Goal: Task Accomplishment & Management: Complete application form

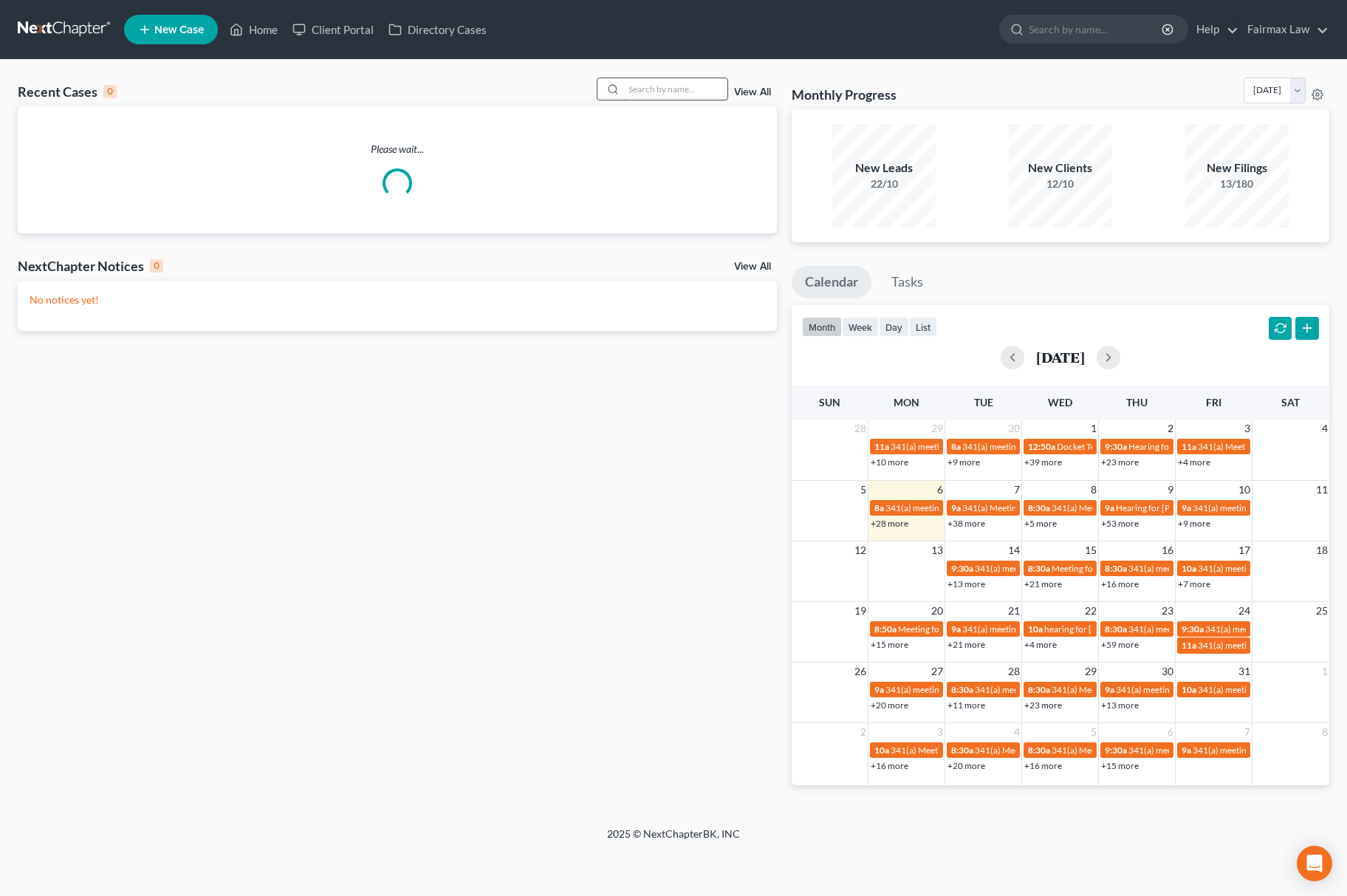
click at [629, 86] on input "search" at bounding box center [675, 89] width 104 height 21
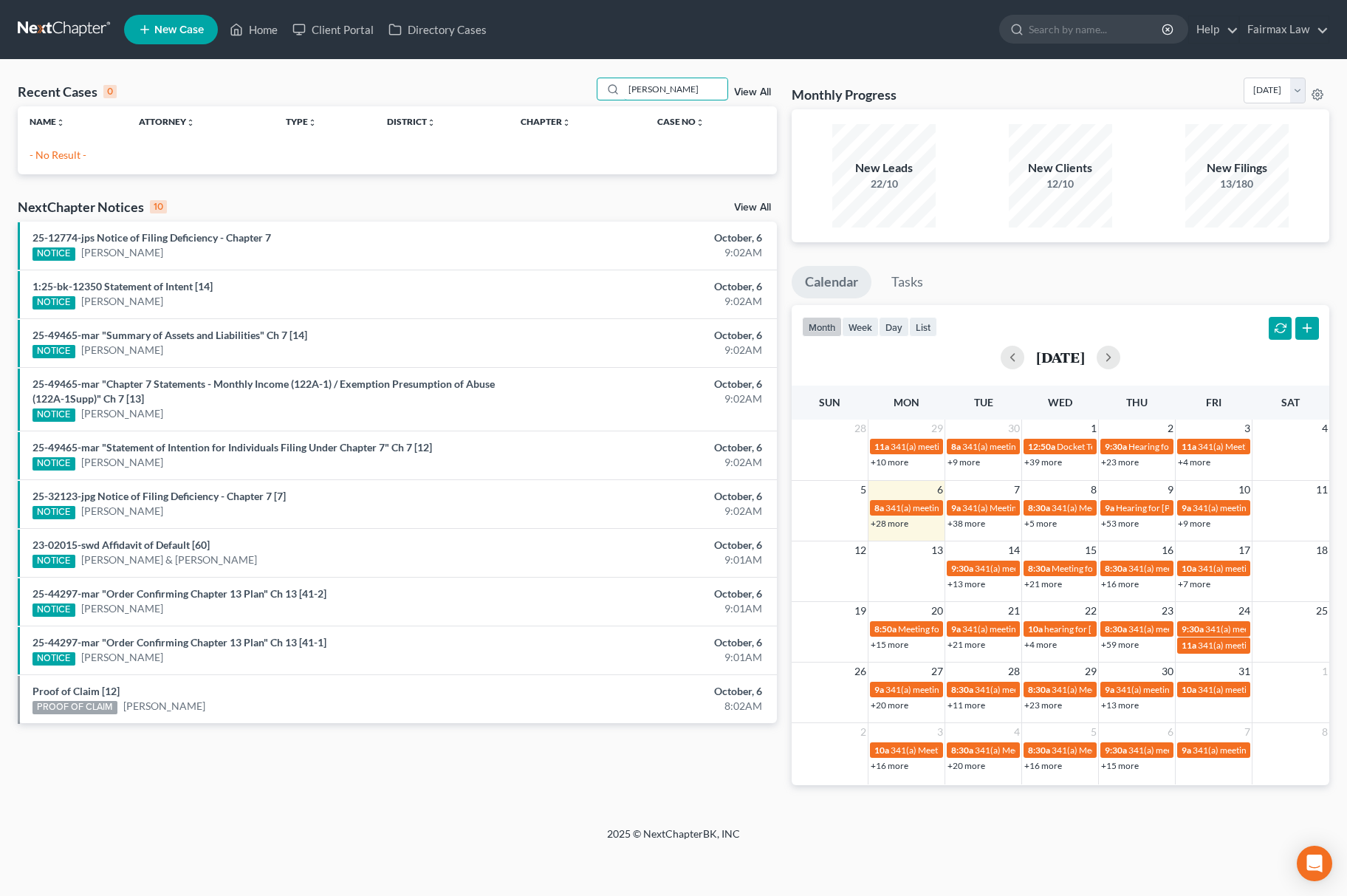
type input "[PERSON_NAME]"
click at [145, 9] on nav "Home New Case Client Portal Directory Cases Fairmax Law [PERSON_NAME][EMAIL_ADD…" at bounding box center [674, 29] width 1347 height 59
click at [143, 19] on link "New Case" at bounding box center [171, 29] width 94 height 29
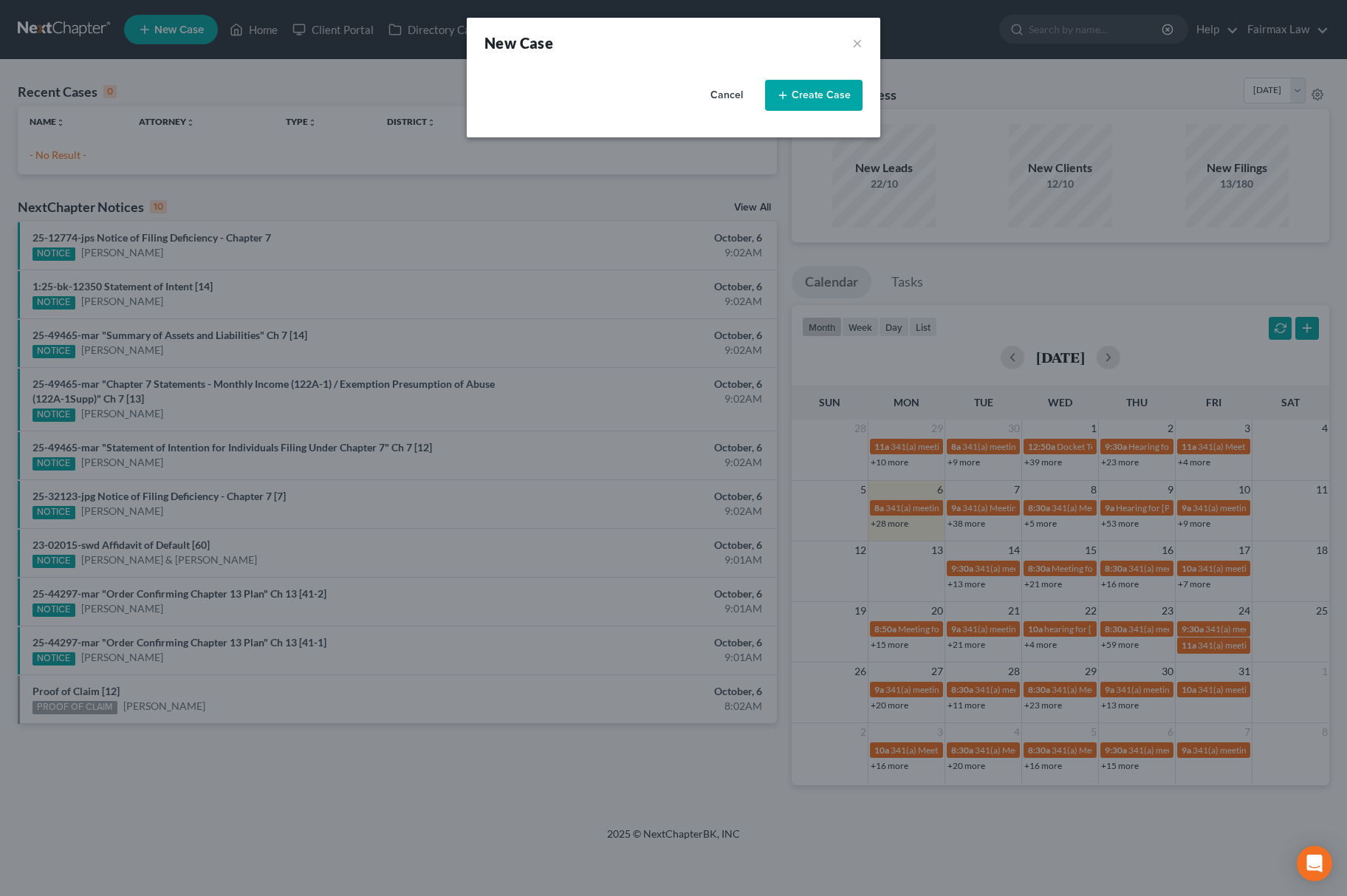
select select "40"
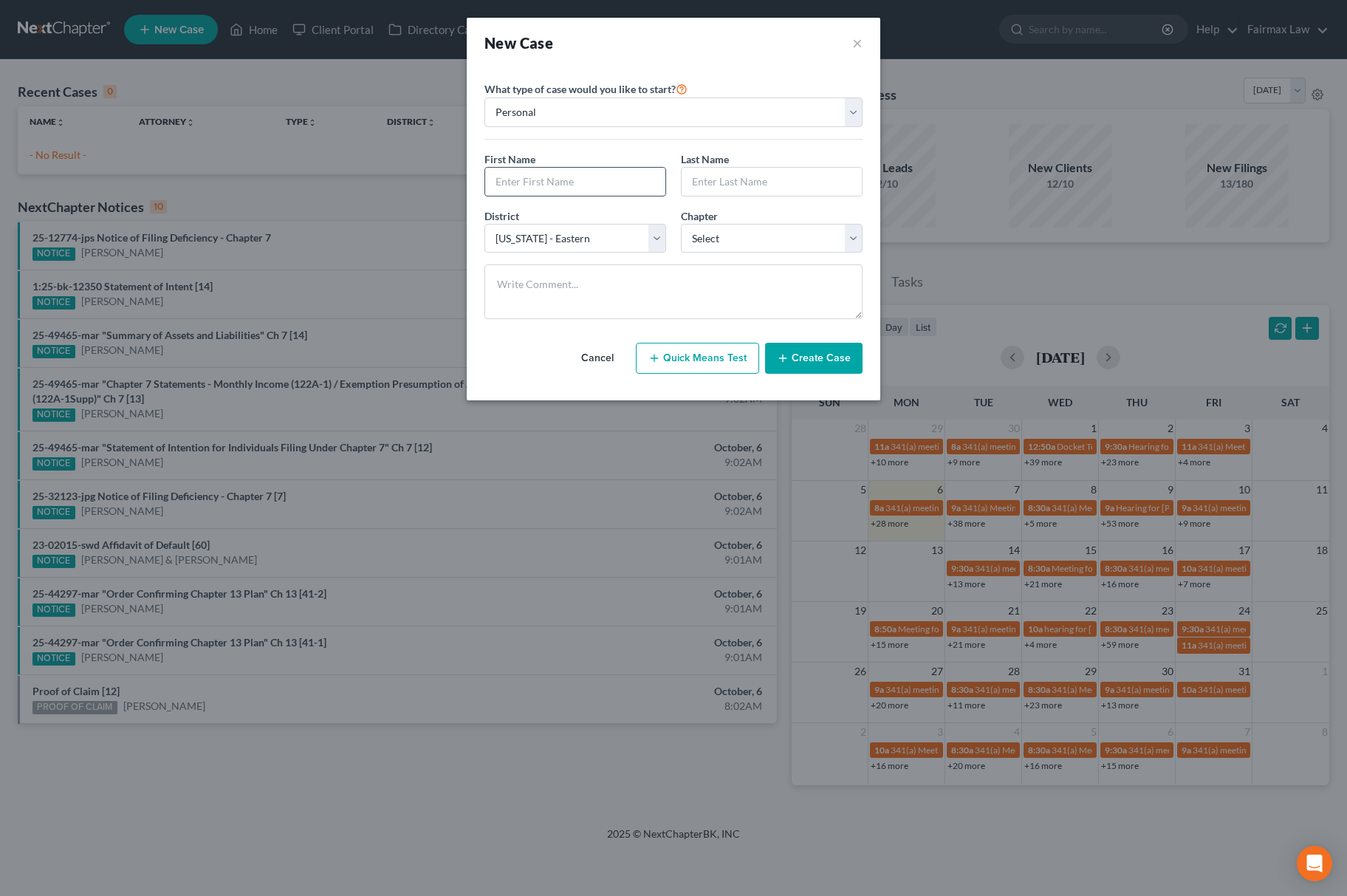
click at [554, 173] on input "text" at bounding box center [575, 182] width 180 height 28
type input "[PERSON_NAME]"
click at [725, 186] on input "text" at bounding box center [771, 182] width 180 height 28
type input "[PERSON_NAME]"
click at [729, 245] on select "Select 7 11 12 13" at bounding box center [771, 238] width 182 height 29
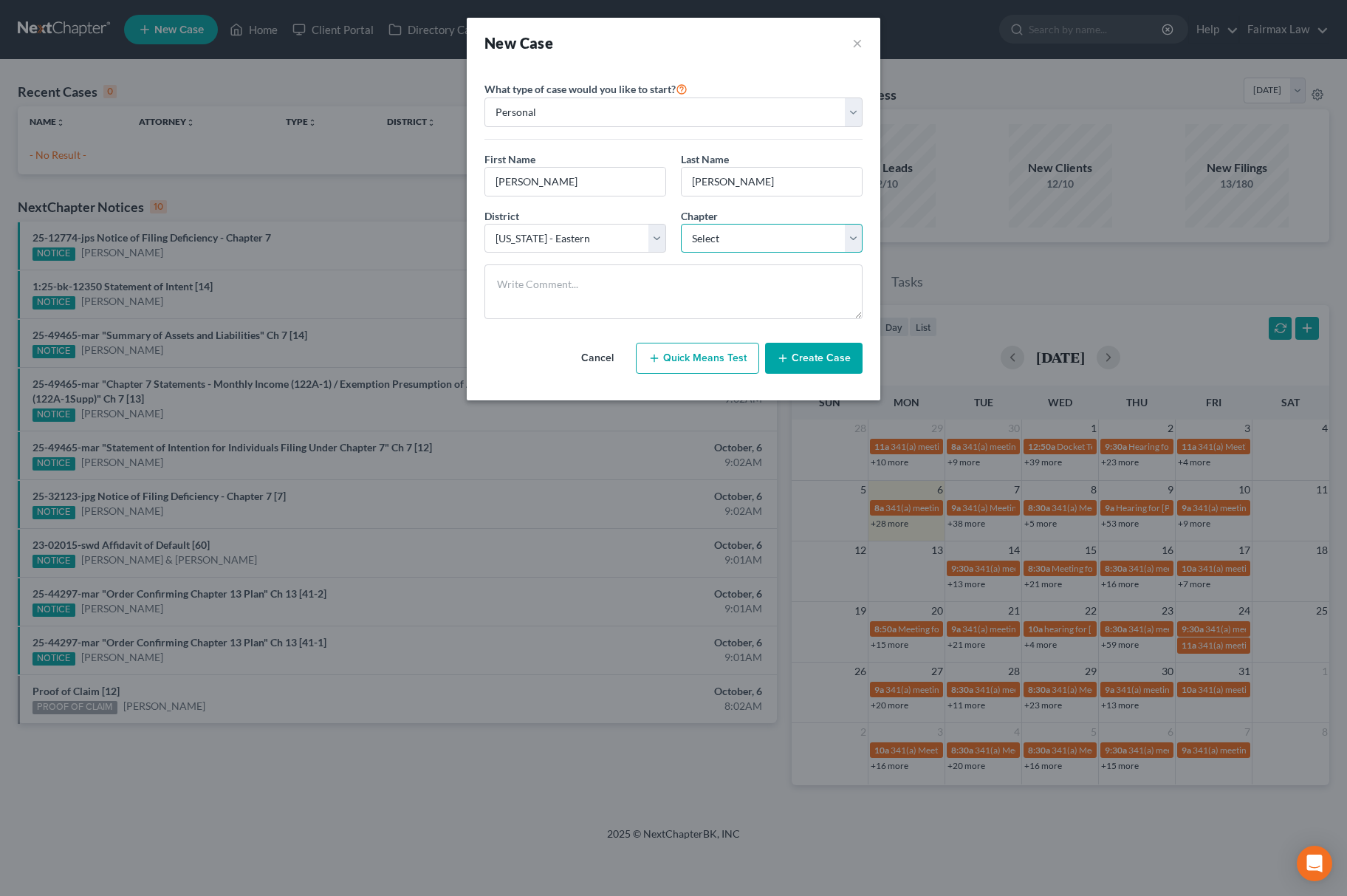
select select "0"
click at [681, 224] on select "Select 7 11 12 13" at bounding box center [771, 238] width 182 height 29
click at [564, 218] on div "District * Select [US_STATE] - [GEOGRAPHIC_DATA] [US_STATE] - [GEOGRAPHIC_DATA]…" at bounding box center [575, 231] width 196 height 45
click at [562, 223] on div "District * Select [US_STATE] - [GEOGRAPHIC_DATA] [US_STATE] - [GEOGRAPHIC_DATA]…" at bounding box center [575, 231] width 196 height 45
click at [562, 229] on select "Select [US_STATE] - [GEOGRAPHIC_DATA] [US_STATE] - [GEOGRAPHIC_DATA][US_STATE] …" at bounding box center [575, 238] width 182 height 29
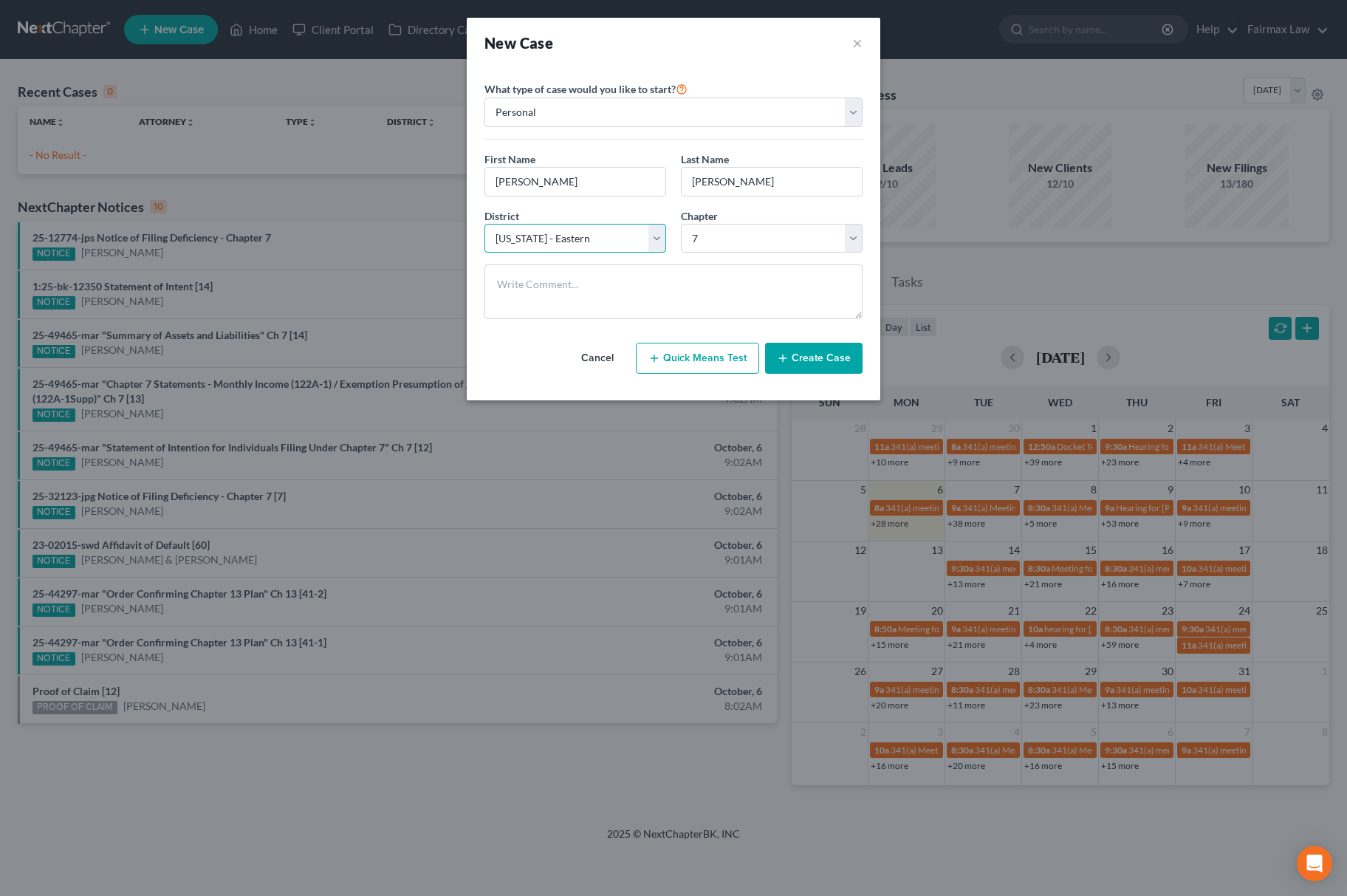
select select "62"
click at [484, 224] on select "Select [US_STATE] - [GEOGRAPHIC_DATA] [US_STATE] - [GEOGRAPHIC_DATA][US_STATE] …" at bounding box center [575, 238] width 182 height 29
click at [823, 351] on button "Create Case" at bounding box center [814, 358] width 98 height 31
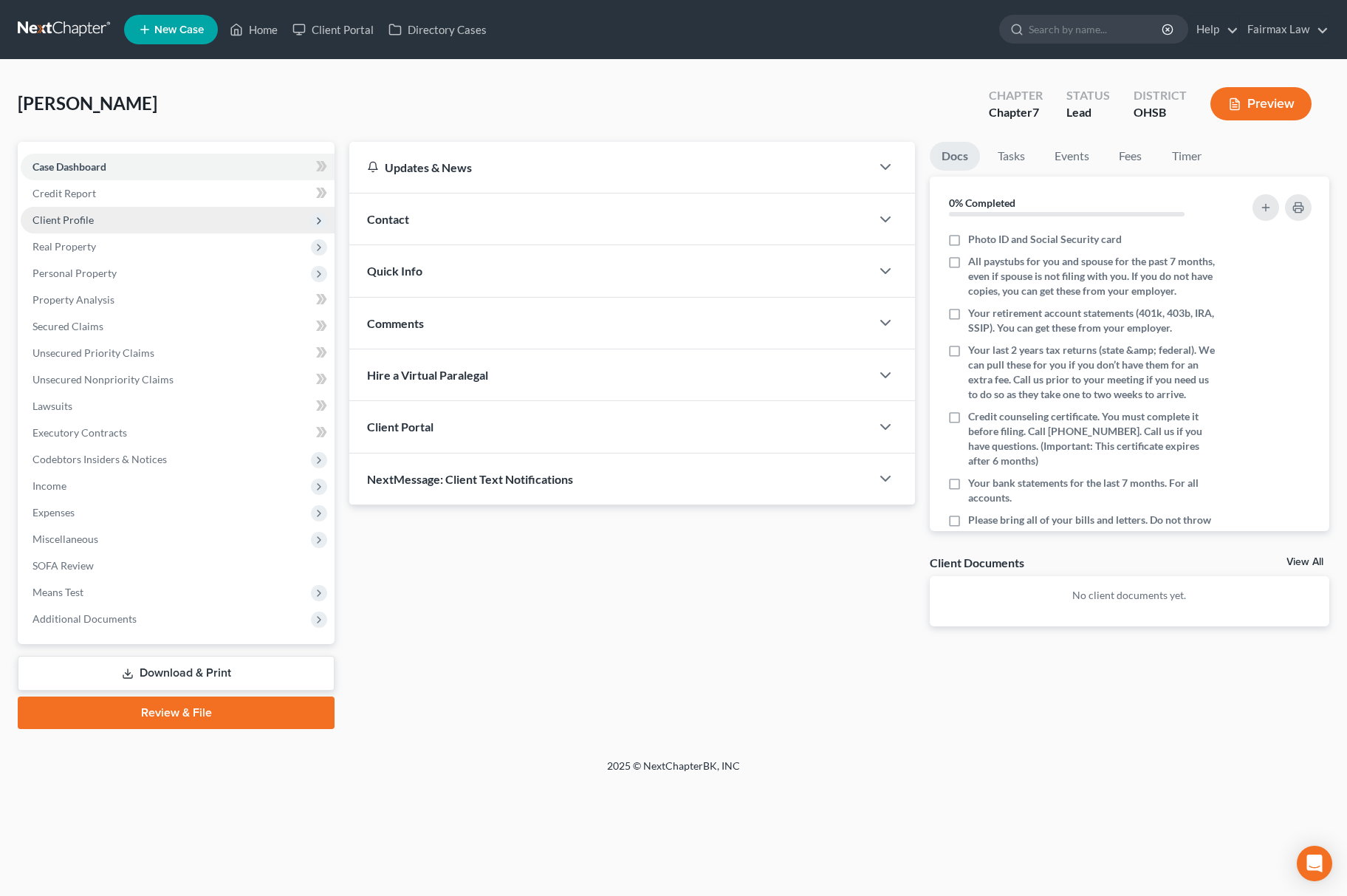
click at [98, 208] on span "Client Profile" at bounding box center [177, 220] width 314 height 27
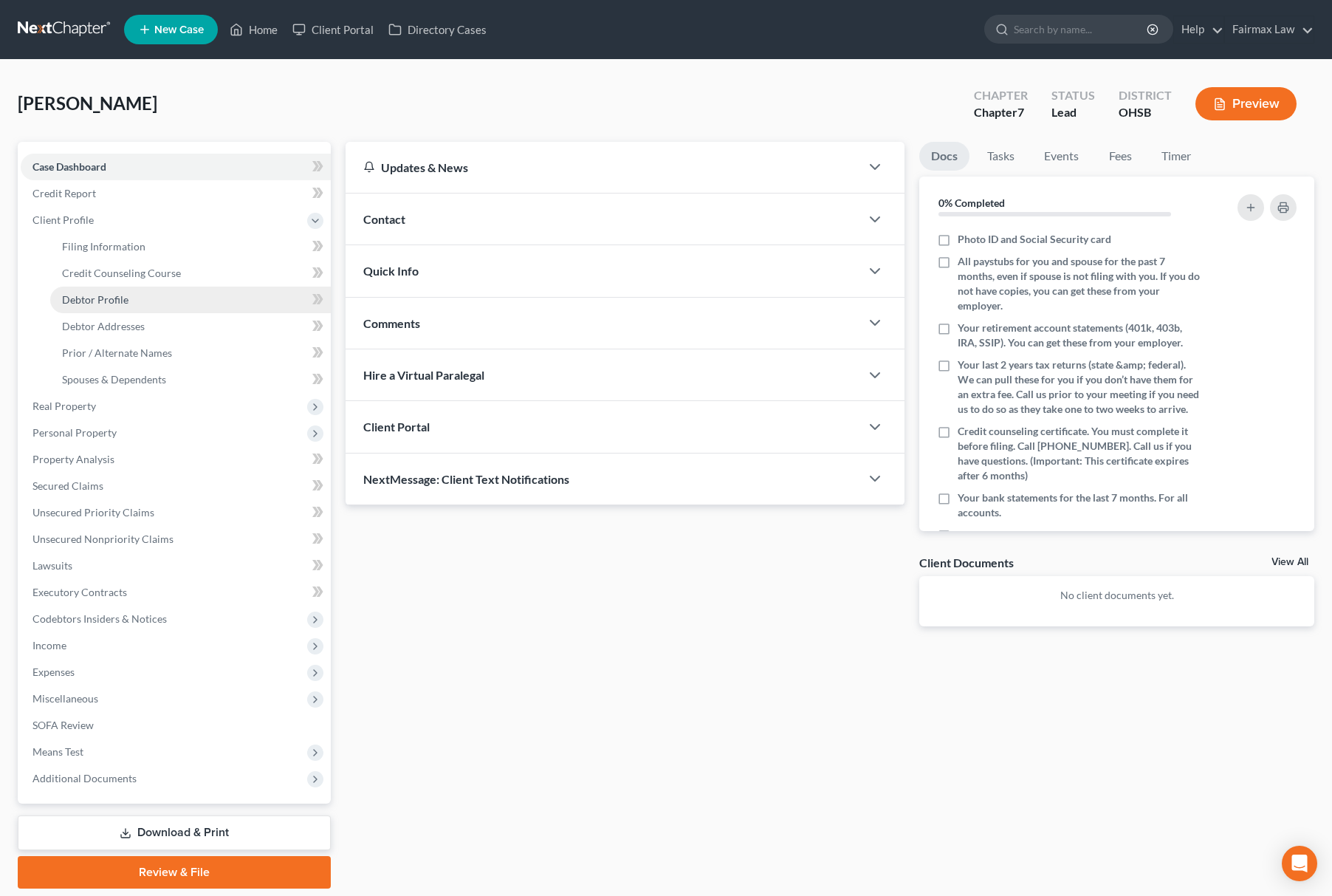
click at [119, 296] on span "Debtor Profile" at bounding box center [95, 299] width 67 height 12
select select "0"
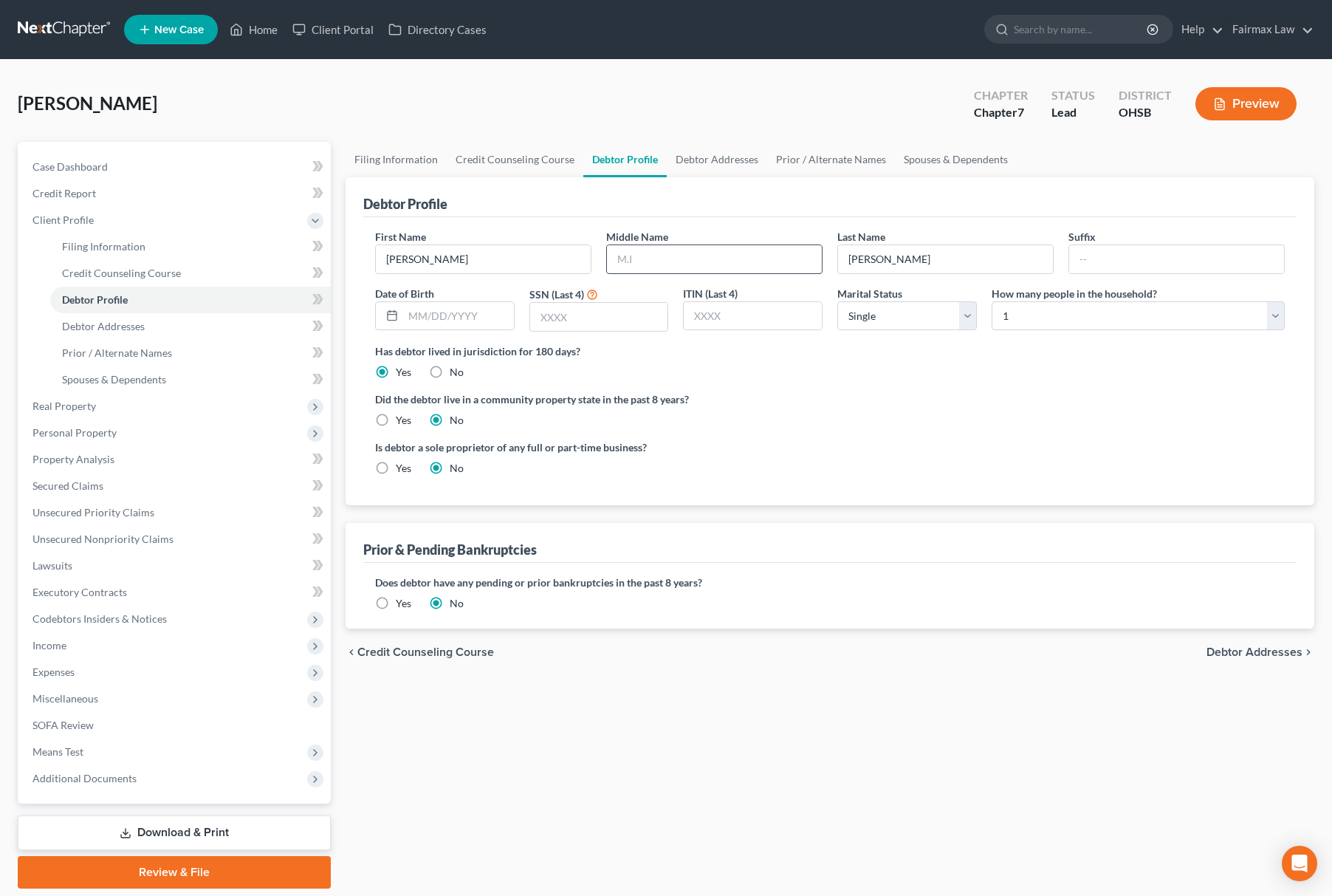
click at [690, 271] on input "text" at bounding box center [714, 259] width 215 height 28
type input "P."
click at [469, 307] on input "text" at bounding box center [458, 316] width 111 height 28
type input "[DATE]"
click at [627, 306] on input "text" at bounding box center [600, 317] width 138 height 28
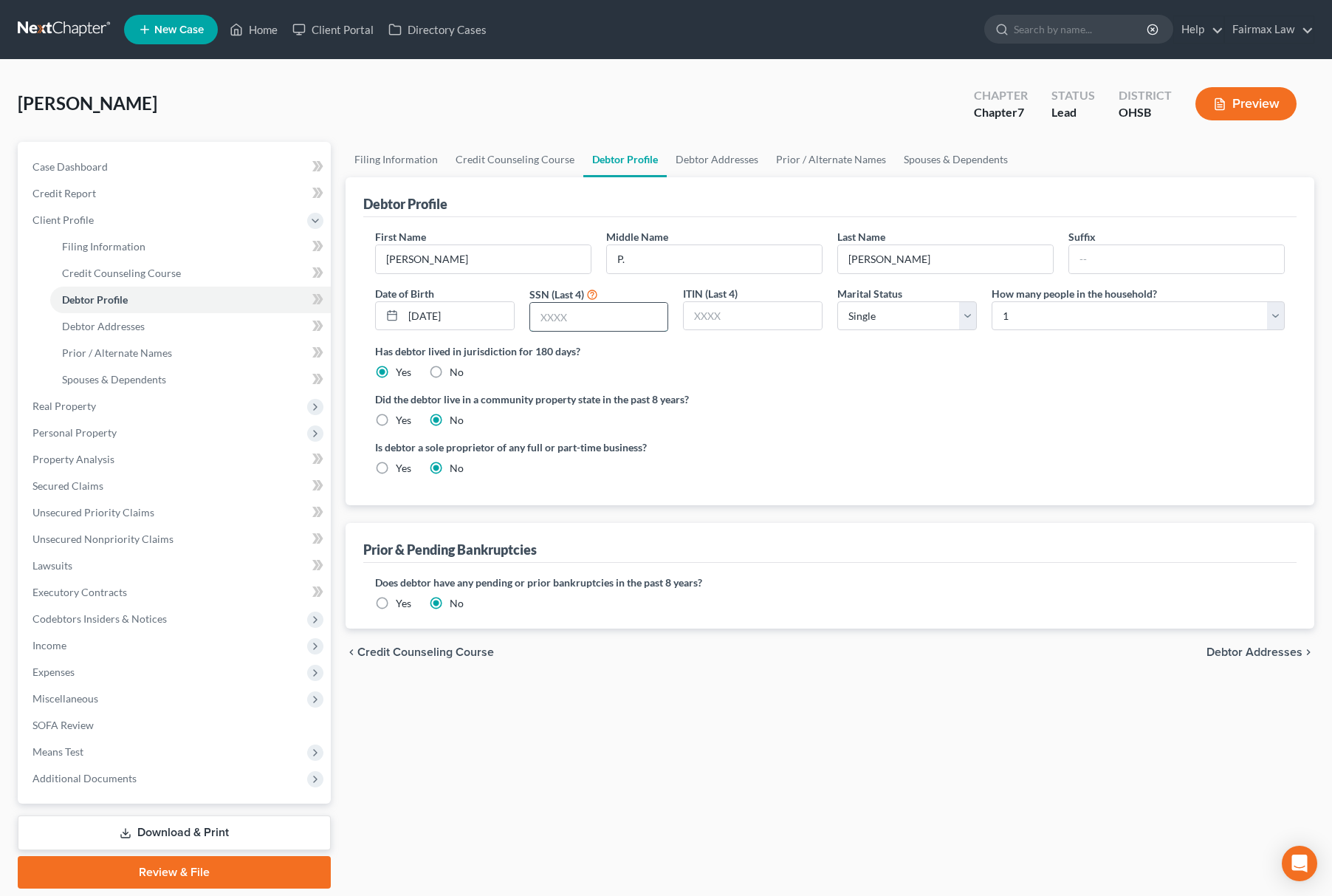
paste input "9505"
type input "9505"
click at [138, 319] on span "Debtor Addresses" at bounding box center [103, 326] width 83 height 12
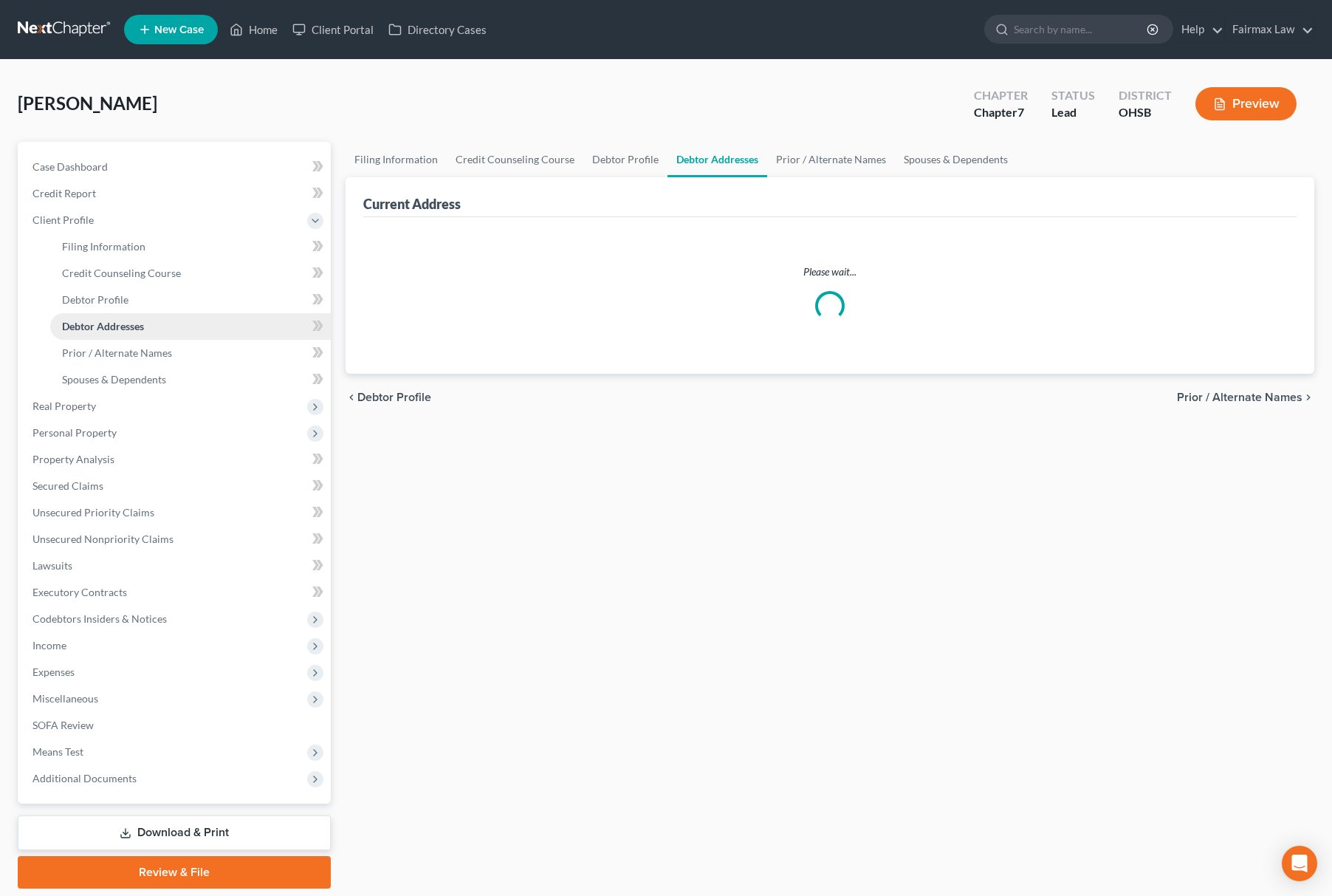
select select "0"
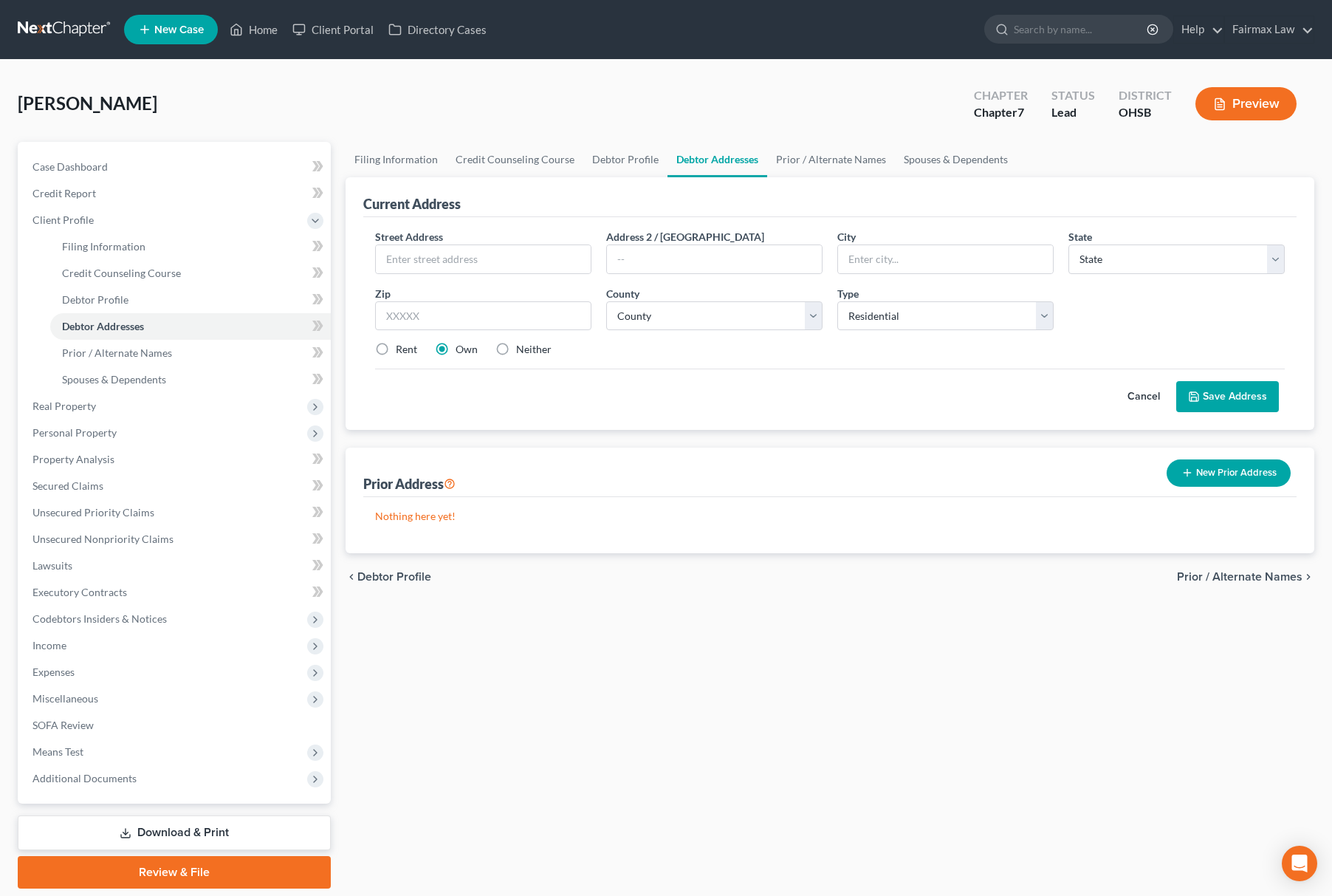
click at [516, 357] on label "Neither" at bounding box center [534, 349] width 35 height 15
click at [522, 351] on input "Neither" at bounding box center [526, 346] width 10 height 10
radio input "true"
click at [517, 316] on input "text" at bounding box center [484, 316] width 217 height 29
paste input "[GEOGRAPHIC_DATA]"
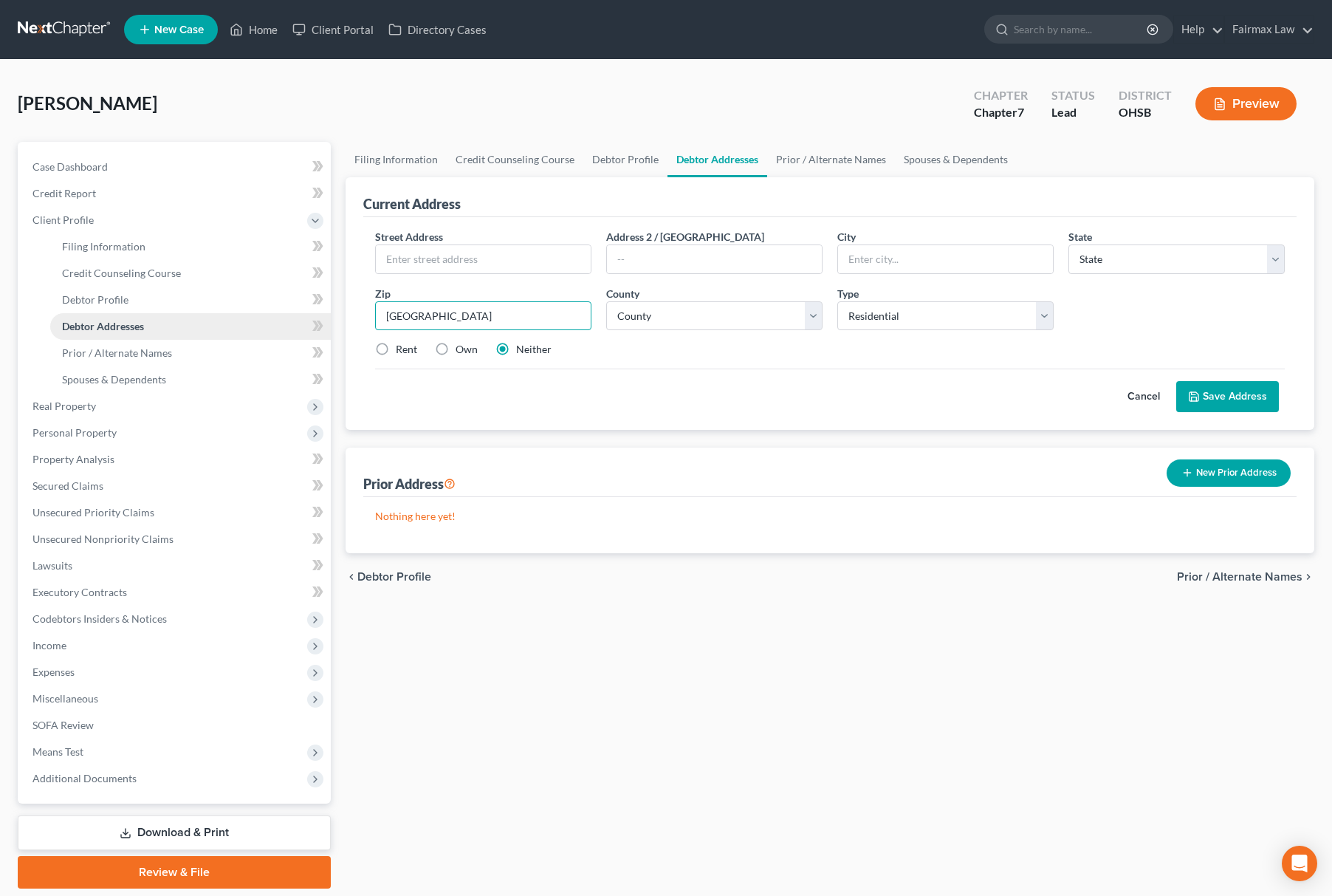
drag, startPoint x: 451, startPoint y: 310, endPoint x: 128, endPoint y: 326, distance: 323.4
click at [130, 326] on div "Petition Navigation Case Dashboard Payments Invoices Payments Payments Credit R…" at bounding box center [666, 515] width 1312 height 746
type input "45371"
type input "Tipp City"
select select "36"
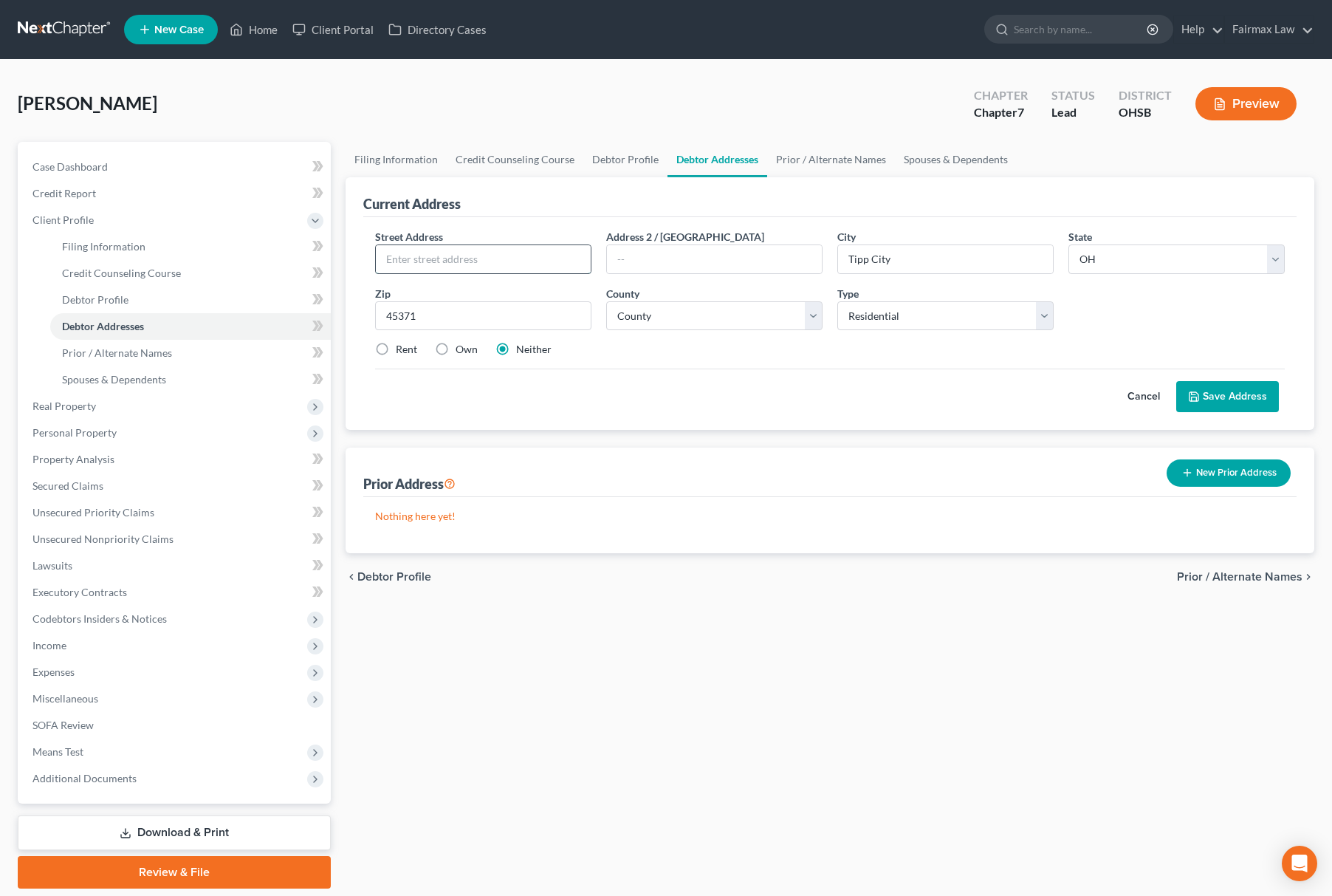
click at [532, 257] on input "text" at bounding box center [484, 259] width 215 height 28
paste input "[STREET_ADDRESS][PERSON_NAME]"
type input "[STREET_ADDRESS][PERSON_NAME]"
drag, startPoint x: 473, startPoint y: 320, endPoint x: 210, endPoint y: 309, distance: 263.2
click at [137, 323] on div "Petition Navigation Case Dashboard Payments Invoices Payments Payments Credit R…" at bounding box center [666, 515] width 1312 height 746
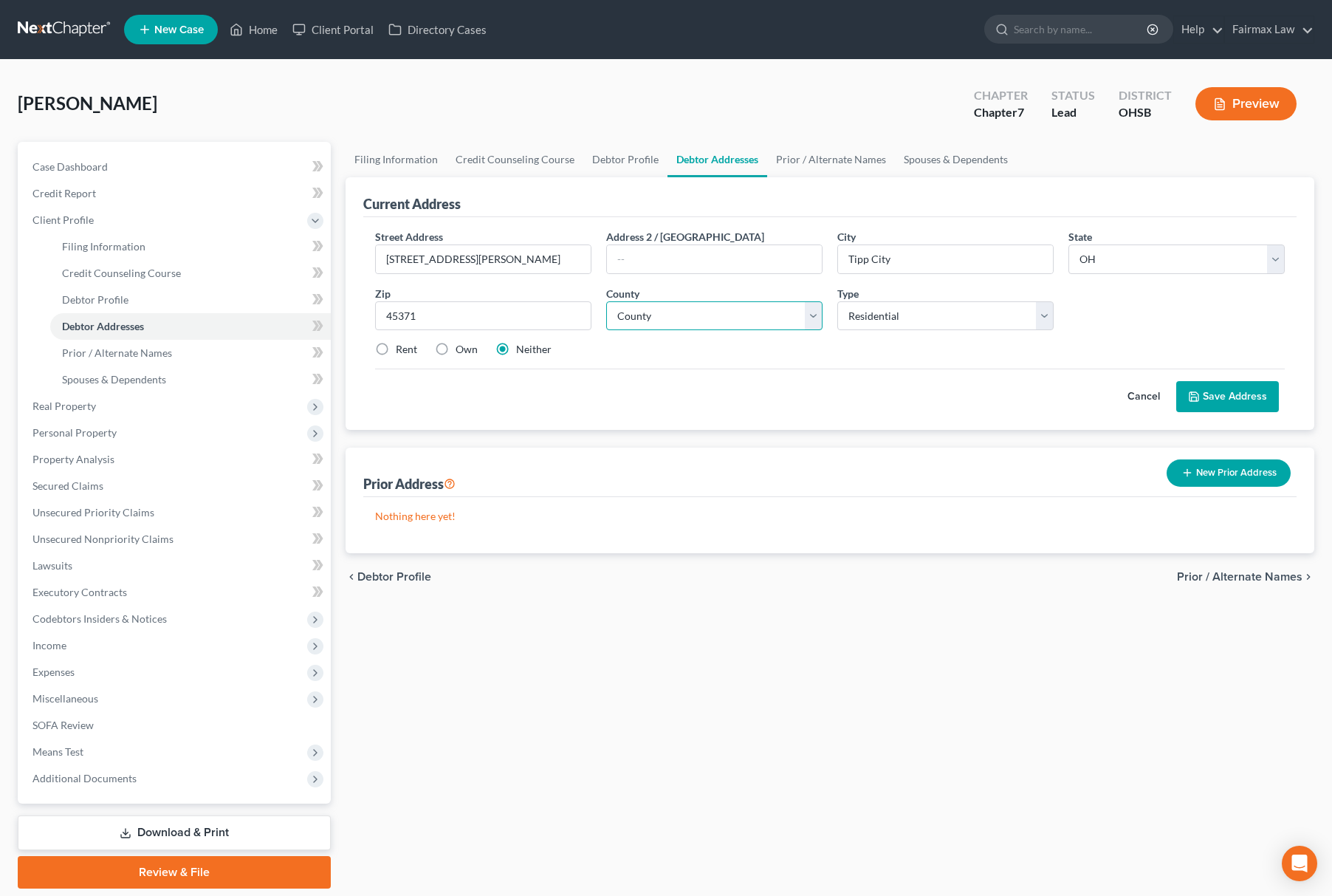
click at [691, 311] on select "County [GEOGRAPHIC_DATA] [GEOGRAPHIC_DATA] [GEOGRAPHIC_DATA] [GEOGRAPHIC_DATA] …" at bounding box center [714, 316] width 217 height 29
click at [684, 315] on select "County [GEOGRAPHIC_DATA] [GEOGRAPHIC_DATA] [GEOGRAPHIC_DATA] [GEOGRAPHIC_DATA] …" at bounding box center [714, 316] width 217 height 29
select select "54"
click at [606, 302] on select "County [GEOGRAPHIC_DATA] [GEOGRAPHIC_DATA] [GEOGRAPHIC_DATA] [GEOGRAPHIC_DATA] …" at bounding box center [714, 316] width 217 height 29
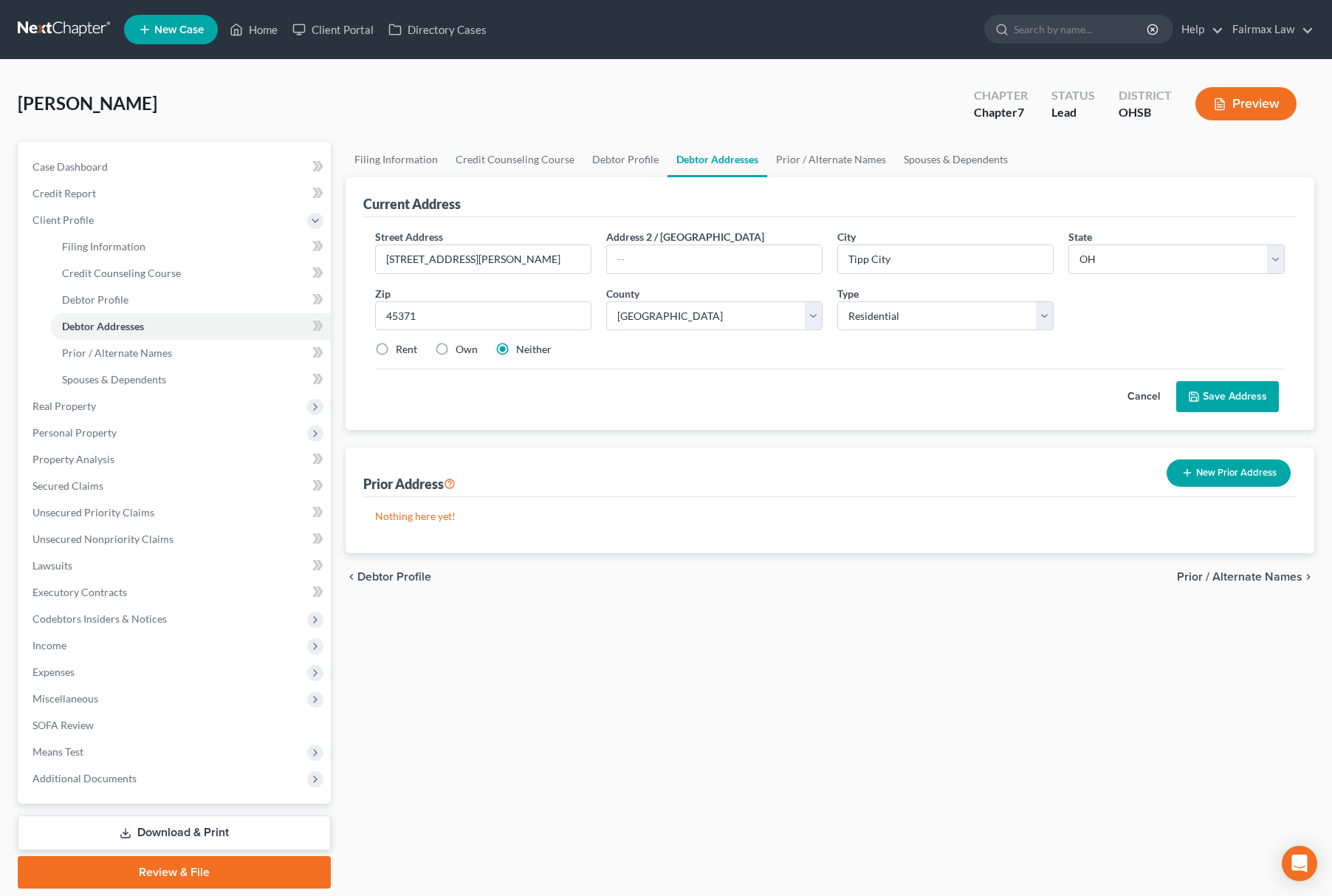
click at [1249, 394] on button "Save Address" at bounding box center [1228, 396] width 103 height 31
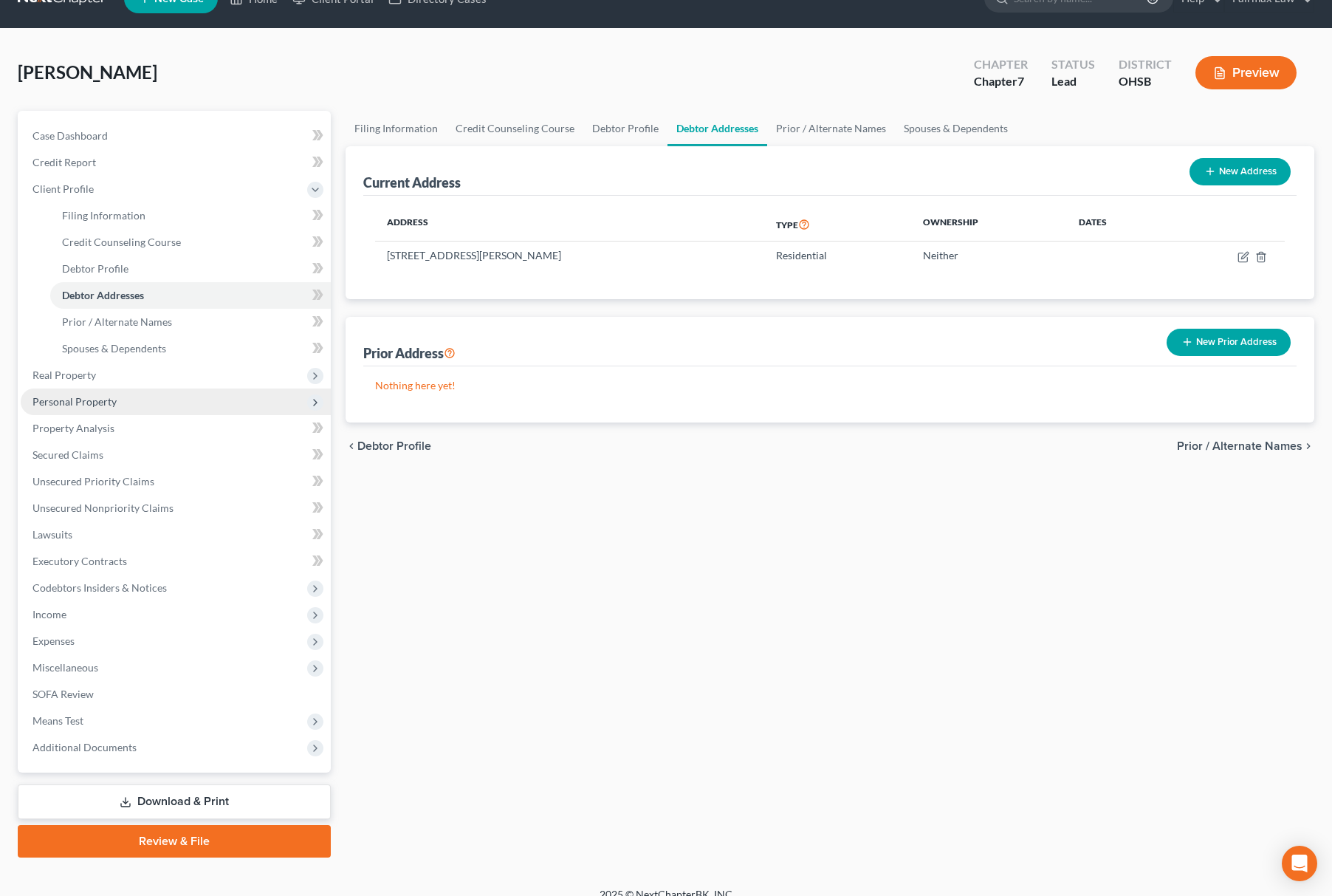
scroll to position [48, 0]
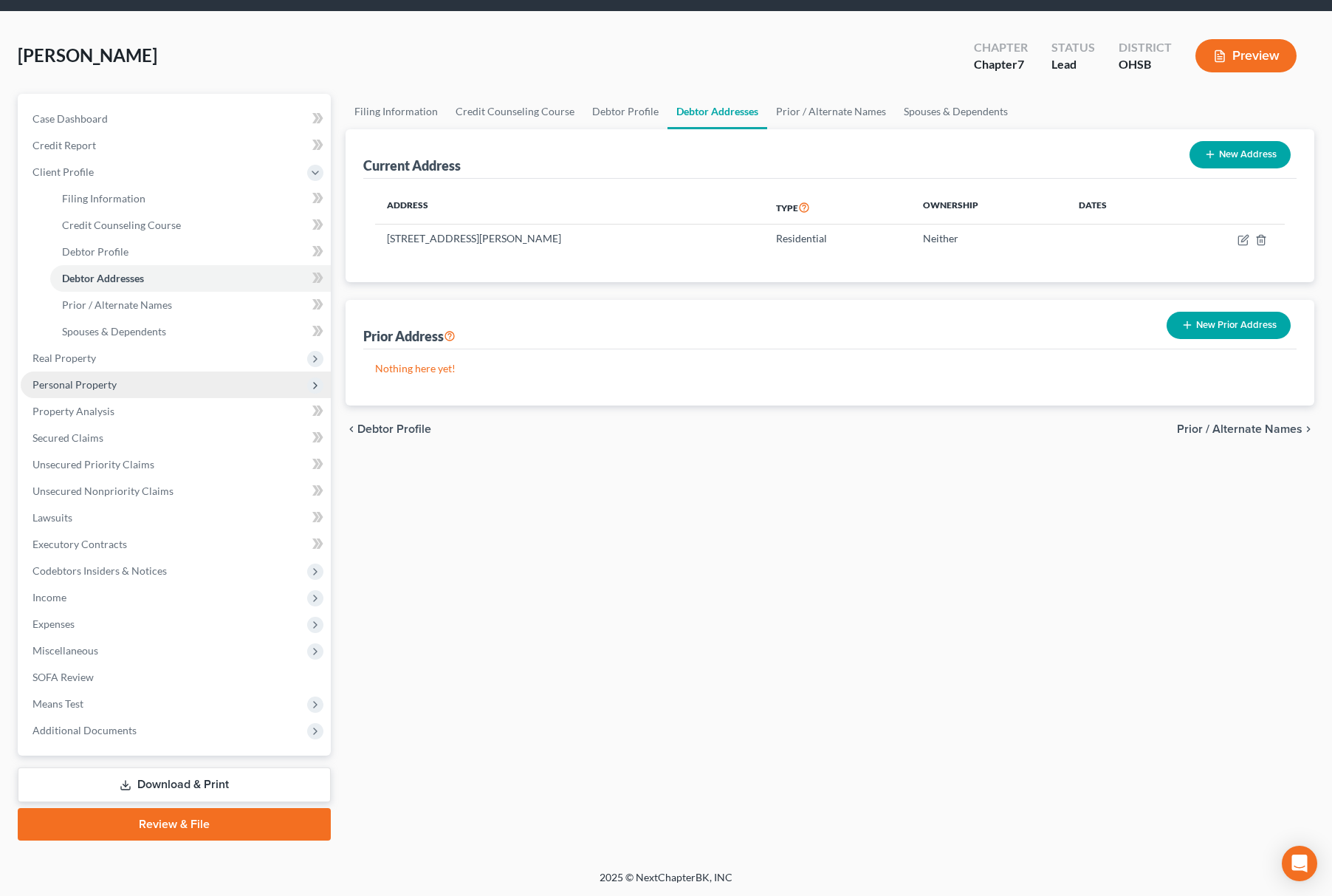
click at [129, 388] on span "Personal Property" at bounding box center [176, 385] width 311 height 27
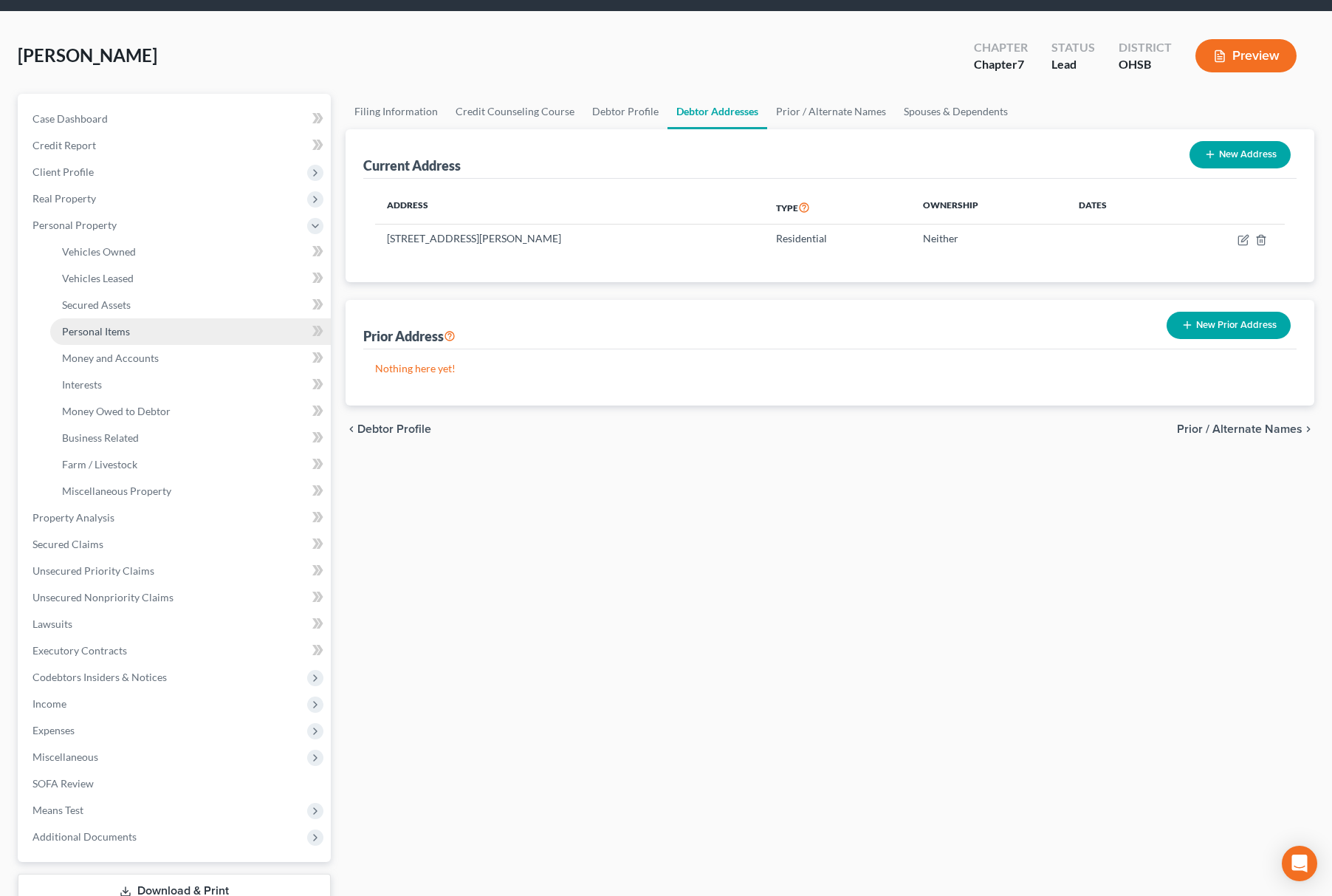
click at [137, 329] on link "Personal Items" at bounding box center [191, 332] width 280 height 27
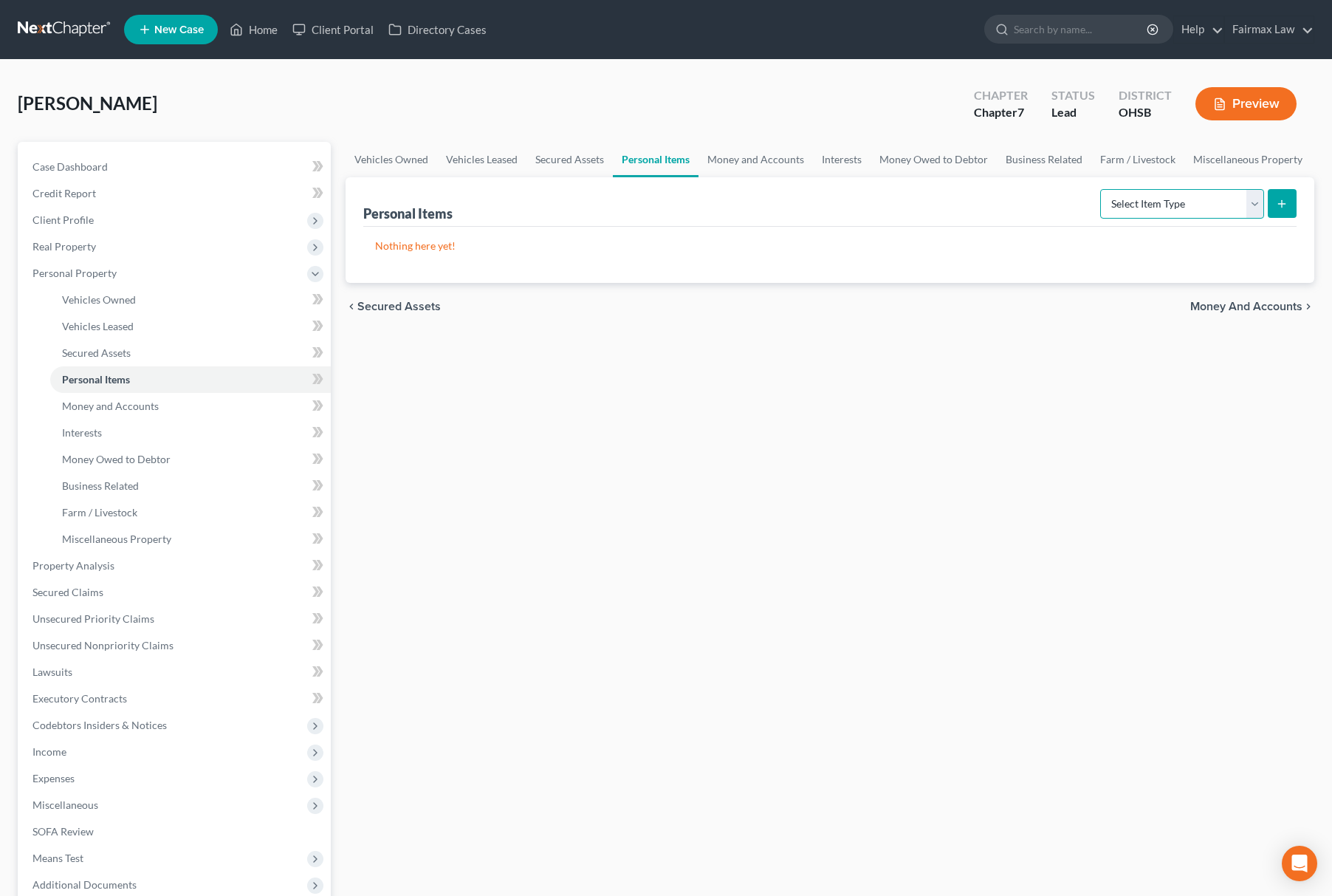
click at [1198, 202] on select "Select Item Type Clothing Collectibles Of Value Electronics Firearms Household …" at bounding box center [1182, 203] width 164 height 29
select select "household_goods"
click at [1101, 189] on select "Select Item Type Clothing Collectibles Of Value Electronics Firearms Household …" at bounding box center [1182, 203] width 164 height 29
click at [1198, 193] on select "Select Item Type Clothing Collectibles Of Value Electronics Firearms Household …" at bounding box center [1182, 203] width 164 height 29
click at [1101, 189] on select "Select Item Type Clothing Collectibles Of Value Electronics Firearms Household …" at bounding box center [1182, 203] width 164 height 29
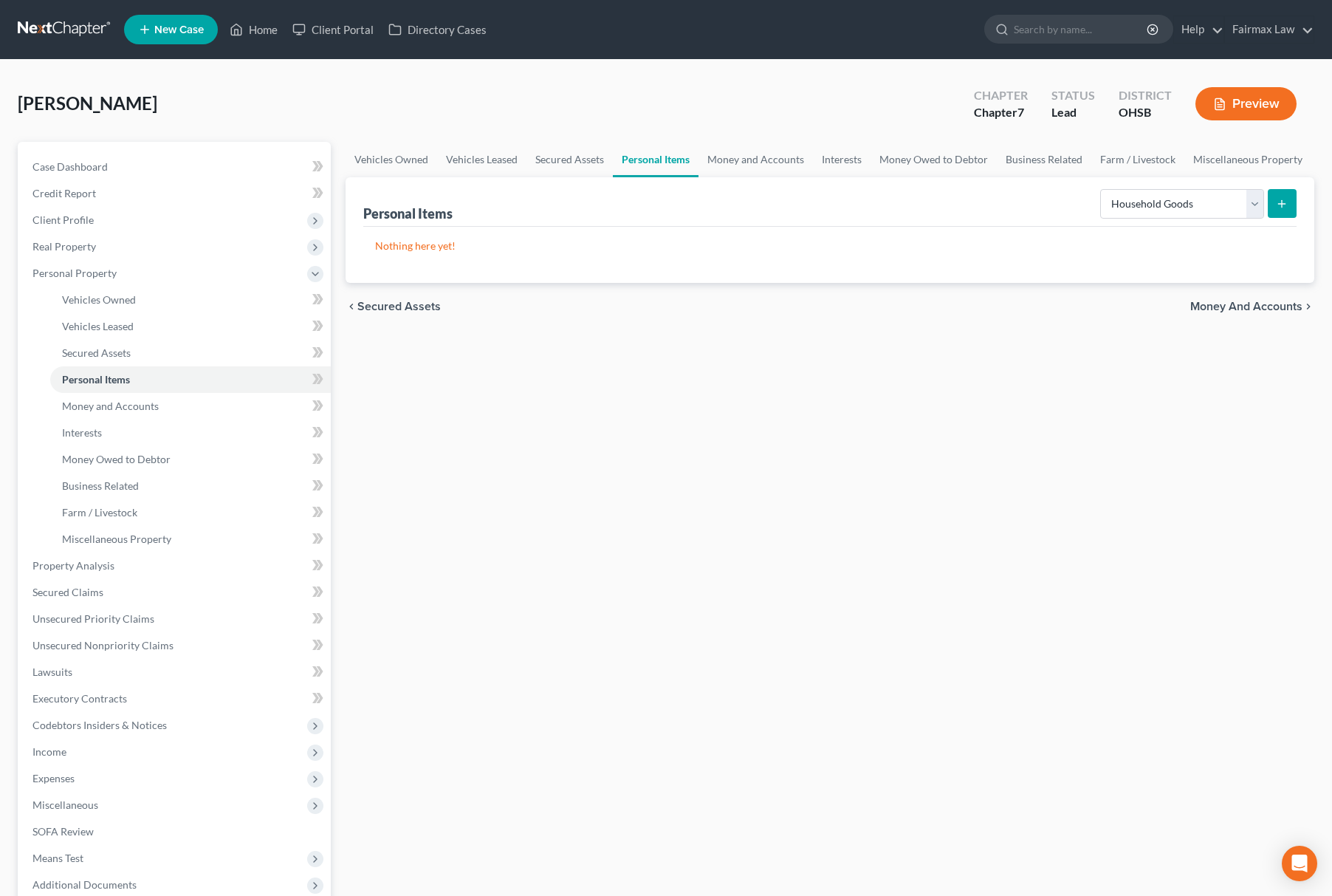
click at [1287, 198] on icon "submit" at bounding box center [1281, 203] width 12 height 12
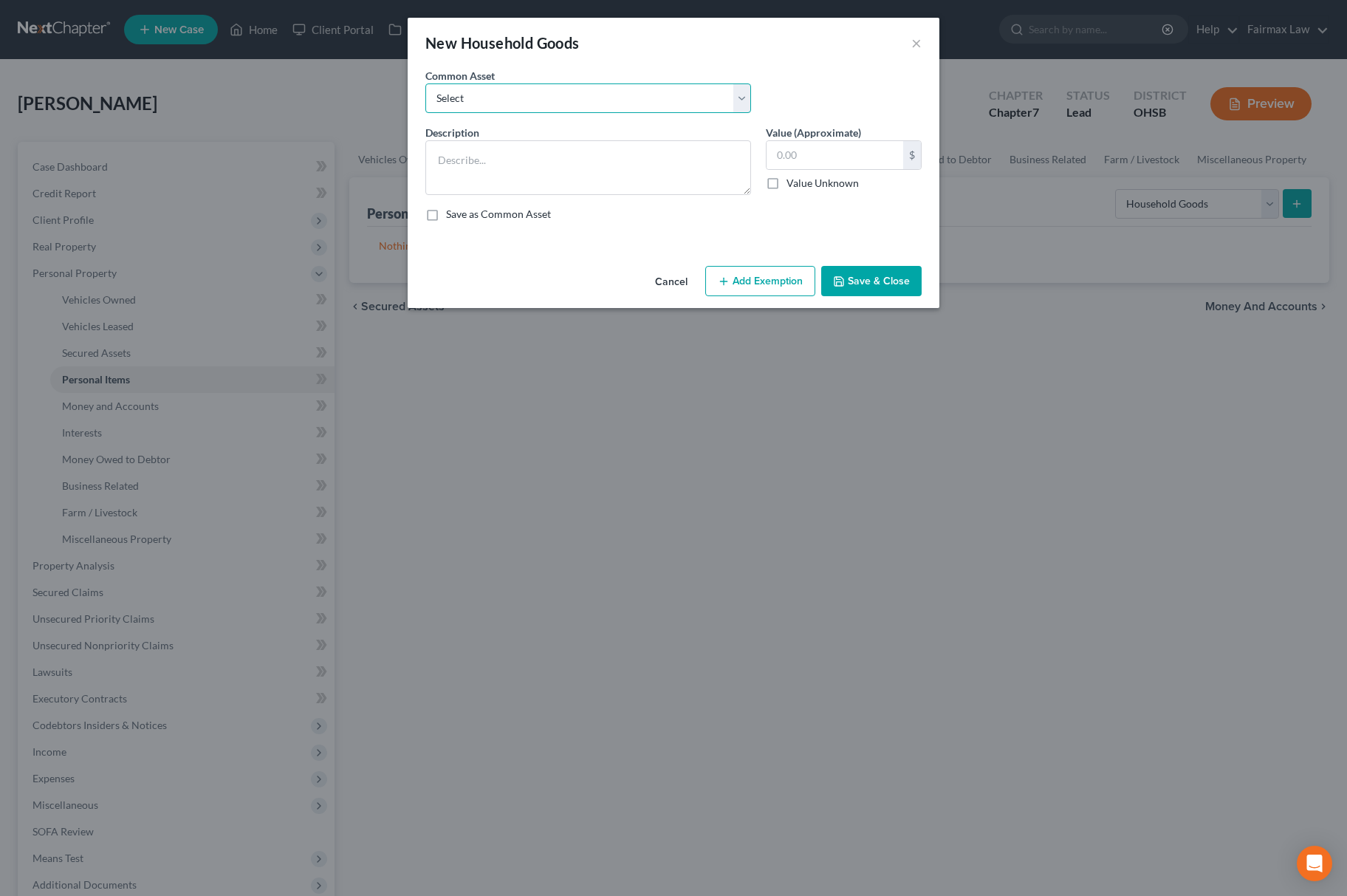
click at [577, 102] on select "Select Common household furnishings, appliances, and decor Common household fur…" at bounding box center [587, 98] width 326 height 29
select select "13"
click at [425, 83] on select "Select Common household furnishings, appliances, and decor Common household fur…" at bounding box center [587, 98] width 326 height 29
type textarea "Household Goods"
click at [865, 163] on input "1,000.00" at bounding box center [835, 155] width 137 height 28
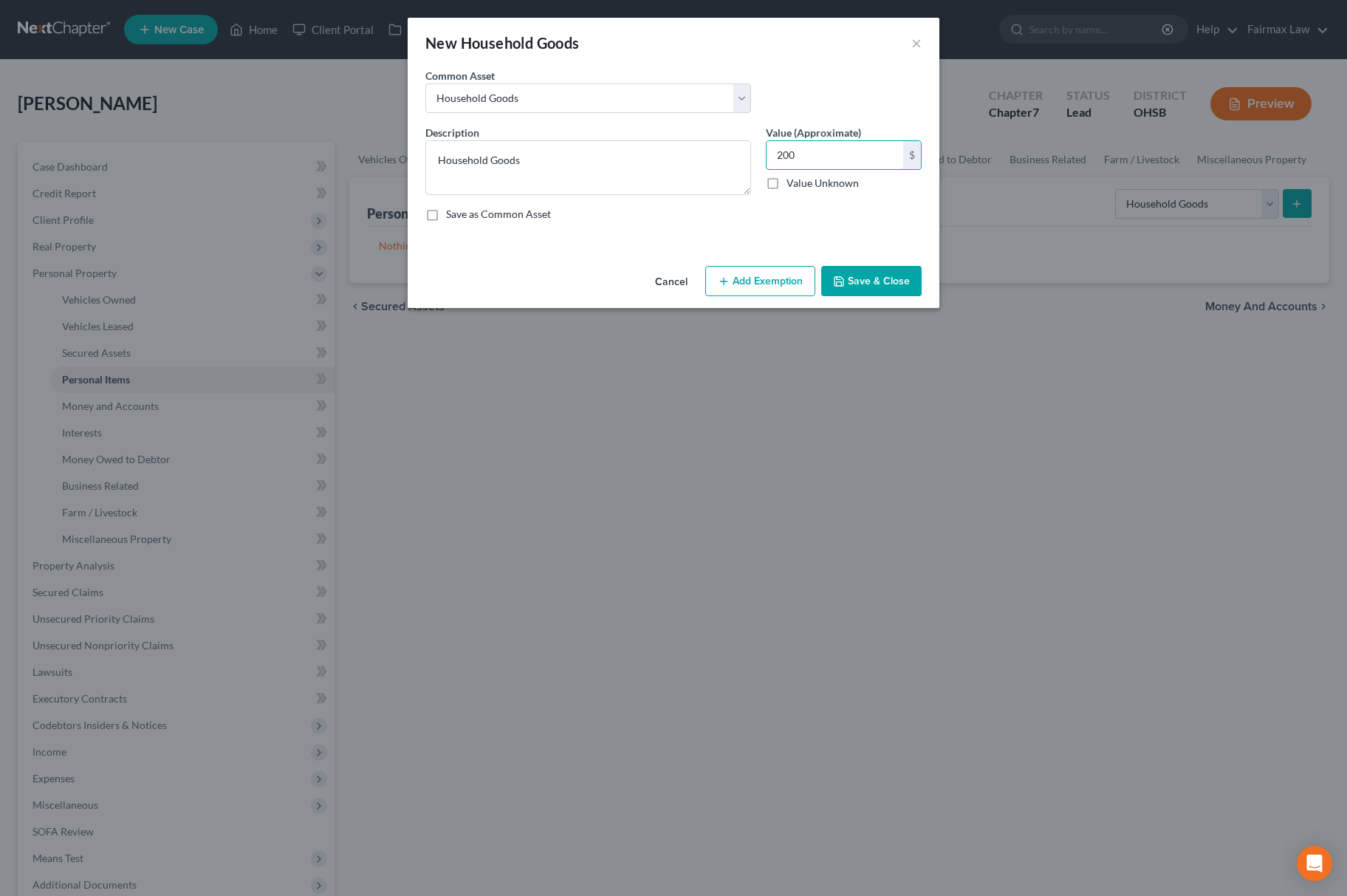
type input "200"
click at [782, 264] on div "Cancel Add Exemption Save & Close" at bounding box center [673, 284] width 532 height 49
click at [768, 281] on button "Add Exemption" at bounding box center [760, 281] width 110 height 31
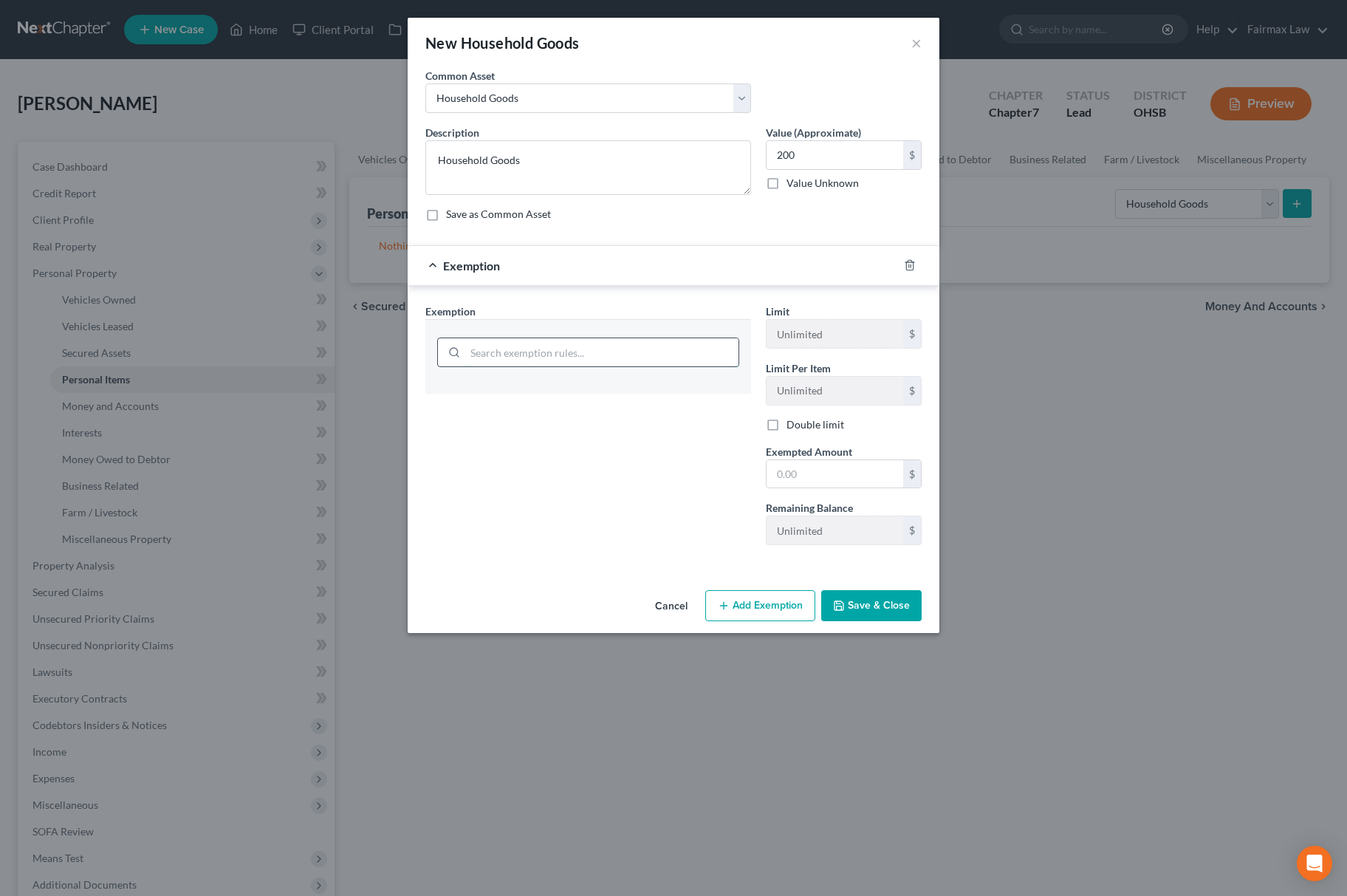
click at [579, 354] on input "search" at bounding box center [602, 352] width 273 height 28
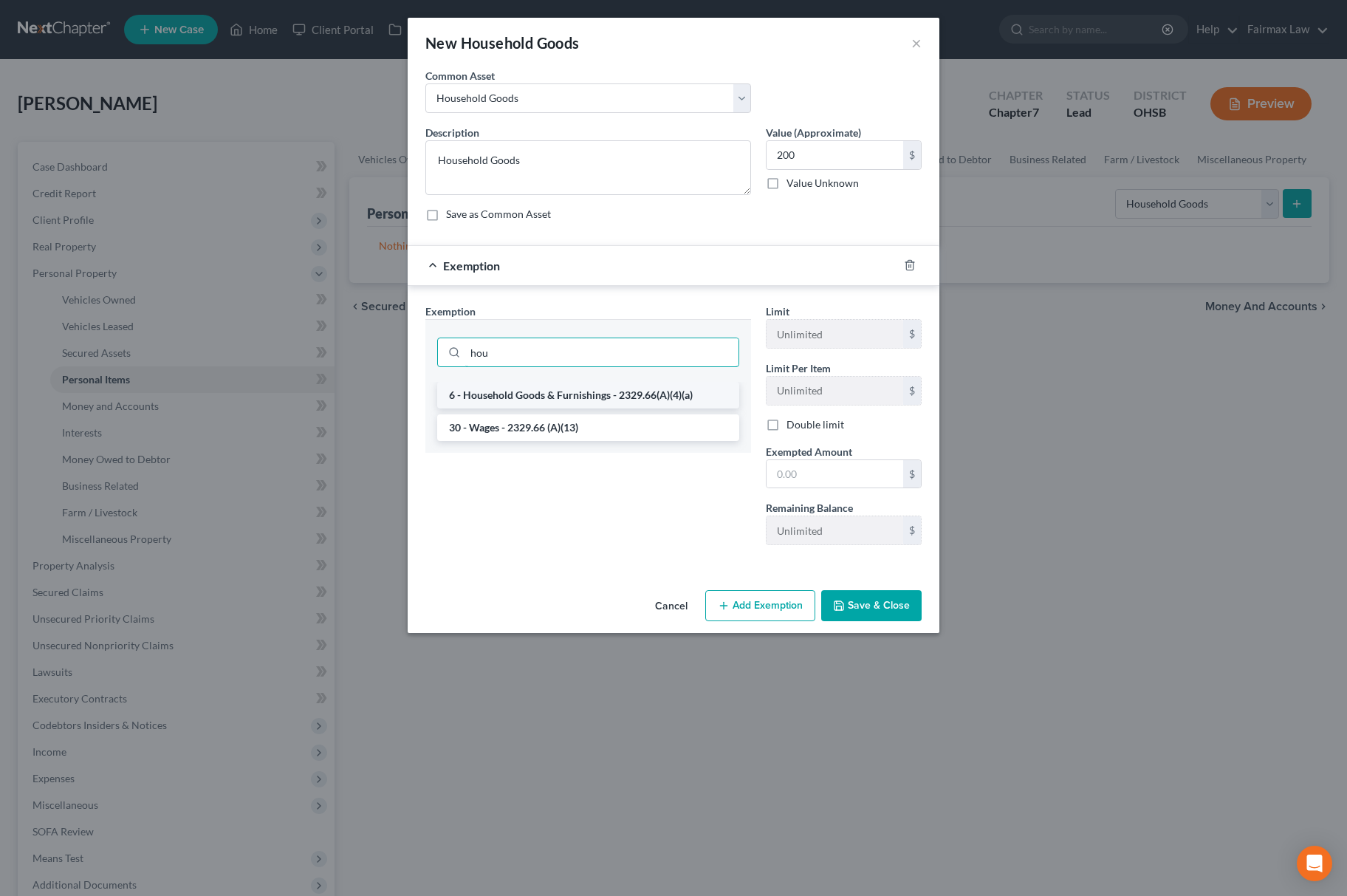
type input "hou"
click at [578, 393] on li "6 - Household Goods & Furnishings - 2329.66(A)(4)(a)" at bounding box center [588, 395] width 302 height 27
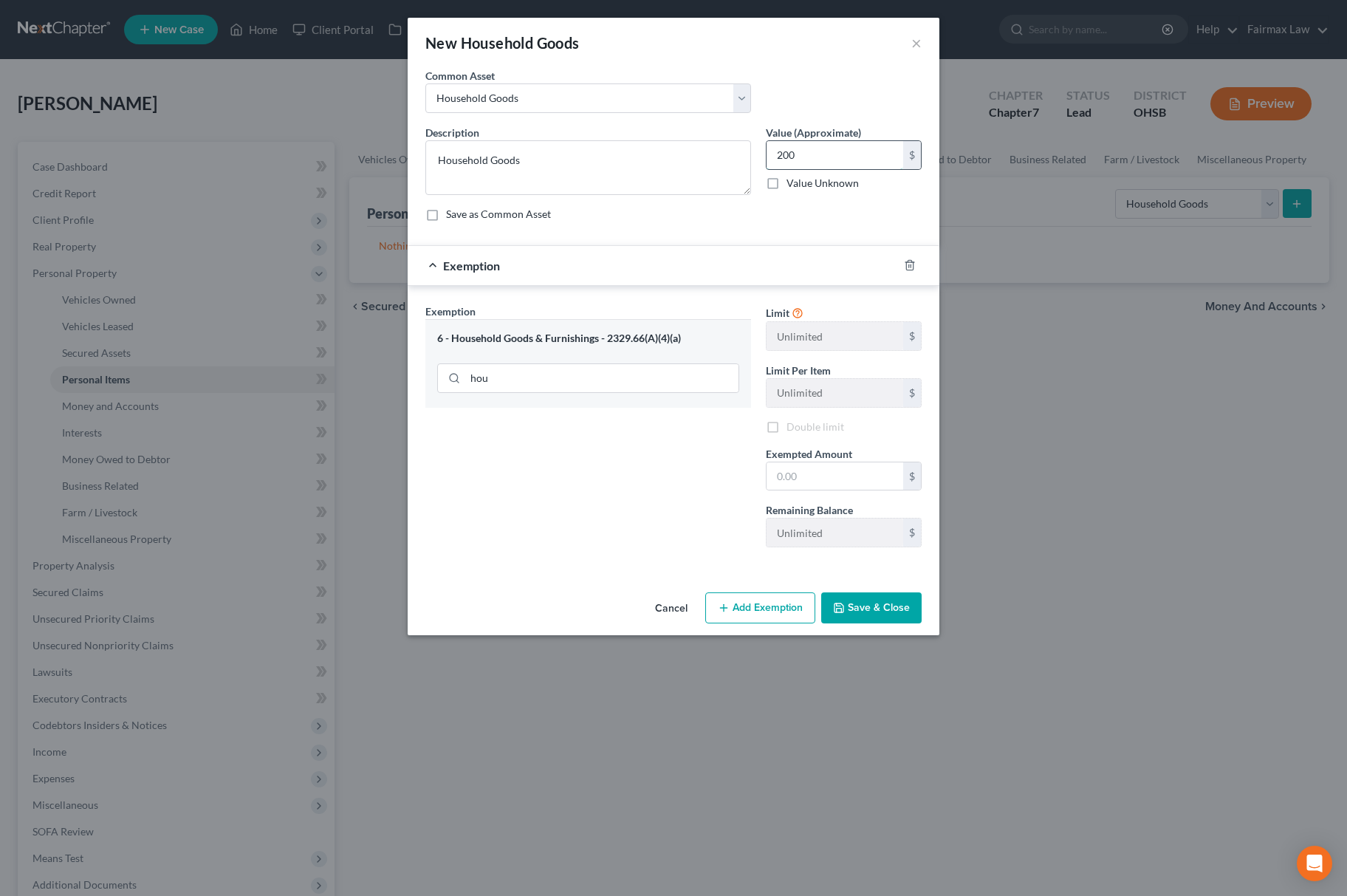
click at [839, 163] on input "200" at bounding box center [835, 155] width 137 height 28
click at [817, 468] on input "text" at bounding box center [835, 476] width 137 height 28
paste input "200"
type input "200"
click at [706, 487] on div "Exemption Set must be selected for CA. Exemption * 6 - Household Goods & Furnis…" at bounding box center [588, 431] width 341 height 255
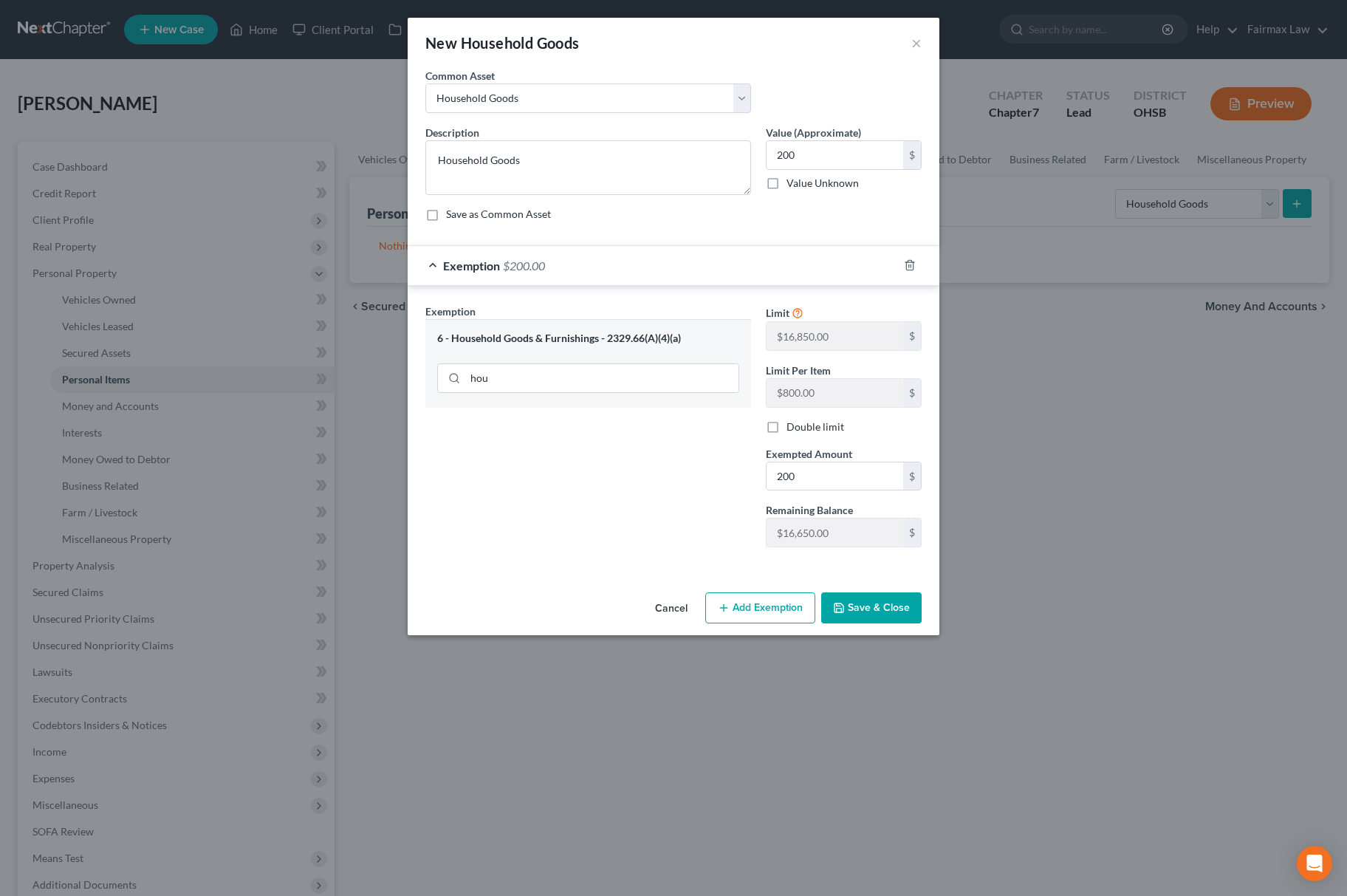
click at [864, 609] on button "Save & Close" at bounding box center [870, 607] width 100 height 31
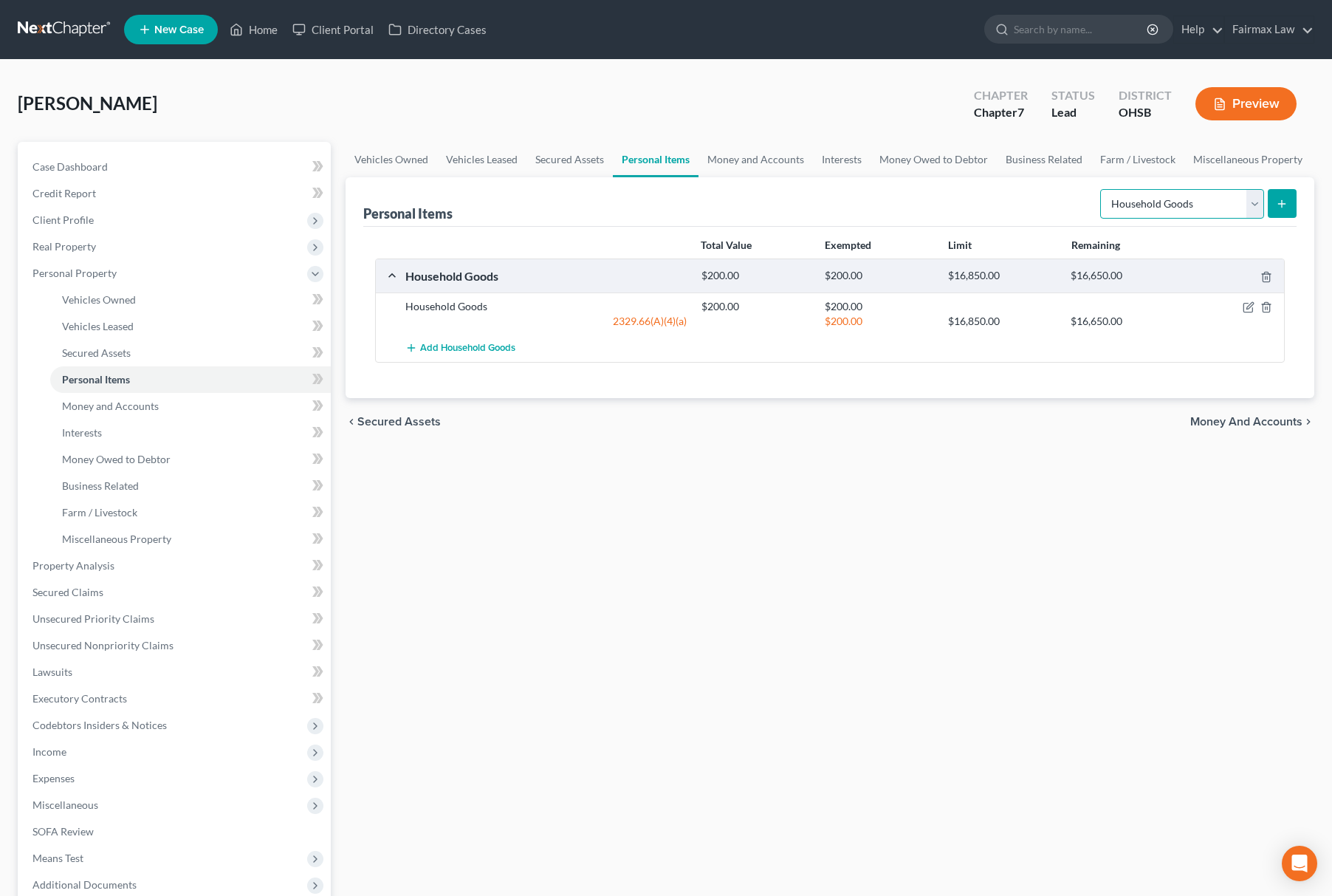
click at [1178, 204] on select "Select Item Type Clothing Collectibles Of Value Electronics Firearms Household …" at bounding box center [1182, 203] width 164 height 29
select select "electronics"
click at [1101, 189] on select "Select Item Type Clothing Collectibles Of Value Electronics Firearms Household …" at bounding box center [1182, 203] width 164 height 29
click at [1274, 208] on button "submit" at bounding box center [1282, 203] width 28 height 28
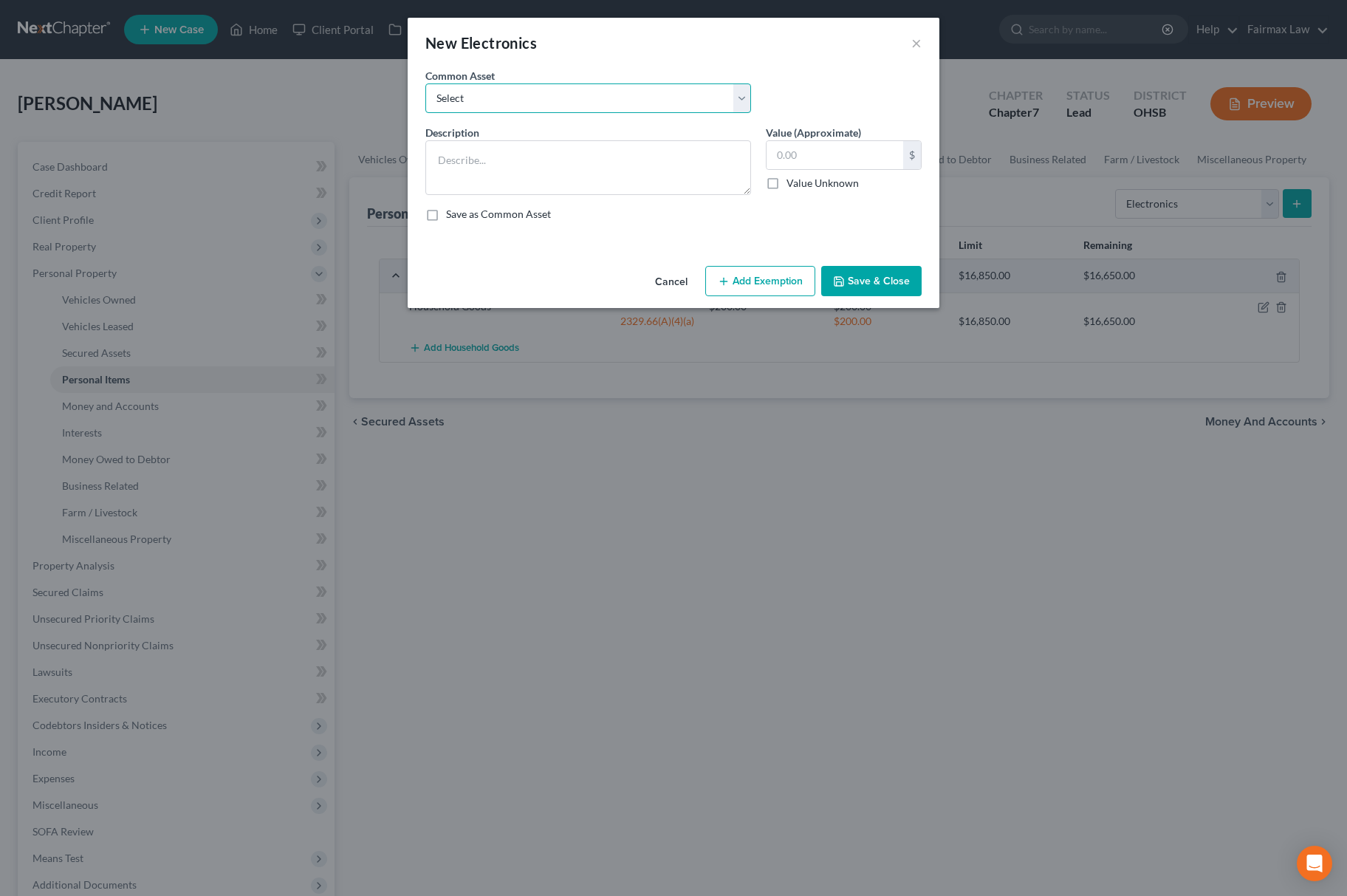
click at [571, 83] on select "Select Household Electronics, including cell phones, PC or tablet device, telev…" at bounding box center [587, 98] width 326 height 29
select select "8"
click at [425, 83] on select "Select Household Electronics, including cell phones, PC or tablet device, telev…" at bounding box center [587, 98] width 326 height 29
type textarea "Household Electronics"
click at [878, 145] on input "500.00" at bounding box center [835, 155] width 137 height 28
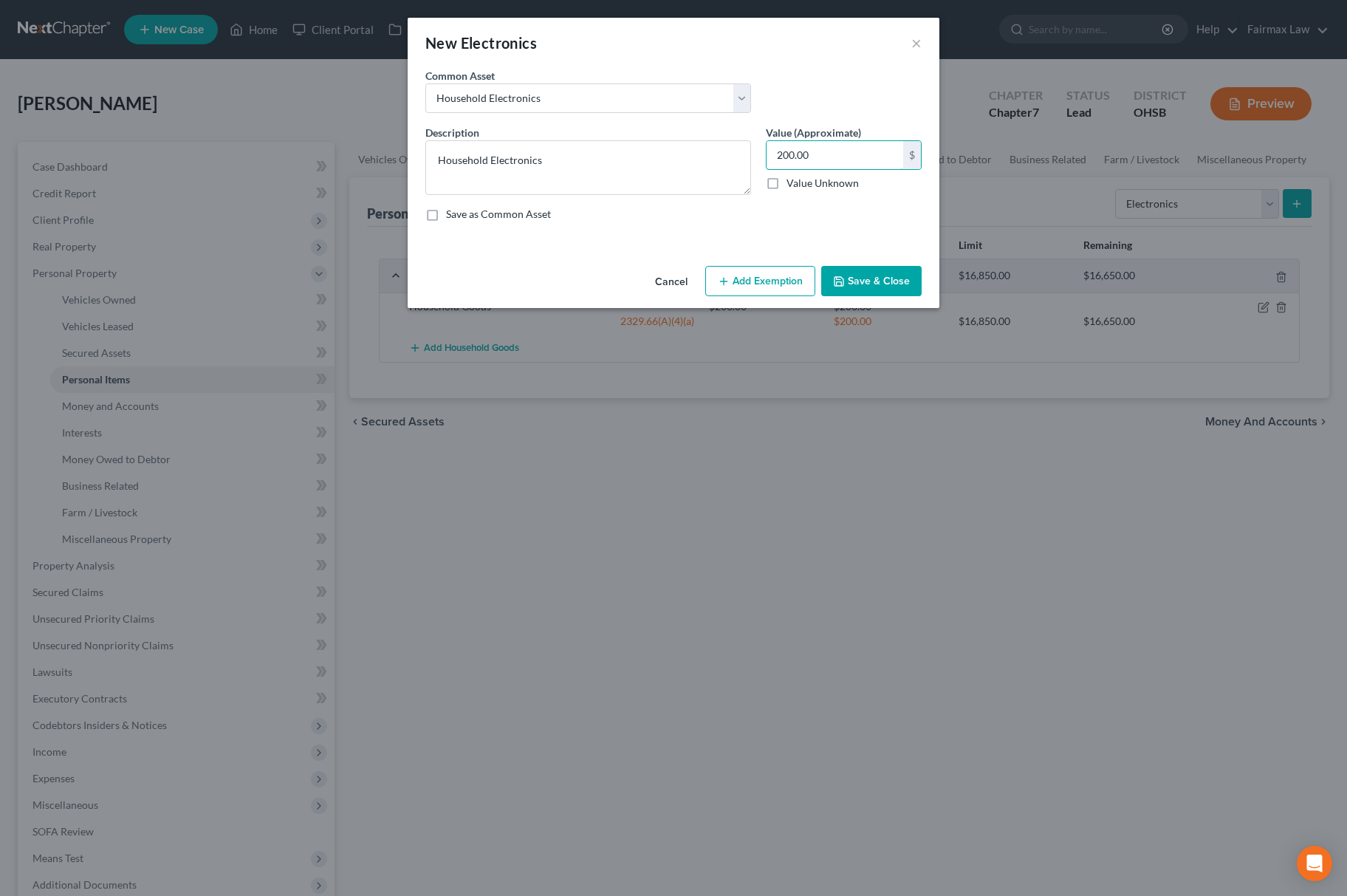
type input "200.00"
click at [743, 290] on button "Add Exemption" at bounding box center [760, 281] width 110 height 31
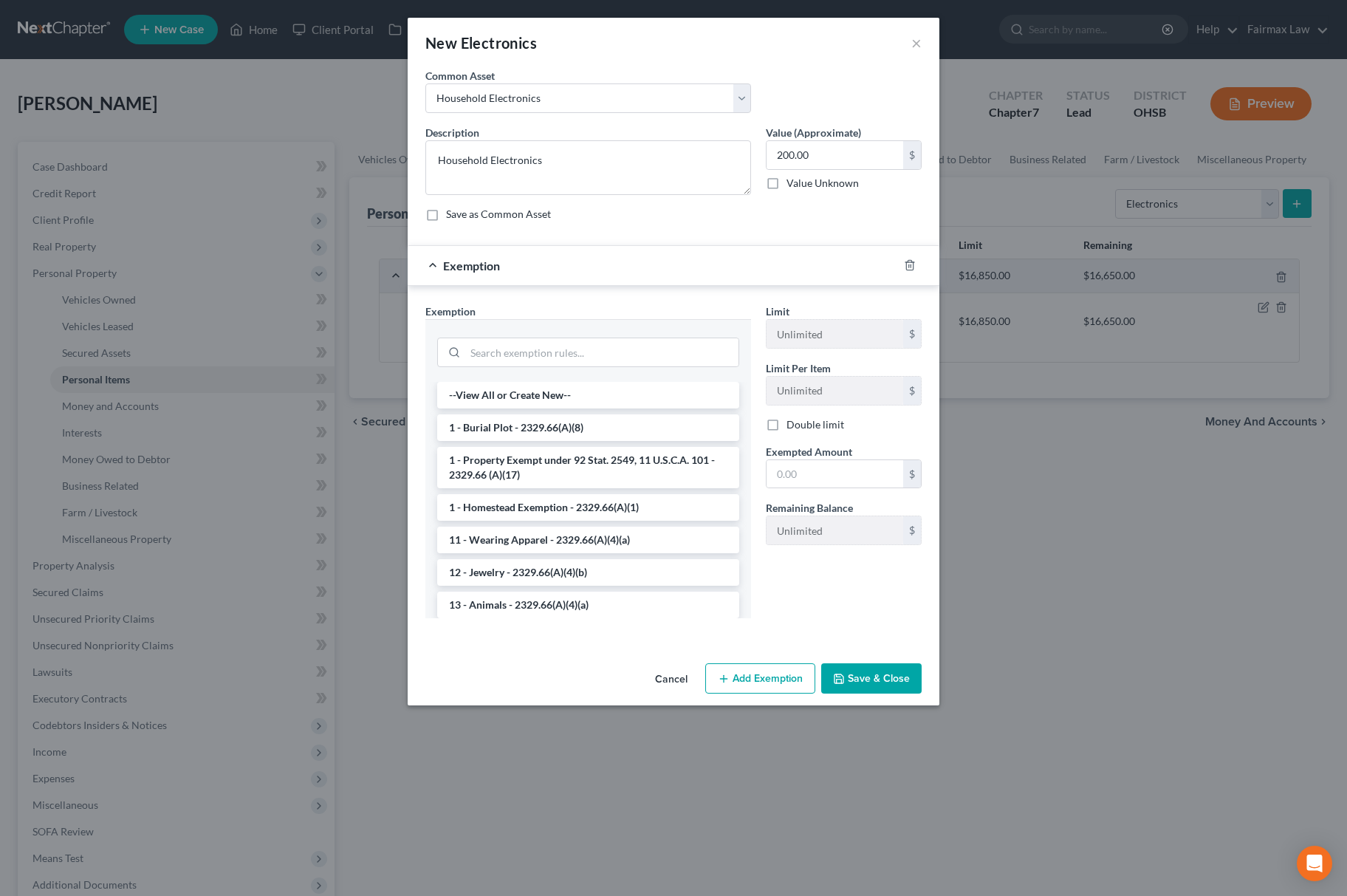
click at [609, 329] on div at bounding box center [587, 350] width 326 height 63
click at [597, 342] on div at bounding box center [588, 351] width 302 height 29
click at [592, 350] on input "search" at bounding box center [602, 352] width 273 height 28
click at [506, 350] on input "search" at bounding box center [602, 352] width 273 height 28
click at [626, 273] on div "Exemption" at bounding box center [652, 265] width 491 height 39
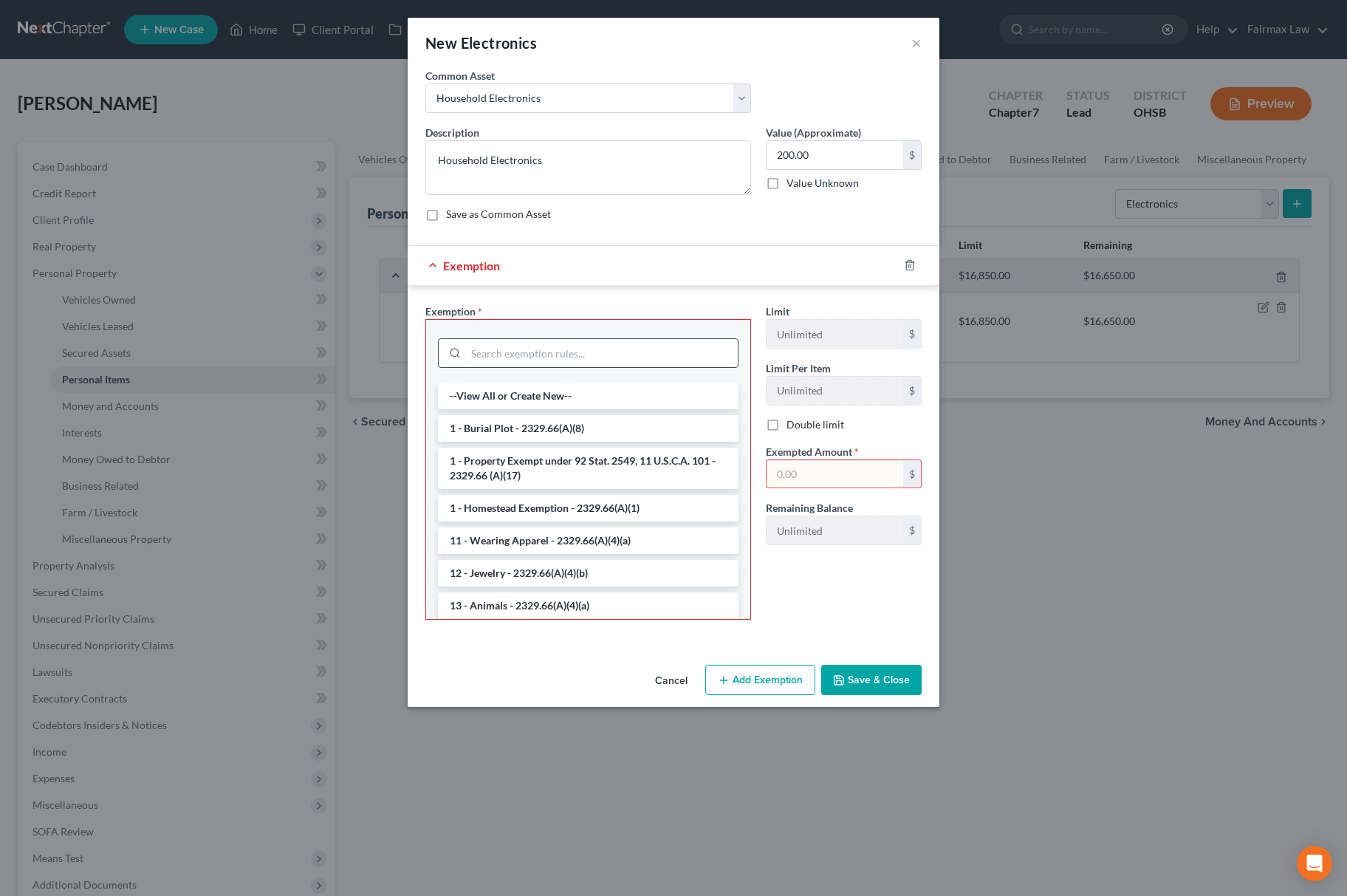
click at [555, 352] on input "search" at bounding box center [602, 353] width 272 height 28
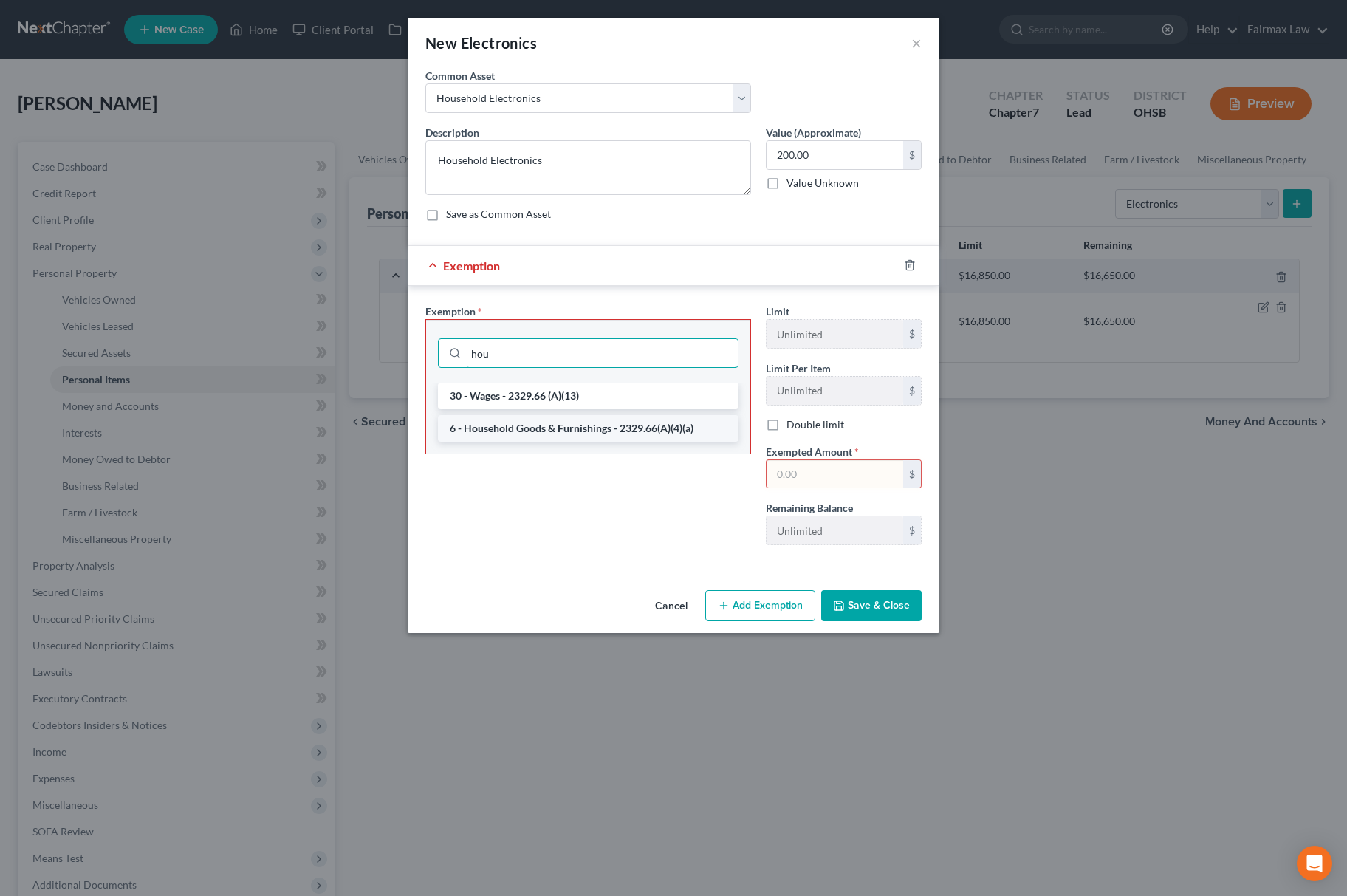
type input "hou"
click at [545, 428] on li "6 - Household Goods & Furnishings - 2329.66(A)(4)(a)" at bounding box center [588, 428] width 301 height 27
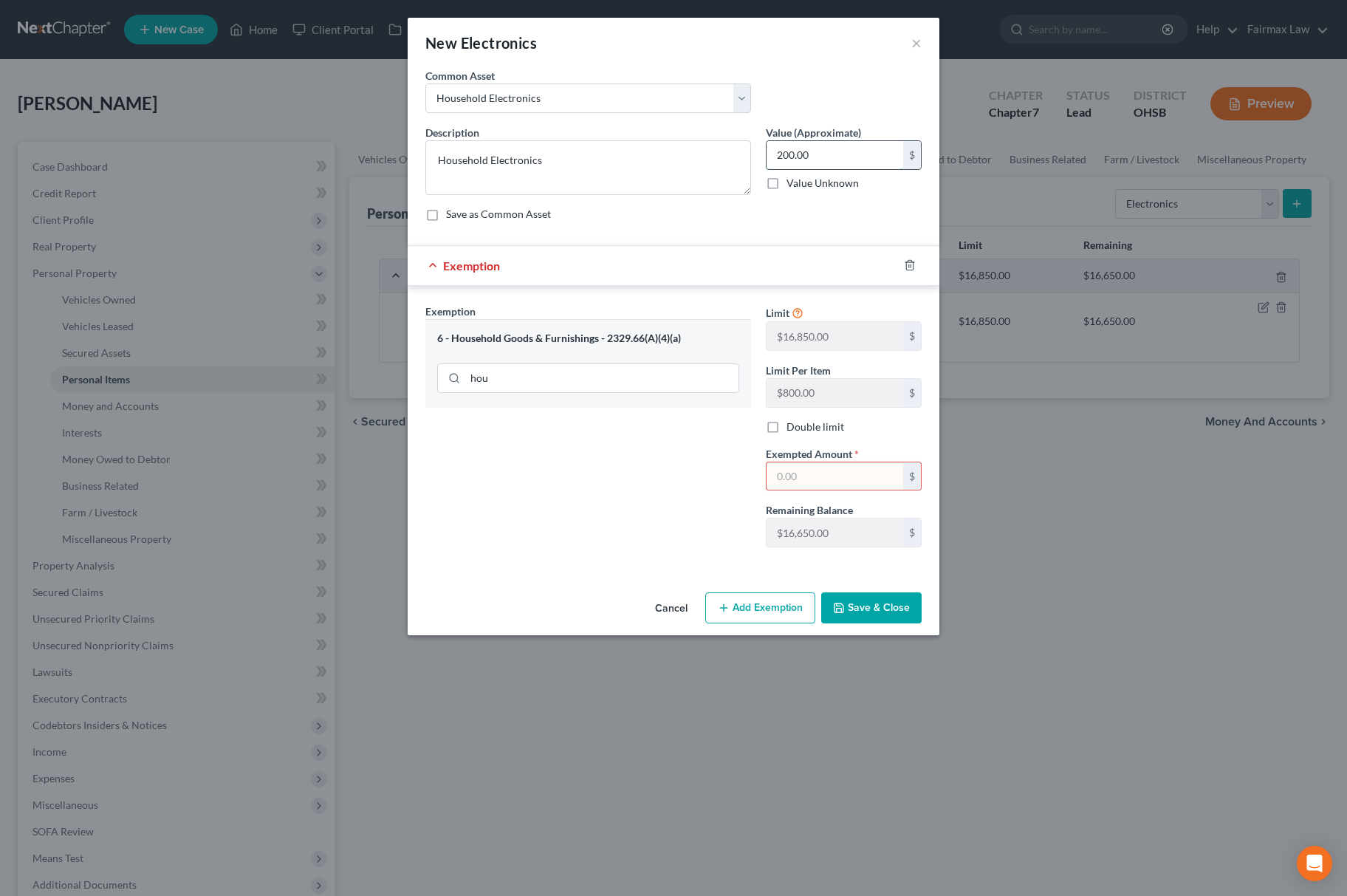
click at [846, 154] on input "200.00" at bounding box center [835, 155] width 137 height 28
click at [837, 473] on input "text" at bounding box center [835, 476] width 137 height 28
paste input "200.00"
type input "200.00"
click at [748, 484] on div "Exemption Set must be selected for CA. Exemption * 6 - Household Goods & Furnis…" at bounding box center [588, 431] width 341 height 255
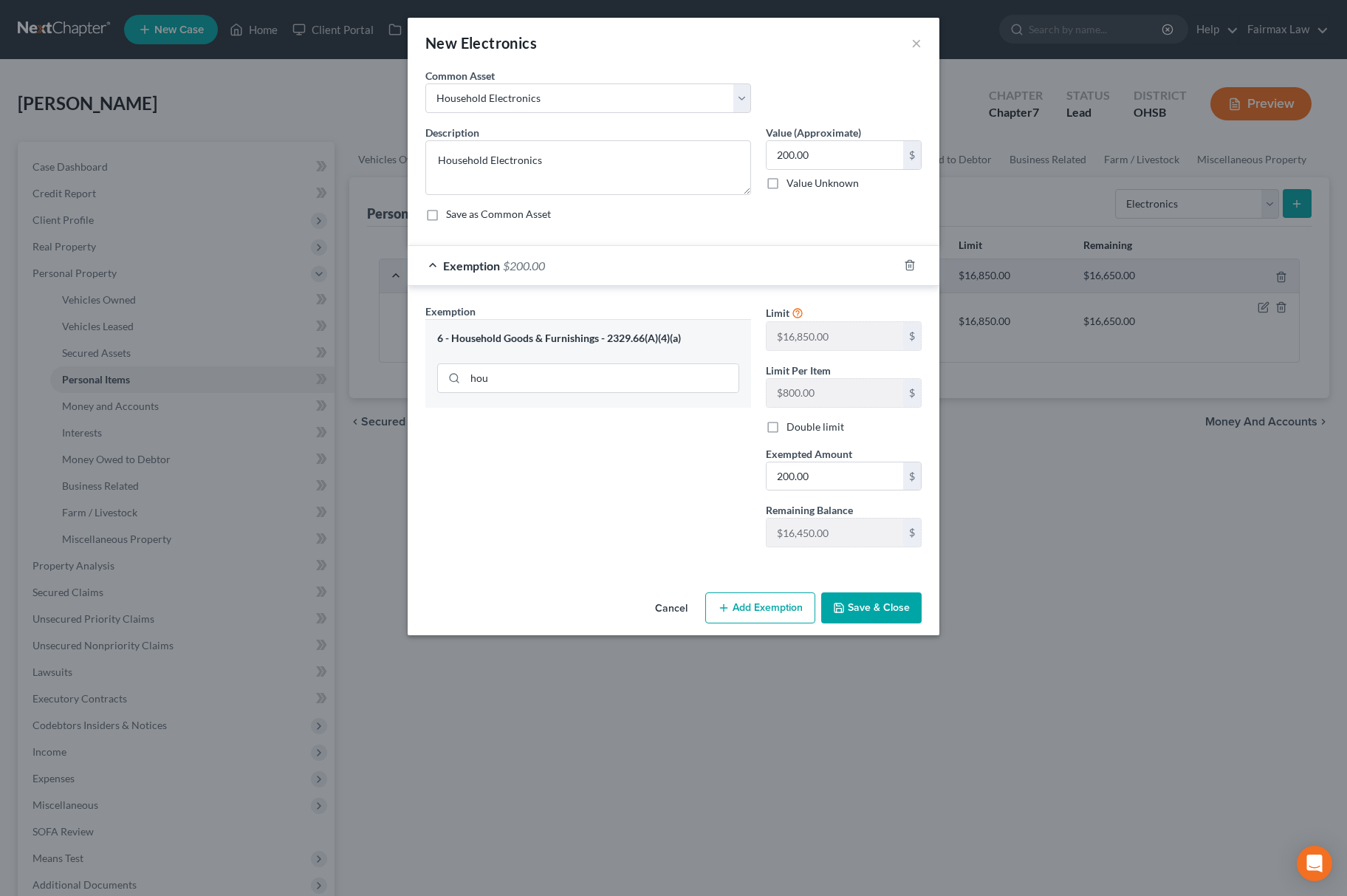
click at [852, 593] on div "Cancel Add Exemption Save & Close" at bounding box center [673, 610] width 532 height 49
click at [863, 613] on button "Save & Close" at bounding box center [870, 607] width 100 height 31
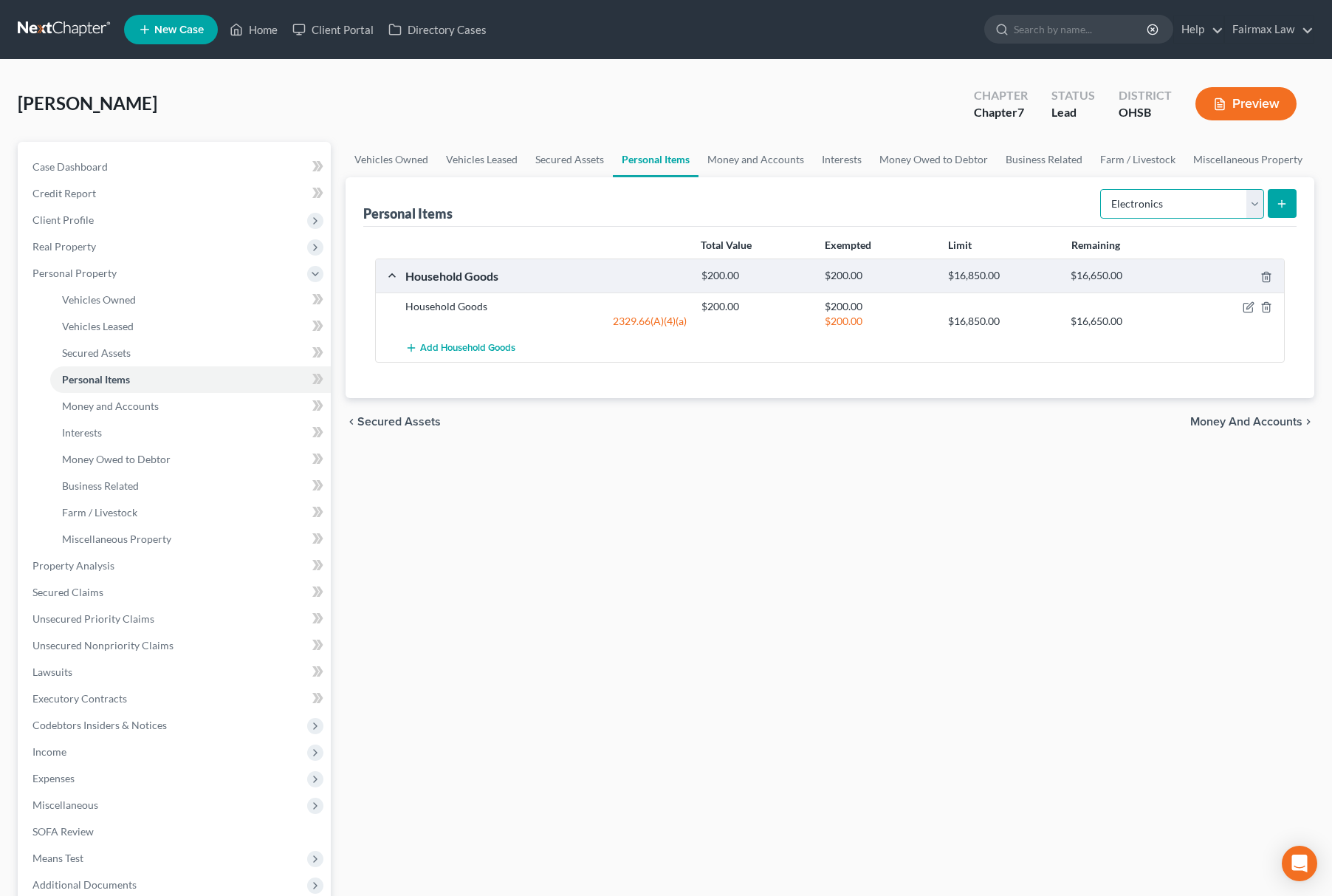
click at [1170, 214] on select "Select Item Type Clothing Collectibles Of Value Electronics Firearms Household …" at bounding box center [1182, 203] width 164 height 29
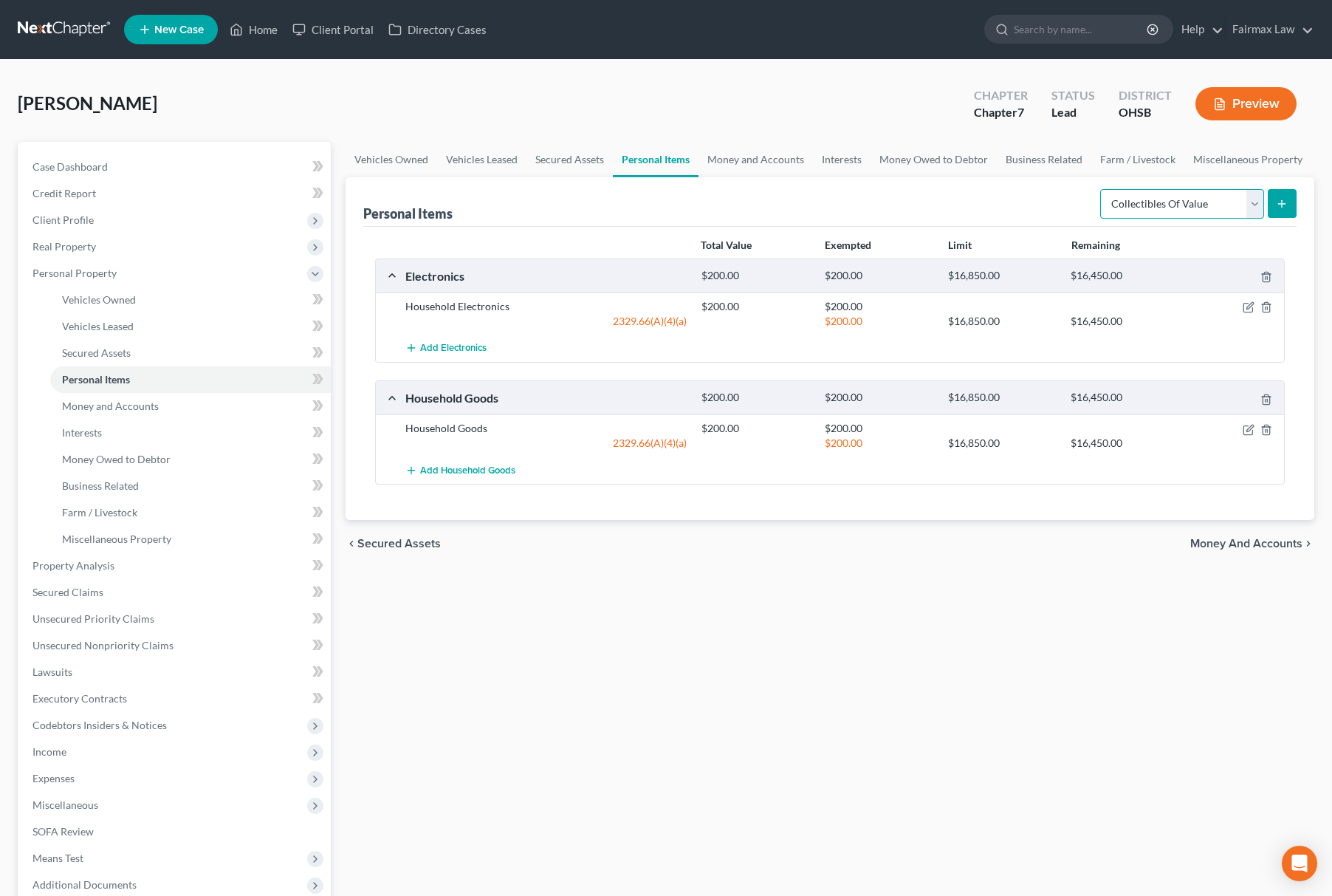
click at [1101, 189] on select "Select Item Type Clothing Collectibles Of Value Electronics Firearms Household …" at bounding box center [1182, 203] width 164 height 29
click at [1179, 200] on select "Select Item Type Clothing Collectibles Of Value Electronics Firearms Household …" at bounding box center [1182, 203] width 164 height 29
select select "clothing"
click at [1101, 189] on select "Select Item Type Clothing Collectibles Of Value Electronics Firearms Household …" at bounding box center [1182, 203] width 164 height 29
click at [1274, 208] on button "submit" at bounding box center [1282, 203] width 28 height 28
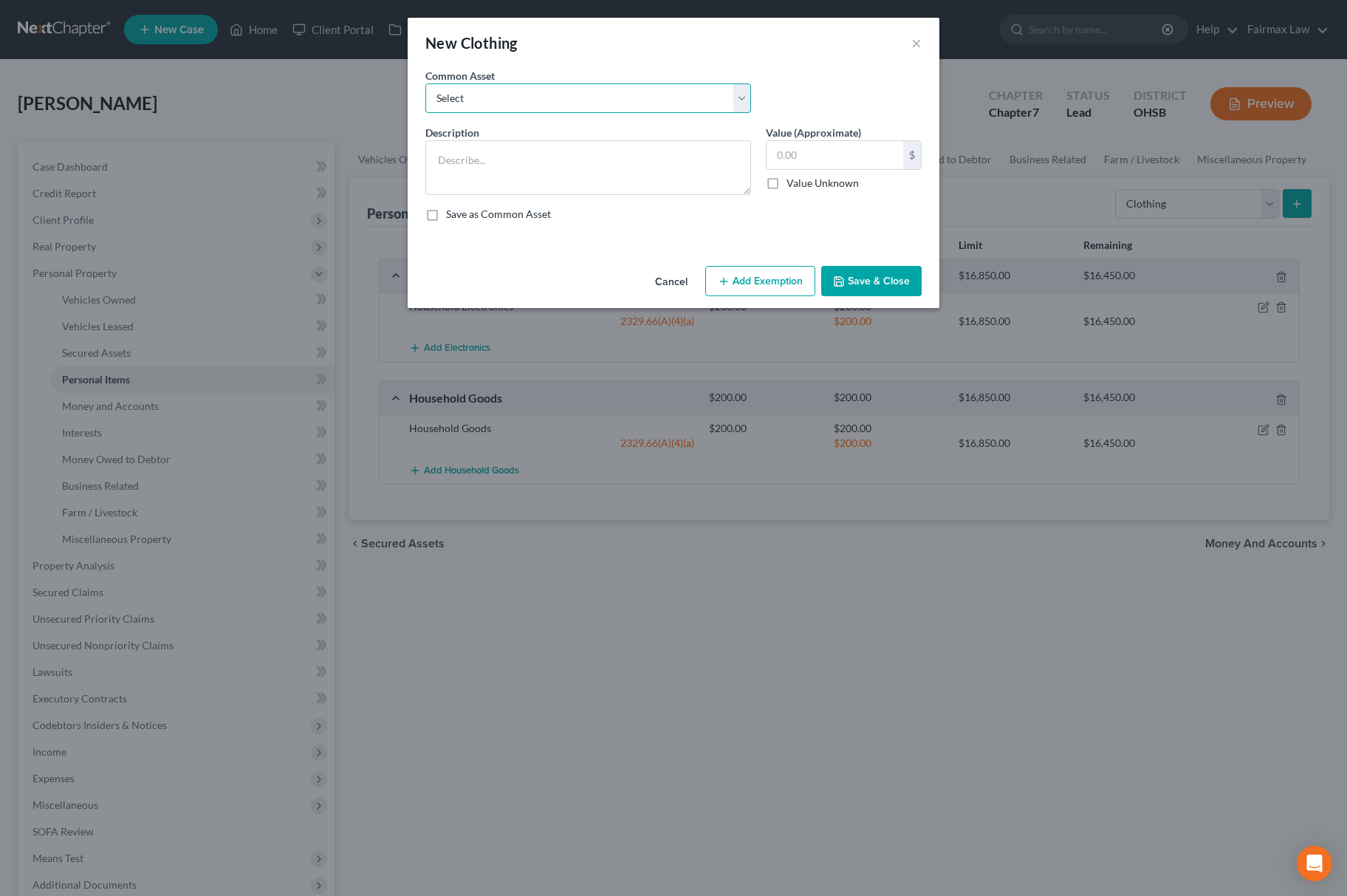
click at [517, 90] on select "Select Common clothing Everyday clothing Professional Men's wear. Everyday wear…" at bounding box center [587, 98] width 326 height 29
select select "1"
click at [425, 83] on select "Select Common clothing Everyday clothing Professional Men's wear. Everyday wear…" at bounding box center [587, 98] width 326 height 29
type textarea "Everyday clothing"
click at [807, 164] on input "400.00" at bounding box center [835, 155] width 137 height 28
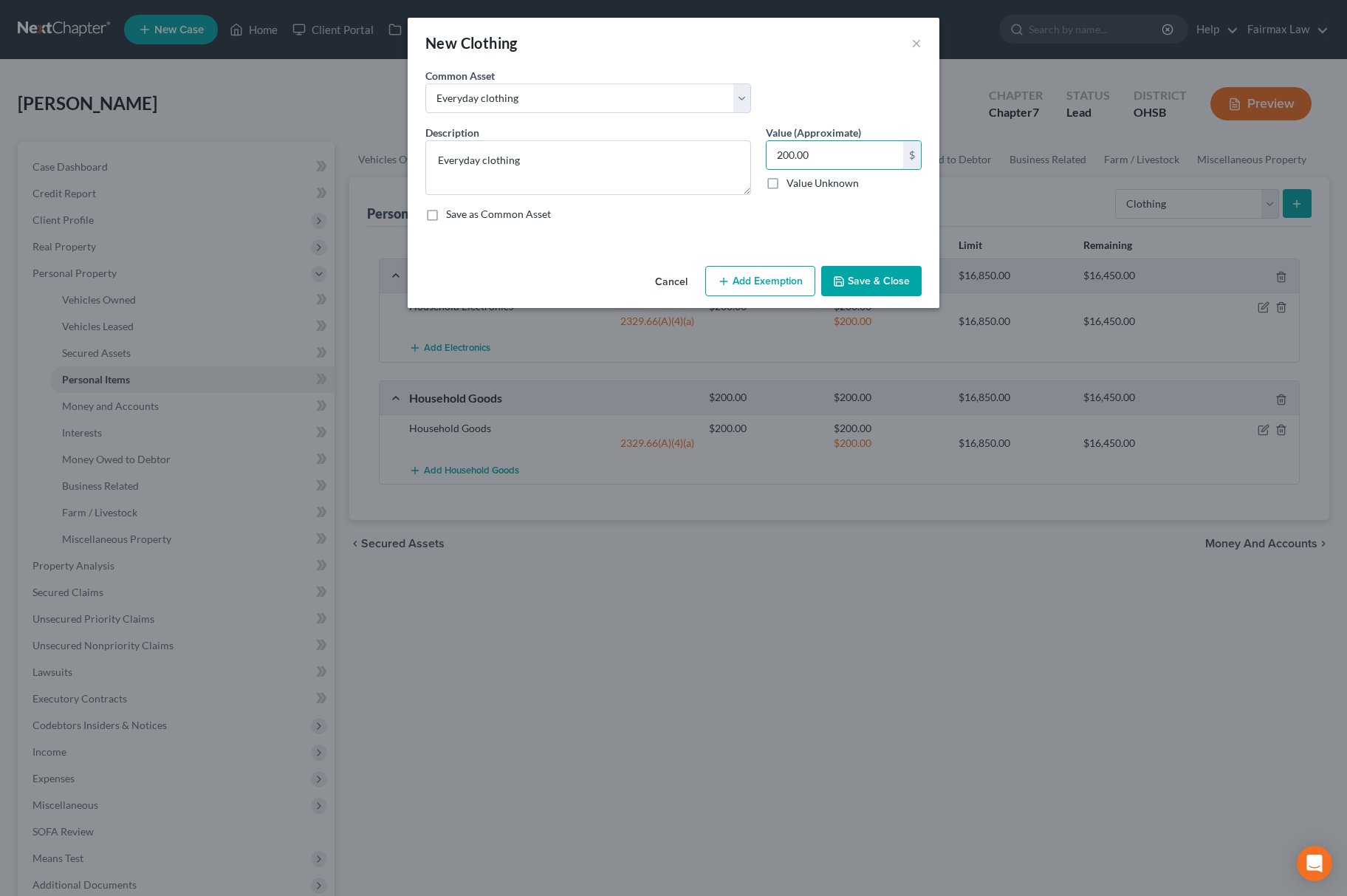
type input "200.00"
click at [763, 271] on button "Add Exemption" at bounding box center [760, 281] width 110 height 31
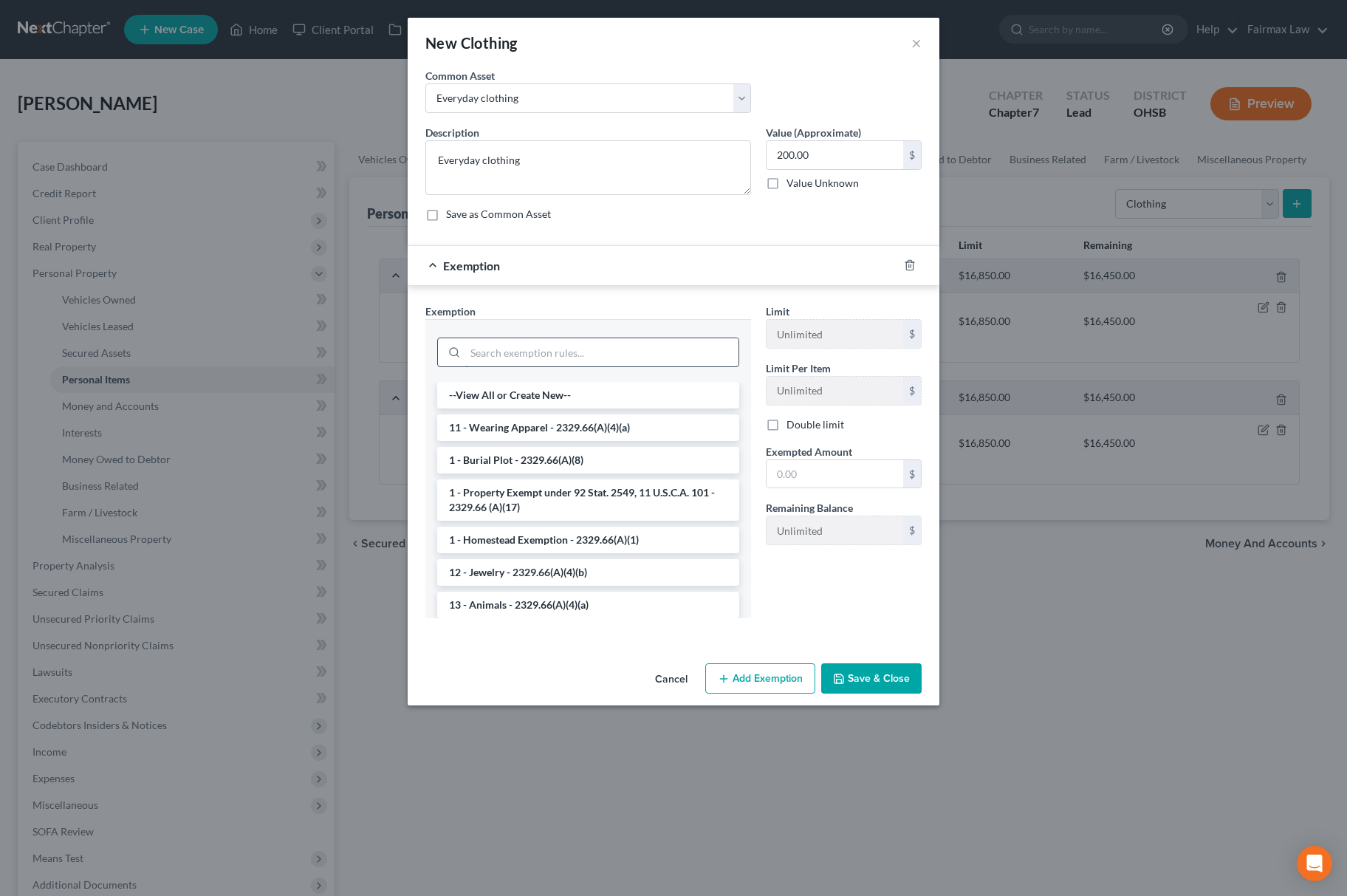
click at [626, 347] on input "search" at bounding box center [602, 352] width 273 height 28
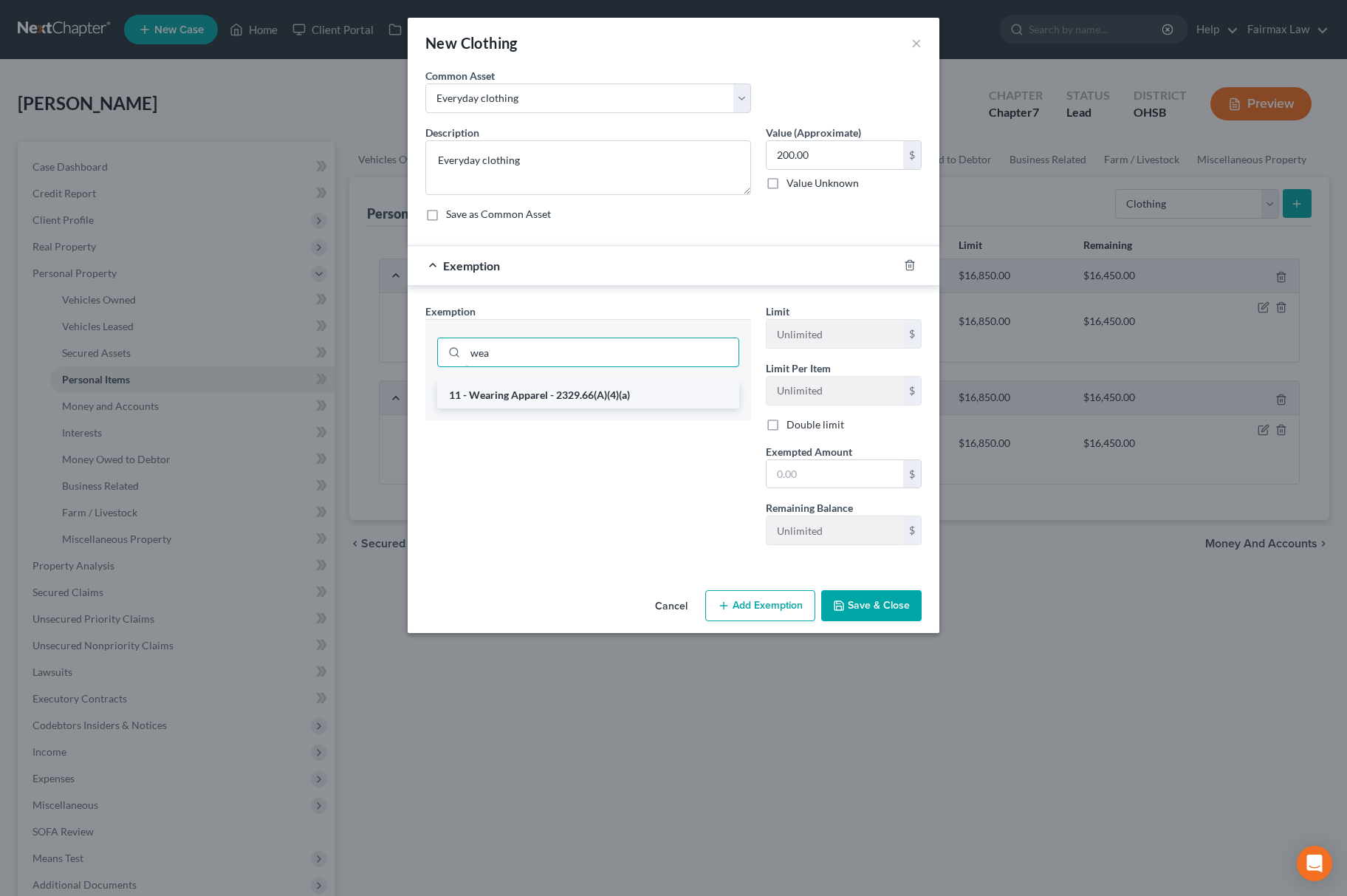
type input "wea"
click at [584, 391] on li "11 - Wearing Apparel - 2329.66(A)(4)(a)" at bounding box center [588, 395] width 302 height 27
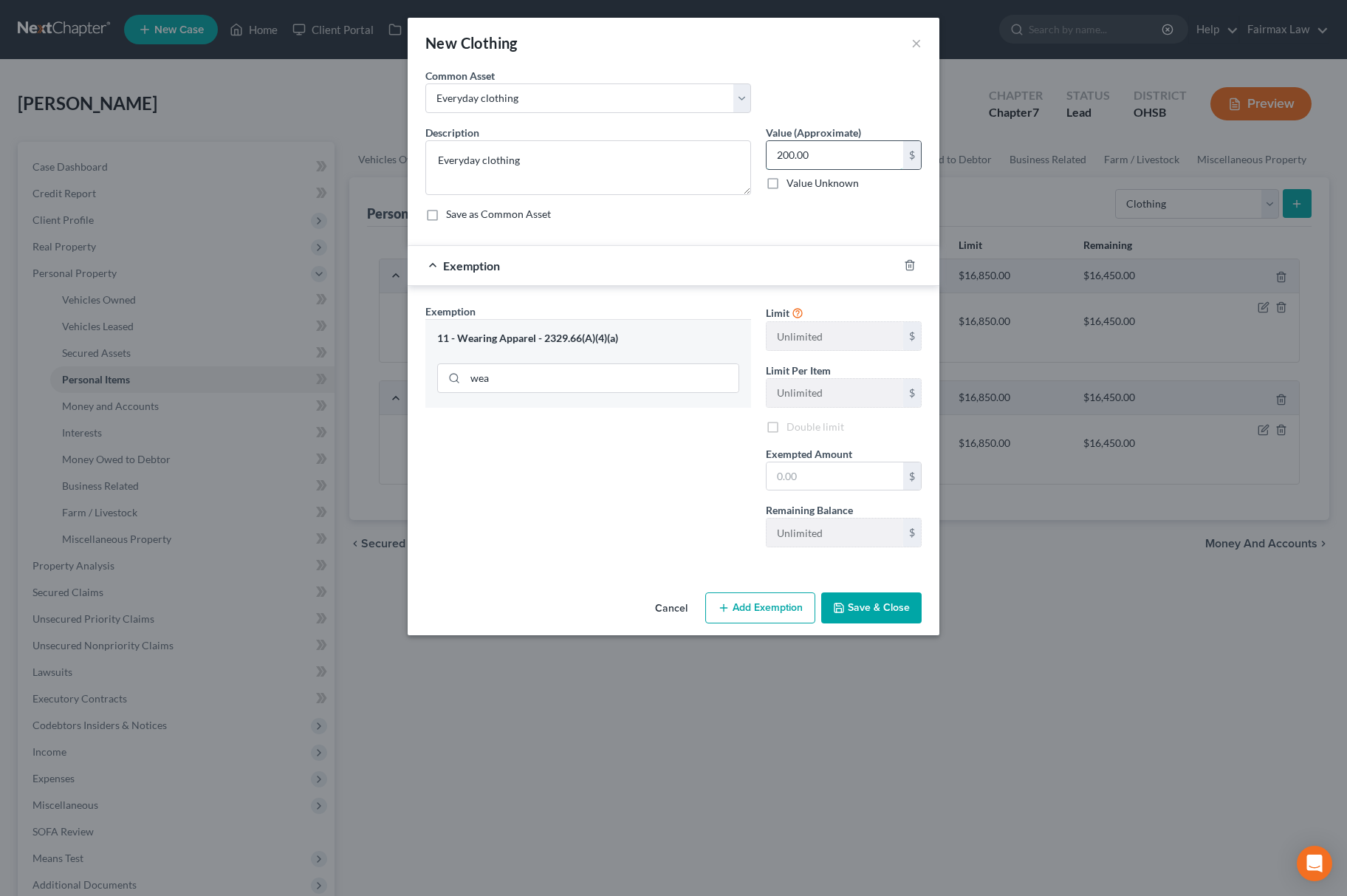
click at [848, 156] on input "200.00" at bounding box center [835, 155] width 137 height 28
click at [789, 484] on input "text" at bounding box center [835, 476] width 137 height 28
paste input "200.00"
type input "200.00"
click at [675, 469] on div "Exemption Set must be selected for CA. Exemption * 11 - Wearing Apparel - 2329.…" at bounding box center [588, 431] width 341 height 255
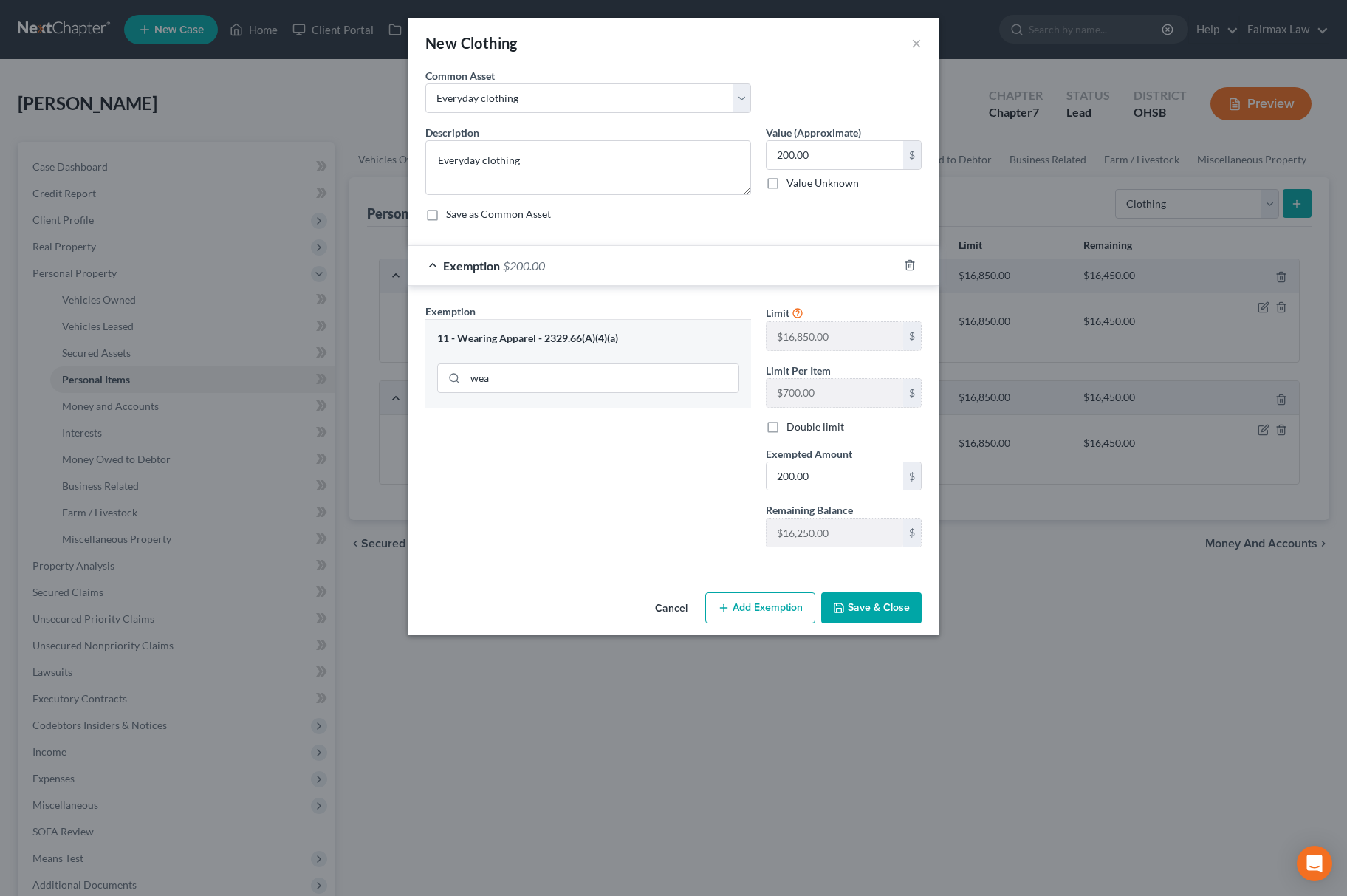
click at [890, 606] on button "Save & Close" at bounding box center [870, 607] width 100 height 31
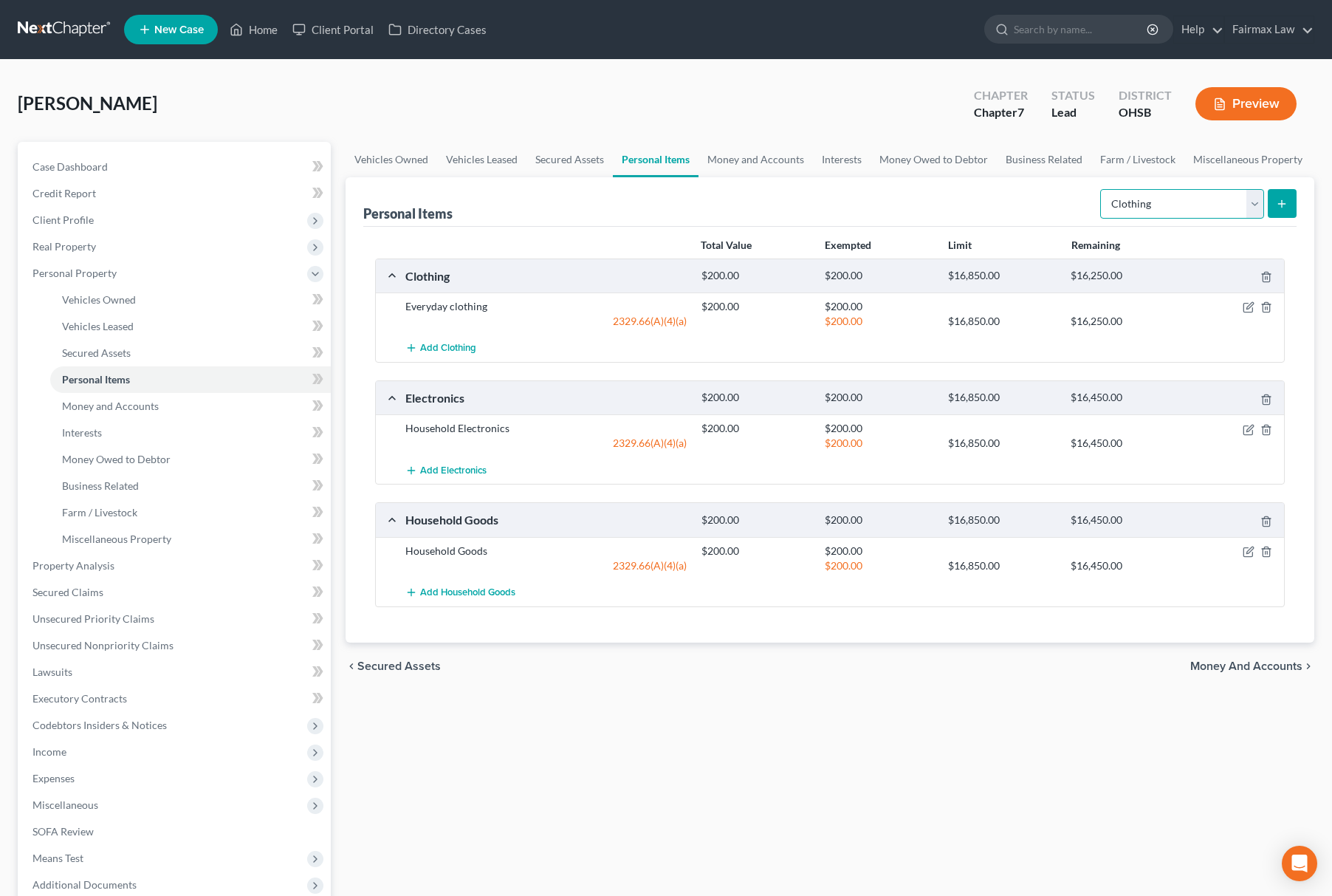
click at [1179, 189] on select "Select Item Type Clothing Collectibles Of Value Electronics Firearms Household …" at bounding box center [1182, 203] width 164 height 29
select select "jewelry"
click at [1101, 189] on select "Select Item Type Clothing Collectibles Of Value Electronics Firearms Household …" at bounding box center [1182, 203] width 164 height 29
click at [1291, 190] on button "submit" at bounding box center [1282, 203] width 28 height 28
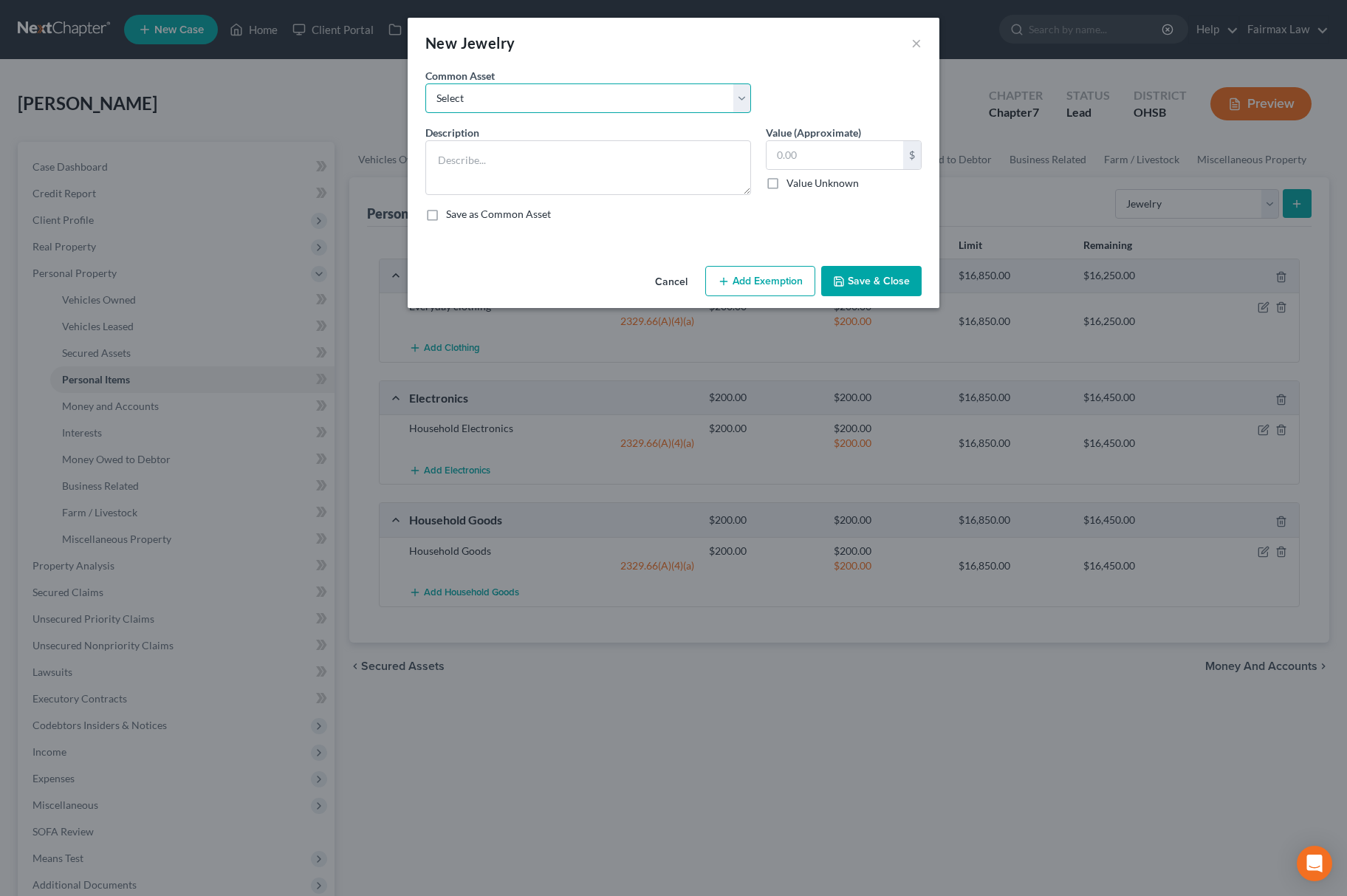
click at [532, 98] on select "Select Jewelry Wedding bands Costume Jewelry Watch Wedding ring and costume jew…" at bounding box center [587, 98] width 326 height 29
select select "0"
click at [425, 83] on select "Select Jewelry Wedding bands Costume Jewelry Watch Wedding ring and costume jew…" at bounding box center [587, 98] width 326 height 29
type textarea "Jewelry"
type input "100.00"
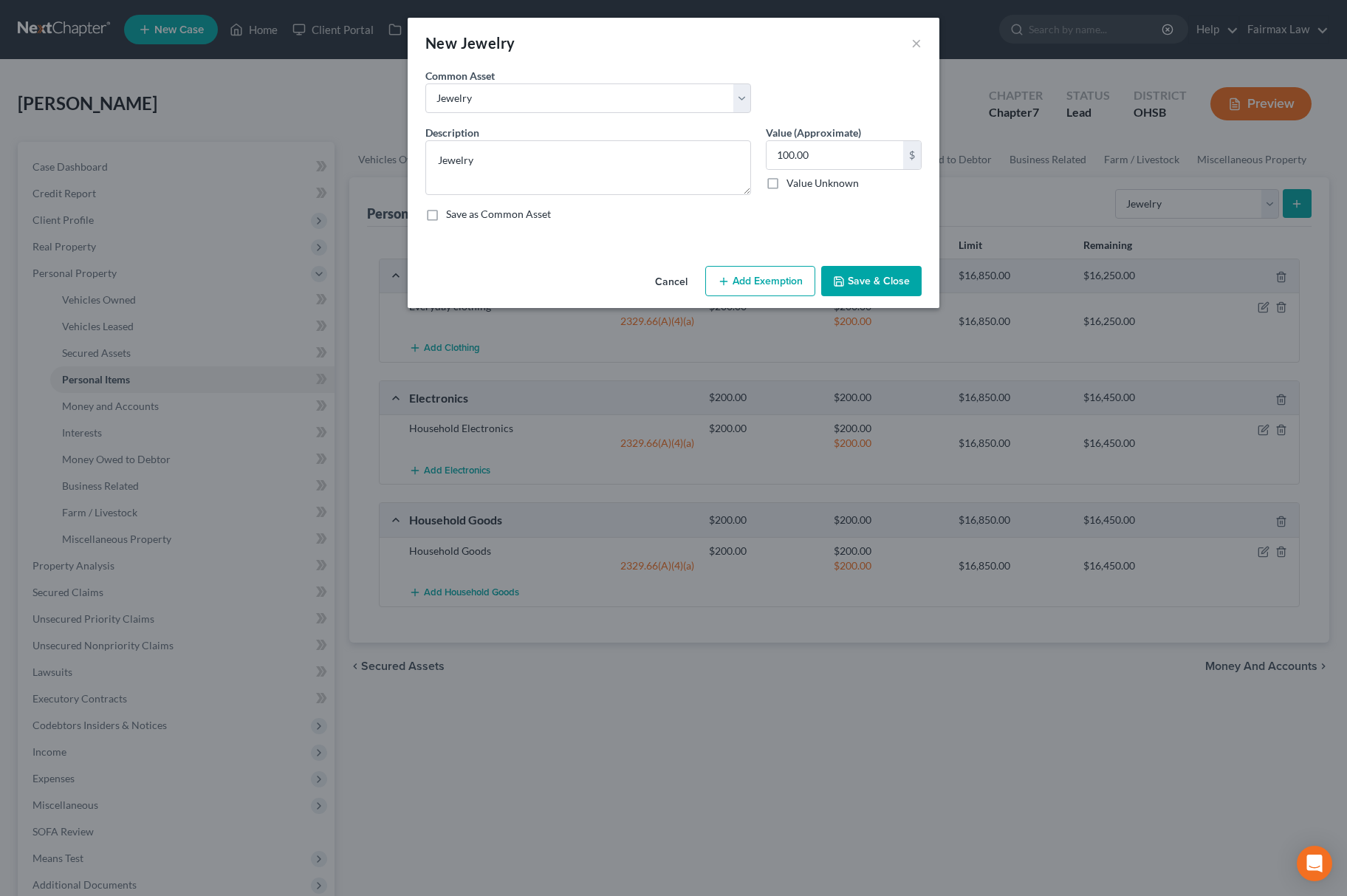
click at [760, 285] on button "Add Exemption" at bounding box center [760, 281] width 110 height 31
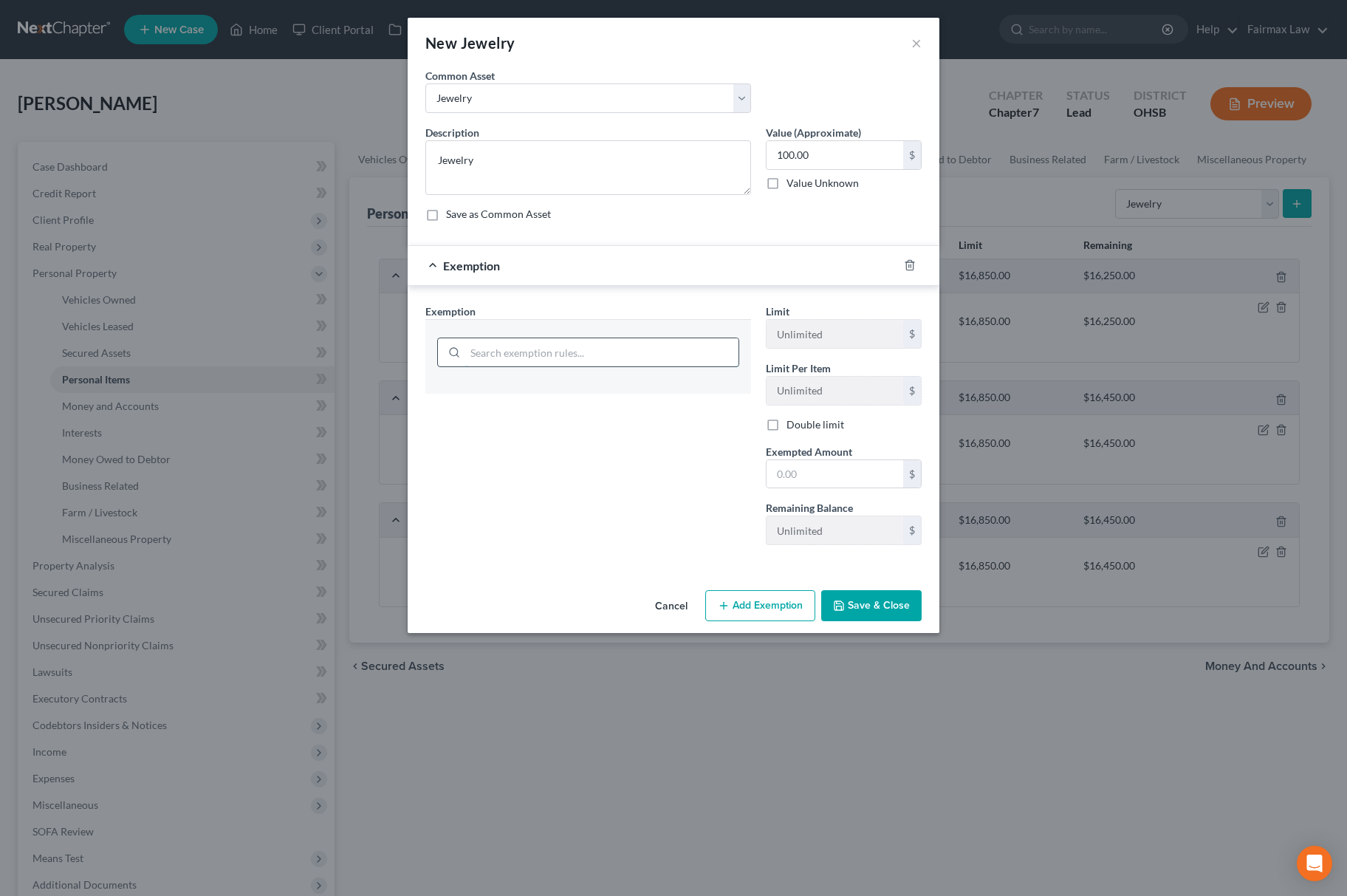
click at [630, 349] on input "search" at bounding box center [602, 352] width 273 height 28
type input "jewe"
drag, startPoint x: 555, startPoint y: 397, endPoint x: 586, endPoint y: 391, distance: 31.6
click at [557, 397] on li "12 - Jewelry - 2329.66(A)(4)(b)" at bounding box center [588, 395] width 302 height 27
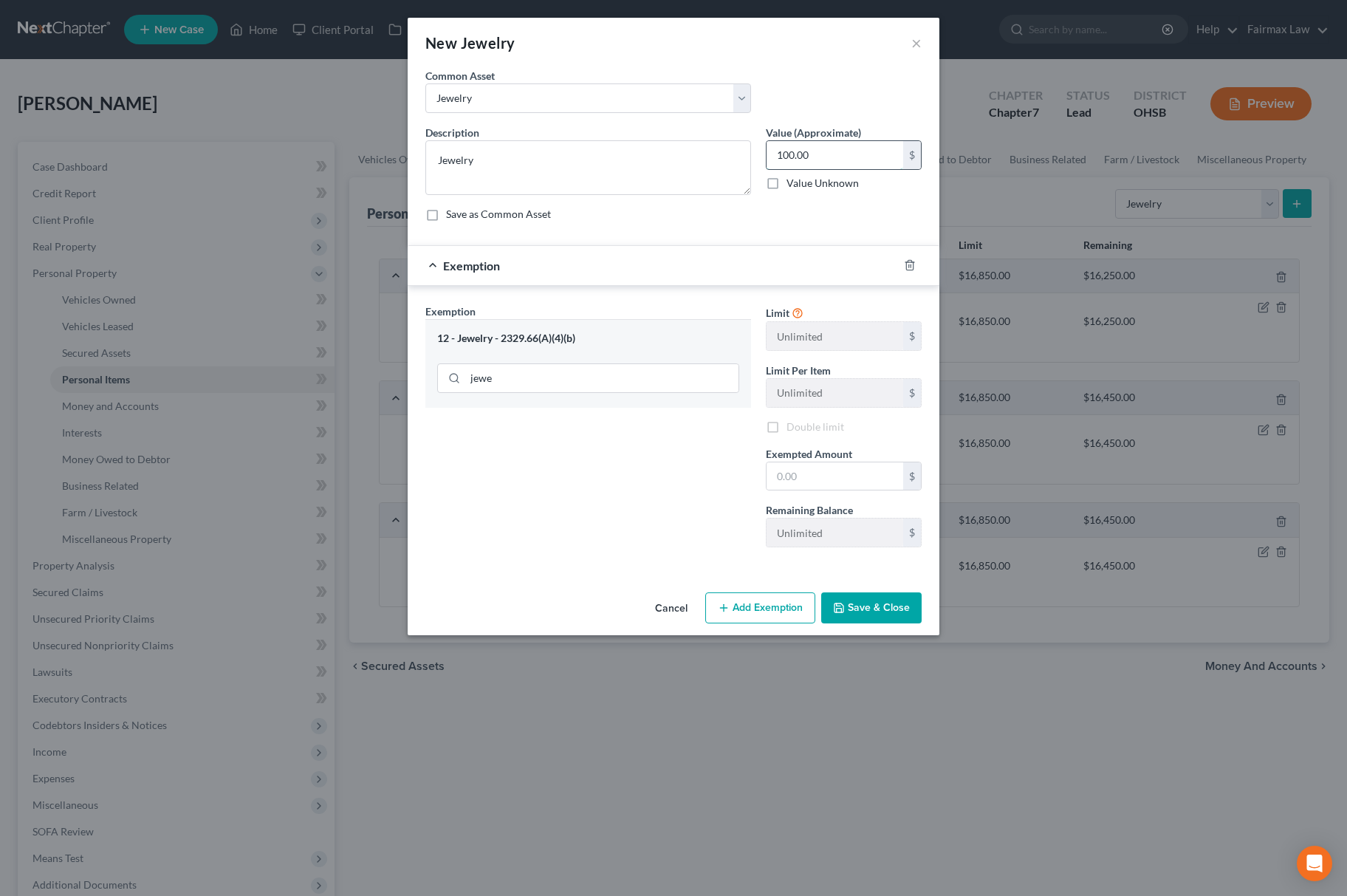
click at [819, 160] on input "100.00" at bounding box center [835, 155] width 137 height 28
click at [786, 461] on label "Exempted Amount *" at bounding box center [808, 453] width 86 height 15
click at [786, 478] on input "text" at bounding box center [835, 476] width 137 height 28
paste input "100.00"
type input "100.00"
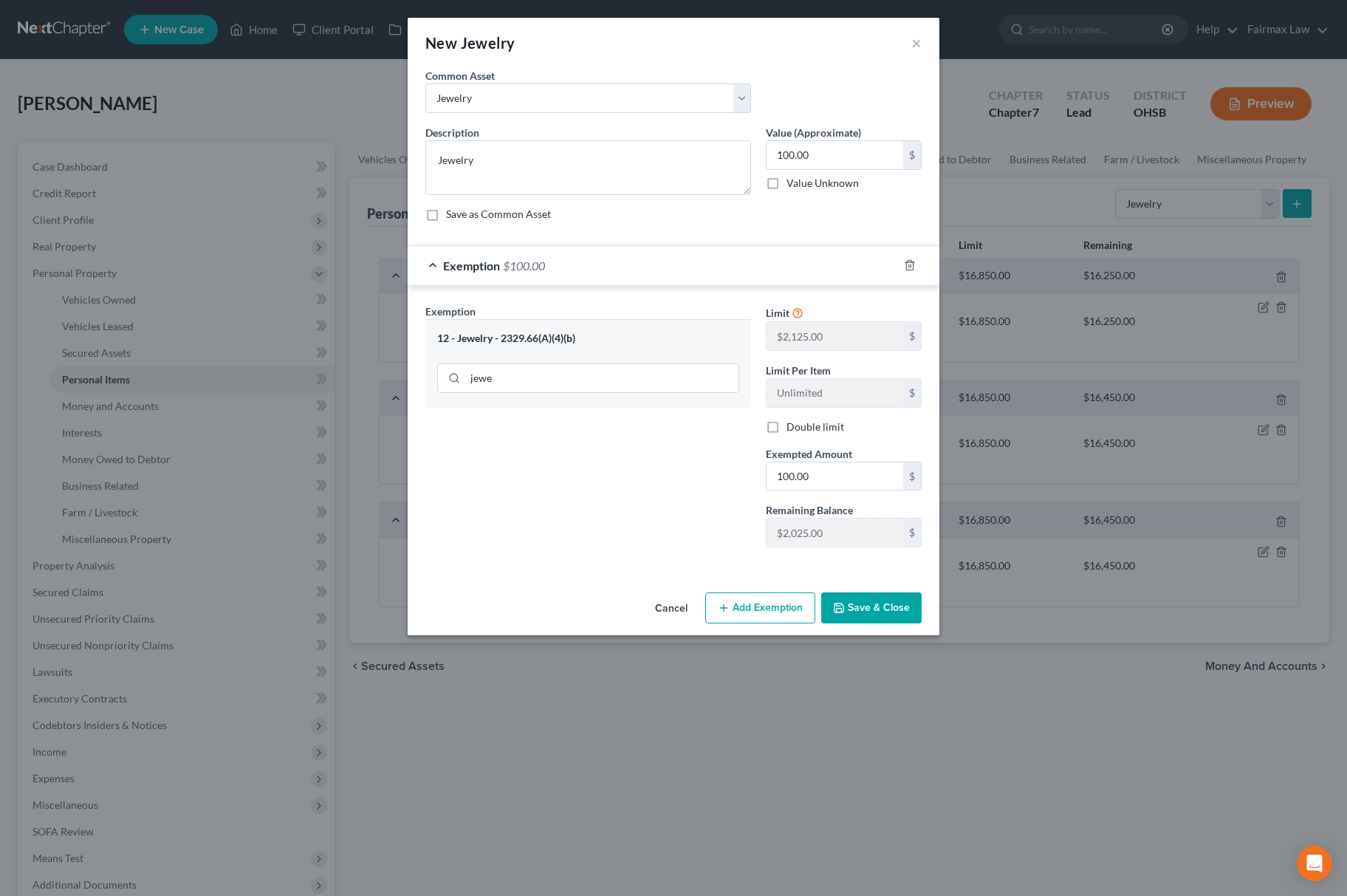
click at [642, 482] on div "Exemption Set must be selected for CA. Exemption * 12 - Jewelry - 2329.66(A)(4)…" at bounding box center [588, 431] width 341 height 255
click at [873, 615] on button "Save & Close" at bounding box center [870, 607] width 100 height 31
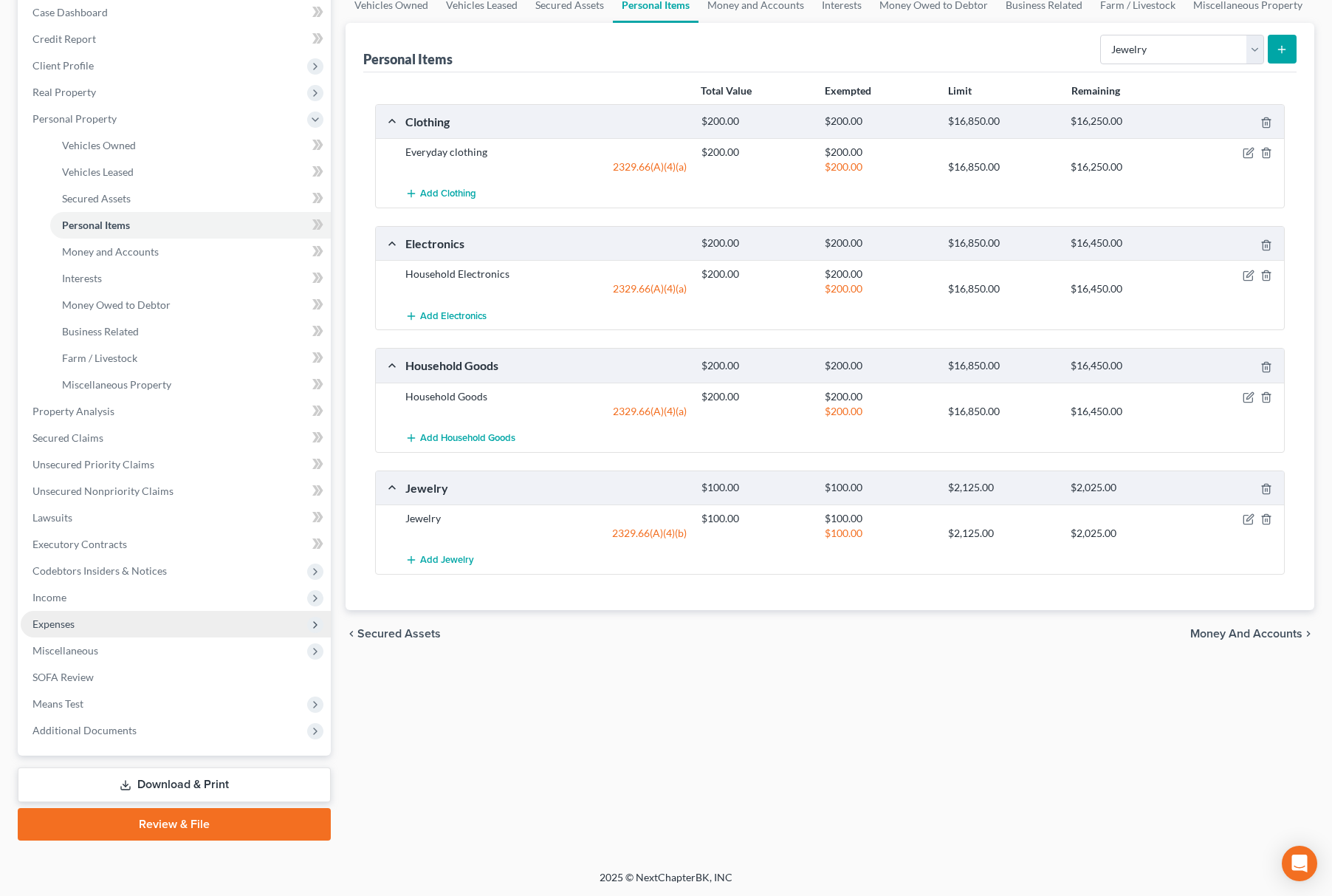
click at [89, 627] on span "Expenses" at bounding box center [176, 624] width 311 height 27
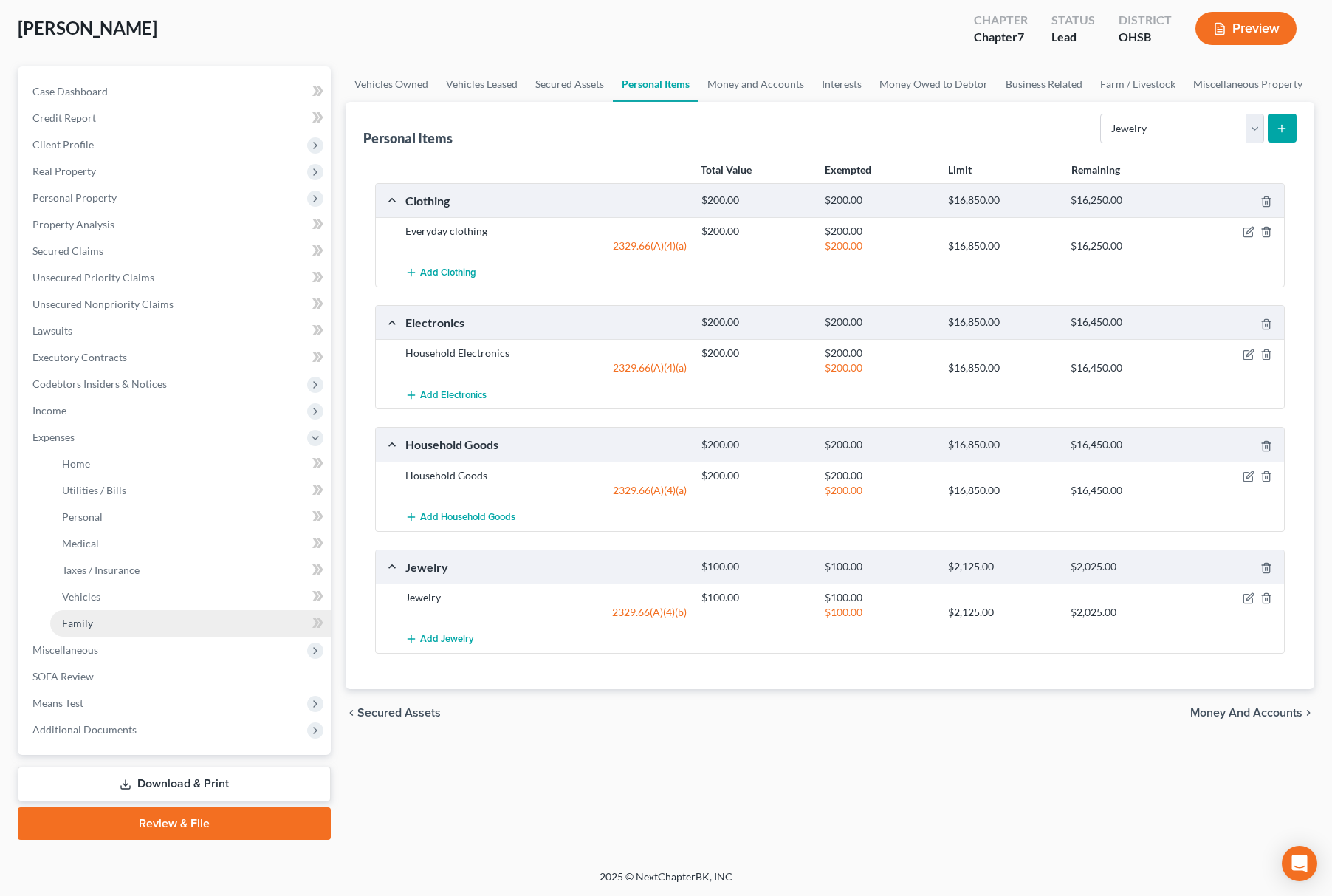
scroll to position [75, 0]
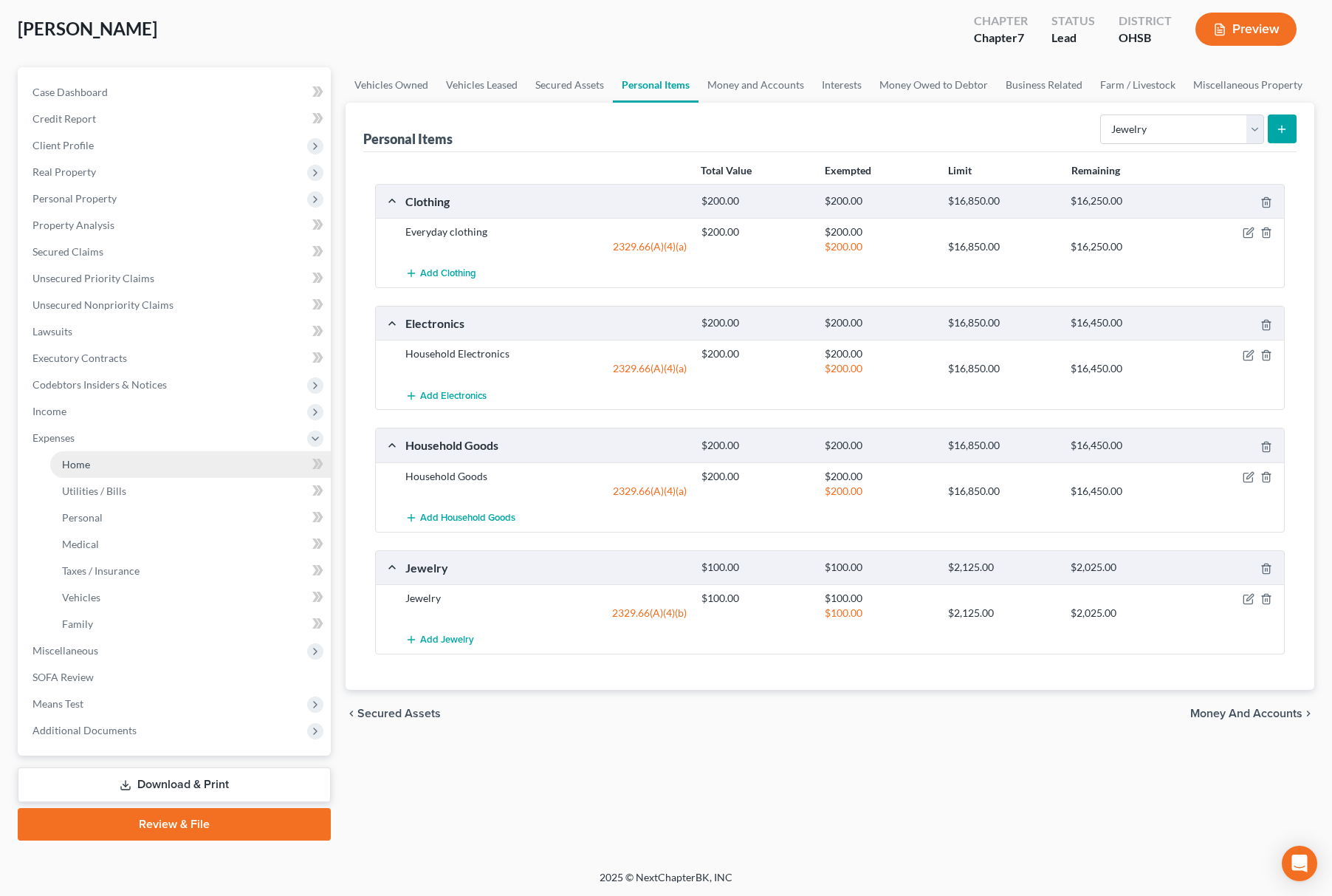
click at [92, 462] on link "Home" at bounding box center [191, 465] width 280 height 27
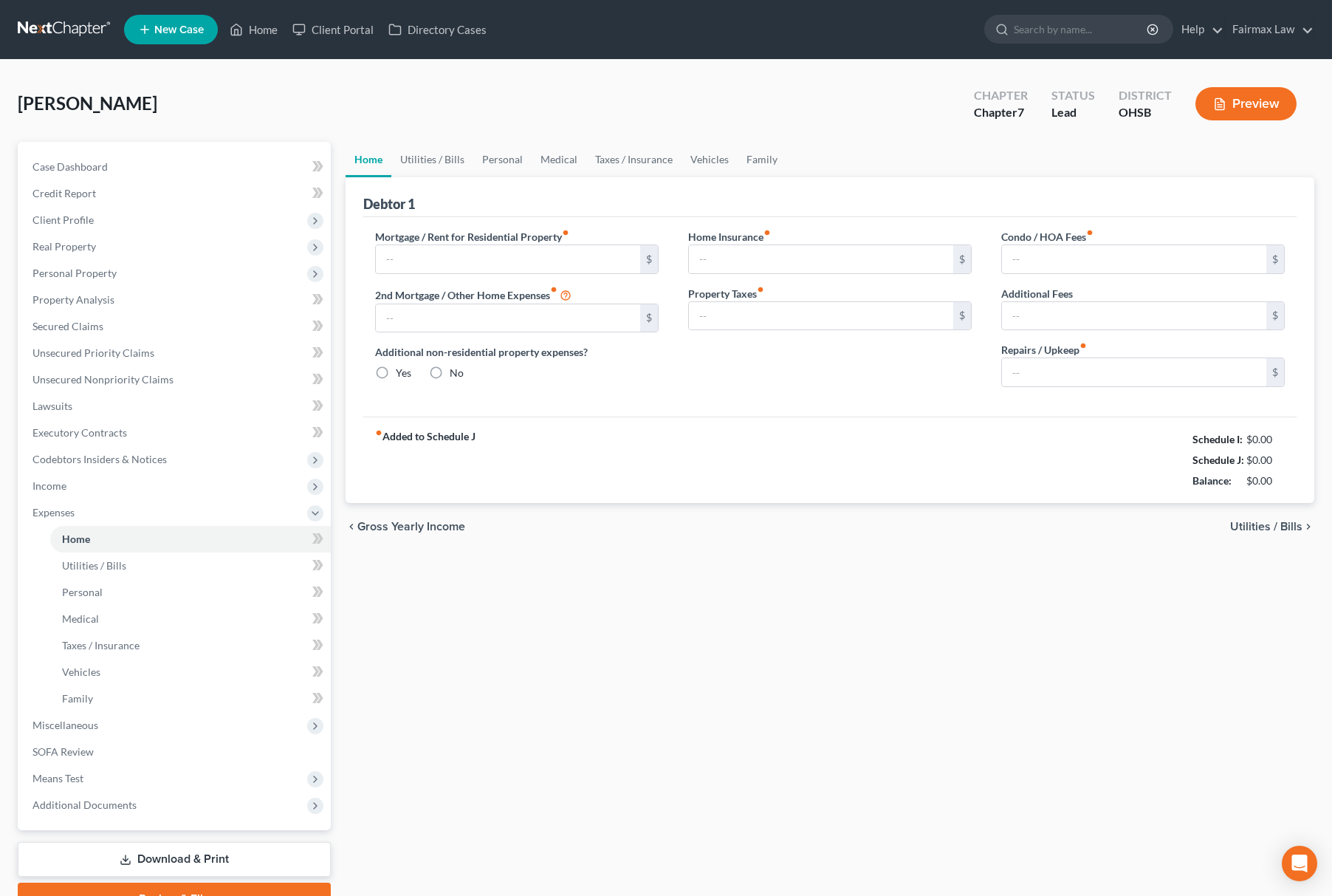
type input "0.00"
radio input "true"
type input "0.00"
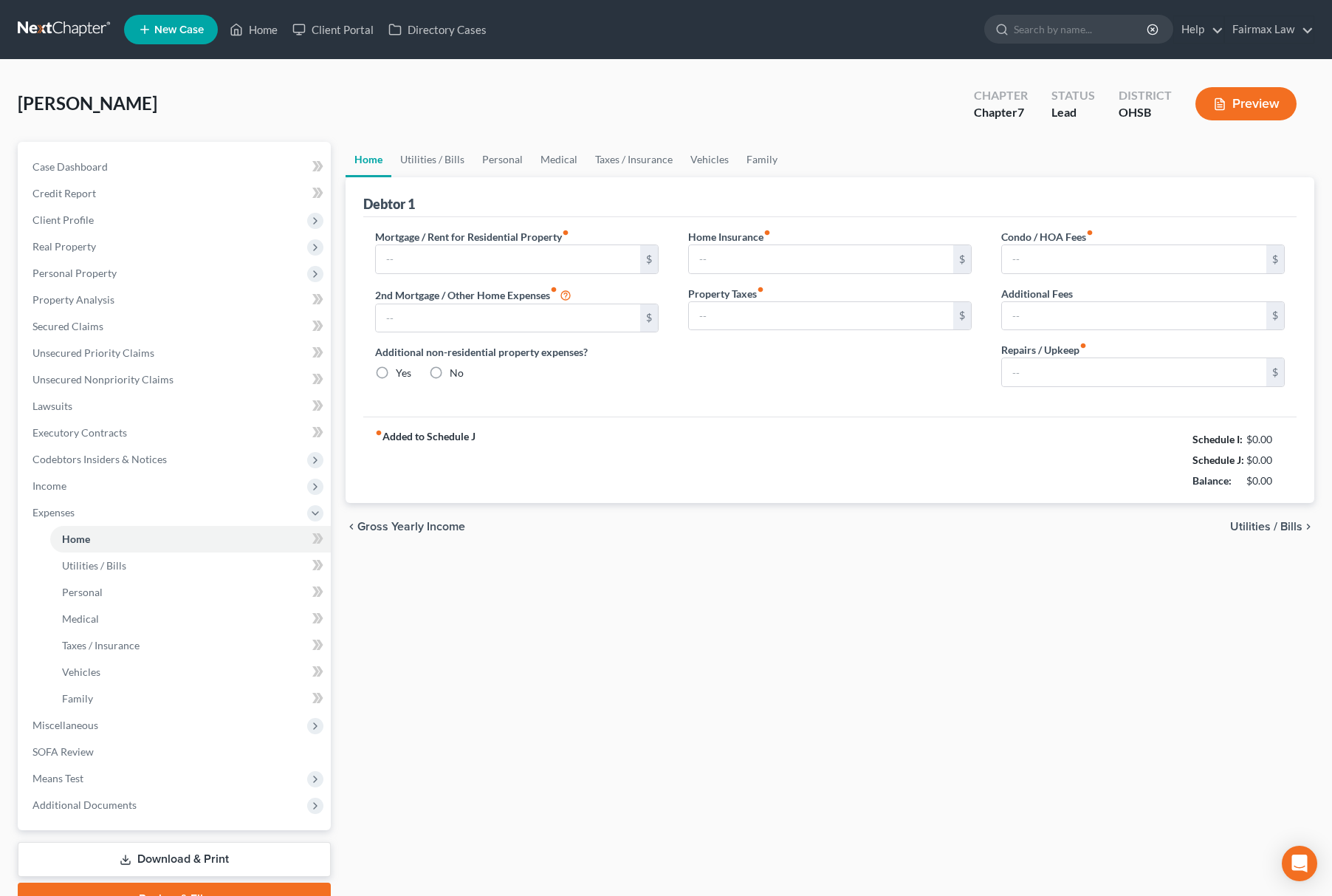
type input "0.00"
click at [562, 254] on input "text" at bounding box center [508, 259] width 264 height 28
paste input "600.00"
type input "600.00"
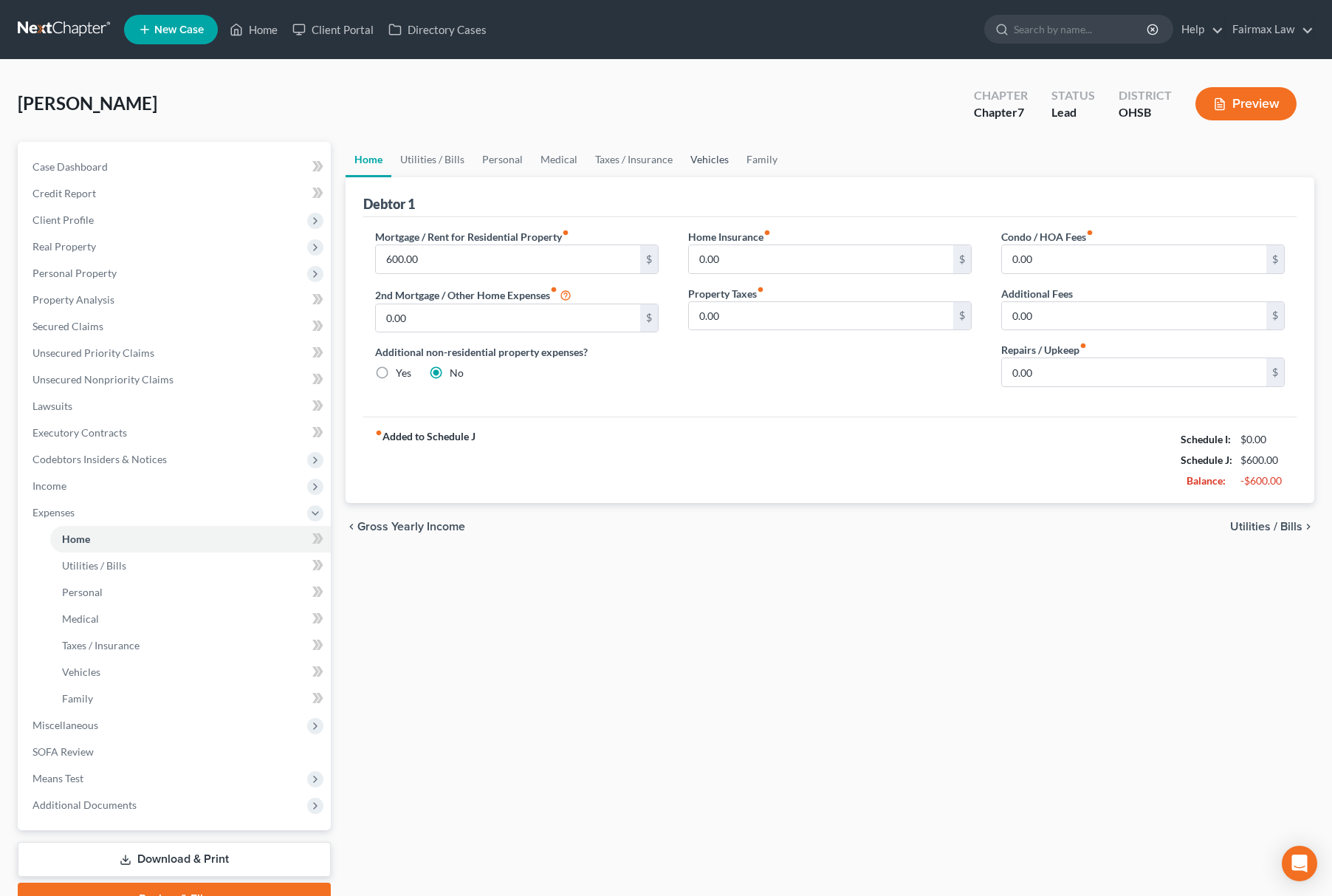
click at [716, 149] on link "Vehicles" at bounding box center [709, 160] width 56 height 35
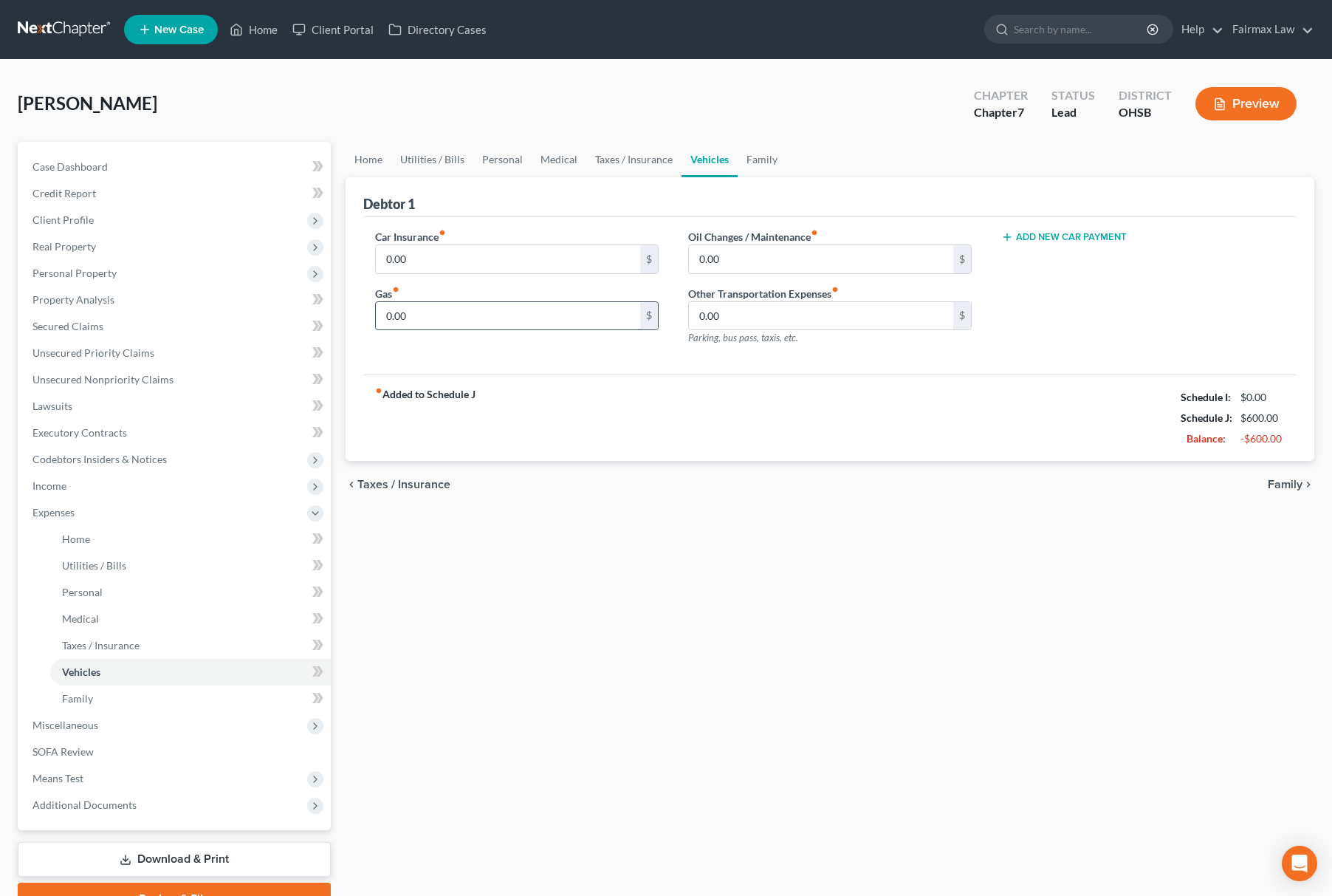
click at [535, 304] on input "0.00" at bounding box center [508, 316] width 264 height 28
paste input "50"
type input "500.00"
click at [752, 155] on link "Family" at bounding box center [761, 160] width 49 height 35
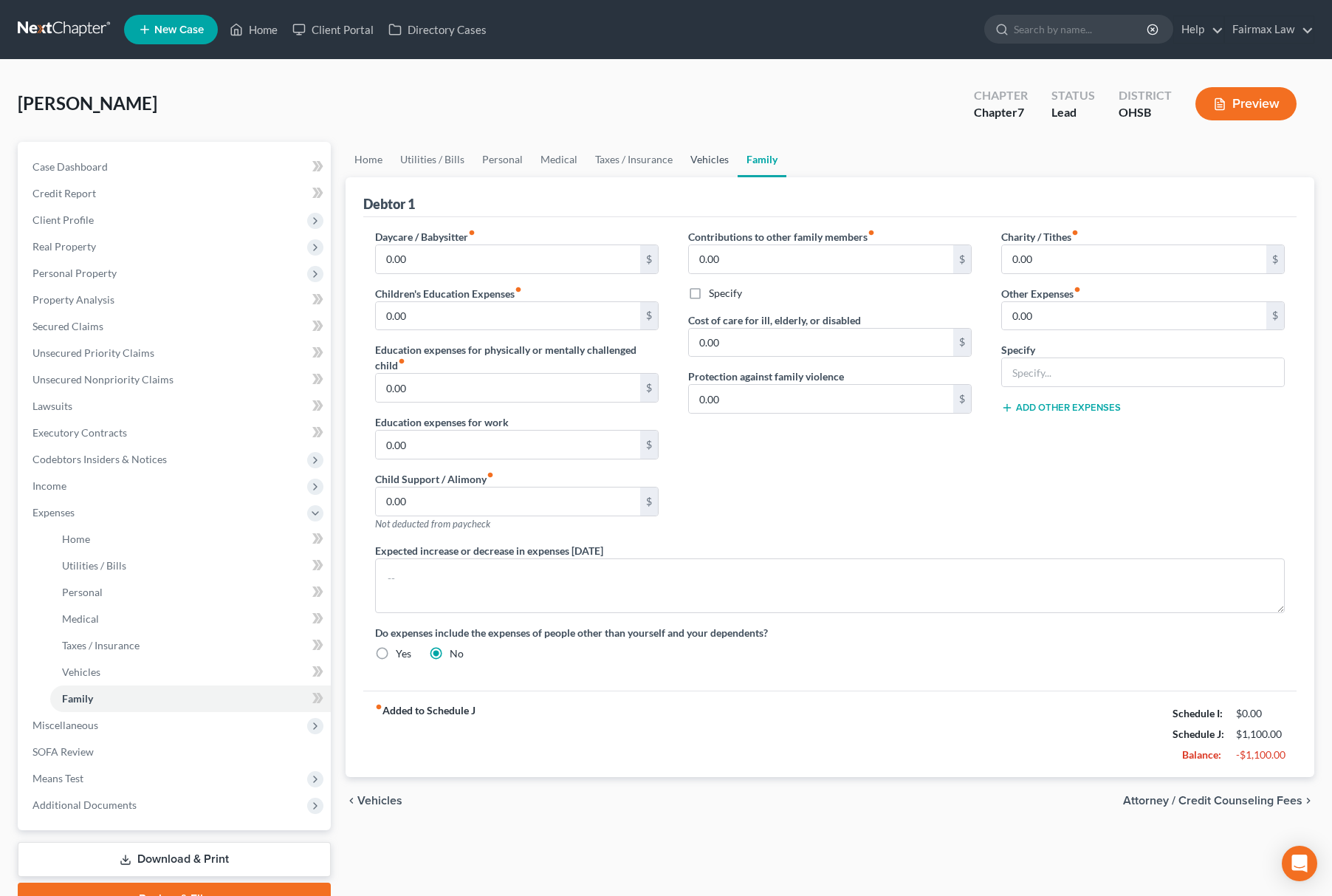
click at [702, 153] on link "Vehicles" at bounding box center [709, 160] width 56 height 35
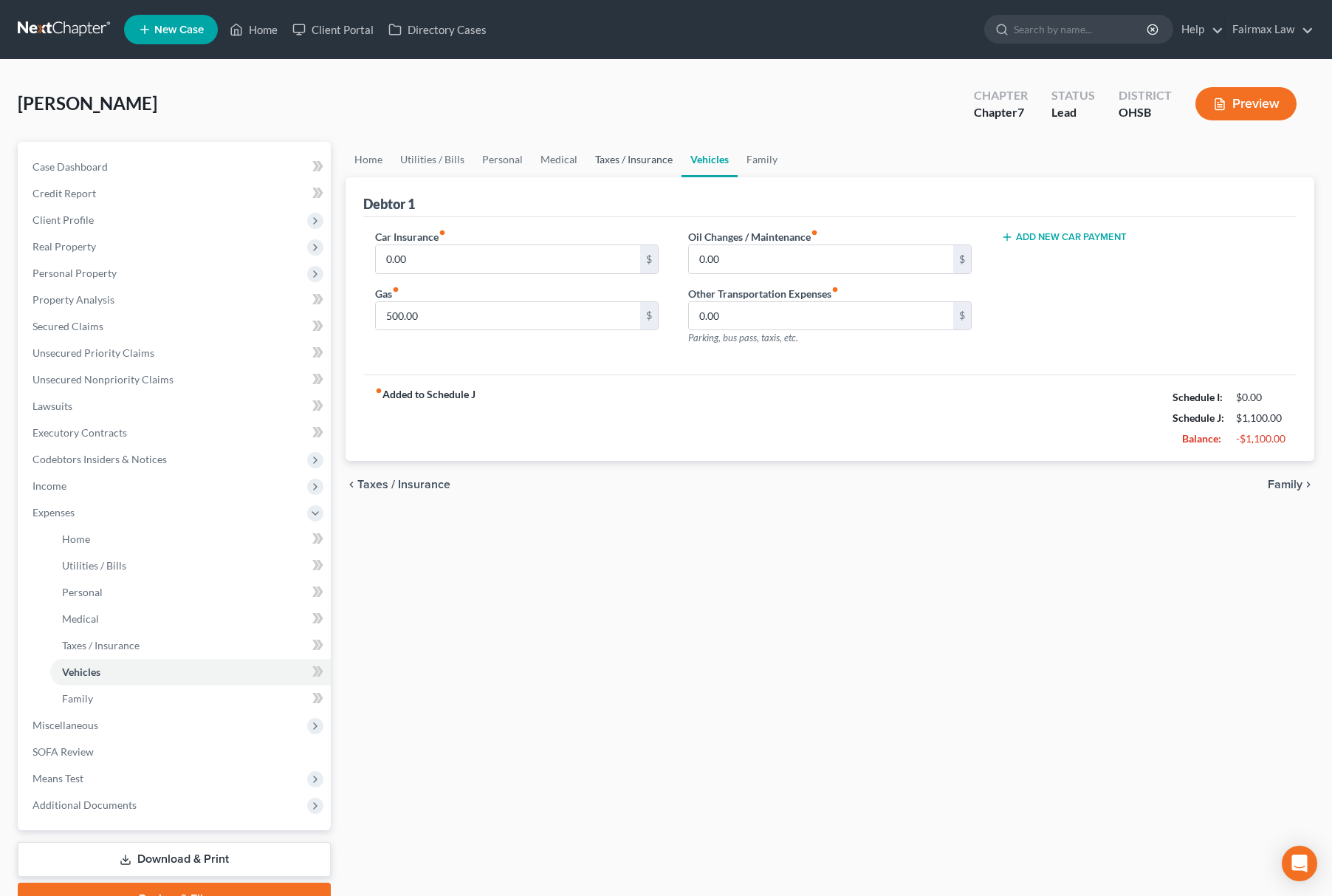
click at [636, 153] on link "Taxes / Insurance" at bounding box center [634, 160] width 95 height 35
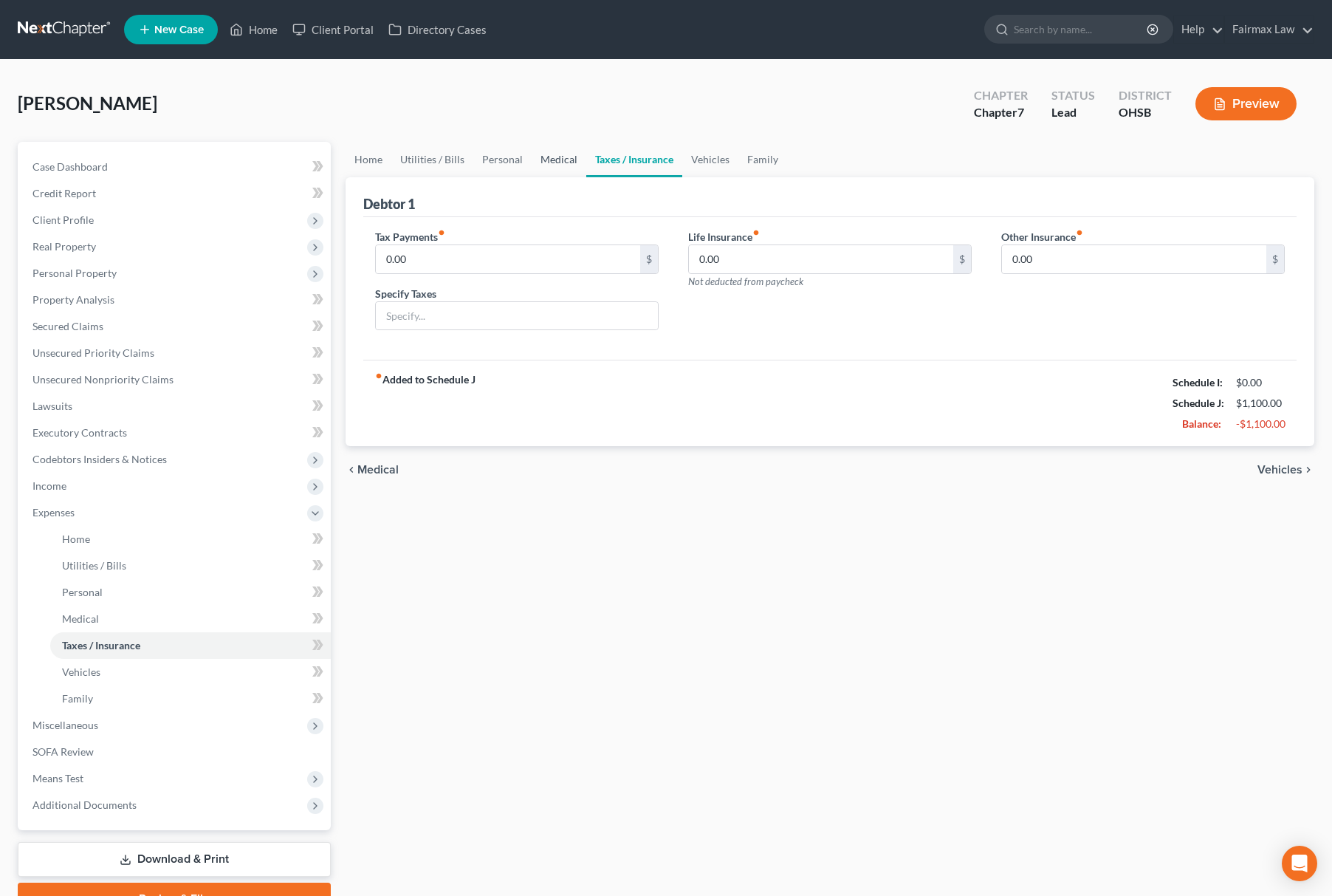
click at [540, 161] on link "Medical" at bounding box center [559, 160] width 55 height 35
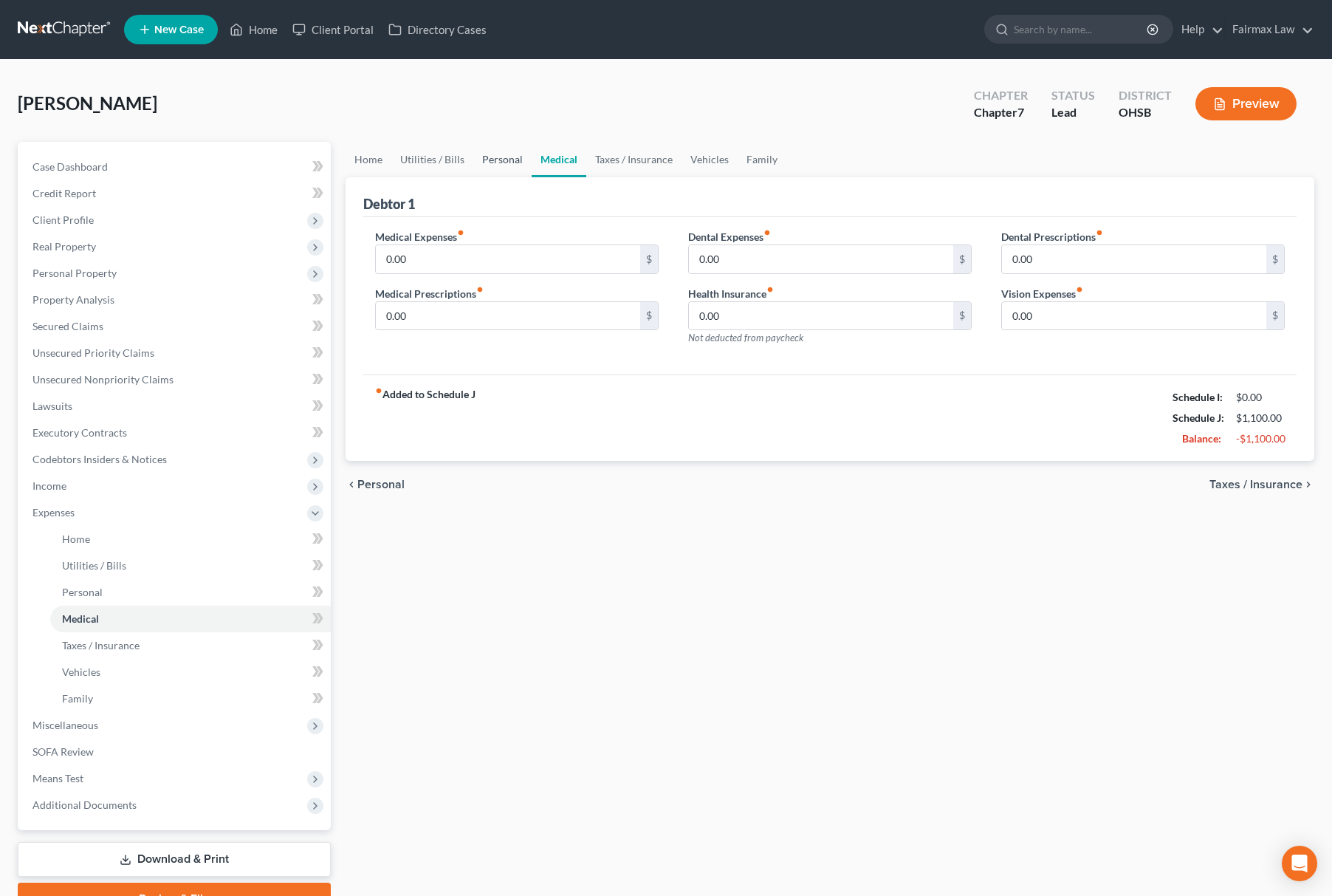
click at [507, 152] on link "Personal" at bounding box center [502, 160] width 59 height 35
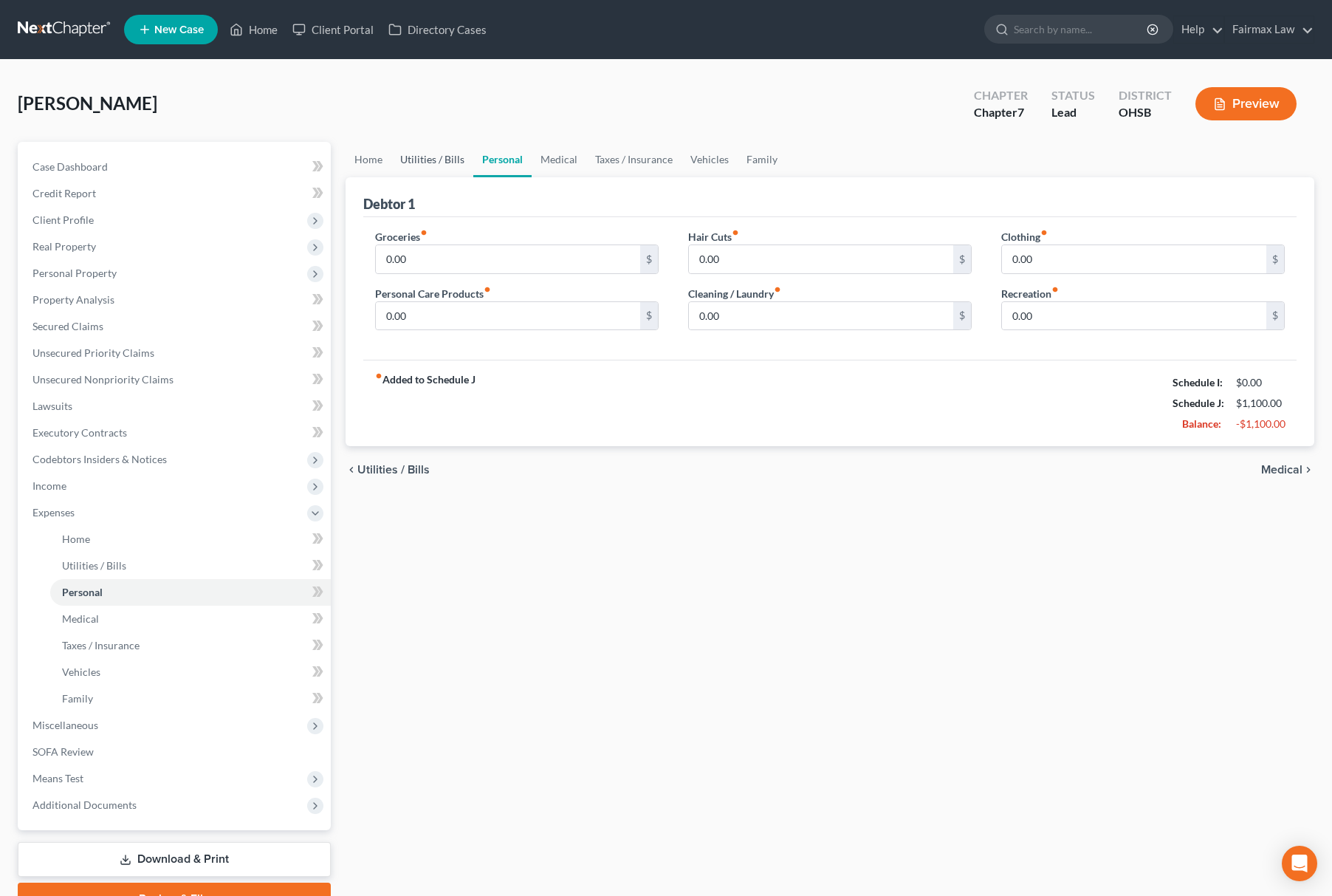
click at [422, 153] on link "Utilities / Bills" at bounding box center [432, 160] width 82 height 35
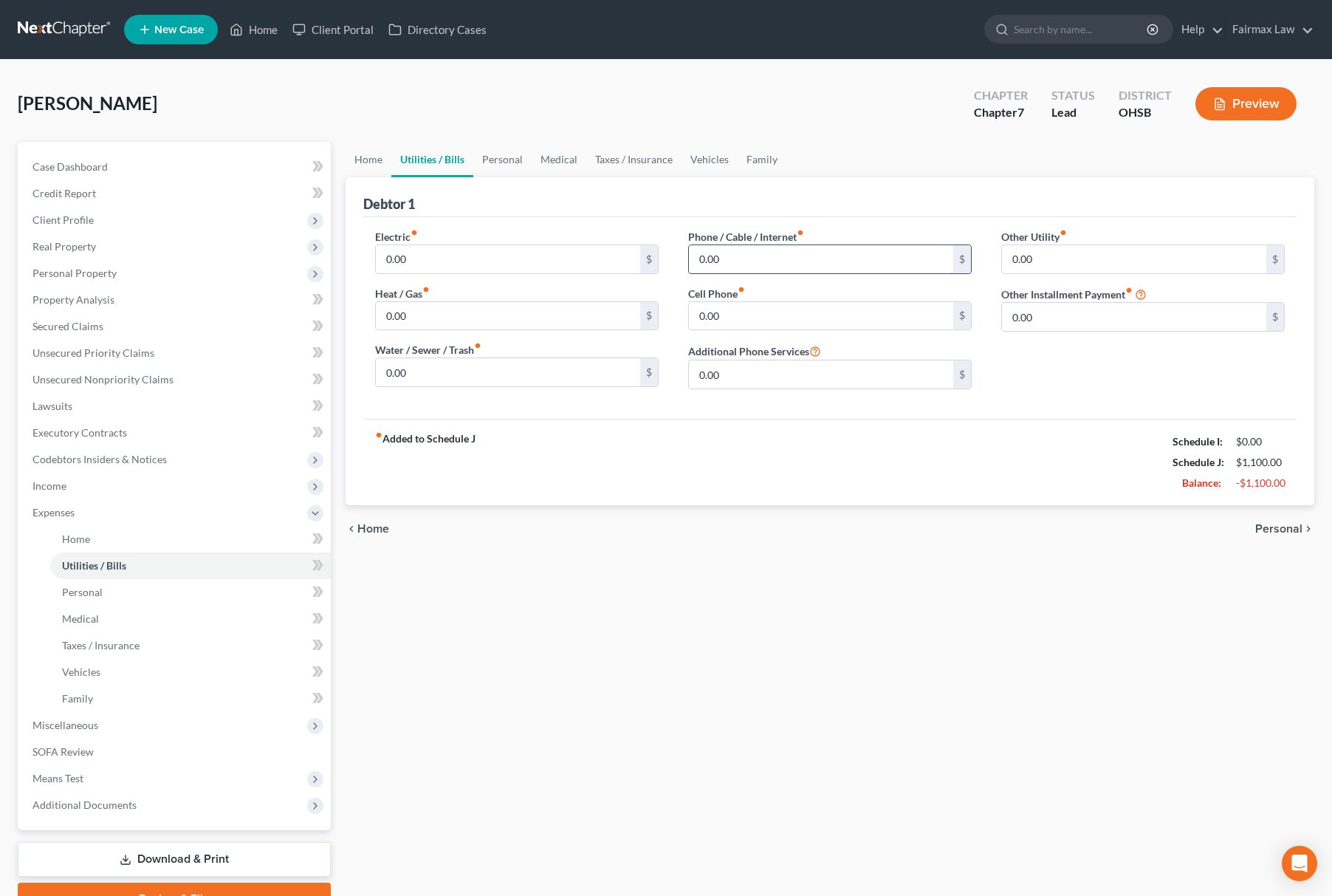
click at [758, 255] on input "0.00" at bounding box center [822, 259] width 264 height 28
paste input "10"
type input "100.00"
click at [500, 153] on link "Personal" at bounding box center [502, 160] width 59 height 35
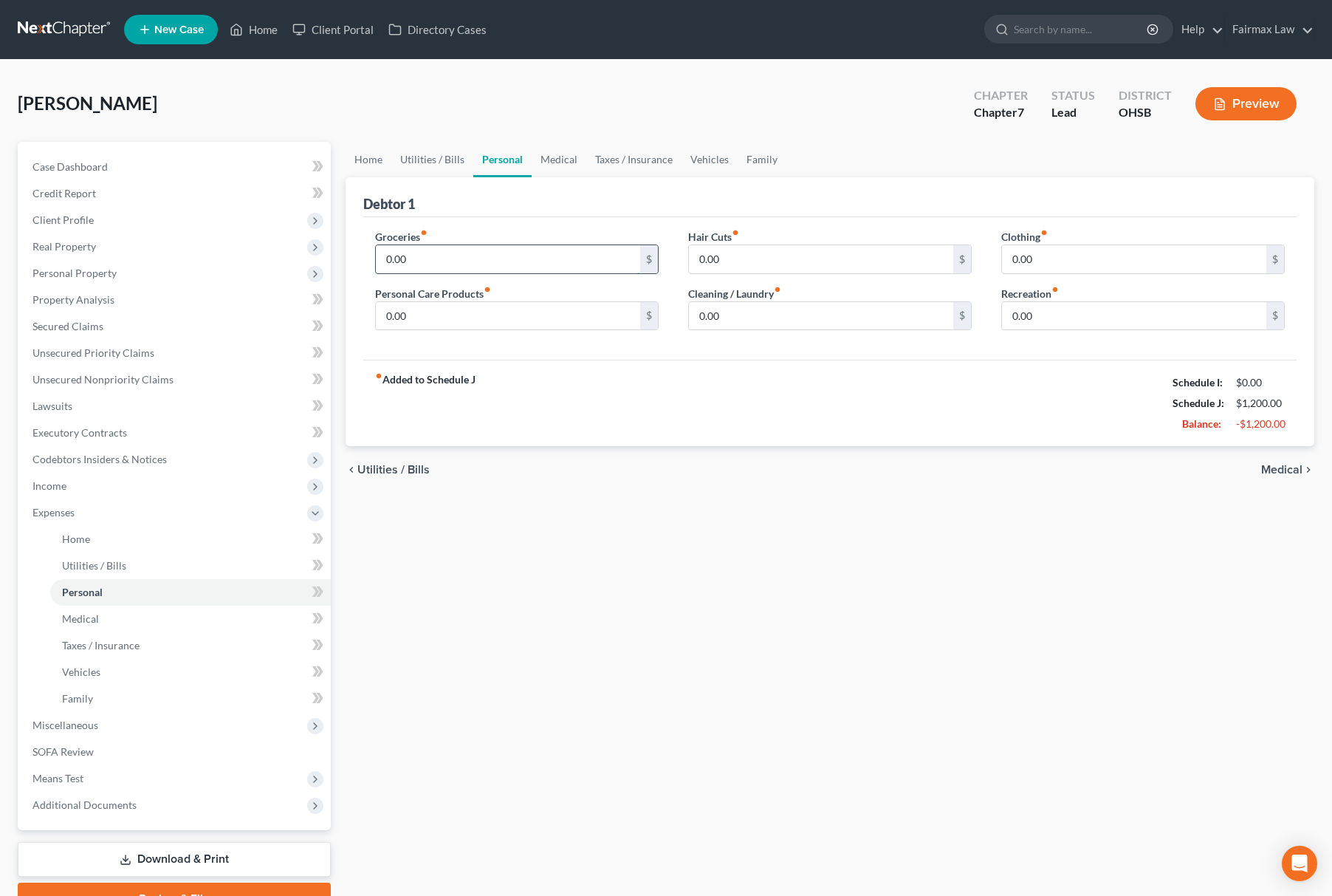
click at [461, 260] on input "0.00" at bounding box center [508, 259] width 264 height 28
paste input "50"
type input "500.00"
click at [847, 298] on div "Cleaning / Laundry fiber_manual_record 0.00 $" at bounding box center [831, 308] width 284 height 45
click at [870, 317] on input "0.00" at bounding box center [822, 316] width 264 height 28
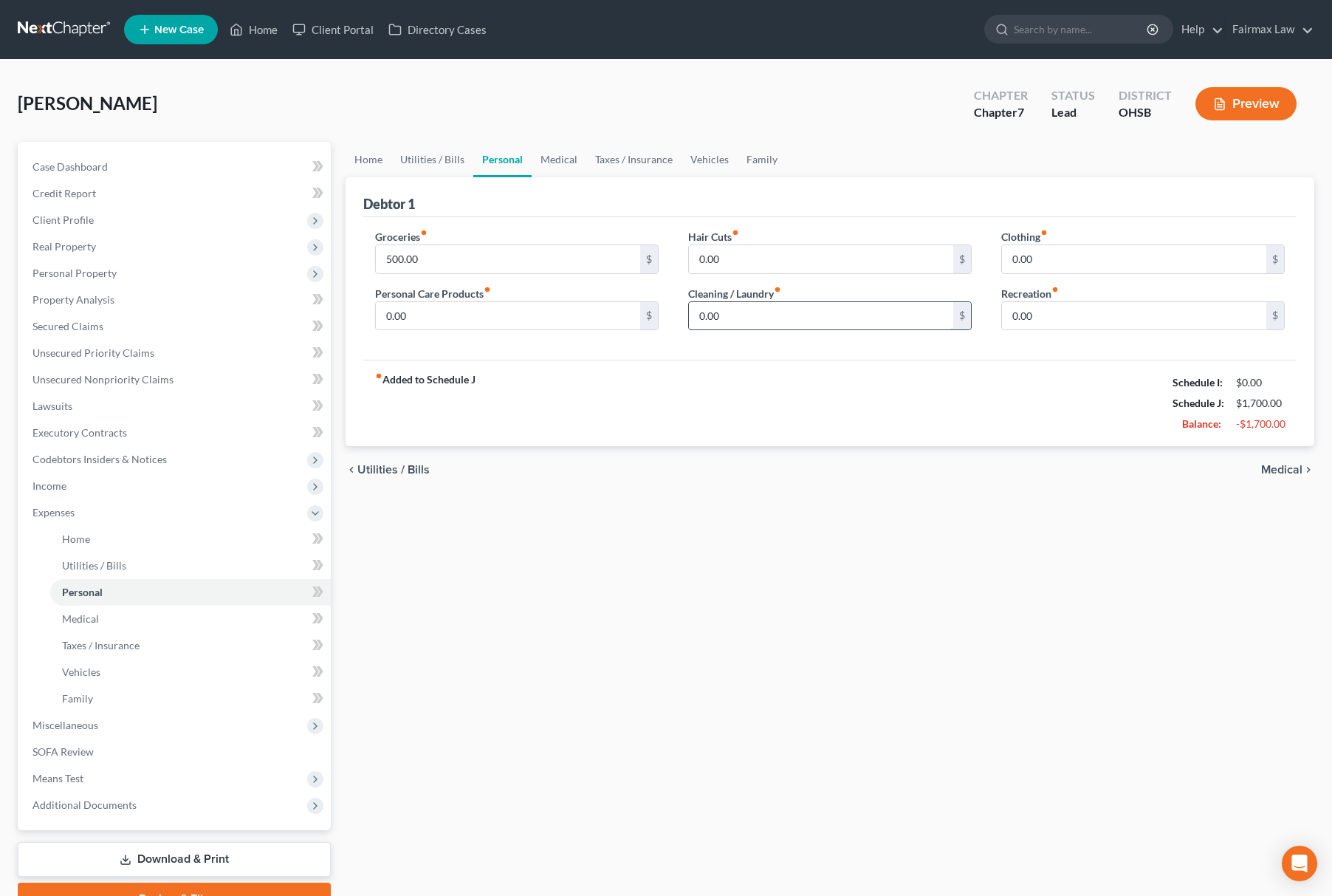
paste input "10"
type input "100.00"
click at [1062, 253] on input "0.00" at bounding box center [1134, 259] width 264 height 28
paste input "25"
type input "250.00"
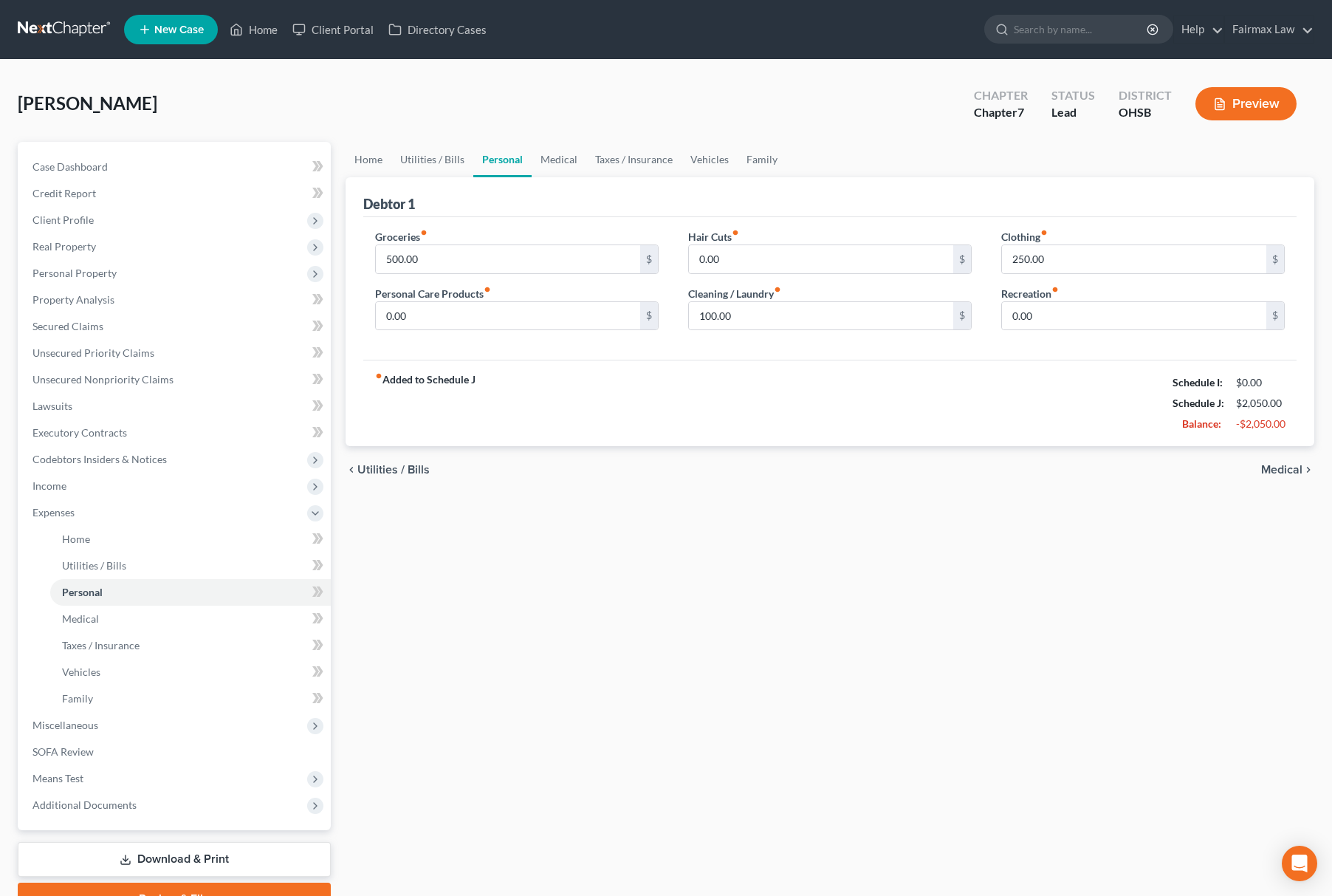
click at [1035, 287] on label "Recreation fiber_manual_record" at bounding box center [1030, 293] width 58 height 15
click at [1043, 307] on input "0.00" at bounding box center [1134, 316] width 264 height 28
paste input "298"
type input "298.00"
click at [740, 143] on link "Family" at bounding box center [761, 160] width 49 height 35
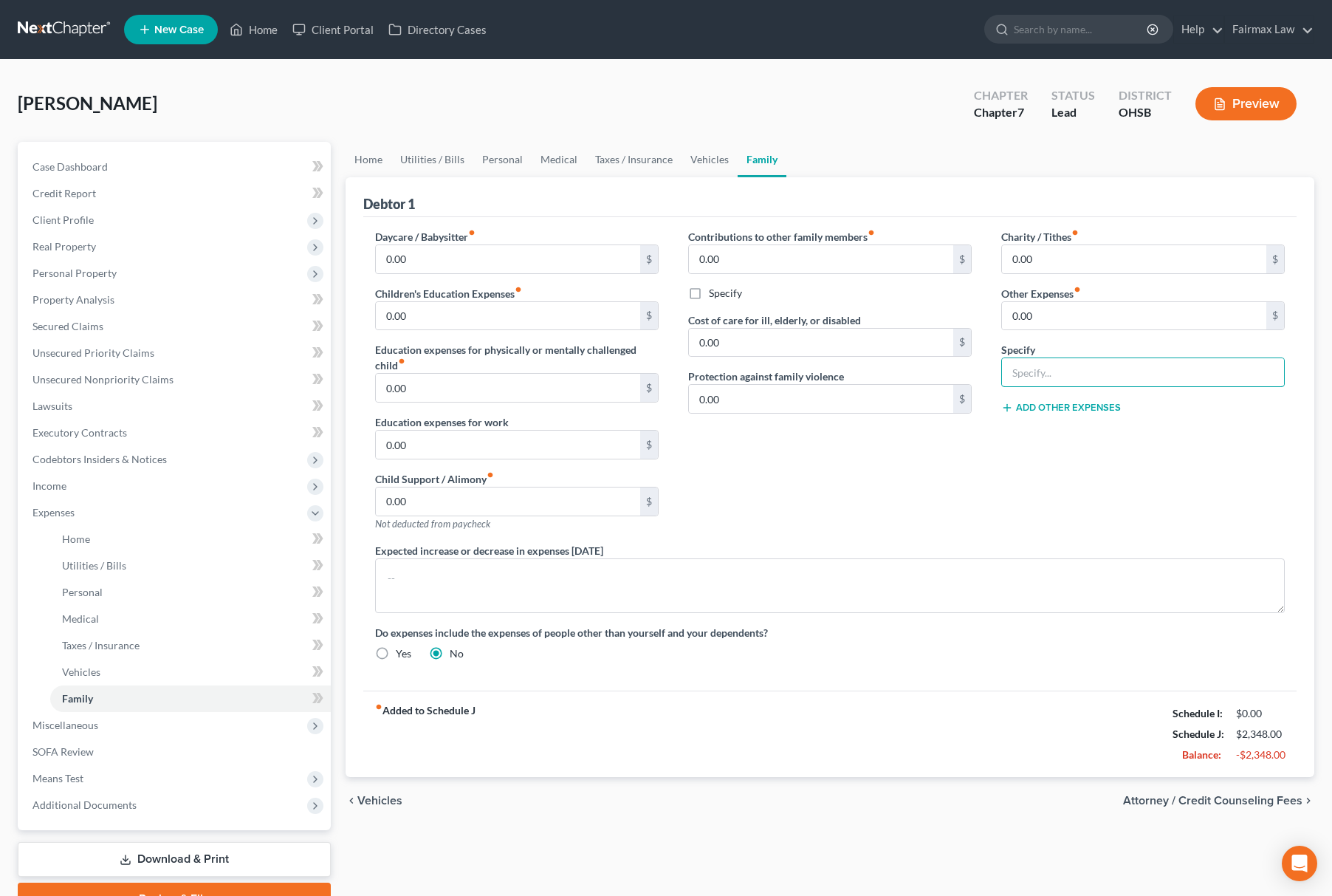
drag, startPoint x: 1053, startPoint y: 369, endPoint x: 1088, endPoint y: 399, distance: 46.1
click at [1053, 369] on input "text" at bounding box center [1143, 373] width 282 height 28
click at [1017, 318] on input "0.00" at bounding box center [1134, 316] width 264 height 28
click at [1065, 367] on input "text" at bounding box center [1143, 373] width 282 height 28
type input "Attorney Bankruptcy Fee"
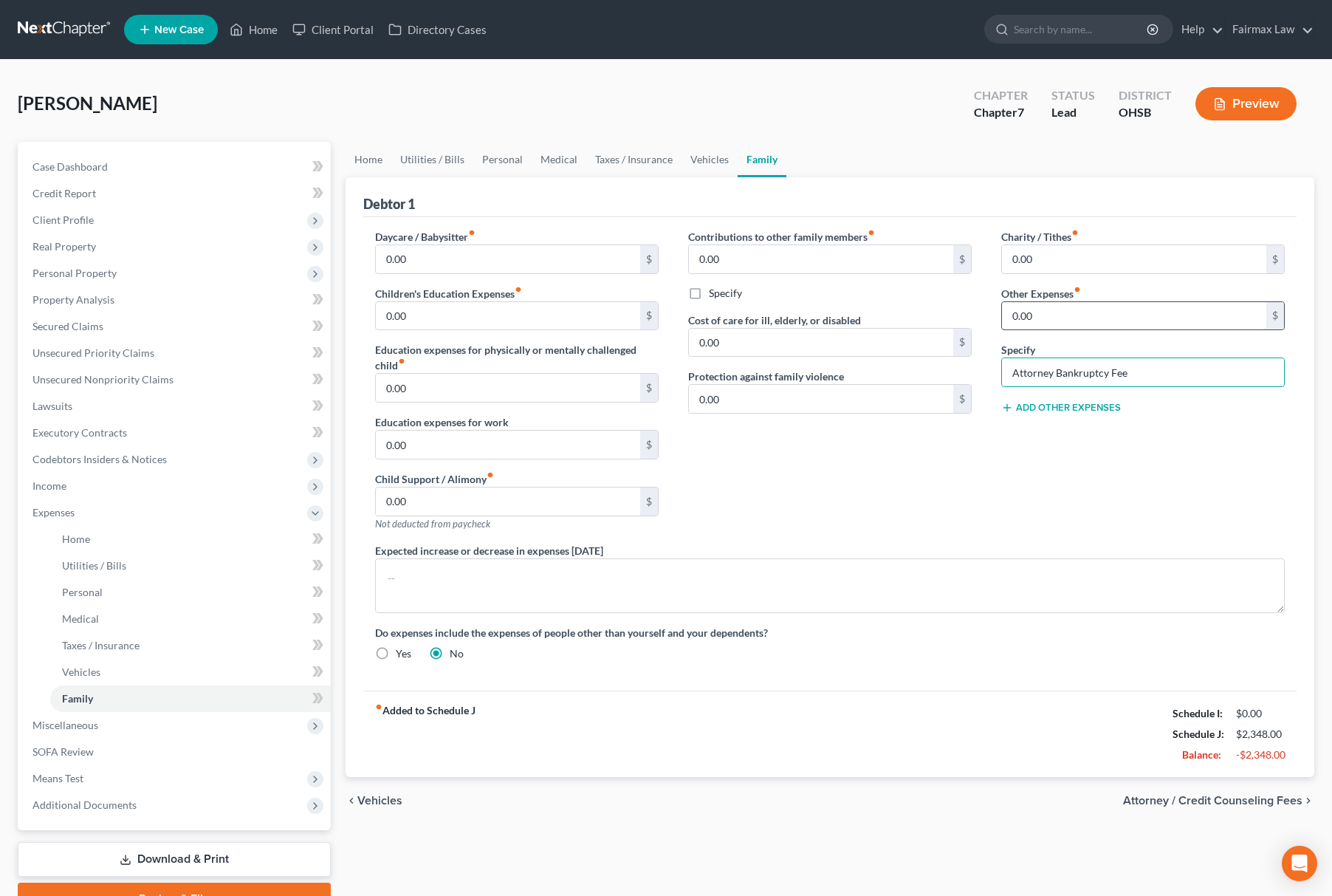
click at [1076, 322] on input "0.00" at bounding box center [1134, 316] width 264 height 28
type input "180.00"
click at [1059, 406] on button "Add Other Expenses" at bounding box center [1061, 407] width 120 height 12
click at [1079, 482] on input "text" at bounding box center [1143, 486] width 282 height 28
type input "Pets"
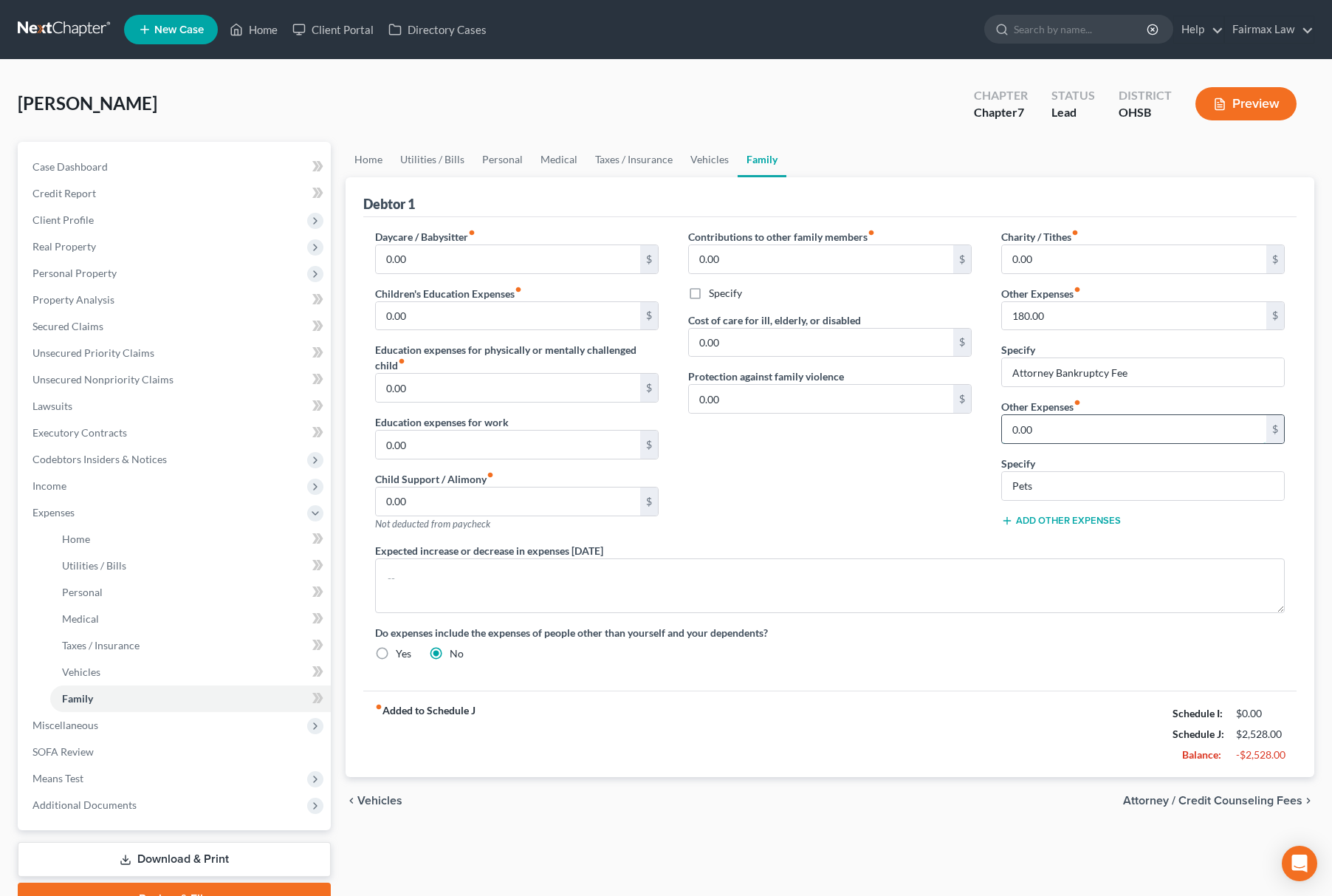
click at [1117, 436] on input "0.00" at bounding box center [1134, 429] width 264 height 28
type input "200.00"
click at [504, 146] on link "Personal" at bounding box center [502, 160] width 59 height 35
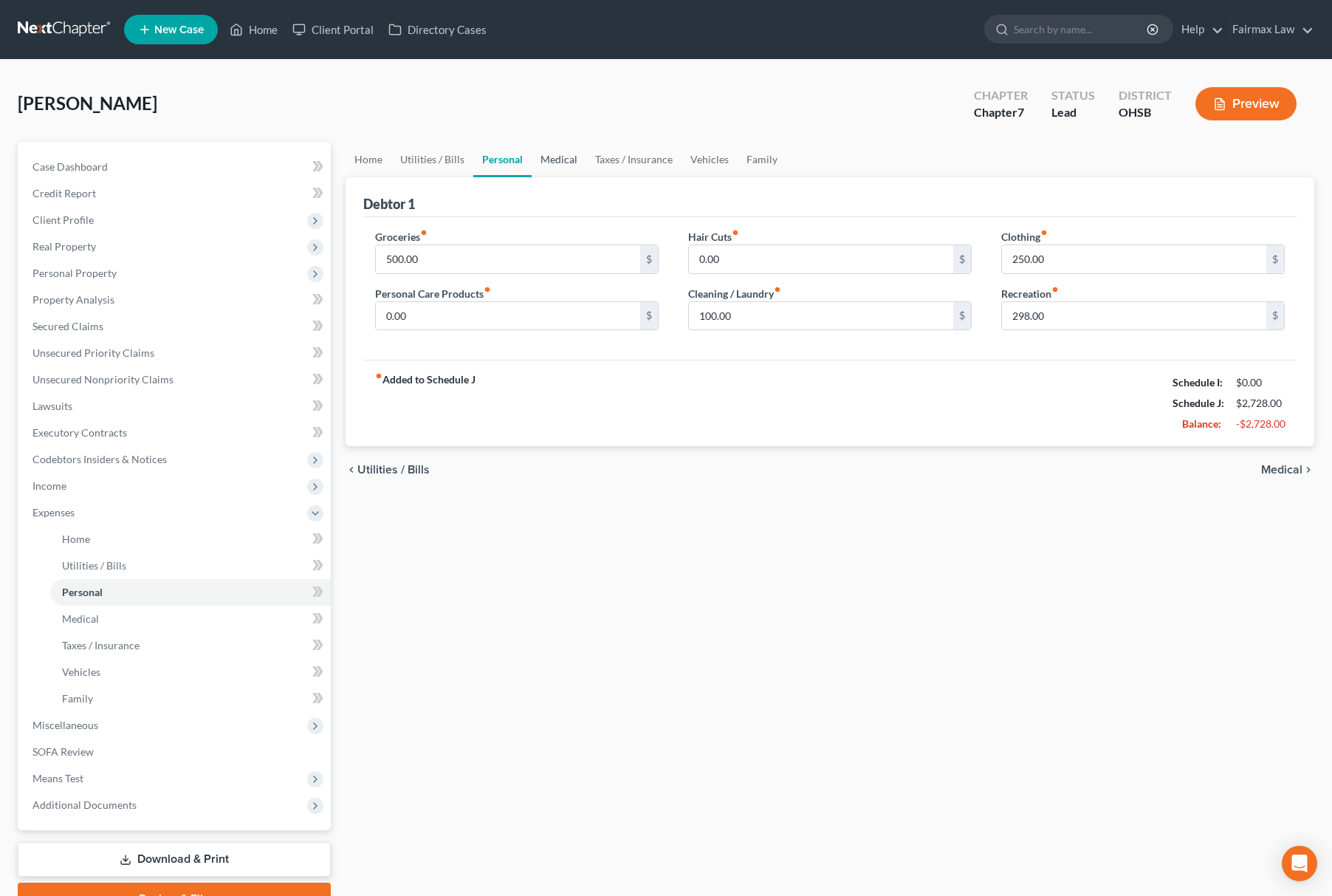
click at [563, 153] on link "Medical" at bounding box center [559, 160] width 55 height 35
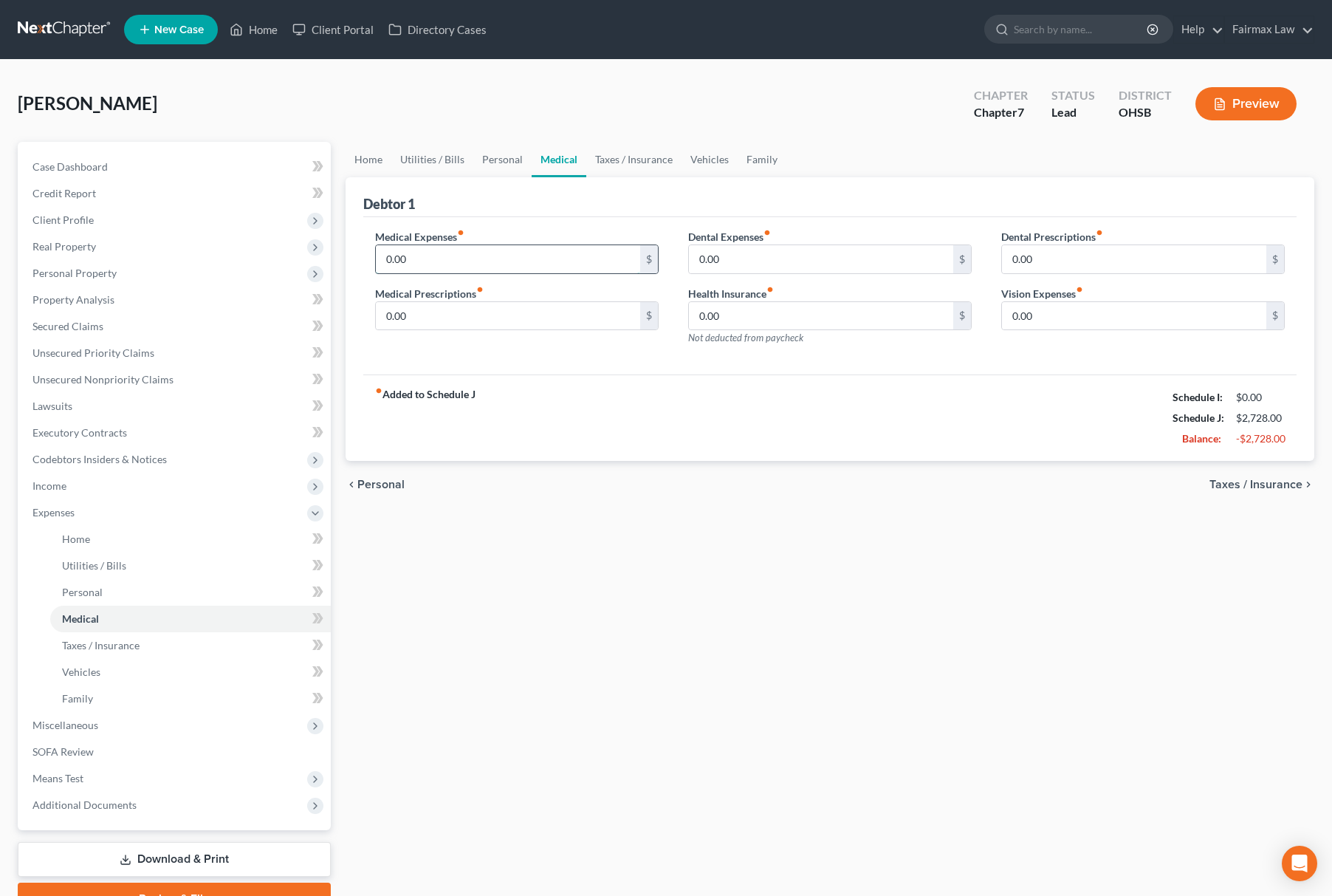
click at [465, 261] on input "0.00" at bounding box center [508, 259] width 264 height 28
type input "45"
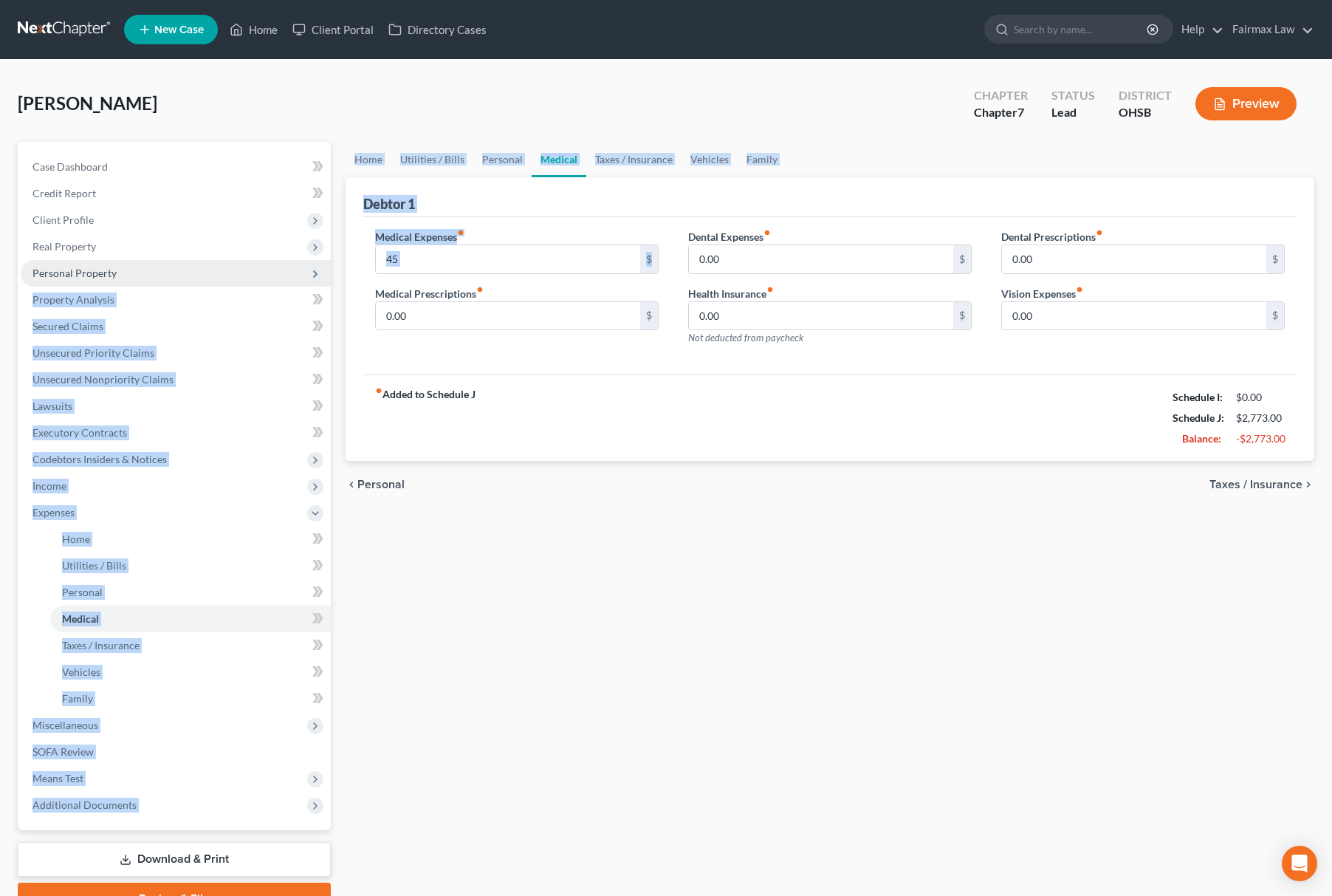
drag, startPoint x: 447, startPoint y: 275, endPoint x: 213, endPoint y: 284, distance: 234.2
click at [213, 284] on div "Petition Navigation Case Dashboard Payments Invoices Payments Payments Credit R…" at bounding box center [666, 528] width 1312 height 773
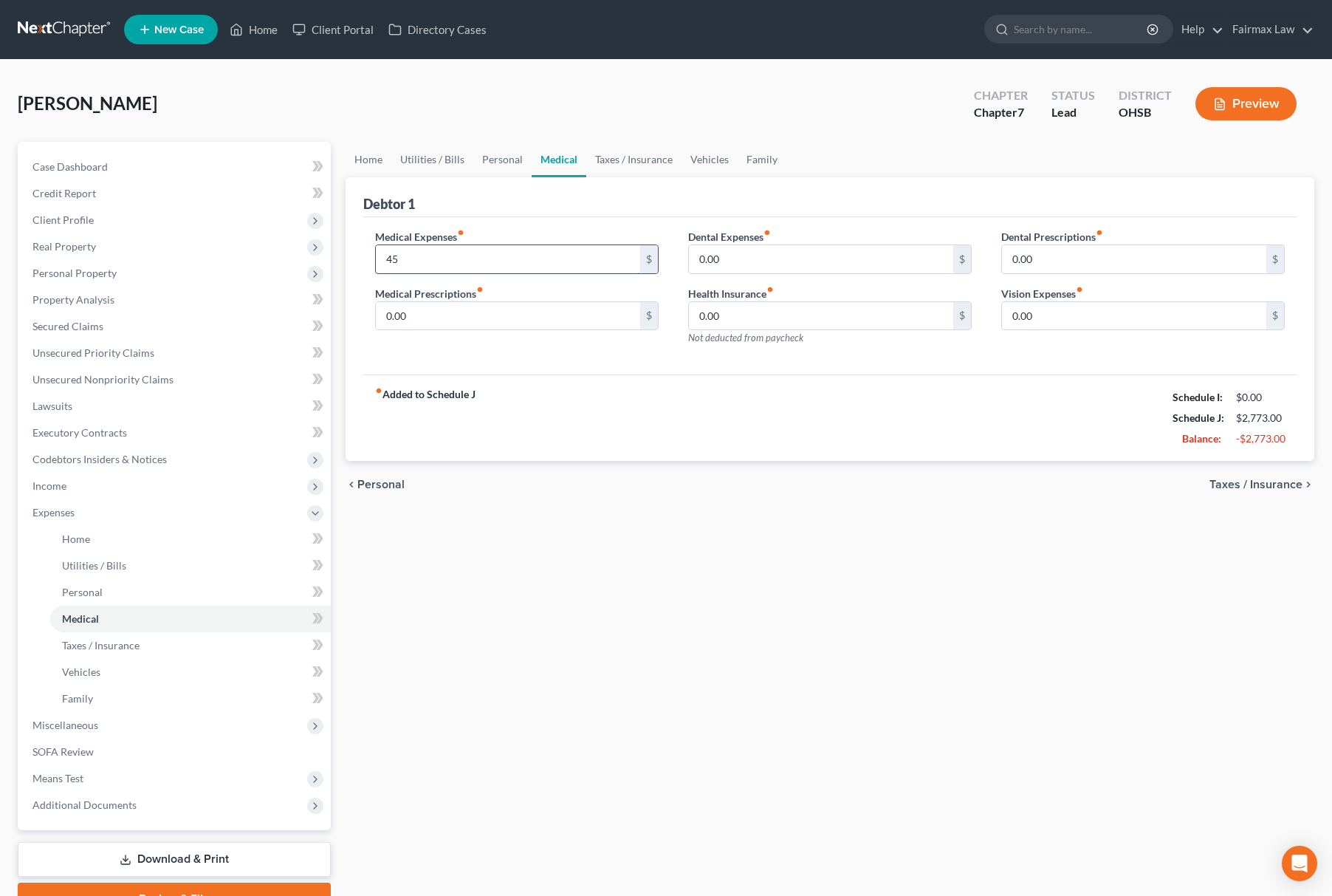
click at [526, 271] on input "45" at bounding box center [508, 259] width 264 height 28
click at [444, 255] on input "45" at bounding box center [508, 259] width 264 height 28
drag, startPoint x: 426, startPoint y: 263, endPoint x: 351, endPoint y: 267, distance: 75.1
click at [351, 267] on div "Debtor 1 Medical Expenses fiber_manual_record 45 $ Medical Prescriptions fiber_…" at bounding box center [831, 319] width 969 height 284
click at [702, 248] on input "0.00" at bounding box center [822, 259] width 264 height 28
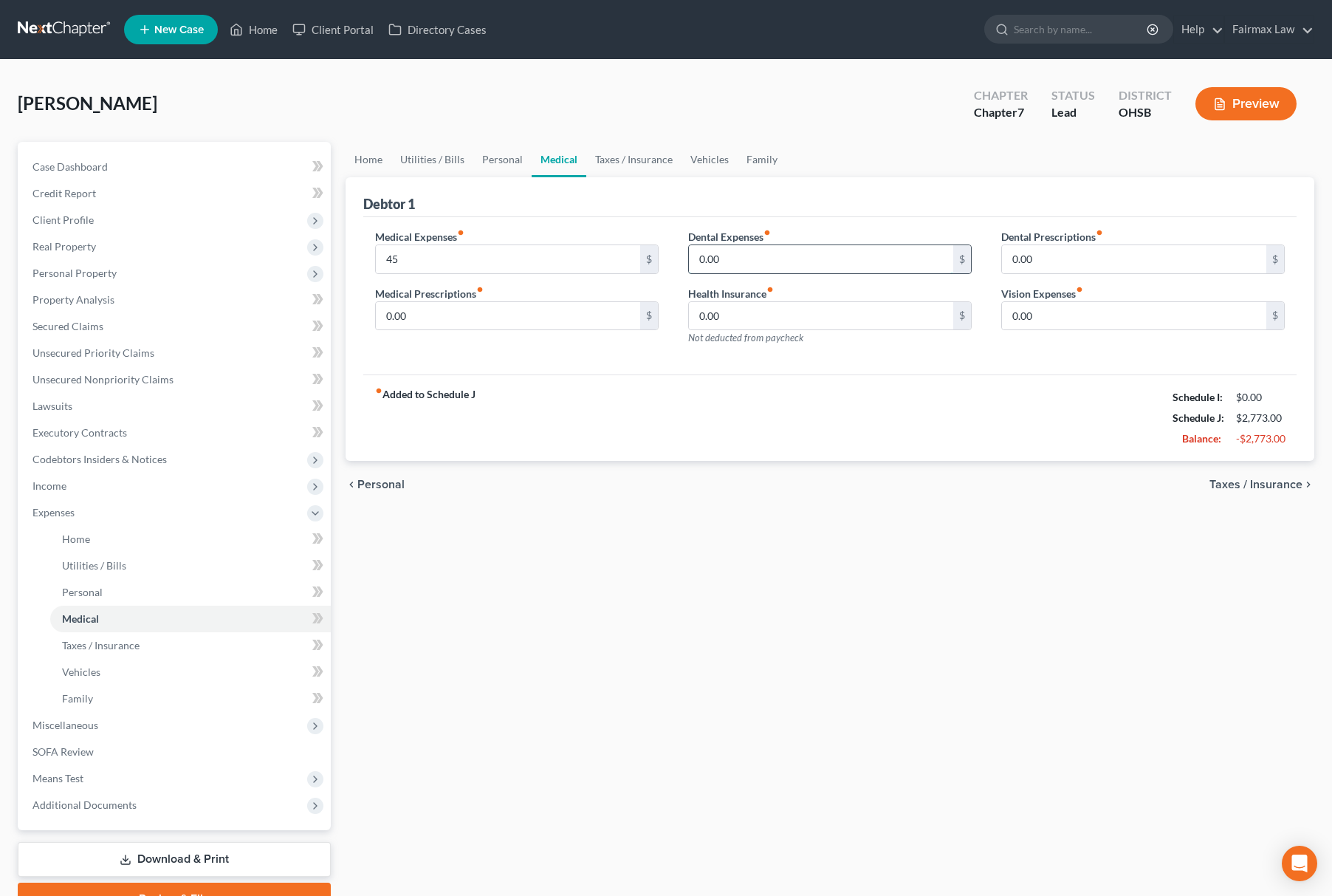
paste input "45"
type input "45"
click at [705, 162] on link "Vehicles" at bounding box center [709, 160] width 56 height 35
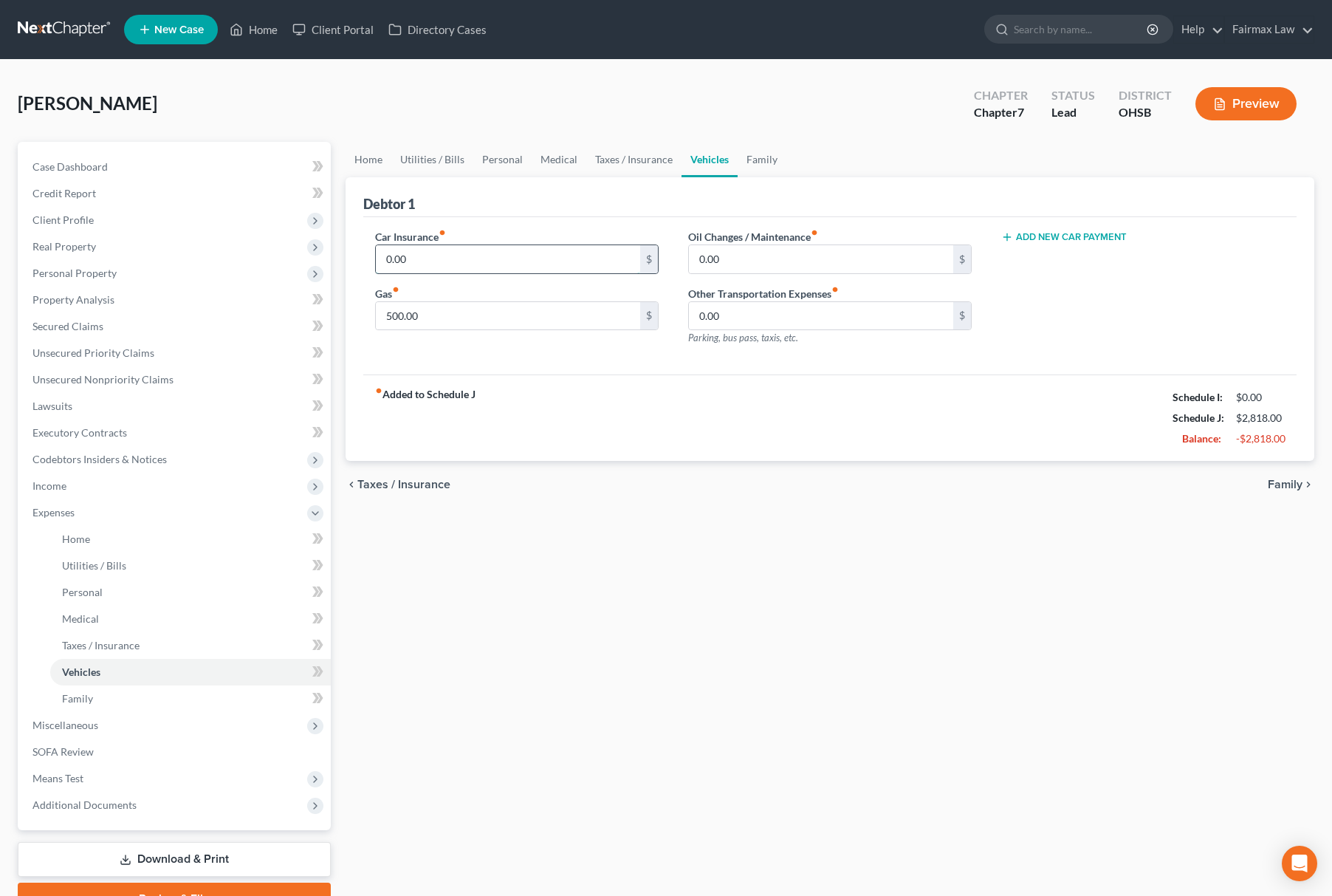
click at [532, 258] on input "0.00" at bounding box center [508, 259] width 264 height 28
paste input "30"
type input "300.00"
click at [544, 146] on link "Medical" at bounding box center [559, 160] width 55 height 35
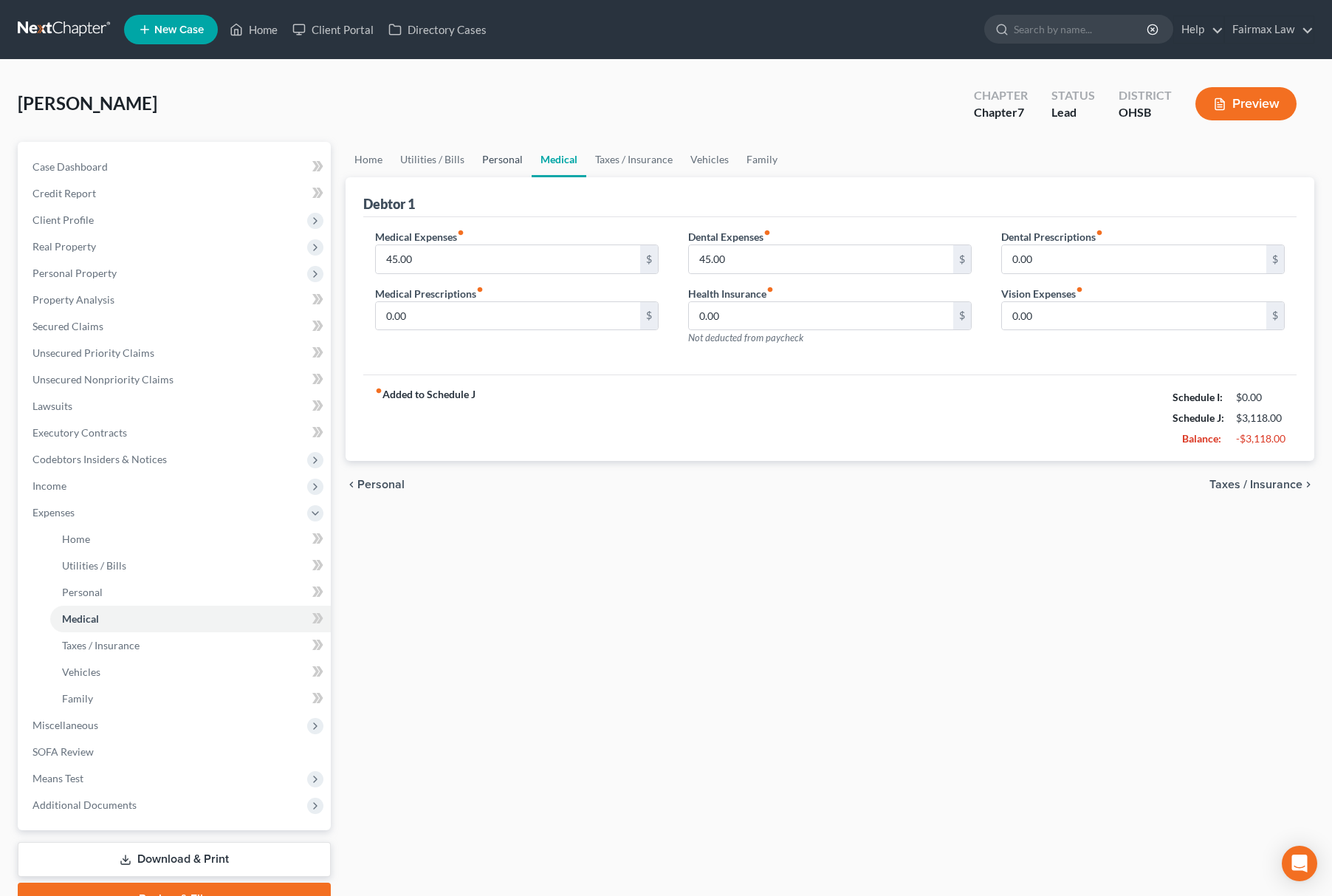
click at [473, 154] on link "Personal" at bounding box center [502, 160] width 59 height 35
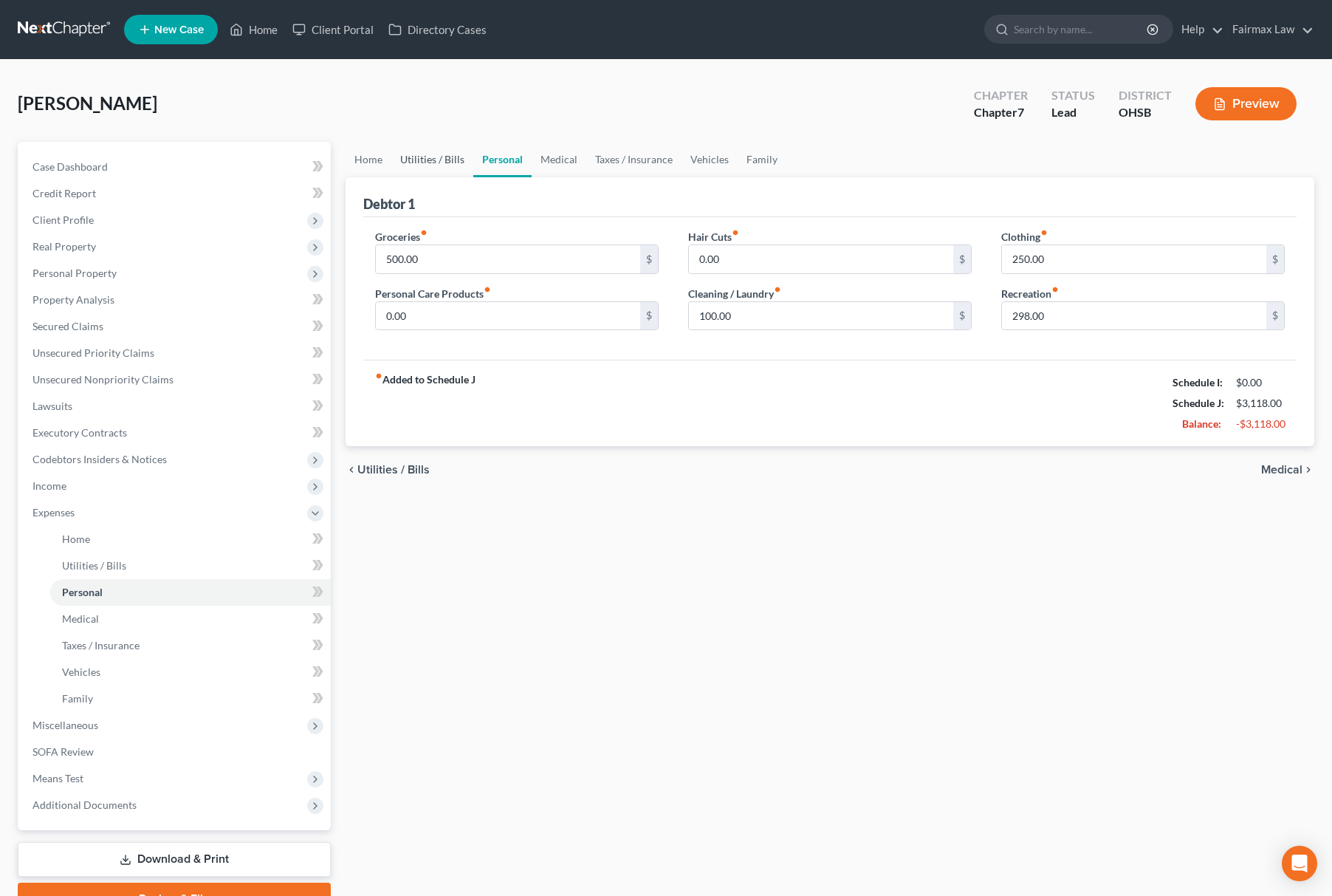
click at [437, 146] on link "Utilities / Bills" at bounding box center [432, 160] width 82 height 35
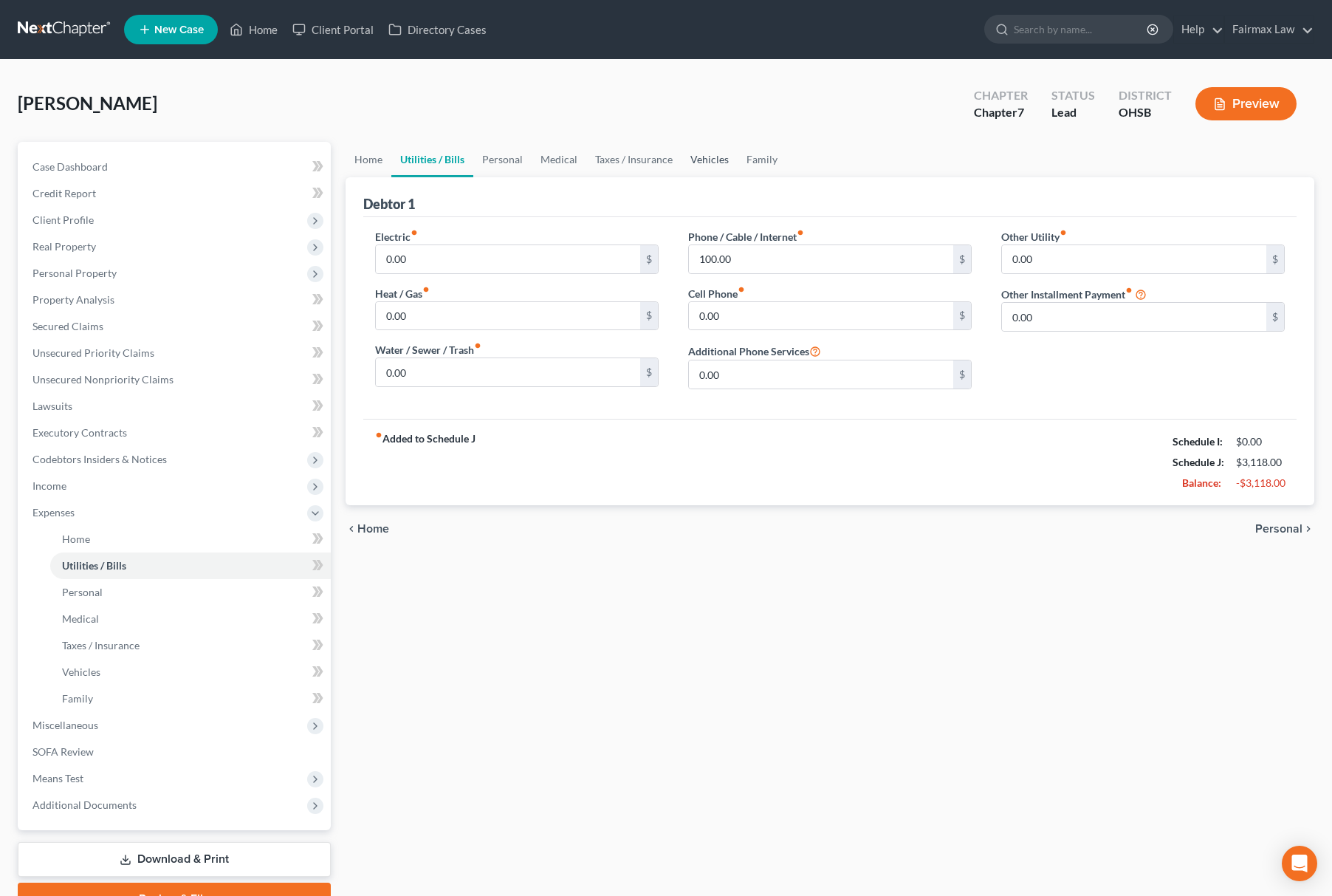
click at [690, 152] on link "Vehicles" at bounding box center [709, 160] width 56 height 35
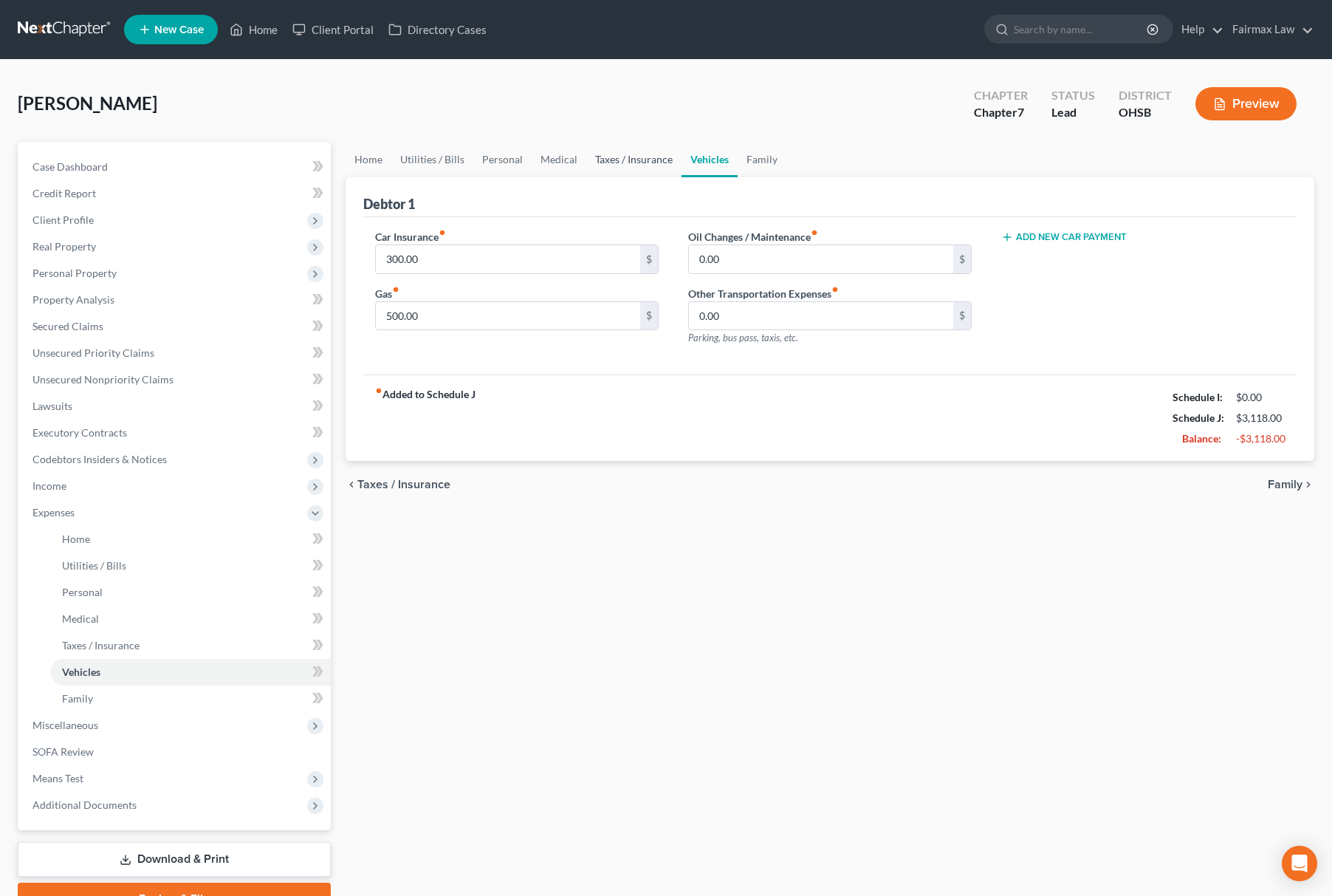
click at [636, 146] on link "Taxes / Insurance" at bounding box center [634, 160] width 95 height 35
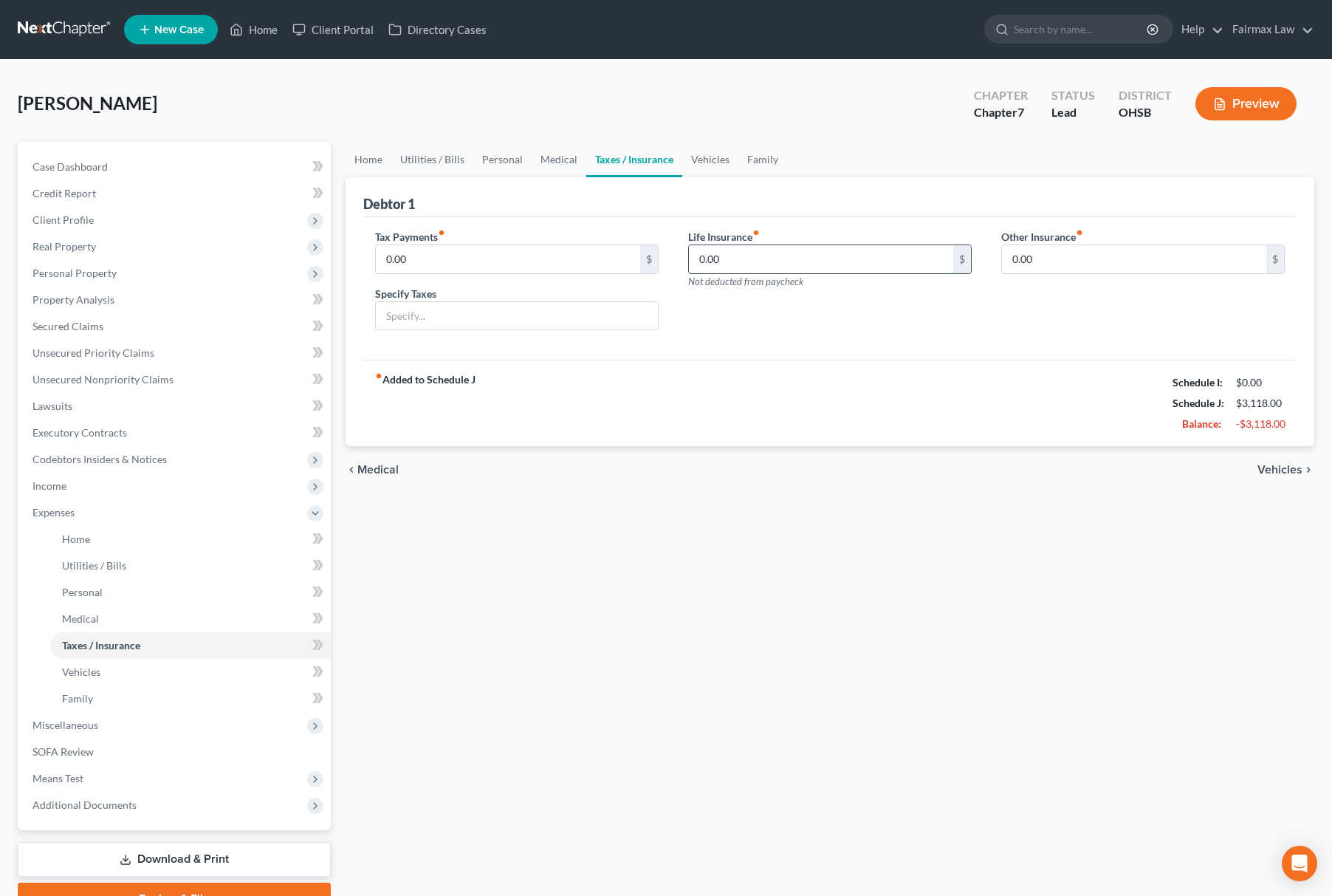
click at [742, 266] on input "0.00" at bounding box center [822, 259] width 264 height 28
paste input "36"
type input "36.00"
click at [568, 151] on link "Medical" at bounding box center [559, 160] width 55 height 35
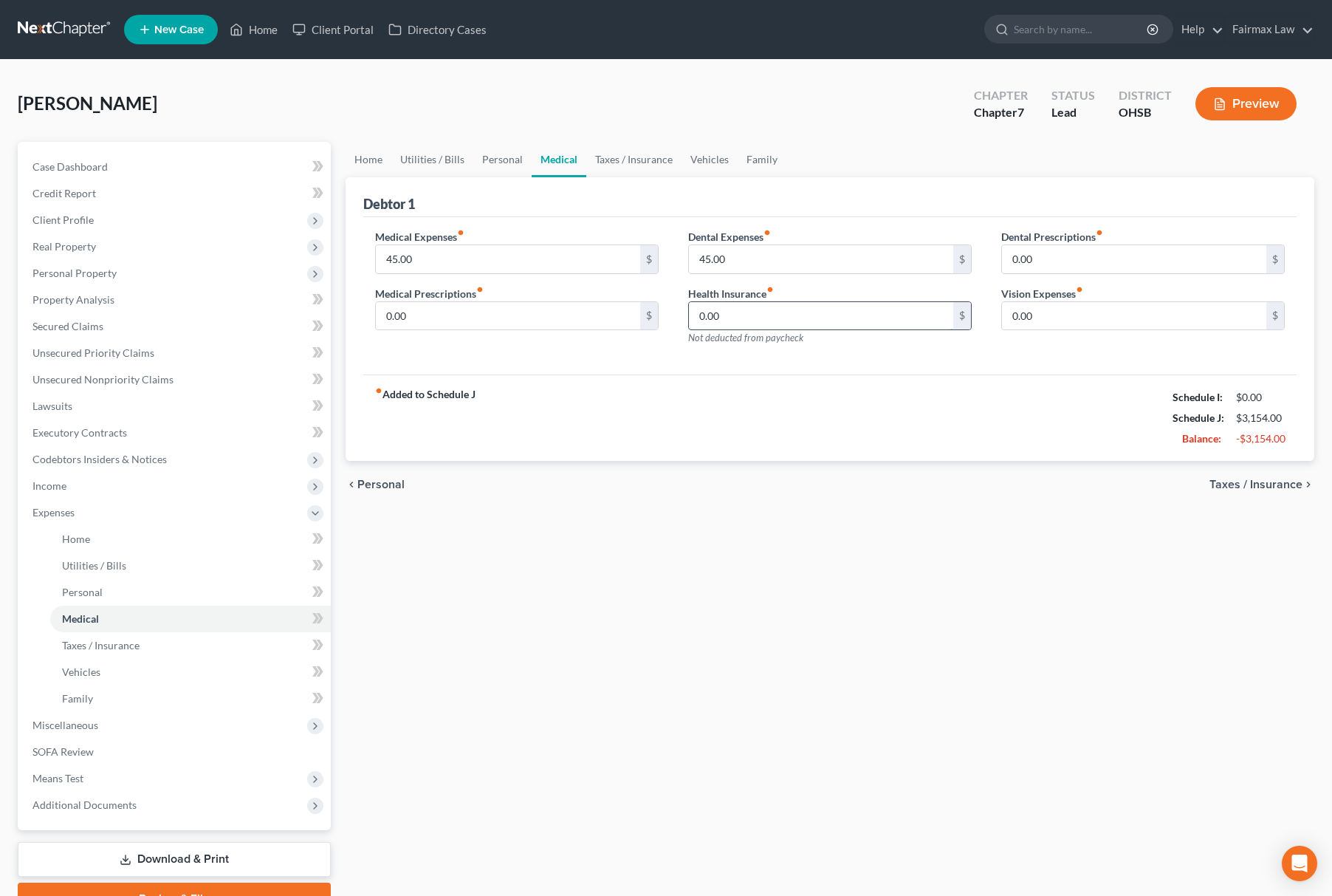
paste input "9"
type input "90.00"
click at [762, 163] on link "Family" at bounding box center [761, 160] width 49 height 35
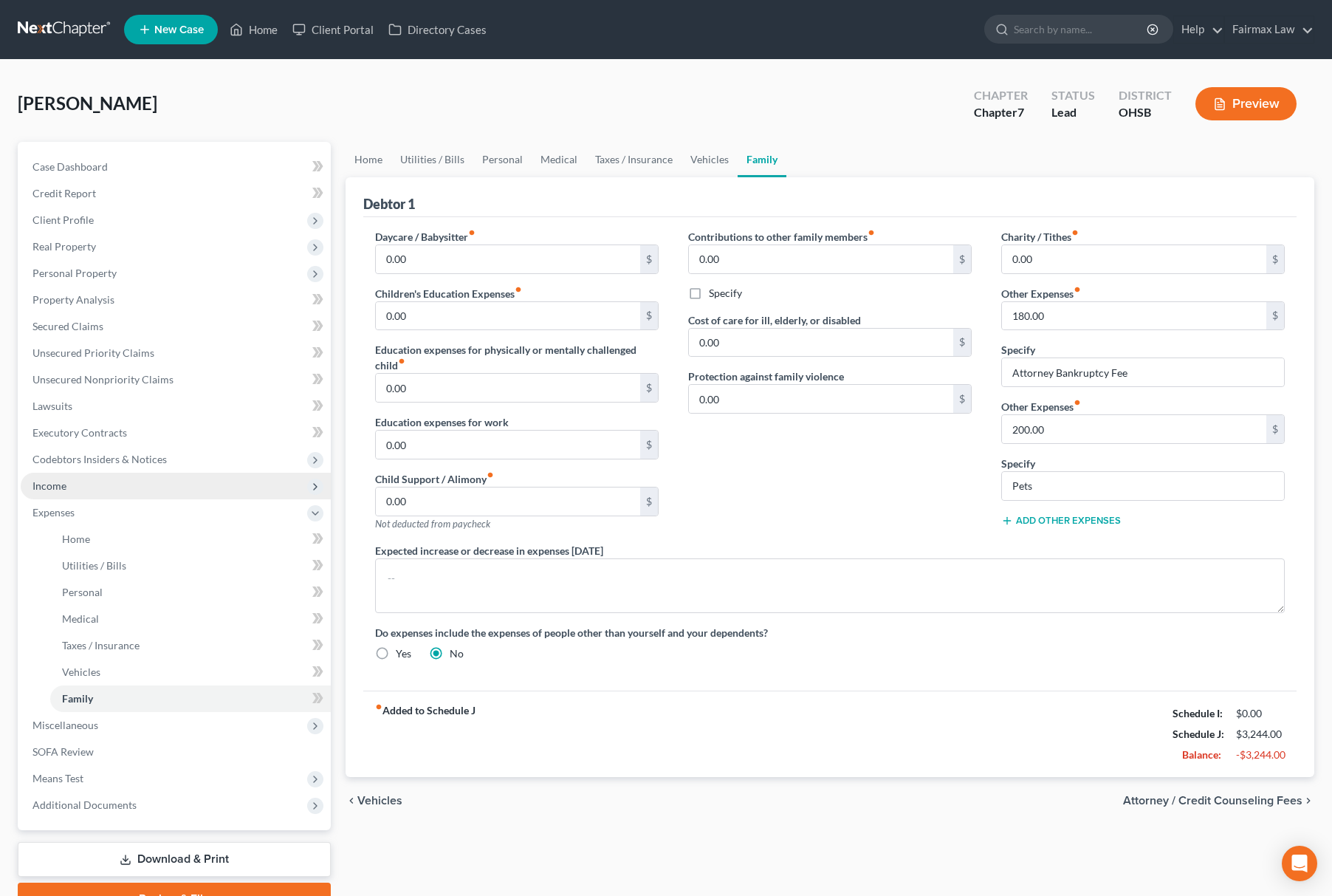
click at [124, 485] on span "Income" at bounding box center [176, 486] width 311 height 27
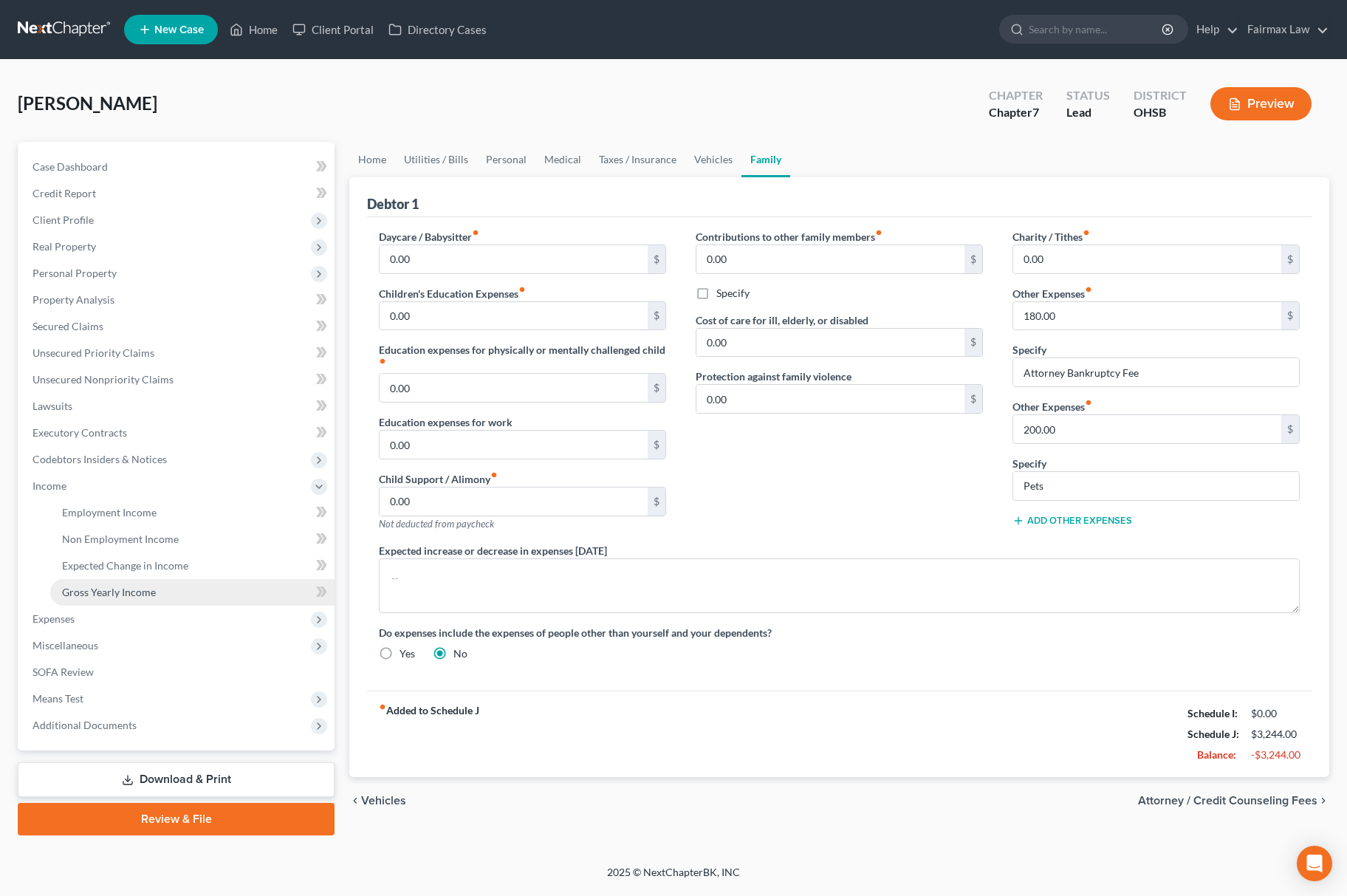
click at [122, 602] on ul "Case Dashboard Payments Invoices Payments Payments Credit Report Client Profile" at bounding box center [177, 445] width 314 height 585
click at [125, 468] on span "Codebtors Insiders & Notices" at bounding box center [177, 460] width 314 height 27
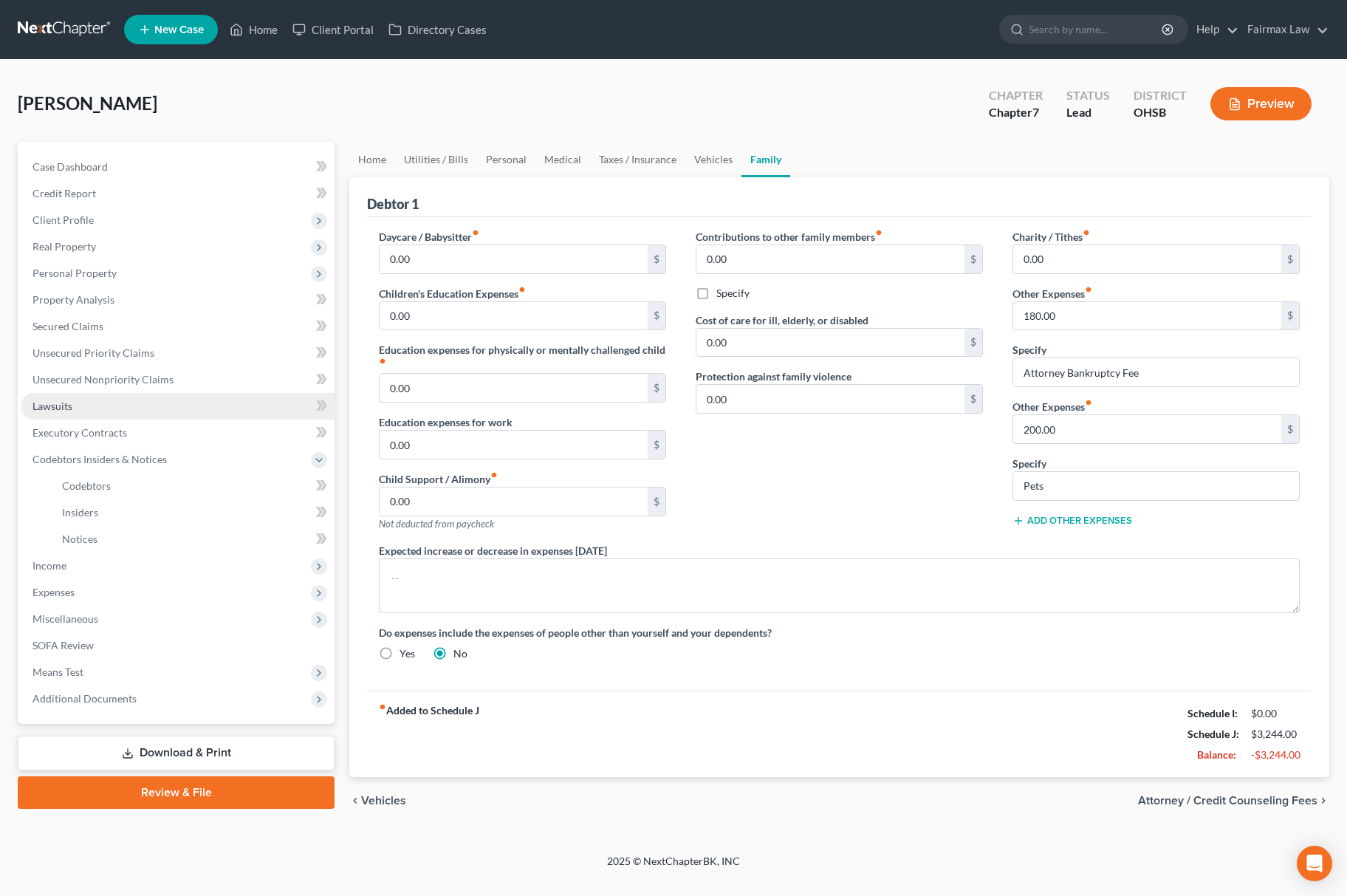
click at [146, 412] on link "Lawsuits" at bounding box center [177, 406] width 314 height 27
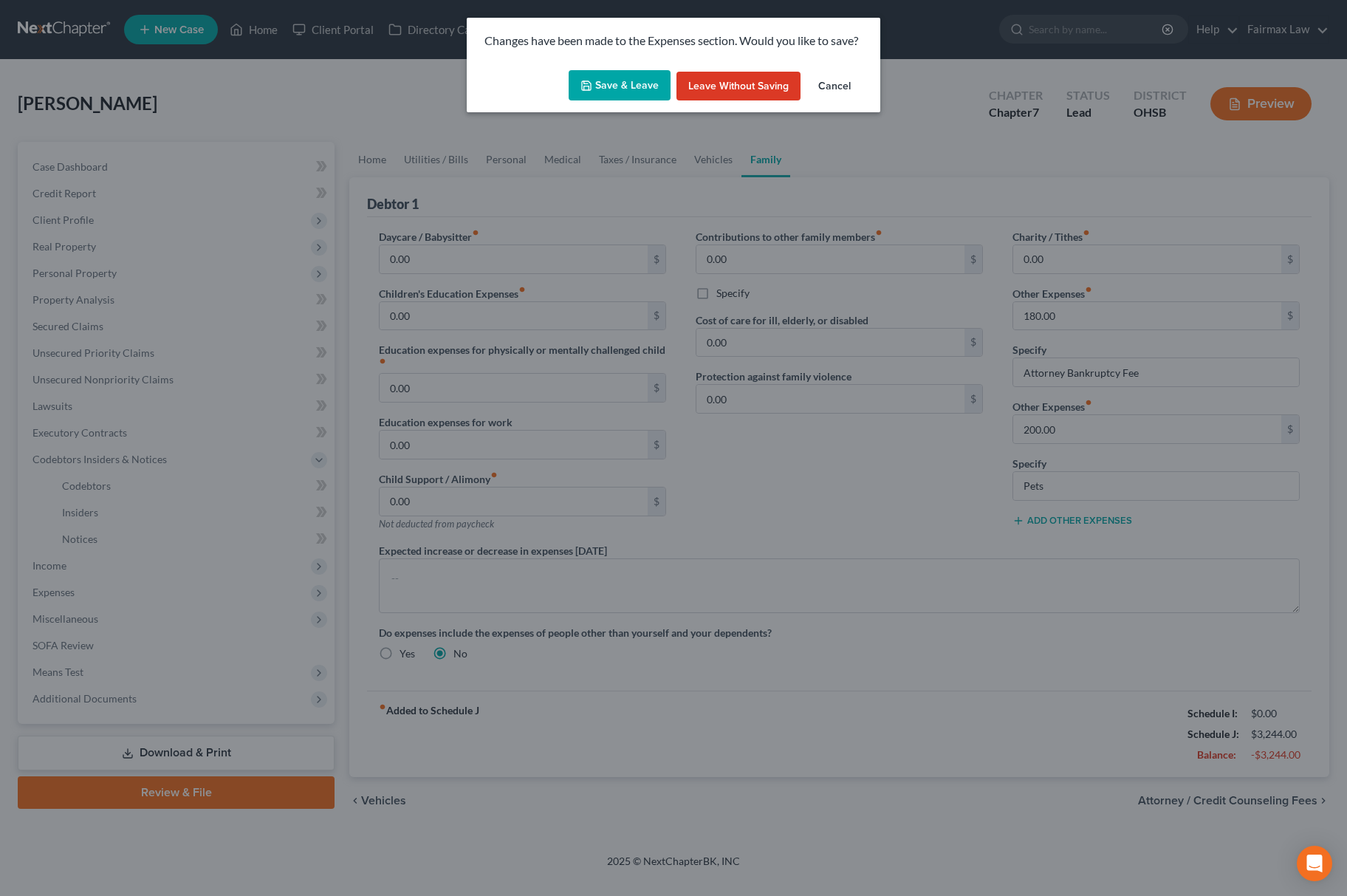
click at [626, 83] on button "Save & Leave" at bounding box center [619, 85] width 102 height 31
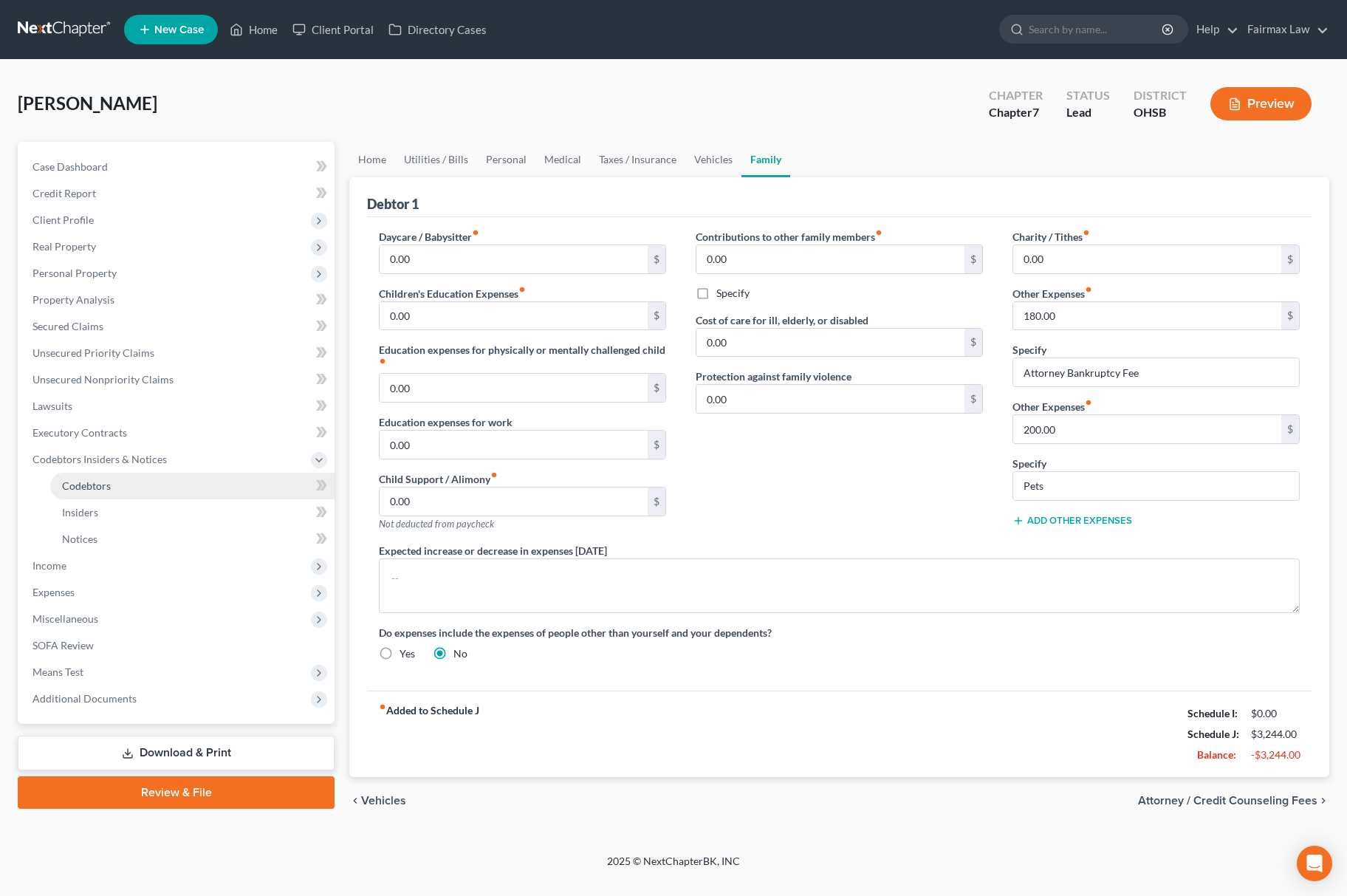
click at [122, 489] on link "Codebtors" at bounding box center [193, 486] width 284 height 27
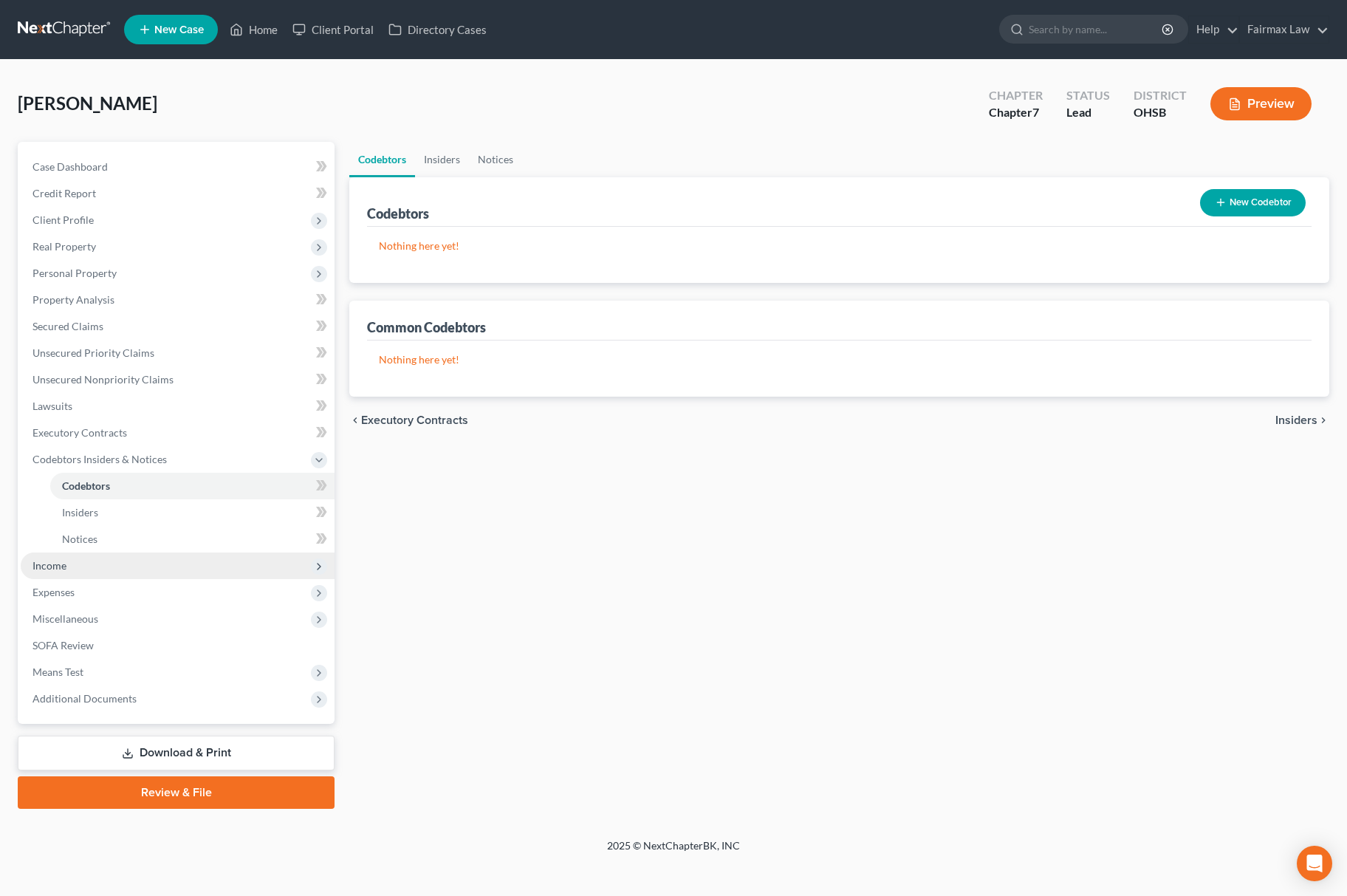
click at [87, 559] on span "Income" at bounding box center [177, 566] width 314 height 27
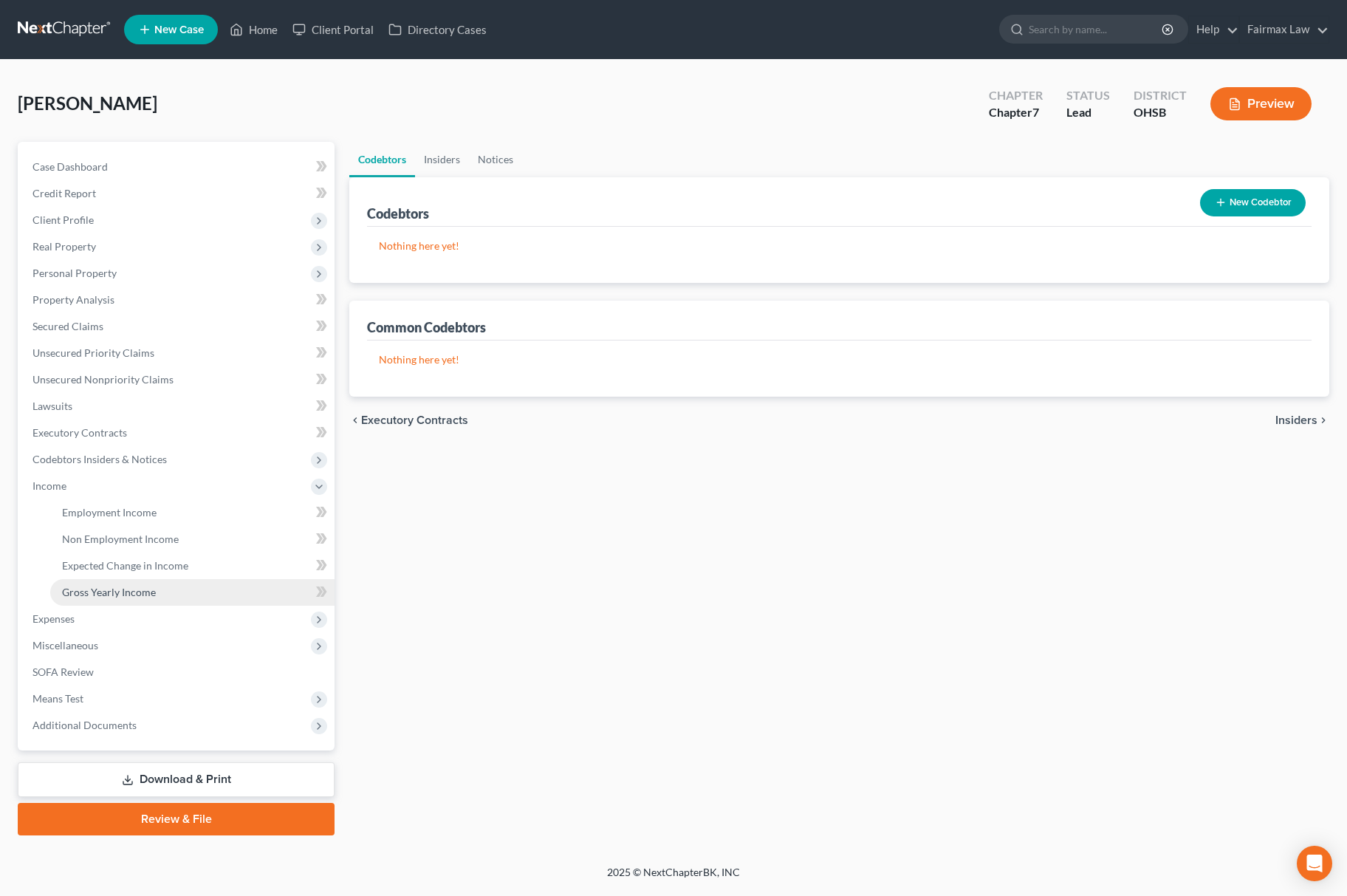
click at [143, 593] on span "Gross Yearly Income" at bounding box center [109, 592] width 94 height 12
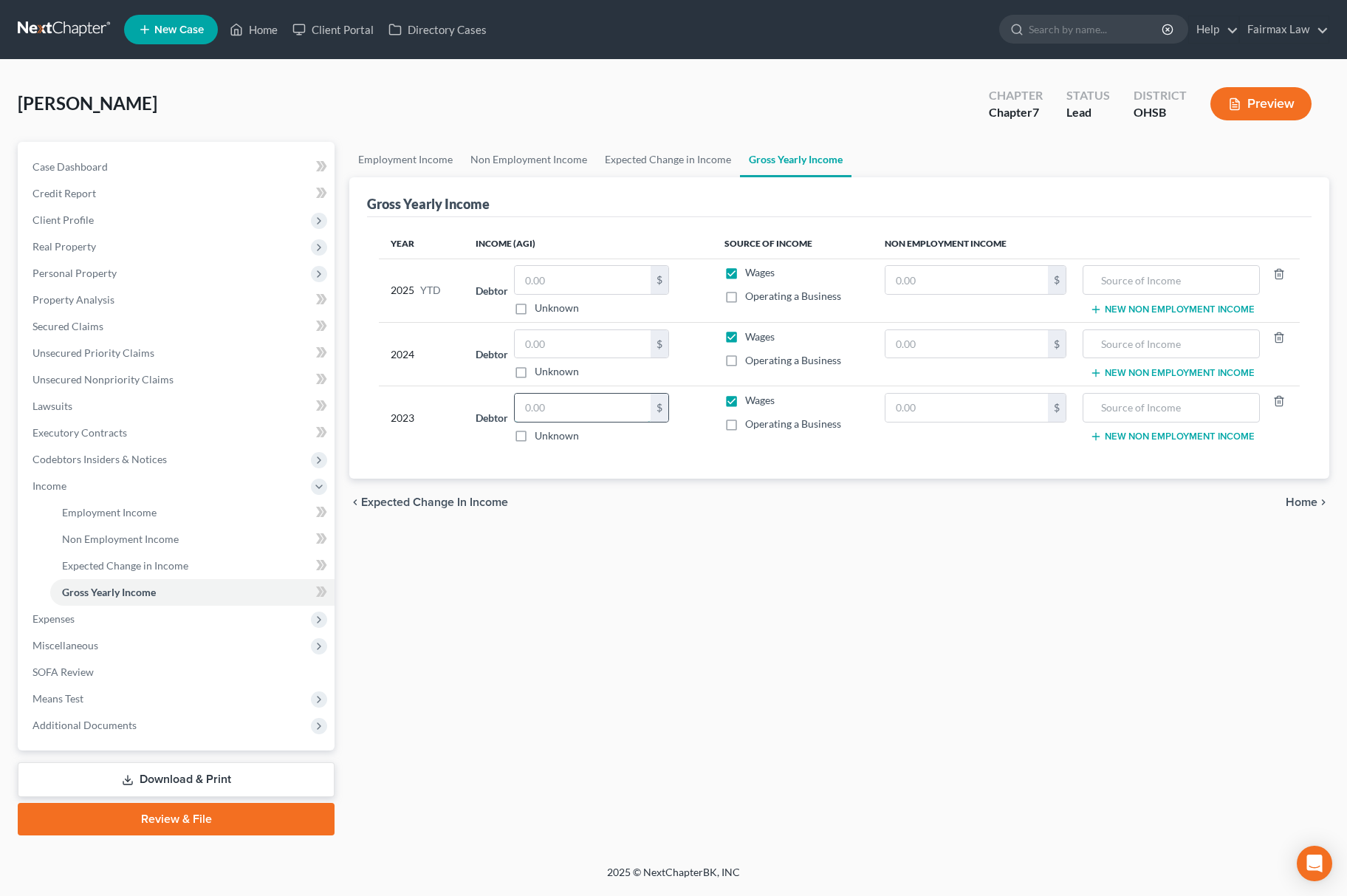
click at [573, 406] on input "text" at bounding box center [582, 408] width 136 height 28
paste input "90.00"
drag, startPoint x: 591, startPoint y: 394, endPoint x: 354, endPoint y: 382, distance: 237.3
click at [354, 382] on div "Gross Yearly Income Year Income (AGI) Source of Income Non Employment Income 20…" at bounding box center [839, 328] width 980 height 302
click at [592, 397] on input "90.00" at bounding box center [582, 408] width 136 height 28
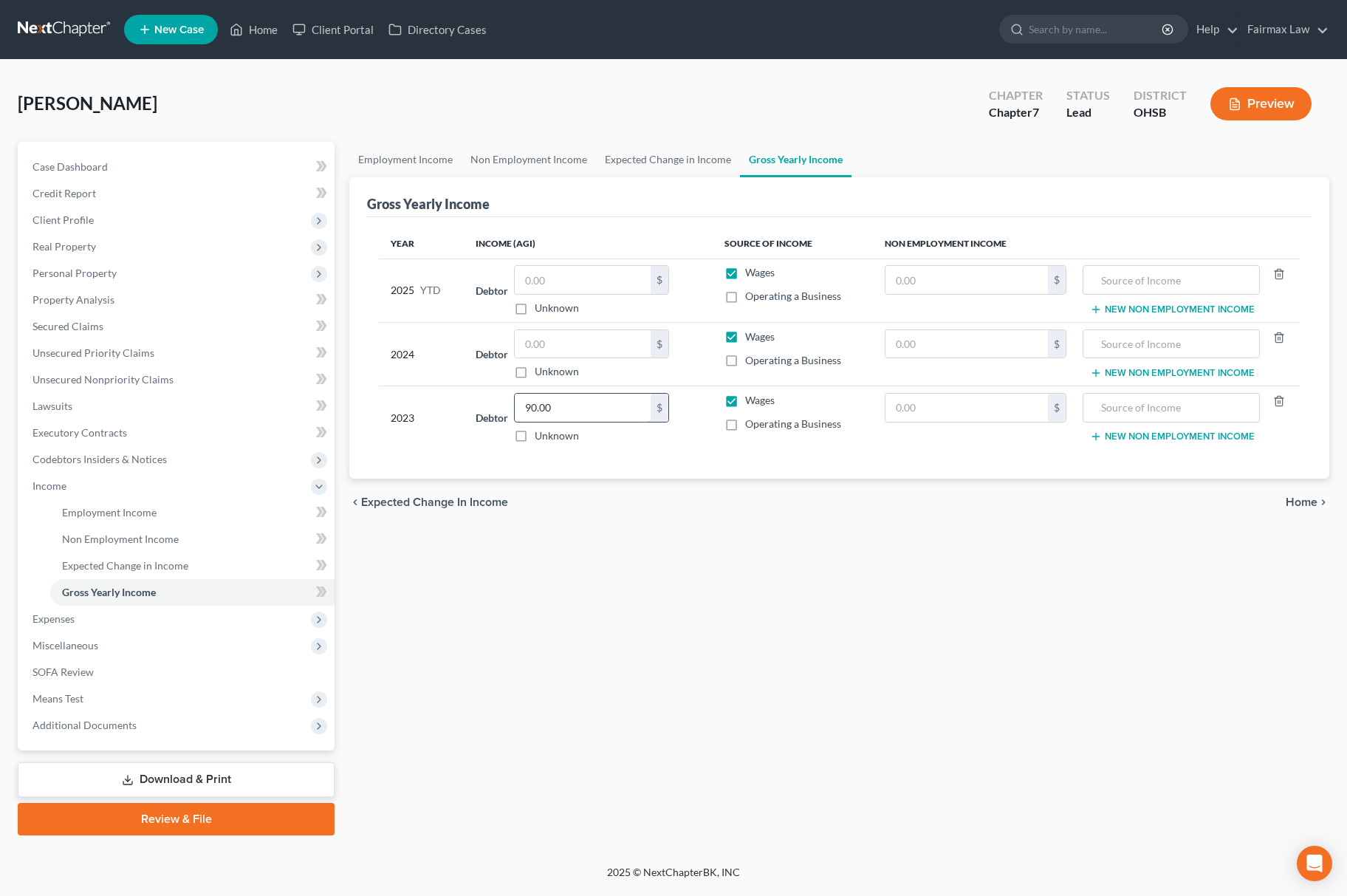
click at [596, 402] on input "90.00" at bounding box center [582, 408] width 136 height 28
click at [603, 394] on input "90.00" at bounding box center [582, 408] width 136 height 28
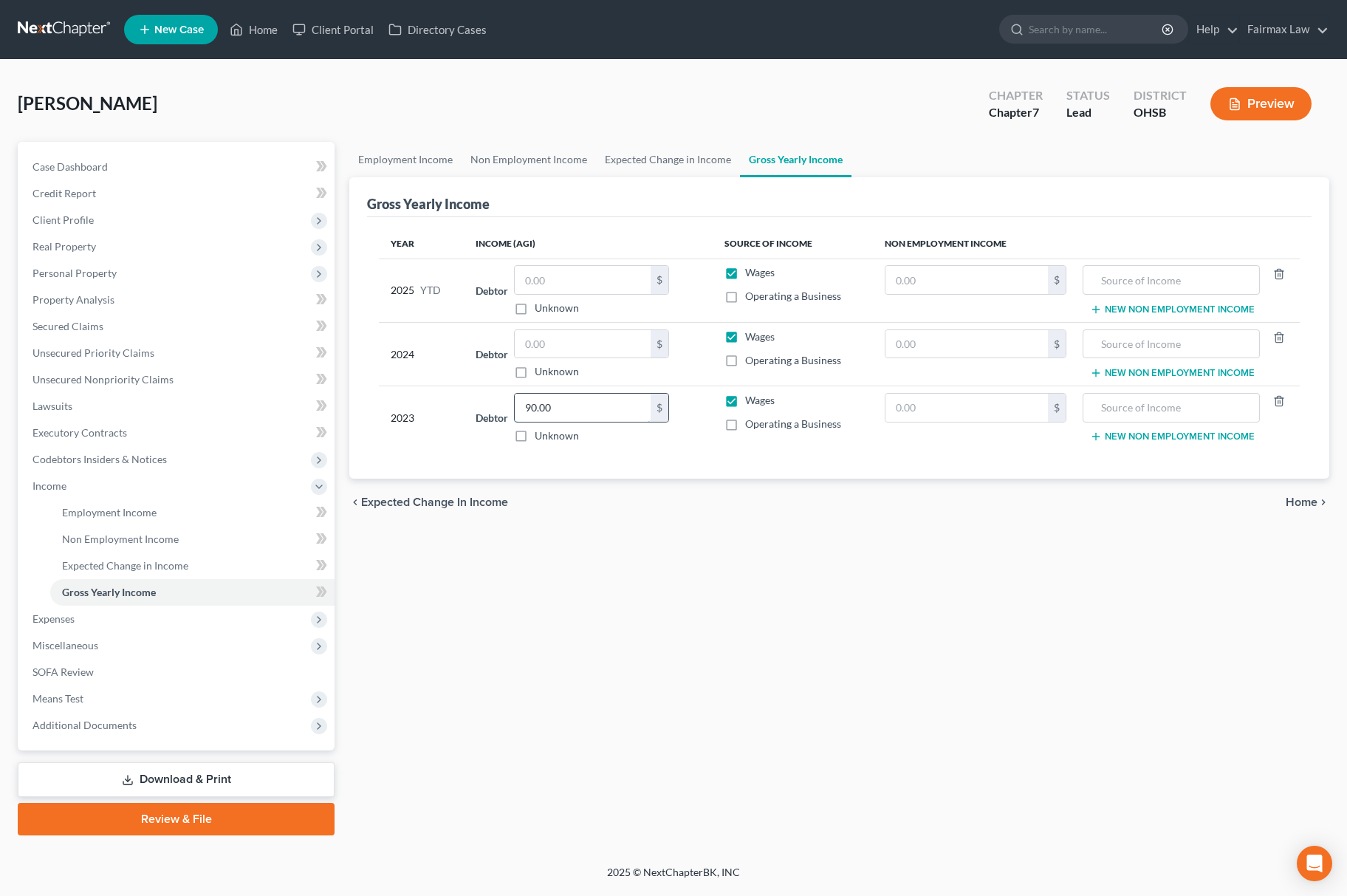
click at [603, 394] on input "90.00" at bounding box center [582, 408] width 136 height 28
type input "50,853.00"
click at [532, 334] on input "text" at bounding box center [582, 344] width 136 height 28
click at [535, 342] on input "text" at bounding box center [582, 344] width 136 height 28
type input "43,680.00"
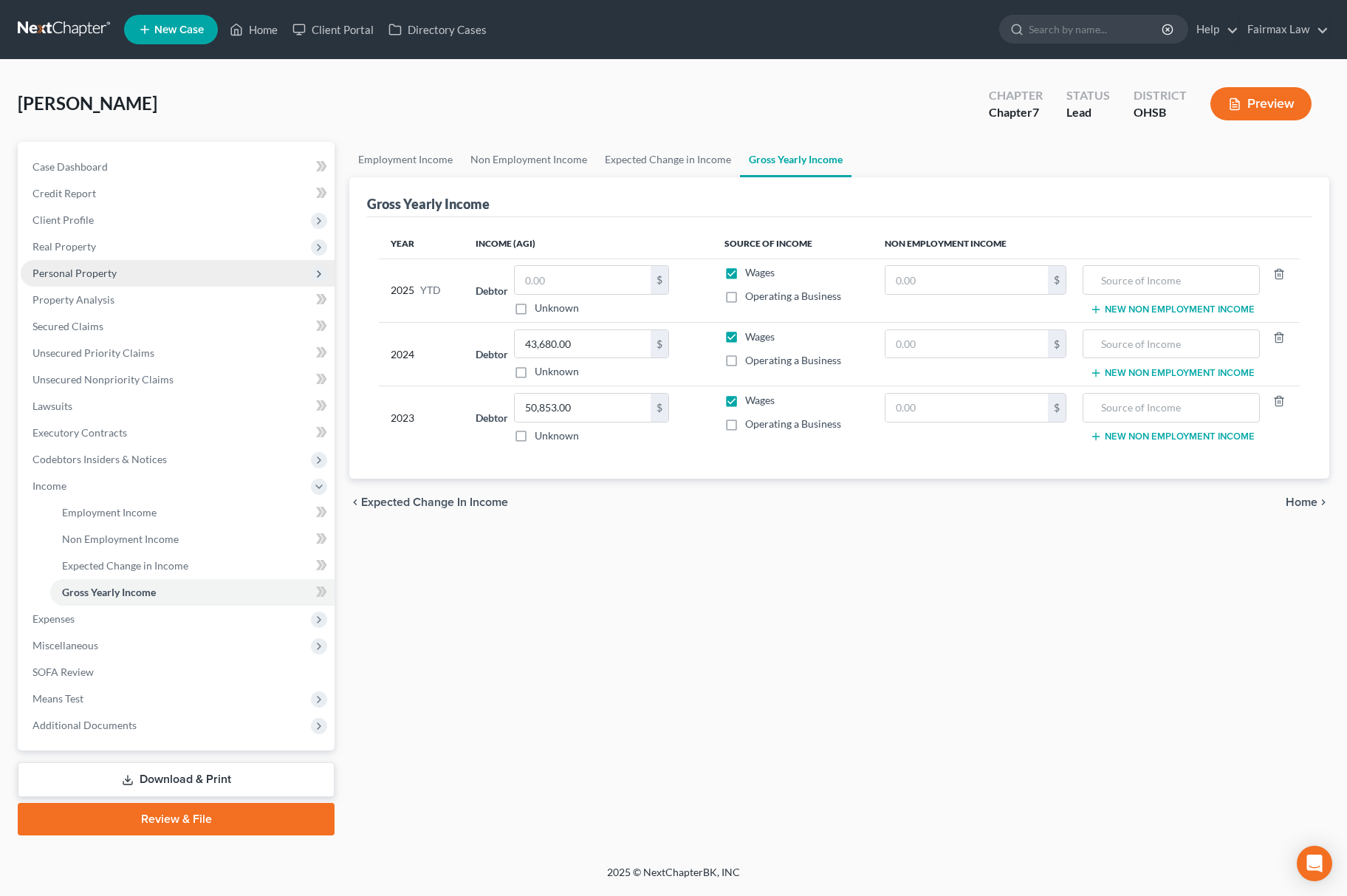
click at [143, 264] on span "Personal Property" at bounding box center [177, 273] width 314 height 27
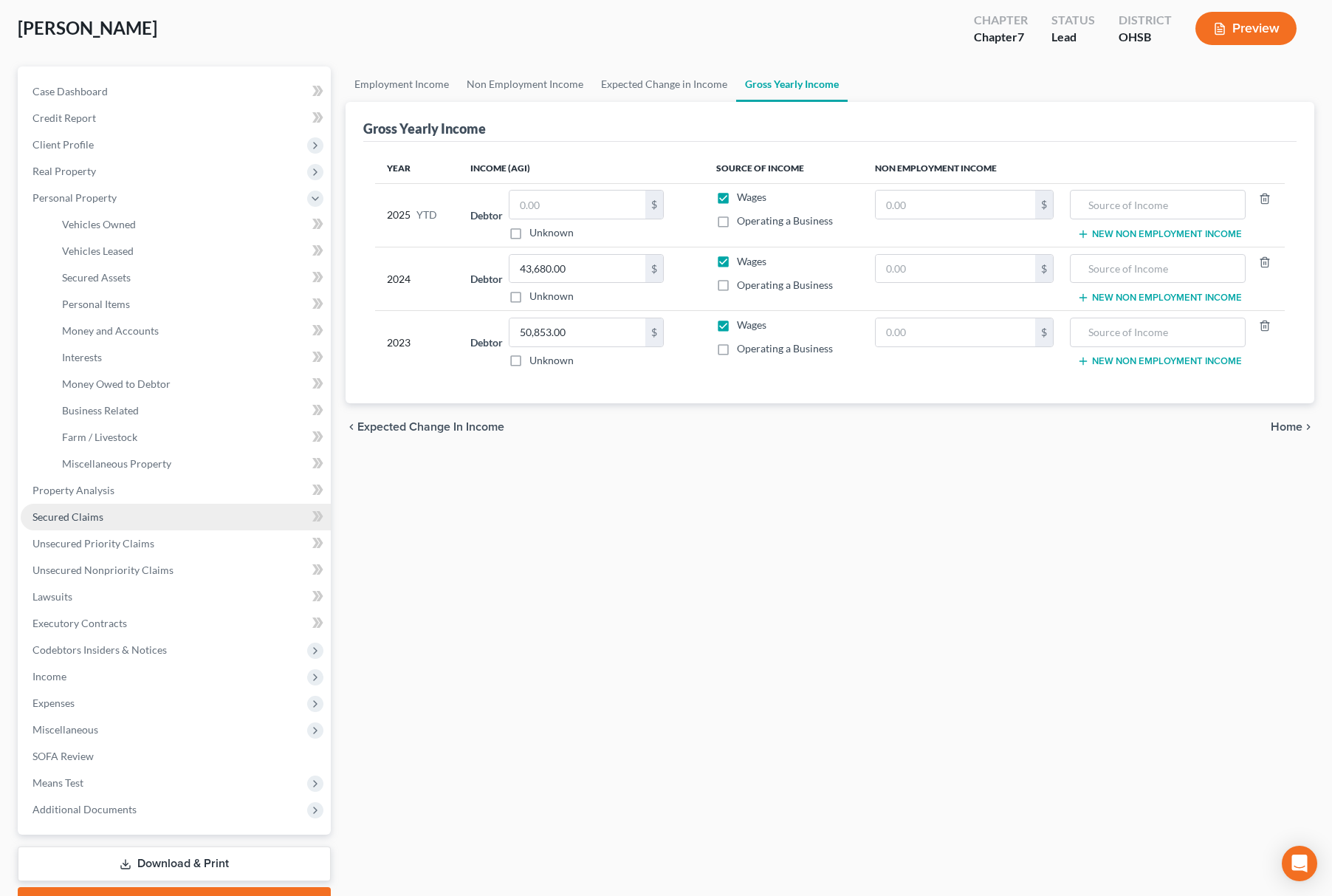
scroll to position [154, 0]
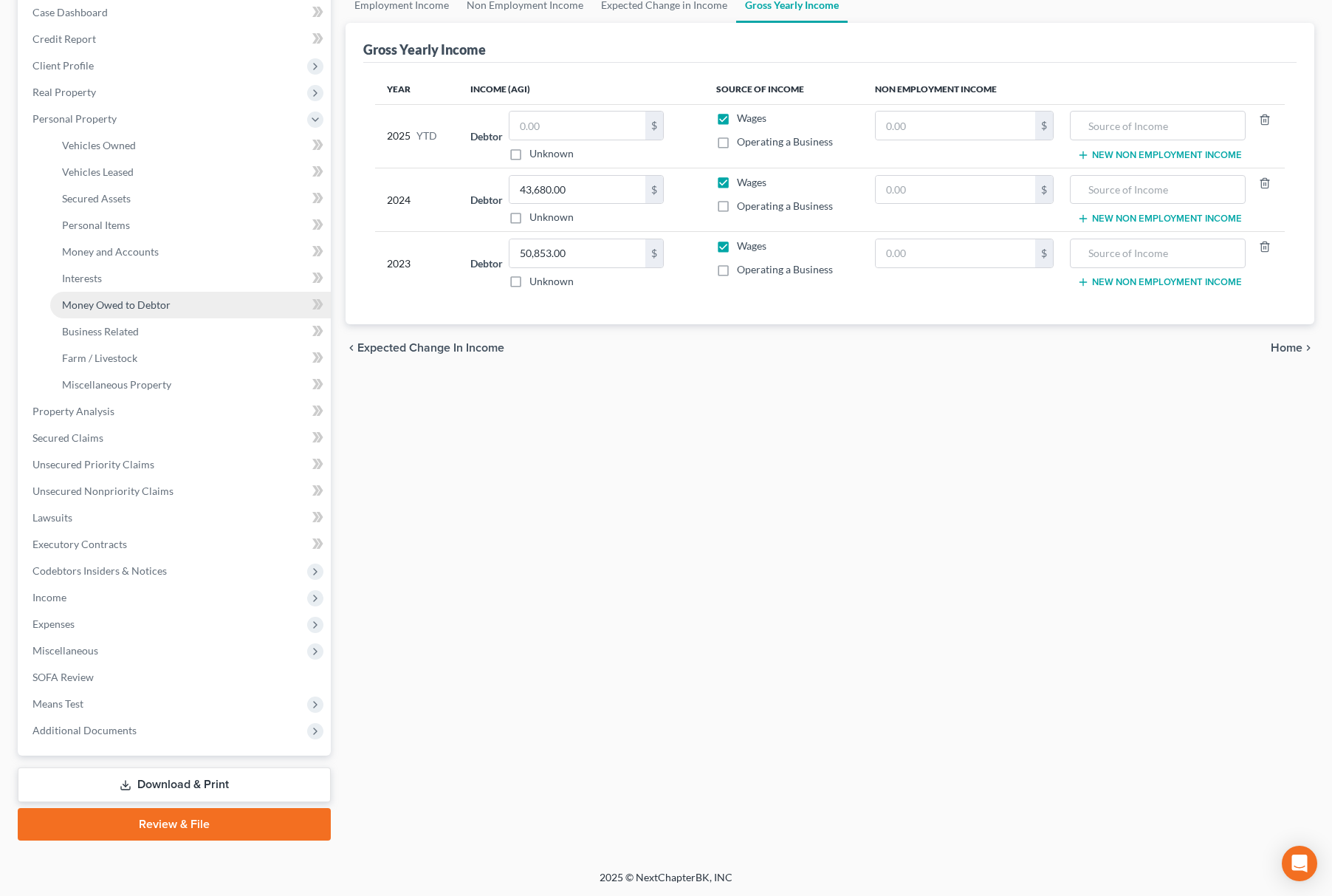
click at [195, 296] on link "Money Owed to Debtor" at bounding box center [191, 305] width 280 height 27
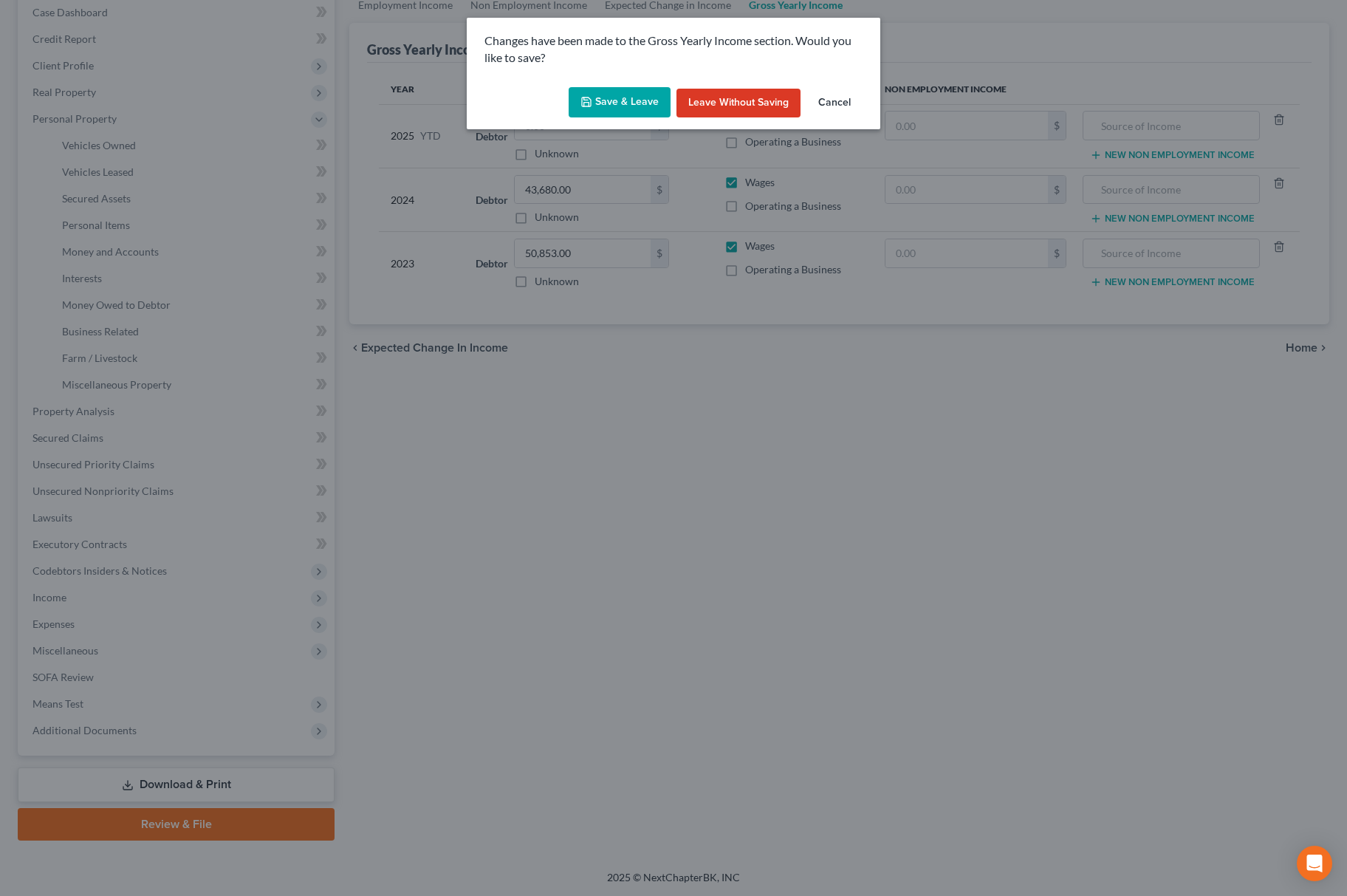
click at [592, 104] on icon "button" at bounding box center [586, 101] width 12 height 12
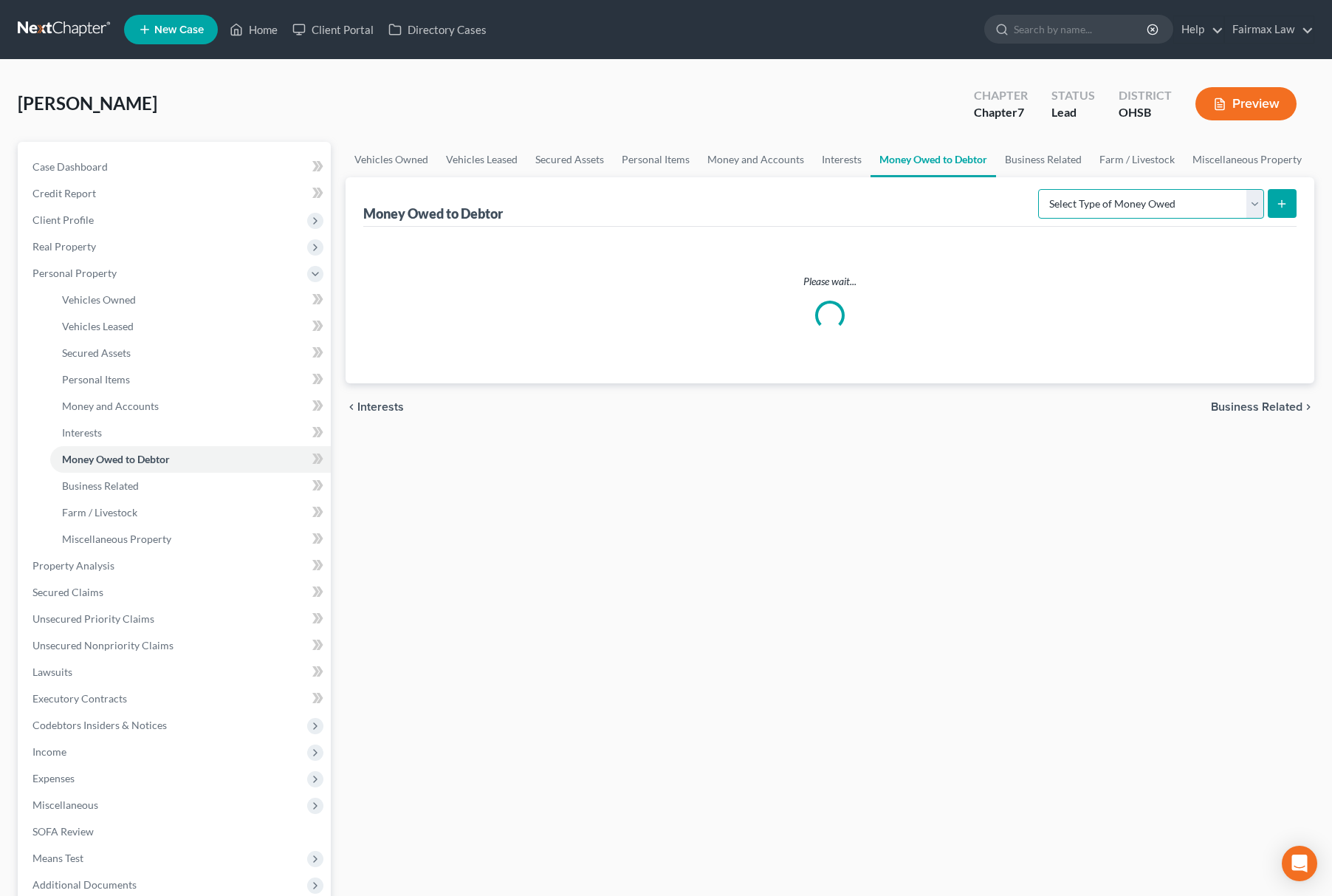
click at [1131, 207] on select "Select Type of Money Owed Accounts Receivable Alimony Child Support Claims Agai…" at bounding box center [1151, 203] width 226 height 29
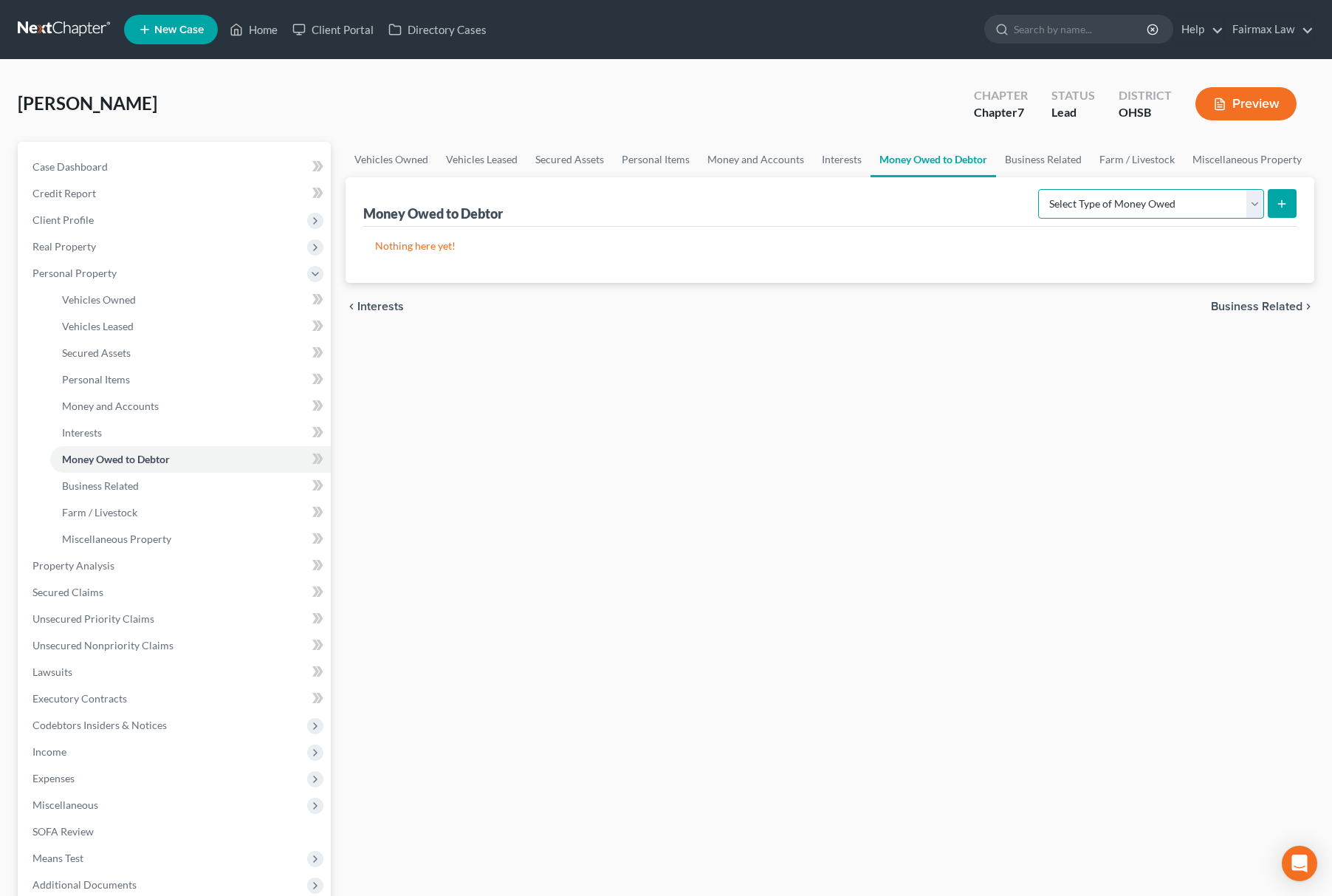
select select "expected_tax_refund"
click at [1040, 189] on select "Select Type of Money Owed Accounts Receivable Alimony Child Support Claims Agai…" at bounding box center [1151, 203] width 226 height 29
click at [1287, 207] on icon "submit" at bounding box center [1281, 203] width 12 height 12
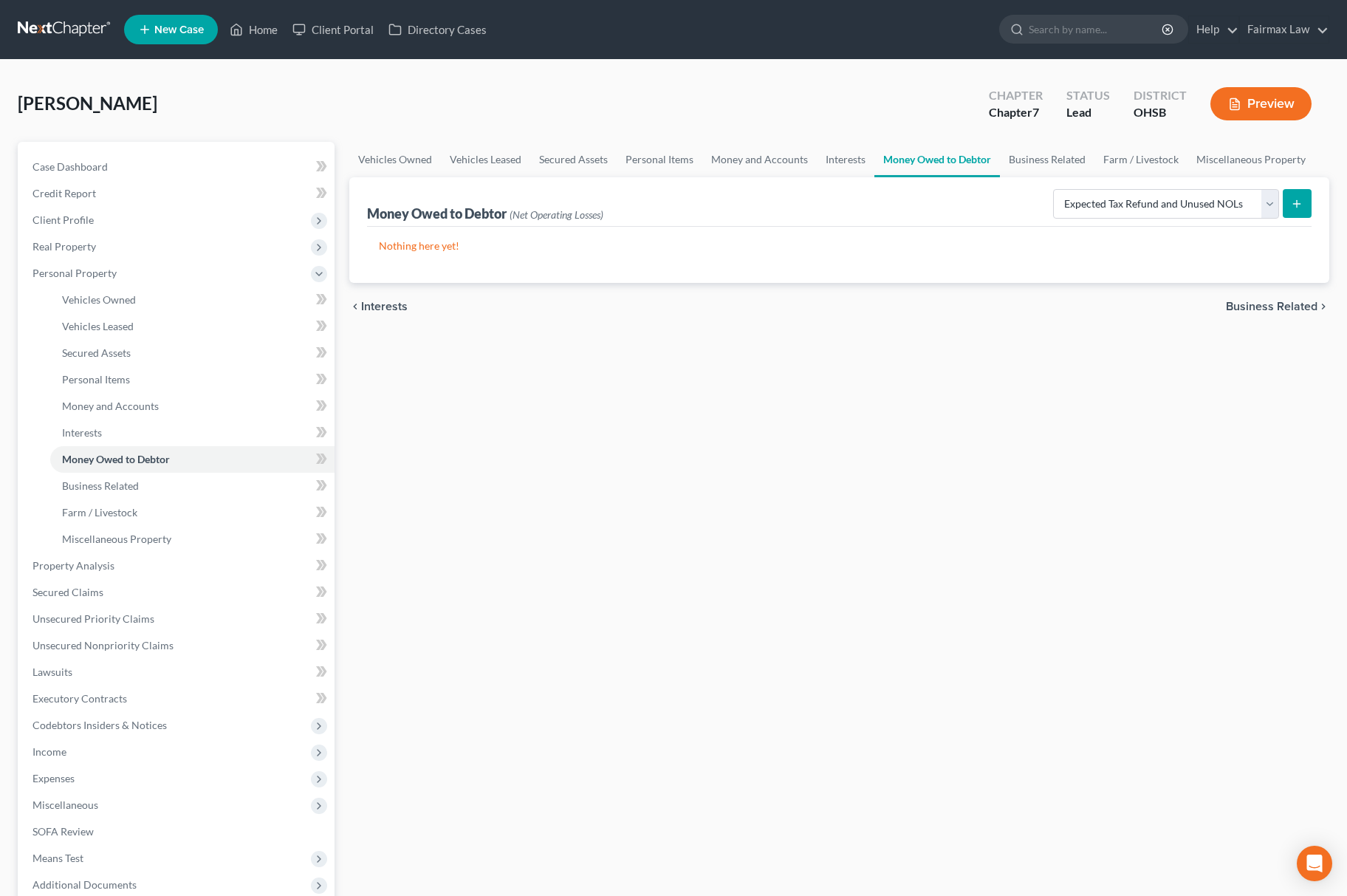
select select "0"
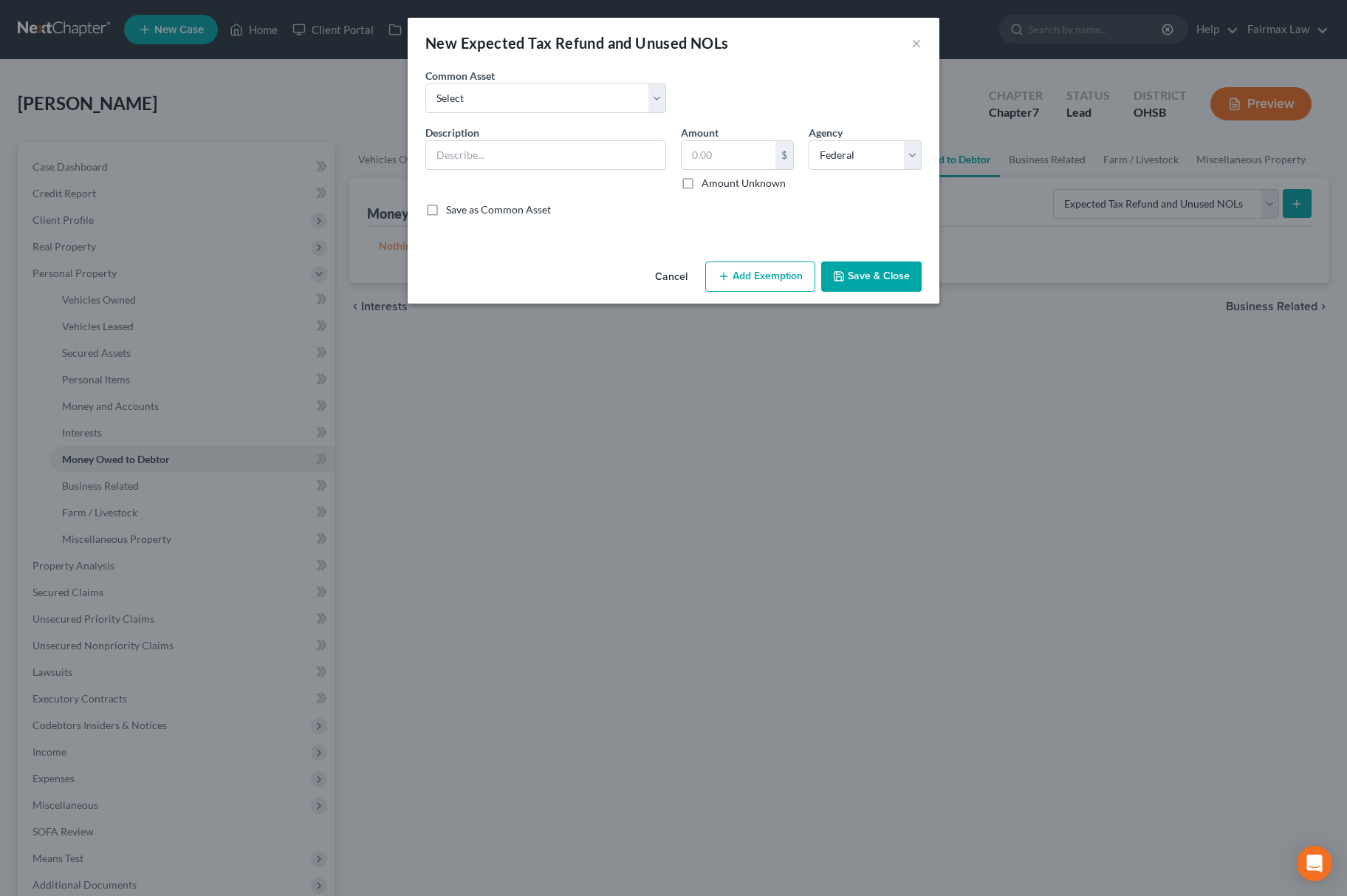
click at [517, 178] on div "Description *" at bounding box center [546, 158] width 256 height 66
click at [526, 163] on input "text" at bounding box center [546, 155] width 240 height 28
click at [866, 491] on div "New Expected Tax Refund and Unused NOLs × An exemption set must first be select…" at bounding box center [674, 448] width 1347 height 896
drag, startPoint x: 555, startPoint y: 143, endPoint x: 547, endPoint y: 145, distance: 8.2
click at [550, 143] on input "text" at bounding box center [546, 155] width 240 height 28
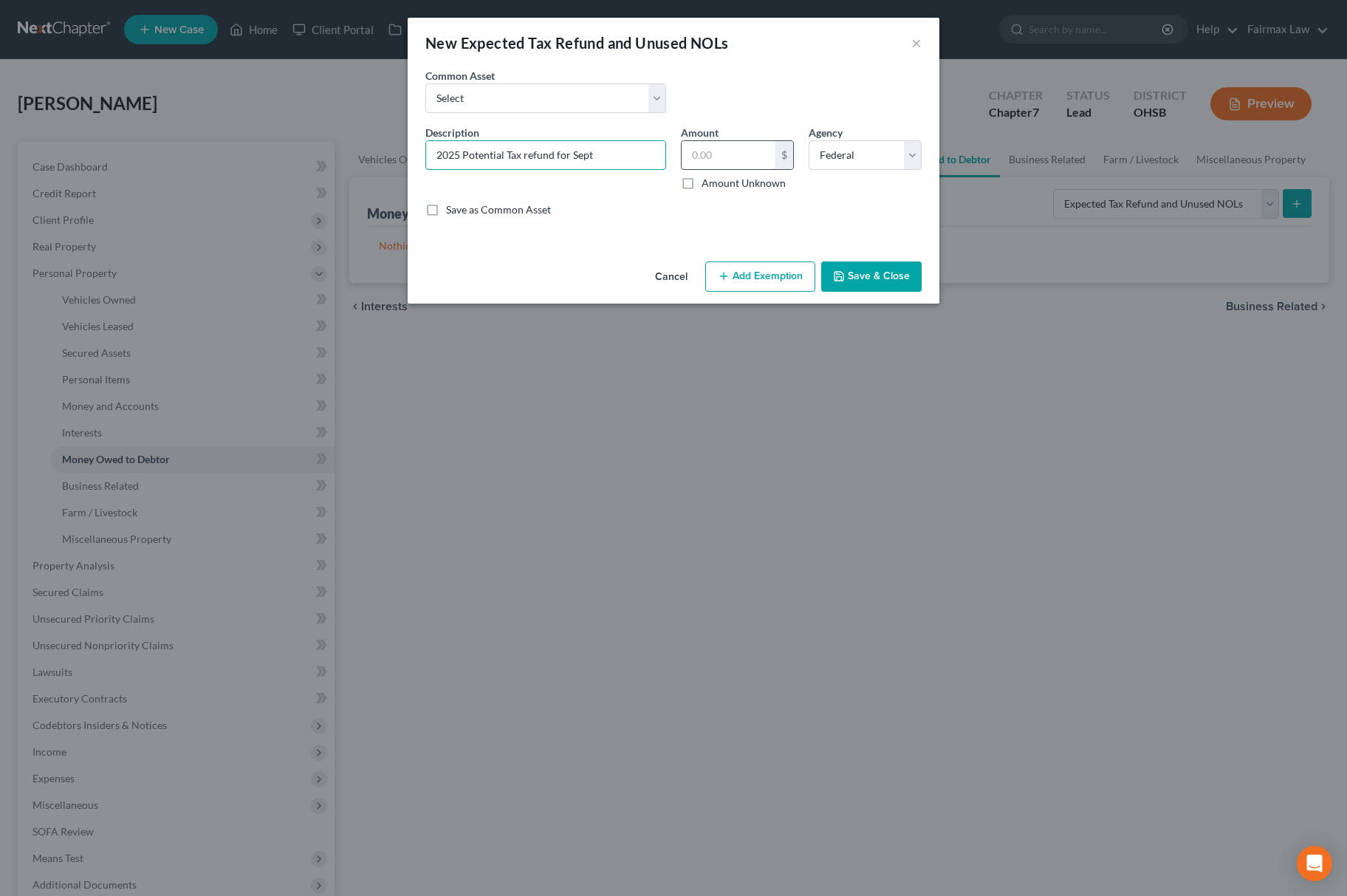
type input "2025 Potential Tax refund for Sept"
click at [739, 143] on input "text" at bounding box center [729, 155] width 94 height 28
type input "2,526.75"
click at [773, 257] on div "Cancel Add Exemption Save & Close" at bounding box center [673, 279] width 532 height 49
drag, startPoint x: 769, startPoint y: 271, endPoint x: 773, endPoint y: 287, distance: 16.5
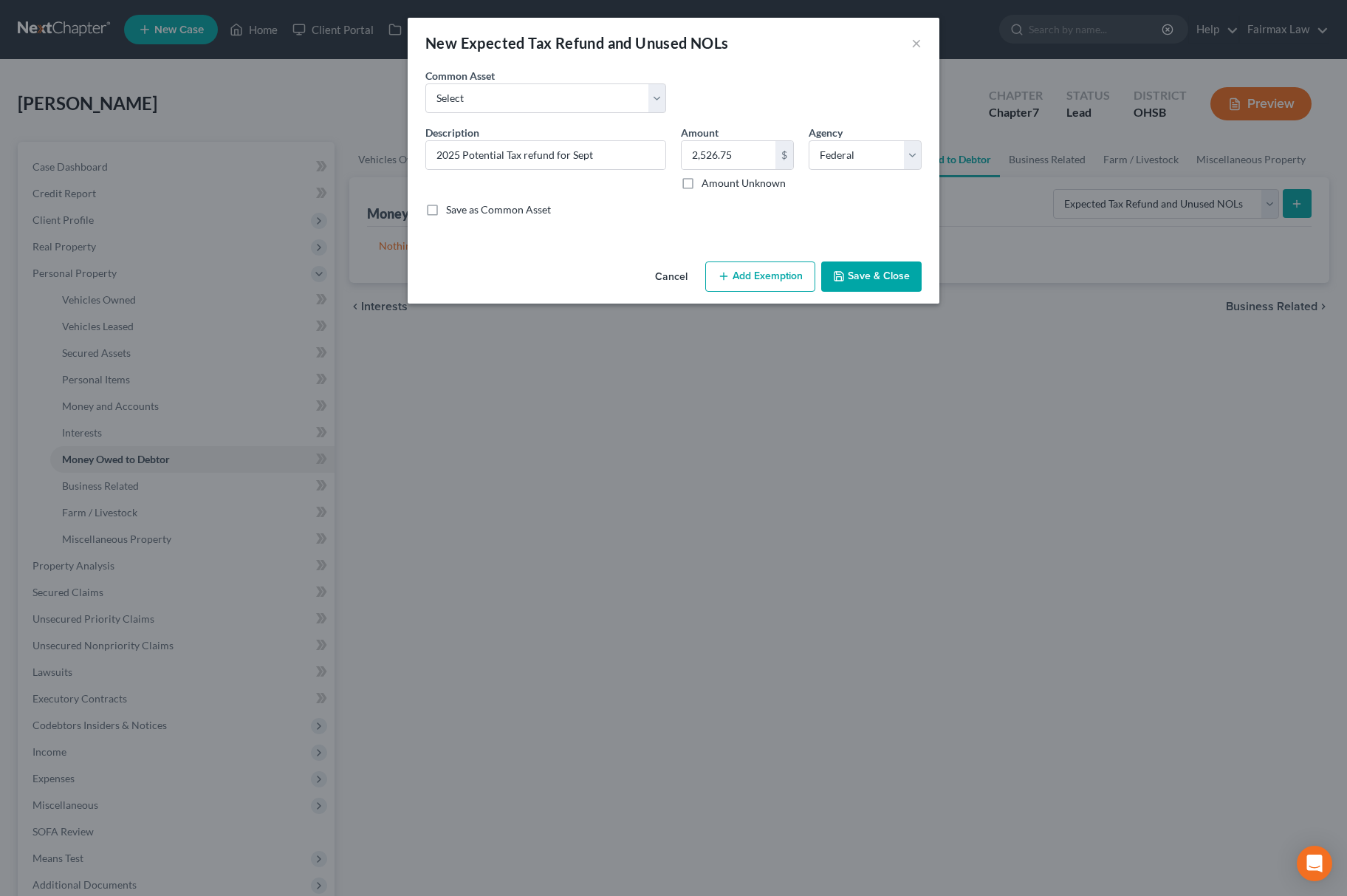
click at [769, 273] on button "Add Exemption" at bounding box center [760, 277] width 110 height 31
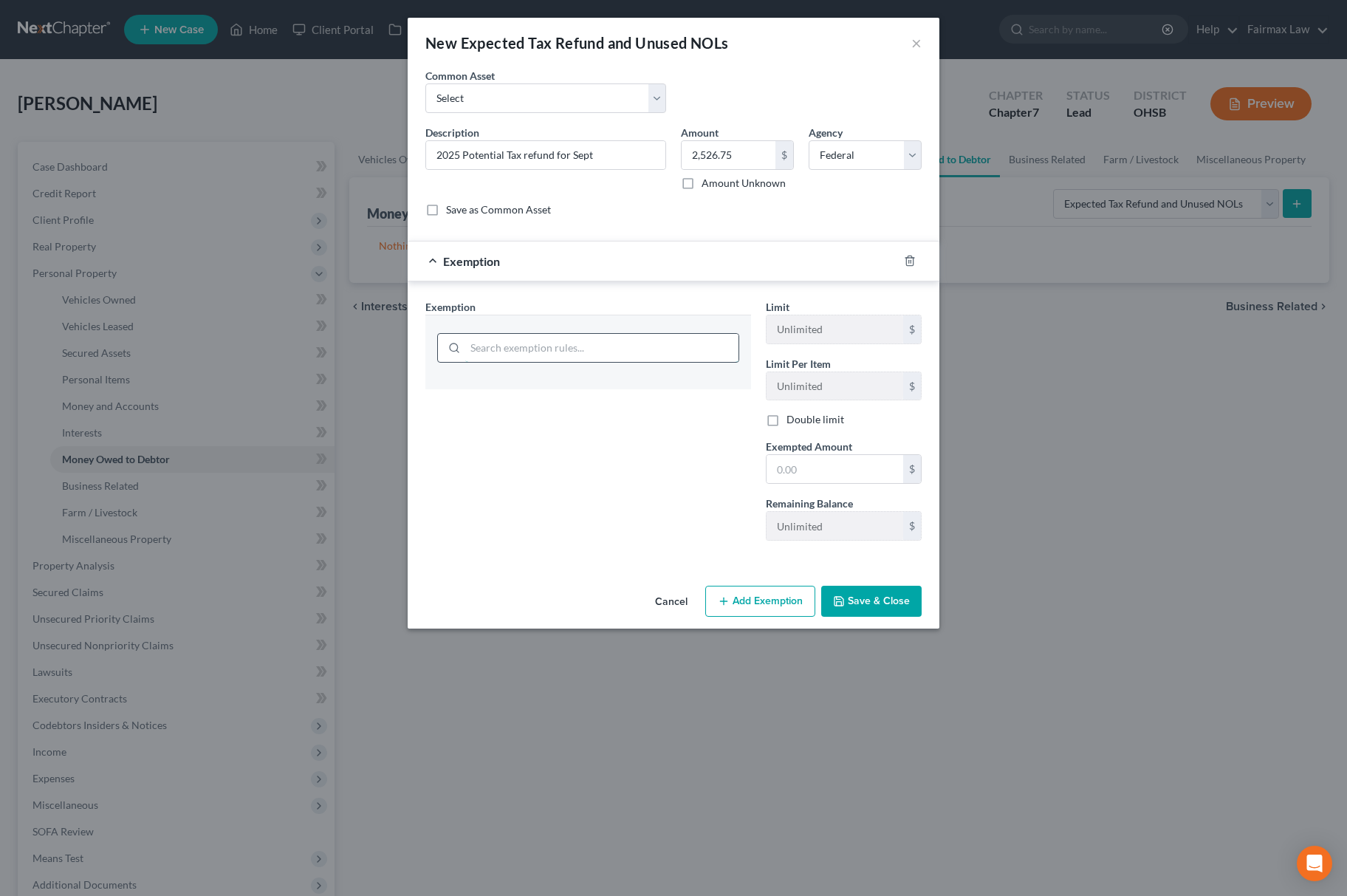
click at [605, 347] on input "search" at bounding box center [602, 348] width 273 height 28
type input "x"
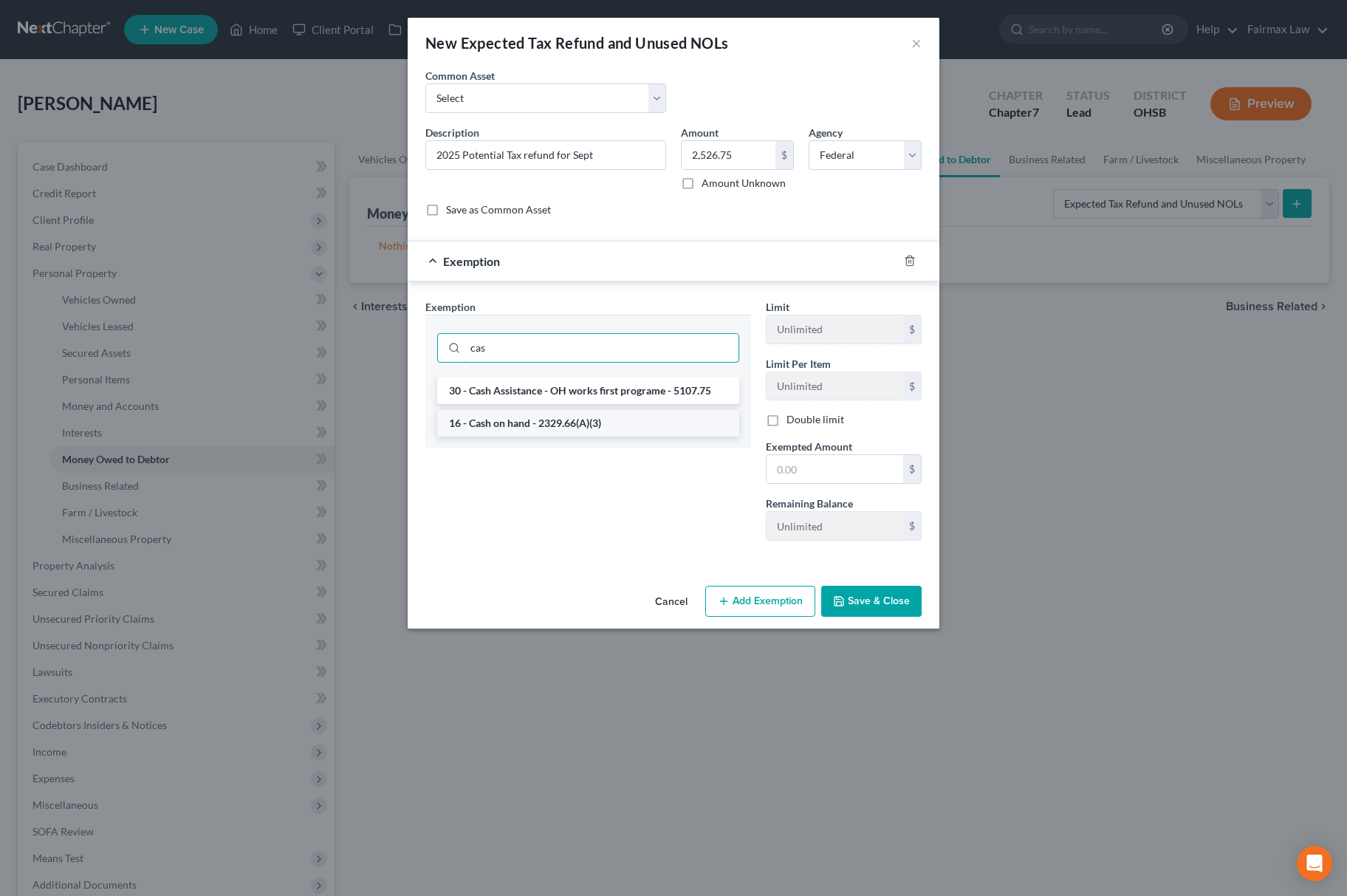
type input "cas"
click at [539, 435] on li "16 - Cash on hand - 2329.66(A)(3)" at bounding box center [588, 423] width 302 height 27
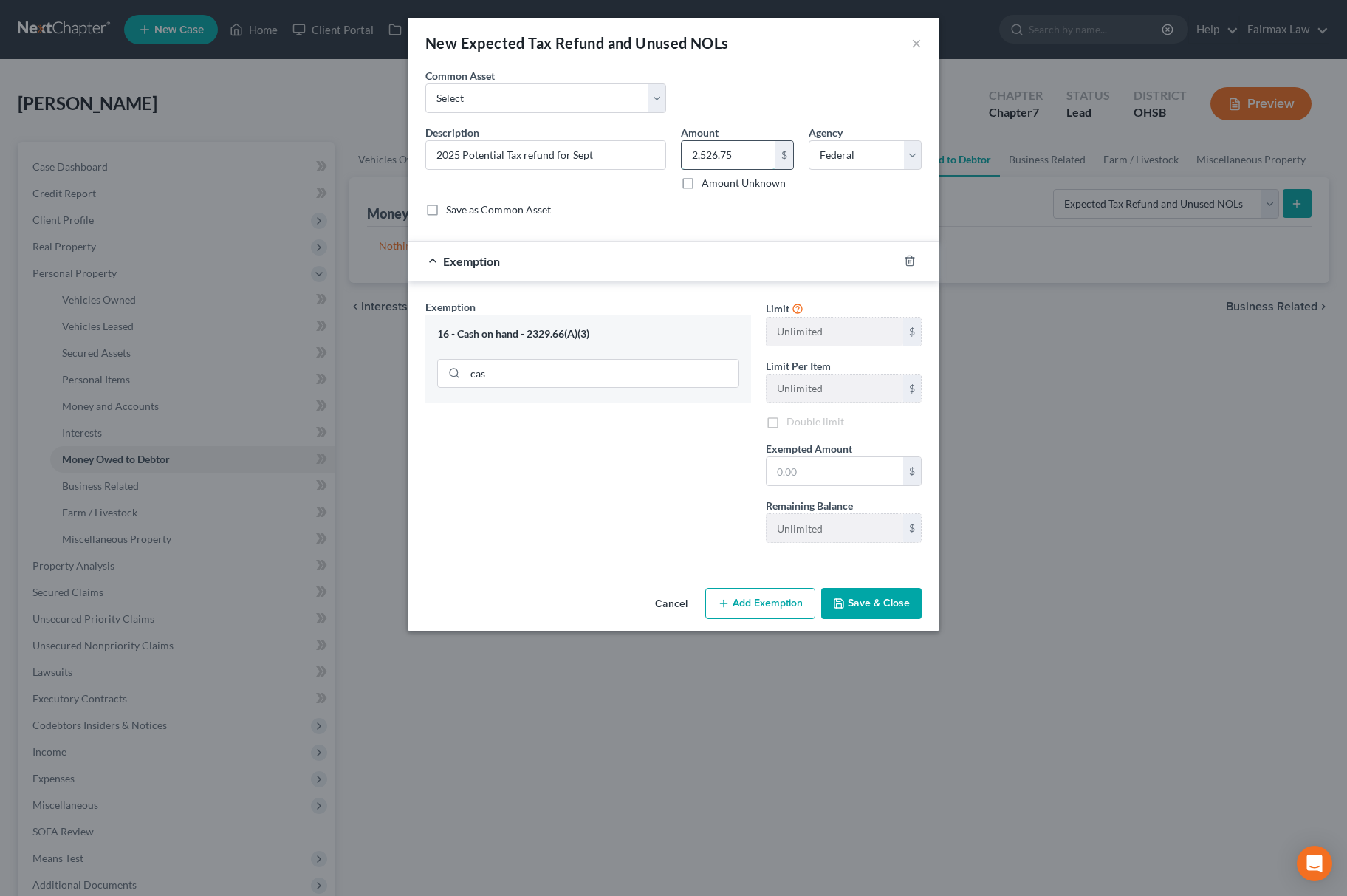
click at [755, 156] on input "2,526.75" at bounding box center [729, 155] width 94 height 28
click at [831, 485] on input "text" at bounding box center [835, 471] width 137 height 28
paste input "2,526.75"
type input "2,526.75"
click at [663, 499] on div "Exemption Set must be selected for CA. Exemption * 16 - Cash on hand - 2329.66(…" at bounding box center [588, 427] width 341 height 255
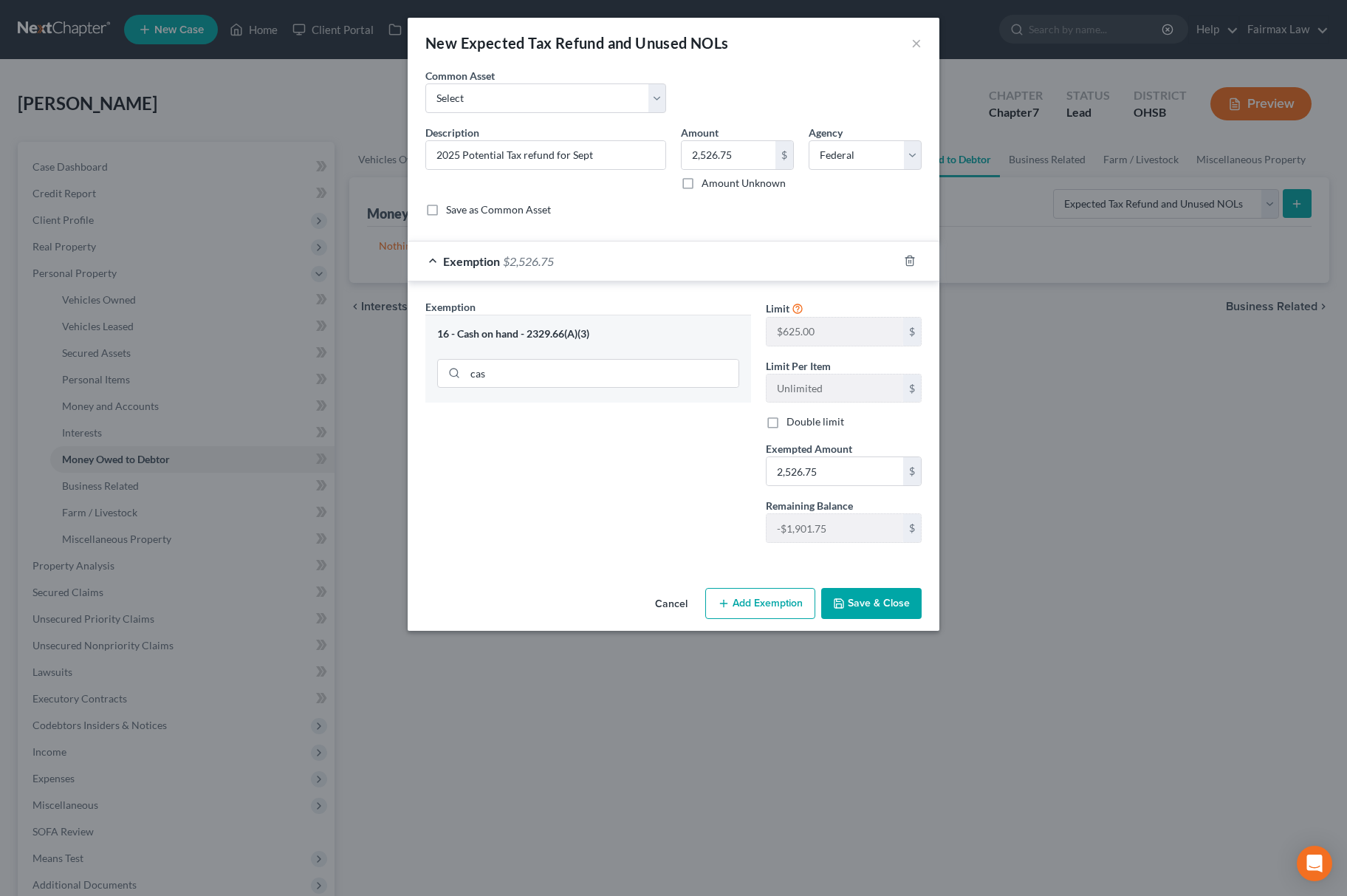
click at [864, 616] on button "Save & Close" at bounding box center [870, 602] width 100 height 31
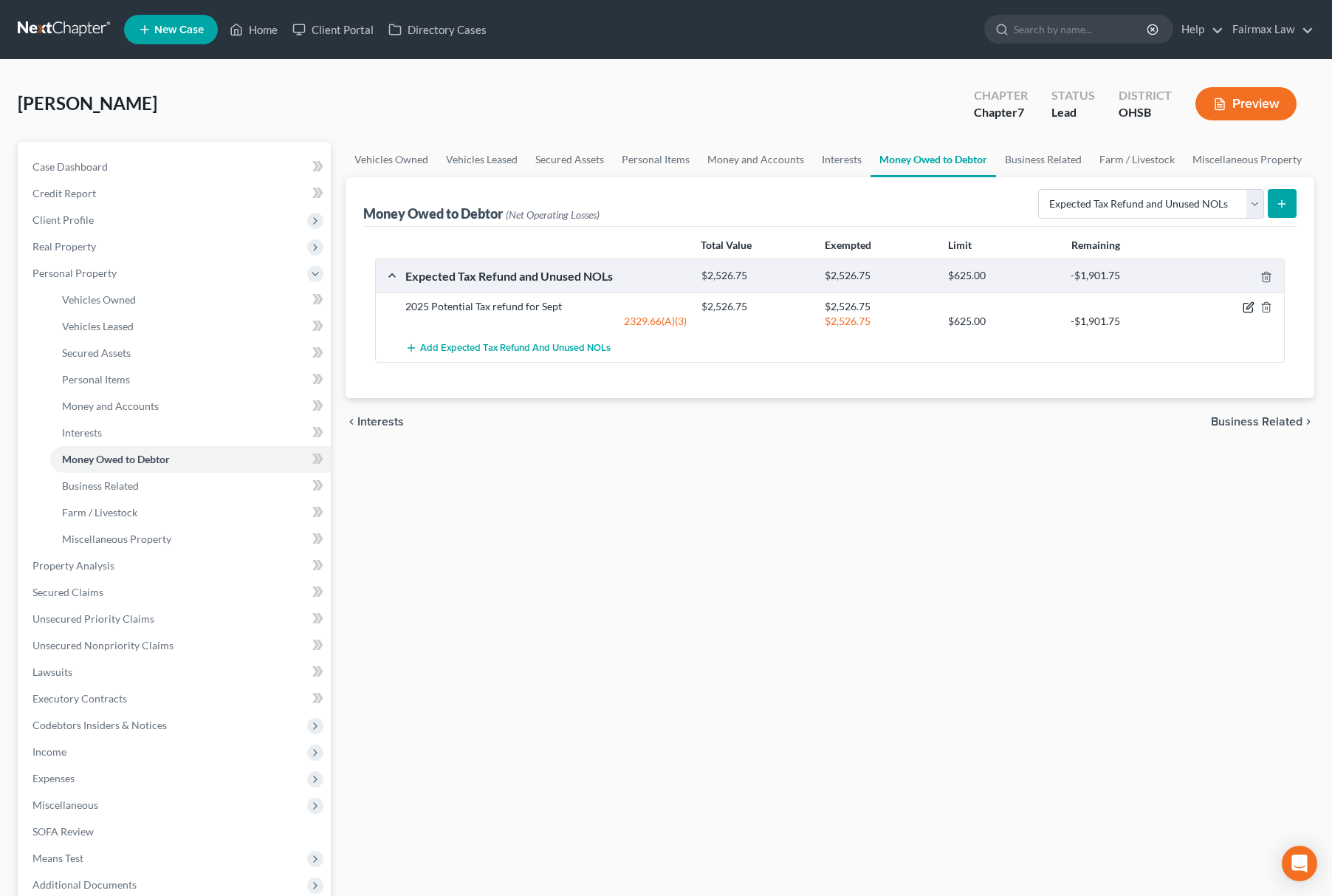
click at [1243, 307] on icon "button" at bounding box center [1249, 307] width 12 height 12
select select "0"
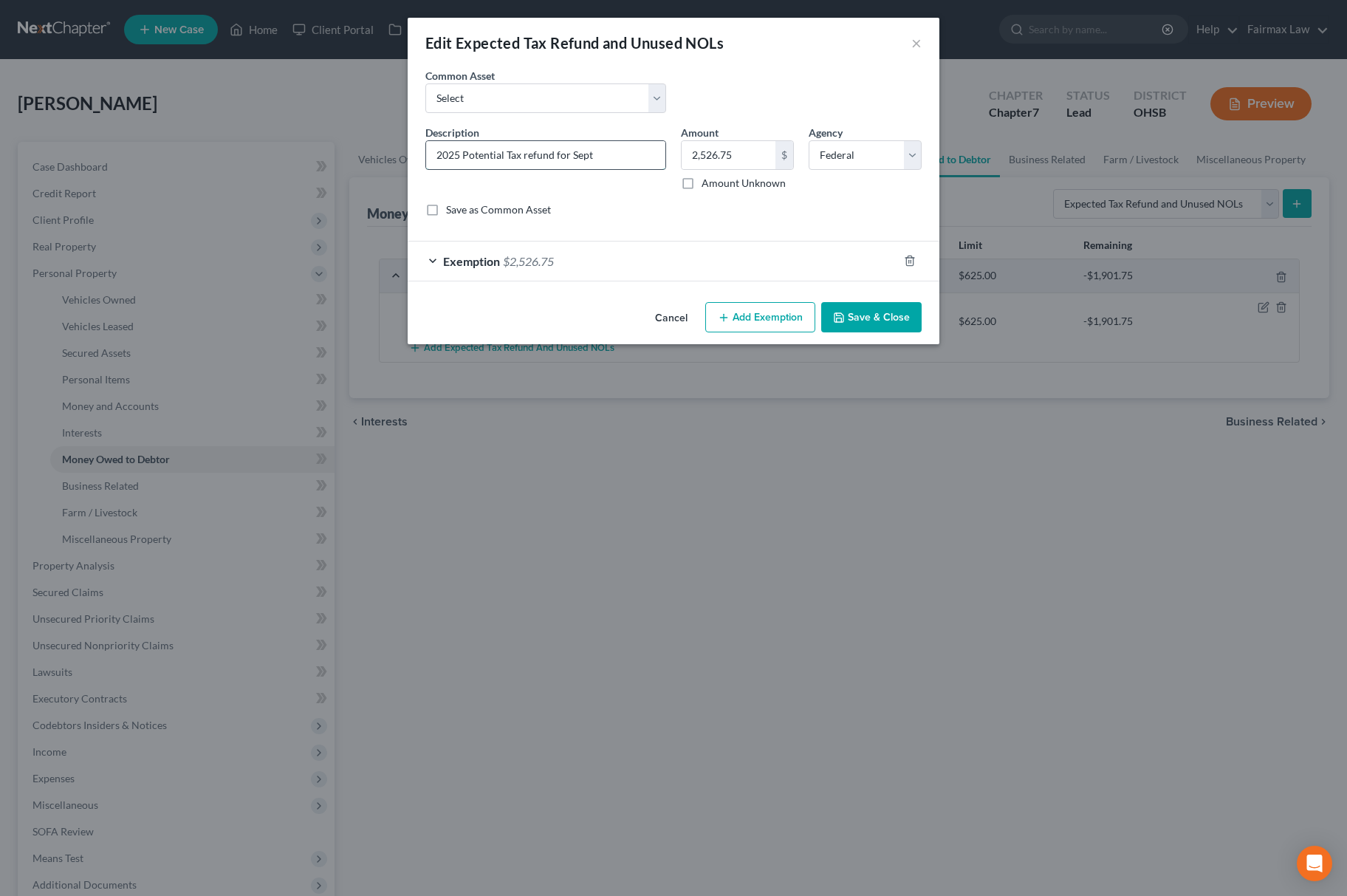
click at [587, 143] on input "2025 Potential Tax refund for Sept" at bounding box center [546, 155] width 240 height 28
click at [601, 151] on input "2025 Potential Tax refund for Sept" at bounding box center [546, 155] width 240 height 28
type input "2025 Potential Tax refund for Oc"
click at [695, 158] on input "2,526.75" at bounding box center [729, 155] width 94 height 28
drag, startPoint x: 755, startPoint y: 153, endPoint x: 615, endPoint y: 177, distance: 142.0
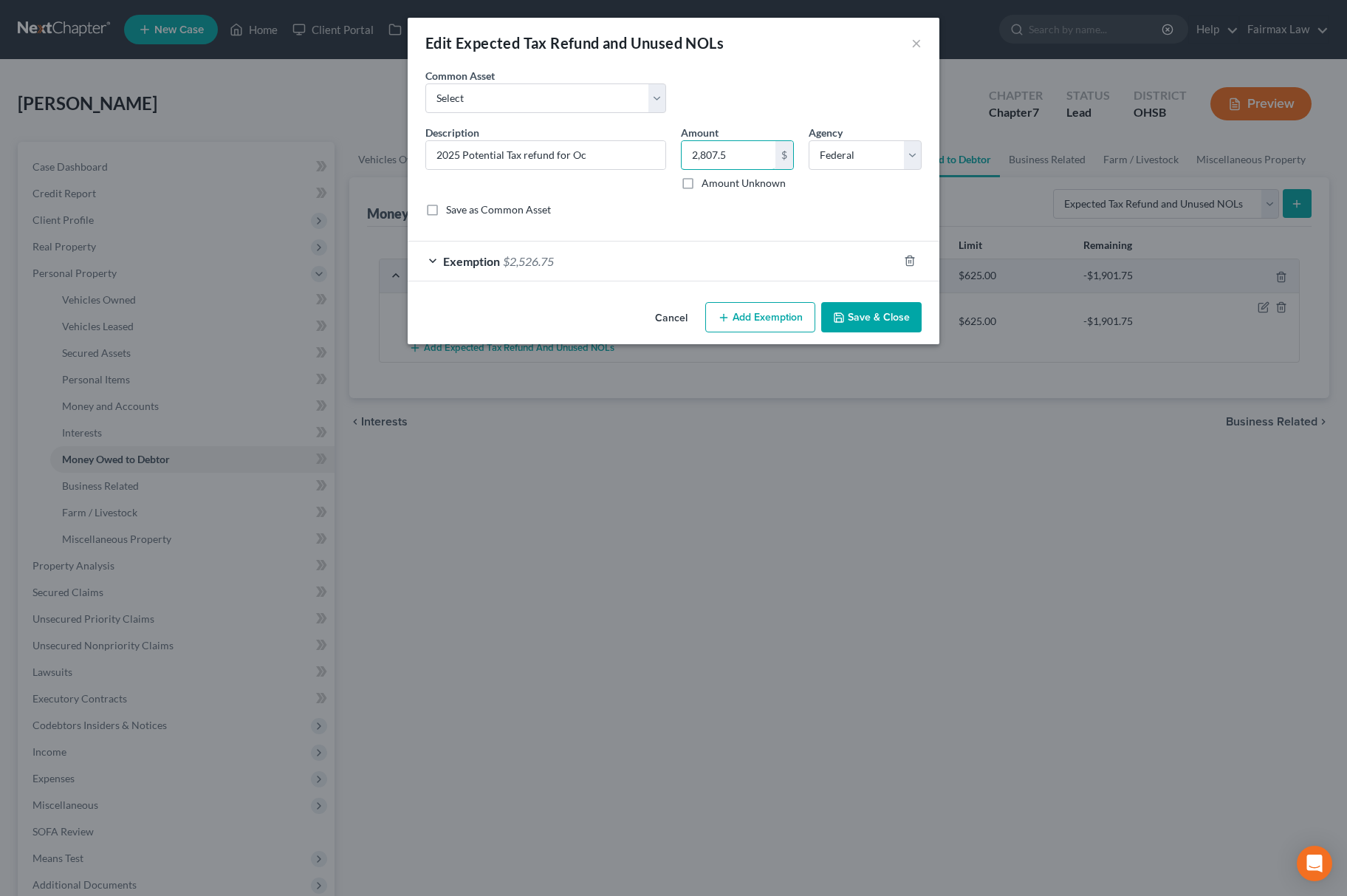
click at [615, 177] on div "Description * 2025 Potential Tax refund for Oc Amount 2,807.50 $ Amount Unknown…" at bounding box center [674, 177] width 511 height 104
type input "2,807.5"
click at [612, 271] on div "Exemption $2,526.75" at bounding box center [652, 261] width 491 height 39
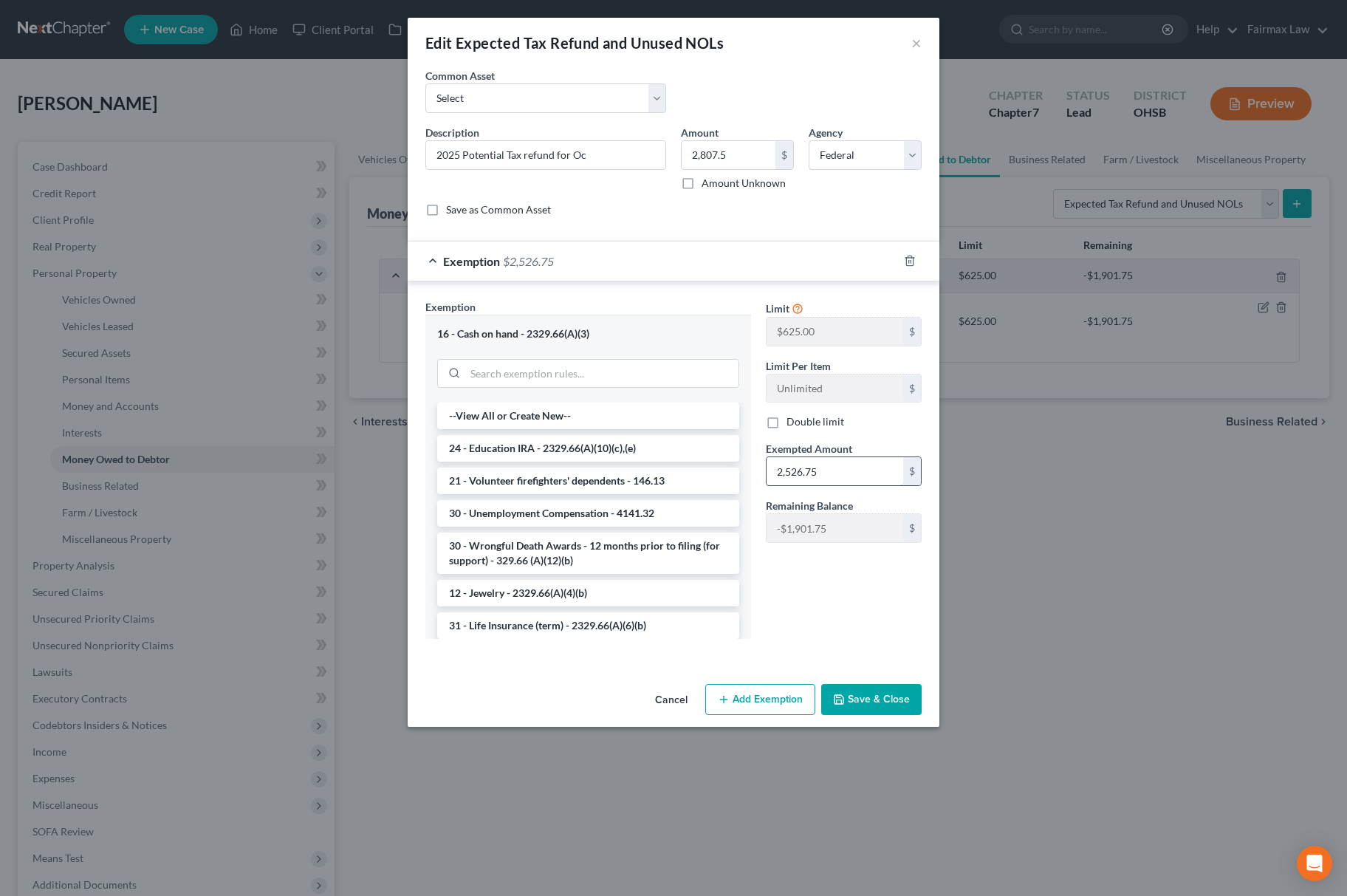
click at [857, 476] on input "2,526.75" at bounding box center [835, 471] width 137 height 28
paste input "807."
type input "2,807.5"
click at [863, 695] on button "Save & Close" at bounding box center [870, 699] width 100 height 31
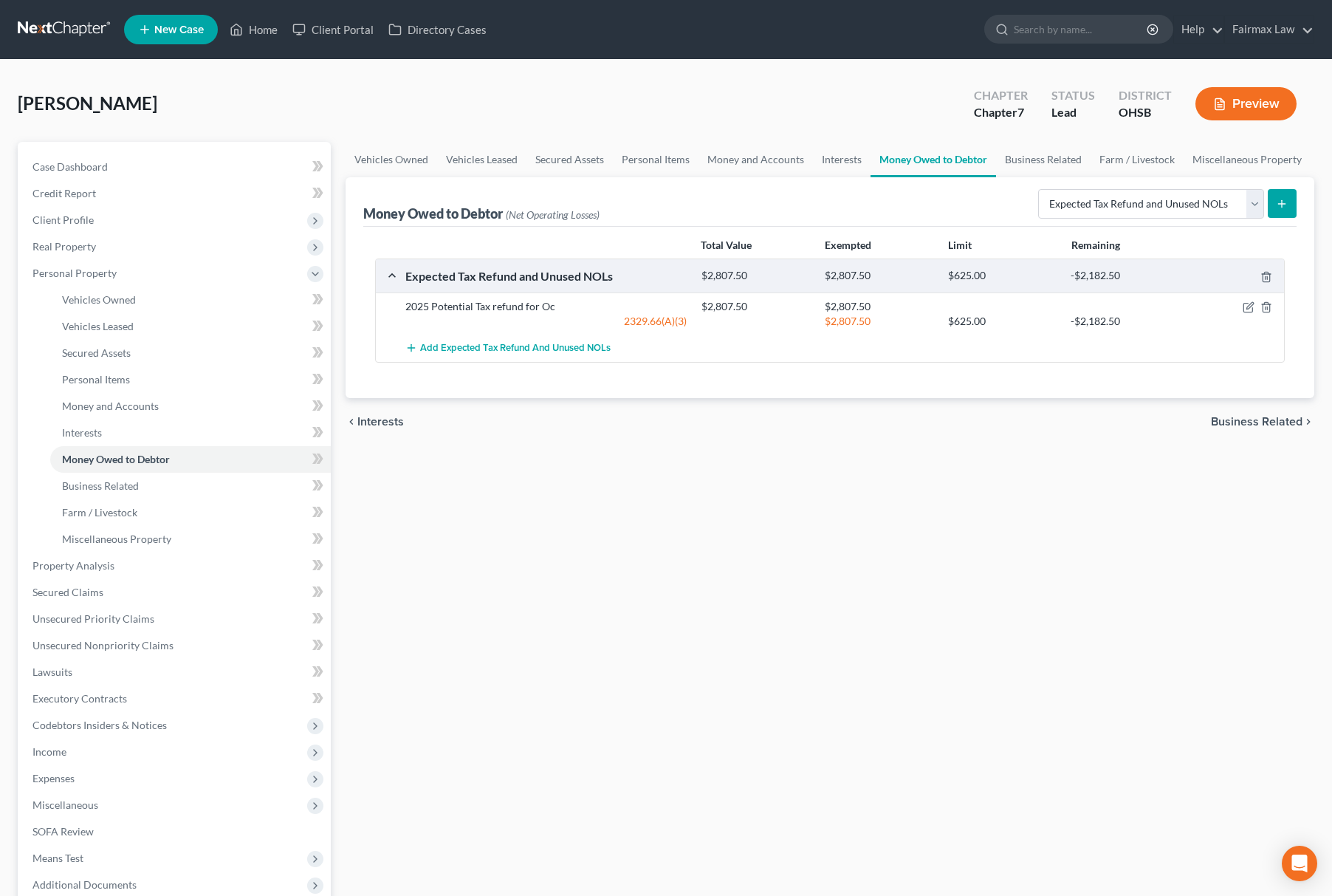
click at [1233, 309] on div at bounding box center [1236, 306] width 99 height 15
click at [1244, 309] on icon "button" at bounding box center [1249, 307] width 12 height 12
select select "0"
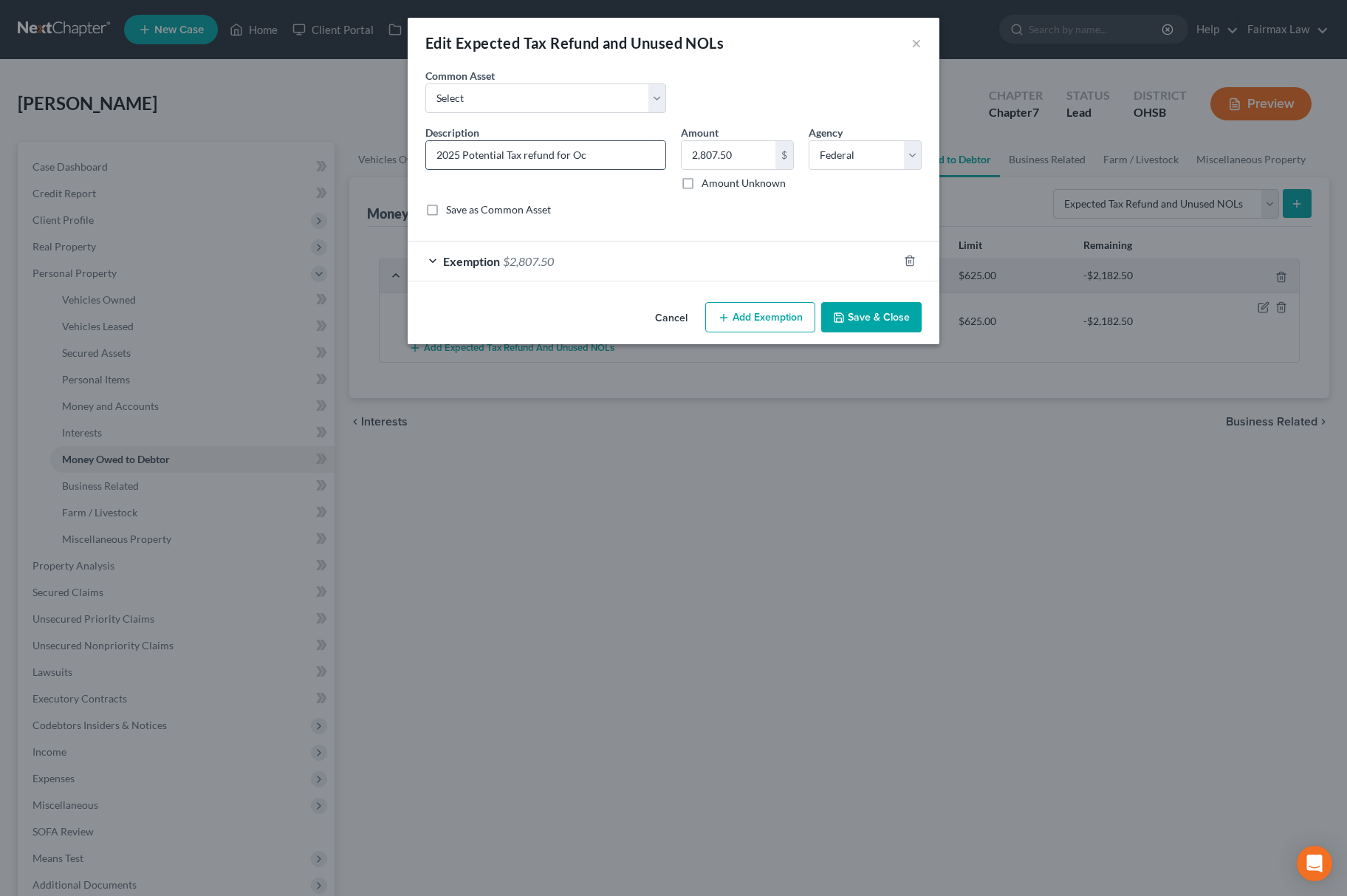
click at [604, 161] on input "2025 Potential Tax refund for Oc" at bounding box center [546, 155] width 240 height 28
type input "2025 Potential Tax refund for Oct"
click at [866, 323] on button "Save & Close" at bounding box center [870, 317] width 100 height 31
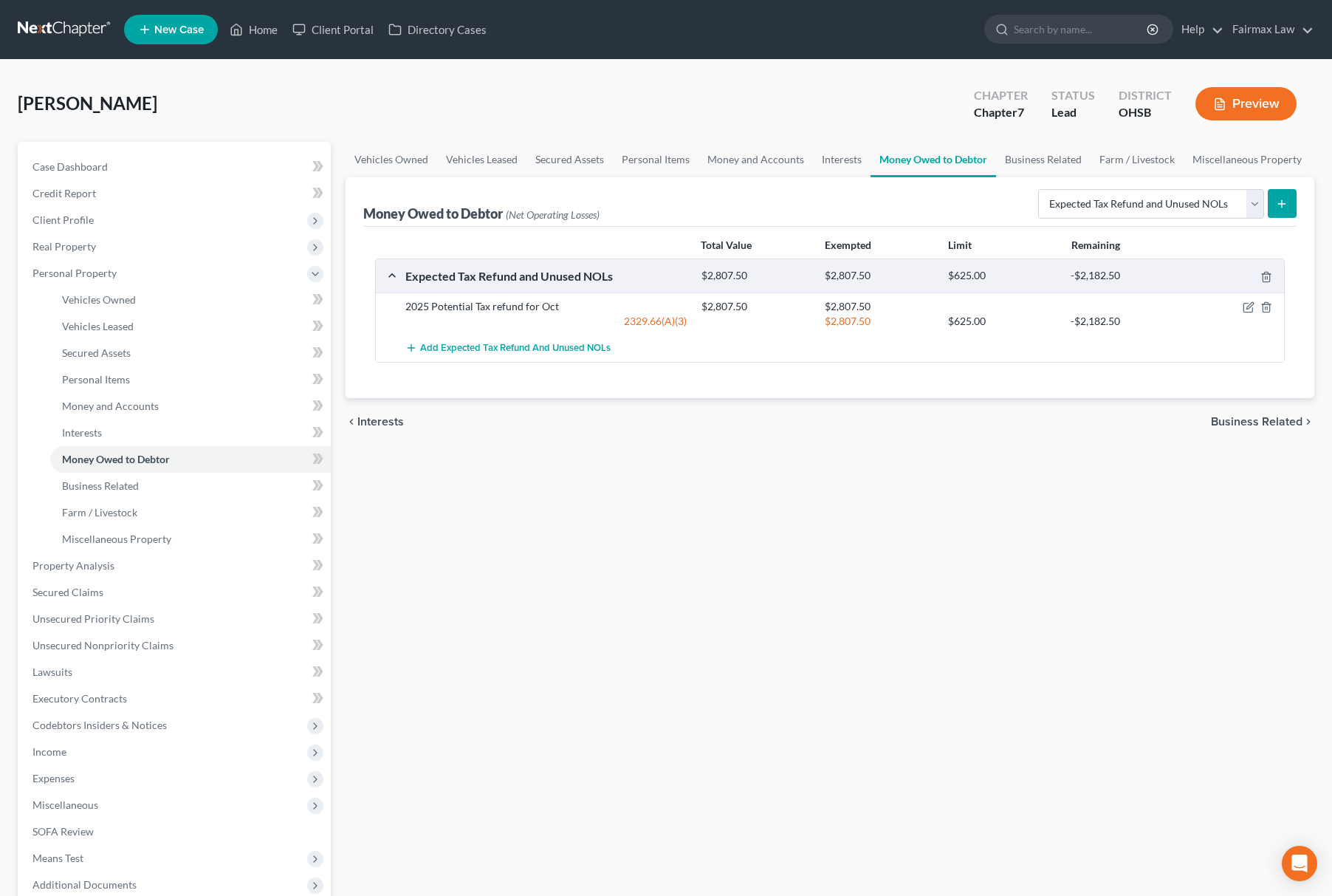
click at [116, 759] on span "Income" at bounding box center [176, 751] width 311 height 27
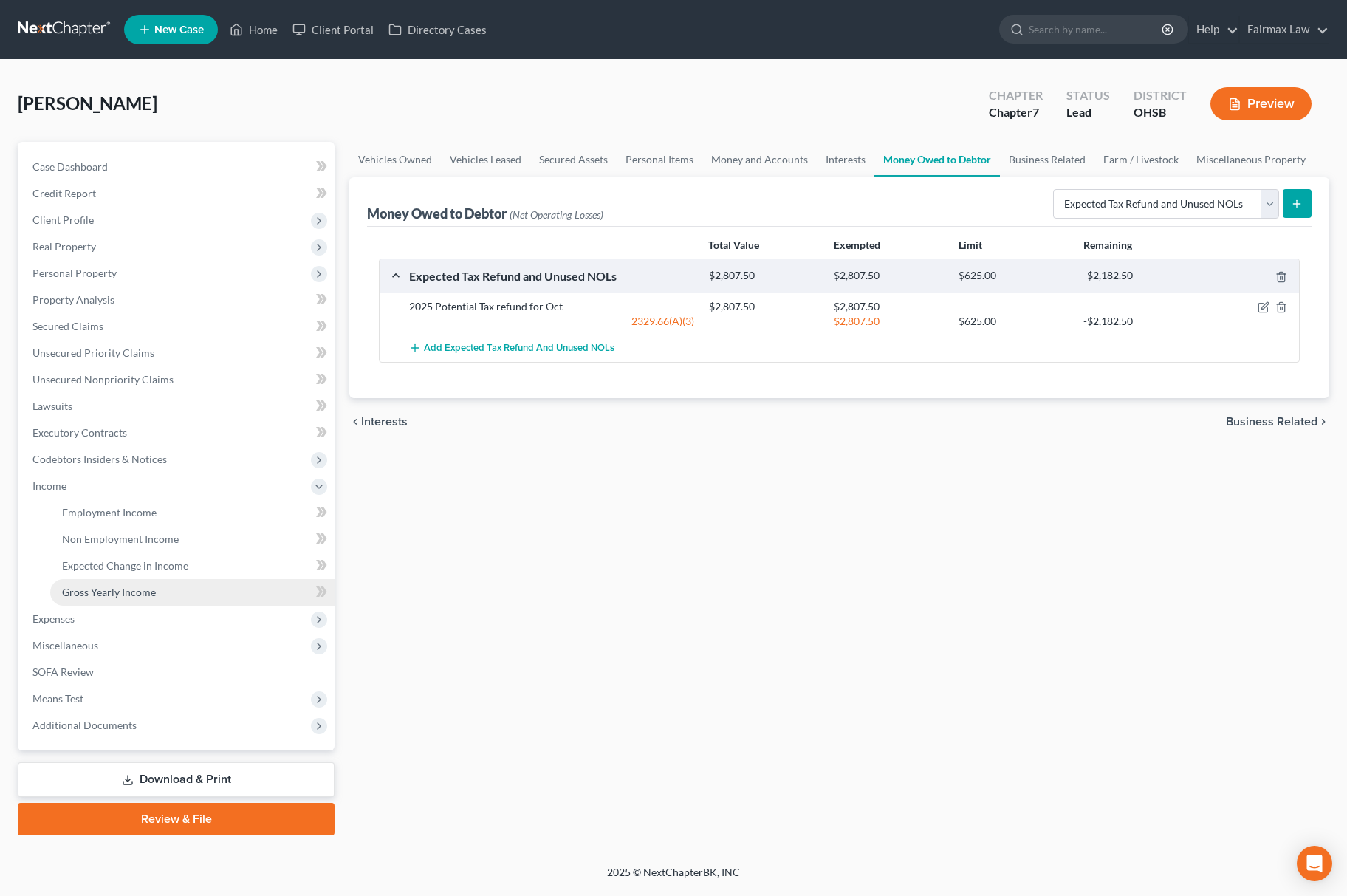
click at [166, 596] on link "Gross Yearly Income" at bounding box center [193, 593] width 284 height 27
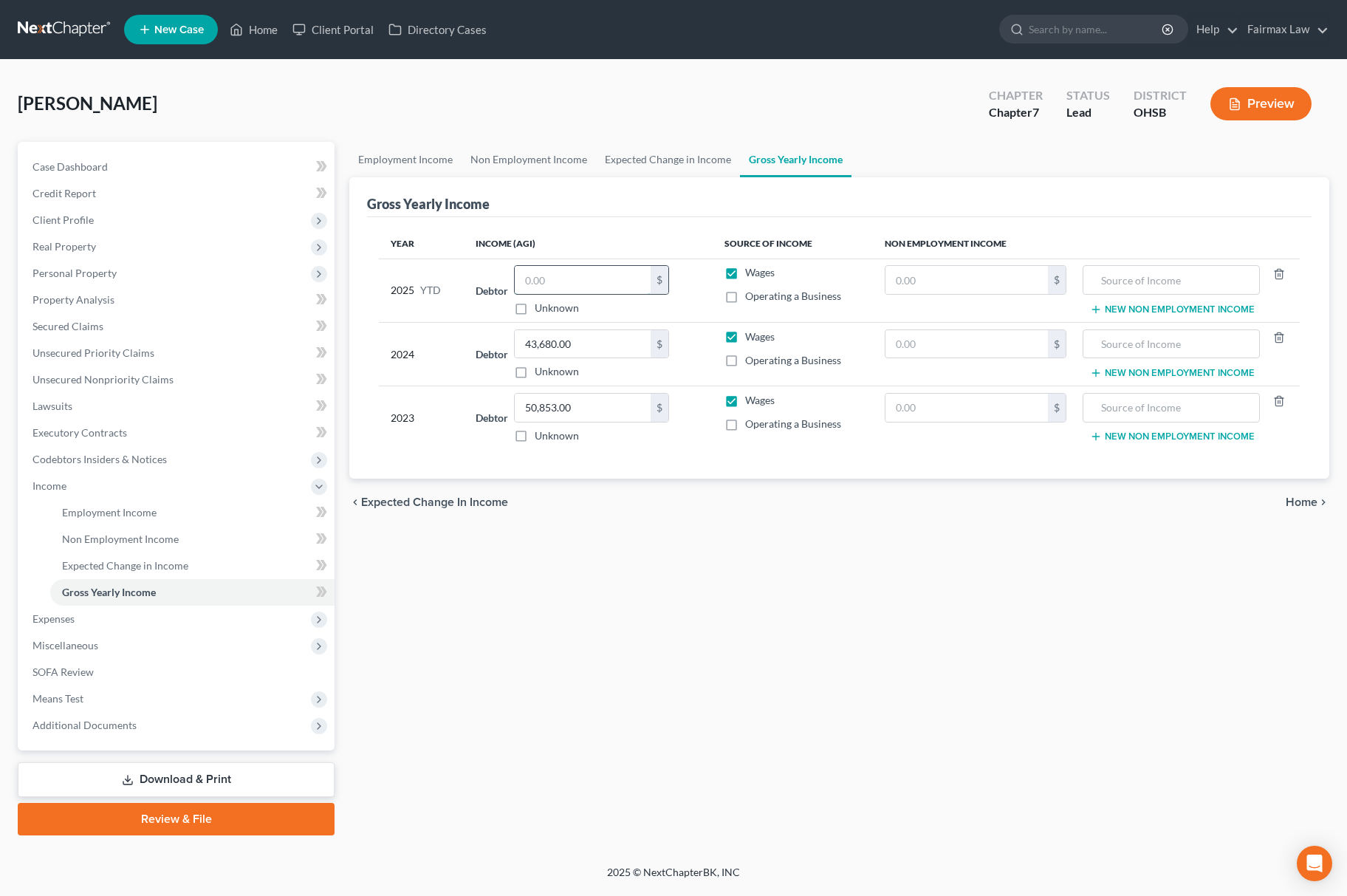
click at [610, 278] on input "text" at bounding box center [582, 280] width 136 height 28
paste input "52,809.93"
type input "52,809.93"
click at [187, 544] on link "Non Employment Income" at bounding box center [193, 539] width 284 height 27
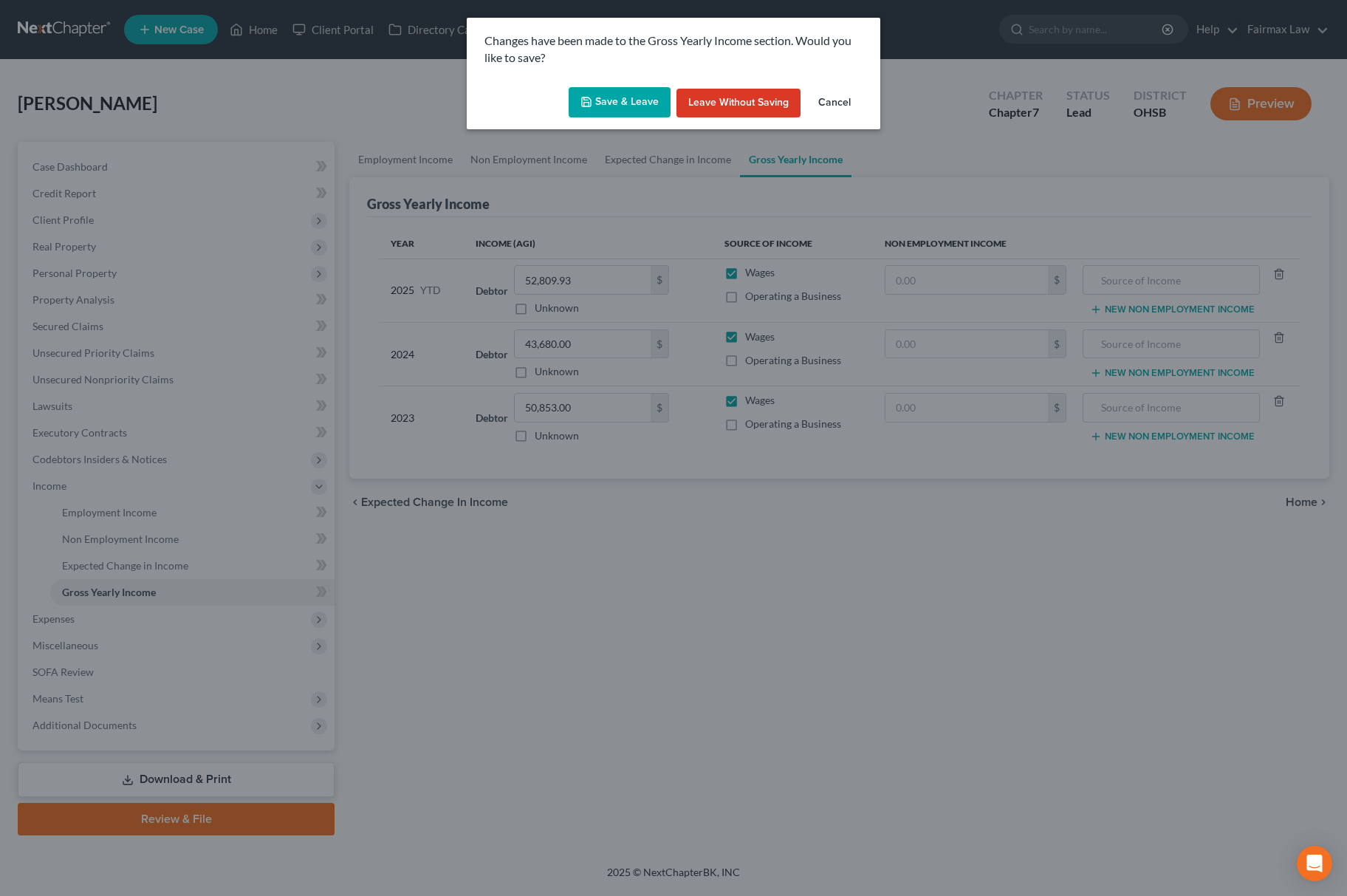
click at [595, 91] on button "Save & Leave" at bounding box center [619, 102] width 102 height 31
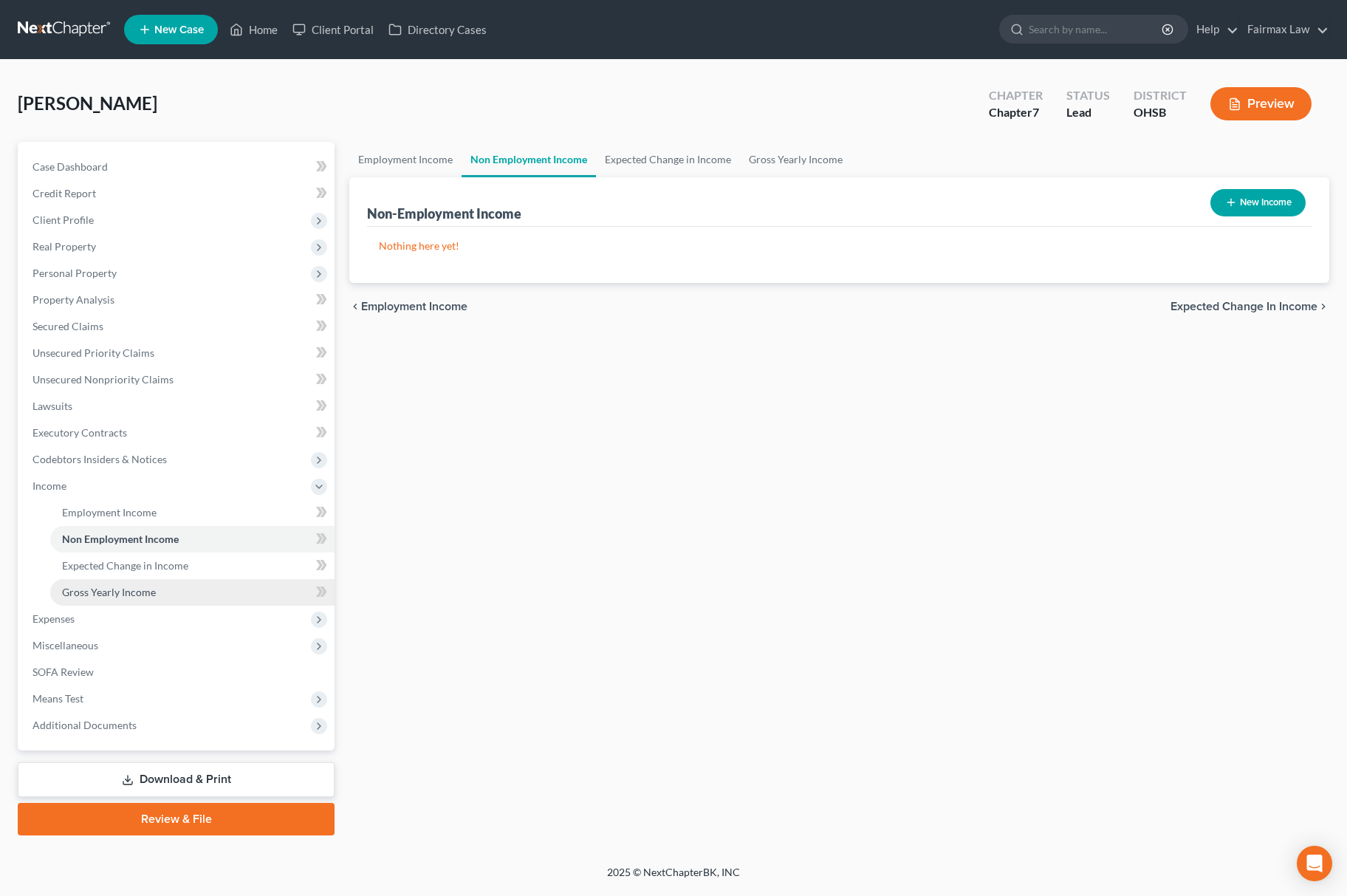
click at [136, 588] on span "Gross Yearly Income" at bounding box center [109, 592] width 94 height 12
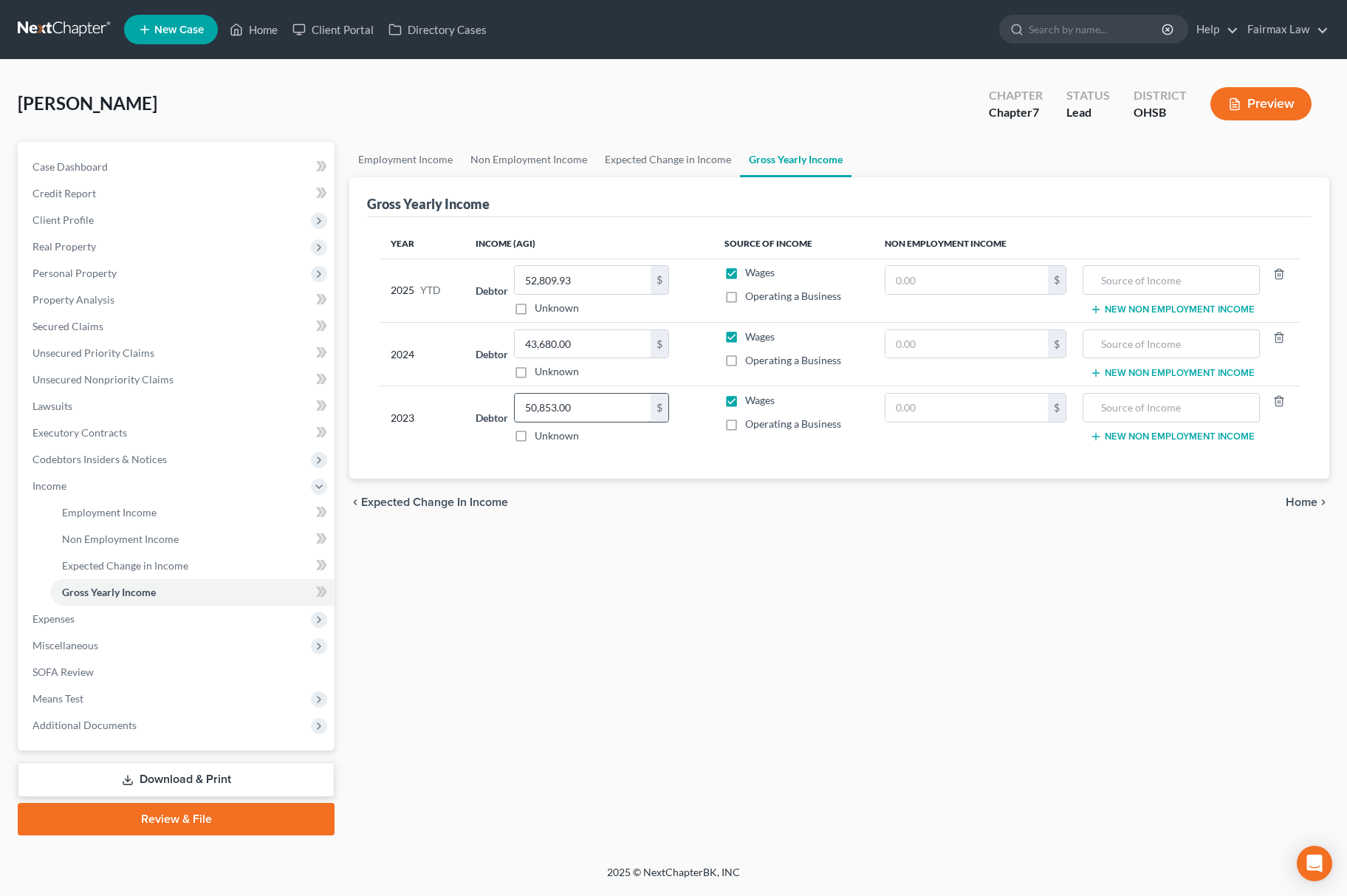
click at [618, 403] on input "50,853.00" at bounding box center [582, 408] width 136 height 28
type input "0.00"
click at [162, 373] on span "Unsecured Nonpriority Claims" at bounding box center [103, 379] width 141 height 12
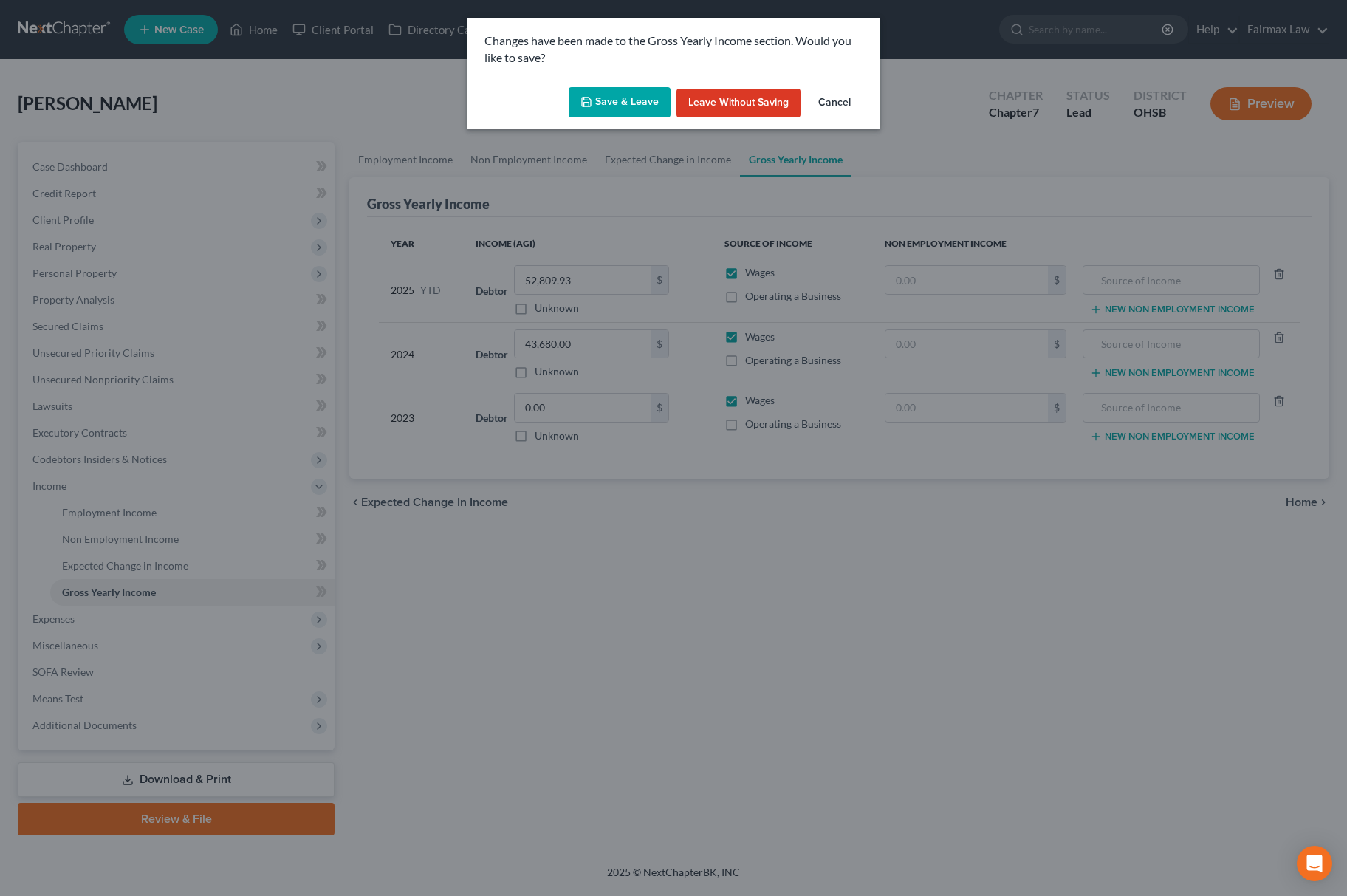
click at [604, 96] on button "Save & Leave" at bounding box center [619, 102] width 102 height 31
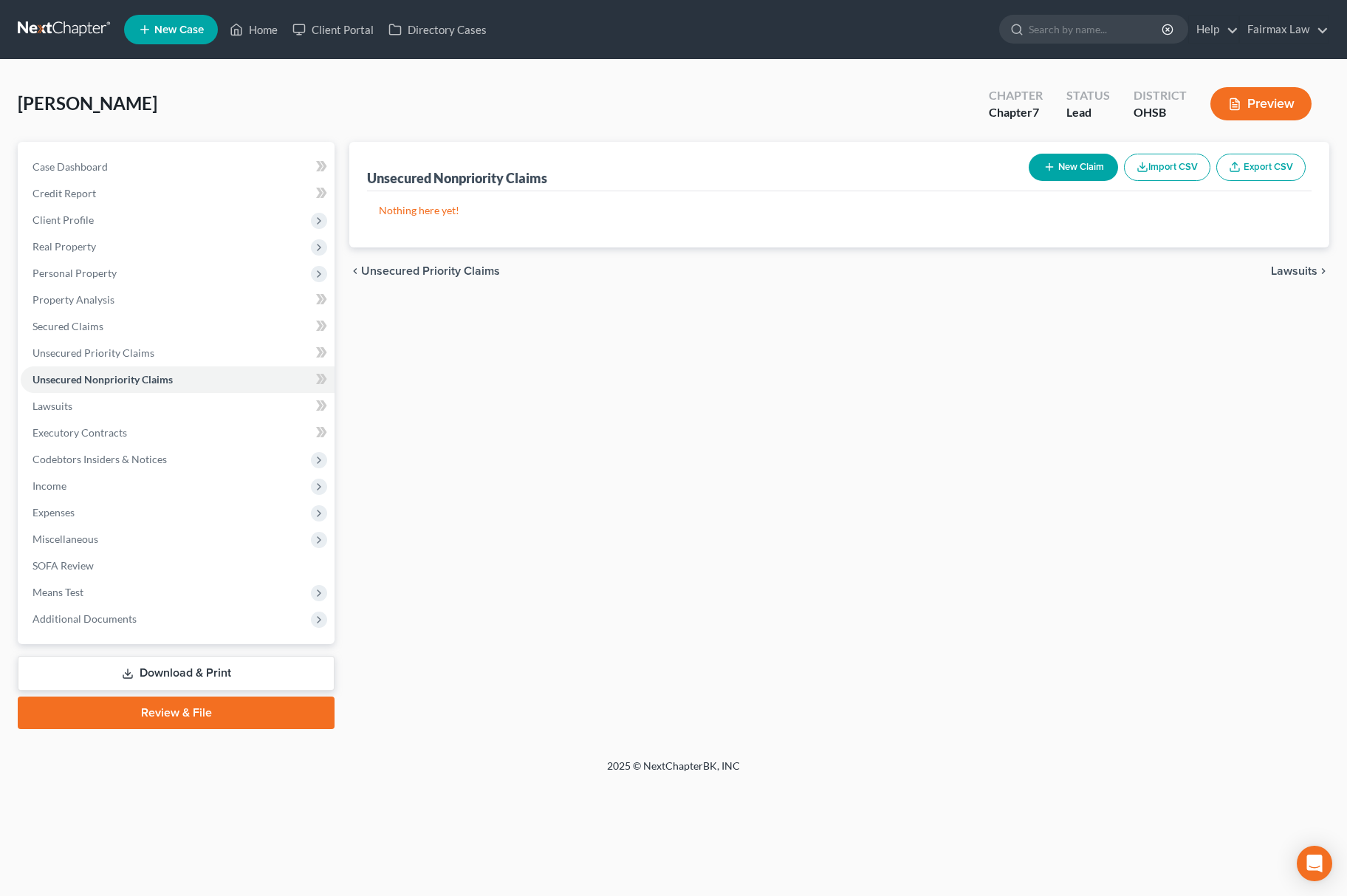
click at [1173, 169] on button "Import CSV" at bounding box center [1167, 167] width 86 height 28
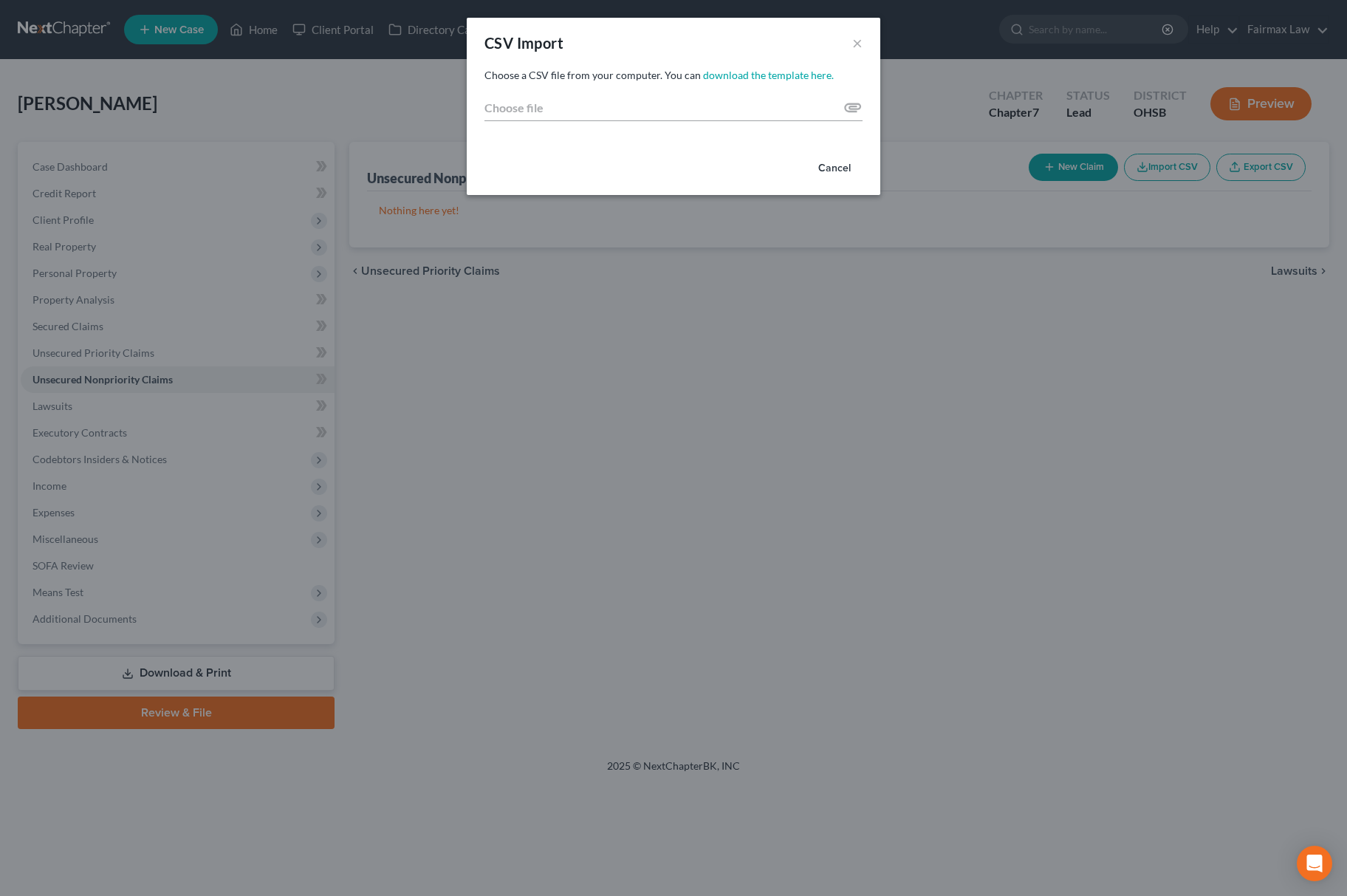
type input "C:\fakepath\2025 - 2025-10-06T091954.167.csv"
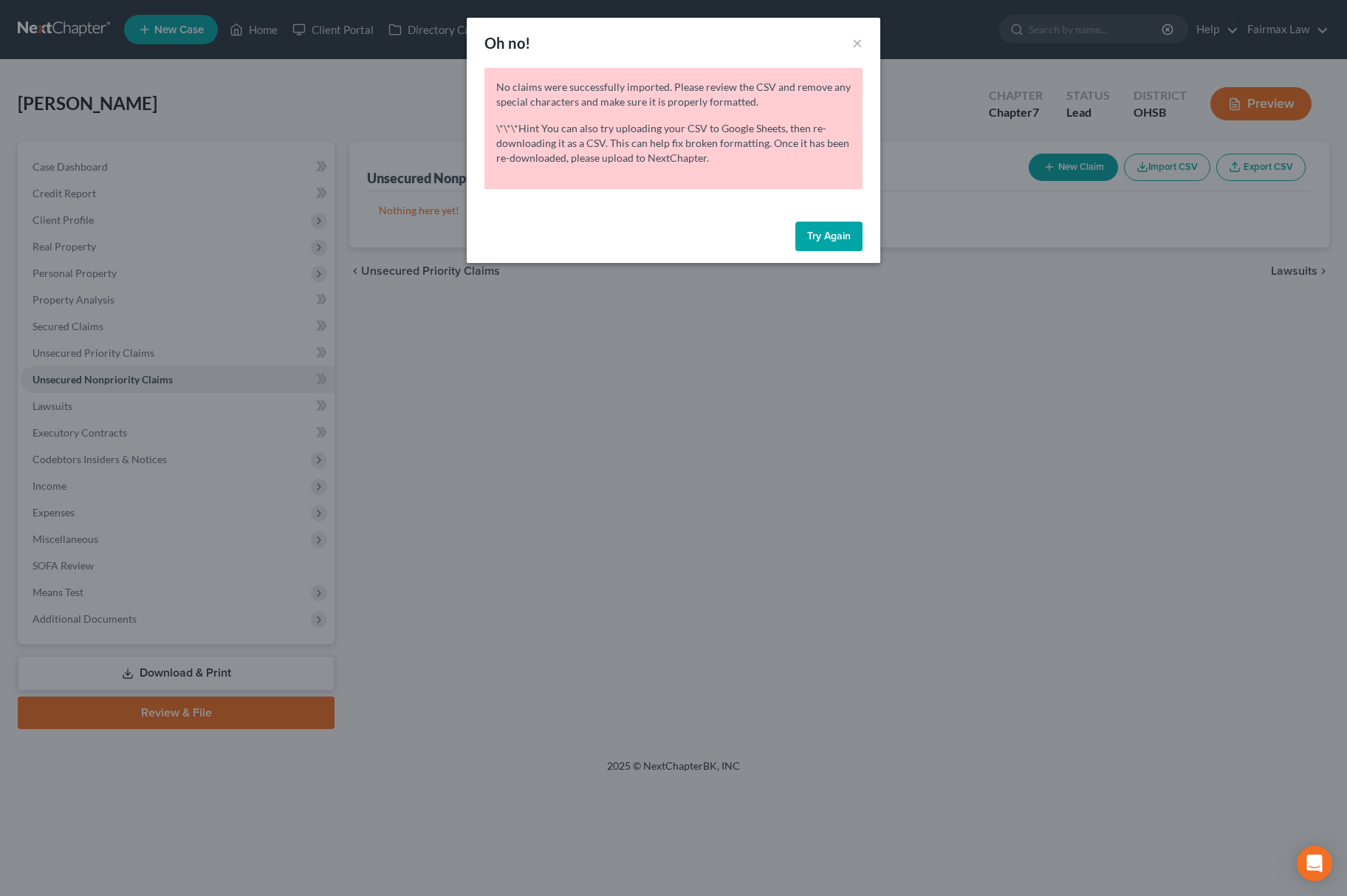
click at [843, 441] on div "Oh no! × No claims were successfully imported. Please review the CSV and remove…" at bounding box center [674, 448] width 1347 height 896
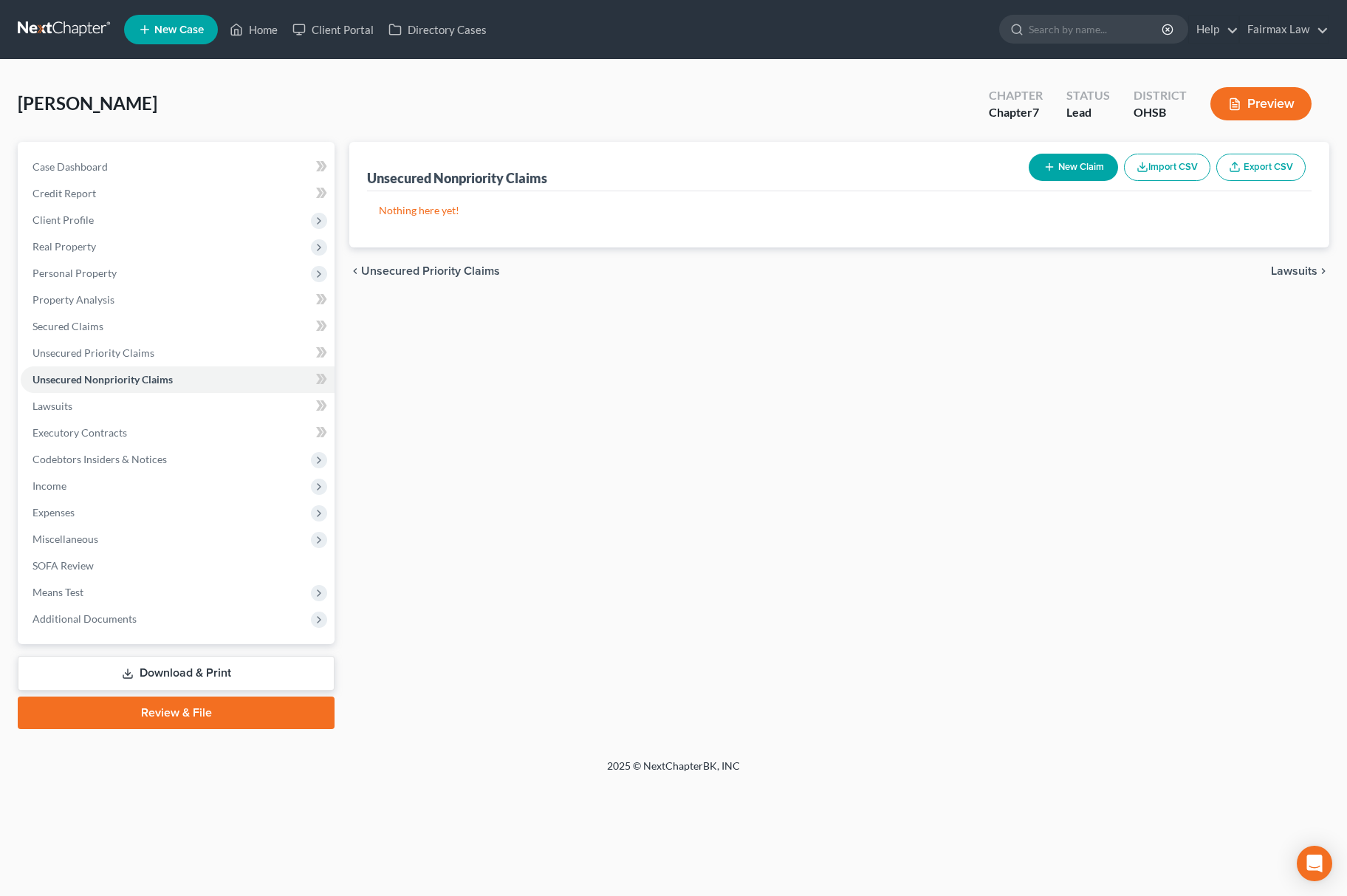
click at [1067, 160] on button "New Claim" at bounding box center [1073, 167] width 90 height 28
select select "0"
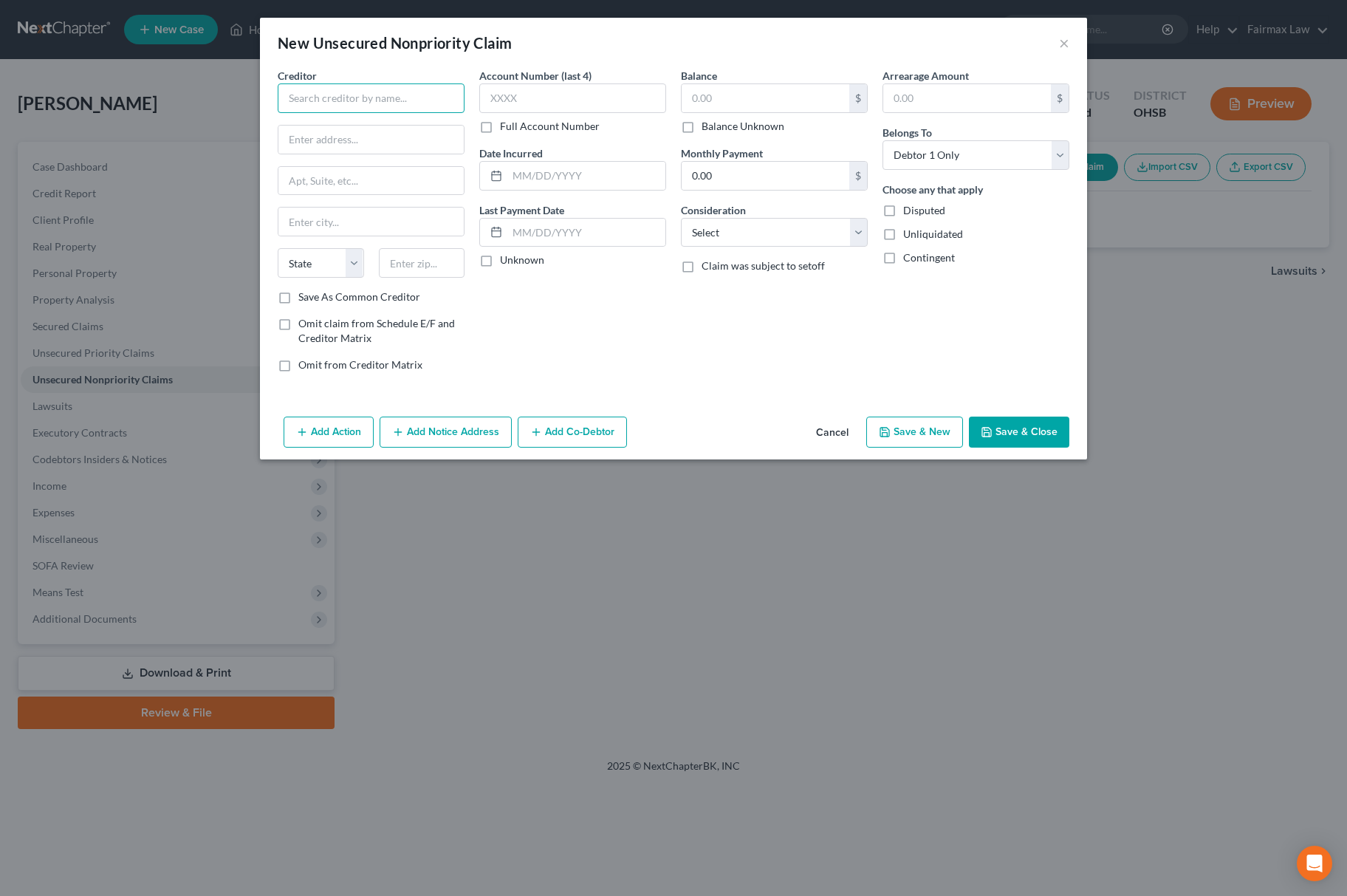
click at [382, 100] on input "text" at bounding box center [371, 98] width 187 height 29
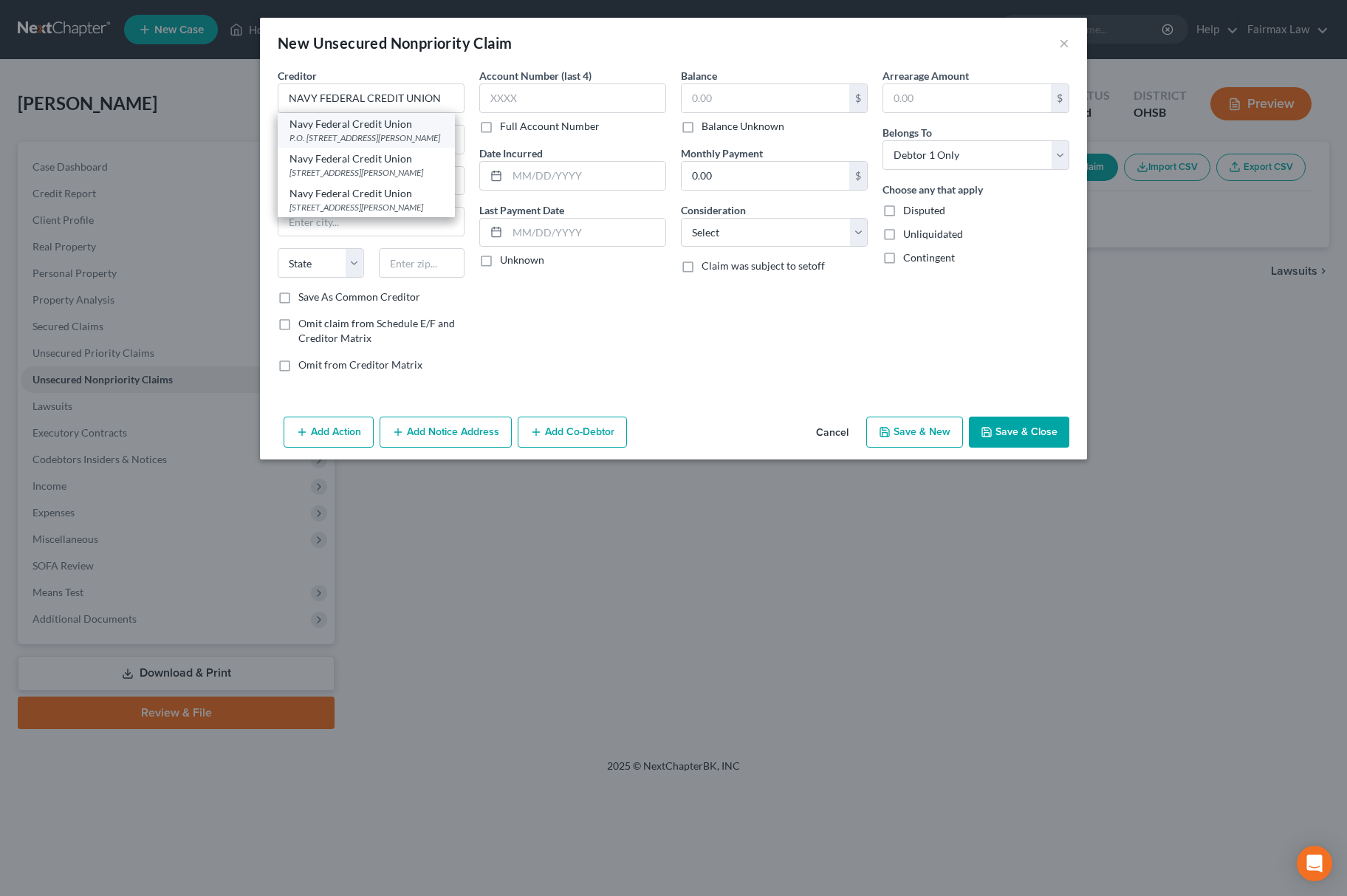
click at [363, 136] on div "P.O. [STREET_ADDRESS][PERSON_NAME]" at bounding box center [366, 138] width 154 height 12
type input "Navy Federal Credit Union"
type input "P.O. Box 3000"
type input "[PERSON_NAME]"
select select "48"
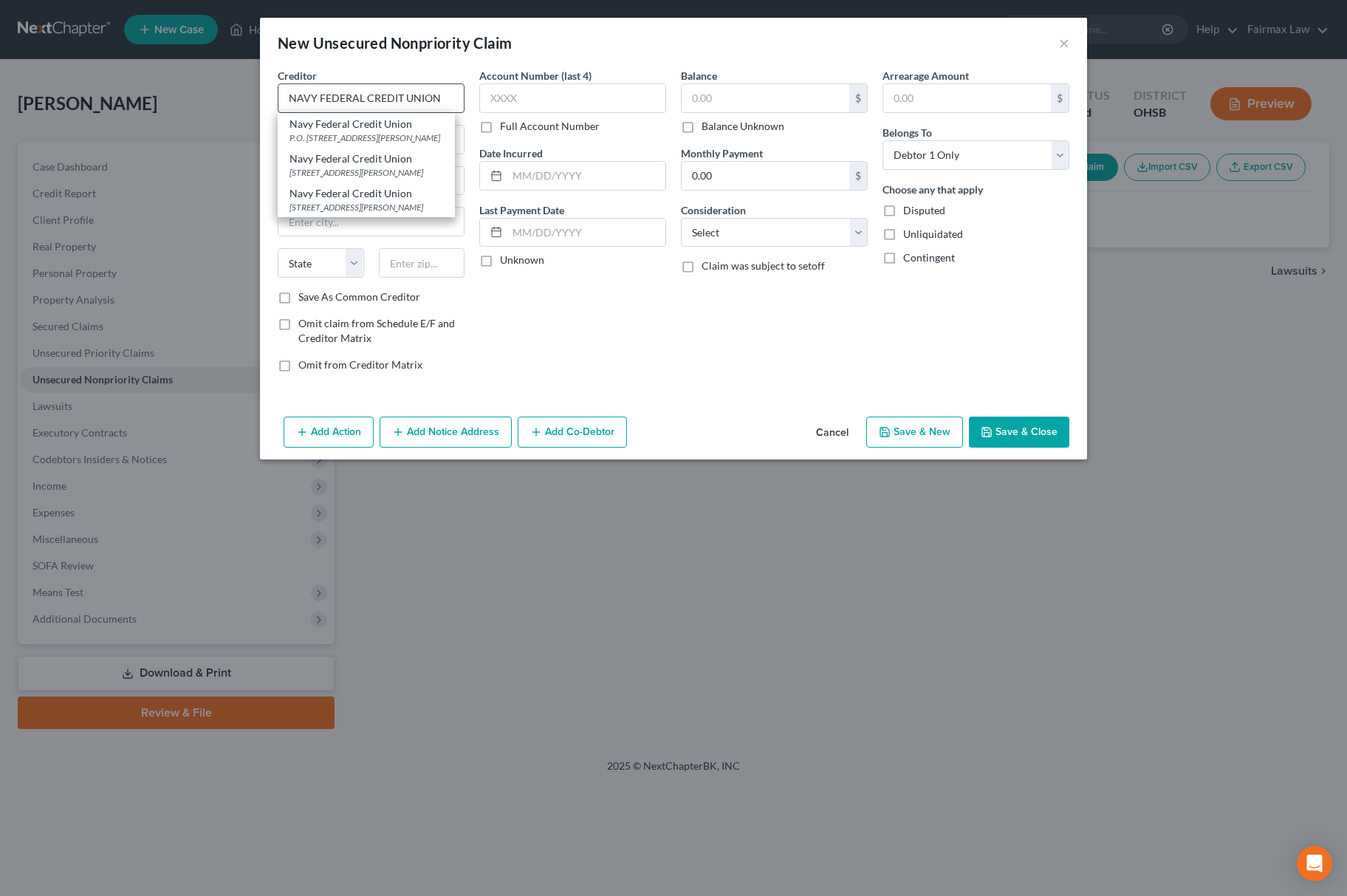
type input "22119"
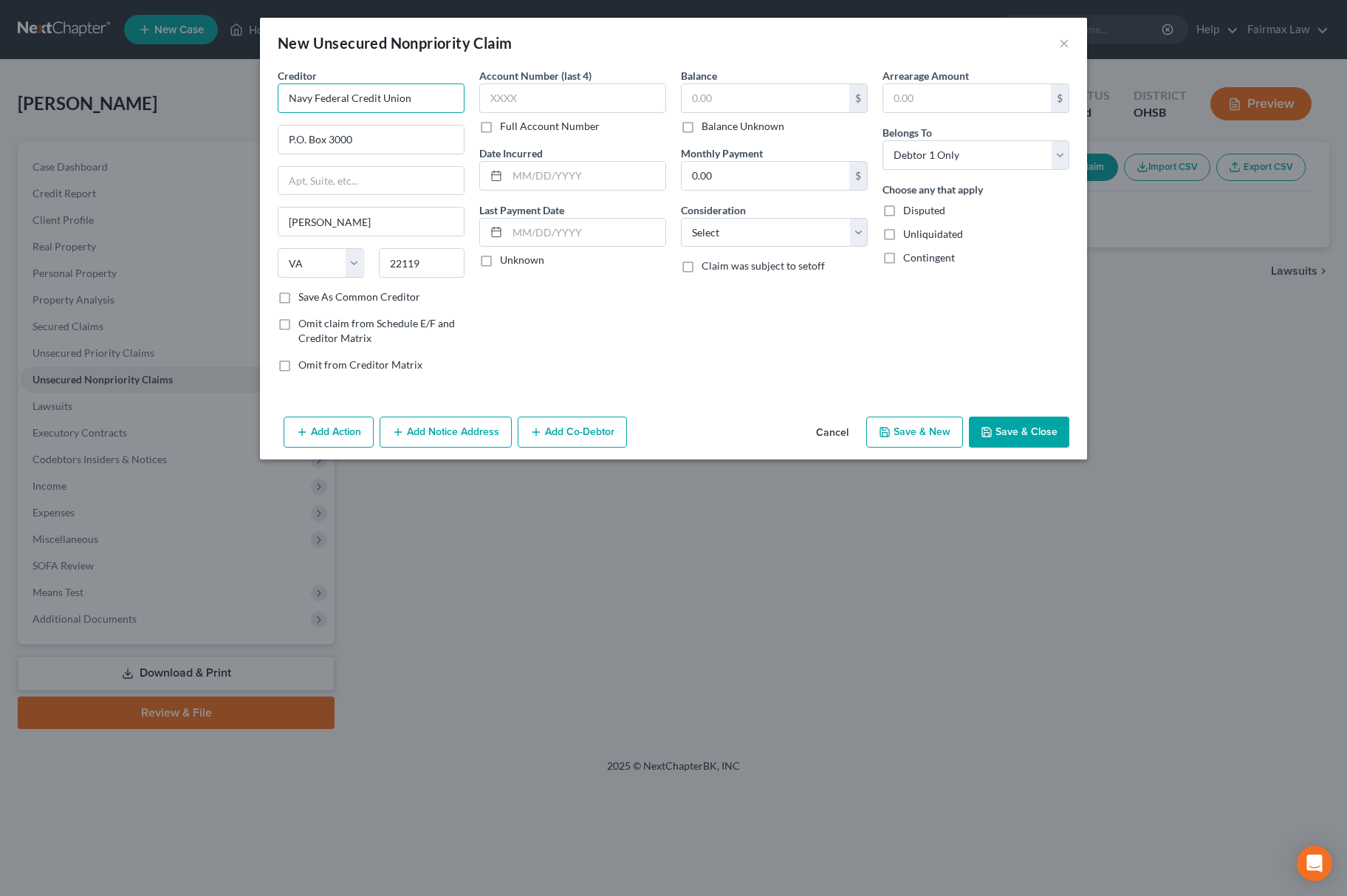
drag, startPoint x: 447, startPoint y: 96, endPoint x: 129, endPoint y: 125, distance: 319.3
click at [165, 125] on div "New Unsecured Nonpriority Claim × Creditor * Navy Federal Credit Union P.O. [GE…" at bounding box center [674, 448] width 1347 height 896
type input "NAVY FEDERAL CREDIT UNION"
drag, startPoint x: 749, startPoint y: 226, endPoint x: 764, endPoint y: 240, distance: 20.5
click at [749, 226] on select "Select Cable / Satellite Services Collection Agency Credit Card Debt Debt Couns…" at bounding box center [774, 232] width 187 height 29
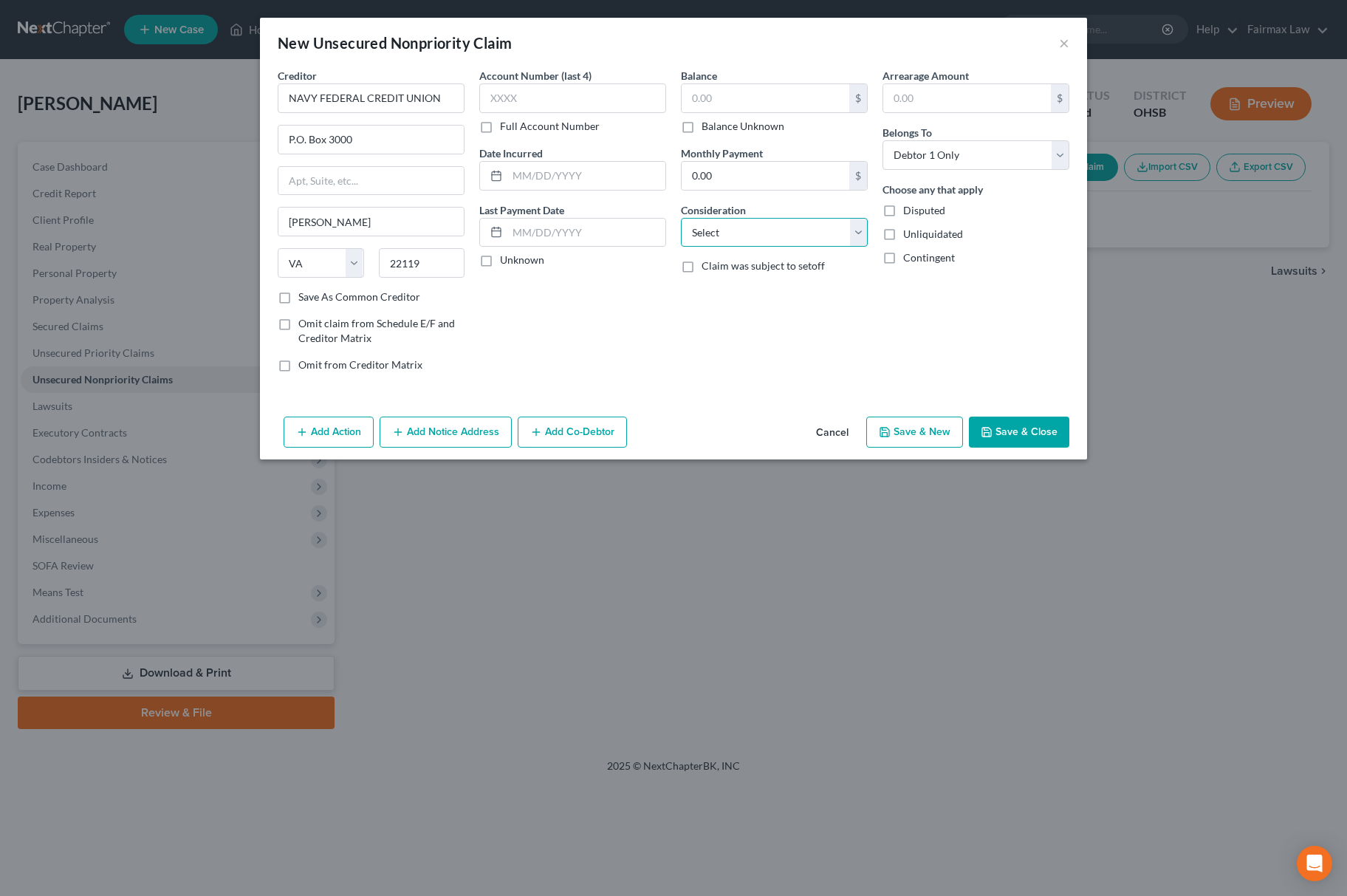
select select "2"
click at [681, 218] on select "Select Cable / Satellite Services Collection Agency Credit Card Debt Debt Couns…" at bounding box center [774, 232] width 187 height 29
click at [768, 82] on div "Balance $ Balance Unknown Balance Undetermined $ Balance Unknown" at bounding box center [774, 101] width 187 height 66
click at [760, 109] on input "text" at bounding box center [765, 98] width 168 height 28
type input "166.00"
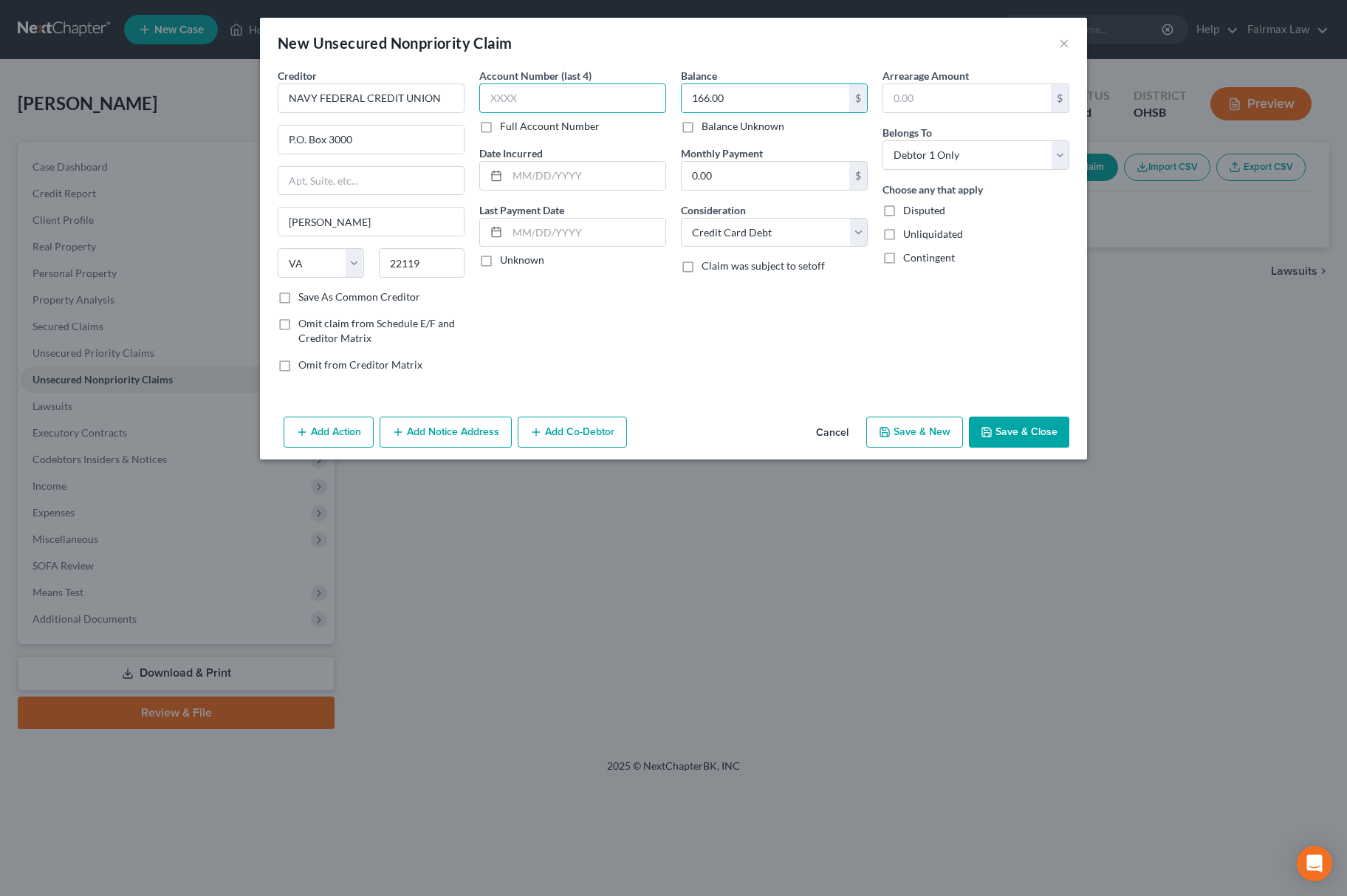
click at [571, 109] on input "text" at bounding box center [572, 98] width 187 height 29
type input "0588"
click at [566, 169] on input "text" at bounding box center [587, 176] width 158 height 28
type input "[DATE]"
click at [894, 436] on button "Save & New" at bounding box center [914, 431] width 97 height 31
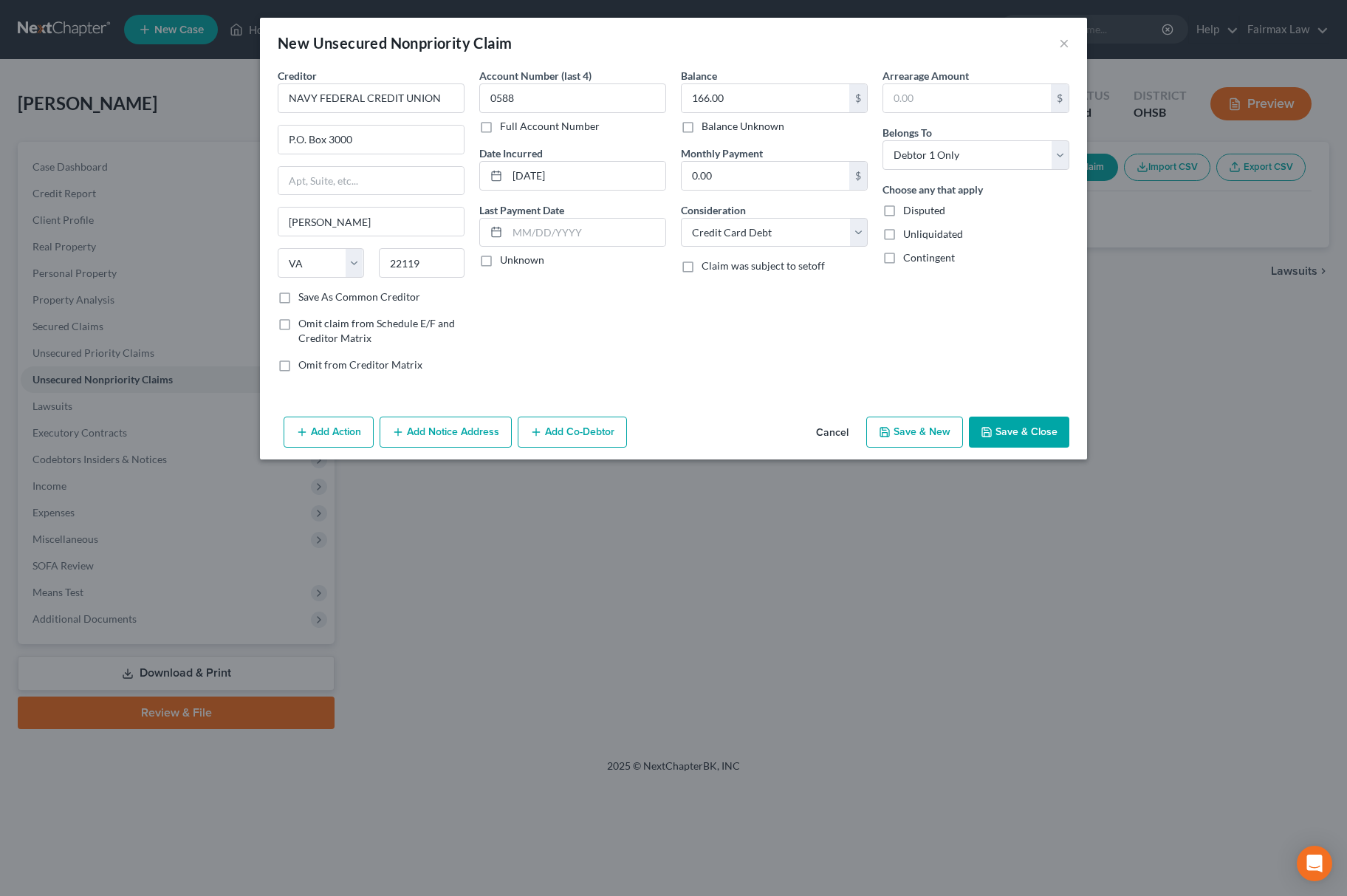
select select "0"
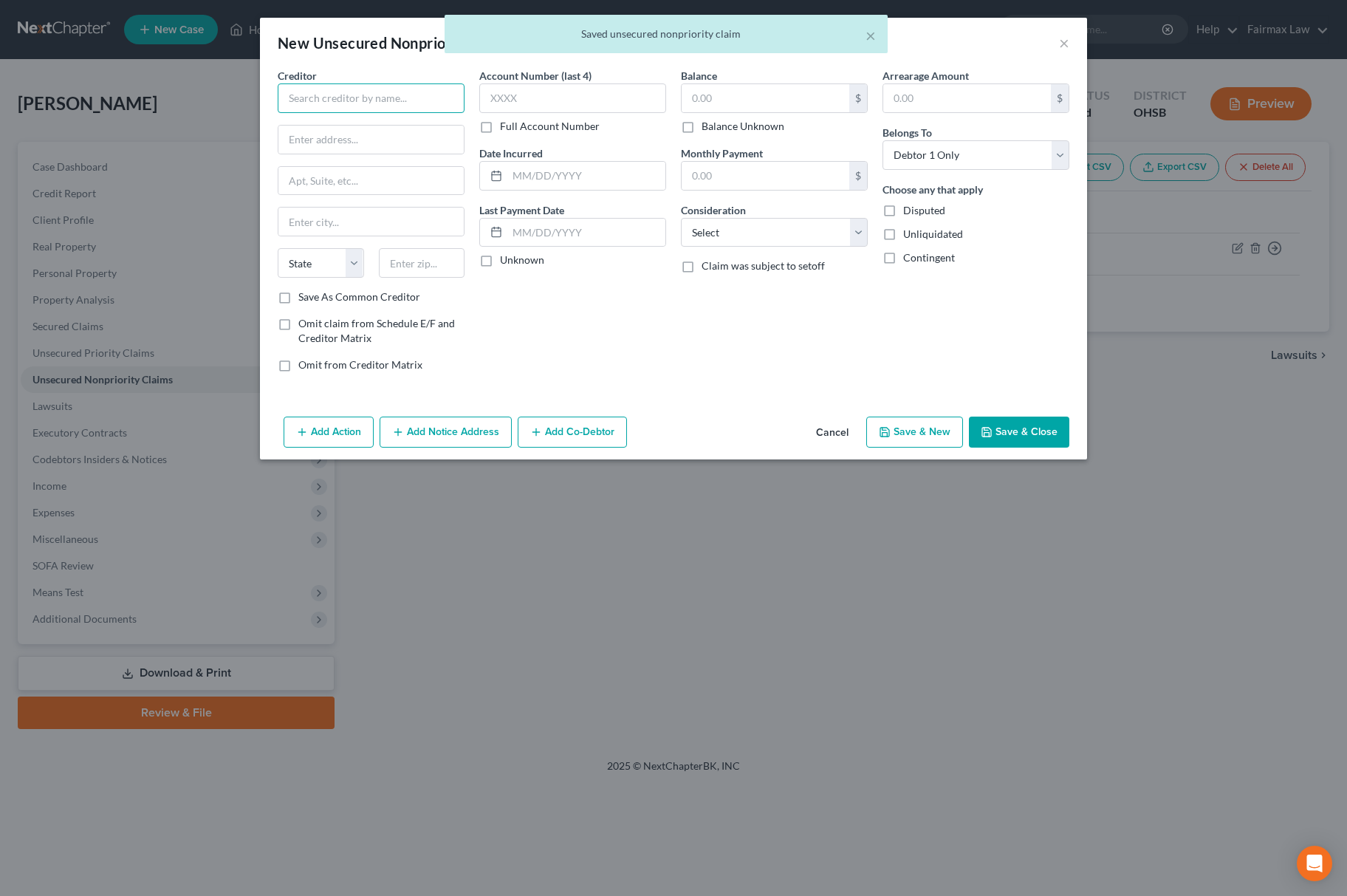
click at [378, 107] on input "text" at bounding box center [371, 98] width 187 height 29
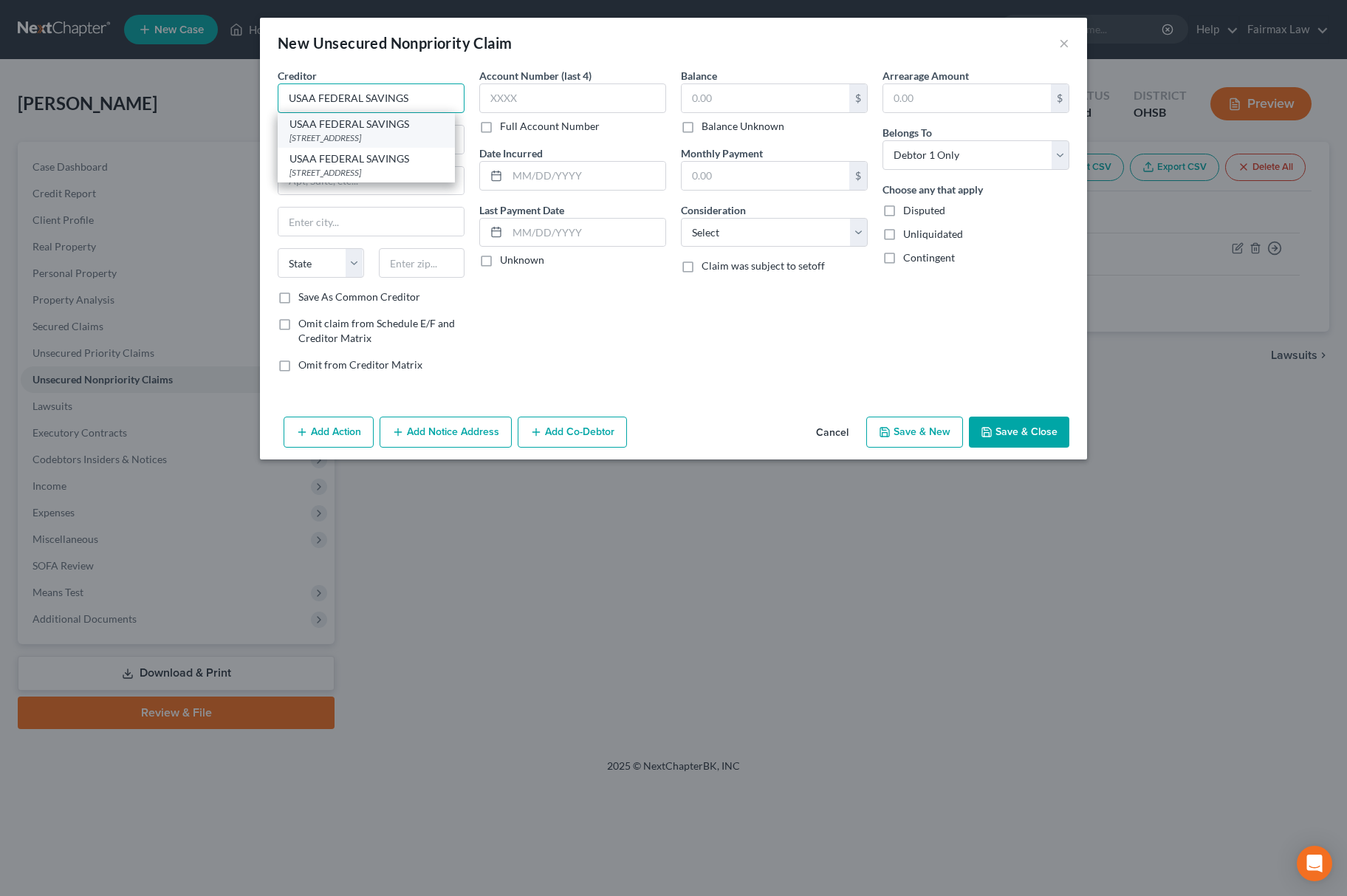
type input "USAA FEDERAL SAVINGS"
click at [337, 131] on div "[STREET_ADDRESS]" at bounding box center [366, 138] width 154 height 12
type input "PO BOX 33009"
type input "San Antonio"
select select "45"
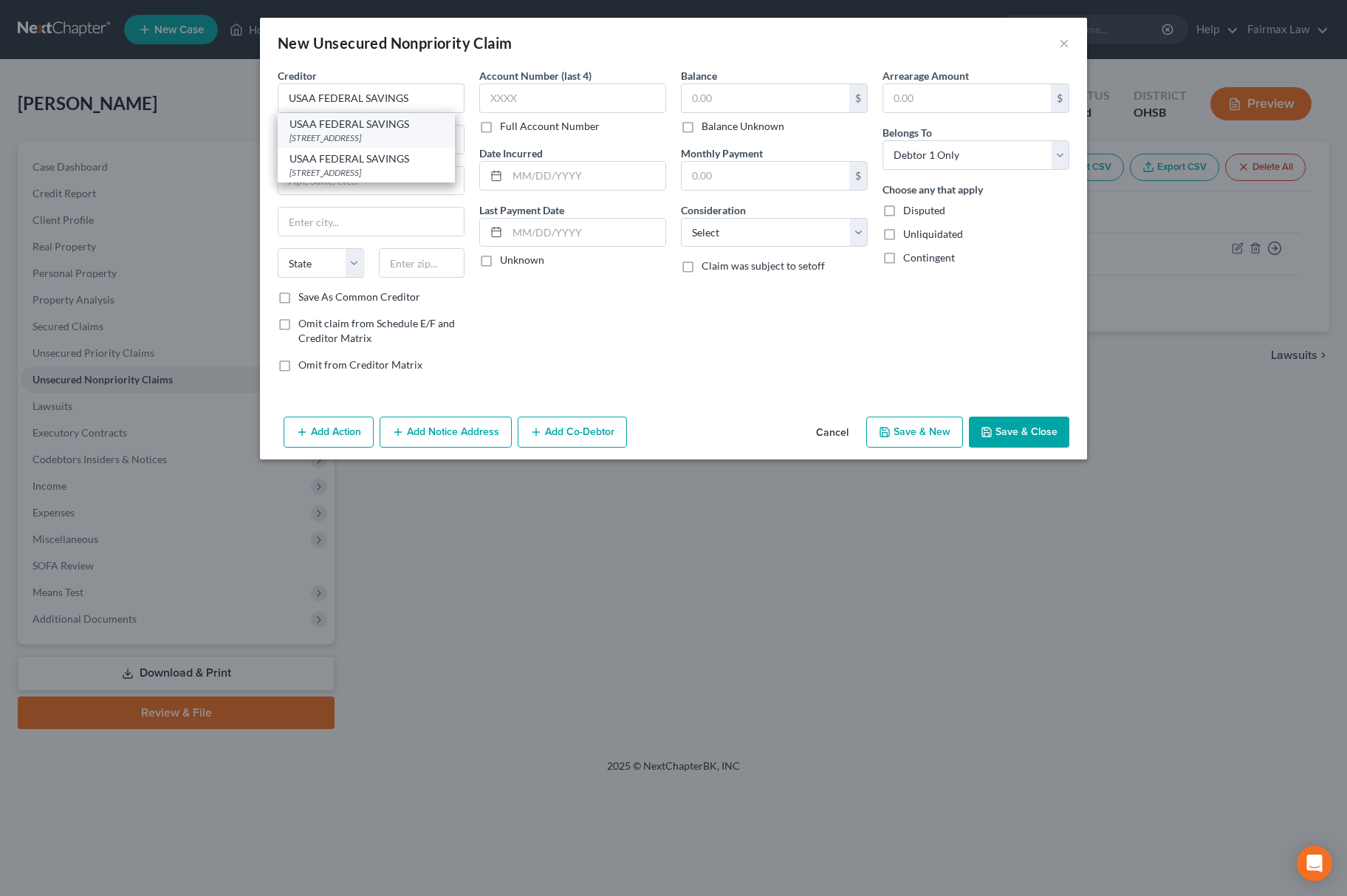
type input "78265"
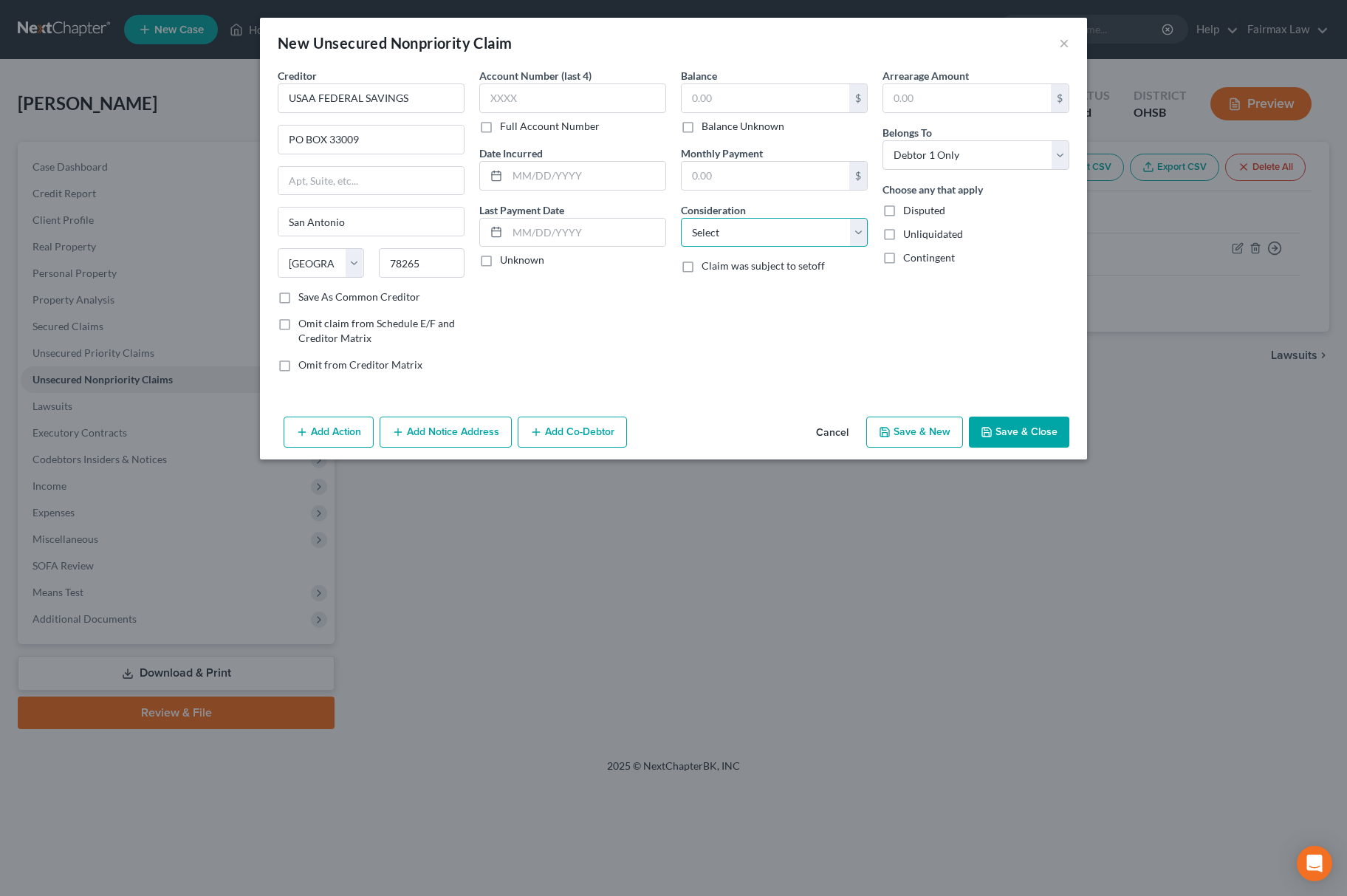
click at [774, 232] on select "Select Cable / Satellite Services Collection Agency Credit Card Debt Debt Couns…" at bounding box center [774, 232] width 187 height 29
select select "2"
click at [681, 218] on select "Select Cable / Satellite Services Collection Agency Credit Card Debt Debt Couns…" at bounding box center [774, 232] width 187 height 29
click at [774, 106] on input "text" at bounding box center [765, 98] width 168 height 28
type input "215.00"
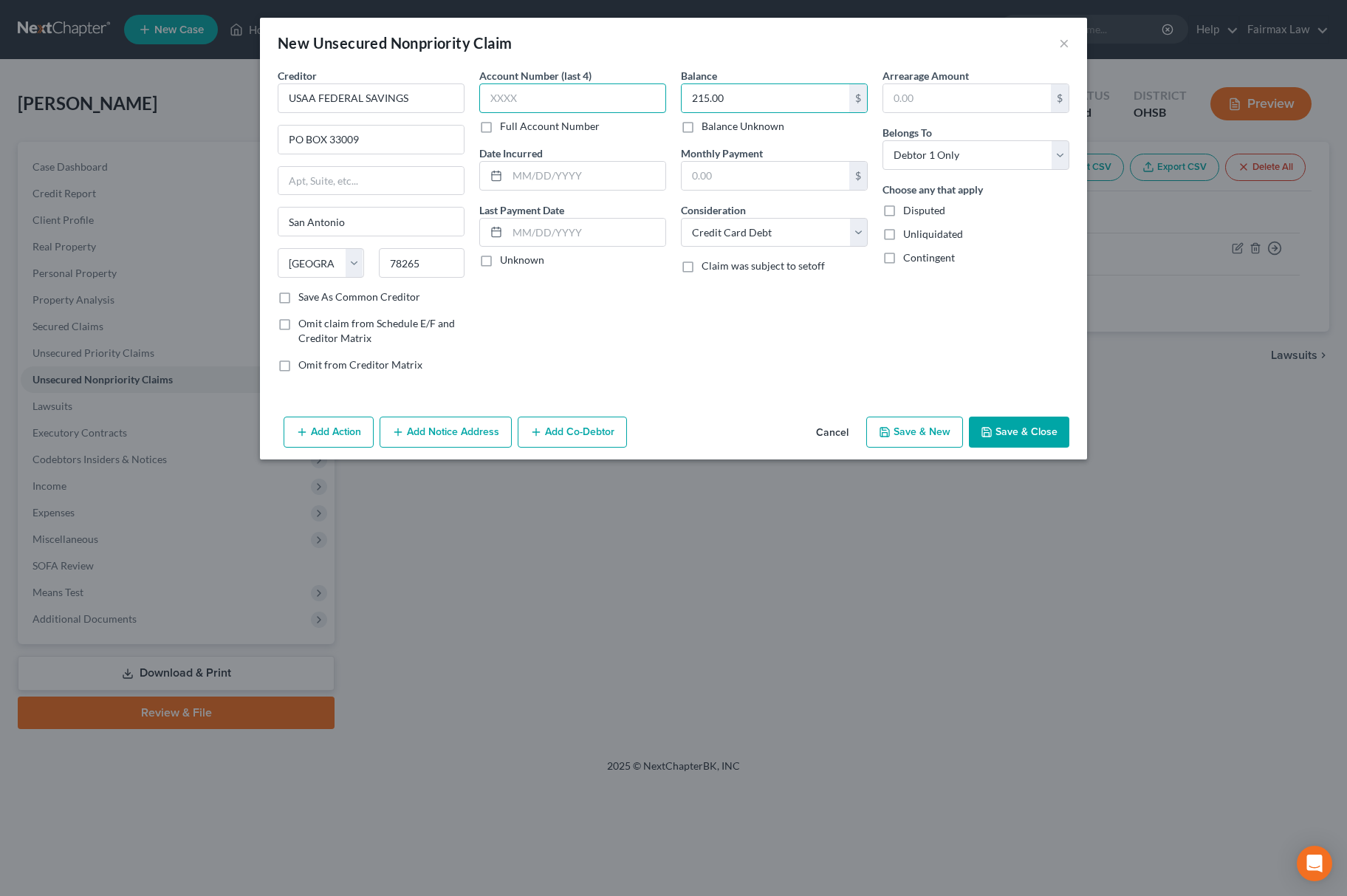
click at [553, 95] on input "text" at bounding box center [572, 98] width 187 height 29
type input "3431"
click at [582, 169] on input "text" at bounding box center [587, 176] width 158 height 28
type input "[DATE]"
click at [896, 425] on button "Save & New" at bounding box center [914, 431] width 97 height 31
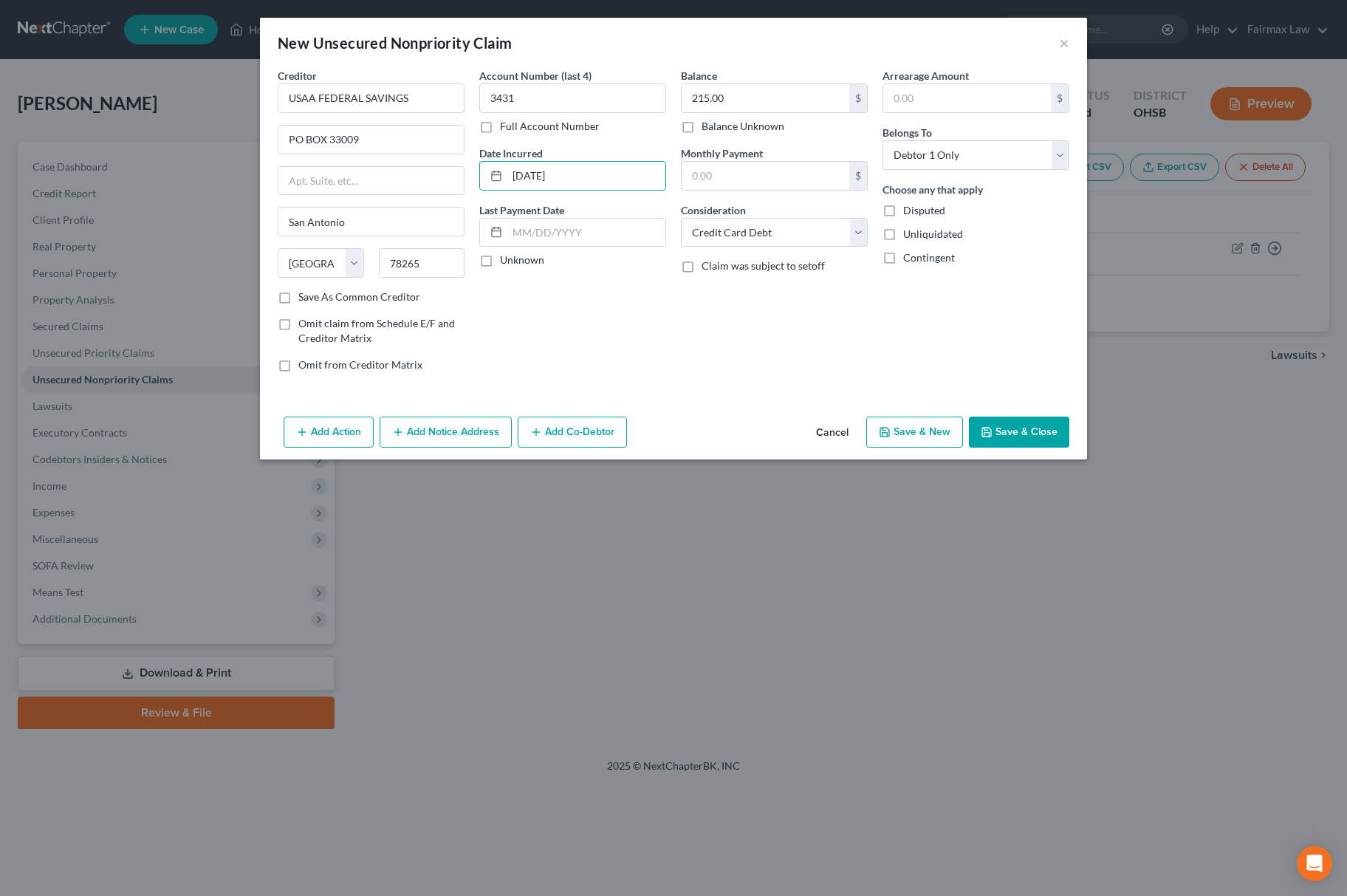
select select "0"
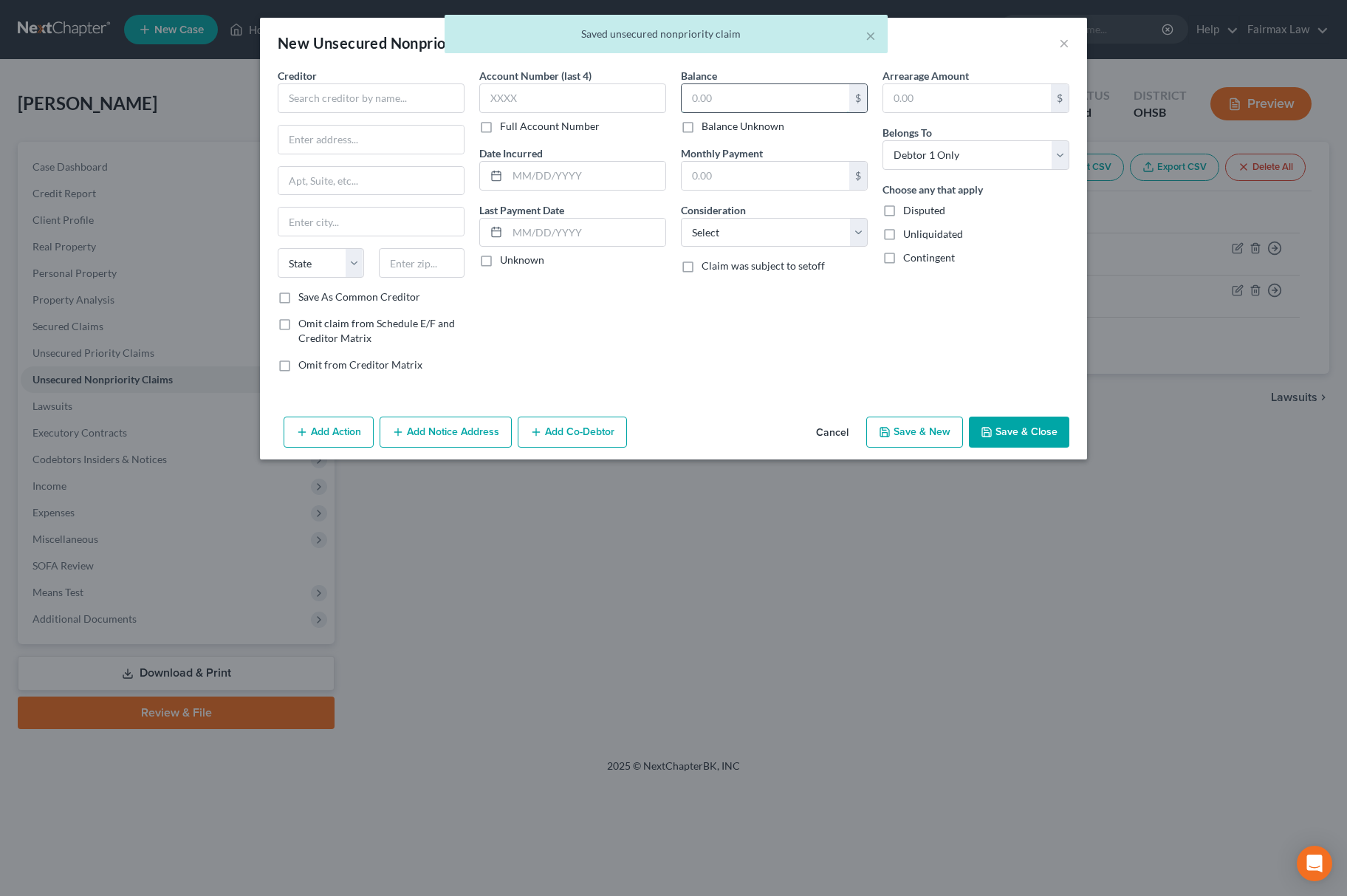
click at [724, 93] on input "text" at bounding box center [765, 98] width 168 height 28
type input "139.00"
click at [767, 242] on select "Select Cable / Satellite Services Collection Agency Credit Card Debt Debt Couns…" at bounding box center [774, 232] width 187 height 29
click at [681, 218] on select "Select Cable / Satellite Services Collection Agency Credit Card Debt Debt Couns…" at bounding box center [774, 232] width 187 height 29
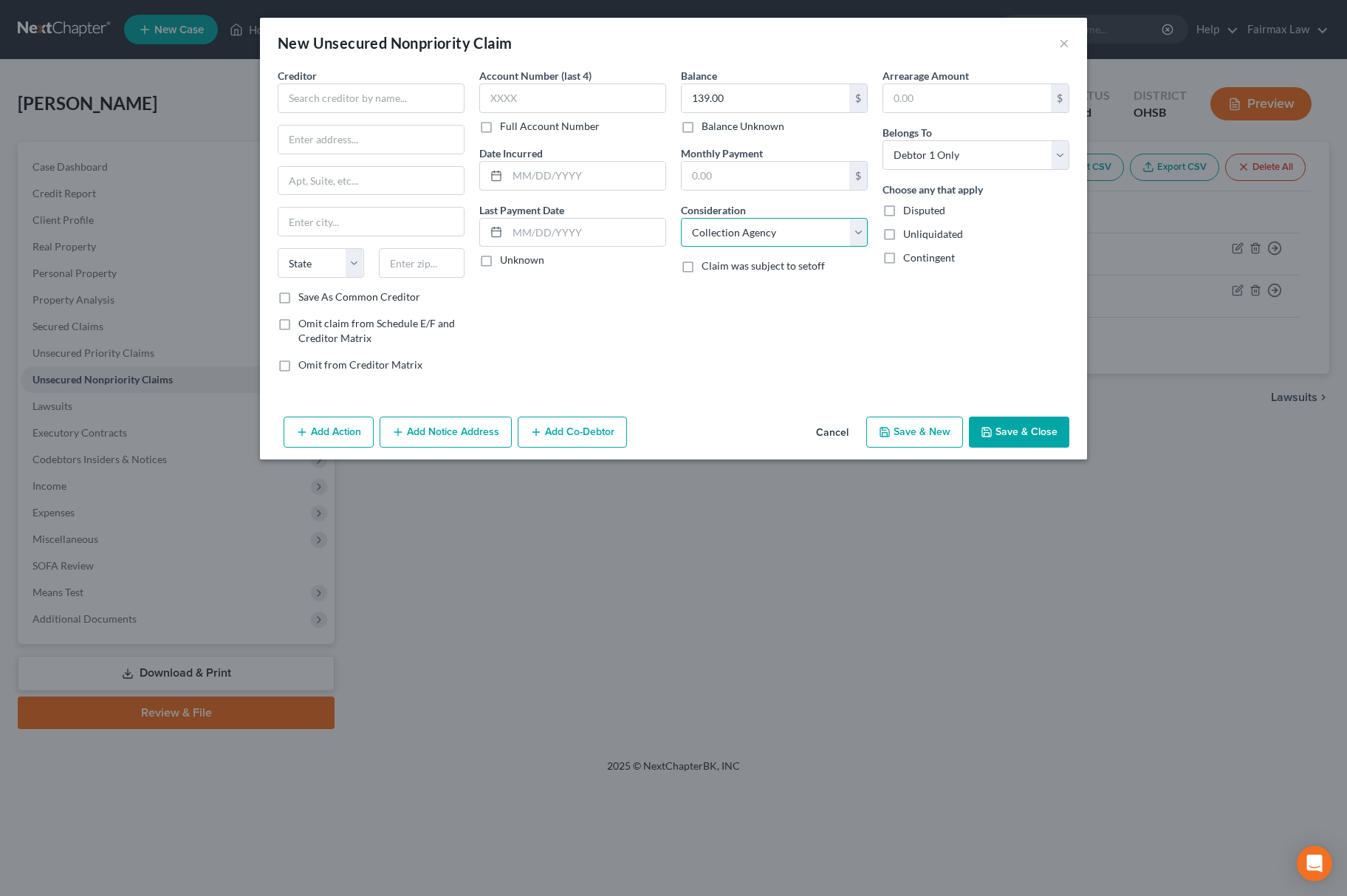
click at [772, 236] on select "Select Cable / Satellite Services Collection Agency Credit Card Debt Debt Couns…" at bounding box center [774, 232] width 187 height 29
select select "2"
click at [681, 218] on select "Select Cable / Satellite Services Collection Agency Credit Card Debt Debt Couns…" at bounding box center [774, 232] width 187 height 29
click at [437, 77] on div "Creditor *" at bounding box center [371, 90] width 187 height 45
click at [429, 98] on input "text" at bounding box center [371, 98] width 187 height 29
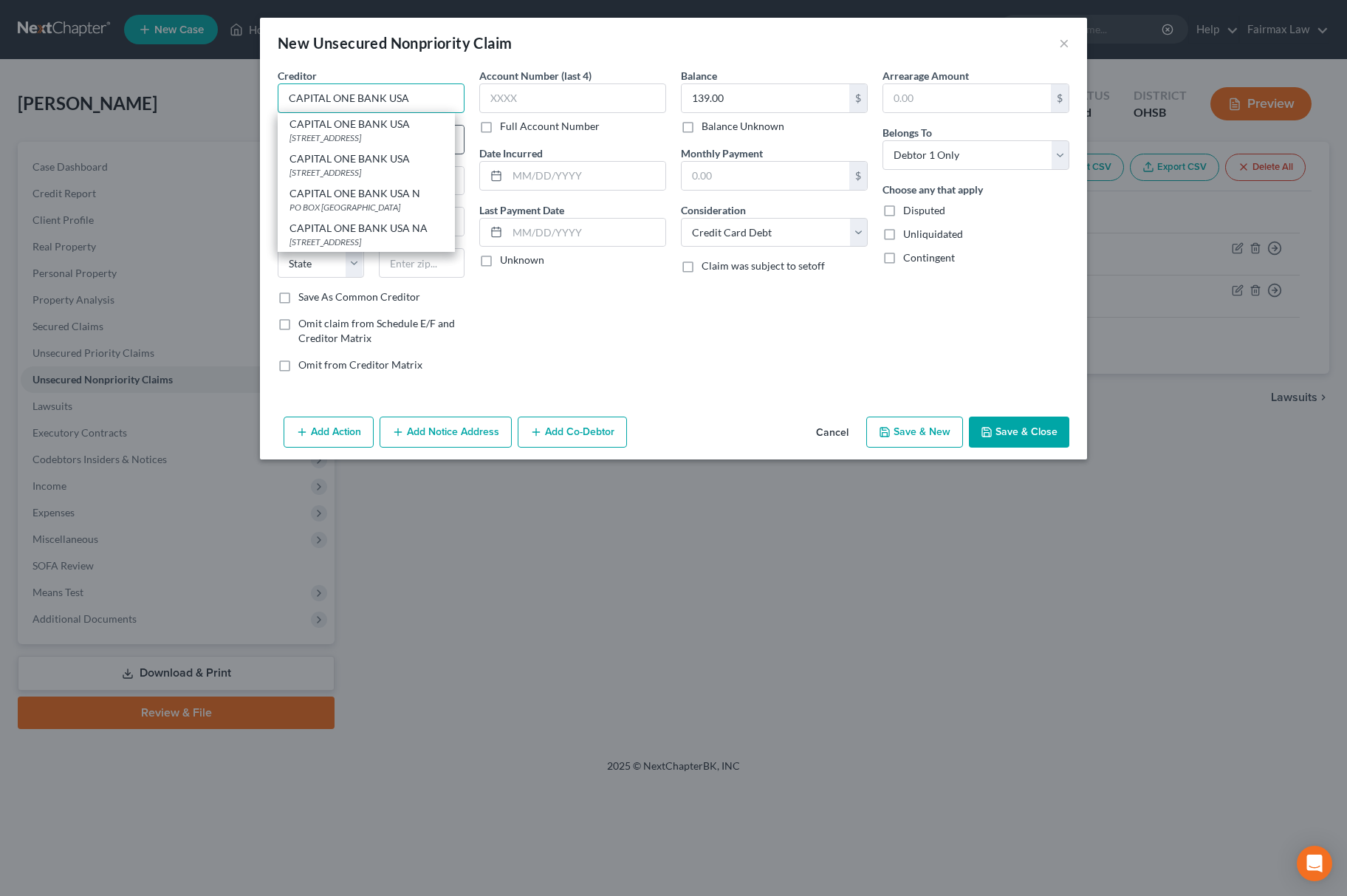
type input "CAPITAL ONE BANK USA"
click at [343, 129] on div "CAPITAL ONE BANK USA" at bounding box center [366, 124] width 154 height 15
type input "PO BOX 31293"
type input "[GEOGRAPHIC_DATA]"
select select "46"
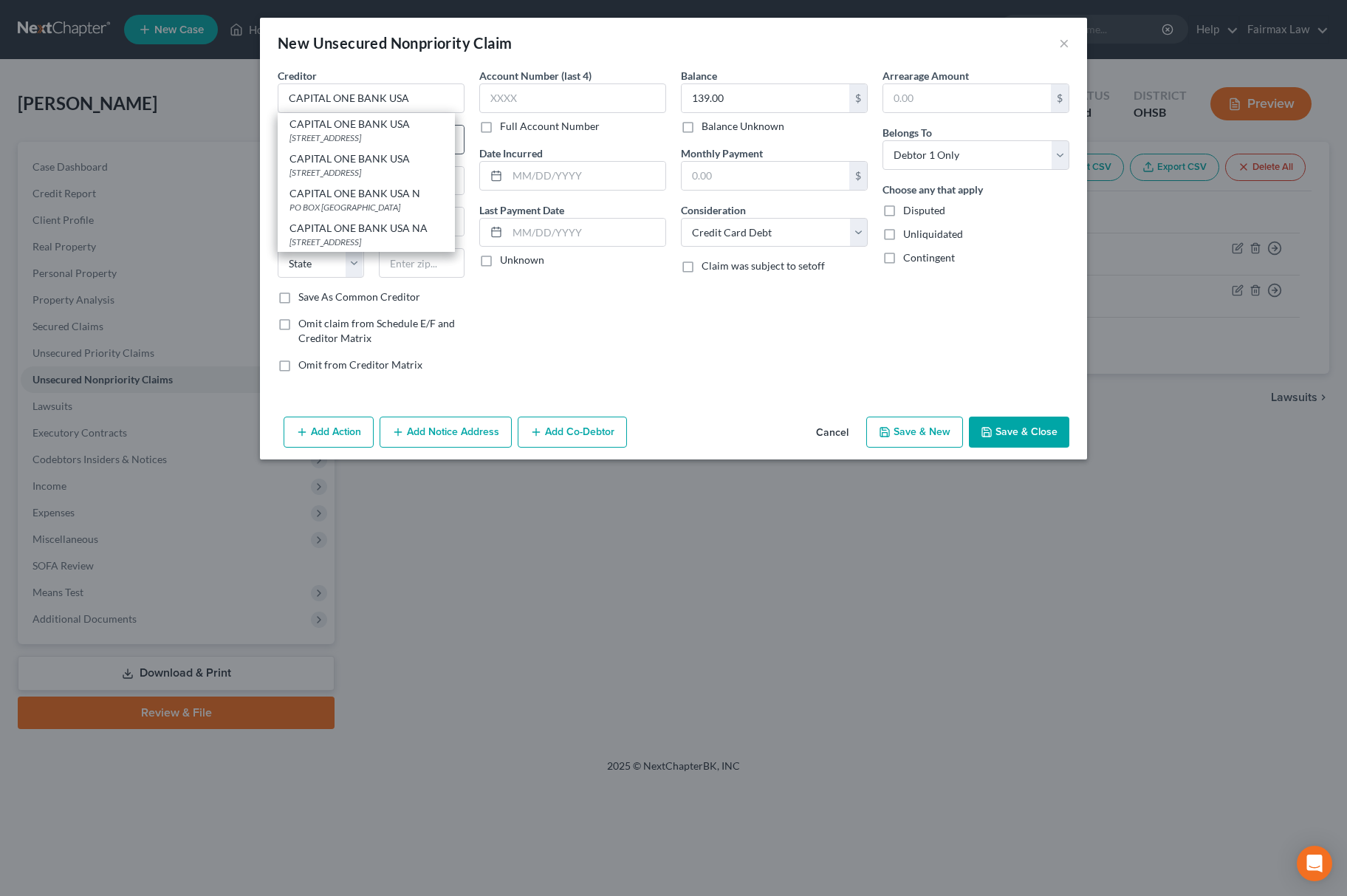
type input "84131"
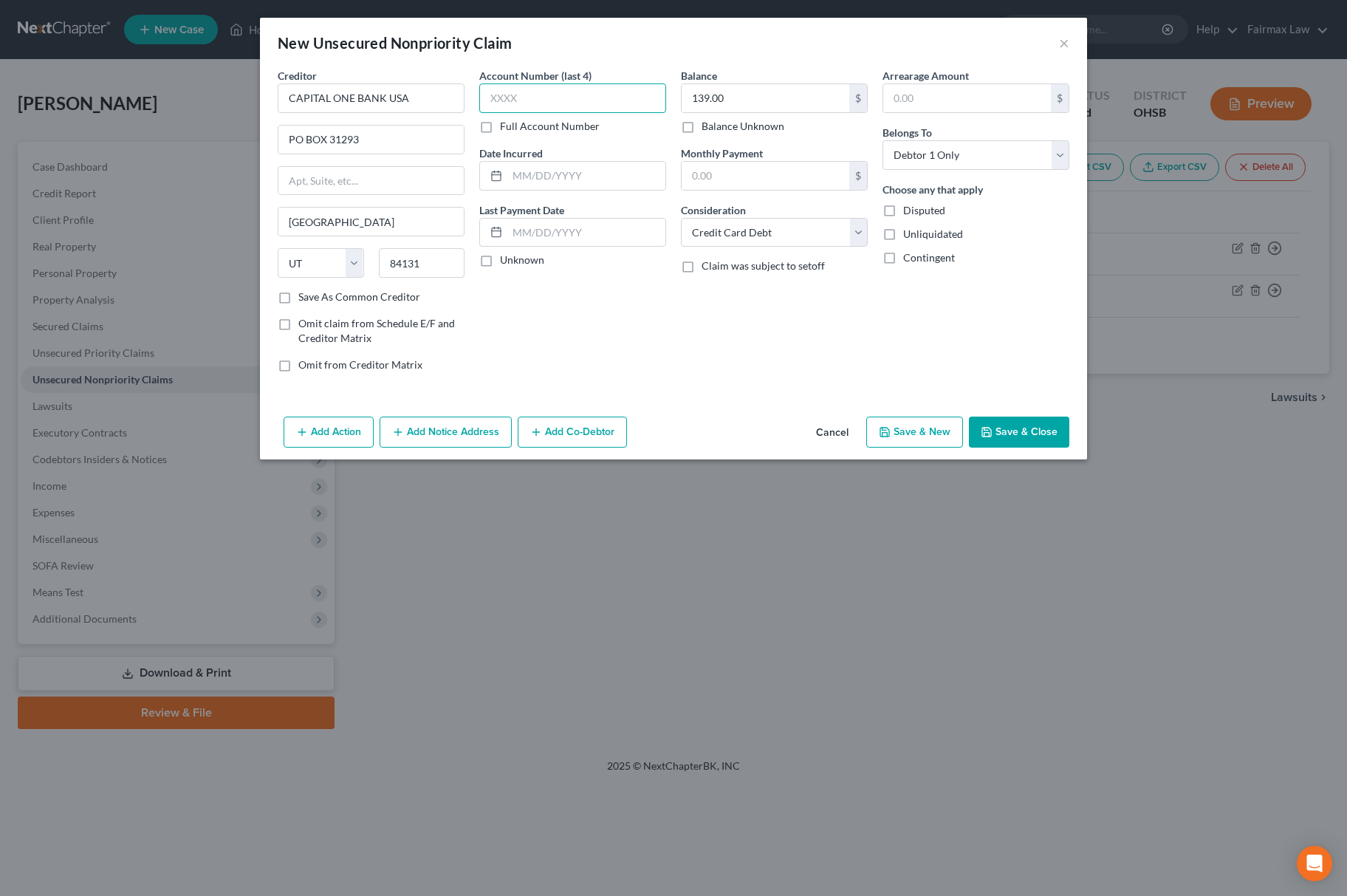
click at [588, 104] on input "text" at bounding box center [572, 98] width 187 height 29
type input "4972"
click at [559, 177] on input "text" at bounding box center [587, 176] width 158 height 28
type input "[DATE]"
click at [916, 422] on button "Save & New" at bounding box center [914, 431] width 97 height 31
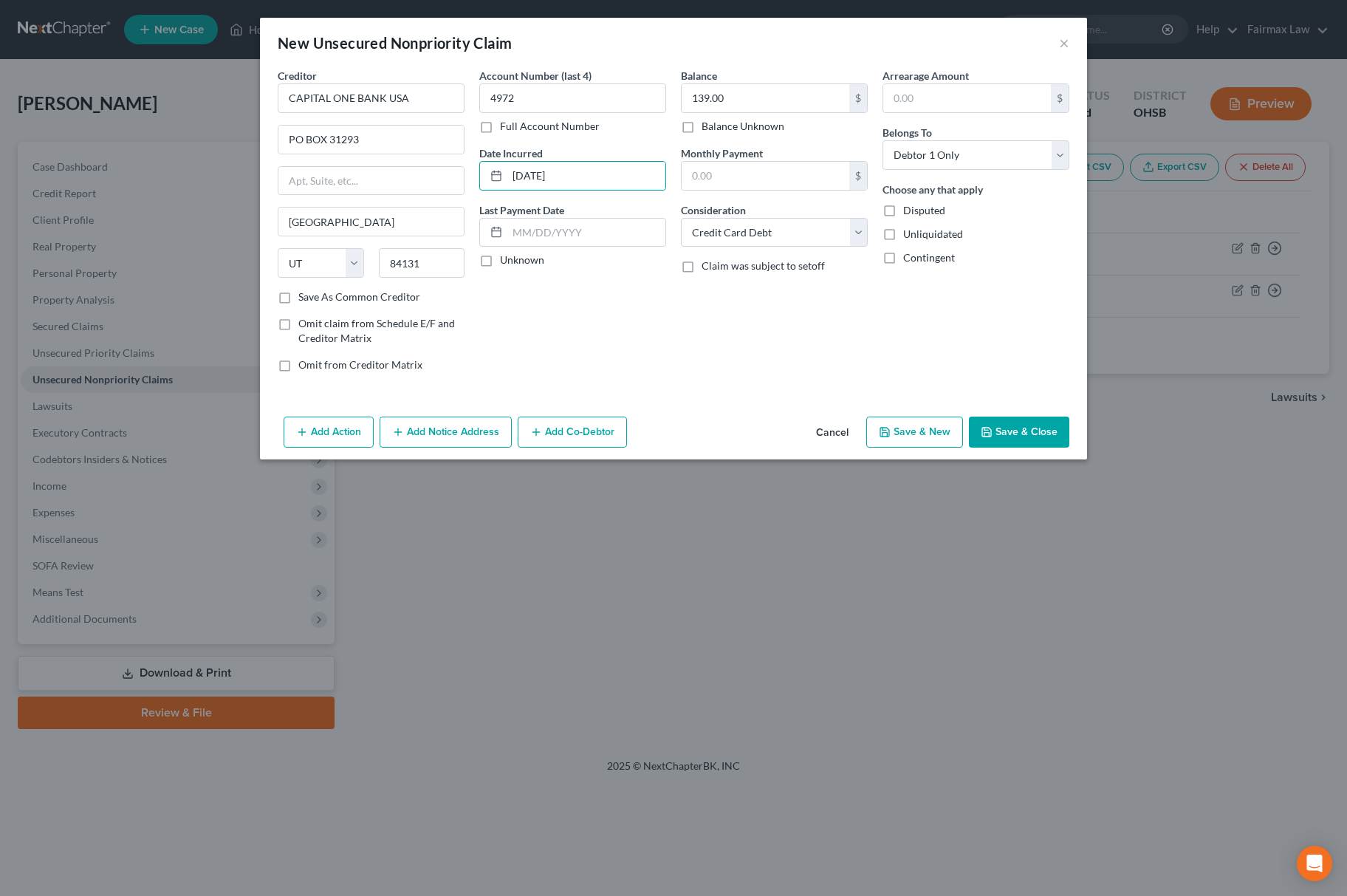
select select "0"
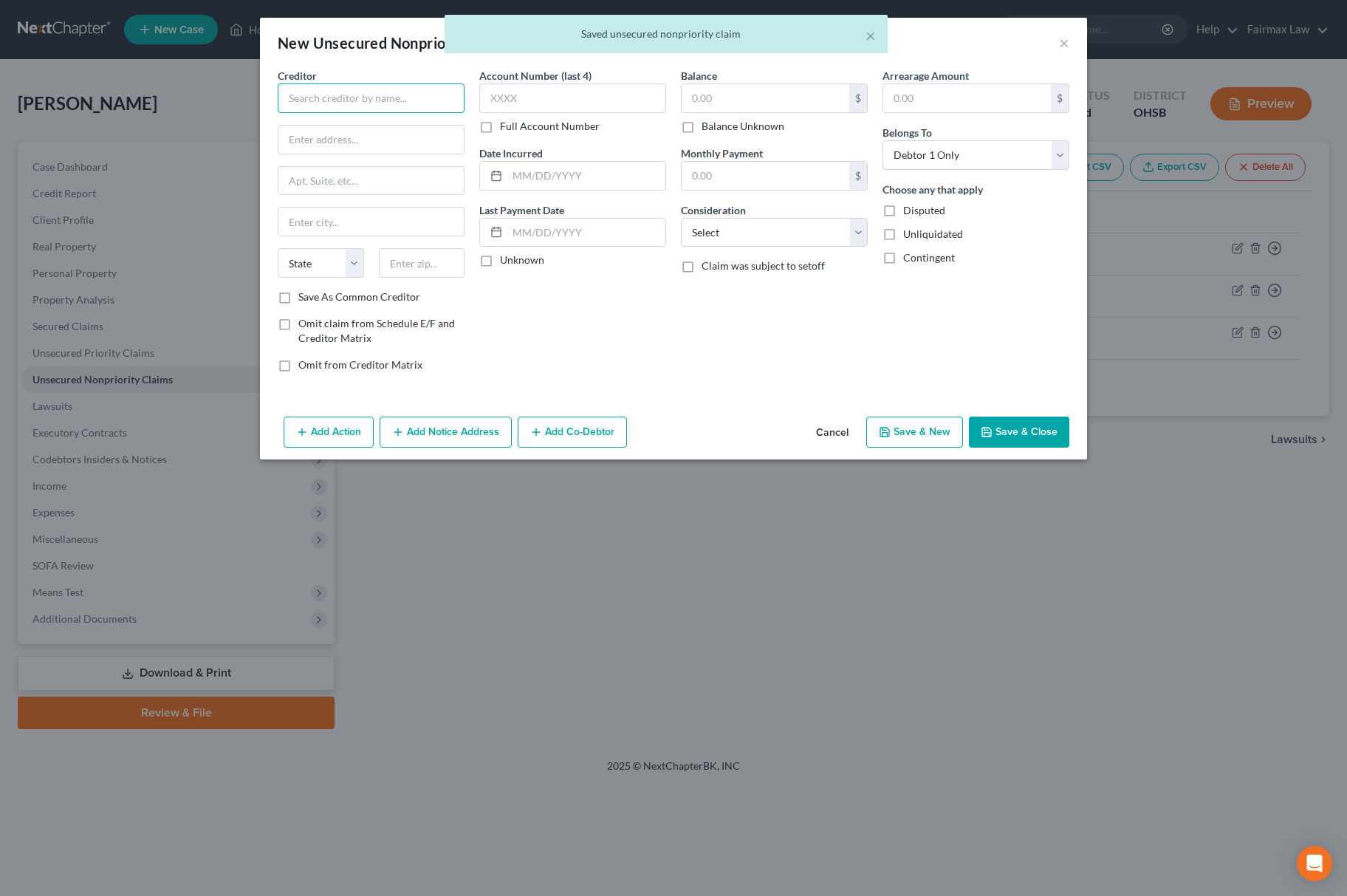
click at [314, 91] on input "text" at bounding box center [371, 98] width 187 height 29
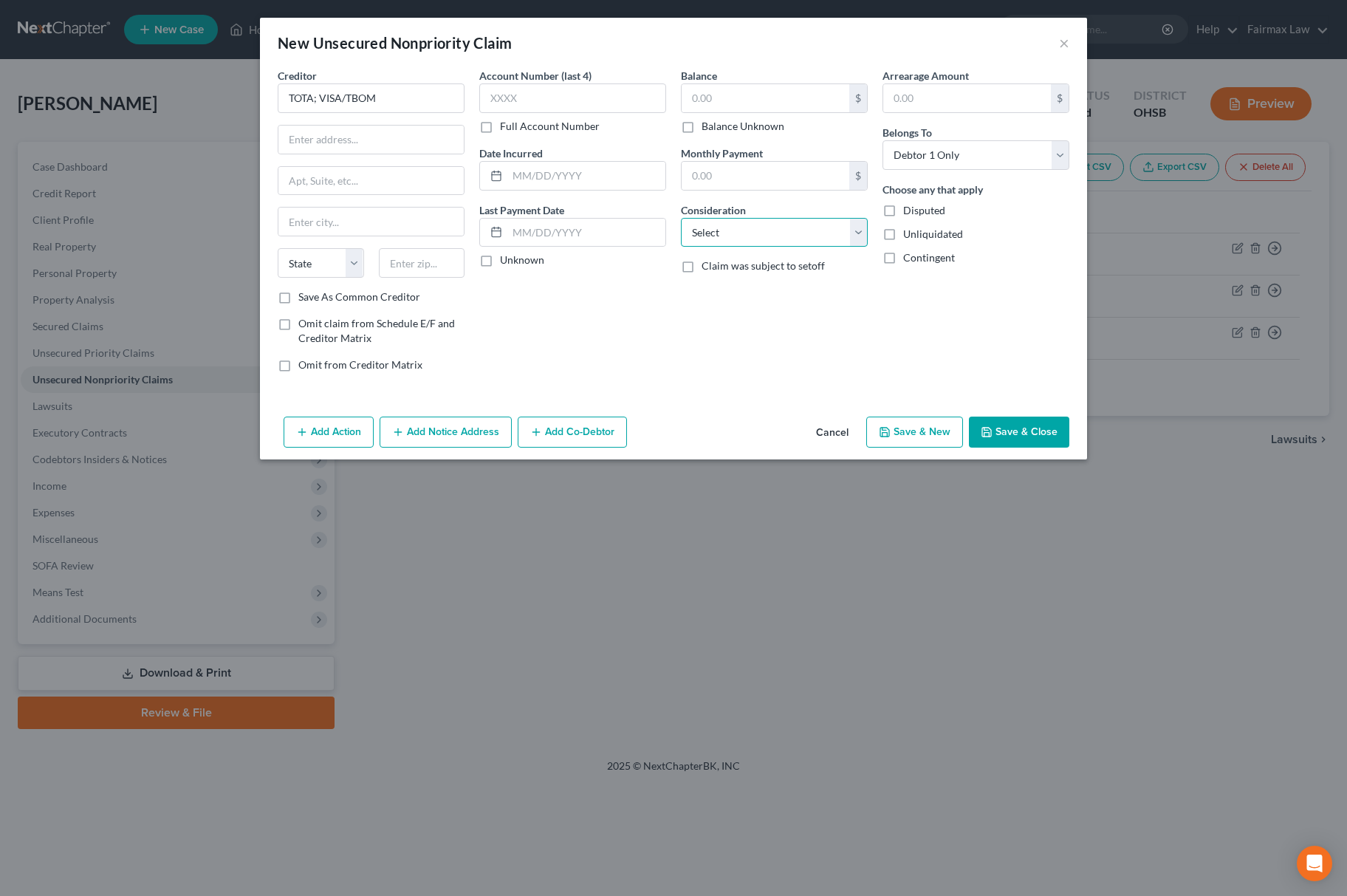
click at [786, 240] on select "Select Cable / Satellite Services Collection Agency Credit Card Debt Debt Couns…" at bounding box center [774, 232] width 187 height 29
drag, startPoint x: 403, startPoint y: 96, endPoint x: 82, endPoint y: 86, distance: 321.2
click at [83, 87] on div "New Unsecured Nonpriority Claim × Creditor * TOTA; VISA/TBOM State [US_STATE] A…" at bounding box center [674, 448] width 1347 height 896
click at [335, 100] on input "TOTA; VISA/TBOM" at bounding box center [371, 98] width 187 height 29
click at [320, 99] on input "TOTA; VISA/TBOM" at bounding box center [371, 98] width 187 height 29
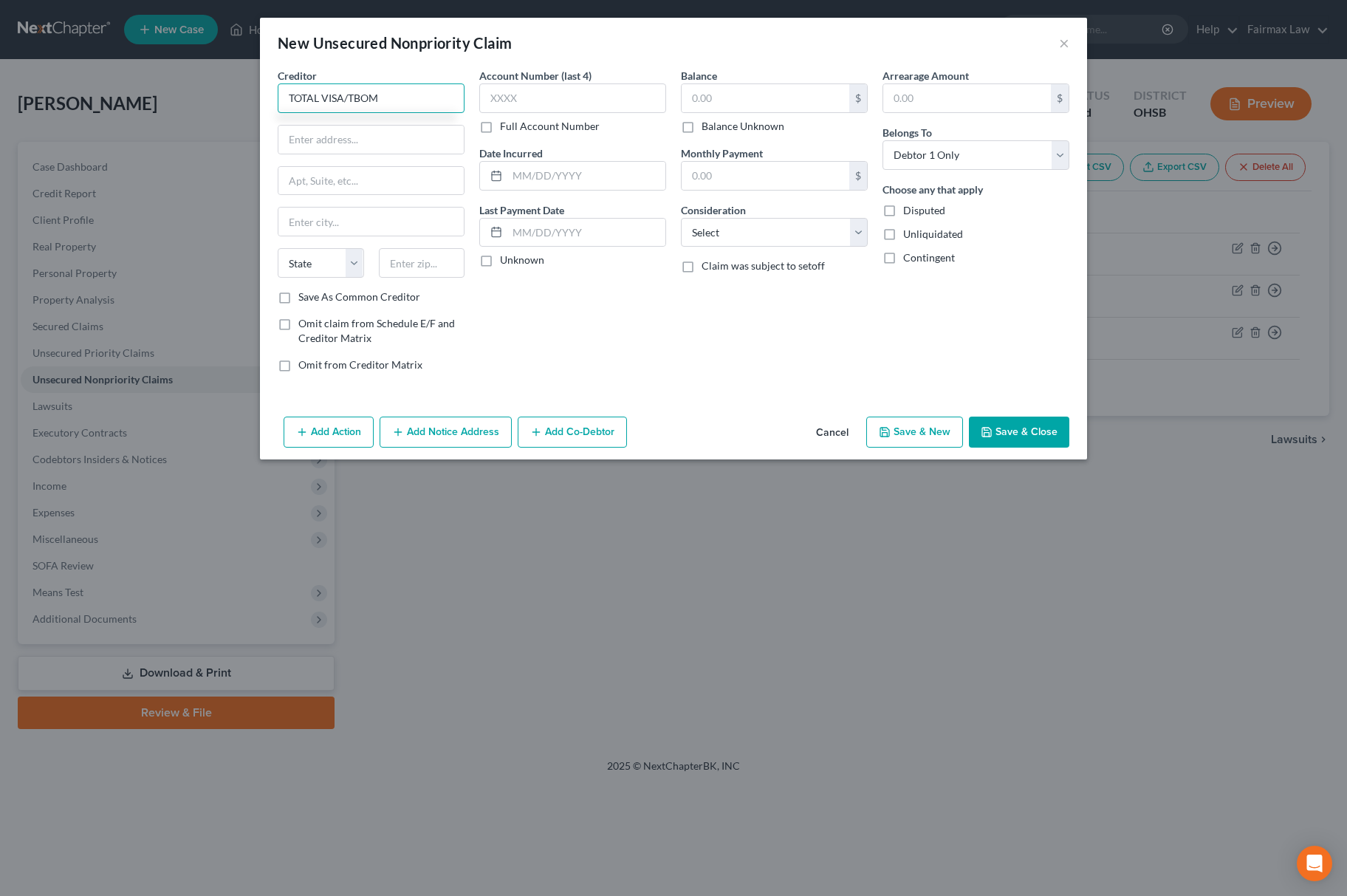
drag, startPoint x: 406, startPoint y: 92, endPoint x: 10, endPoint y: 24, distance: 401.8
click at [0, 40] on html "Home New Case Client Portal Directory Cases Fairmax Law [PERSON_NAME][EMAIL_ADD…" at bounding box center [674, 448] width 1347 height 896
type input "TOTAL VISA/TBOM"
click at [814, 223] on select "Select Cable / Satellite Services Collection Agency Credit Card Debt Debt Couns…" at bounding box center [774, 232] width 187 height 29
select select "14"
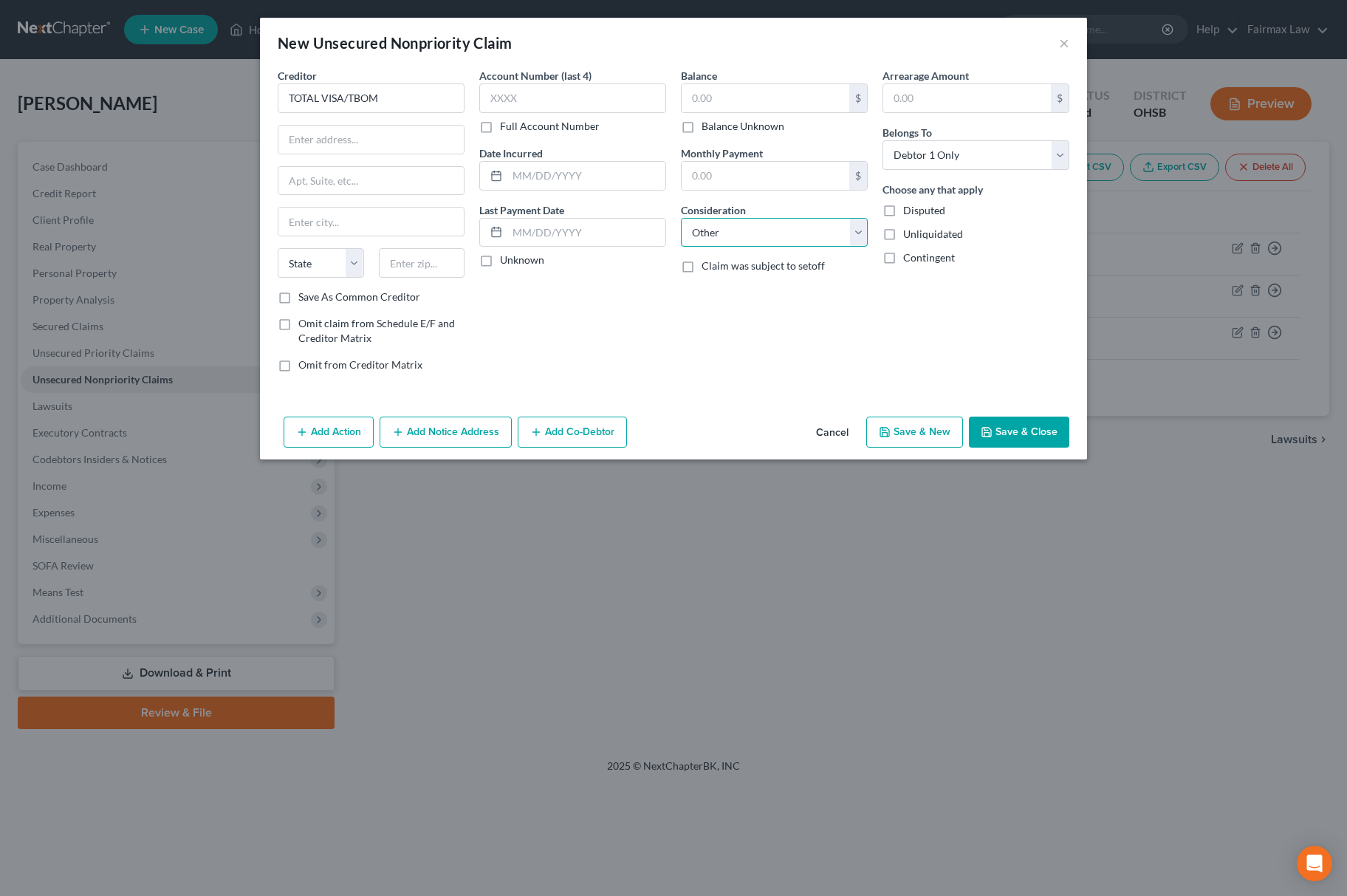
click at [681, 218] on select "Select Cable / Satellite Services Collection Agency Credit Card Debt Debt Couns…" at bounding box center [774, 232] width 187 height 29
drag, startPoint x: 843, startPoint y: 287, endPoint x: 811, endPoint y: 295, distance: 33.0
click at [843, 287] on input "text" at bounding box center [774, 289] width 185 height 28
type input "u"
type input "Unsecured"
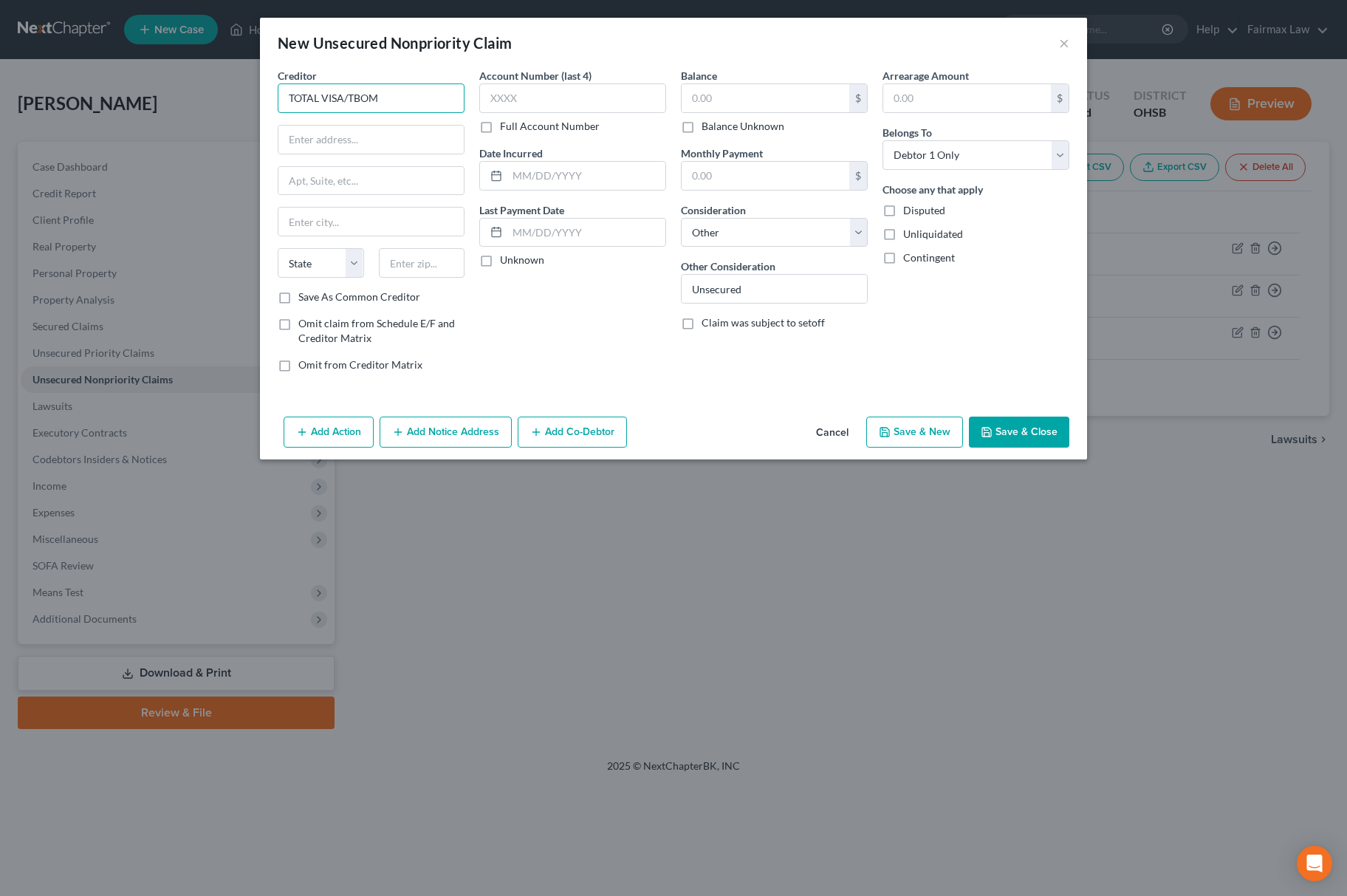
drag, startPoint x: 424, startPoint y: 102, endPoint x: 128, endPoint y: 78, distance: 297.0
click at [128, 78] on div "New Unsecured Nonpriority Claim × Creditor * TOTAL VISA/TBOM State [US_STATE] A…" at bounding box center [674, 448] width 1347 height 896
drag, startPoint x: 412, startPoint y: 130, endPoint x: 402, endPoint y: 133, distance: 10.4
click at [412, 130] on input "text" at bounding box center [371, 139] width 185 height 28
paste input "P.O. Box 84930. [GEOGRAPHIC_DATA], SD 57118-4930"
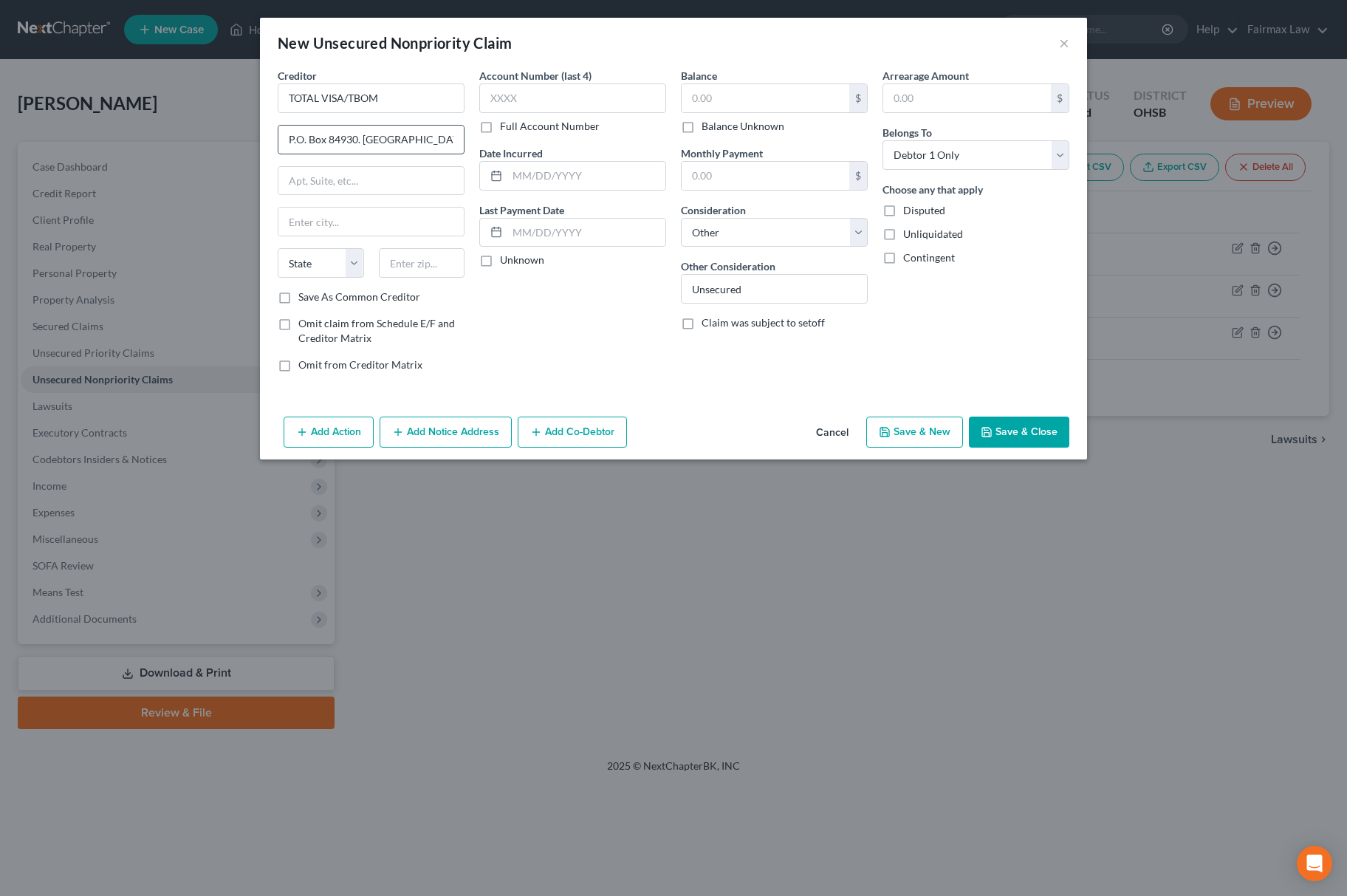
scroll to position [0, 33]
drag, startPoint x: 397, startPoint y: 134, endPoint x: 431, endPoint y: 136, distance: 34.1
click at [431, 136] on input "P.O. Box 84930. [GEOGRAPHIC_DATA], SD 57118-4930" at bounding box center [371, 139] width 185 height 28
type input "P.O. Box 84930. [GEOGRAPHIC_DATA], SD 57118-4930"
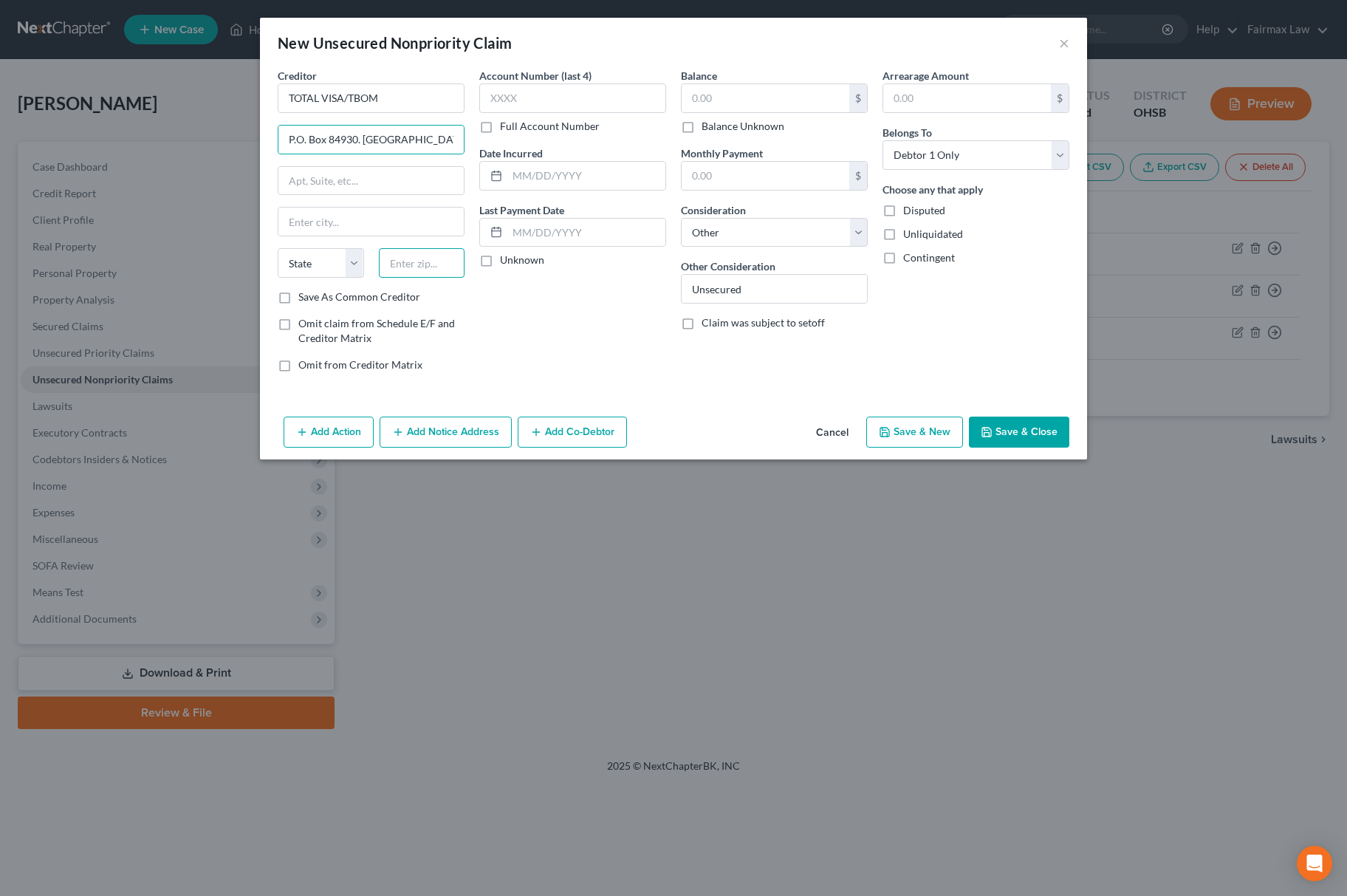
click at [426, 255] on input "text" at bounding box center [421, 263] width 86 height 29
paste input "57118-"
type input "57118"
click at [325, 263] on select "State [US_STATE] AK AR AZ CA CO CT DE DC [GEOGRAPHIC_DATA] [GEOGRAPHIC_DATA] GU…" at bounding box center [320, 263] width 86 height 29
type input "[GEOGRAPHIC_DATA]"
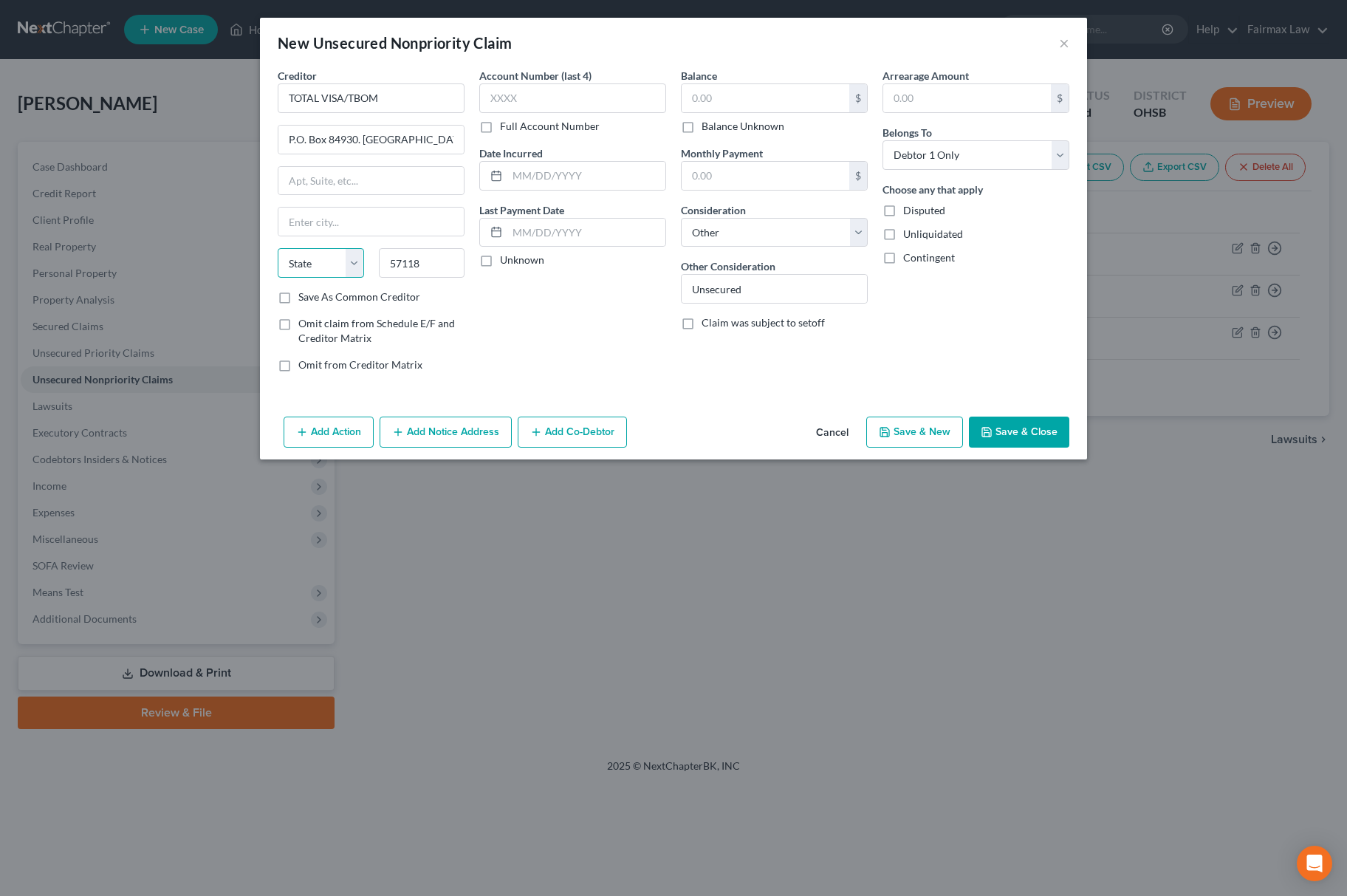
select select "43"
click at [278, 249] on select "State [US_STATE] AK AR AZ CA CO CT DE DC [GEOGRAPHIC_DATA] [GEOGRAPHIC_DATA] GU…" at bounding box center [320, 263] width 86 height 29
drag, startPoint x: 363, startPoint y: 134, endPoint x: 665, endPoint y: 140, distance: 302.1
click at [665, 140] on div "Creditor * TOTAL VISA/TBOM P.O. Box 84930. [GEOGRAPHIC_DATA]-4930 [GEOGRAPHIC_D…" at bounding box center [674, 226] width 807 height 316
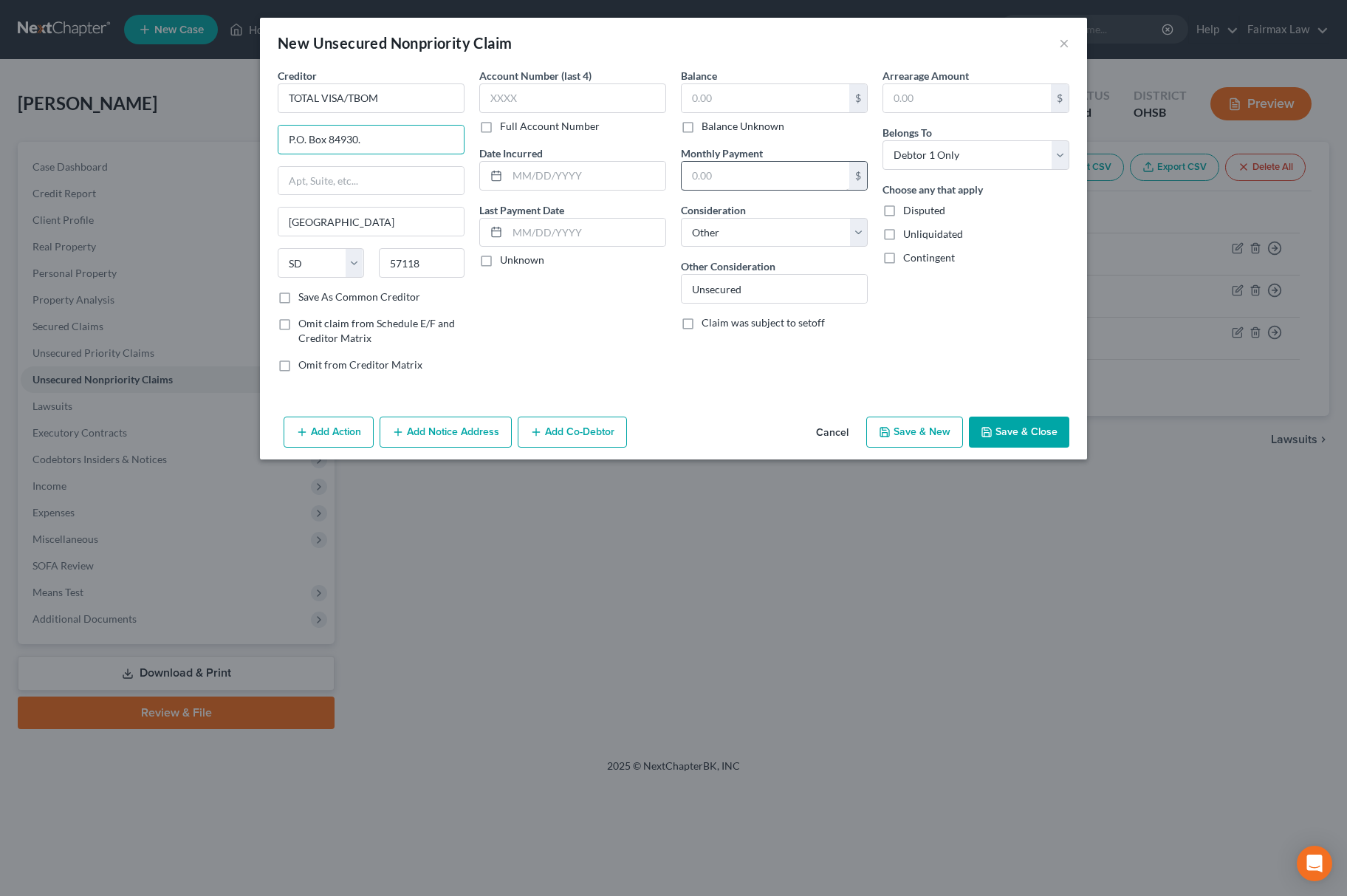
scroll to position [0, 0]
type input "P.O. Box 84930"
click at [777, 98] on input "text" at bounding box center [765, 98] width 168 height 28
type input "259.00"
click at [610, 104] on input "text" at bounding box center [572, 98] width 187 height 29
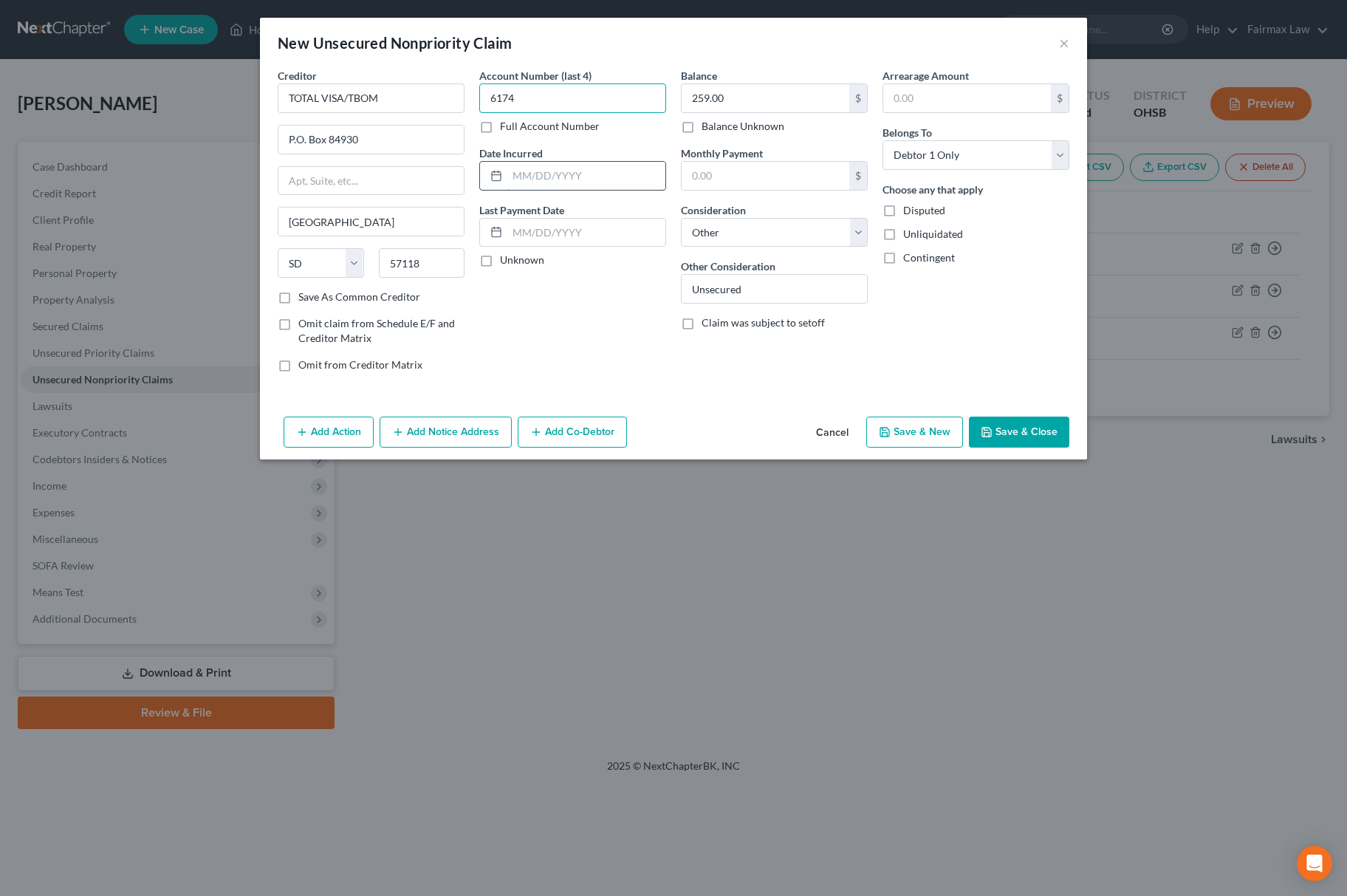
type input "6174"
click at [611, 172] on input "text" at bounding box center [587, 176] width 158 height 28
type input "[DATE]"
click at [904, 427] on button "Save & New" at bounding box center [914, 431] width 97 height 31
select select "0"
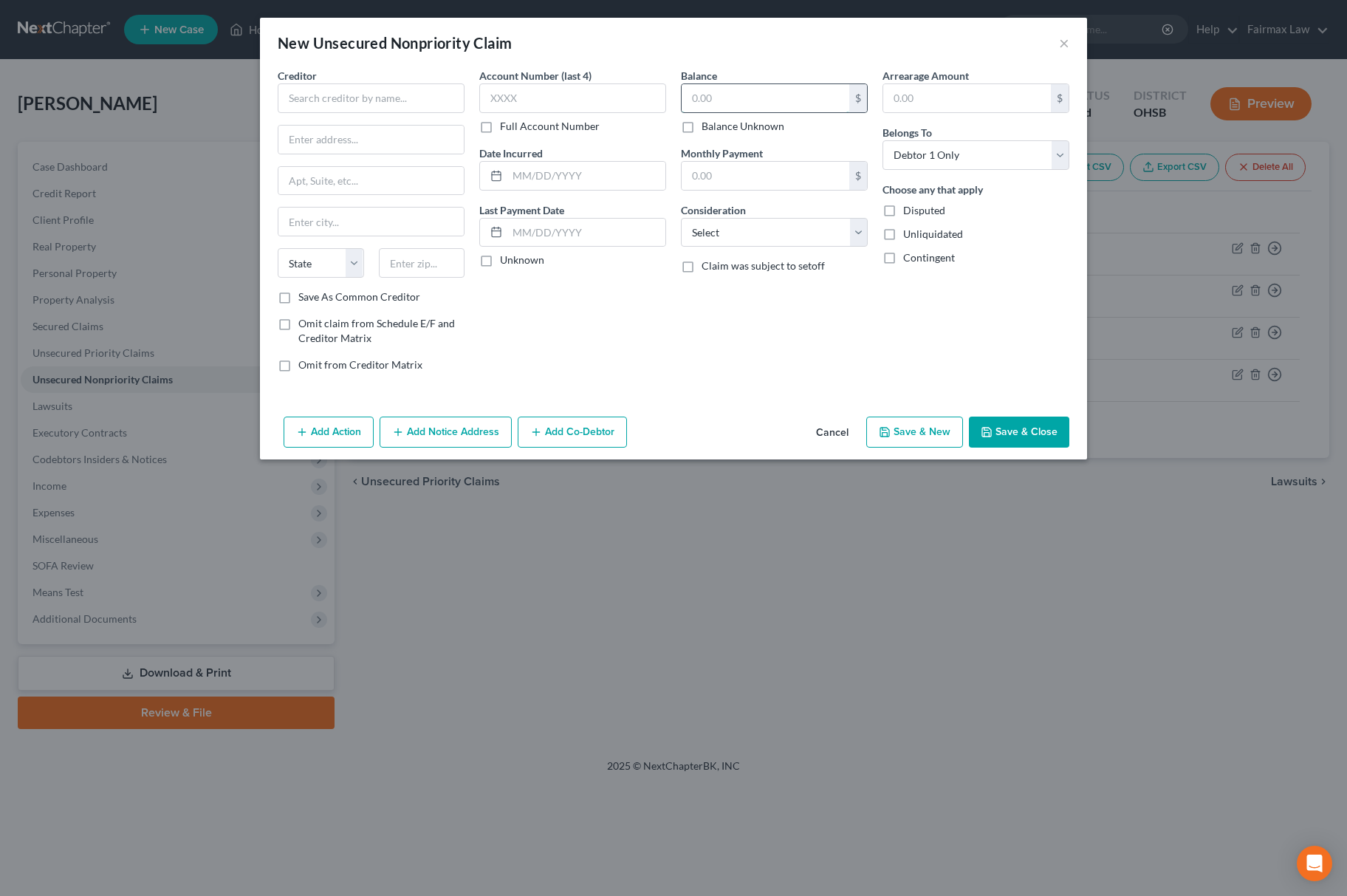
click at [760, 90] on input "text" at bounding box center [765, 98] width 168 height 28
type input "476.00"
click at [728, 225] on select "Select Cable / Satellite Services Collection Agency Credit Card Debt Debt Couns…" at bounding box center [774, 232] width 187 height 29
select select "2"
click at [681, 218] on select "Select Cable / Satellite Services Collection Agency Credit Card Debt Debt Couns…" at bounding box center [774, 232] width 187 height 29
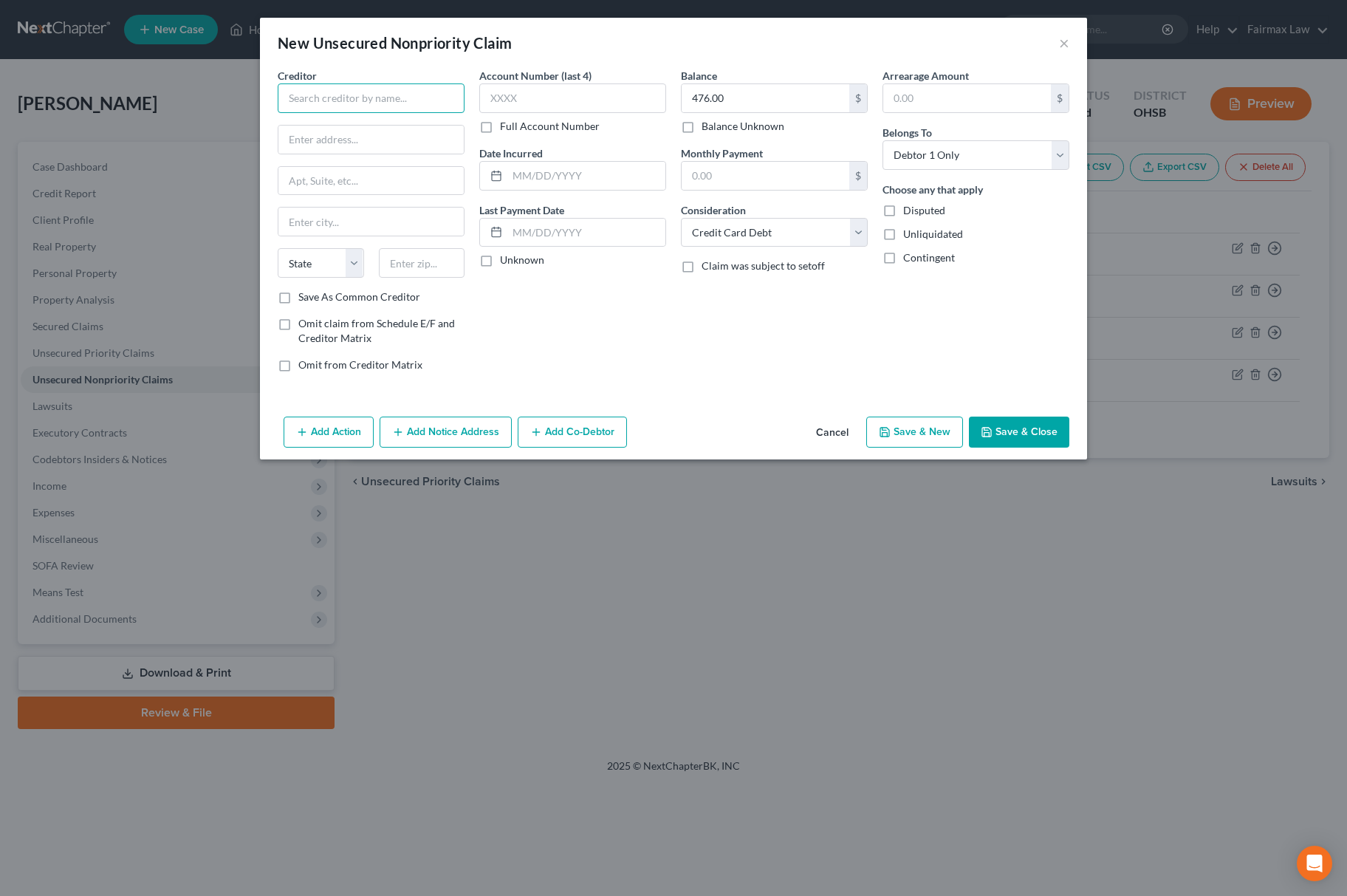
click at [449, 105] on input "text" at bounding box center [371, 98] width 187 height 29
type input "c"
type input "CURRENT"
click at [317, 133] on div "[STREET_ADDRESS][US_STATE]" at bounding box center [366, 138] width 154 height 12
type input "[STREET_ADDRESS]"
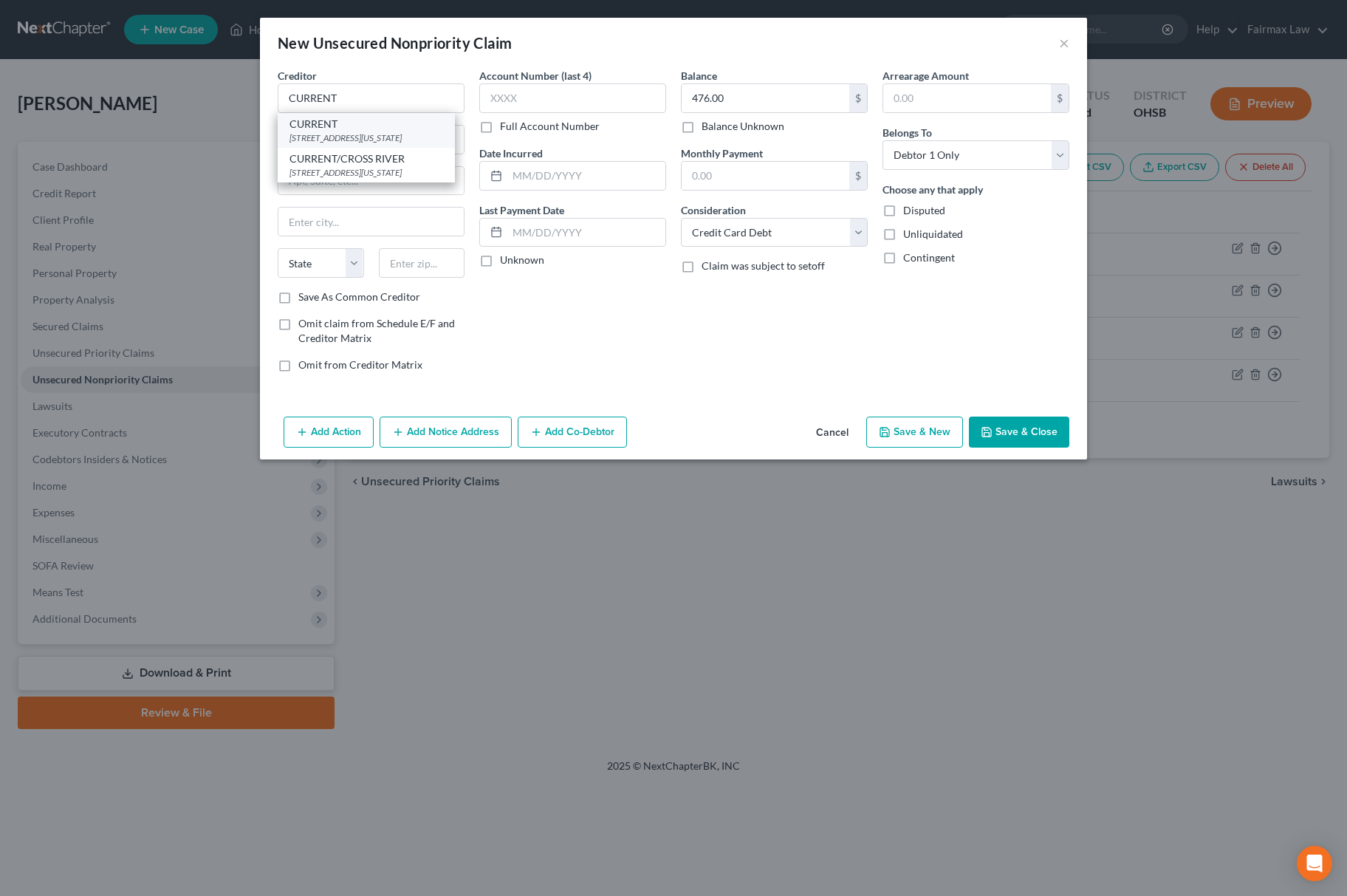
type input "[US_STATE]"
select select "35"
type input "10013"
click at [532, 108] on input "text" at bounding box center [572, 98] width 187 height 29
type input "m"
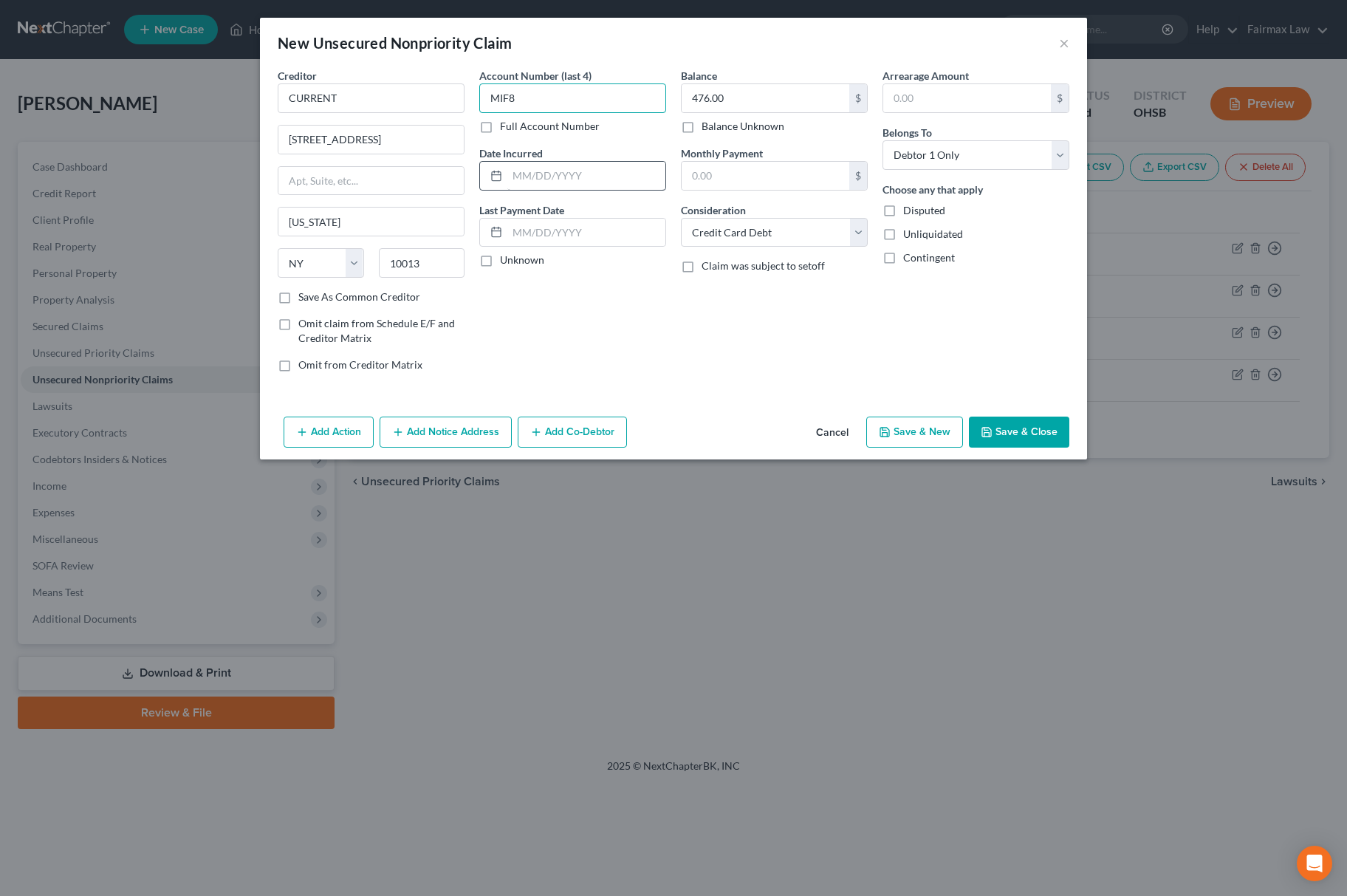
type input "MIF8"
click at [571, 169] on input "text" at bounding box center [587, 176] width 158 height 28
type input "[DATE]"
click at [943, 438] on button "Save & New" at bounding box center [914, 431] width 97 height 31
select select "0"
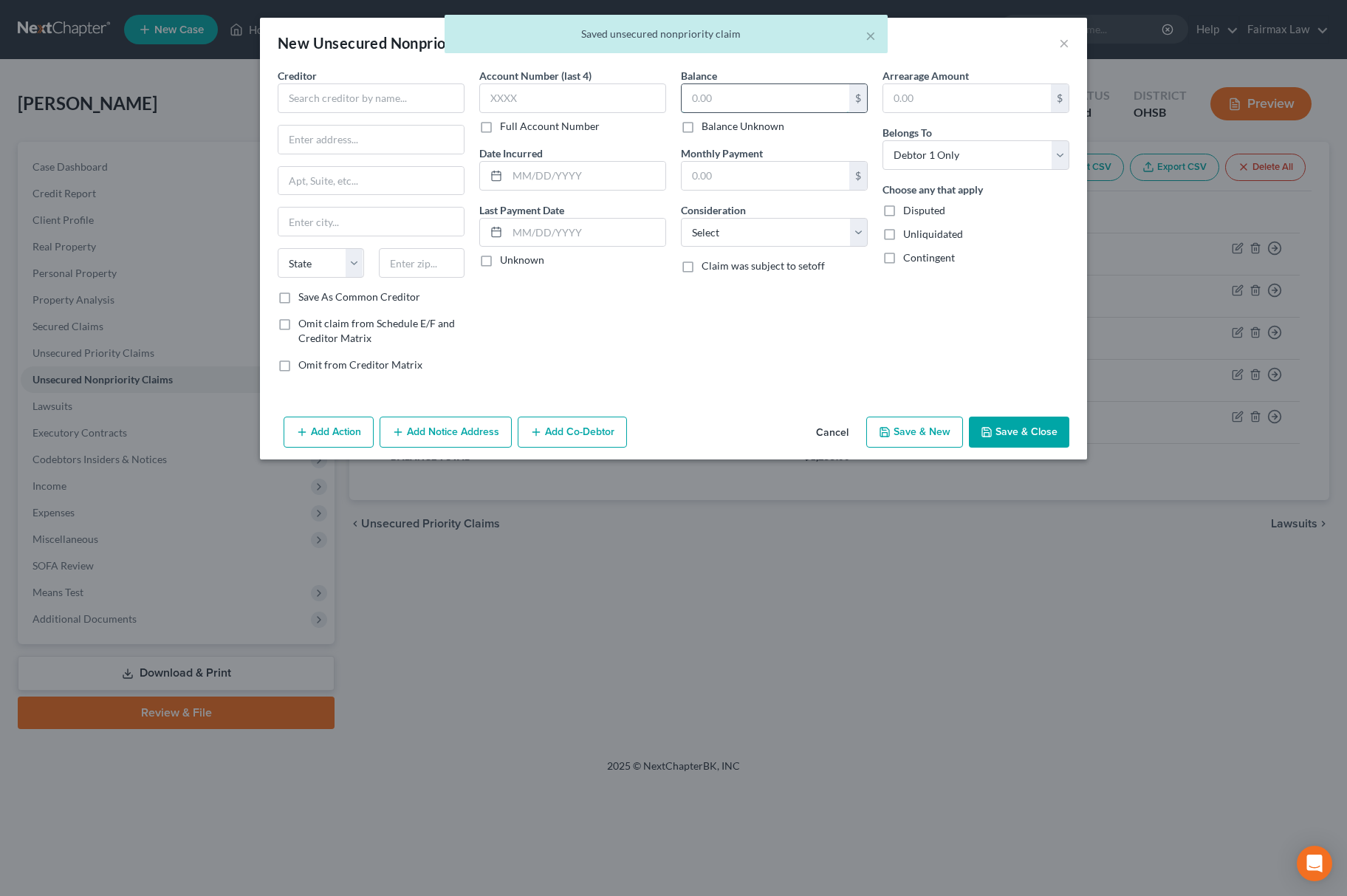
click at [738, 95] on input "text" at bounding box center [765, 98] width 168 height 28
type input "30.00"
click at [398, 104] on input "text" at bounding box center [371, 98] width 187 height 29
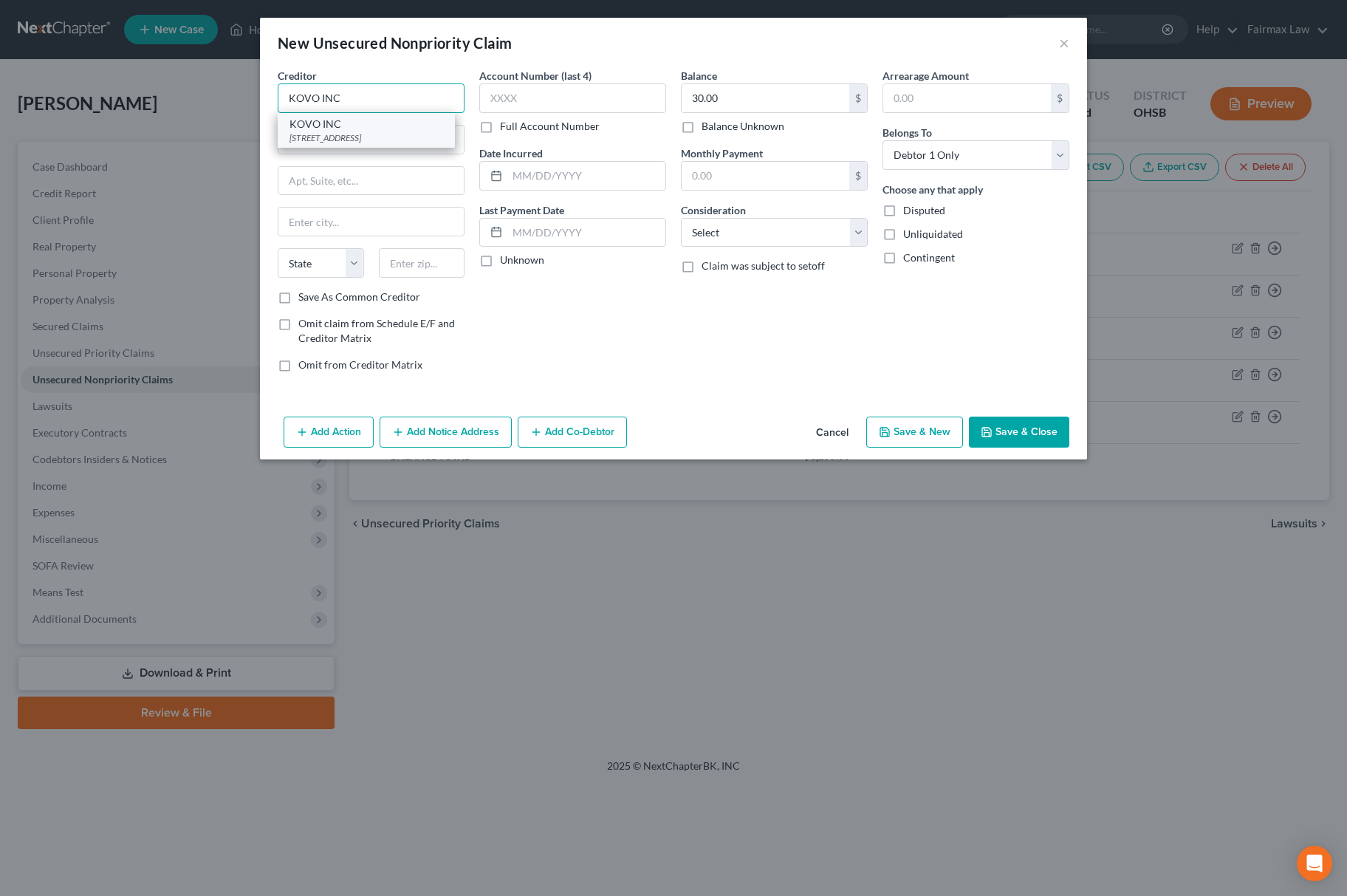
type input "KOVO INC"
click at [355, 125] on div "KOVO INC" at bounding box center [366, 124] width 154 height 15
type input "[STREET_ADDRESS]"
type input "Beaverton"
select select "38"
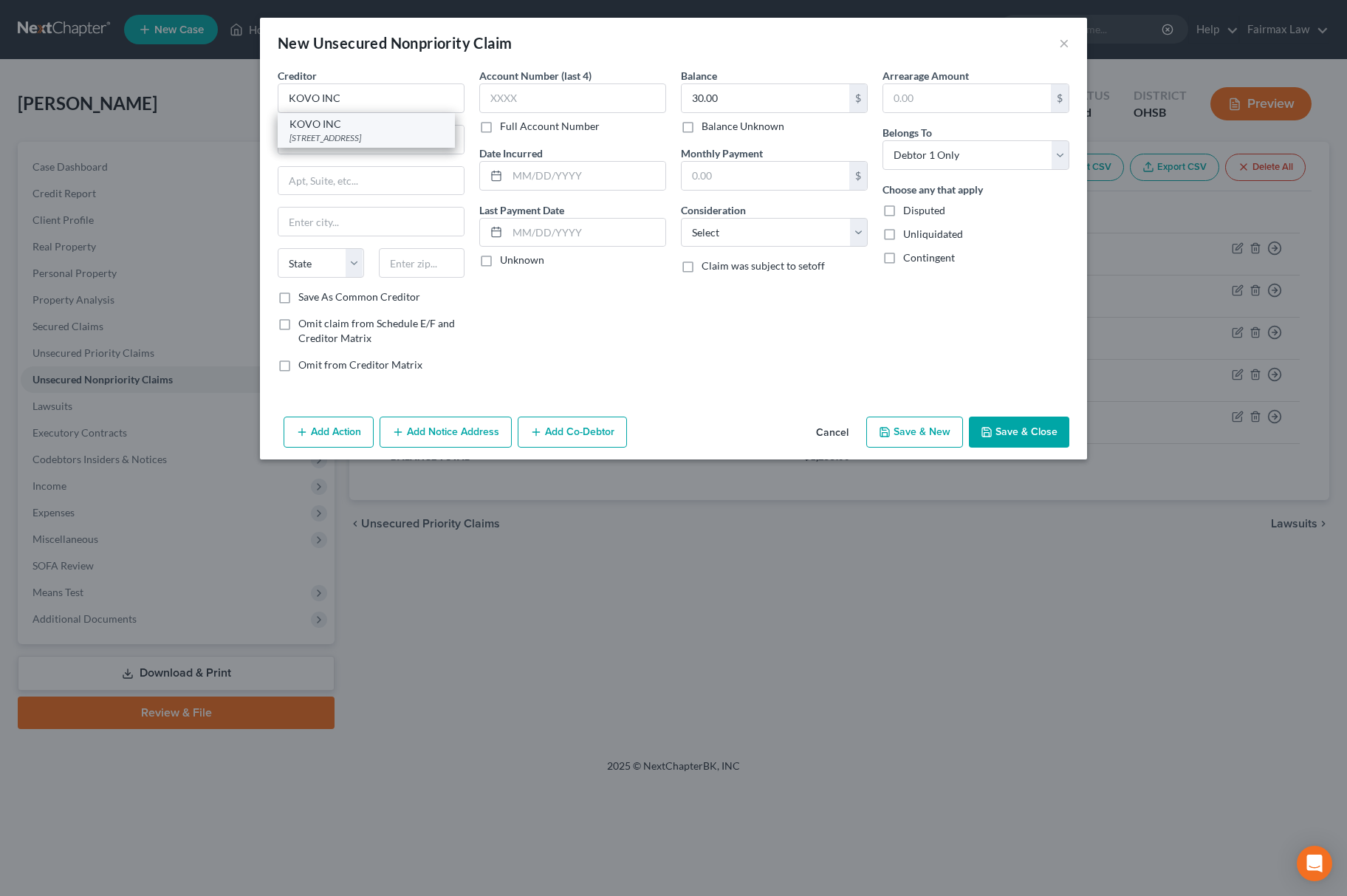
type input "97008"
click at [713, 196] on div "Balance 30.00 $ Balance Unknown Balance Undetermined 30.00 $ Balance Unknown Mo…" at bounding box center [774, 226] width 201 height 316
drag, startPoint x: 407, startPoint y: 92, endPoint x: 13, endPoint y: 101, distance: 394.1
click at [0, 106] on html "Home New Case Client Portal Directory Cases Fairmax Law [PERSON_NAME][EMAIL_ADD…" at bounding box center [674, 448] width 1347 height 896
click at [352, 143] on input "[STREET_ADDRESS]" at bounding box center [371, 139] width 185 height 28
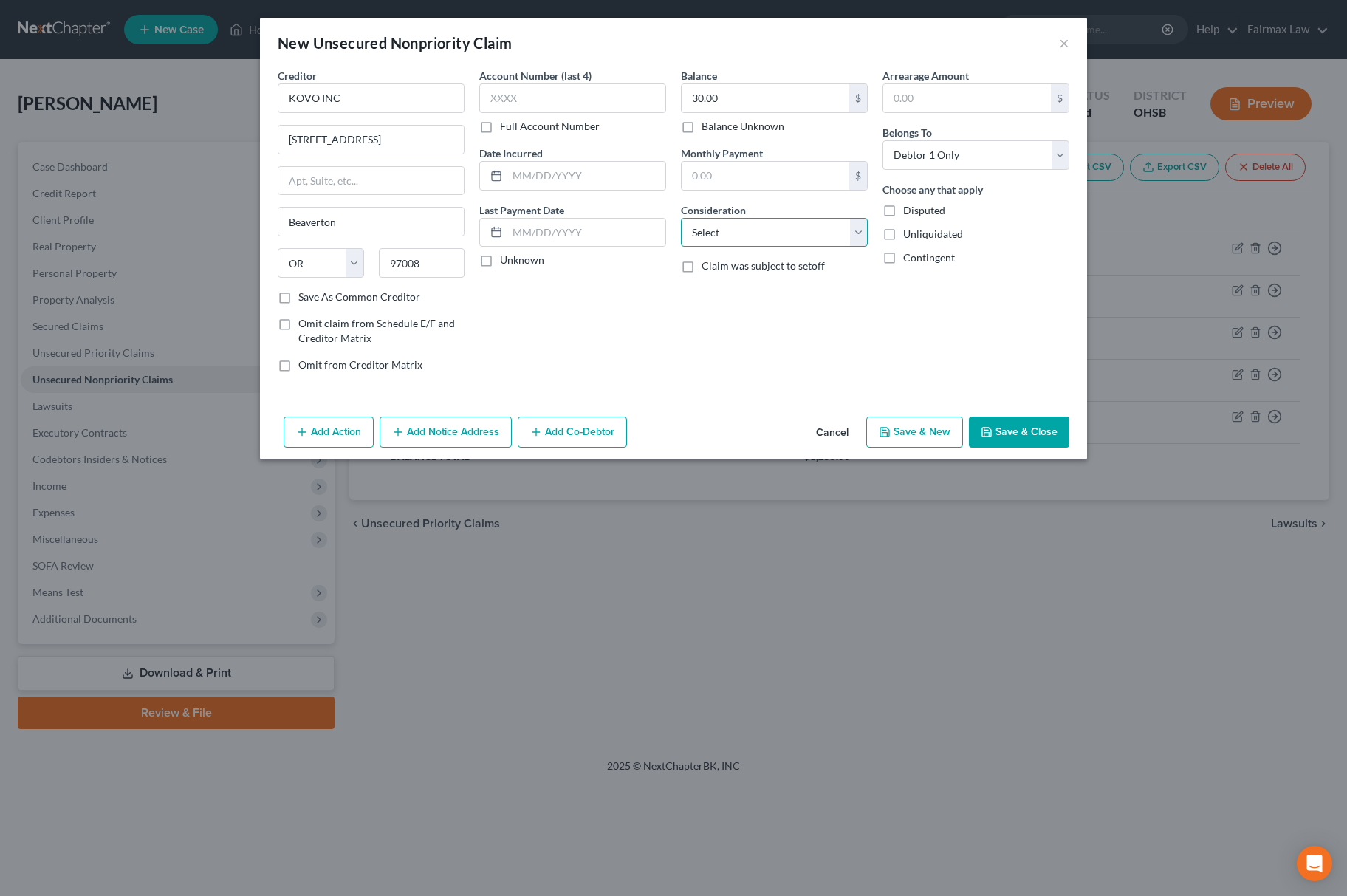
click at [751, 240] on select "Select Cable / Satellite Services Collection Agency Credit Card Debt Debt Couns…" at bounding box center [774, 232] width 187 height 29
select select "2"
click at [681, 218] on select "Select Cable / Satellite Services Collection Agency Credit Card Debt Debt Couns…" at bounding box center [774, 232] width 187 height 29
click at [571, 92] on input "text" at bounding box center [572, 98] width 187 height 29
type input "5FKK"
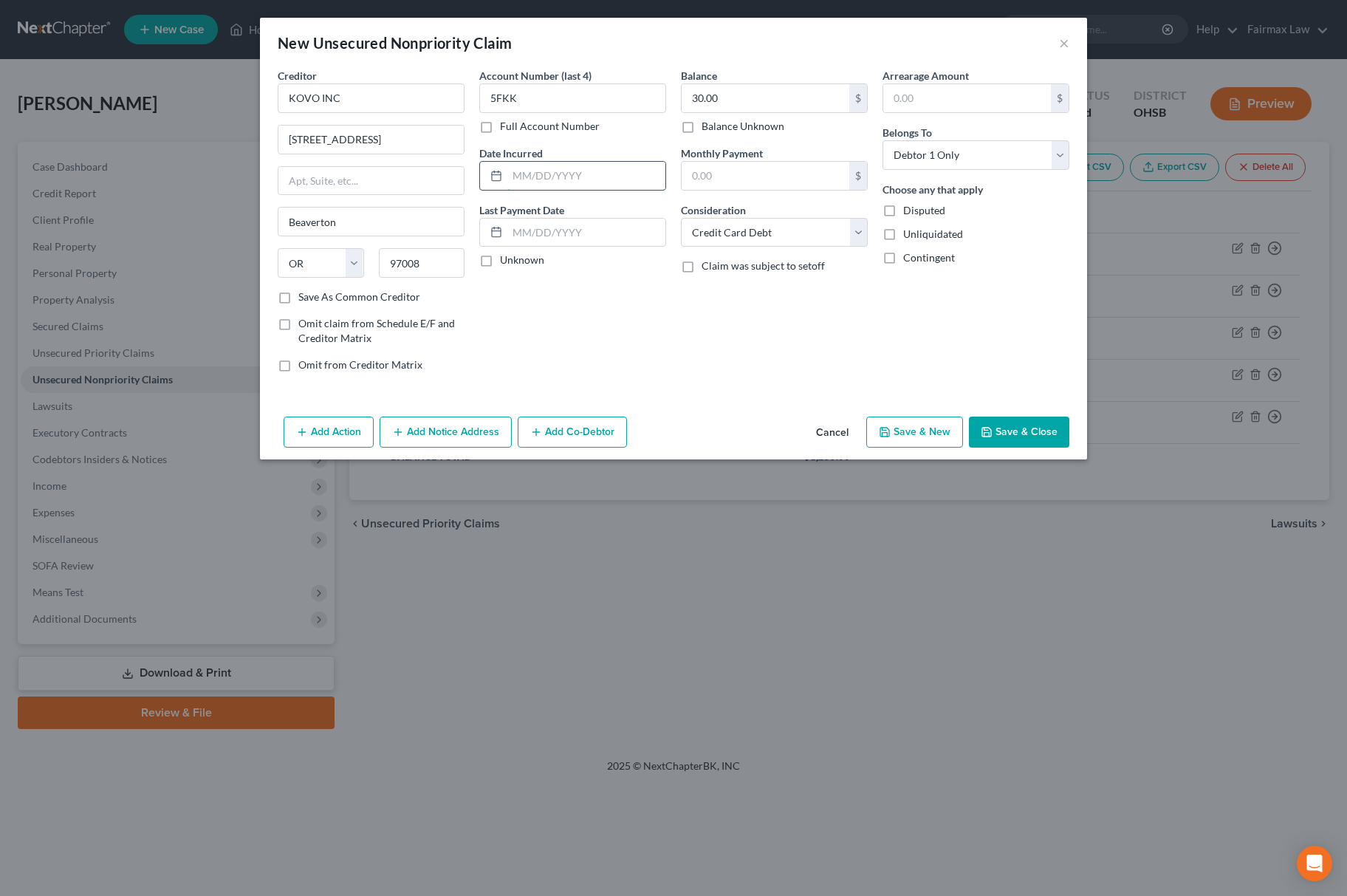
click at [565, 169] on input "text" at bounding box center [587, 176] width 158 height 28
type input "[DATE]"
click at [916, 431] on button "Save & New" at bounding box center [914, 431] width 97 height 31
select select "0"
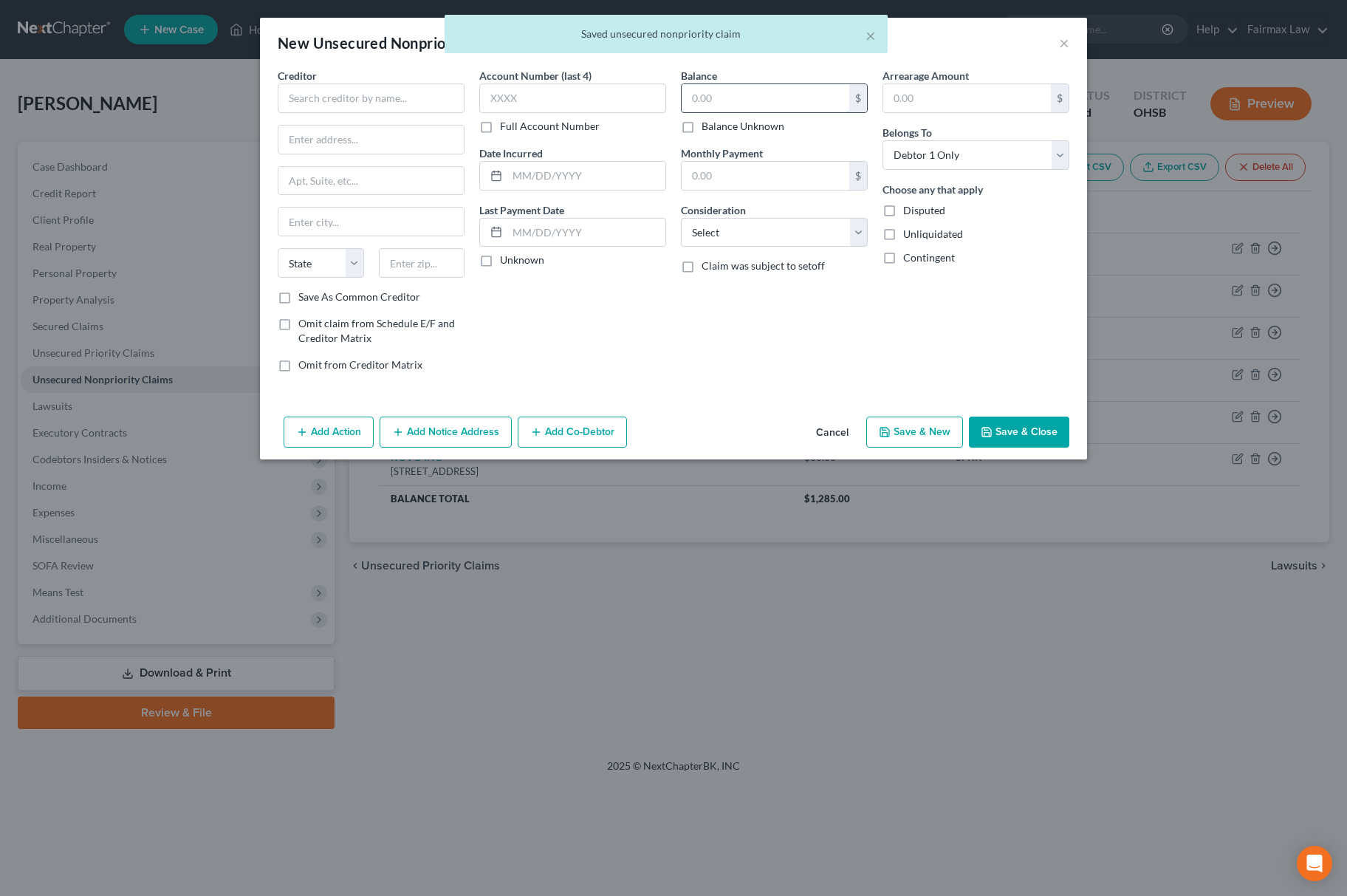
click at [774, 104] on input "text" at bounding box center [765, 98] width 168 height 28
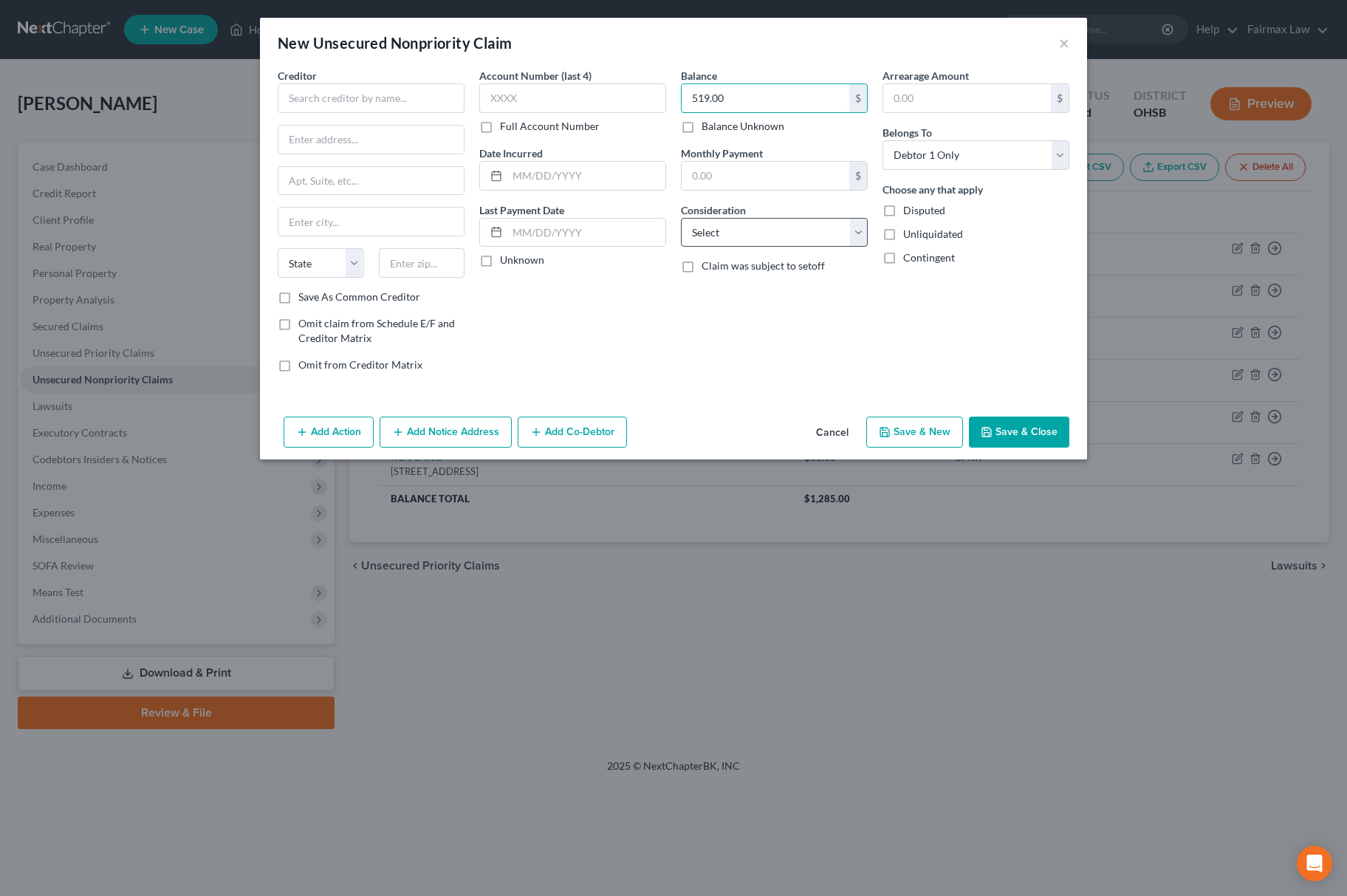
type input "519.00"
drag, startPoint x: 743, startPoint y: 232, endPoint x: 748, endPoint y: 243, distance: 12.1
click at [743, 232] on select "Select Cable / Satellite Services Collection Agency Credit Card Debt Debt Couns…" at bounding box center [774, 232] width 187 height 29
select select "2"
click at [681, 218] on select "Select Cable / Satellite Services Collection Agency Credit Card Debt Debt Couns…" at bounding box center [774, 232] width 187 height 29
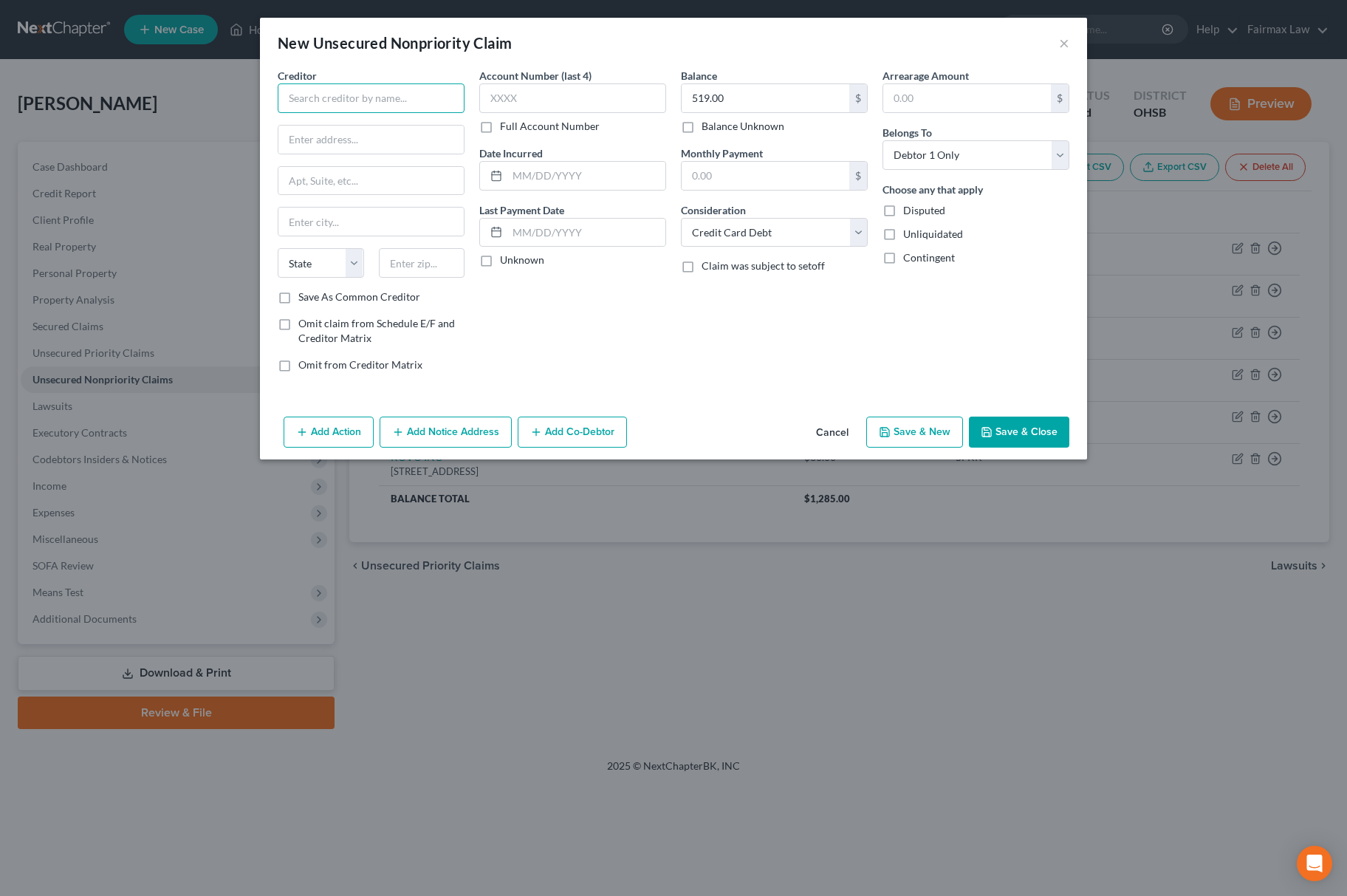
click at [375, 106] on input "text" at bounding box center [371, 98] width 187 height 29
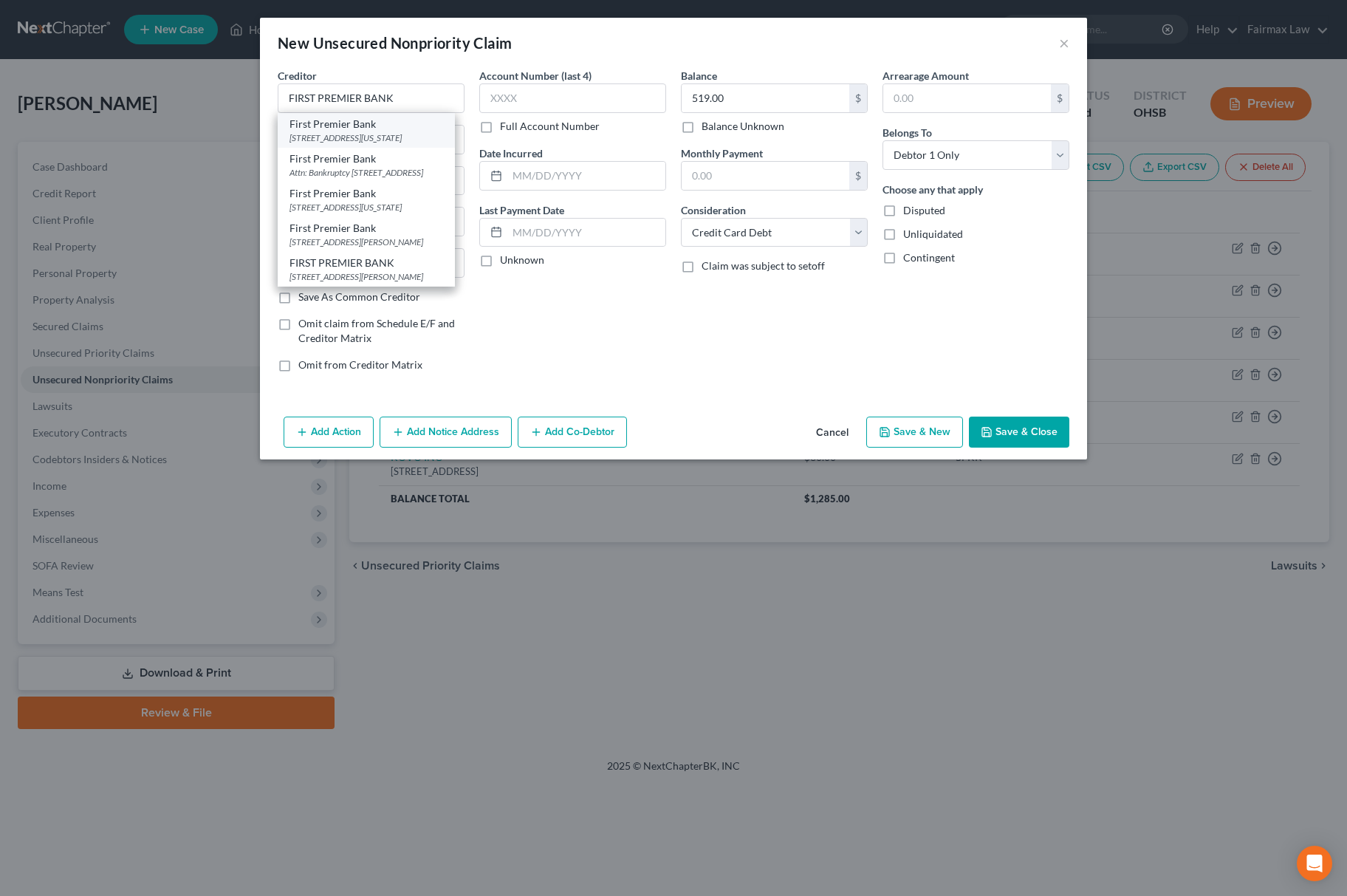
click at [358, 122] on div "First Premier Bank" at bounding box center [366, 124] width 154 height 15
type input "First Premier Bank"
type input "[STREET_ADDRESS][US_STATE]"
type input "[GEOGRAPHIC_DATA]"
select select "43"
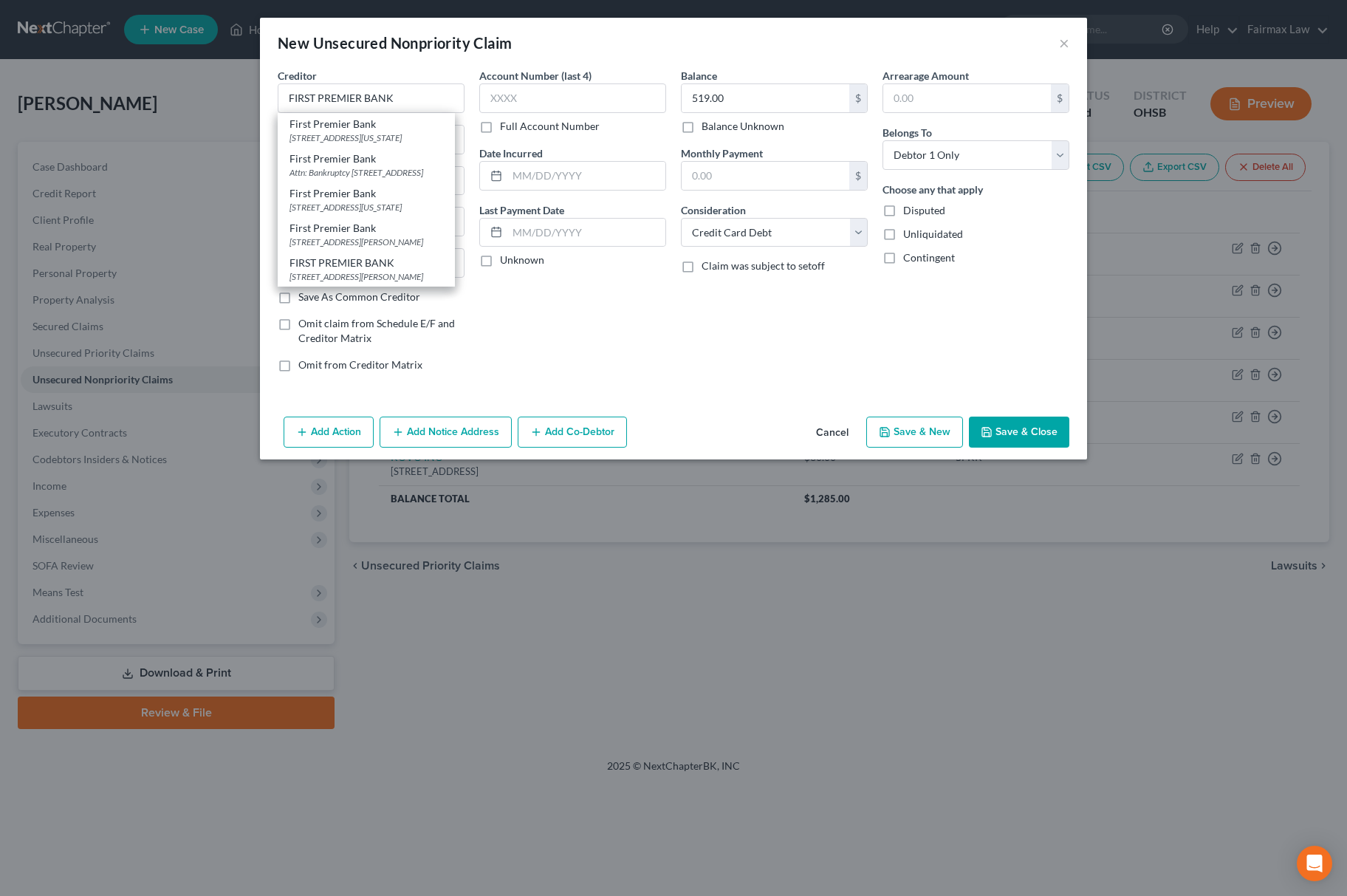
type input "57104"
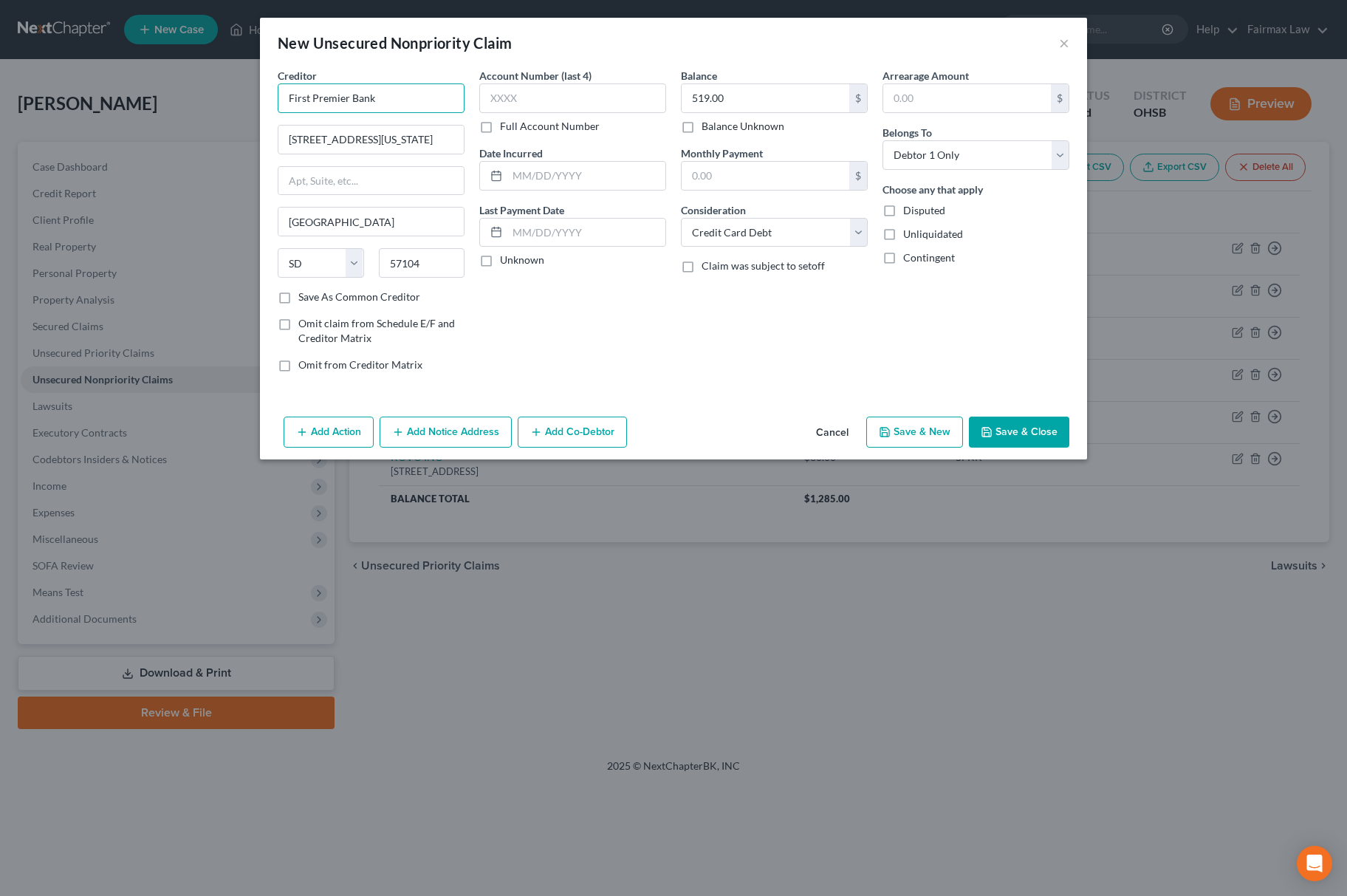
drag, startPoint x: 412, startPoint y: 98, endPoint x: 114, endPoint y: 81, distance: 298.5
click at [113, 86] on div "New Unsecured Nonpriority Claim × Creditor * First Premier Bank [STREET_ADDRESS…" at bounding box center [674, 448] width 1347 height 896
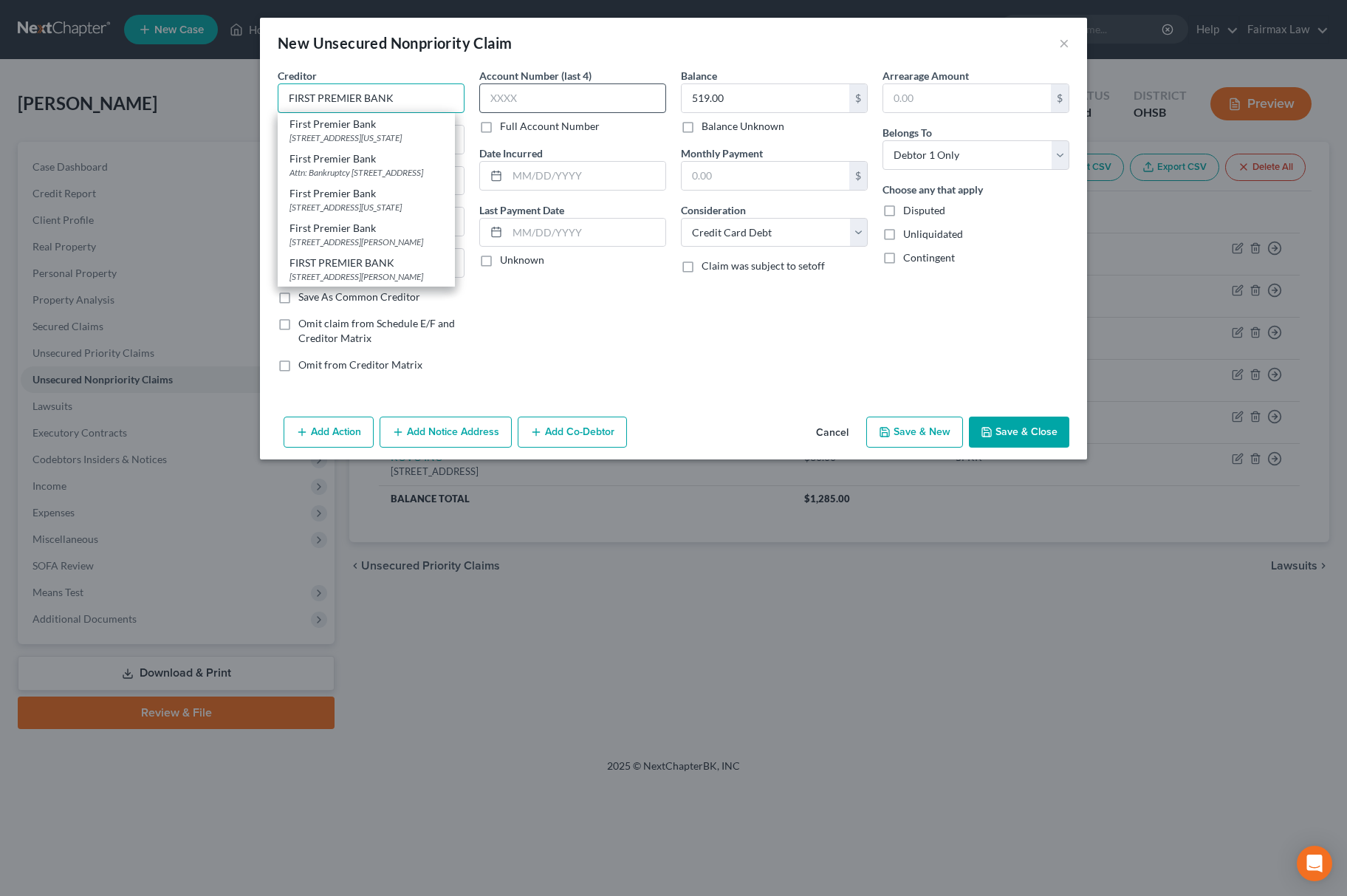
type input "FIRST PREMIER BANK"
click at [514, 98] on input "text" at bounding box center [572, 98] width 187 height 29
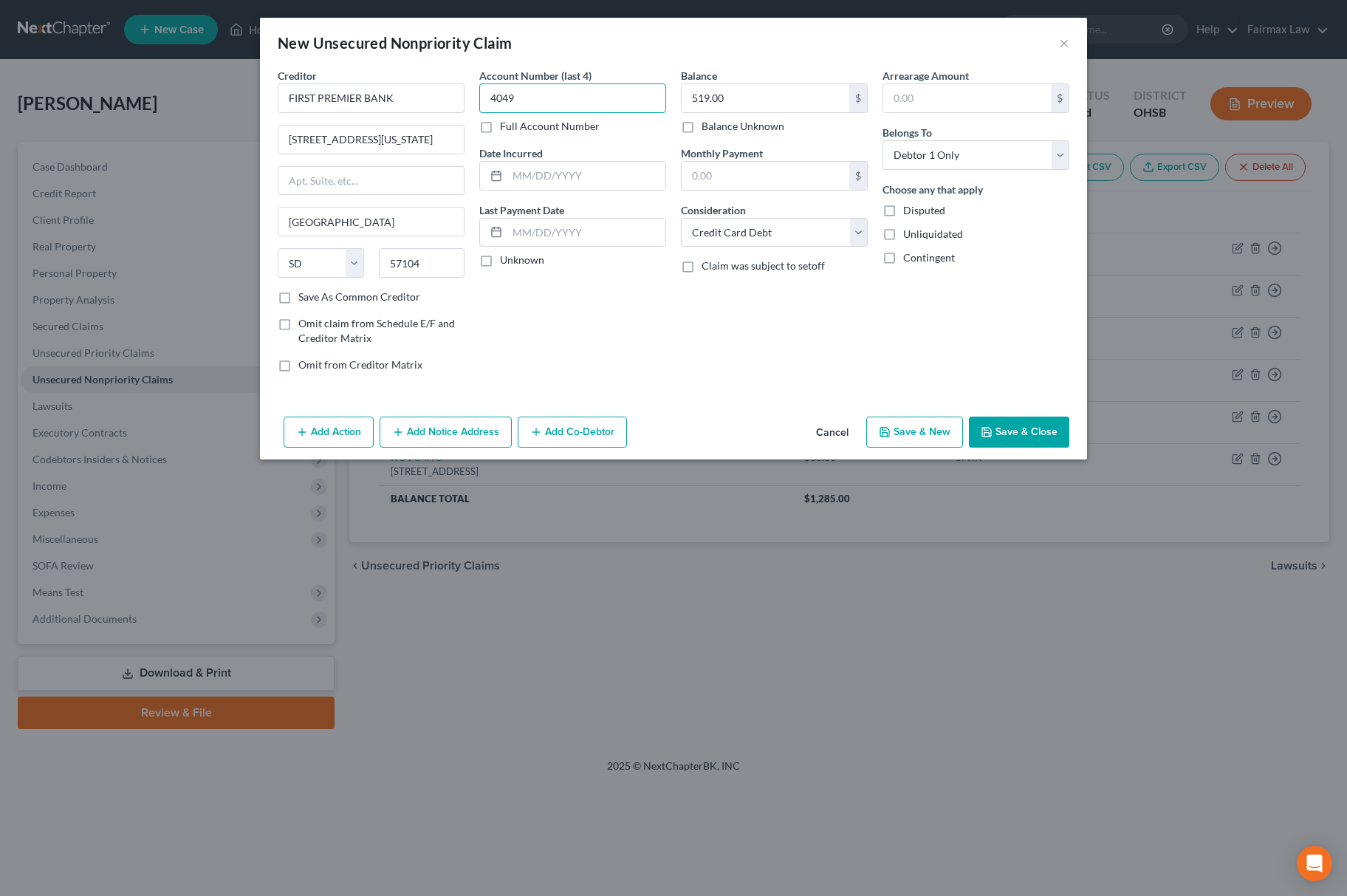
type input "4049"
click at [564, 160] on div "Date Incurred" at bounding box center [572, 168] width 187 height 45
click at [568, 172] on div "Date Incurred" at bounding box center [572, 168] width 187 height 45
click at [568, 172] on input "text" at bounding box center [587, 176] width 158 height 28
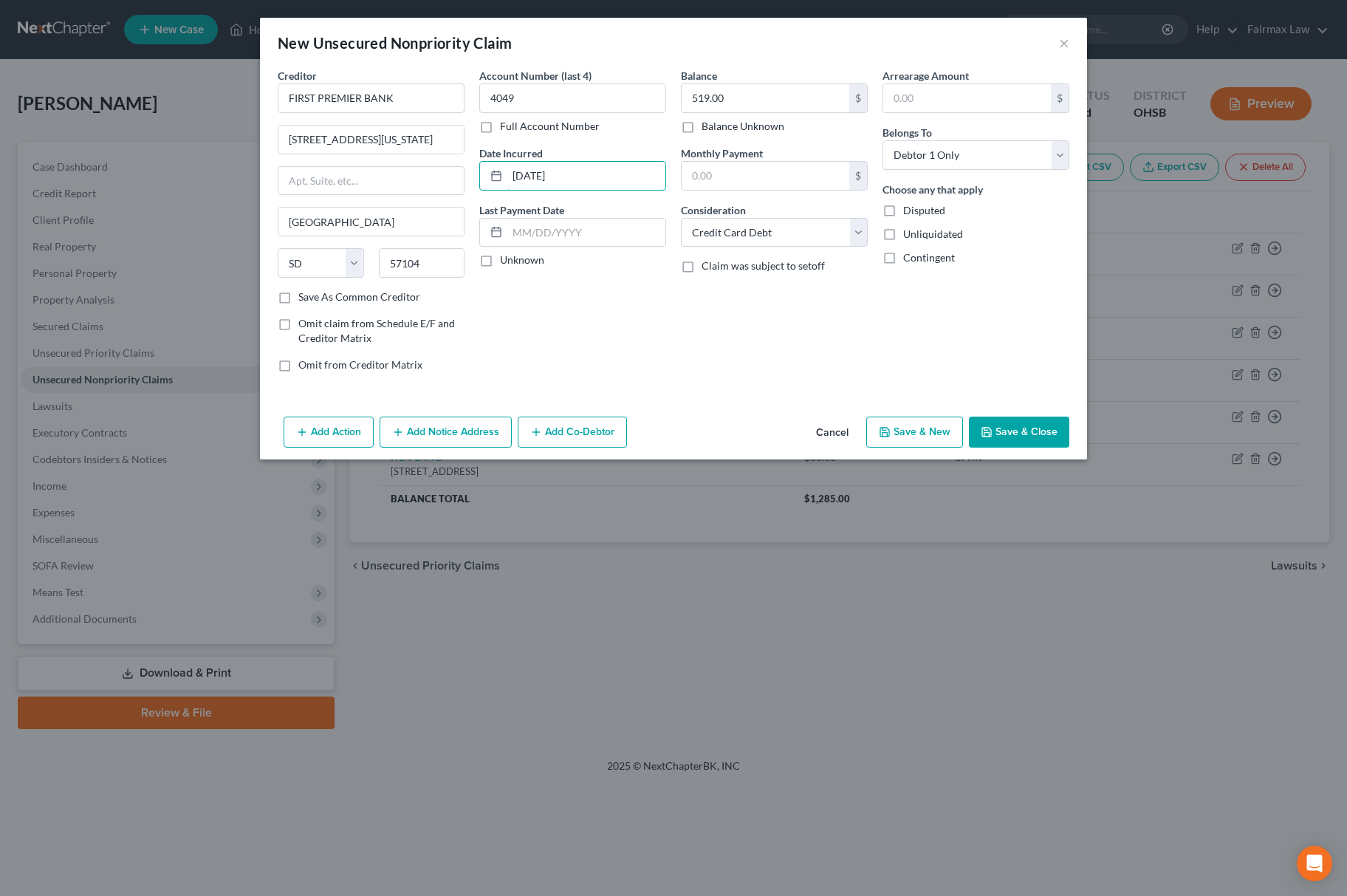
type input "[DATE]"
click at [870, 425] on button "Save & New" at bounding box center [914, 431] width 97 height 31
select select "0"
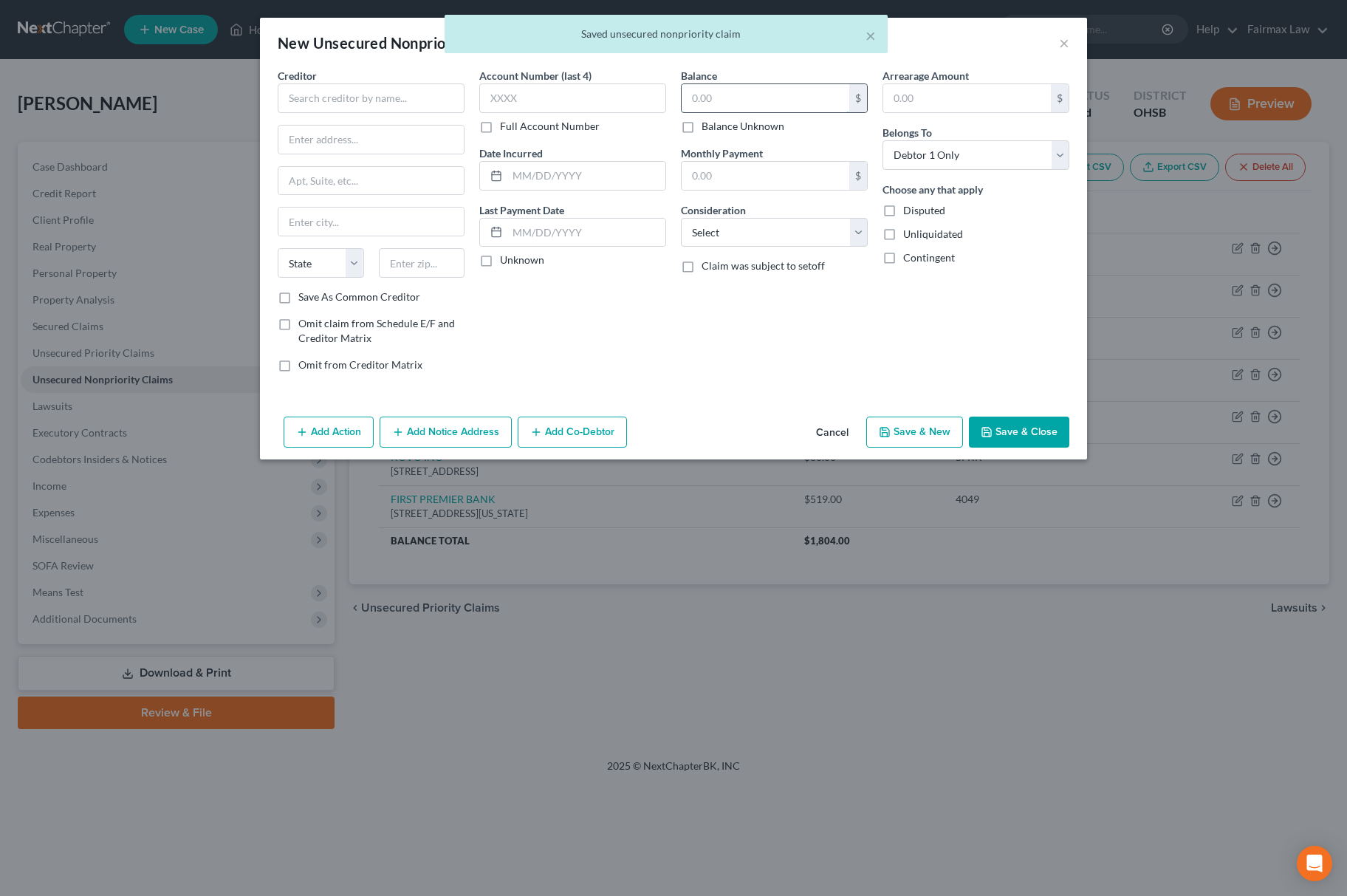
click at [817, 86] on input "text" at bounding box center [765, 98] width 168 height 28
type input "8"
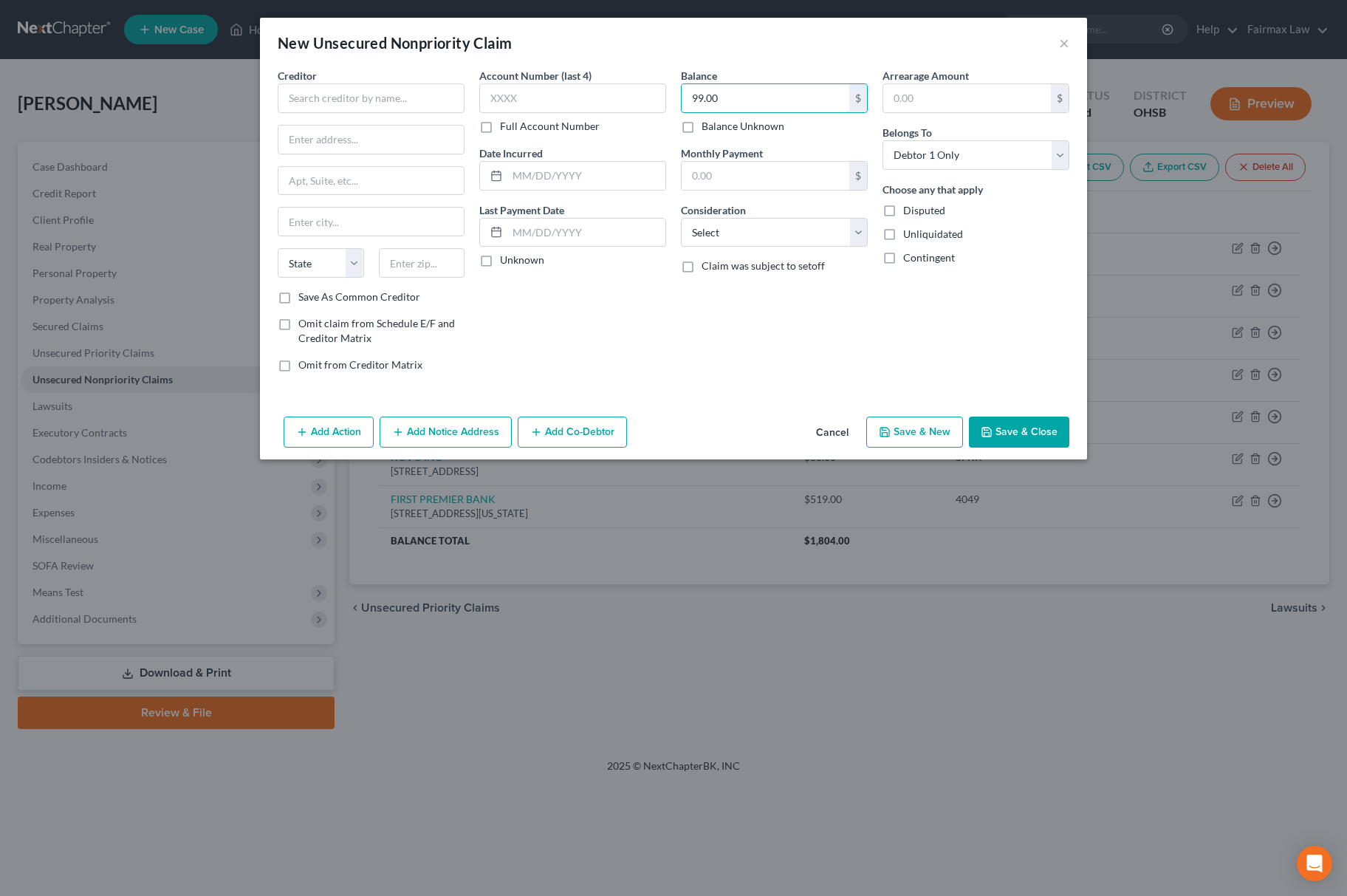
type input "99.00"
click at [756, 254] on div "Balance 99.00 $ Balance Unknown Balance Undetermined 99.00 $ Balance Unknown Mo…" at bounding box center [774, 226] width 201 height 316
drag, startPoint x: 777, startPoint y: 240, endPoint x: 784, endPoint y: 245, distance: 8.6
click at [777, 240] on select "Select Cable / Satellite Services Collection Agency Credit Card Debt Debt Couns…" at bounding box center [774, 232] width 187 height 29
select select "2"
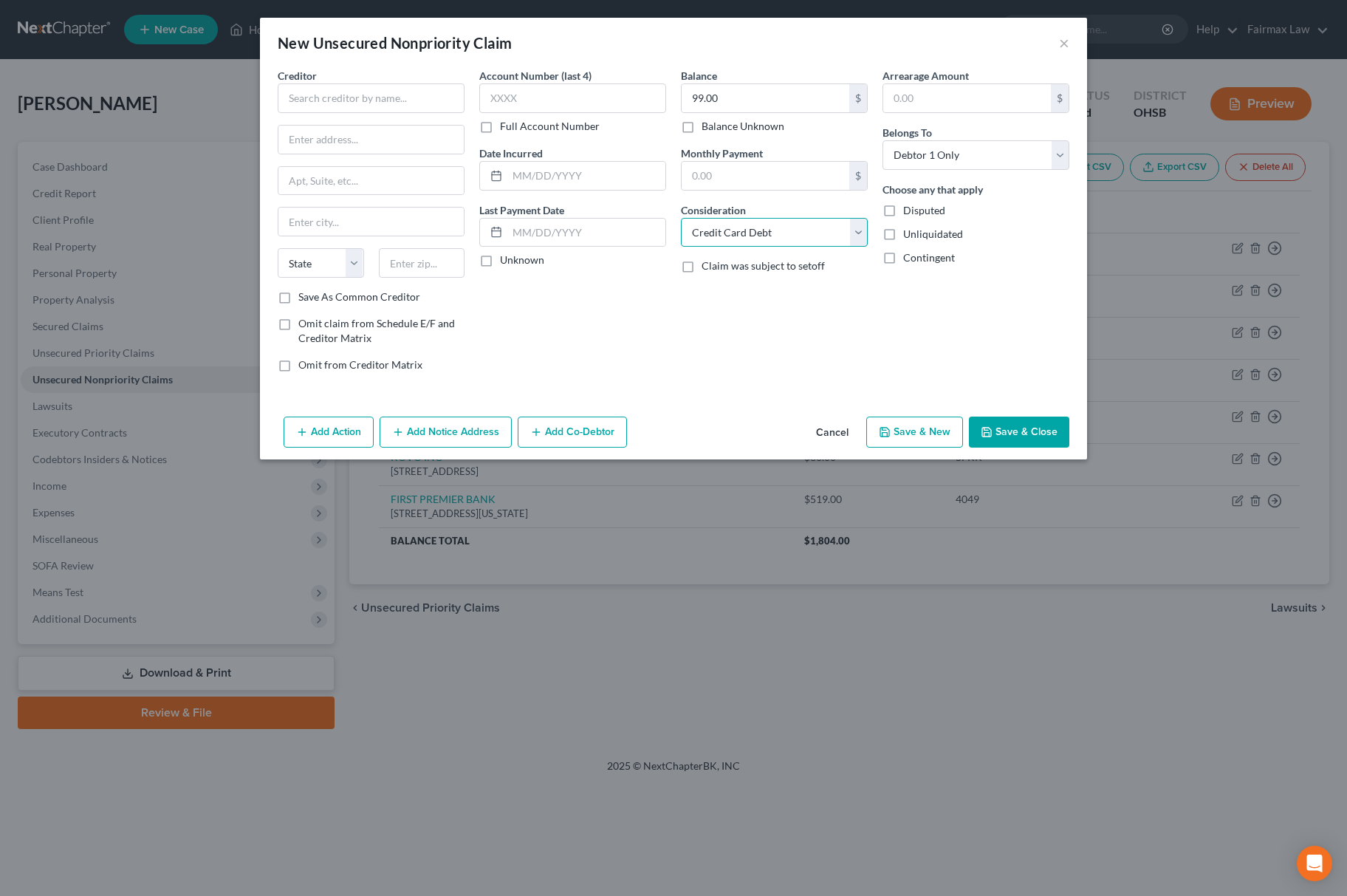
click at [681, 218] on select "Select Cable / Satellite Services Collection Agency Credit Card Debt Debt Couns…" at bounding box center [774, 232] width 187 height 29
click at [452, 109] on input "text" at bounding box center [371, 98] width 187 height 29
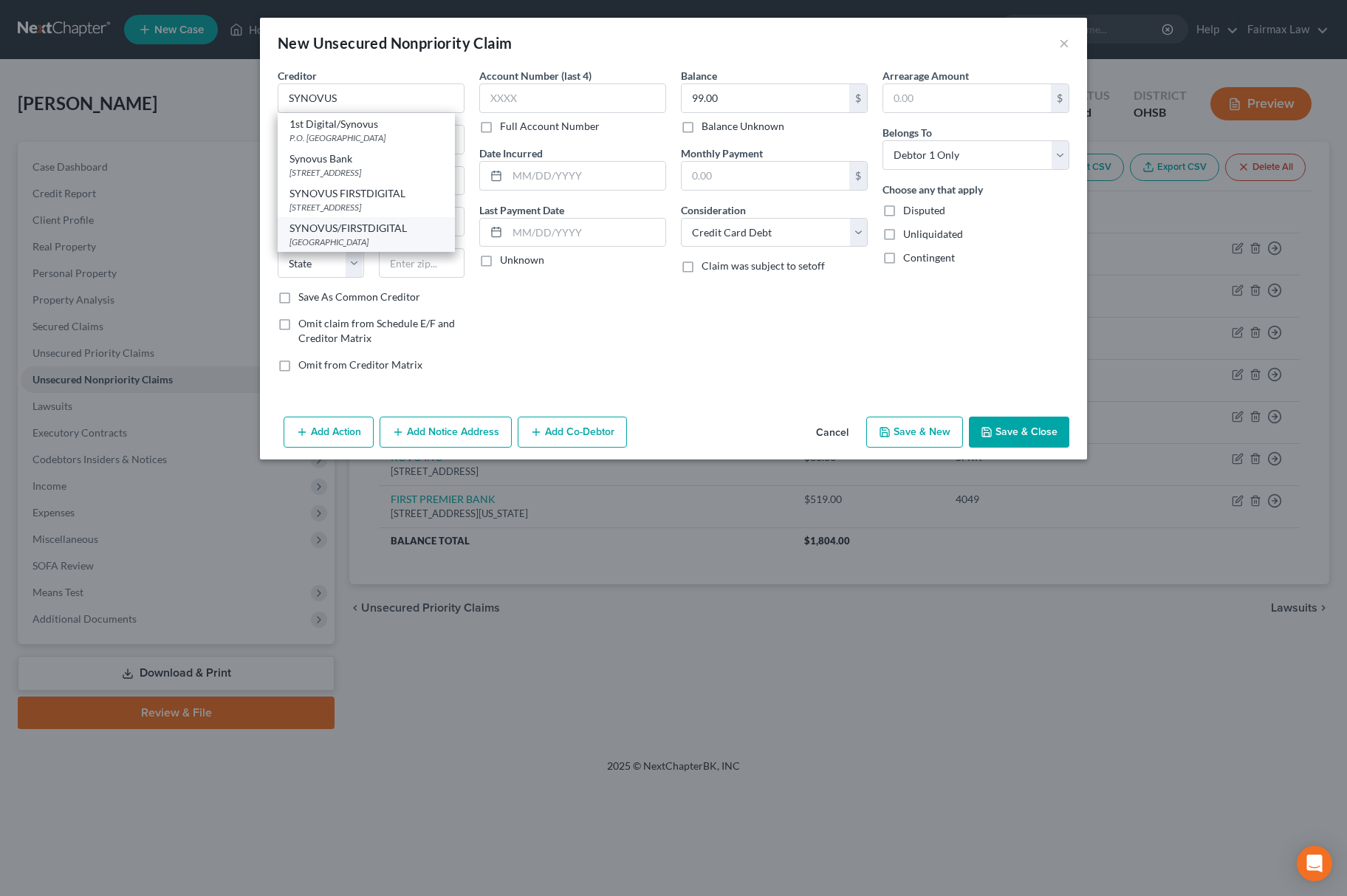
click at [378, 235] on div "SYNOVUS/FIRSTDIGITAL" at bounding box center [366, 228] width 154 height 15
type input "SYNOVUS/FIRSTDIGITAL"
type input "PO Box 85650"
type input "[GEOGRAPHIC_DATA]"
select select "43"
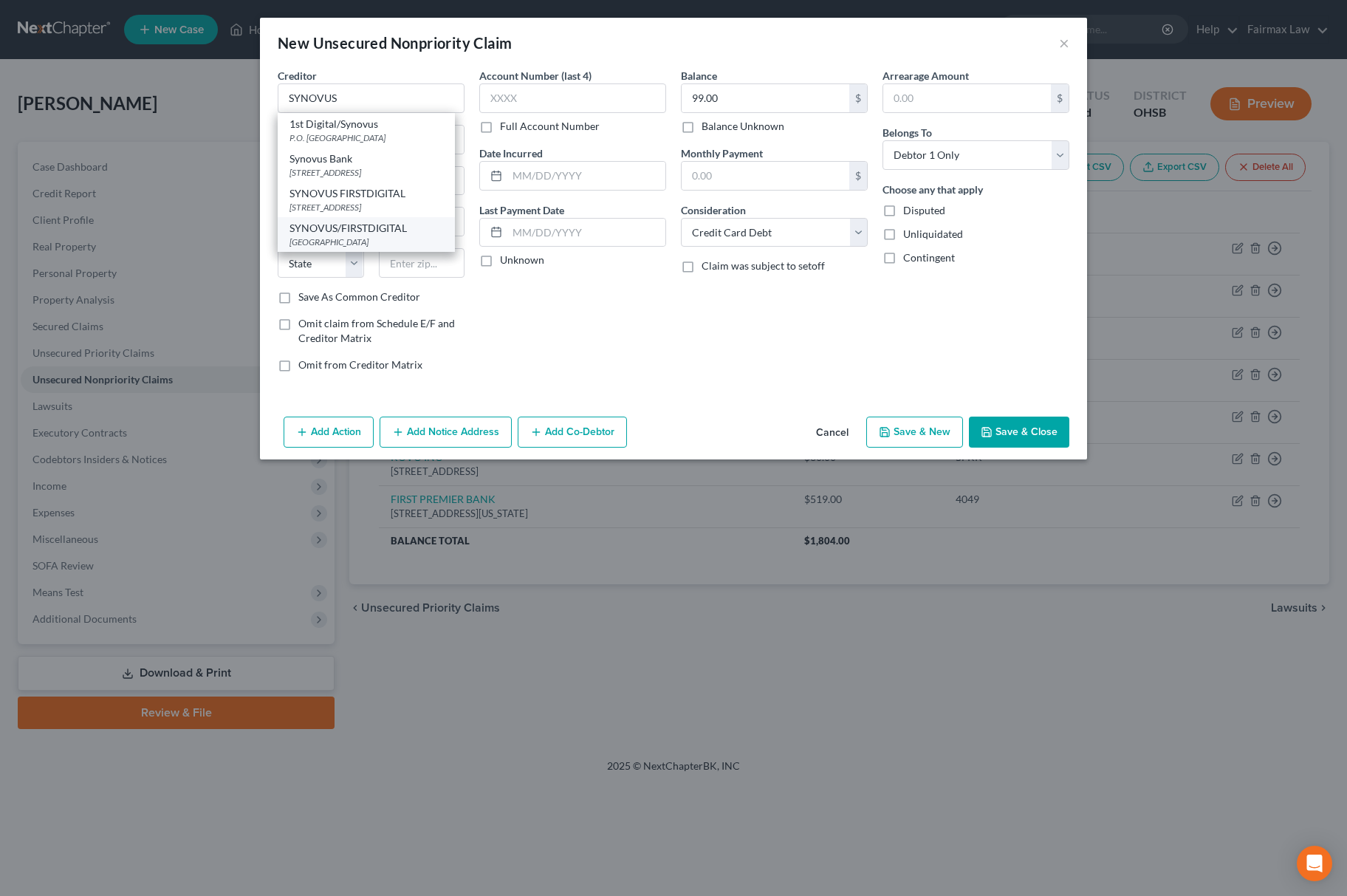
type input "57118"
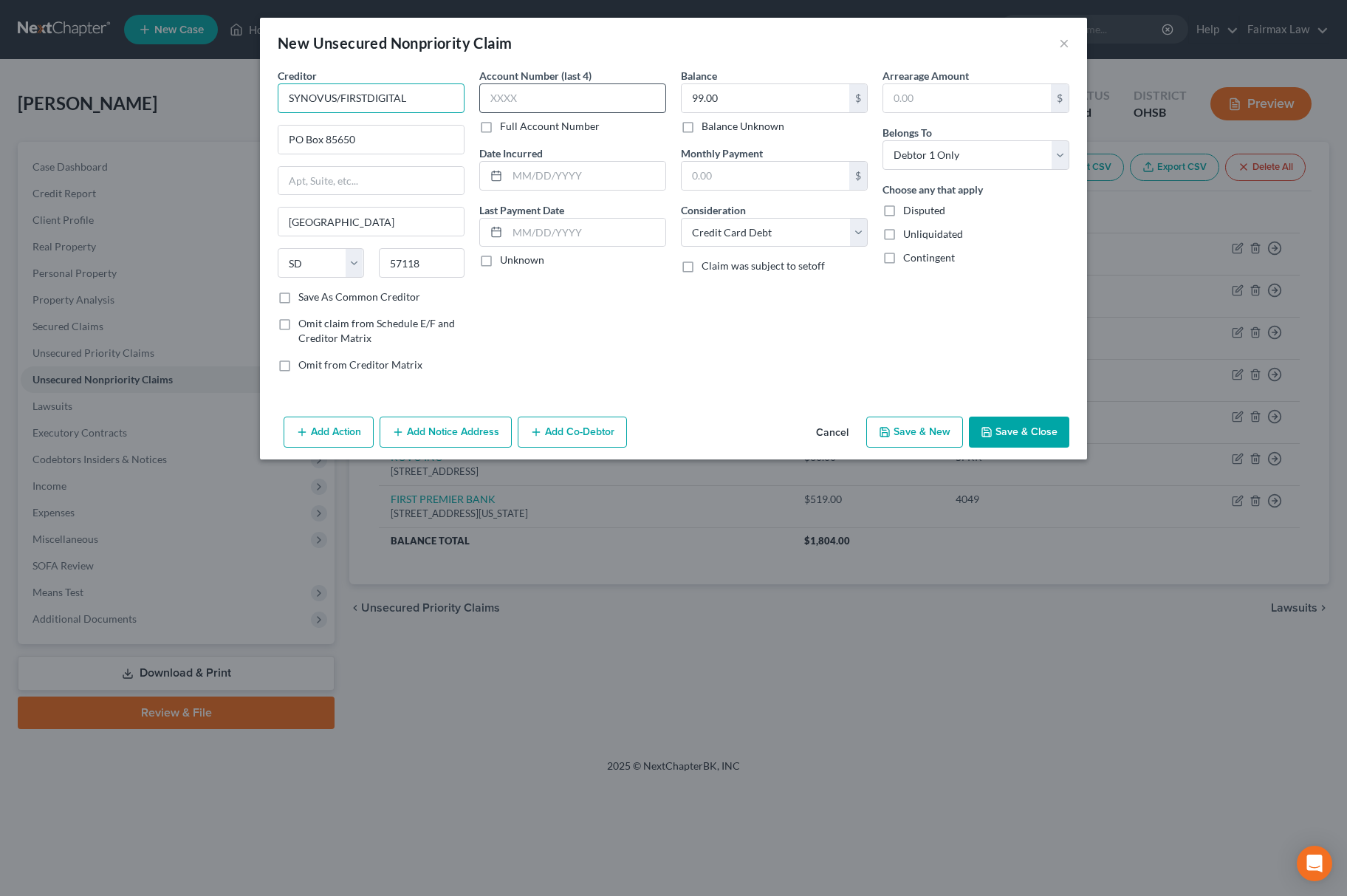
drag, startPoint x: 350, startPoint y: 99, endPoint x: 509, endPoint y: 98, distance: 159.0
click at [544, 100] on div "Creditor * SYNOVUS/FIRSTDIGITAL PO Box 85650 [GEOGRAPHIC_DATA] [US_STATE][GEOGR…" at bounding box center [674, 226] width 807 height 316
type input "SYNOVUS/COMPASS SECU"
click at [650, 90] on input "text" at bounding box center [572, 98] width 187 height 29
type input "9510"
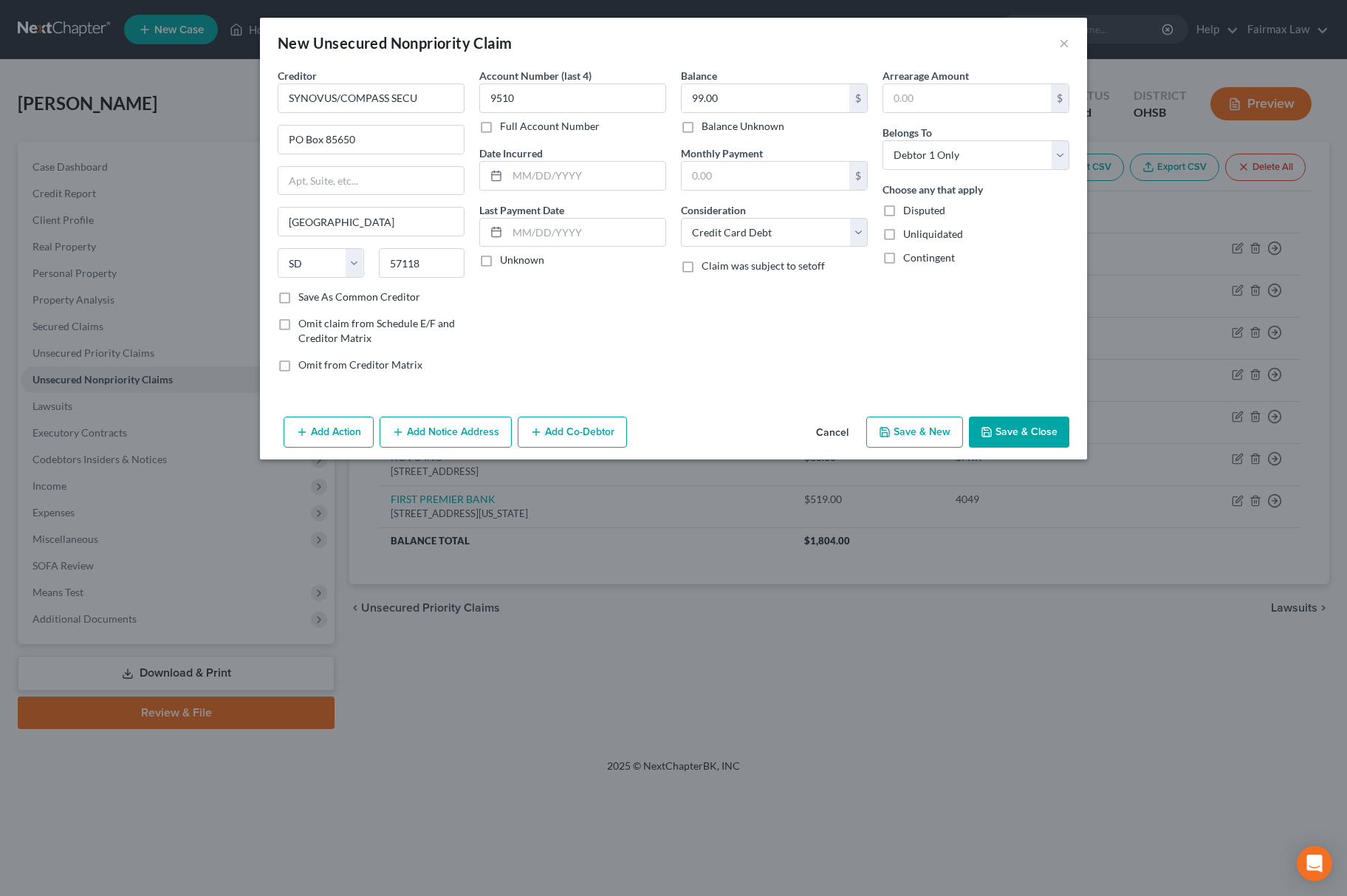
click at [618, 193] on div "Account Number (last 4) 9510 Full Account Number Date Incurred Last Payment Dat…" at bounding box center [572, 226] width 201 height 316
click at [622, 183] on input "text" at bounding box center [587, 176] width 158 height 28
type input "[DATE]"
click at [925, 420] on button "Save & New" at bounding box center [914, 431] width 97 height 31
select select "0"
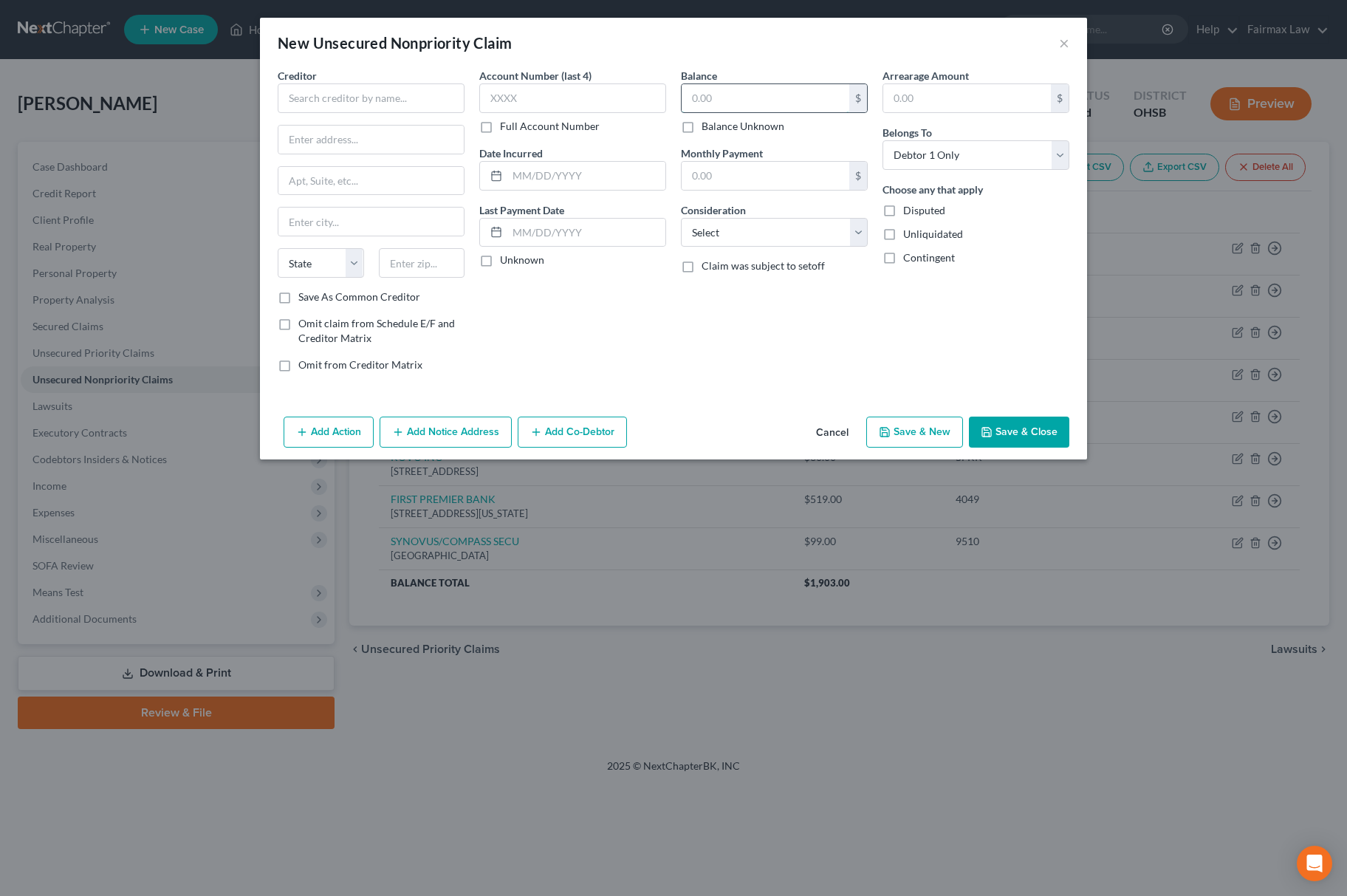
click at [744, 106] on input "text" at bounding box center [765, 98] width 168 height 28
type input "1,967.00"
click at [755, 253] on div "Balance 1,967.00 $ Balance Unknown Balance Undetermined 1,967.00 $ Balance Unkn…" at bounding box center [774, 226] width 201 height 316
select select "2"
click at [681, 218] on select "Select Cable / Satellite Services Collection Agency Credit Card Debt Debt Couns…" at bounding box center [774, 232] width 187 height 29
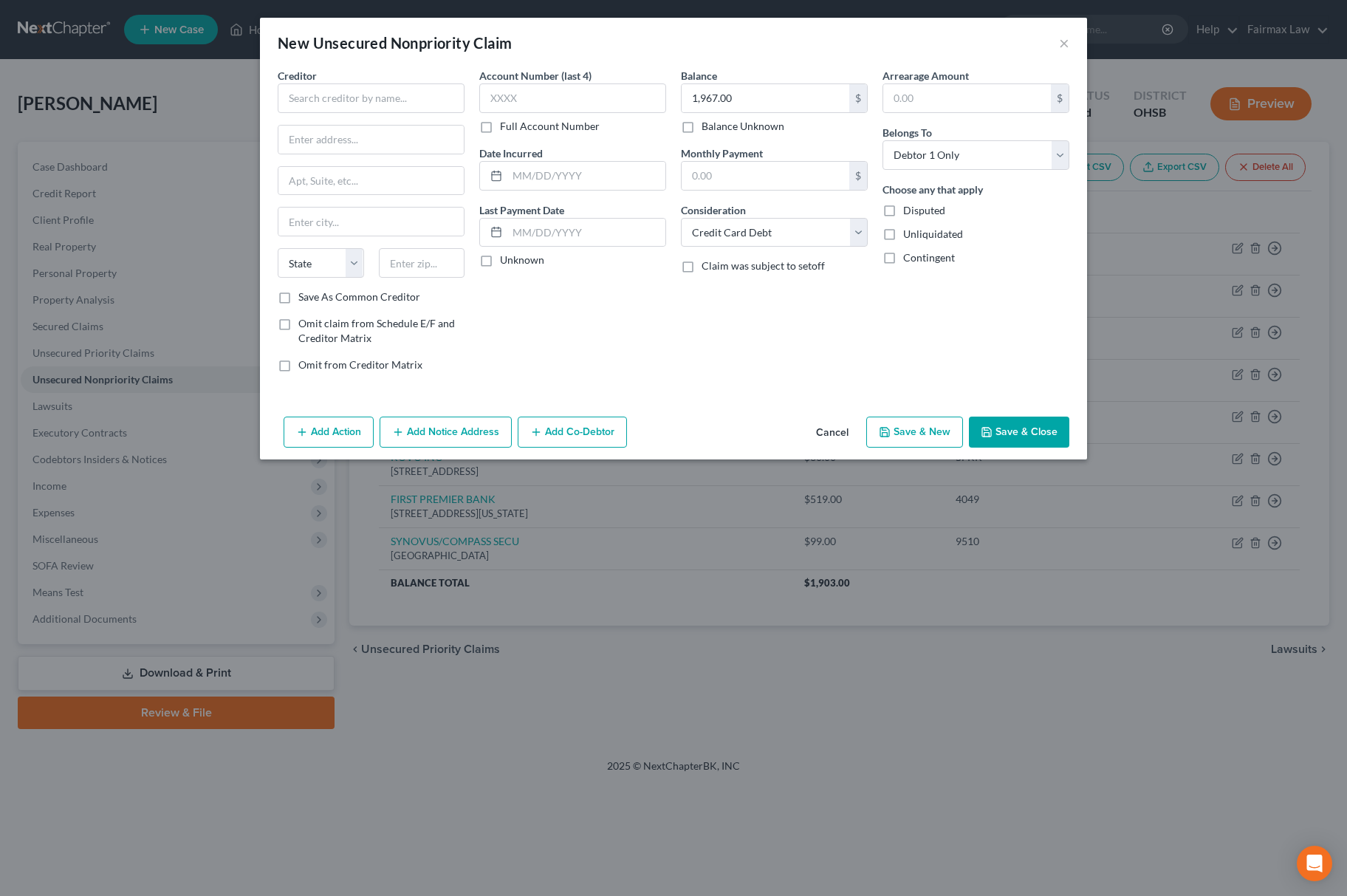
click at [437, 74] on div "Creditor *" at bounding box center [371, 90] width 187 height 45
click at [437, 98] on input "text" at bounding box center [371, 98] width 187 height 29
type input "c"
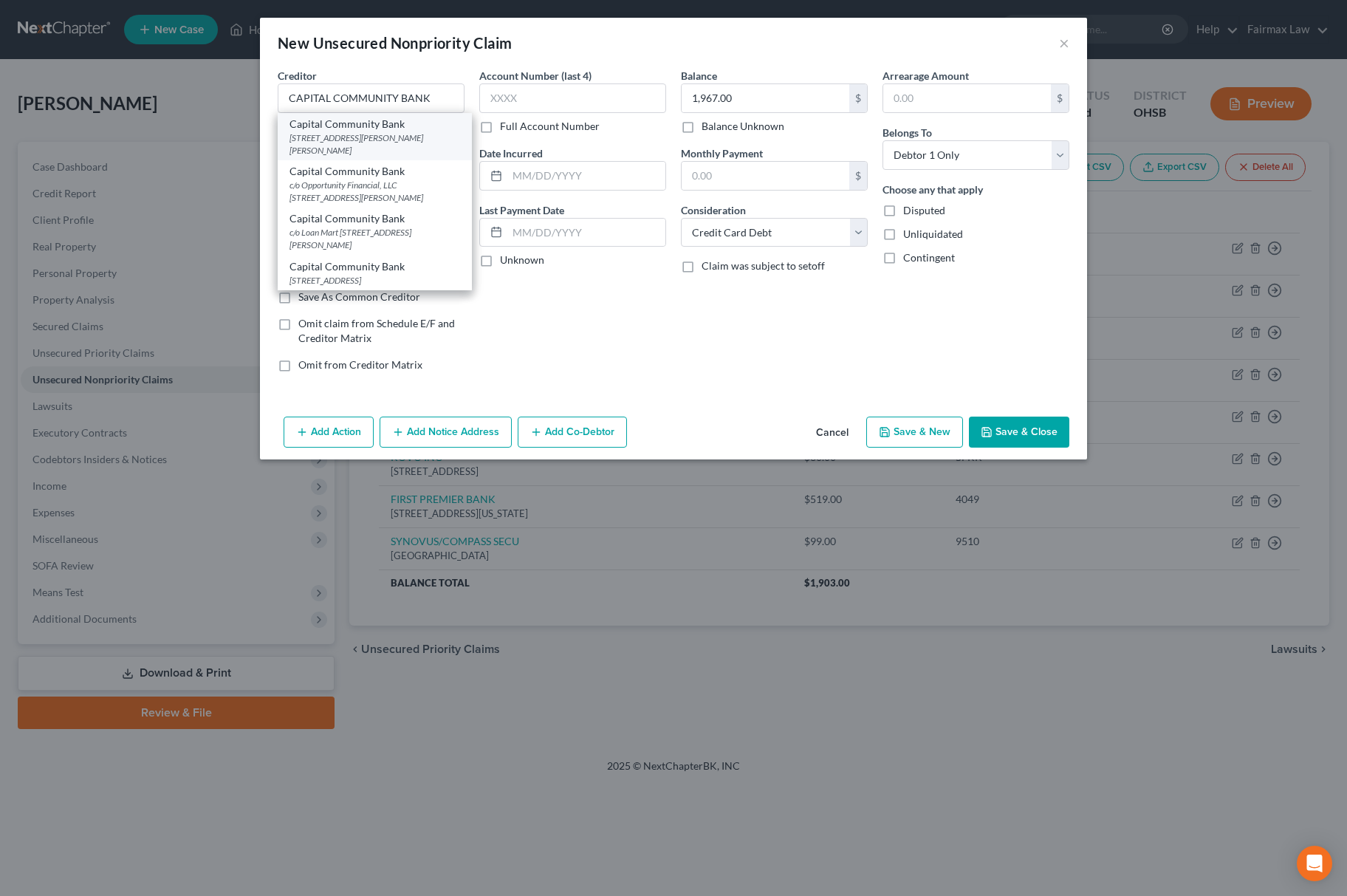
click at [351, 131] on div "[STREET_ADDRESS][PERSON_NAME][PERSON_NAME]" at bounding box center [374, 144] width 170 height 25
type input "Capital Community Bank"
type input "[STREET_ADDRESS][PERSON_NAME]"
type input "[PERSON_NAME]"
select select "4"
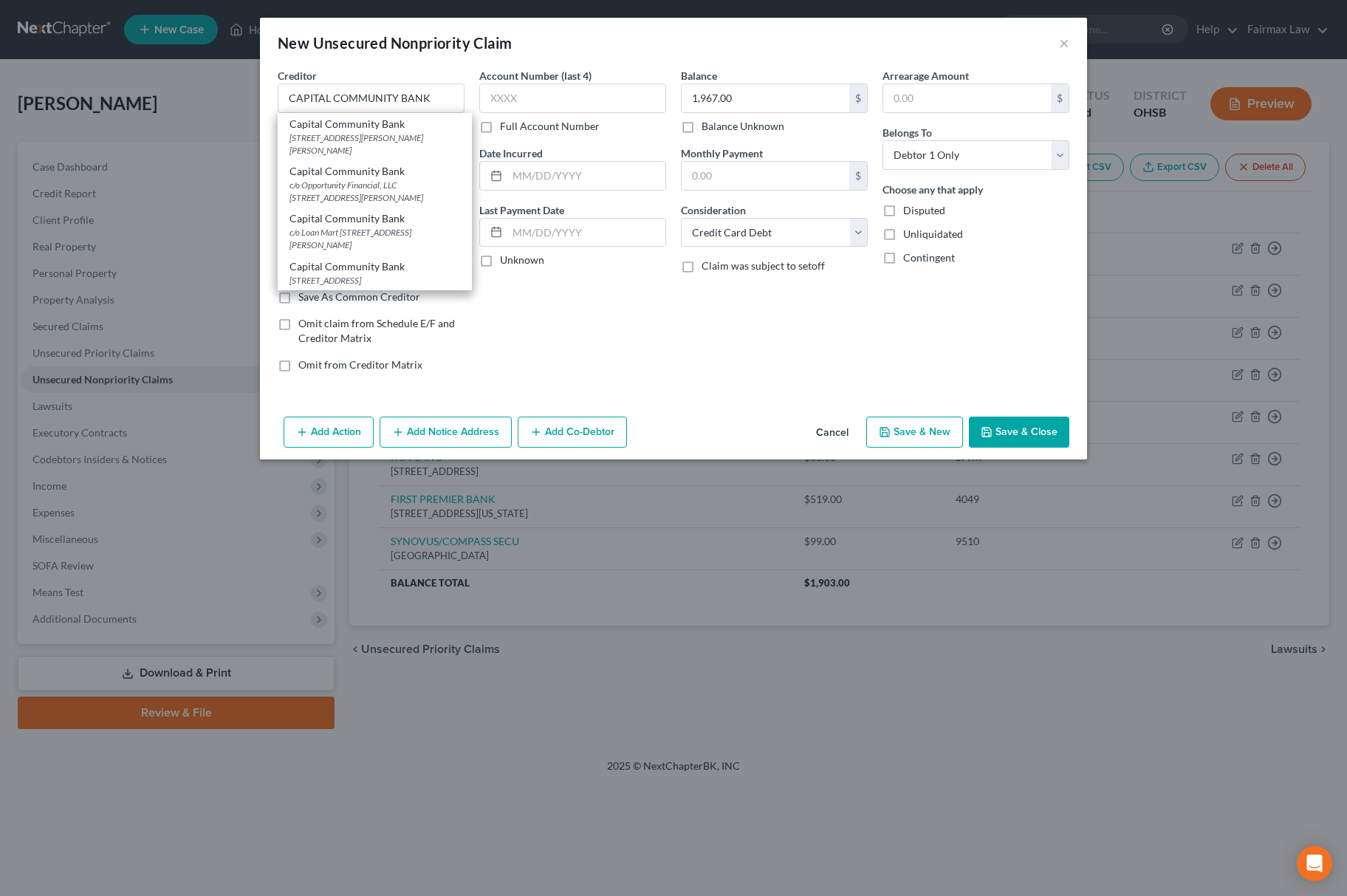
type input "91406"
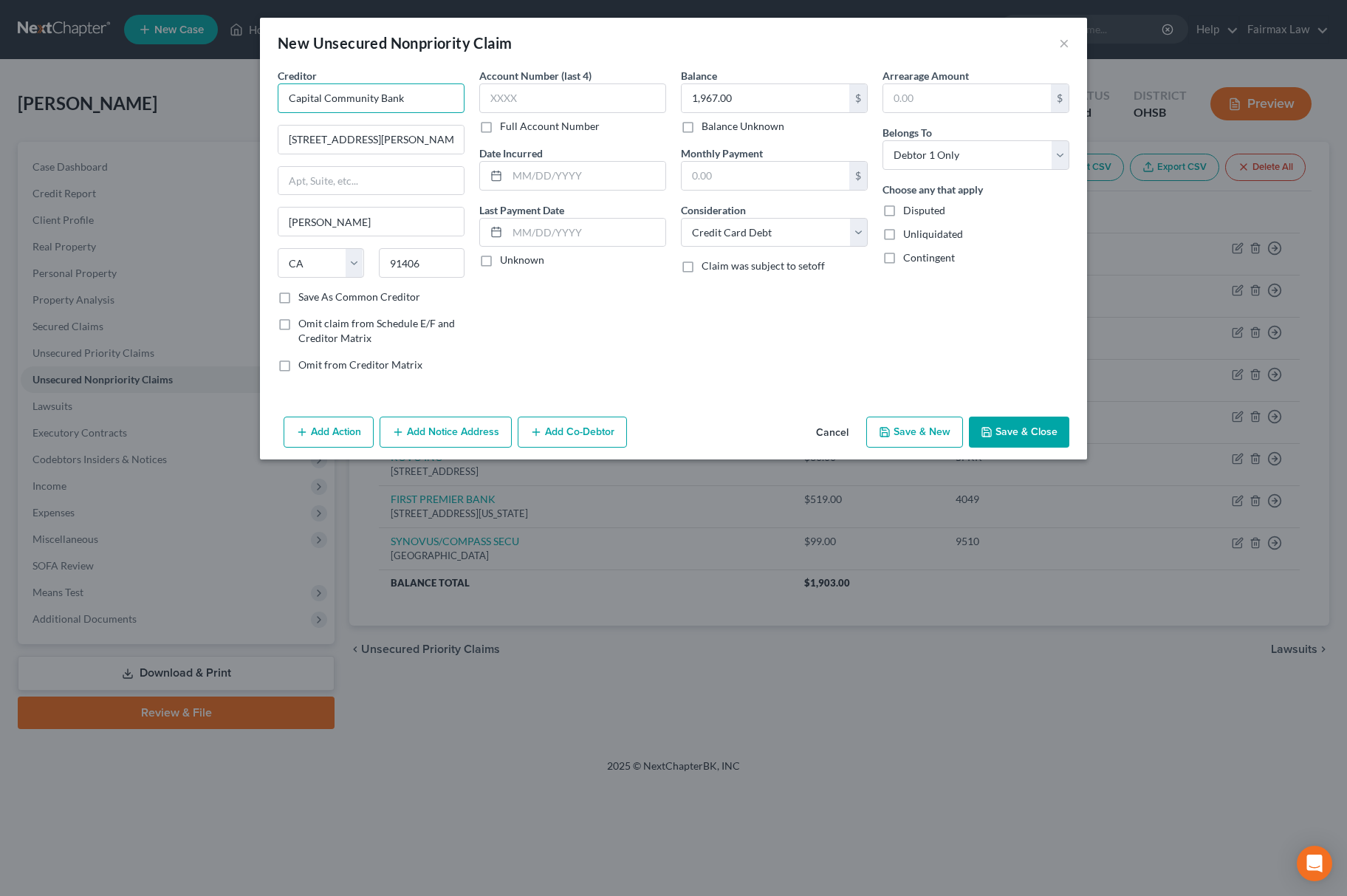
drag, startPoint x: 444, startPoint y: 95, endPoint x: 205, endPoint y: 104, distance: 239.2
click at [205, 104] on div "New Unsecured Nonpriority Claim × Creditor * Capital Community Bank [STREET_ADD…" at bounding box center [674, 448] width 1347 height 896
type input "CAPITAL COMMUNITY BANK"
click at [532, 102] on input "text" at bounding box center [572, 98] width 187 height 29
type input "6"
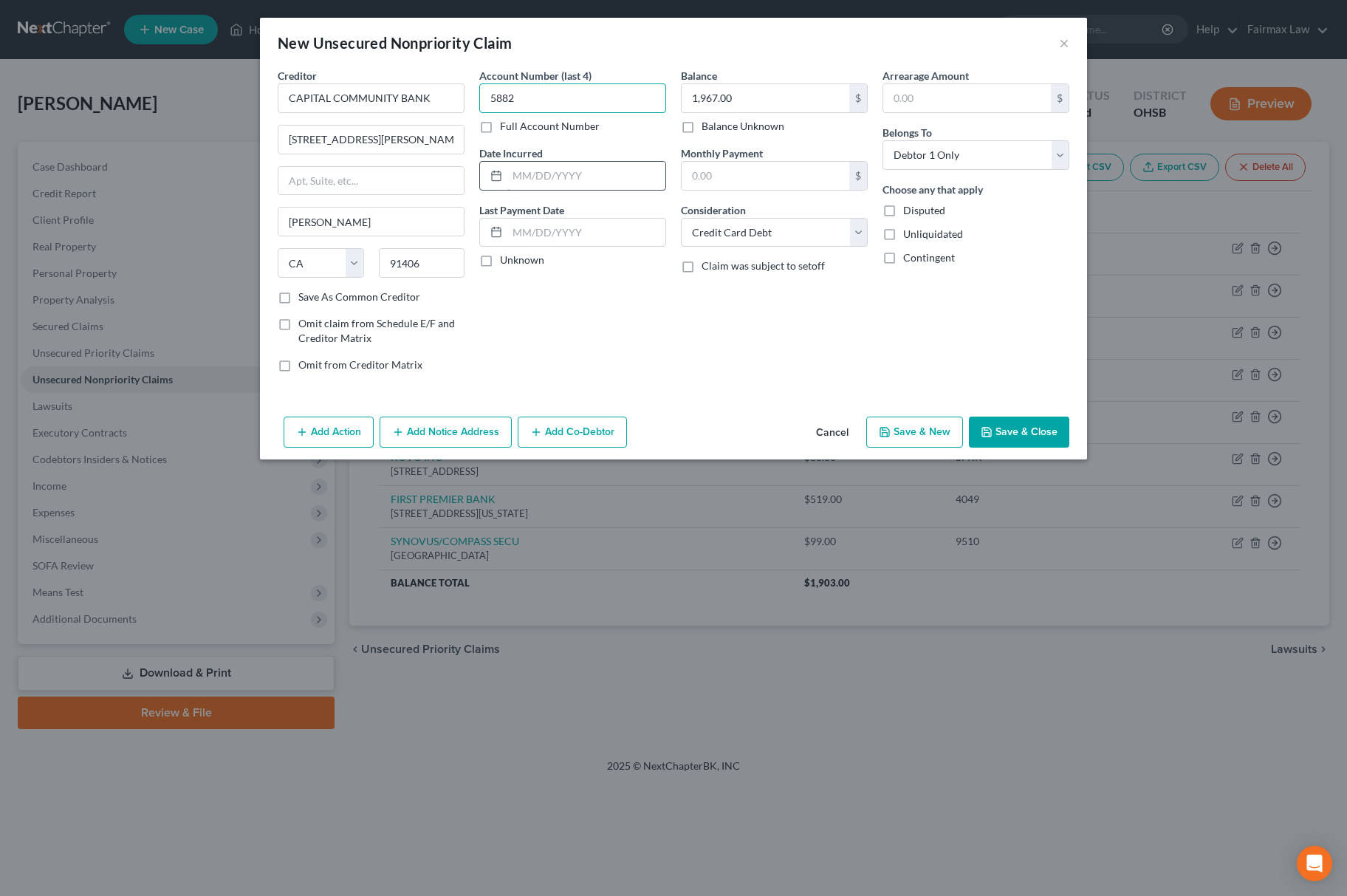
type input "5882"
click at [611, 177] on input "text" at bounding box center [587, 176] width 158 height 28
type input "[DATE]"
click at [913, 453] on div "Add Action Add Notice Address Add Co-Debtor Cancel Save & New Save & Close" at bounding box center [674, 435] width 827 height 49
click at [940, 434] on button "Save & New" at bounding box center [914, 431] width 97 height 31
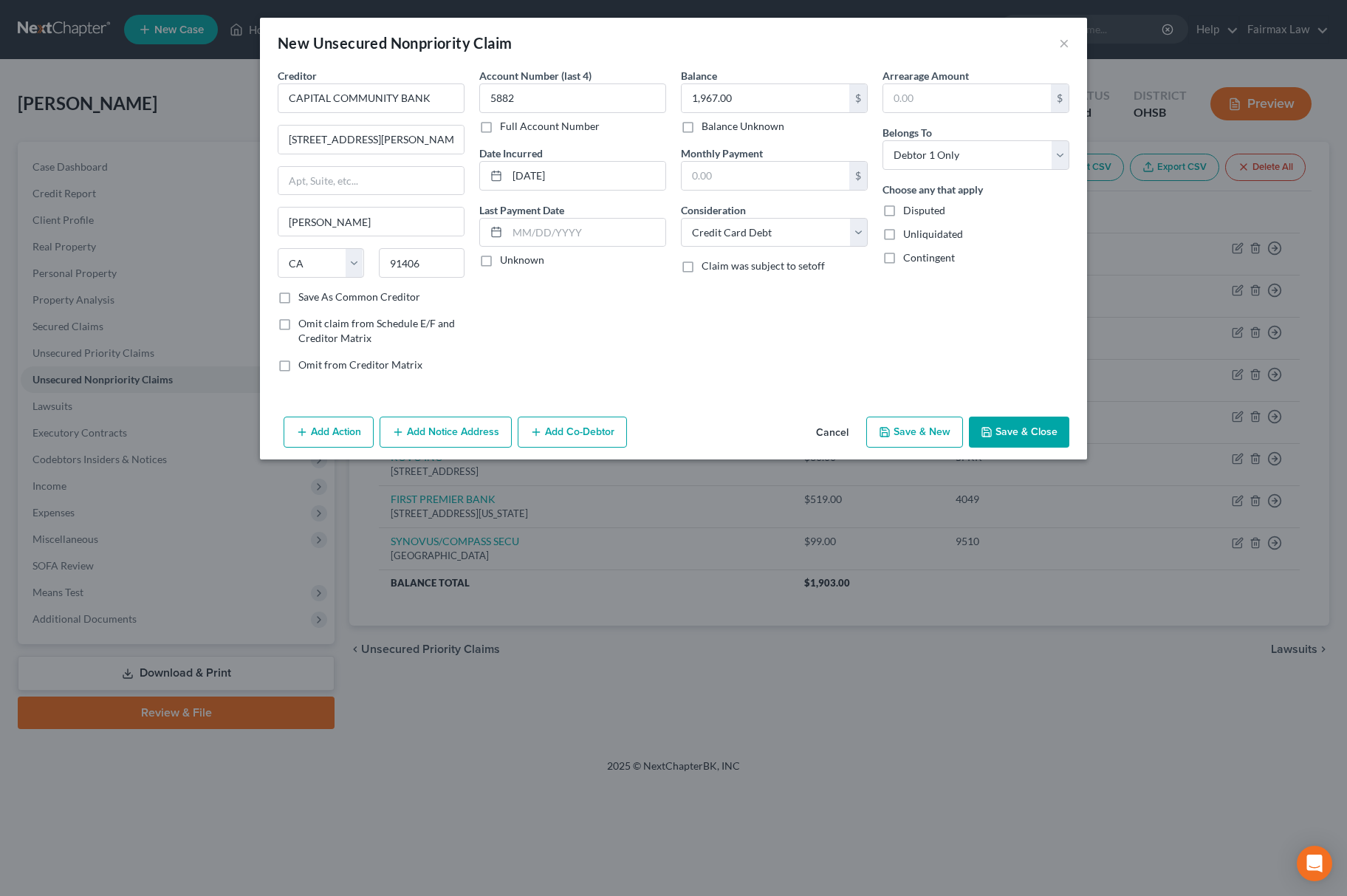
select select "0"
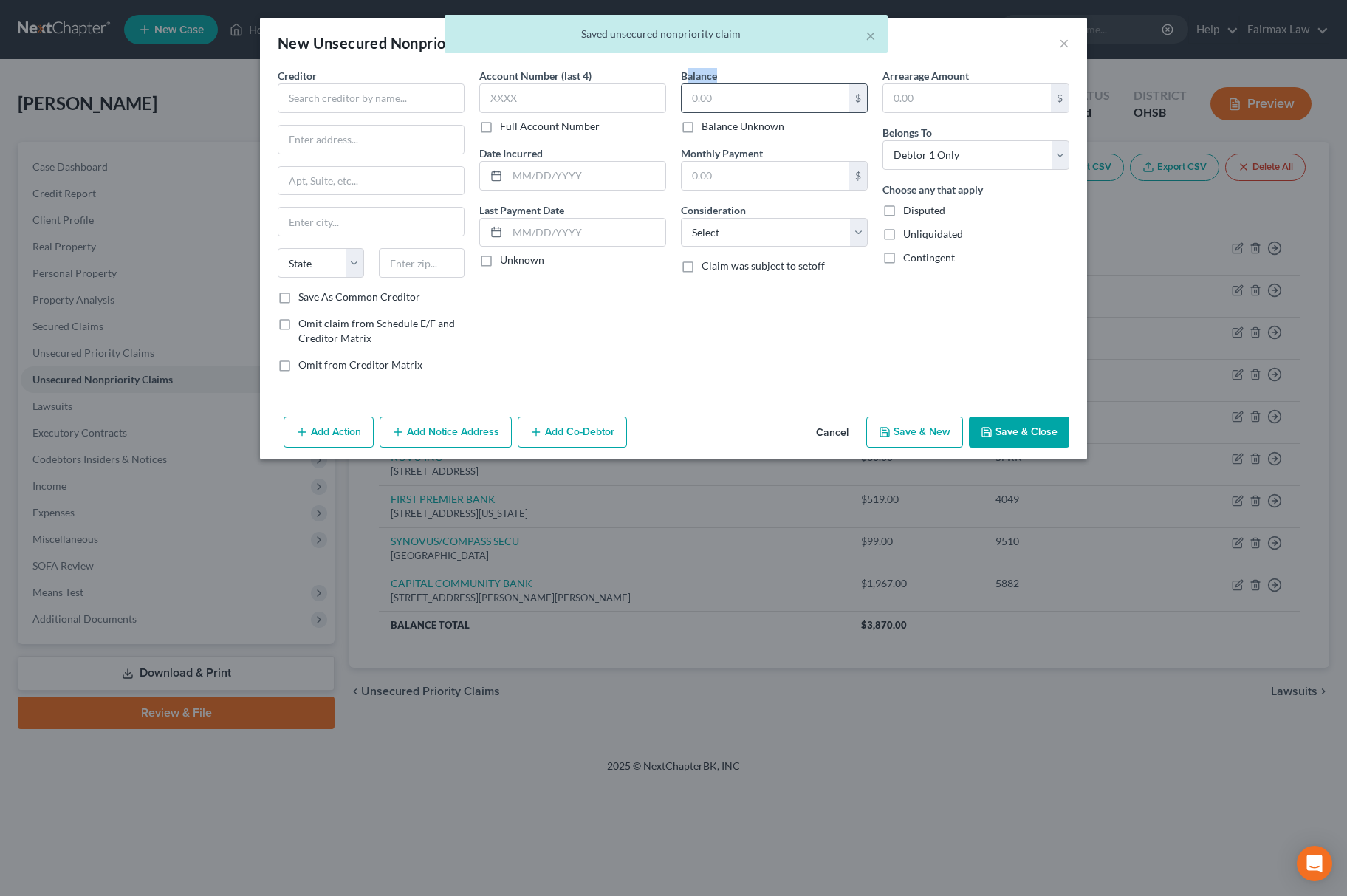
drag, startPoint x: 702, startPoint y: 91, endPoint x: 711, endPoint y: 95, distance: 9.8
click at [711, 95] on div "Balance $ Balance Unknown Balance Undetermined $ Balance Unknown" at bounding box center [774, 101] width 187 height 66
click at [713, 96] on input "text" at bounding box center [765, 98] width 168 height 28
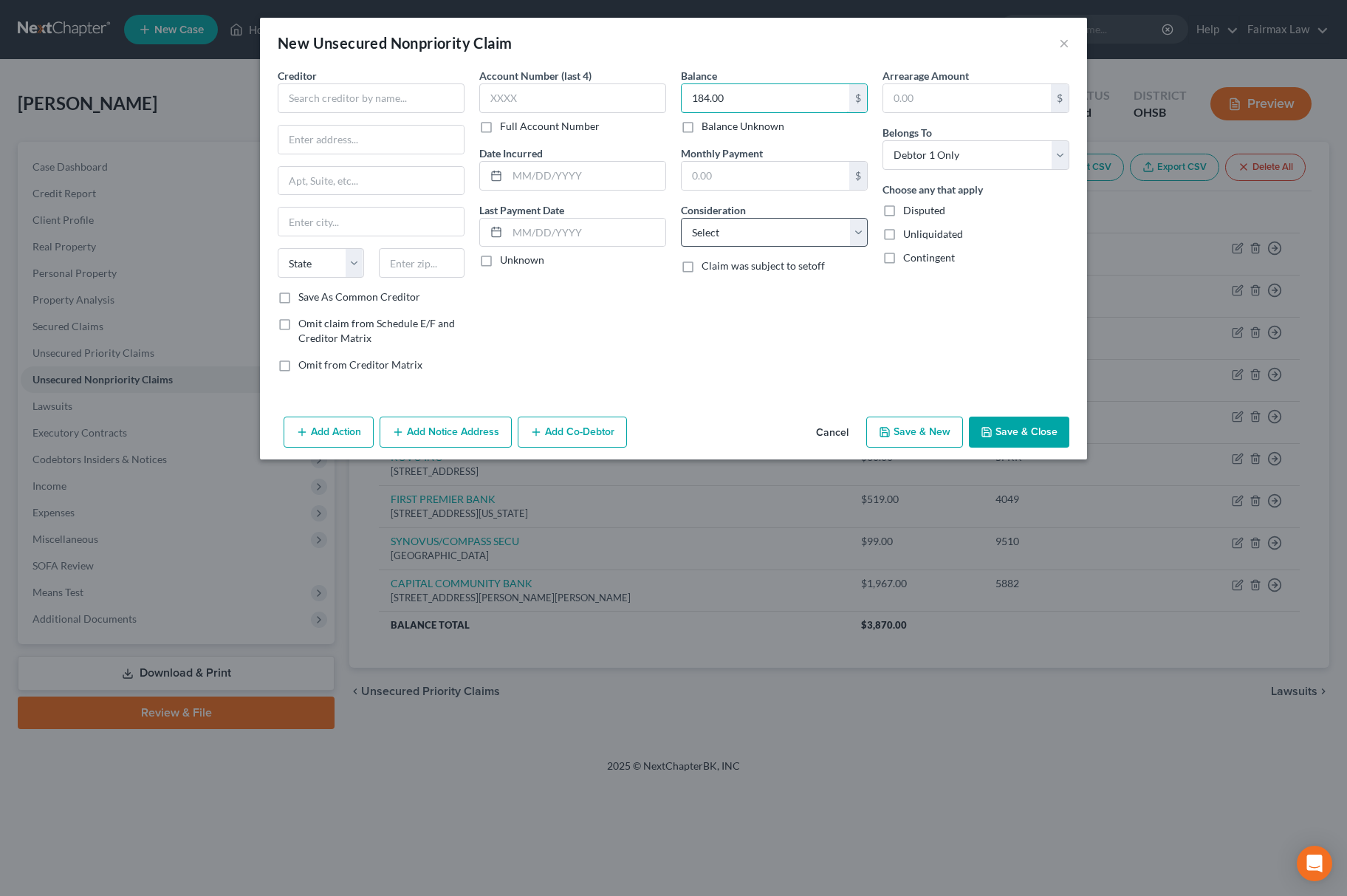
type input "184.00"
click at [729, 232] on select "Select Cable / Satellite Services Collection Agency Credit Card Debt Debt Couns…" at bounding box center [774, 232] width 187 height 29
select select "2"
click at [681, 218] on select "Select Cable / Satellite Services Collection Agency Credit Card Debt Debt Couns…" at bounding box center [774, 232] width 187 height 29
click at [385, 98] on input "text" at bounding box center [371, 98] width 187 height 29
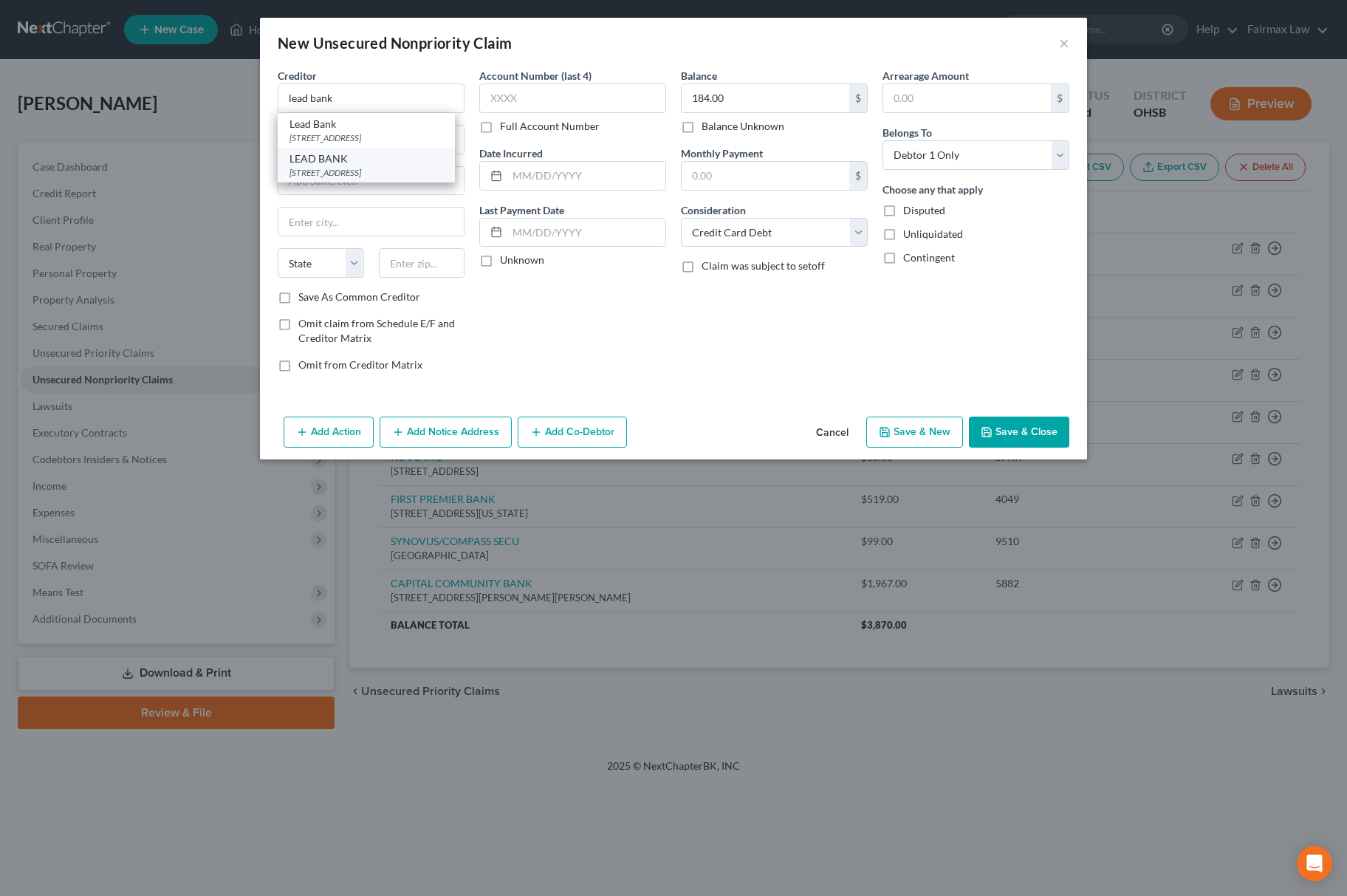
click at [363, 178] on div "[STREET_ADDRESS]" at bounding box center [366, 172] width 154 height 12
type input "LEAD BANK"
type input "[STREET_ADDRESS]"
type input "Austin"
select select "45"
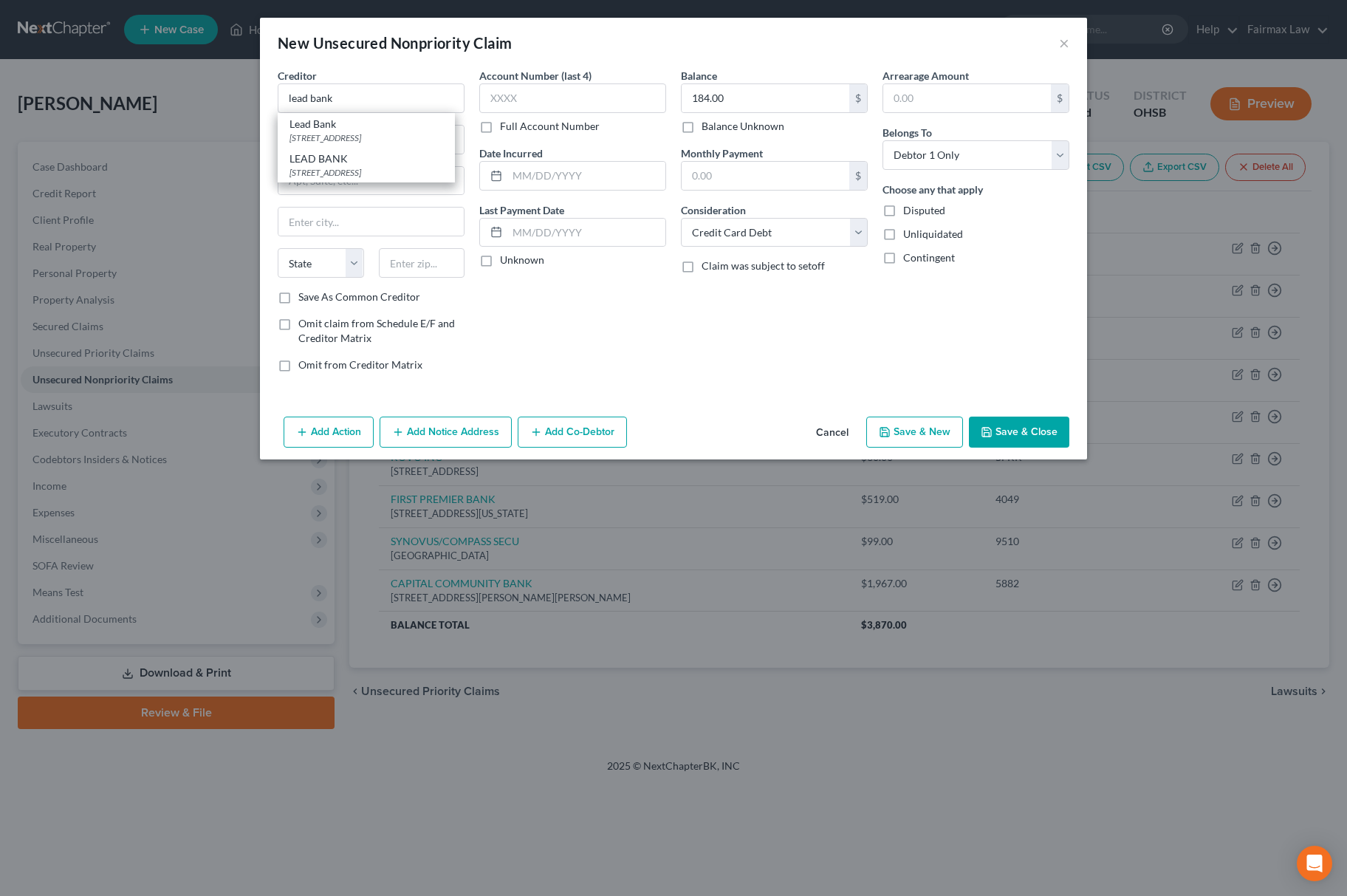
type input "78723"
click at [589, 121] on label "Full Account Number" at bounding box center [549, 126] width 99 height 15
click at [516, 121] on input "Full Account Number" at bounding box center [510, 123] width 10 height 10
click at [621, 102] on input "text" at bounding box center [572, 98] width 187 height 29
click at [500, 128] on label "Full Account Number" at bounding box center [549, 126] width 99 height 15
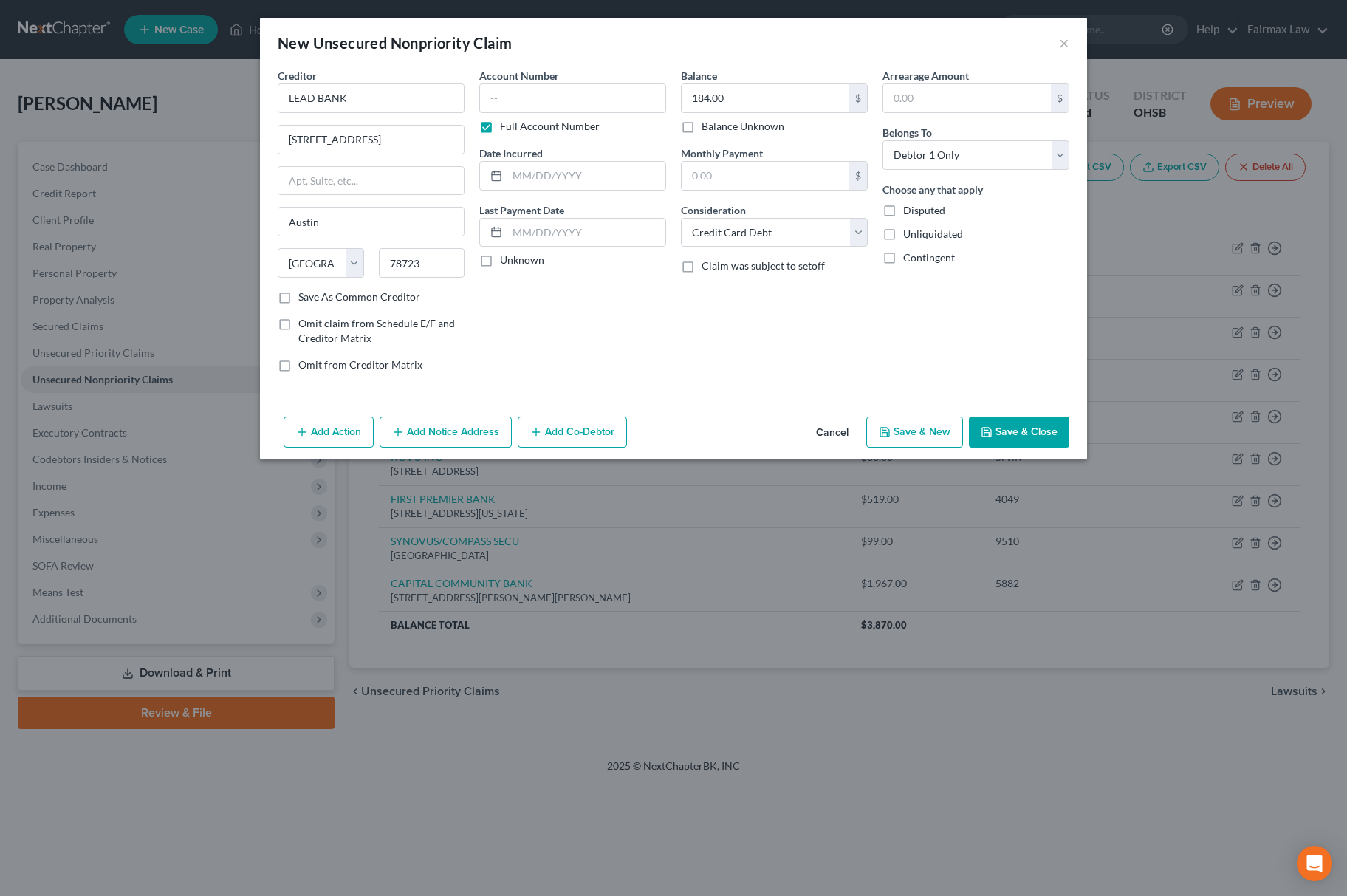
click at [506, 128] on input "Full Account Number" at bounding box center [510, 123] width 10 height 10
click at [540, 108] on input "text" at bounding box center [572, 98] width 187 height 29
type input "9440"
click at [622, 180] on input "text" at bounding box center [587, 176] width 158 height 28
type input "[DATE]"
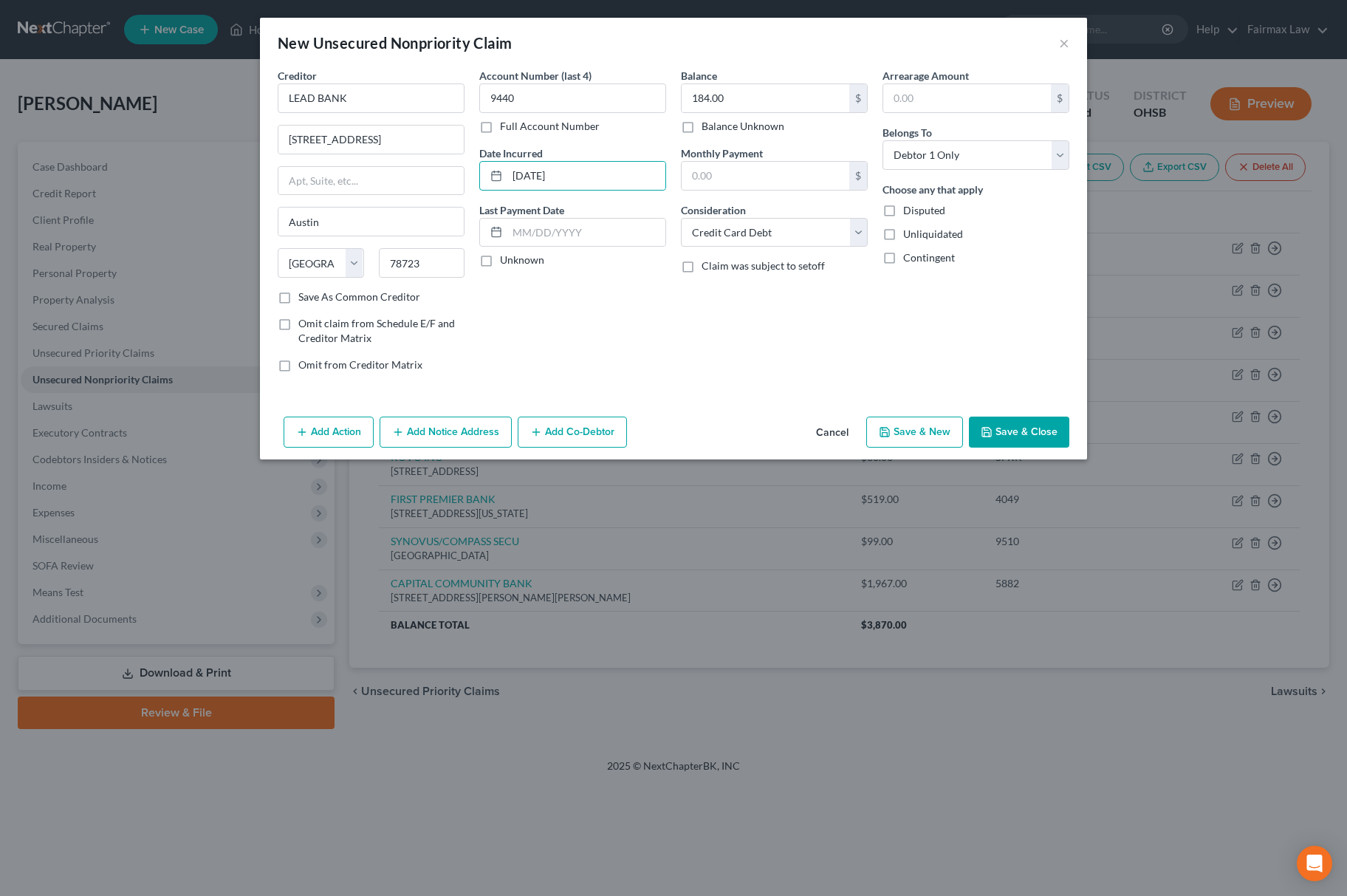
click at [893, 422] on button "Save & New" at bounding box center [914, 431] width 97 height 31
select select "0"
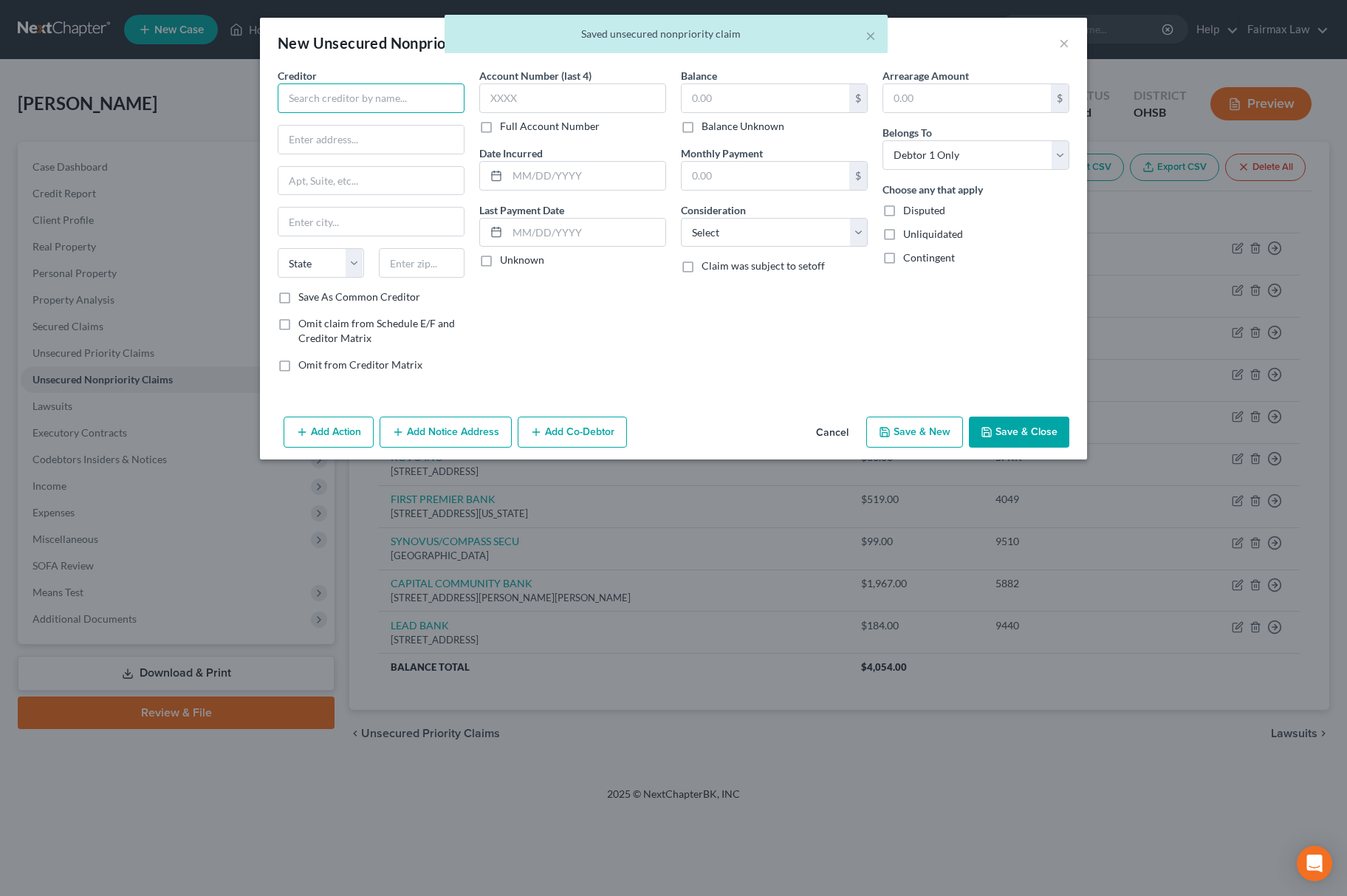
click at [369, 95] on input "text" at bounding box center [371, 98] width 187 height 29
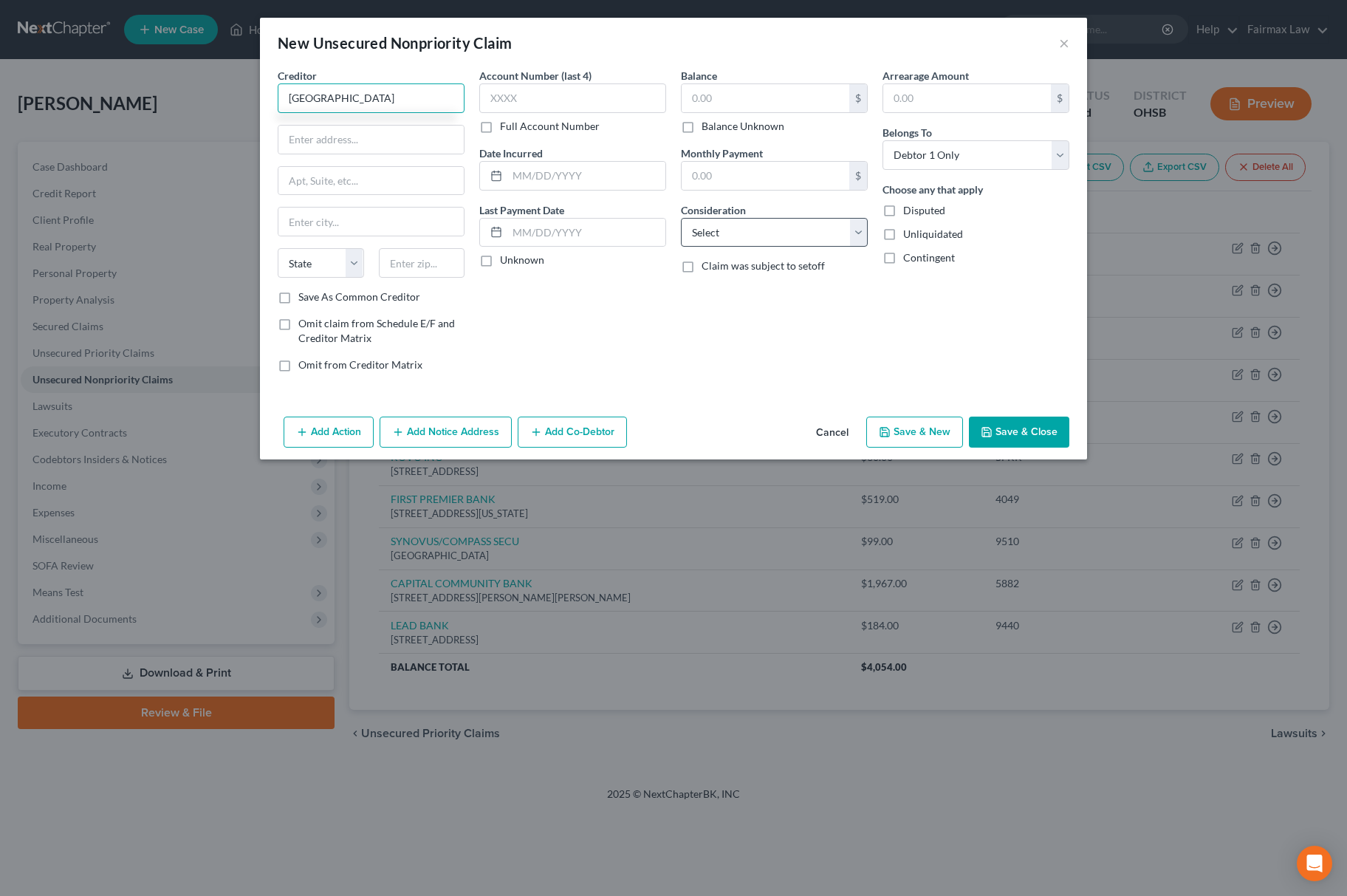
type input "[GEOGRAPHIC_DATA]"
drag, startPoint x: 727, startPoint y: 237, endPoint x: 737, endPoint y: 237, distance: 10.0
click at [727, 237] on select "Select Cable / Satellite Services Collection Agency Credit Card Debt Debt Couns…" at bounding box center [774, 232] width 187 height 29
drag, startPoint x: 397, startPoint y: 115, endPoint x: 36, endPoint y: 95, distance: 361.6
click at [36, 95] on div "New Unsecured Nonpriority Claim × Creditor * [GEOGRAPHIC_DATA] [US_STATE][GEOGR…" at bounding box center [674, 448] width 1347 height 896
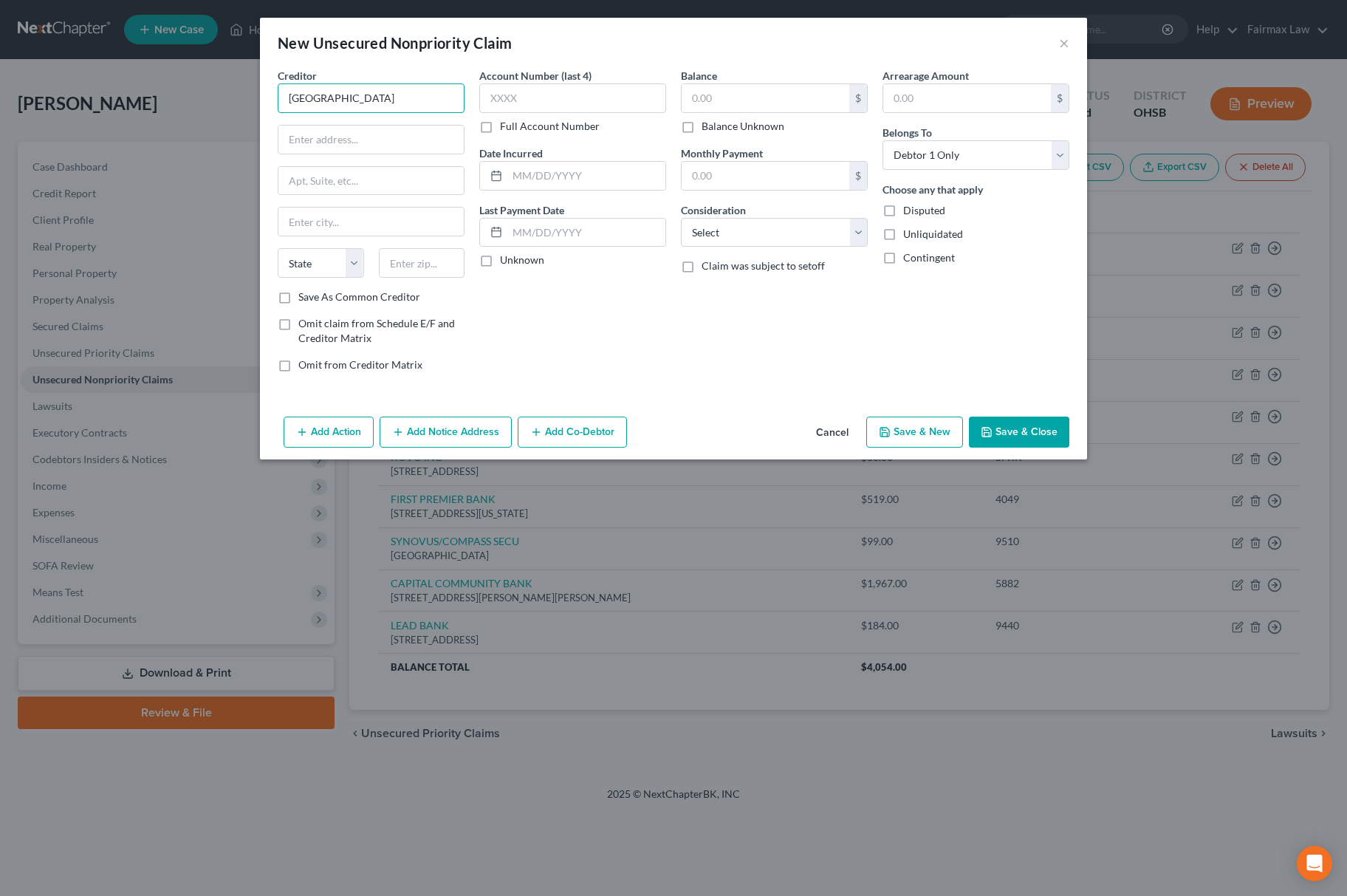
drag, startPoint x: 346, startPoint y: 98, endPoint x: 7, endPoint y: 106, distance: 339.1
click at [0, 102] on html "Home New Case Client Portal Directory Cases Fairmax Law [PERSON_NAME][EMAIL_ADD…" at bounding box center [674, 448] width 1347 height 896
drag, startPoint x: 367, startPoint y: 95, endPoint x: 140, endPoint y: 110, distance: 227.5
click at [187, 110] on div "New Unsecured Nonpriority Claim × Creditor * [GEOGRAPHIC_DATA] [US_STATE][GEOGR…" at bounding box center [674, 448] width 1347 height 896
click at [452, 117] on div "Creditor * [GEOGRAPHIC_DATA] [US_STATE] AK AR AZ CA CO [GEOGRAPHIC_DATA] DE DC …" at bounding box center [371, 179] width 187 height 222
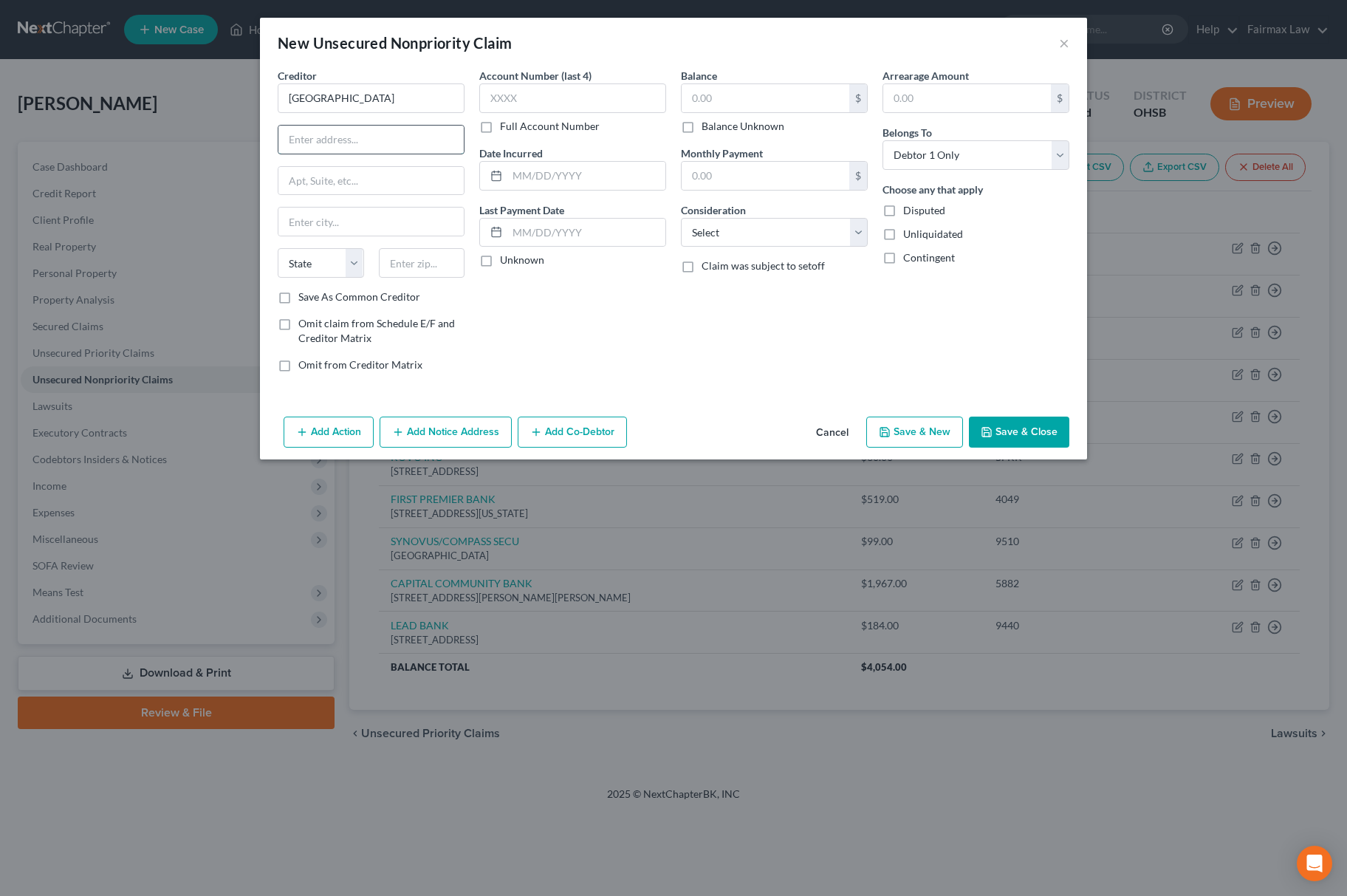
click at [443, 139] on input "text" at bounding box center [371, 139] width 185 height 28
paste input "[STREET_ADDRESS]"
drag, startPoint x: 427, startPoint y: 138, endPoint x: 461, endPoint y: 134, distance: 34.2
click at [464, 134] on div "[STREET_ADDRESS]" at bounding box center [371, 139] width 187 height 29
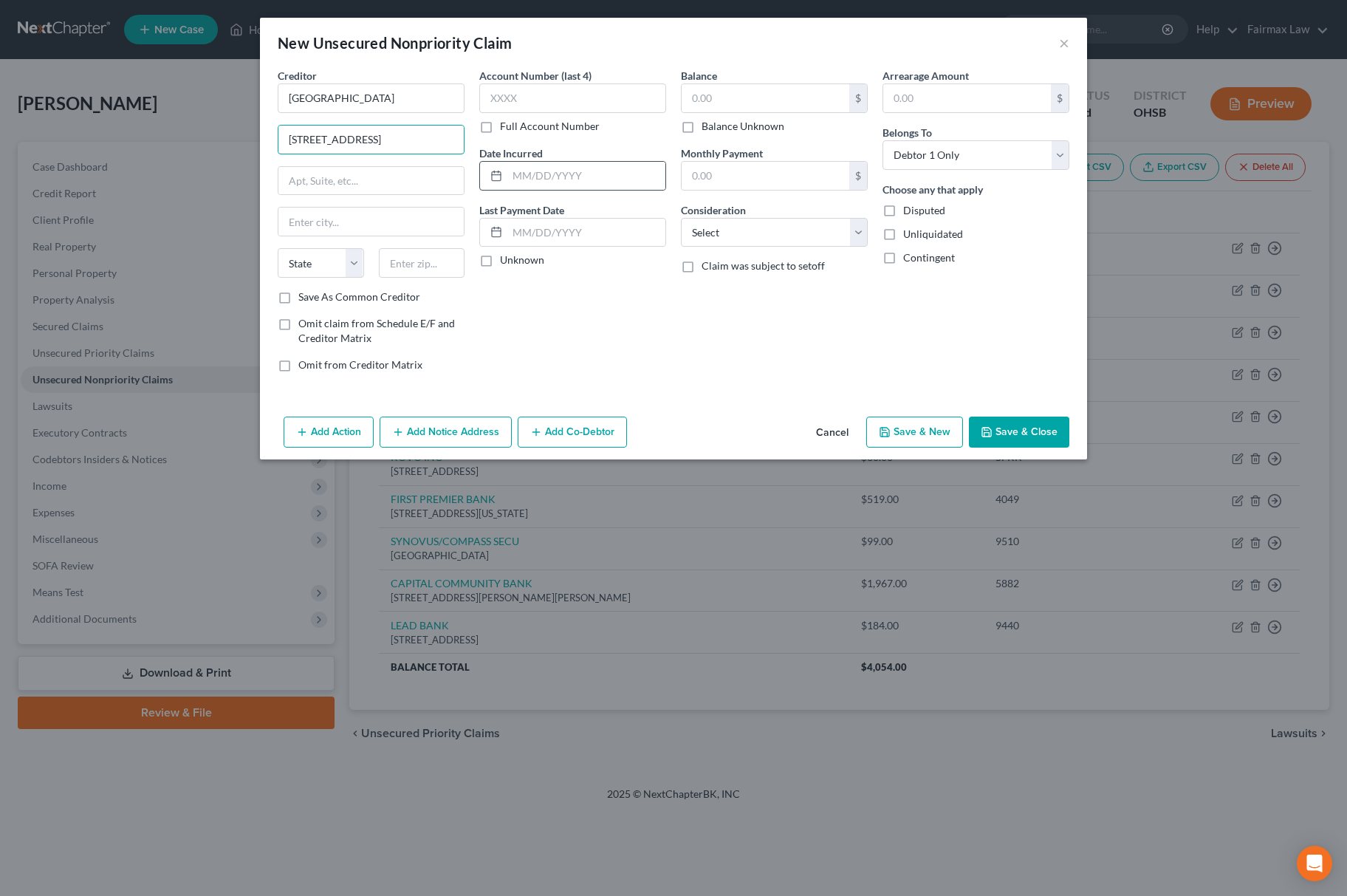
drag, startPoint x: 426, startPoint y: 137, endPoint x: 491, endPoint y: 183, distance: 79.6
click at [514, 161] on div "Creditor * [GEOGRAPHIC_DATA][STREET_ADDRESS][US_STATE] [GEOGRAPHIC_DATA] CA CO …" at bounding box center [674, 226] width 807 height 316
type input "[STREET_ADDRESS]"
click at [423, 261] on input "text" at bounding box center [421, 263] width 86 height 29
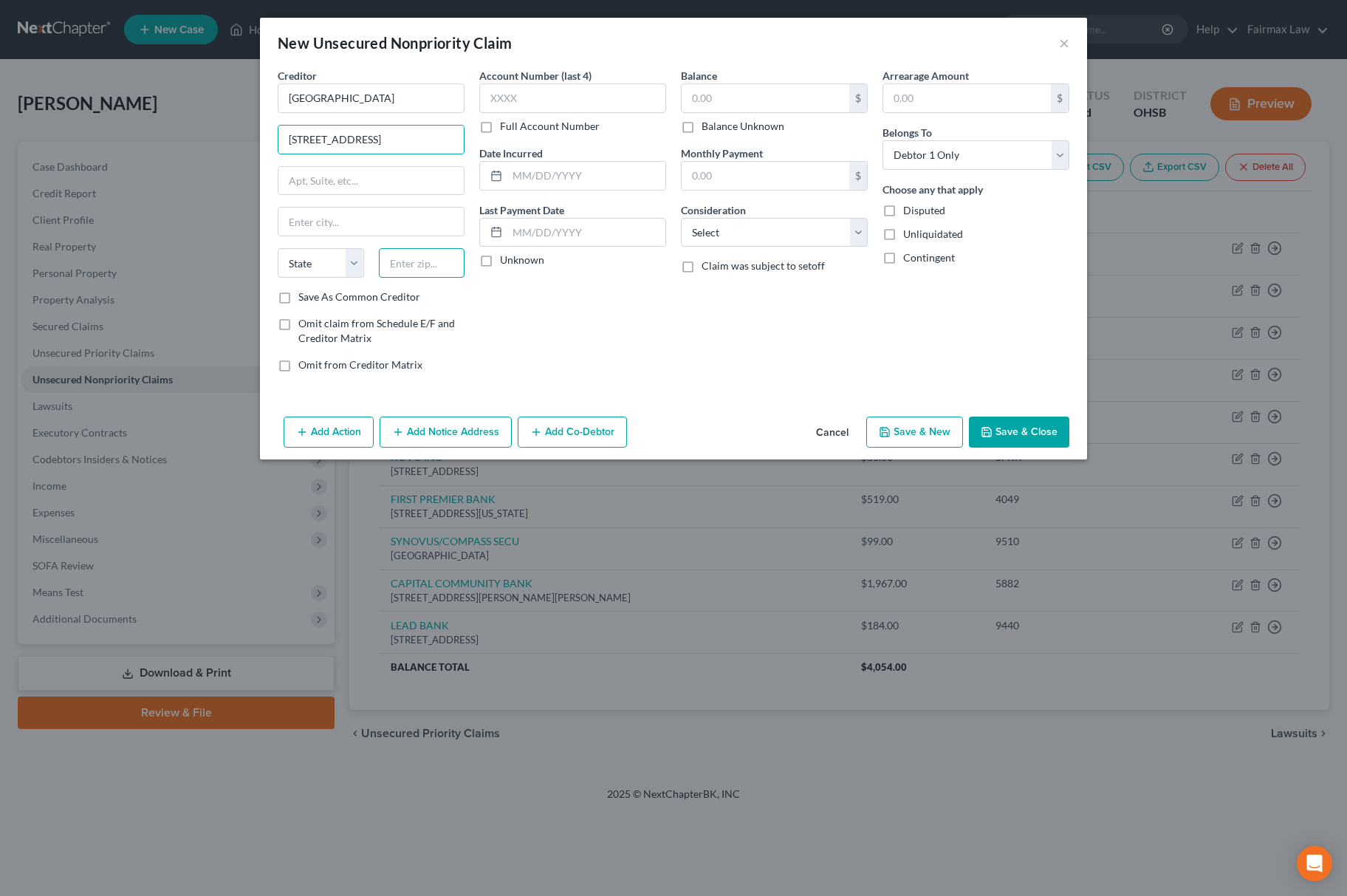
paste input "97209"
type input "97209"
click at [285, 264] on select "State [US_STATE] AK AR AZ CA CO CT DE DC [GEOGRAPHIC_DATA] [GEOGRAPHIC_DATA] GU…" at bounding box center [320, 263] width 86 height 29
type input "[GEOGRAPHIC_DATA]"
click at [278, 249] on select "State [US_STATE] AK AR AZ CA CO CT DE DC [GEOGRAPHIC_DATA] [GEOGRAPHIC_DATA] GU…" at bounding box center [320, 263] width 86 height 29
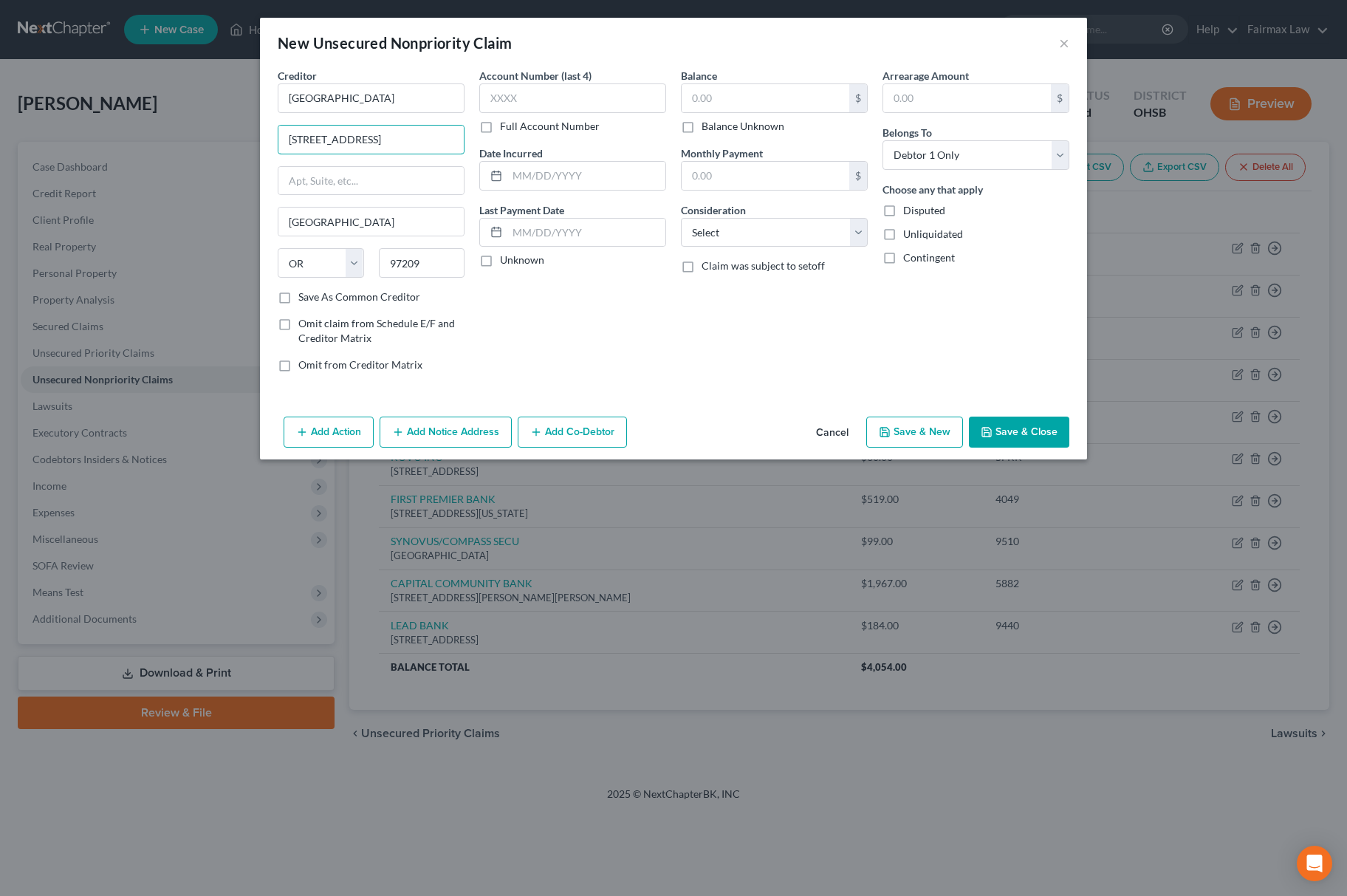
scroll to position [0, 19]
drag, startPoint x: 382, startPoint y: 138, endPoint x: 598, endPoint y: 143, distance: 216.1
click at [596, 139] on div "Creditor * [GEOGRAPHIC_DATA][STREET_ADDRESS] [GEOGRAPHIC_DATA] [US_STATE][GEOGR…" at bounding box center [674, 226] width 807 height 316
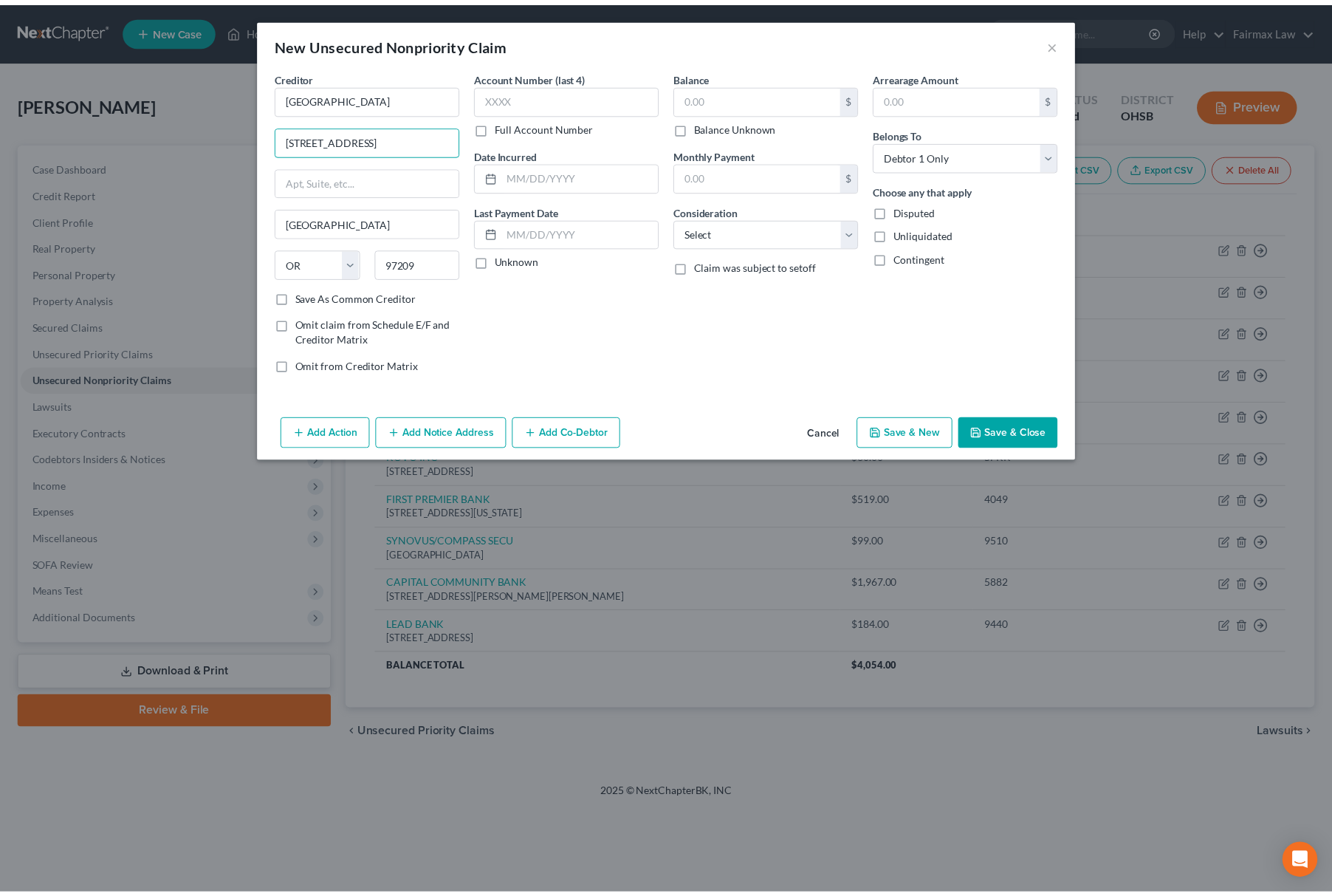
scroll to position [0, 0]
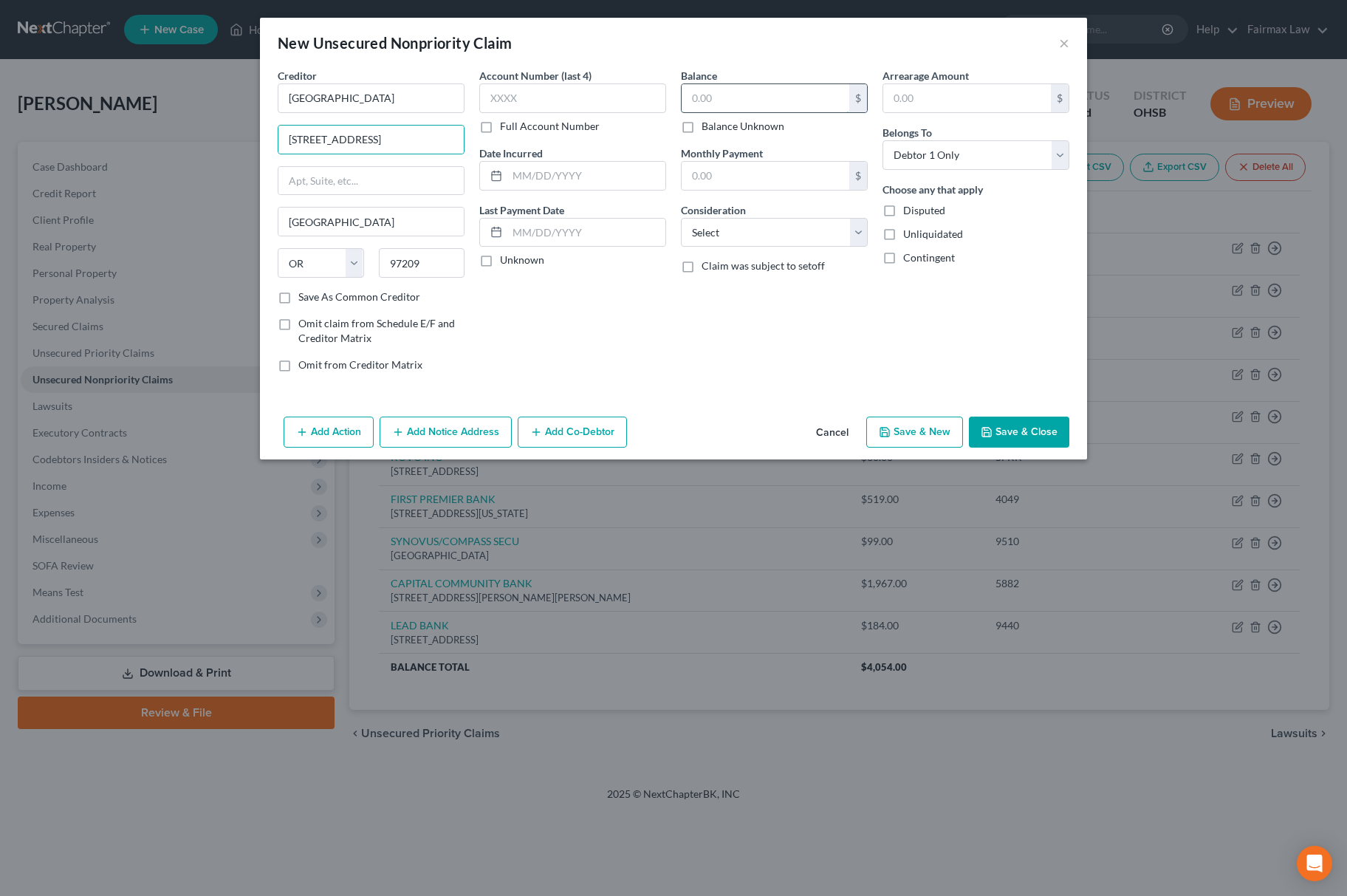
click at [765, 100] on input "text" at bounding box center [765, 98] width 168 height 28
click at [603, 113] on input "text" at bounding box center [572, 98] width 187 height 29
click at [547, 169] on input "text" at bounding box center [587, 176] width 158 height 28
click at [755, 376] on div "Balance 210.00 $ Balance Unknown Balance Undetermined 210.00 $ Balance Unknown …" at bounding box center [774, 226] width 201 height 316
drag, startPoint x: 408, startPoint y: 108, endPoint x: 110, endPoint y: 108, distance: 298.0
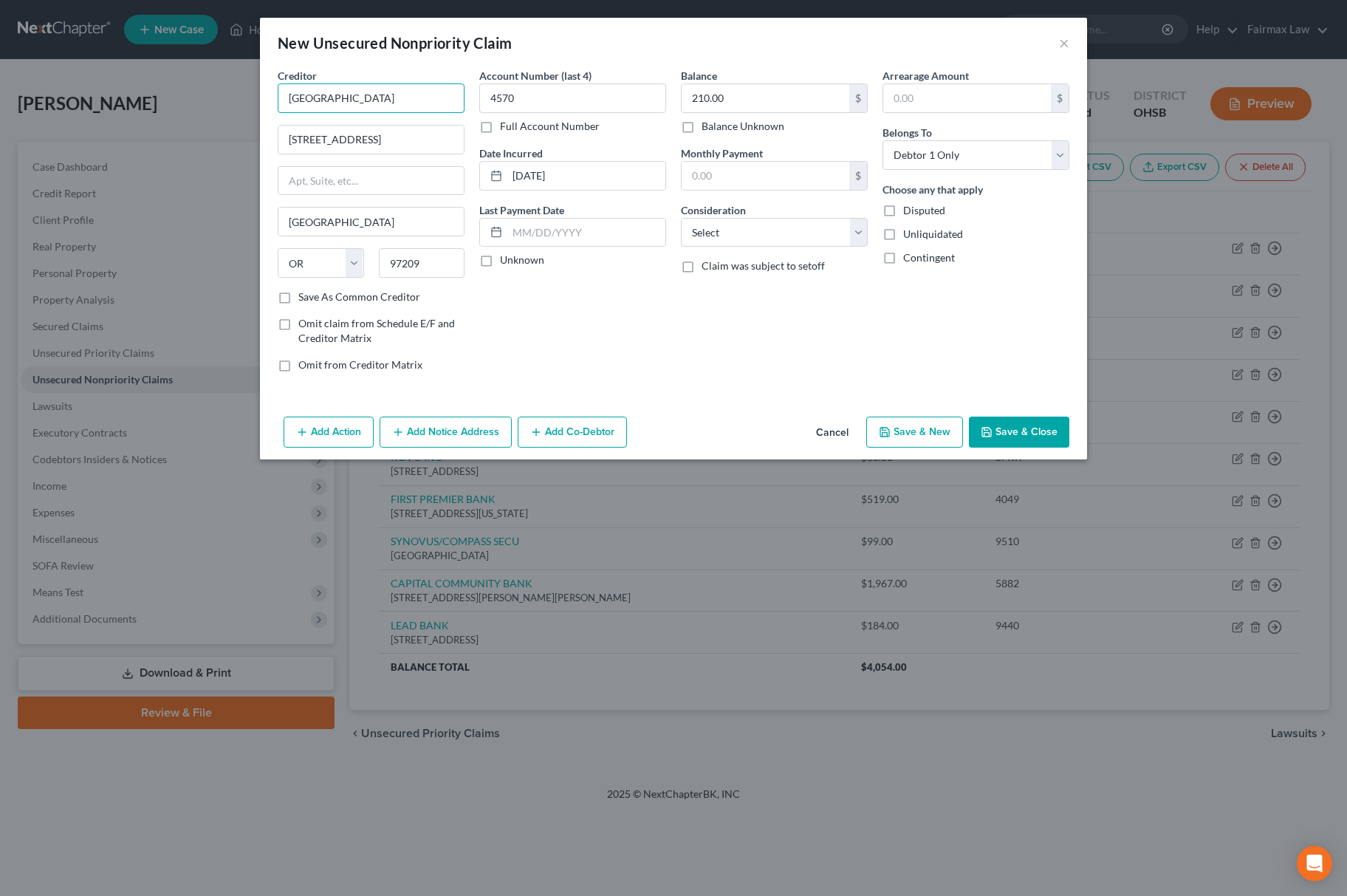
click at [110, 108] on div "New Unsecured Nonpriority Claim × Creditor * [GEOGRAPHIC_DATA] [US_STATE][GEOGR…" at bounding box center [674, 448] width 1347 height 896
click at [737, 229] on select "Select Cable / Satellite Services Collection Agency Credit Card Debt Debt Couns…" at bounding box center [774, 232] width 187 height 29
click at [733, 235] on select "Select Cable / Satellite Services Collection Agency Credit Card Debt Debt Couns…" at bounding box center [774, 232] width 187 height 29
click at [681, 218] on select "Select Cable / Satellite Services Collection Agency Credit Card Debt Debt Couns…" at bounding box center [774, 232] width 187 height 29
click at [917, 440] on button "Save & New" at bounding box center [914, 431] width 97 height 31
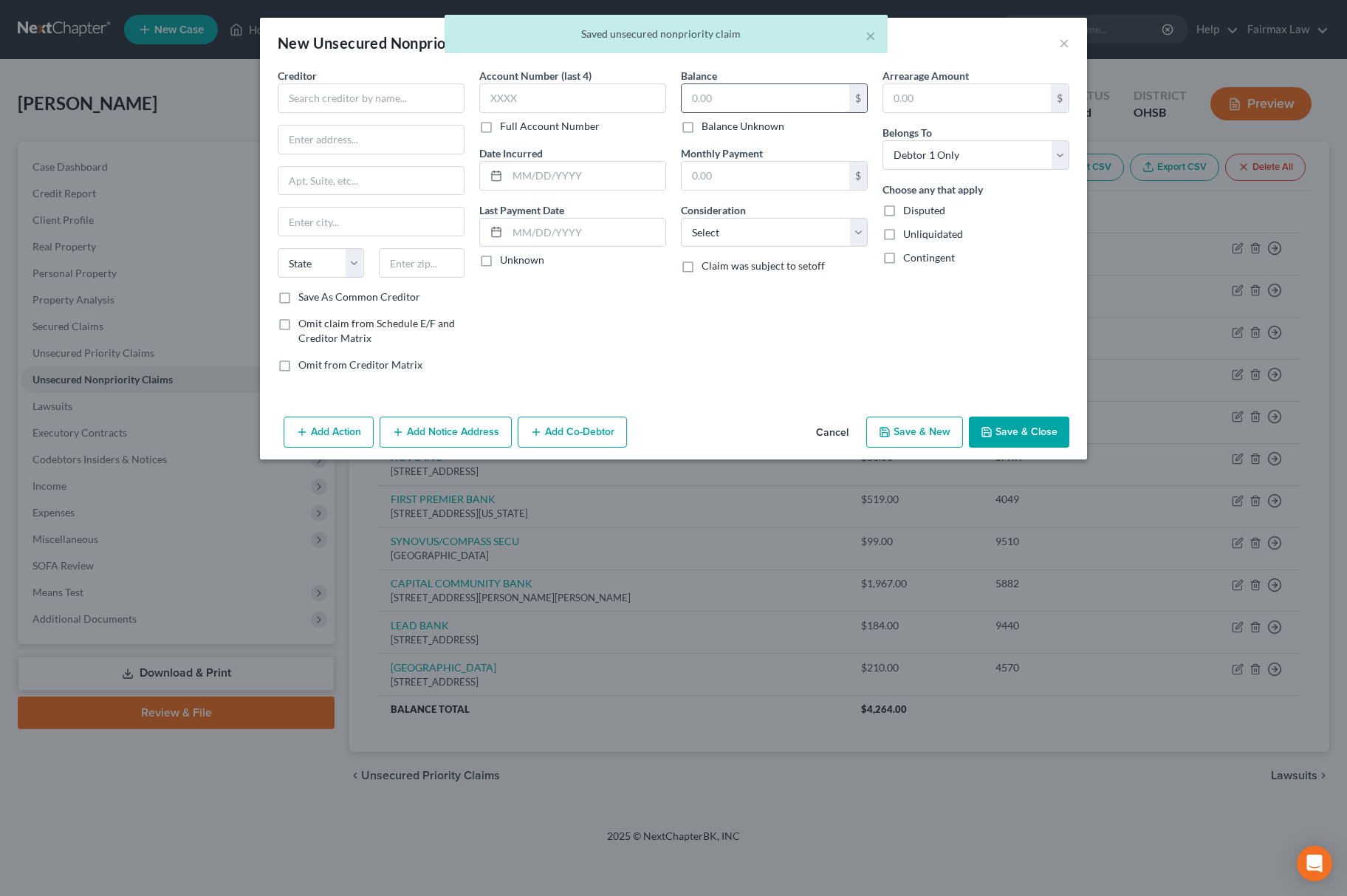
click at [716, 104] on input "text" at bounding box center [765, 98] width 168 height 28
drag, startPoint x: 760, startPoint y: 224, endPoint x: 781, endPoint y: 224, distance: 21.0
click at [772, 223] on select "Select Cable / Satellite Services Collection Agency Credit Card Debt Debt Couns…" at bounding box center [774, 232] width 187 height 29
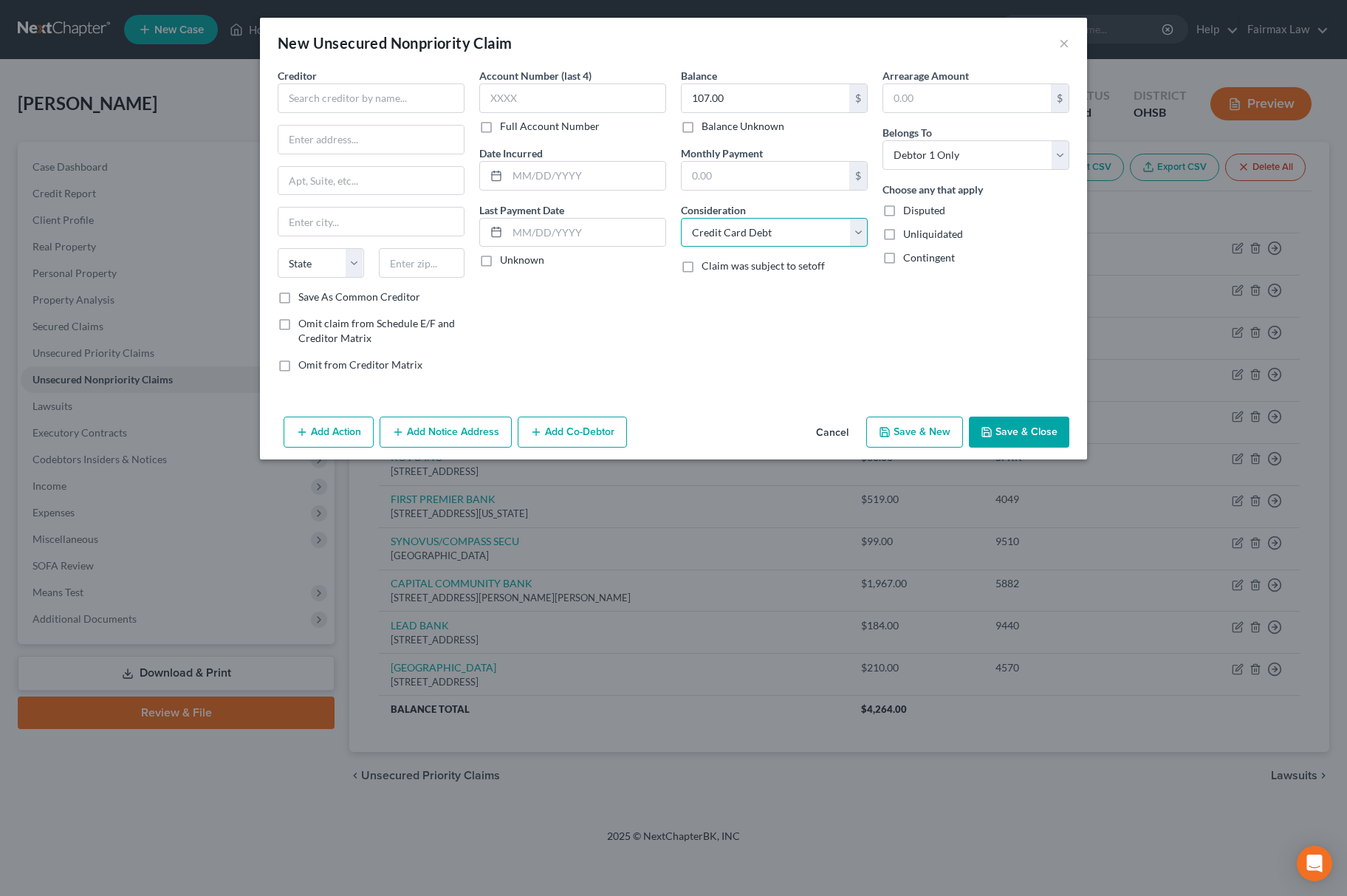
click at [681, 218] on select "Select Cable / Satellite Services Collection Agency Credit Card Debt Debt Couns…" at bounding box center [774, 232] width 187 height 29
click at [429, 83] on input "text" at bounding box center [371, 98] width 187 height 29
click at [360, 122] on div "Green Dot Bank" at bounding box center [366, 124] width 154 height 15
drag, startPoint x: 394, startPoint y: 104, endPoint x: 77, endPoint y: 90, distance: 317.3
click at [77, 90] on div "New Unsecured Nonpriority Claim × Creditor * Green Dot Bank PO Box [GEOGRAPHIC_…" at bounding box center [674, 448] width 1347 height 896
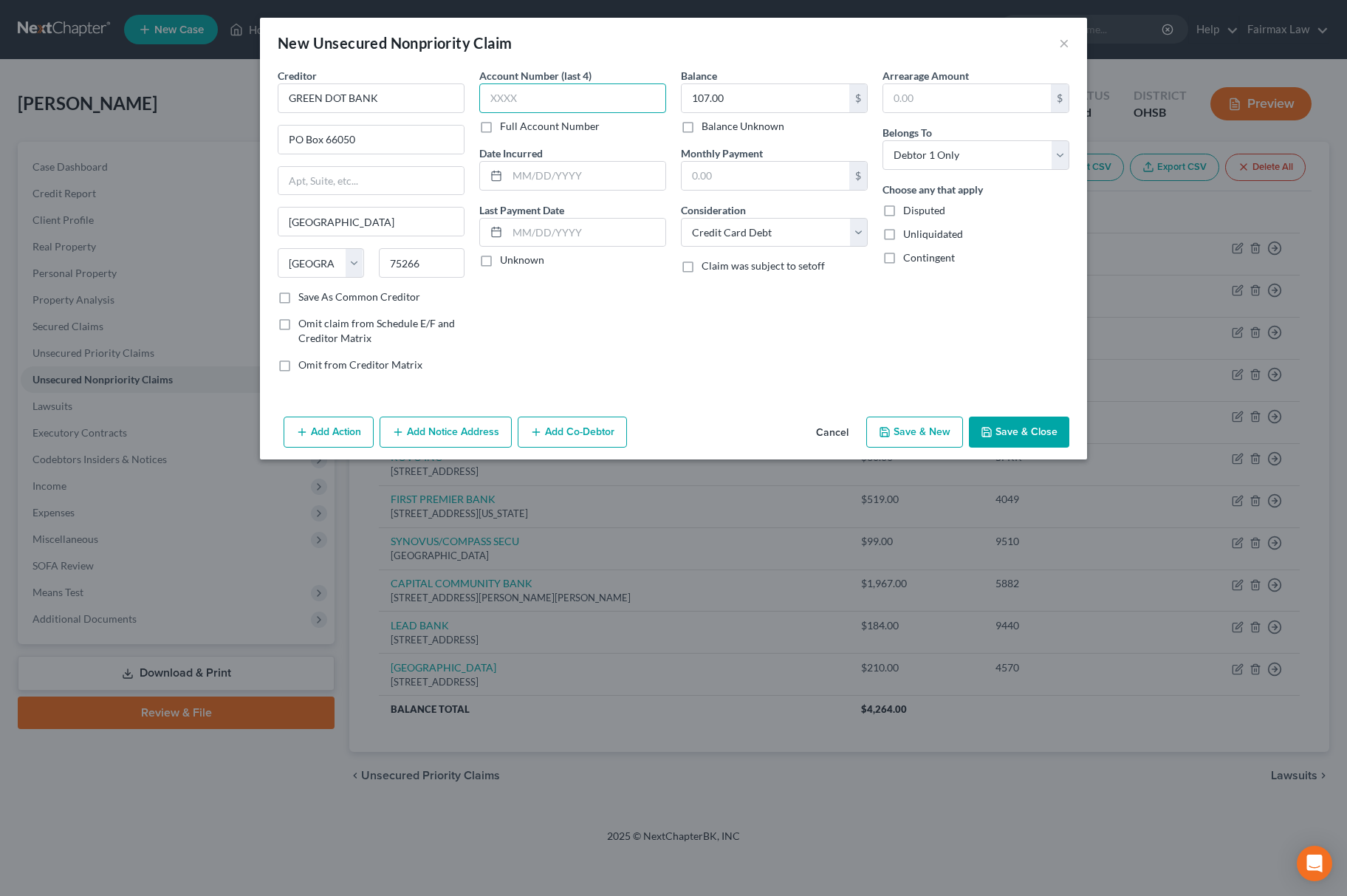
click at [650, 101] on input "text" at bounding box center [572, 98] width 187 height 29
click at [648, 183] on input "text" at bounding box center [587, 176] width 158 height 28
click at [923, 438] on button "Save & New" at bounding box center [914, 431] width 97 height 31
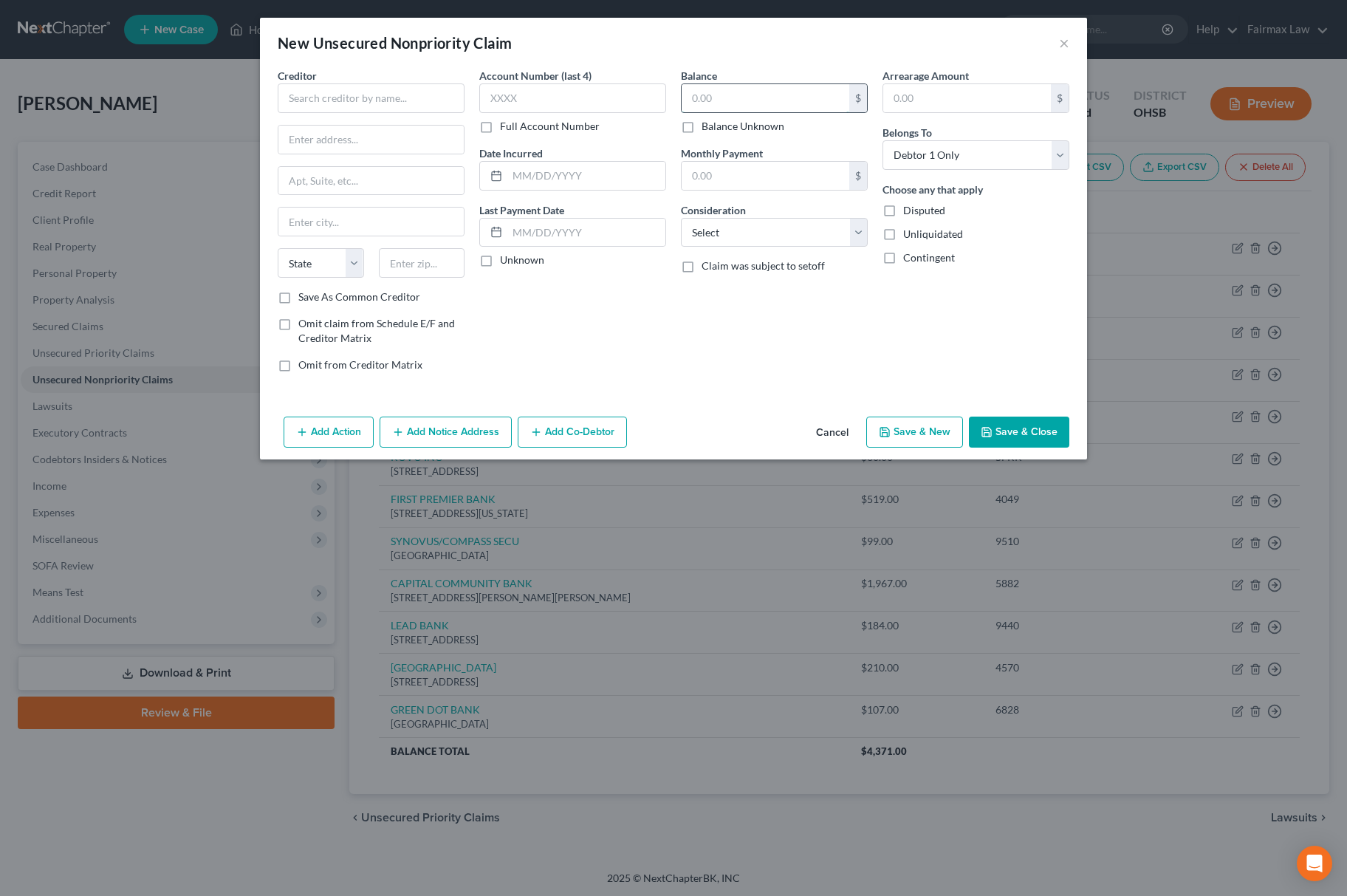
click at [733, 84] on input "text" at bounding box center [765, 98] width 168 height 28
click at [787, 246] on select "Select Cable / Satellite Services Collection Agency Credit Card Debt Debt Couns…" at bounding box center [774, 232] width 187 height 29
click at [681, 218] on select "Select Cable / Satellite Services Collection Agency Credit Card Debt Debt Couns…" at bounding box center [774, 232] width 187 height 29
click at [421, 108] on input "text" at bounding box center [371, 98] width 187 height 29
drag, startPoint x: 324, startPoint y: 130, endPoint x: 409, endPoint y: 107, distance: 88.1
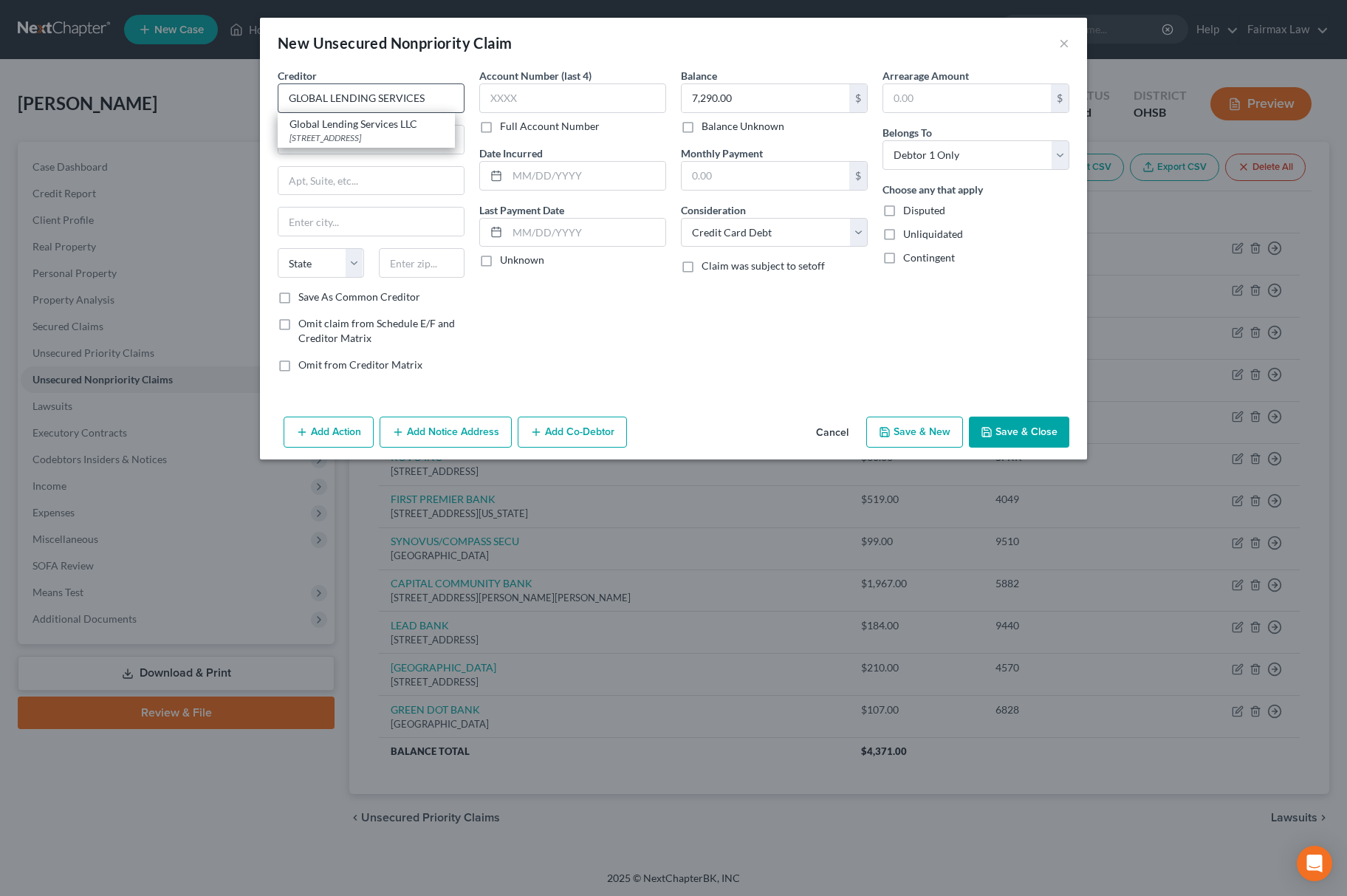
click at [326, 130] on div "Global Lending Services LLC [STREET_ADDRESS]" at bounding box center [366, 130] width 177 height 35
drag, startPoint x: 429, startPoint y: 98, endPoint x: 169, endPoint y: 104, distance: 260.1
click at [169, 104] on div "New Unsecured Nonpriority Claim × Creditor * Global Lending Services LLC [STREE…" at bounding box center [674, 448] width 1347 height 896
click at [522, 104] on input "text" at bounding box center [572, 98] width 187 height 29
drag, startPoint x: 632, startPoint y: 167, endPoint x: 659, endPoint y: 152, distance: 30.9
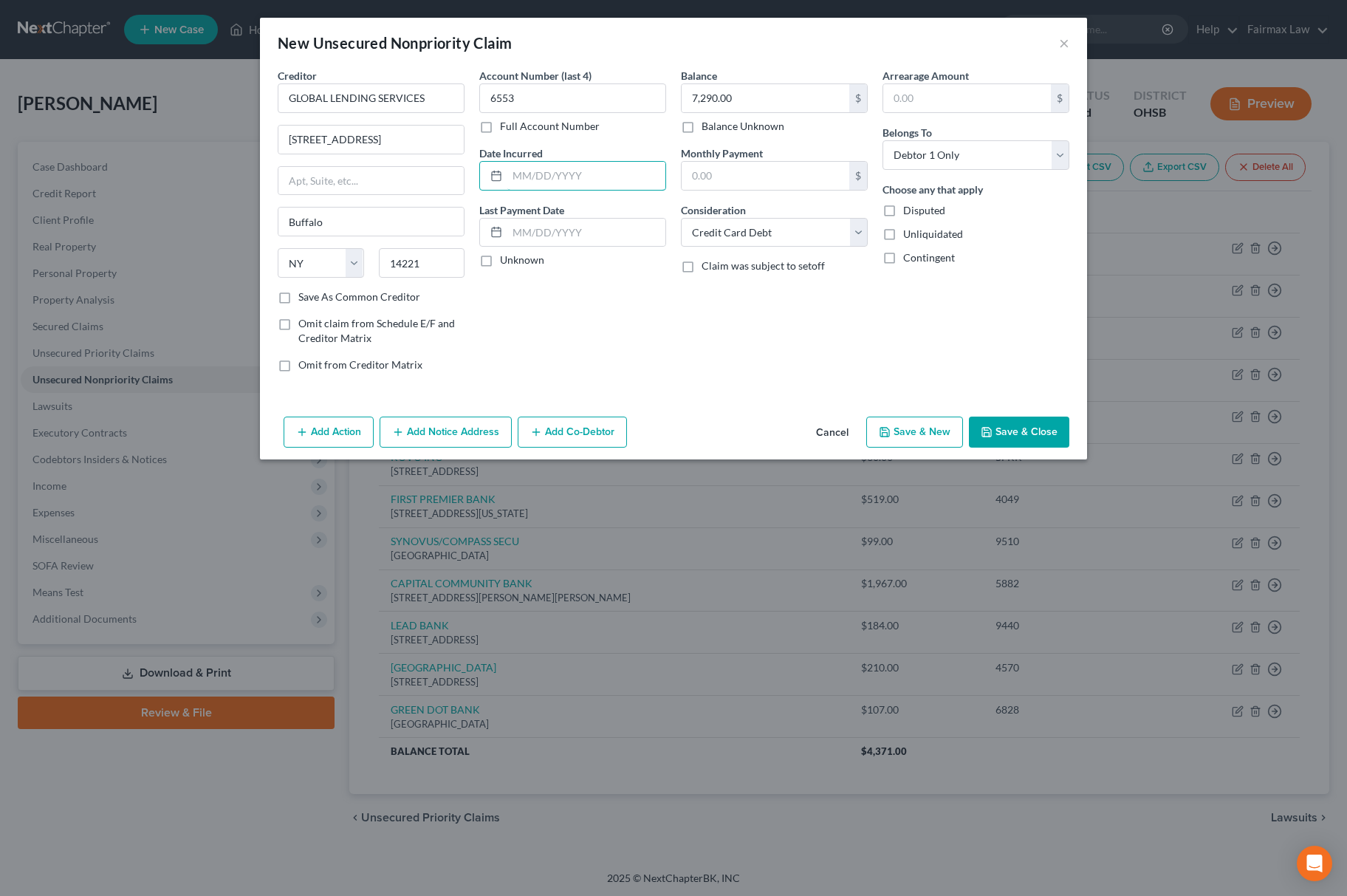
click at [632, 169] on input "text" at bounding box center [587, 176] width 158 height 28
click at [902, 440] on button "Save & New" at bounding box center [914, 431] width 97 height 31
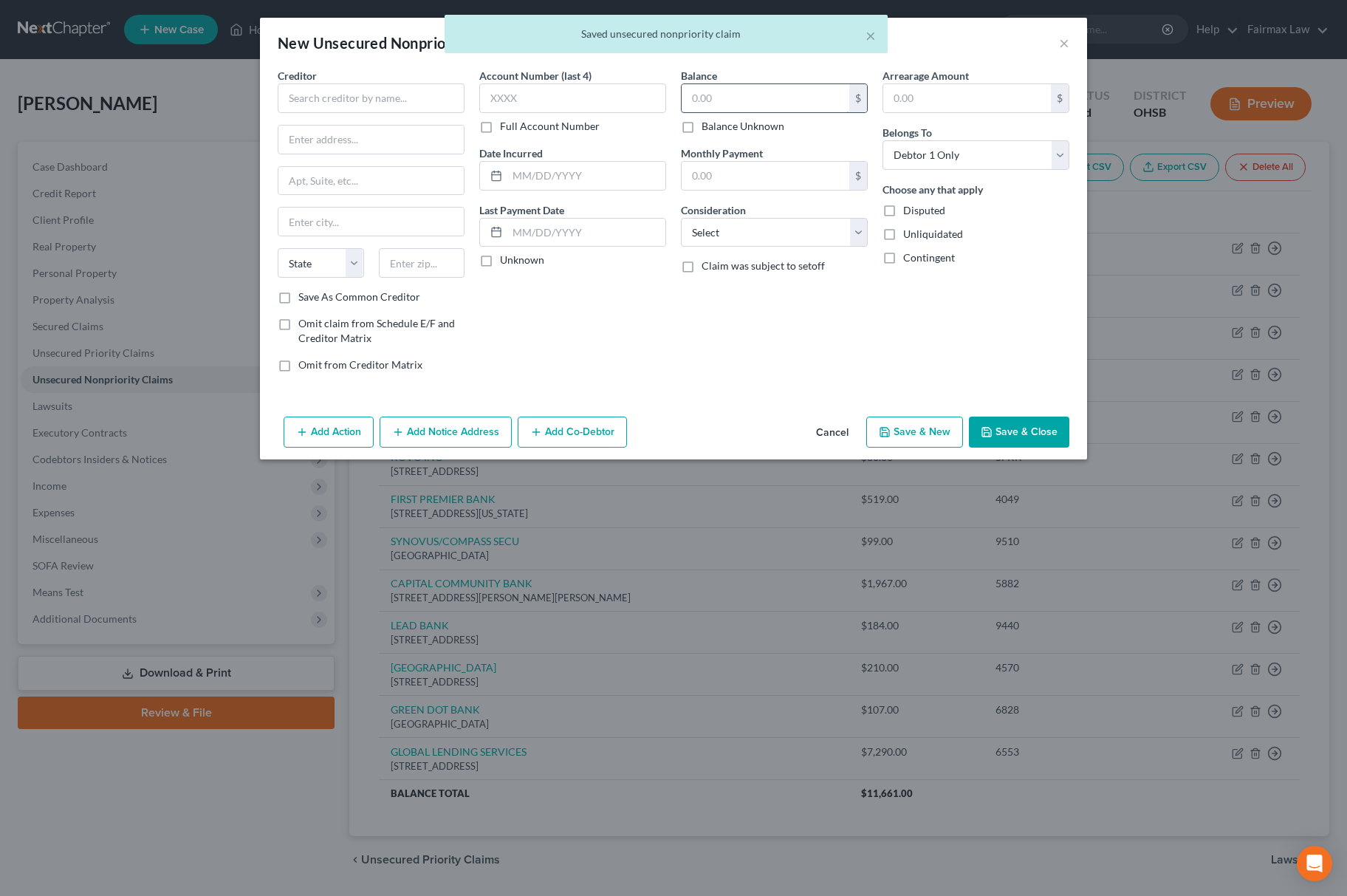
click at [781, 100] on input "text" at bounding box center [765, 98] width 168 height 28
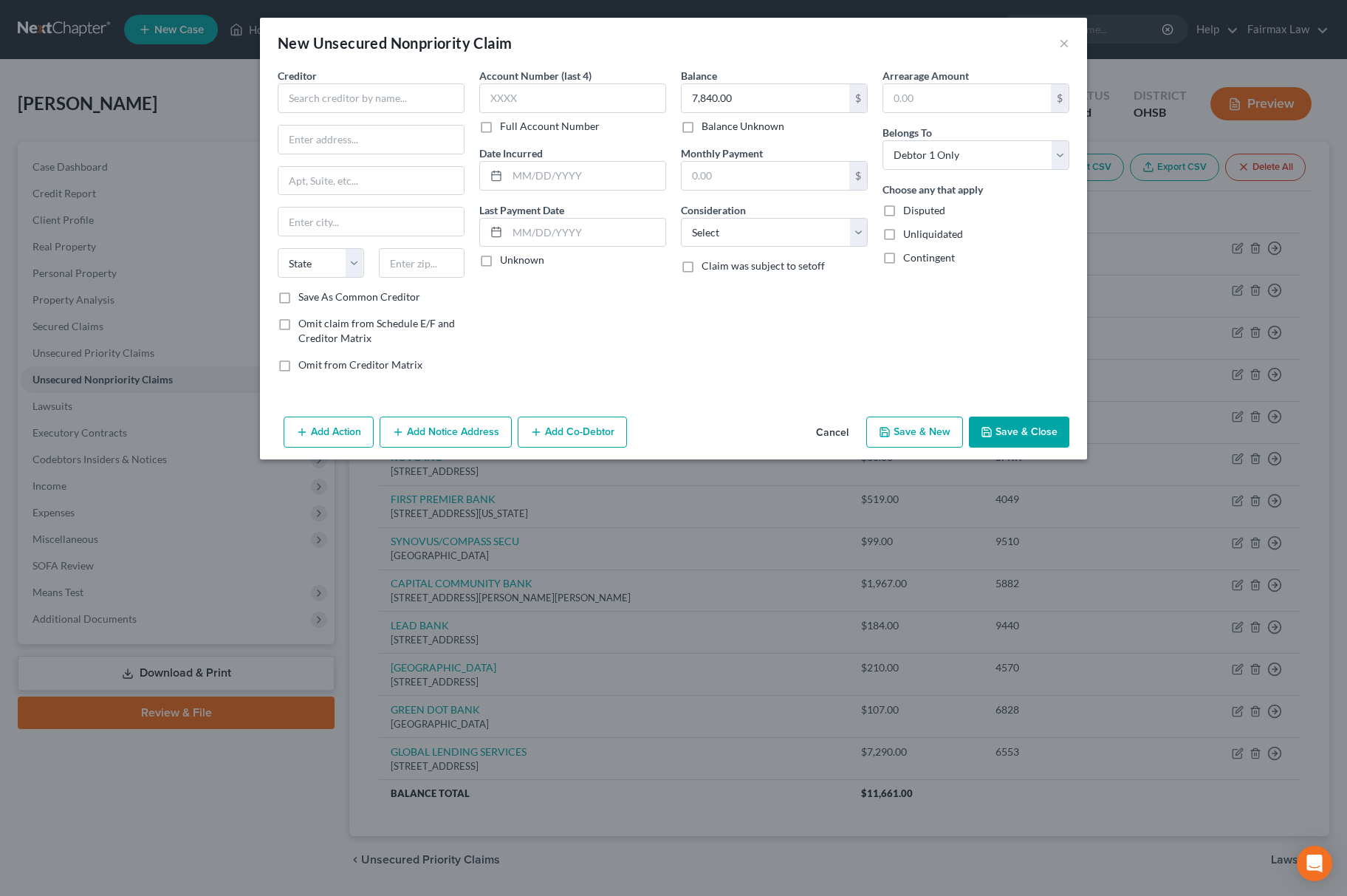
click at [420, 115] on div "Creditor * State [US_STATE] AK AR AZ CA CO [GEOGRAPHIC_DATA] DE DC [GEOGRAPHIC_…" at bounding box center [371, 179] width 187 height 222
click at [417, 101] on input "text" at bounding box center [371, 98] width 187 height 29
click at [422, 92] on input "[US_STATE] HIGHER EDUCATION" at bounding box center [371, 98] width 187 height 29
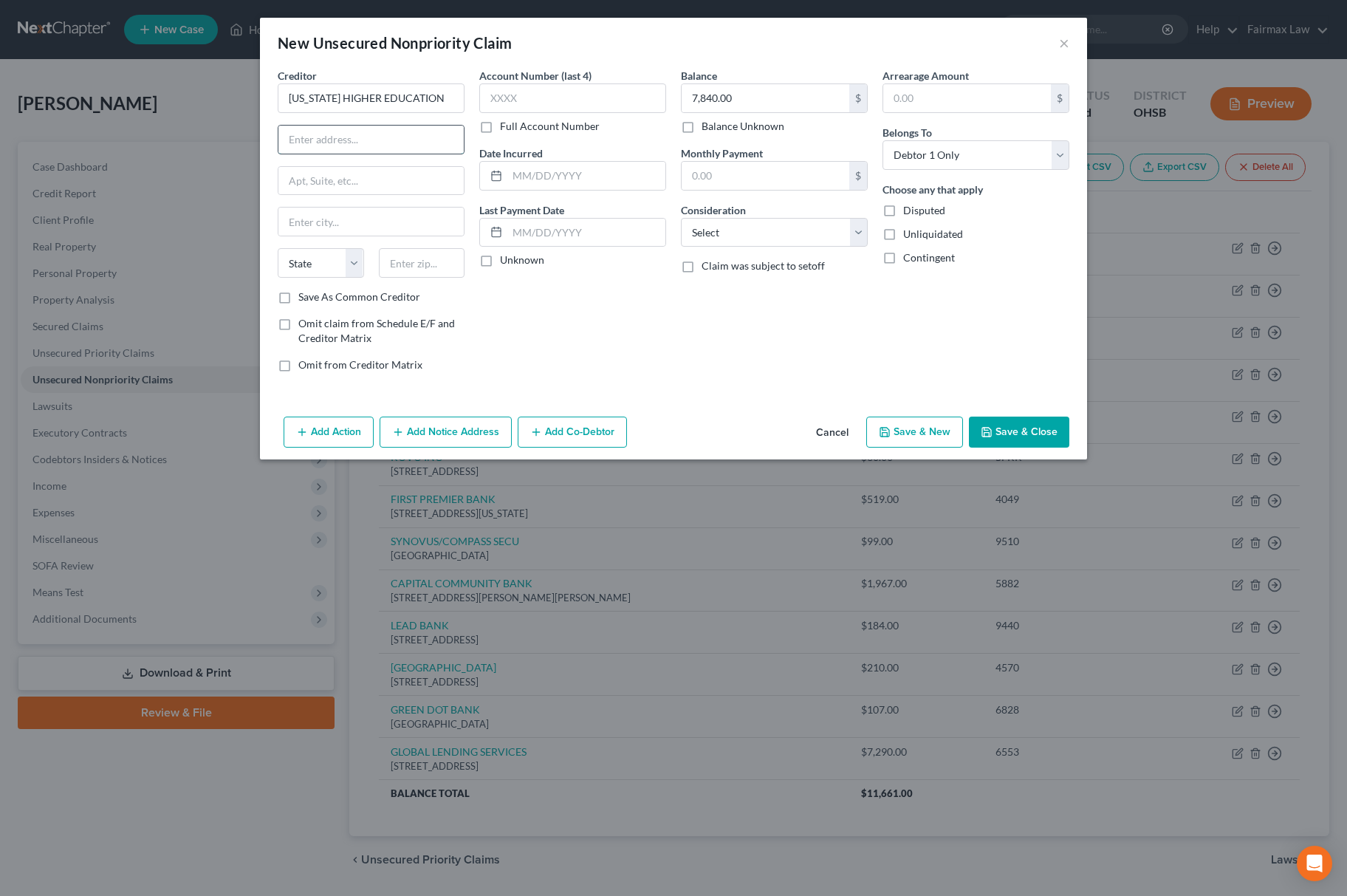
click at [327, 146] on input "text" at bounding box center [371, 139] width 185 height 28
paste input "[US_STATE] HIGHER EDUCATION"
click at [353, 136] on input "[US_STATE] HIGHER EDUCATION" at bounding box center [371, 139] width 185 height 28
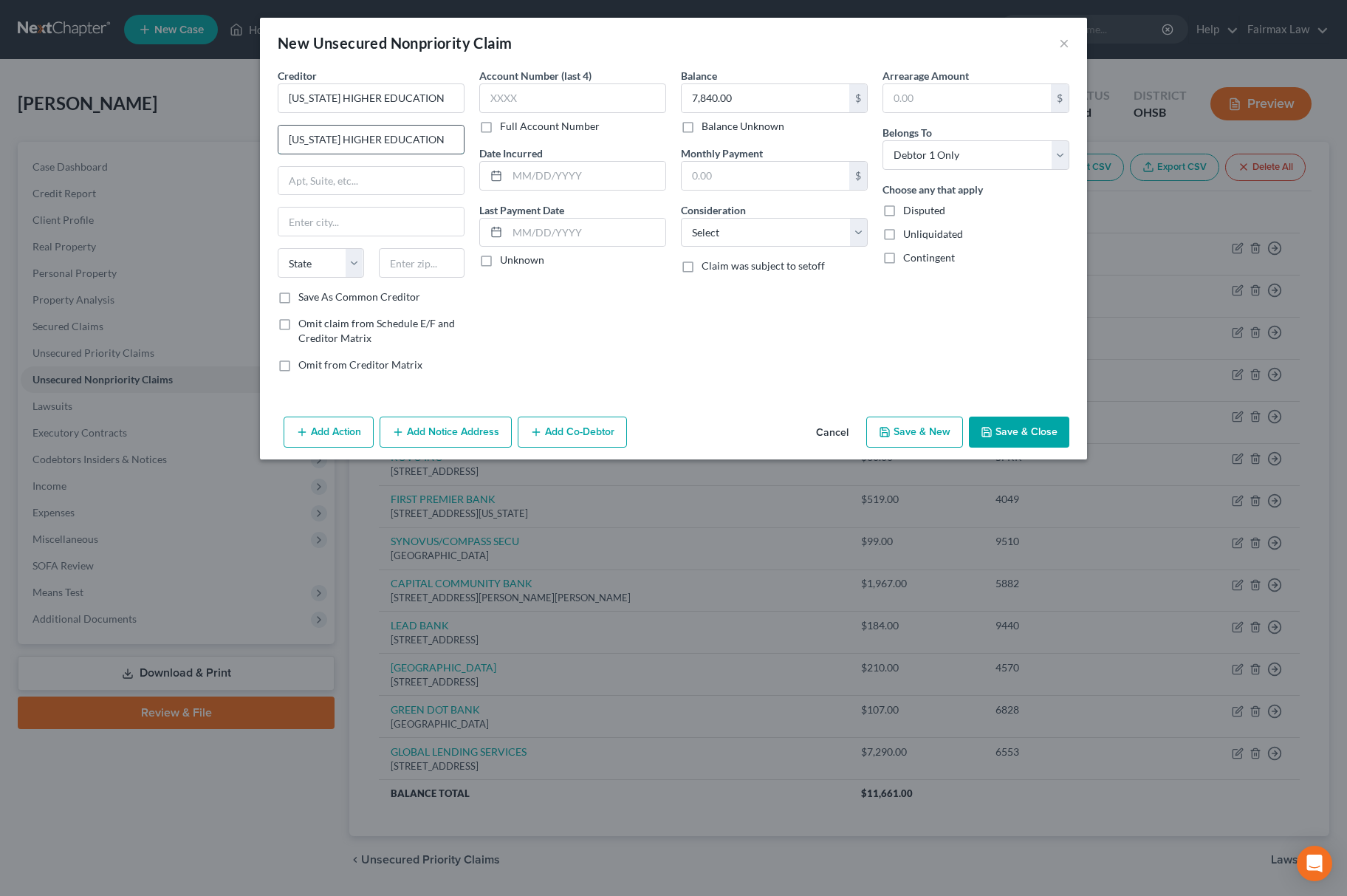
click at [353, 136] on input "[US_STATE] HIGHER EDUCATION" at bounding box center [371, 139] width 185 height 28
click at [415, 128] on input "[US_STATE] HIGHER EDUCATION" at bounding box center [371, 139] width 185 height 28
drag, startPoint x: 456, startPoint y: 129, endPoint x: 93, endPoint y: 146, distance: 363.4
click at [93, 146] on div "New Unsecured Nonpriority Claim × Creditor * [US_STATE] HIGHER EDUCATION [US_ST…" at bounding box center [674, 448] width 1347 height 896
drag, startPoint x: 415, startPoint y: 140, endPoint x: 198, endPoint y: 143, distance: 217.0
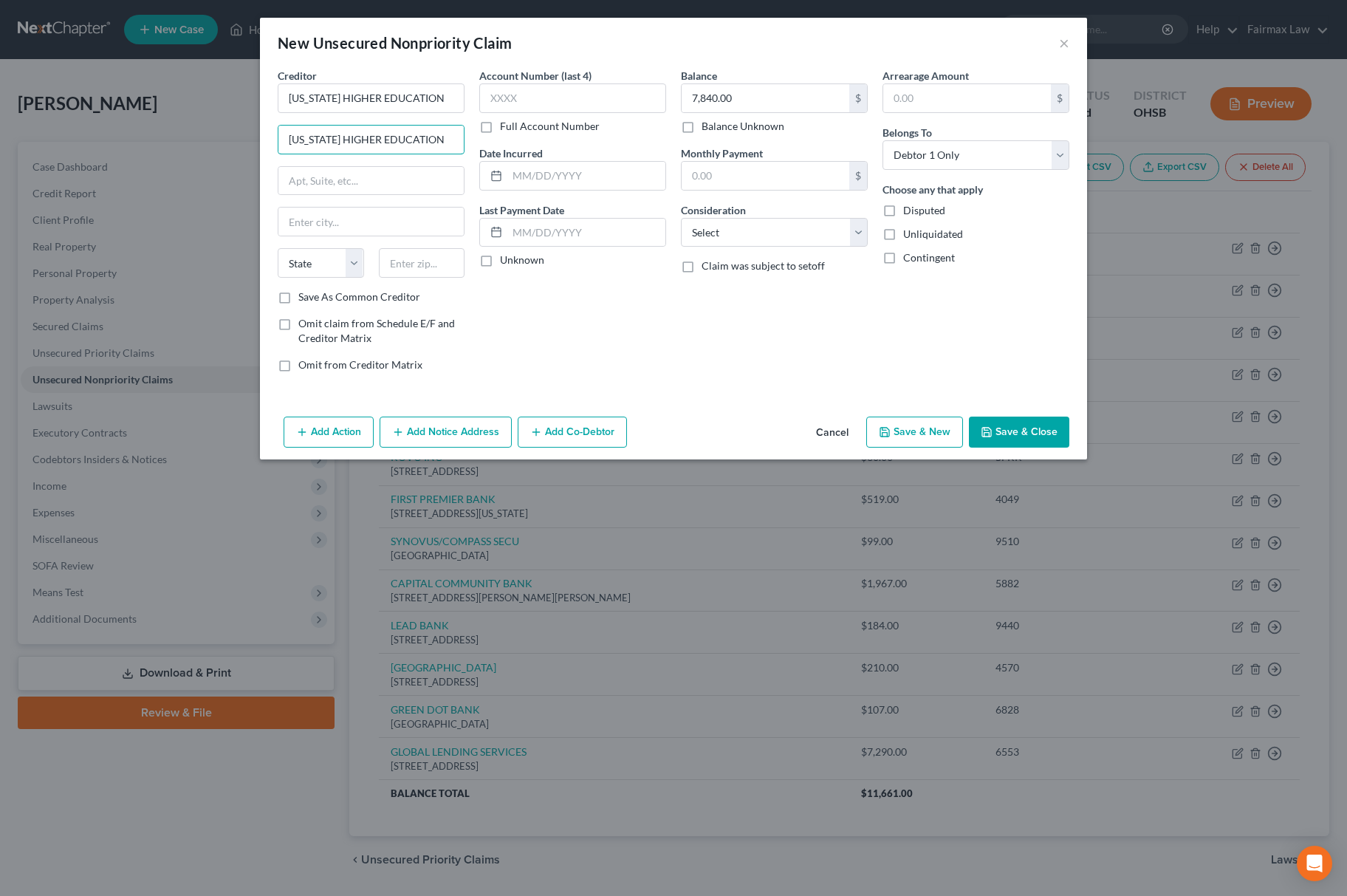
click at [198, 143] on div "New Unsecured Nonpriority Claim × Creditor * [US_STATE] HIGHER EDUCATION [US_ST…" at bounding box center [674, 448] width 1347 height 896
drag, startPoint x: 451, startPoint y: 134, endPoint x: 186, endPoint y: 149, distance: 265.4
click at [200, 149] on div "New Unsecured Nonpriority Claim × Creditor * [US_STATE] HIGHER EDUCATION [US_ST…" at bounding box center [674, 448] width 1347 height 896
click at [433, 147] on input "[US_STATE] HIGHER EDUCATION" at bounding box center [371, 139] width 185 height 28
drag, startPoint x: 447, startPoint y: 146, endPoint x: 128, endPoint y: 162, distance: 319.4
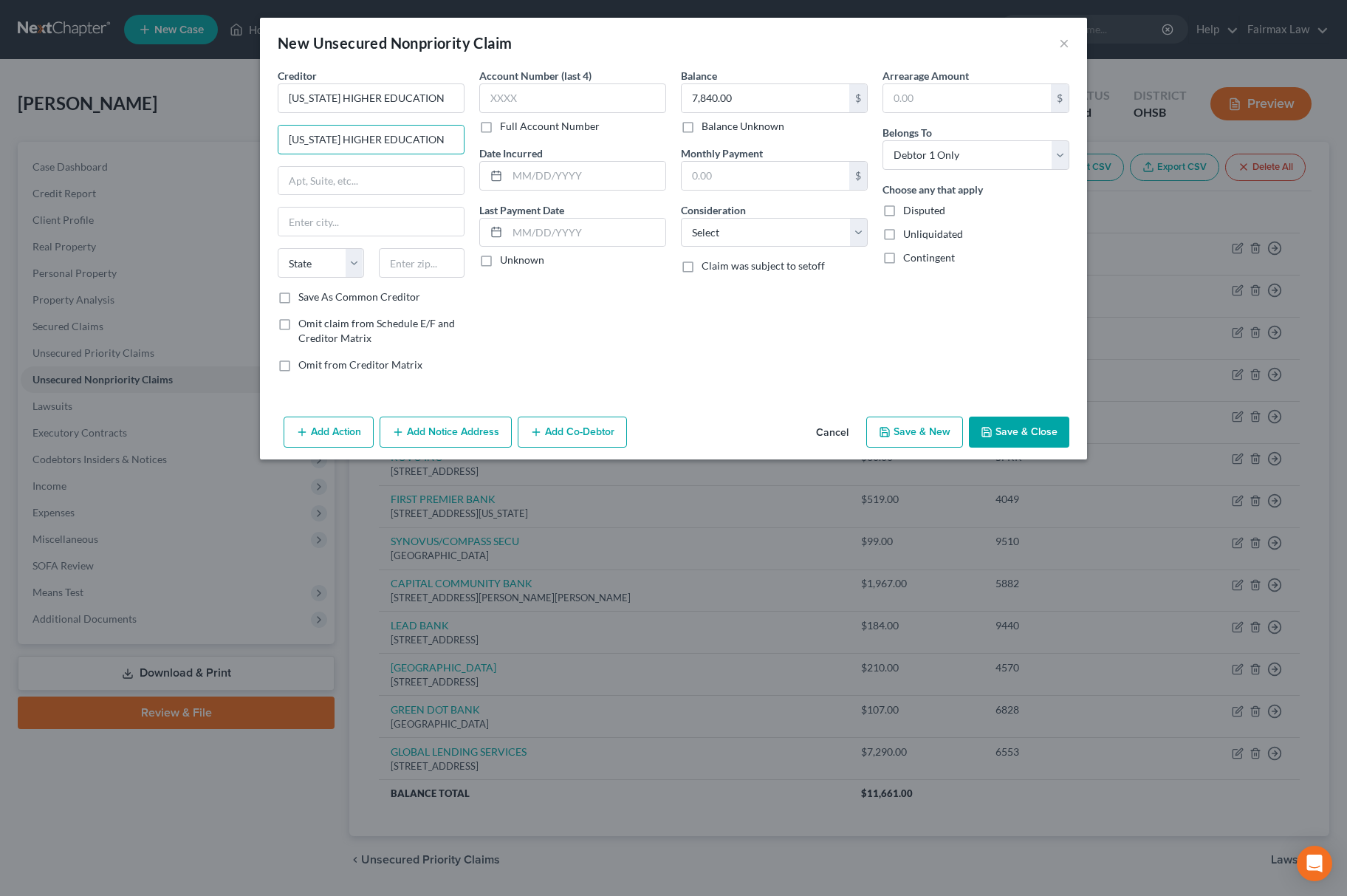
click at [128, 162] on div "New Unsecured Nonpriority Claim × Creditor * [US_STATE] HIGHER EDUCATION [US_ST…" at bounding box center [674, 448] width 1347 height 896
click at [1064, 431] on button "Save & Close" at bounding box center [1019, 431] width 100 height 31
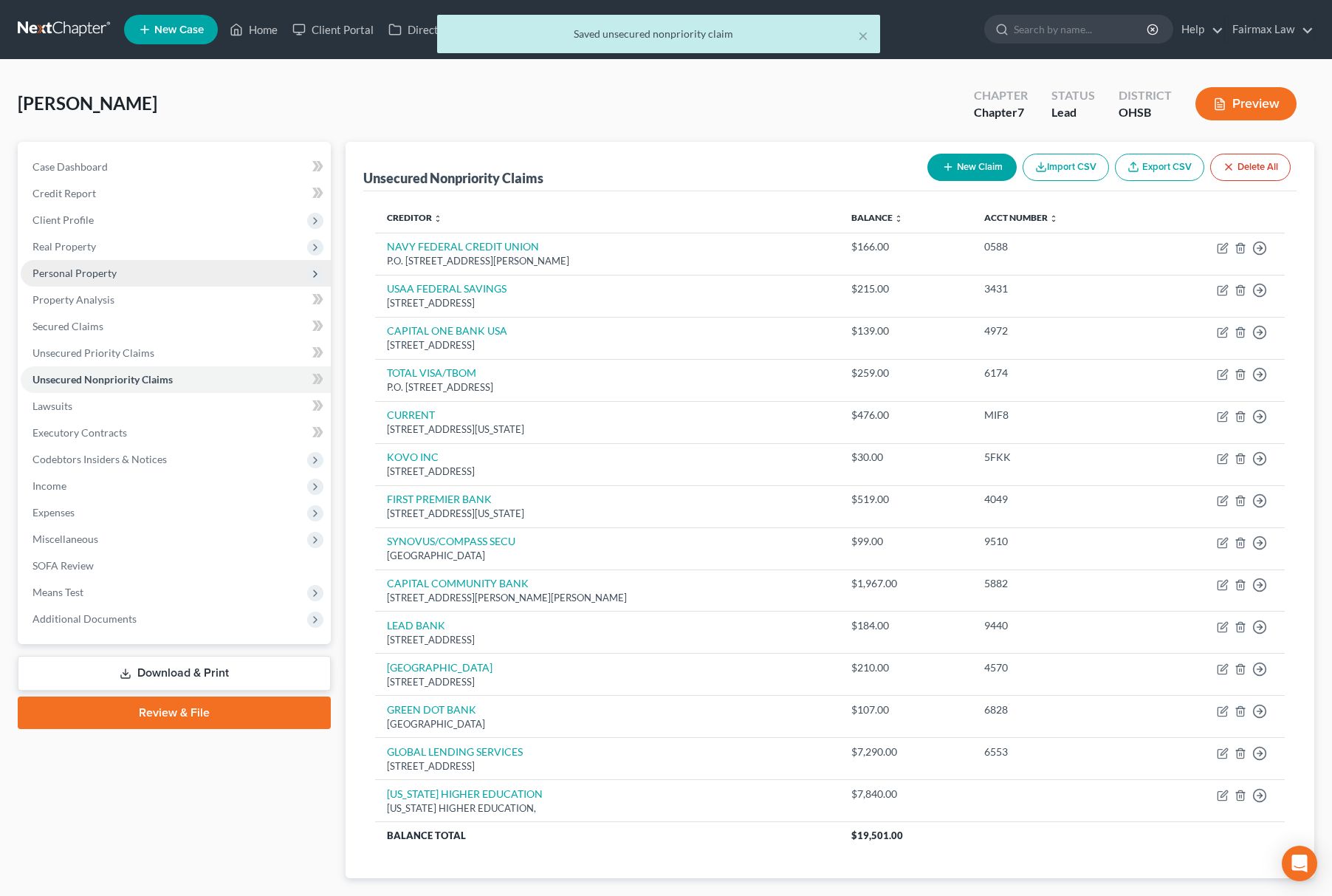
click at [156, 270] on span "Personal Property" at bounding box center [176, 273] width 311 height 27
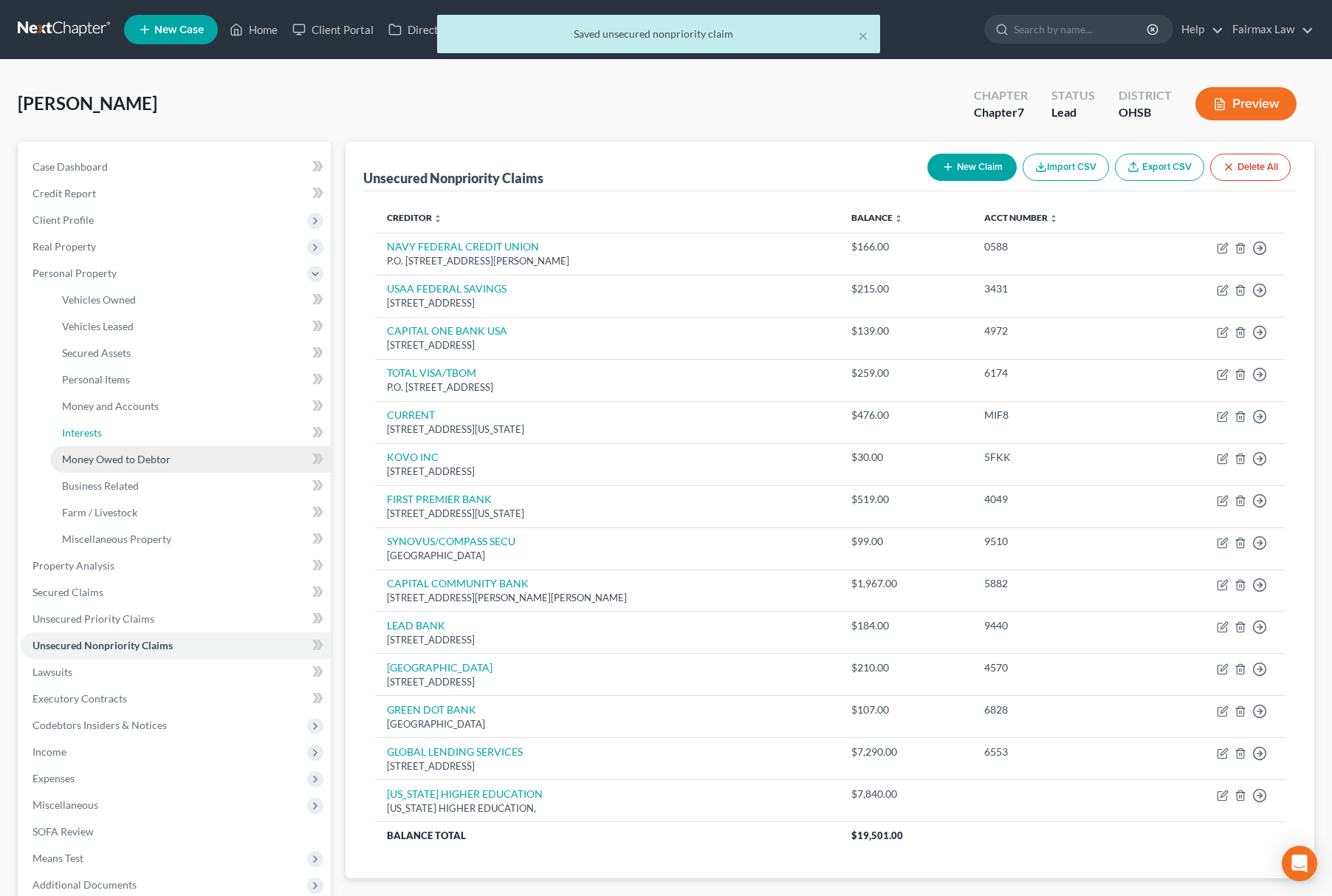
click at [119, 433] on link "Interests" at bounding box center [191, 433] width 280 height 27
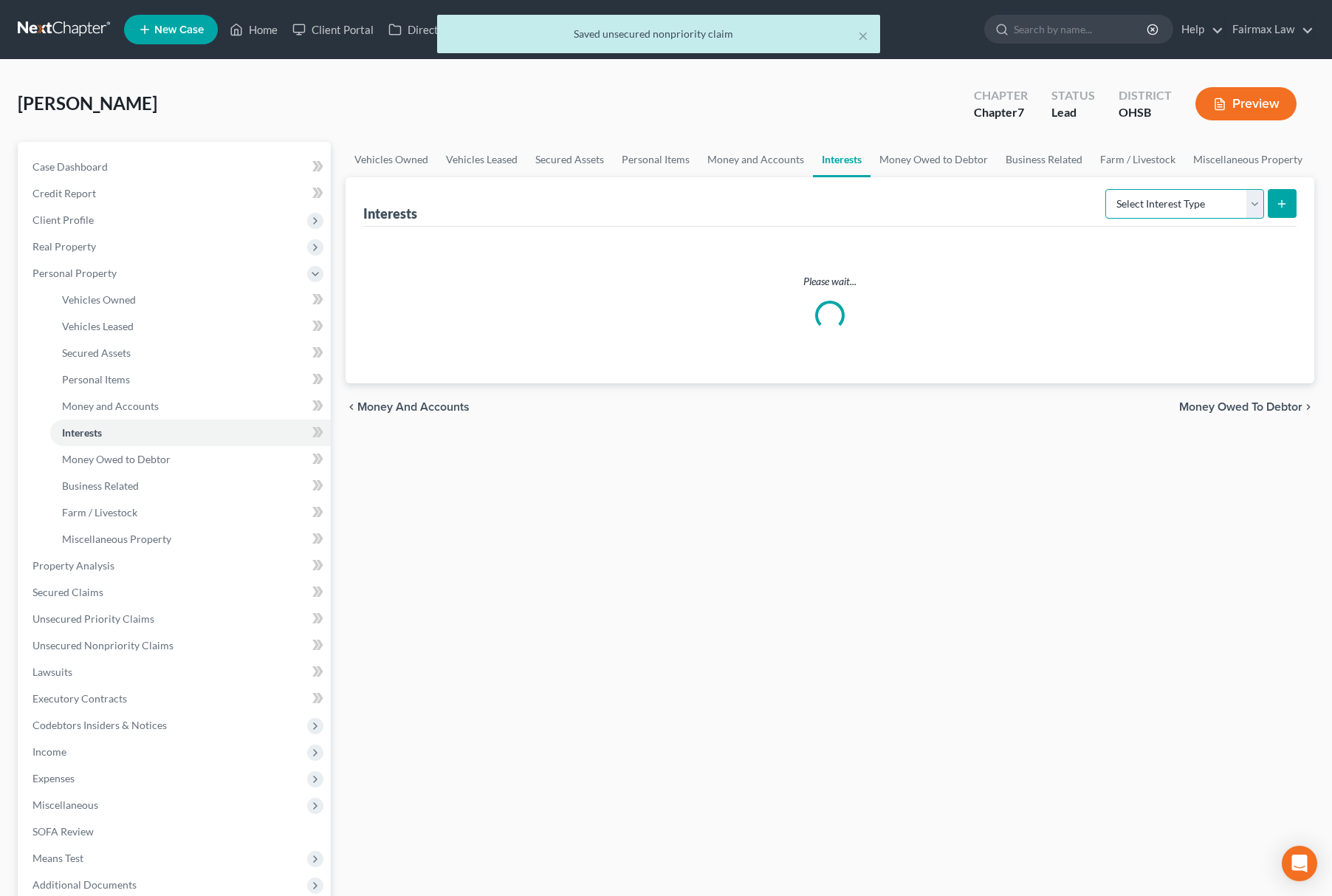
click at [1215, 208] on select "Select Interest Type 401K Annuity Bond Education IRA Government Bond Government…" at bounding box center [1185, 203] width 159 height 29
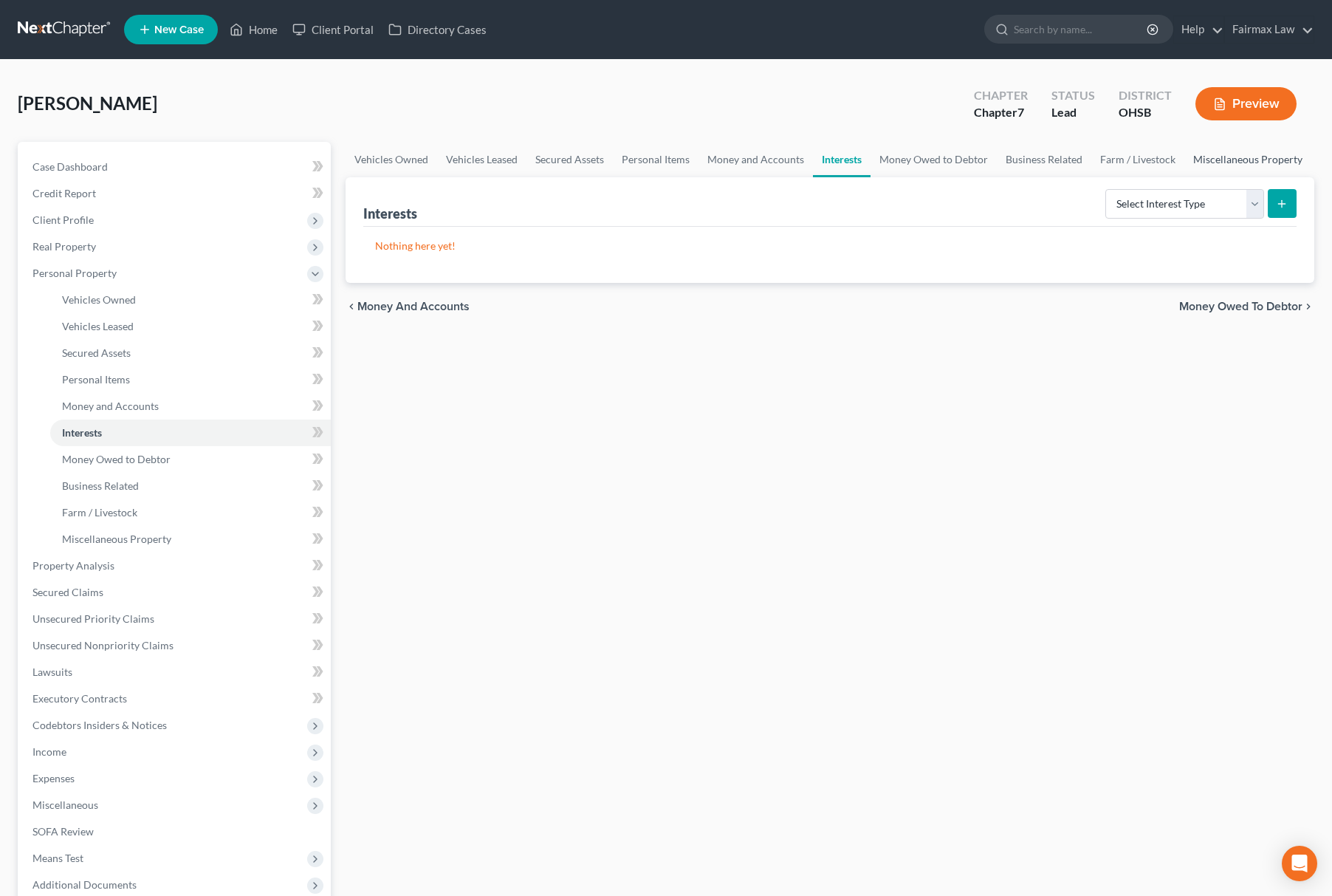
click at [1185, 171] on link "Miscellaneous Property" at bounding box center [1248, 160] width 127 height 35
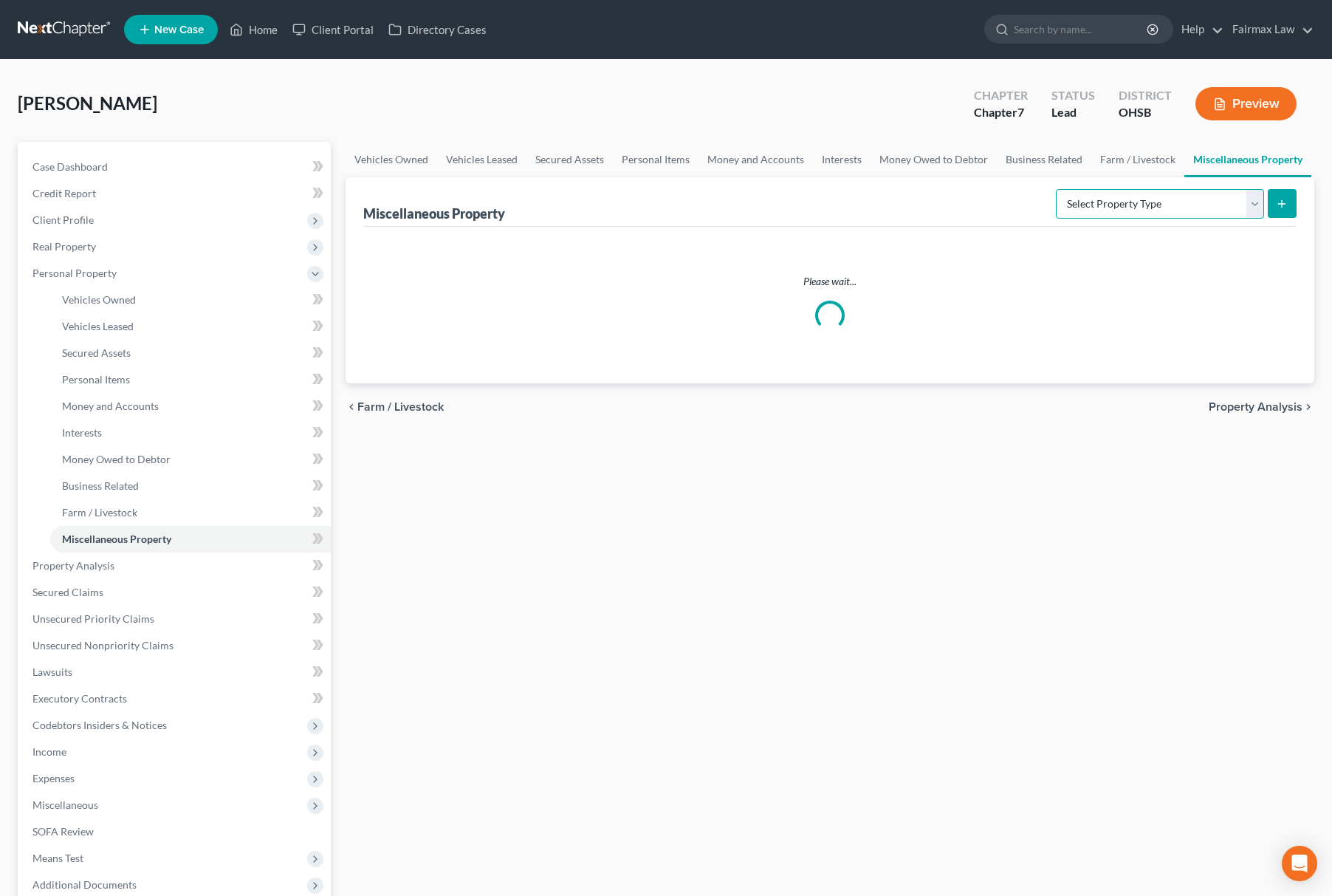
click at [1173, 200] on select "Select Property Type Assigned for Creditor Benefit [DATE] Holding for Another N…" at bounding box center [1160, 203] width 209 height 29
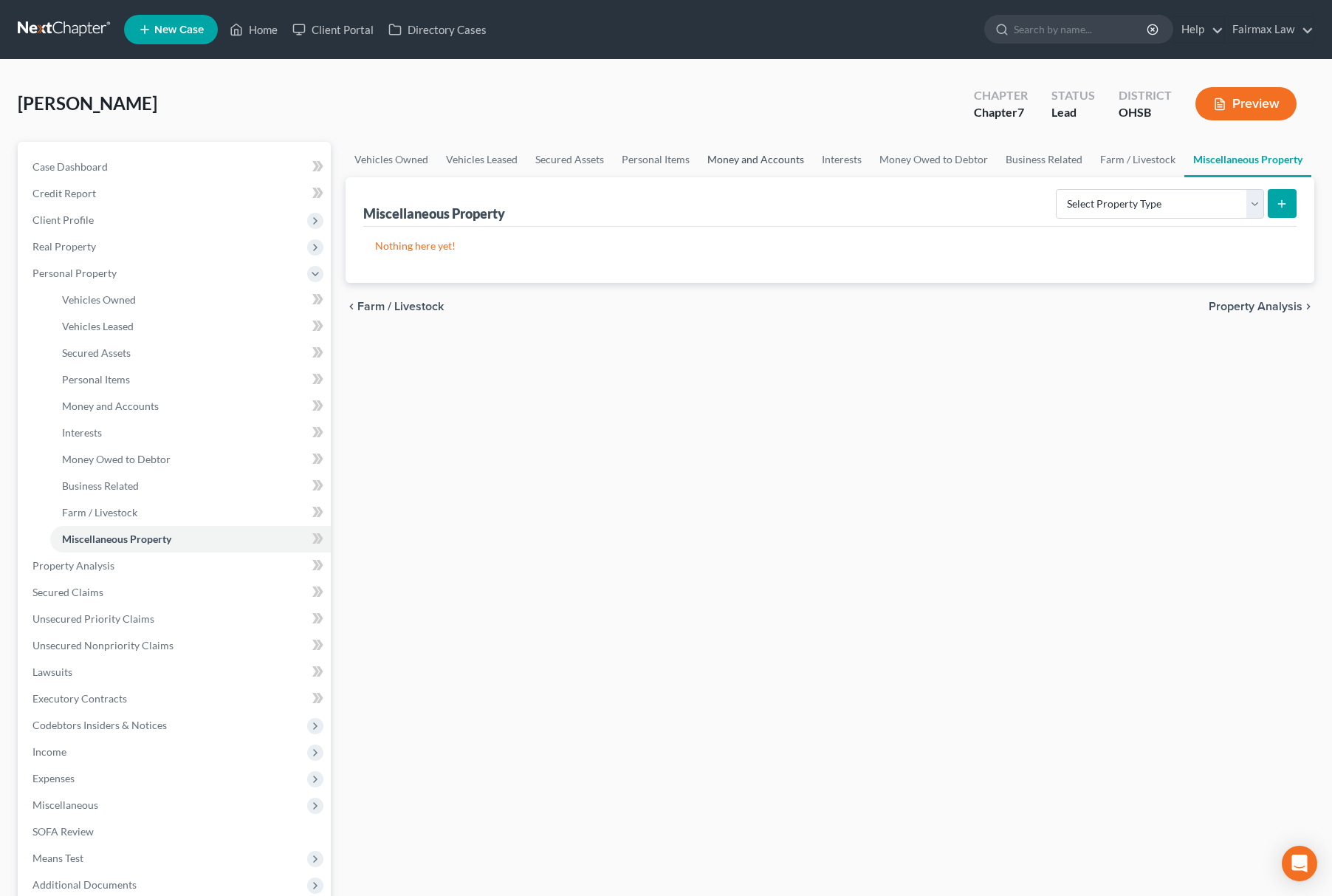
click at [715, 153] on link "Money and Accounts" at bounding box center [755, 160] width 114 height 35
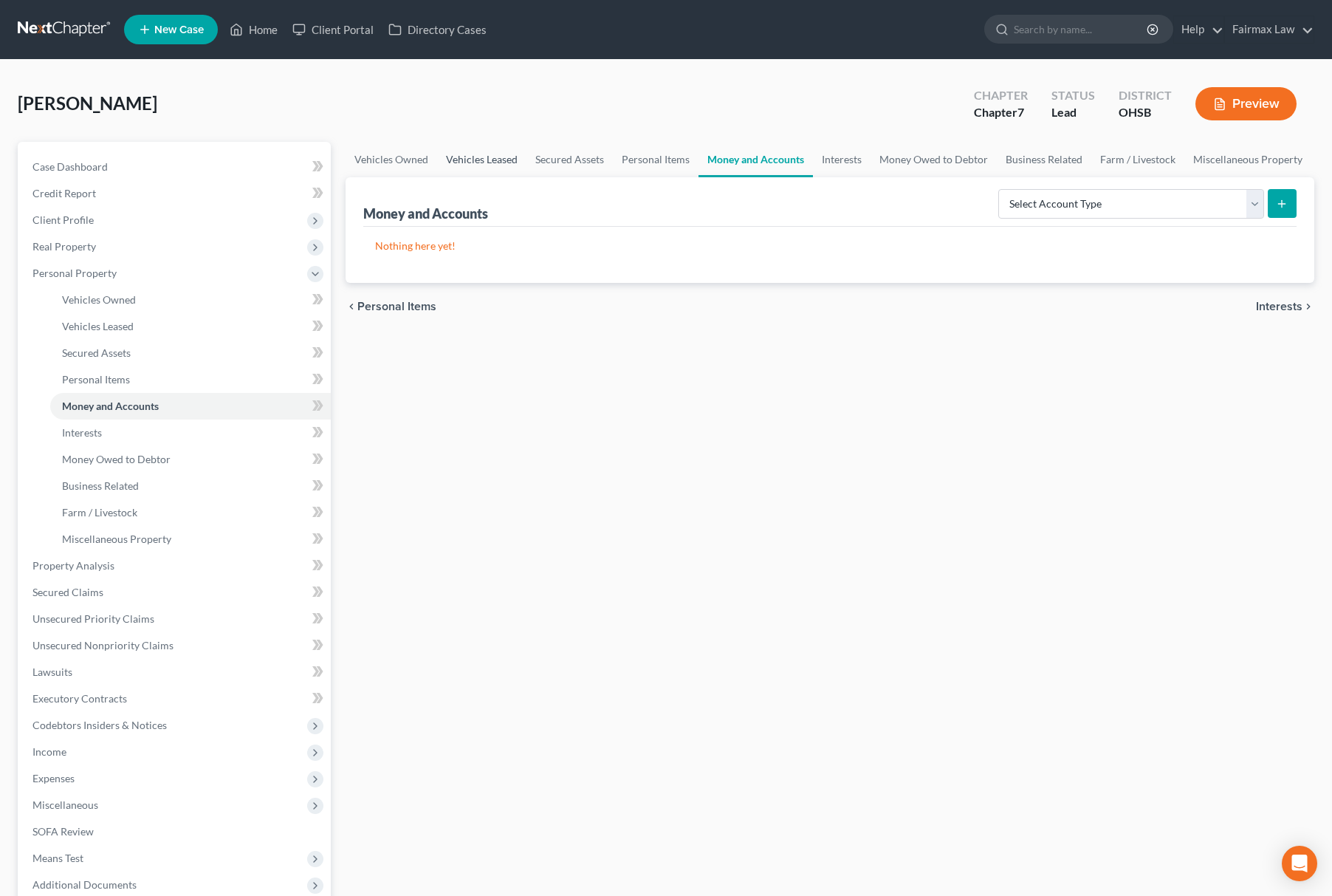
click at [496, 158] on link "Vehicles Leased" at bounding box center [482, 160] width 90 height 35
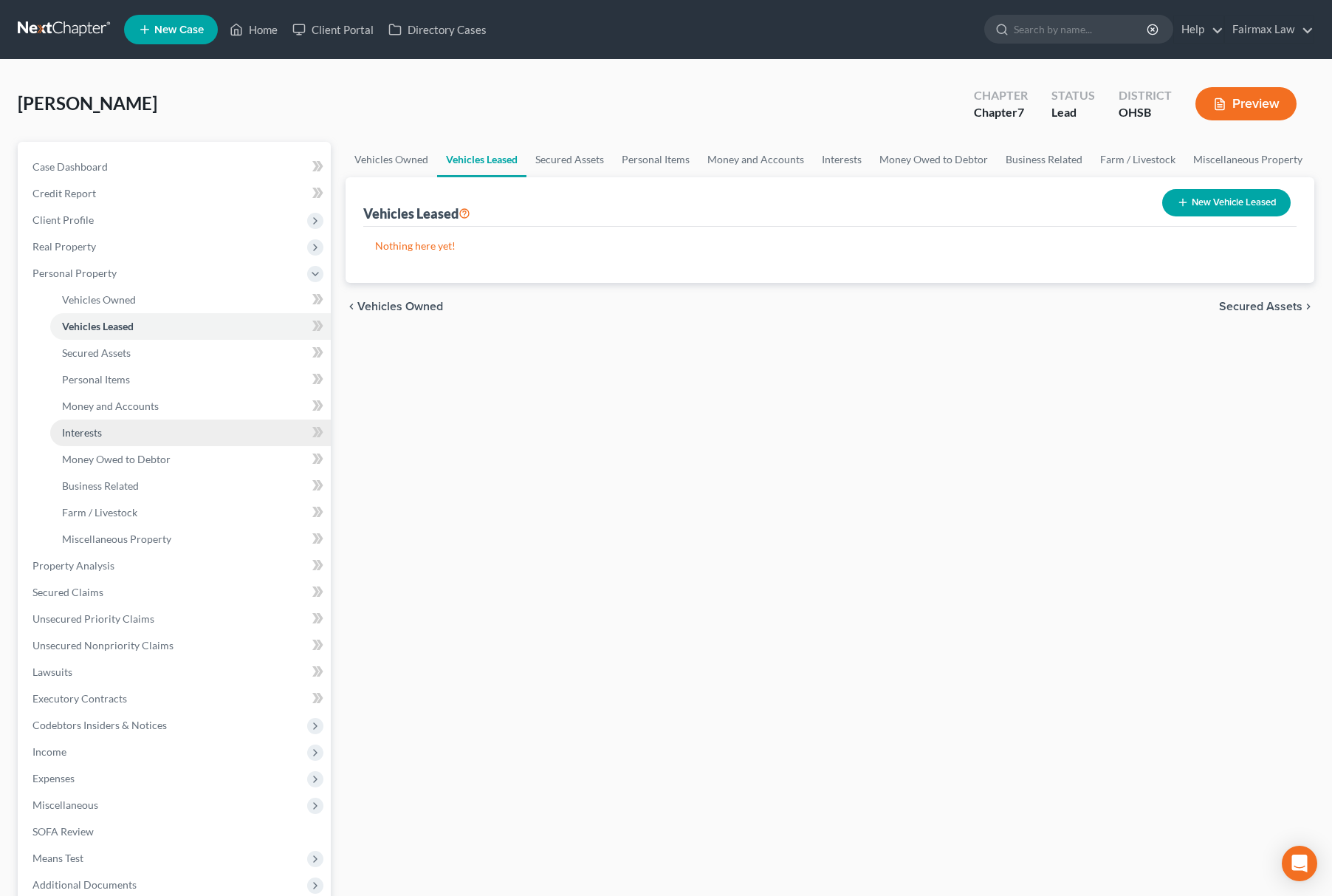
click at [164, 436] on link "Interests" at bounding box center [191, 433] width 280 height 27
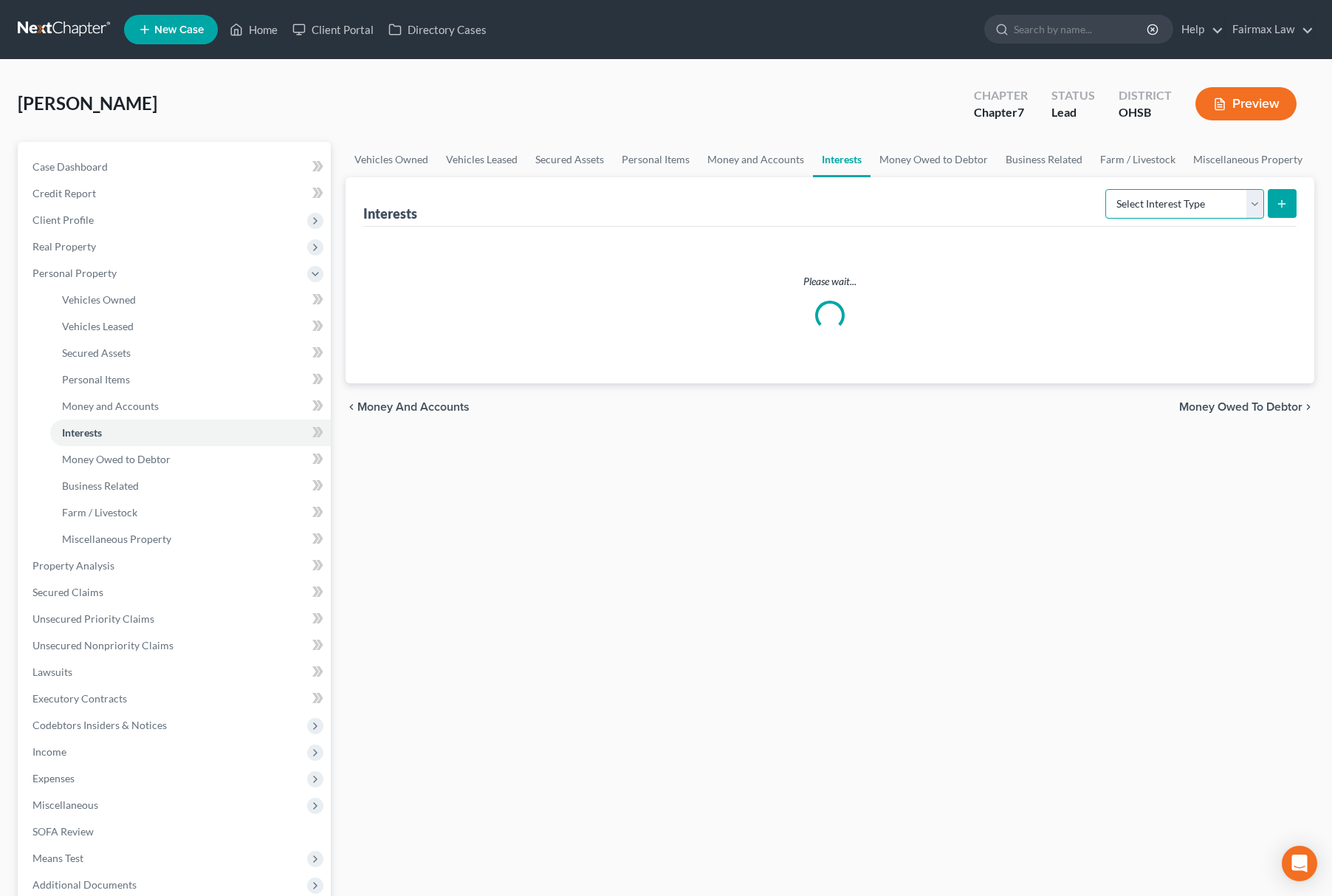
click at [1170, 214] on select "Select Interest Type 401K Annuity Bond Education IRA Government Bond Government…" at bounding box center [1185, 203] width 159 height 29
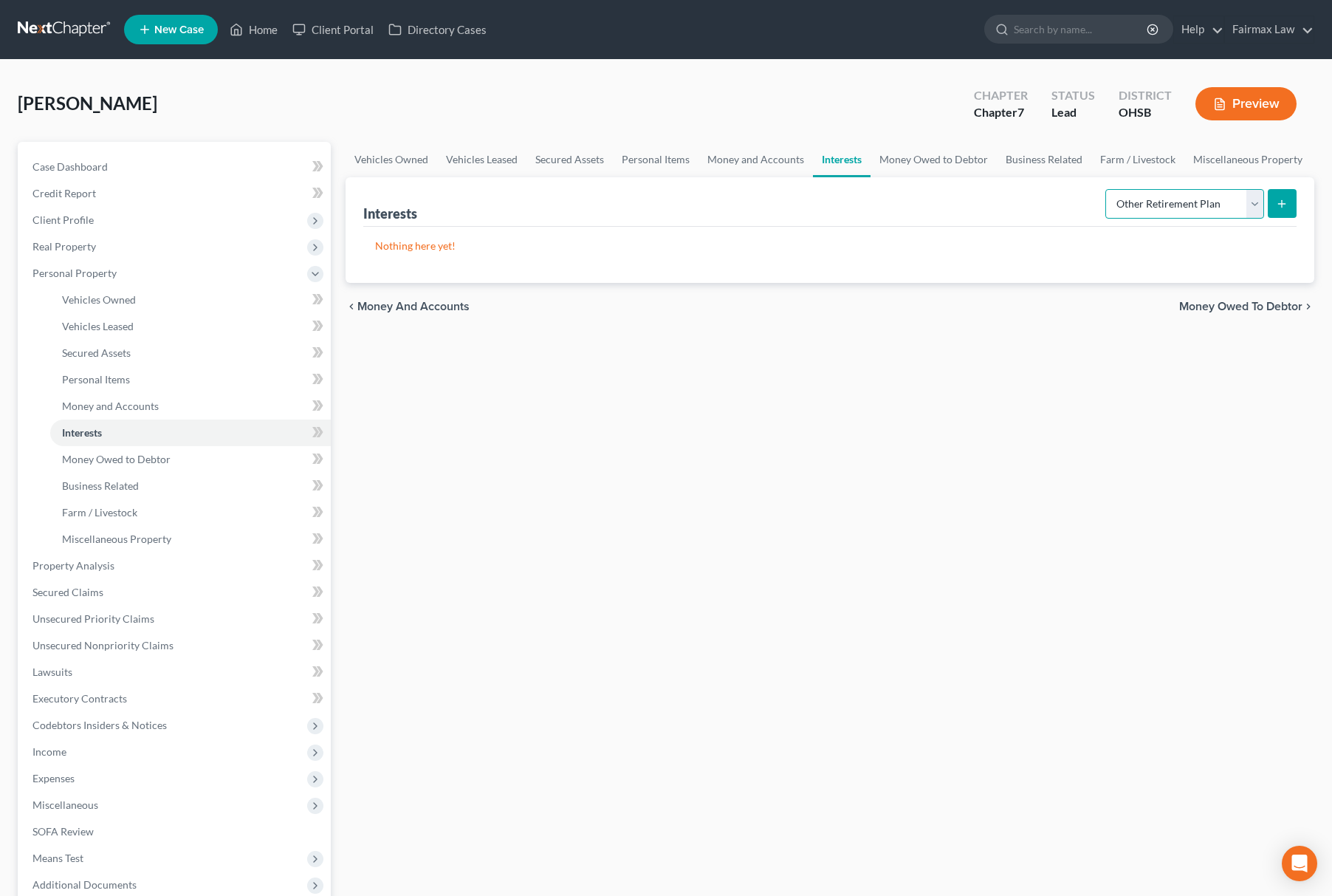
click at [1107, 189] on select "Select Interest Type 401K Annuity Bond Education IRA Government Bond Government…" at bounding box center [1185, 203] width 159 height 29
click at [1241, 202] on select "Select Interest Type 401K Annuity Bond Education IRA Government Bond Government…" at bounding box center [1185, 203] width 159 height 29
click at [1180, 193] on select "Select Interest Type 401K Annuity Bond Education IRA Government Bond Government…" at bounding box center [1185, 203] width 159 height 29
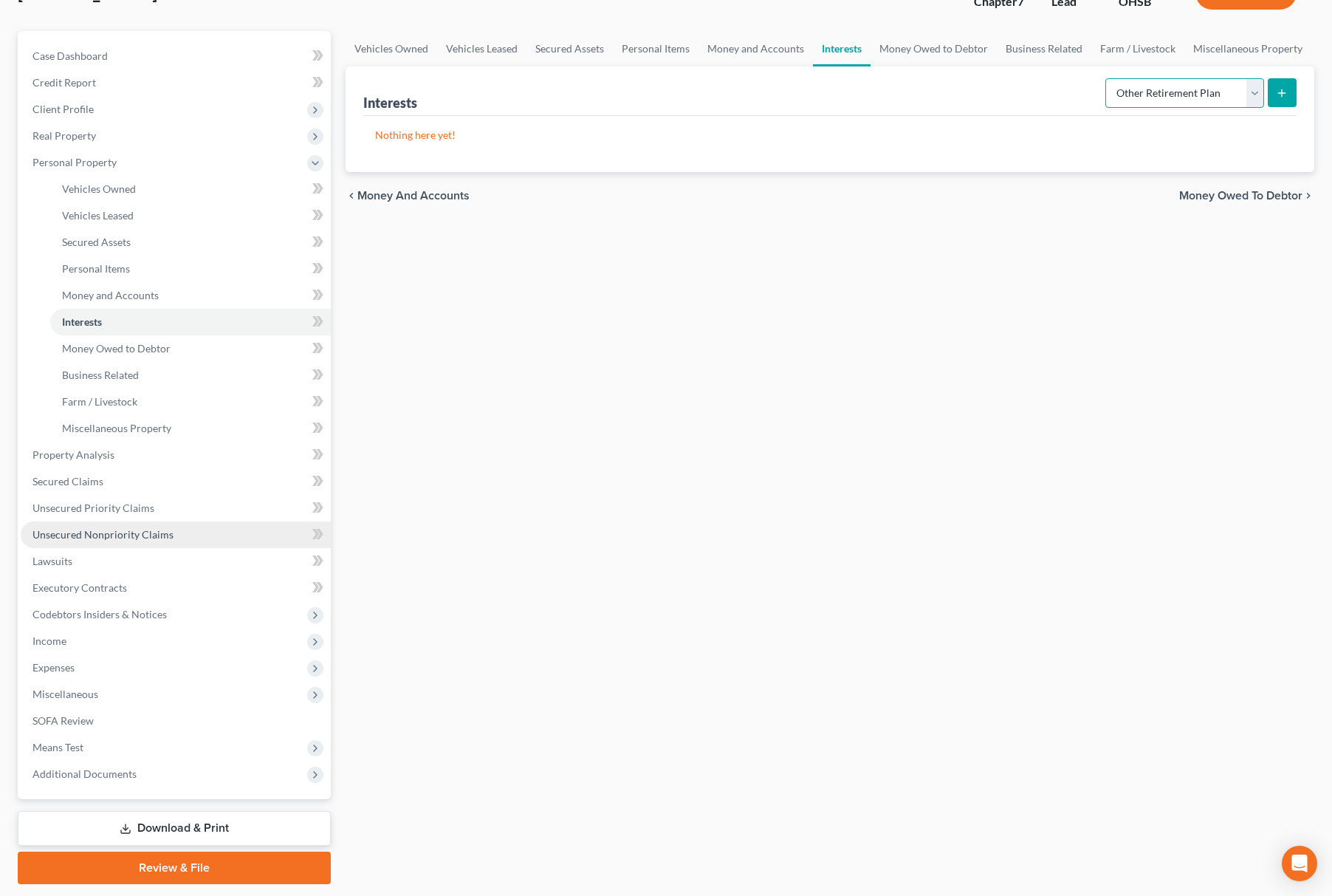
scroll to position [154, 0]
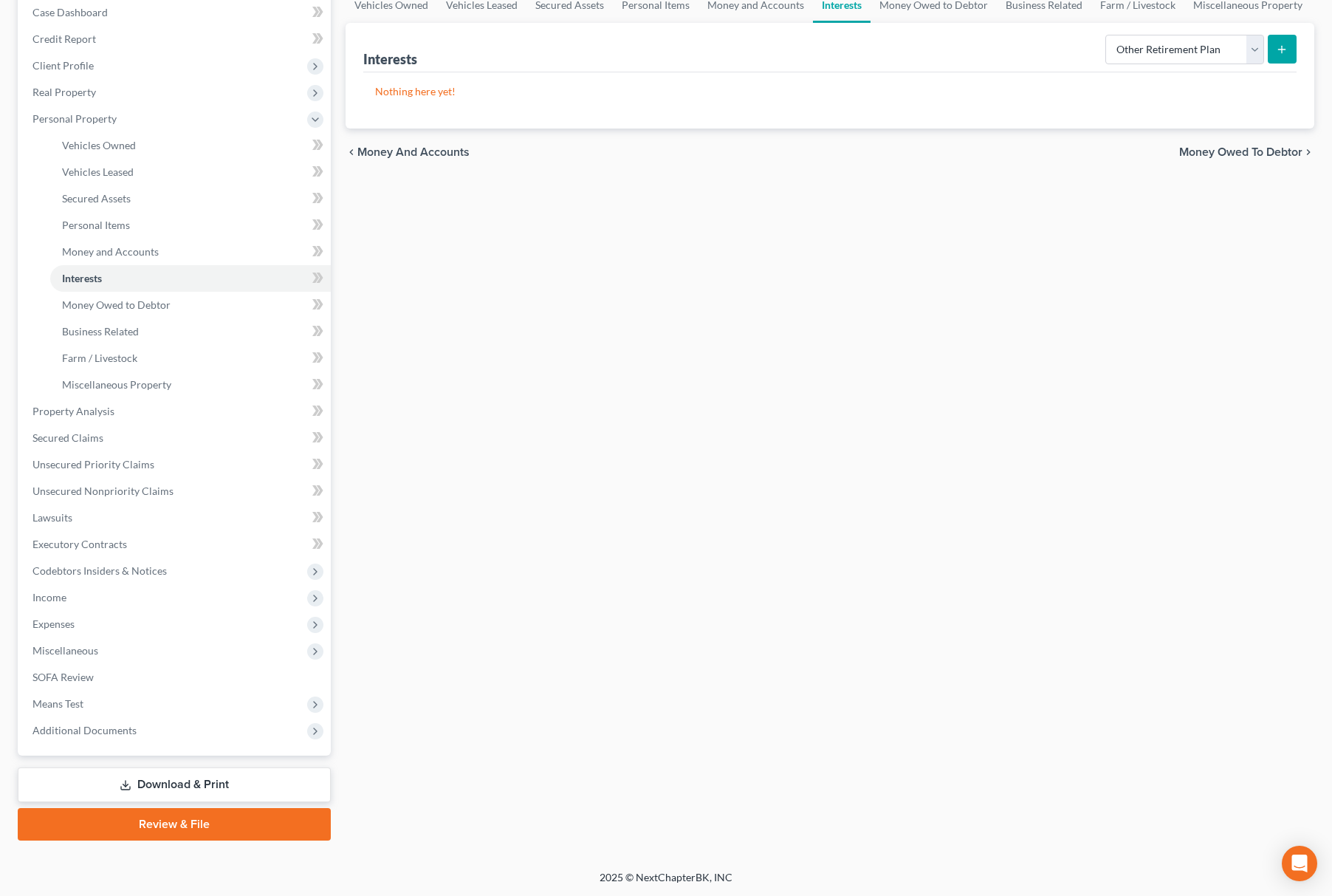
click at [143, 755] on div "Case Dashboard Payments Invoices Payments Payments Credit Report Client Profile" at bounding box center [175, 413] width 328 height 853
click at [165, 738] on span "Additional Documents" at bounding box center [176, 730] width 311 height 27
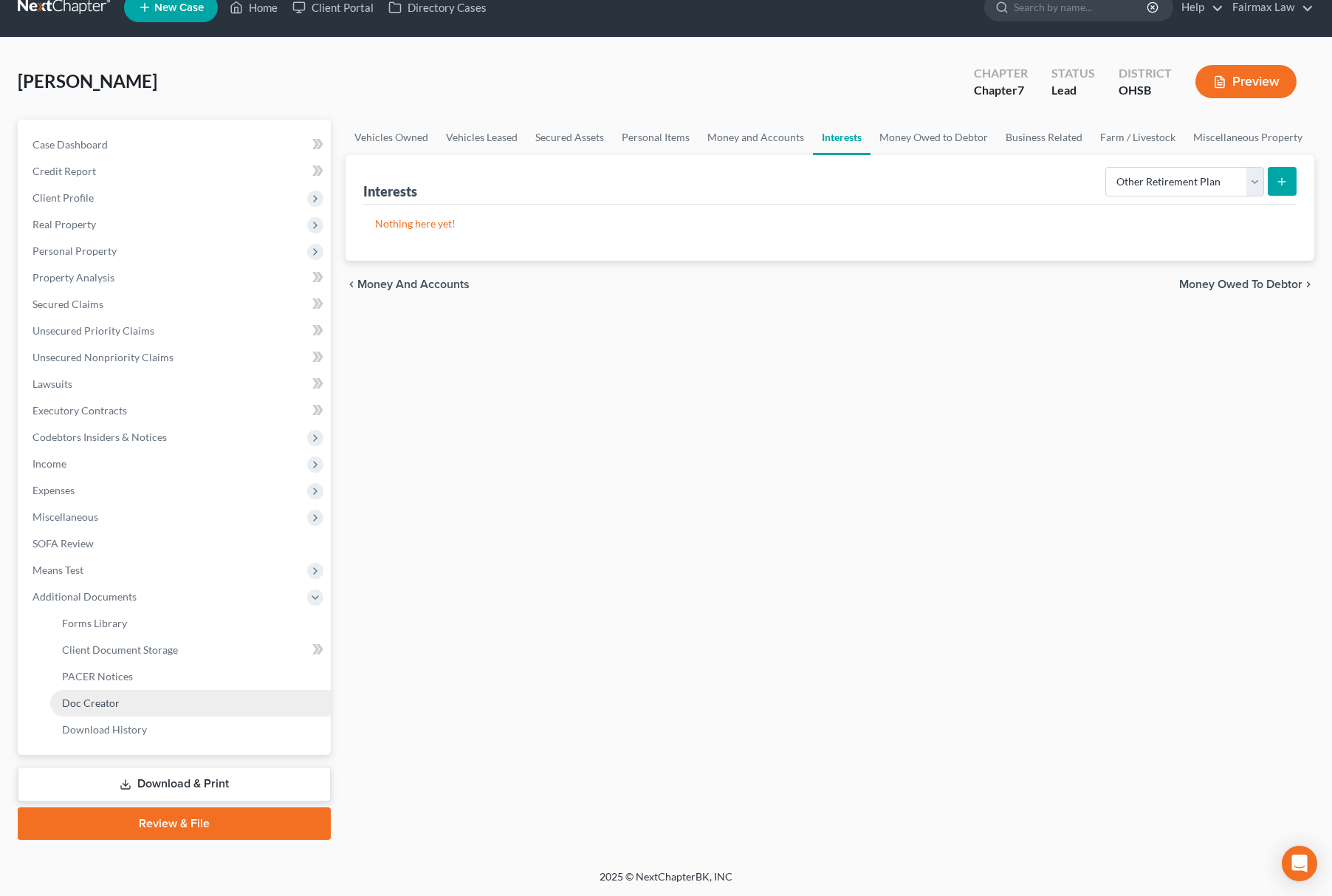
scroll to position [21, 0]
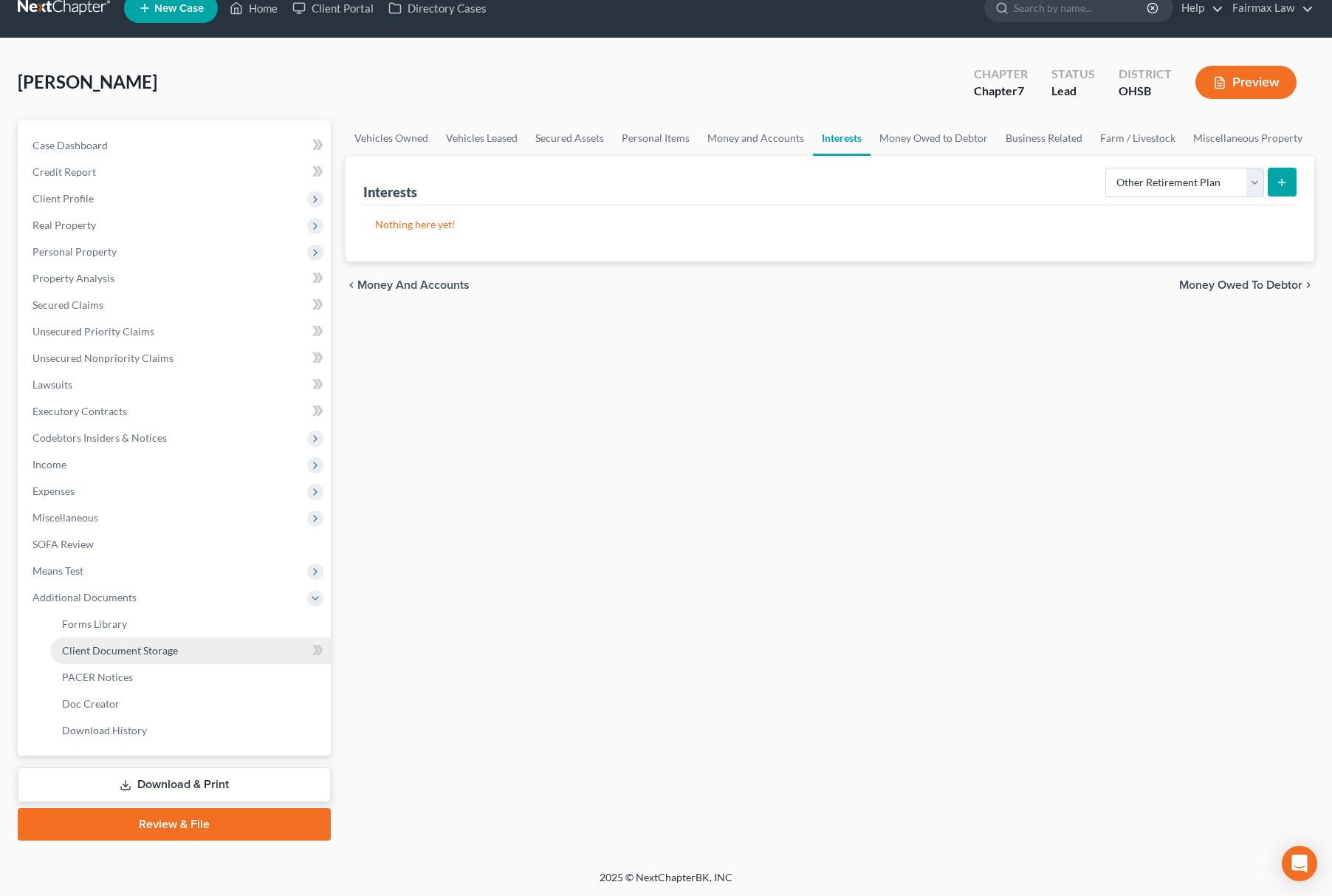
click at [222, 653] on link "Client Document Storage" at bounding box center [191, 650] width 280 height 27
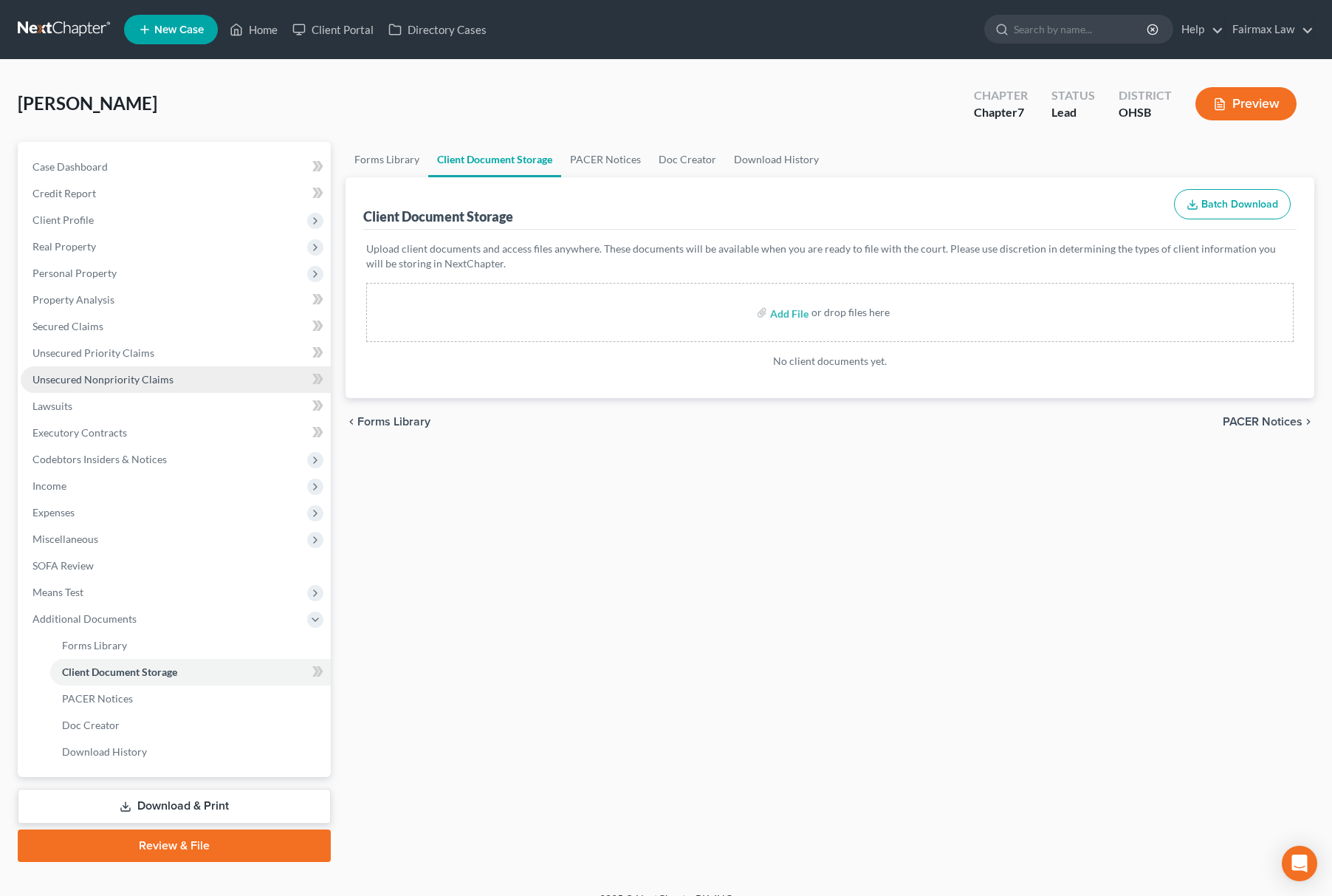
click at [222, 388] on link "Unsecured Nonpriority Claims" at bounding box center [176, 380] width 311 height 27
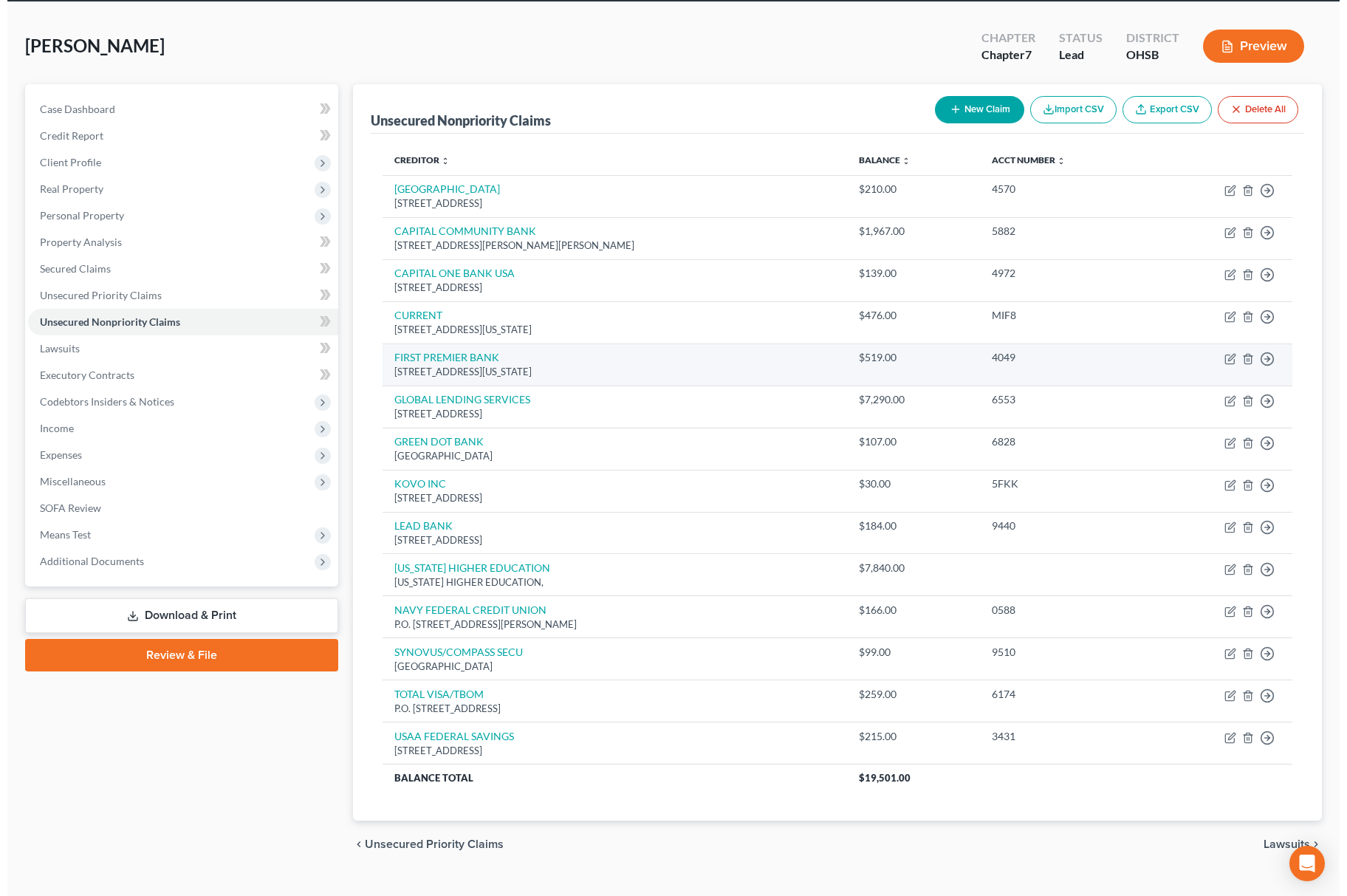
scroll to position [90, 0]
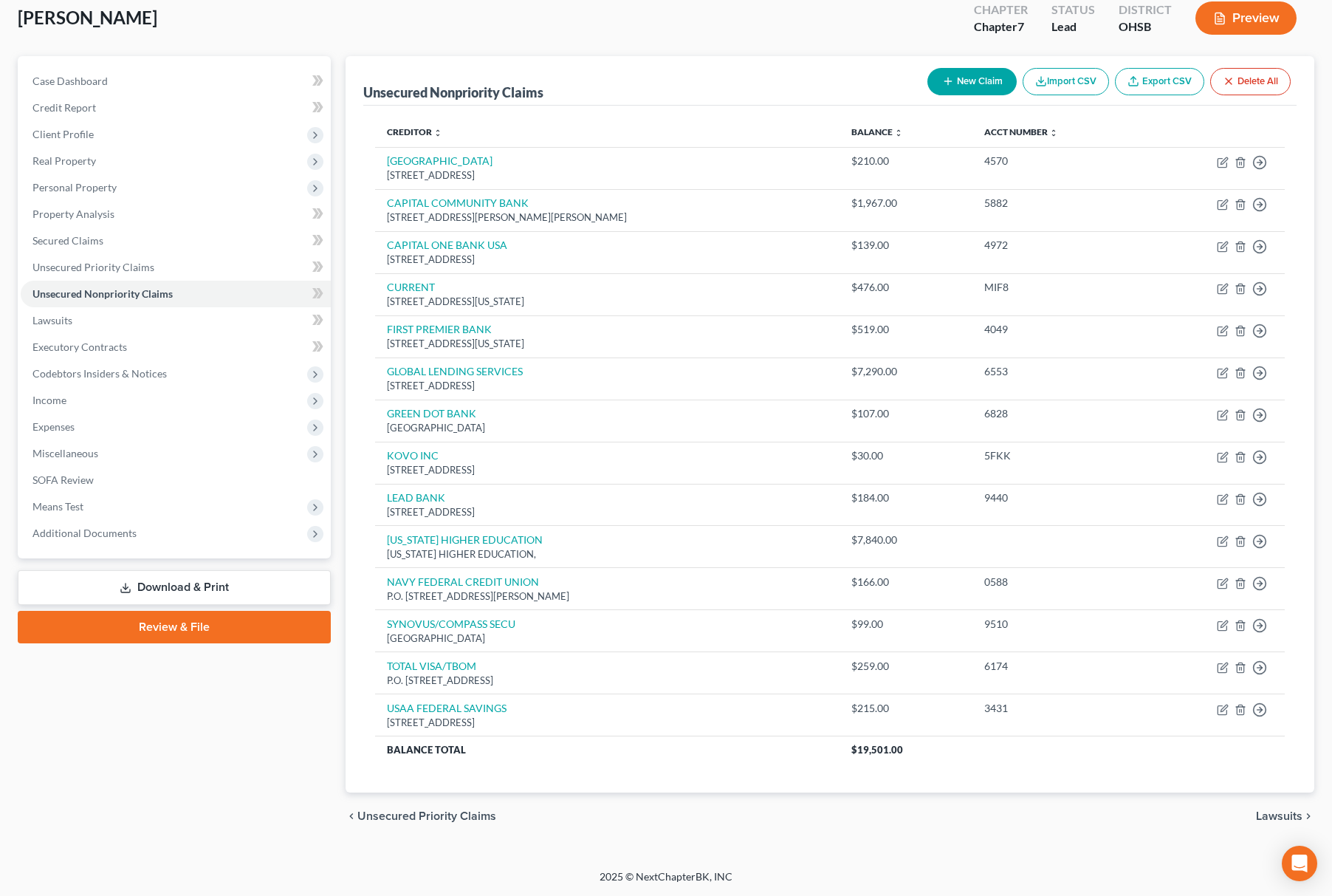
click at [1078, 72] on button "Import CSV" at bounding box center [1066, 82] width 86 height 28
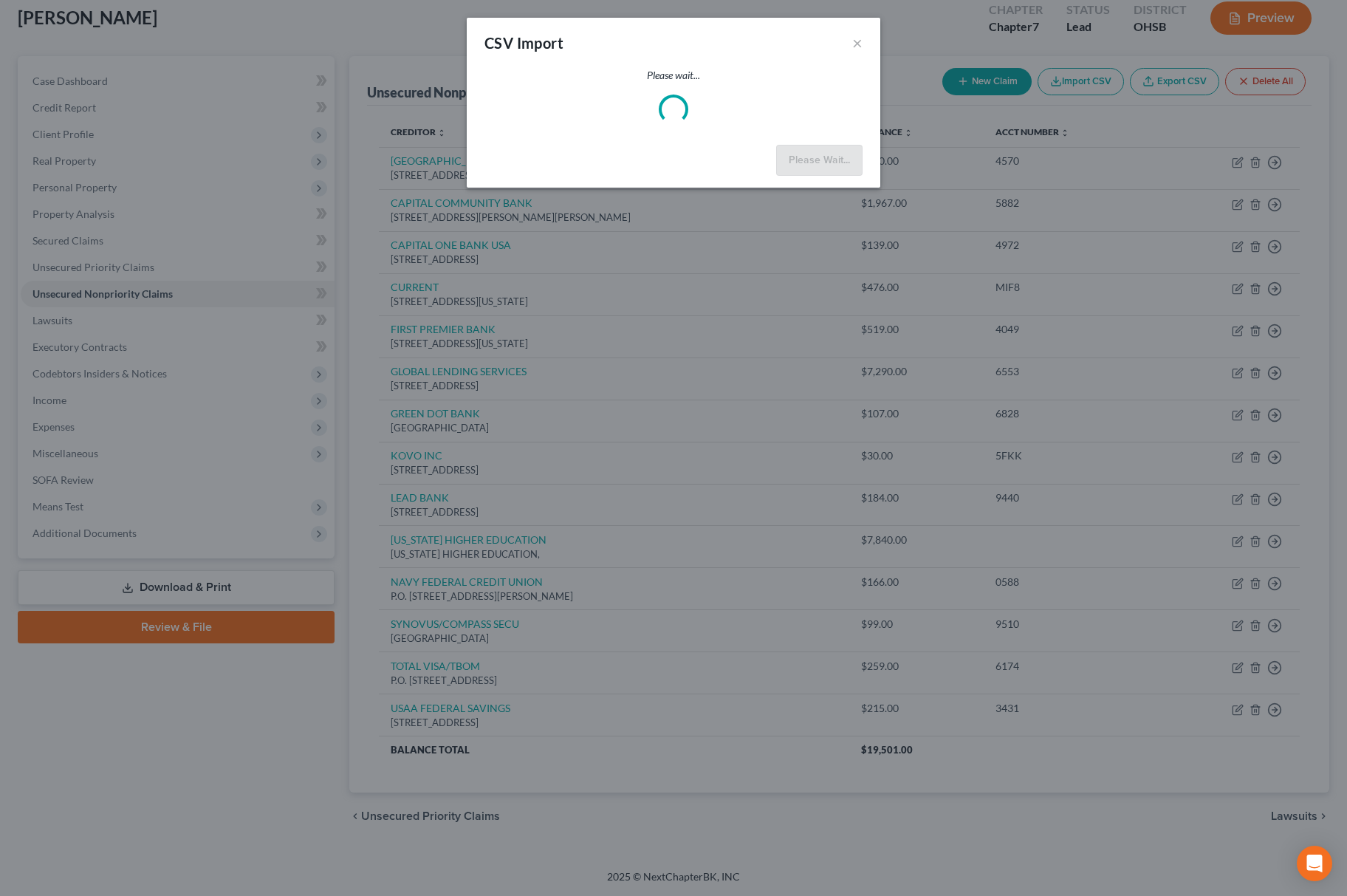
scroll to position [0, 0]
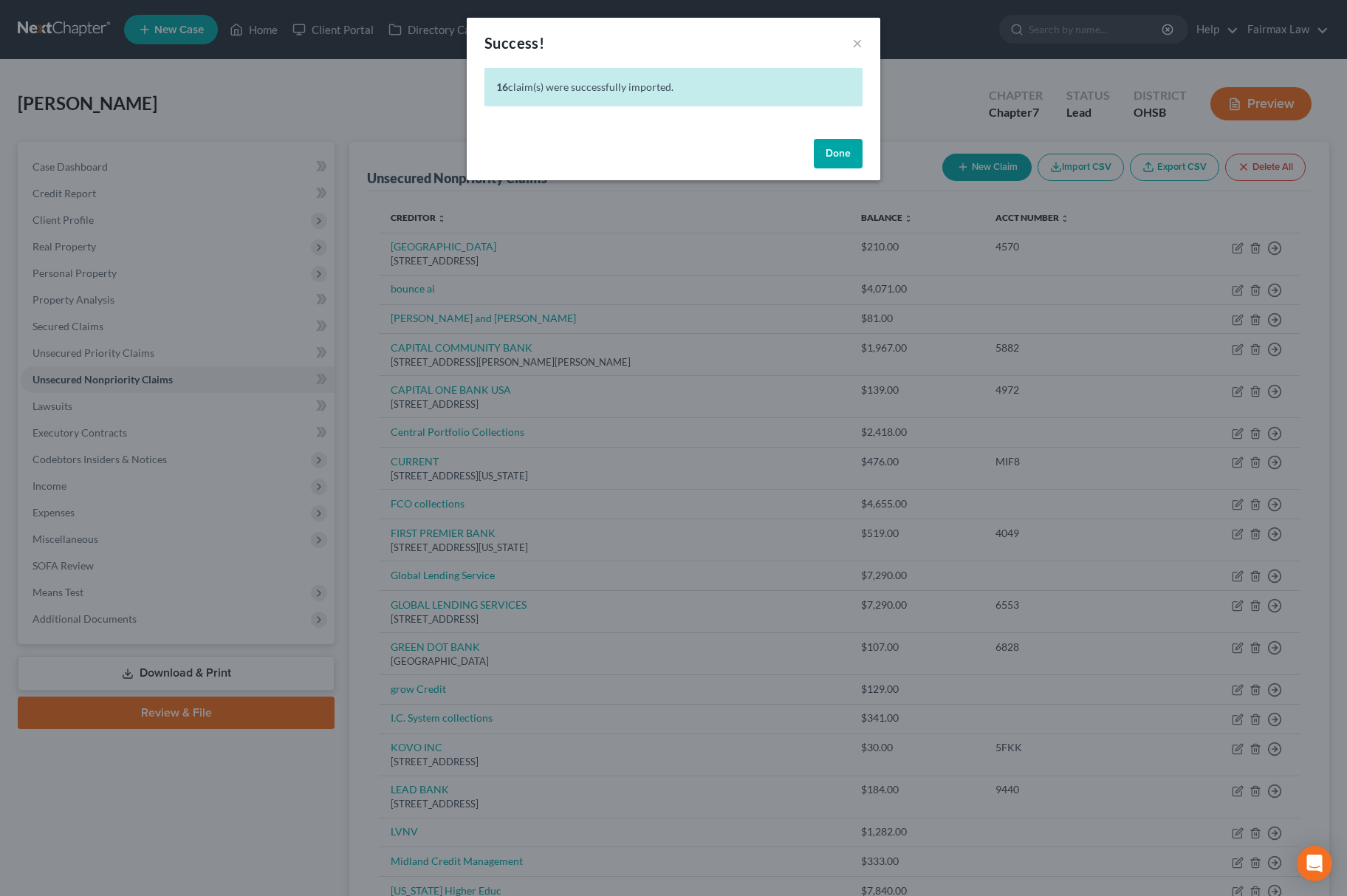
click at [836, 156] on button "Done" at bounding box center [838, 153] width 49 height 29
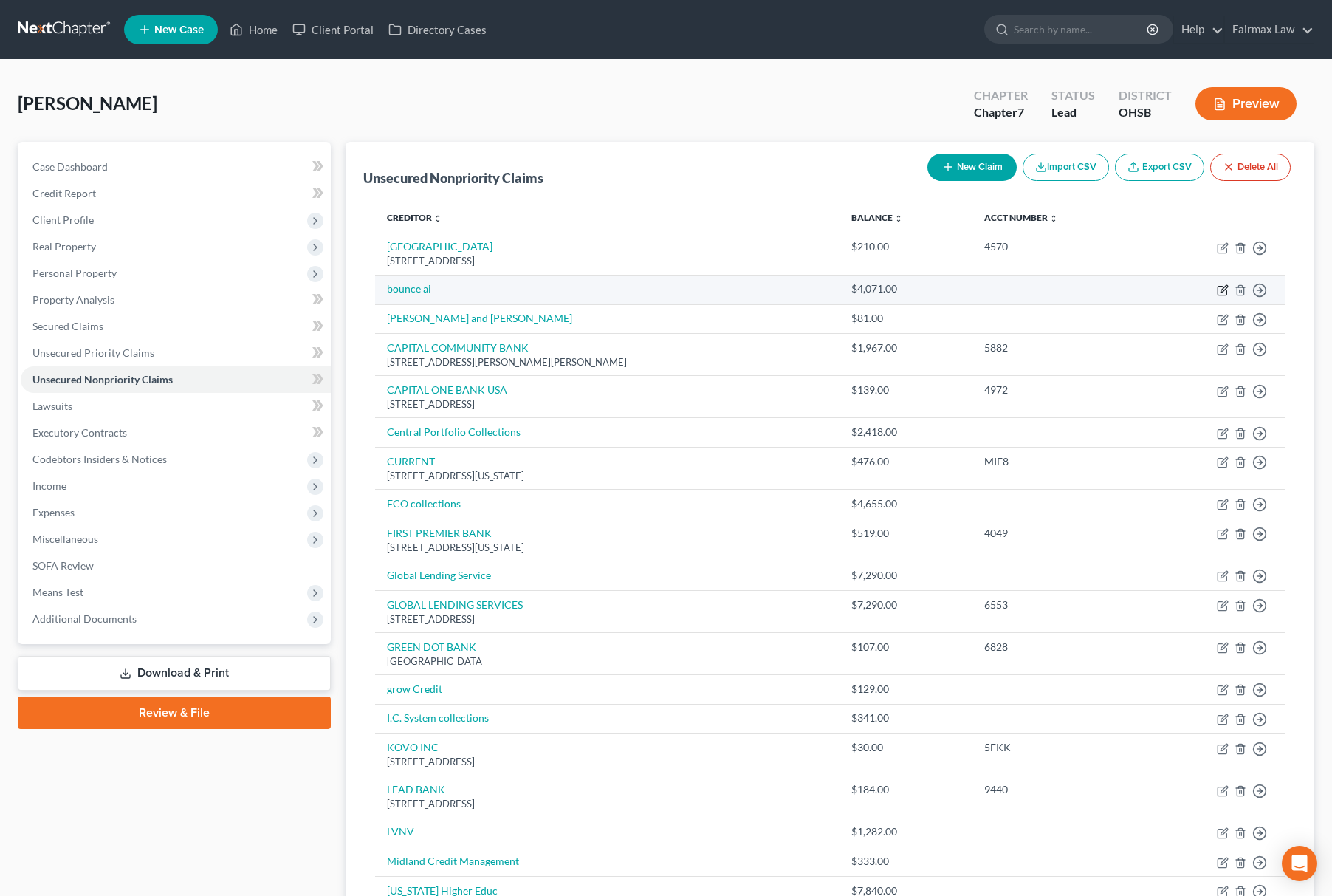
click at [1227, 287] on icon "button" at bounding box center [1224, 287] width 6 height 6
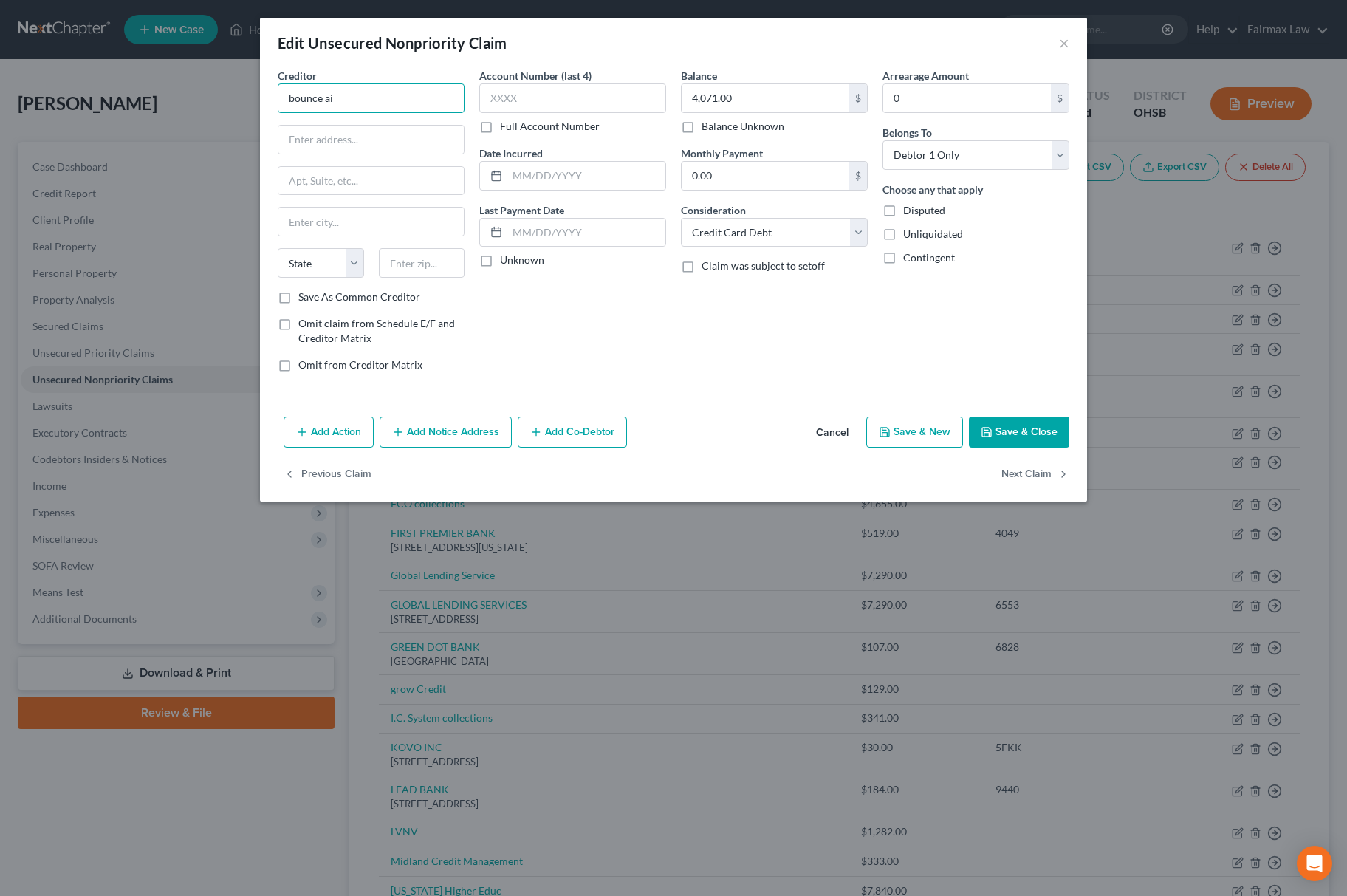
drag, startPoint x: 420, startPoint y: 96, endPoint x: 44, endPoint y: 96, distance: 376.0
click at [44, 96] on div "Edit Unsecured Nonpriority Claim × Creditor * bounce ai State [US_STATE] AK AR …" at bounding box center [674, 448] width 1347 height 896
drag, startPoint x: 373, startPoint y: 89, endPoint x: 196, endPoint y: 118, distance: 179.4
click at [196, 118] on div "Edit Unsecured Nonpriority Claim × Creditor * BOUNCE AI State [US_STATE] AK AR …" at bounding box center [674, 448] width 1347 height 896
click at [381, 134] on input "text" at bounding box center [371, 139] width 185 height 28
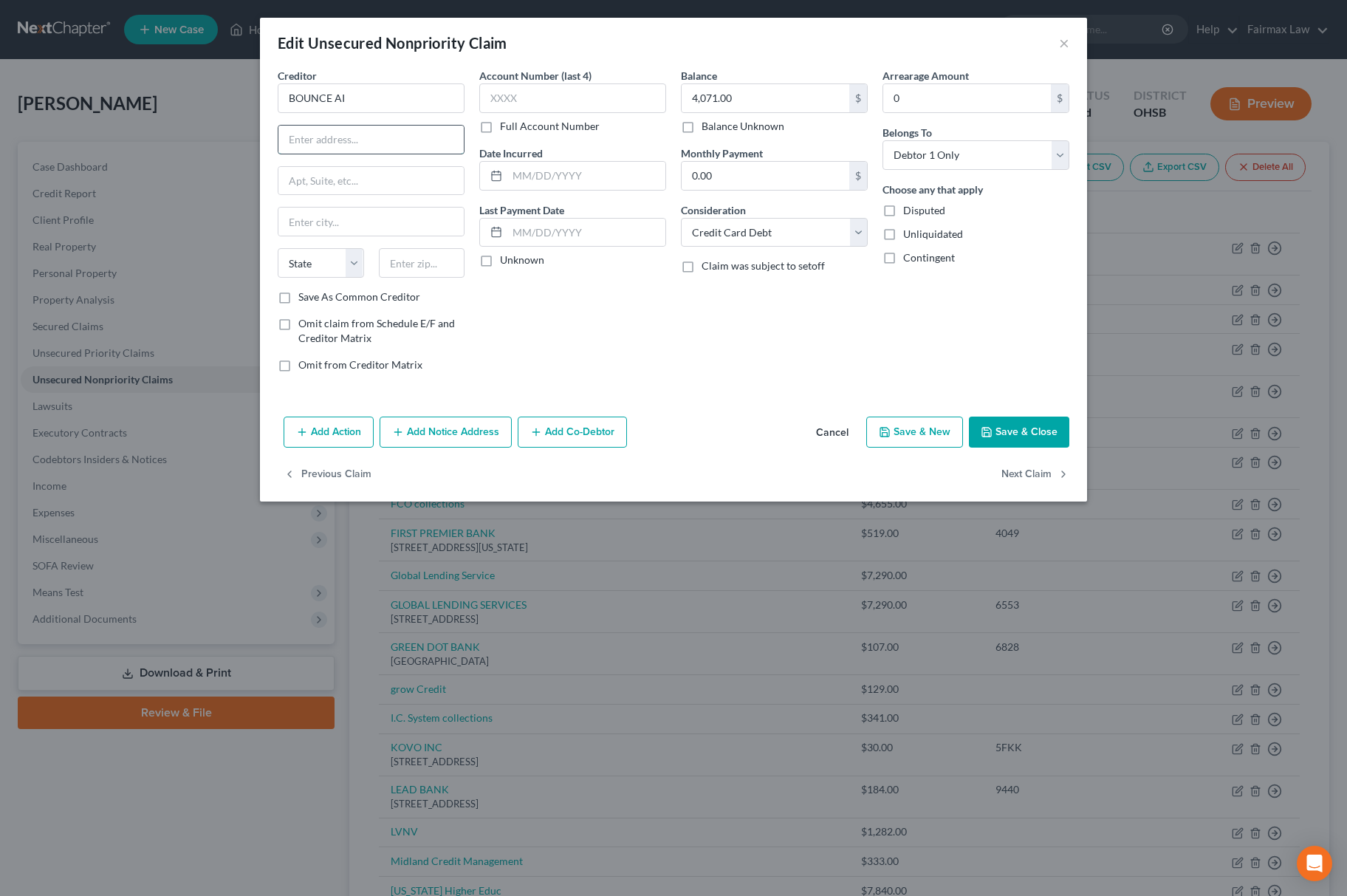
paste input "[STREET_ADDRESS]"
drag, startPoint x: 402, startPoint y: 148, endPoint x: 427, endPoint y: 148, distance: 25.0
click at [427, 148] on input "[STREET_ADDRESS]" at bounding box center [371, 139] width 185 height 28
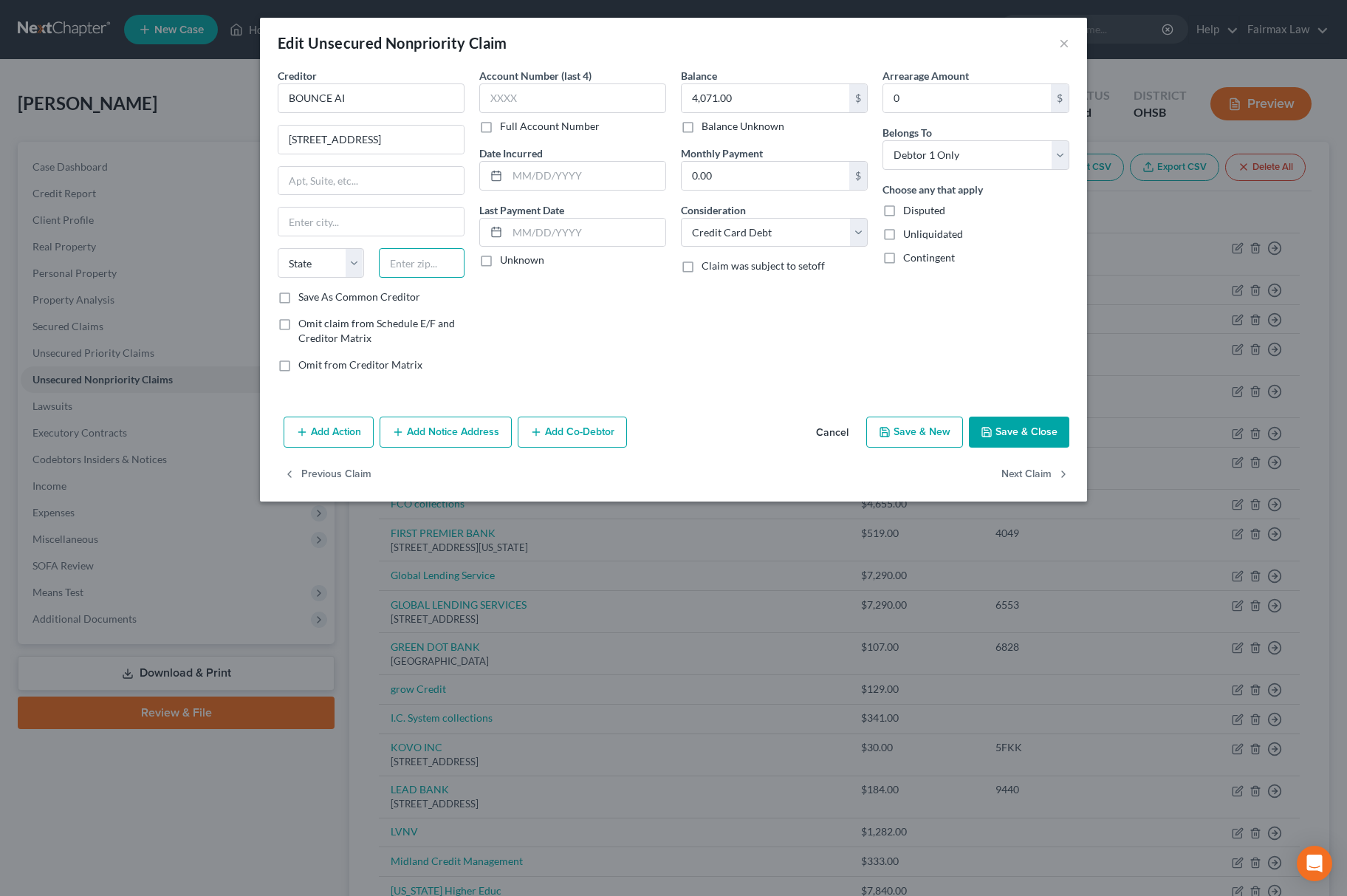
click at [412, 275] on input "text" at bounding box center [421, 263] width 86 height 29
paste input "14623"
click at [319, 269] on select "State [US_STATE] AK AR AZ CA CO CT DE DC [GEOGRAPHIC_DATA] [GEOGRAPHIC_DATA] GU…" at bounding box center [320, 263] width 86 height 29
click at [278, 249] on select "State [US_STATE] AK AR AZ CA CO CT DE DC [GEOGRAPHIC_DATA] [GEOGRAPHIC_DATA] GU…" at bounding box center [320, 263] width 86 height 29
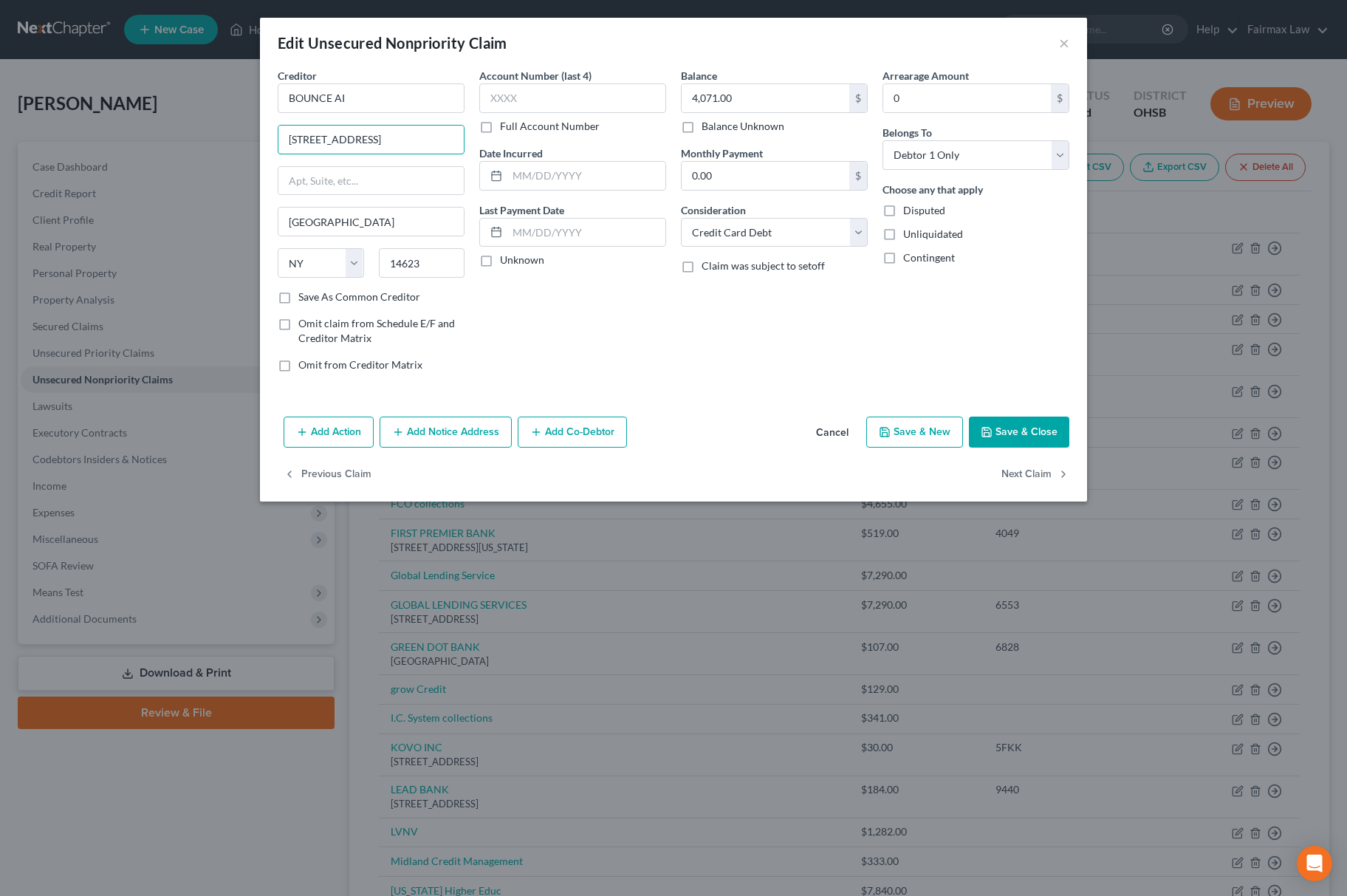
drag, startPoint x: 420, startPoint y: 138, endPoint x: 568, endPoint y: 138, distance: 148.0
click at [568, 138] on div "Creditor * BOUNCE AI [GEOGRAPHIC_DATA]-2632 [GEOGRAPHIC_DATA] [US_STATE][GEOGRA…" at bounding box center [674, 226] width 807 height 316
click at [548, 104] on input "text" at bounding box center [572, 98] width 187 height 29
click at [889, 431] on icon "button" at bounding box center [885, 432] width 9 height 9
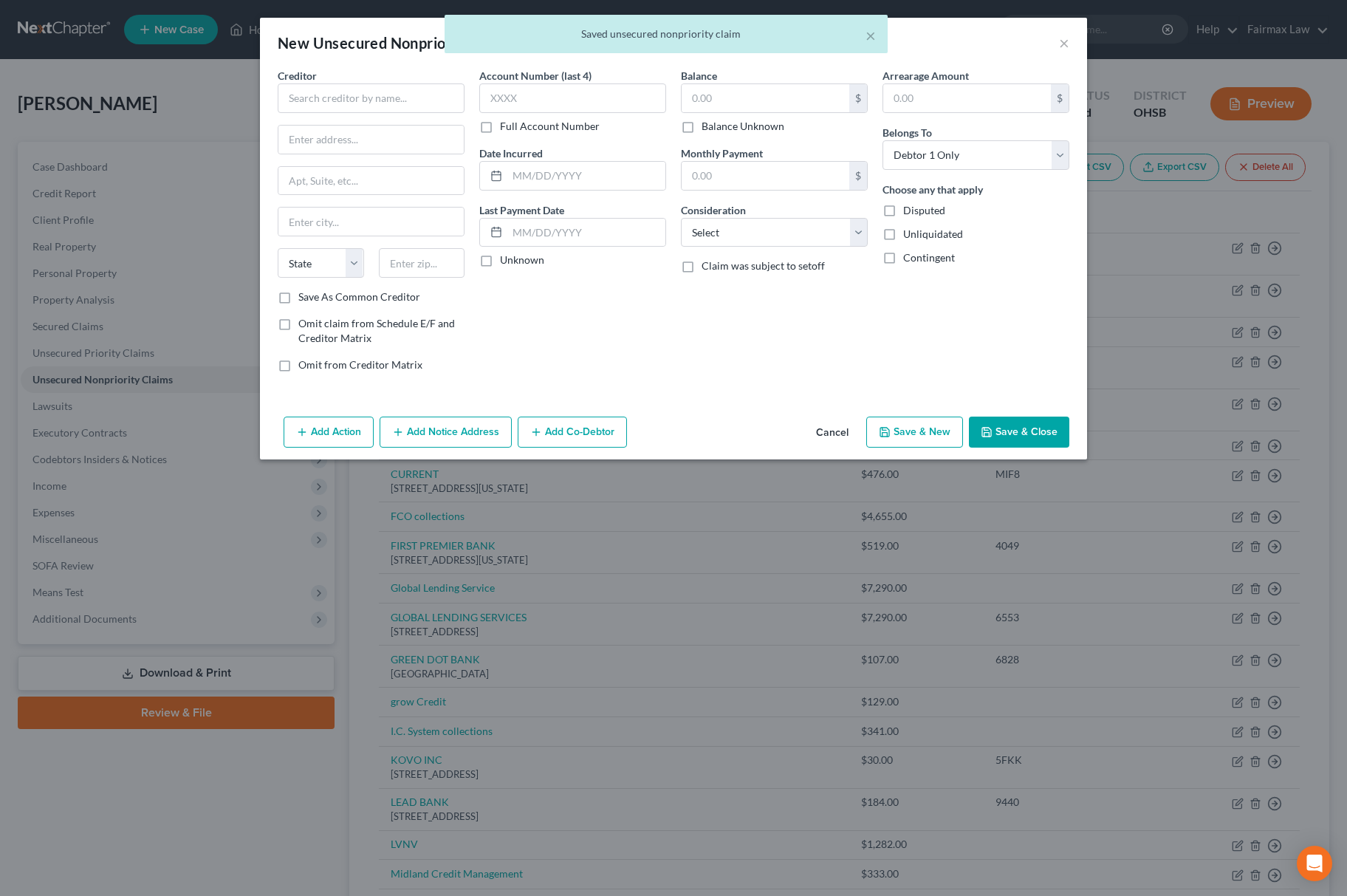
click at [843, 434] on button "Cancel" at bounding box center [831, 432] width 56 height 29
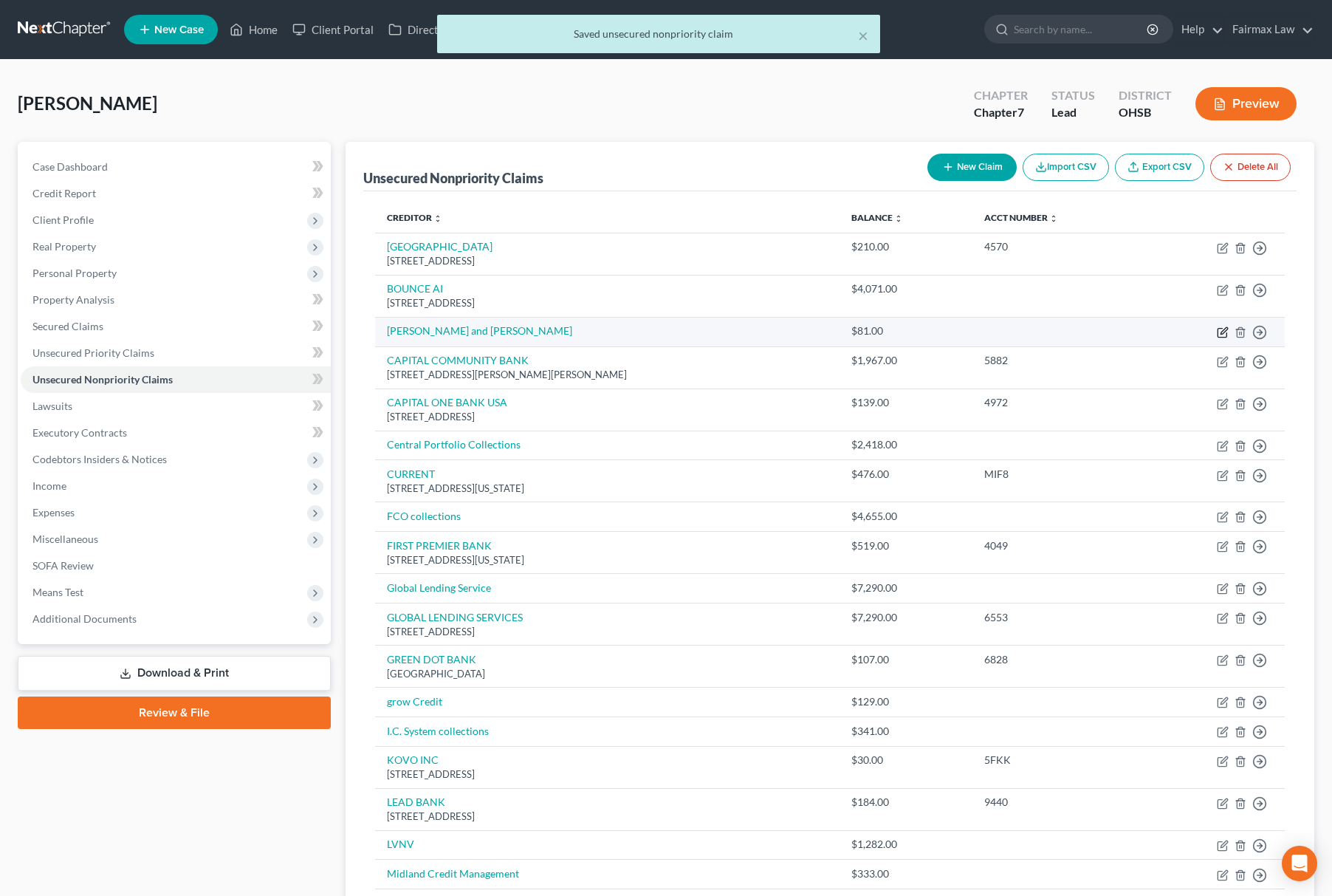
click at [1227, 332] on icon "button" at bounding box center [1223, 332] width 12 height 12
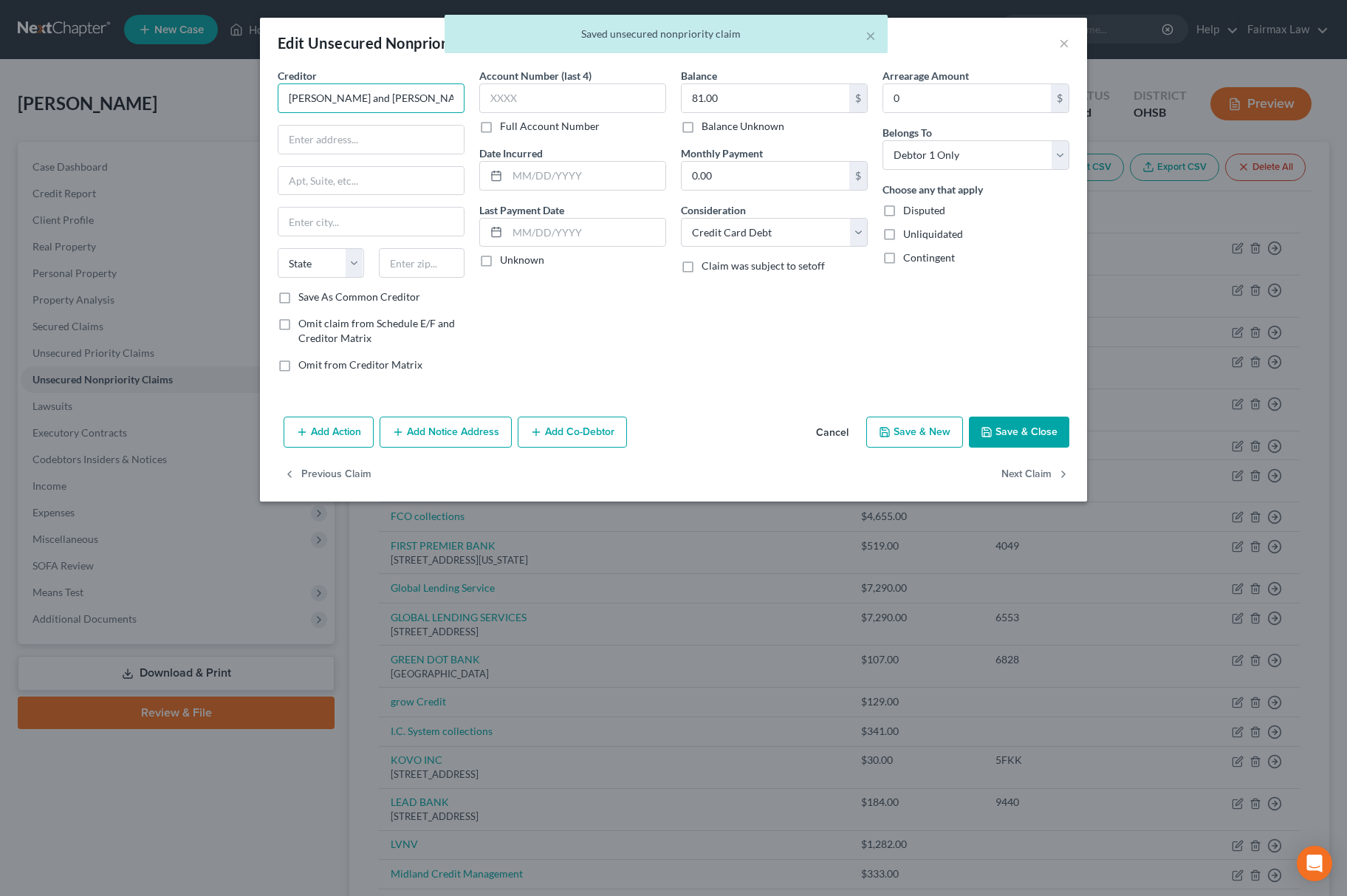
drag, startPoint x: 367, startPoint y: 105, endPoint x: 18, endPoint y: 104, distance: 349.0
click at [0, 105] on html "Home New Case Client Portal Directory Cases Fairmax Law [PERSON_NAME][EMAIL_ADD…" at bounding box center [674, 738] width 1347 height 1477
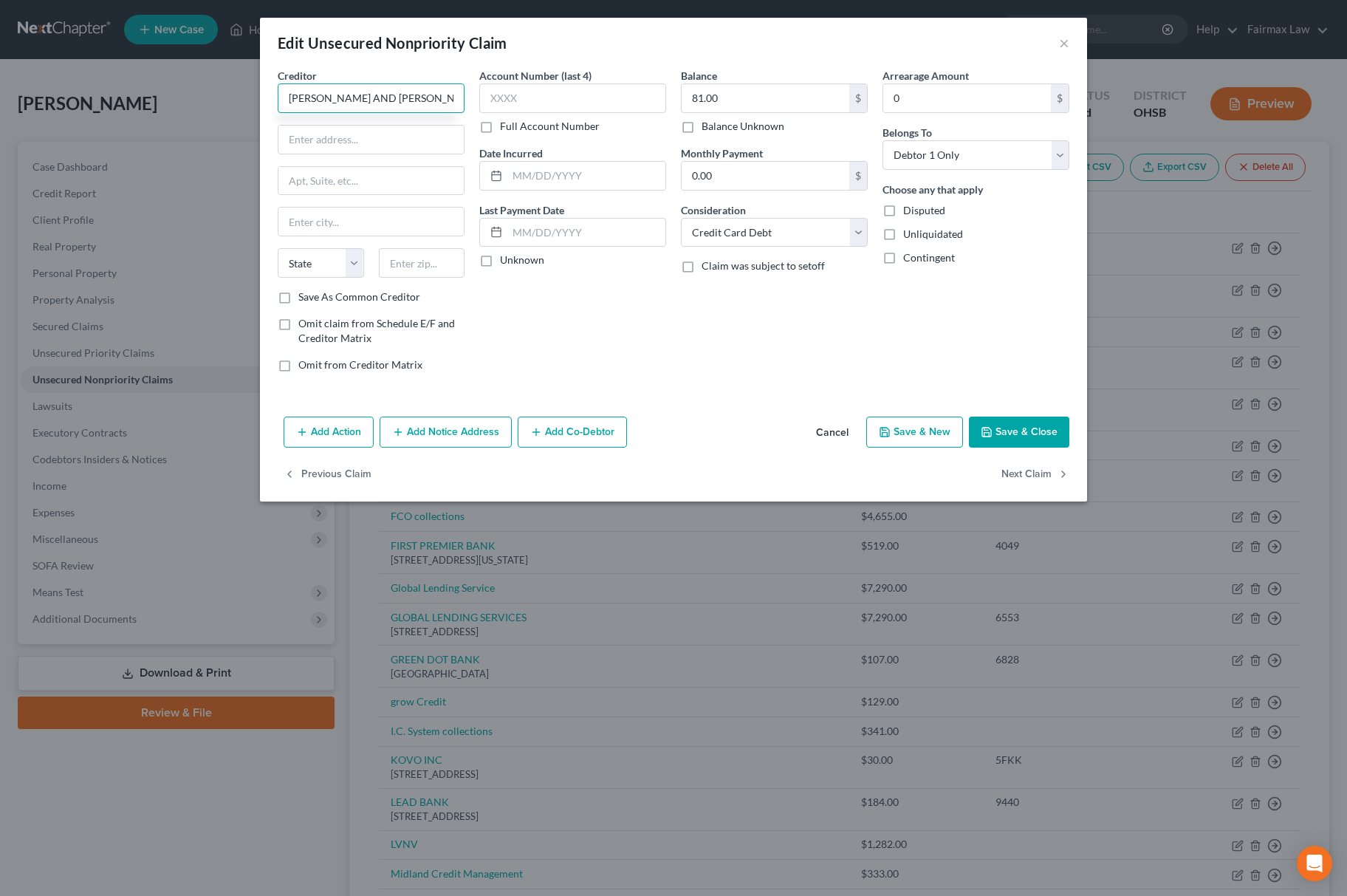
drag, startPoint x: 429, startPoint y: 93, endPoint x: 140, endPoint y: 90, distance: 289.0
click at [83, 92] on div "Edit Unsecured Nonpriority Claim × Creditor * [PERSON_NAME] AND [PERSON_NAME] S…" at bounding box center [674, 448] width 1347 height 896
click at [461, 128] on input "text" at bounding box center [371, 139] width 185 height 28
paste input "[STREET_ADDRESS][PERSON_NAME][PERSON_NAME]"
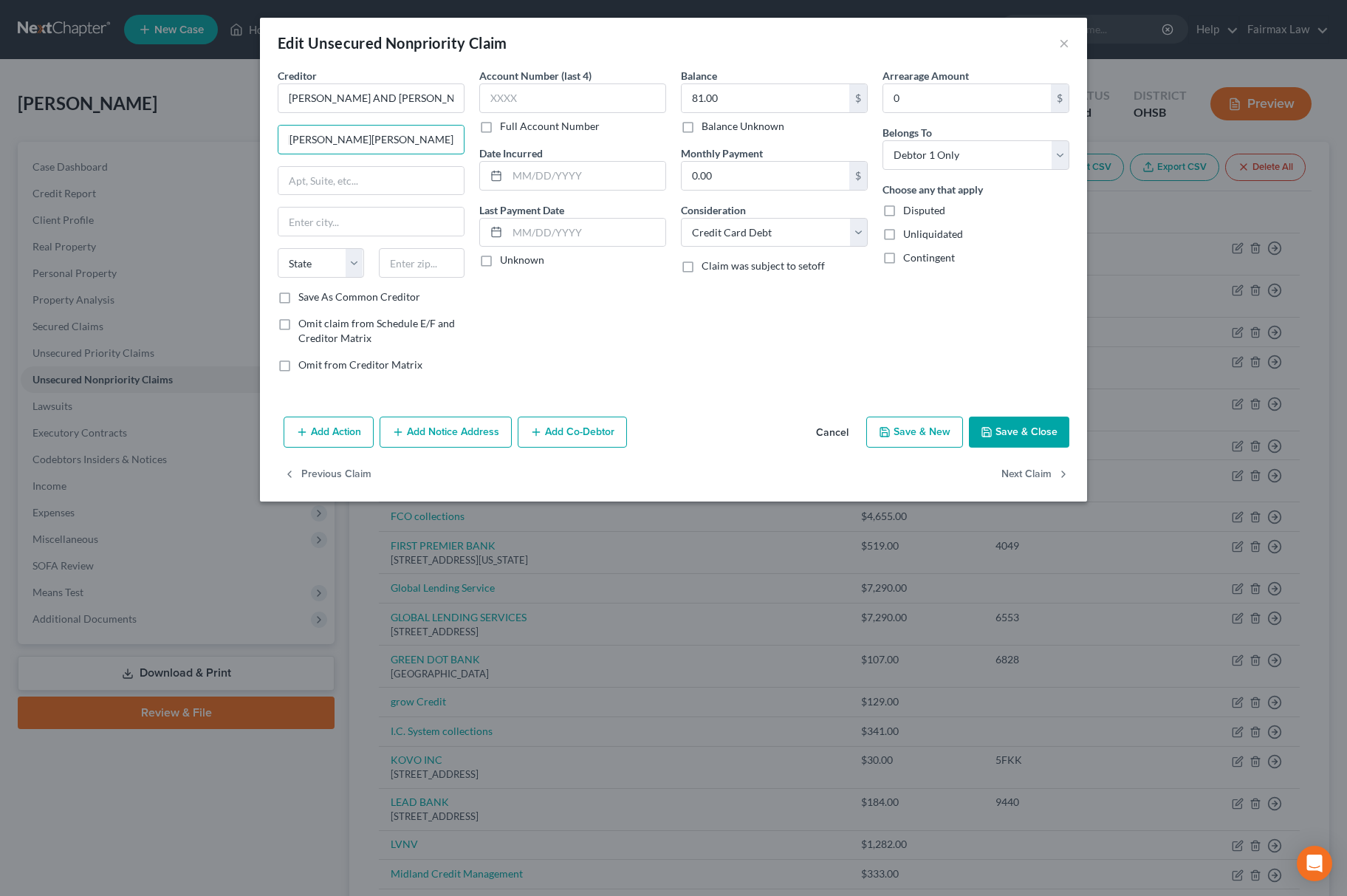
drag, startPoint x: 425, startPoint y: 143, endPoint x: 465, endPoint y: 257, distance: 120.8
click at [508, 154] on div "Creditor * [PERSON_NAME] AND [PERSON_NAME] [STREET_ADDRESS][GEOGRAPHIC_DATA][PE…" at bounding box center [674, 226] width 807 height 316
click at [433, 255] on input "text" at bounding box center [421, 263] width 86 height 29
paste input "91411"
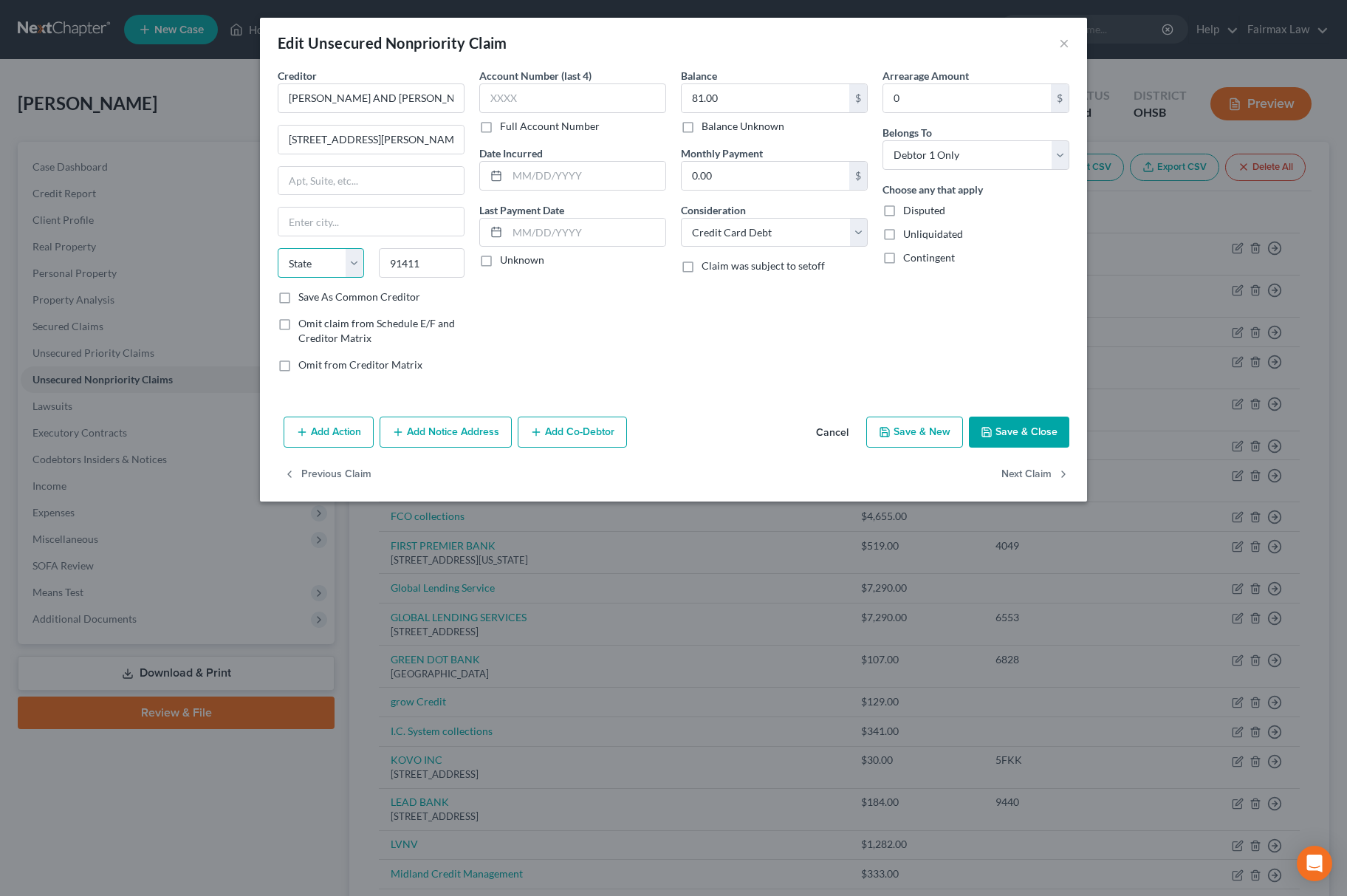
click at [319, 273] on select "State [US_STATE] AK AR AZ CA CO CT DE DC [GEOGRAPHIC_DATA] [GEOGRAPHIC_DATA] GU…" at bounding box center [320, 263] width 86 height 29
click at [278, 249] on select "State [US_STATE] AK AR AZ CA CO CT DE DC [GEOGRAPHIC_DATA] [GEOGRAPHIC_DATA] GU…" at bounding box center [320, 263] width 86 height 29
drag, startPoint x: 431, startPoint y: 137, endPoint x: 406, endPoint y: 133, distance: 25.3
click at [406, 133] on input "[STREET_ADDRESS][PERSON_NAME][PERSON_NAME]" at bounding box center [371, 139] width 185 height 28
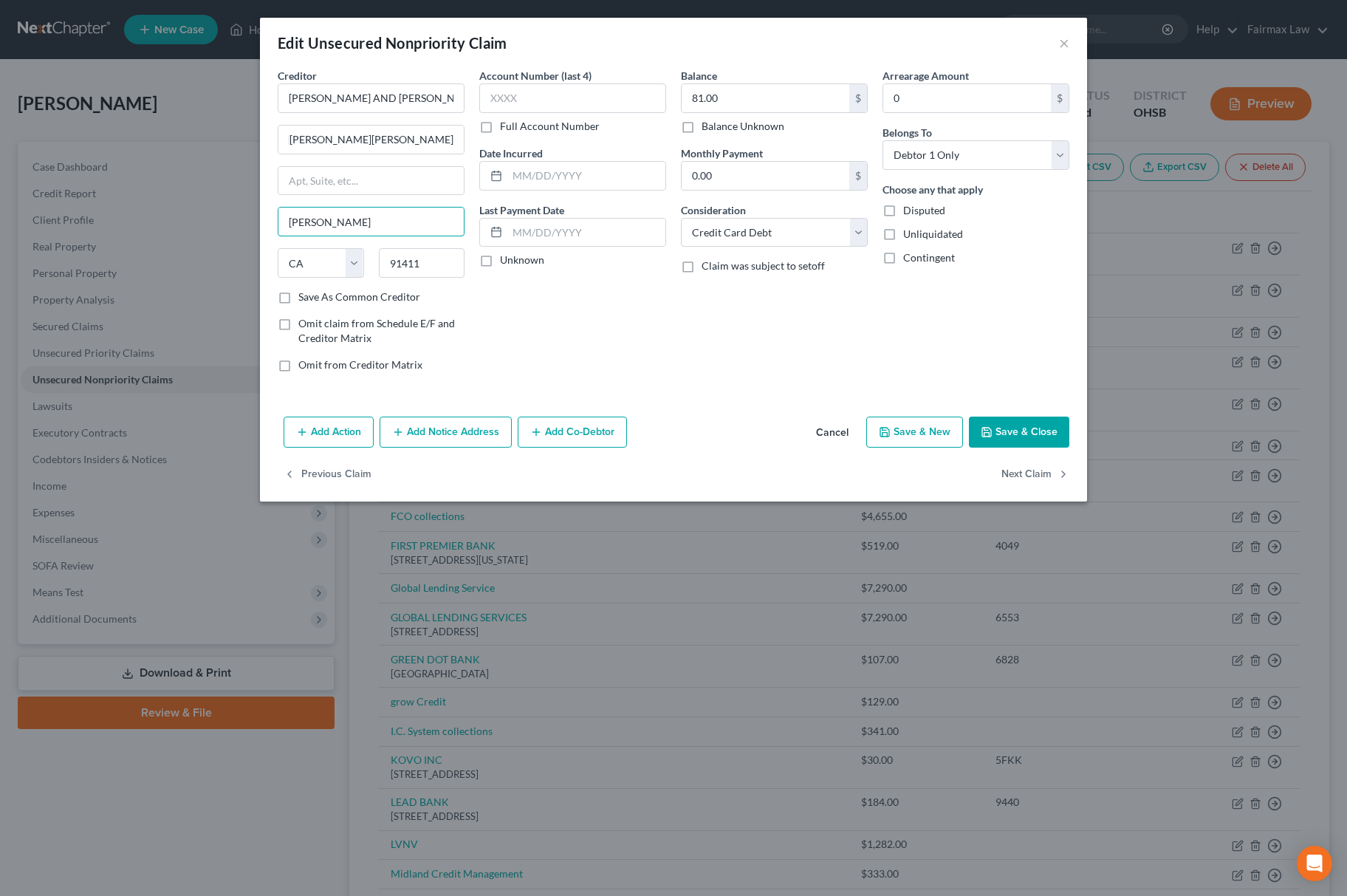
scroll to position [0, 0]
drag, startPoint x: 332, startPoint y: 225, endPoint x: 187, endPoint y: 225, distance: 145.0
click at [187, 225] on div "Edit Unsecured Nonpriority Claim × Creditor * [PERSON_NAME] AND [PERSON_NAME] […" at bounding box center [674, 448] width 1347 height 896
paste input "[PERSON_NAME][GEOGRAPHIC_DATA],"
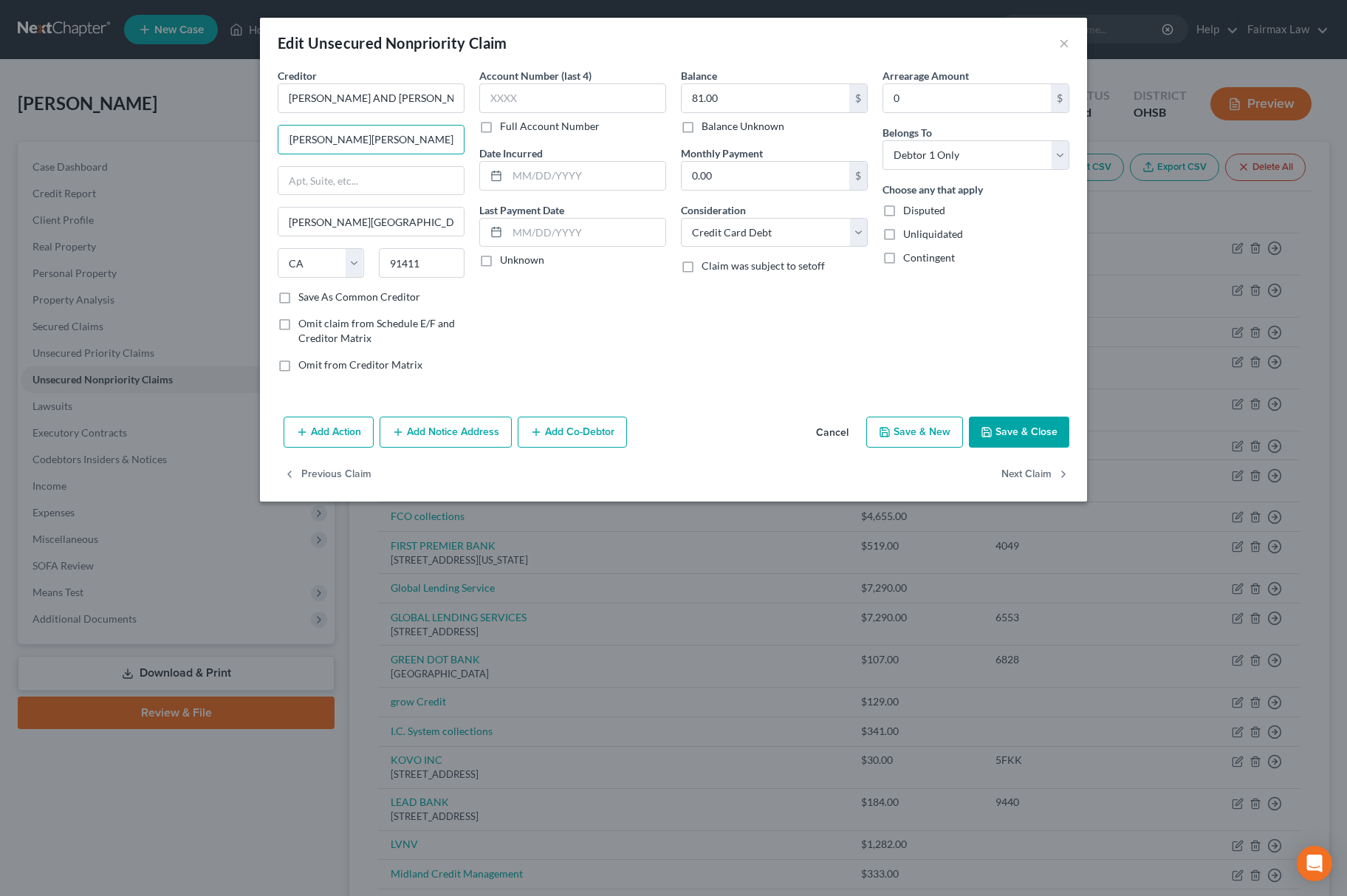
drag, startPoint x: 425, startPoint y: 142, endPoint x: 477, endPoint y: 137, distance: 52.2
click at [477, 137] on div "Creditor * [PERSON_NAME] AND [PERSON_NAME] [STREET_ADDRESS][GEOGRAPHIC_DATA][PE…" at bounding box center [674, 226] width 807 height 316
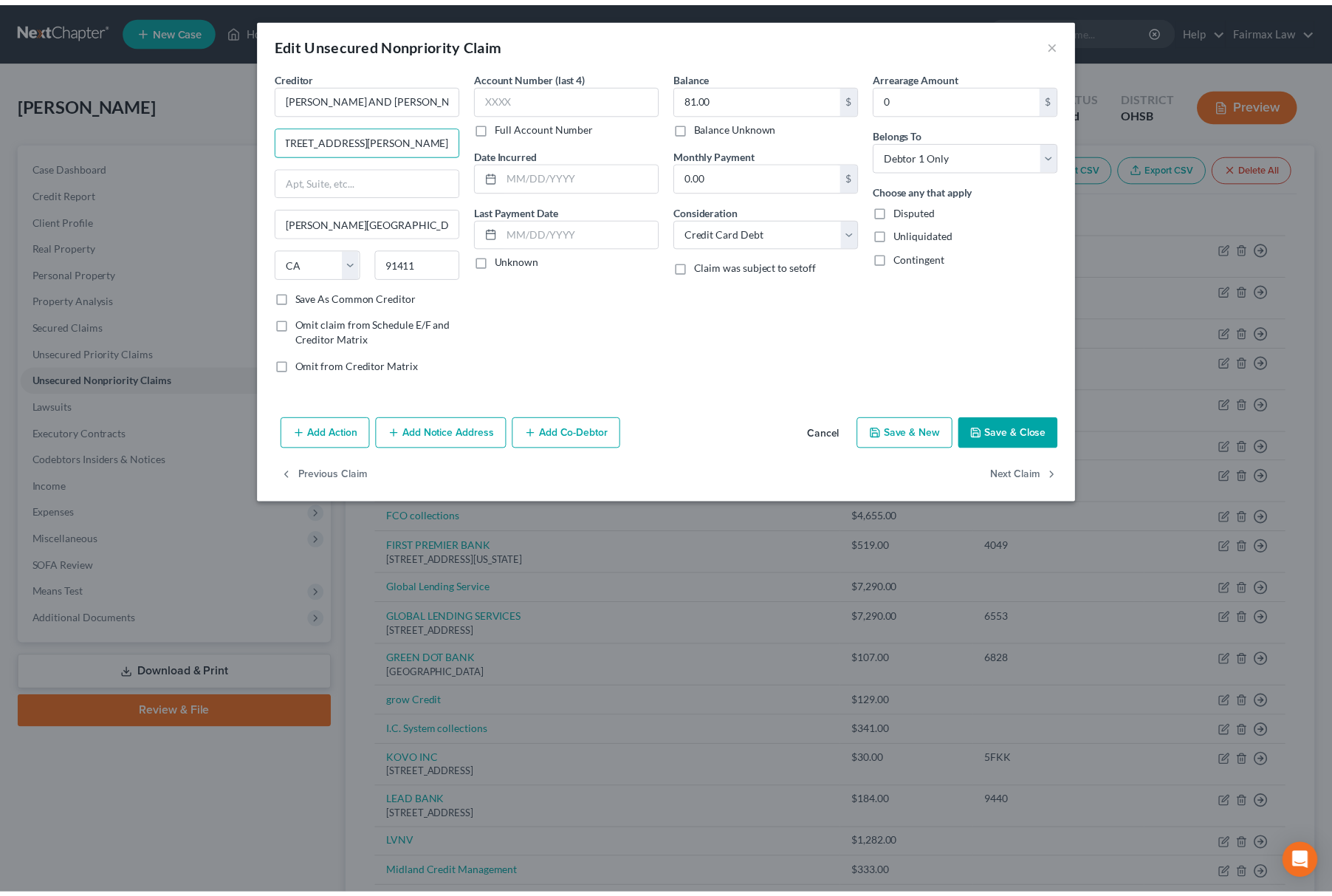
scroll to position [0, 0]
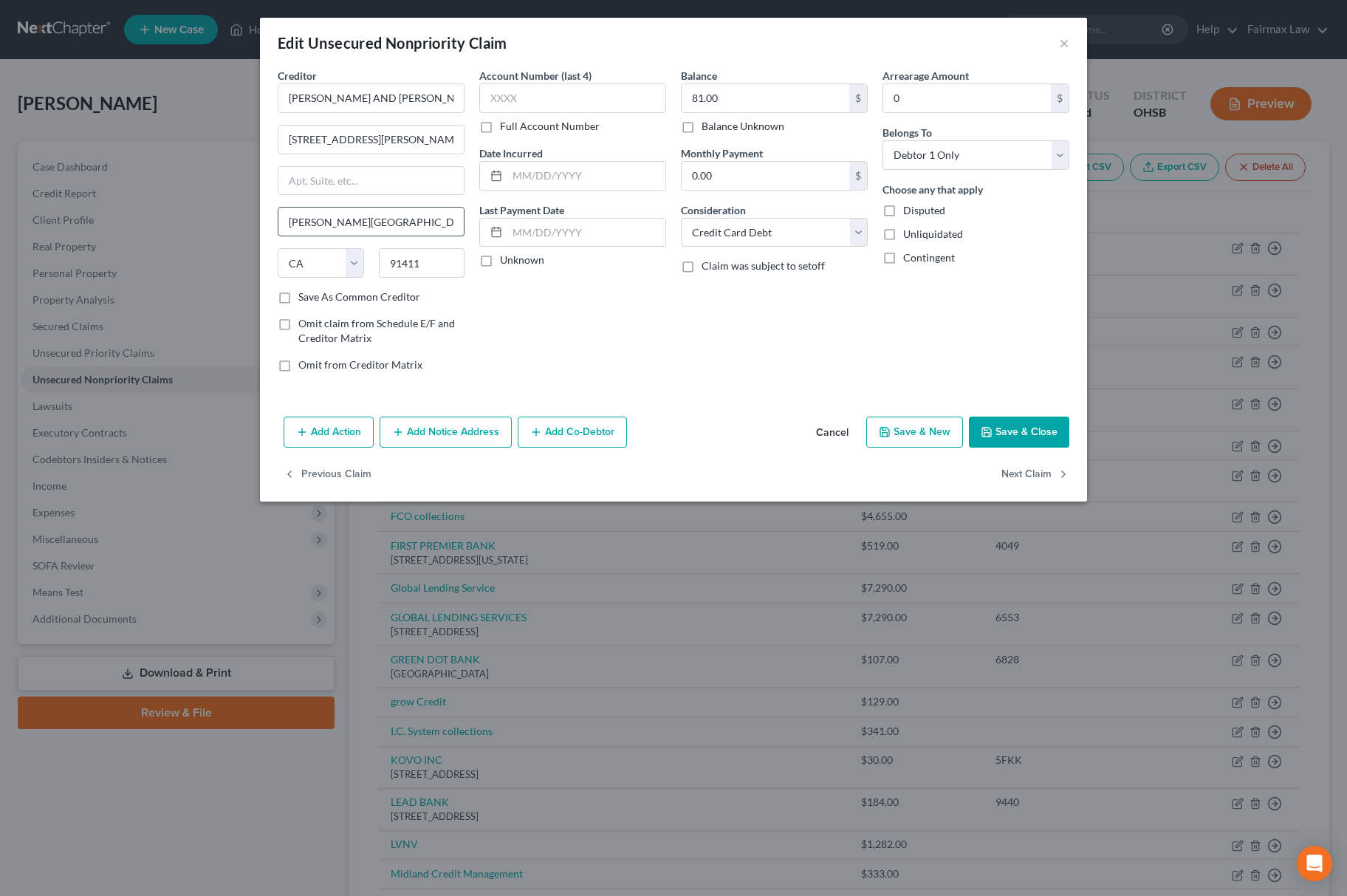
click at [397, 216] on input "[PERSON_NAME][GEOGRAPHIC_DATA]," at bounding box center [371, 222] width 185 height 28
click at [1029, 428] on button "Save & Close" at bounding box center [1019, 431] width 100 height 31
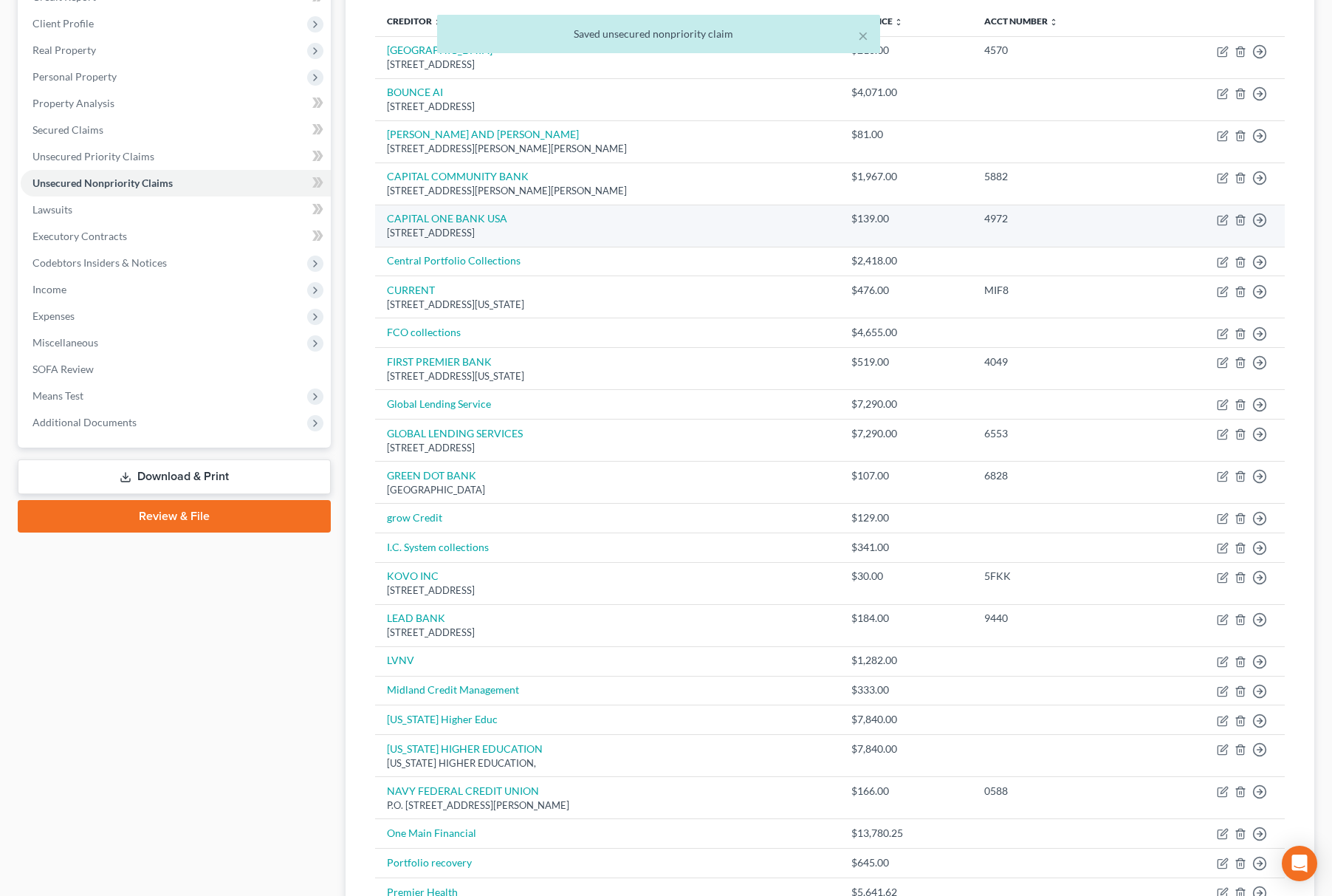
scroll to position [98, 0]
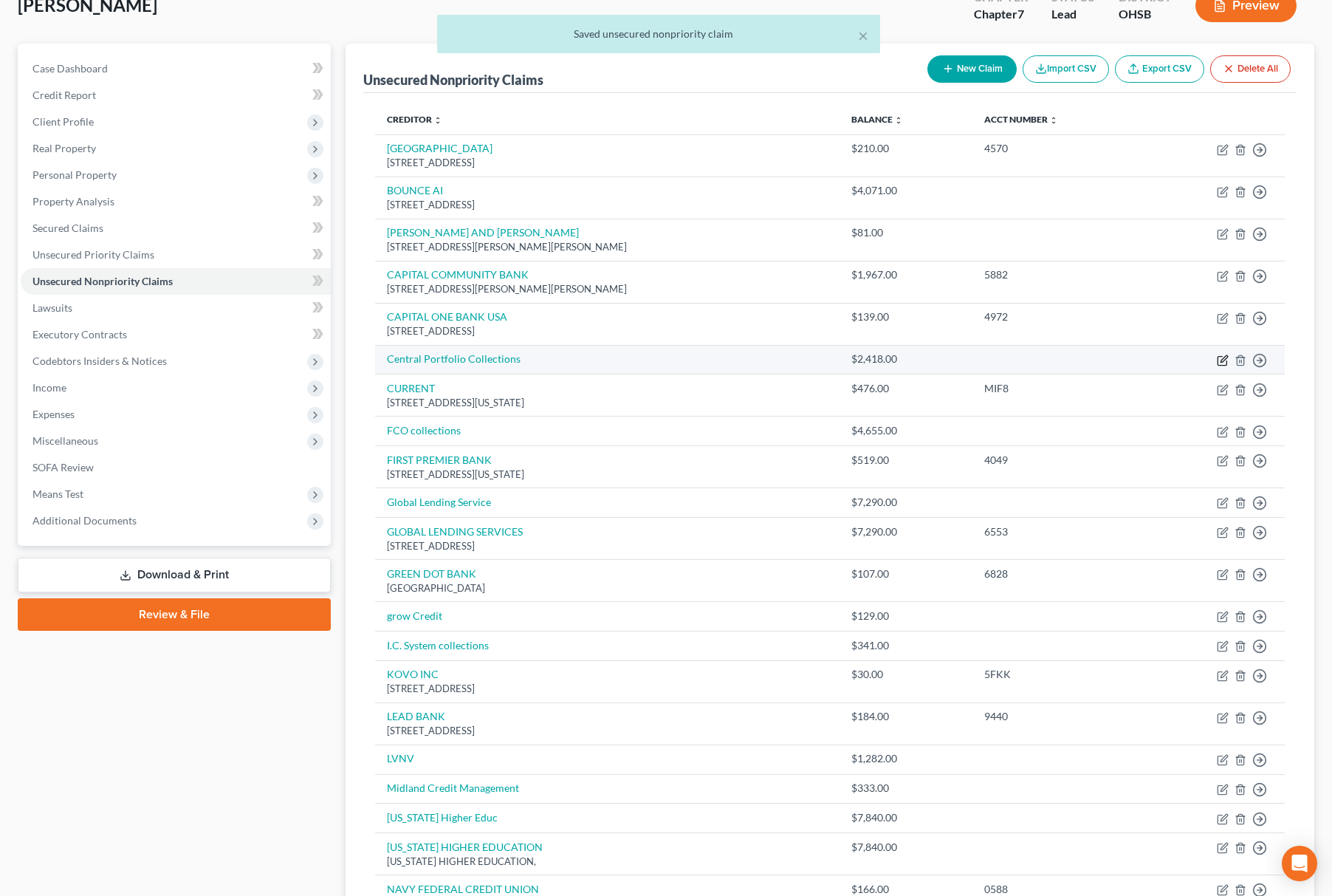
click at [1222, 360] on icon "button" at bounding box center [1224, 358] width 6 height 6
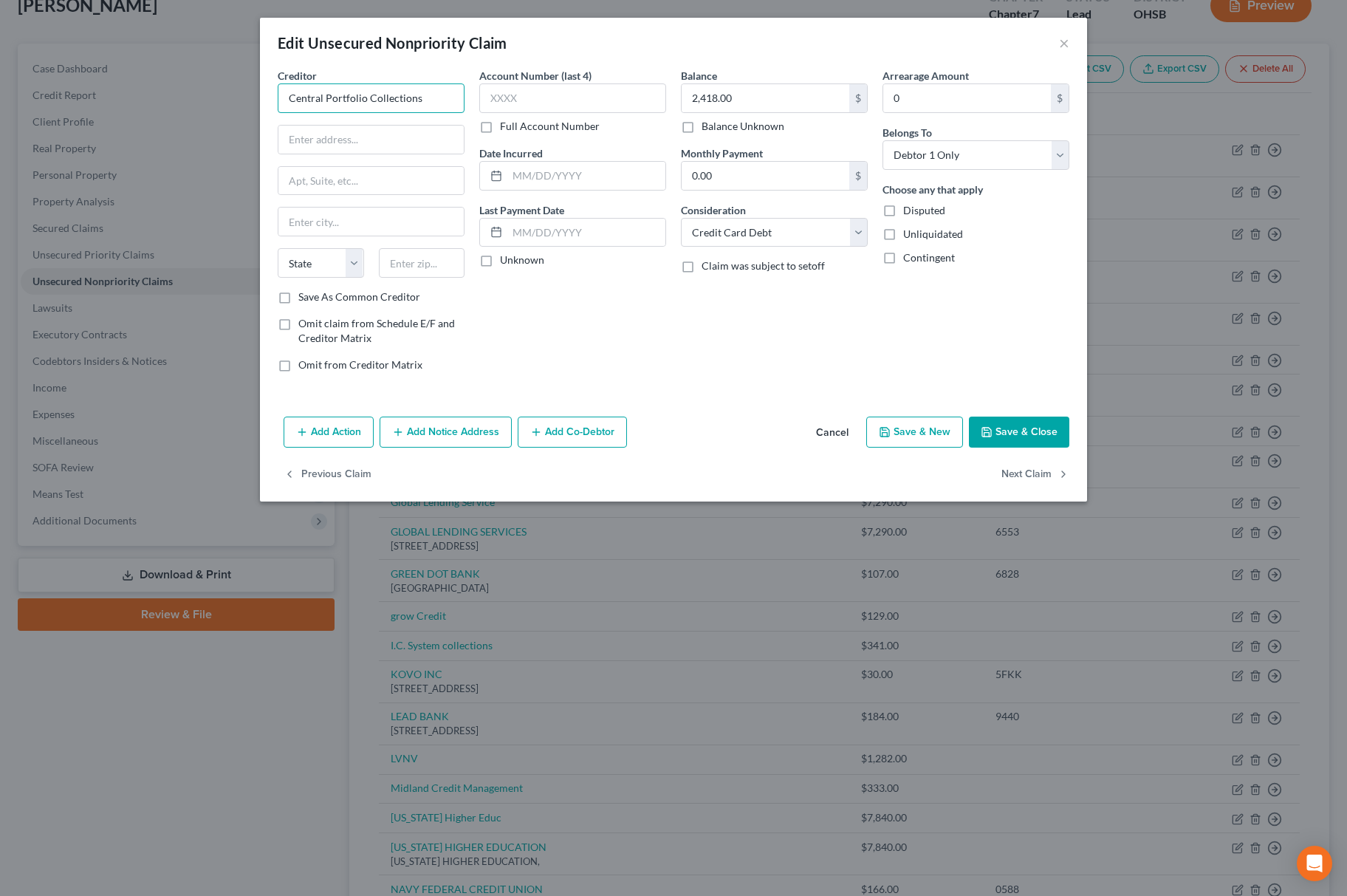
drag, startPoint x: 432, startPoint y: 93, endPoint x: 167, endPoint y: 122, distance: 266.6
click at [169, 122] on div "Edit Unsecured Nonpriority Claim × Creditor * Central Portfolio Collections Sta…" at bounding box center [674, 448] width 1347 height 896
click at [358, 136] on div "[STREET_ADDRESS]" at bounding box center [366, 138] width 154 height 12
drag, startPoint x: 426, startPoint y: 99, endPoint x: 136, endPoint y: 109, distance: 290.2
click at [136, 109] on div "Edit Unsecured Nonpriority Claim × Creditor * Central Portfolio Control [STREET…" at bounding box center [674, 448] width 1347 height 896
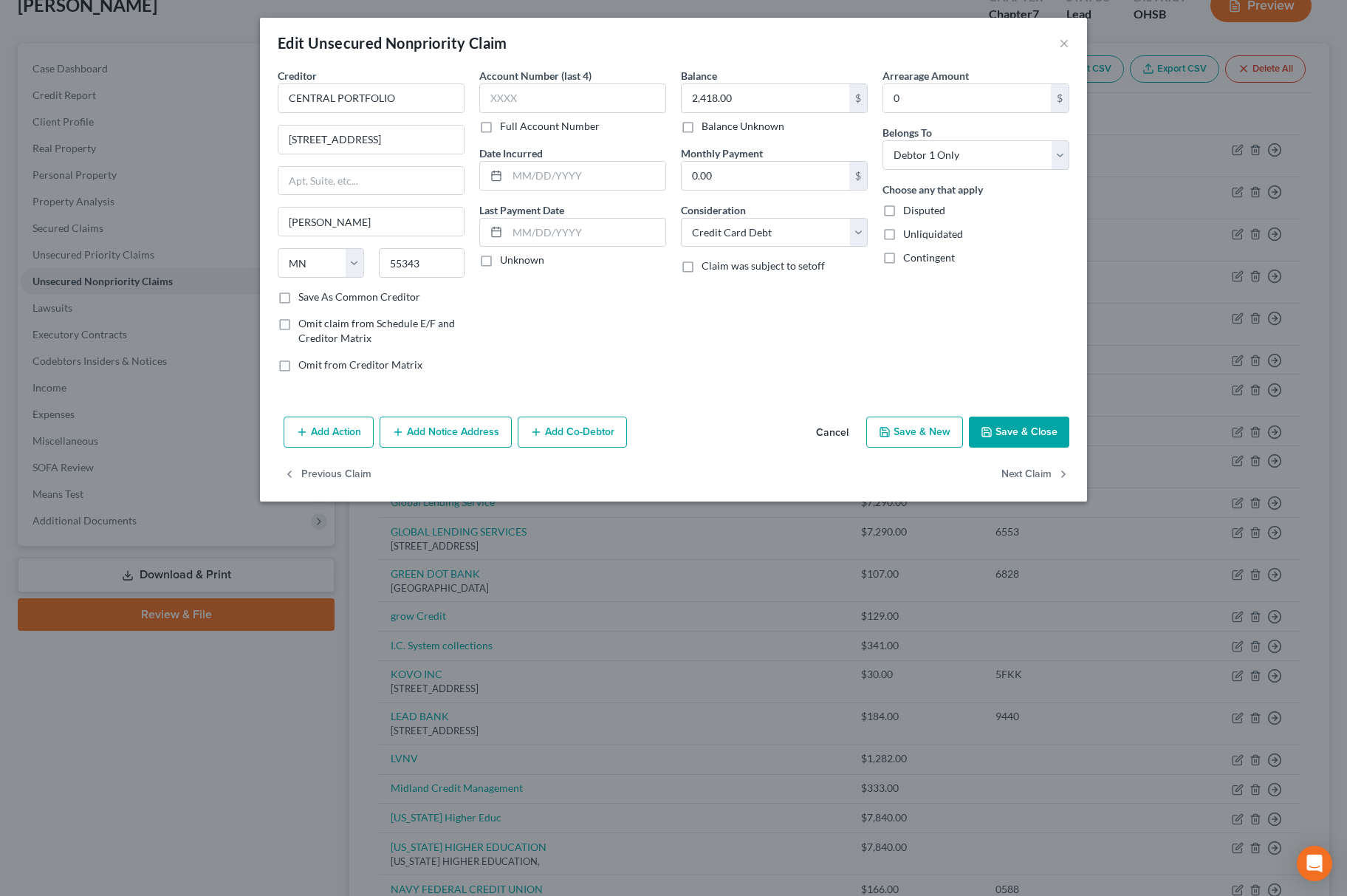
click at [1049, 447] on button "Save & Close" at bounding box center [1019, 431] width 100 height 31
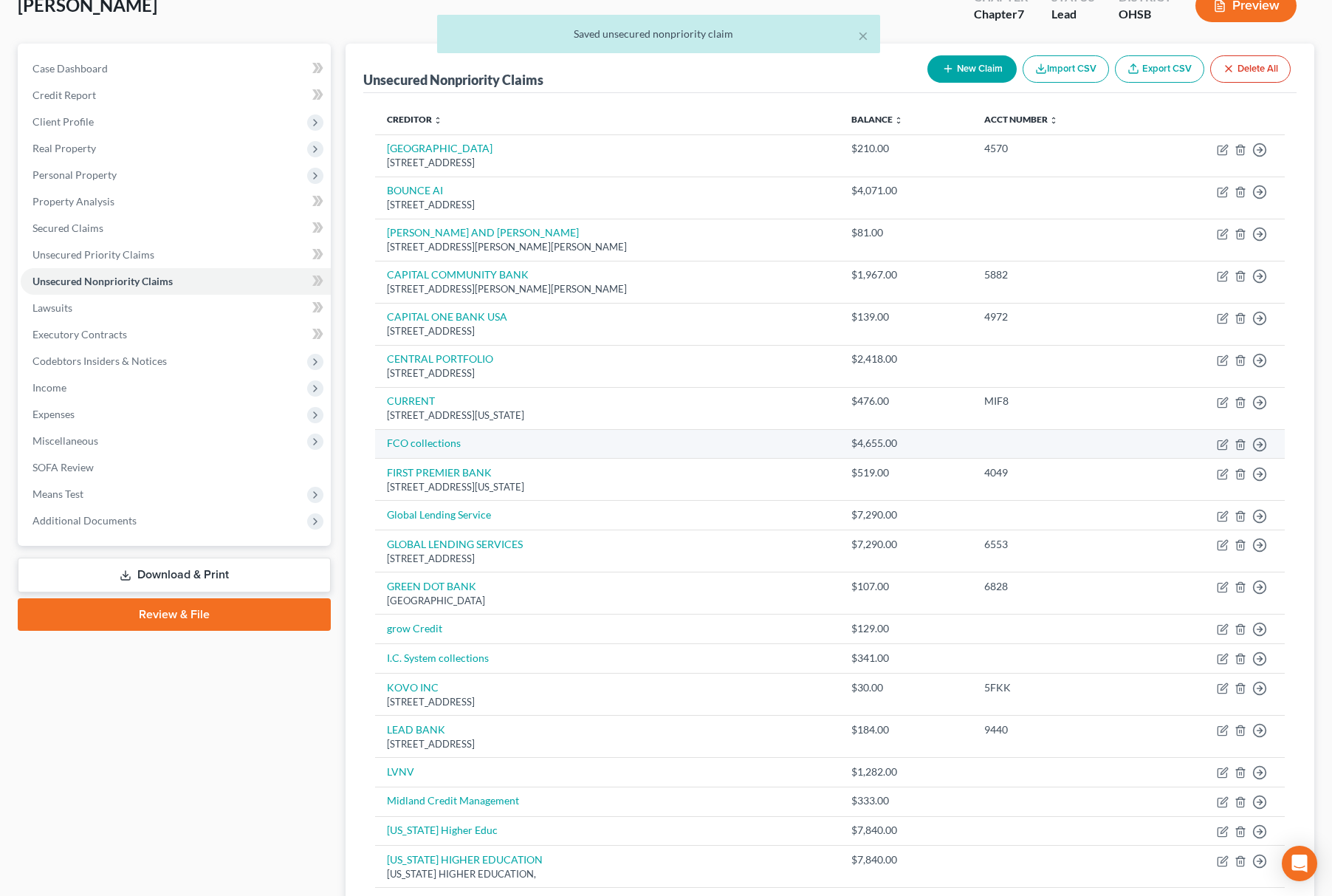
click at [1229, 447] on td "Move to D Move to E Move to G Move to Notice Only" at bounding box center [1215, 444] width 140 height 29
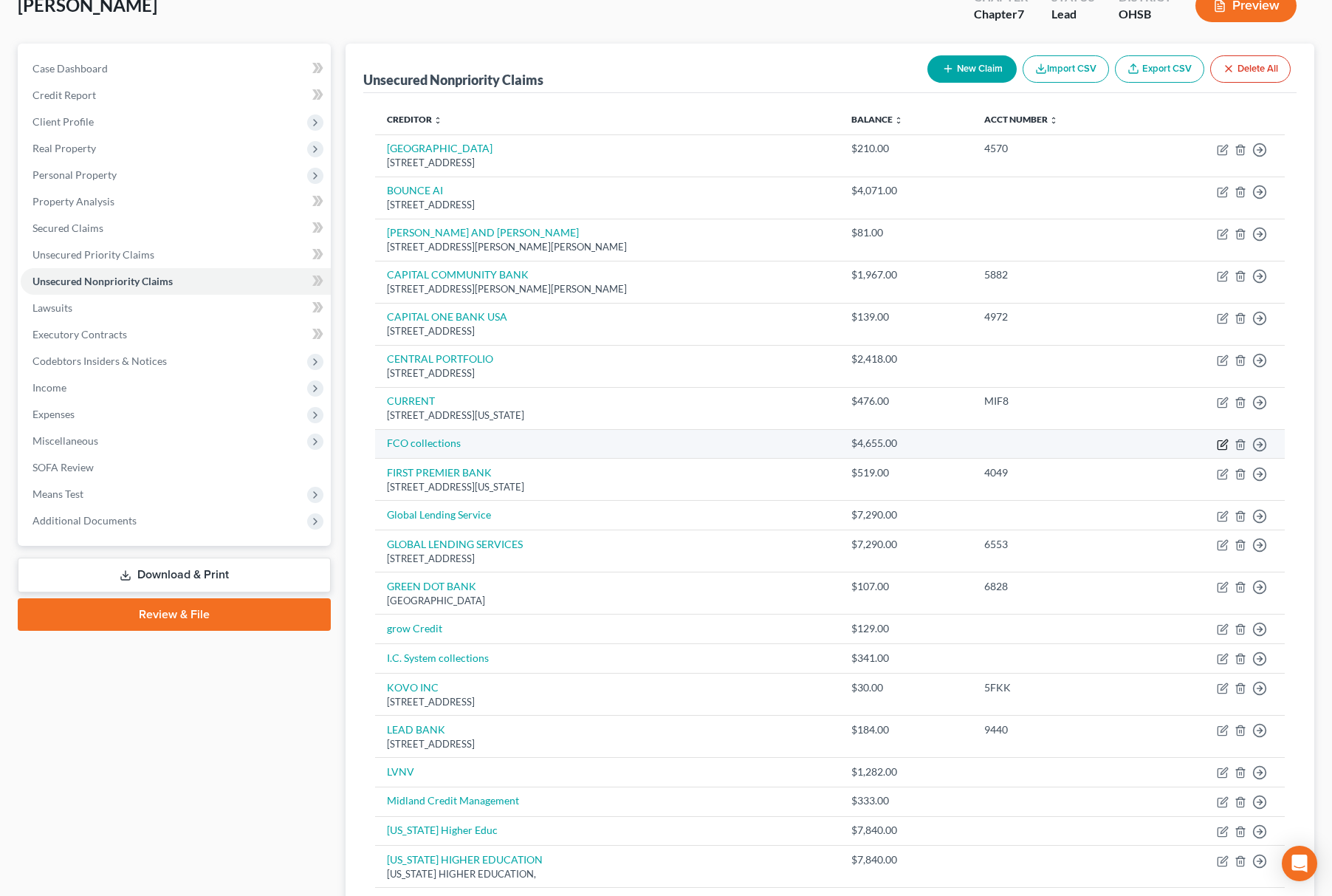
click at [1221, 450] on icon "button" at bounding box center [1223, 444] width 12 height 12
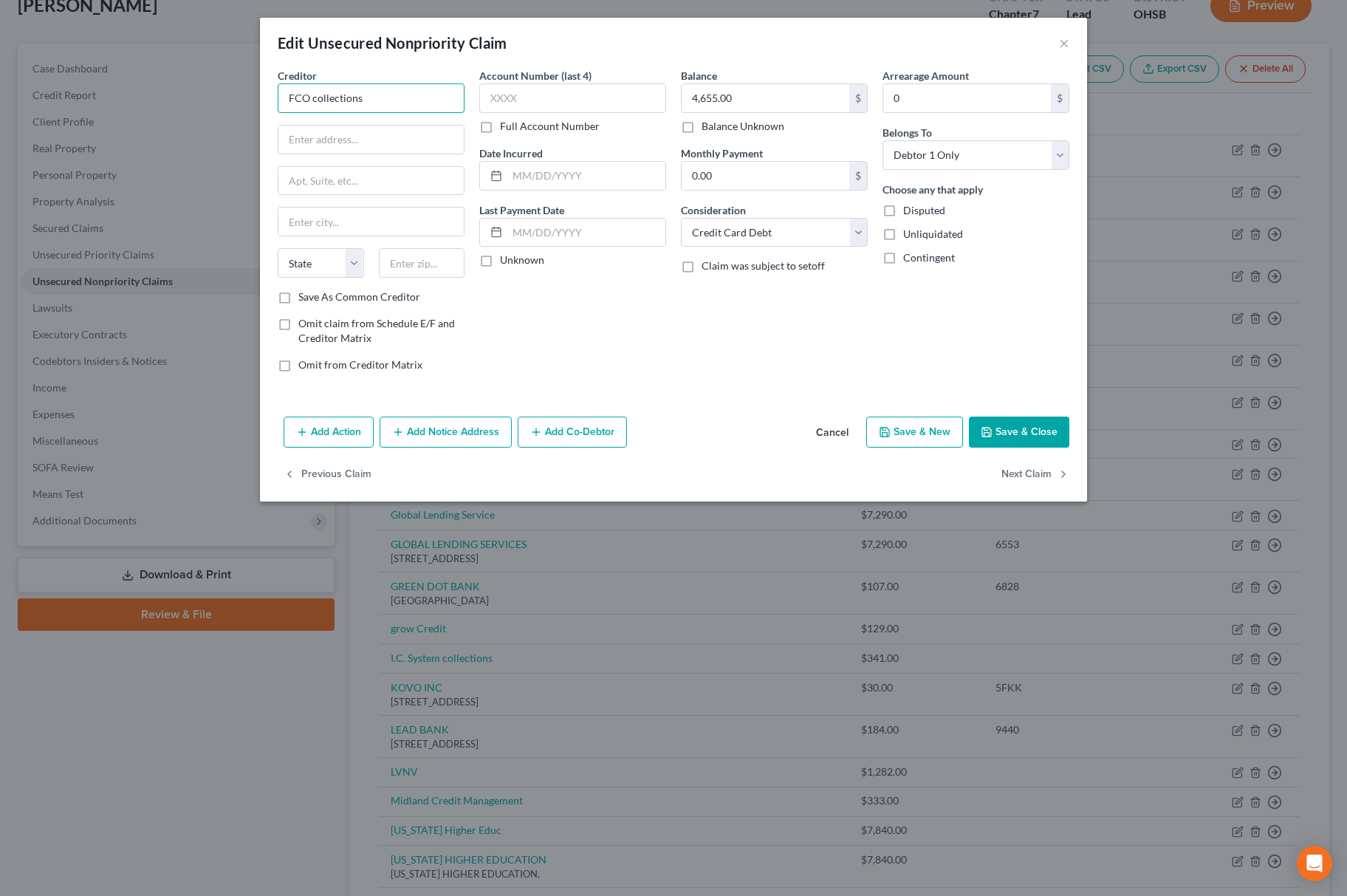
drag, startPoint x: 382, startPoint y: 111, endPoint x: 163, endPoint y: 127, distance: 219.6
click at [154, 130] on div "Edit Unsecured Nonpriority Claim × Creditor * FCO collections State [US_STATE] …" at bounding box center [674, 448] width 1347 height 896
click at [305, 133] on div "[STREET_ADDRESS][PERSON_NAME]" at bounding box center [366, 138] width 154 height 12
click at [1047, 435] on button "Save & Close" at bounding box center [1019, 431] width 100 height 31
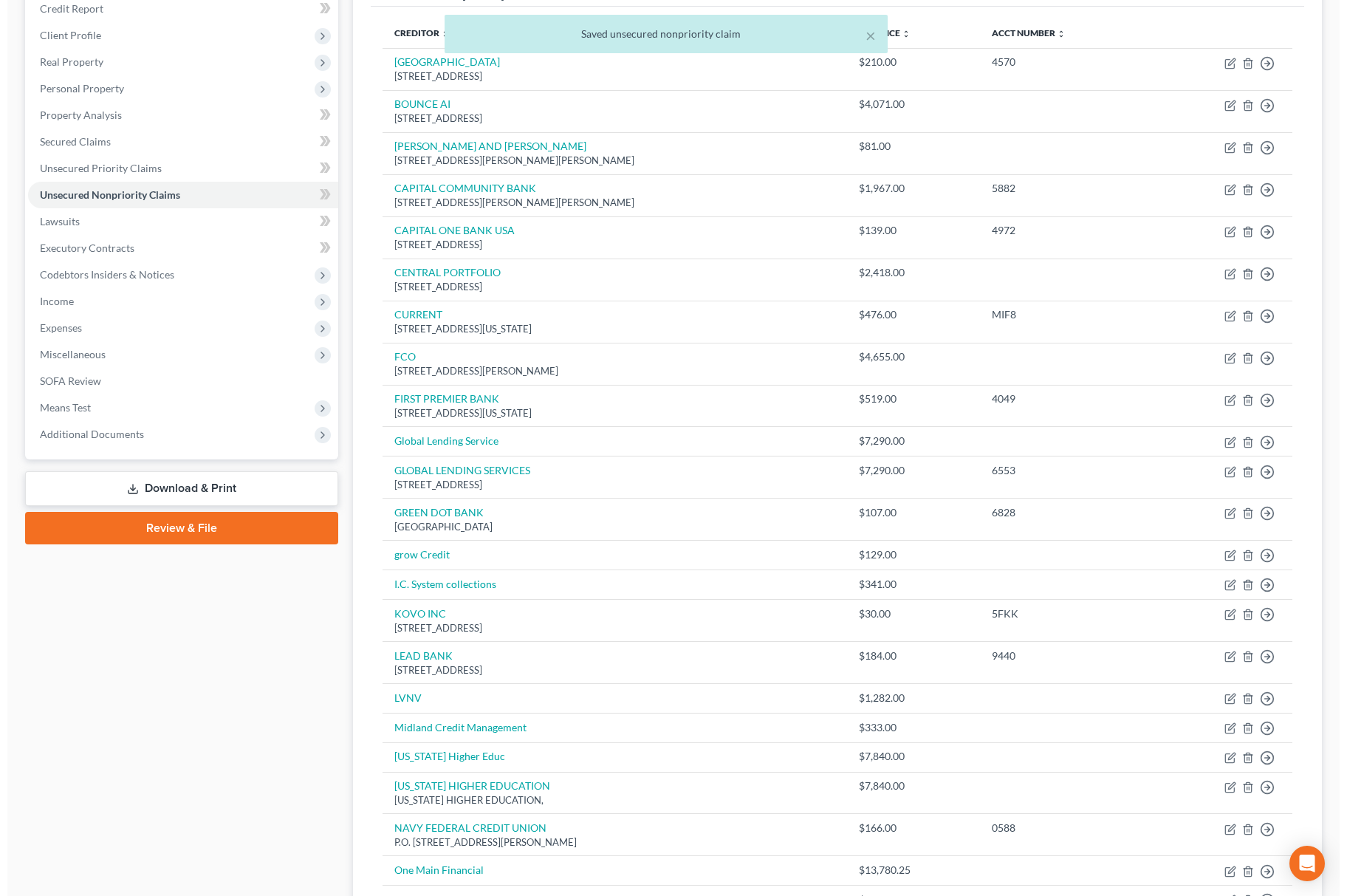
scroll to position [295, 0]
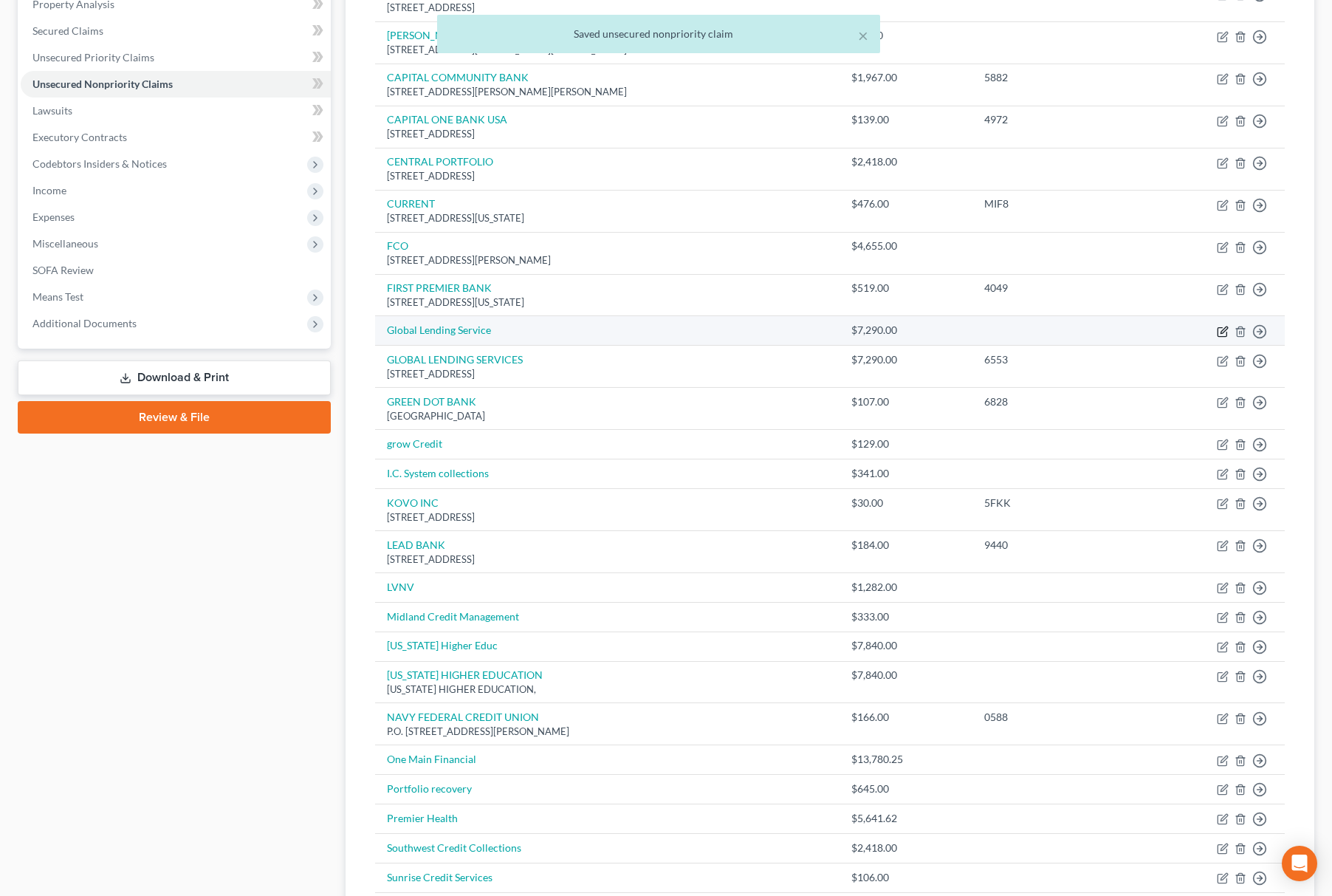
click at [1218, 334] on icon "button" at bounding box center [1223, 331] width 12 height 12
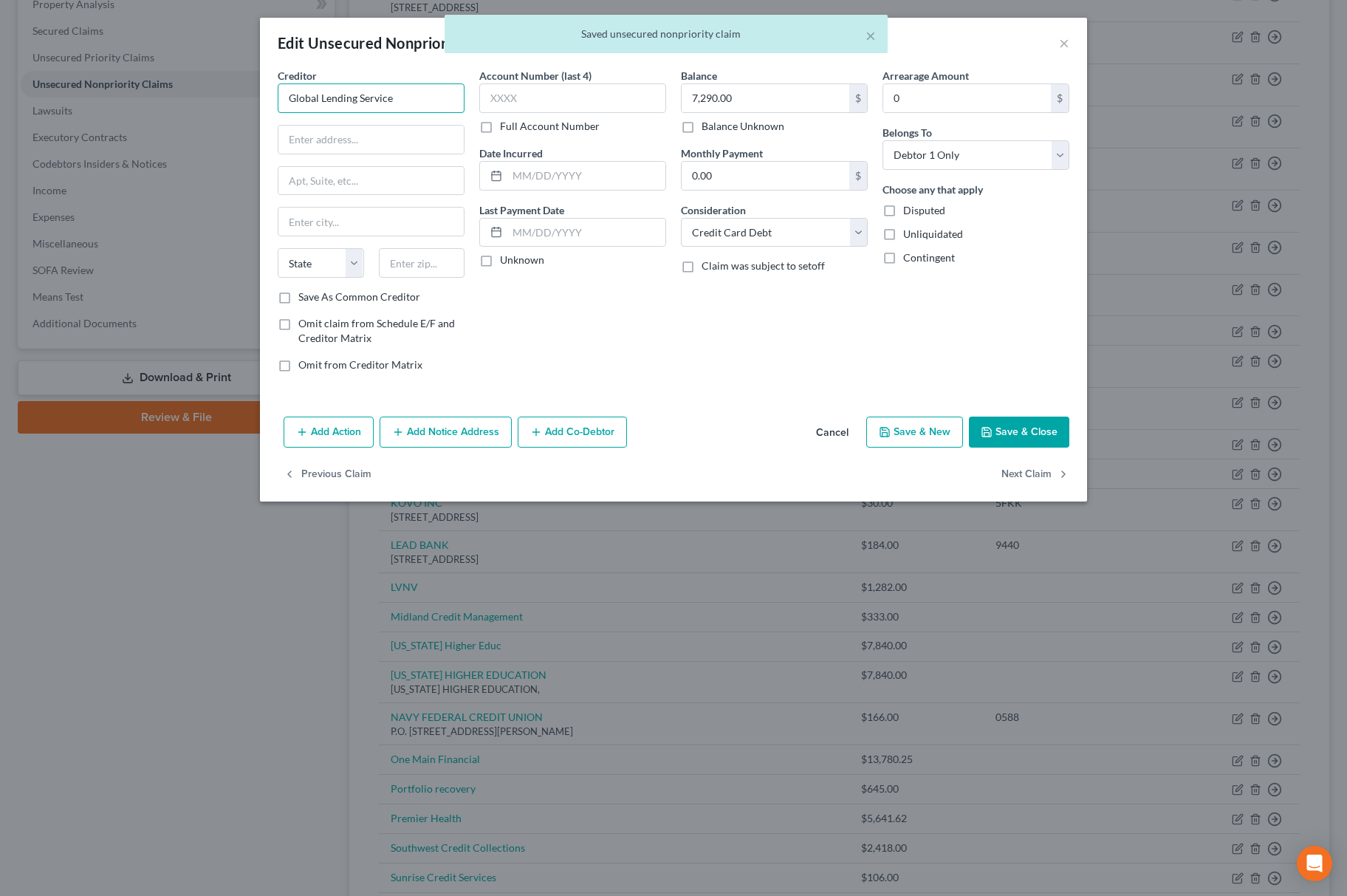
drag, startPoint x: 293, startPoint y: 102, endPoint x: 271, endPoint y: 113, distance: 24.6
click at [271, 113] on div "Creditor * Global Lending Service State [US_STATE] AK AR AZ [GEOGRAPHIC_DATA] C…" at bounding box center [371, 226] width 201 height 316
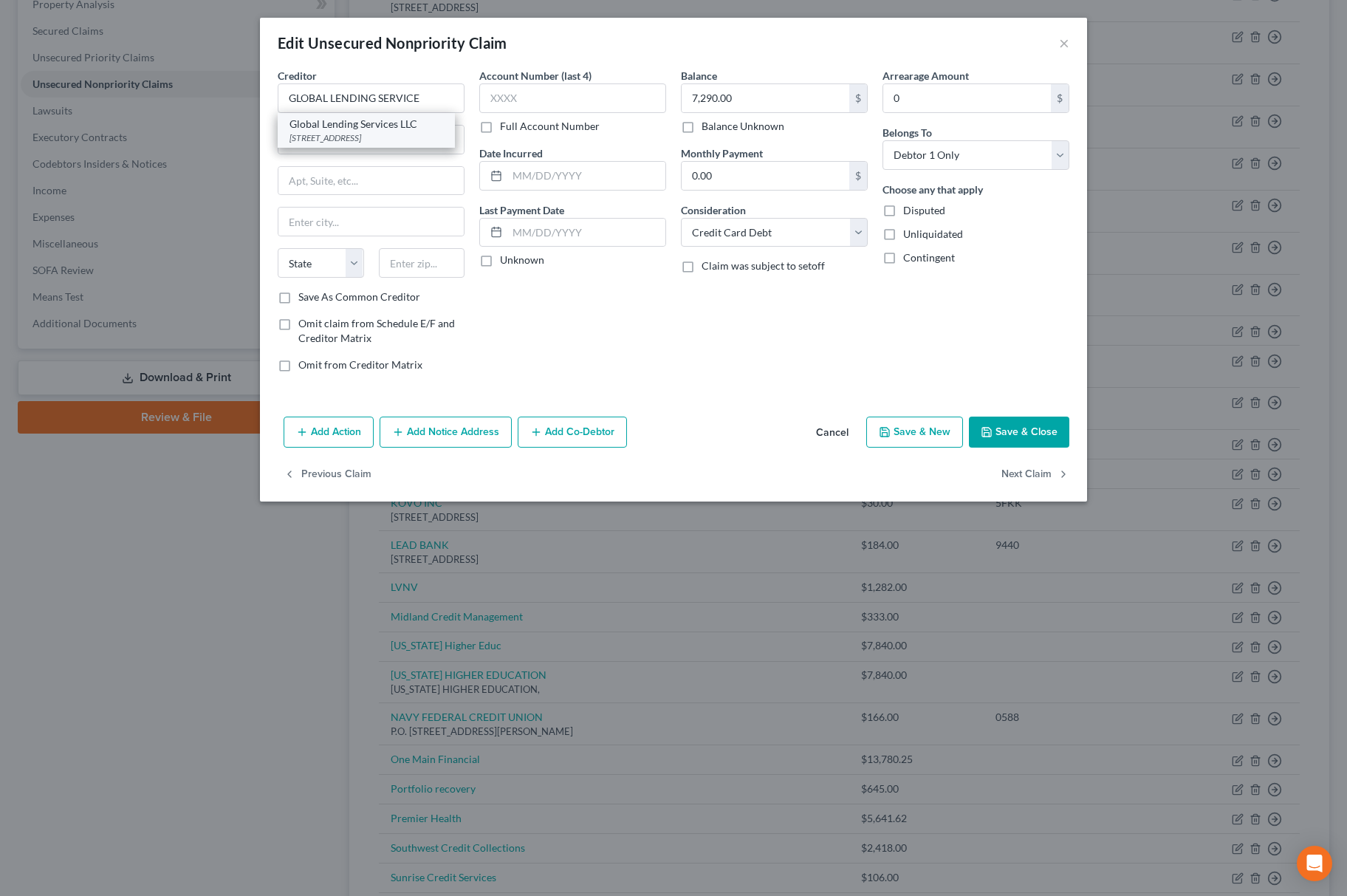
click at [378, 131] on div "[STREET_ADDRESS]" at bounding box center [366, 138] width 154 height 12
drag, startPoint x: 433, startPoint y: 102, endPoint x: 1, endPoint y: 160, distance: 435.9
click at [7, 160] on div "Edit Unsecured Nonpriority Claim × Creditor * Global Lending Services LLC [STRE…" at bounding box center [674, 448] width 1347 height 896
click at [1037, 442] on button "Save & Close" at bounding box center [1019, 431] width 100 height 31
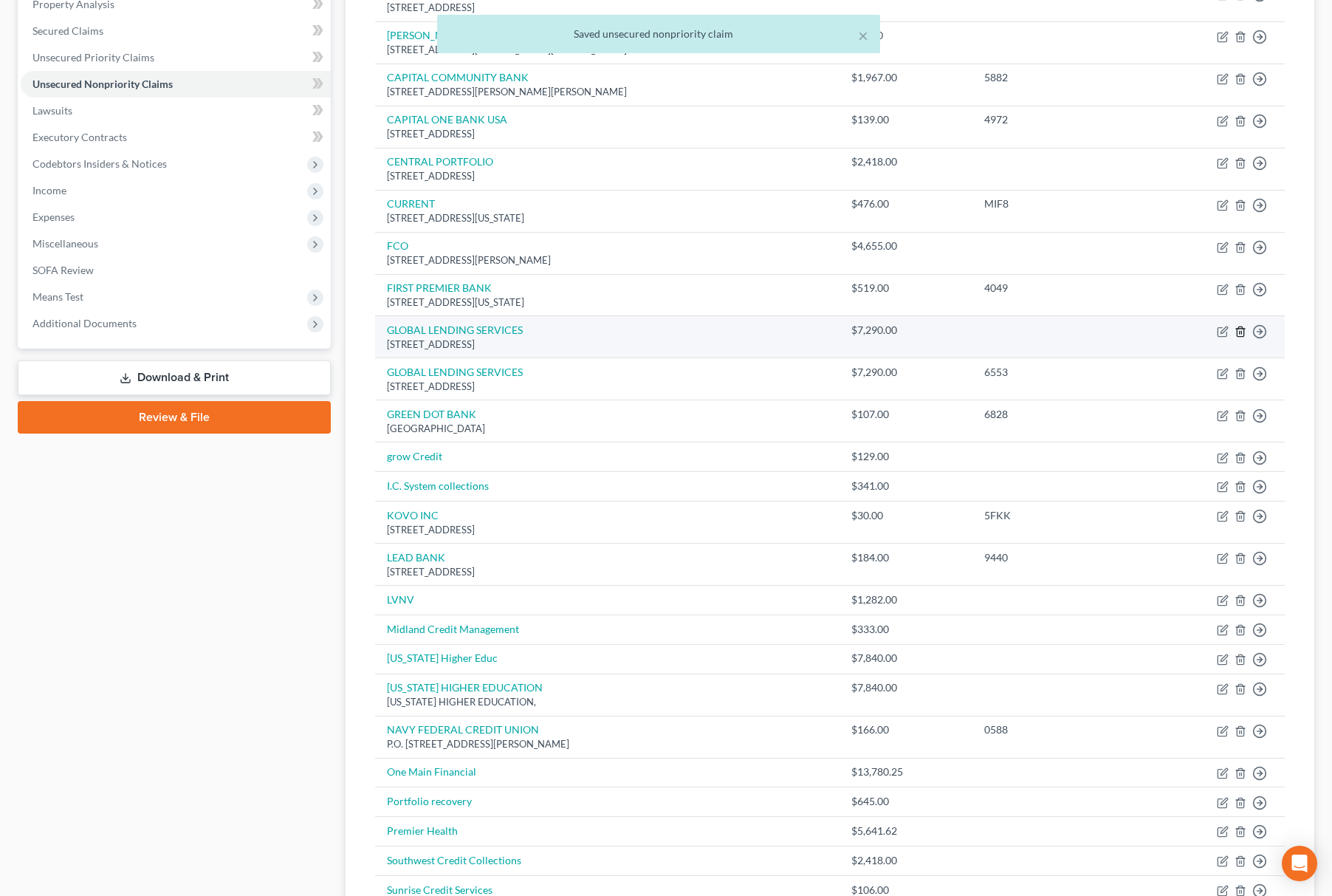
click at [1241, 333] on icon "button" at bounding box center [1241, 331] width 12 height 12
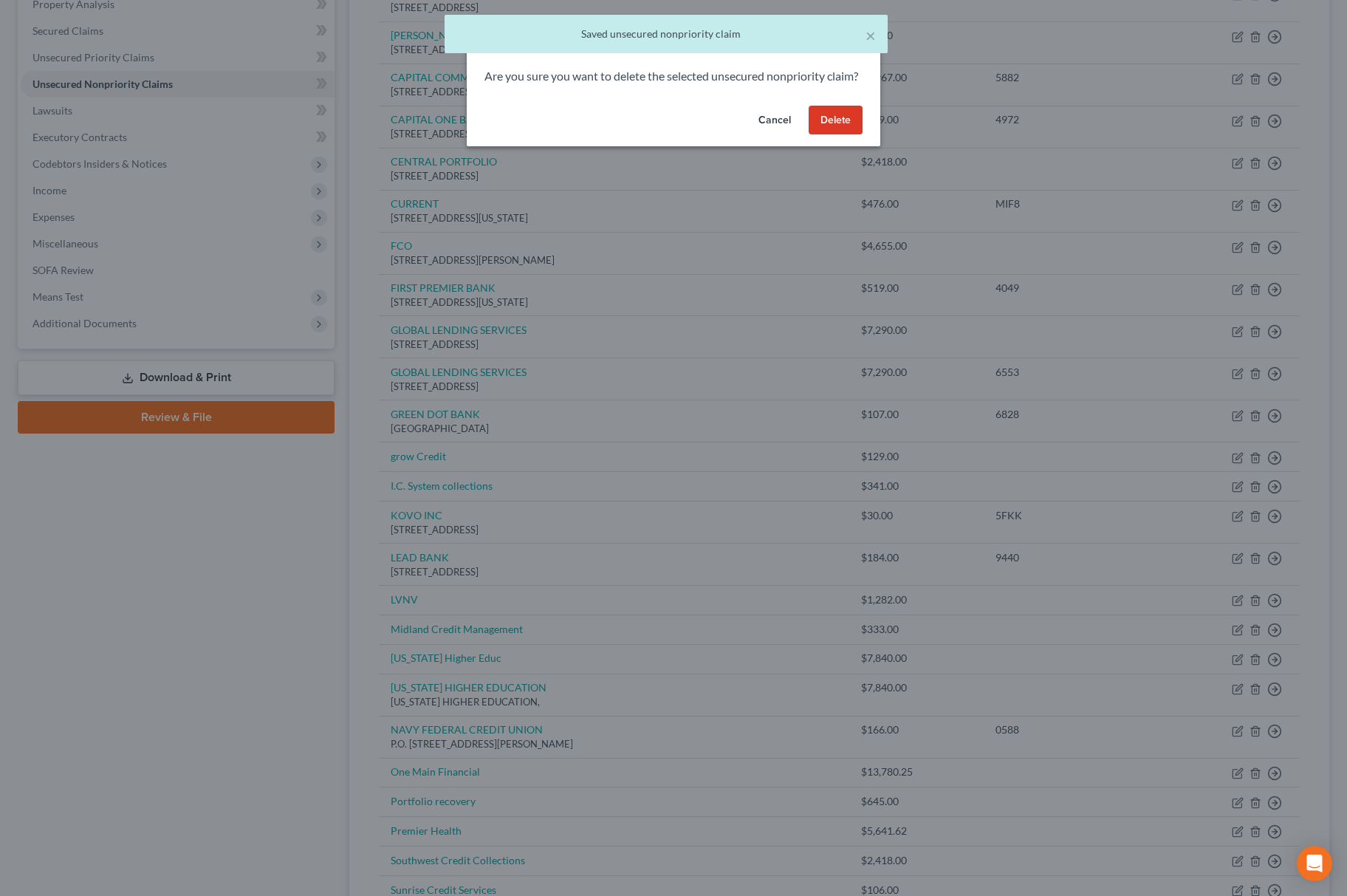
click at [845, 128] on button "Delete" at bounding box center [835, 120] width 54 height 29
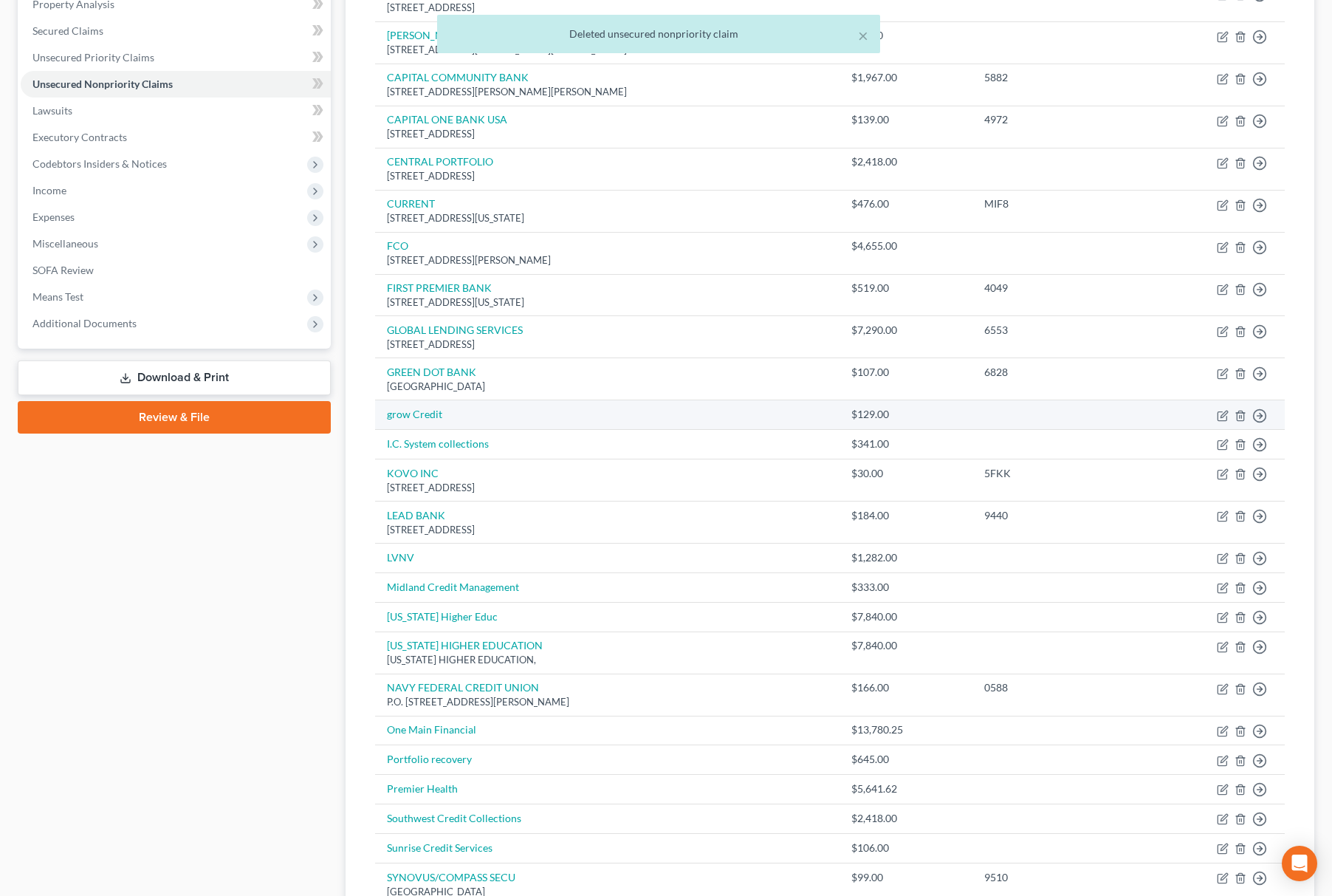
click at [1216, 412] on td "Move to D Move to E Move to G Move to Notice Only" at bounding box center [1215, 414] width 140 height 29
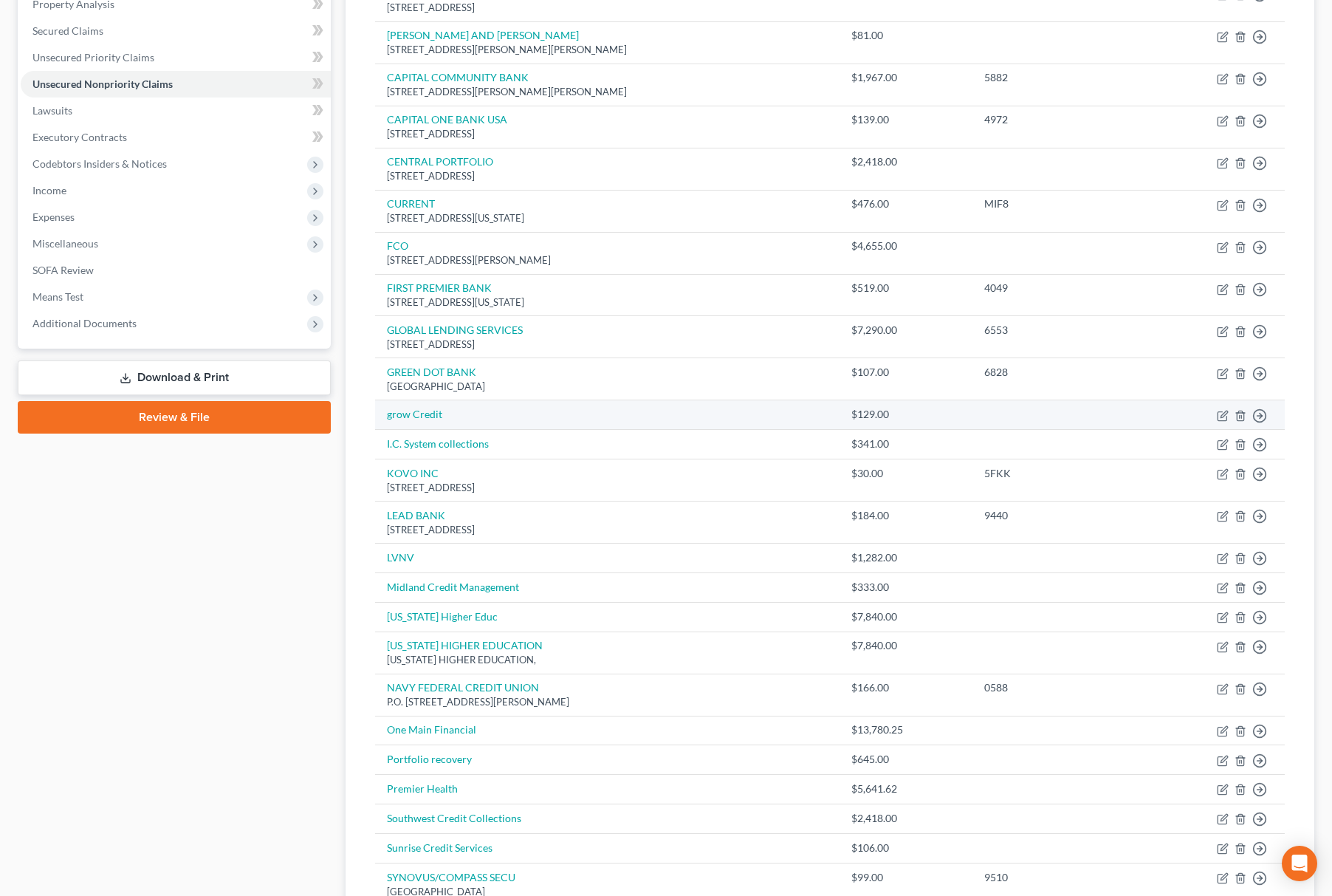
click at [1232, 412] on td "Move to D Move to E Move to G Move to Notice Only" at bounding box center [1215, 414] width 140 height 29
click at [1227, 417] on icon "button" at bounding box center [1223, 415] width 12 height 12
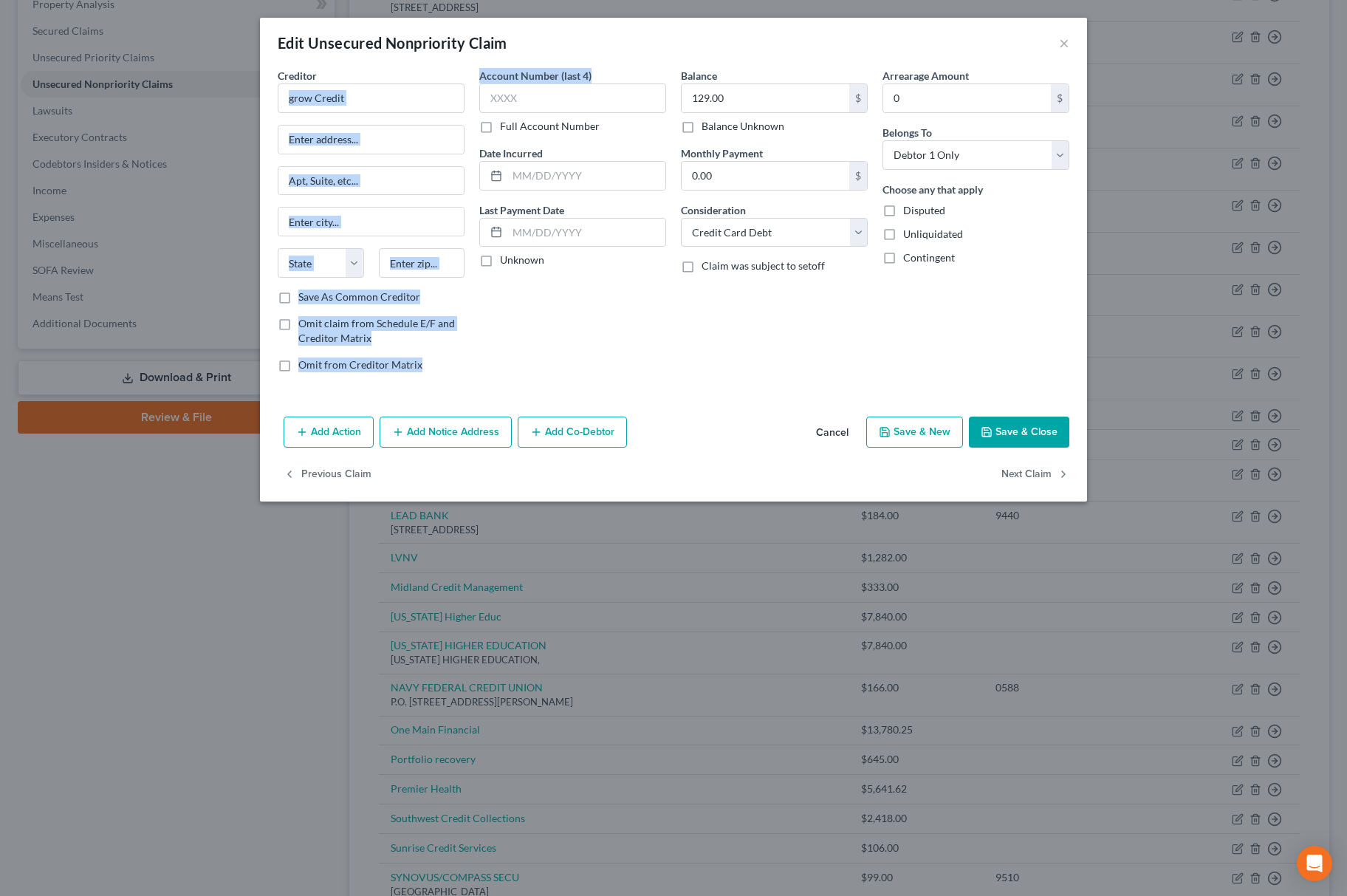
drag, startPoint x: 473, startPoint y: 111, endPoint x: 117, endPoint y: 109, distance: 356.0
click at [117, 109] on div "Edit Unsecured Nonpriority Claim × Creditor * grow Credit State [US_STATE] AK A…" at bounding box center [674, 448] width 1347 height 896
click at [376, 98] on input "grow Credit" at bounding box center [371, 98] width 187 height 29
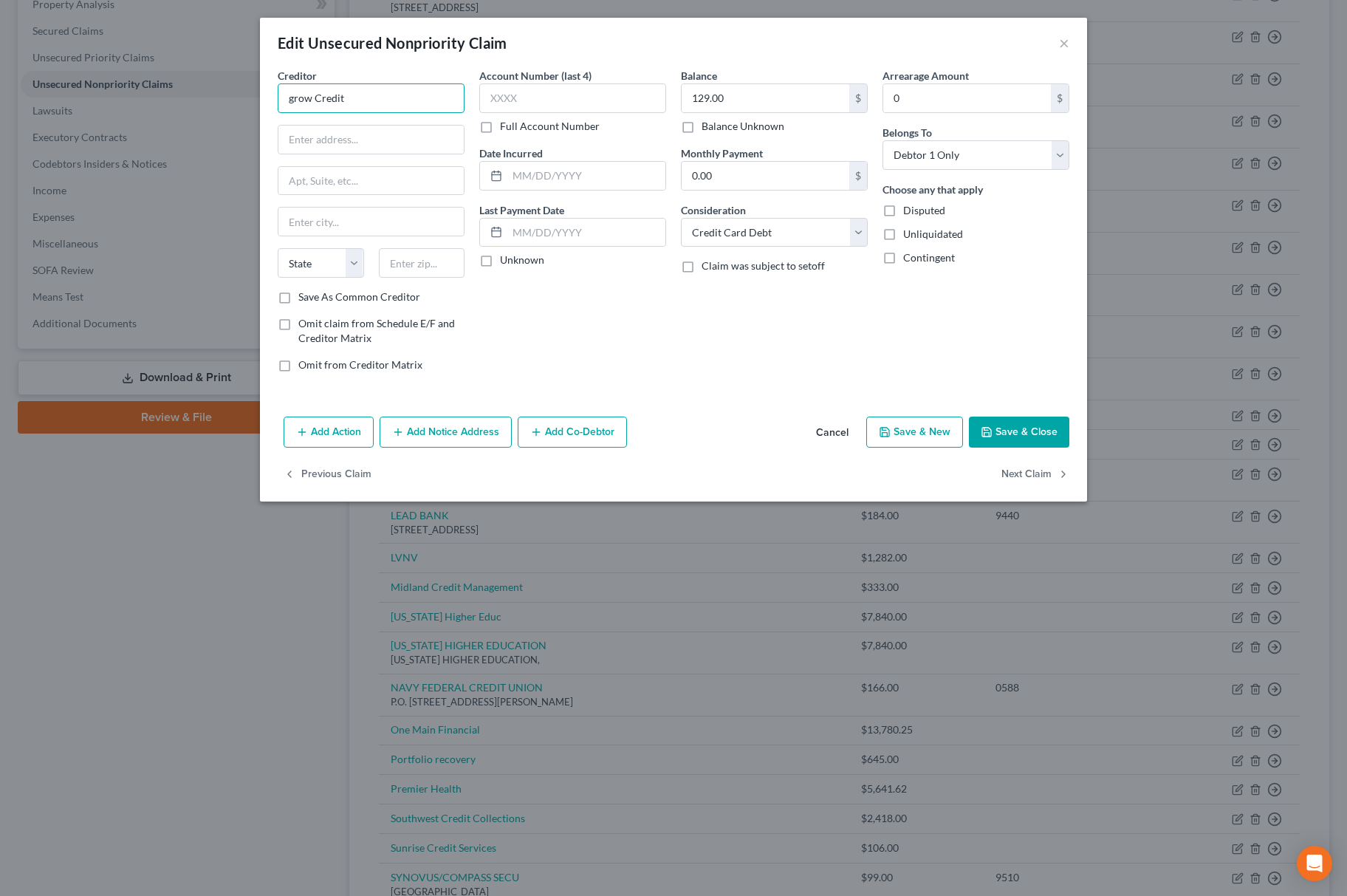
drag, startPoint x: 393, startPoint y: 95, endPoint x: 59, endPoint y: 104, distance: 334.1
click at [46, 104] on div "Edit Unsecured Nonpriority Claim × Creditor * grow Credit State [US_STATE] AK A…" at bounding box center [674, 448] width 1347 height 896
drag, startPoint x: 391, startPoint y: 83, endPoint x: 200, endPoint y: 93, distance: 191.3
click at [200, 93] on div "Edit Unsecured Nonpriority Claim × Creditor * GROW CREDIT State [US_STATE] AK A…" at bounding box center [674, 448] width 1347 height 896
click at [358, 134] on input "text" at bounding box center [371, 139] width 185 height 28
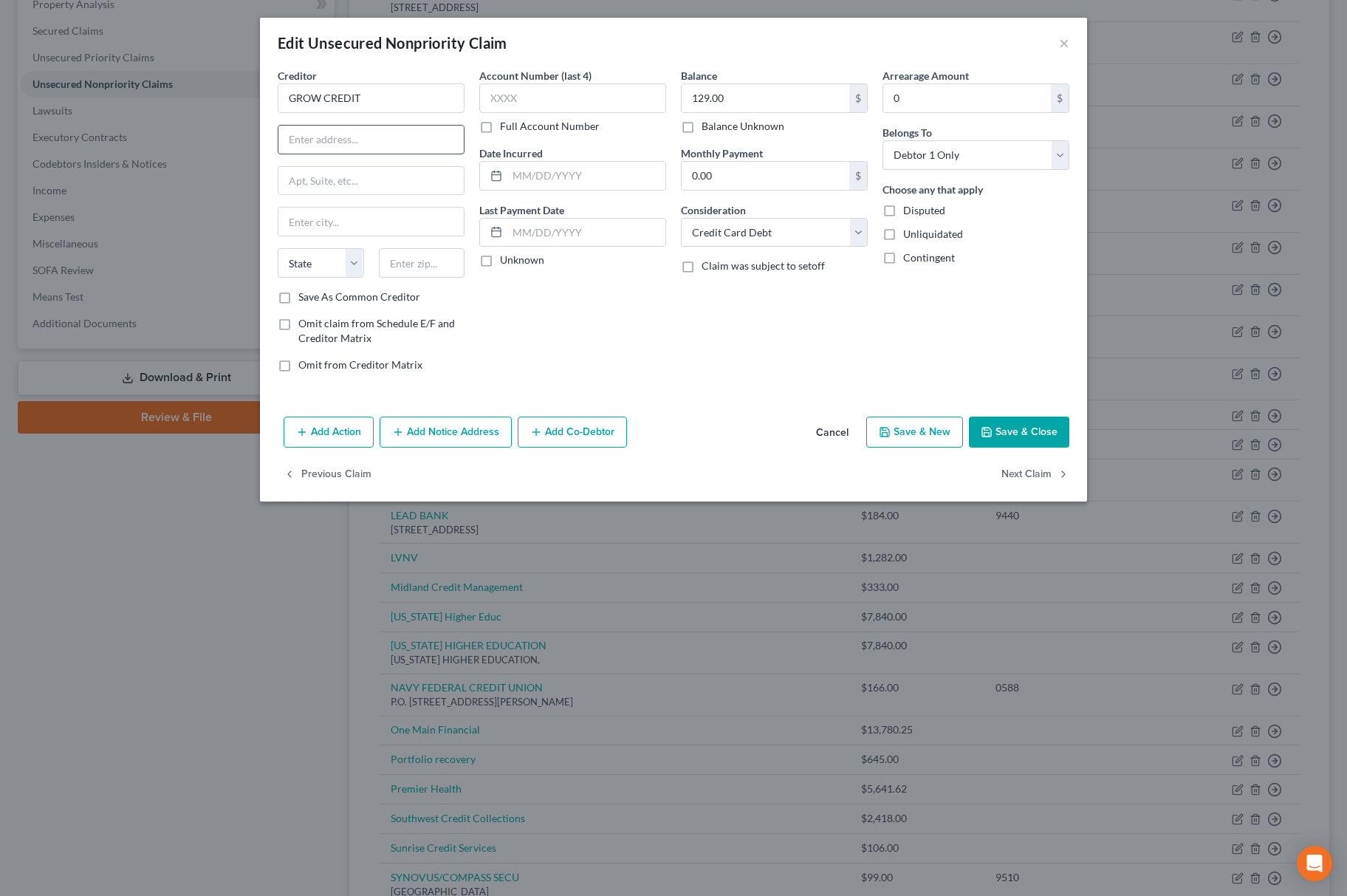
paste input "[STREET_ADDRESS]"
drag, startPoint x: 421, startPoint y: 134, endPoint x: 587, endPoint y: 142, distance: 166.2
click at [582, 134] on div "Creditor * GROW CREDIT [STREET_ADDRESS] State [US_STATE][GEOGRAPHIC_DATA] AZ CA…" at bounding box center [674, 226] width 807 height 316
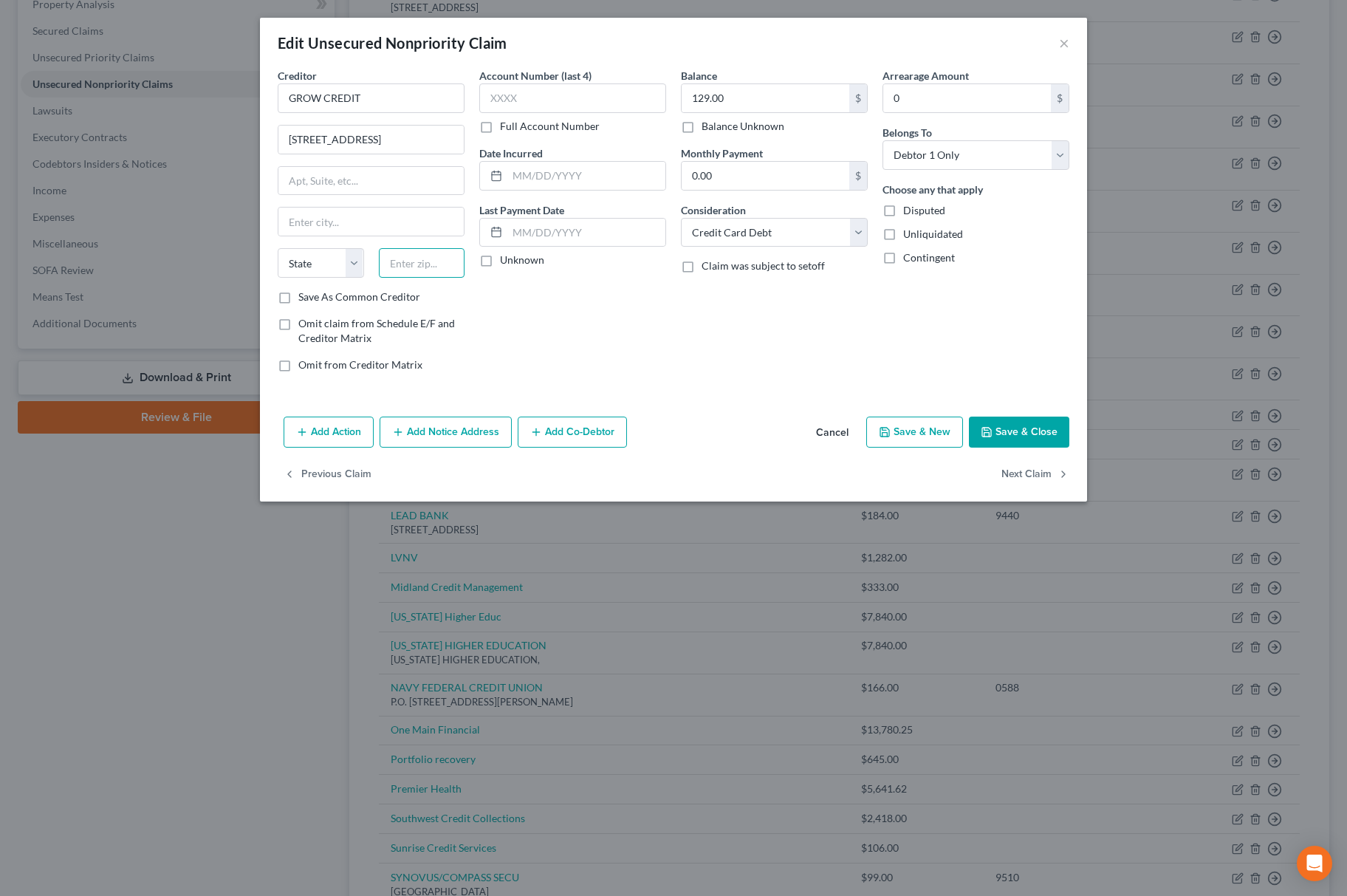
paste input "90012"
drag, startPoint x: 420, startPoint y: 267, endPoint x: 369, endPoint y: 273, distance: 51.4
click at [420, 267] on input "text" at bounding box center [421, 263] width 86 height 29
click at [300, 266] on select "State [US_STATE] AK AR AZ CA CO CT DE DC [GEOGRAPHIC_DATA] [GEOGRAPHIC_DATA] GU…" at bounding box center [320, 263] width 86 height 29
click at [278, 249] on select "State [US_STATE] AK AR AZ CA CO CT DE DC [GEOGRAPHIC_DATA] [GEOGRAPHIC_DATA] GU…" at bounding box center [320, 263] width 86 height 29
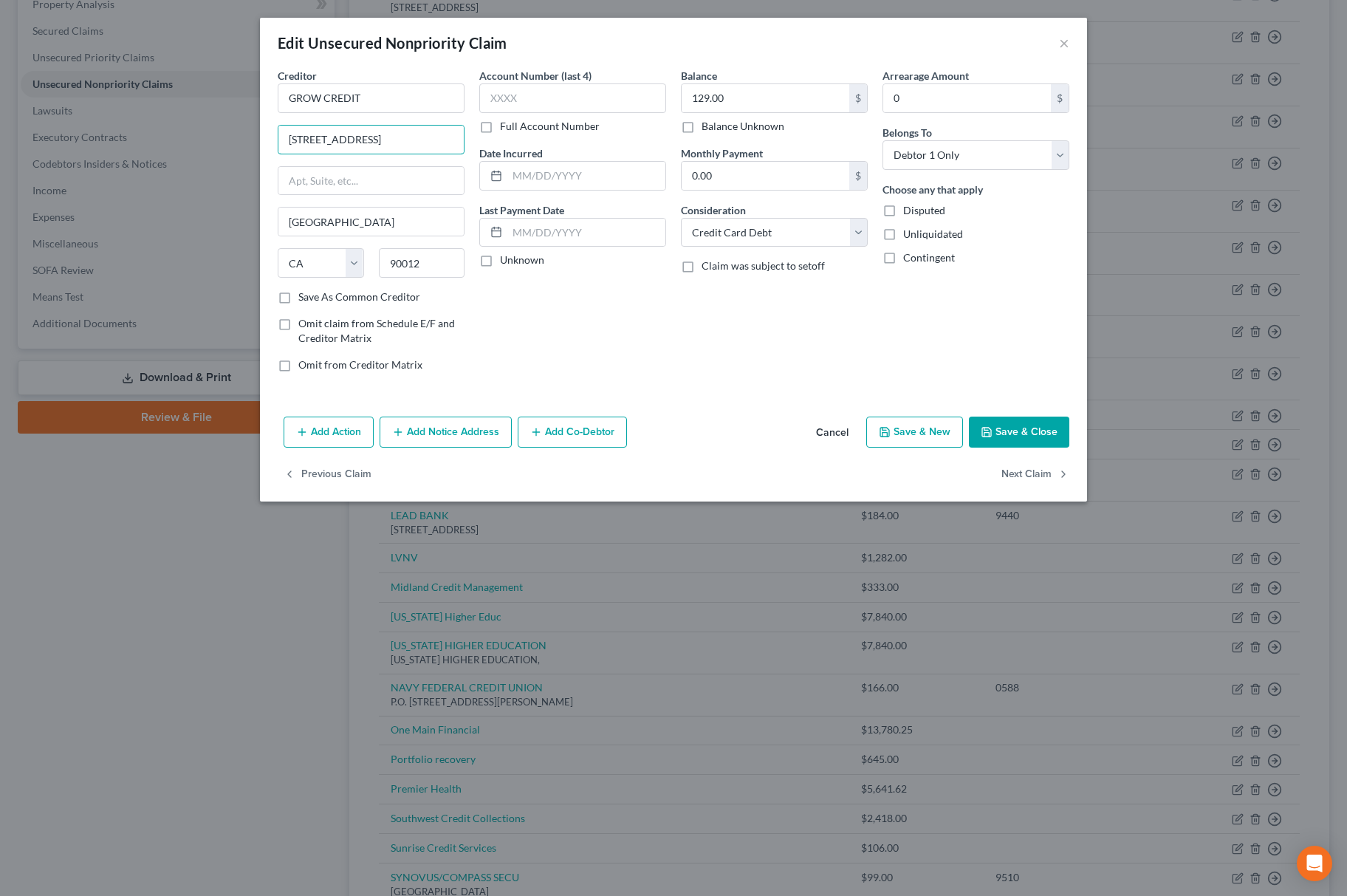
scroll to position [0, 75]
drag, startPoint x: 422, startPoint y: 138, endPoint x: 567, endPoint y: 138, distance: 145.0
click at [567, 138] on div "Creditor * GROW CREDIT [STREET_ADDRESS] [GEOGRAPHIC_DATA] [US_STATE][GEOGRAPHIC…" at bounding box center [674, 226] width 807 height 316
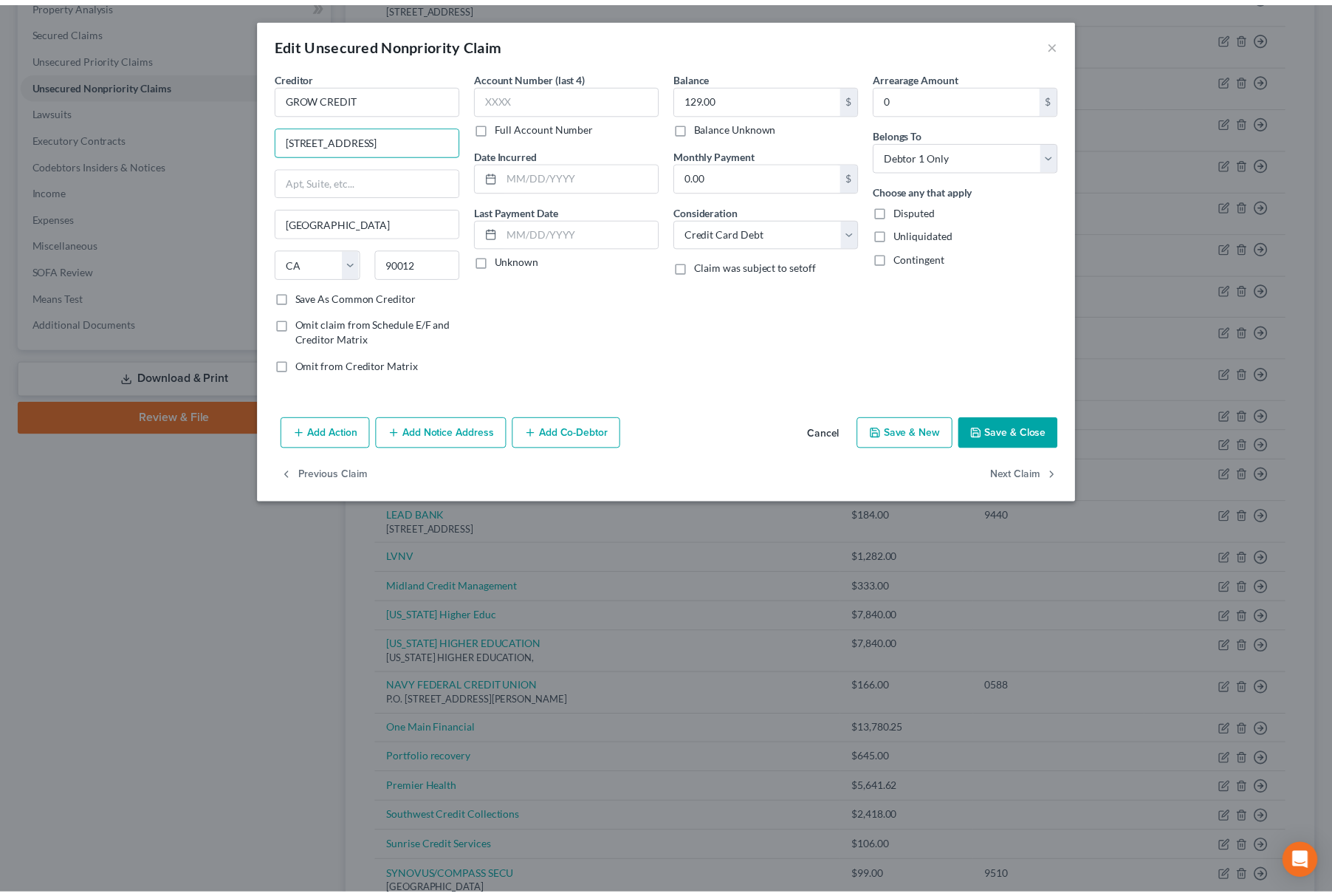
scroll to position [0, 0]
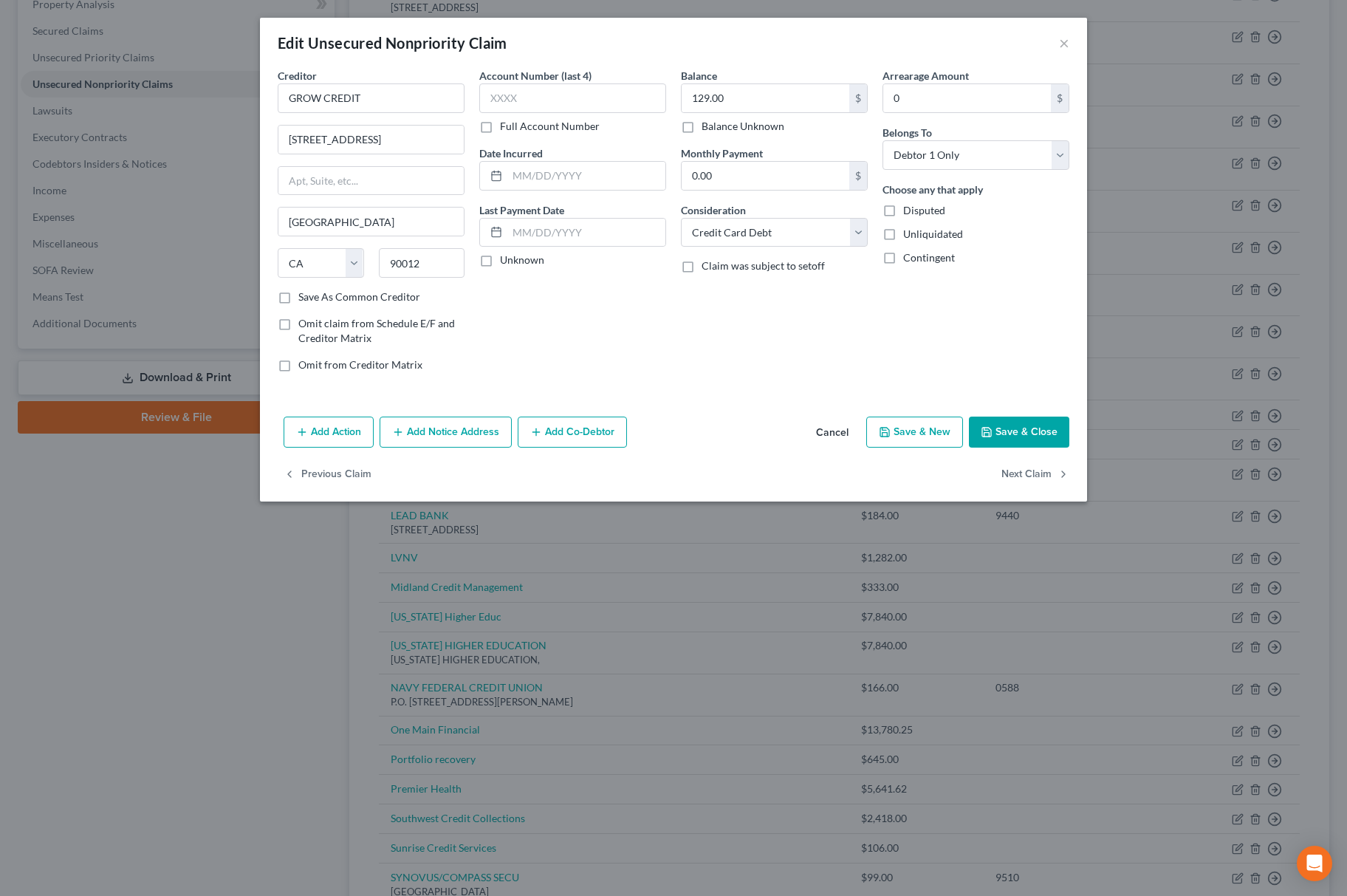
click at [997, 427] on button "Save & Close" at bounding box center [1019, 431] width 100 height 31
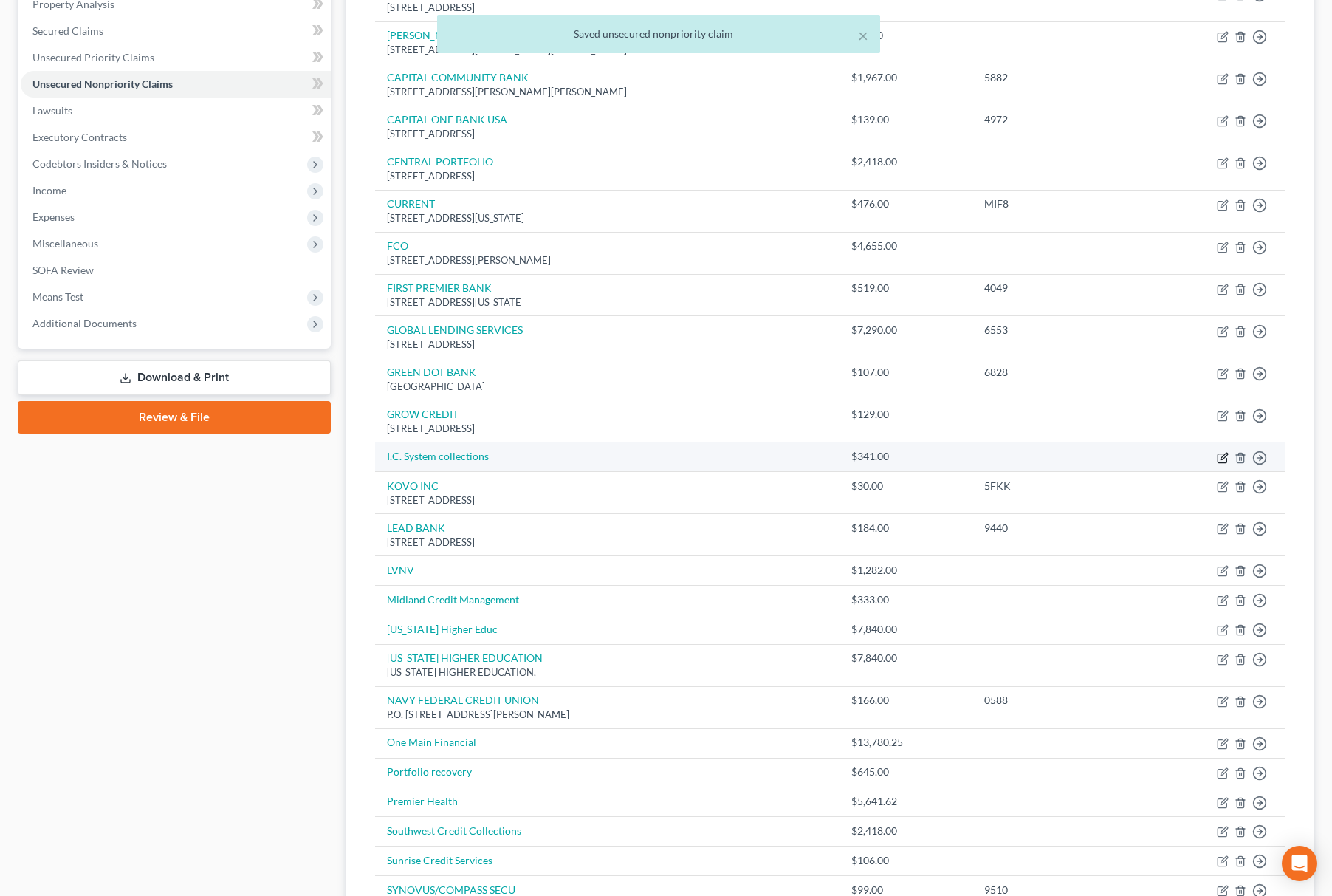
click at [1220, 458] on icon "button" at bounding box center [1223, 457] width 12 height 12
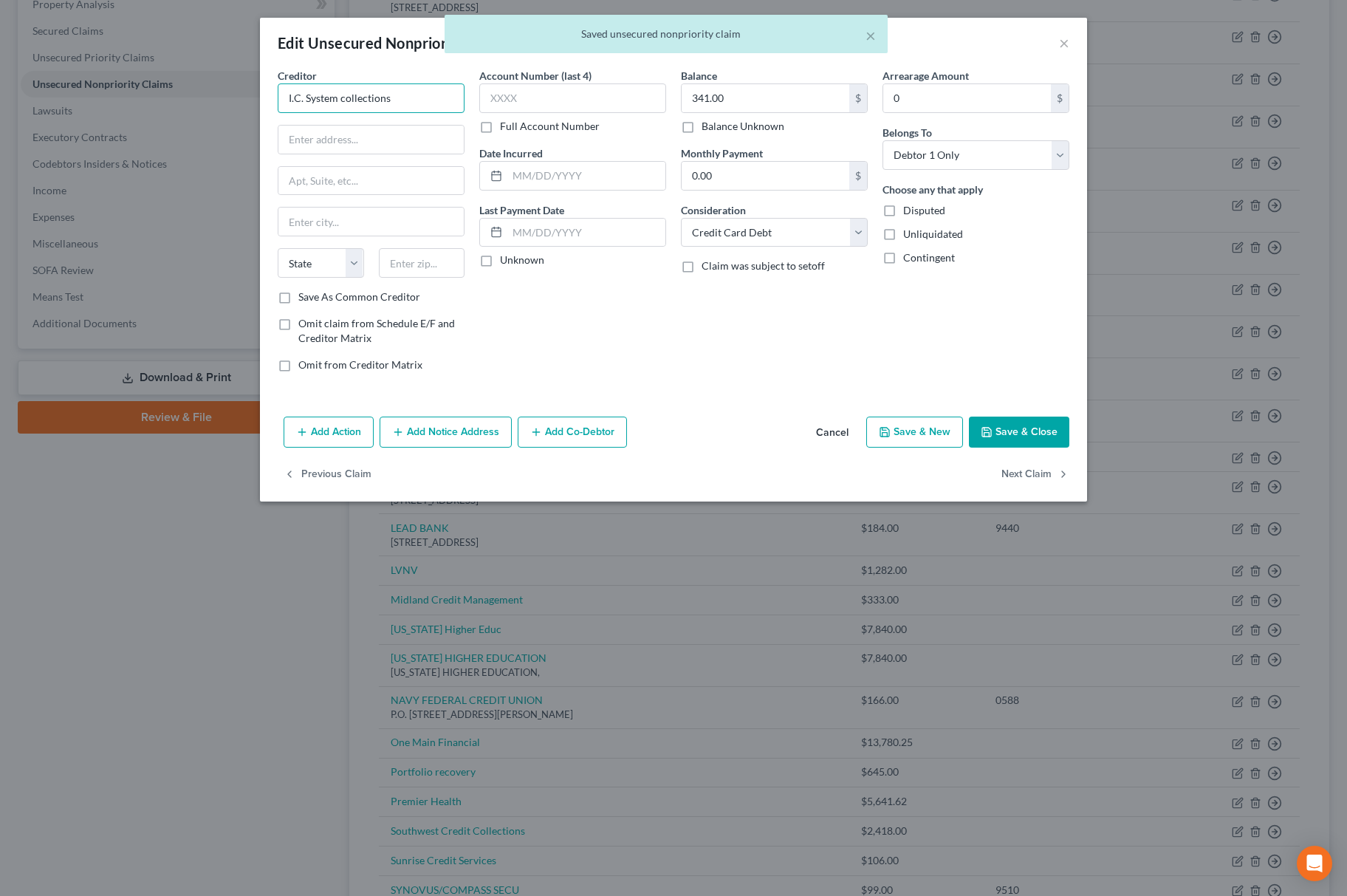
drag, startPoint x: 420, startPoint y: 95, endPoint x: 37, endPoint y: 160, distance: 388.5
click at [33, 157] on div "Edit Unsecured Nonpriority Claim × Creditor * I.C. System collections State [US…" at bounding box center [674, 448] width 1347 height 896
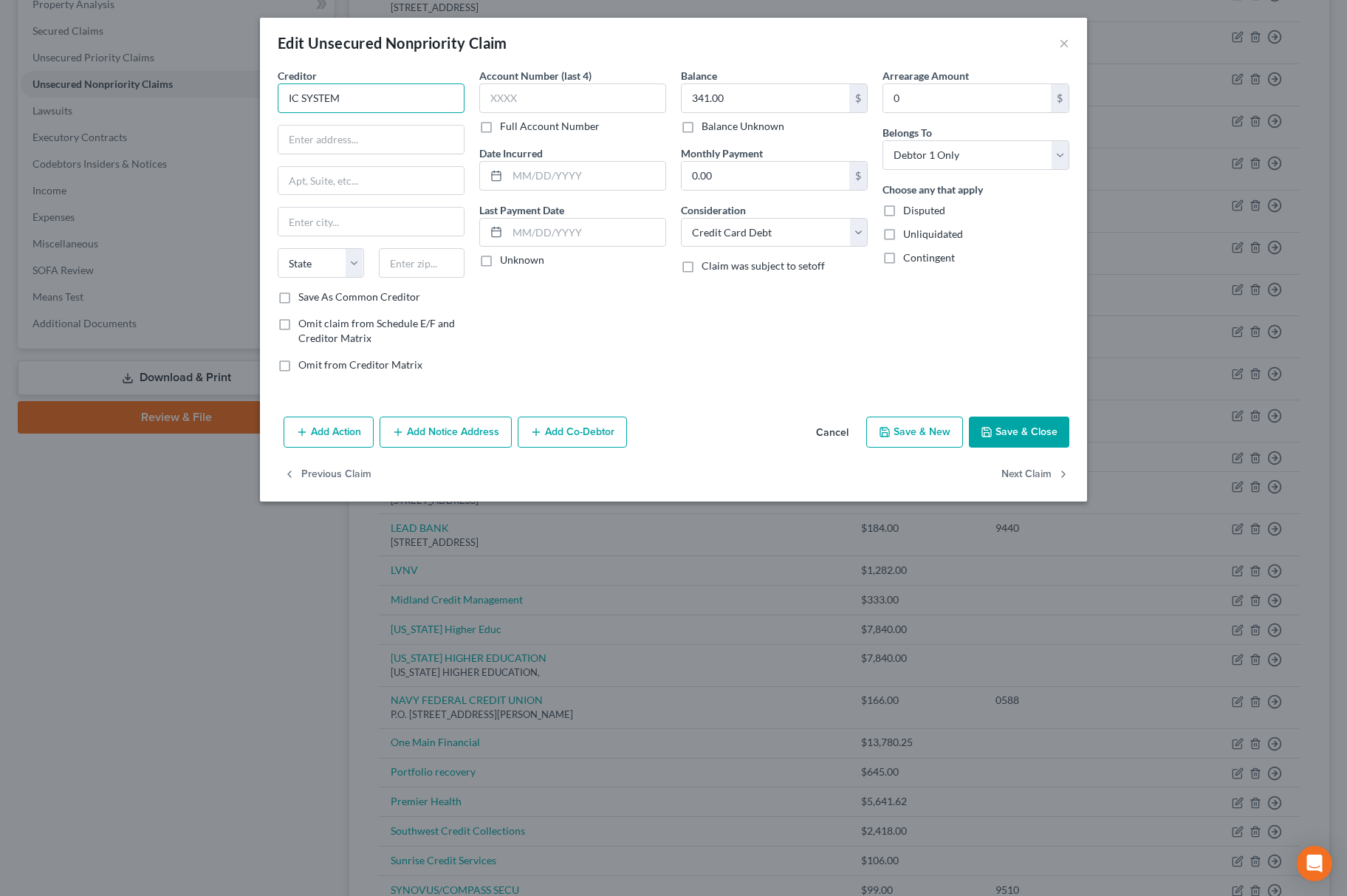
click at [391, 110] on input "IC SYSTEM" at bounding box center [371, 98] width 187 height 29
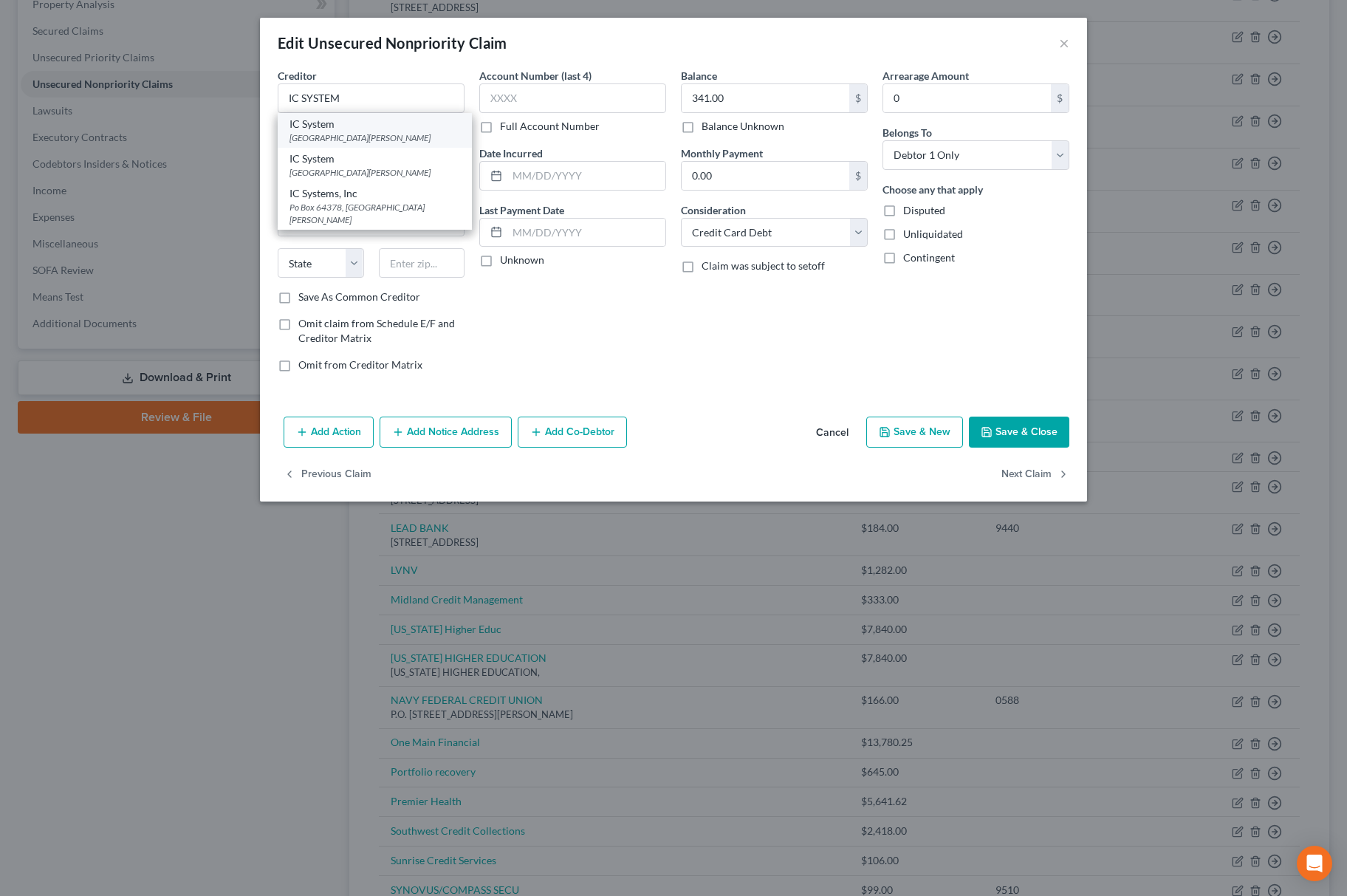
click at [355, 129] on div "IC System" at bounding box center [374, 124] width 170 height 15
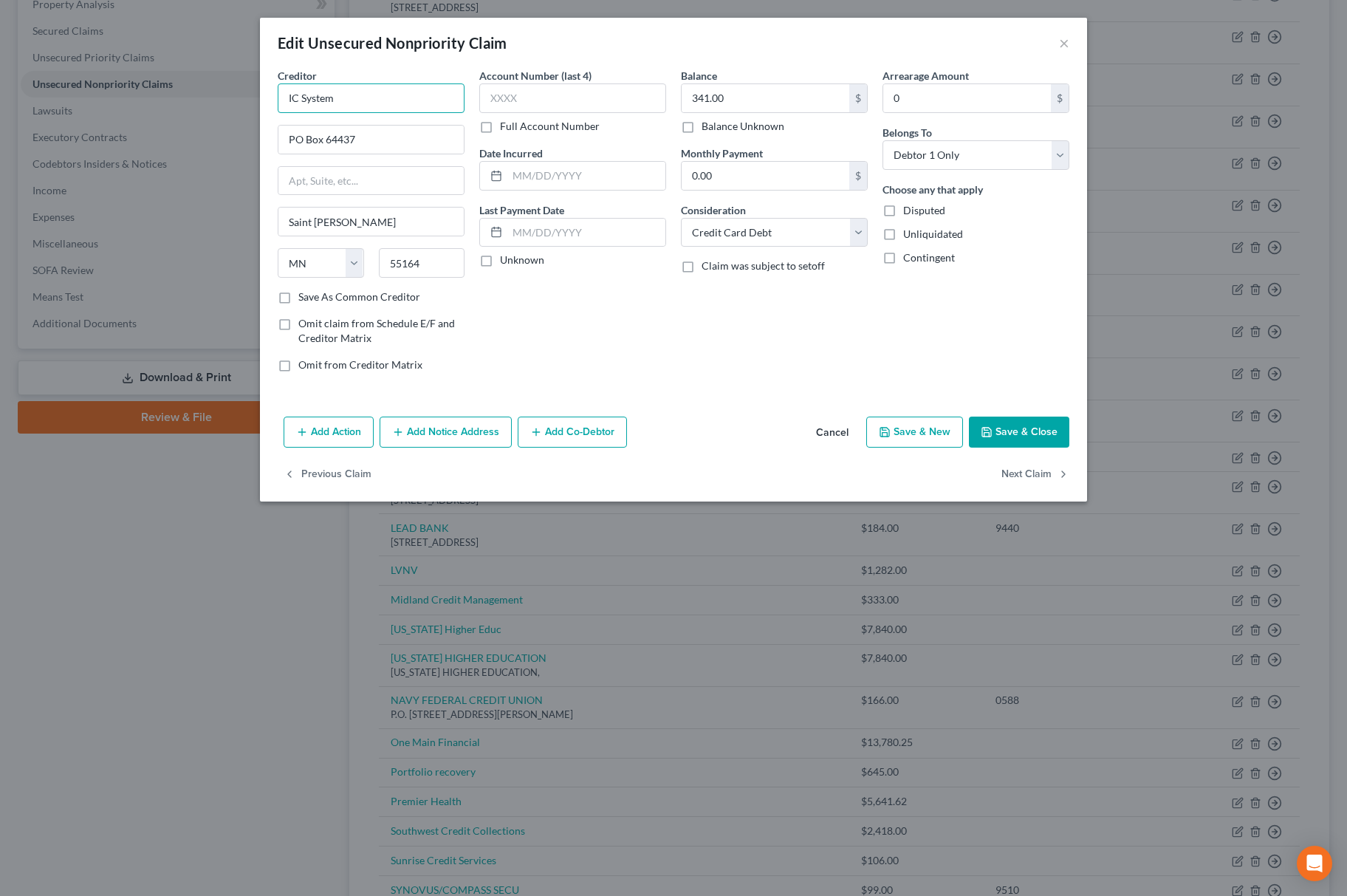
drag, startPoint x: 388, startPoint y: 99, endPoint x: -5, endPoint y: 31, distance: 398.8
click at [0, 31] on html "Home New Case Client Portal Directory Cases Fairmax Law [PERSON_NAME][EMAIL_ADD…" at bounding box center [674, 454] width 1347 height 1499
click at [1028, 436] on button "Save & Close" at bounding box center [1019, 431] width 100 height 31
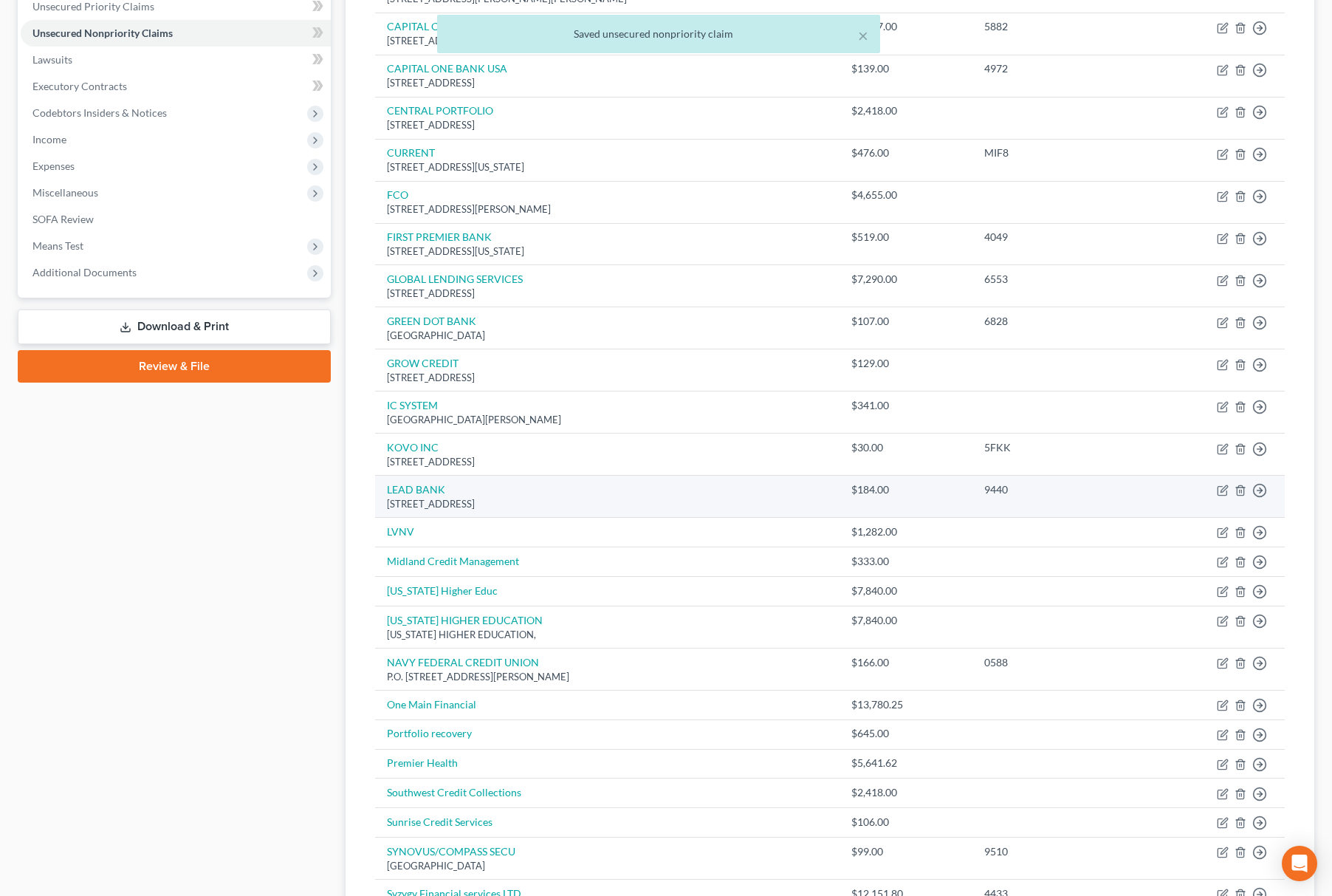
scroll to position [394, 0]
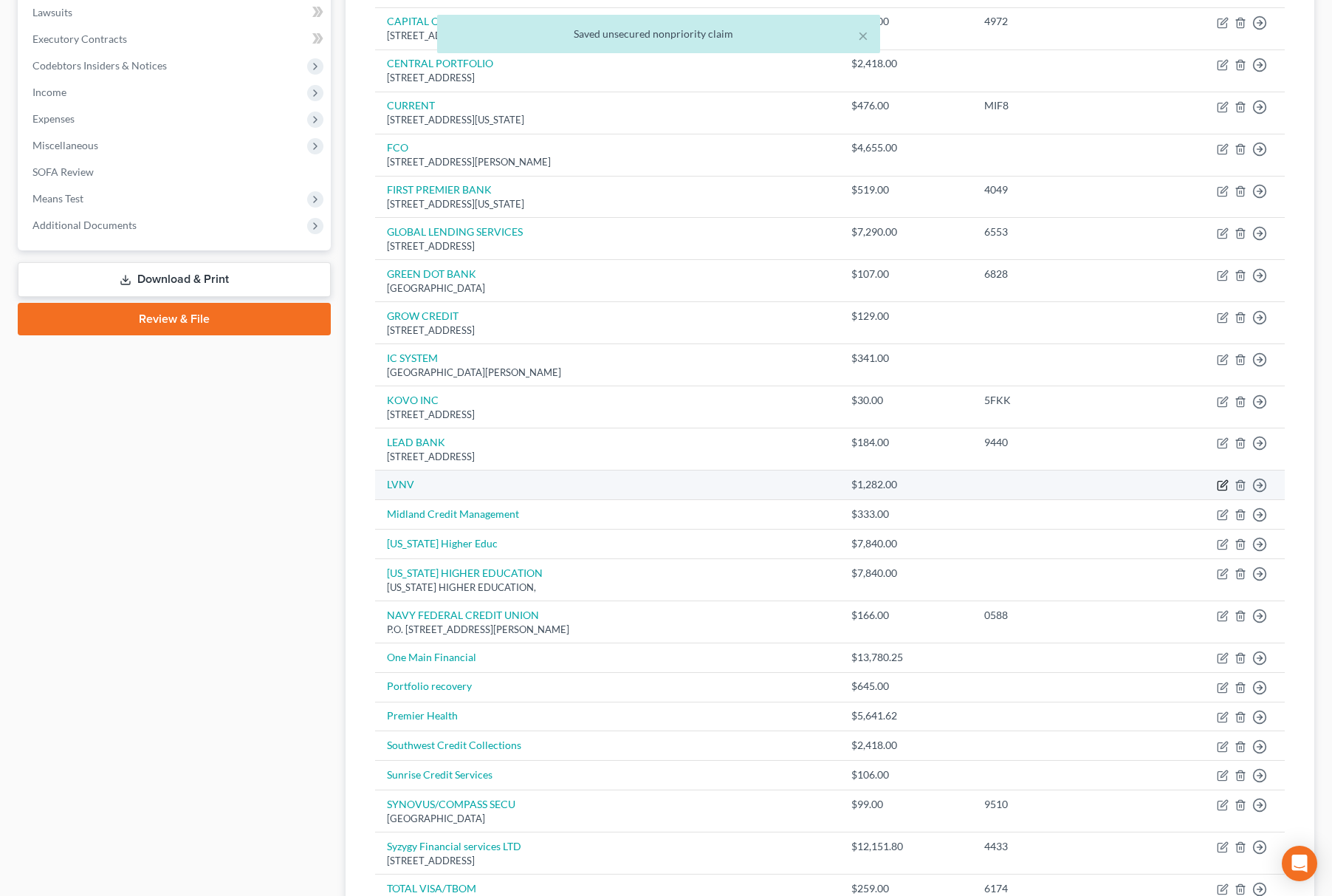
click at [1224, 488] on icon "button" at bounding box center [1223, 484] width 12 height 12
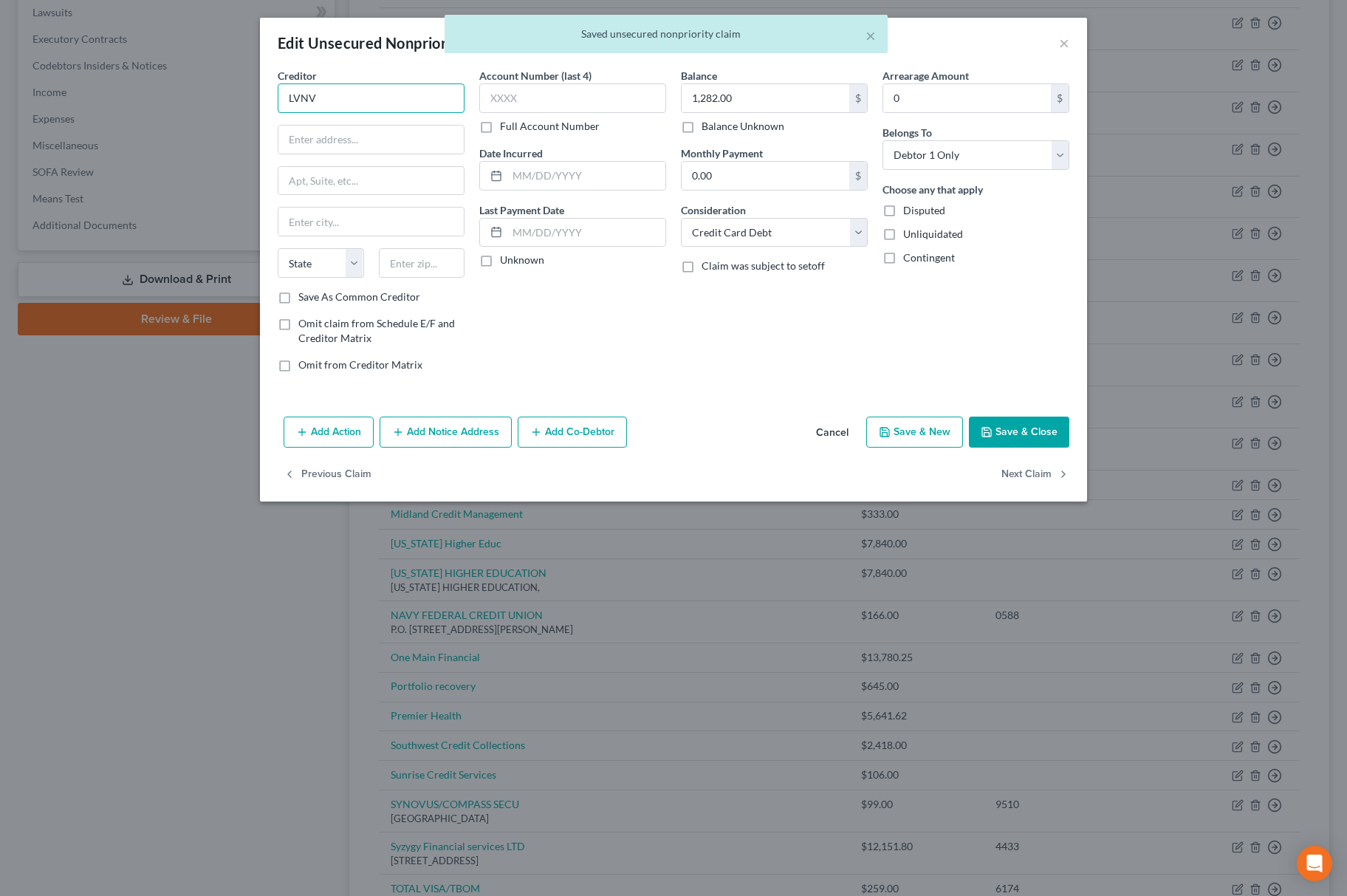
drag, startPoint x: 409, startPoint y: 102, endPoint x: 421, endPoint y: 89, distance: 17.7
click at [408, 104] on input "LVNV" at bounding box center [371, 98] width 187 height 29
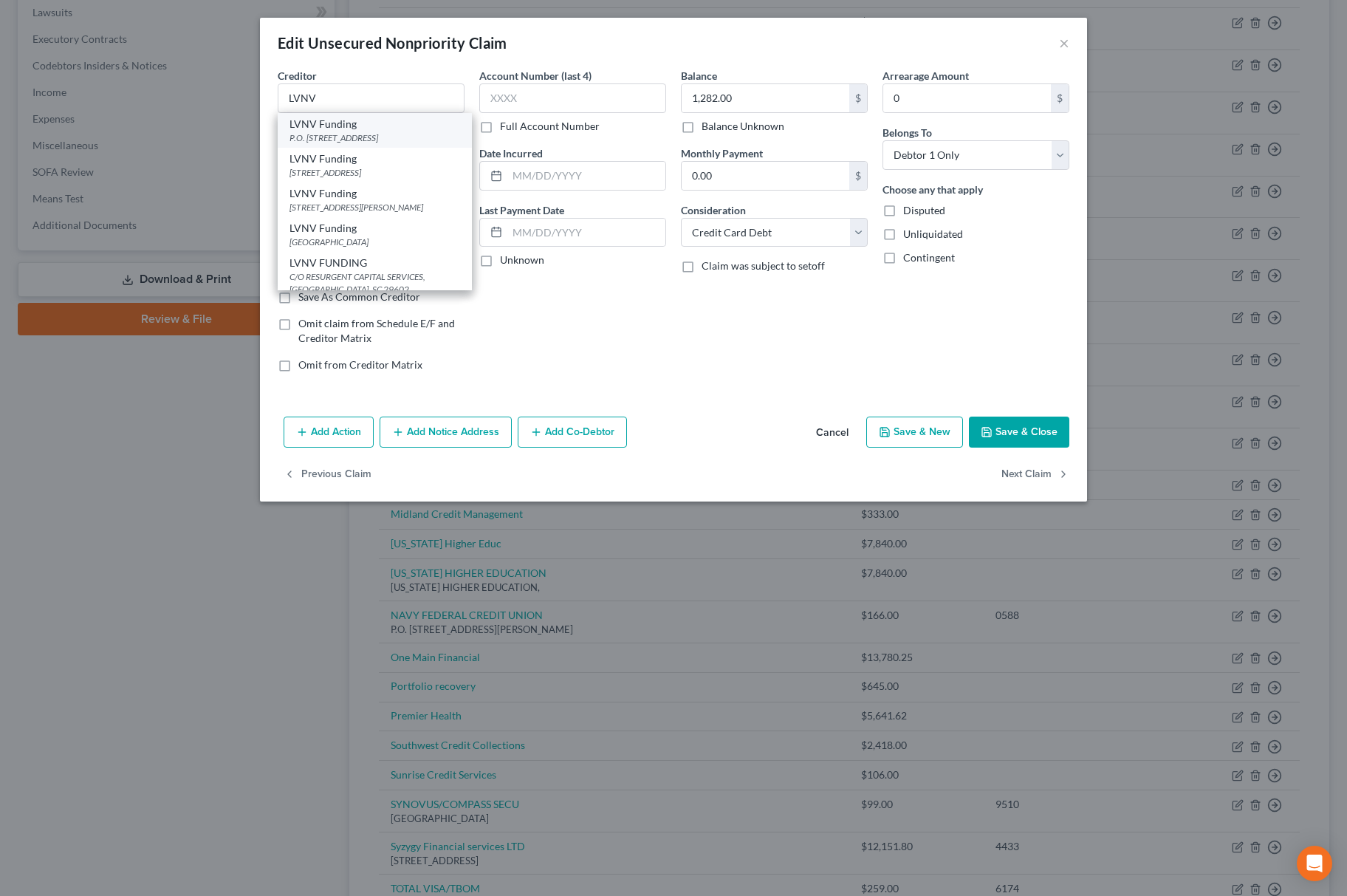
click at [367, 138] on div "P.O. [STREET_ADDRESS]" at bounding box center [374, 138] width 170 height 12
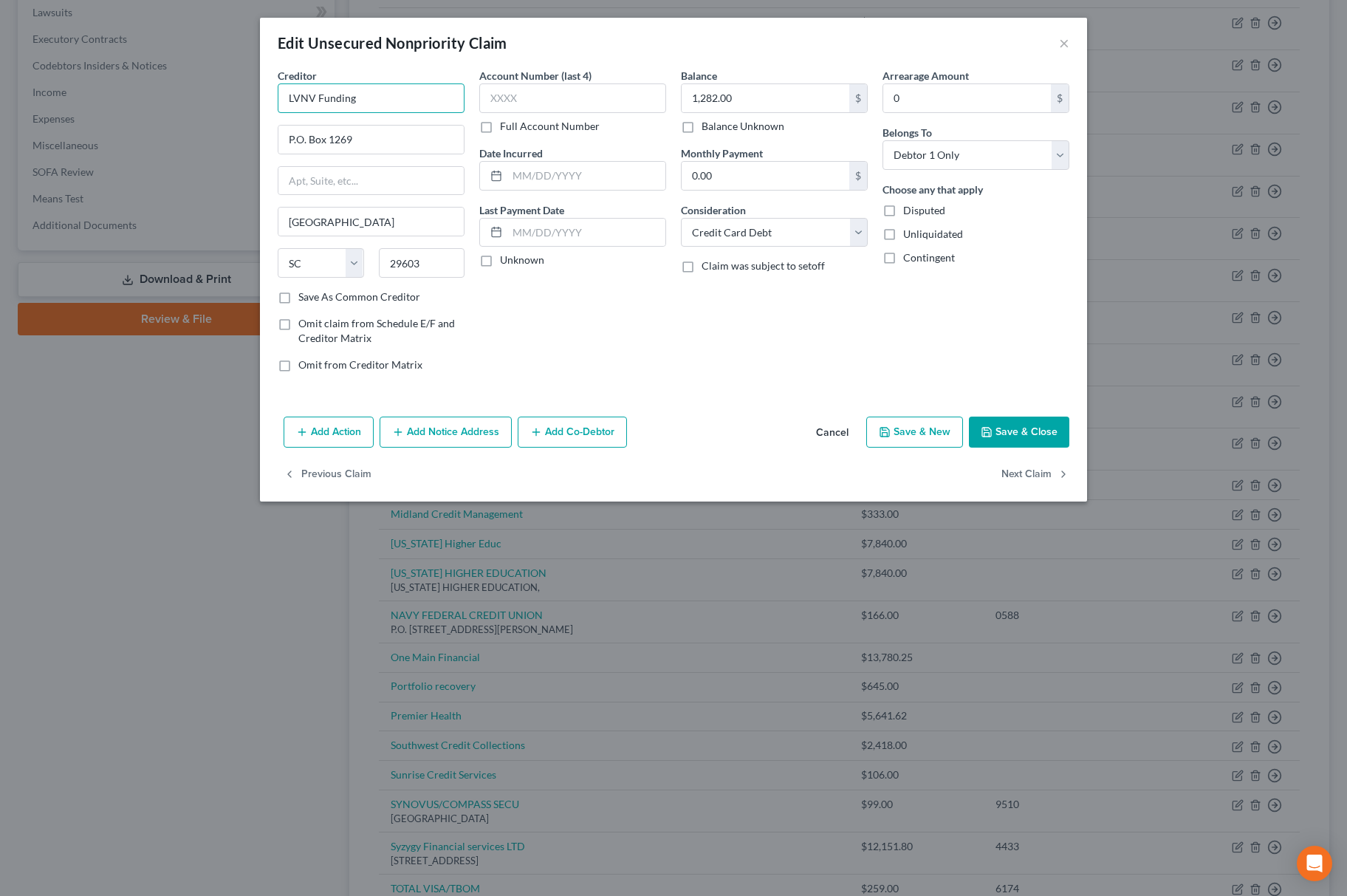
drag, startPoint x: 414, startPoint y: 98, endPoint x: 77, endPoint y: 58, distance: 339.4
click at [91, 60] on div "Edit Unsecured Nonpriority Claim × Creditor * LVNV Funding P.O. [GEOGRAPHIC_DAT…" at bounding box center [674, 448] width 1347 height 896
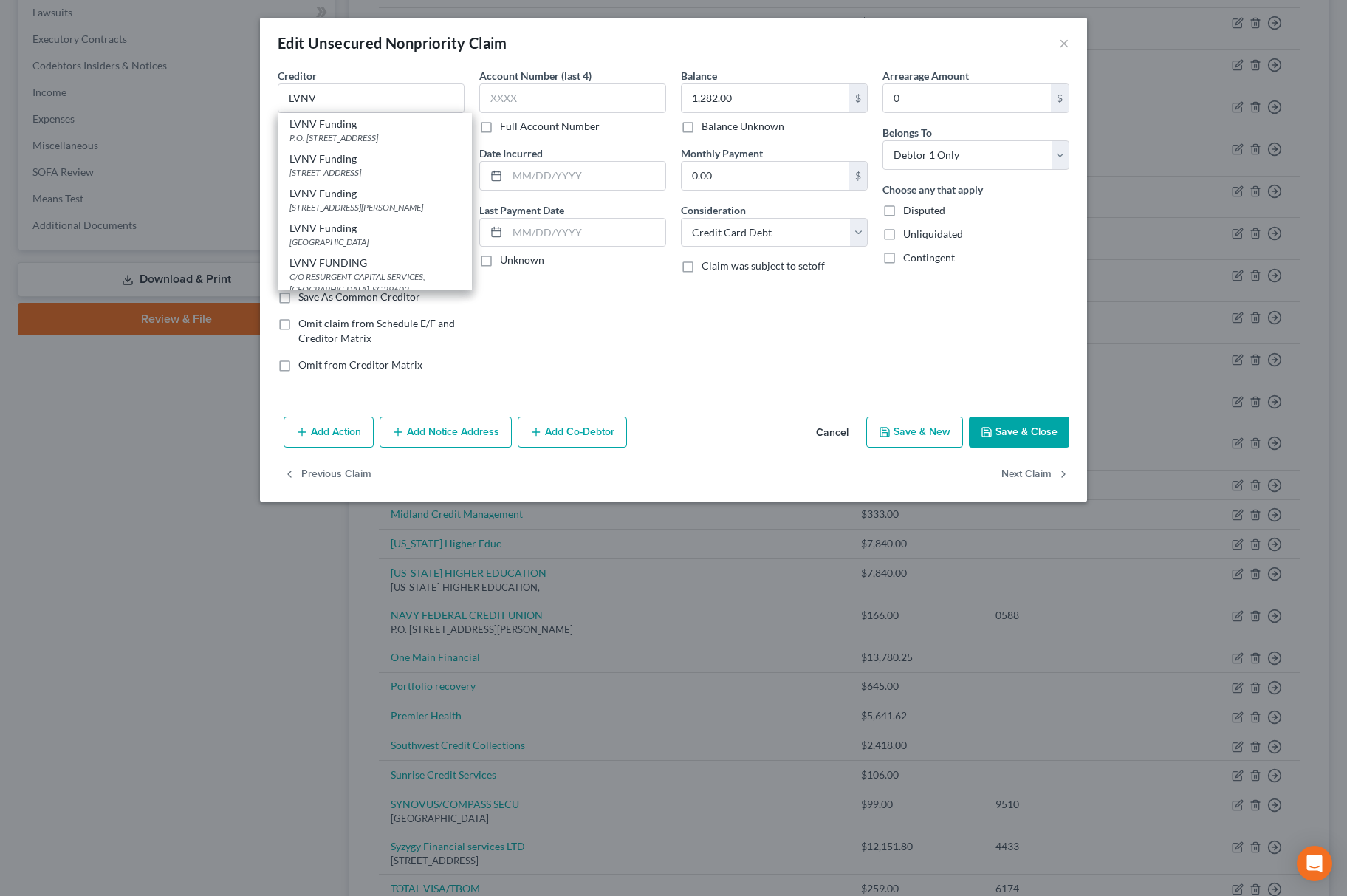
click at [1029, 432] on button "Save & Close" at bounding box center [1019, 431] width 100 height 31
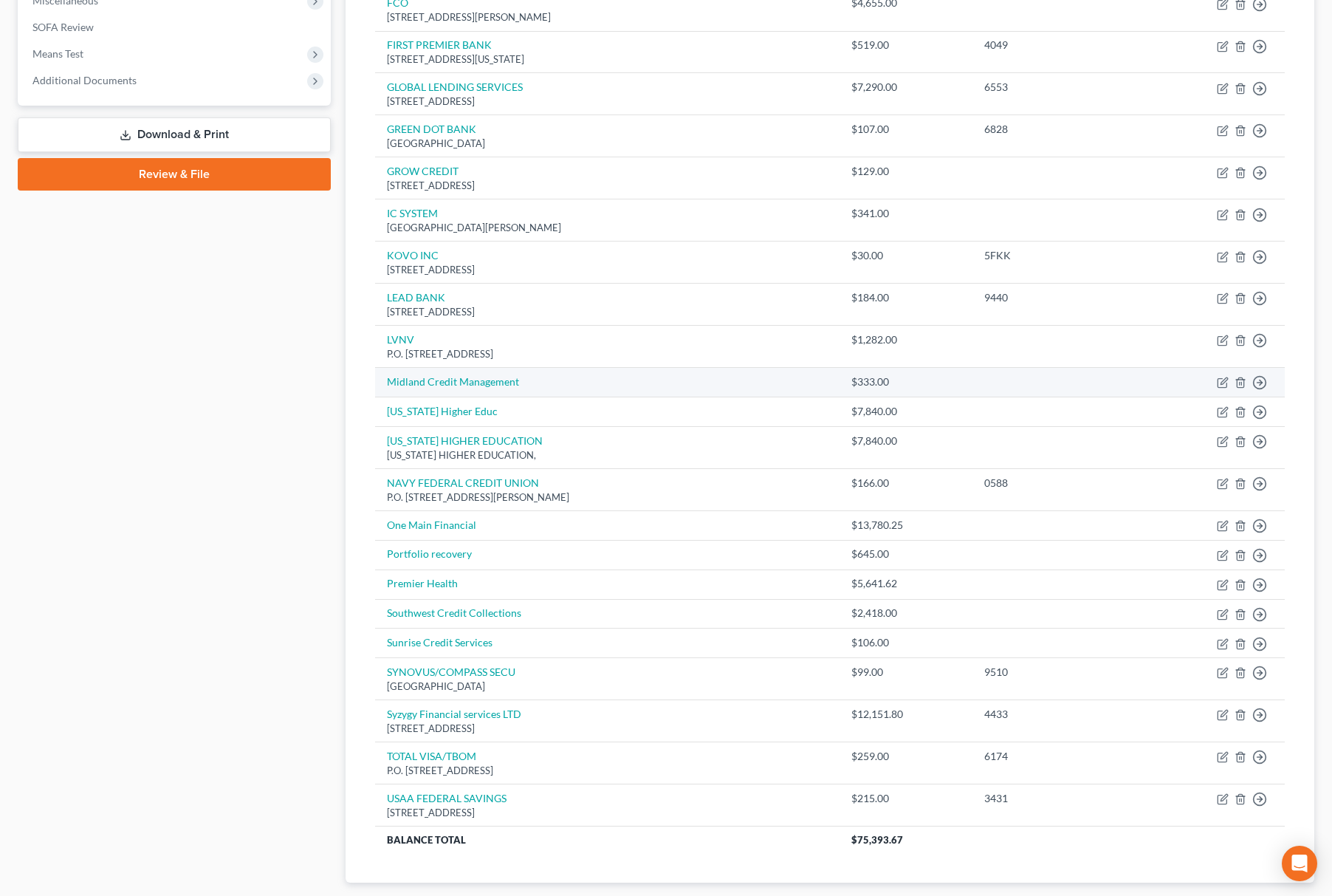
scroll to position [591, 0]
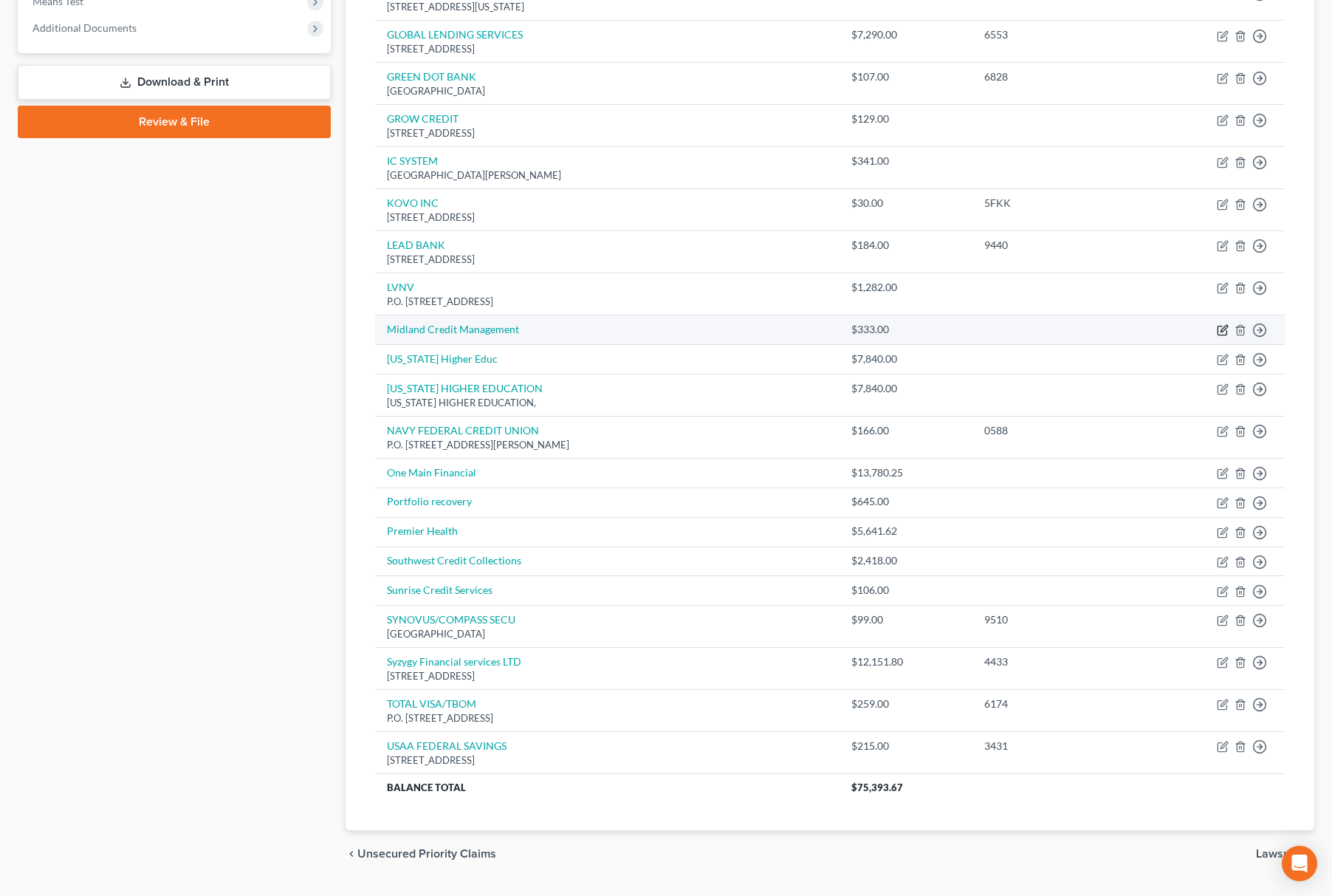
click at [1221, 328] on icon "button" at bounding box center [1223, 329] width 12 height 12
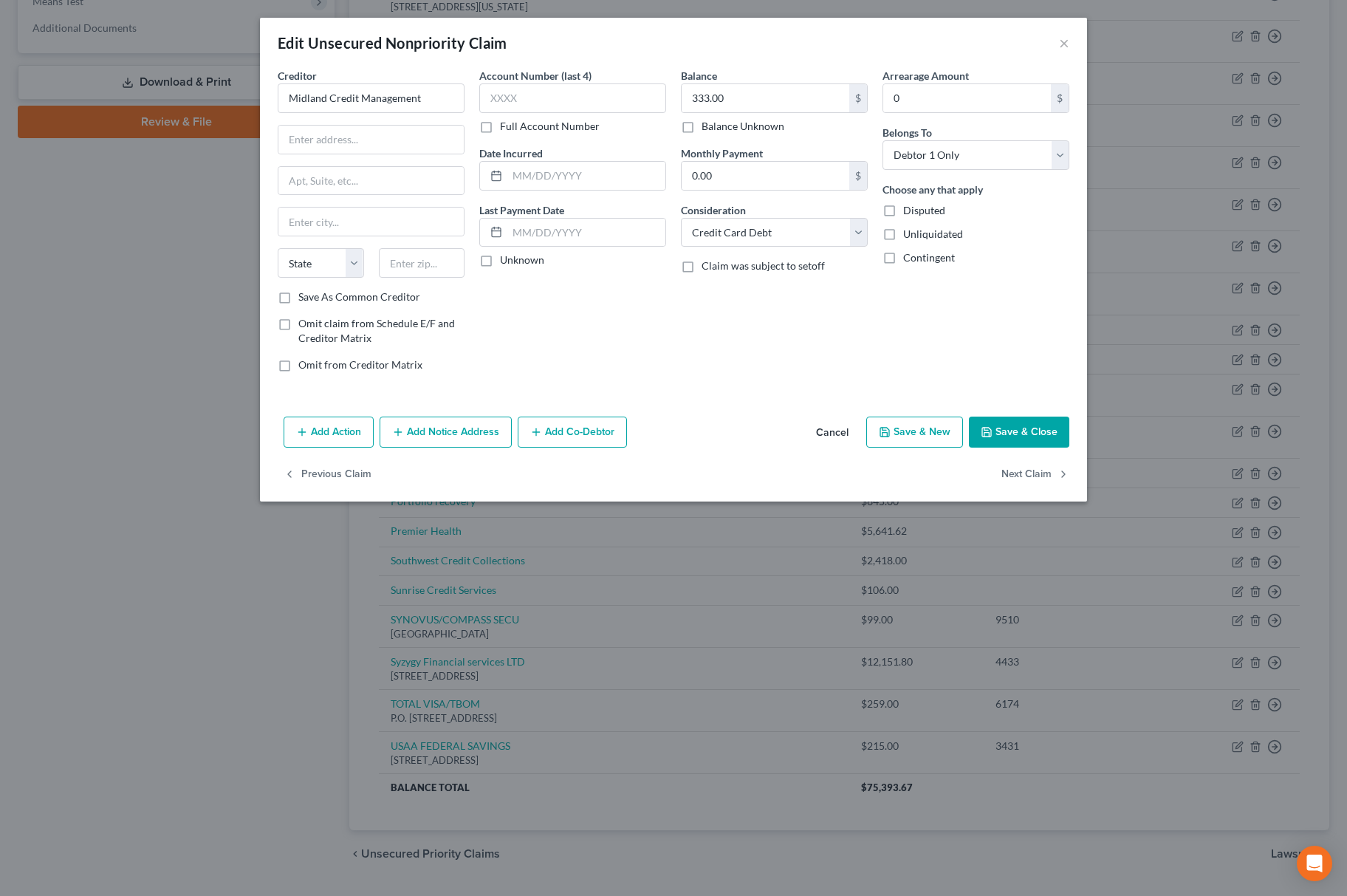
click at [472, 114] on div "Account Number (last 4) Full Account Number Date Incurred Last Payment Date Unk…" at bounding box center [572, 226] width 201 height 316
drag, startPoint x: 453, startPoint y: 99, endPoint x: -5, endPoint y: 107, distance: 458.1
click at [0, 107] on html "Home New Case Client Portal Directory Cases Fairmax Law [PERSON_NAME][EMAIL_ADD…" at bounding box center [674, 171] width 1347 height 1524
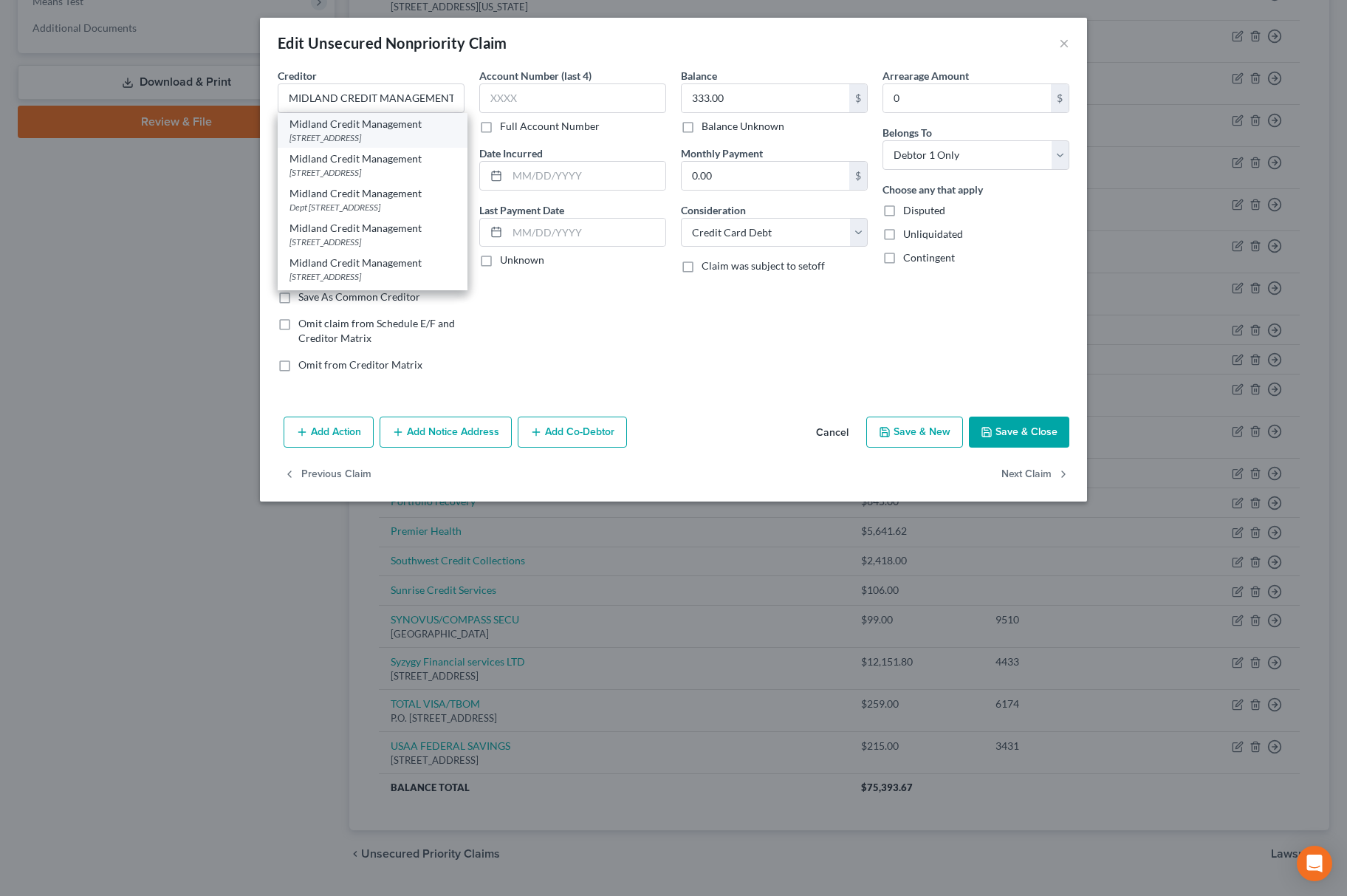
click at [311, 133] on div "[STREET_ADDRESS]" at bounding box center [372, 138] width 166 height 12
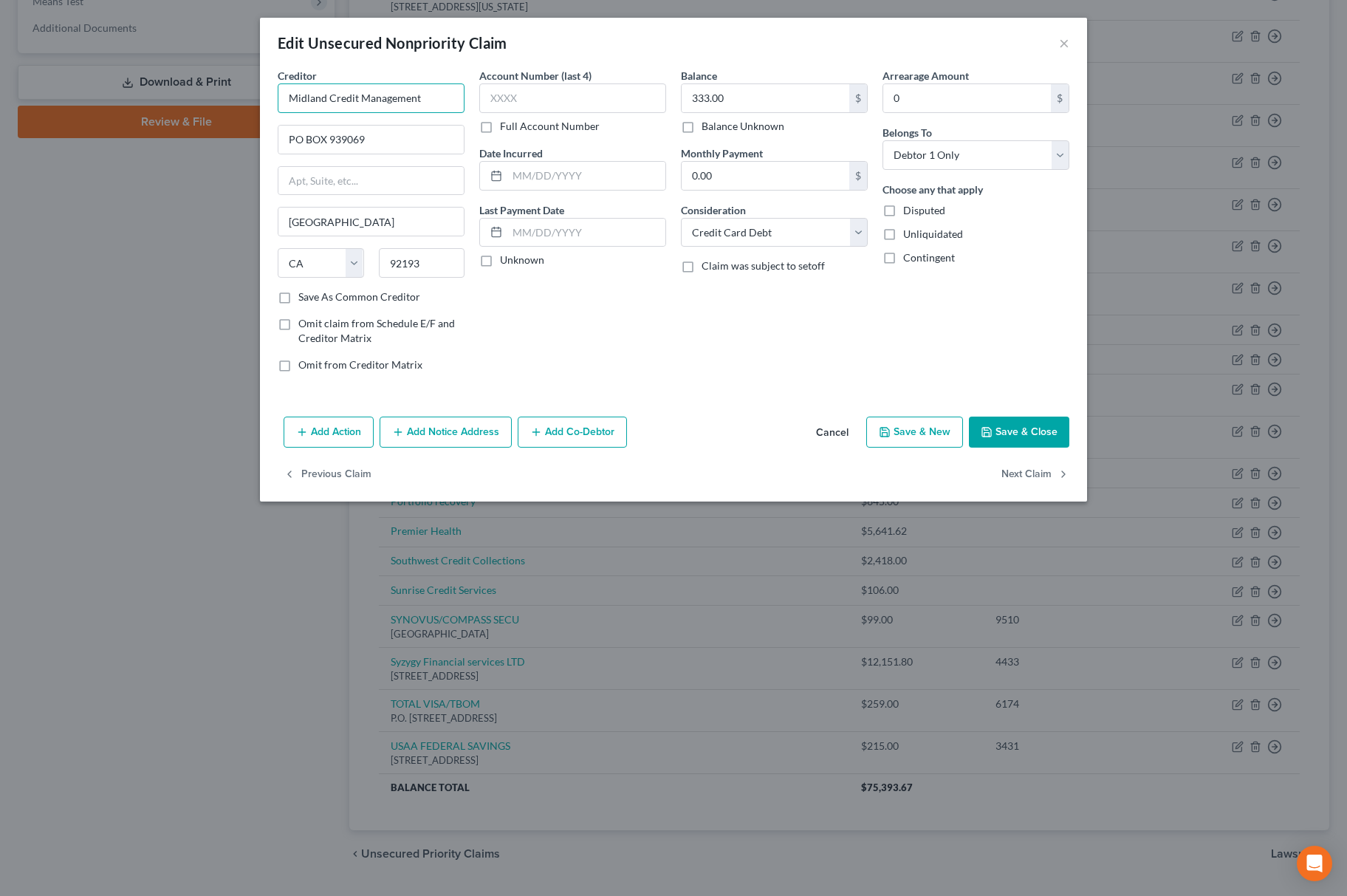
drag, startPoint x: 36, startPoint y: 82, endPoint x: -5, endPoint y: 65, distance: 44.4
click at [0, 65] on html "Home New Case Client Portal Directory Cases Fairmax Law [PERSON_NAME][EMAIL_ADD…" at bounding box center [674, 171] width 1347 height 1524
click at [1008, 437] on button "Save & Close" at bounding box center [1019, 431] width 100 height 31
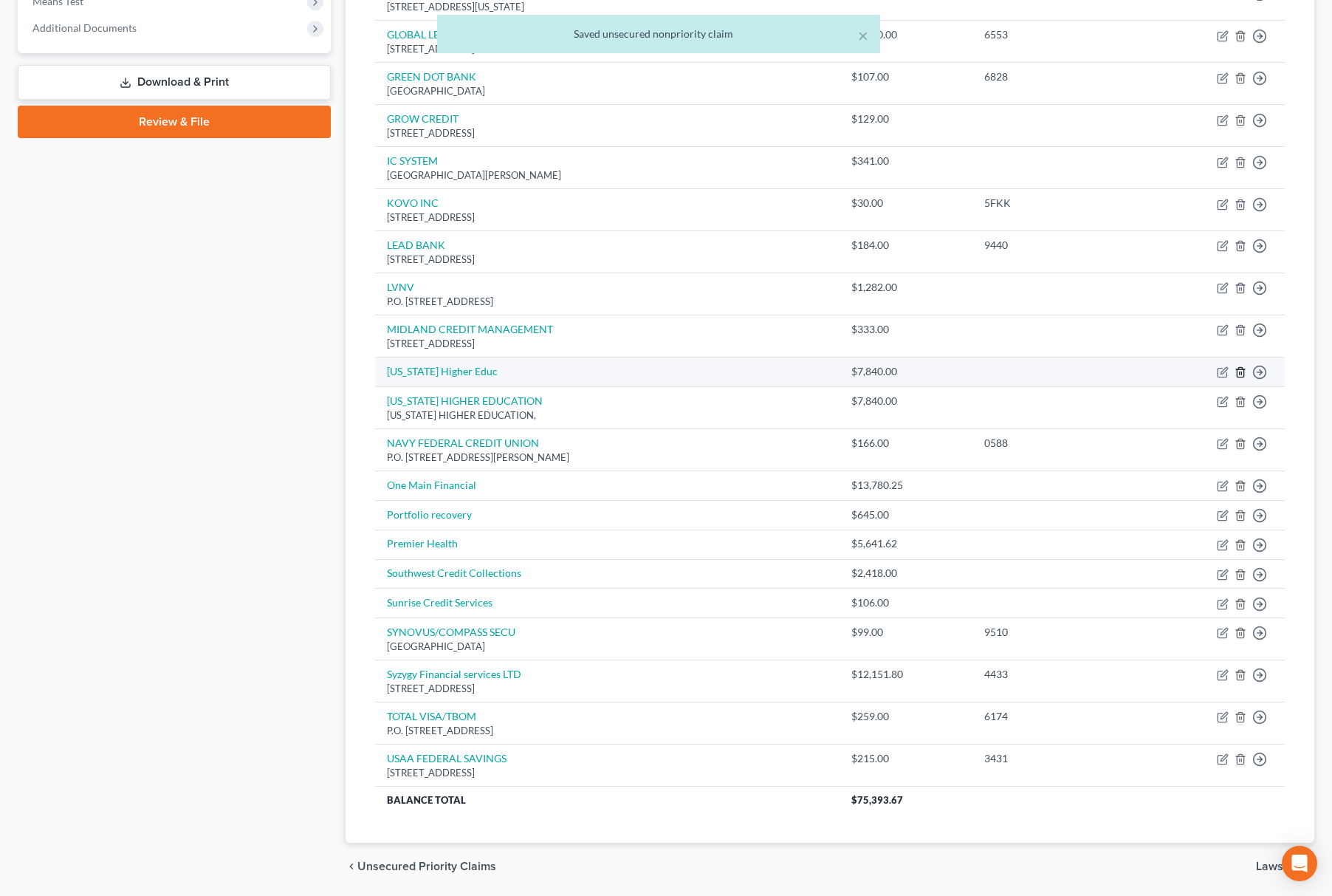
click at [1242, 373] on icon "button" at bounding box center [1240, 372] width 6 height 10
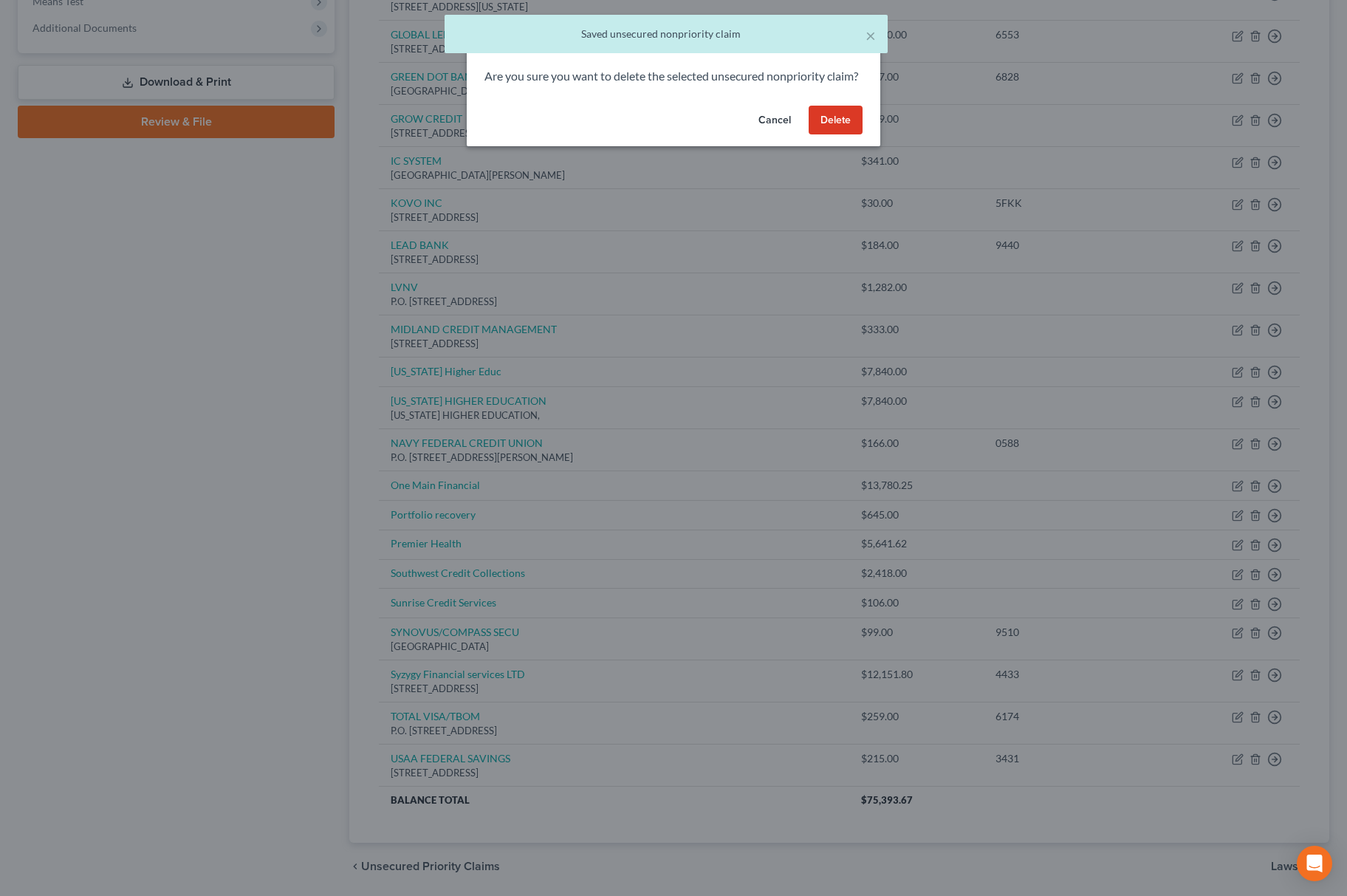
click at [863, 131] on div "Cancel Delete" at bounding box center [674, 122] width 414 height 47
click at [855, 135] on button "Delete" at bounding box center [835, 120] width 54 height 29
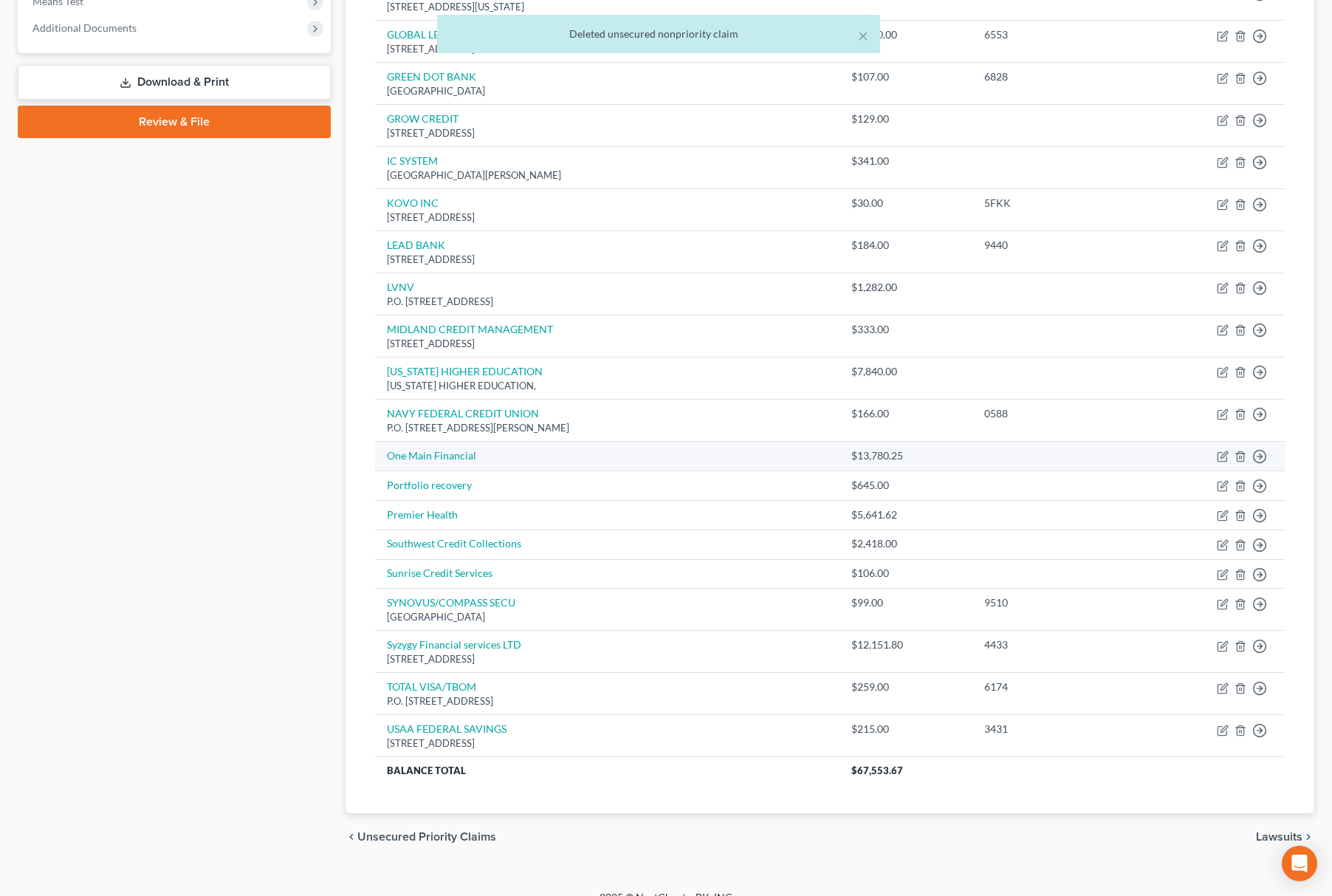
click at [1230, 467] on td "Move to D Move to E Move to G Move to Notice Only" at bounding box center [1215, 456] width 140 height 29
click at [1222, 458] on icon "button" at bounding box center [1223, 456] width 12 height 12
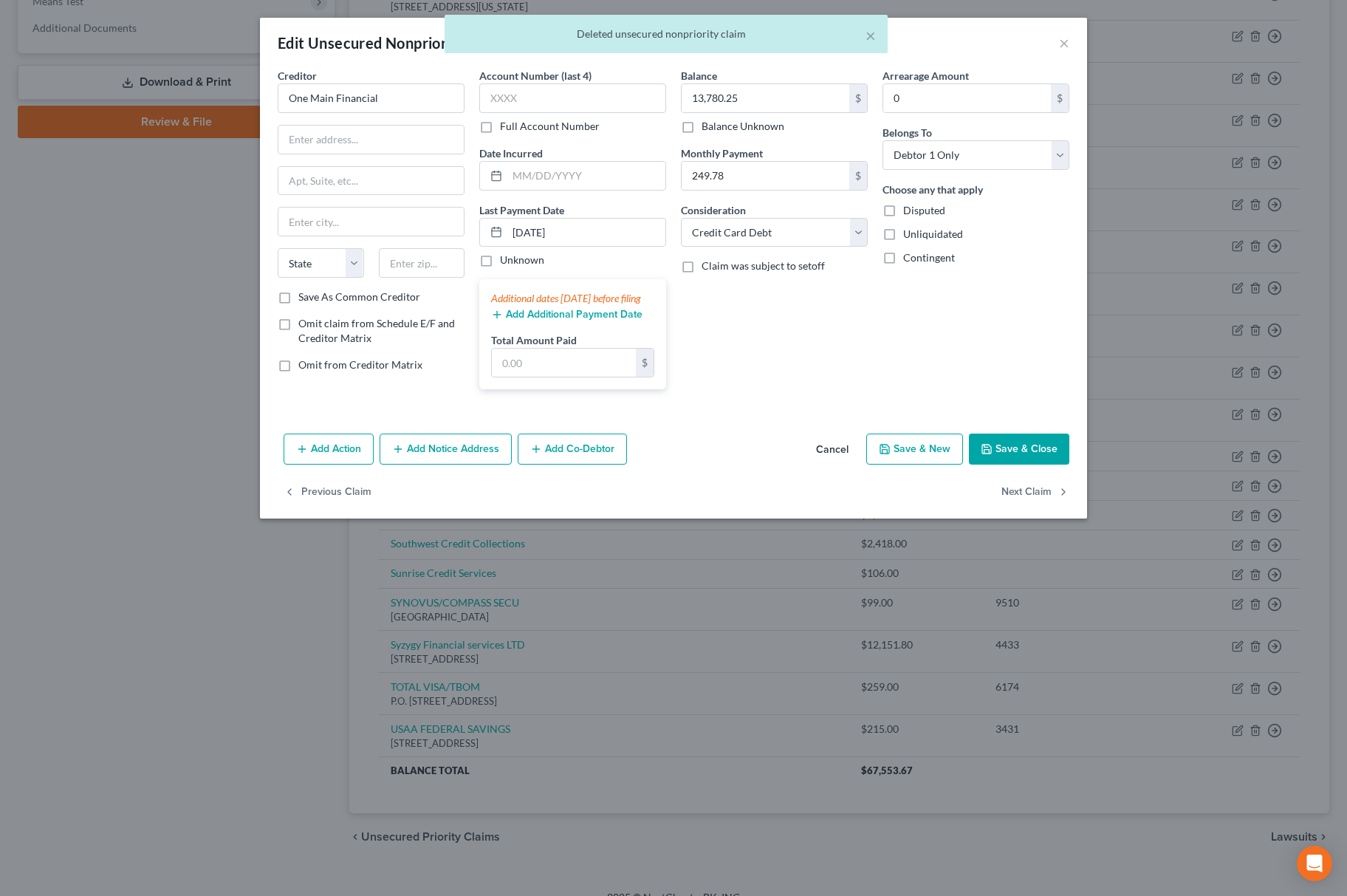
drag, startPoint x: 397, startPoint y: 115, endPoint x: 164, endPoint y: 121, distance: 233.1
click at [92, 121] on div "Edit Unsecured Nonpriority Claim × Creditor * One Main Financial State [US_STAT…" at bounding box center [674, 448] width 1347 height 896
drag, startPoint x: 397, startPoint y: 95, endPoint x: 0, endPoint y: 149, distance: 400.7
click at [0, 139] on html "Home New Case Client Portal Directory Cases Fairmax Law [PERSON_NAME][EMAIL_ADD…" at bounding box center [674, 162] width 1347 height 1507
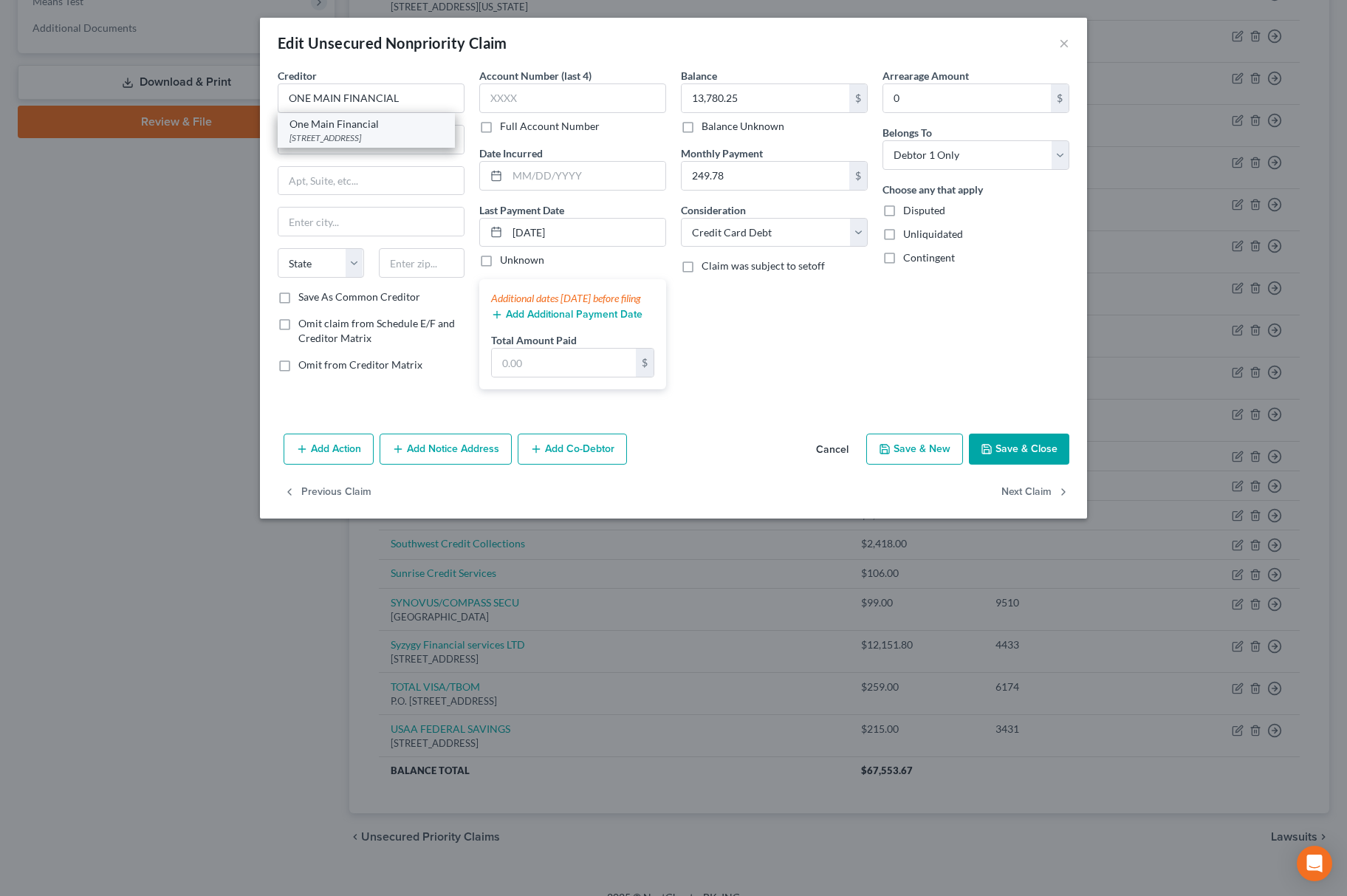
click at [323, 120] on div "One Main Financial" at bounding box center [366, 124] width 154 height 15
drag, startPoint x: 409, startPoint y: 95, endPoint x: 95, endPoint y: 99, distance: 314.0
click at [178, 104] on div "Edit Unsecured Nonpriority Claim × Creditor * One Main Financial [STREET_ADDRES…" at bounding box center [674, 448] width 1347 height 896
click at [998, 461] on button "Save & Close" at bounding box center [1019, 449] width 100 height 31
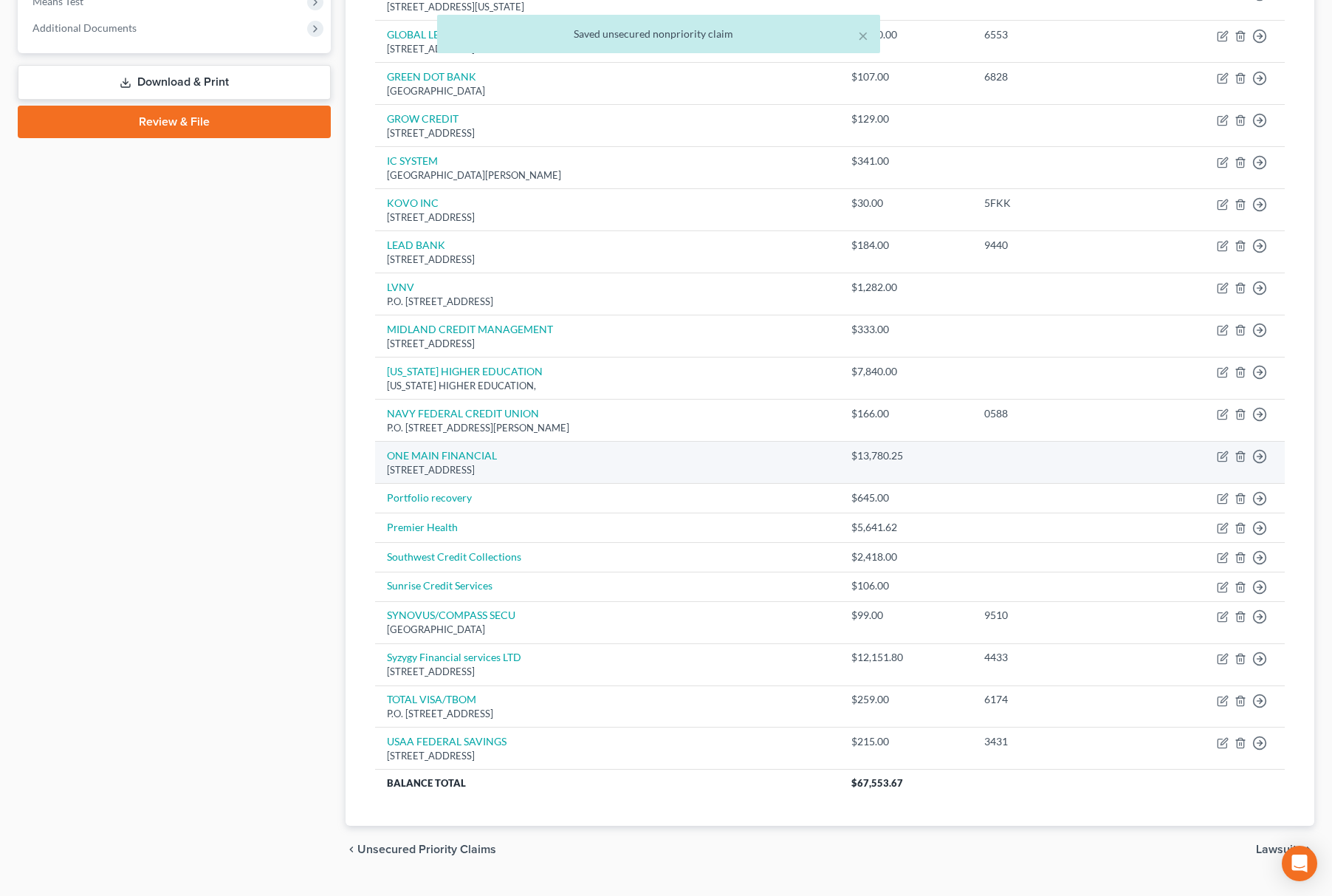
scroll to position [630, 0]
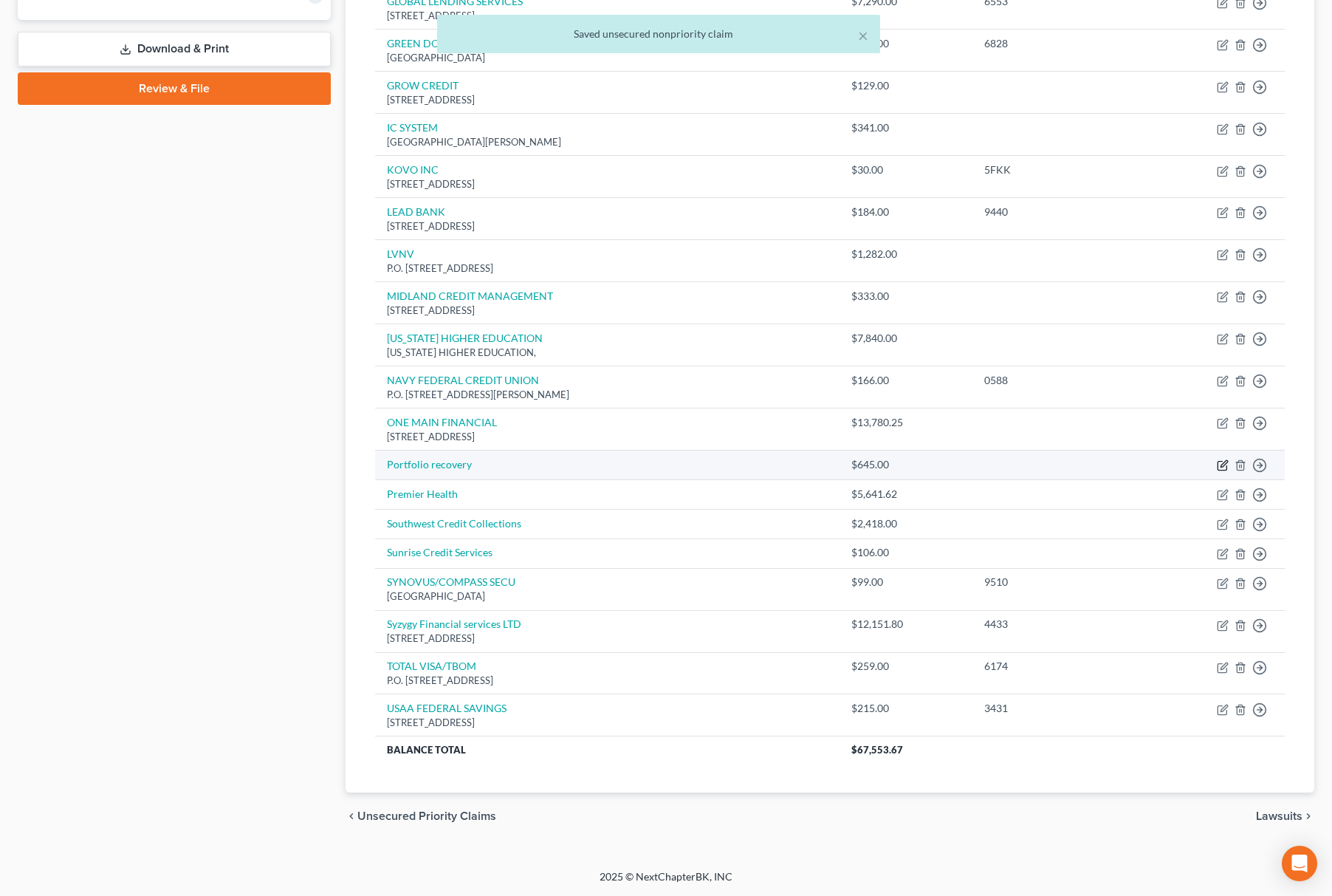
click at [1218, 462] on icon "button" at bounding box center [1222, 466] width 9 height 9
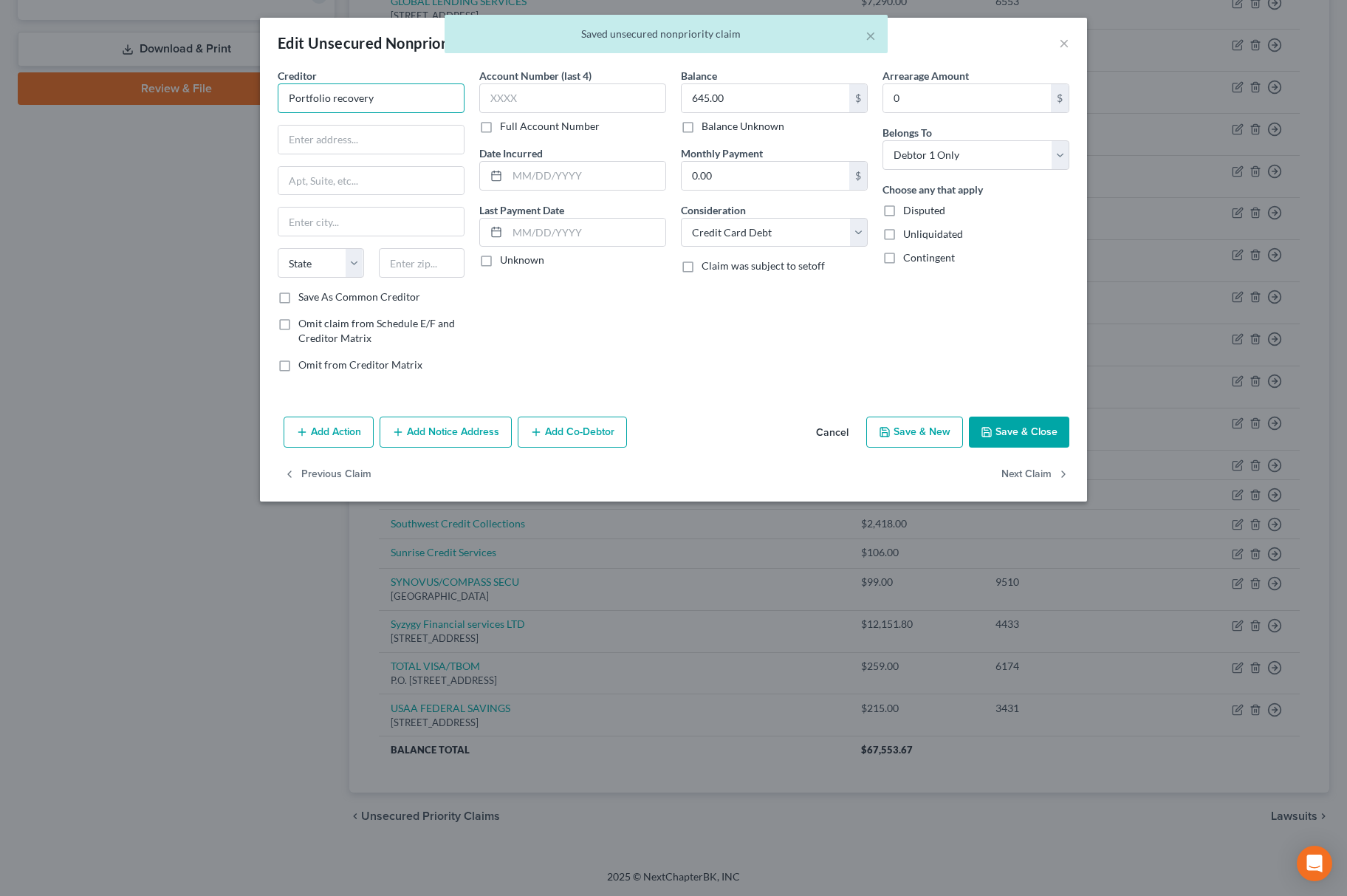
drag, startPoint x: 427, startPoint y: 100, endPoint x: 4, endPoint y: 100, distance: 423.0
click at [15, 100] on div "Edit Unsecured Nonpriority Claim × Creditor * Portfolio recovery State [US_STAT…" at bounding box center [674, 448] width 1347 height 896
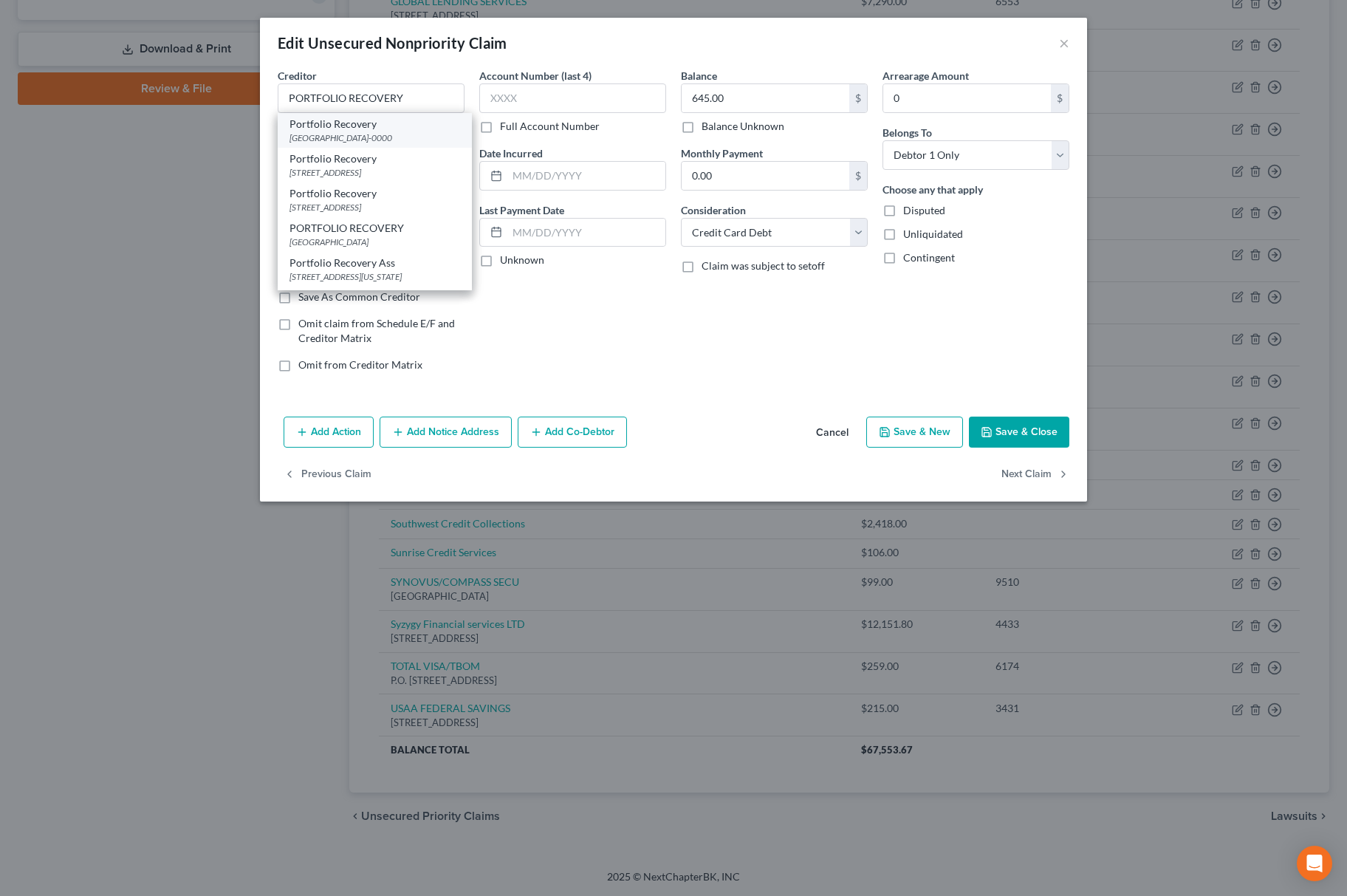
click at [374, 122] on div "Portfolio Recovery" at bounding box center [374, 124] width 170 height 15
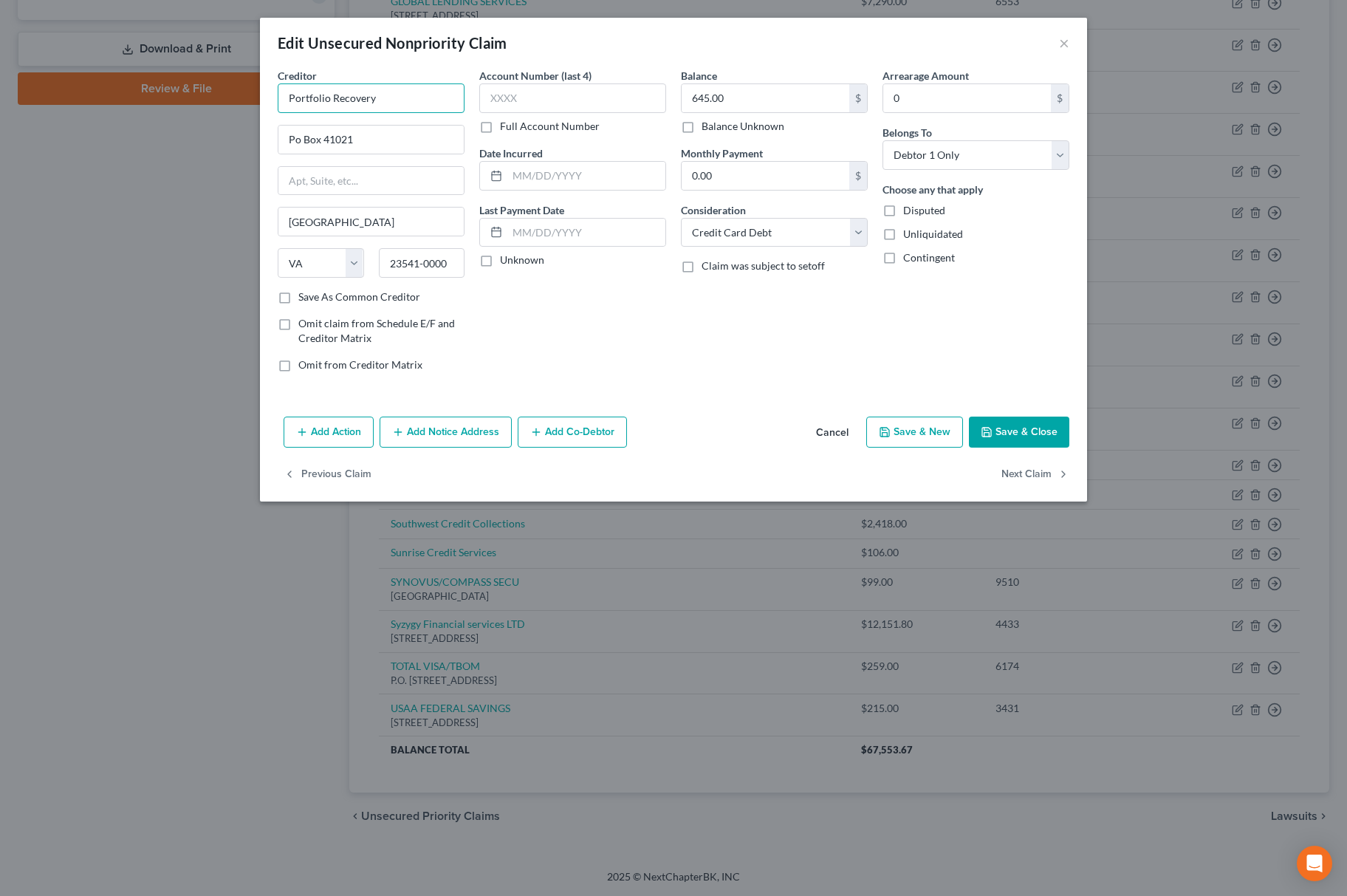
drag, startPoint x: 441, startPoint y: 99, endPoint x: -5, endPoint y: 90, distance: 446.1
click at [0, 90] on html "Home New Case Client Portal Directory Cases Fairmax Law [PERSON_NAME][EMAIL_ADD…" at bounding box center [674, 136] width 1347 height 1520
click at [1046, 432] on button "Save & Close" at bounding box center [1019, 431] width 100 height 31
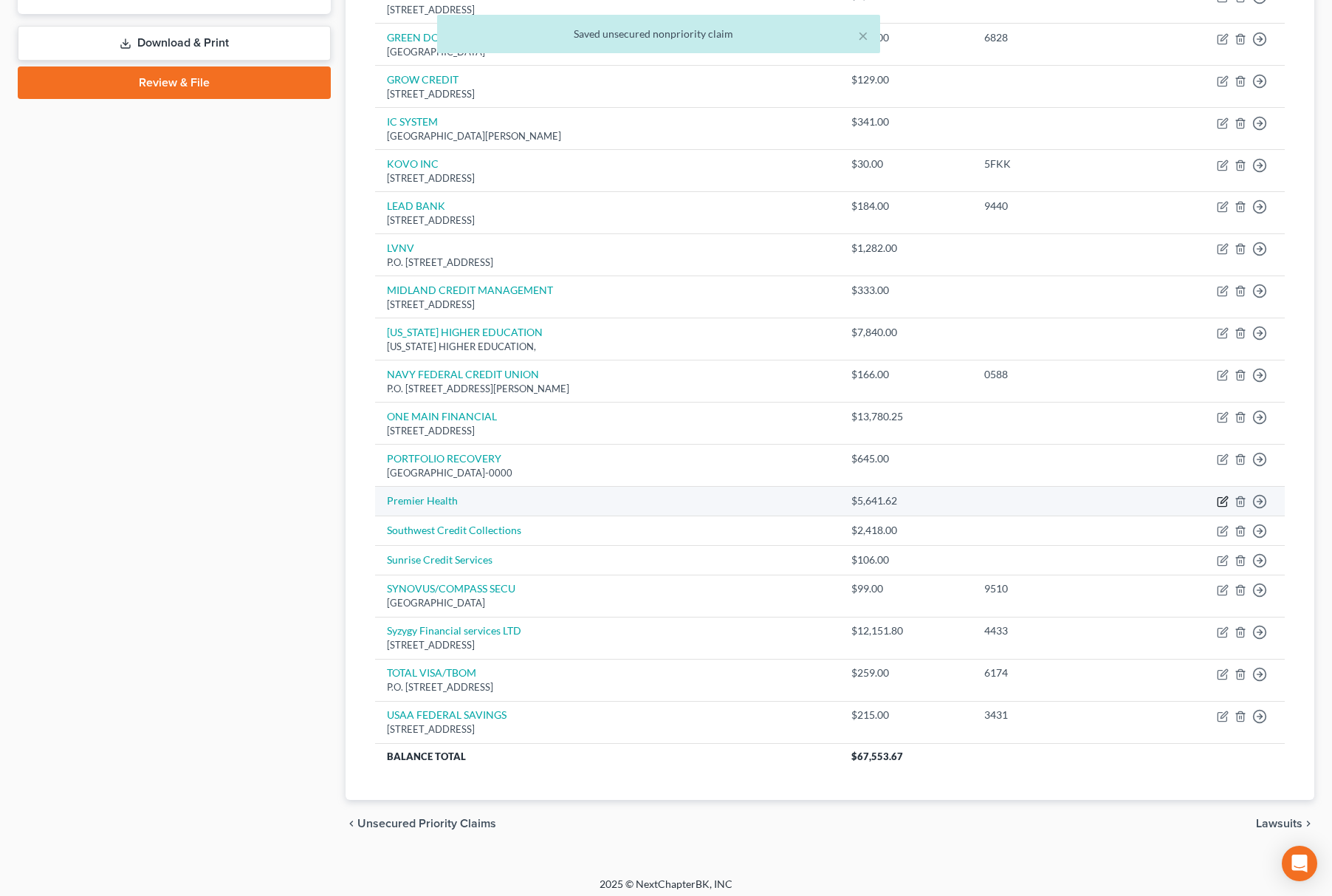
click at [1226, 506] on icon "button" at bounding box center [1223, 500] width 12 height 12
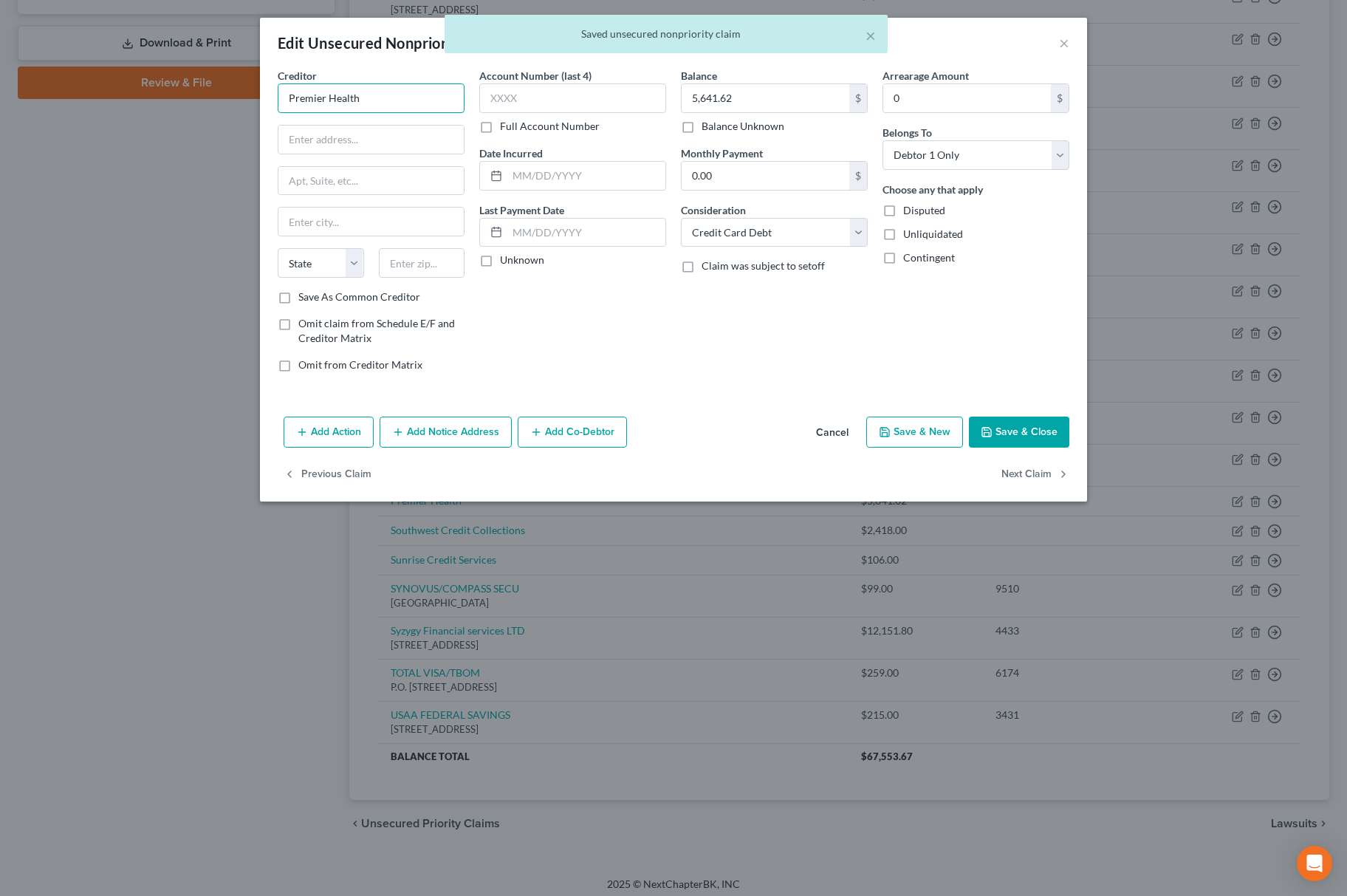
drag, startPoint x: 396, startPoint y: 96, endPoint x: 68, endPoint y: 90, distance: 328.1
click at [124, 95] on div "Edit Unsecured Nonpriority Claim × Creditor * Premier Health State [US_STATE] A…" at bounding box center [674, 448] width 1347 height 896
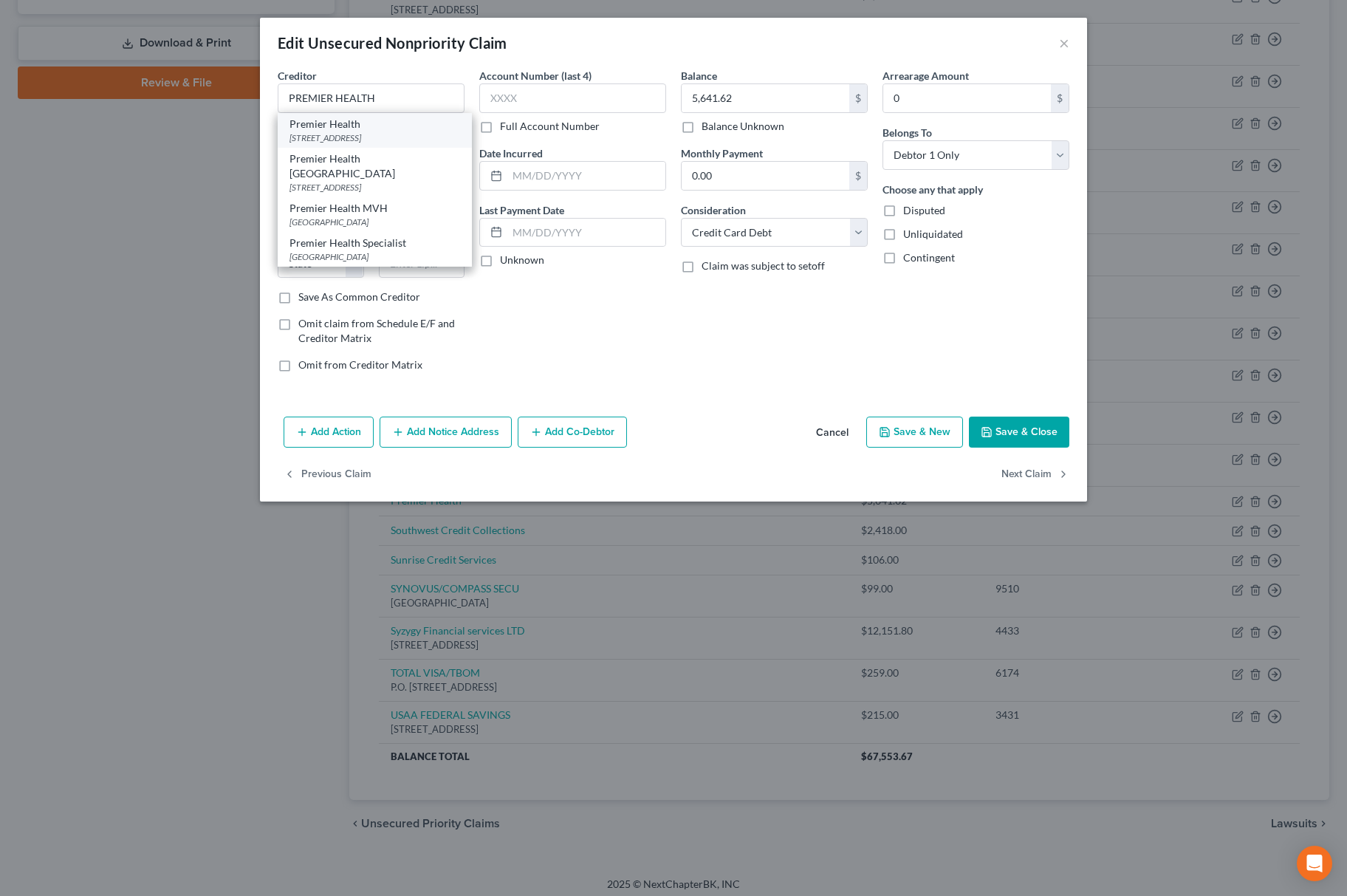
click at [351, 131] on div "[STREET_ADDRESS]" at bounding box center [374, 138] width 170 height 12
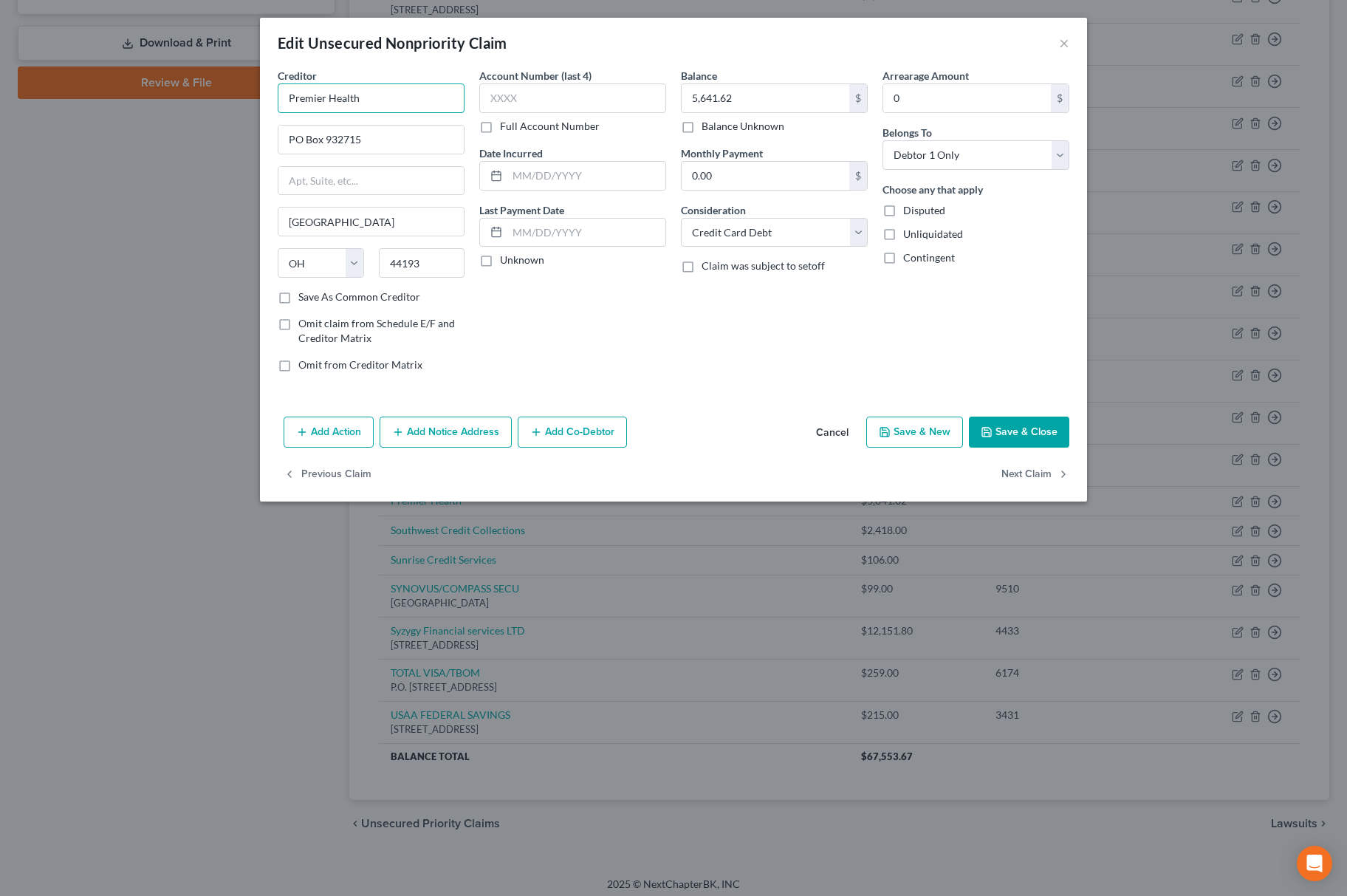
drag, startPoint x: 408, startPoint y: 101, endPoint x: 200, endPoint y: 95, distance: 208.1
click at [200, 95] on div "Edit Unsecured Nonpriority Claim × Creditor * Premier Health PO Box 932715 [GEO…" at bounding box center [674, 448] width 1347 height 896
click at [1046, 428] on button "Save & Close" at bounding box center [1019, 431] width 100 height 31
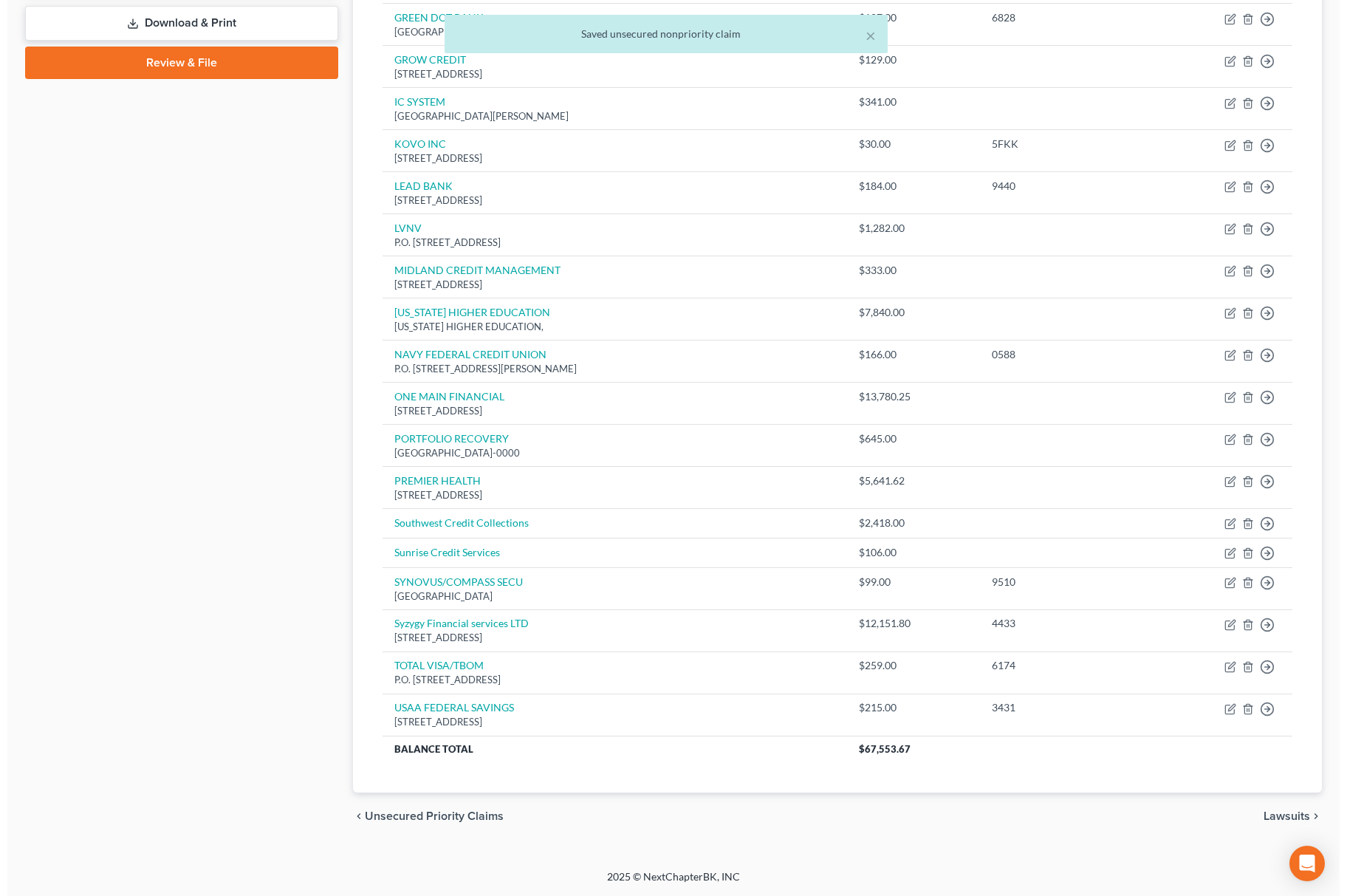
scroll to position [656, 0]
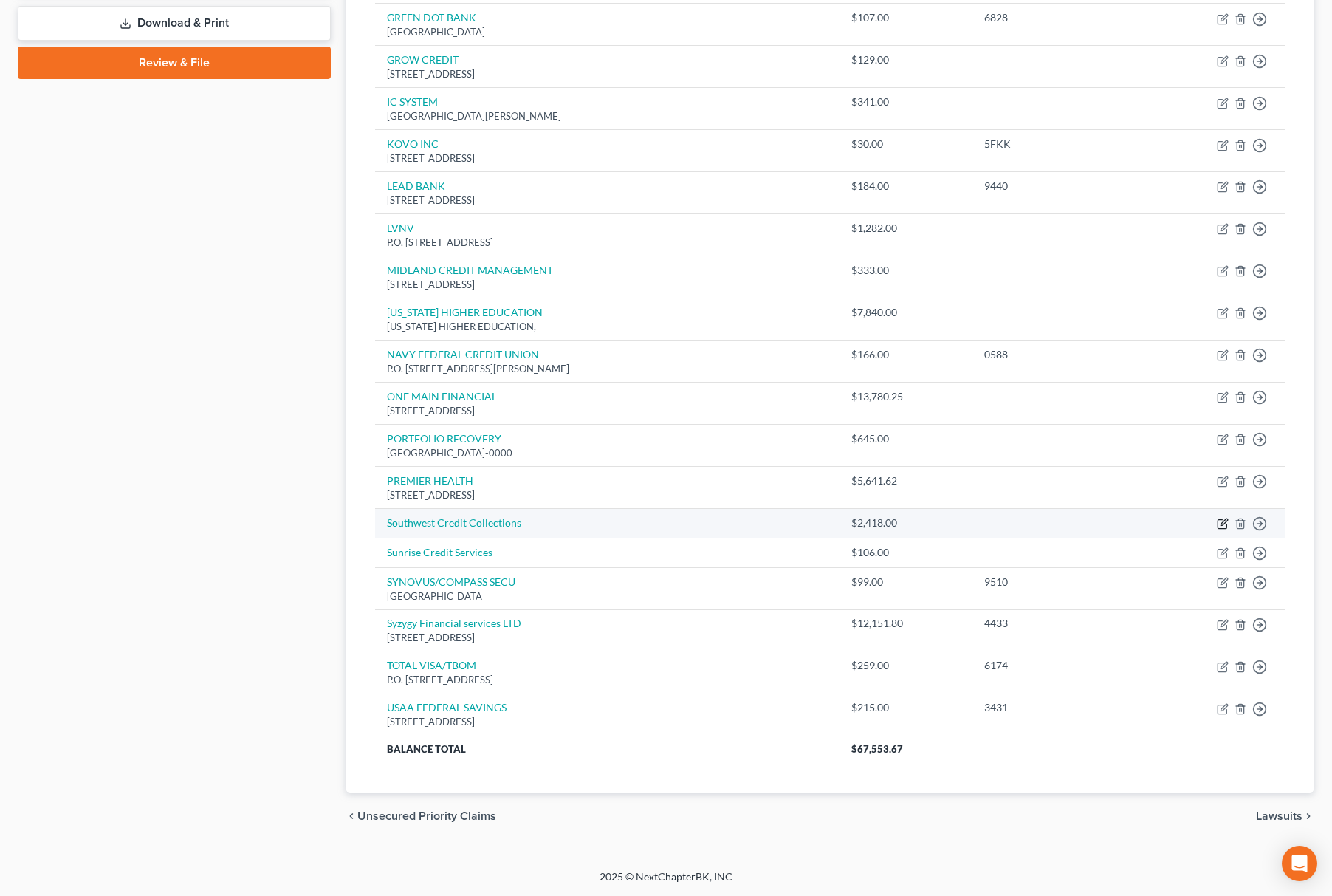
click at [1222, 524] on icon "button" at bounding box center [1224, 521] width 6 height 6
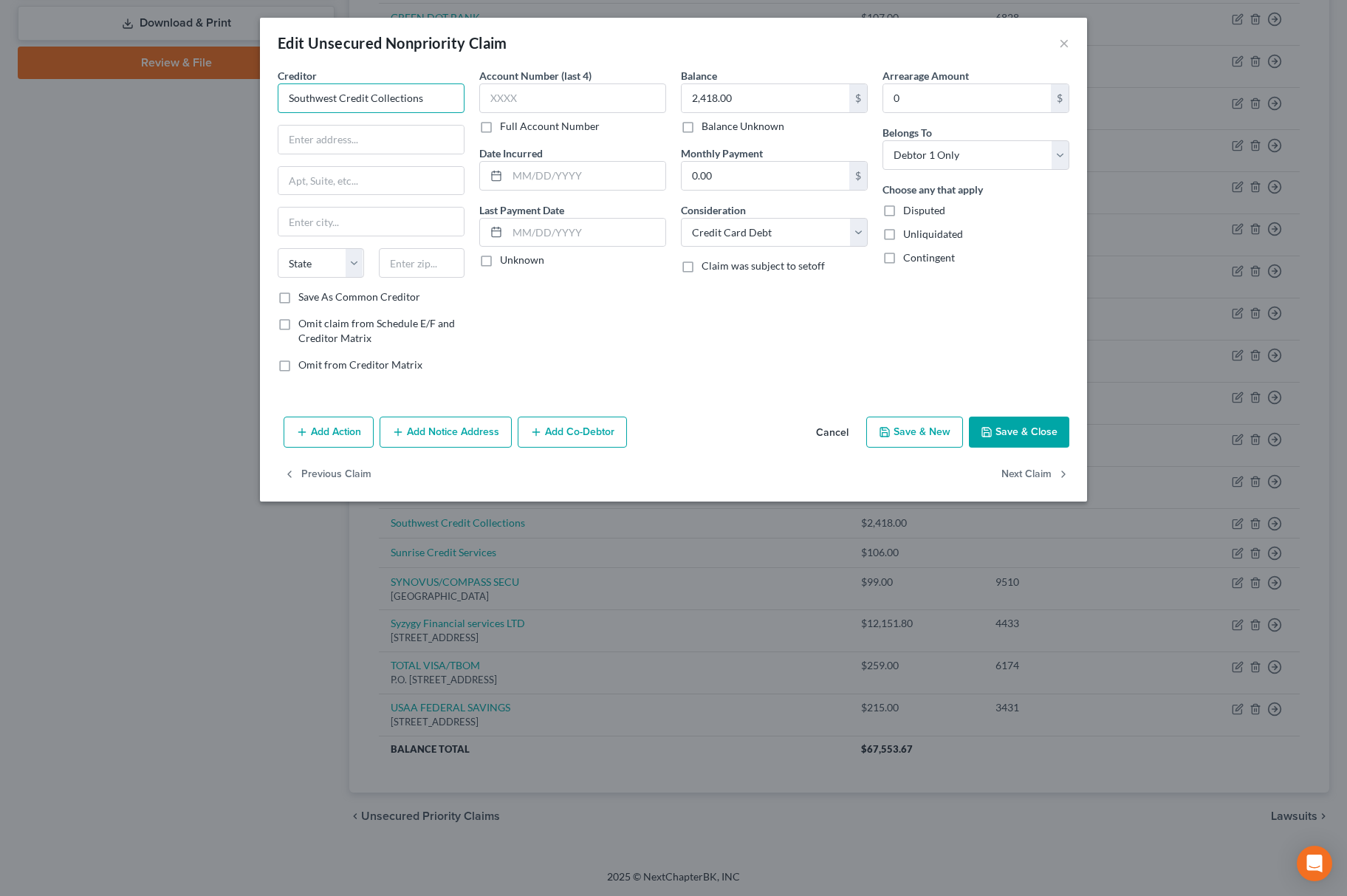
drag, startPoint x: 447, startPoint y: 101, endPoint x: 149, endPoint y: 101, distance: 298.0
click at [149, 101] on div "Edit Unsecured Nonpriority Claim × Creditor * Southwest Credit Collections Stat…" at bounding box center [674, 448] width 1347 height 896
click at [361, 104] on input "SOUTHWEST CREDIT COLLECTIONS" at bounding box center [371, 98] width 187 height 29
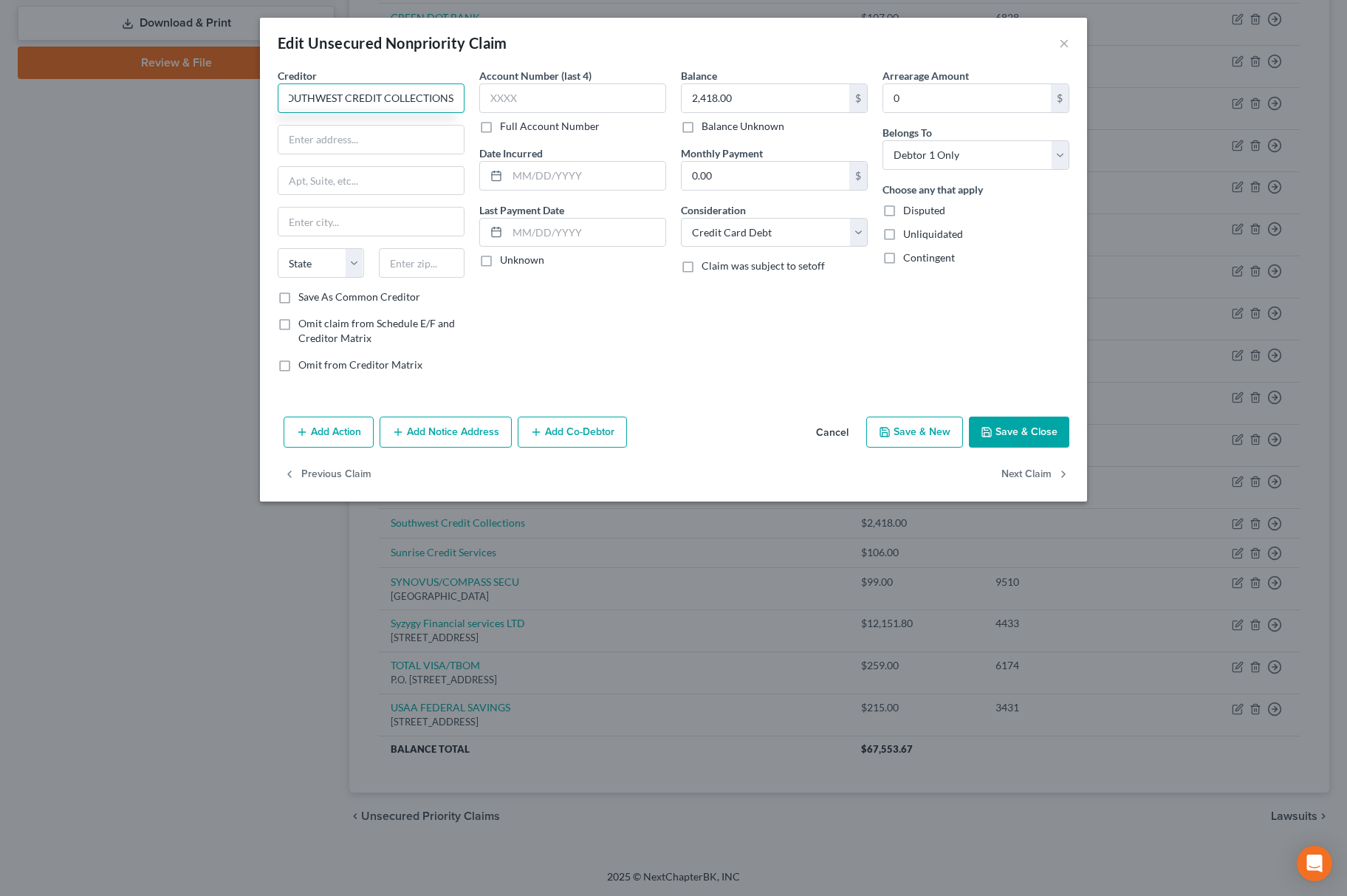
click at [361, 104] on input "SOUTHWEST CREDIT COLLECTIONS" at bounding box center [371, 98] width 187 height 29
click at [382, 131] on input "text" at bounding box center [371, 139] width 185 height 28
paste input "[STREET_ADDRESS]"
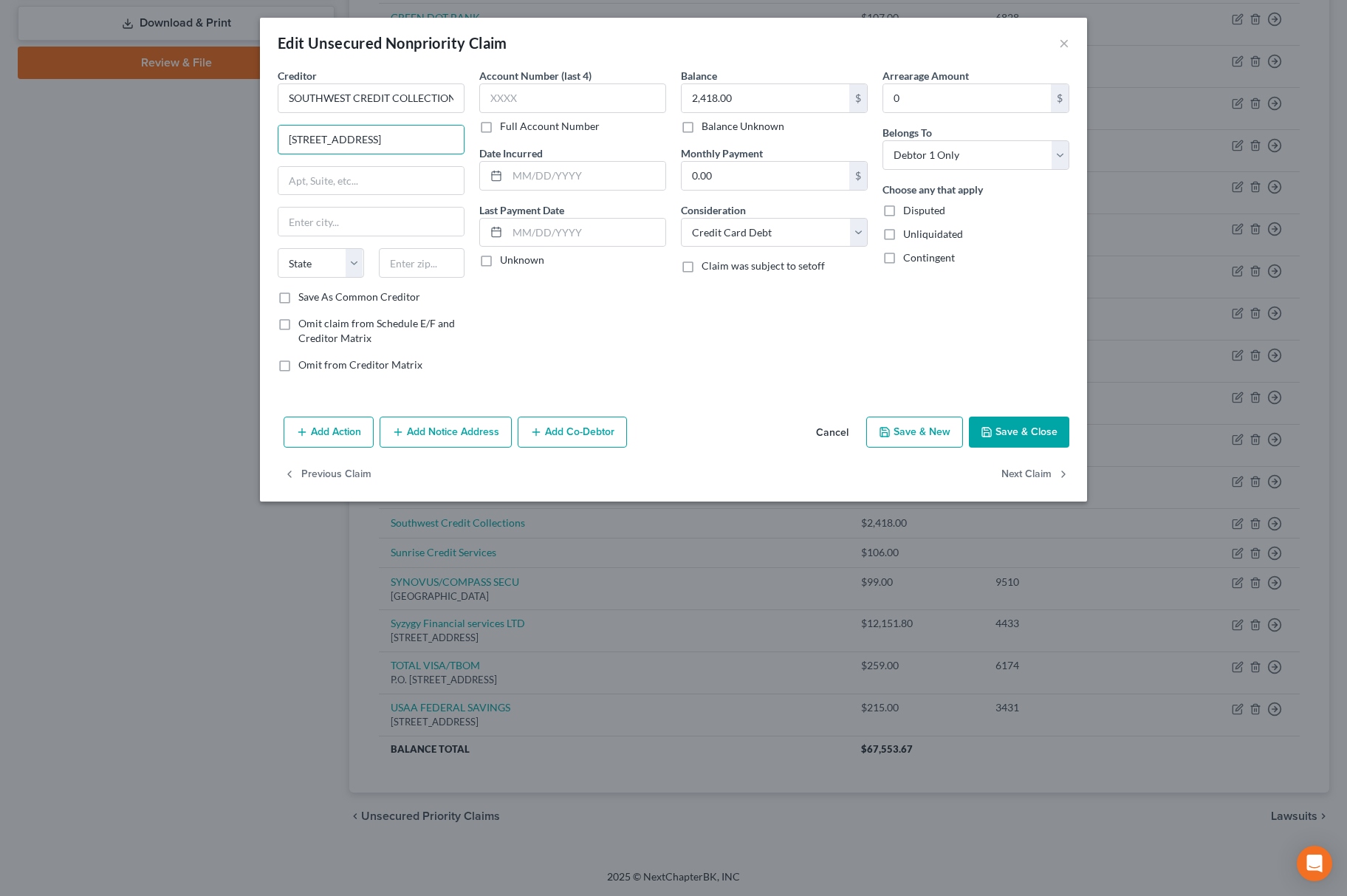
drag, startPoint x: 429, startPoint y: 137, endPoint x: 485, endPoint y: 127, distance: 56.9
click at [485, 127] on div "Creditor * SOUTHWEST CREDIT COLLECTIONS [STREET_ADDRESS][GEOGRAPHIC_DATA][US_ST…" at bounding box center [674, 226] width 807 height 316
drag, startPoint x: 412, startPoint y: 133, endPoint x: 429, endPoint y: 130, distance: 17.3
click at [427, 133] on input "[STREET_ADDRESS]" at bounding box center [371, 139] width 185 height 28
click at [421, 131] on input "[STREET_ADDRESS]" at bounding box center [371, 139] width 185 height 28
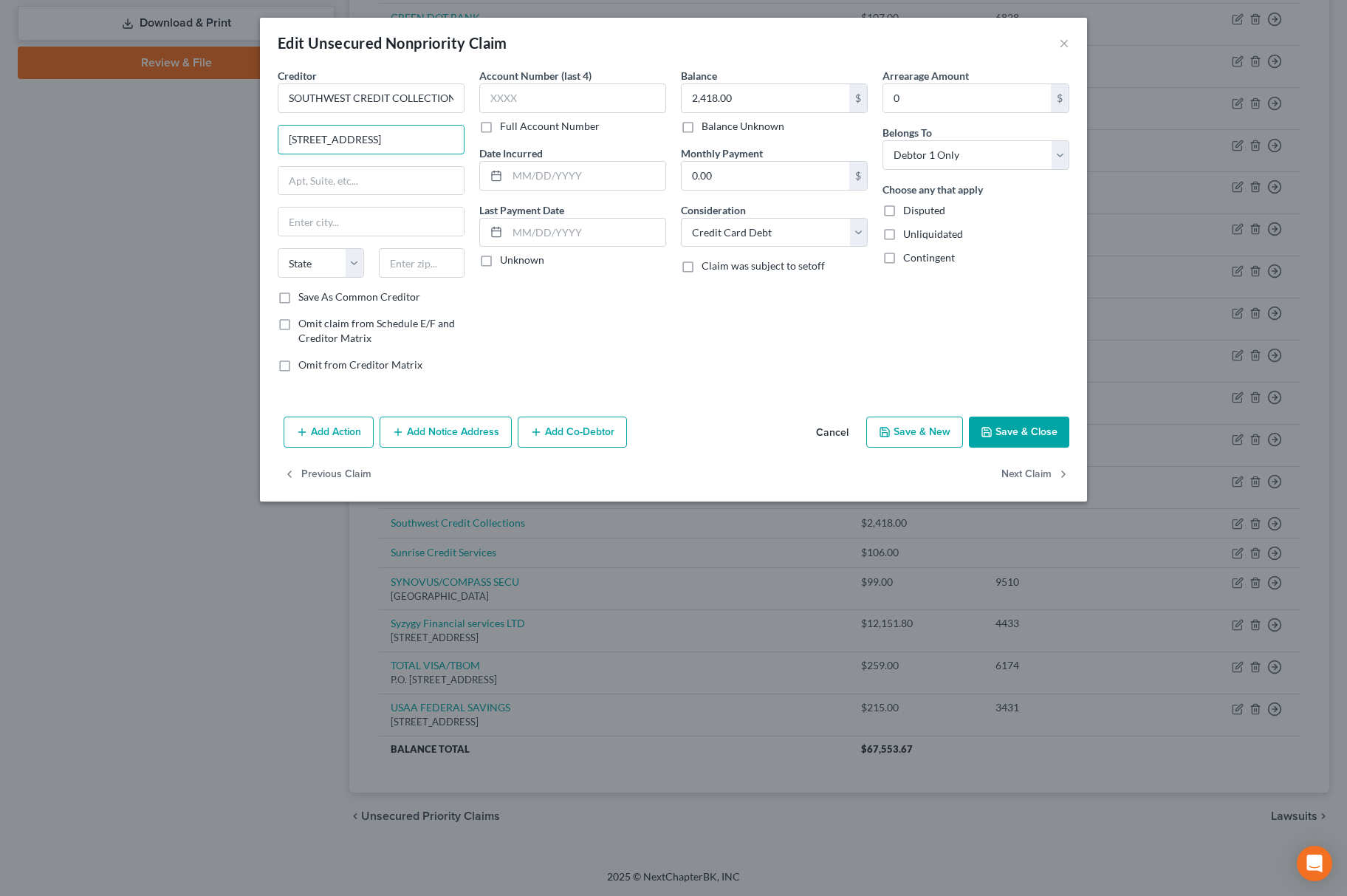
drag, startPoint x: 422, startPoint y: 142, endPoint x: 502, endPoint y: 139, distance: 80.1
click at [502, 139] on div "Creditor * SOUTHWEST CREDIT COLLECTIONS [STREET_ADDRESS][GEOGRAPHIC_DATA][US_ST…" at bounding box center [674, 226] width 807 height 316
click at [402, 271] on input "text" at bounding box center [421, 263] width 86 height 29
paste input "75007"
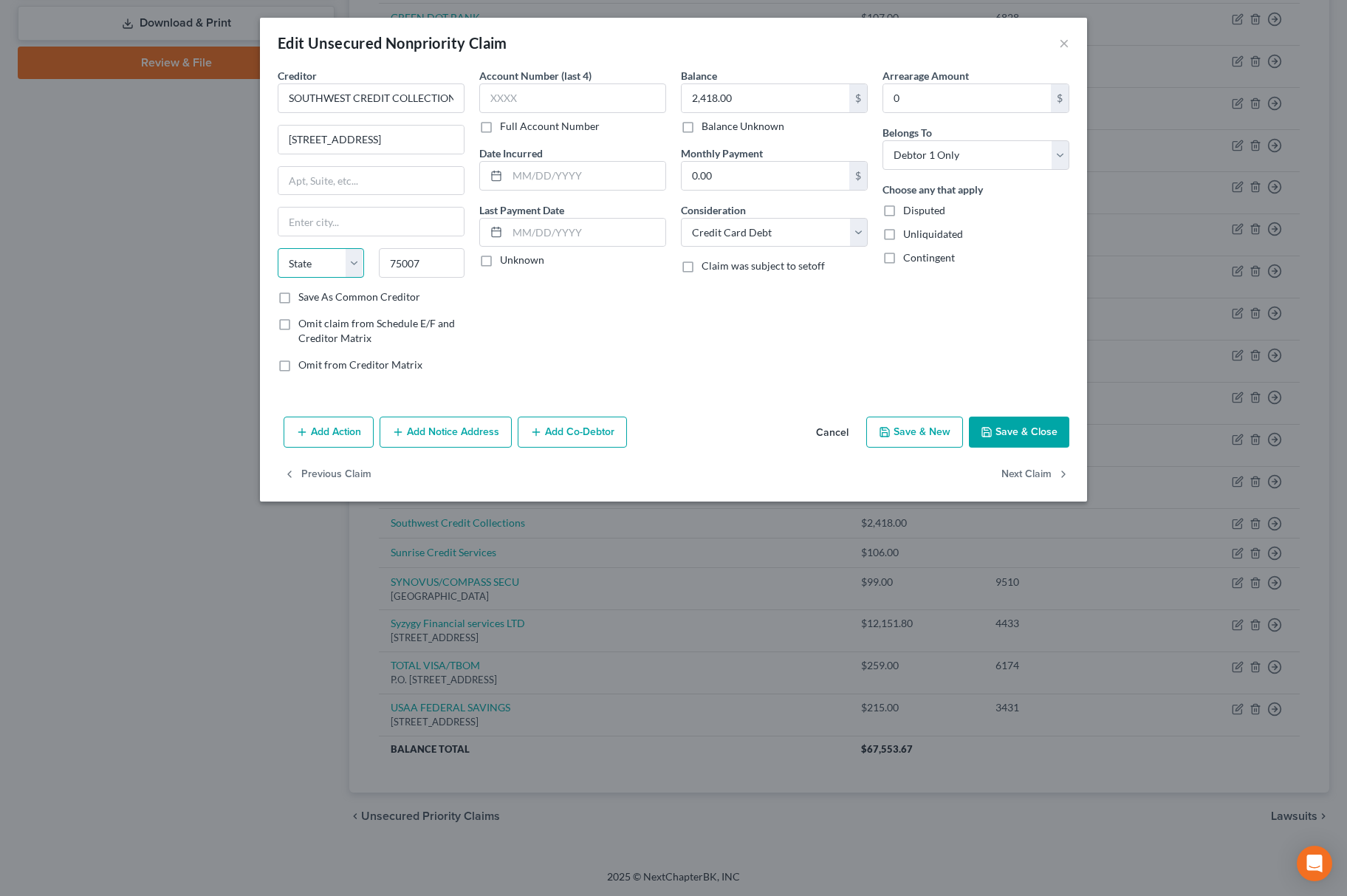
click at [328, 266] on select "State [US_STATE] AK AR AZ CA CO CT DE DC [GEOGRAPHIC_DATA] [GEOGRAPHIC_DATA] GU…" at bounding box center [320, 263] width 86 height 29
click at [278, 249] on select "State [US_STATE] AK AR AZ CA CO CT DE DC [GEOGRAPHIC_DATA] [GEOGRAPHIC_DATA] GU…" at bounding box center [320, 263] width 86 height 29
drag, startPoint x: 434, startPoint y: 133, endPoint x: 517, endPoint y: 133, distance: 83.0
click at [517, 133] on div "Creditor * SOUTHWEST CREDIT COLLECTIONS [STREET_ADDRESS][GEOGRAPHIC_DATA] [US_S…" at bounding box center [674, 226] width 807 height 316
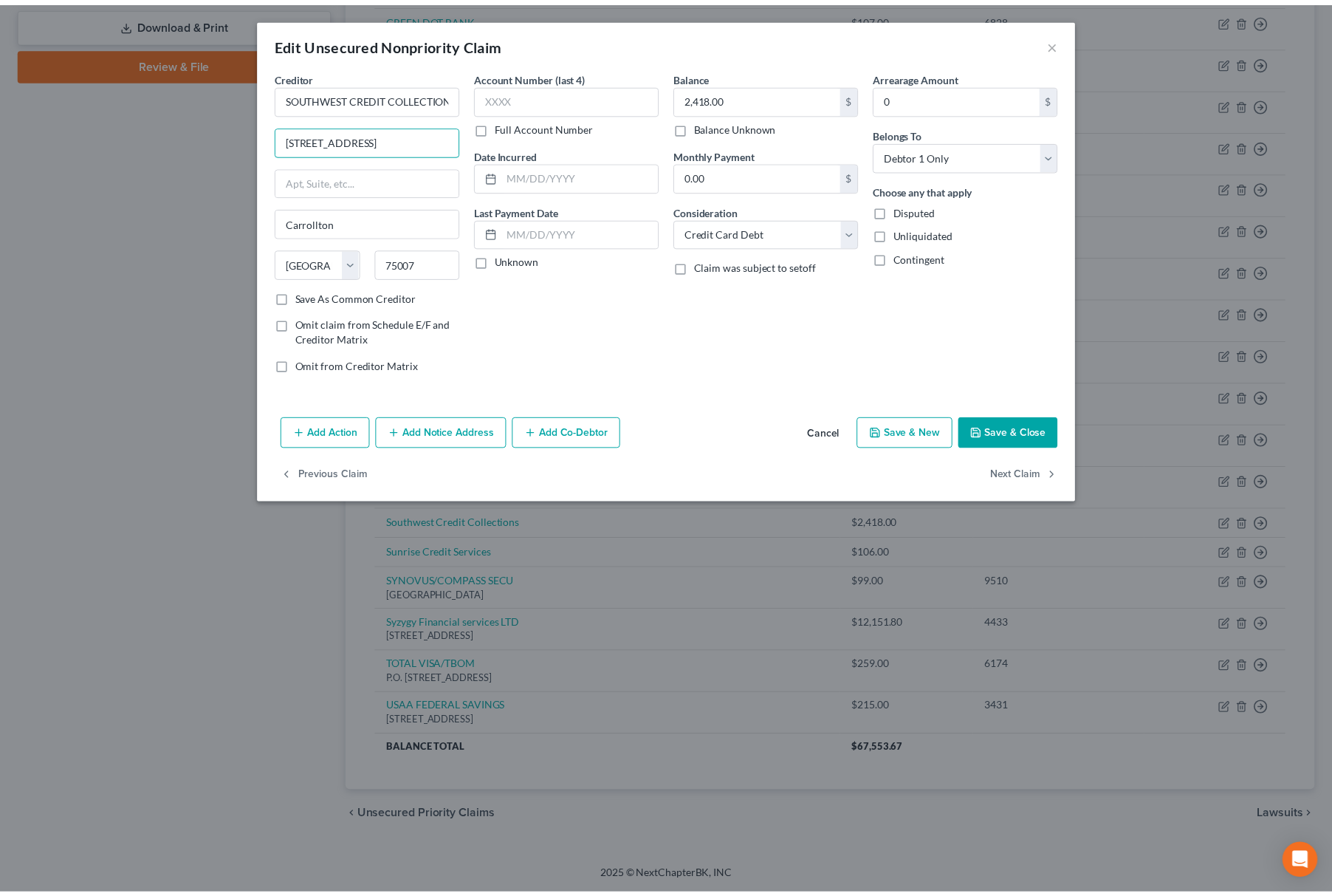
scroll to position [0, 0]
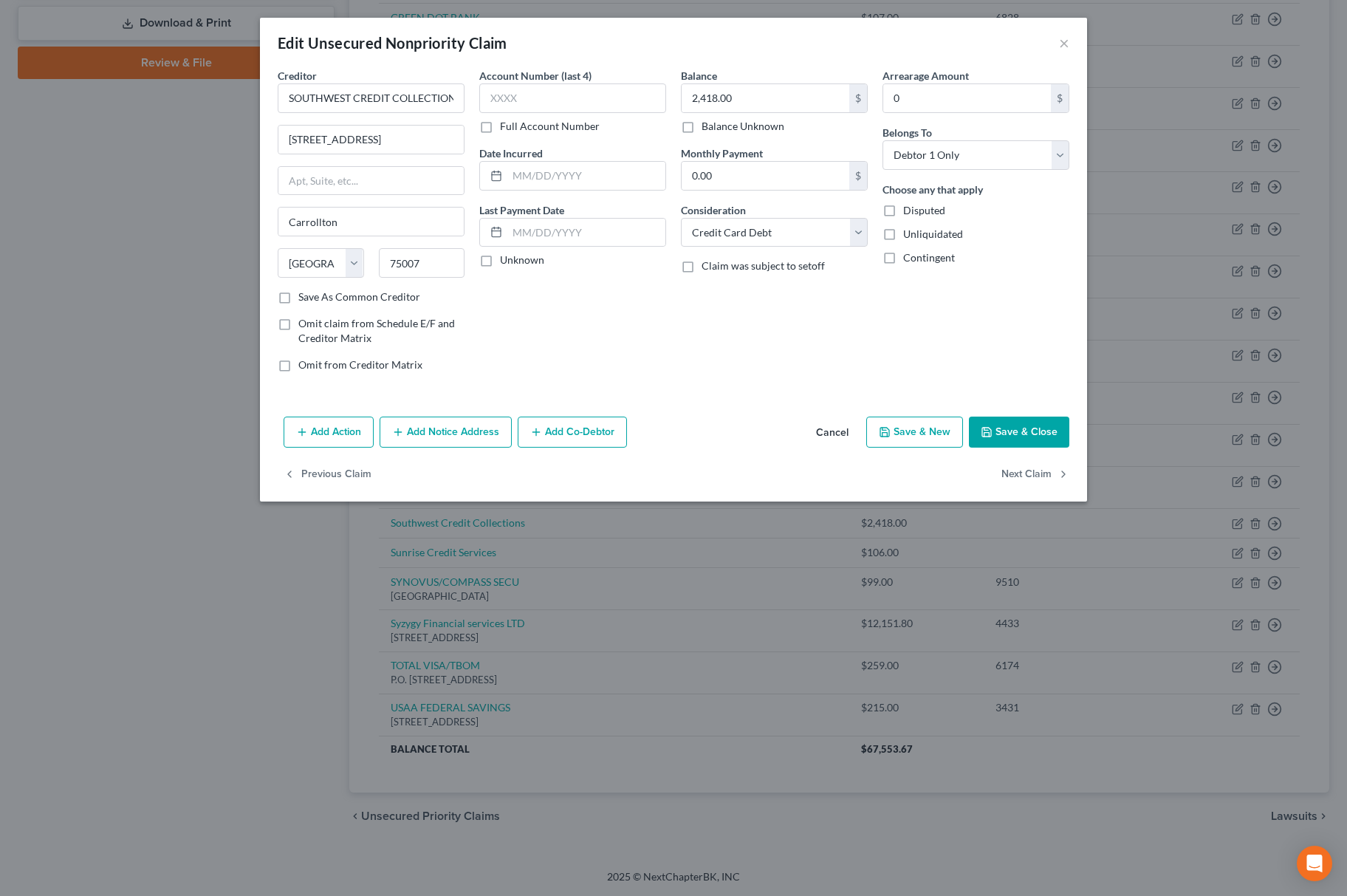
click at [991, 425] on button "Save & Close" at bounding box center [1019, 431] width 100 height 31
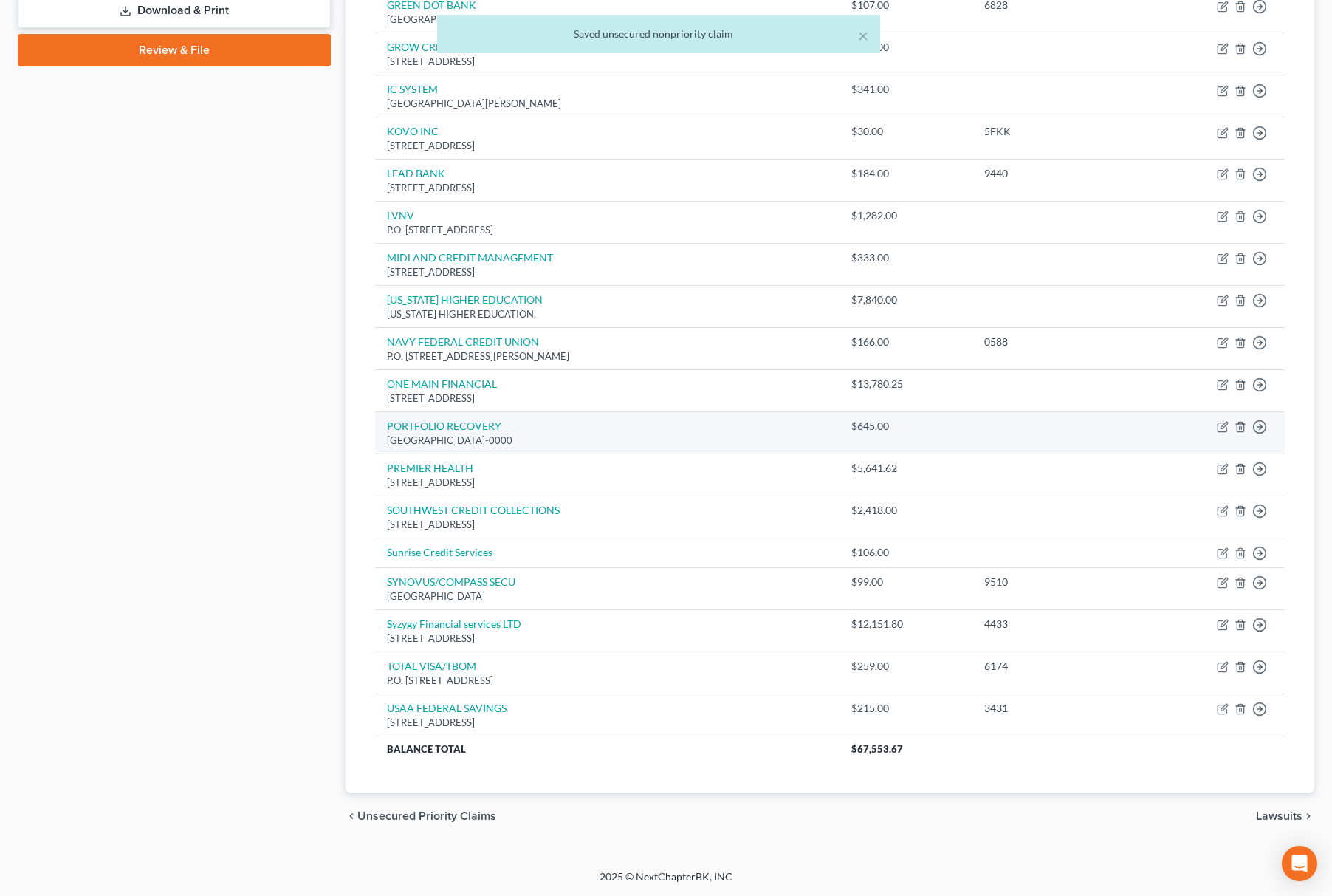
scroll to position [668, 0]
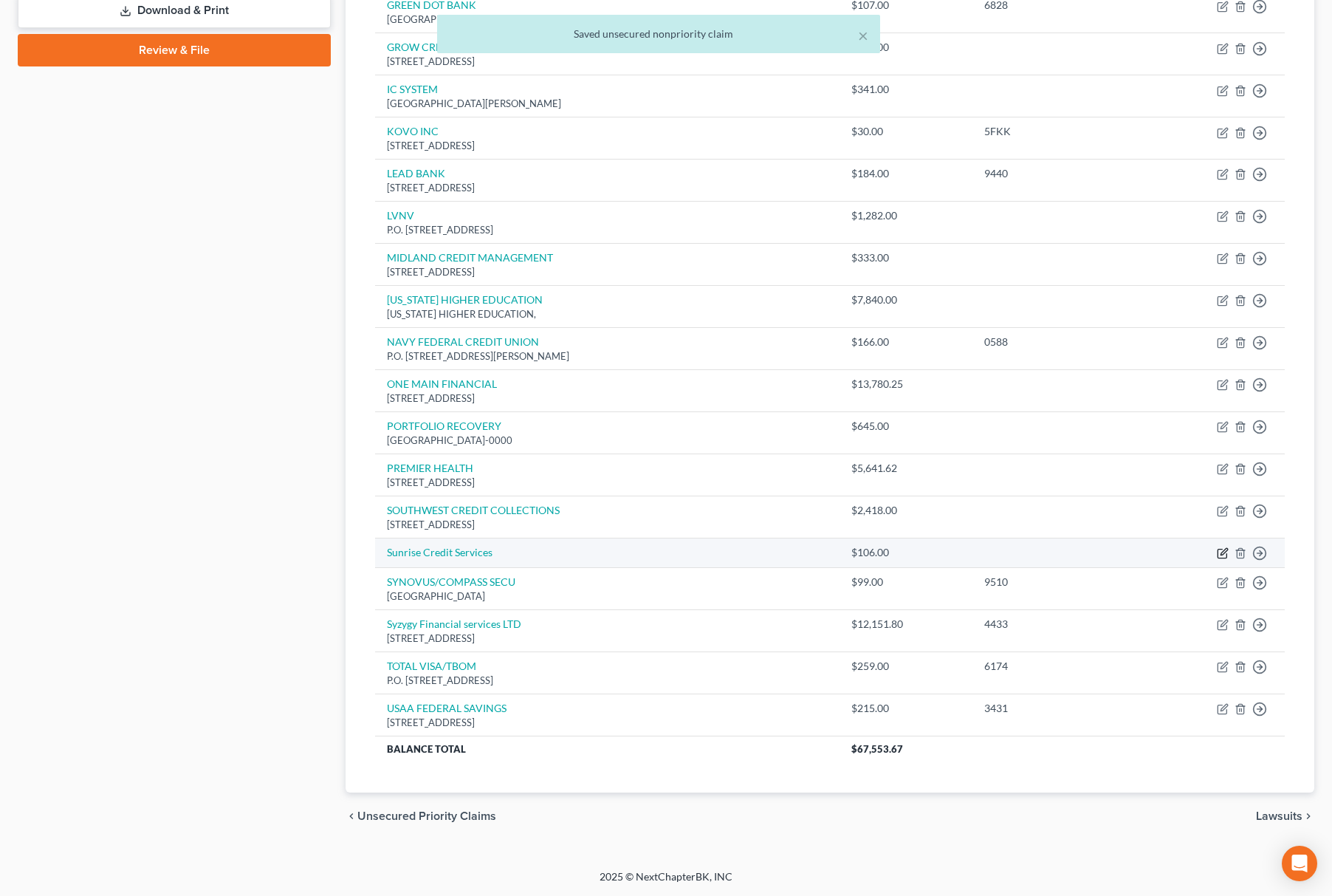
click at [1226, 549] on icon "button" at bounding box center [1223, 553] width 12 height 12
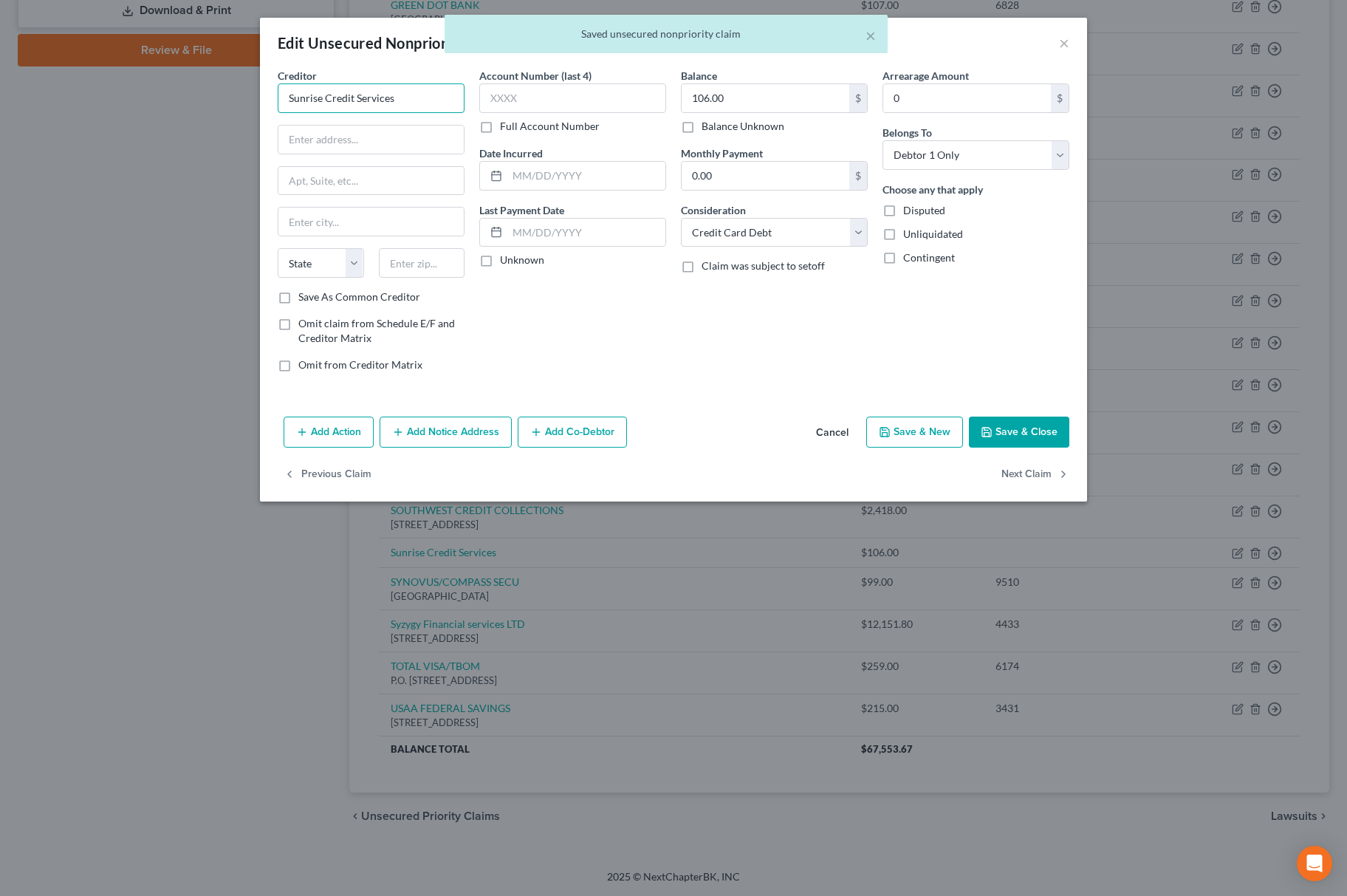
drag, startPoint x: 435, startPoint y: 95, endPoint x: -5, endPoint y: 86, distance: 440.1
click at [0, 86] on html "Home New Case Client Portal Directory Cases Fairmax Law [PERSON_NAME][EMAIL_ADD…" at bounding box center [674, 116] width 1347 height 1558
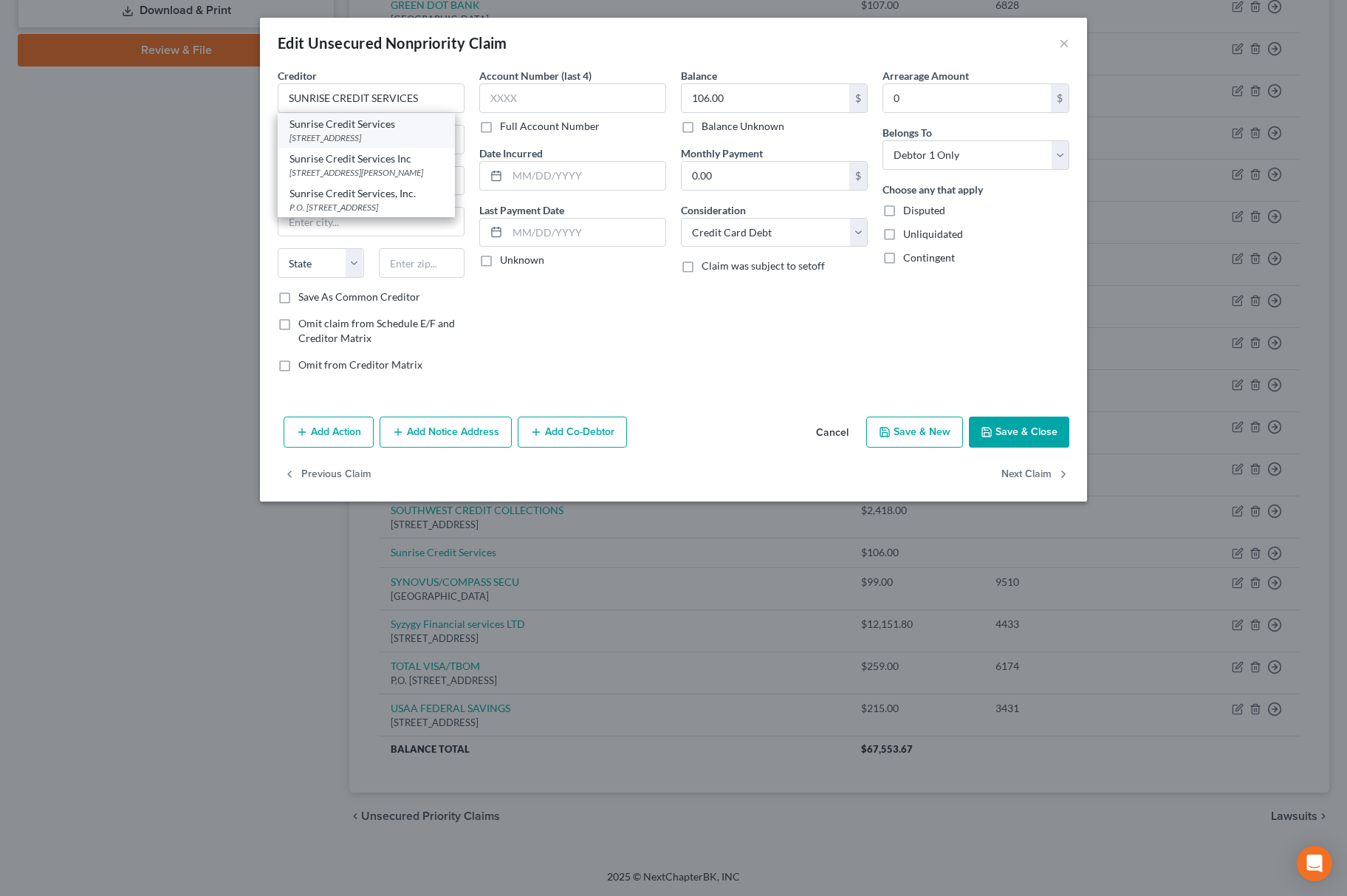
click at [369, 143] on div "[STREET_ADDRESS]" at bounding box center [366, 138] width 154 height 12
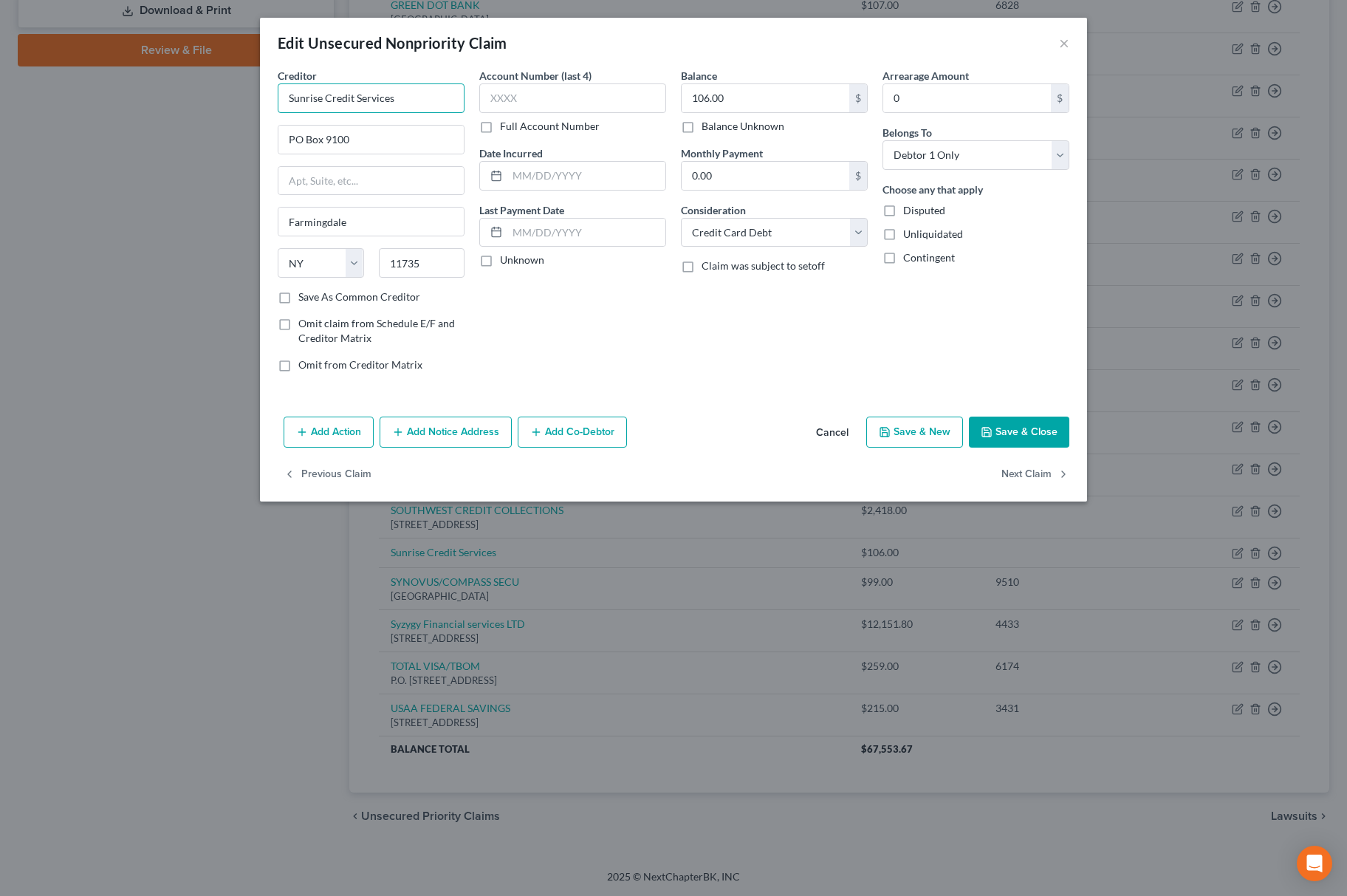
drag, startPoint x: 431, startPoint y: 98, endPoint x: -5, endPoint y: 127, distance: 437.0
click at [0, 127] on html "Home New Case Client Portal Directory Cases Fairmax Law [PERSON_NAME][EMAIL_ADD…" at bounding box center [674, 116] width 1347 height 1558
click at [1011, 444] on button "Save & Close" at bounding box center [1019, 431] width 100 height 31
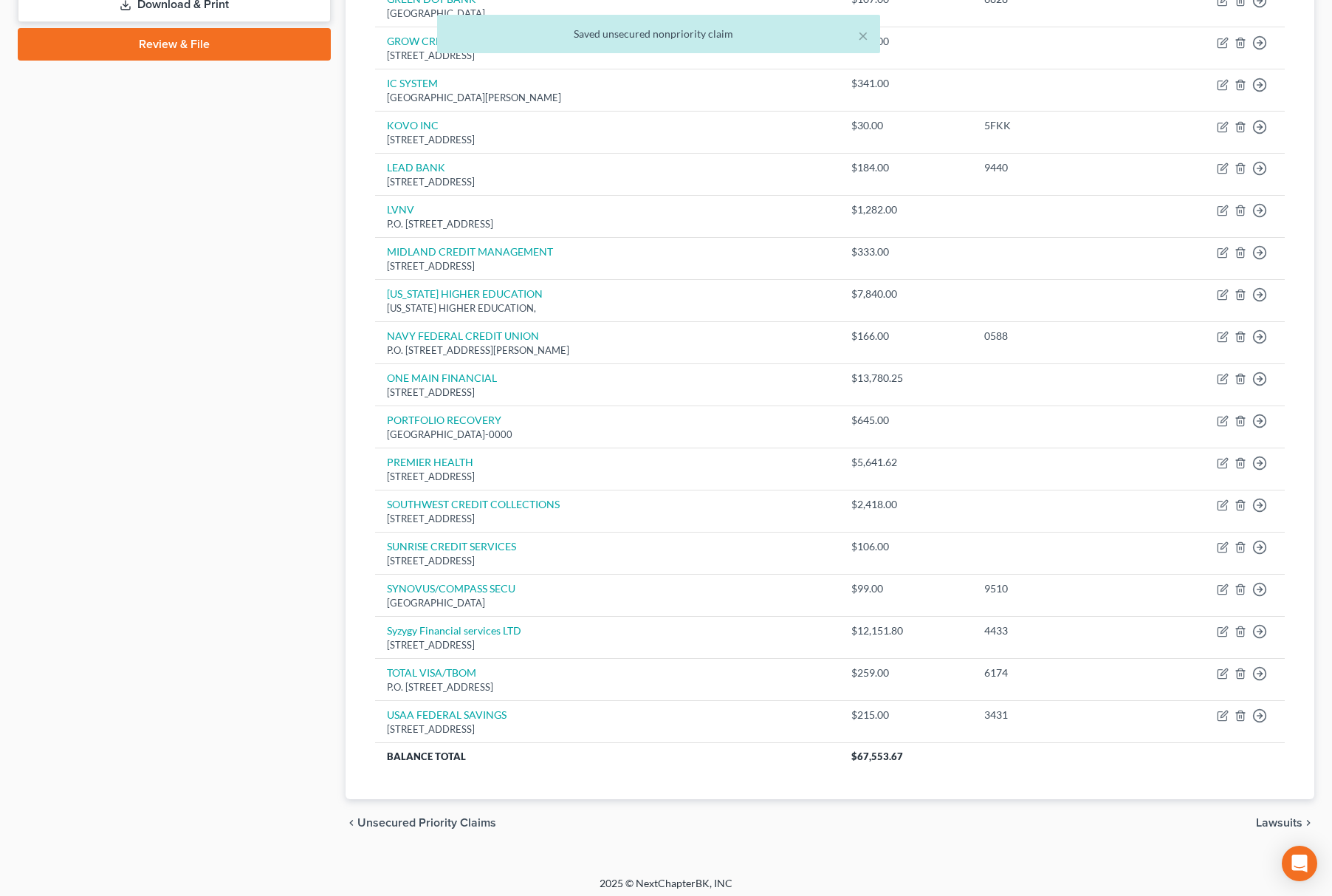
scroll to position [680, 0]
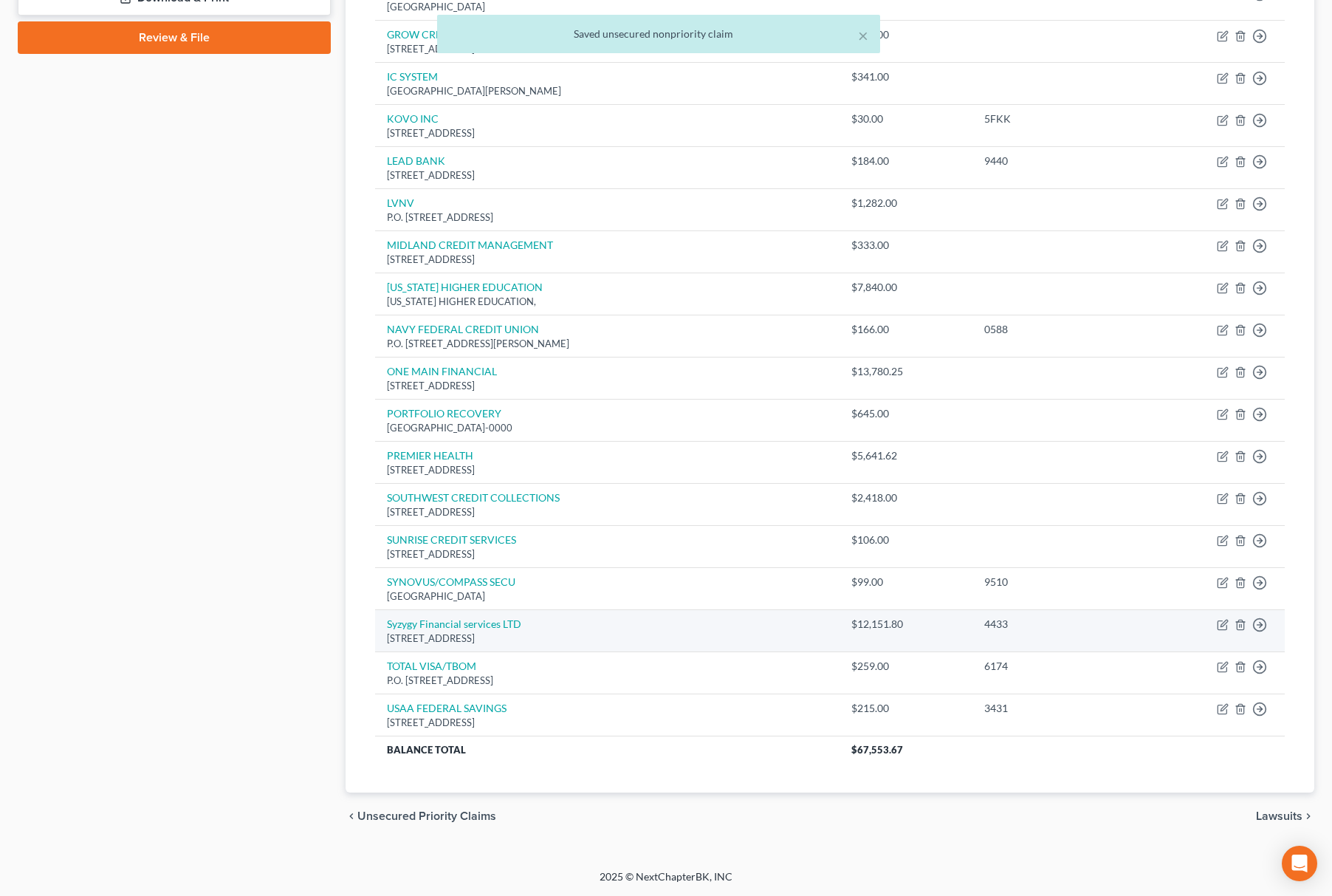
click at [1229, 618] on td "Move to D Move to E Move to G Move to Notice Only" at bounding box center [1215, 630] width 140 height 42
click at [1229, 627] on td "Move to D Move to E Move to G Move to Notice Only" at bounding box center [1215, 630] width 140 height 42
click at [1224, 621] on icon "button" at bounding box center [1223, 624] width 12 height 12
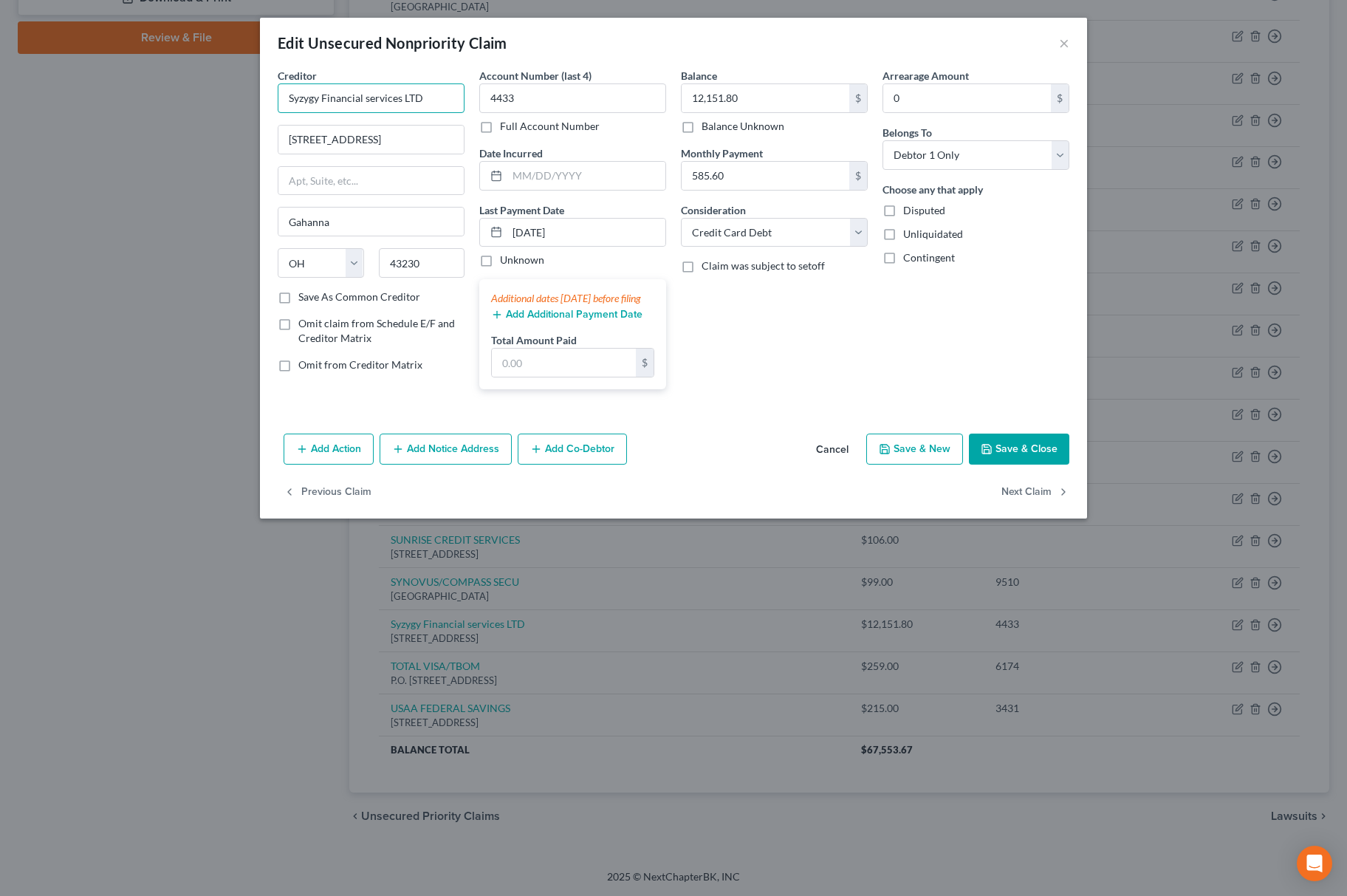
drag, startPoint x: 429, startPoint y: 90, endPoint x: 161, endPoint y: 95, distance: 268.0
click at [161, 95] on div "Edit Unsecured Nonpriority Claim × Creditor * Syzygy Financial services LTD [ST…" at bounding box center [674, 448] width 1347 height 896
click at [429, 99] on input "Syzygy Financial services LTD" at bounding box center [371, 98] width 187 height 29
click at [315, 93] on input "Syzygy Financial services LTD" at bounding box center [371, 98] width 187 height 29
drag, startPoint x: 319, startPoint y: 98, endPoint x: 198, endPoint y: 105, distance: 121.2
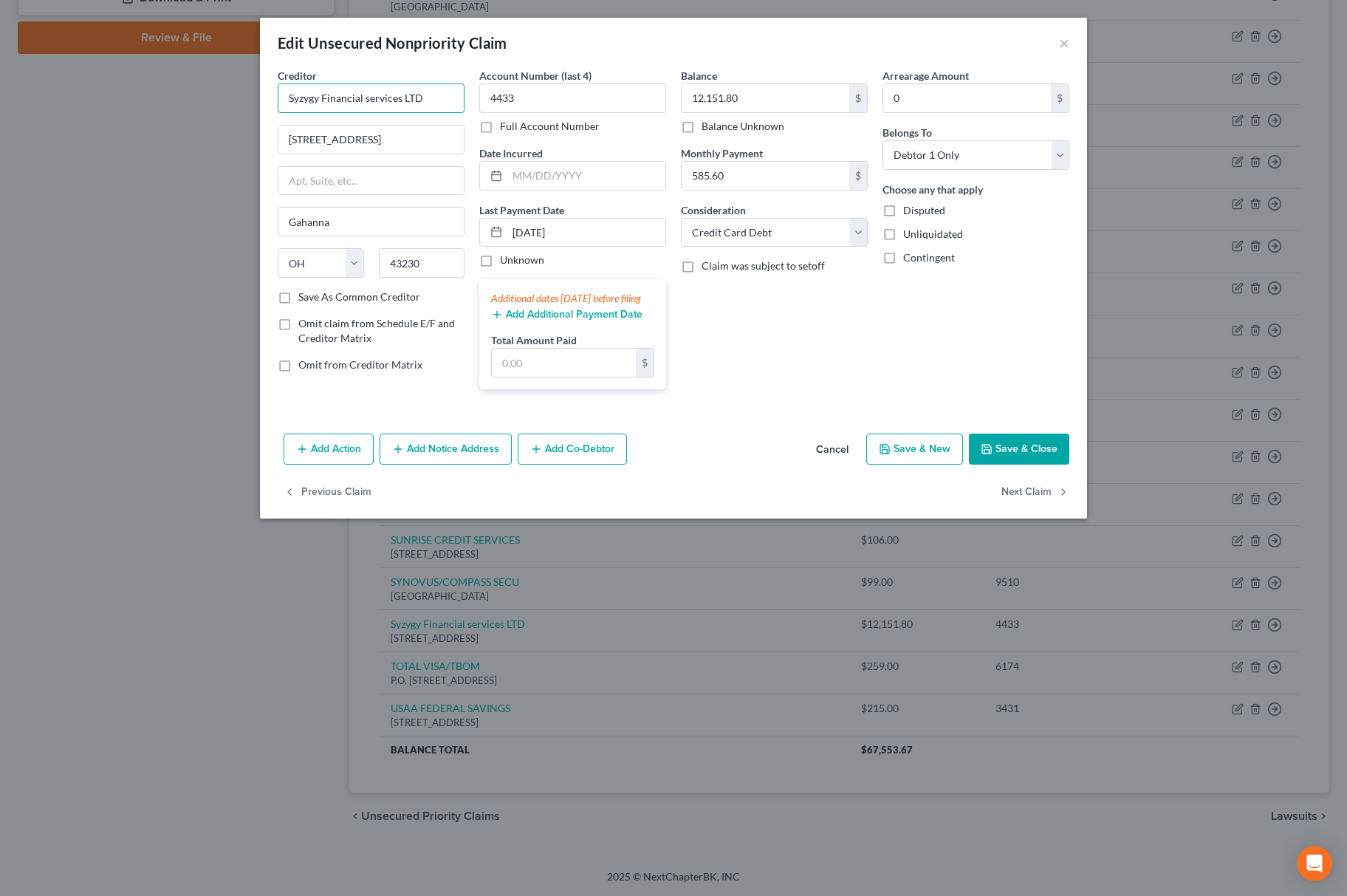
click at [198, 105] on div "Edit Unsecured Nonpriority Claim × Creditor * Syzygy Financial services LTD [ST…" at bounding box center [674, 448] width 1347 height 896
drag, startPoint x: 438, startPoint y: 89, endPoint x: 337, endPoint y: 120, distance: 105.7
click at [337, 120] on div "Creditor * SYZYGY Financial services LTD [STREET_ADDRESS][GEOGRAPHIC_DATA] [US_…" at bounding box center [371, 179] width 187 height 222
click at [1023, 465] on button "Save & Close" at bounding box center [1019, 449] width 100 height 31
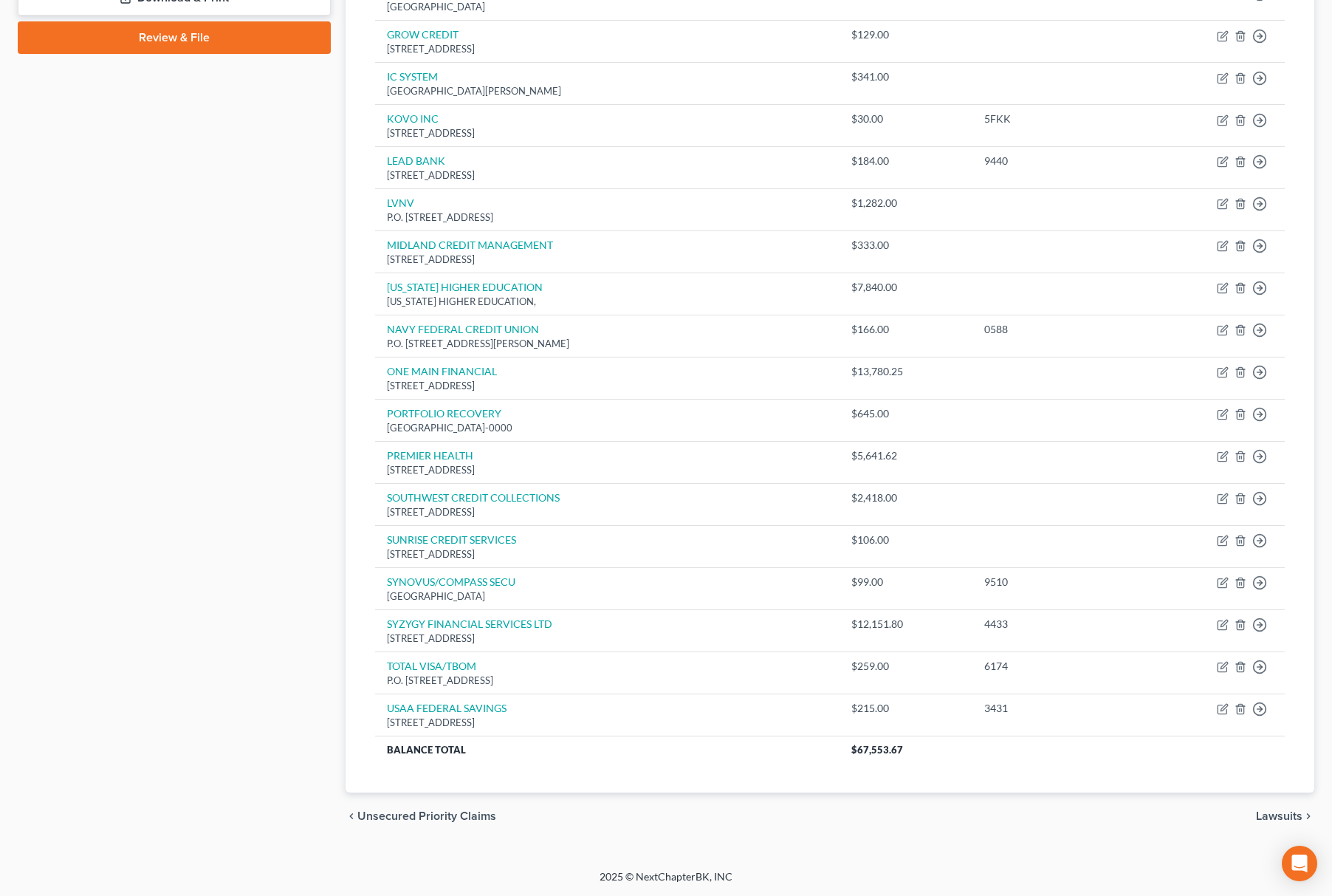
click at [155, 583] on div "Case Dashboard Payments Invoices Payments Payments Credit Report Client Profile" at bounding box center [175, 153] width 328 height 1372
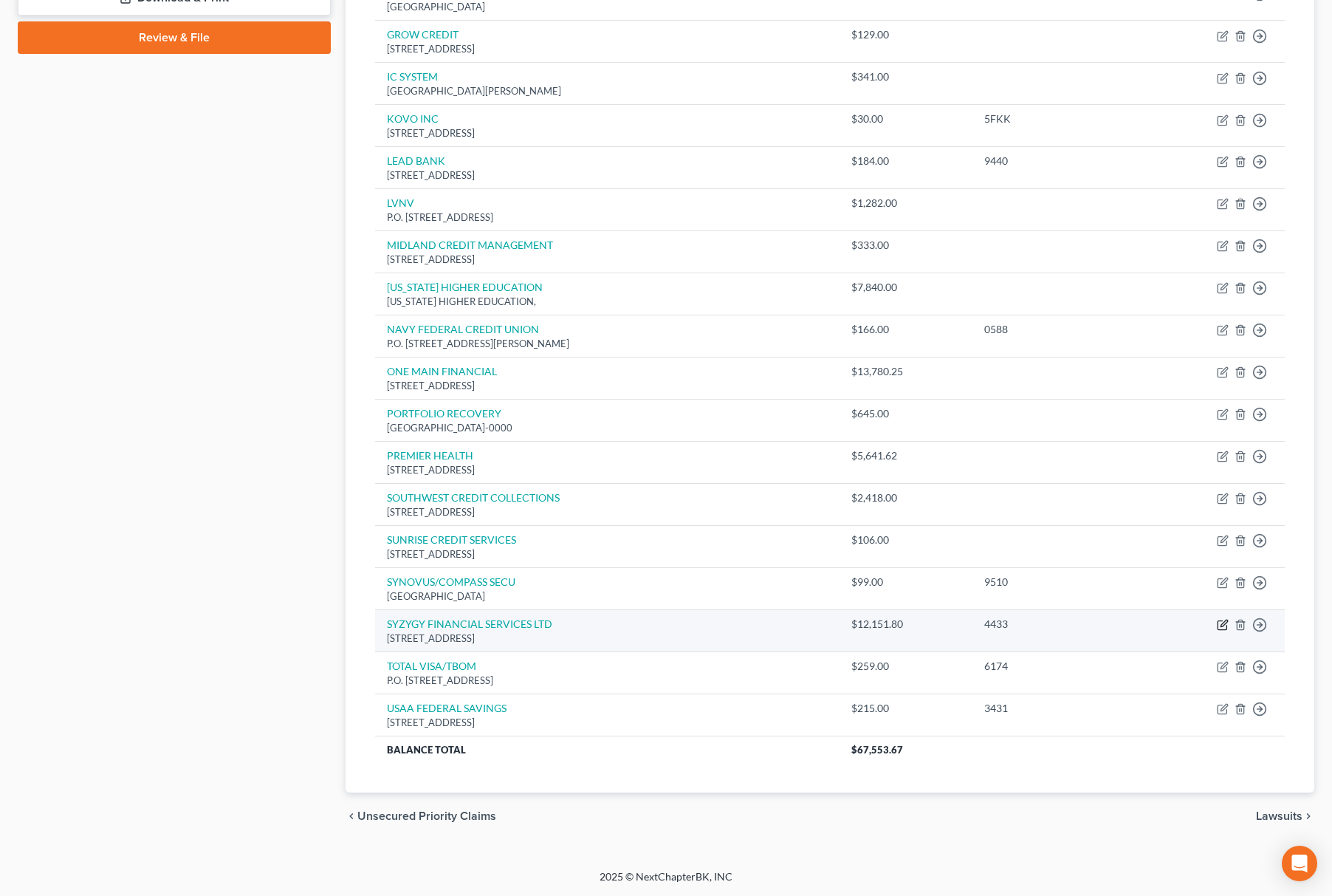
click at [1224, 620] on icon "button" at bounding box center [1223, 624] width 12 height 12
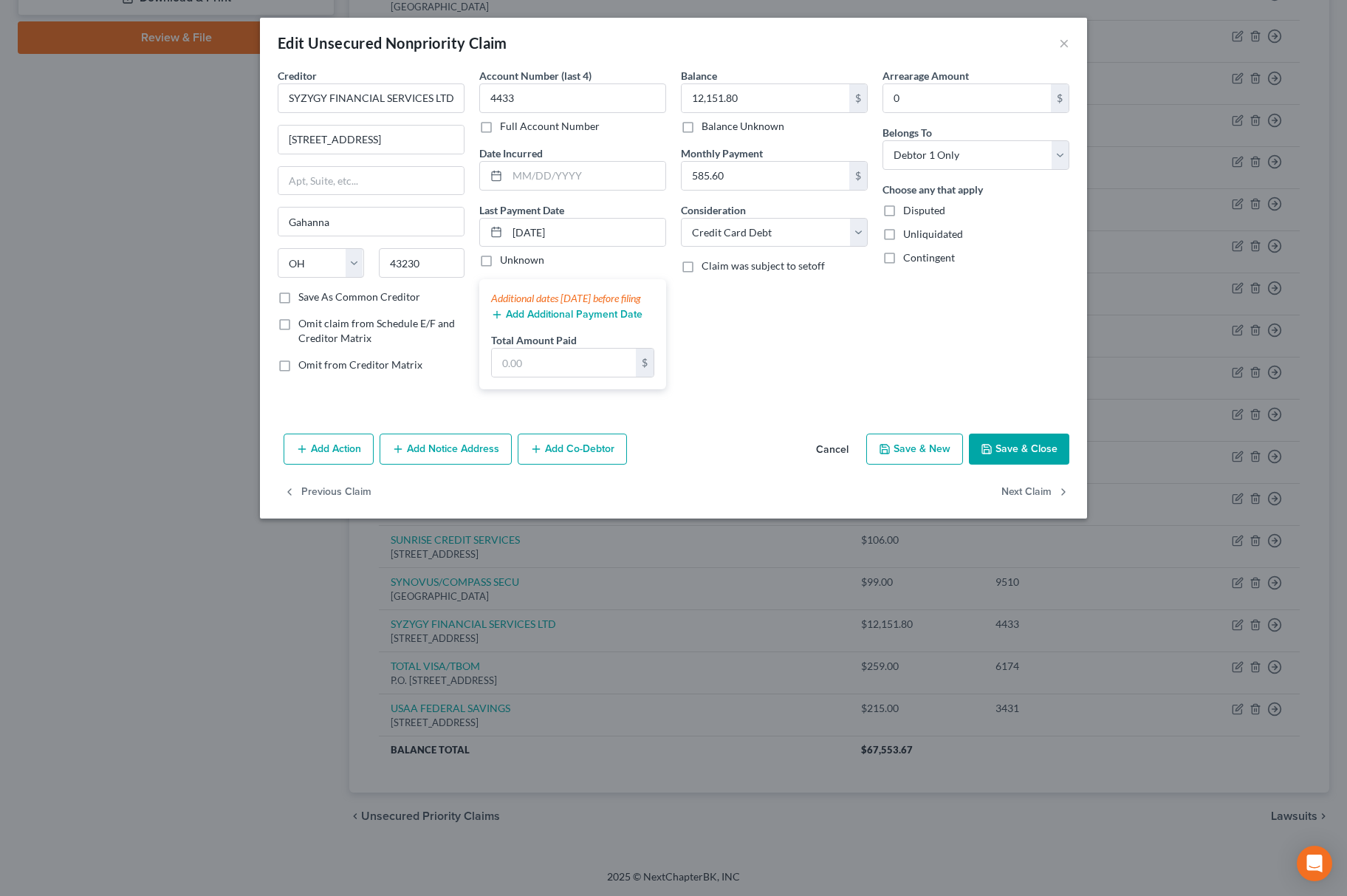
click at [288, 452] on button "Add Action" at bounding box center [329, 449] width 91 height 31
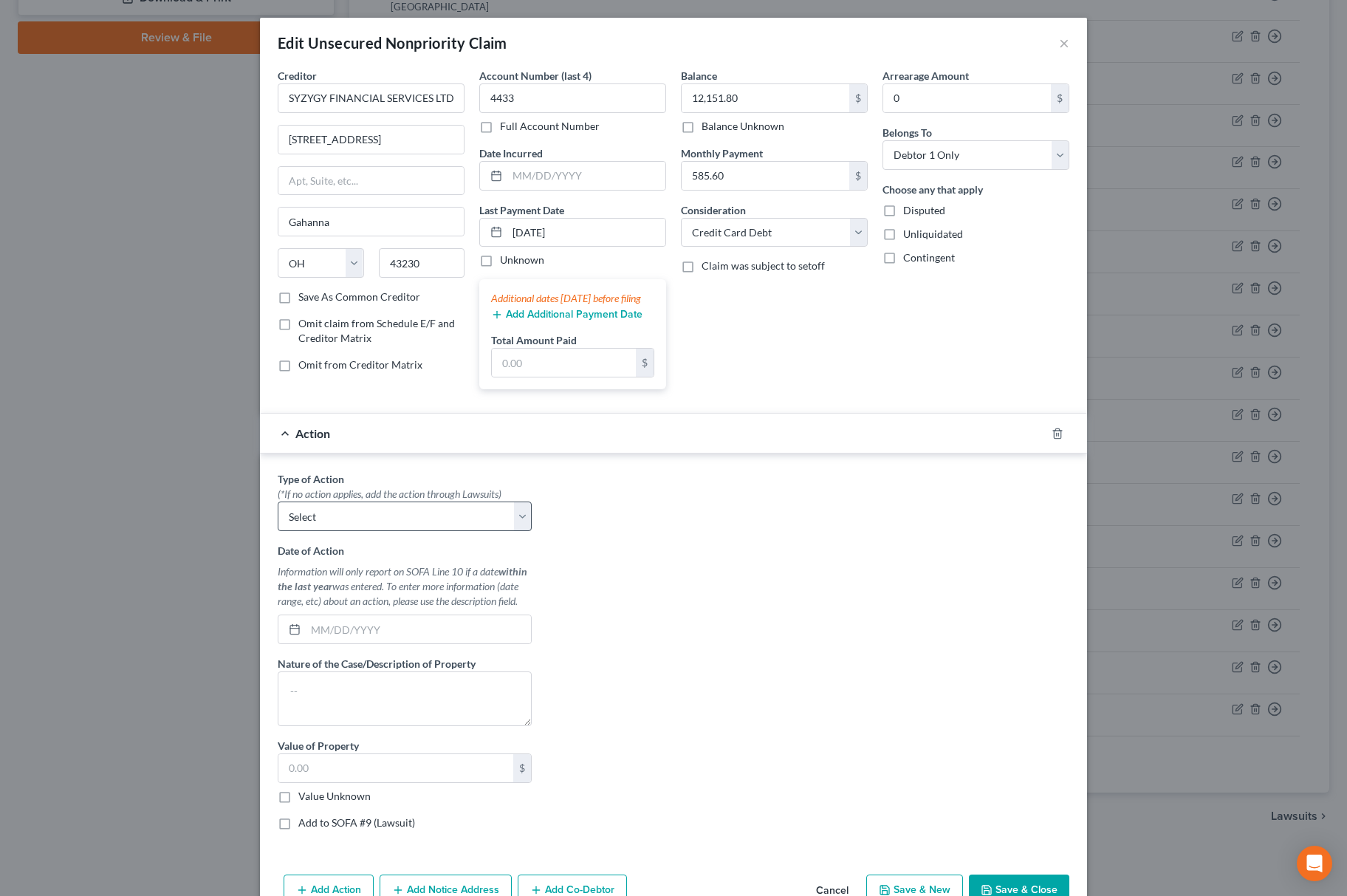
drag, startPoint x: 354, startPoint y: 514, endPoint x: 358, endPoint y: 531, distance: 17.5
click at [354, 501] on div "(*If no action applies, add the action through Lawsuits)" at bounding box center [405, 493] width 254 height 15
click at [358, 531] on select "Select Repossession Garnishment Foreclosure Personal Injury Attached, Seized, O…" at bounding box center [405, 515] width 254 height 29
click at [278, 518] on select "Select Repossession Garnishment Foreclosure Personal Injury Attached, Seized, O…" at bounding box center [405, 515] width 254 height 29
click at [298, 804] on label "Value Unknown" at bounding box center [335, 796] width 73 height 15
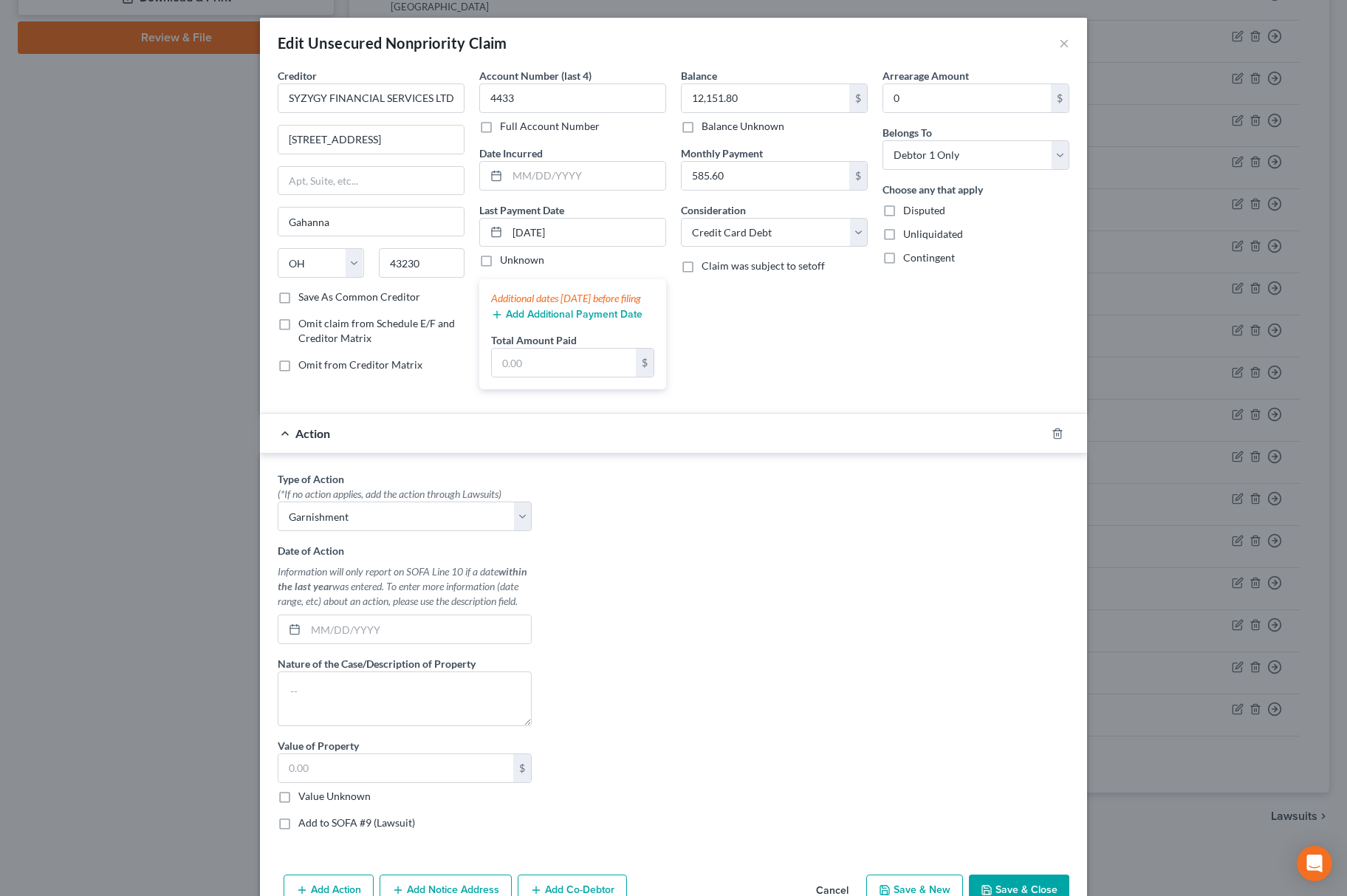
click at [304, 798] on input "Value Unknown" at bounding box center [309, 793] width 10 height 10
click at [298, 829] on label "Add to SOFA #9 (Lawsuit)" at bounding box center [357, 822] width 117 height 15
click at [304, 825] on input "Add to SOFA #9 (Lawsuit)" at bounding box center [309, 820] width 10 height 10
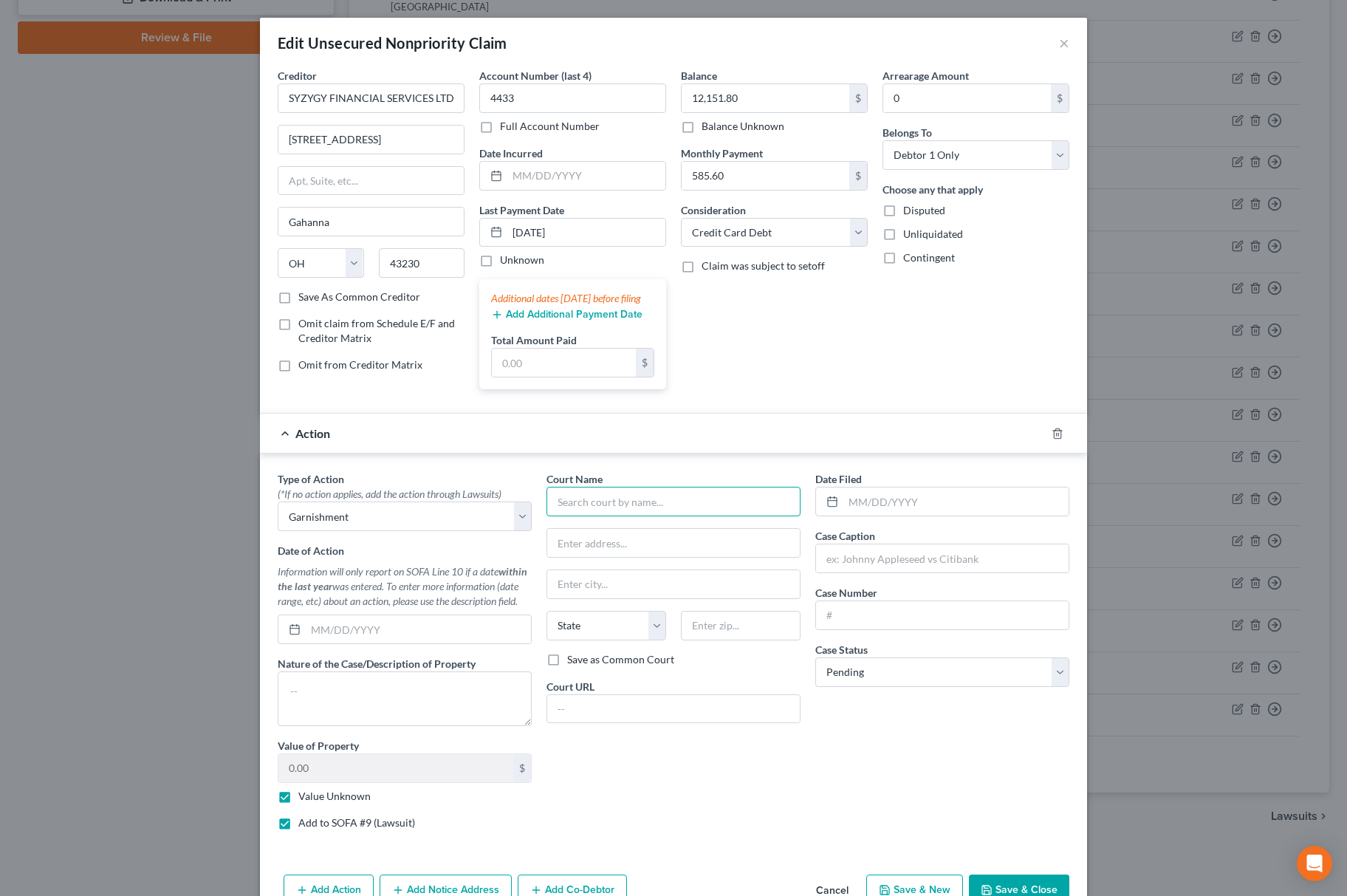
click at [720, 516] on input "text" at bounding box center [674, 500] width 254 height 29
click at [616, 516] on input "Montgomery County Court of Common Pleas" at bounding box center [674, 500] width 254 height 29
drag, startPoint x: 623, startPoint y: 562, endPoint x: 697, endPoint y: 559, distance: 74.1
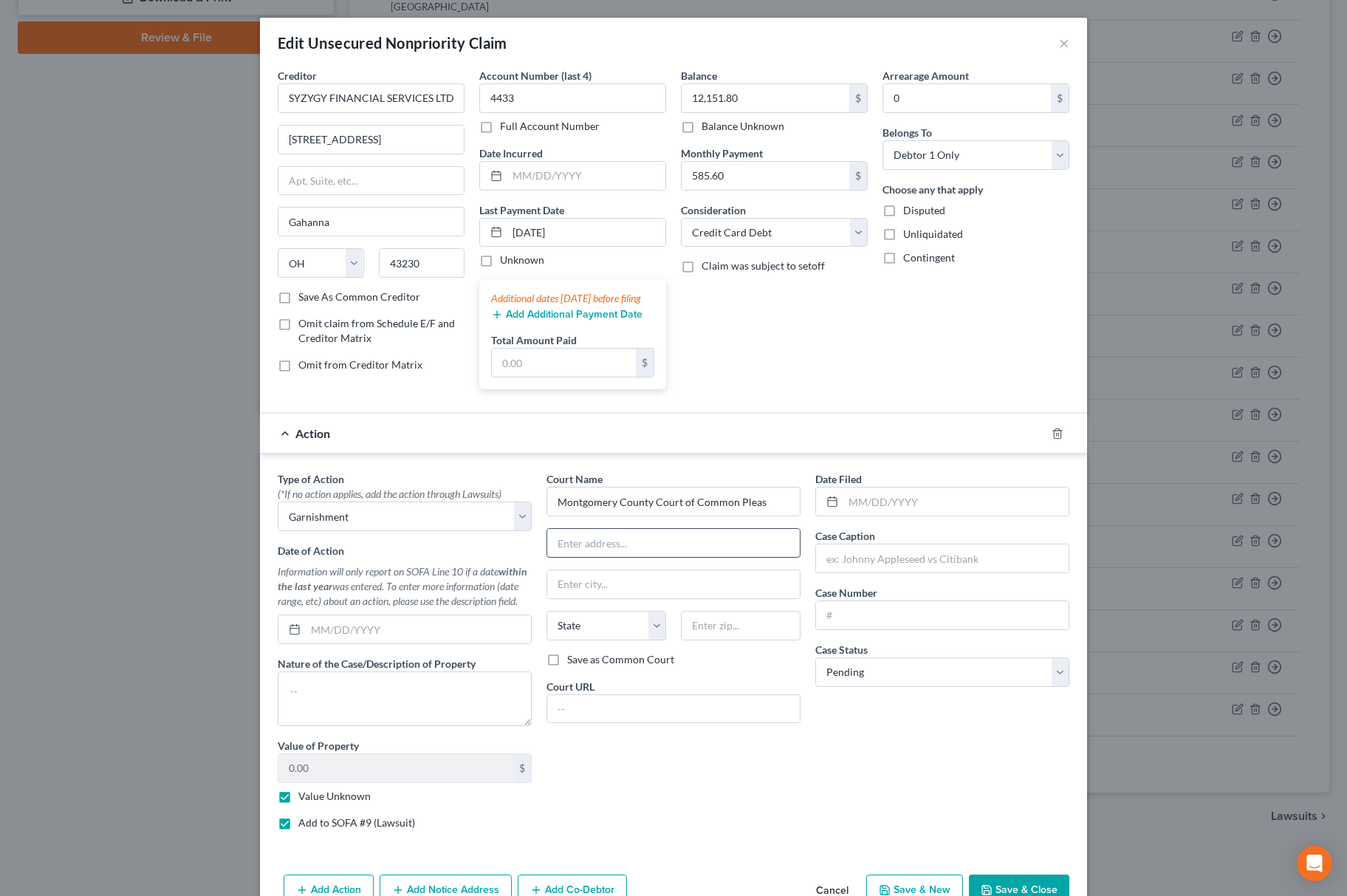
click at [624, 557] on input "text" at bounding box center [674, 543] width 253 height 28
paste input "[STREET_ADDRESS]"
drag, startPoint x: 671, startPoint y: 559, endPoint x: 771, endPoint y: 555, distance: 100.1
click at [771, 555] on input "[STREET_ADDRESS]" at bounding box center [674, 543] width 253 height 28
drag, startPoint x: 728, startPoint y: 636, endPoint x: 684, endPoint y: 657, distance: 48.8
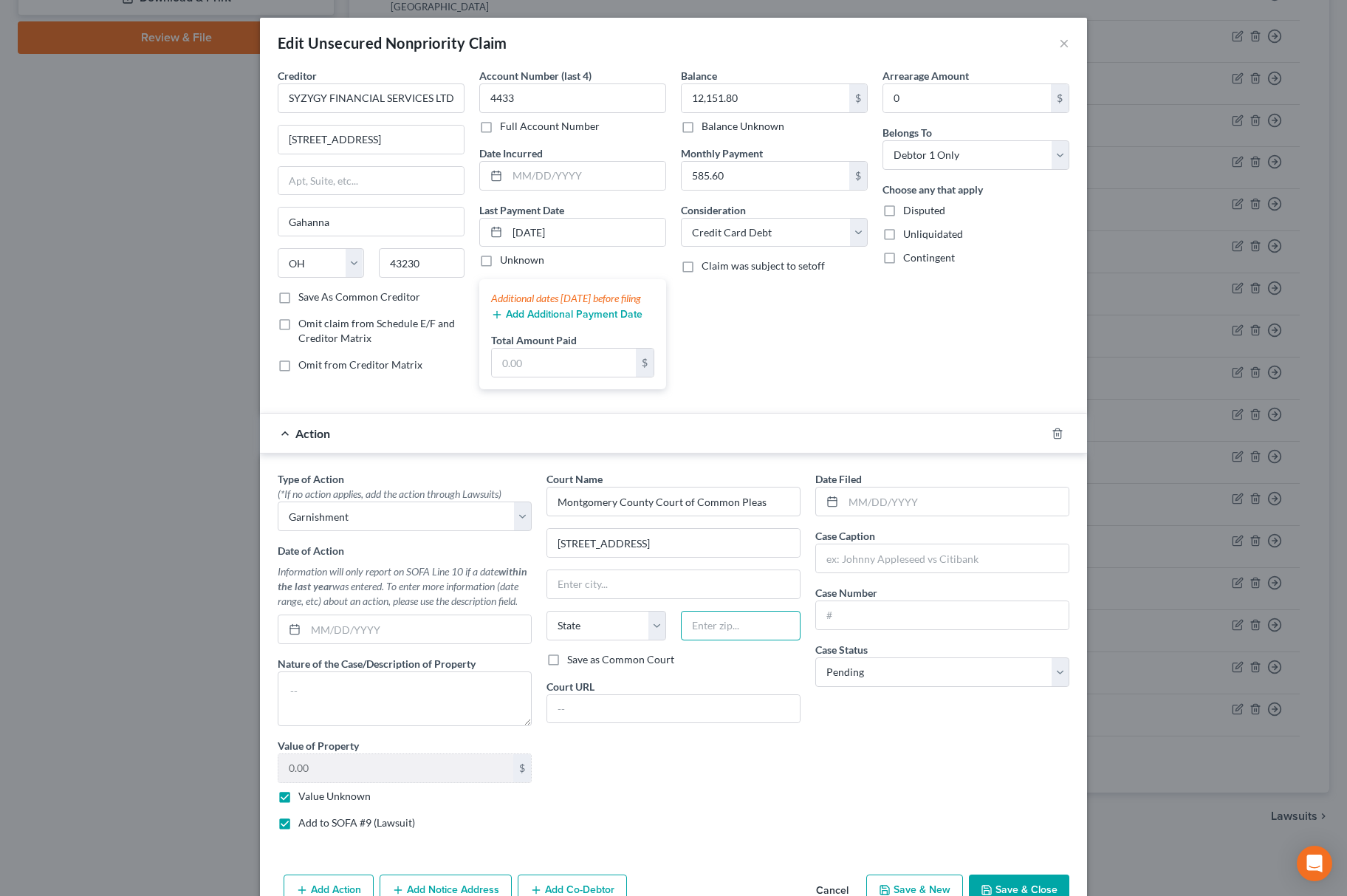
click at [728, 638] on input "text" at bounding box center [740, 625] width 120 height 29
paste input "19401"
click at [594, 639] on select "State [US_STATE] AK AR AZ CA CO CT DE DC [GEOGRAPHIC_DATA] [GEOGRAPHIC_DATA] GU…" at bounding box center [606, 625] width 120 height 29
click at [547, 629] on select "State [US_STATE] AK AR AZ CA CO CT DE DC [GEOGRAPHIC_DATA] [GEOGRAPHIC_DATA] GU…" at bounding box center [606, 625] width 120 height 29
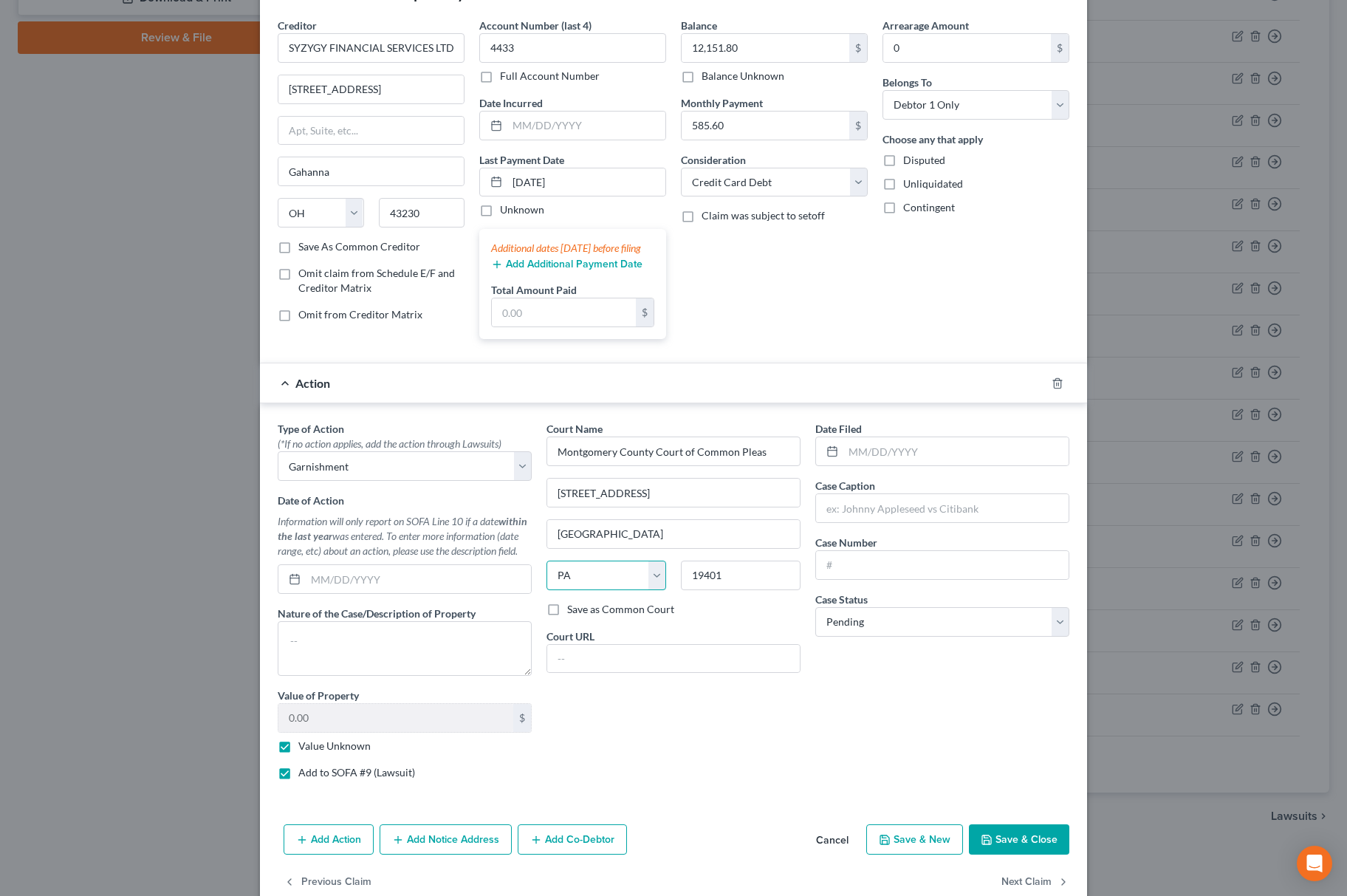
scroll to position [100, 0]
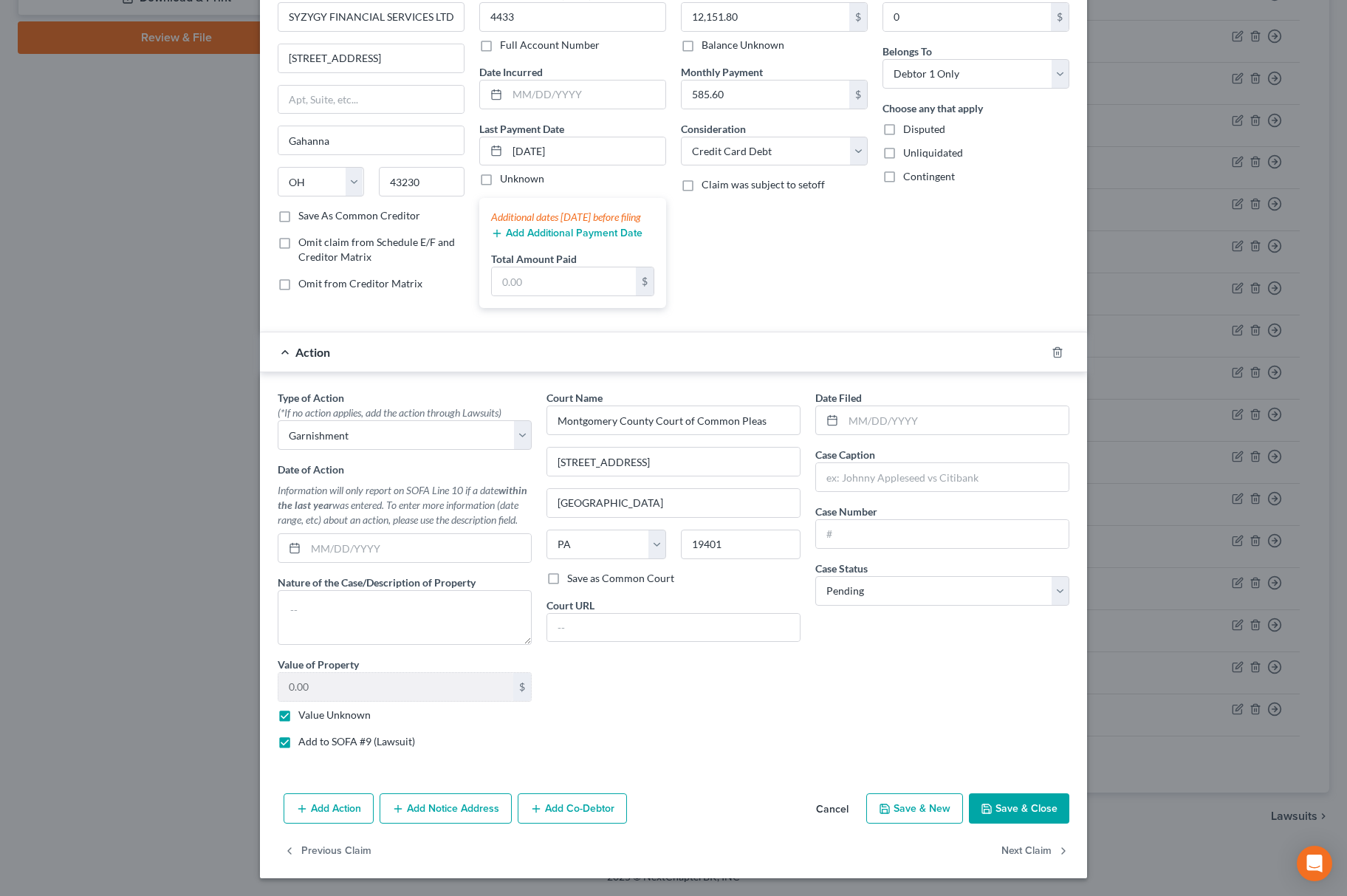
click at [435, 795] on button "Add Notice Address" at bounding box center [445, 808] width 132 height 31
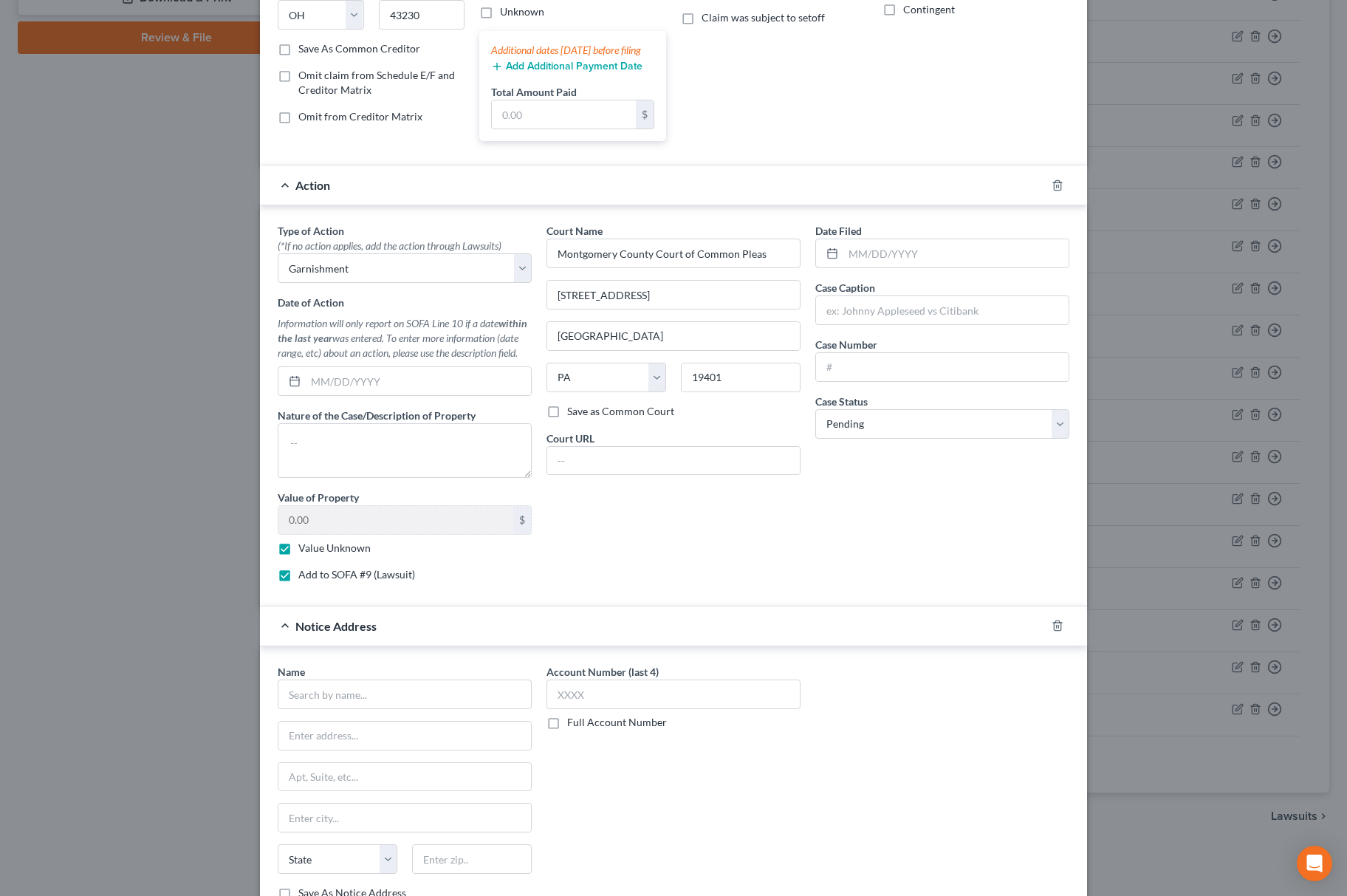
scroll to position [422, 0]
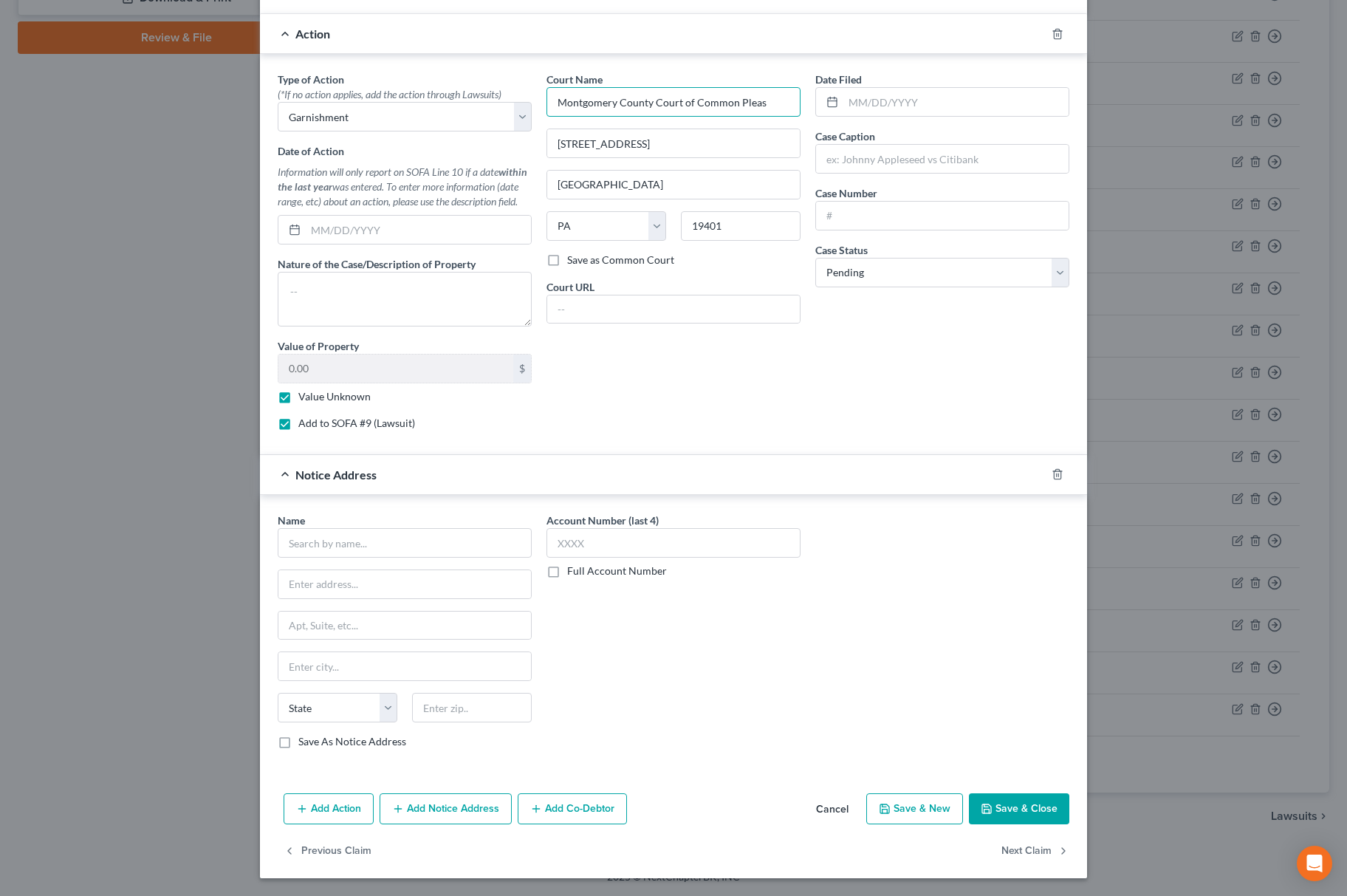
click at [663, 93] on input "Montgomery County Court of Common Pleas" at bounding box center [674, 101] width 254 height 29
click at [402, 556] on div "Name * State [US_STATE] AK AR AZ CA CO CT DE DC [GEOGRAPHIC_DATA] [GEOGRAPHIC_D…" at bounding box center [405, 631] width 254 height 236
click at [426, 541] on input "text" at bounding box center [405, 542] width 254 height 29
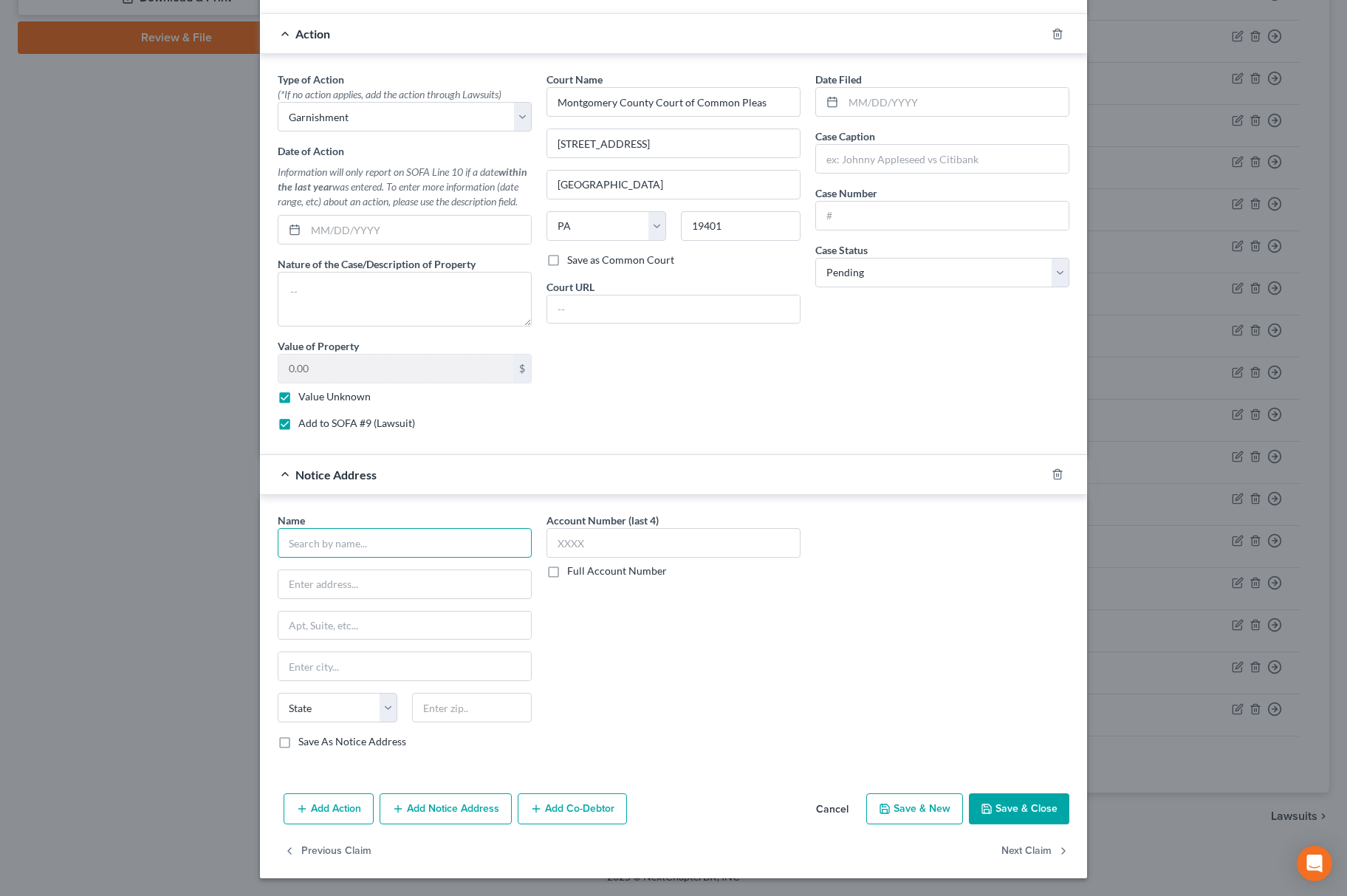
paste input "Montgomery County Court of Common Pleas"
drag, startPoint x: 731, startPoint y: 134, endPoint x: 271, endPoint y: 373, distance: 518.4
click at [285, 231] on div "Type of Action * (*If no action applies, add the action through Lawsuits) Selec…" at bounding box center [674, 256] width 807 height 370
click at [396, 605] on div "Name * Montgomery County Court of Common Pleas State [US_STATE] AK AR AZ CA CO …" at bounding box center [405, 631] width 254 height 236
click at [403, 587] on input "text" at bounding box center [405, 585] width 253 height 28
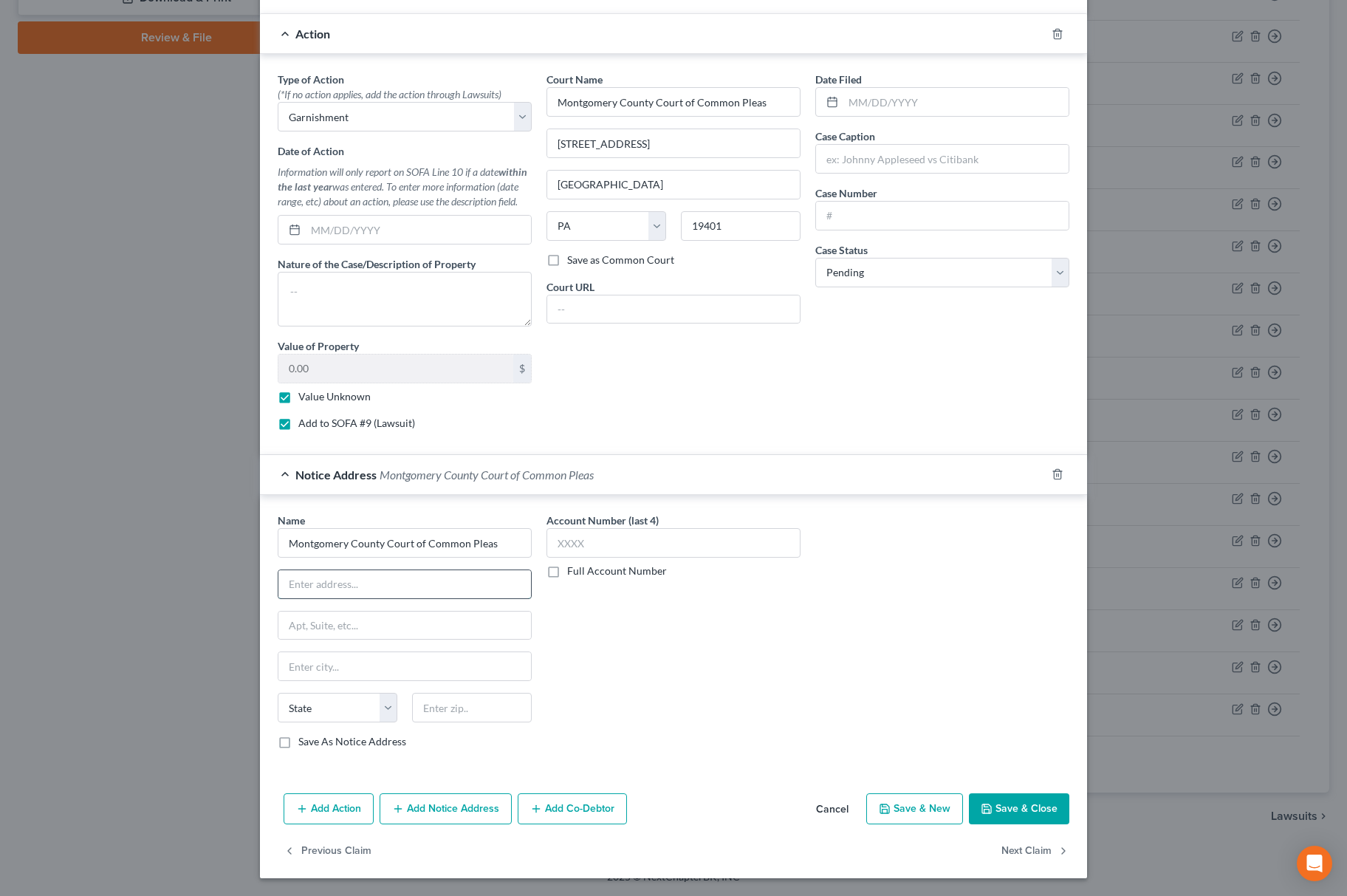
paste input "[STREET_ADDRESS]"
drag, startPoint x: 408, startPoint y: 577, endPoint x: 443, endPoint y: 649, distance: 80.1
click at [491, 577] on input "[STREET_ADDRESS]" at bounding box center [405, 585] width 253 height 28
click at [433, 689] on div "Name * Montgomery County Court of Common Pleas 2 E [GEOGRAPHIC_DATA][US_STATE] …" at bounding box center [405, 631] width 254 height 236
drag, startPoint x: 429, startPoint y: 706, endPoint x: 408, endPoint y: 713, distance: 22.1
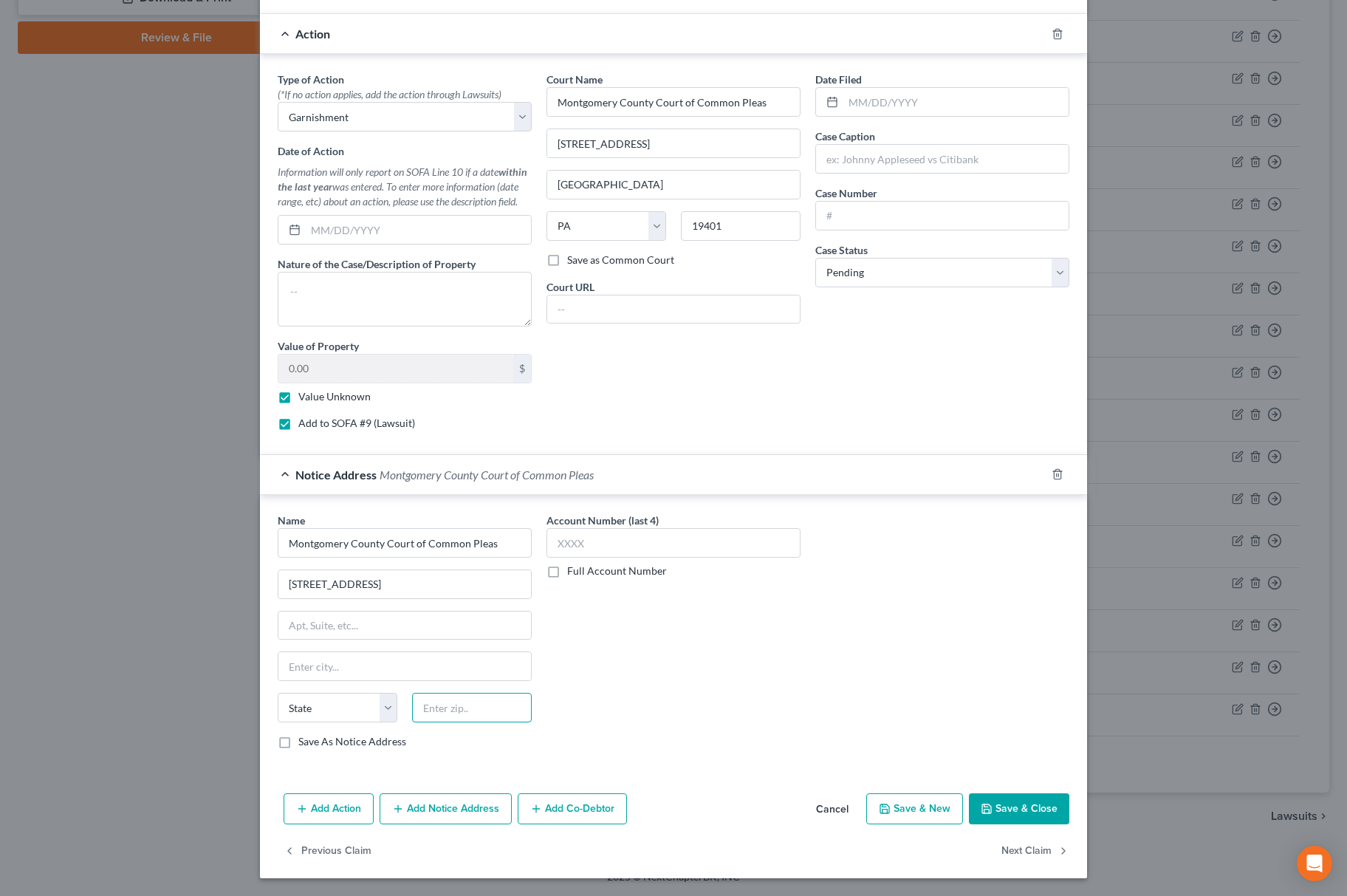
click at [429, 706] on input "text" at bounding box center [471, 707] width 120 height 29
paste input "19401"
click at [342, 694] on select "State [US_STATE] AK AR AZ CA CO CT DE DC [GEOGRAPHIC_DATA] [GEOGRAPHIC_DATA] GU…" at bounding box center [337, 707] width 120 height 29
click at [278, 693] on select "State [US_STATE] AK AR AZ CA CO CT DE DC [GEOGRAPHIC_DATA] [GEOGRAPHIC_DATA] GU…" at bounding box center [337, 707] width 120 height 29
drag, startPoint x: 337, startPoint y: 575, endPoint x: 529, endPoint y: 600, distance: 193.6
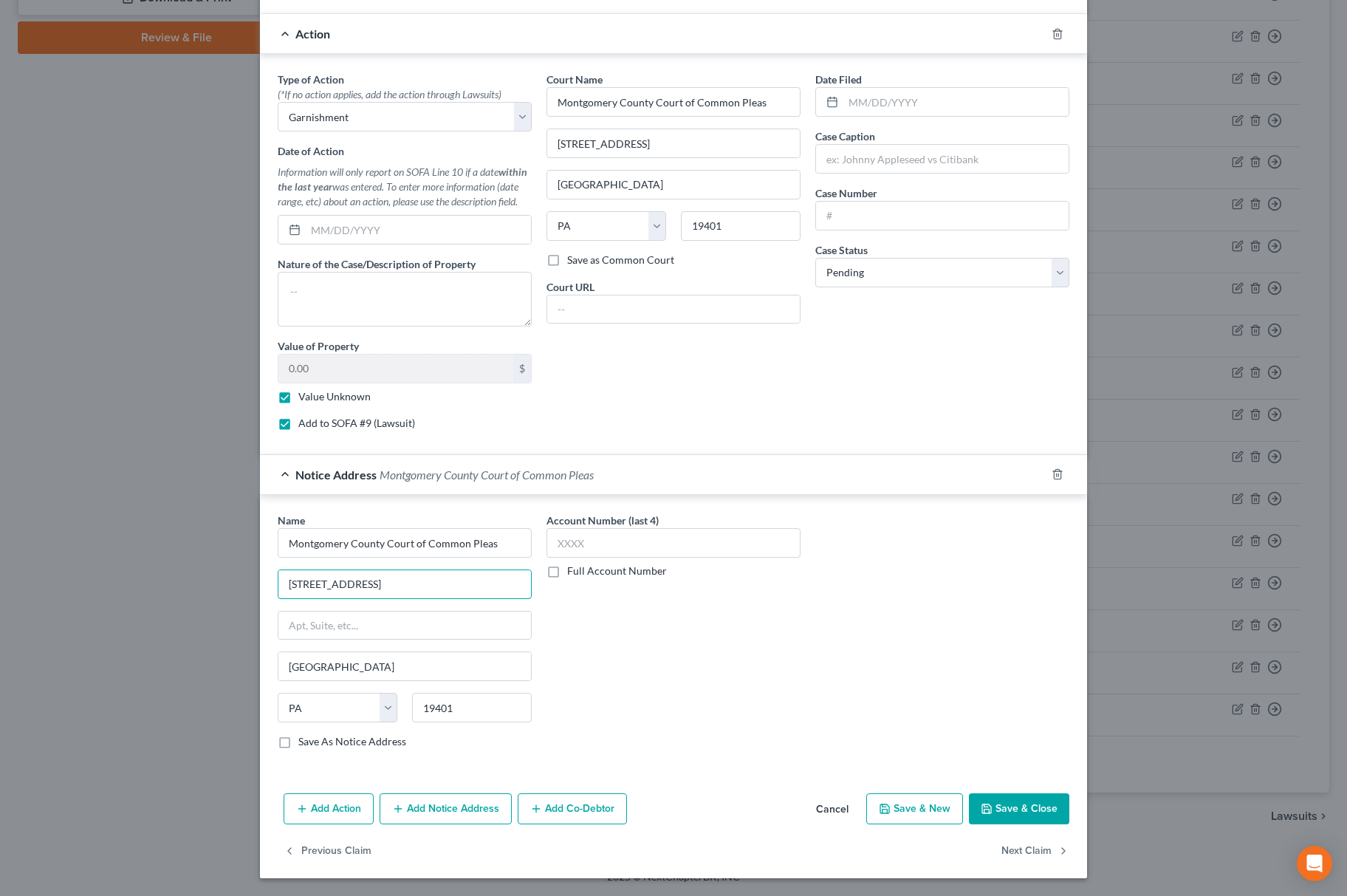
click at [526, 595] on div "Name * Montgomery County Court of Common Pleas 2 E [GEOGRAPHIC_DATA] [GEOGRAPHI…" at bounding box center [405, 637] width 269 height 248
drag, startPoint x: 600, startPoint y: 134, endPoint x: 802, endPoint y: 143, distance: 202.2
click at [787, 138] on input "[STREET_ADDRESS]" at bounding box center [674, 144] width 253 height 28
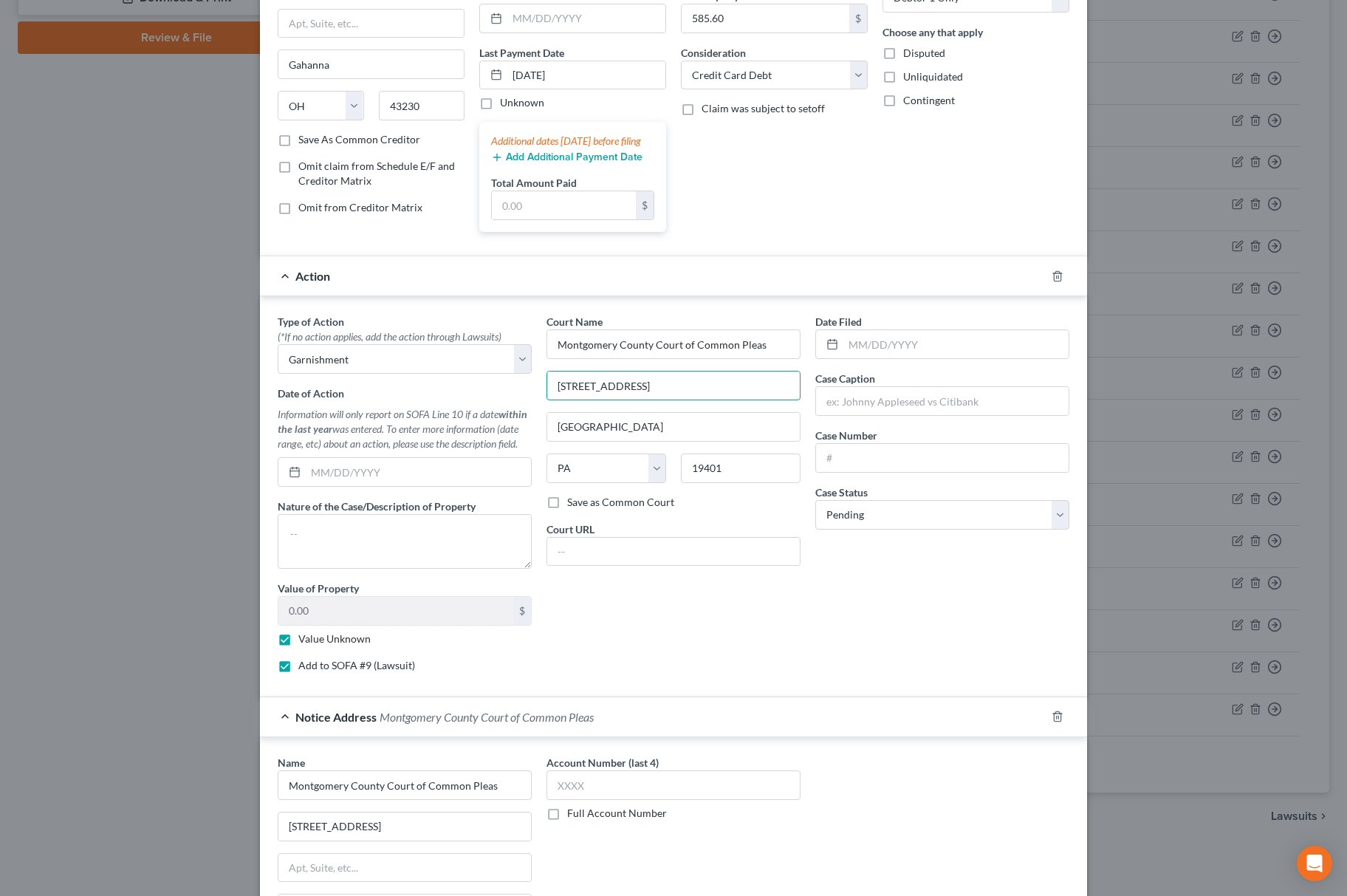
scroll to position [0, 0]
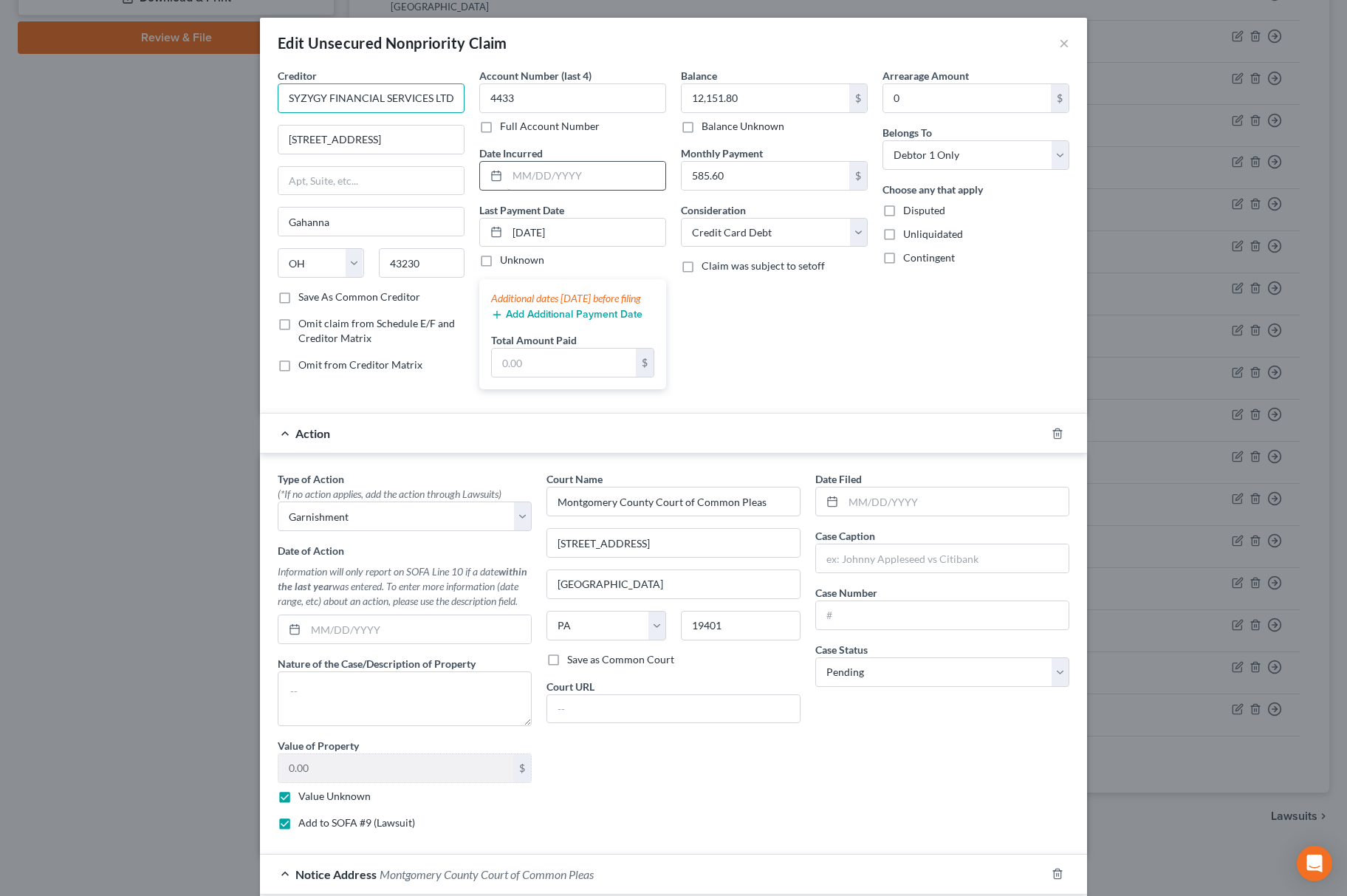
drag, startPoint x: 281, startPoint y: 99, endPoint x: 577, endPoint y: 181, distance: 307.1
click at [545, 99] on div "Creditor * SYZYGY FINANCIAL SERVICES LTD [STREET_ADDRESS][GEOGRAPHIC_DATA] [US_…" at bounding box center [674, 234] width 807 height 333
click at [848, 572] on input "text" at bounding box center [942, 558] width 253 height 28
paste input "SYZYGY FINANCIAL SERVICES LTD"
click at [851, 629] on input "text" at bounding box center [942, 615] width 253 height 28
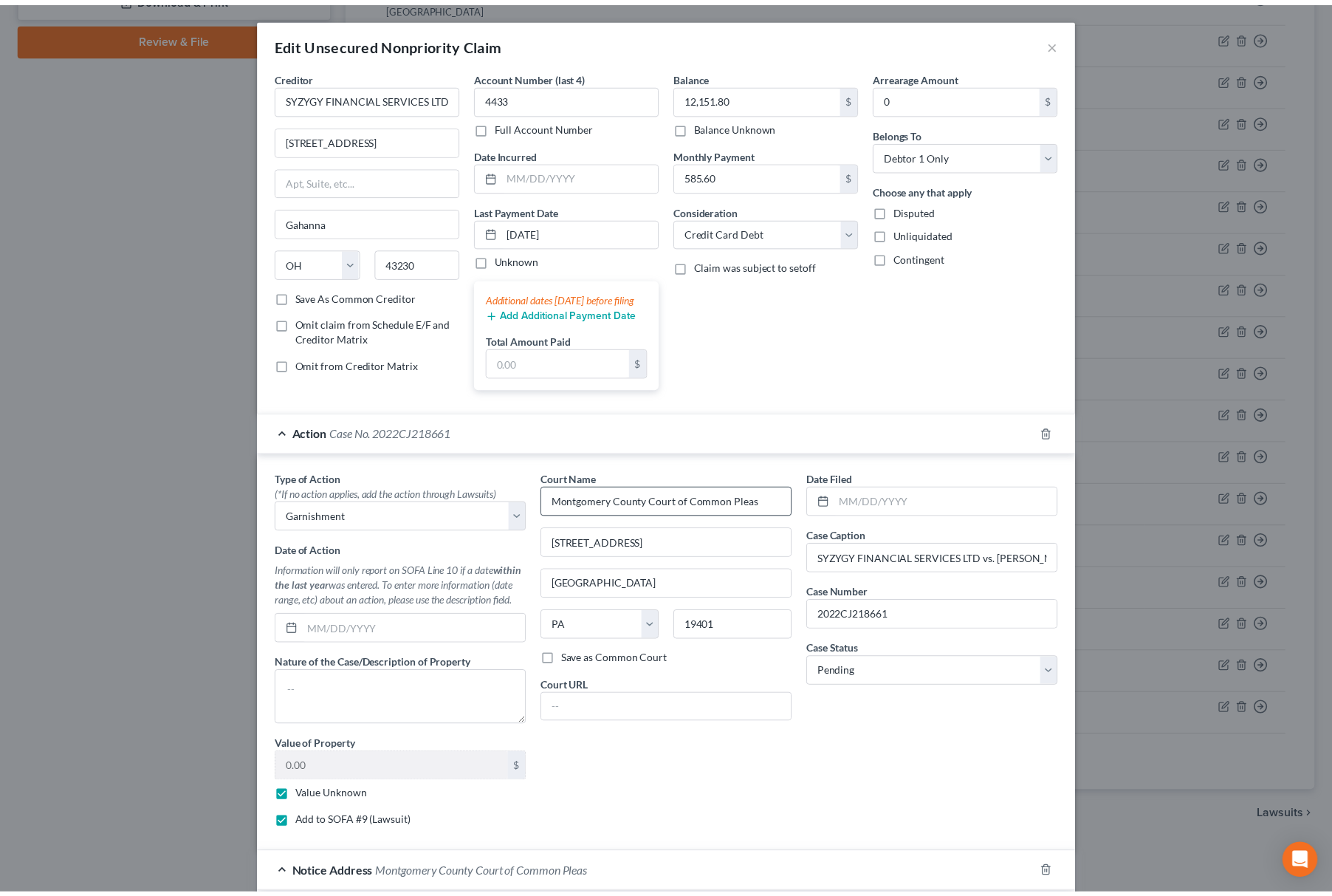
scroll to position [422, 0]
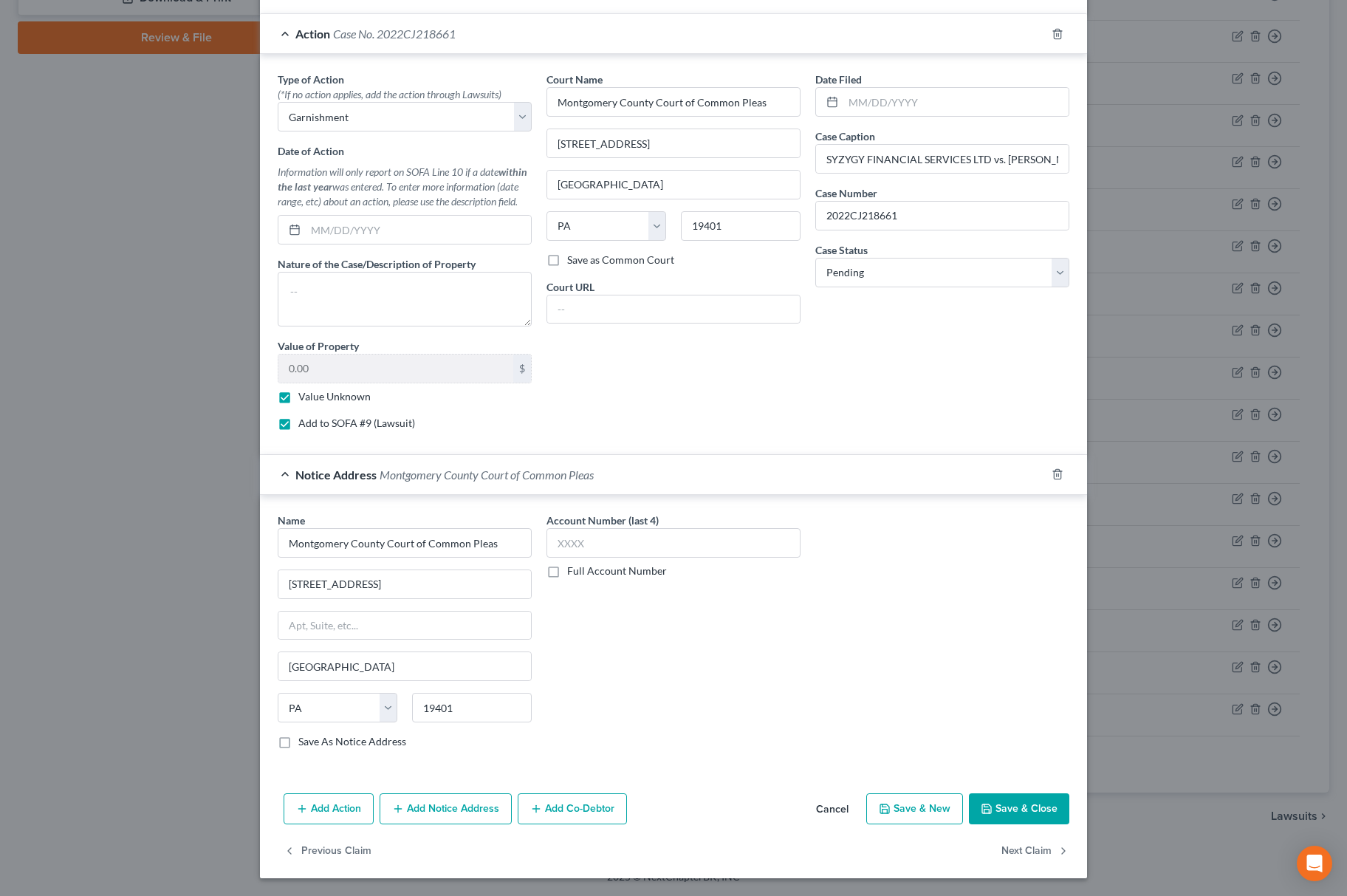
click at [1020, 802] on button "Save & Close" at bounding box center [1019, 808] width 100 height 31
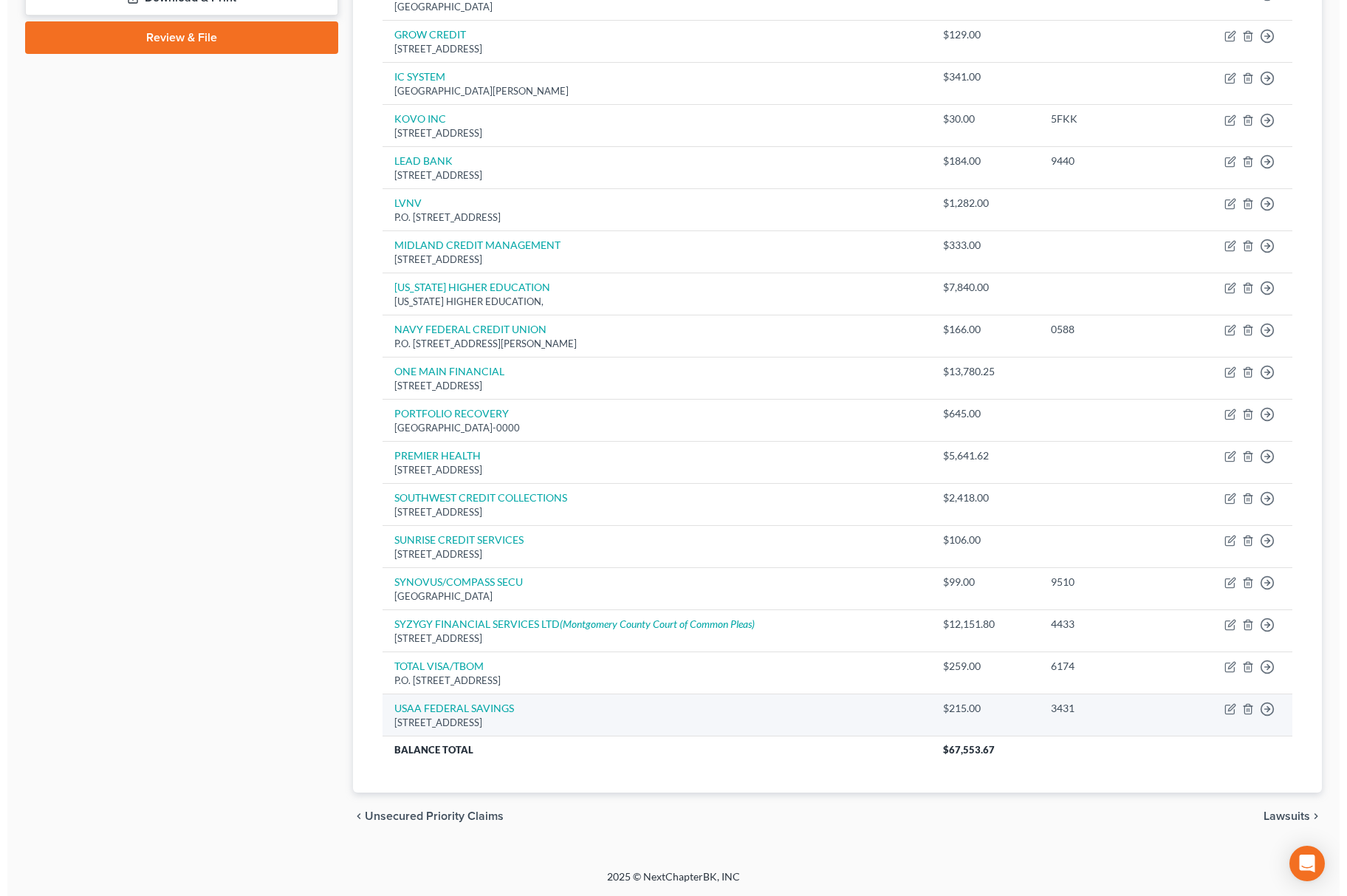
scroll to position [680, 0]
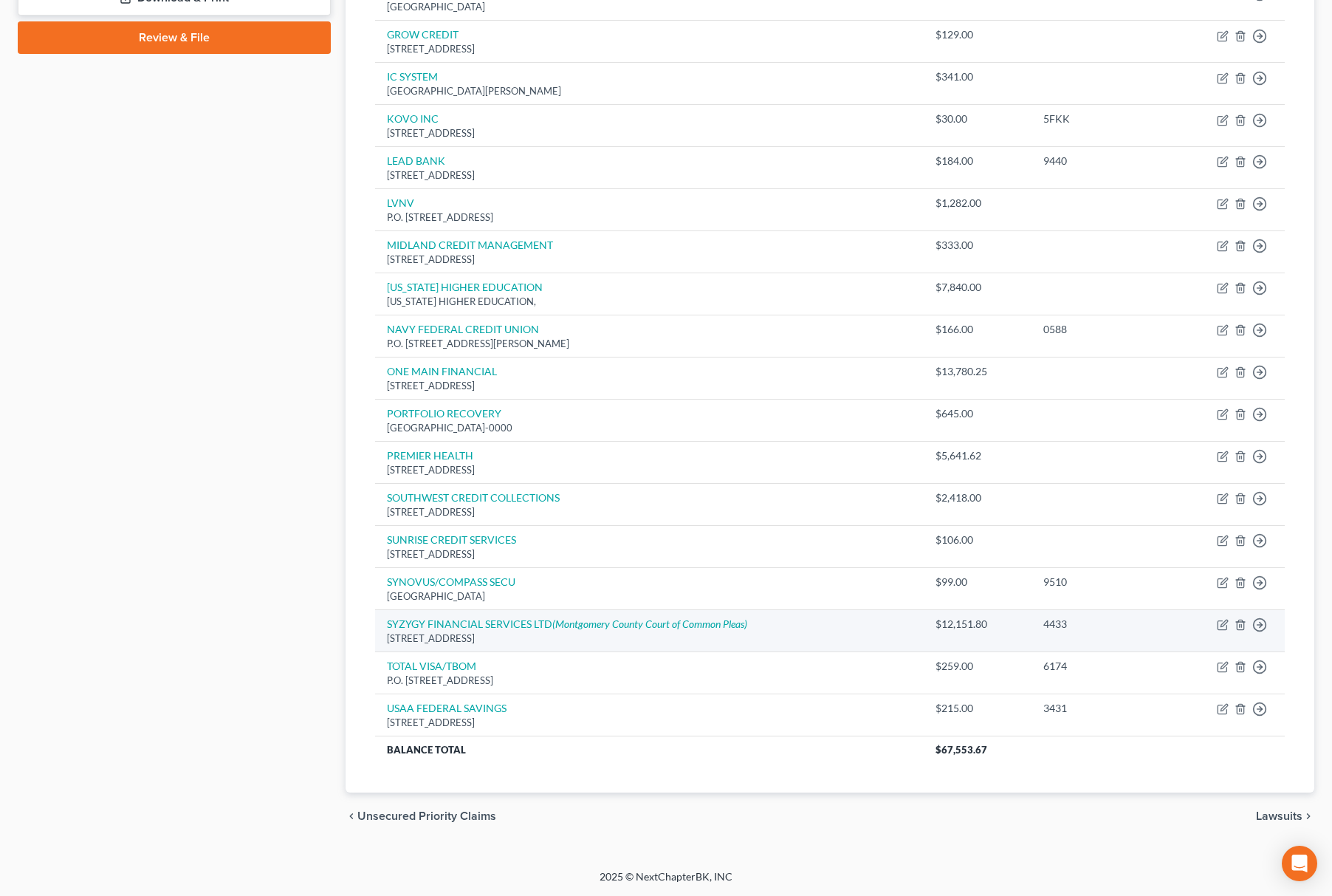
click at [1220, 617] on td "Move to D Move to E Move to G Move to Notice Only" at bounding box center [1228, 630] width 114 height 42
click at [1220, 621] on icon "button" at bounding box center [1223, 624] width 12 height 12
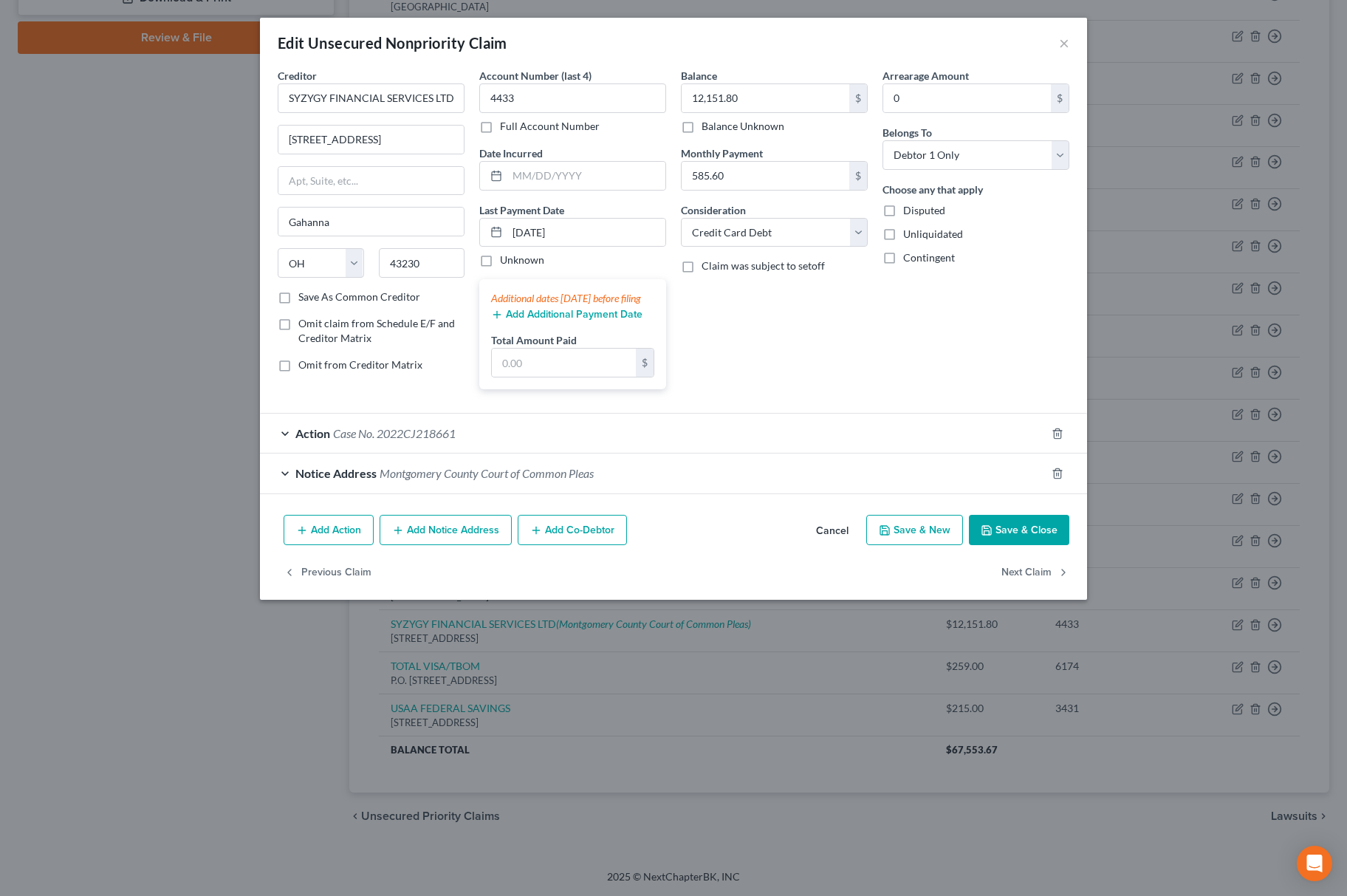
click at [535, 452] on div "Action Case No. 2022CJ218661" at bounding box center [653, 433] width 786 height 39
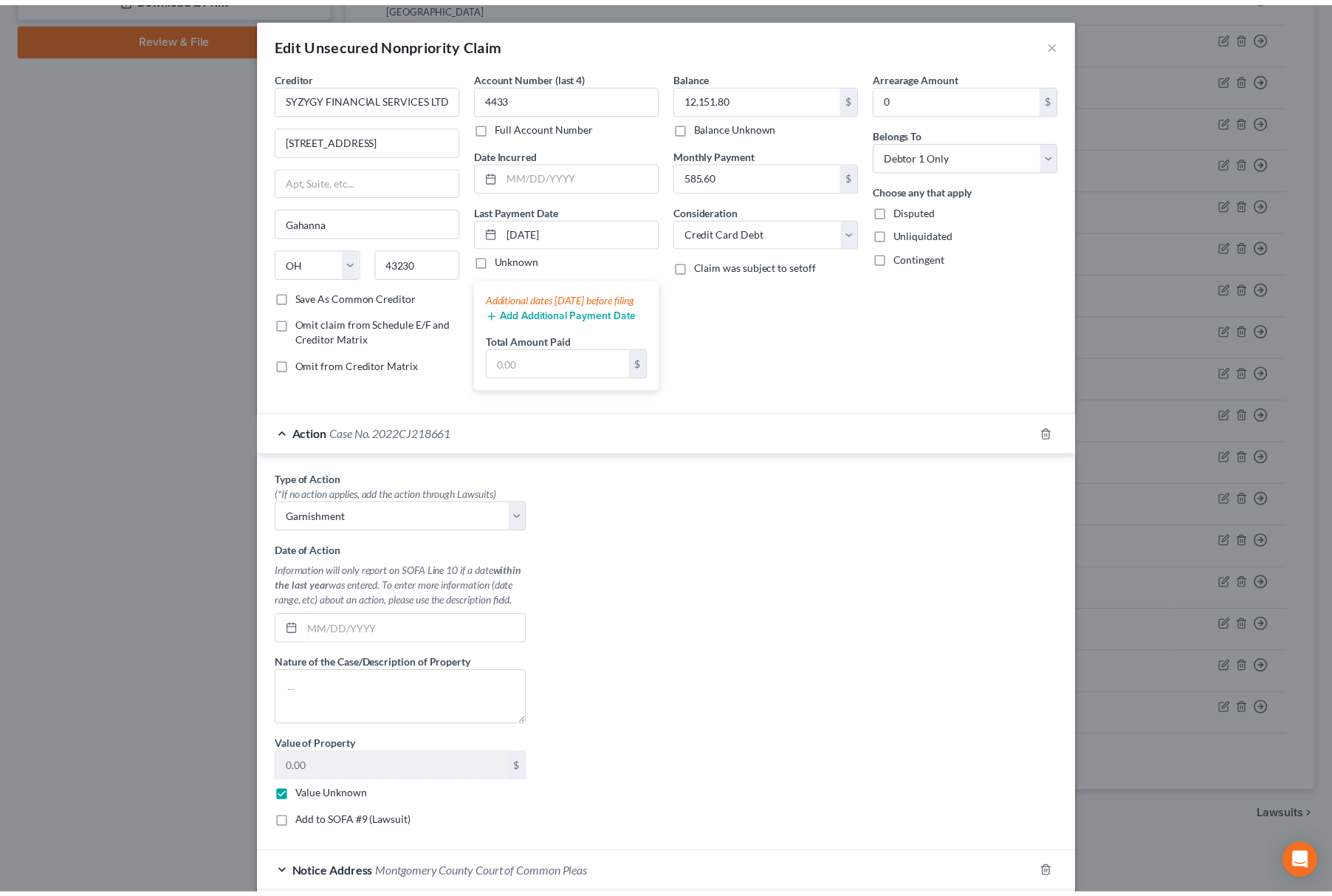
scroll to position [142, 0]
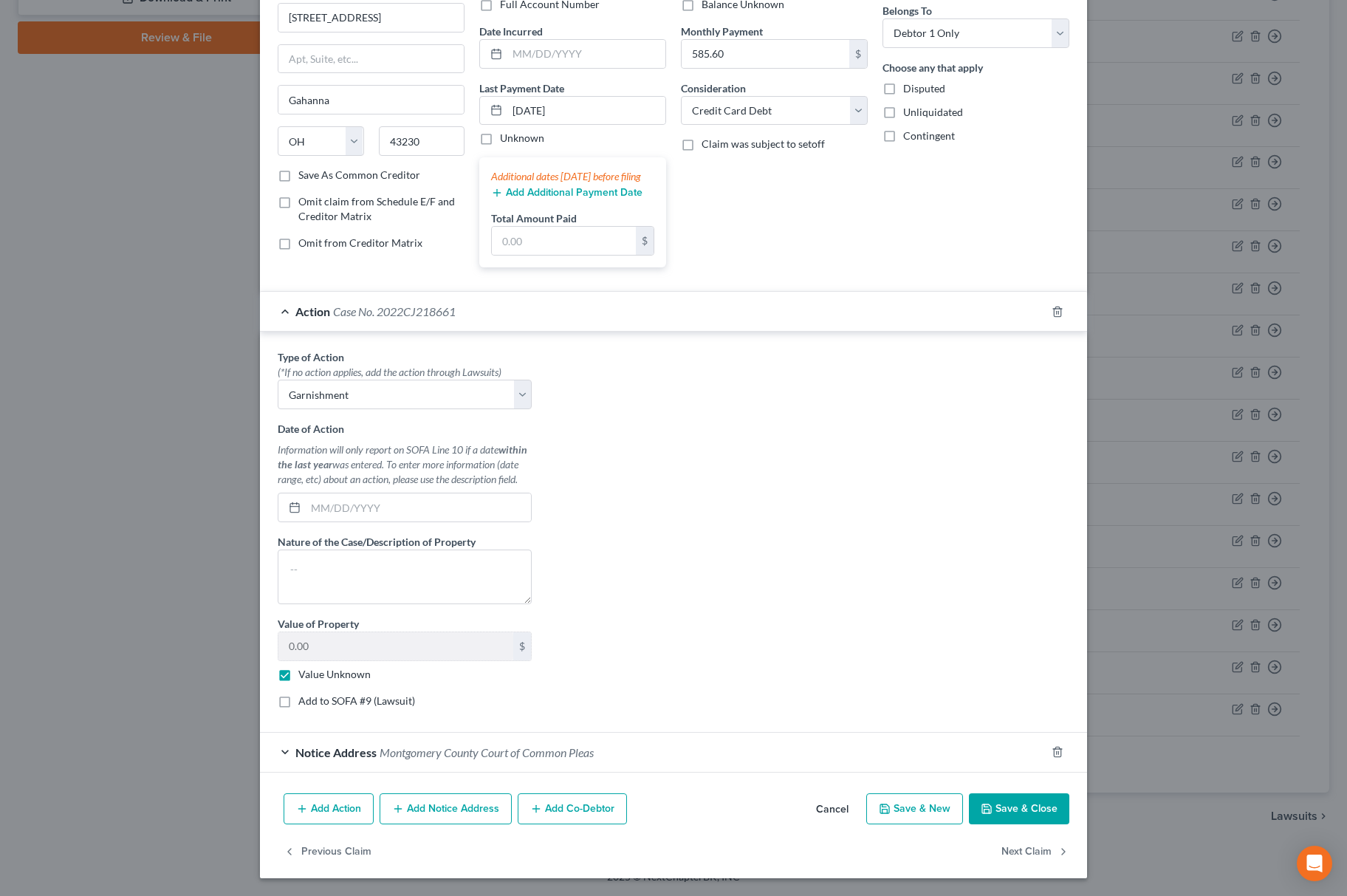
click at [280, 711] on div "Type of Action * (*If no action applies, add the action through Lawsuits) Selec…" at bounding box center [405, 534] width 269 height 370
click at [298, 703] on label "Add to SOFA #9 (Lawsuit)" at bounding box center [357, 701] width 117 height 15
click at [304, 703] on input "Add to SOFA #9 (Lawsuit)" at bounding box center [309, 698] width 10 height 10
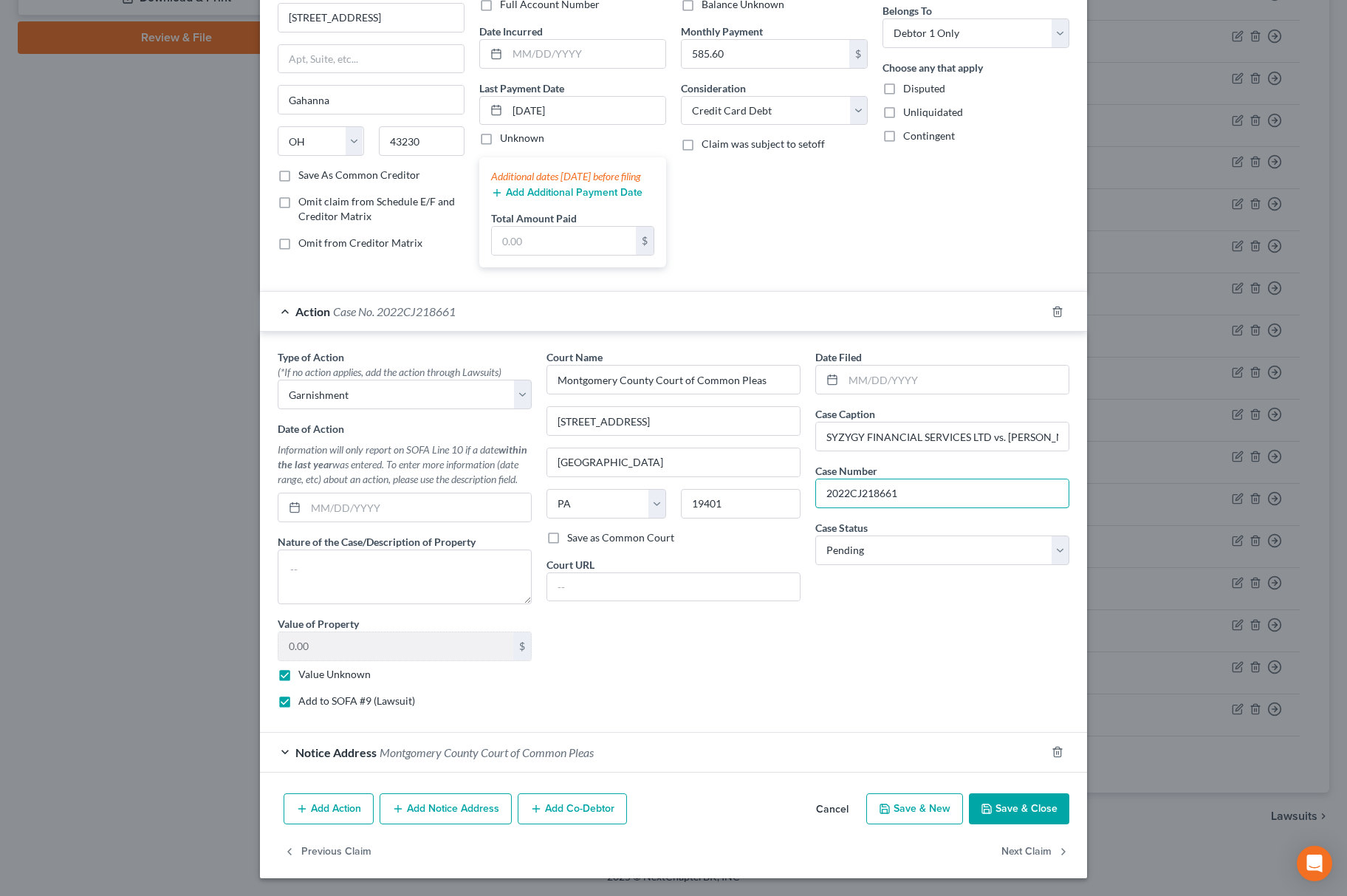
drag, startPoint x: 891, startPoint y: 488, endPoint x: 658, endPoint y: 521, distance: 235.3
click at [658, 502] on div "Type of Action * (*If no action applies, add the action through Lawsuits) Selec…" at bounding box center [674, 534] width 807 height 370
paste input "4EX74433"
click at [988, 793] on button "Save & Close" at bounding box center [1019, 808] width 100 height 31
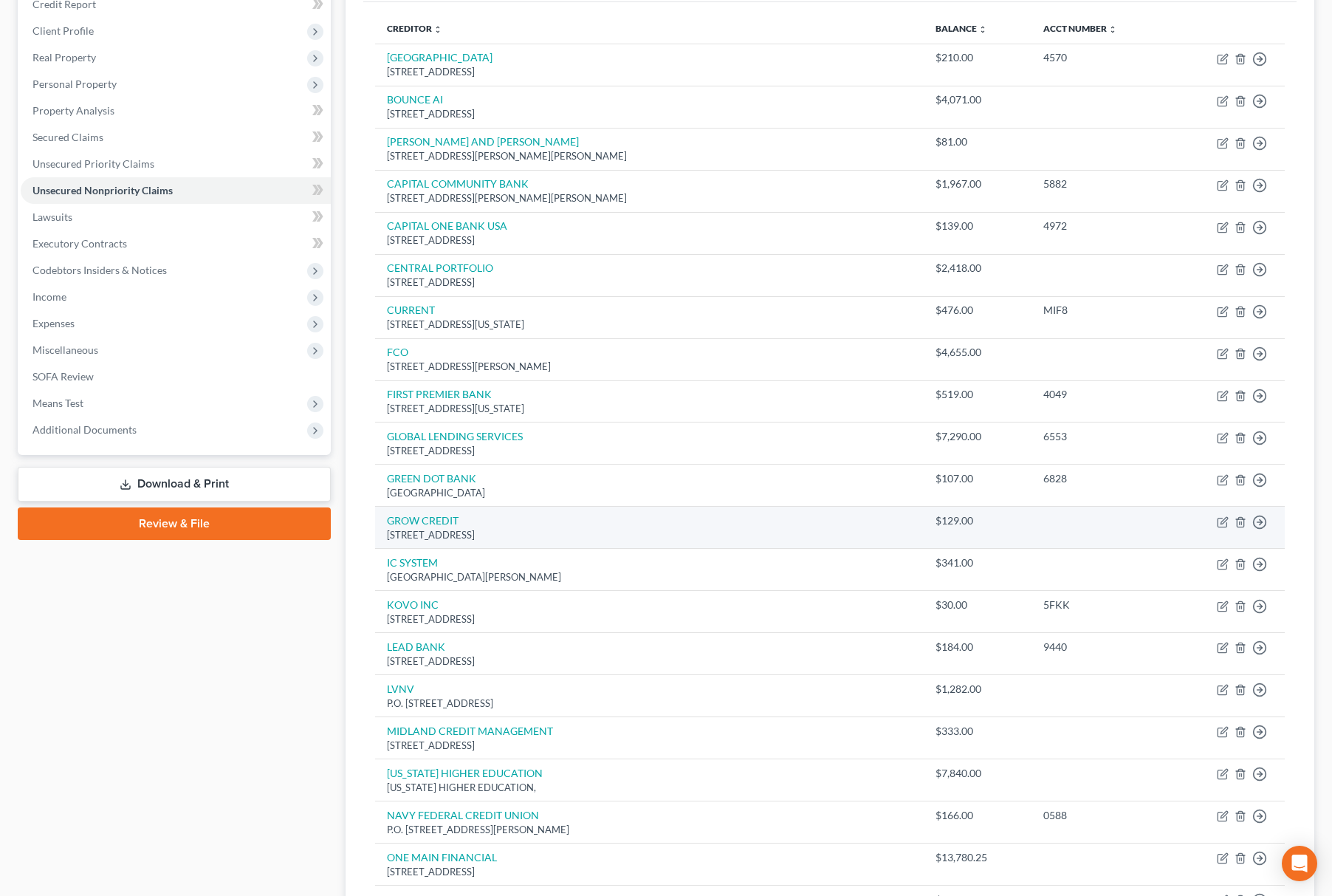
scroll to position [0, 0]
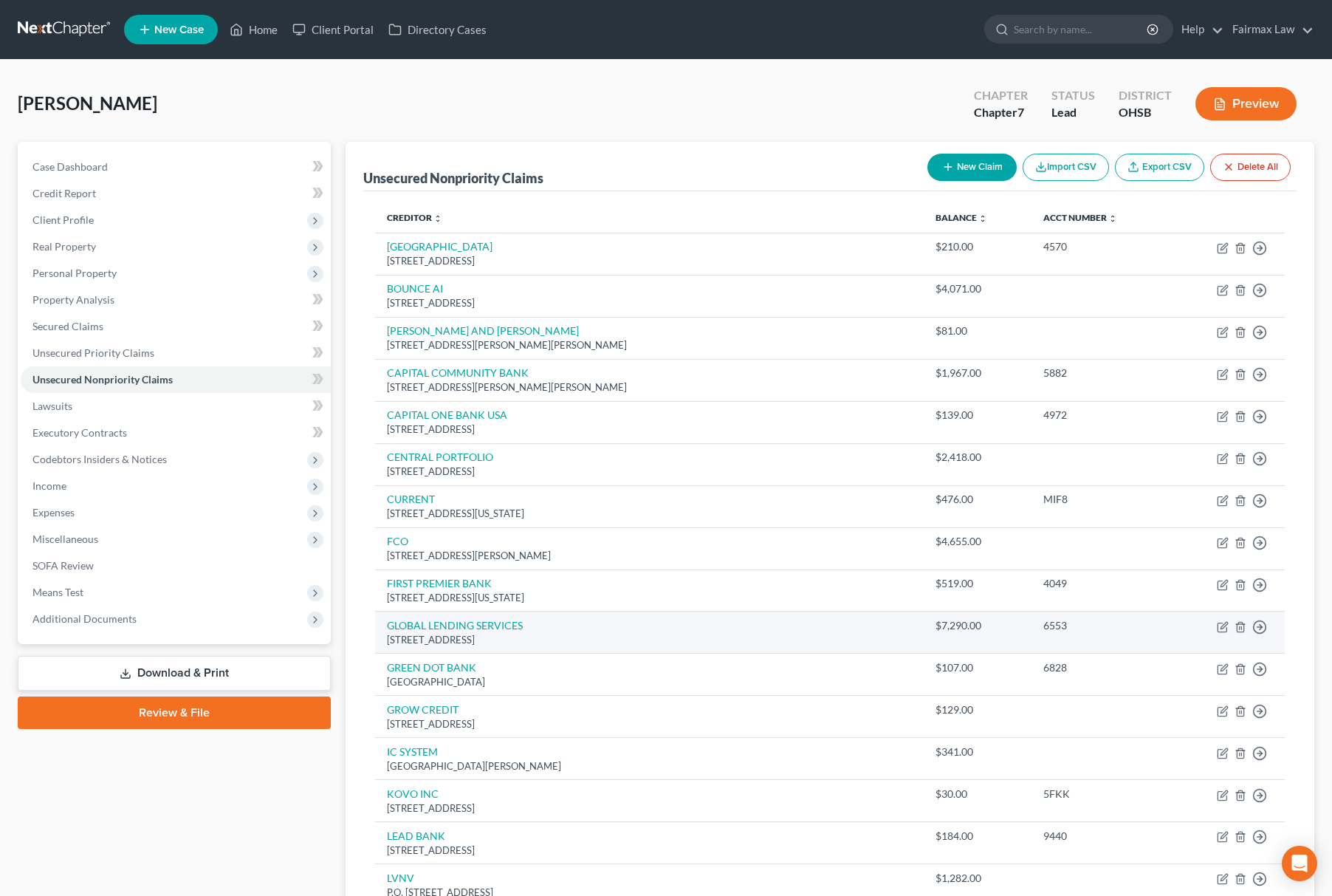
click at [1215, 626] on td "Move to D Move to E Move to G Move to Notice Only" at bounding box center [1228, 632] width 114 height 42
click at [1229, 630] on td "Move to D Move to E Move to G Move to Notice Only" at bounding box center [1228, 632] width 114 height 42
click at [1215, 626] on td "Move to D Move to E Move to G Move to Notice Only" at bounding box center [1228, 632] width 114 height 42
click at [1223, 633] on icon "button" at bounding box center [1223, 626] width 12 height 12
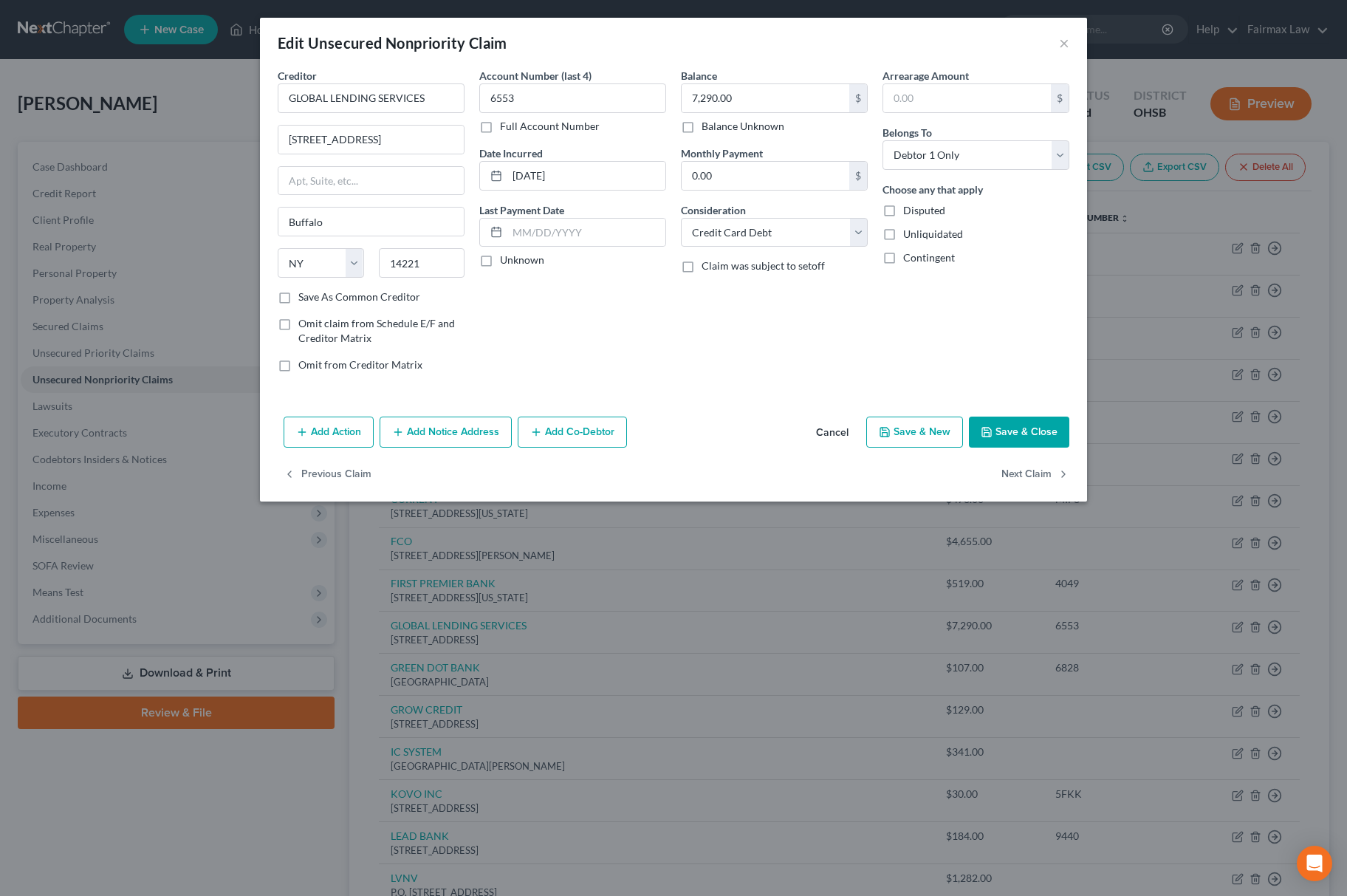
click at [1015, 436] on button "Save & Close" at bounding box center [1019, 431] width 100 height 31
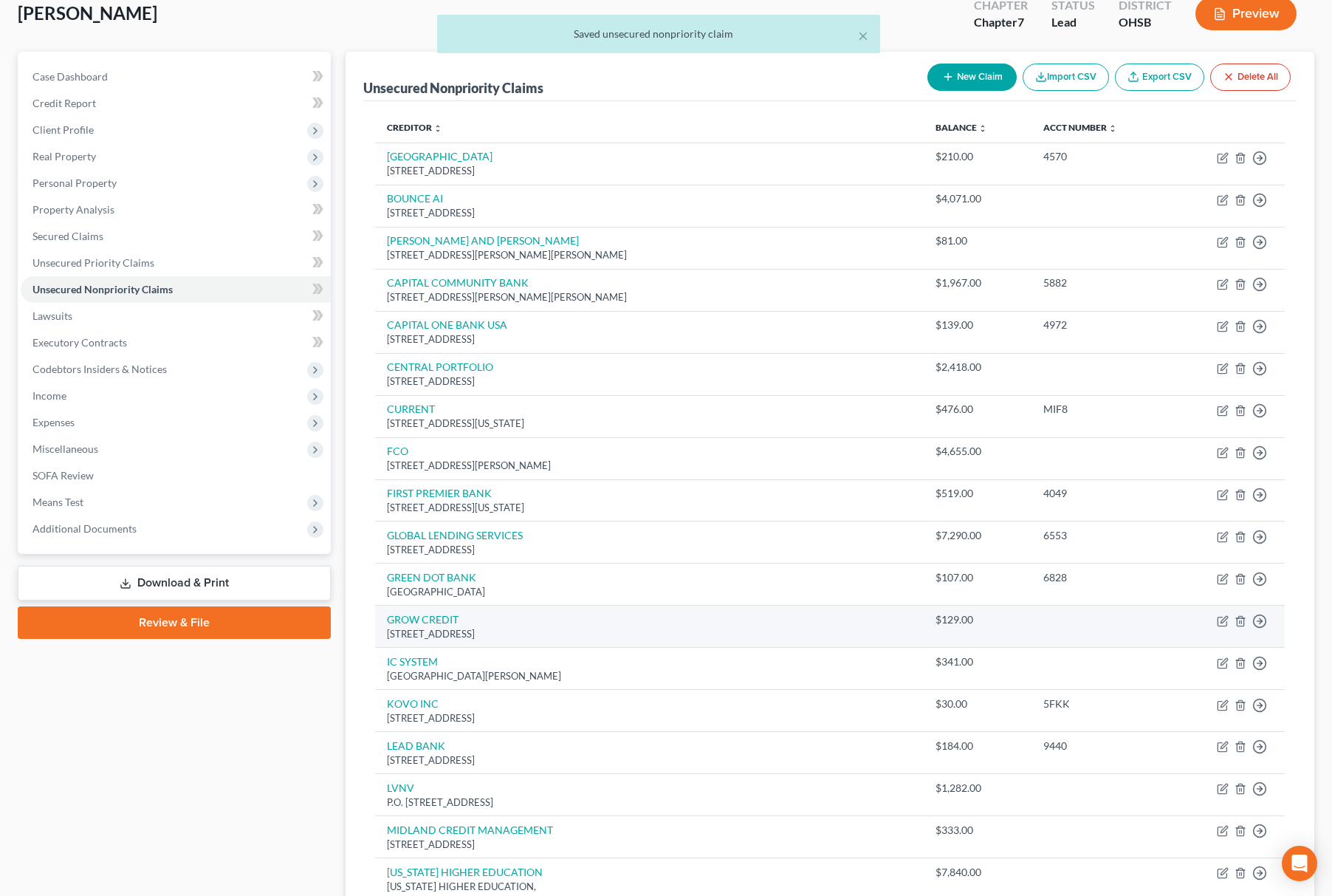
scroll to position [189, 0]
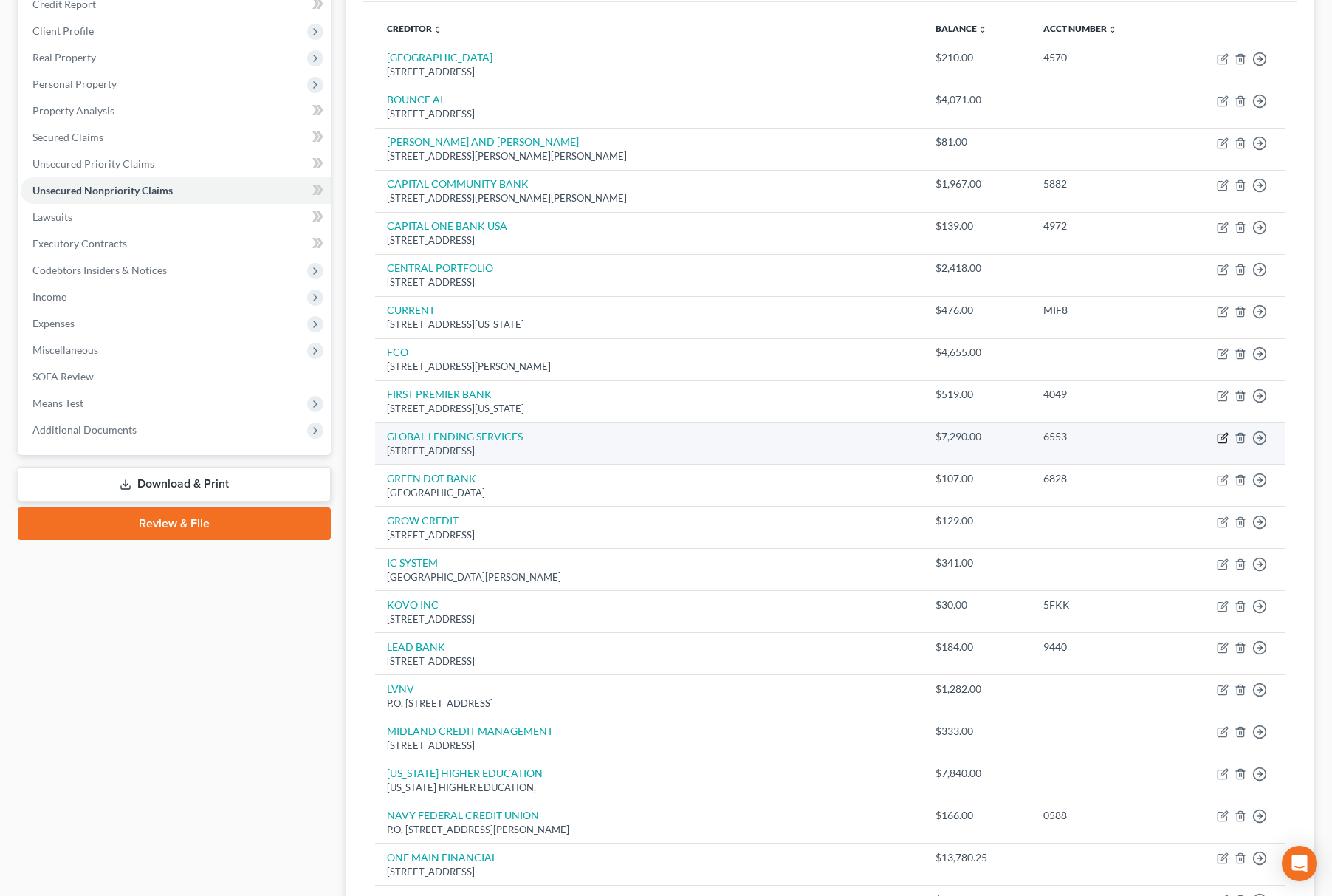
click at [1222, 439] on icon "button" at bounding box center [1224, 436] width 6 height 6
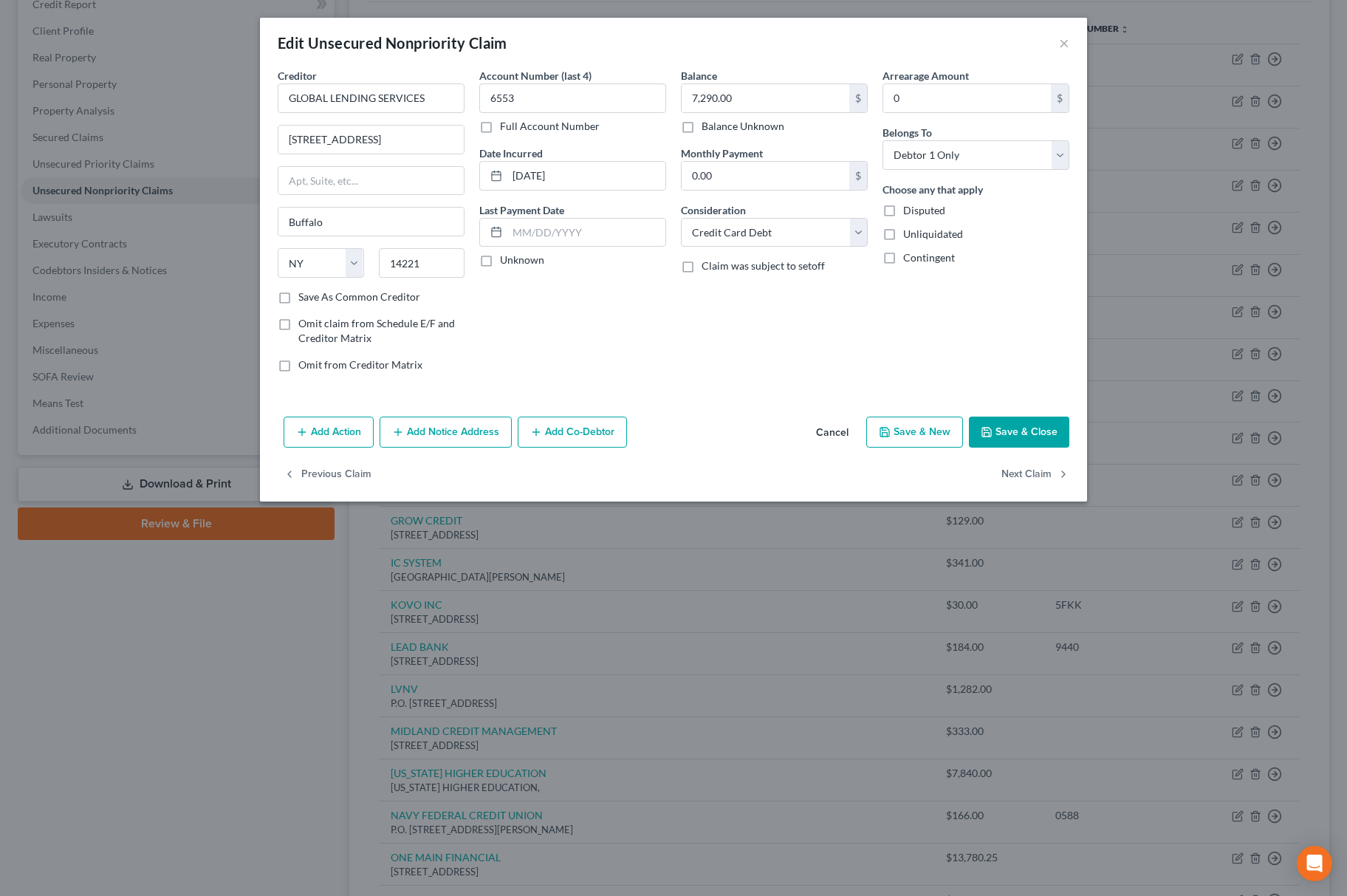
click at [1020, 428] on button "Save & Close" at bounding box center [1019, 431] width 100 height 31
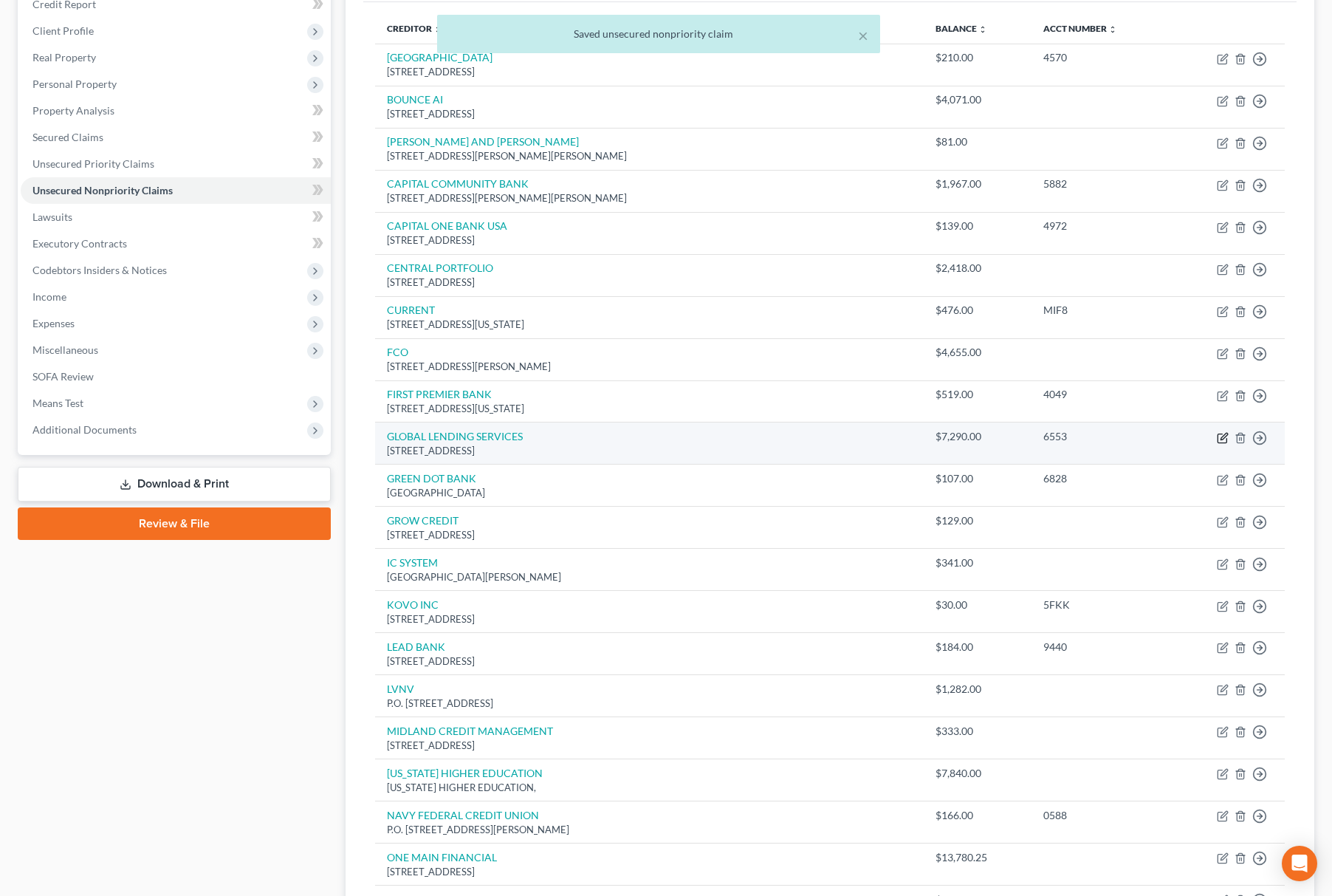
click at [1223, 442] on icon "button" at bounding box center [1223, 437] width 12 height 12
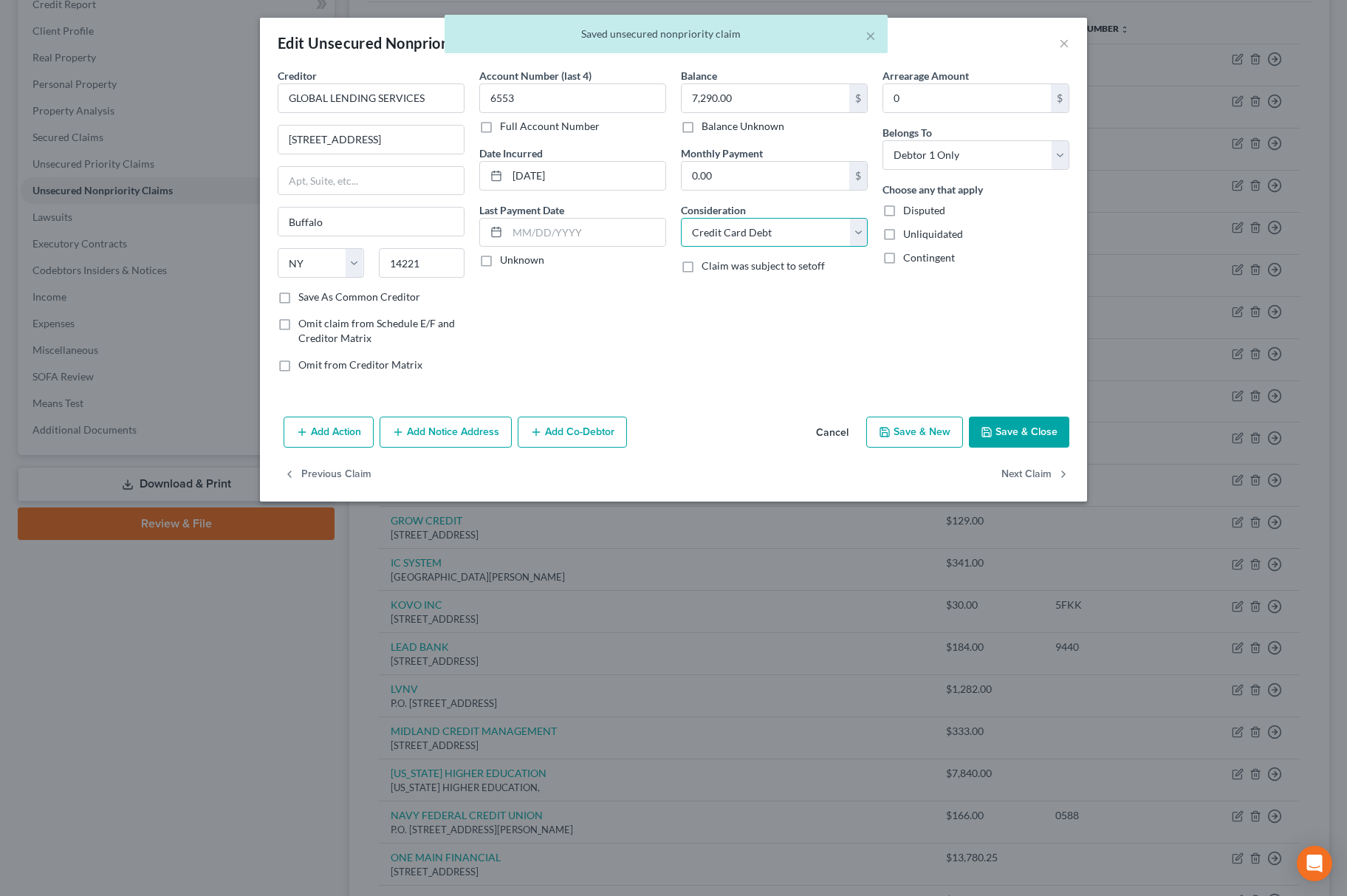
click at [817, 229] on select "Select Cable / Satellite Services Collection Agency Credit Card Debt Debt Couns…" at bounding box center [774, 232] width 187 height 29
click at [681, 218] on select "Select Cable / Satellite Services Collection Agency Credit Card Debt Debt Couns…" at bounding box center [774, 232] width 187 height 29
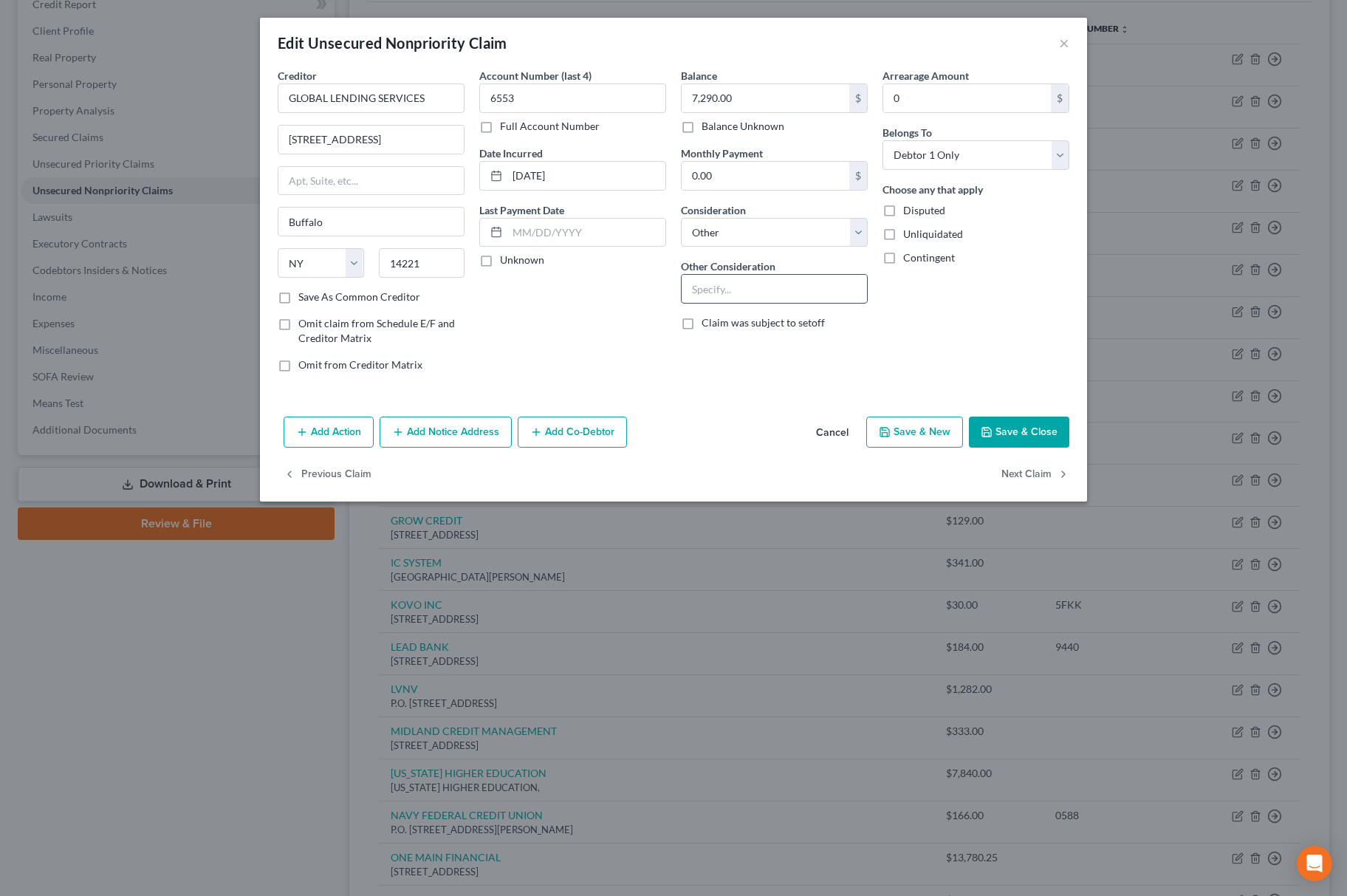
click at [811, 296] on input "text" at bounding box center [774, 289] width 185 height 28
click at [1012, 431] on button "Save & Close" at bounding box center [1019, 431] width 100 height 31
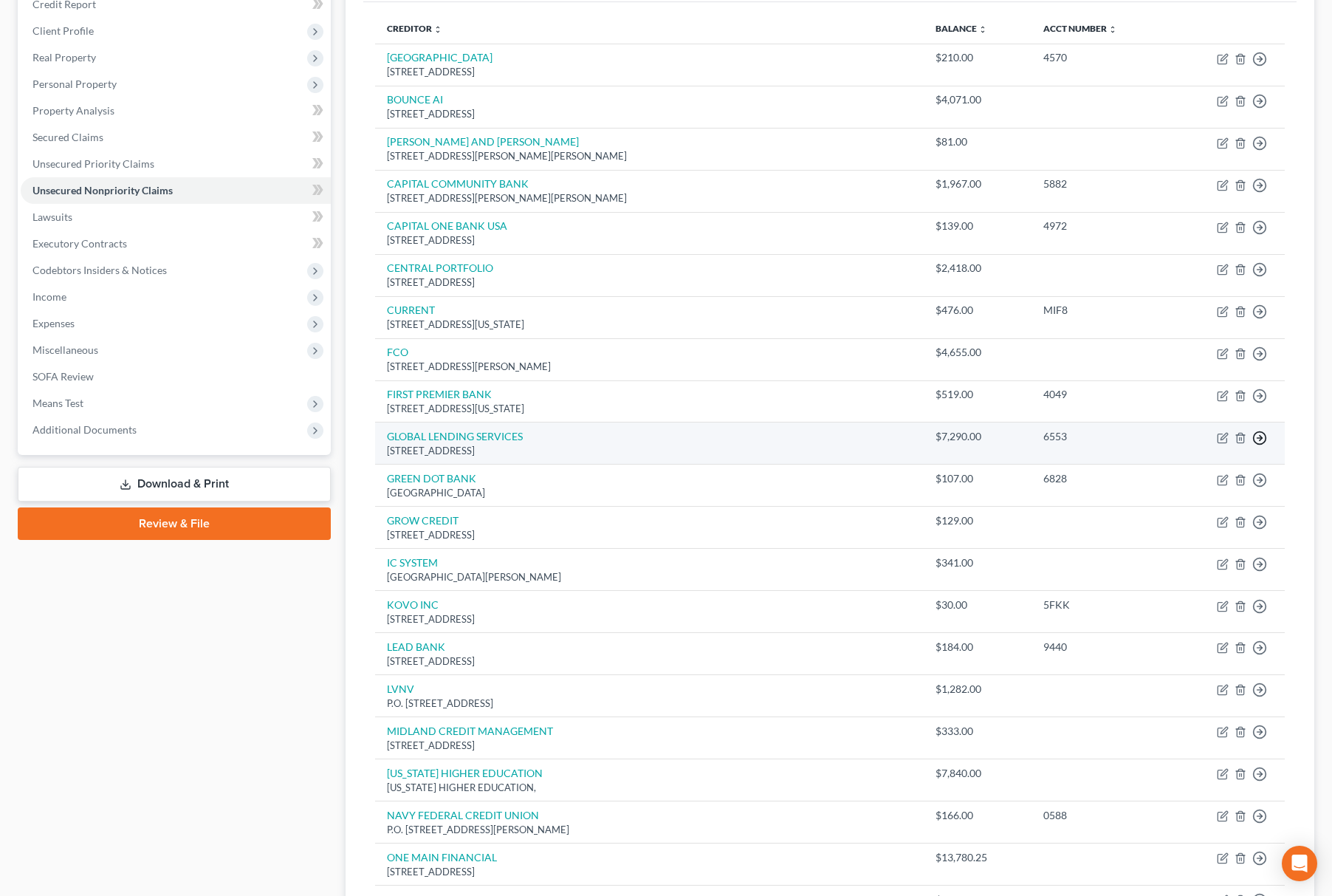
click at [1262, 442] on icon "button" at bounding box center [1260, 437] width 15 height 15
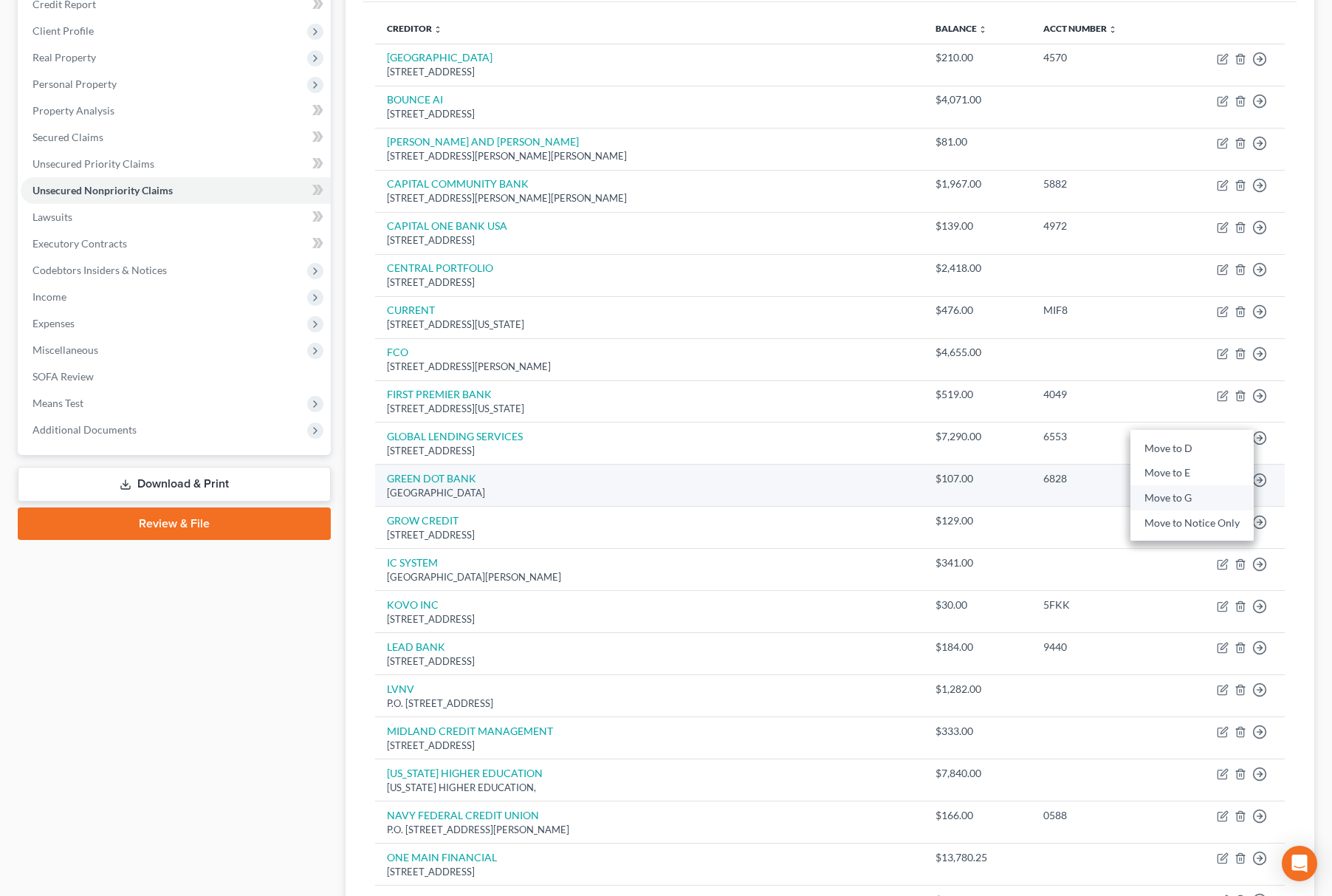
click at [1206, 505] on link "Move to G" at bounding box center [1192, 498] width 123 height 25
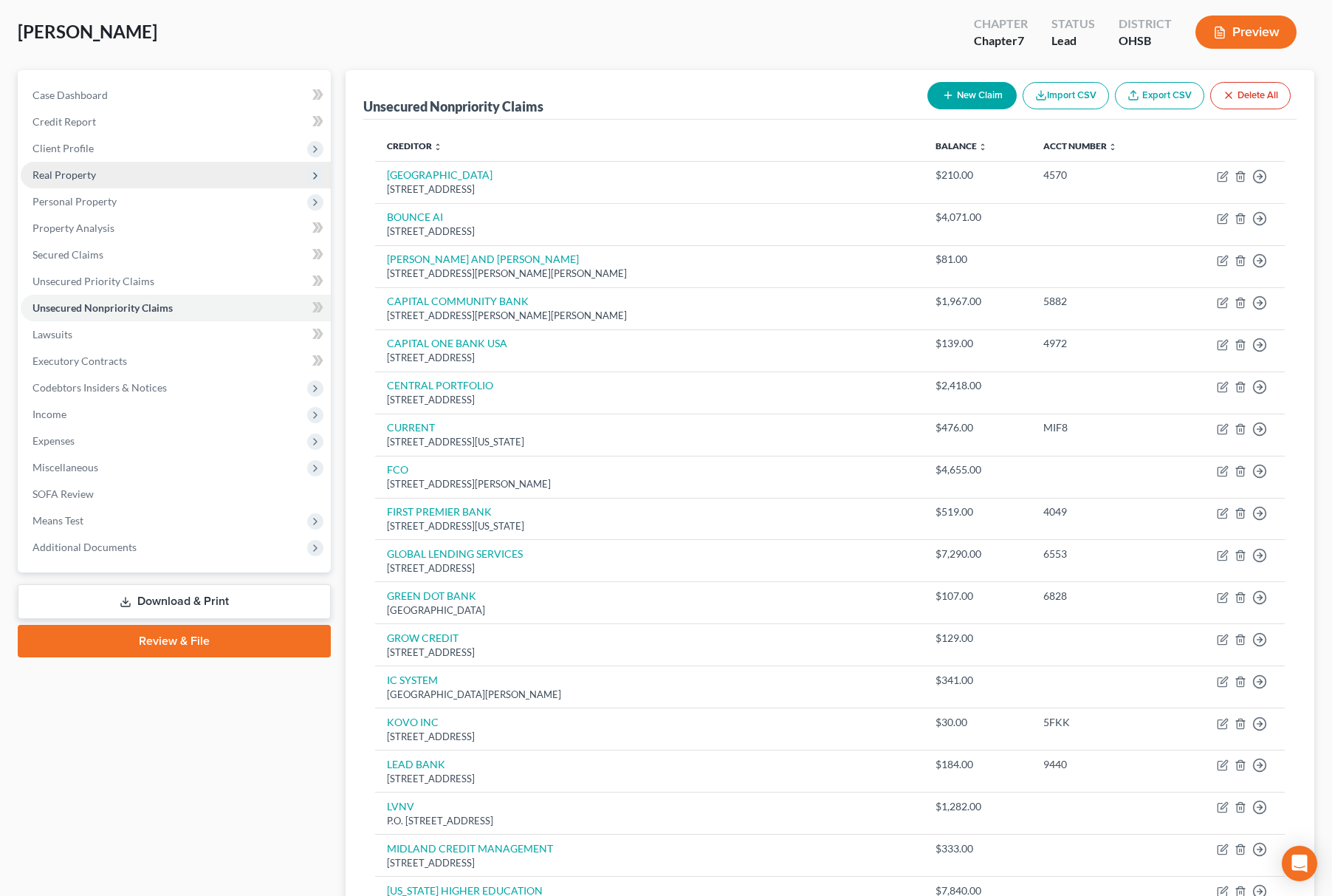
scroll to position [0, 0]
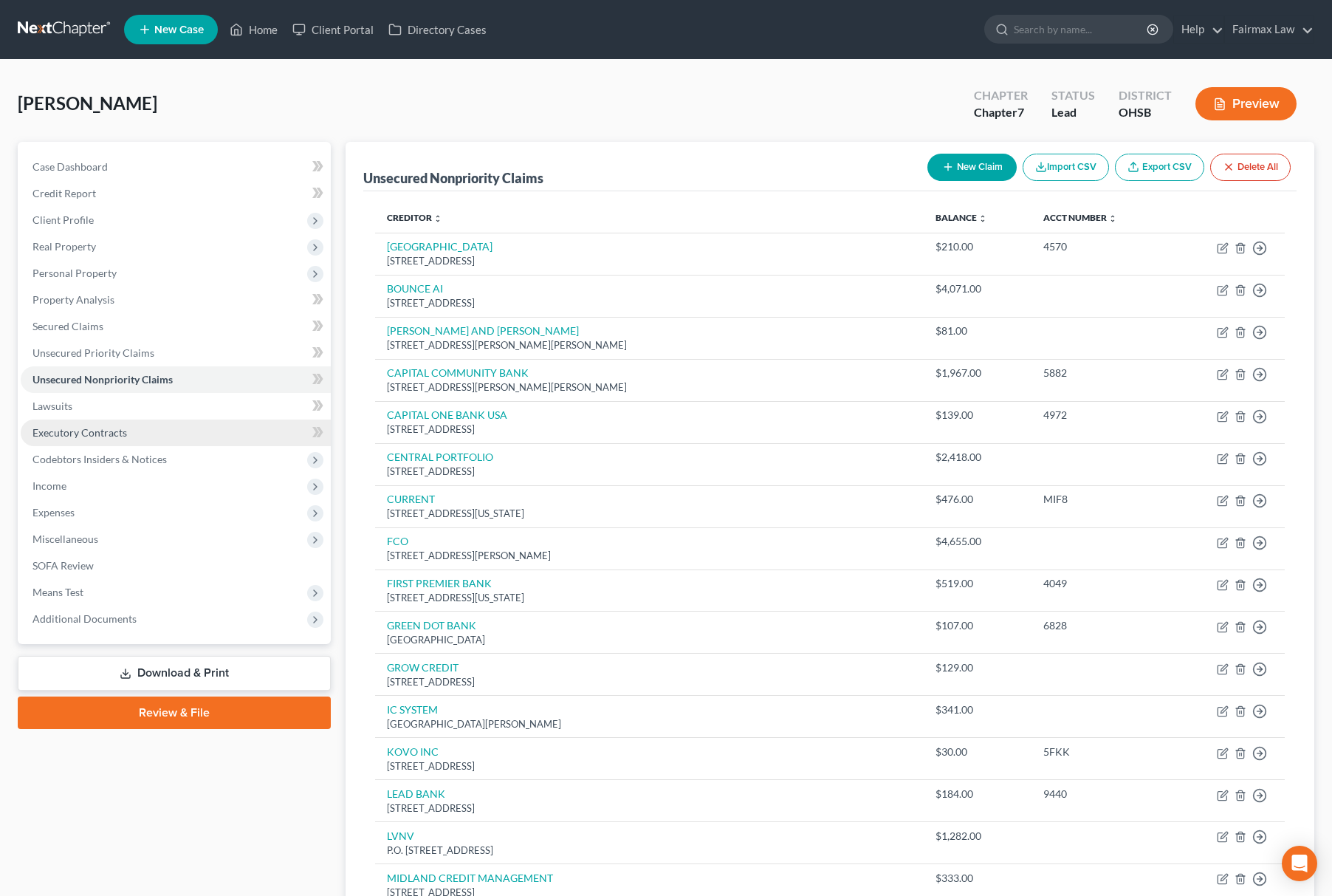
drag, startPoint x: 107, startPoint y: 442, endPoint x: 109, endPoint y: 427, distance: 15.1
click at [107, 440] on link "Executory Contracts" at bounding box center [176, 433] width 311 height 27
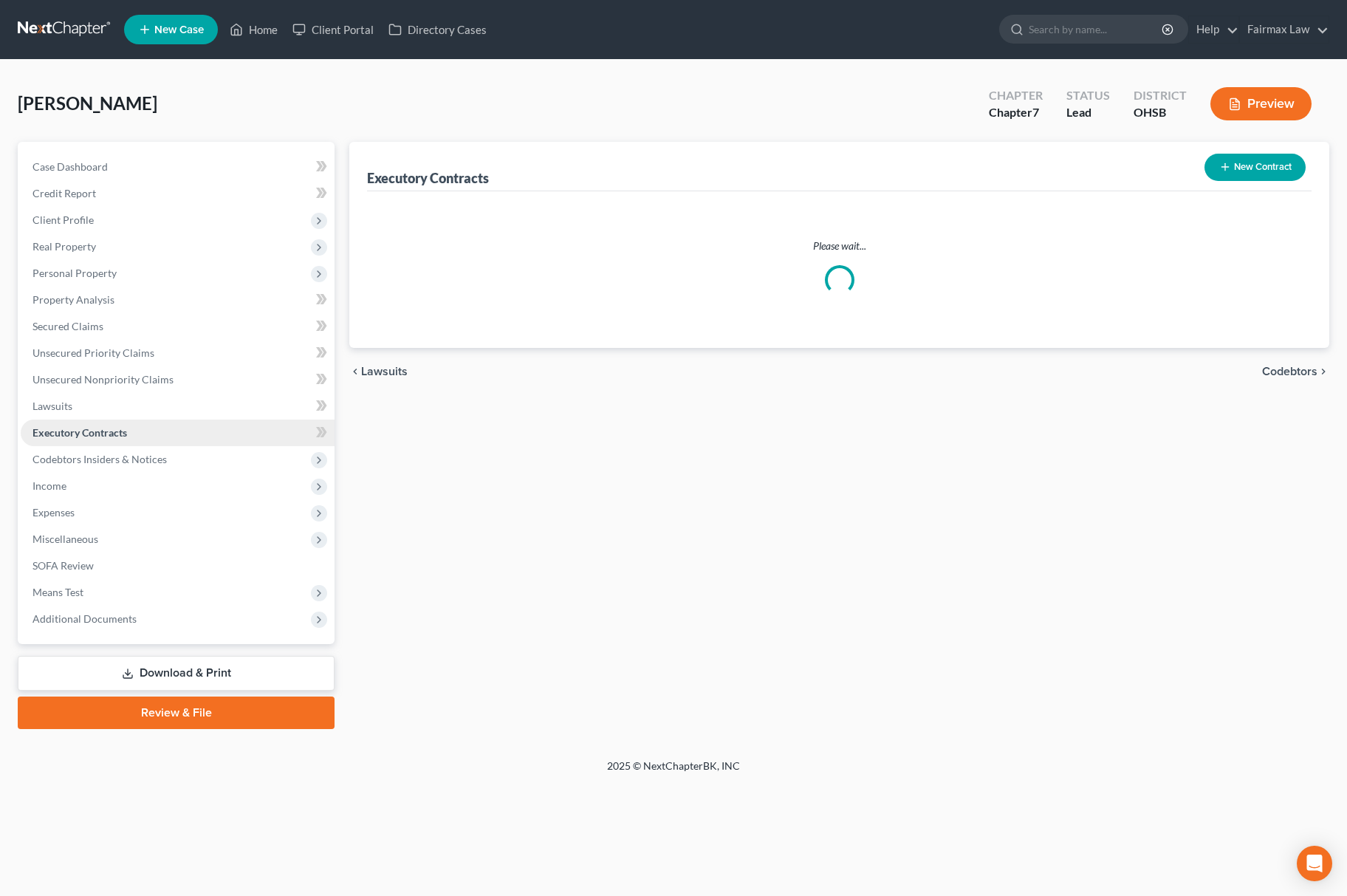
click at [109, 427] on span "Executory Contracts" at bounding box center [80, 432] width 95 height 12
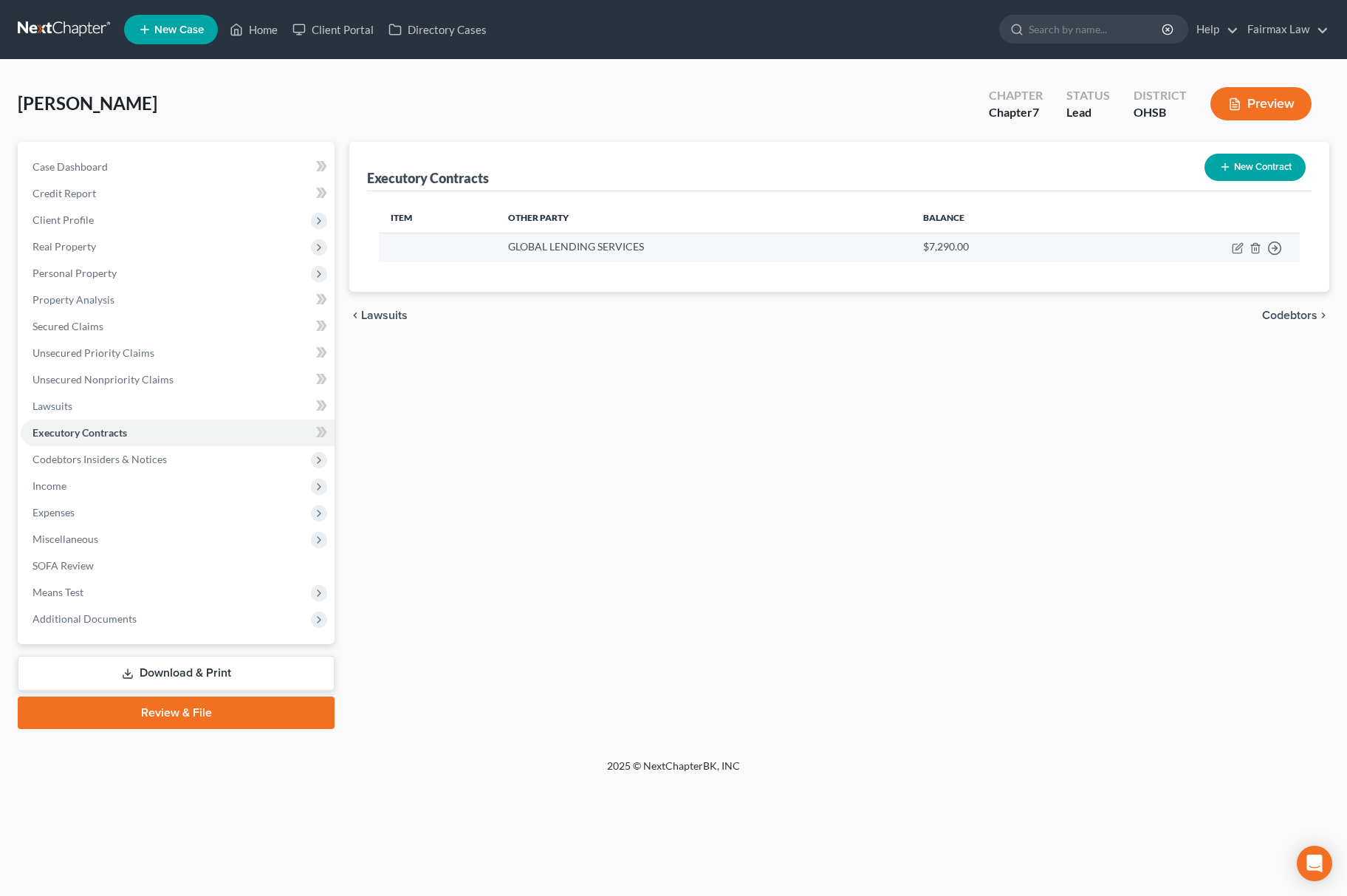
click at [1226, 247] on td "Move to D Move to E Move to F Move to Notice Only" at bounding box center [1196, 247] width 208 height 28
click at [1233, 249] on td "Move to D Move to E Move to F Move to Notice Only" at bounding box center [1196, 247] width 208 height 28
click at [1238, 248] on icon "button" at bounding box center [1238, 246] width 6 height 6
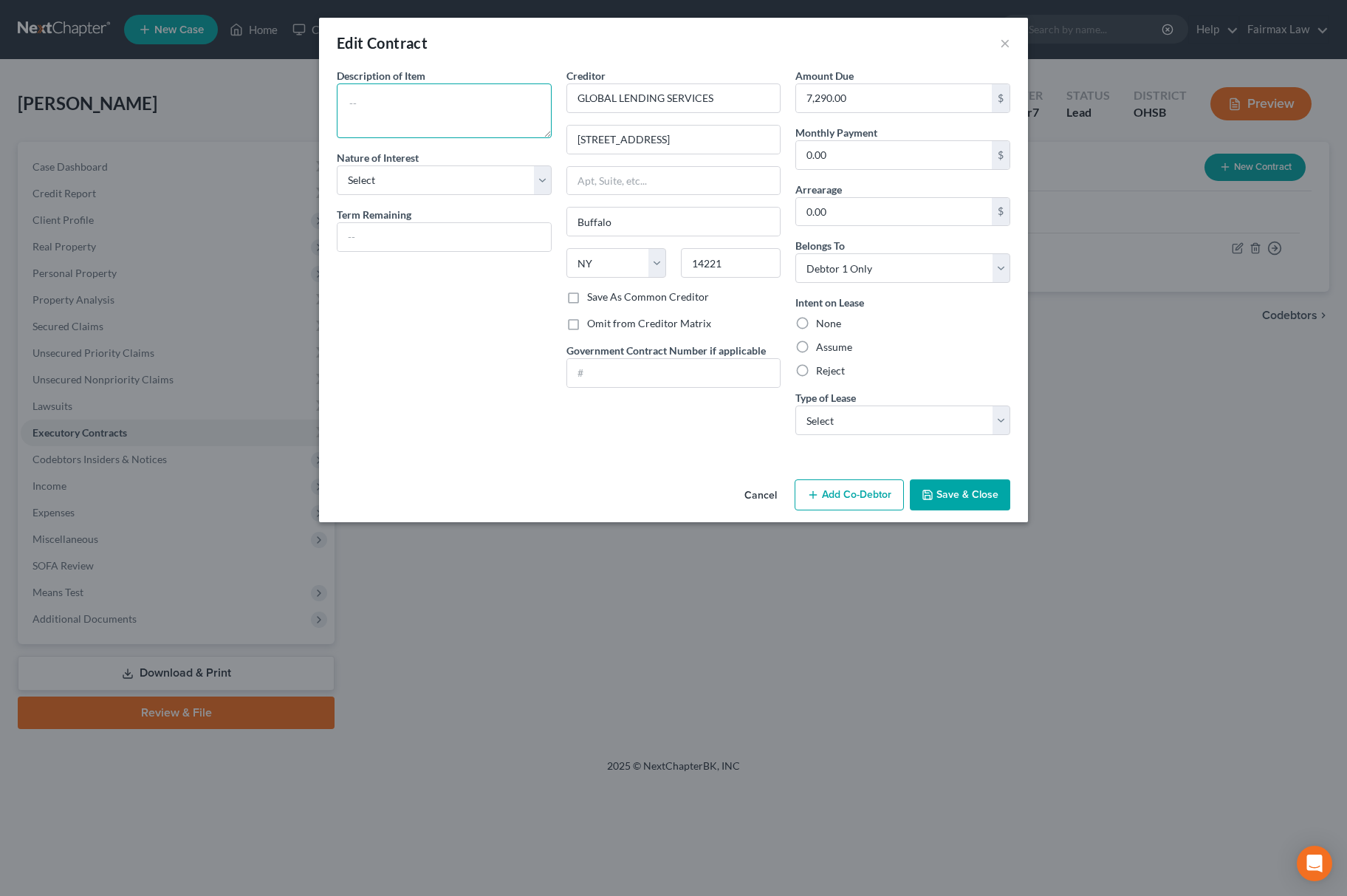
click at [447, 102] on textarea at bounding box center [445, 111] width 215 height 55
click at [433, 178] on select "Select Purchaser Agent Lessor Lessee" at bounding box center [445, 179] width 215 height 29
click at [337, 165] on select "Select Purchaser Agent Lessor Lessee" at bounding box center [445, 179] width 215 height 29
click at [816, 342] on label "Assume" at bounding box center [834, 347] width 36 height 15
click at [822, 342] on input "Assume" at bounding box center [826, 344] width 10 height 10
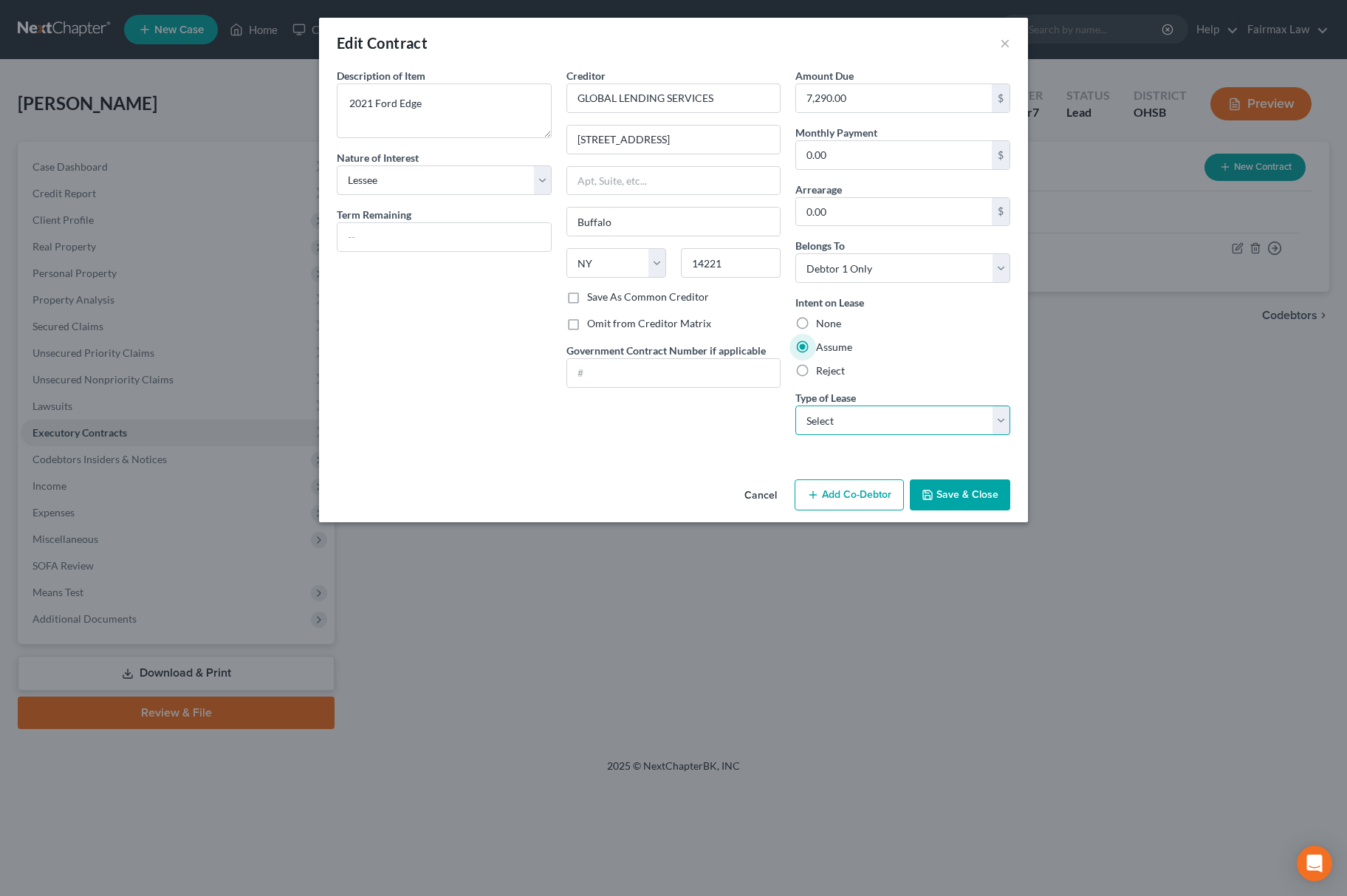
click at [855, 422] on select "Select Real Estate Car Other" at bounding box center [902, 420] width 215 height 29
click at [795, 407] on select "Select Real Estate Car Other" at bounding box center [902, 420] width 215 height 29
drag, startPoint x: 843, startPoint y: 416, endPoint x: 838, endPoint y: 429, distance: 13.9
click at [843, 416] on select "Select Real Estate Car Other" at bounding box center [902, 420] width 215 height 29
click at [795, 407] on select "Select Real Estate Car Other" at bounding box center [902, 420] width 215 height 29
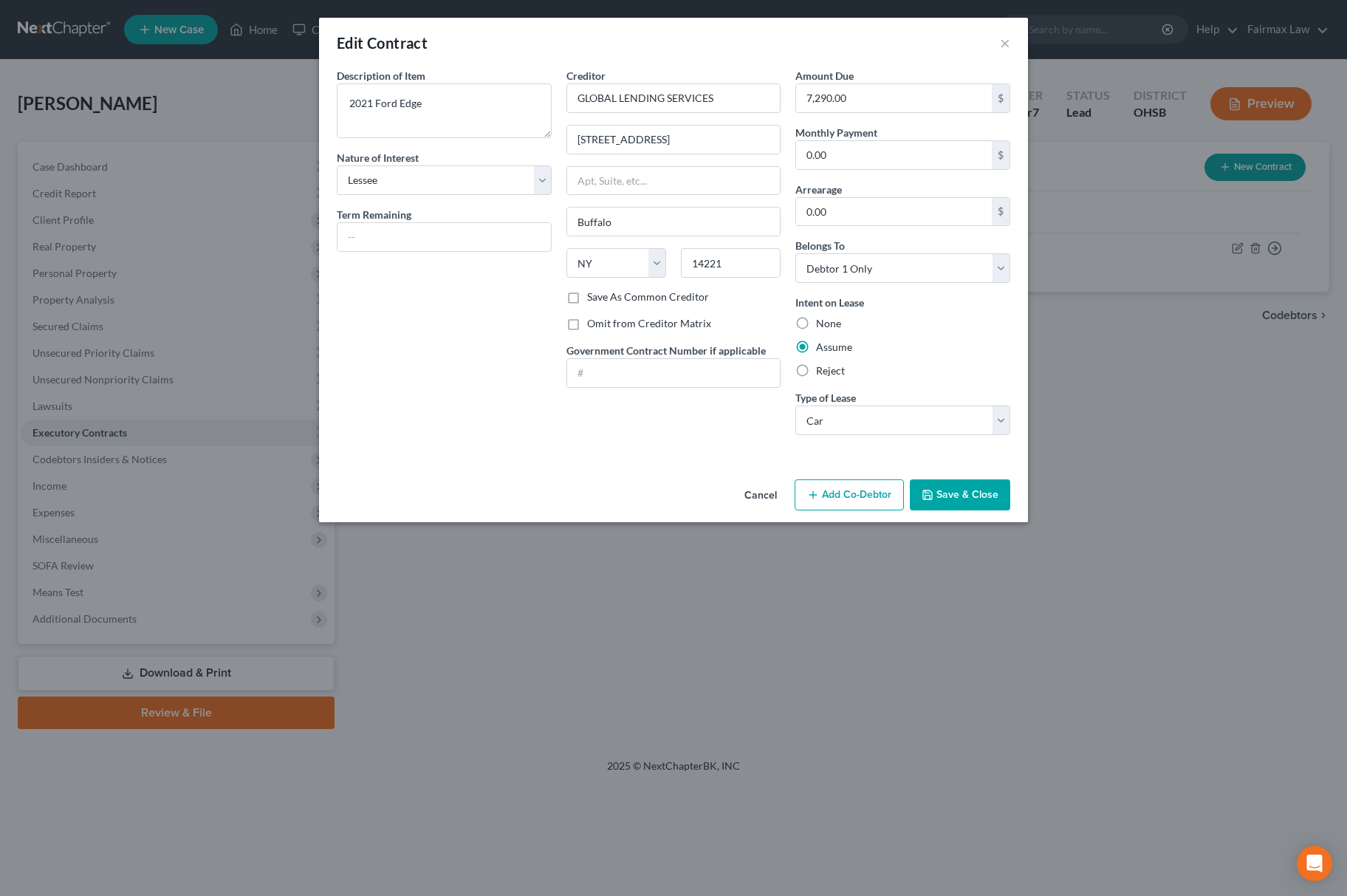
click at [980, 517] on div "Cancel Add Co-Debtor Save & Close" at bounding box center [674, 497] width 709 height 49
click at [975, 497] on button "Save & Close" at bounding box center [959, 494] width 100 height 31
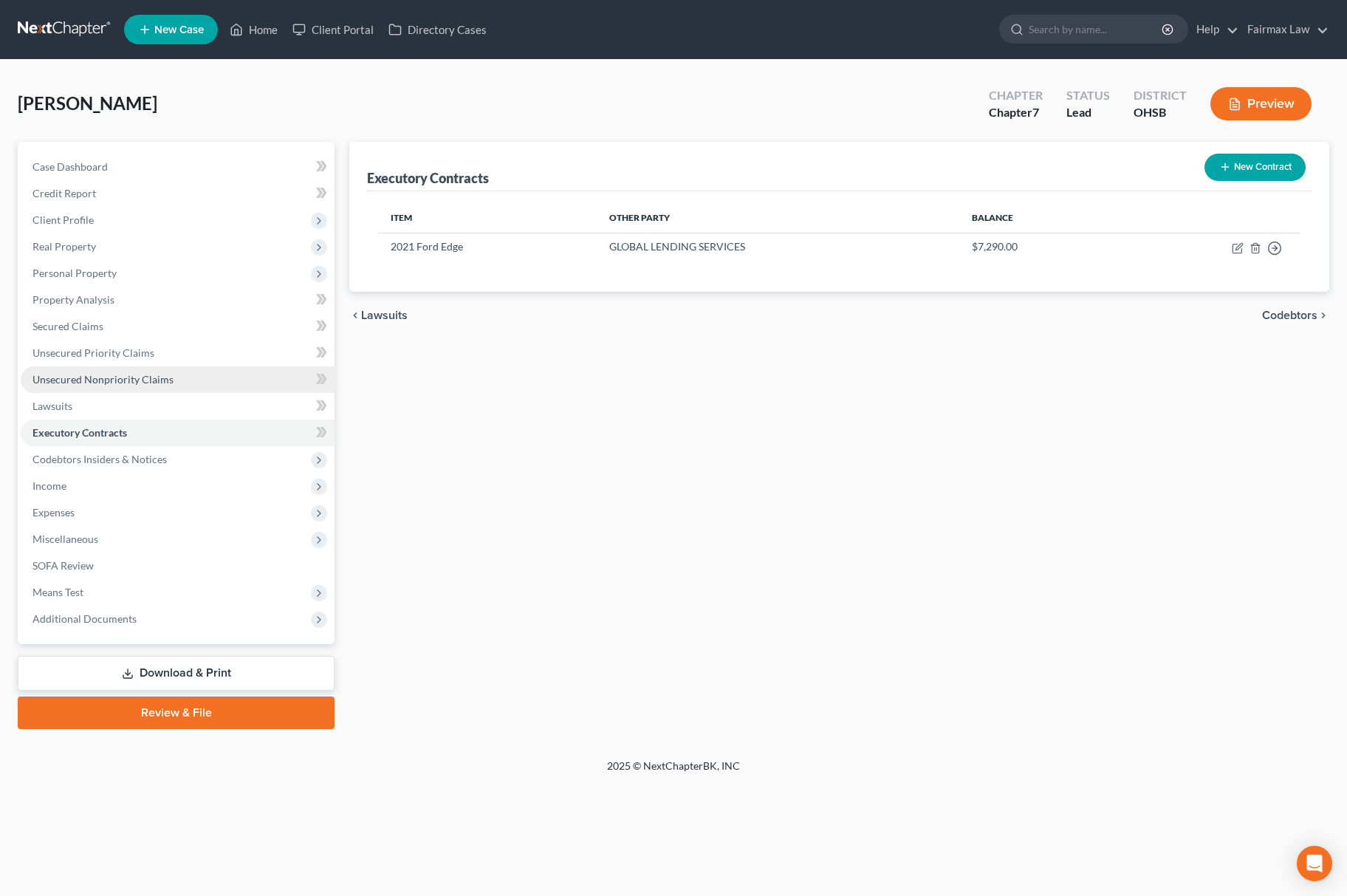
click at [136, 367] on link "Unsecured Nonpriority Claims" at bounding box center [177, 380] width 314 height 27
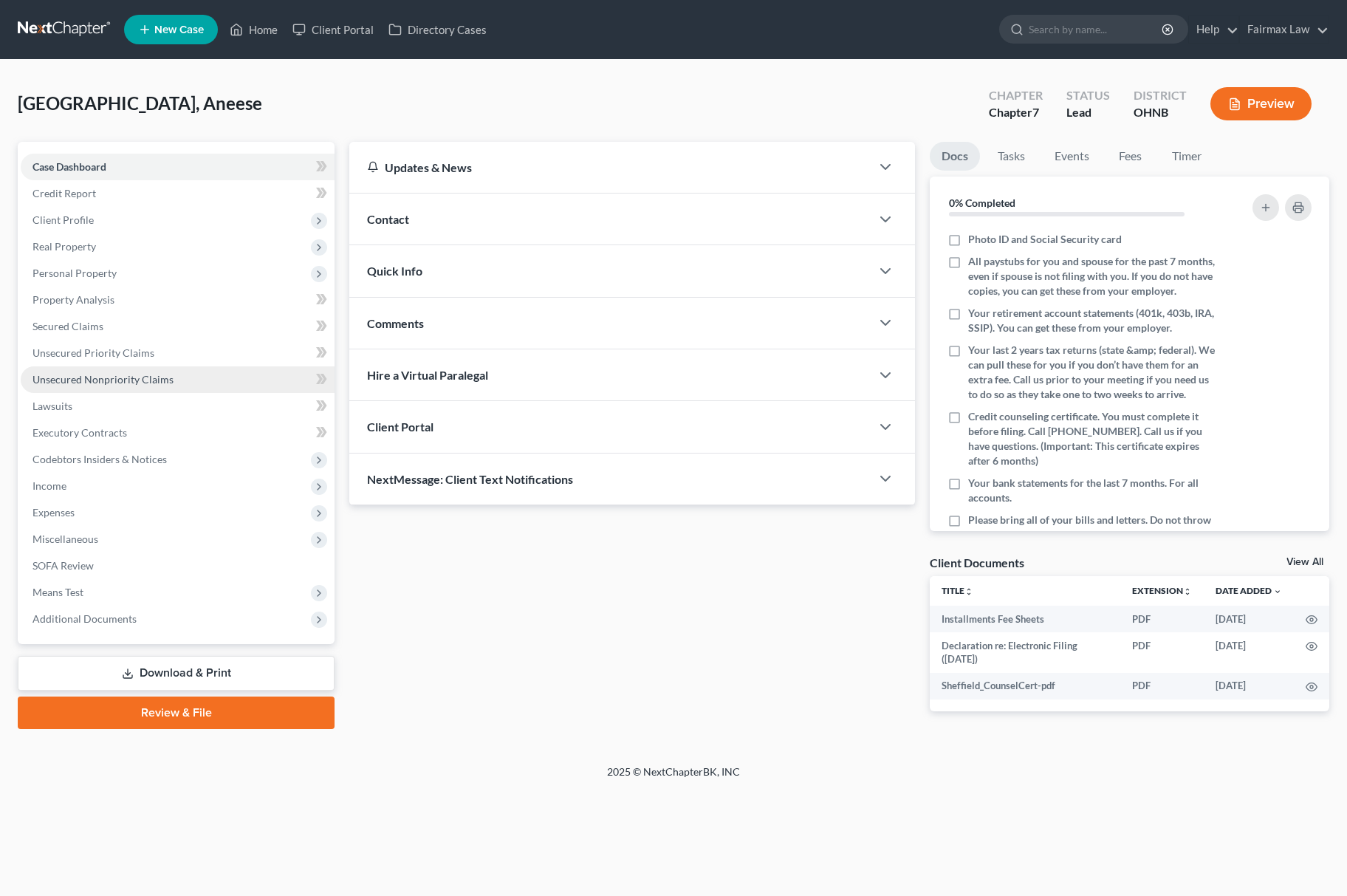
drag, startPoint x: 171, startPoint y: 376, endPoint x: 183, endPoint y: 382, distance: 13.4
click at [171, 376] on link "Unsecured Nonpriority Claims" at bounding box center [177, 380] width 314 height 27
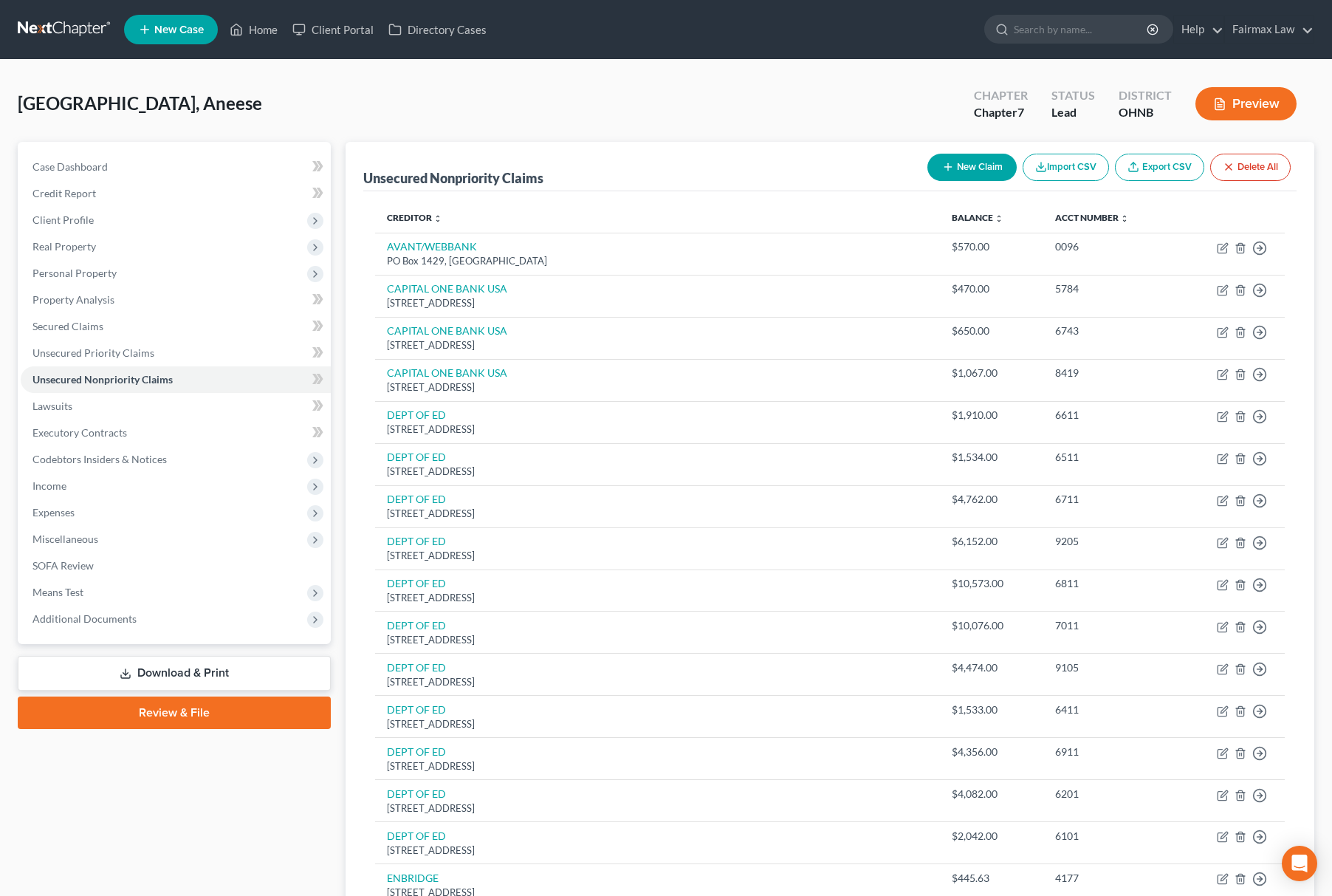
click at [642, 77] on div "Sheffield, Aneese Upgraded Chapter Chapter 7 Status Lead District OHNB Preview" at bounding box center [666, 109] width 1297 height 64
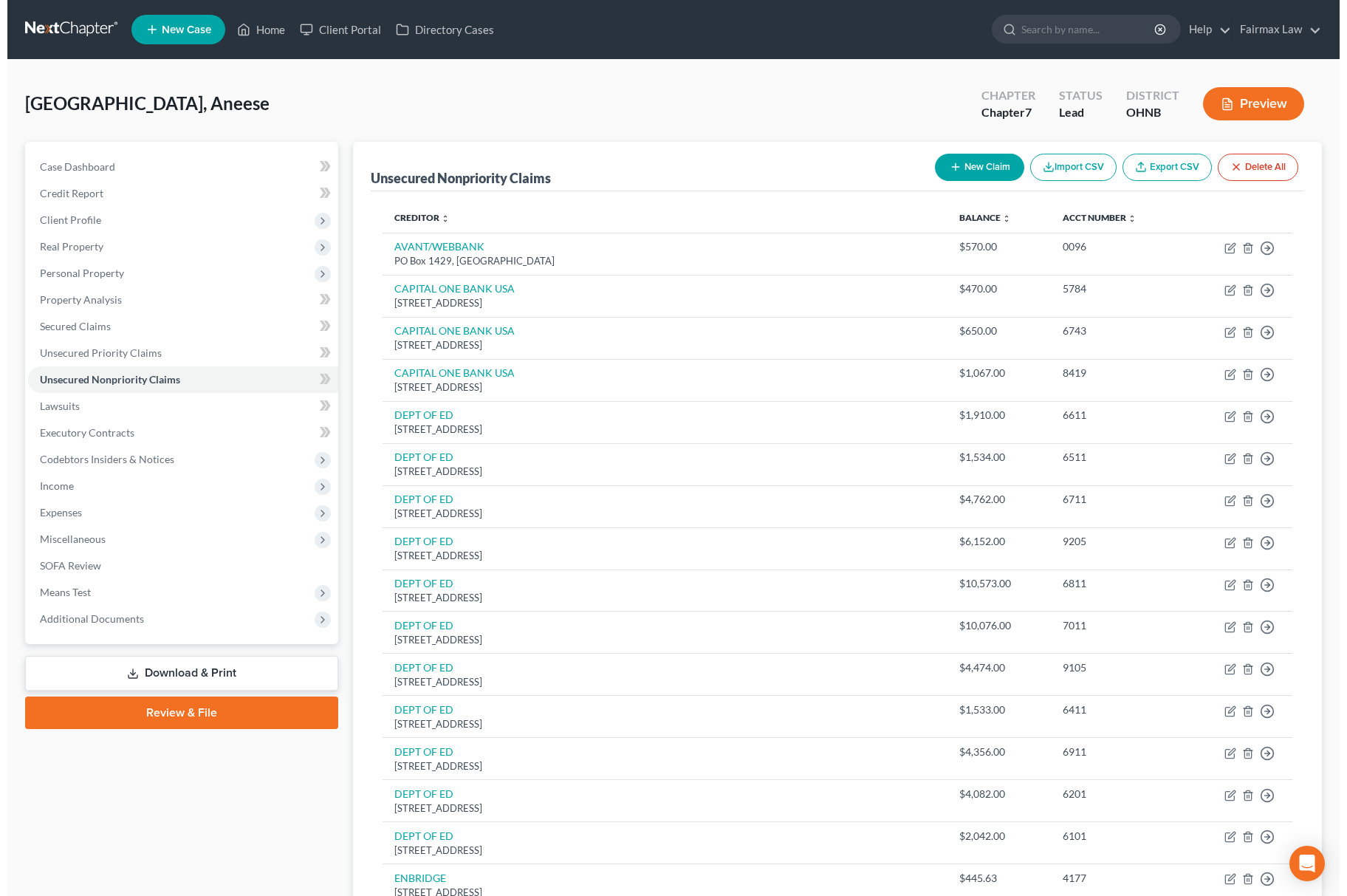
scroll to position [729, 0]
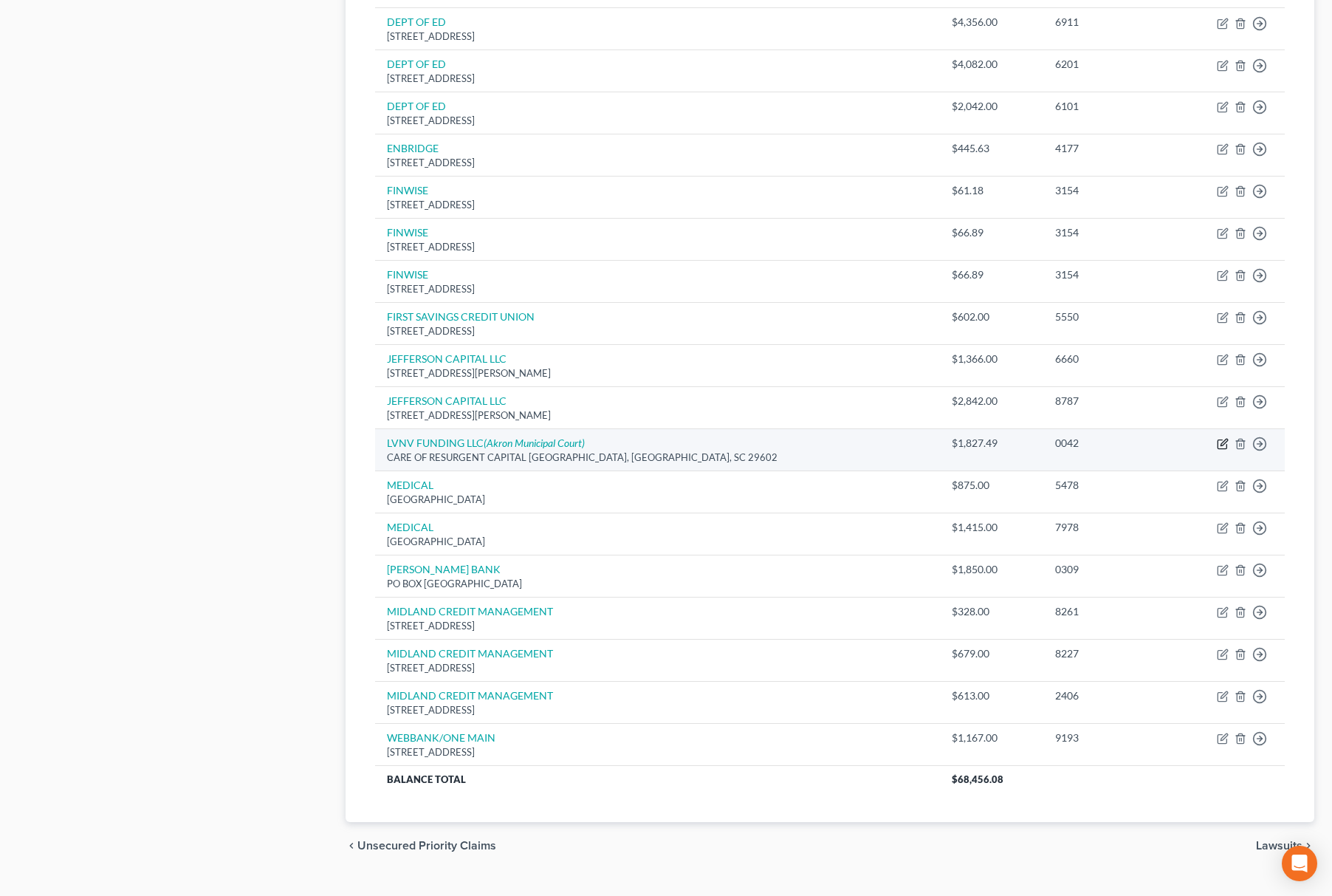
click at [1220, 450] on icon "button" at bounding box center [1223, 444] width 12 height 12
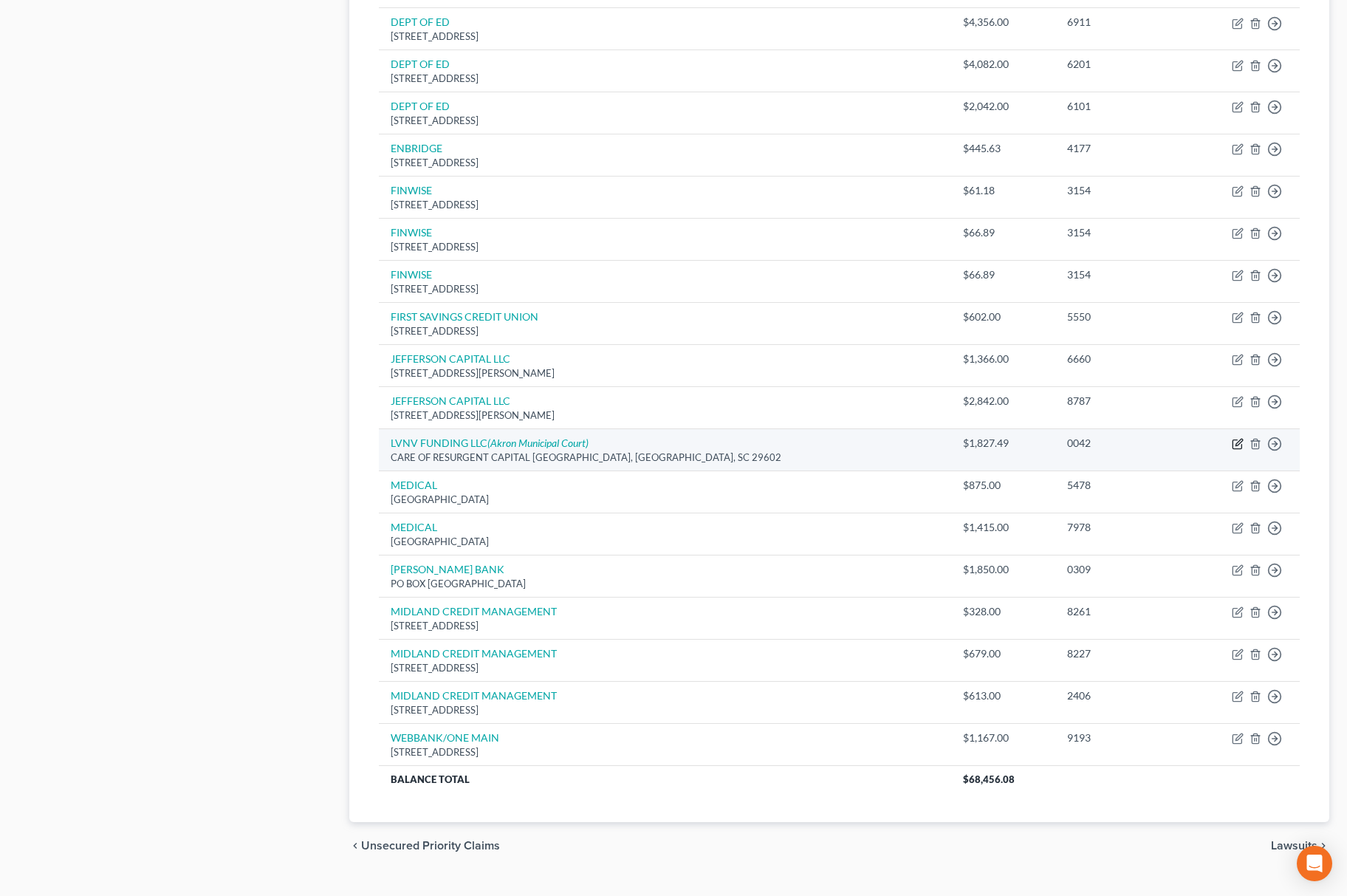
select select "42"
select select "2"
select select "0"
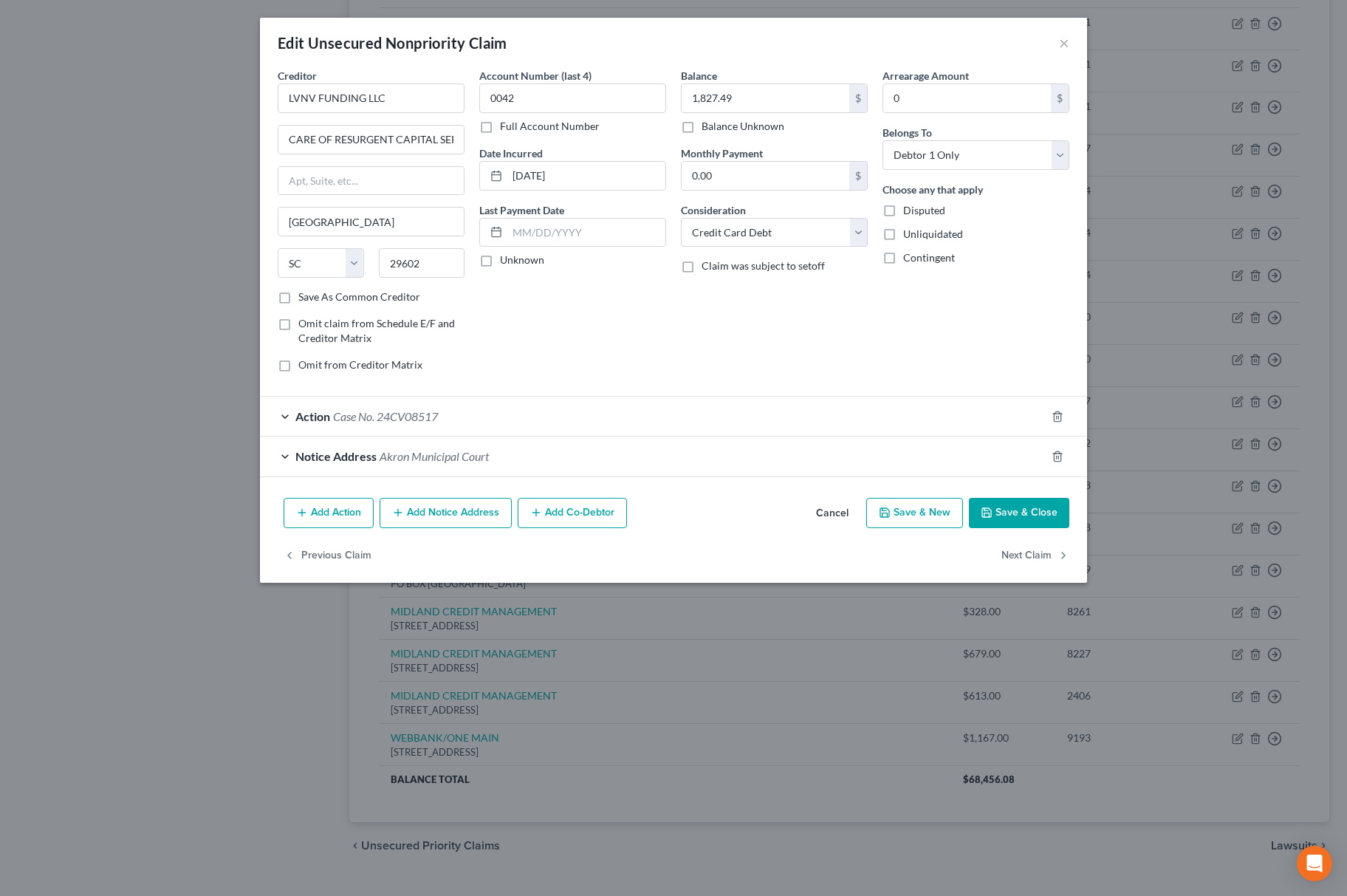
click at [411, 425] on div "Action Case No. 24CV08517" at bounding box center [653, 416] width 786 height 39
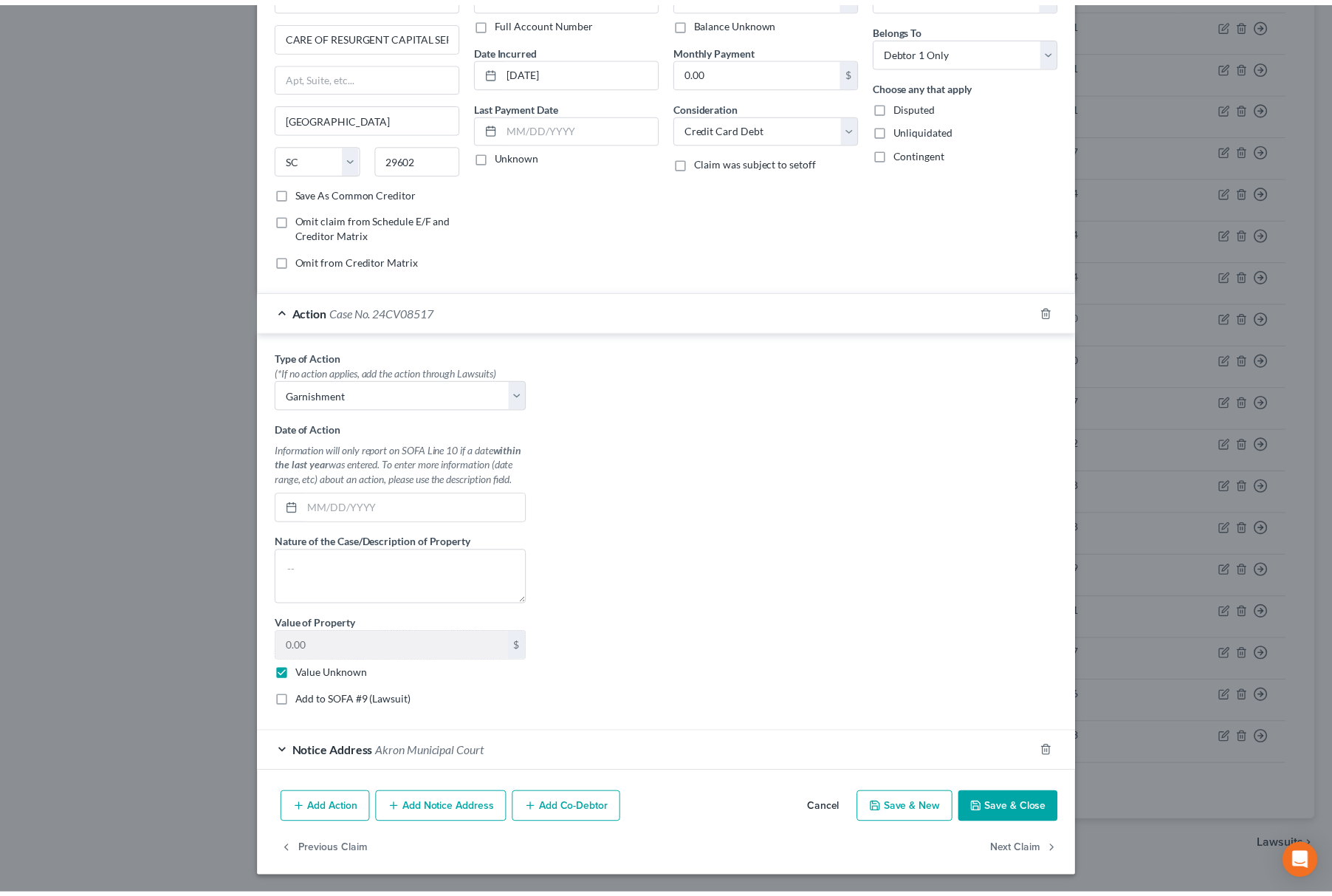
scroll to position [110, 0]
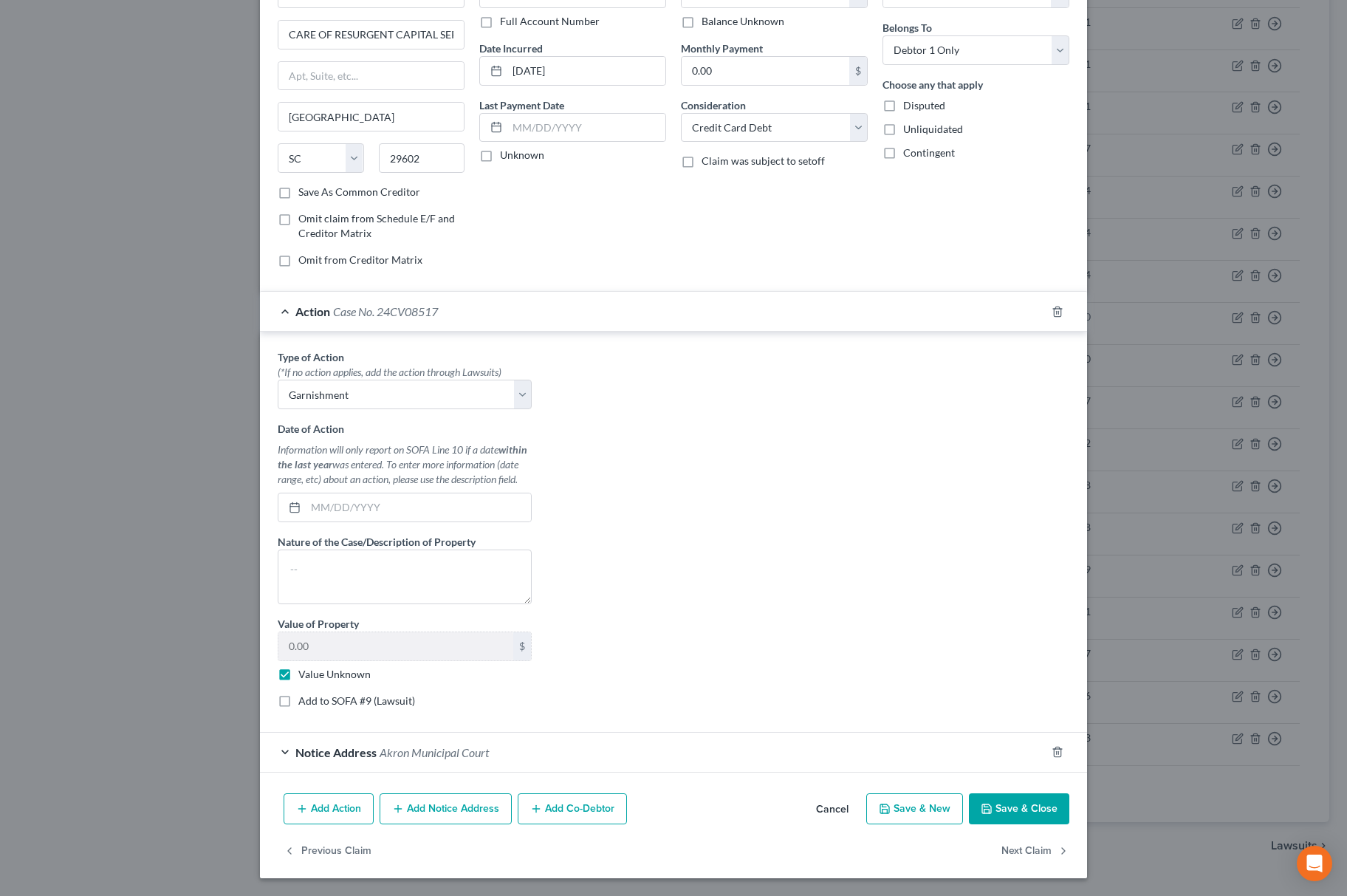
click at [993, 811] on button "Save & Close" at bounding box center [1019, 808] width 100 height 31
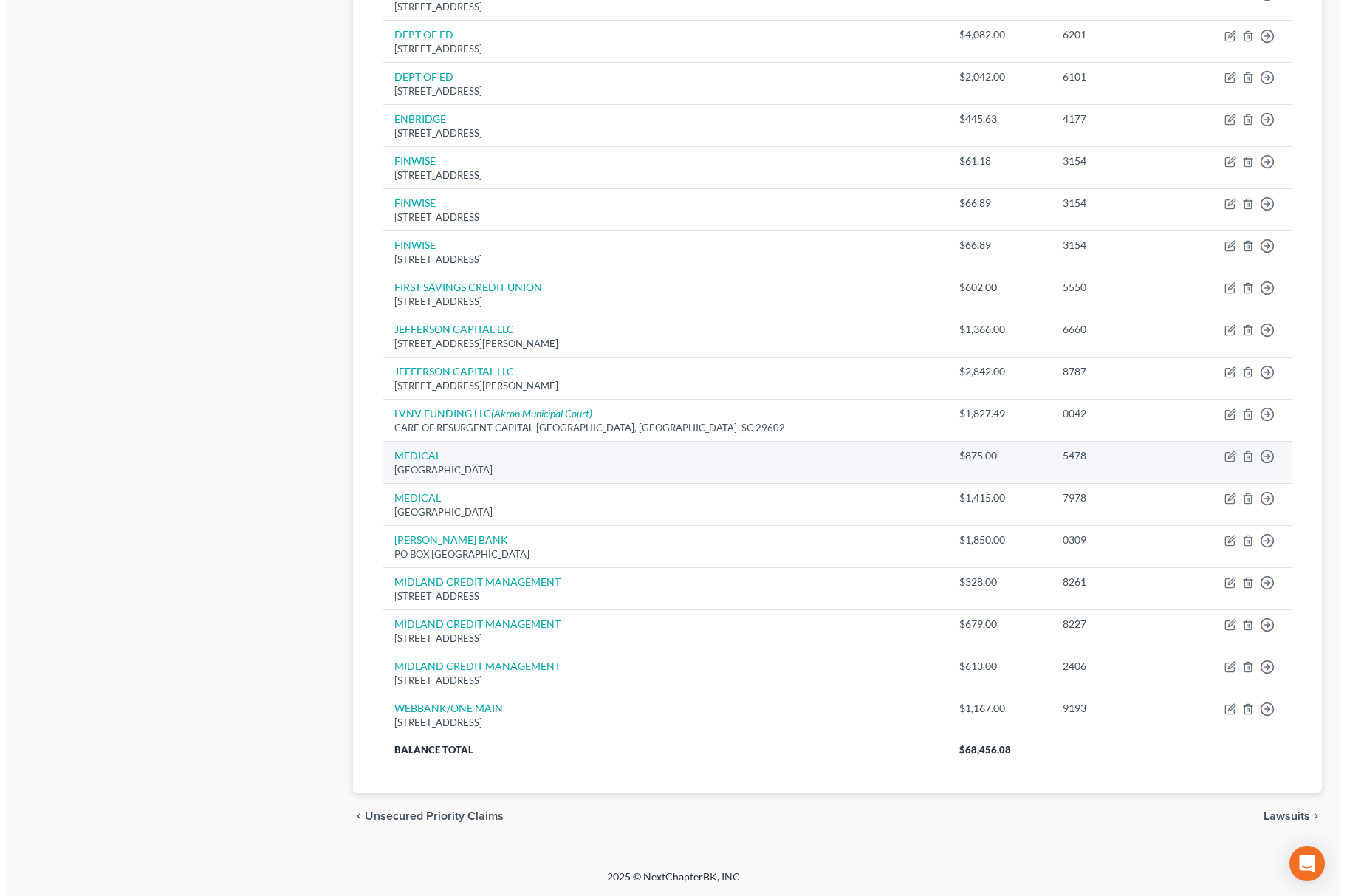
scroll to position [667, 0]
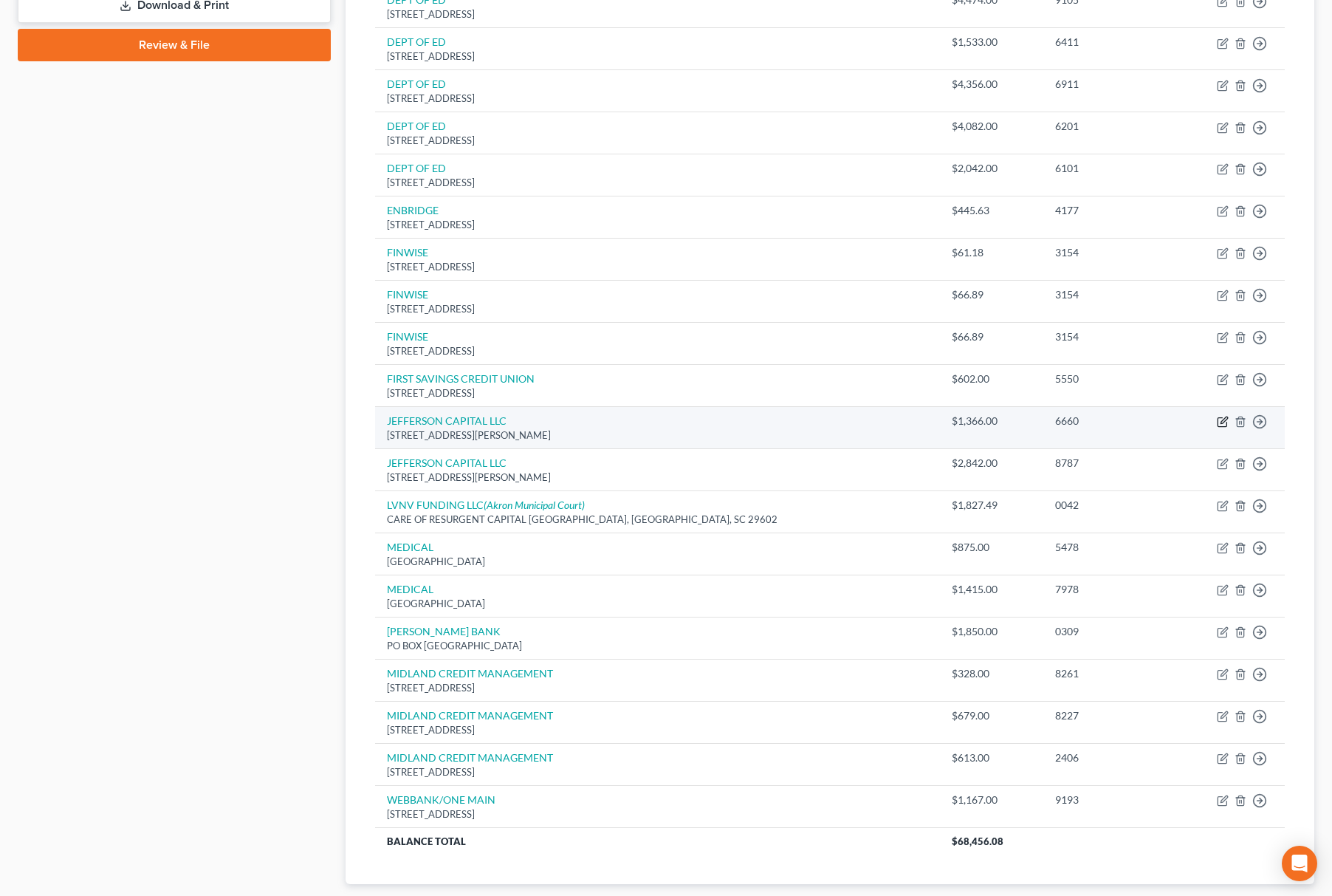
click at [1226, 423] on icon "button" at bounding box center [1223, 421] width 12 height 12
select select "24"
select select "2"
select select "0"
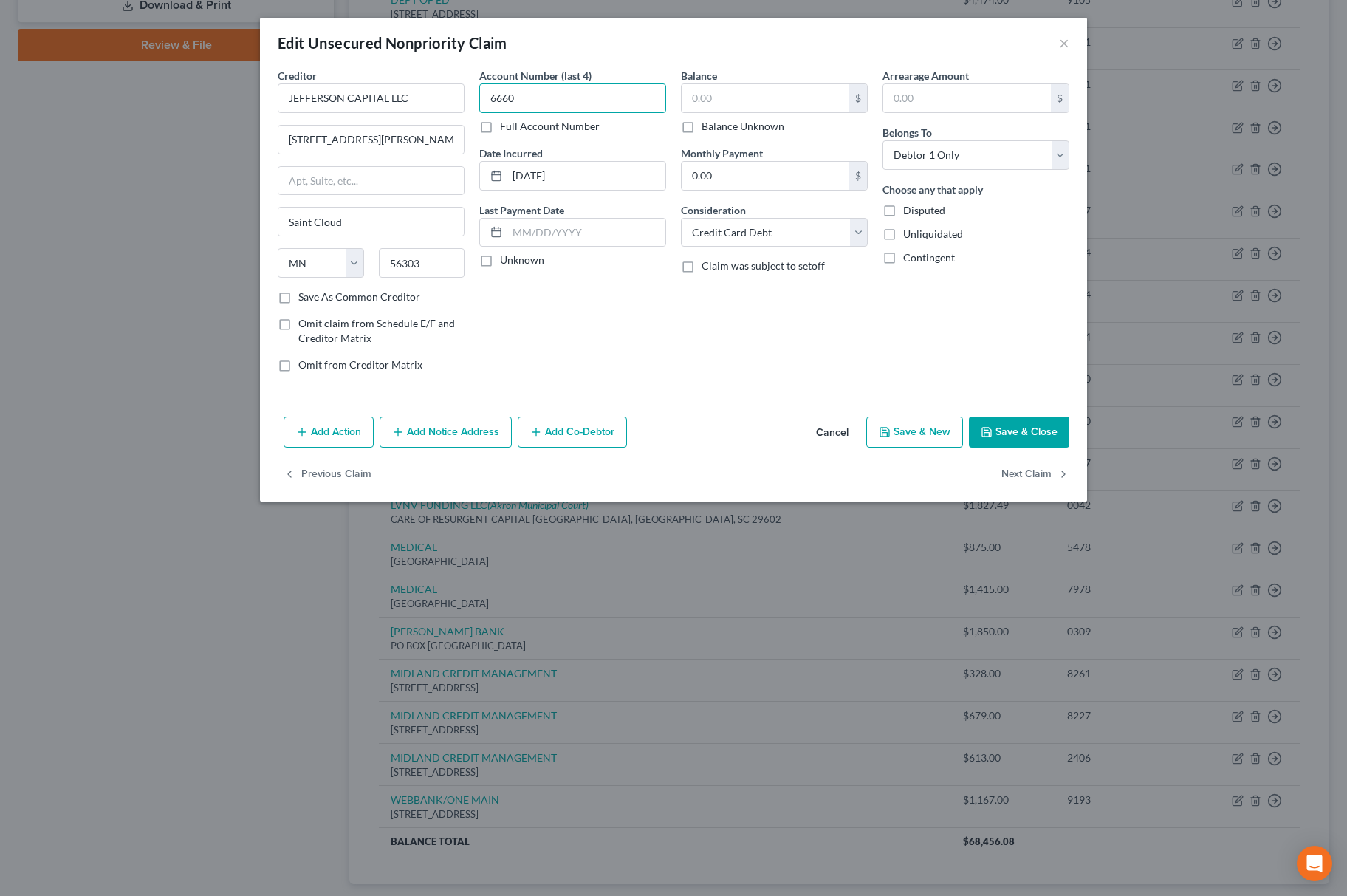
type input "6660"
drag, startPoint x: 566, startPoint y: 99, endPoint x: 471, endPoint y: 105, distance: 95.2
click at [472, 105] on div "Account Number (last 4) 6660 Full Account Number Date Incurred 10/27/2022 Last …" at bounding box center [572, 226] width 201 height 316
click at [790, 105] on input "text" at bounding box center [765, 98] width 168 height 28
type input "939"
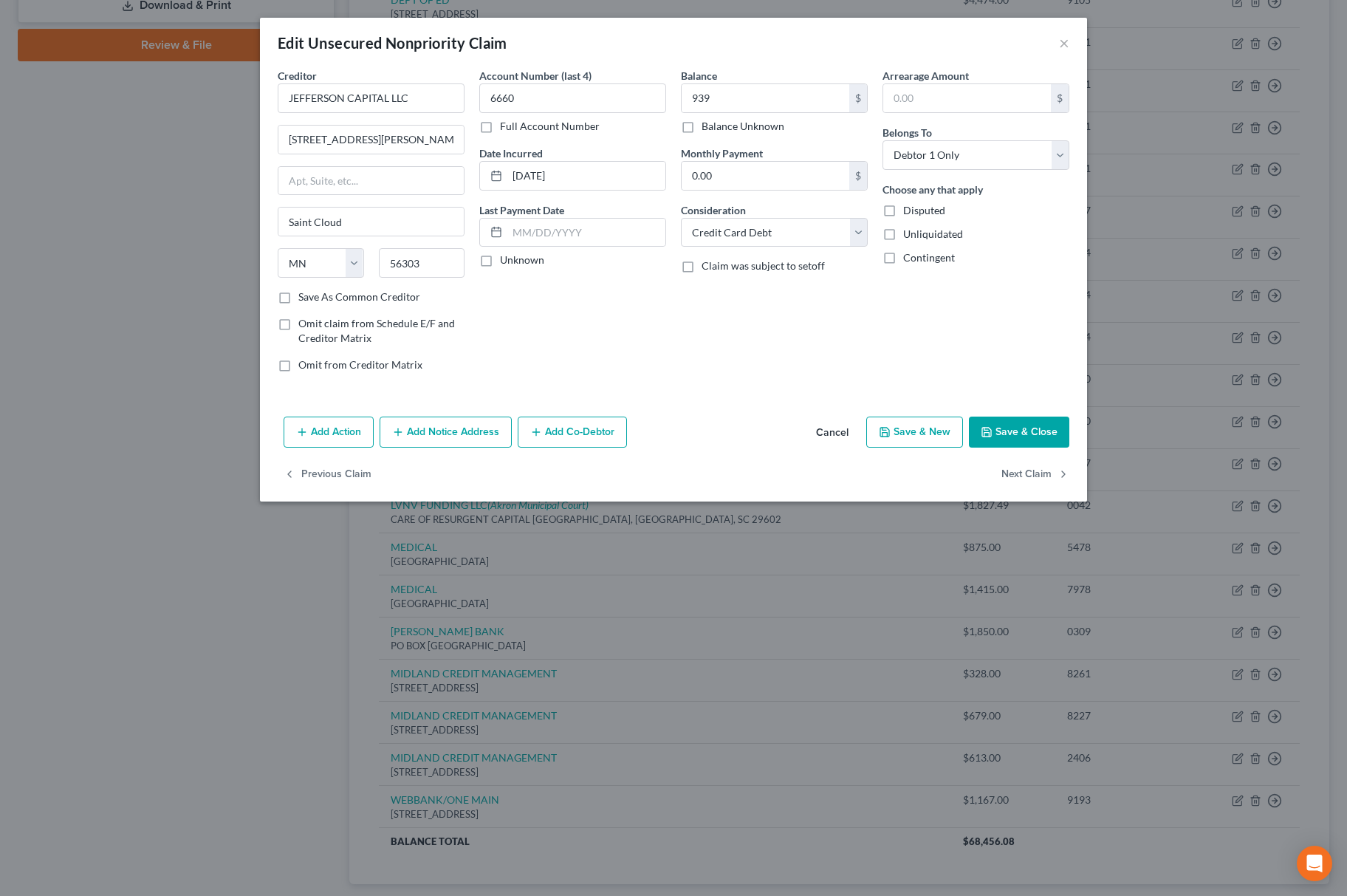
click at [334, 433] on button "Add Action" at bounding box center [329, 431] width 91 height 31
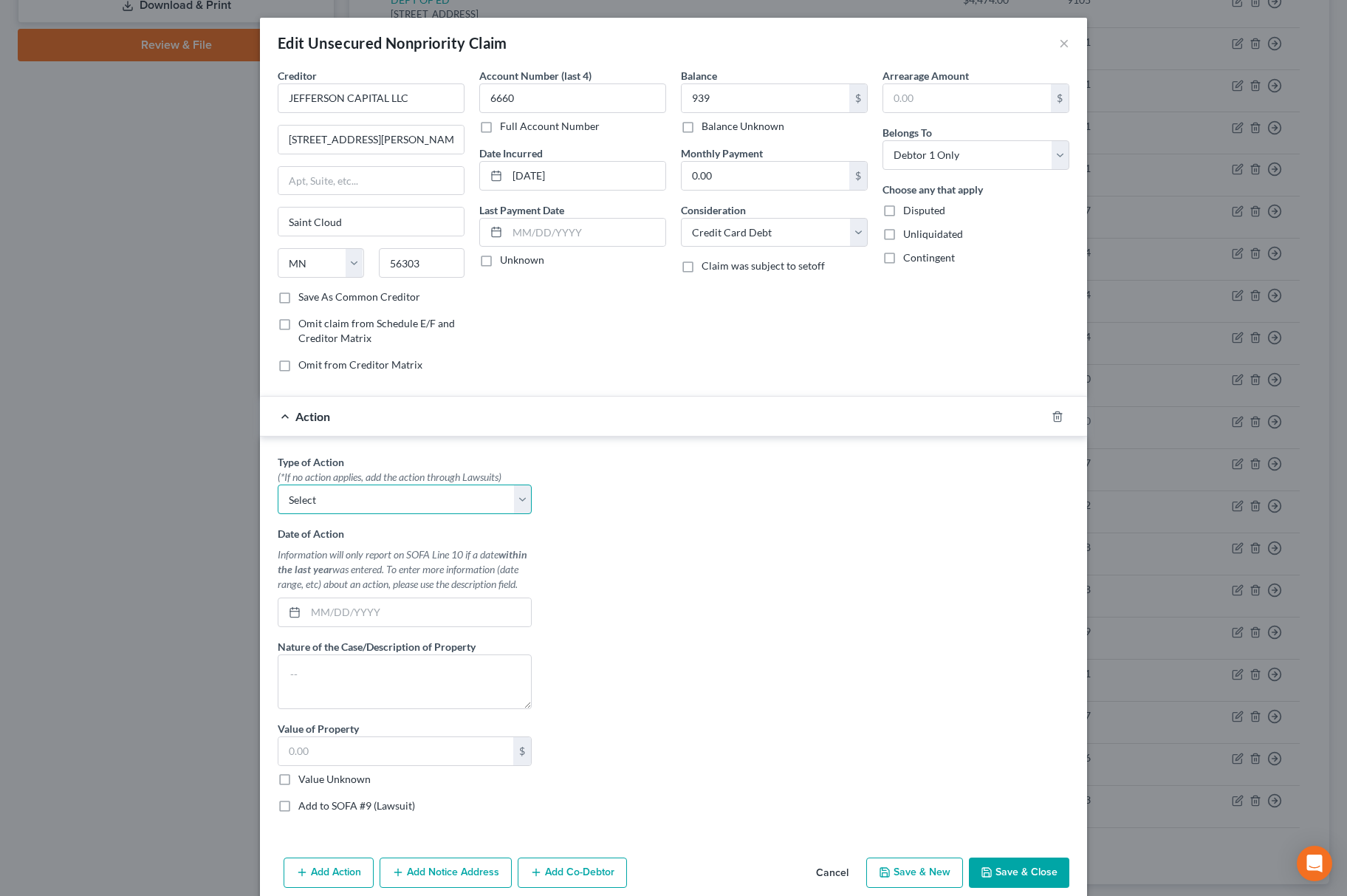
click at [358, 489] on select "Select Repossession Garnishment Foreclosure Personal Injury Attached, Seized, O…" at bounding box center [405, 499] width 254 height 29
select select "4"
click at [278, 487] on select "Select Repossession Garnishment Foreclosure Personal Injury Attached, Seized, O…" at bounding box center [405, 499] width 254 height 29
click at [289, 782] on div "Value Unknown" at bounding box center [405, 779] width 254 height 15
click at [298, 786] on label "Value Unknown" at bounding box center [335, 779] width 73 height 15
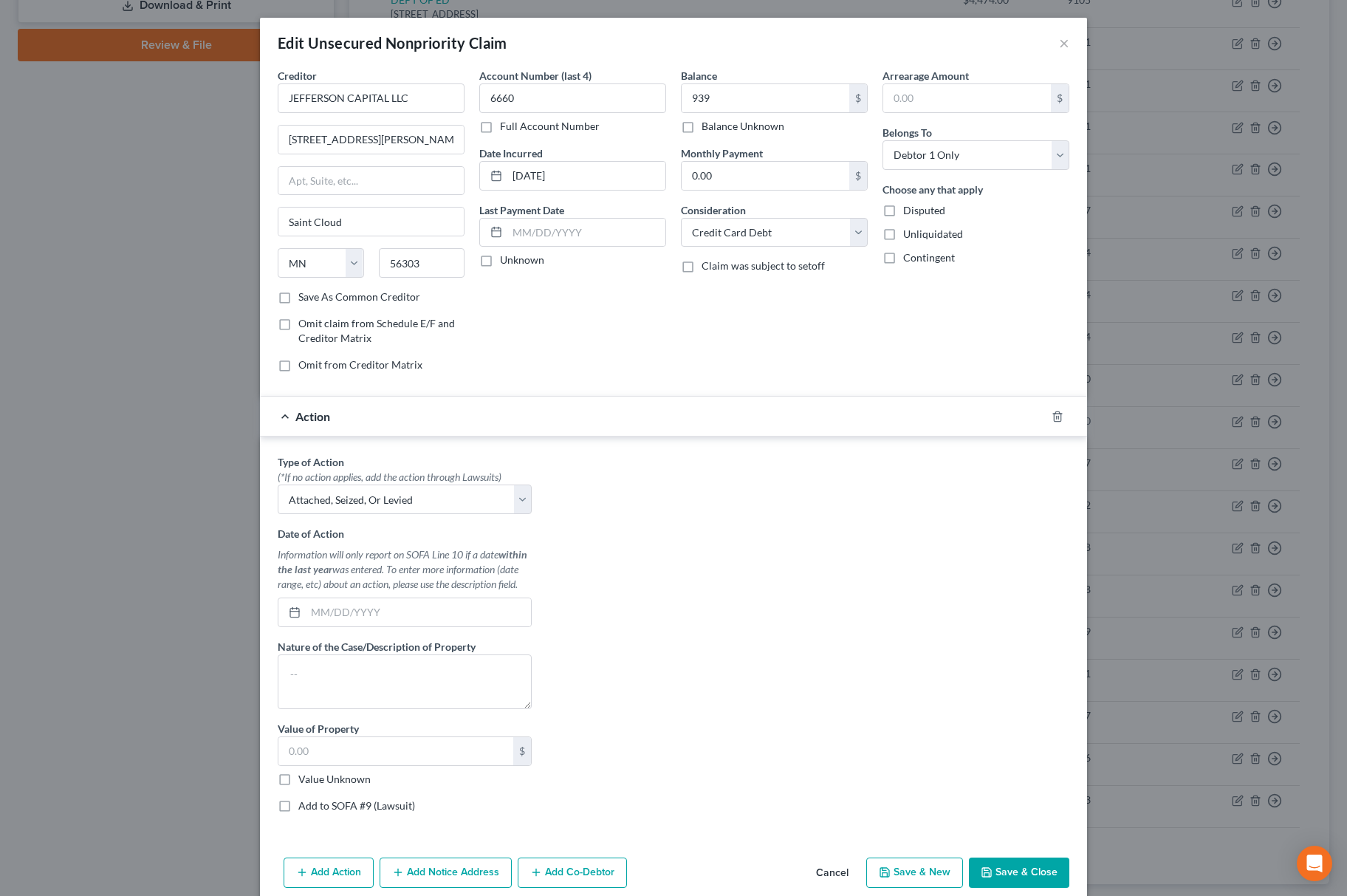
click at [304, 782] on input "Value Unknown" at bounding box center [309, 776] width 10 height 10
checkbox input "true"
type input "0.00"
click at [298, 811] on label "Add to SOFA #9 (Lawsuit)" at bounding box center [357, 806] width 117 height 15
click at [304, 808] on input "Add to SOFA #9 (Lawsuit)" at bounding box center [309, 803] width 10 height 10
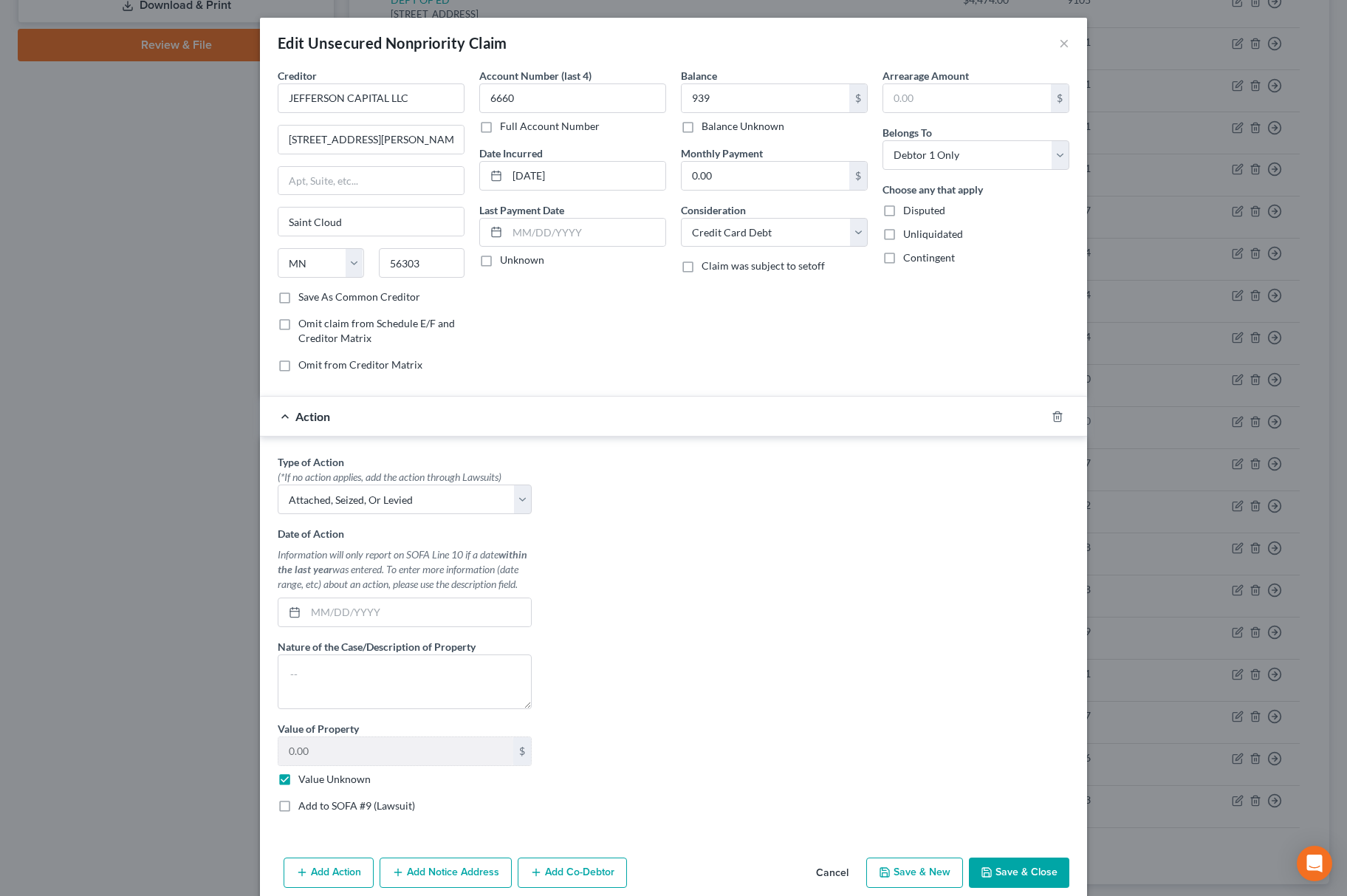
checkbox input "true"
select select "0"
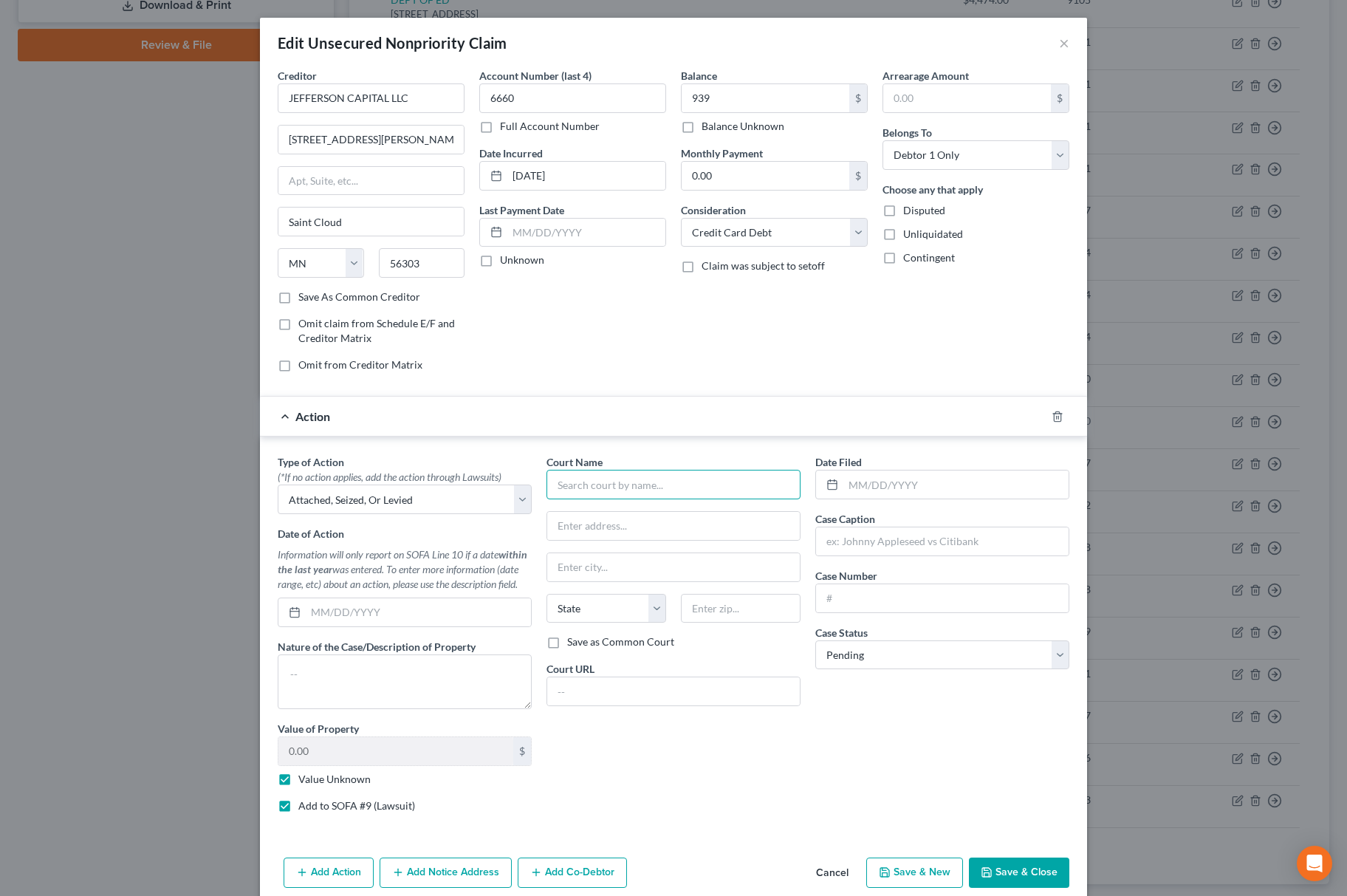
click at [574, 499] on input "text" at bounding box center [674, 483] width 254 height 29
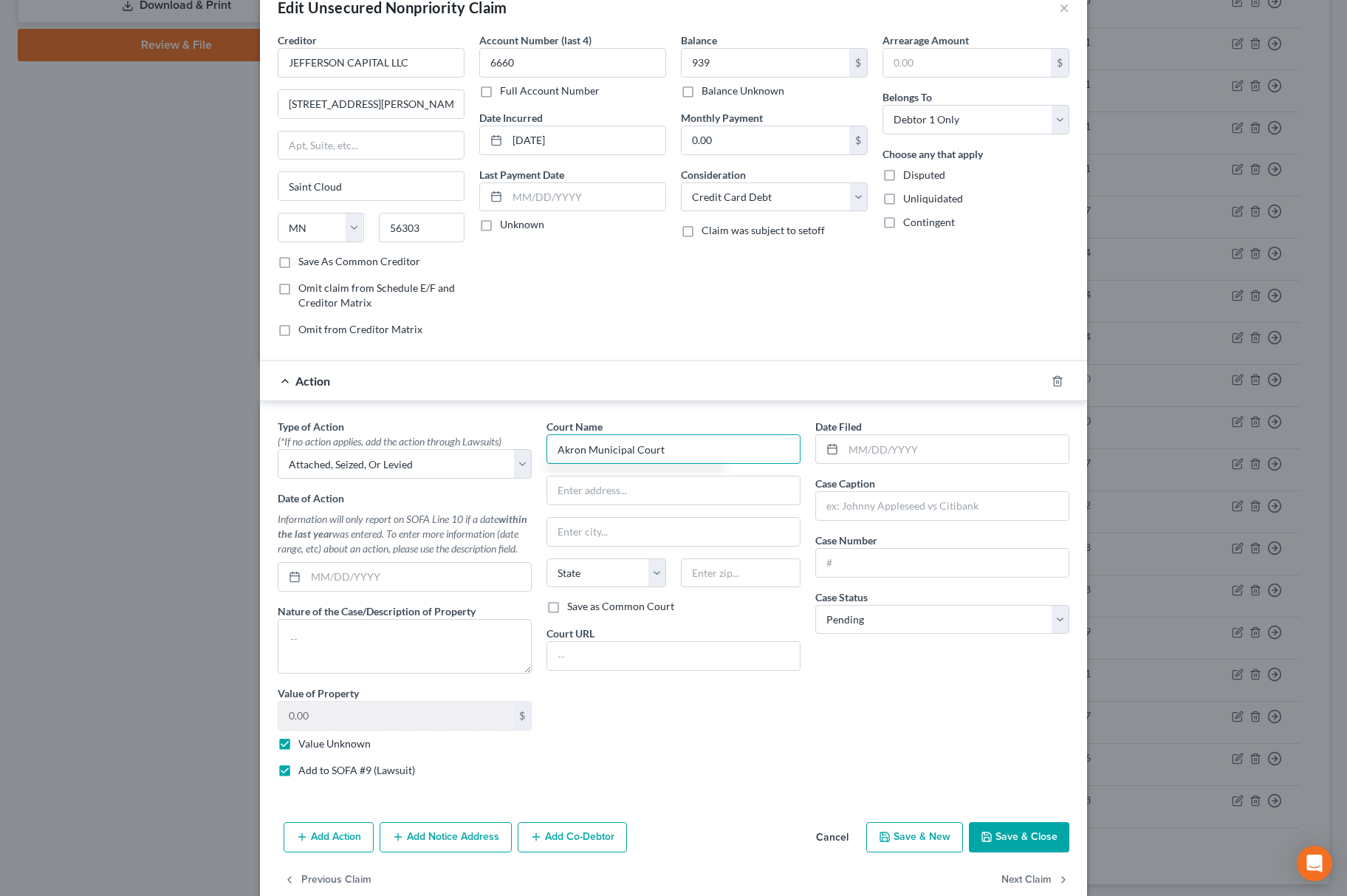
scroll to position [68, 0]
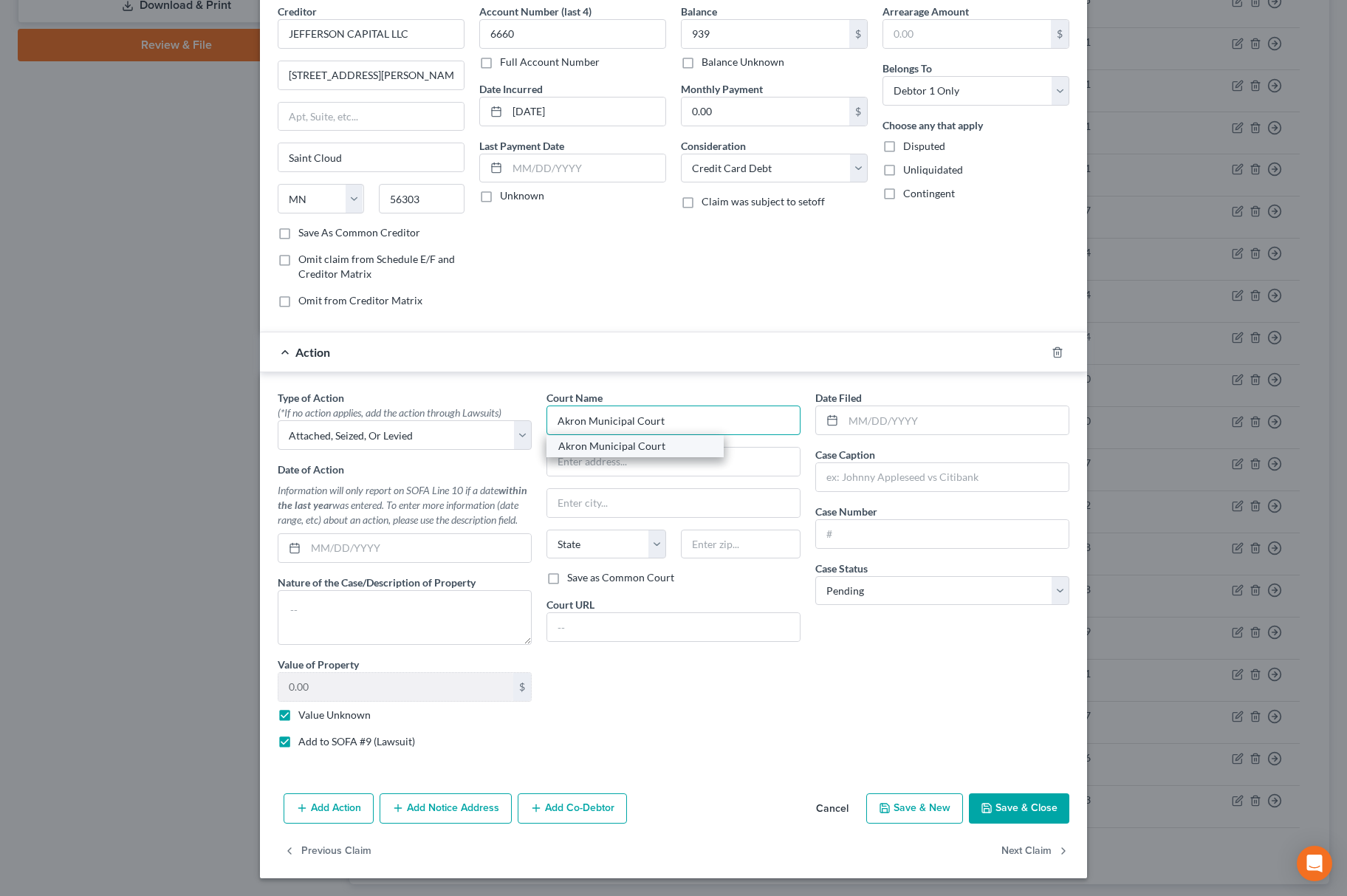
type input "Akron Municipal Court"
click at [609, 443] on div "Akron Municipal Court" at bounding box center [634, 445] width 154 height 15
type input "217 South High Street"
type input "Akron"
select select "36"
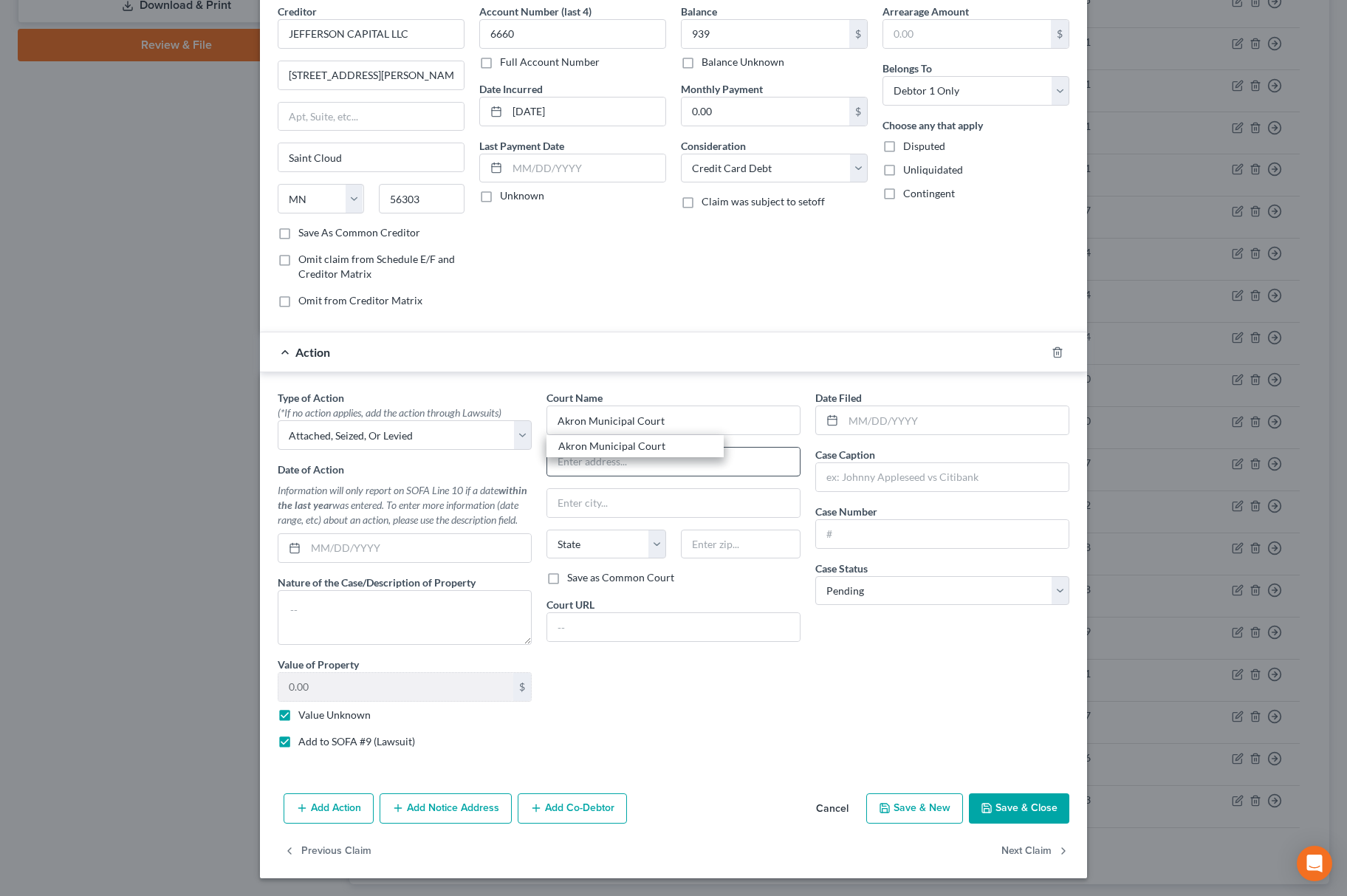
type input "44308"
click at [432, 821] on button "Add Notice Address" at bounding box center [445, 808] width 132 height 31
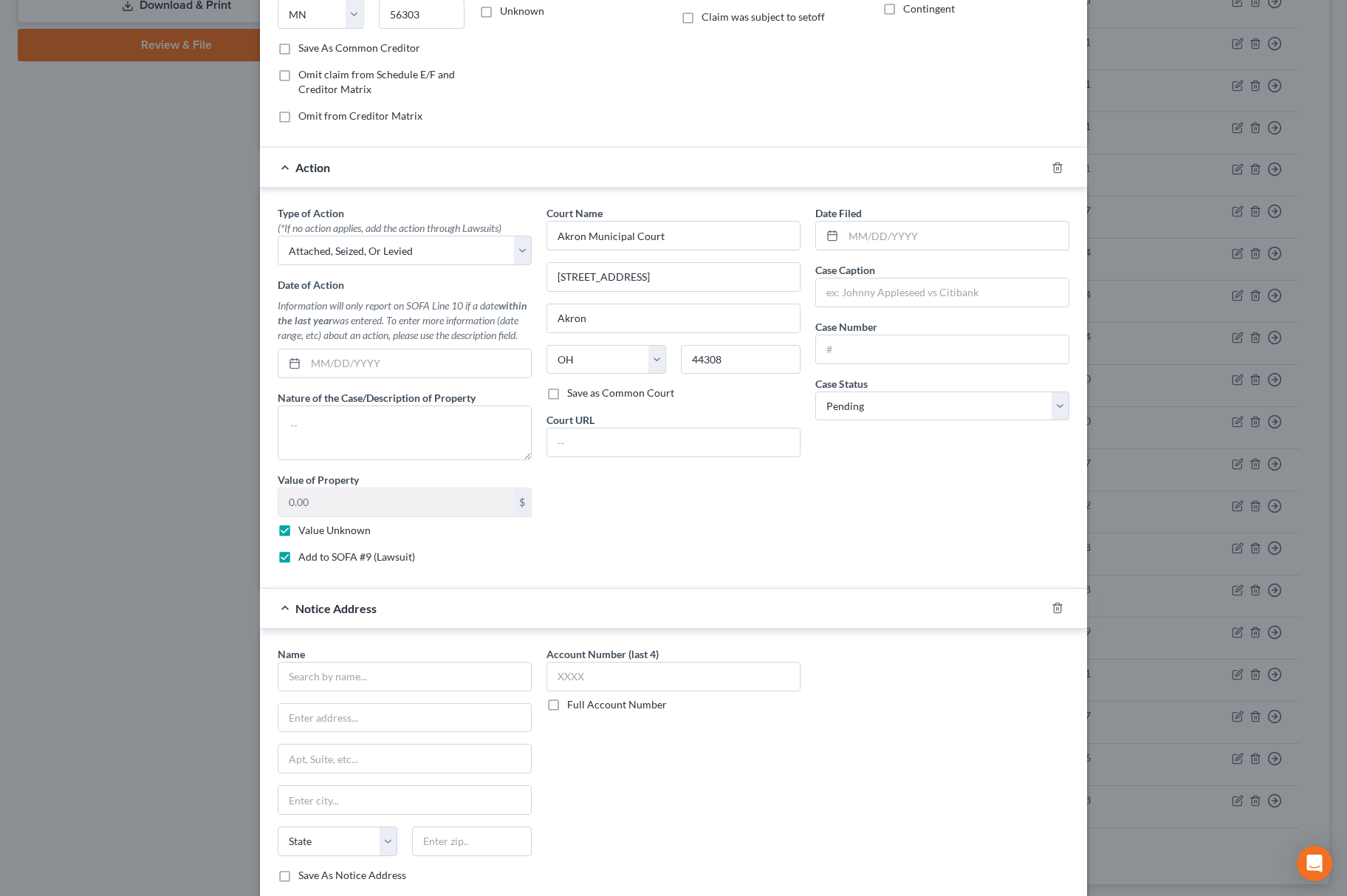
scroll to position [390, 0]
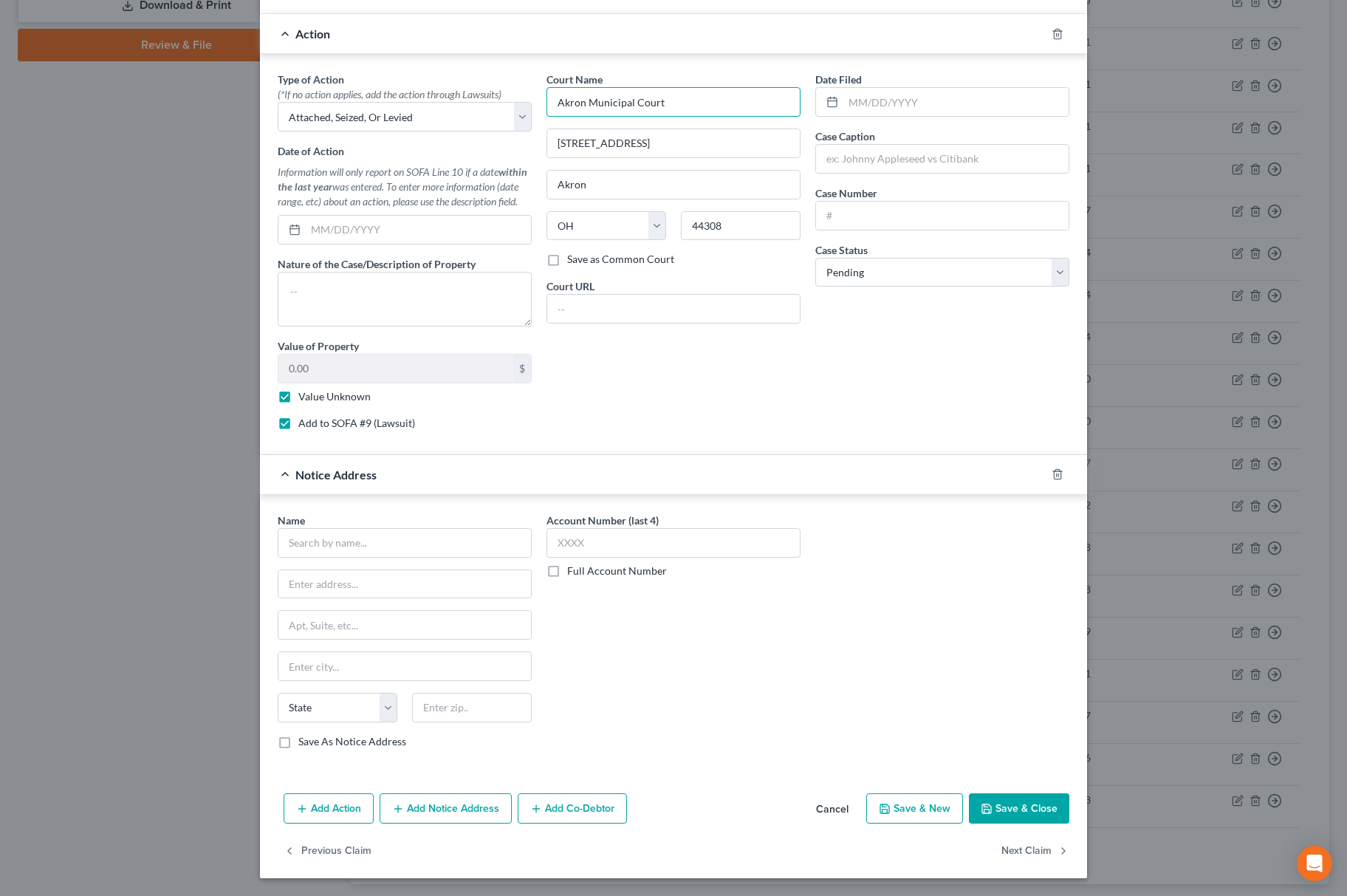
drag, startPoint x: 715, startPoint y: 84, endPoint x: 468, endPoint y: 130, distance: 251.2
click at [482, 128] on div "Type of Action * (*If no action applies, add the action through Lawsuits) Selec…" at bounding box center [674, 256] width 807 height 370
click at [351, 551] on input "text" at bounding box center [405, 542] width 254 height 29
paste input "Akron Municipal Court"
type input "Akron Municipal Court"
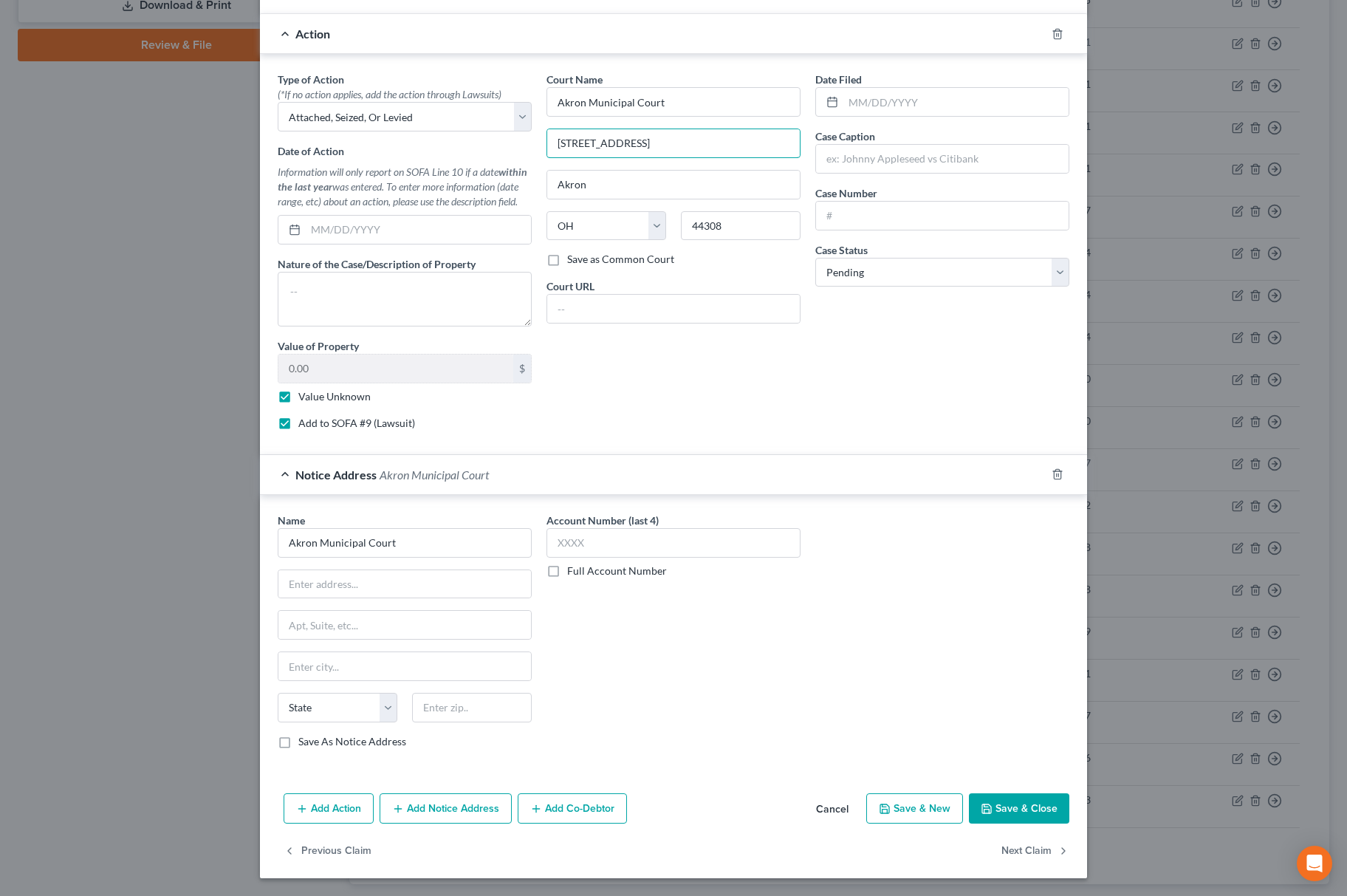
drag, startPoint x: 685, startPoint y: 140, endPoint x: 319, endPoint y: 205, distance: 371.7
click at [327, 201] on div "Type of Action * (*If no action applies, add the action through Lawsuits) Selec…" at bounding box center [674, 256] width 807 height 370
click at [360, 595] on div at bounding box center [405, 584] width 254 height 29
click at [375, 577] on input "text" at bounding box center [405, 585] width 253 height 28
paste input "217 South High Street"
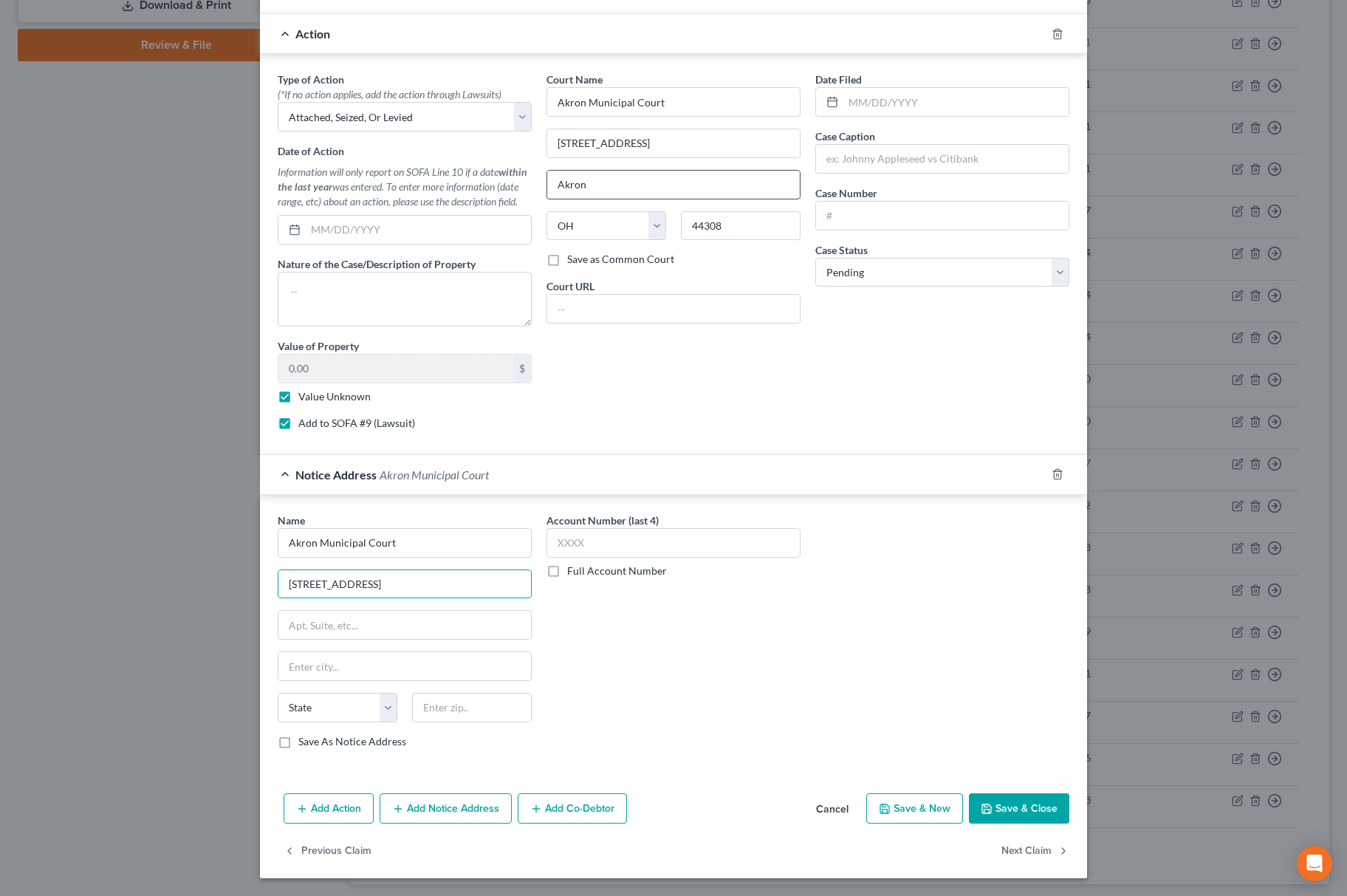
type input "217 South High Street"
drag, startPoint x: 603, startPoint y: 192, endPoint x: 305, endPoint y: 255, distance: 304.6
click at [306, 248] on div "Type of Action * (*If no action applies, add the action through Lawsuits) Selec…" at bounding box center [674, 256] width 807 height 370
click at [318, 682] on div "Name * Akron Municipal Court 217 South High Street State AL AK AR AZ CA CO CT D…" at bounding box center [405, 631] width 254 height 236
click at [355, 656] on input "text" at bounding box center [405, 666] width 253 height 28
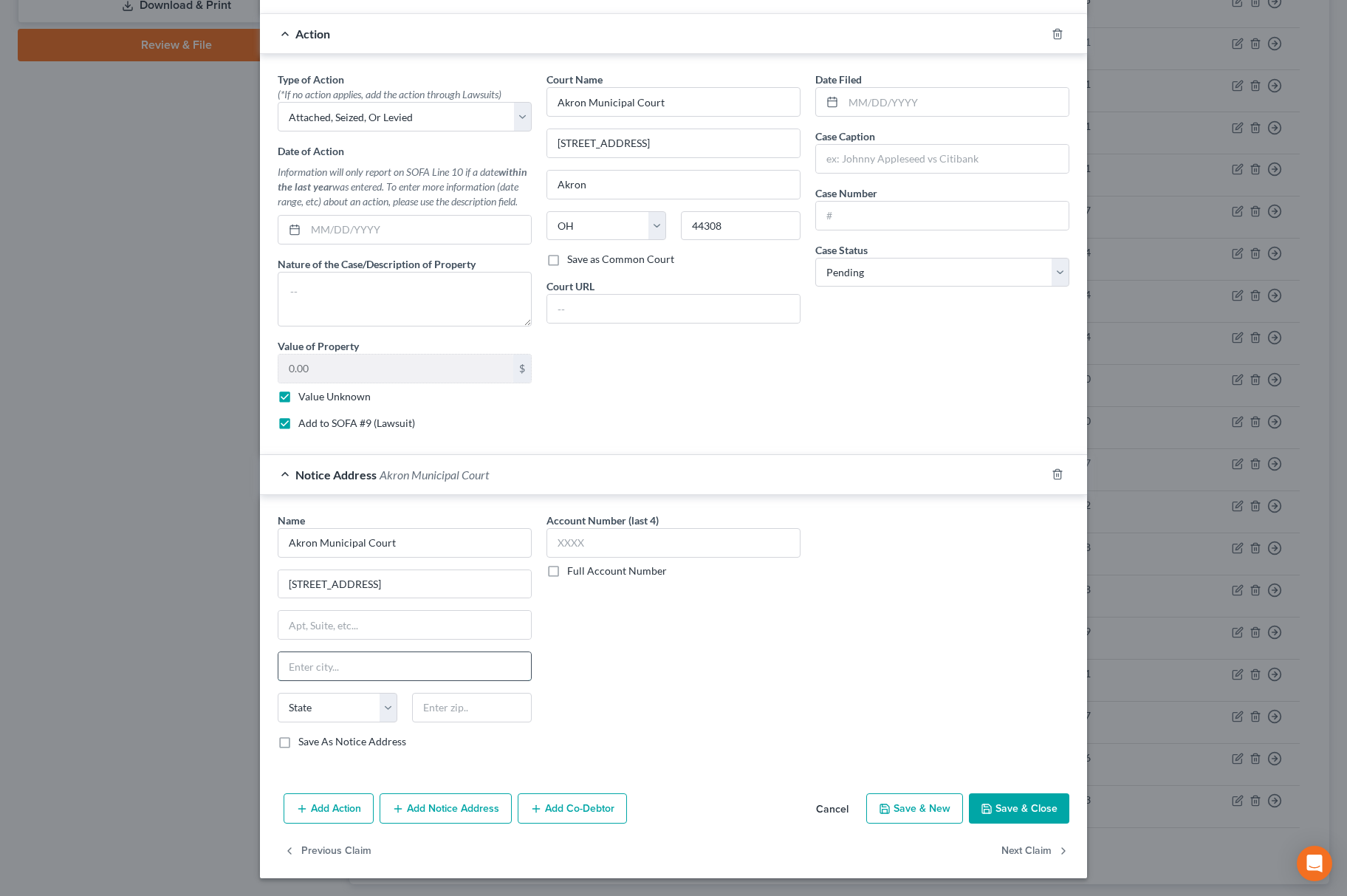
paste input "Akron"
type input "Akron"
click at [314, 700] on select "State [US_STATE] AK AR AZ CA CO CT DE DC [GEOGRAPHIC_DATA] [GEOGRAPHIC_DATA] GU…" at bounding box center [337, 707] width 120 height 29
select select "36"
click at [278, 693] on select "State [US_STATE] AK AR AZ CA CO CT DE DC [GEOGRAPHIC_DATA] [GEOGRAPHIC_DATA] GU…" at bounding box center [337, 707] width 120 height 29
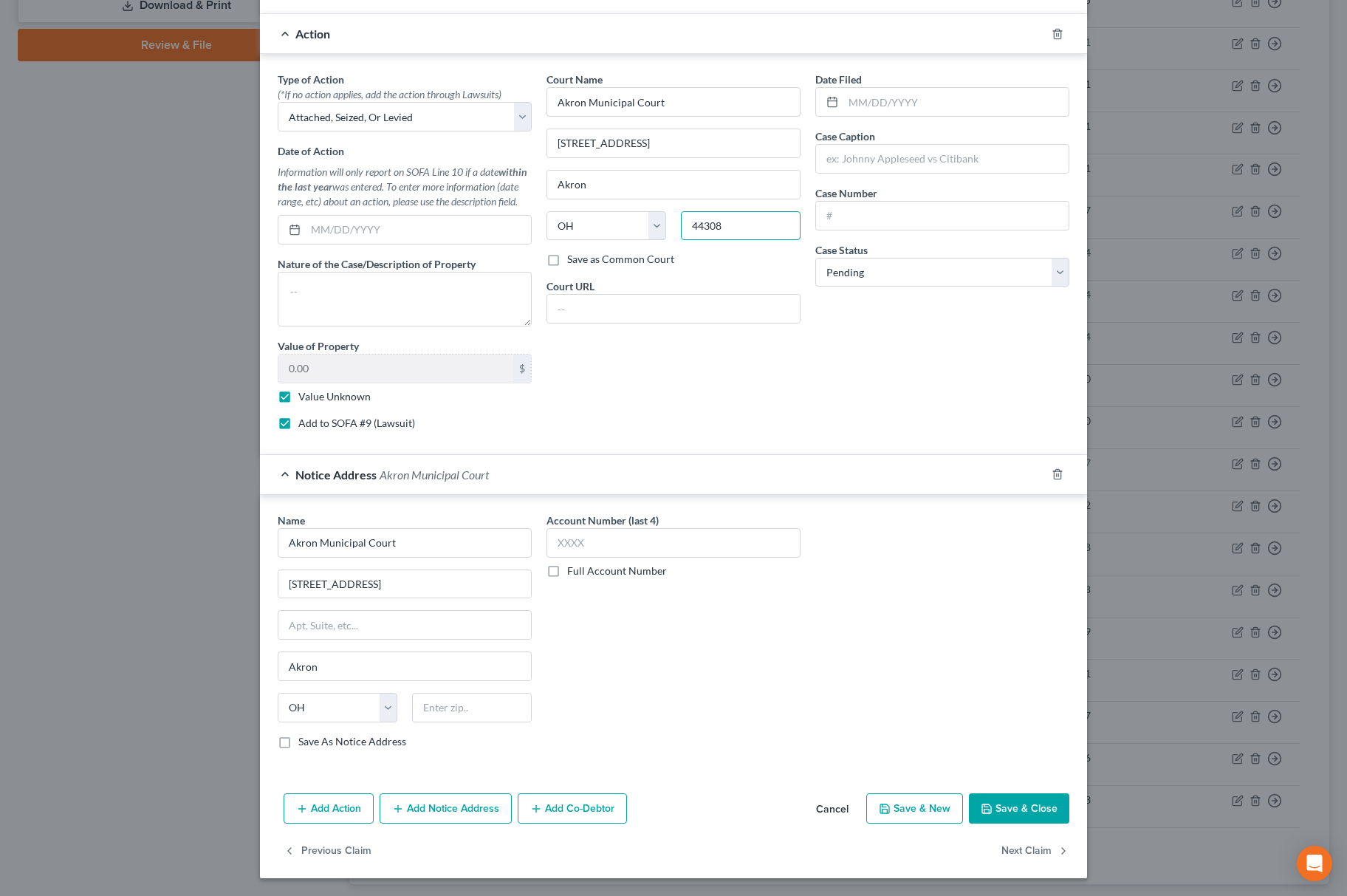
drag, startPoint x: 757, startPoint y: 216, endPoint x: 540, endPoint y: 271, distance: 223.9
click at [565, 254] on div "Court Name * Akron Municipal Court 217 South High Street Akron State AL AK AR A…" at bounding box center [674, 256] width 269 height 370
click at [467, 707] on input "text" at bounding box center [471, 707] width 120 height 29
paste input "44308"
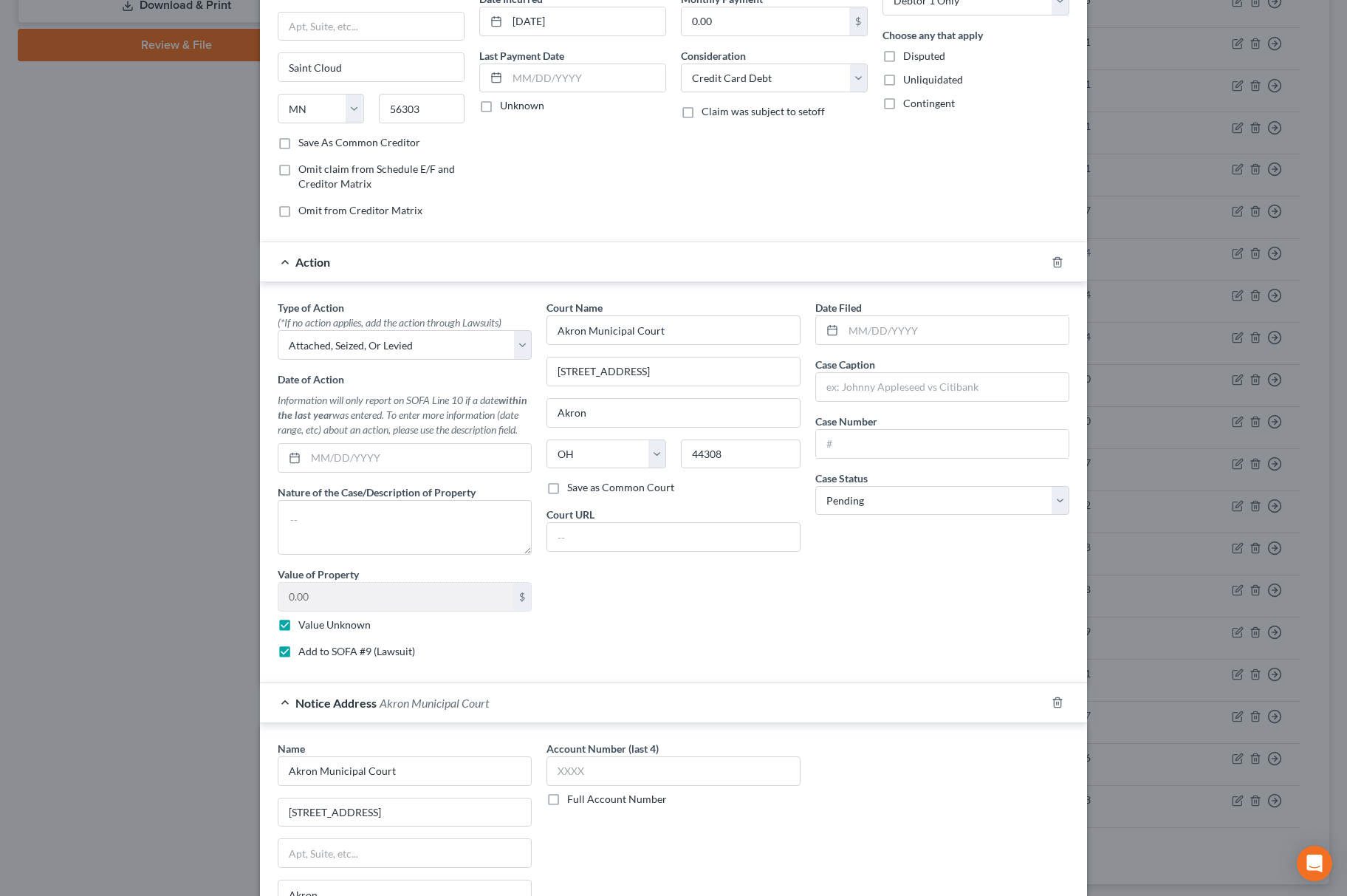
scroll to position [0, 0]
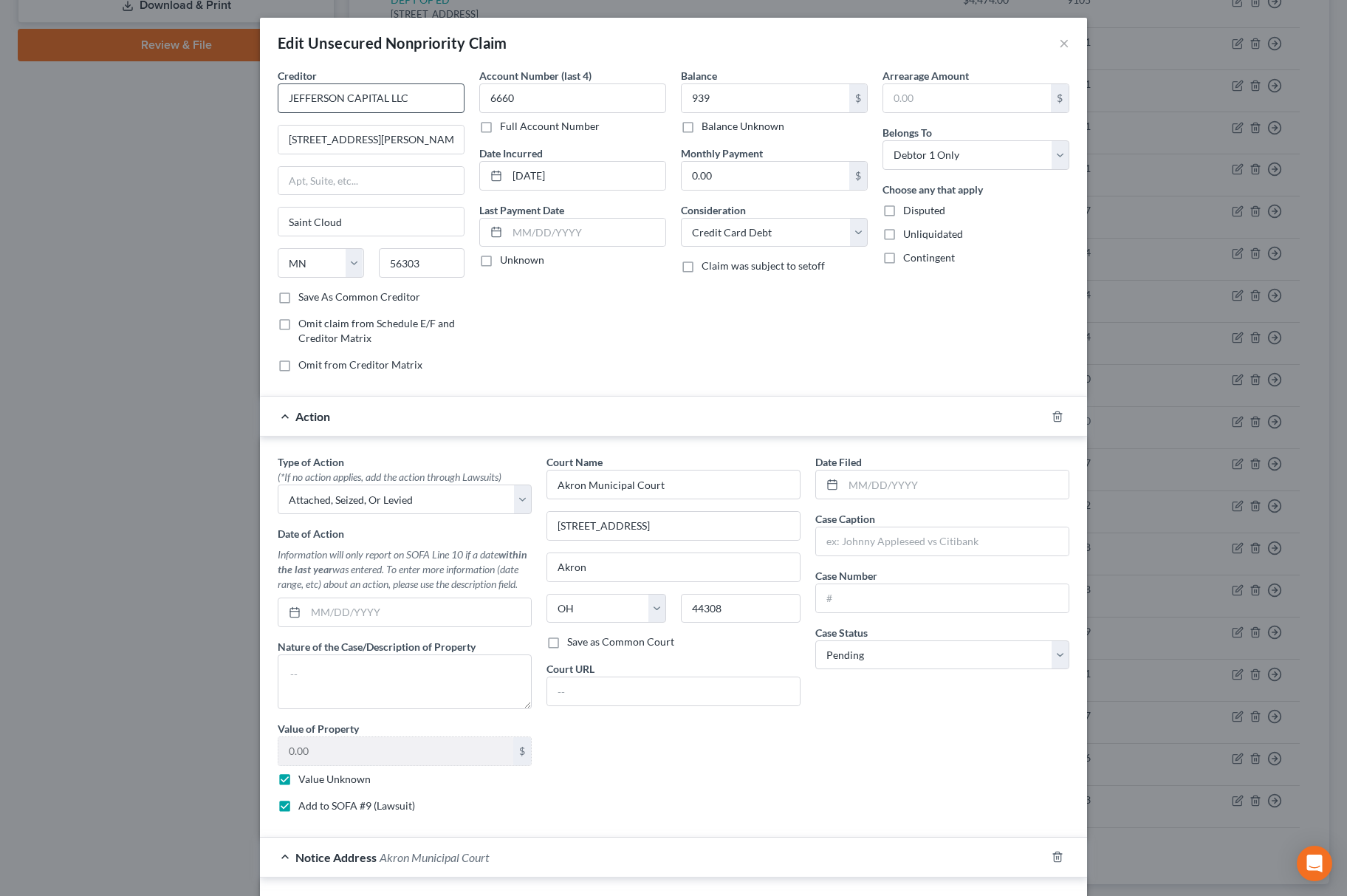
type input "44308"
drag, startPoint x: 422, startPoint y: 95, endPoint x: 7, endPoint y: 125, distance: 416.1
click at [7, 125] on div "Edit Unsecured Nonpriority Claim × Creditor * JEFFERSON CAPITAL LLC 16 McLeland…" at bounding box center [674, 448] width 1347 height 896
click at [822, 542] on input "text" at bounding box center [942, 541] width 253 height 28
paste input "JEFFERSON CAPITAL LLC"
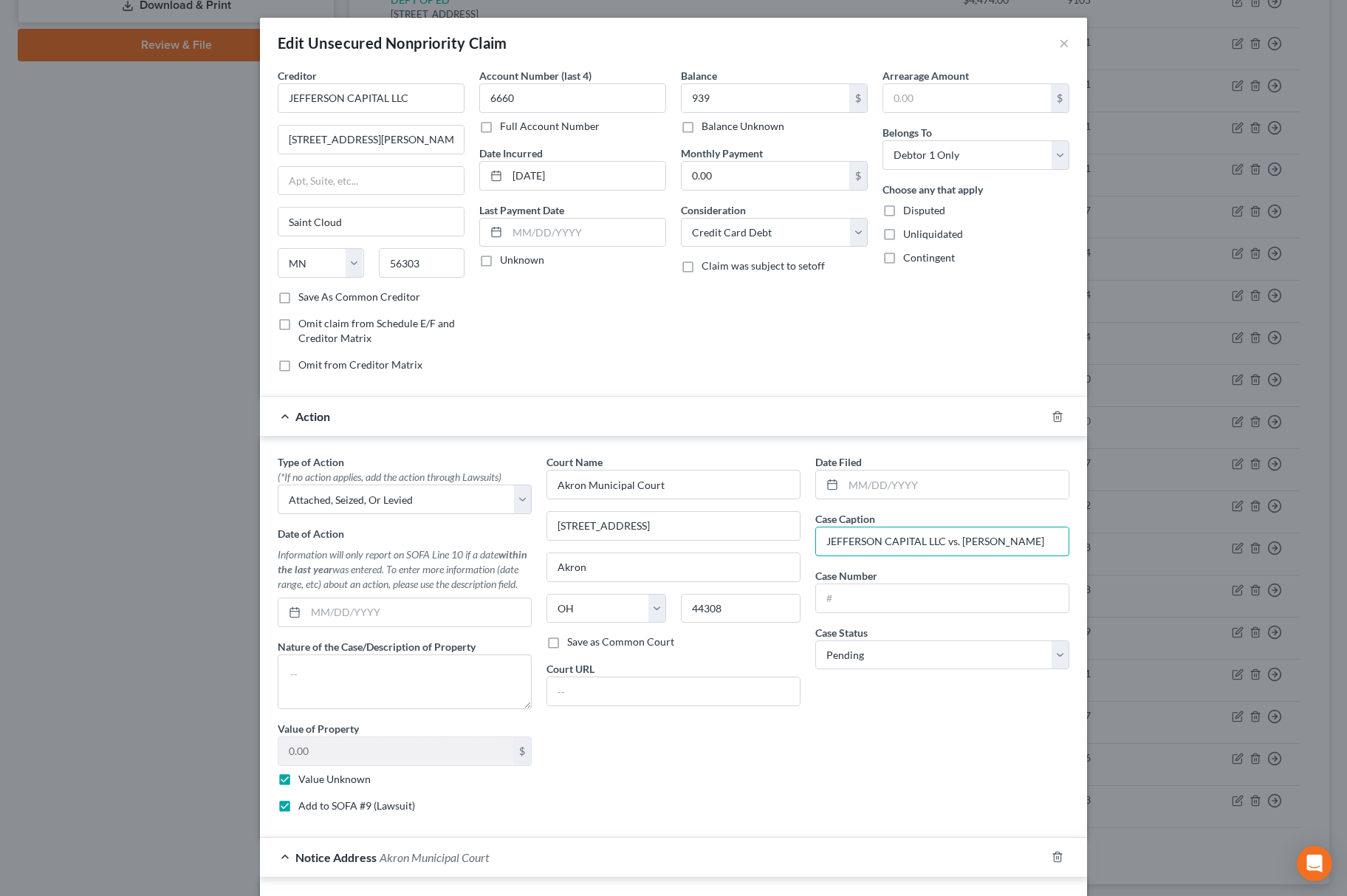
type input "JEFFERSON CAPITAL LLC vs. Anesse Sheffield"
click at [910, 602] on input "text" at bounding box center [942, 598] width 253 height 28
paste input "23CVF01413"
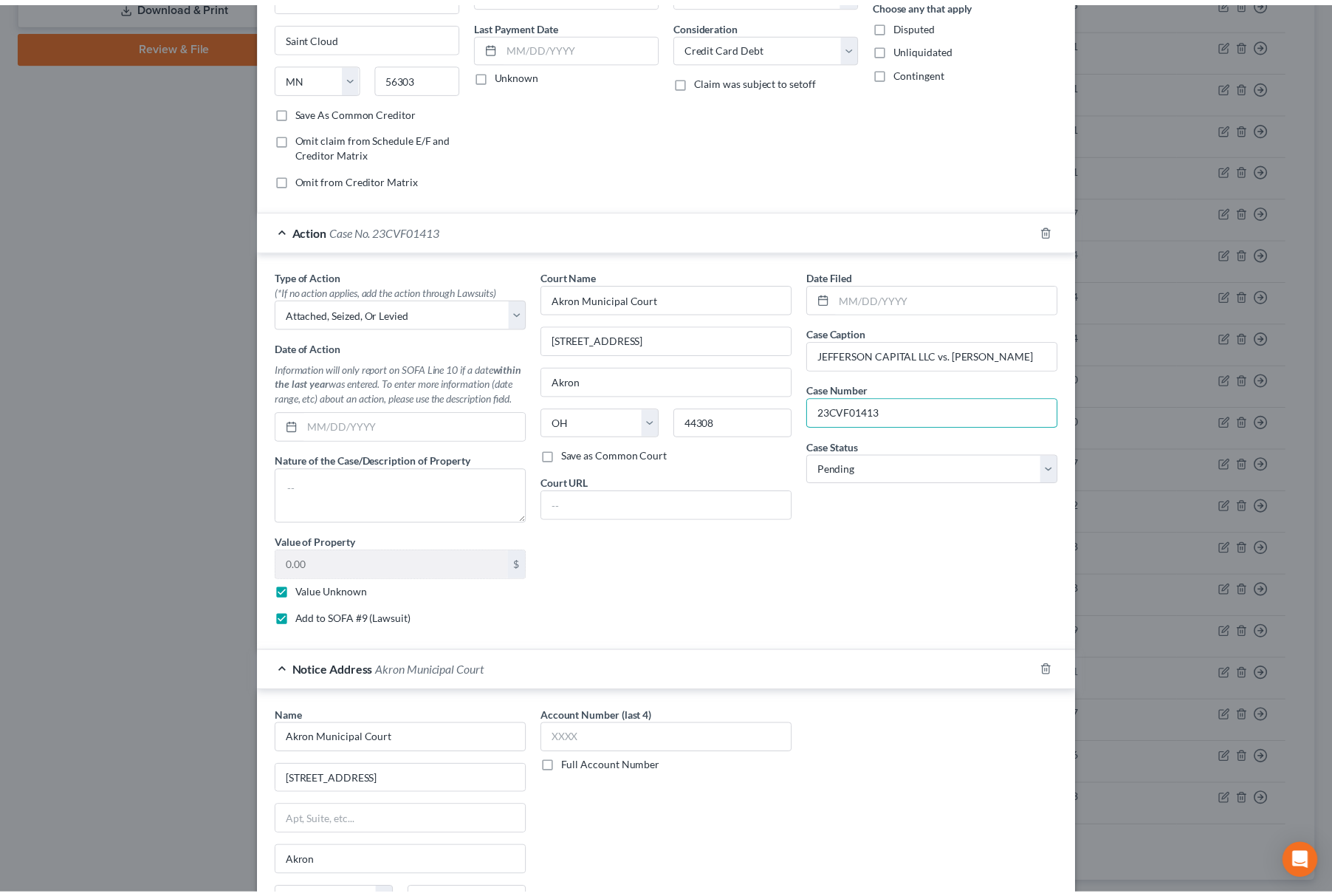
scroll to position [390, 0]
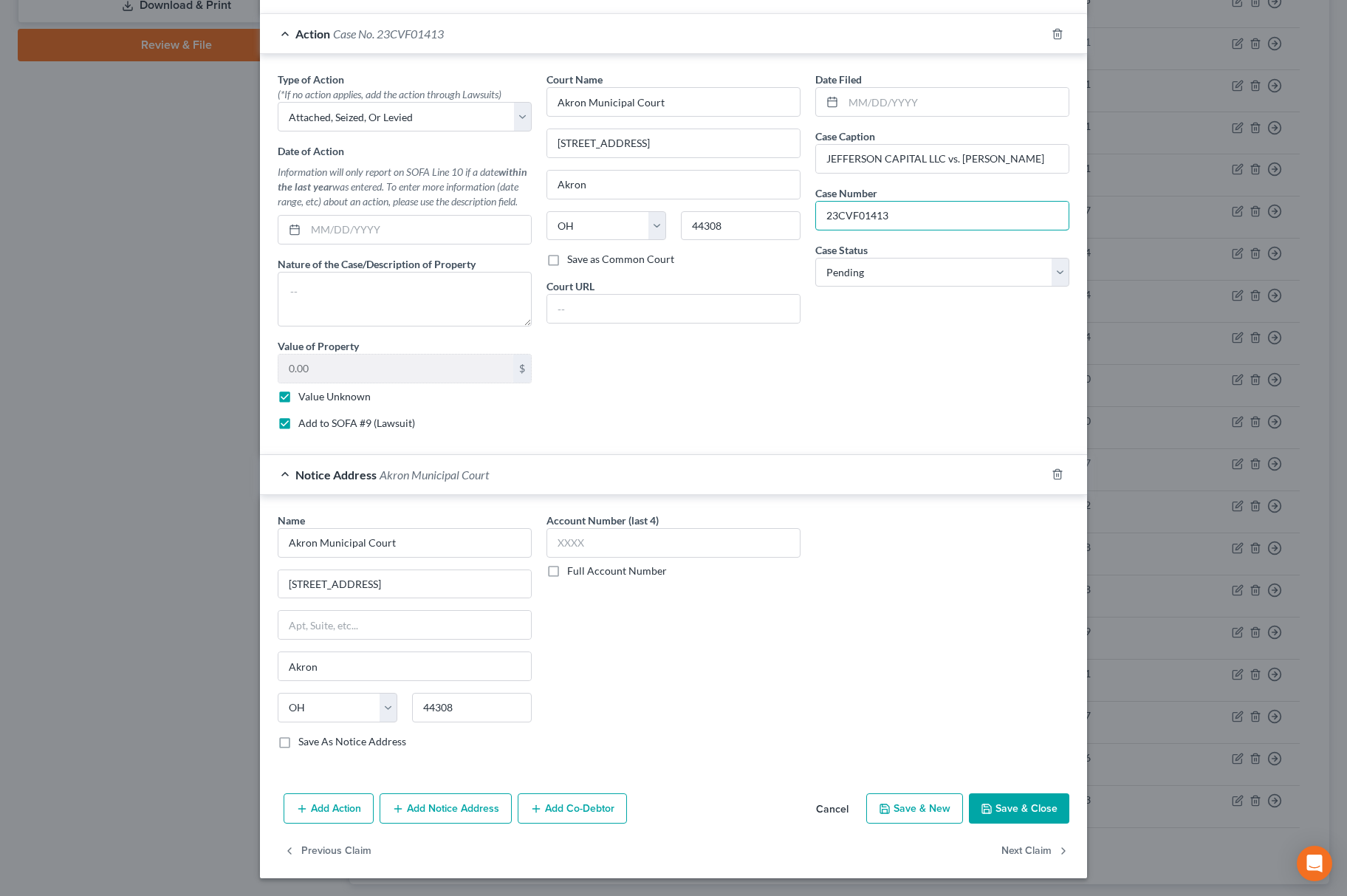
type input "23CVF01413"
click at [997, 806] on button "Save & Close" at bounding box center [1019, 808] width 100 height 31
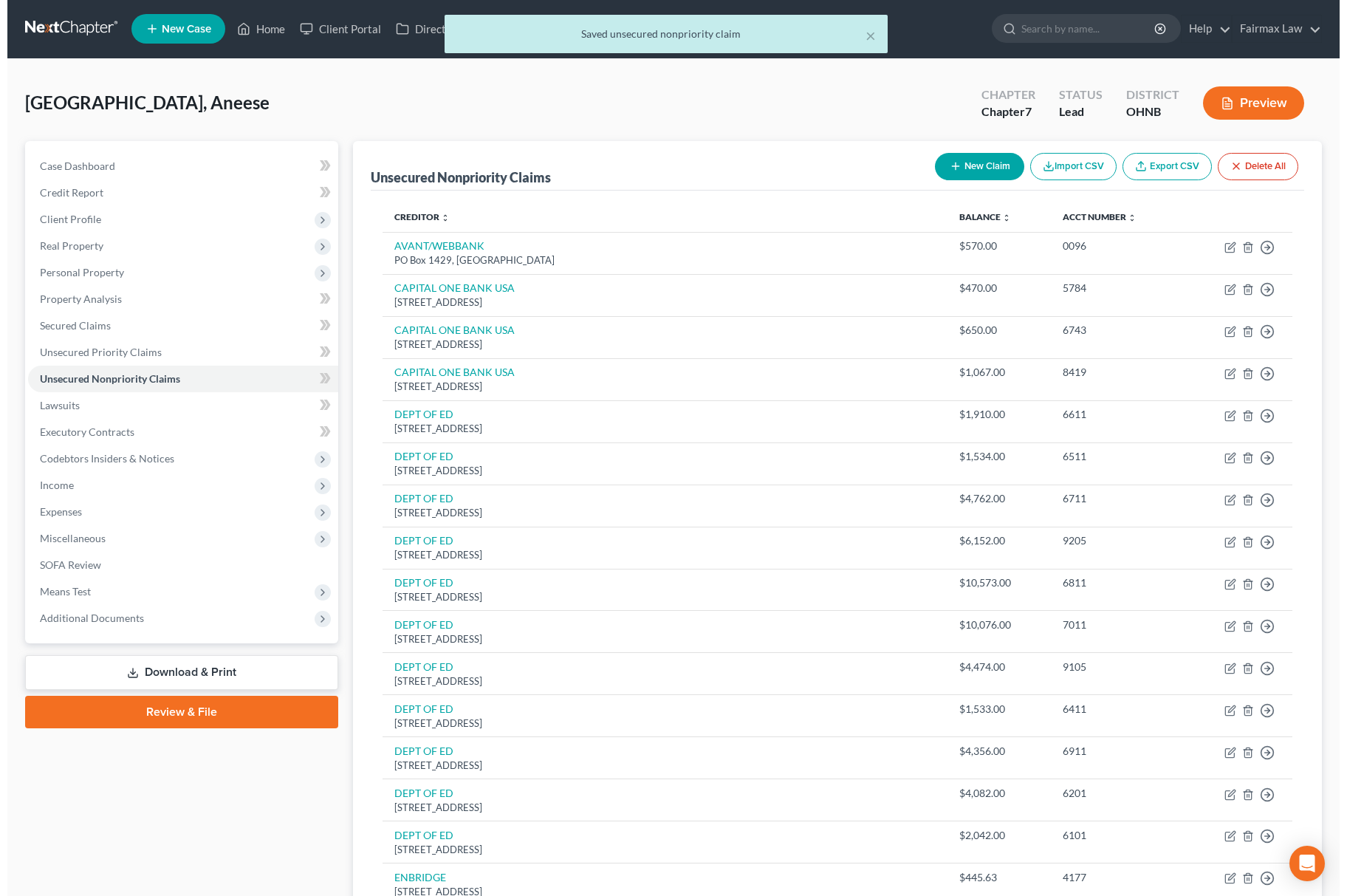
scroll to position [0, 0]
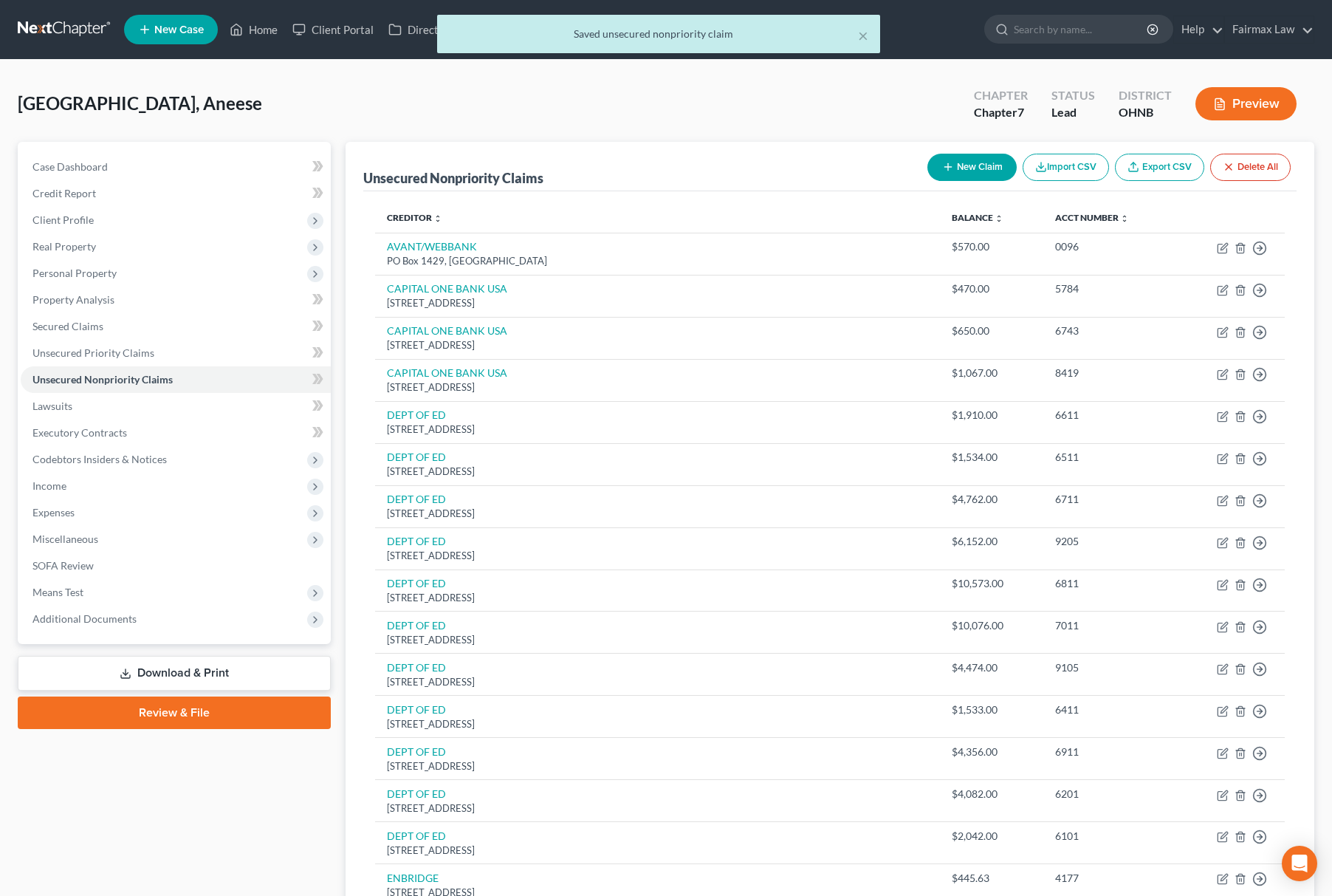
click at [644, 120] on div "Sheffield, Aneese Upgraded Chapter Chapter 7 Status Lead District OHNB Preview" at bounding box center [666, 109] width 1297 height 64
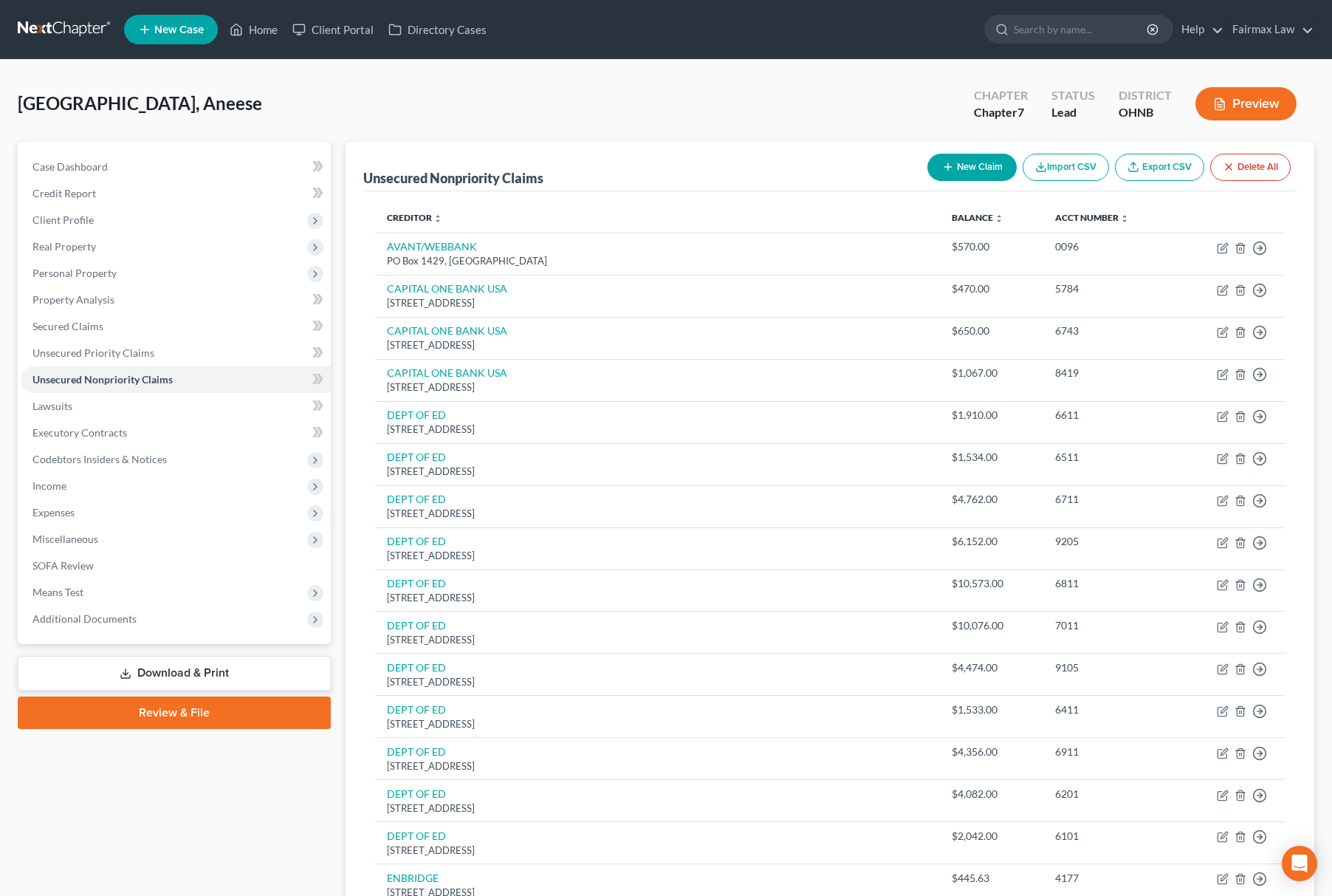
click at [1009, 167] on button "New Claim" at bounding box center [972, 167] width 90 height 28
select select "0"
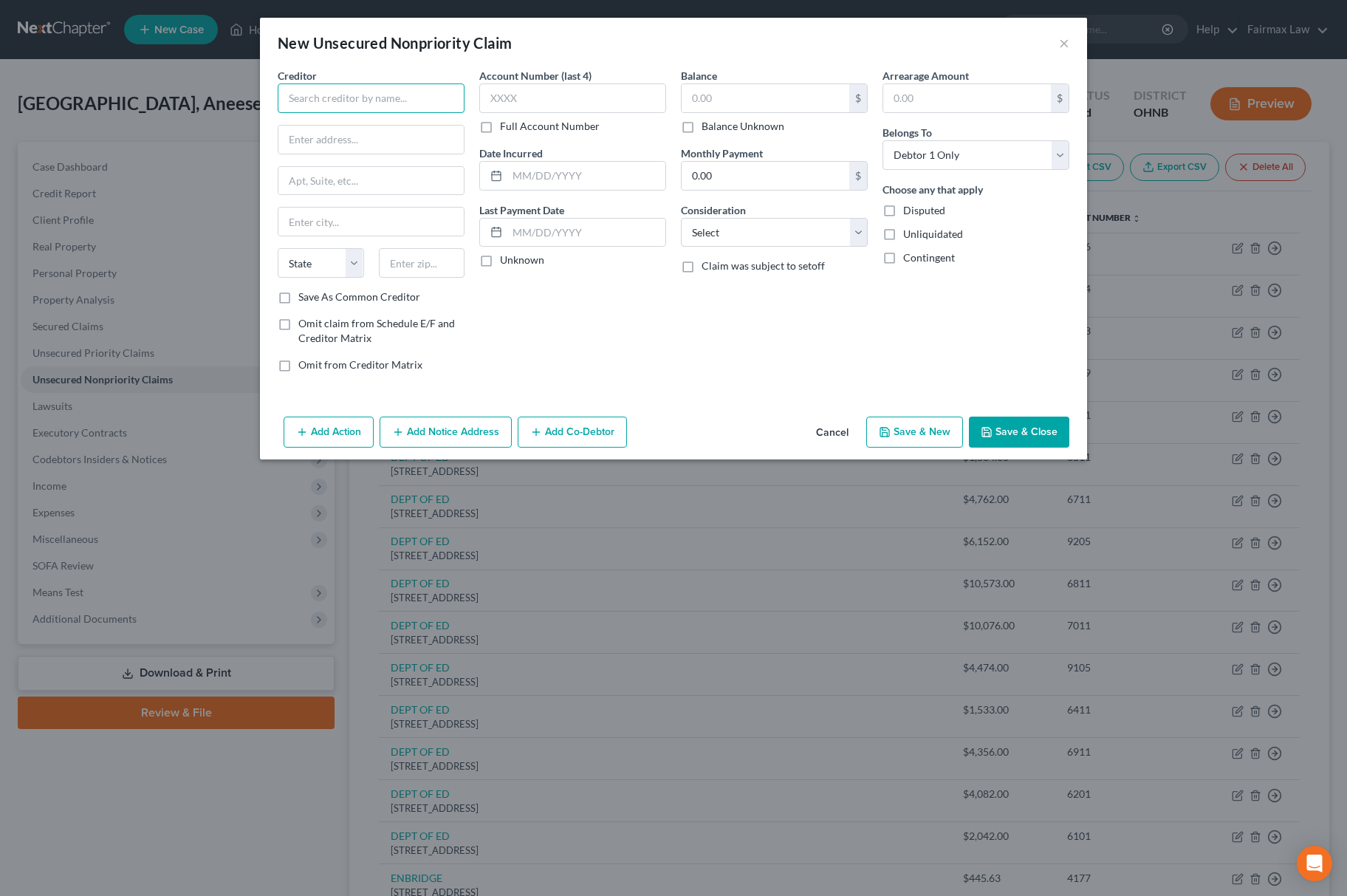
click at [380, 113] on input "text" at bounding box center [371, 98] width 187 height 29
type input "DISCOVER BANK"
click at [729, 232] on select "Select Cable / Satellite Services Collection Agency Credit Card Debt Debt Couns…" at bounding box center [774, 232] width 187 height 29
select select "2"
click at [681, 218] on select "Select Cable / Satellite Services Collection Agency Credit Card Debt Debt Couns…" at bounding box center [774, 232] width 187 height 29
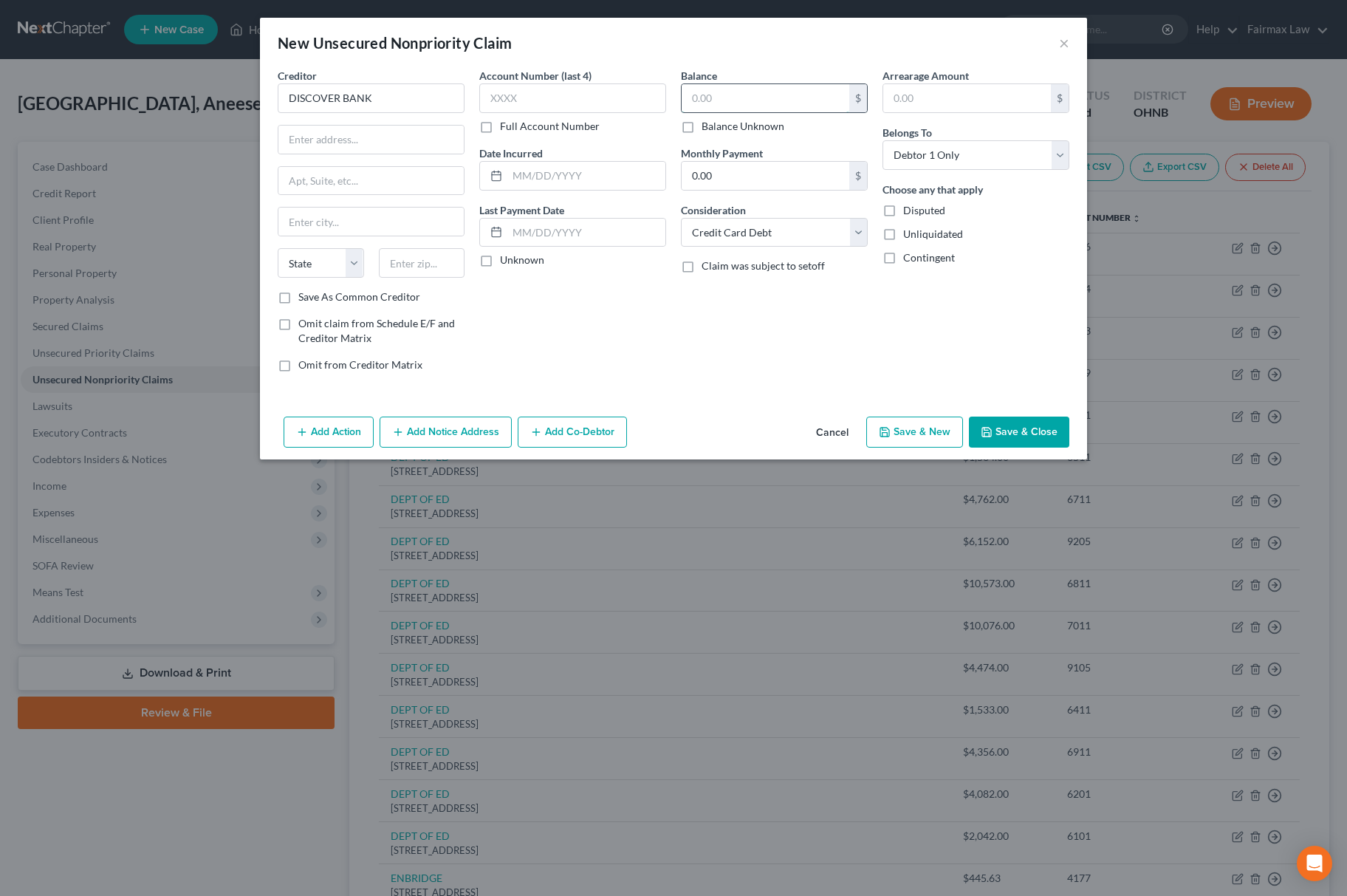
click at [776, 96] on input "text" at bounding box center [765, 98] width 168 height 28
paste input "1568"
type input "1,568"
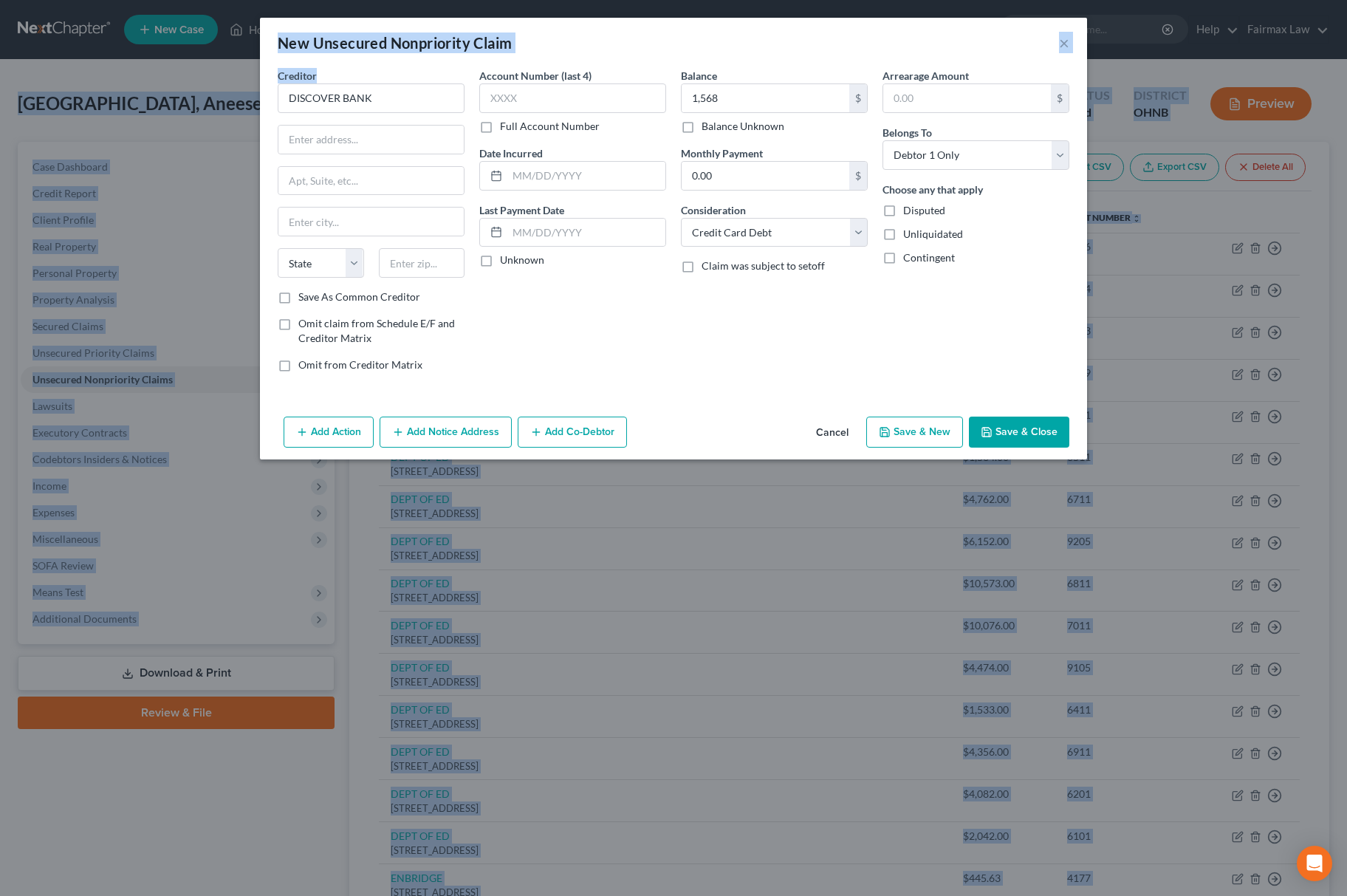
drag, startPoint x: 442, startPoint y: 81, endPoint x: -5, endPoint y: 108, distance: 447.8
click at [0, 108] on html "Home New Case Client Portal Directory Cases Fairmax Law ron@fairmaxlaw.com My A…" at bounding box center [674, 827] width 1347 height 1654
copy body "Sheffield, Aneese Upgraded Chapter Chapter 7 Status Lead District OHNB Preview …"
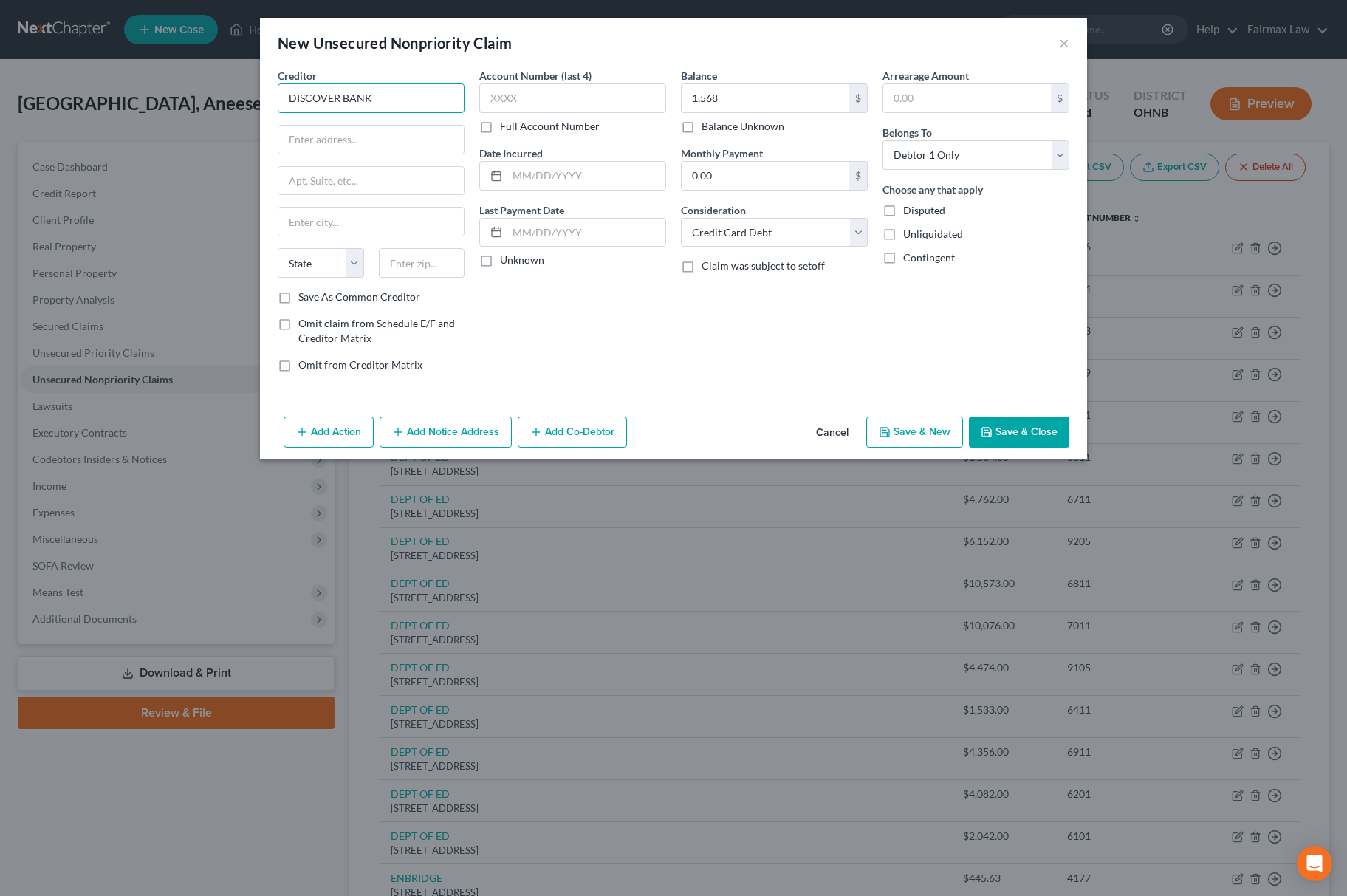
click at [399, 102] on input "DISCOVER BANK" at bounding box center [371, 98] width 187 height 29
drag, startPoint x: 394, startPoint y: 102, endPoint x: 91, endPoint y: 119, distance: 303.5
click at [91, 119] on div "New Unsecured Nonpriority Claim × Creditor * DISCOVER BANK State AL AK AR AZ CA…" at bounding box center [674, 448] width 1347 height 896
click at [382, 115] on div "Creditor * DISCOVER BANK State AL AK AR AZ CA CO CT DE DC FL GA GU HI ID IL IN …" at bounding box center [371, 179] width 187 height 222
click at [403, 105] on input "DISCOVER BANK" at bounding box center [371, 98] width 187 height 29
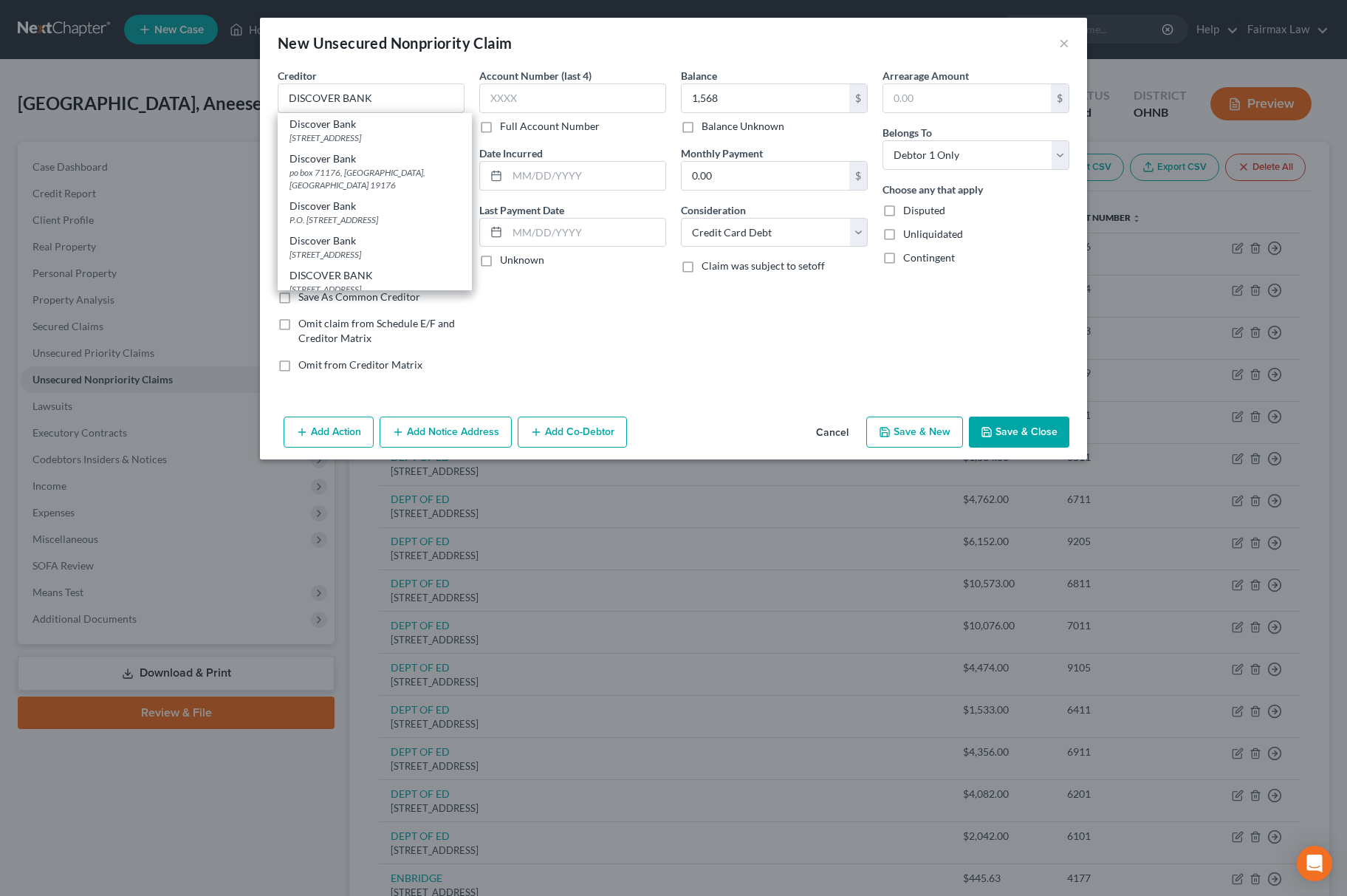
click at [387, 134] on div "po box 6103, Carol Stream, IL 60197" at bounding box center [374, 138] width 170 height 12
type input "Discover Bank"
type input "po box 6103"
type input "Carol Stream"
select select "14"
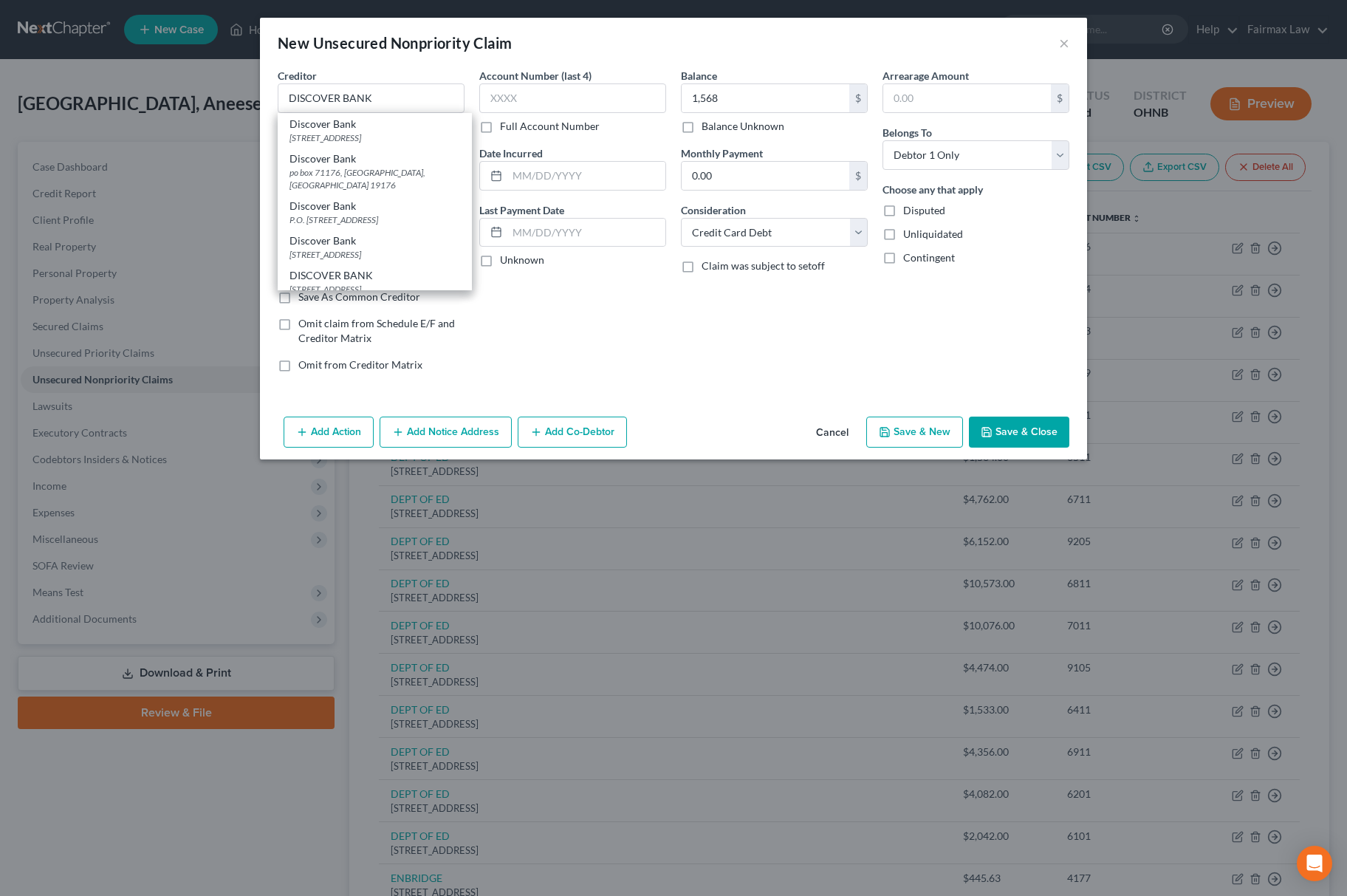
type input "60197"
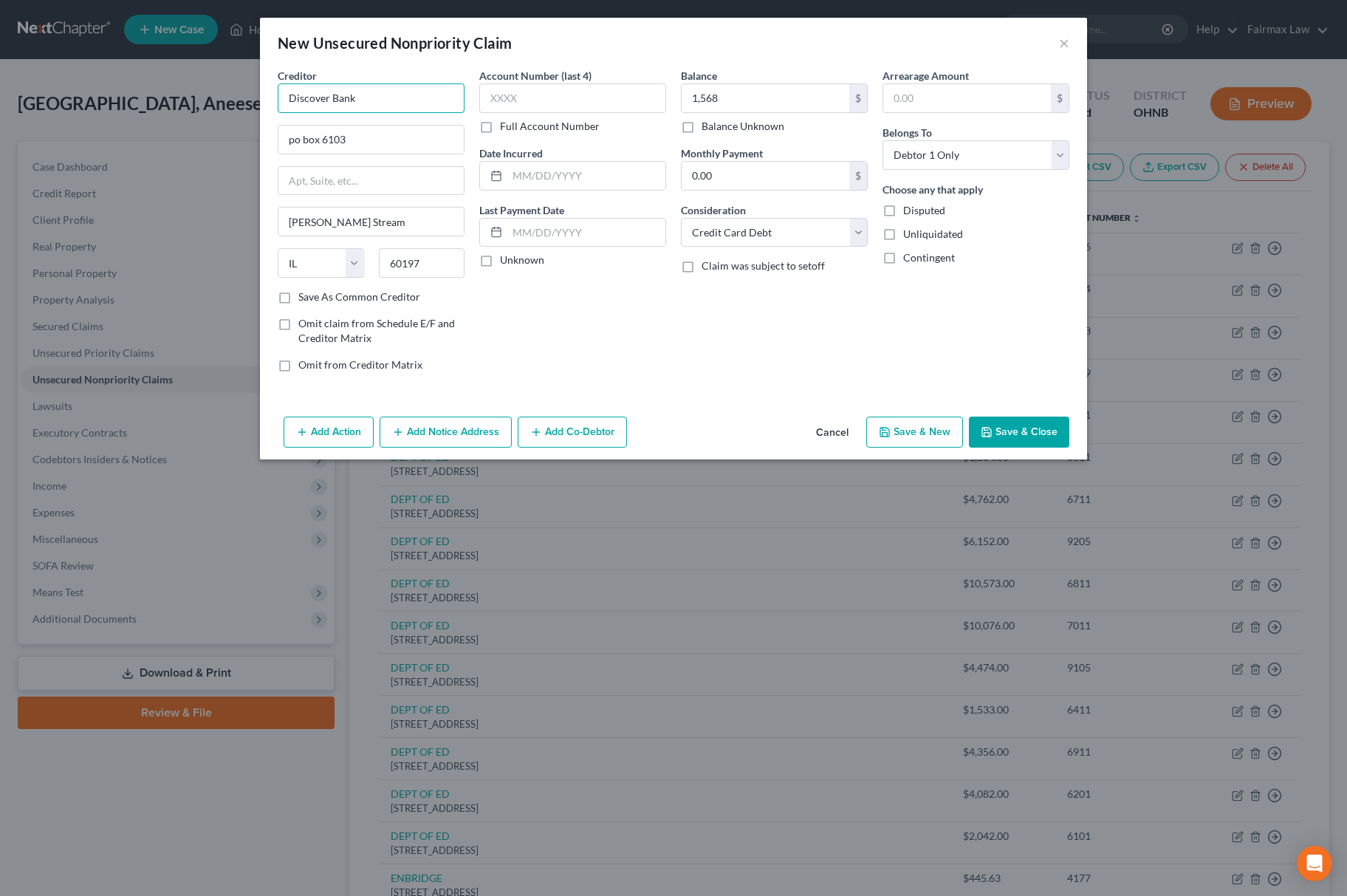
drag, startPoint x: 411, startPoint y: 110, endPoint x: 66, endPoint y: 110, distance: 345.0
click at [66, 110] on div "New Unsecured Nonpriority Claim × Creditor * Discover Bank po box 6103 Carol St…" at bounding box center [674, 448] width 1347 height 896
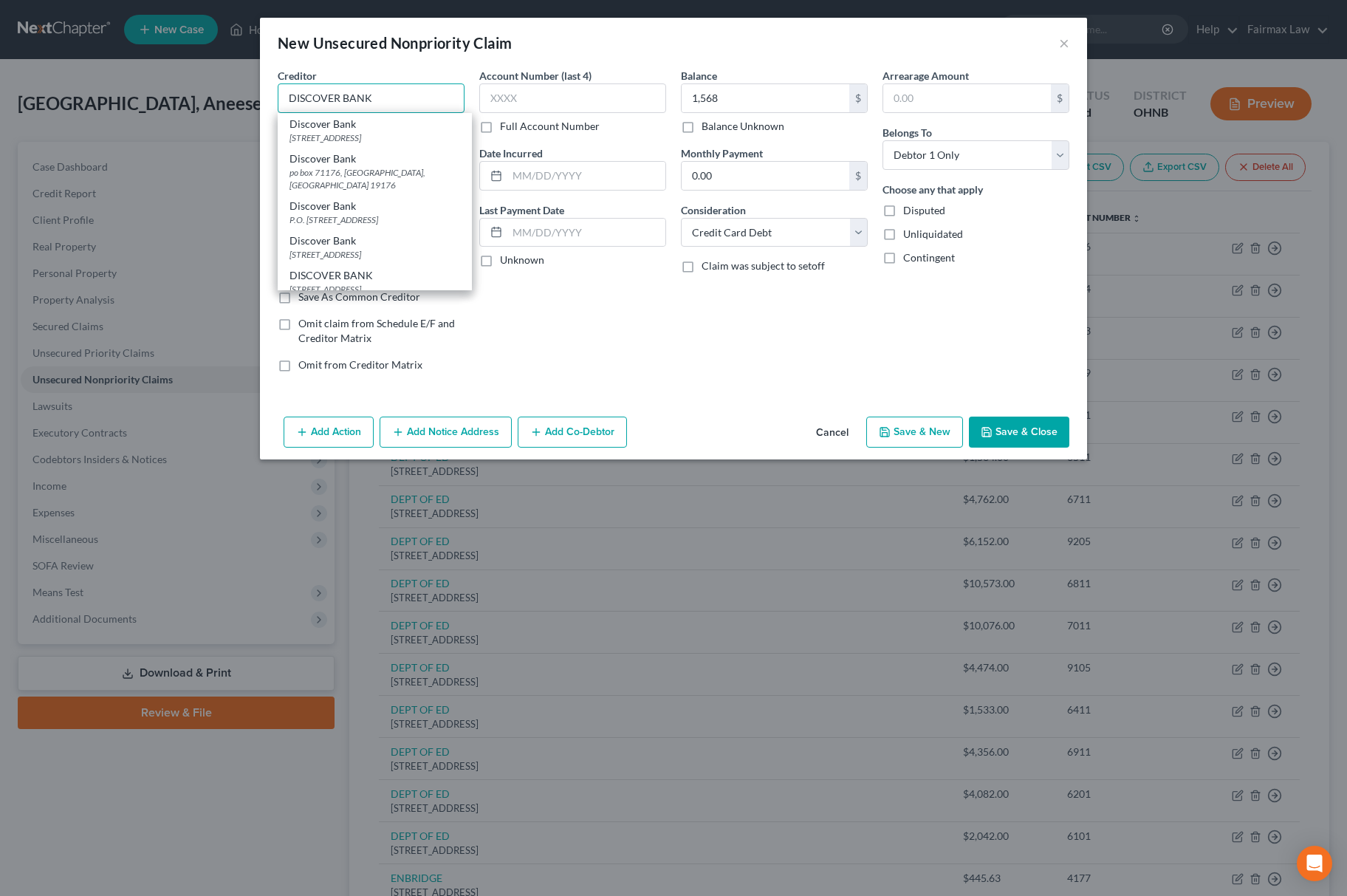
type input "DISCOVER BANK"
click at [544, 360] on div "Account Number (last 4) Full Account Number Date Incurred Last Payment Date Unk…" at bounding box center [572, 226] width 201 height 316
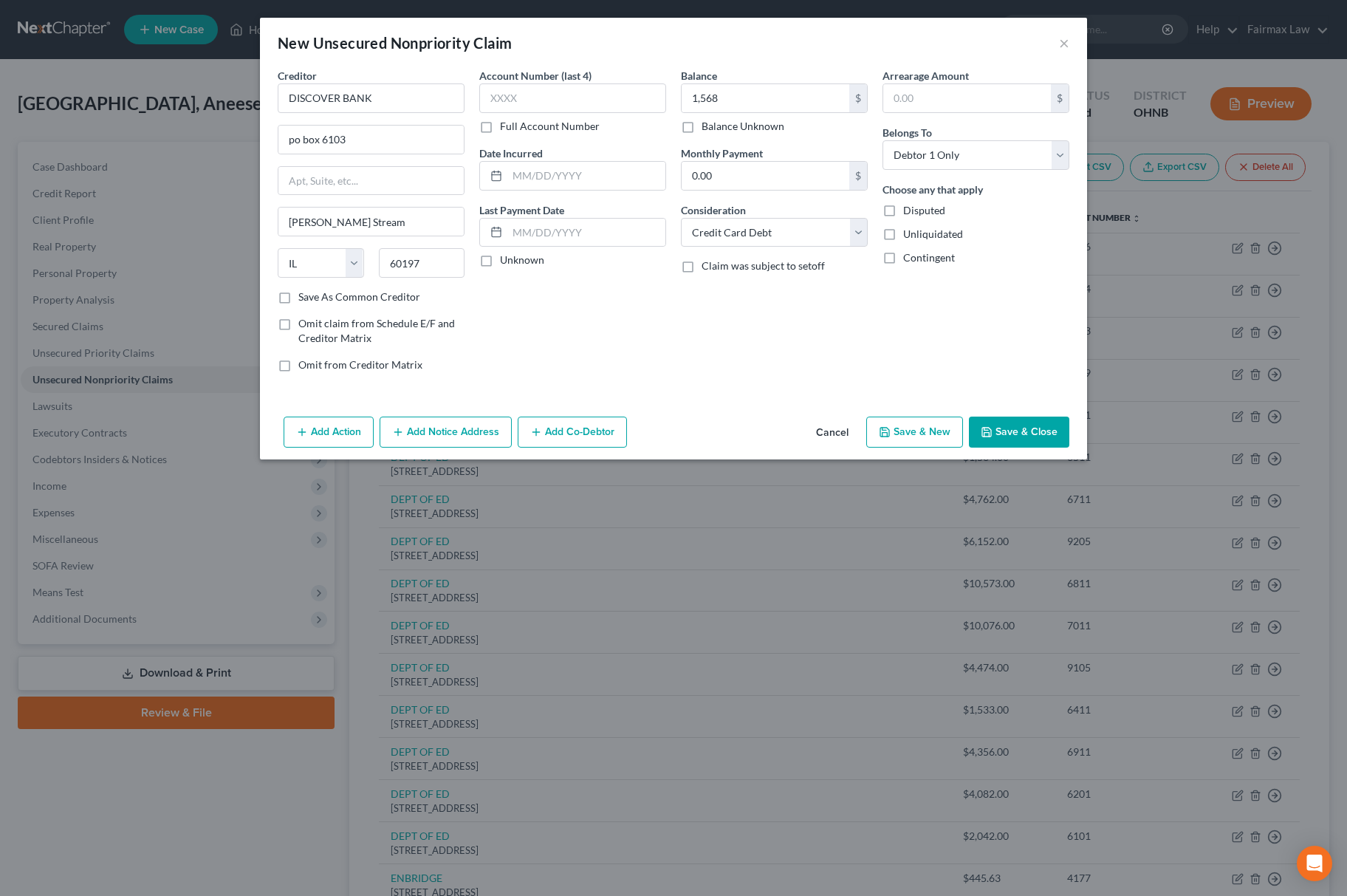
click at [338, 440] on button "Add Action" at bounding box center [329, 431] width 91 height 31
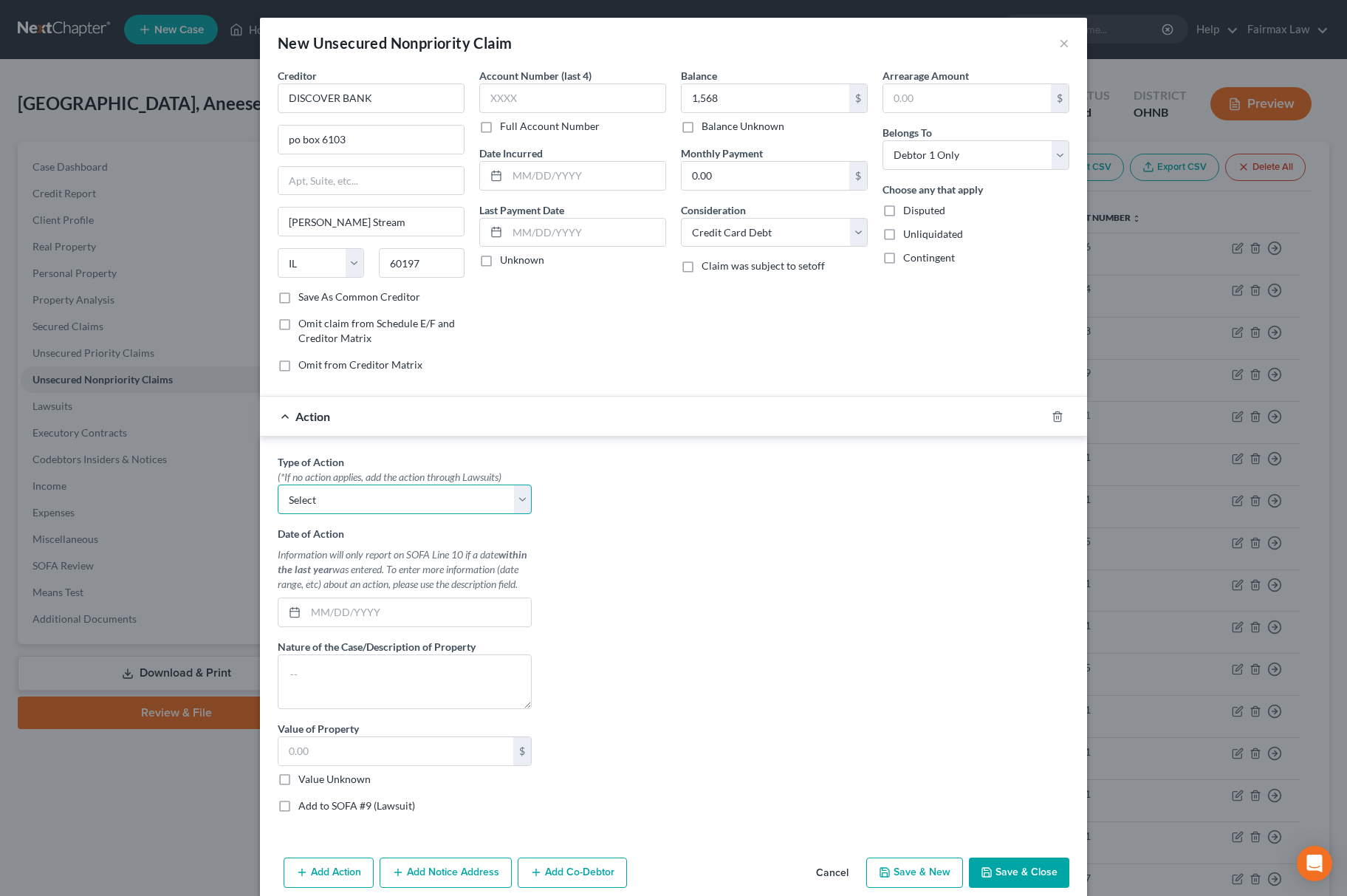
click at [414, 514] on select "Select Repossession Garnishment Foreclosure Personal Injury Attached, Seized, O…" at bounding box center [405, 499] width 254 height 29
select select "4"
click at [278, 487] on select "Select Repossession Garnishment Foreclosure Personal Injury Attached, Seized, O…" at bounding box center [405, 499] width 254 height 29
click at [298, 786] on label "Value Unknown" at bounding box center [335, 779] width 73 height 15
click at [304, 782] on input "Value Unknown" at bounding box center [309, 776] width 10 height 10
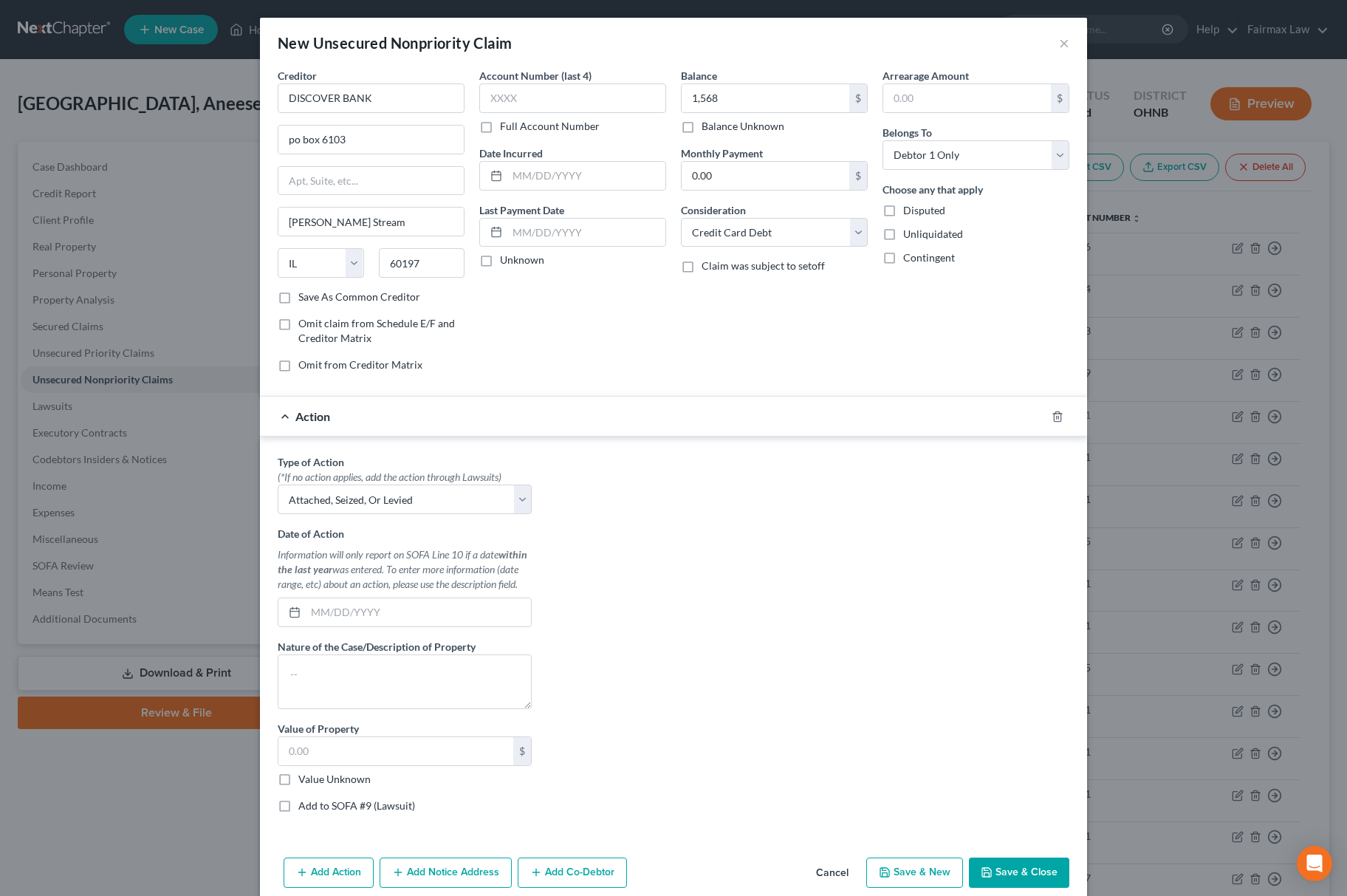
checkbox input "true"
type input "0.00"
drag, startPoint x: 279, startPoint y: 811, endPoint x: 486, endPoint y: 762, distance: 212.7
click at [298, 813] on label "Add to SOFA #9 (Lawsuit)" at bounding box center [357, 806] width 117 height 15
click at [304, 808] on input "Add to SOFA #9 (Lawsuit)" at bounding box center [309, 803] width 10 height 10
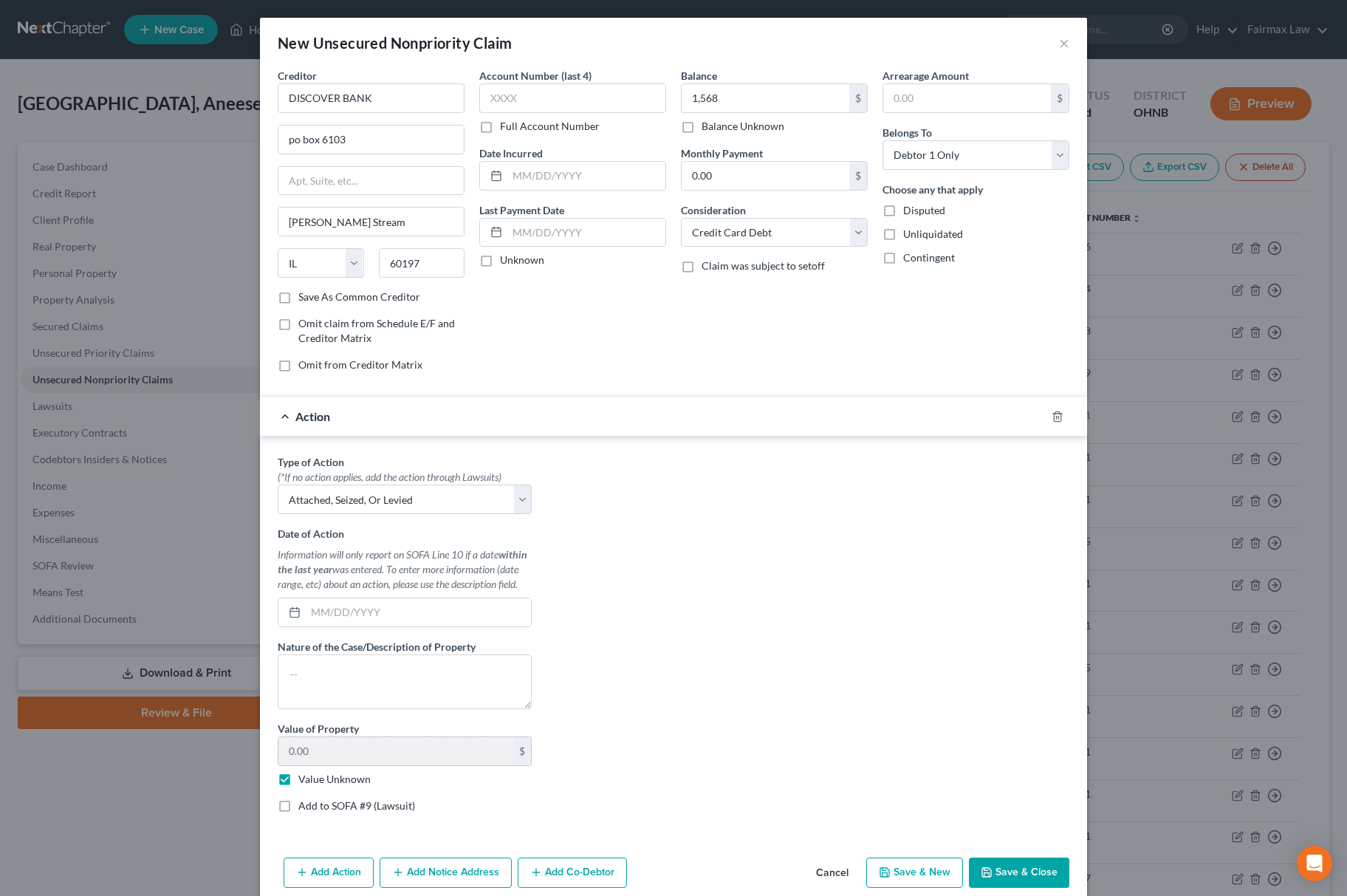
checkbox input "true"
select select "0"
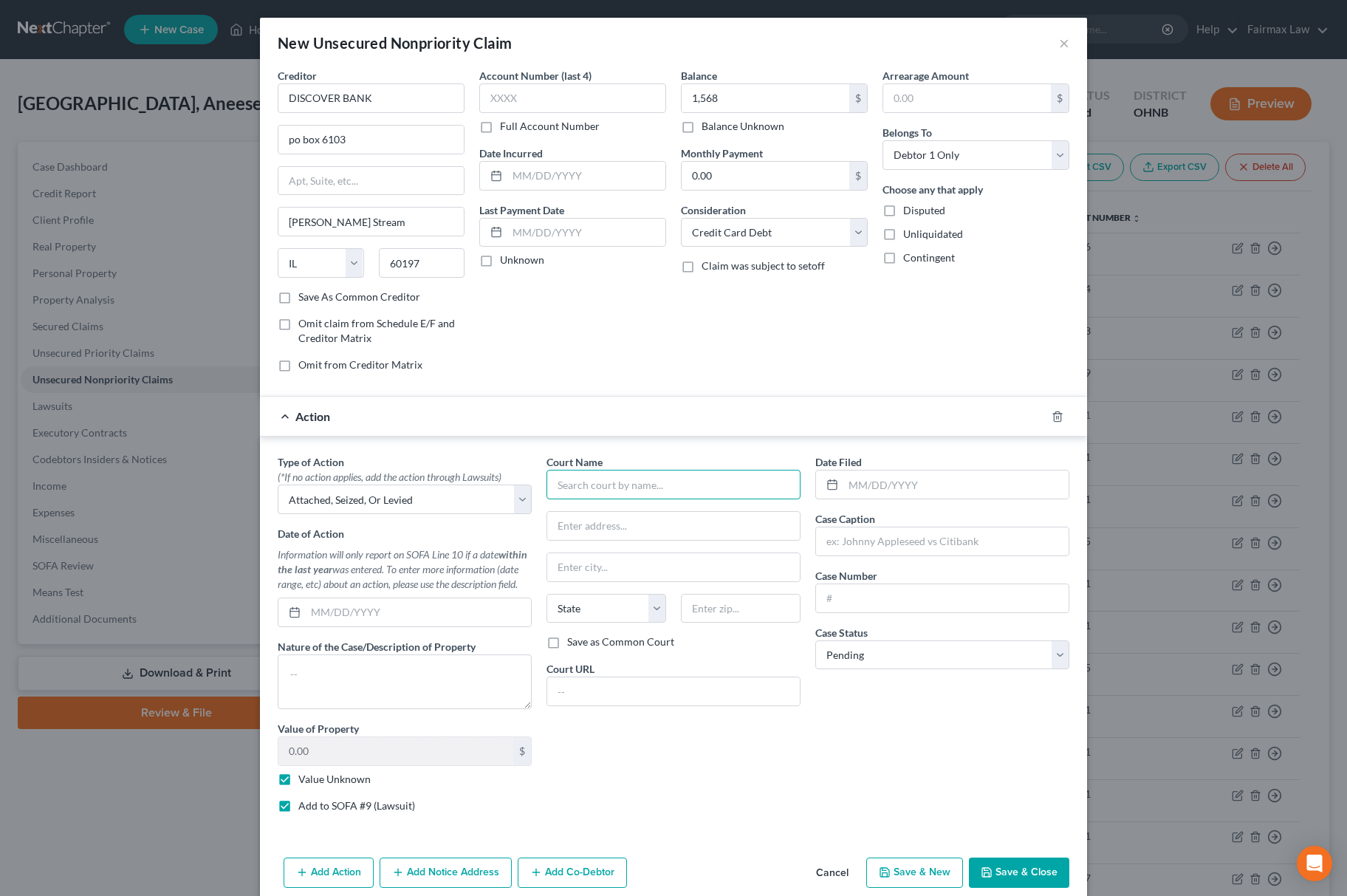
click at [659, 485] on input "text" at bounding box center [674, 483] width 254 height 29
type input "s"
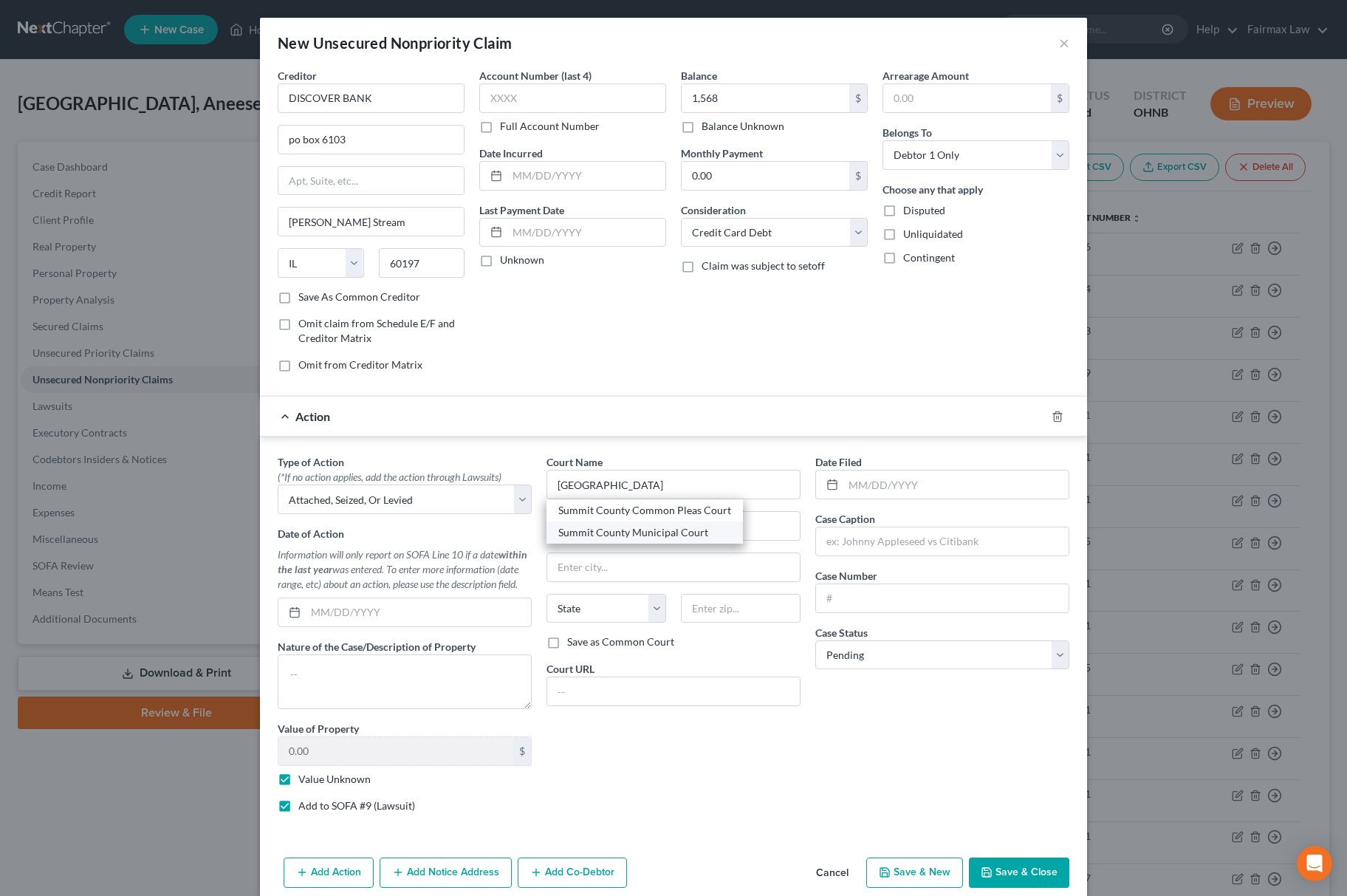
click at [606, 536] on div "Summit County Municipal Court" at bounding box center [644, 532] width 173 height 15
type input "Summit County Municipal Court"
type input "217 S. High St."
type input "Akron"
select select "36"
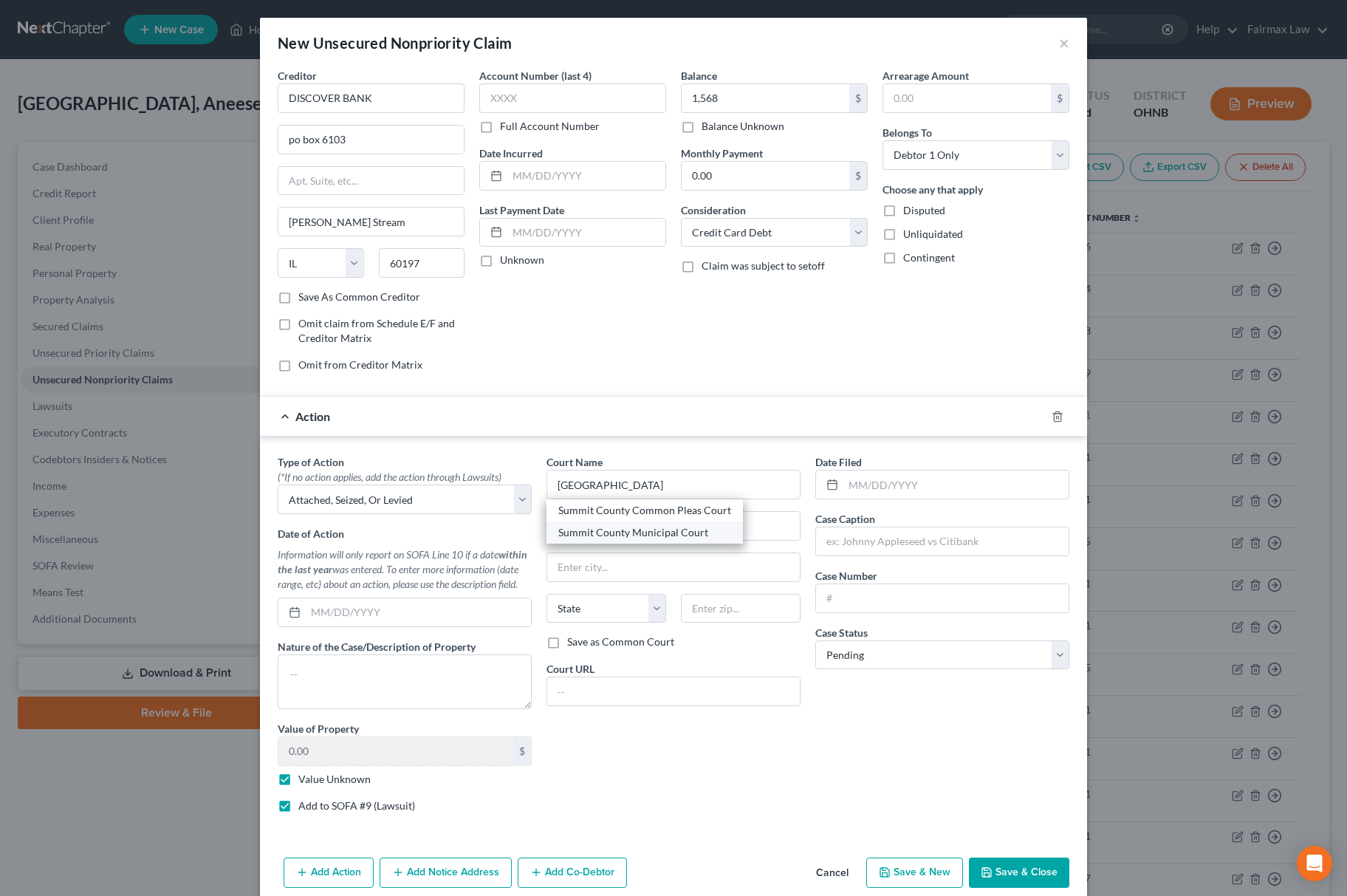
type input "44308"
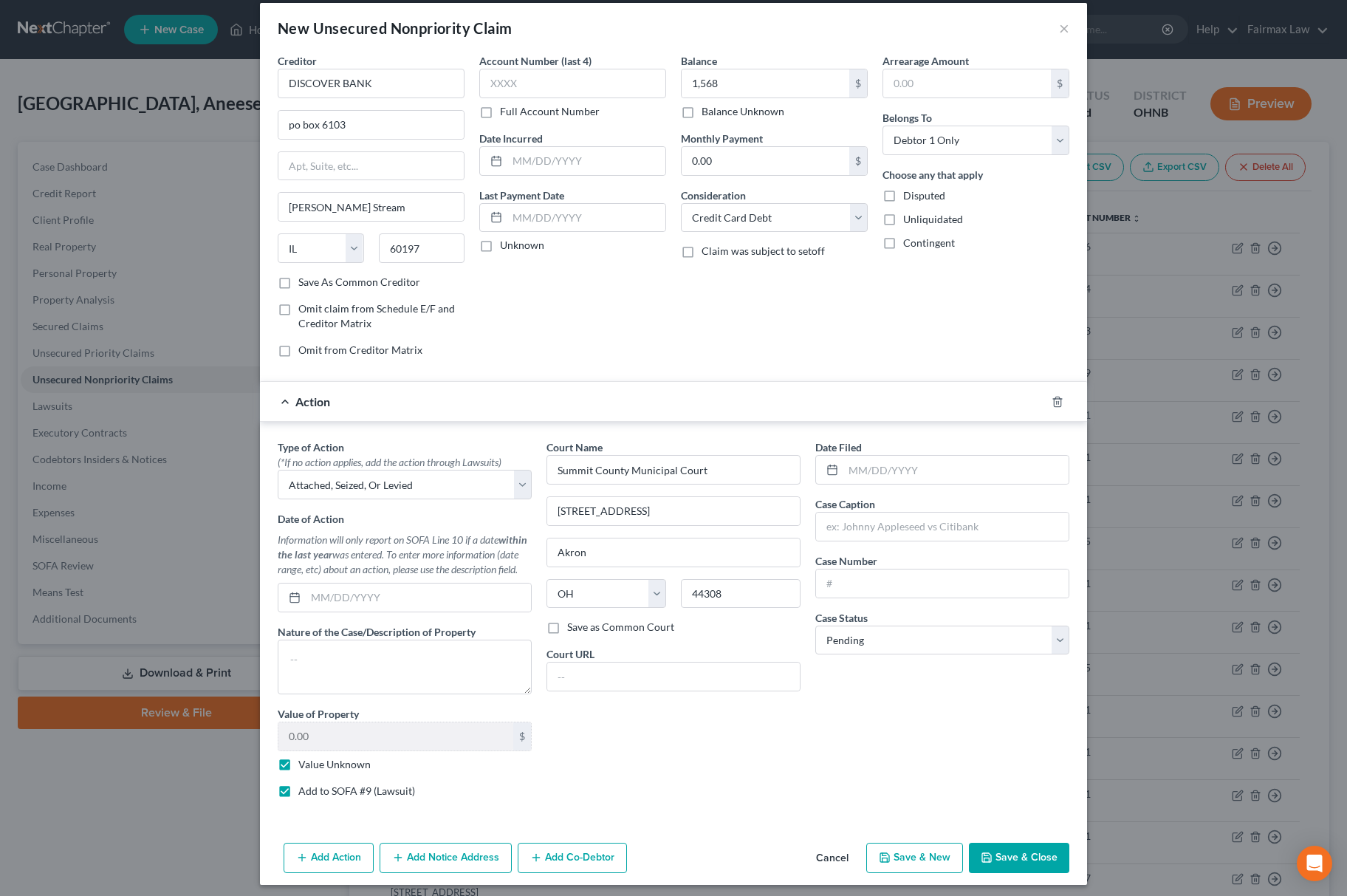
scroll to position [27, 0]
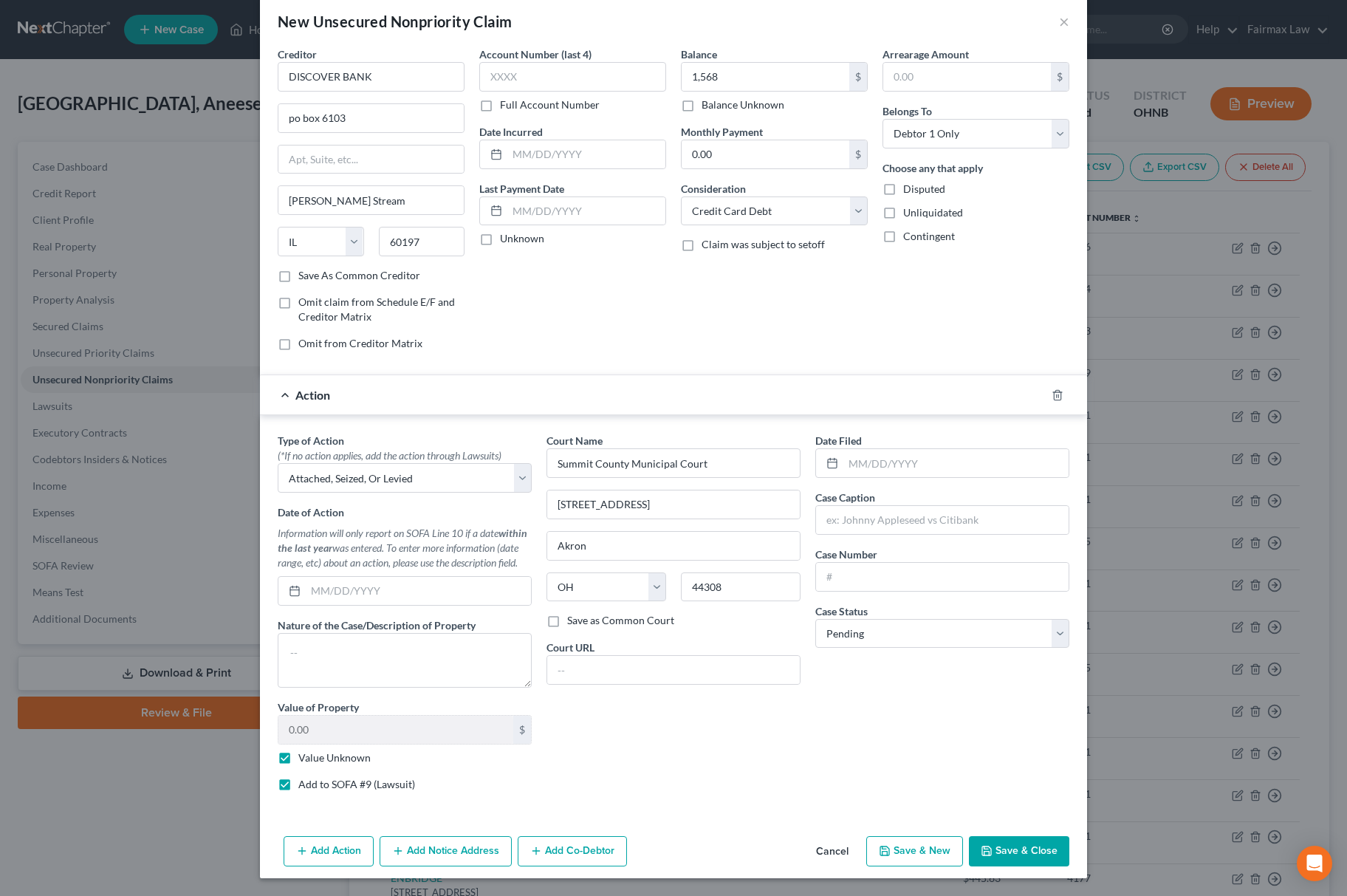
click at [396, 845] on icon "button" at bounding box center [398, 850] width 12 height 12
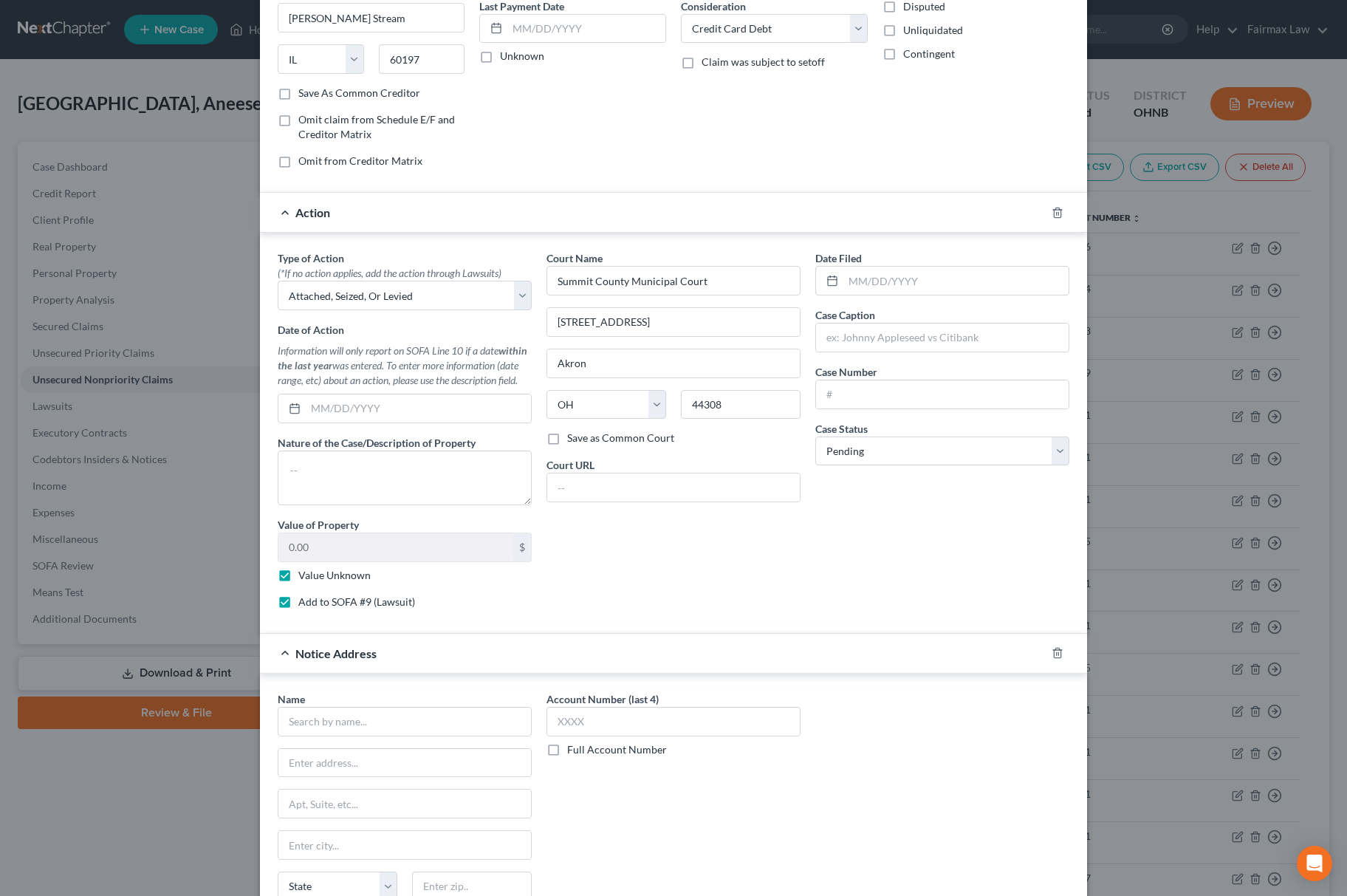
scroll to position [349, 0]
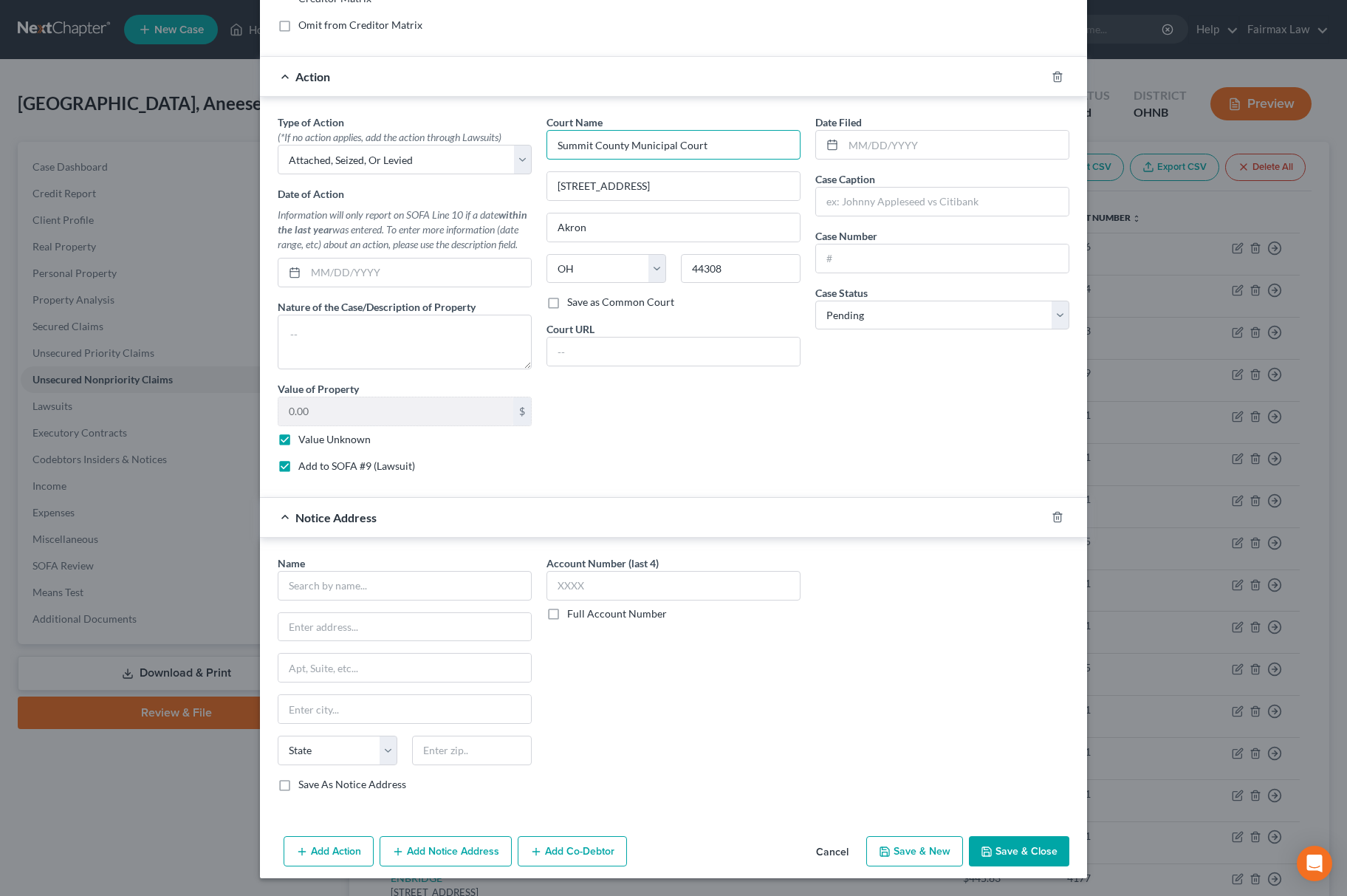
drag, startPoint x: 718, startPoint y: 143, endPoint x: 104, endPoint y: 208, distance: 617.4
click at [107, 200] on div "New Unsecured Nonpriority Claim × Creditor * DISCOVER BANK po box 6103 Carol St…" at bounding box center [674, 448] width 1347 height 896
click at [379, 614] on input "text" at bounding box center [405, 627] width 253 height 28
click at [331, 596] on input "text" at bounding box center [405, 585] width 254 height 29
paste input "Summit County Municipal Court"
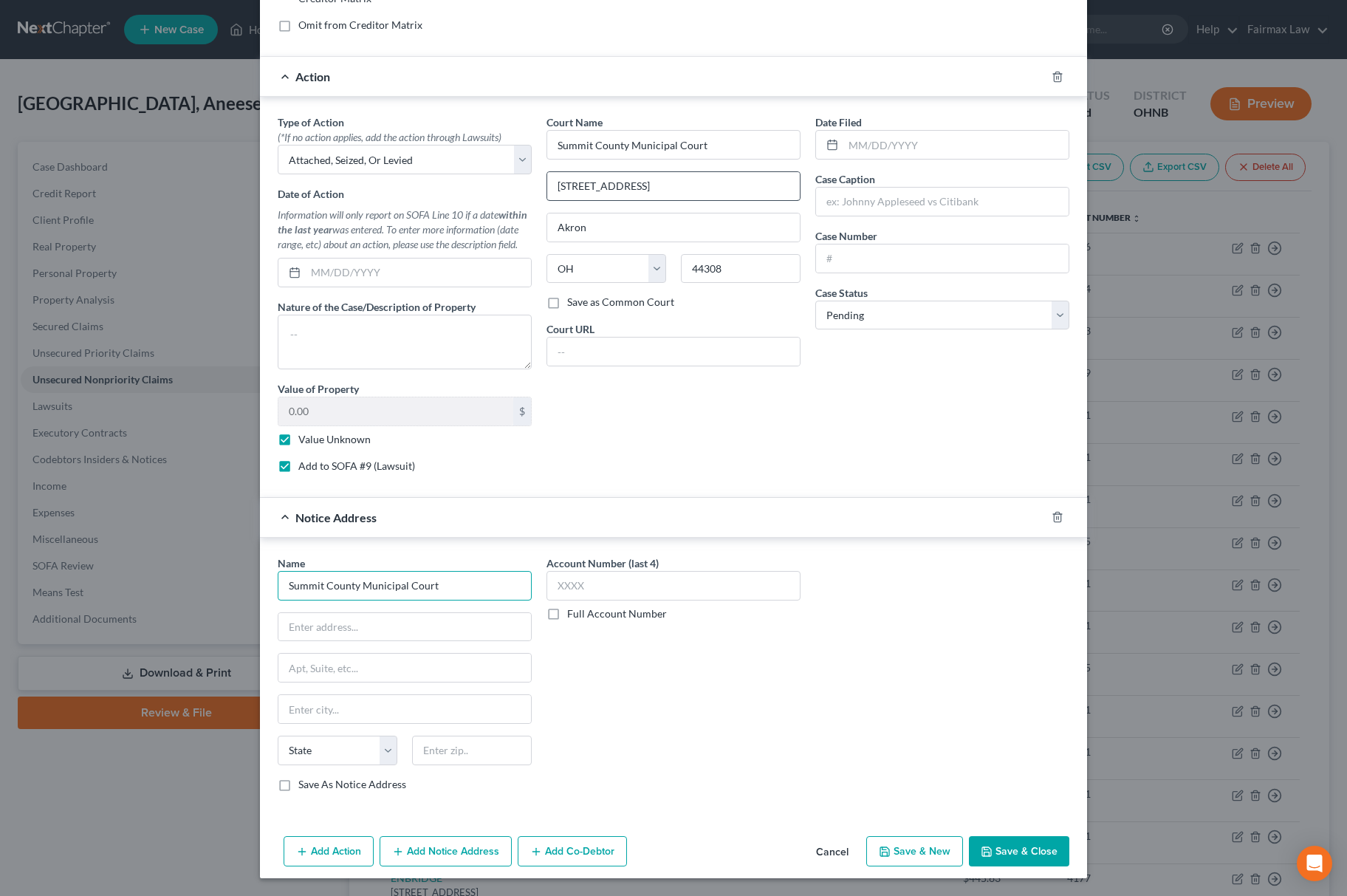
type input "Summit County Municipal Court"
drag, startPoint x: 662, startPoint y: 191, endPoint x: -5, endPoint y: 278, distance: 672.6
click at [0, 278] on html "Home New Case Client Portal Directory Cases Fairmax Law ron@fairmaxlaw.com My A…" at bounding box center [674, 827] width 1347 height 1654
type input "c"
click at [335, 627] on input "text" at bounding box center [405, 627] width 253 height 28
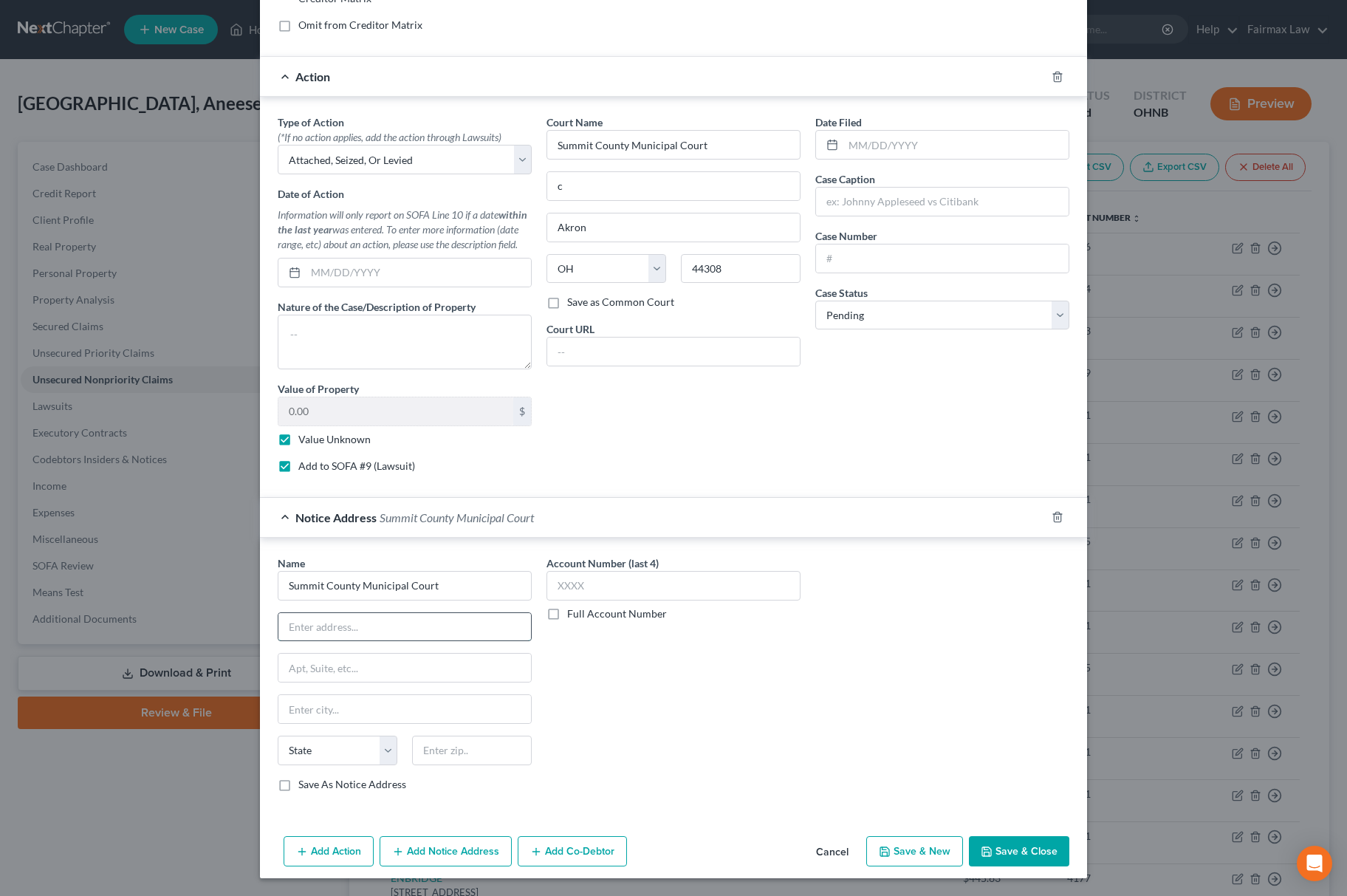
paste input "Summit County Municipal Court"
type input "Summit County Municipal Court"
drag, startPoint x: 603, startPoint y: 174, endPoint x: 364, endPoint y: 176, distance: 239.0
click at [385, 174] on div "Type of Action * (*If no action applies, add the action through Lawsuits) Selec…" at bounding box center [674, 299] width 807 height 370
type input "c"
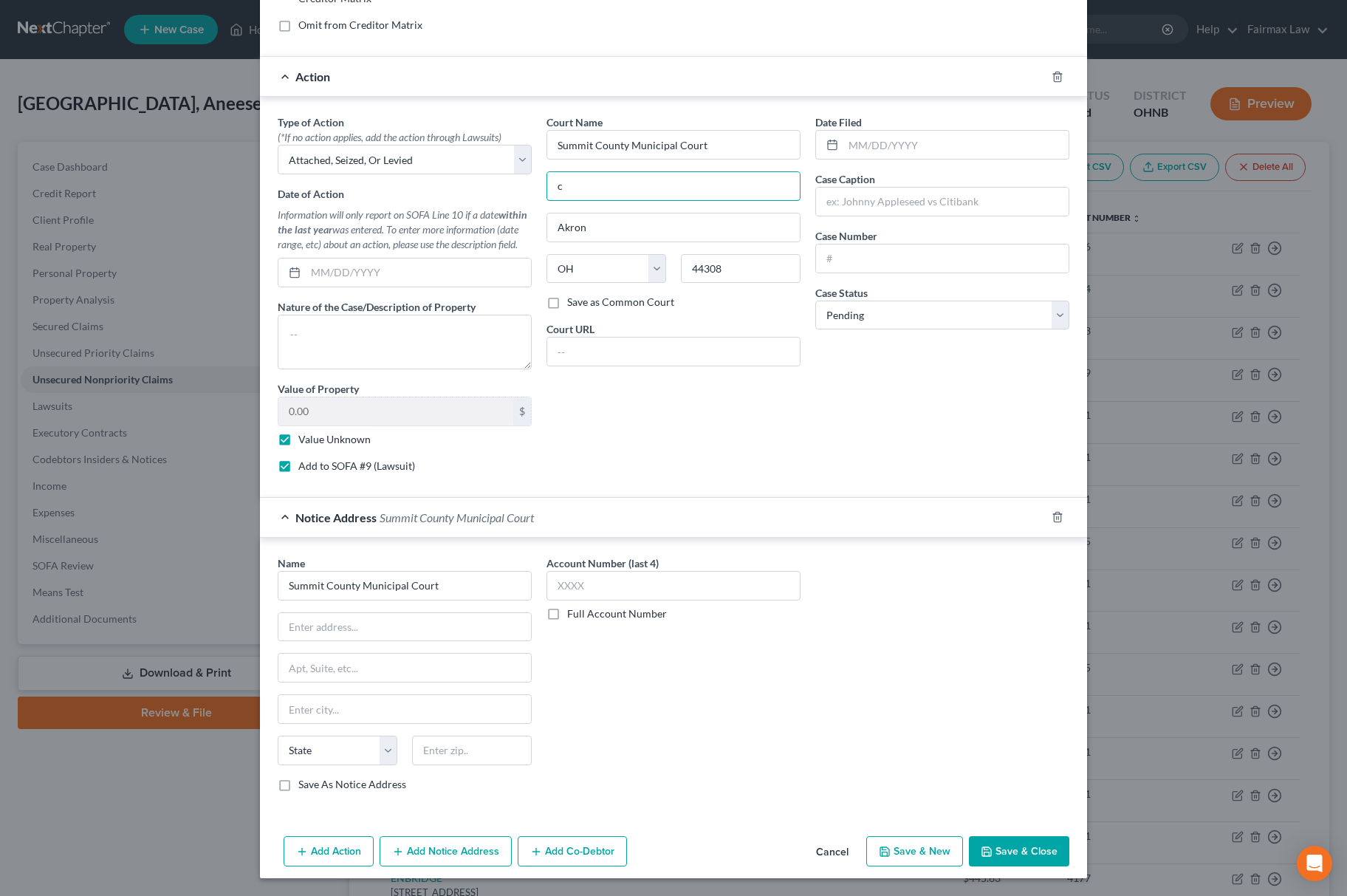
drag, startPoint x: 610, startPoint y: 186, endPoint x: 436, endPoint y: 186, distance: 174.0
click at [436, 186] on div "Type of Action * (*If no action applies, add the action through Lawsuits) Selec…" at bounding box center [674, 299] width 807 height 370
click at [666, 186] on input "217 S. High St." at bounding box center [674, 186] width 253 height 28
type input "217 S. High St."
drag, startPoint x: 508, startPoint y: 238, endPoint x: 417, endPoint y: 324, distance: 125.2
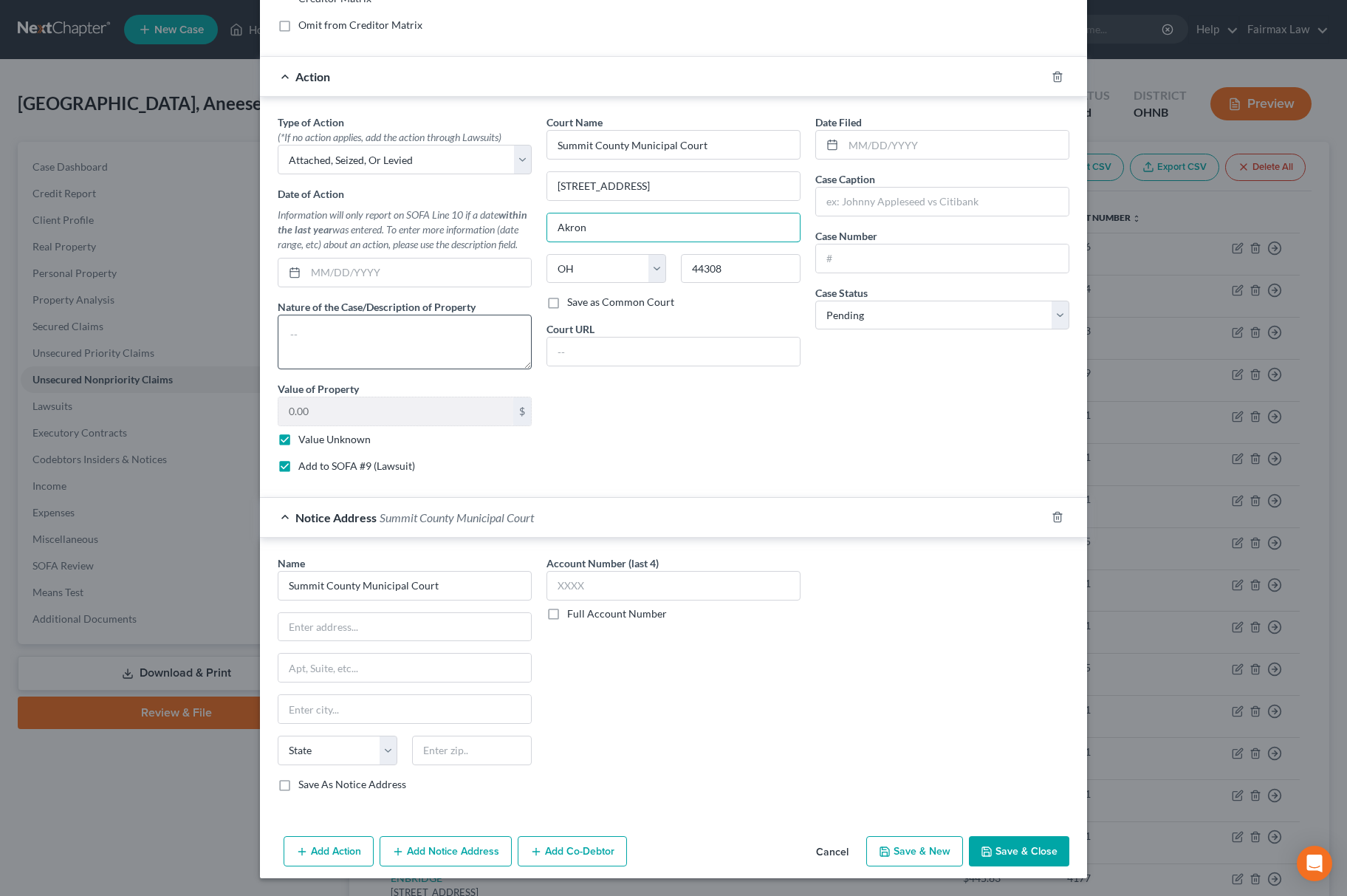
click at [444, 248] on div "Type of Action * (*If no action applies, add the action through Lawsuits) Selec…" at bounding box center [674, 299] width 807 height 370
click at [318, 715] on input "text" at bounding box center [405, 709] width 253 height 28
paste input "Akron"
type input "Akron"
click at [317, 755] on select "State [US_STATE] AK AR AZ CA CO CT DE DC [GEOGRAPHIC_DATA] [GEOGRAPHIC_DATA] GU…" at bounding box center [337, 750] width 120 height 29
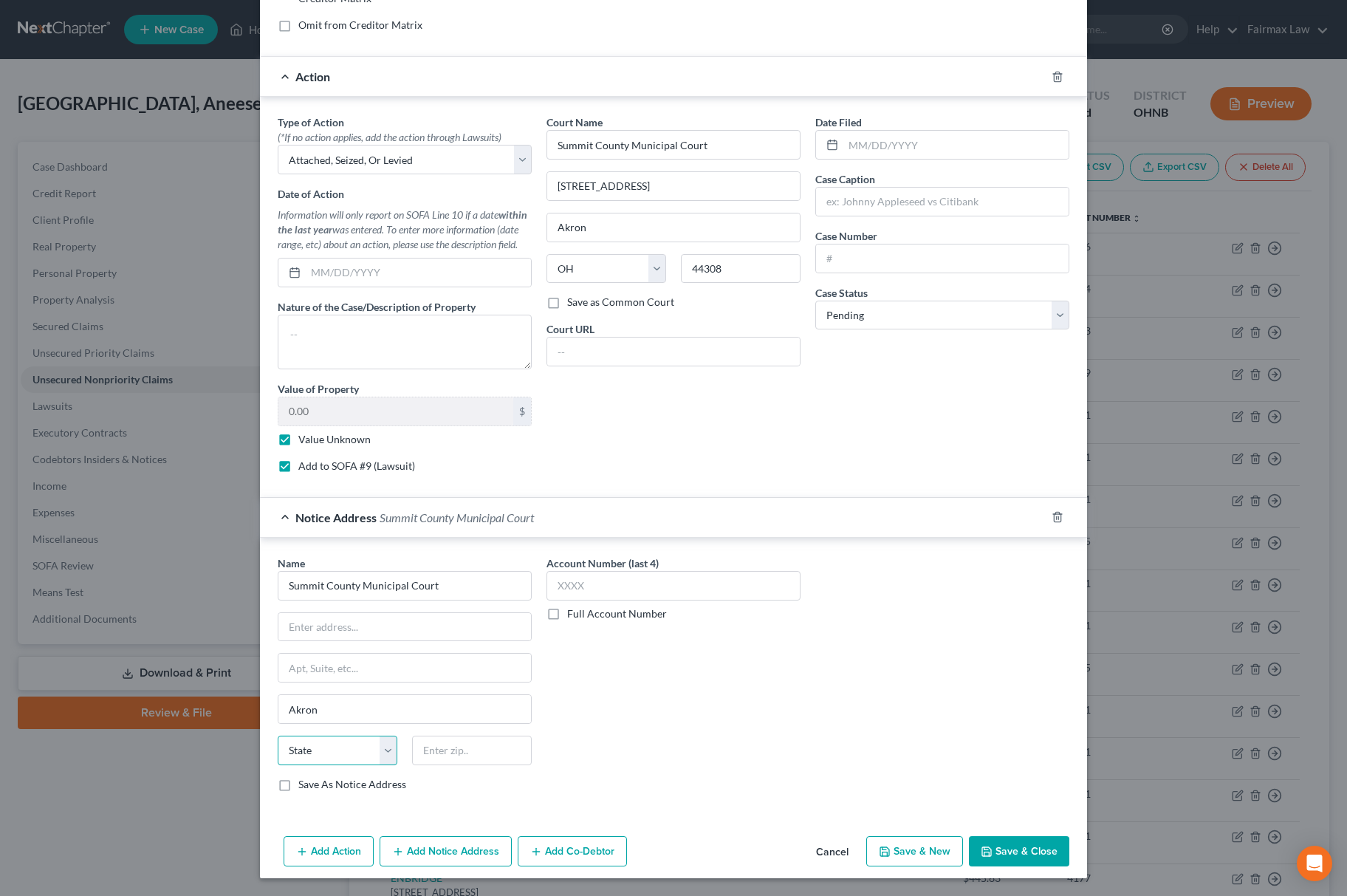
select select "36"
click at [278, 735] on select "State [US_STATE] AK AR AZ CA CO CT DE DC [GEOGRAPHIC_DATA] [GEOGRAPHIC_DATA] GU…" at bounding box center [337, 750] width 120 height 29
drag, startPoint x: 738, startPoint y: 263, endPoint x: 479, endPoint y: 366, distance: 278.7
click at [541, 297] on div "Court Name * Summit County Municipal Court 217 S. High St. Akron State AL AK AR…" at bounding box center [674, 299] width 269 height 370
click at [444, 743] on input "text" at bounding box center [471, 750] width 120 height 29
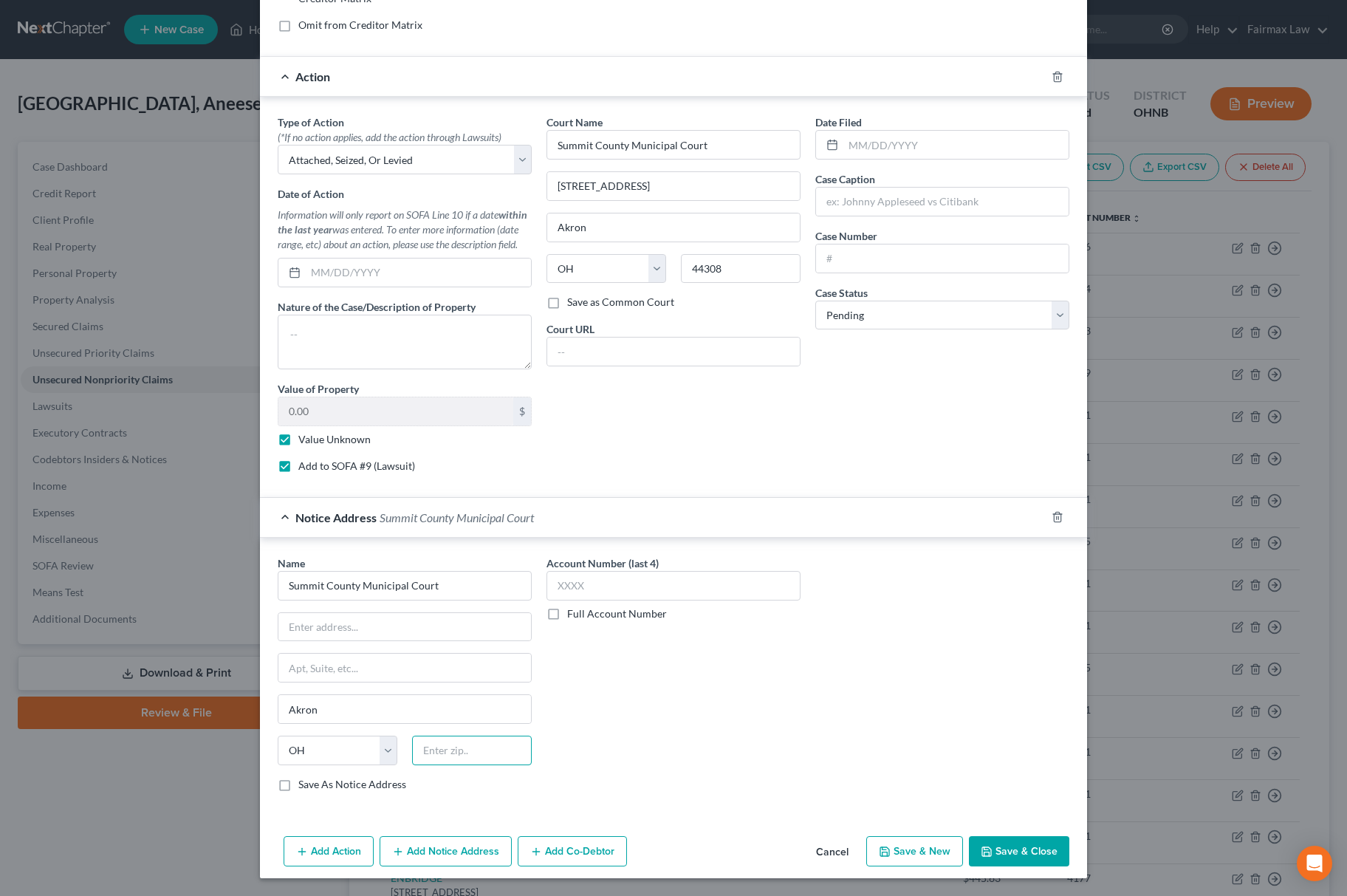
paste input "44308"
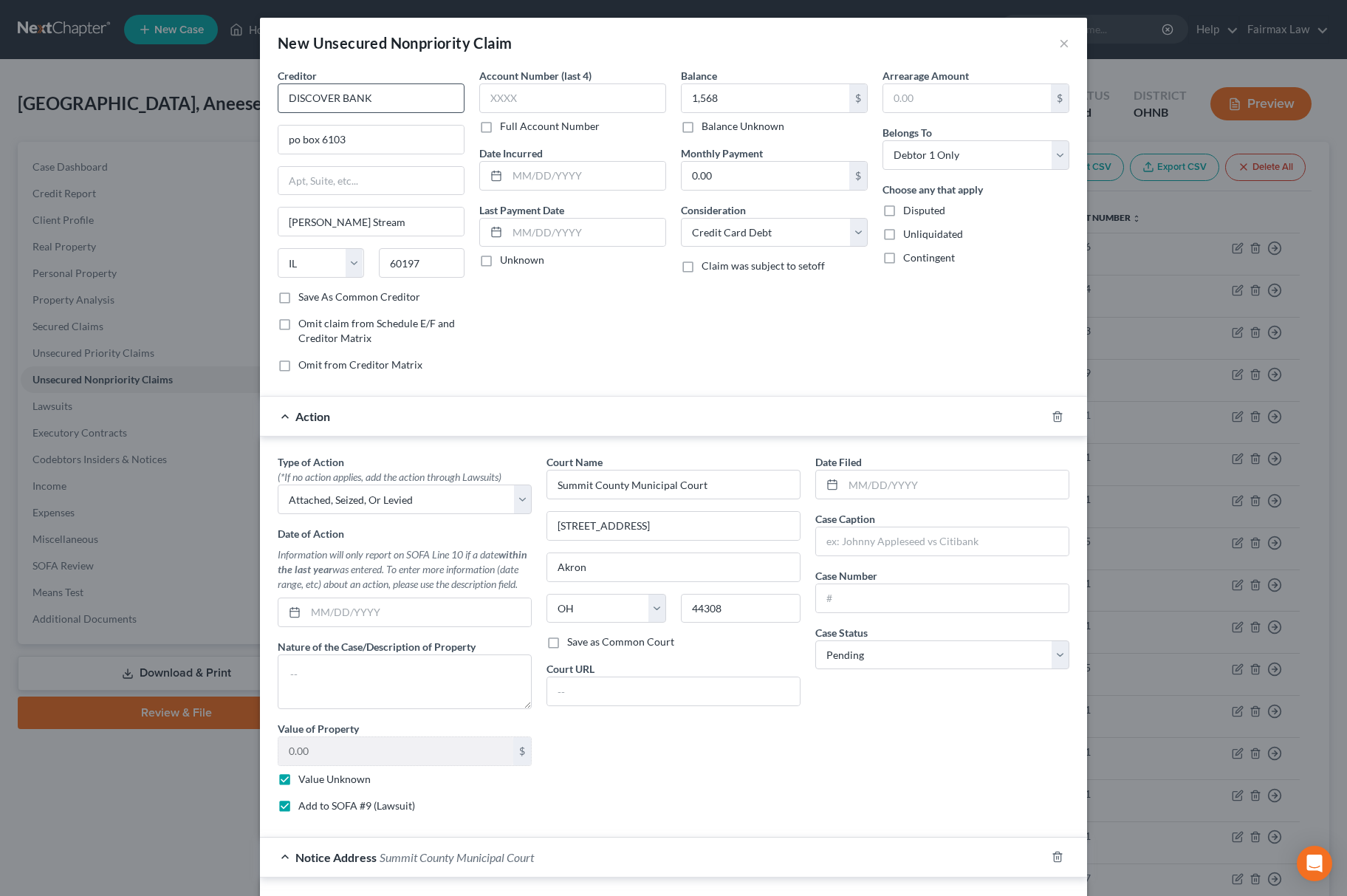
type input "44308"
drag, startPoint x: 346, startPoint y: 102, endPoint x: 208, endPoint y: 95, distance: 138.2
click at [238, 100] on div "New Unsecured Nonpriority Claim × Creditor * DISCOVER BANK po box 6103 Carol St…" at bounding box center [674, 448] width 1347 height 896
click at [830, 547] on input "text" at bounding box center [942, 541] width 253 height 28
paste input "DISCOVER BANK"
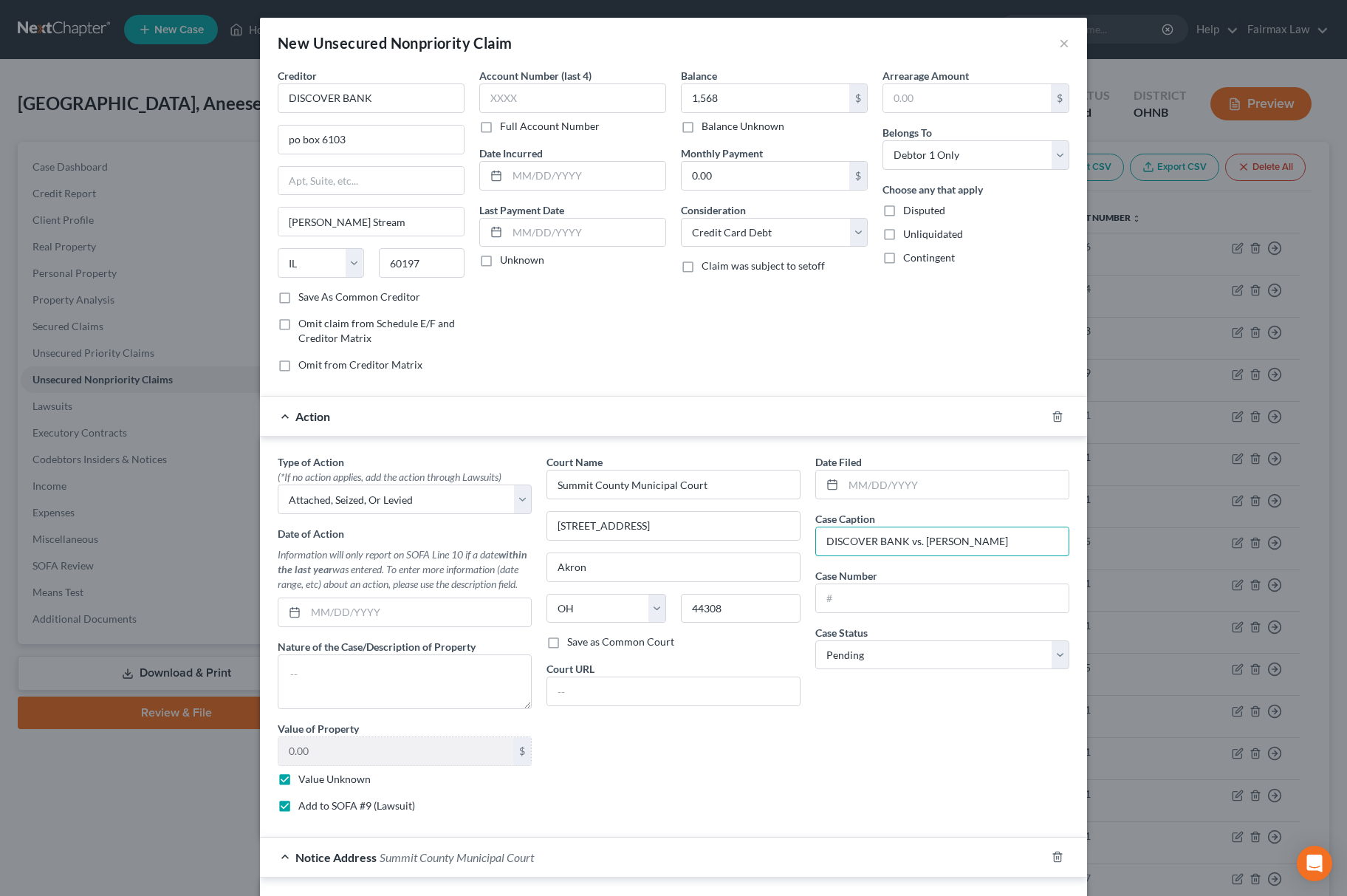
type input "DISCOVER BANK vs. Aneese Sheffield"
click at [905, 612] on input "text" at bounding box center [942, 598] width 253 height 28
paste input "16CVF08040"
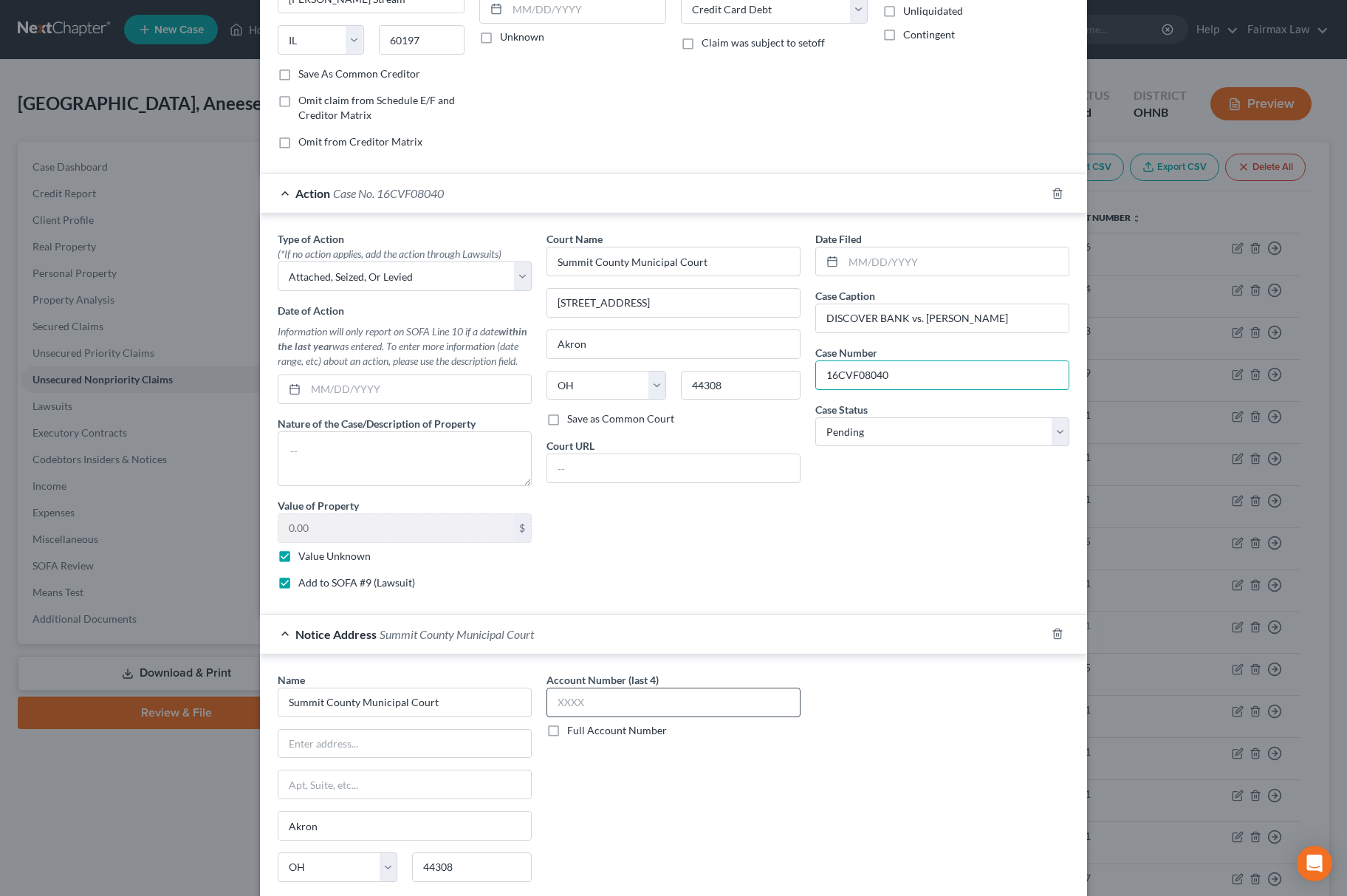
scroll to position [349, 0]
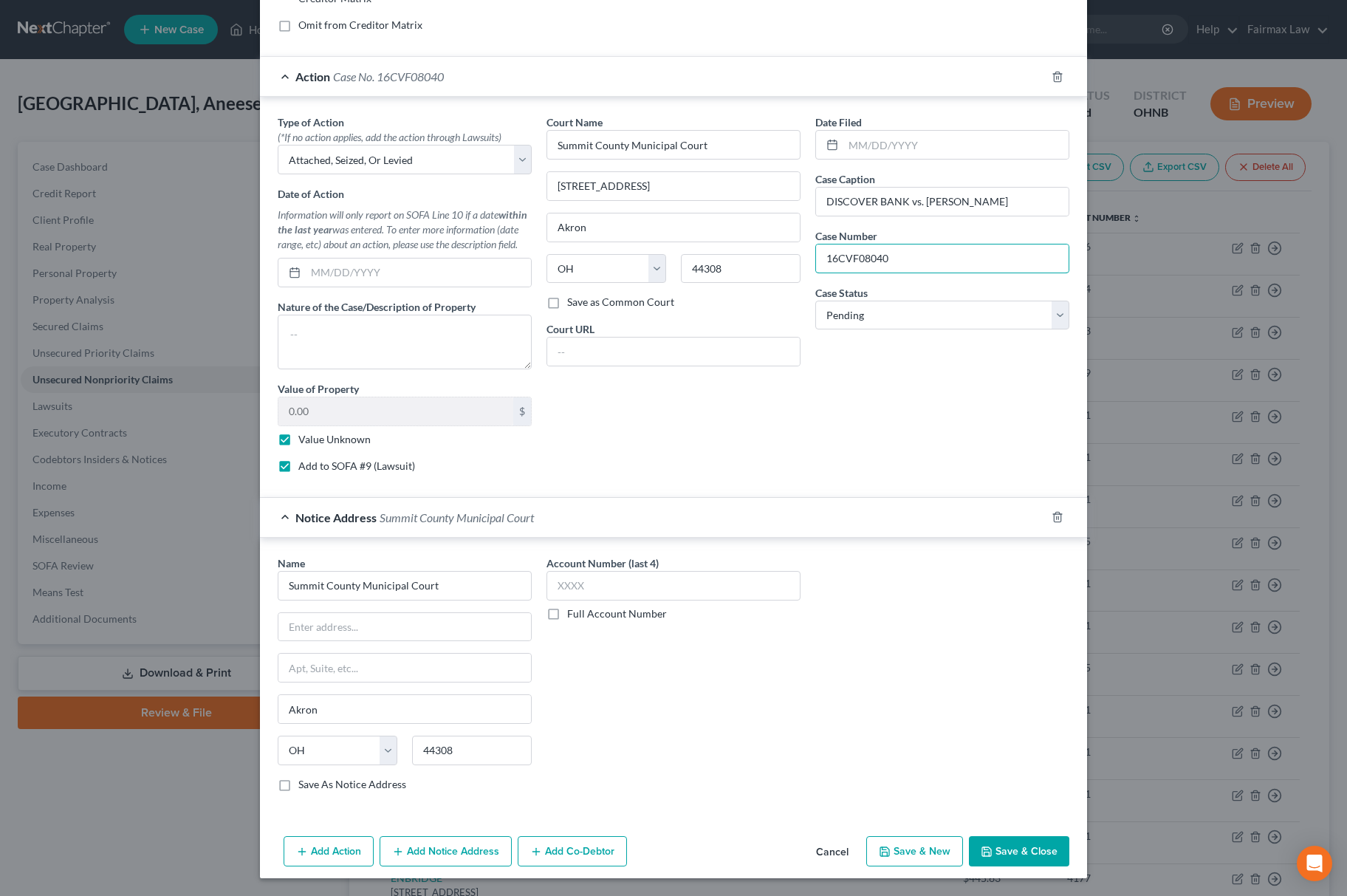
type input "16CVF08040"
click at [1002, 861] on button "Save & Close" at bounding box center [1019, 851] width 100 height 31
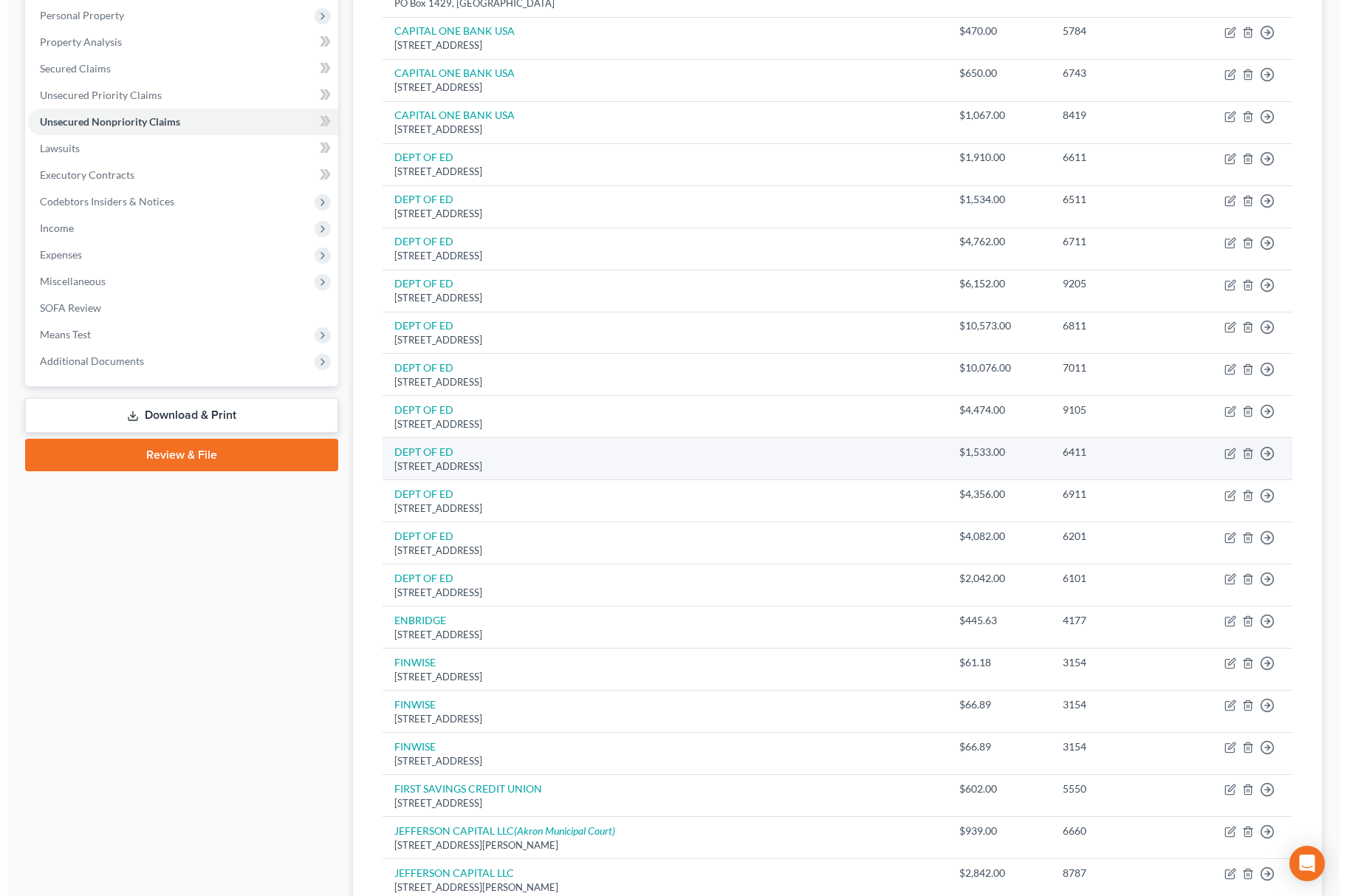
scroll to position [0, 0]
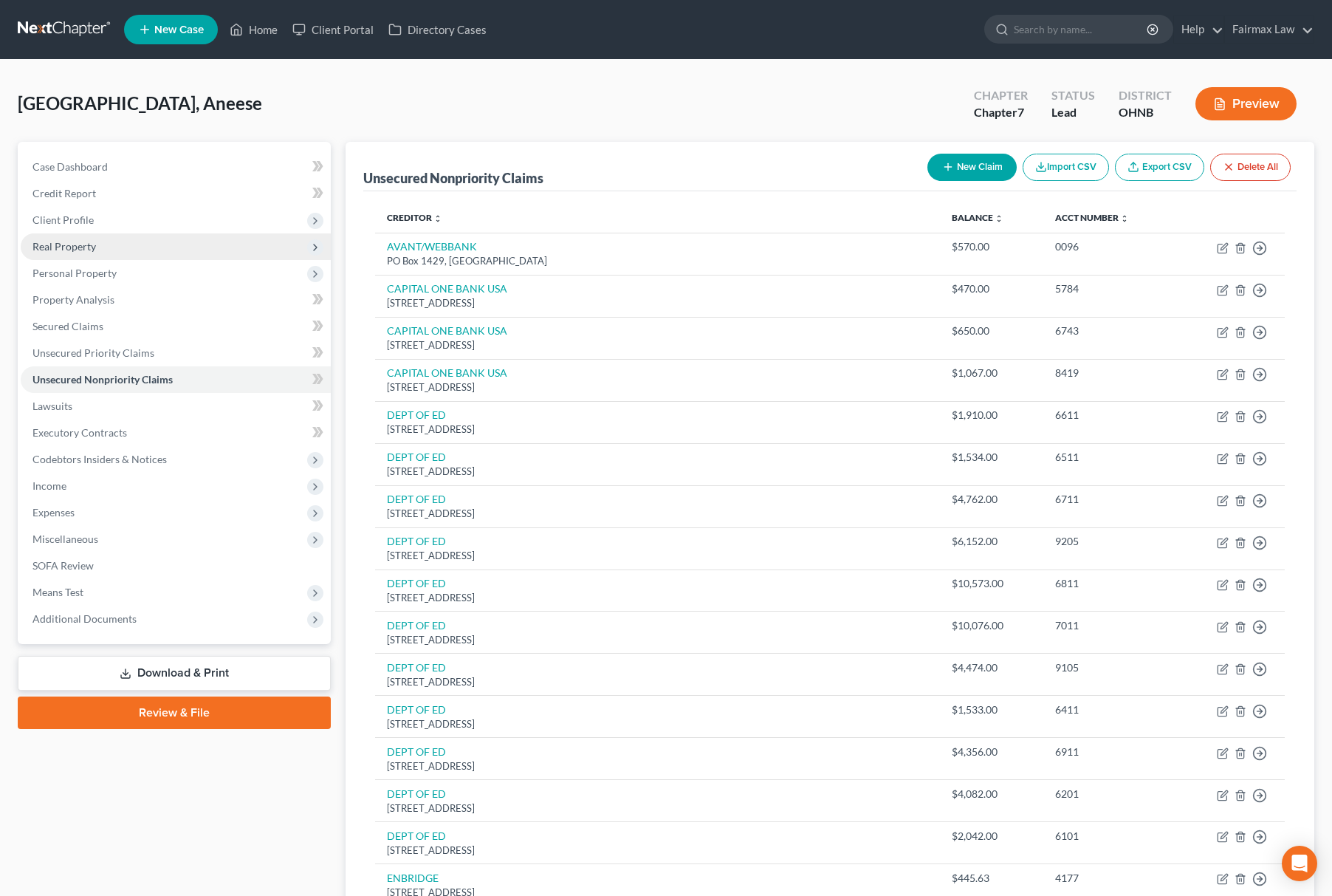
click at [217, 257] on span "Real Property" at bounding box center [176, 247] width 311 height 27
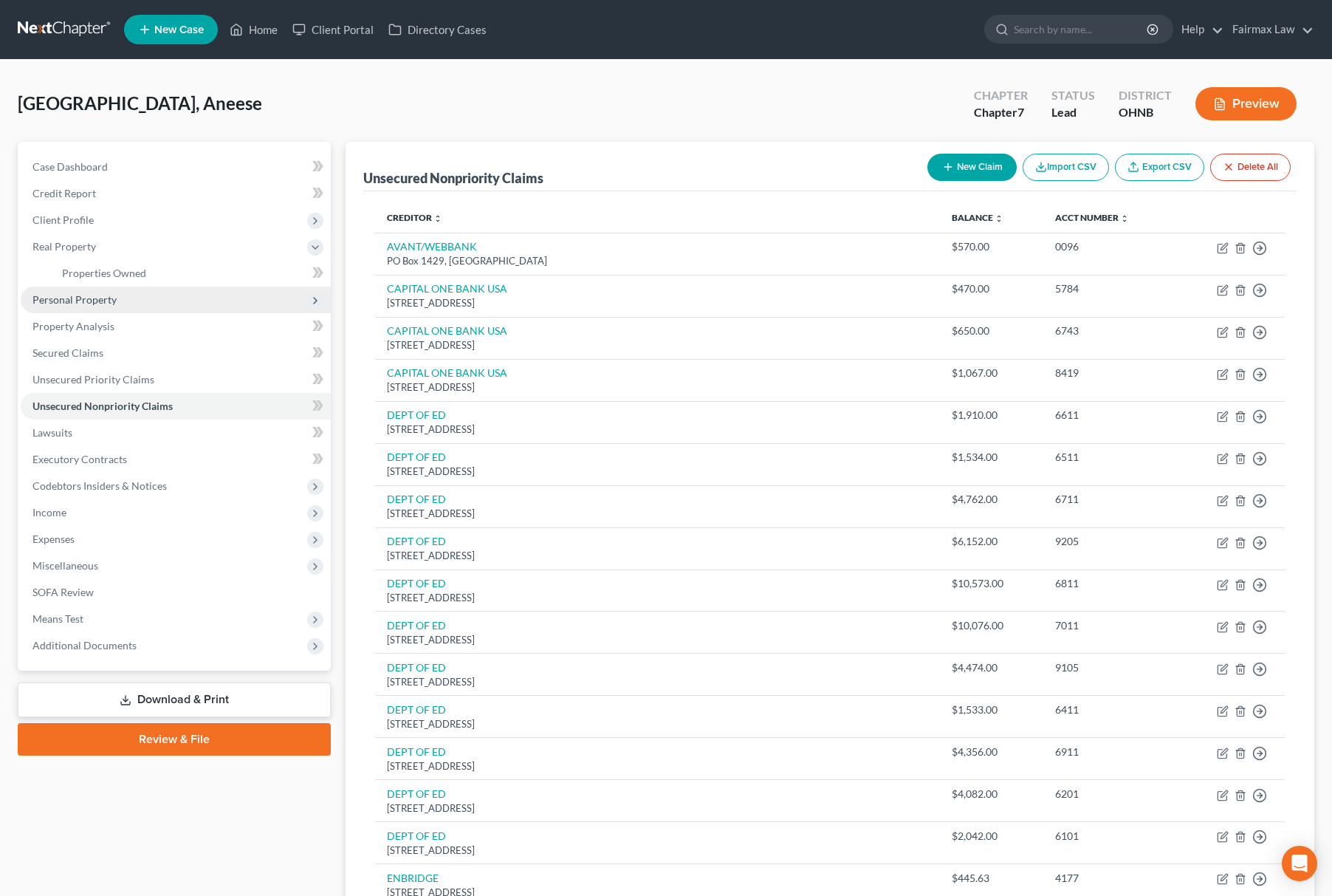
click at [193, 293] on span "Personal Property" at bounding box center [176, 300] width 311 height 27
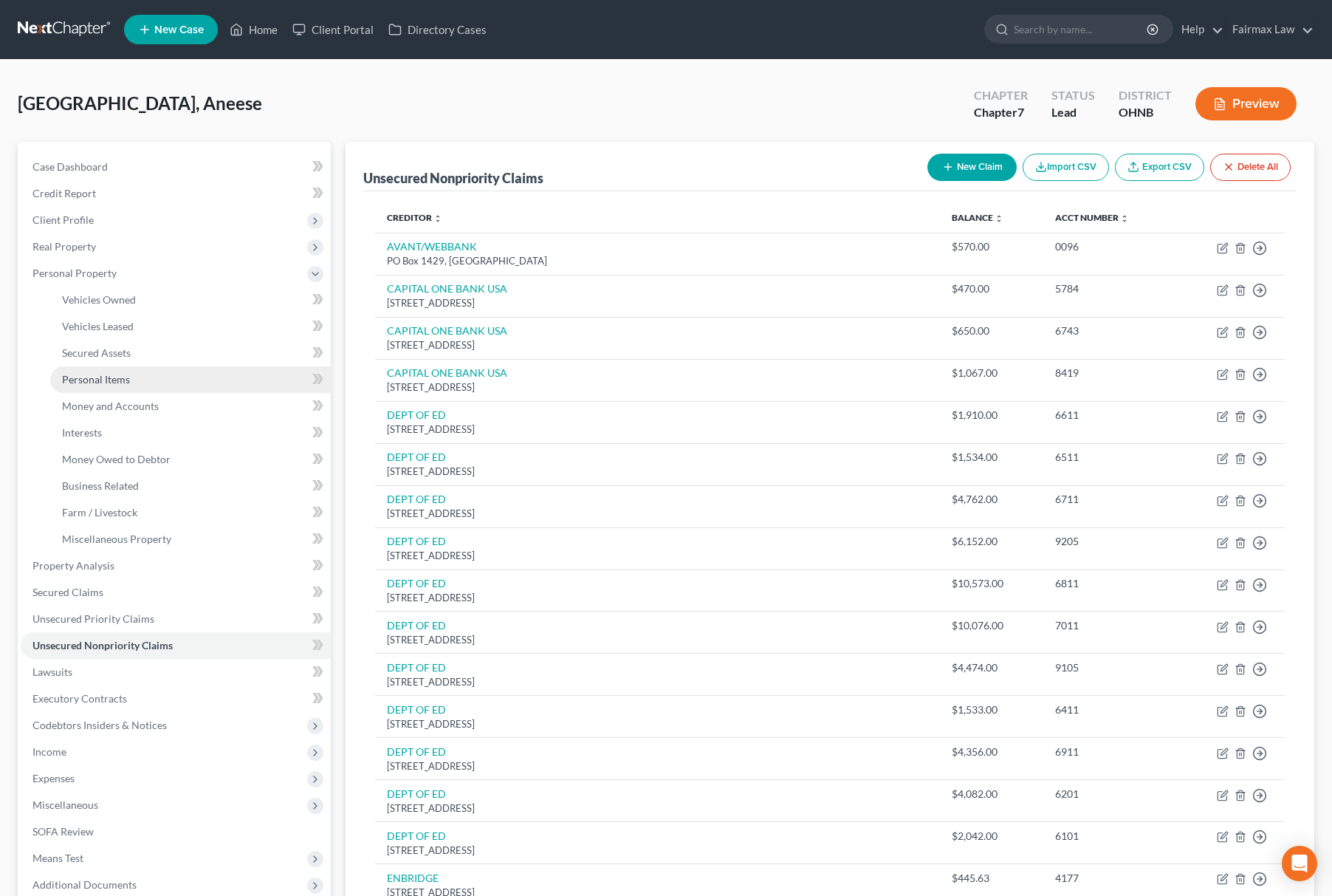
click at [178, 379] on link "Personal Items" at bounding box center [191, 380] width 280 height 27
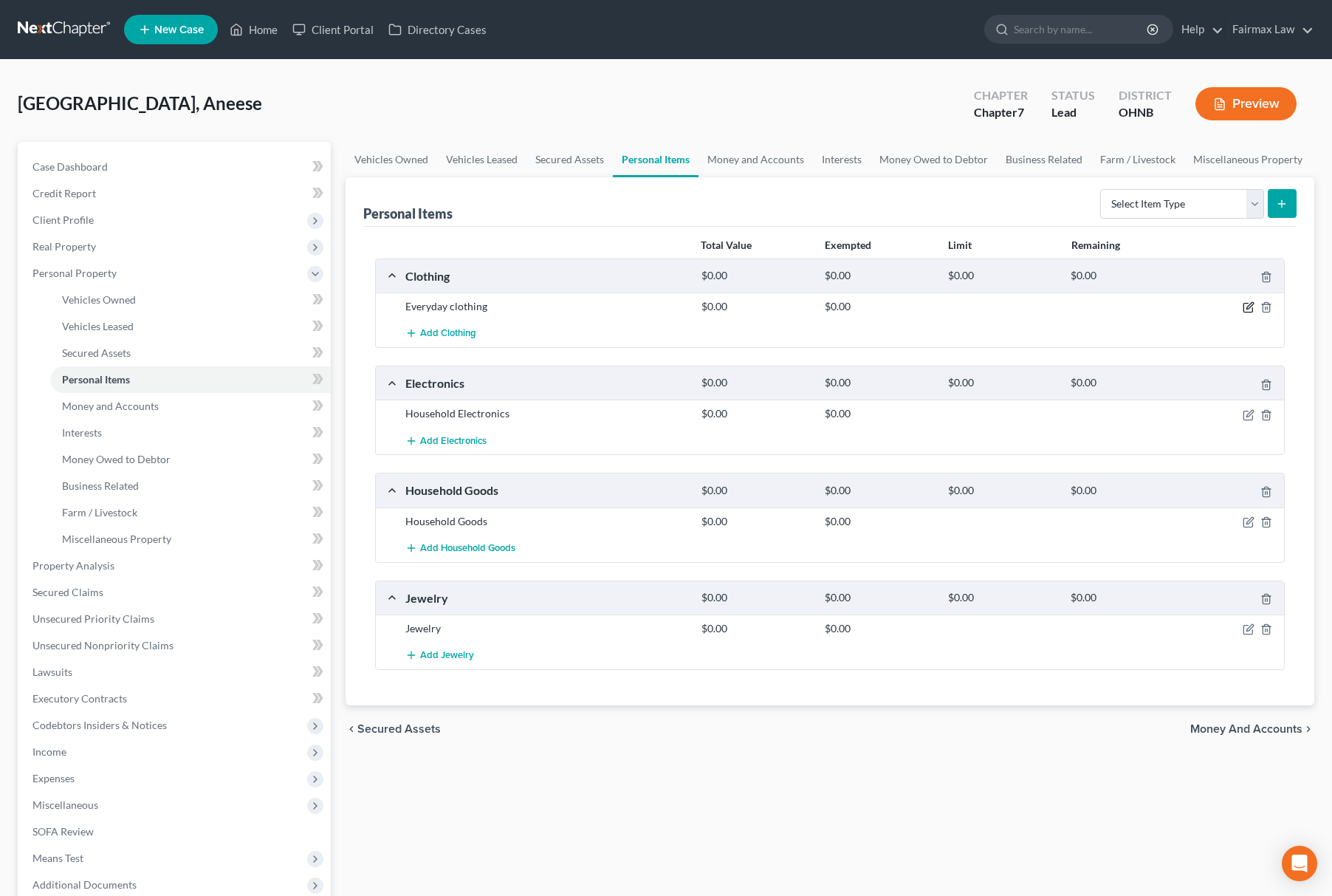
click at [1247, 306] on icon "button" at bounding box center [1249, 307] width 12 height 12
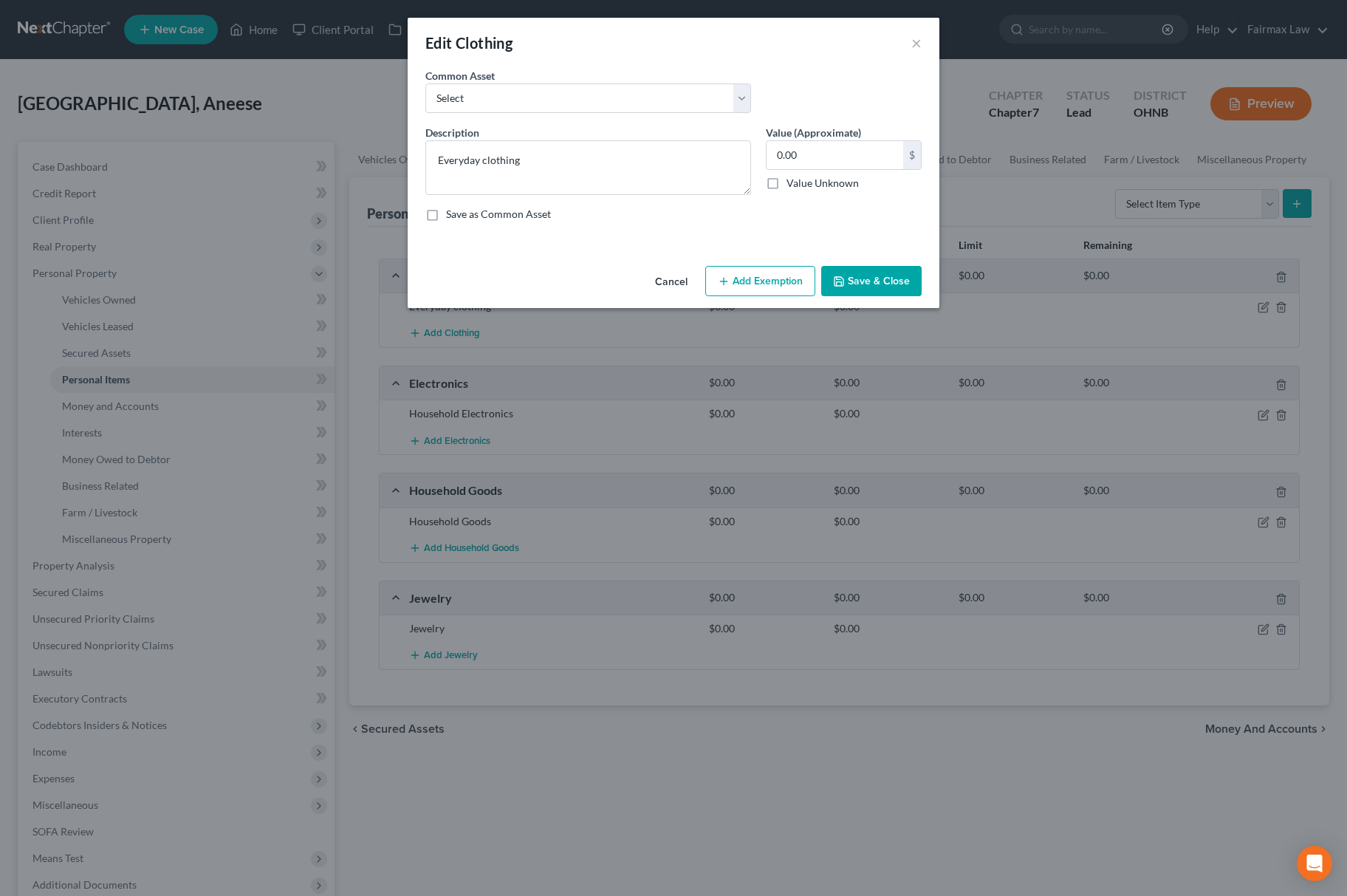
click at [847, 104] on div "Common Asset Select Common clothing Everyday clothing Professional Men's wear. …" at bounding box center [674, 97] width 511 height 57
click at [807, 172] on div "0.00 $ Value Unknown" at bounding box center [844, 165] width 156 height 51
click at [833, 152] on input "0.00" at bounding box center [835, 155] width 137 height 28
type input "1,500"
click at [789, 272] on button "Add Exemption" at bounding box center [760, 281] width 110 height 31
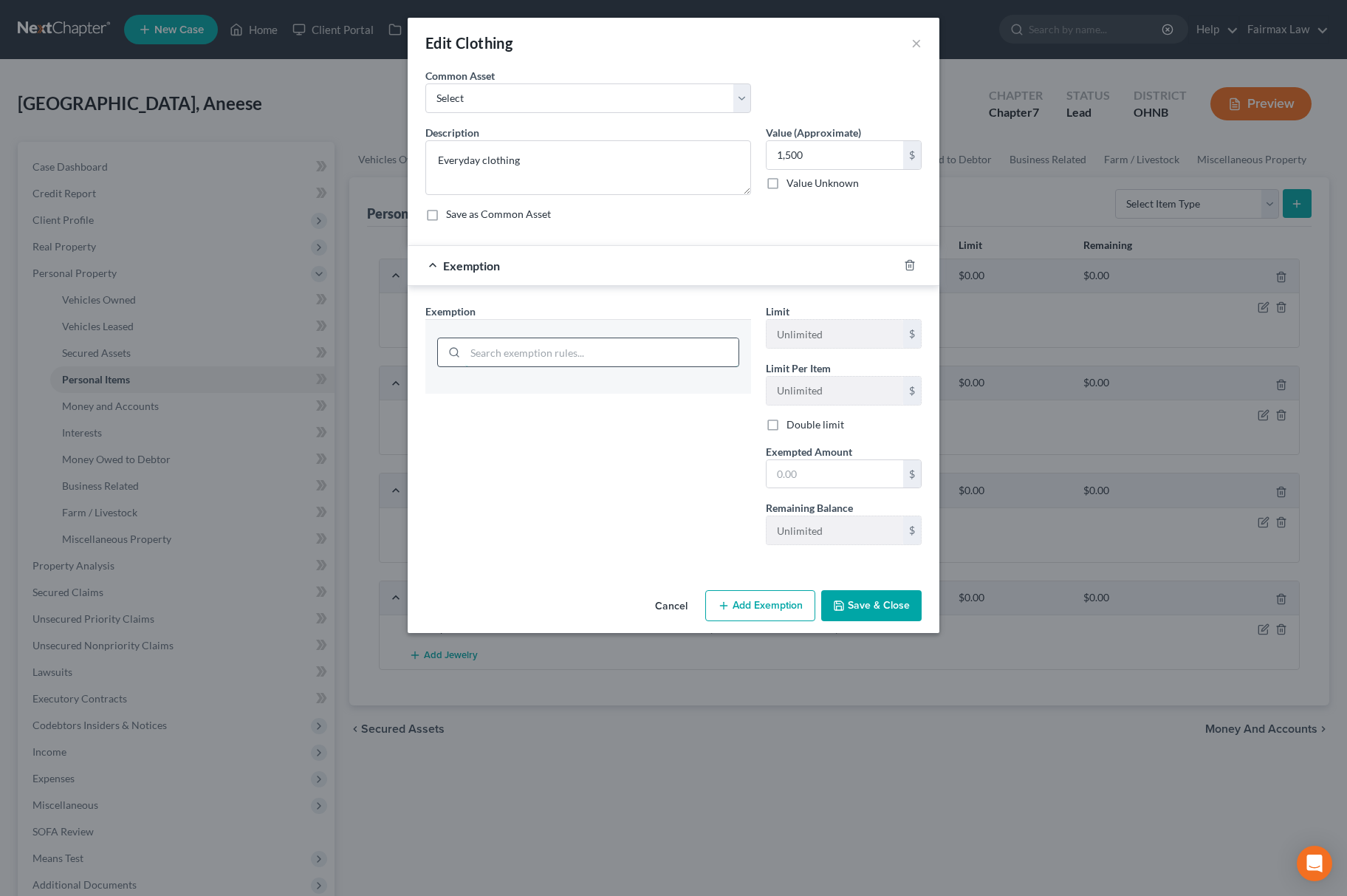
click at [563, 341] on input "search" at bounding box center [602, 352] width 273 height 28
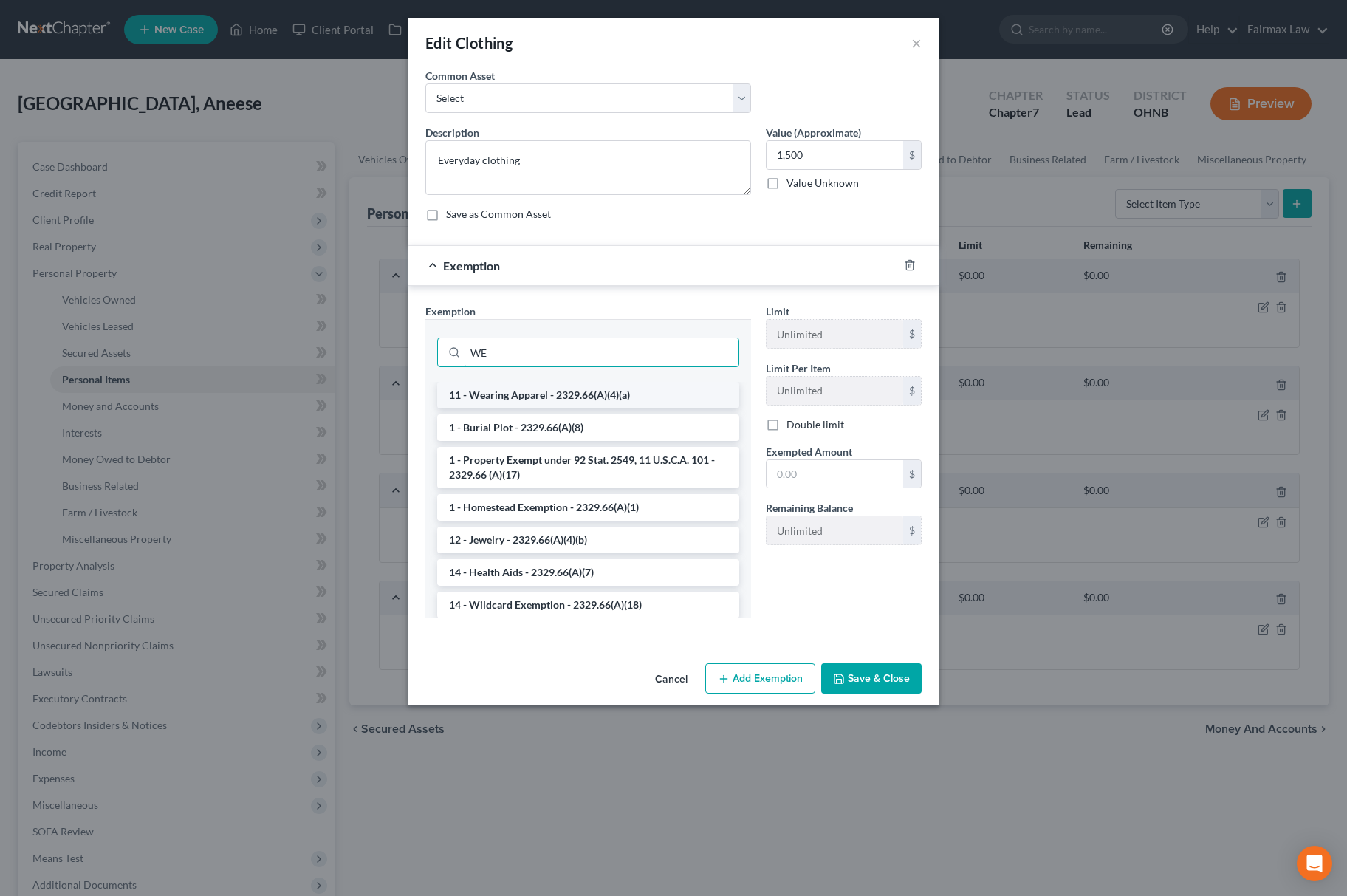
type input "WE"
click at [571, 402] on li "11 - Wearing Apparel - 2329.66(A)(4)(a)" at bounding box center [588, 395] width 302 height 27
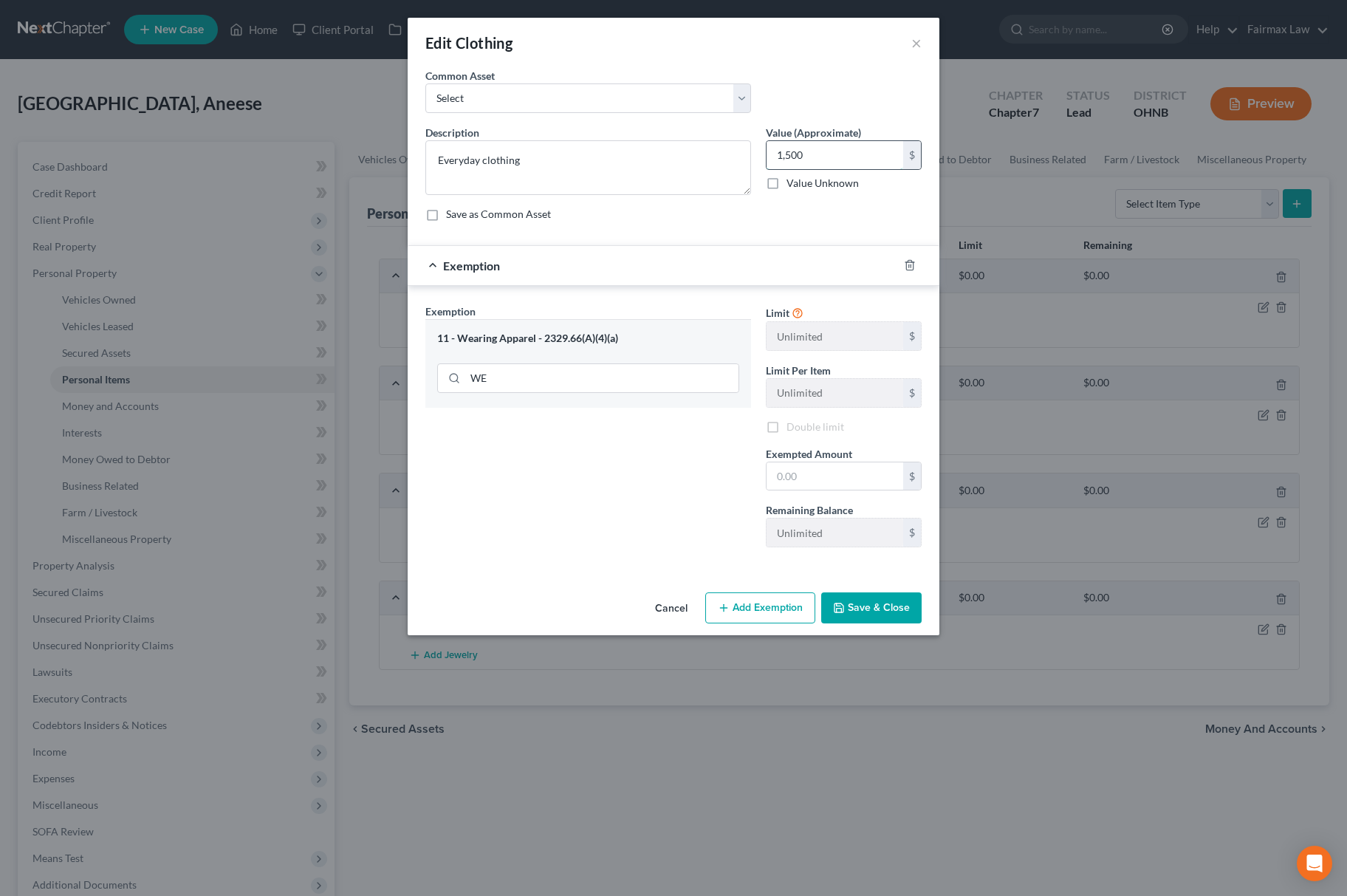
click at [845, 154] on input "1,500" at bounding box center [835, 155] width 137 height 28
drag, startPoint x: 821, startPoint y: 478, endPoint x: 792, endPoint y: 482, distance: 29.3
click at [820, 479] on input "text" at bounding box center [835, 476] width 137 height 28
paste input "1,500"
type input "1,500"
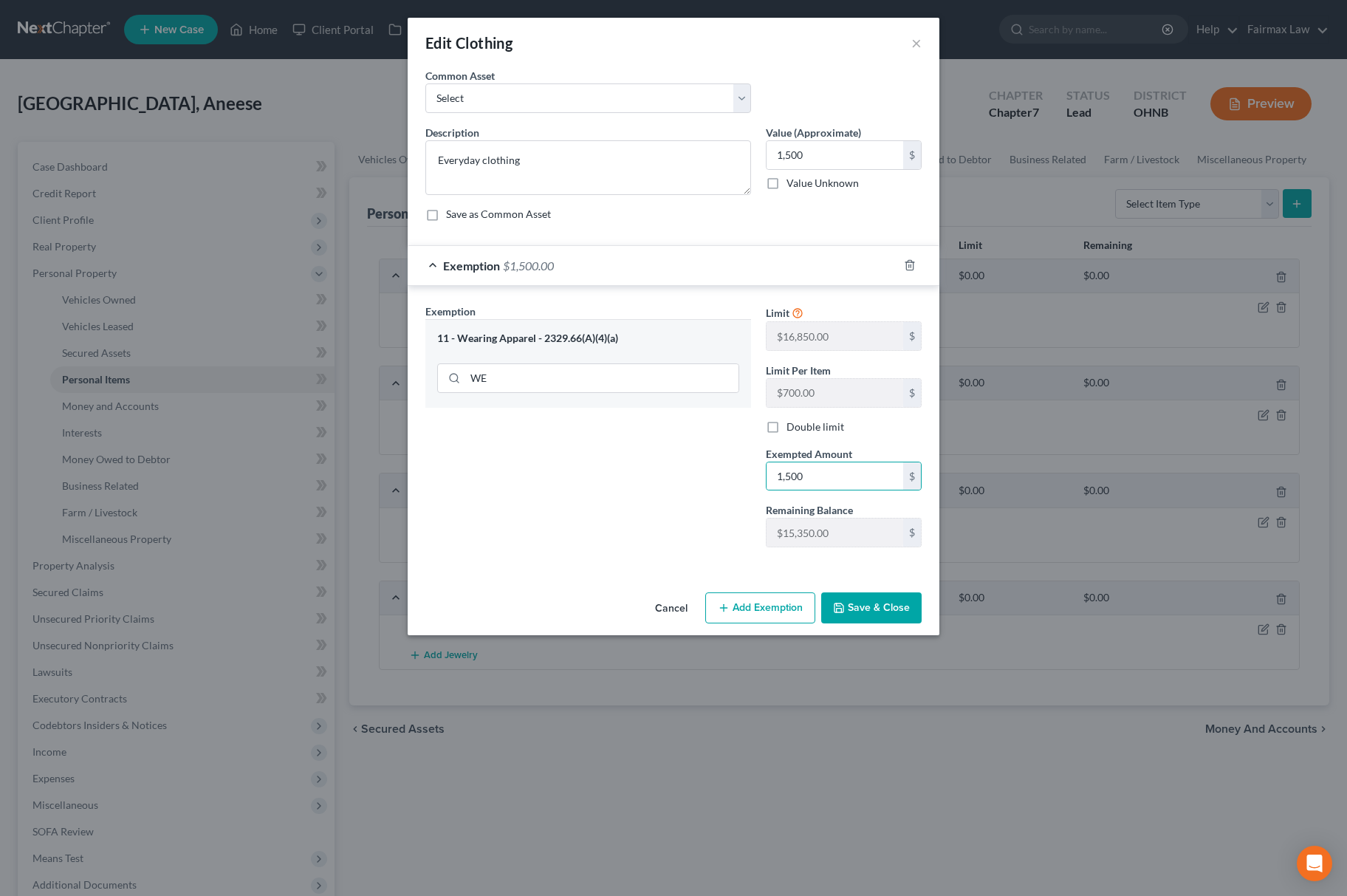
drag, startPoint x: 675, startPoint y: 483, endPoint x: 683, endPoint y: 491, distance: 11.3
click at [678, 487] on div "Exemption Set must be selected for CA. Exemption * 11 - Wearing Apparel - 2329.…" at bounding box center [588, 431] width 341 height 255
click at [870, 623] on button "Save & Close" at bounding box center [870, 607] width 100 height 31
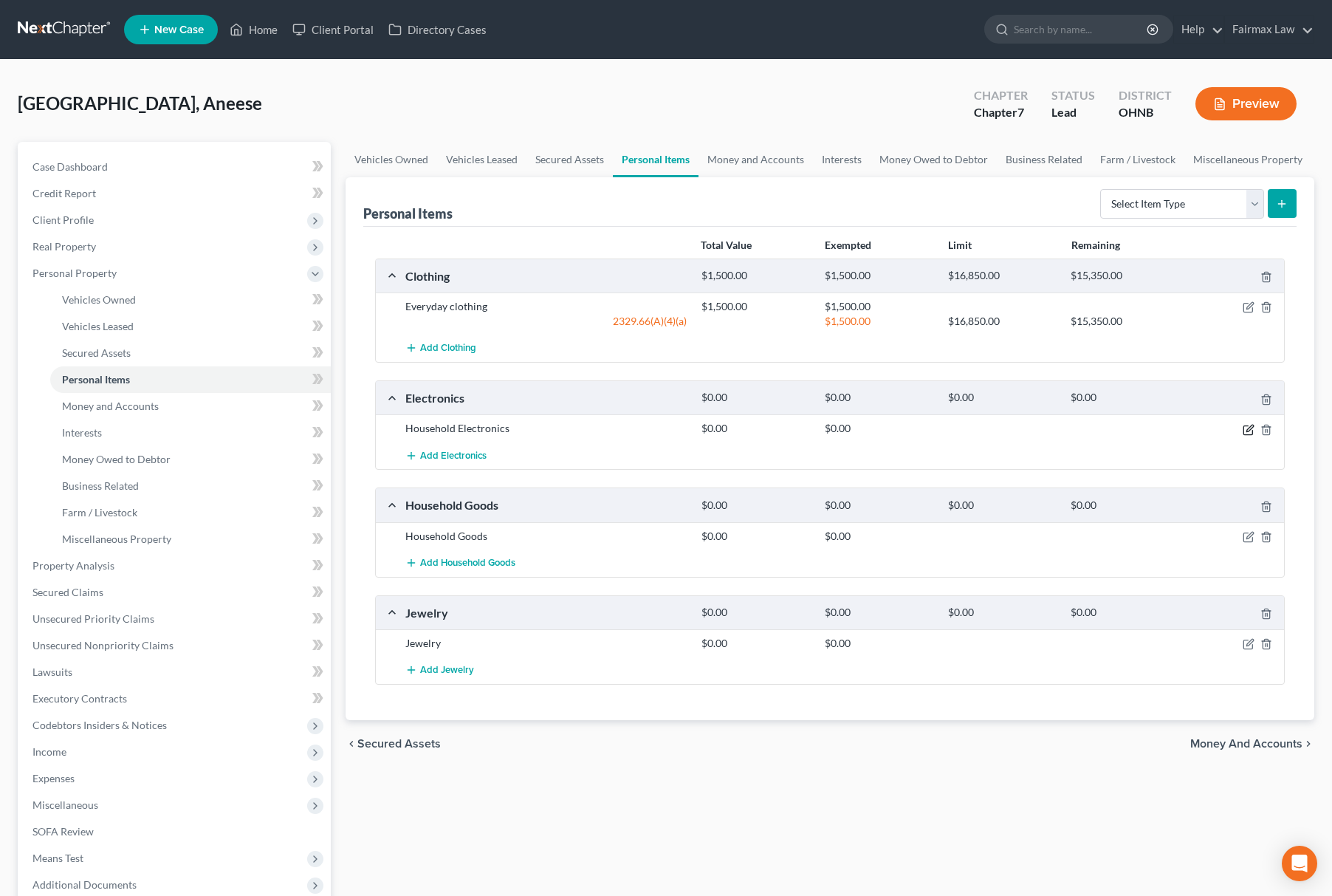
click at [1247, 429] on icon "button" at bounding box center [1249, 429] width 12 height 12
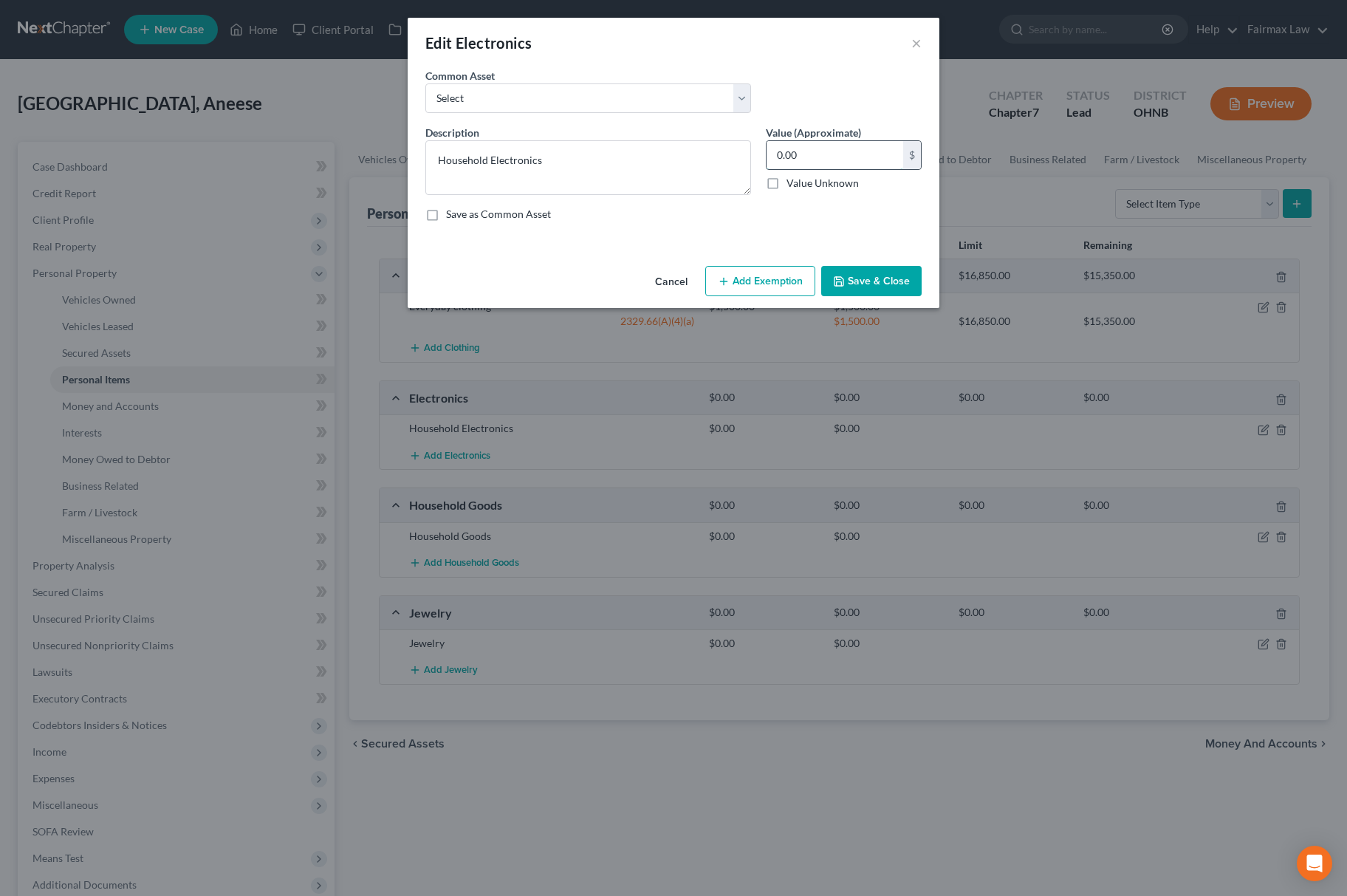
click at [825, 161] on input "0.00" at bounding box center [835, 155] width 137 height 28
click at [606, 93] on select "Select Household Electronics, including cell phones, PC or tablet device, telev…" at bounding box center [587, 98] width 326 height 29
select select "8"
click at [425, 83] on select "Select Household Electronics, including cell phones, PC or tablet device, telev…" at bounding box center [587, 98] width 326 height 29
click at [825, 160] on input "500.00" at bounding box center [835, 155] width 137 height 28
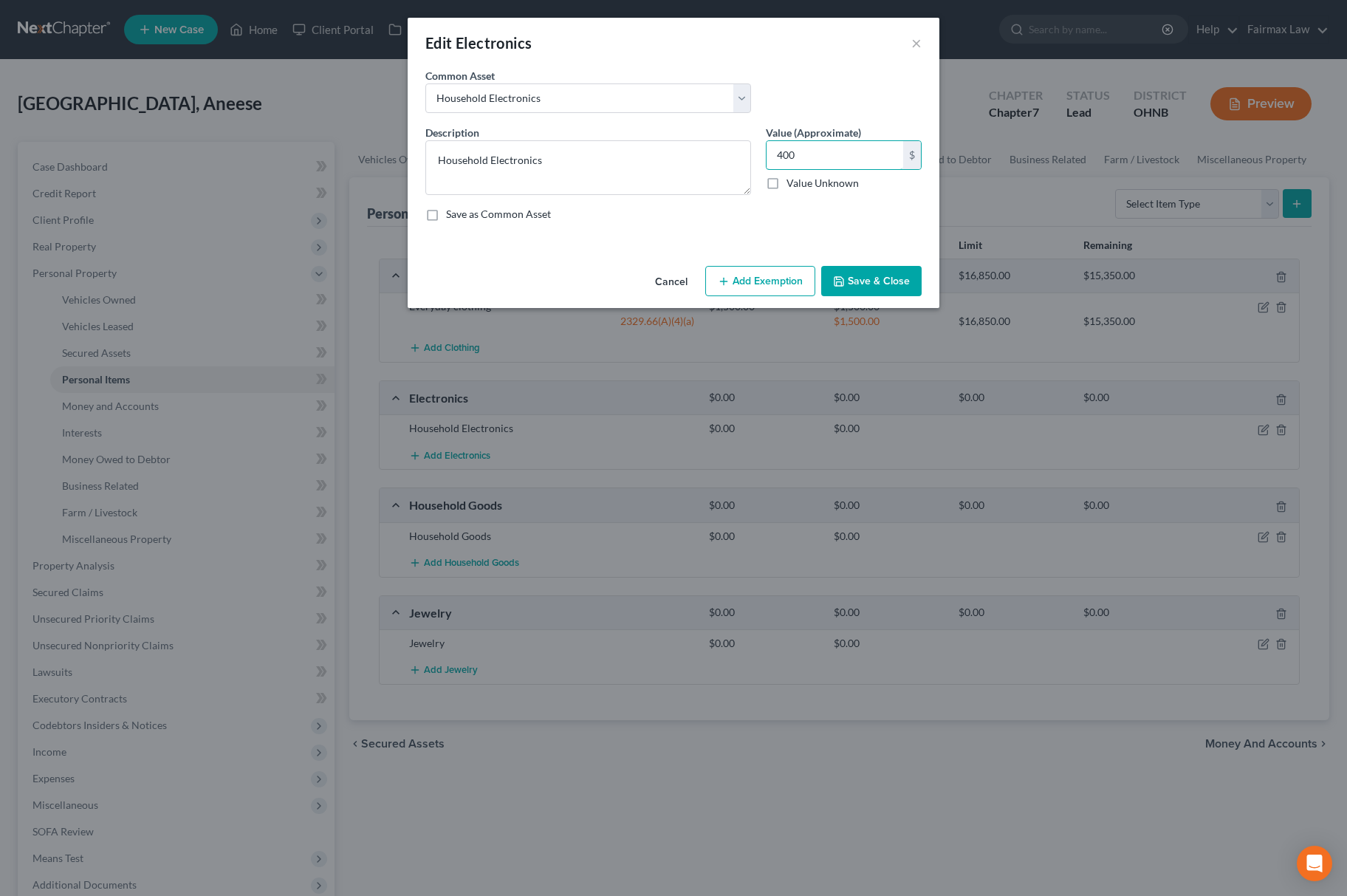
type input "400"
click at [766, 281] on button "Add Exemption" at bounding box center [760, 281] width 110 height 31
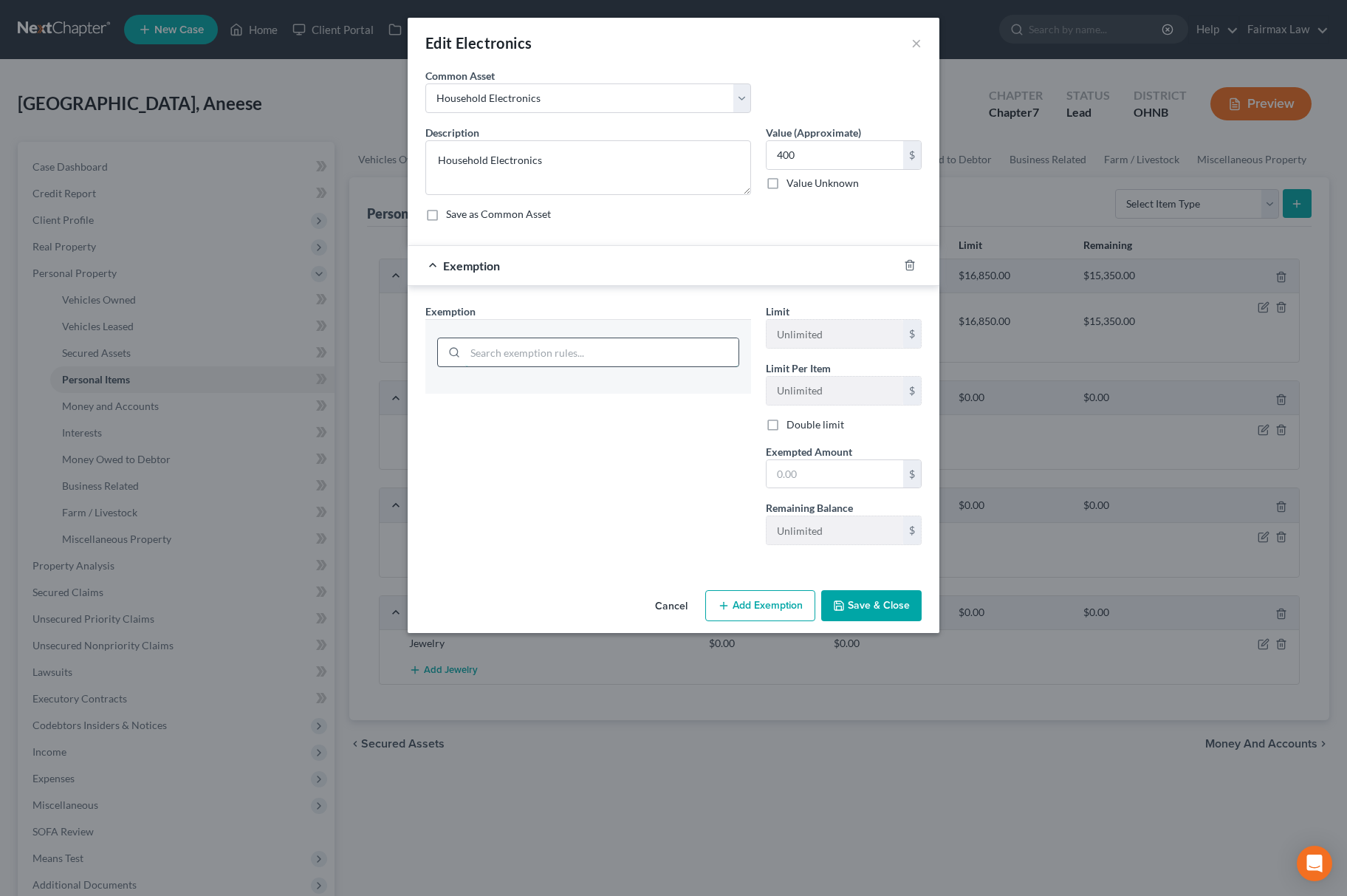
click at [620, 349] on input "search" at bounding box center [602, 352] width 273 height 28
type input "HOU"
click at [530, 422] on li "6 - Household Goods & Furnishings - 2329.66(A)(4)(a)" at bounding box center [588, 428] width 302 height 27
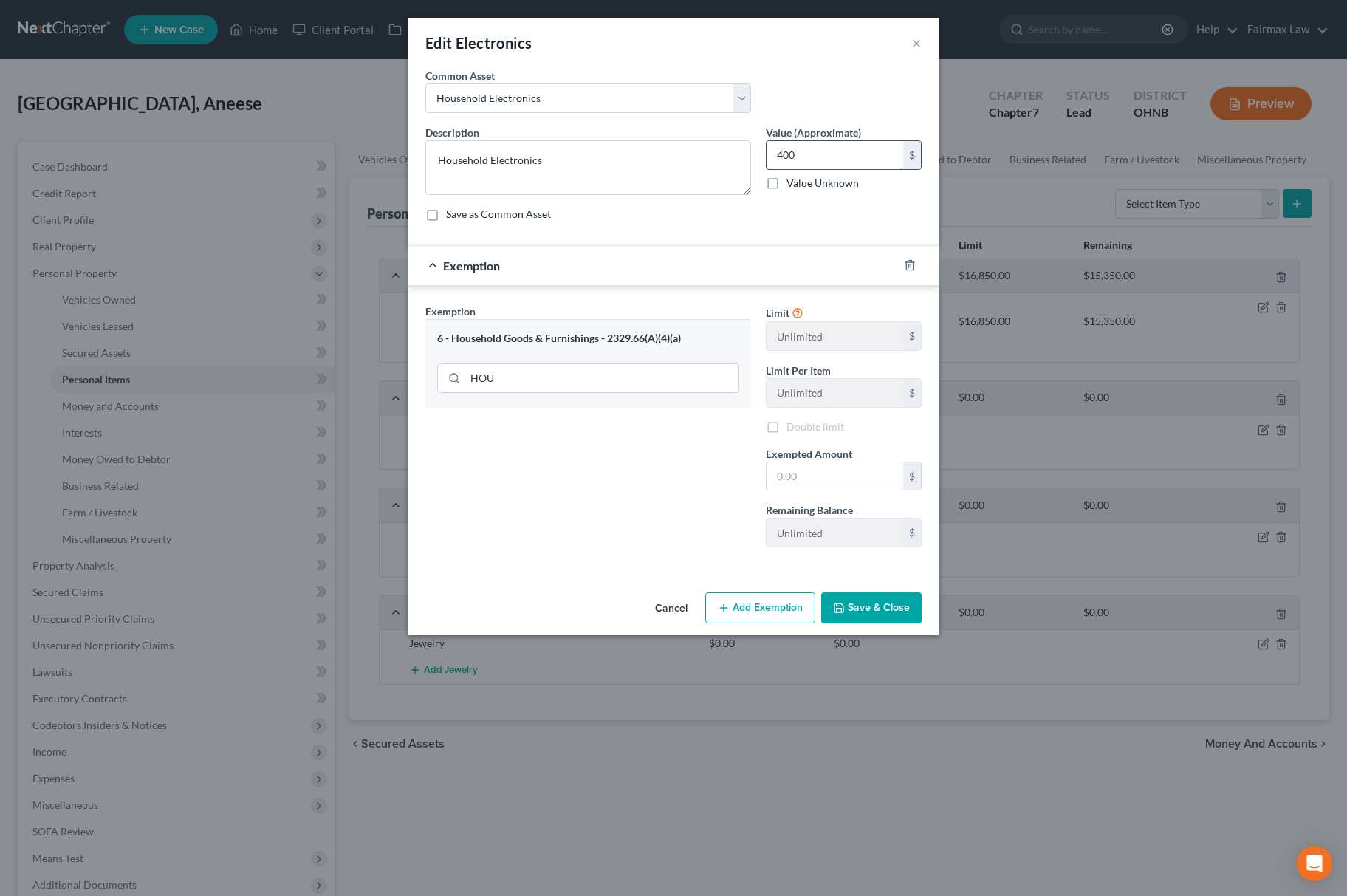
click at [857, 165] on input "400" at bounding box center [835, 155] width 137 height 28
click at [808, 491] on input "text" at bounding box center [835, 476] width 137 height 28
paste input "400"
type input "400"
click at [710, 491] on div "Exemption Set must be selected for CA. Exemption * 6 - Household Goods & Furnis…" at bounding box center [588, 431] width 341 height 255
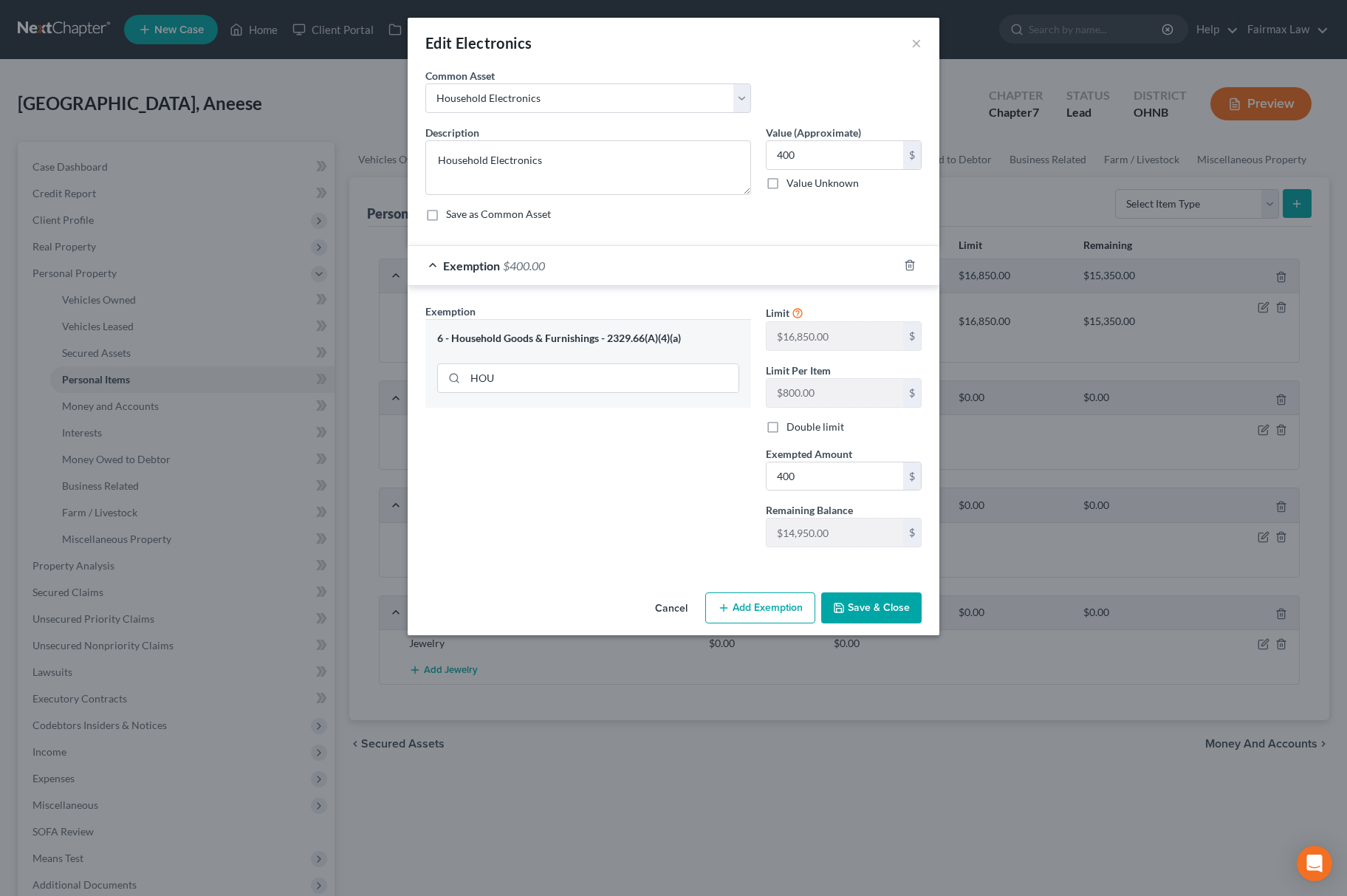
click at [881, 612] on button "Save & Close" at bounding box center [870, 607] width 100 height 31
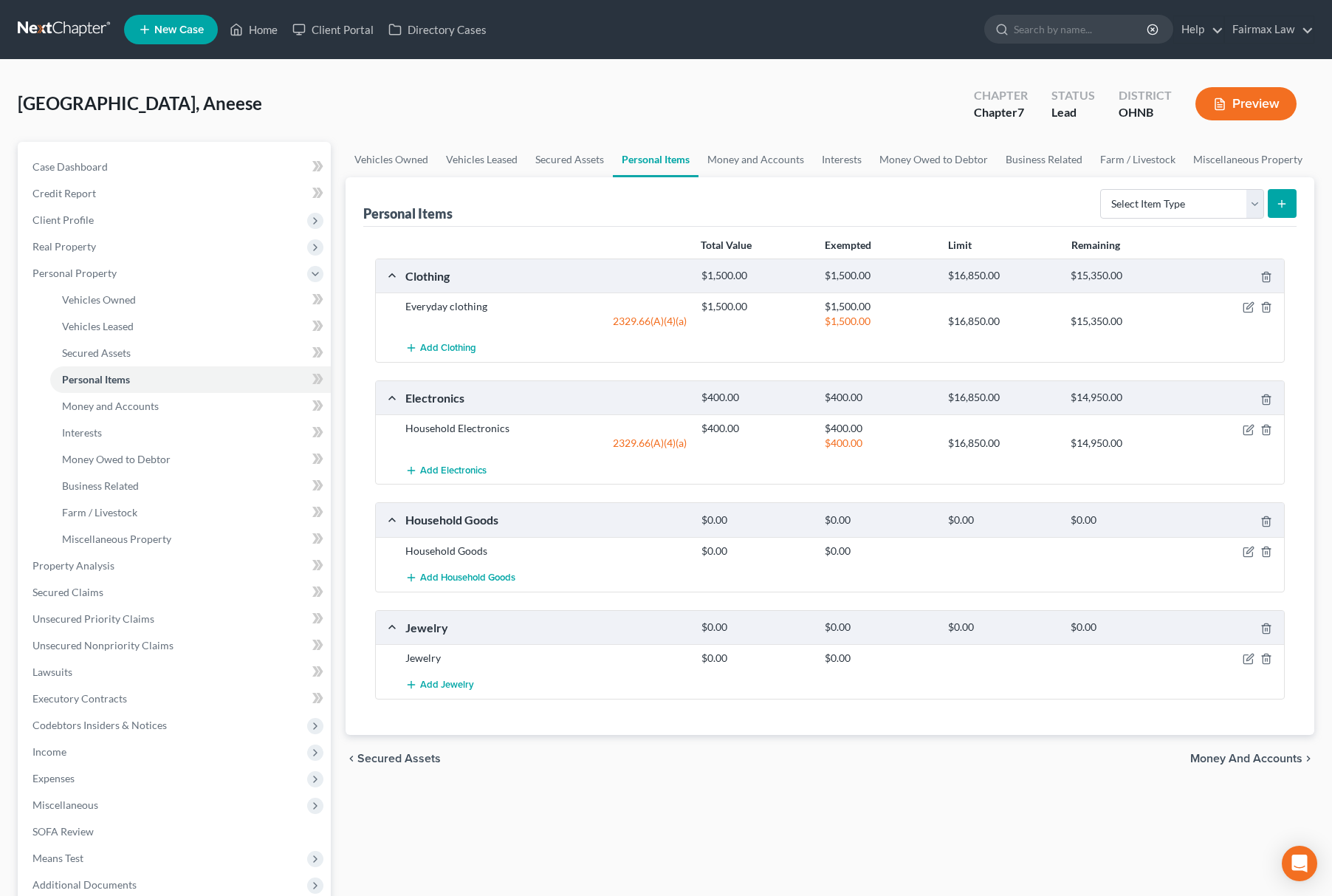
click at [1241, 551] on div at bounding box center [1236, 551] width 99 height 15
click at [1267, 551] on icon "button" at bounding box center [1266, 551] width 12 height 12
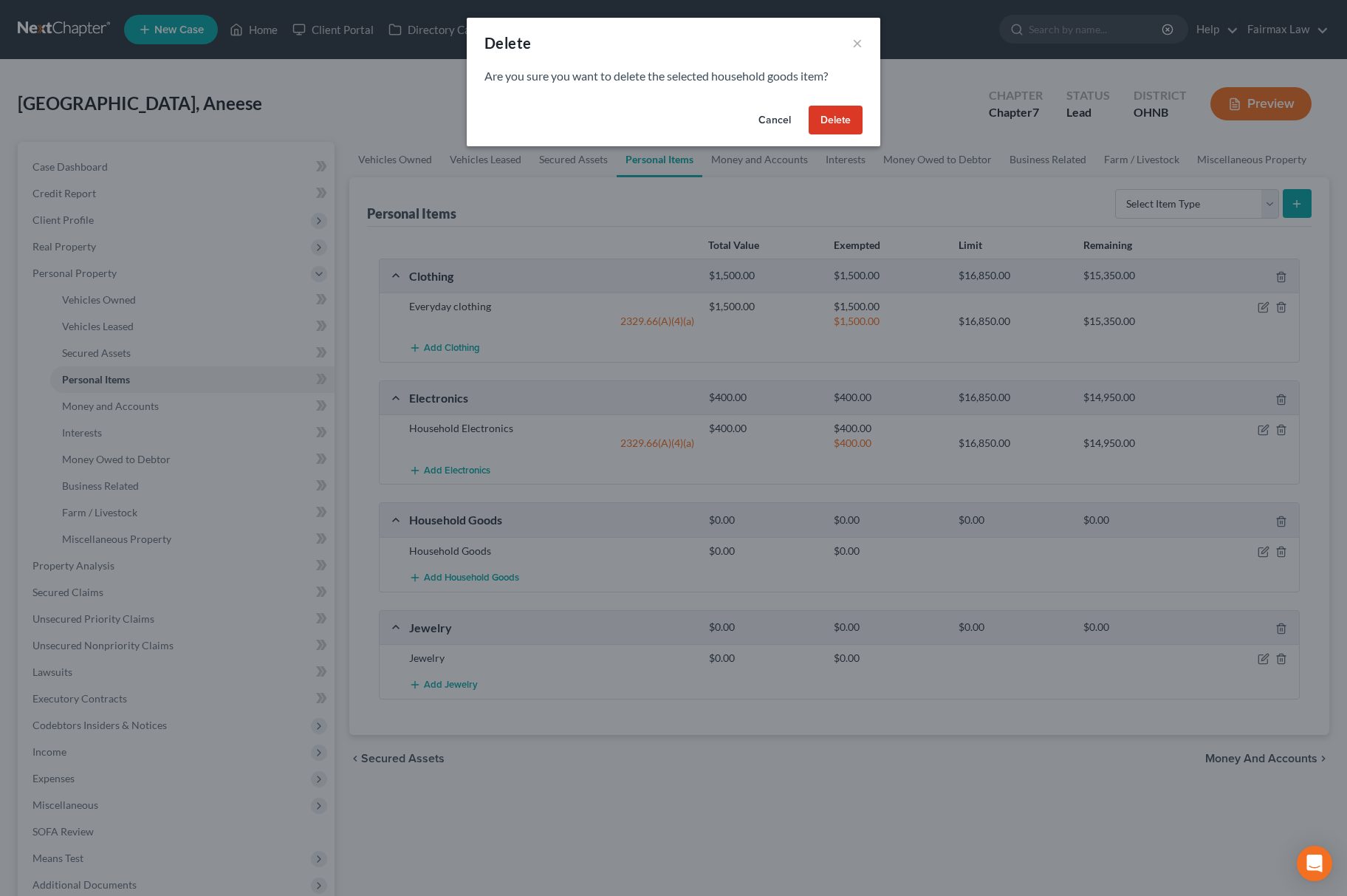
click at [861, 127] on button "Delete" at bounding box center [835, 120] width 54 height 29
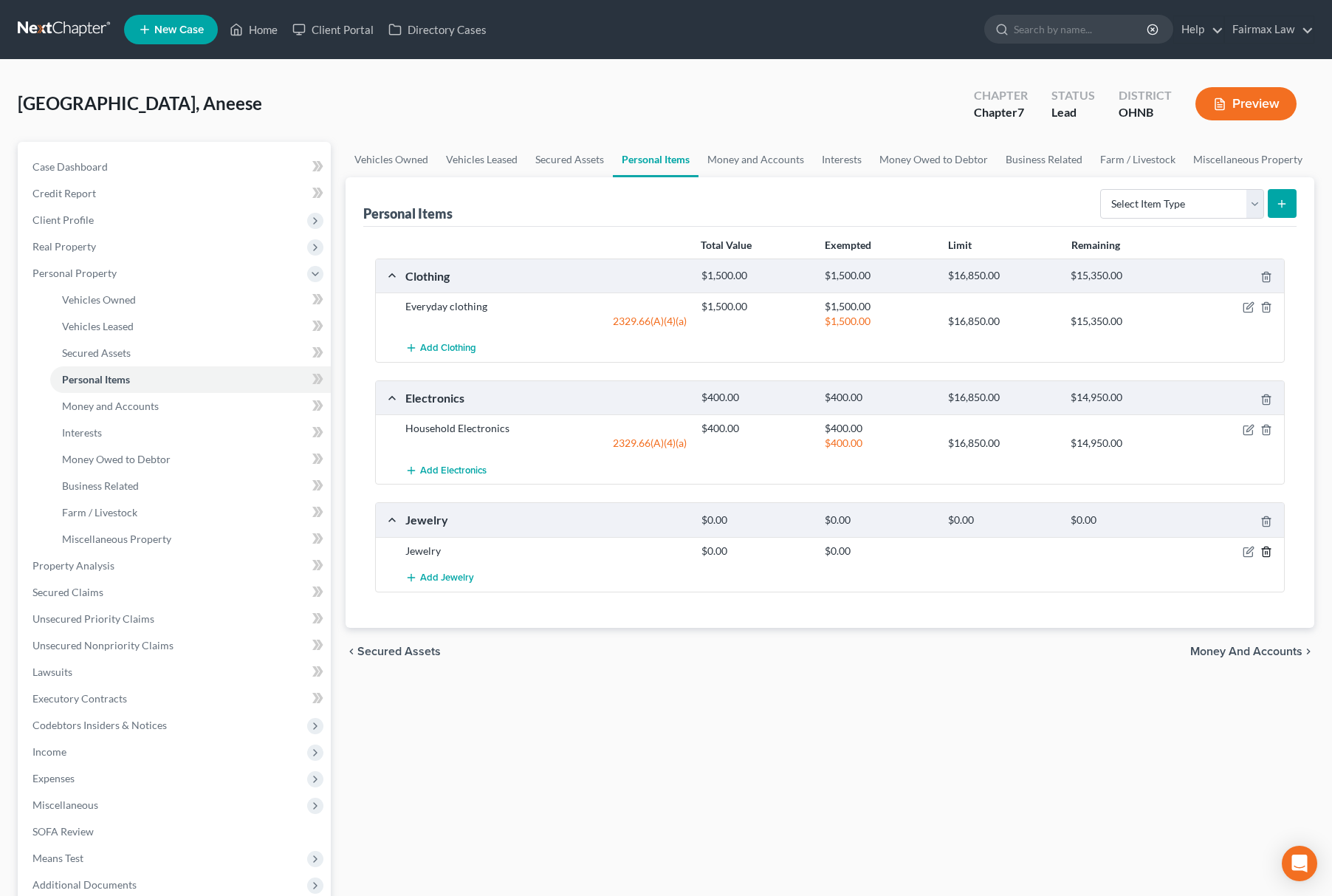
click at [1271, 548] on icon "button" at bounding box center [1266, 551] width 12 height 12
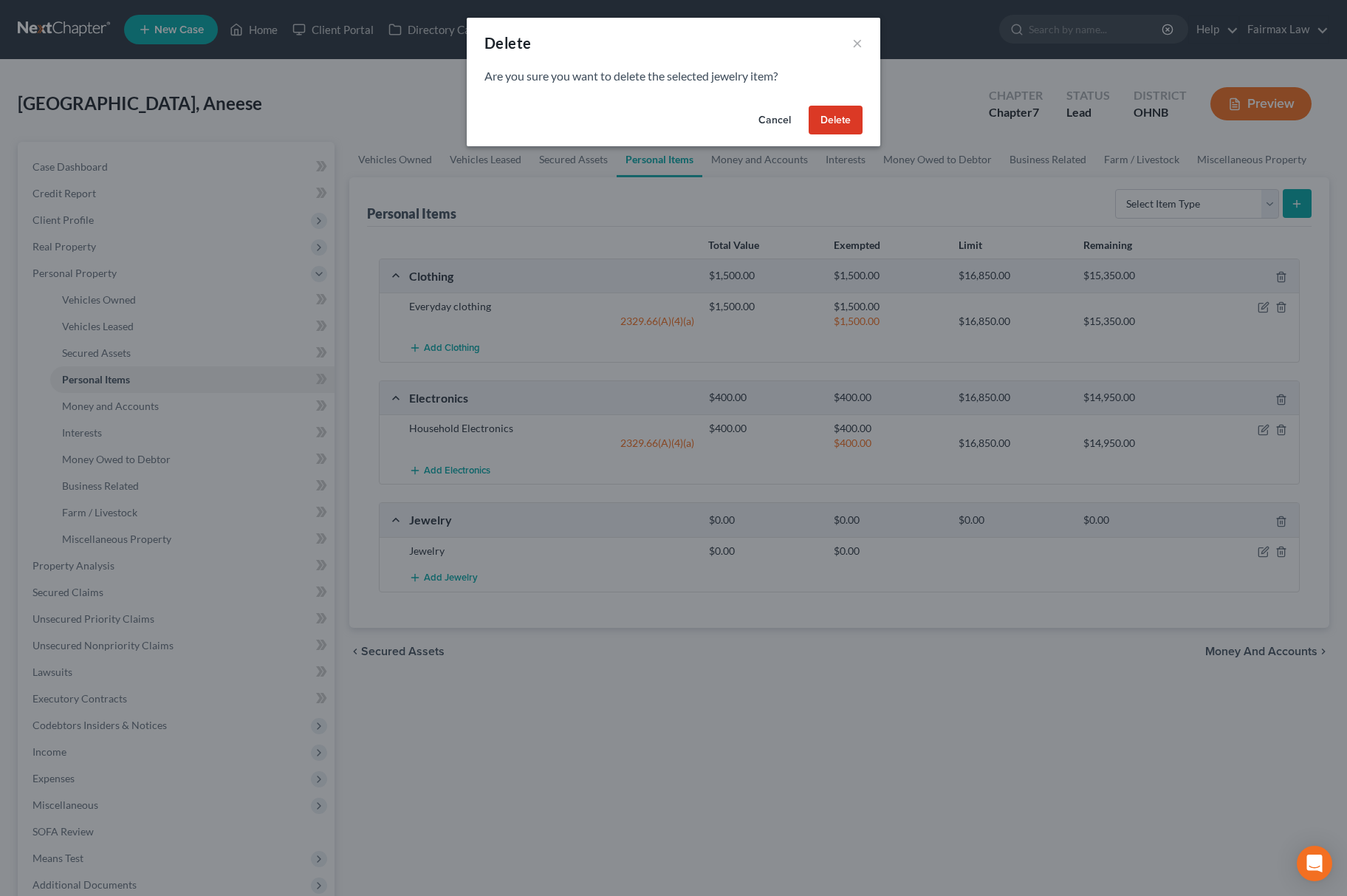
click at [849, 119] on button "Delete" at bounding box center [835, 120] width 54 height 29
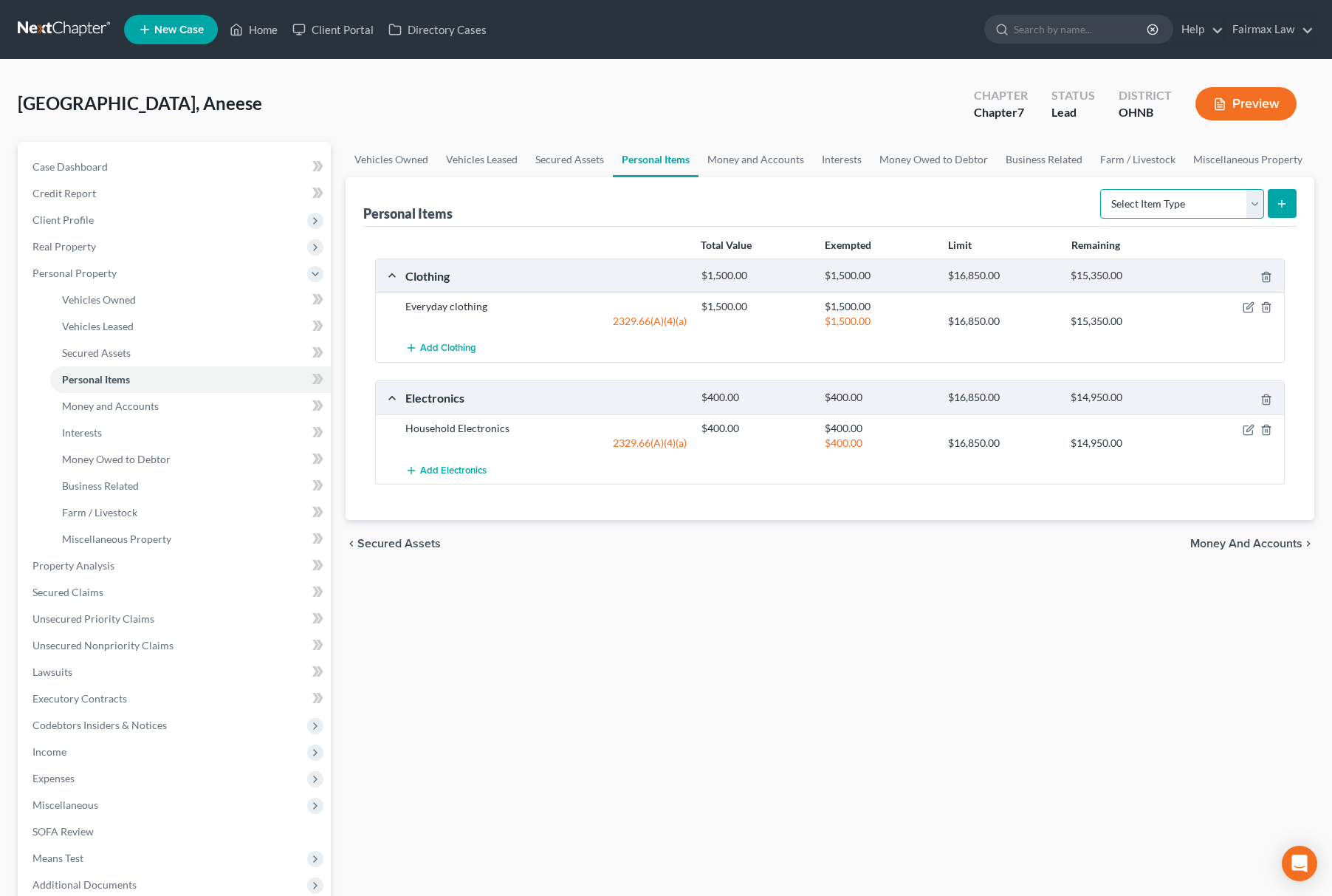
click at [1130, 209] on select "Select Item Type Clothing Collectibles Of Value Electronics Firearms Household …" at bounding box center [1182, 203] width 164 height 29
click at [970, 653] on div "Vehicles Owned Vehicles Leased Secured Assets Personal Items Money and Accounts…" at bounding box center [830, 568] width 984 height 853
click at [1144, 198] on select "Select Item Type Clothing Collectibles Of Value Electronics Firearms Household …" at bounding box center [1182, 203] width 164 height 29
select select "household_goods"
click at [1101, 189] on select "Select Item Type Clothing Collectibles Of Value Electronics Firearms Household …" at bounding box center [1182, 203] width 164 height 29
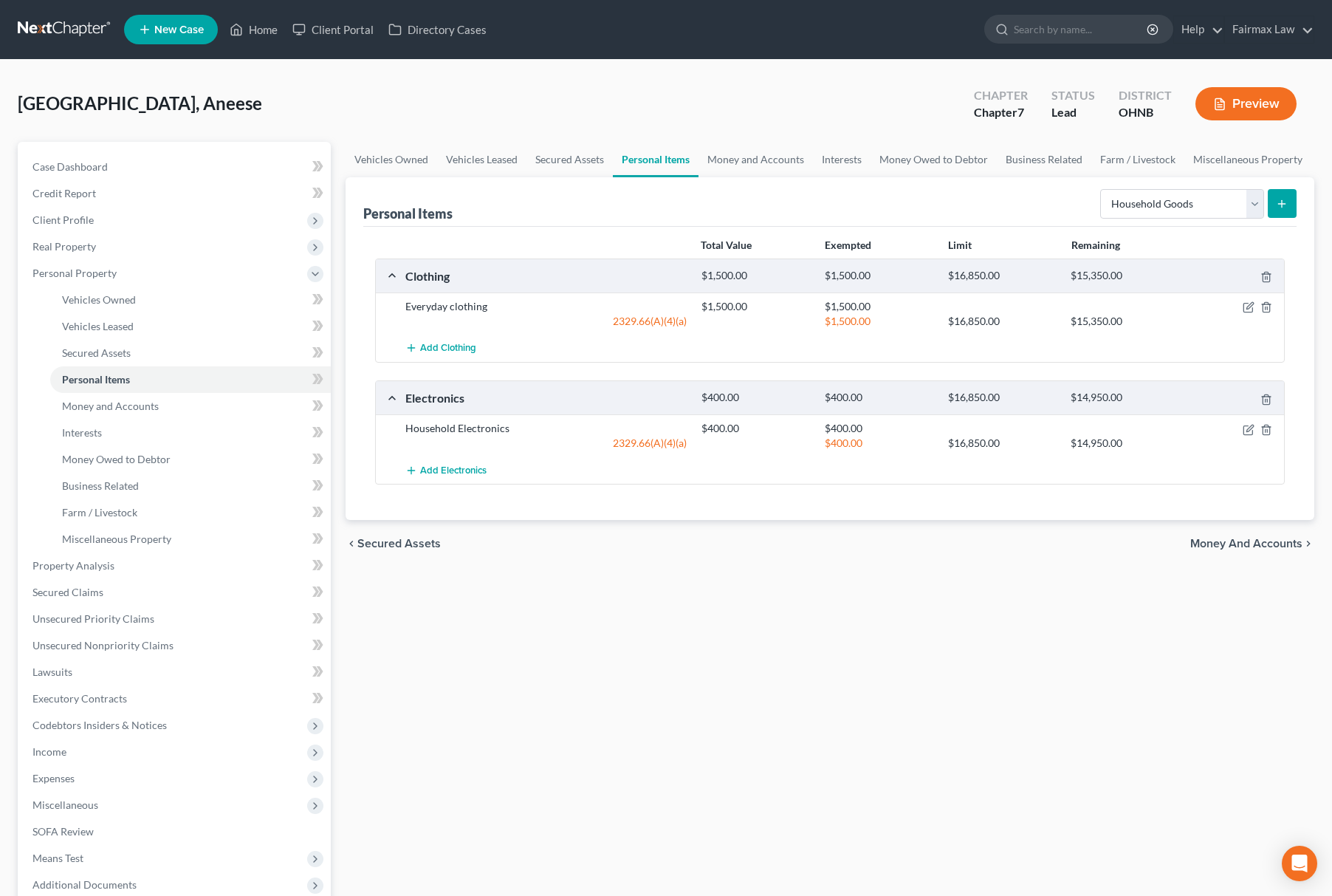
click at [1283, 183] on div "Select Item Type Clothing Collectibles Of Value Electronics Firearms Household …" at bounding box center [1195, 202] width 202 height 39
click at [1283, 198] on icon "submit" at bounding box center [1281, 203] width 12 height 12
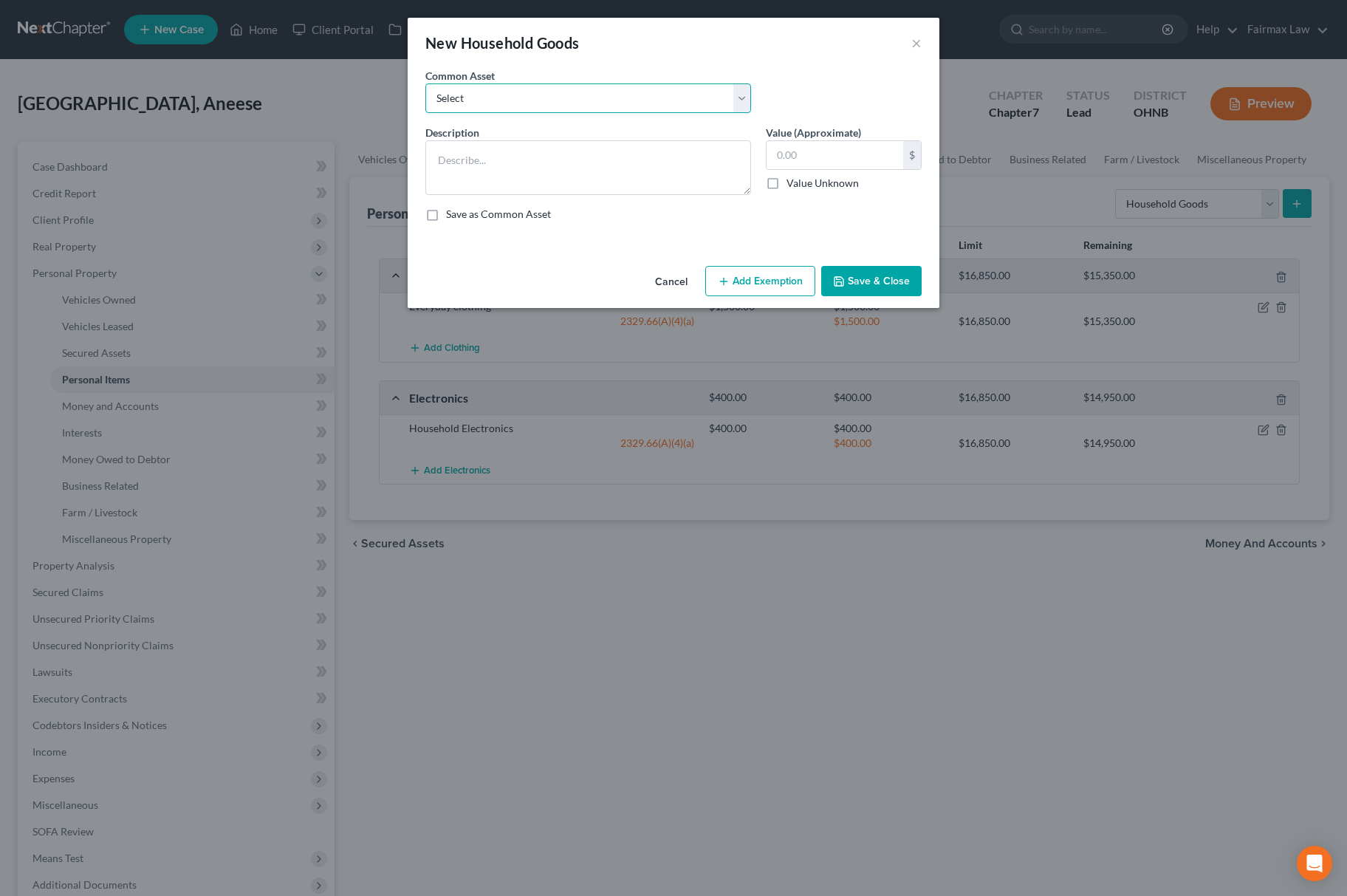
click at [612, 101] on select "Select Common household furnishings, appliances, and decor Common household fur…" at bounding box center [587, 98] width 326 height 29
select select "13"
click at [425, 83] on select "Select Common household furnishings, appliances, and decor Common household fur…" at bounding box center [587, 98] width 326 height 29
type textarea "Household Goods"
click at [852, 162] on input "1,000.00" at bounding box center [835, 155] width 137 height 28
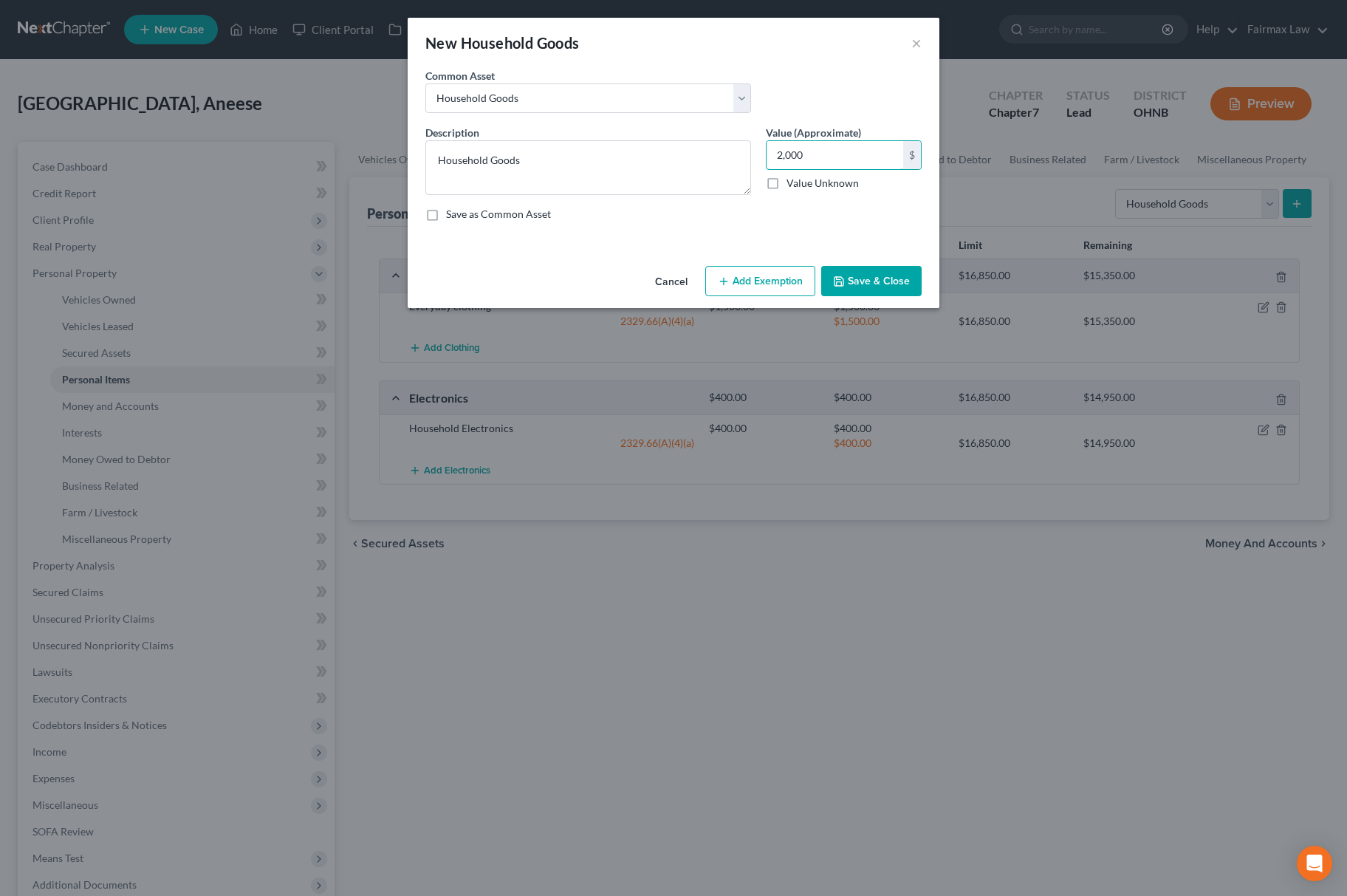
type input "2,000"
click at [754, 279] on button "Add Exemption" at bounding box center [760, 281] width 110 height 31
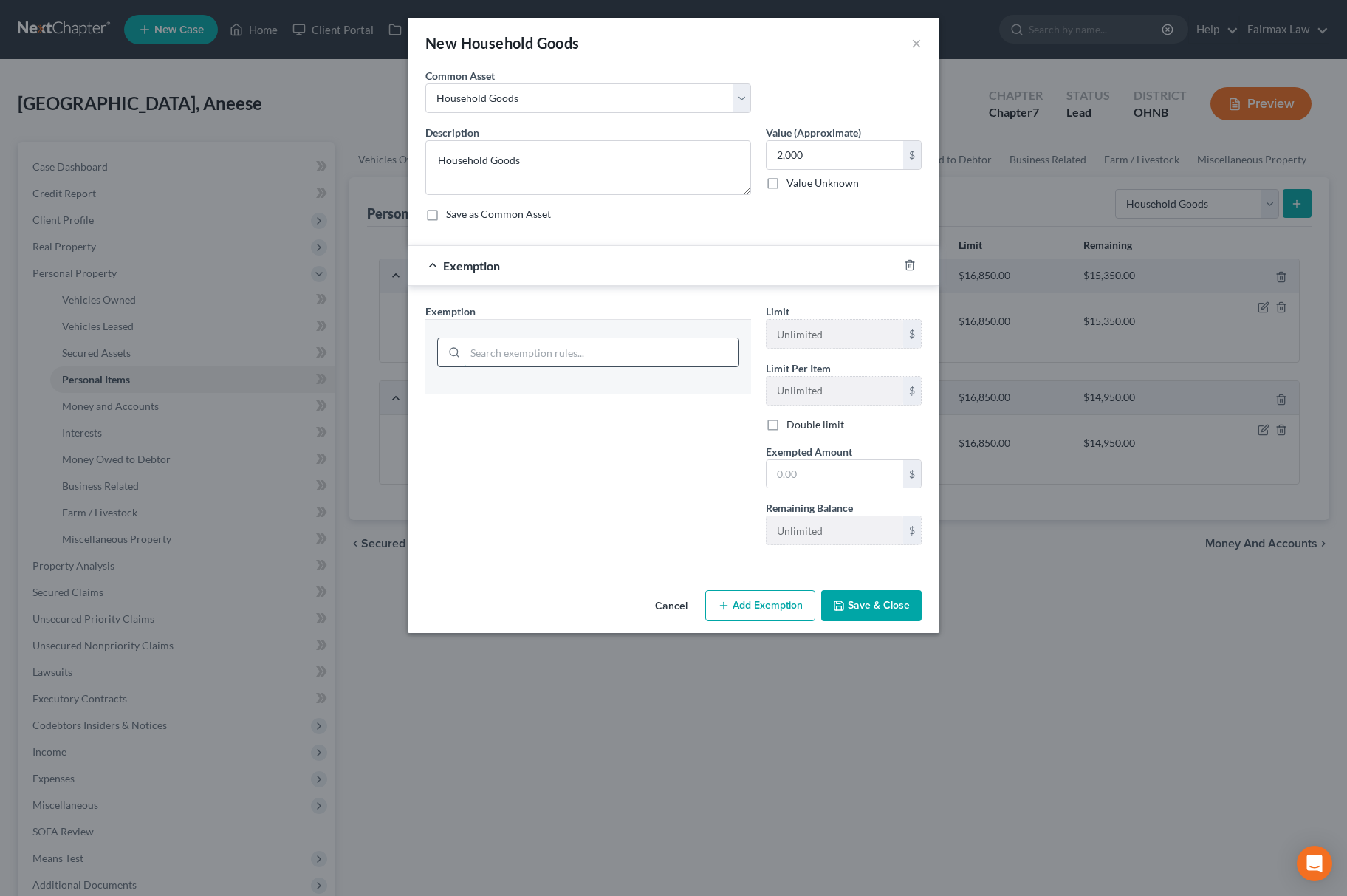
click at [618, 355] on input "search" at bounding box center [602, 352] width 273 height 28
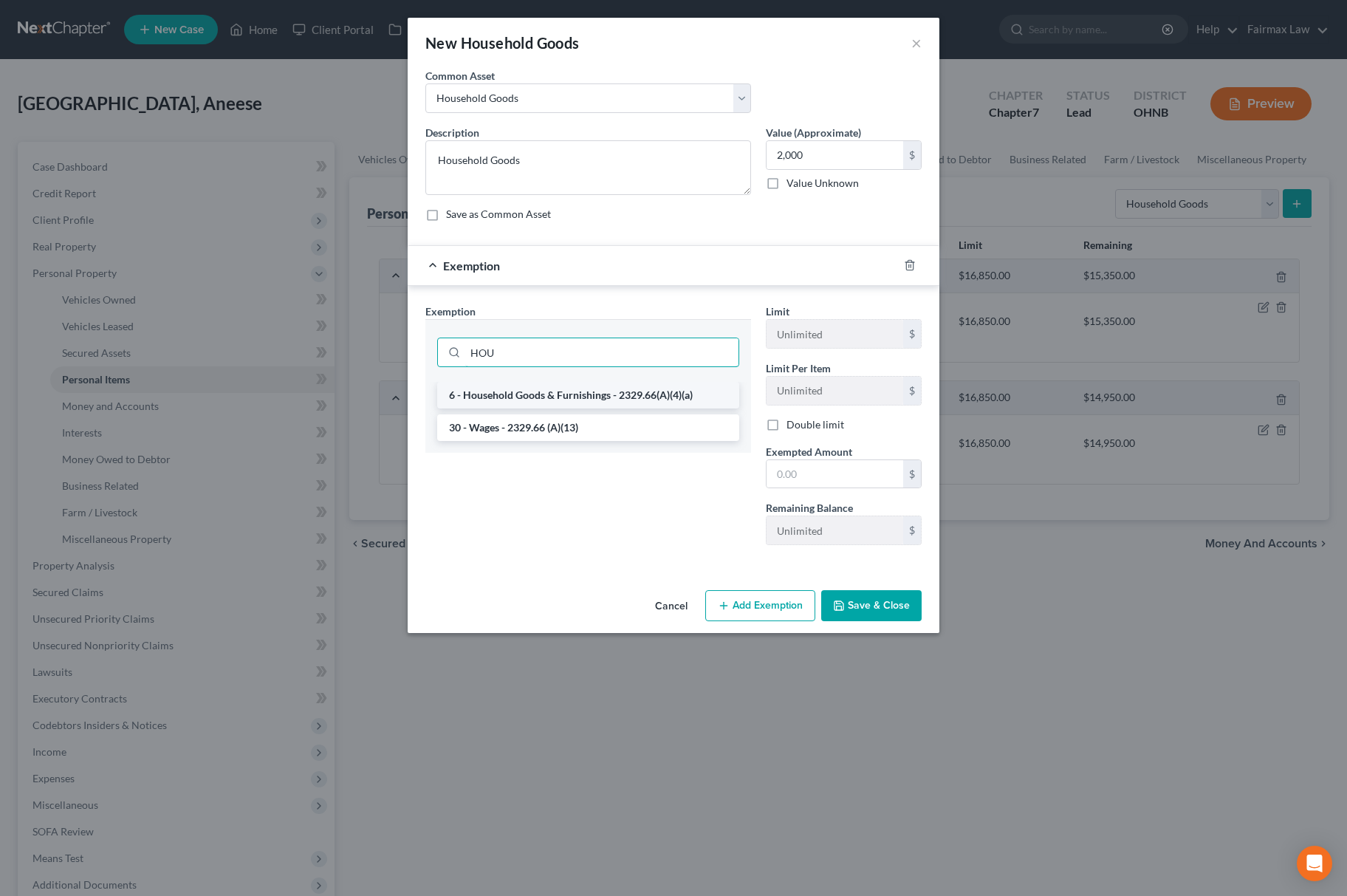
type input "HOU"
click at [596, 397] on li "6 - Household Goods & Furnishings - 2329.66(A)(4)(a)" at bounding box center [588, 395] width 302 height 27
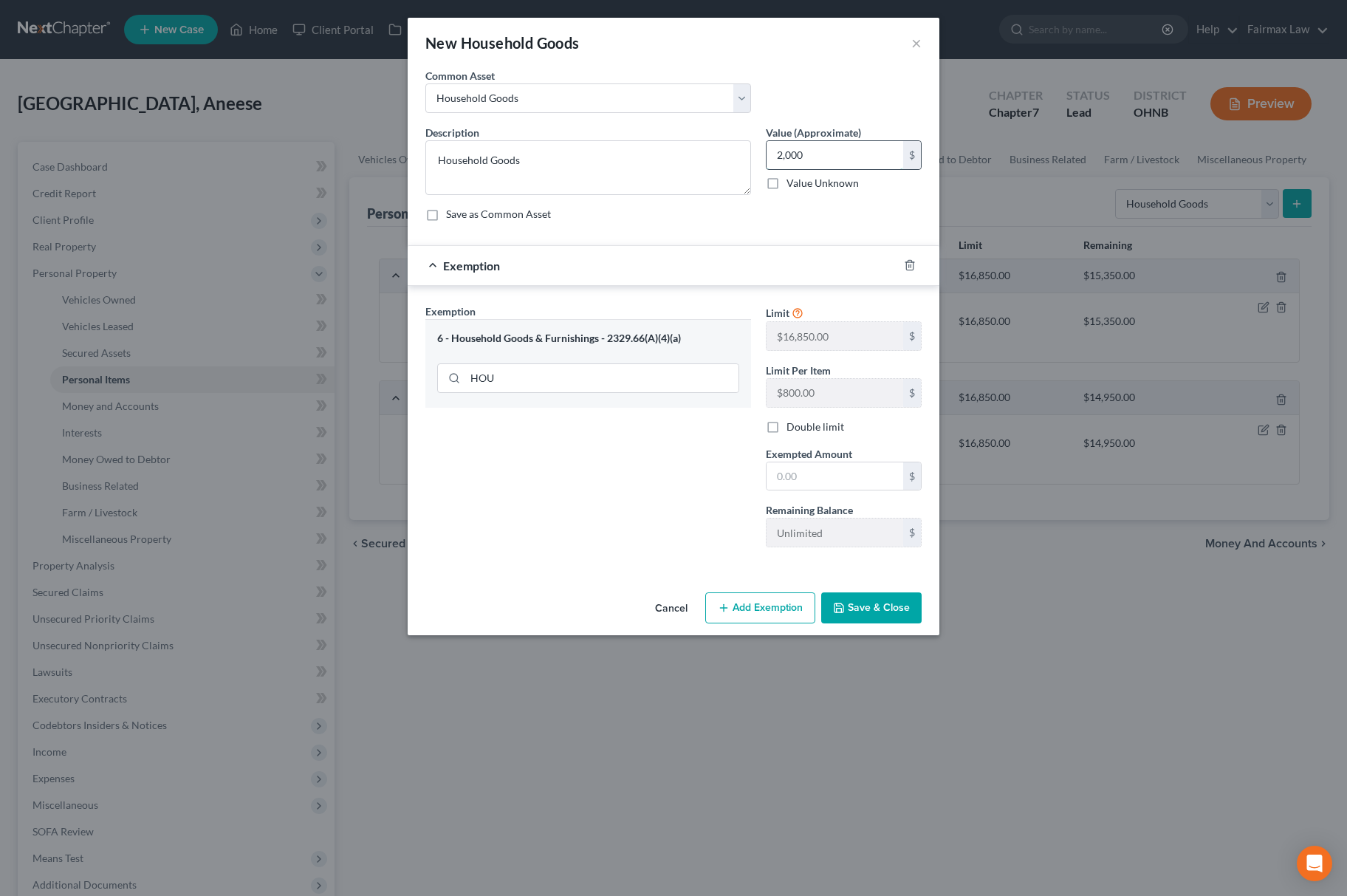
click at [863, 162] on input "2,000" at bounding box center [835, 155] width 137 height 28
click at [801, 468] on input "text" at bounding box center [835, 476] width 137 height 28
paste input "2,000"
type input "2,000"
drag, startPoint x: 612, startPoint y: 480, endPoint x: 639, endPoint y: 503, distance: 35.5
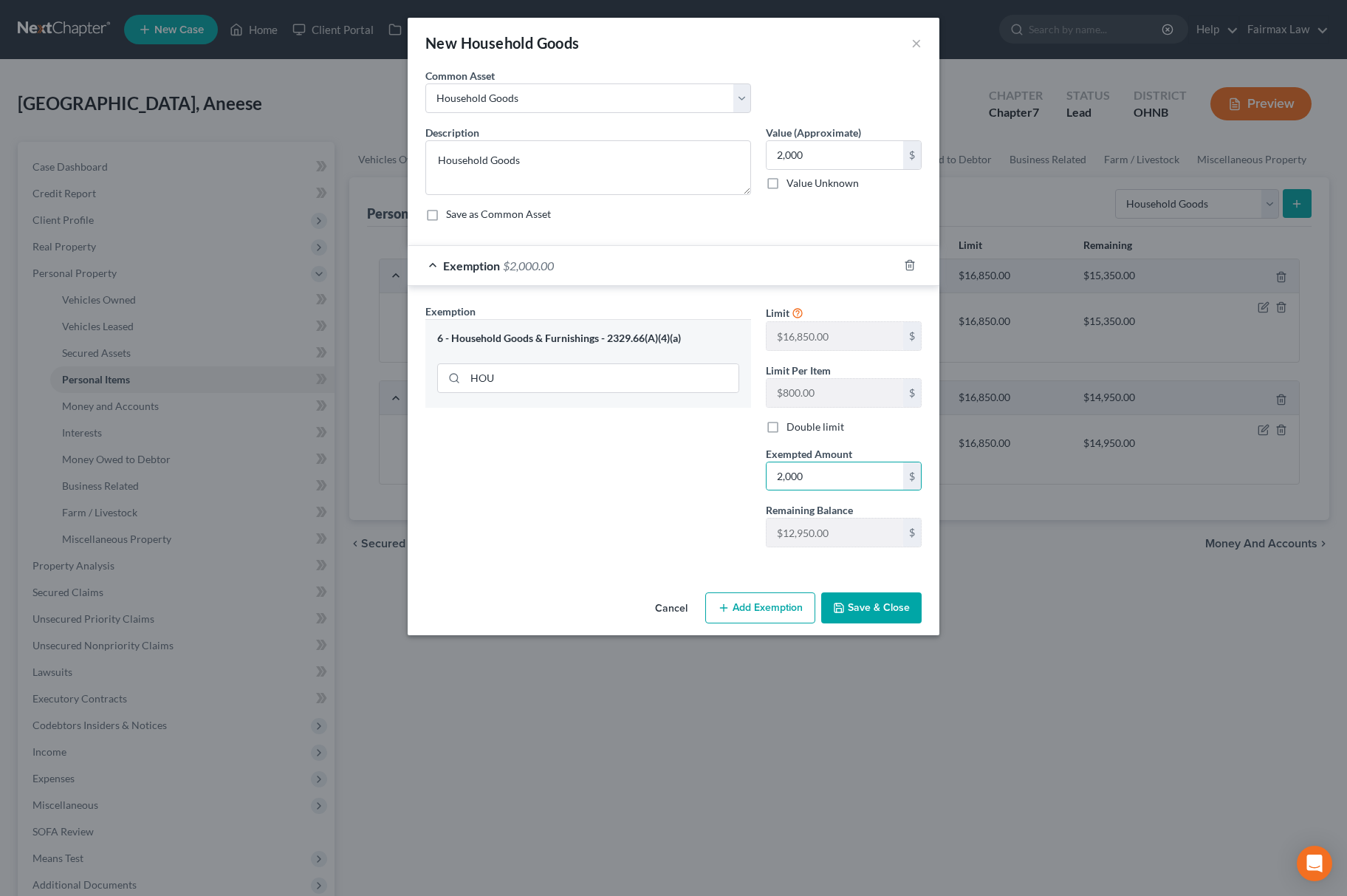
click at [613, 482] on div "Exemption Set must be selected for CA. Exemption * 6 - Household Goods & Furnis…" at bounding box center [588, 431] width 341 height 255
click at [855, 602] on button "Save & Close" at bounding box center [870, 607] width 100 height 31
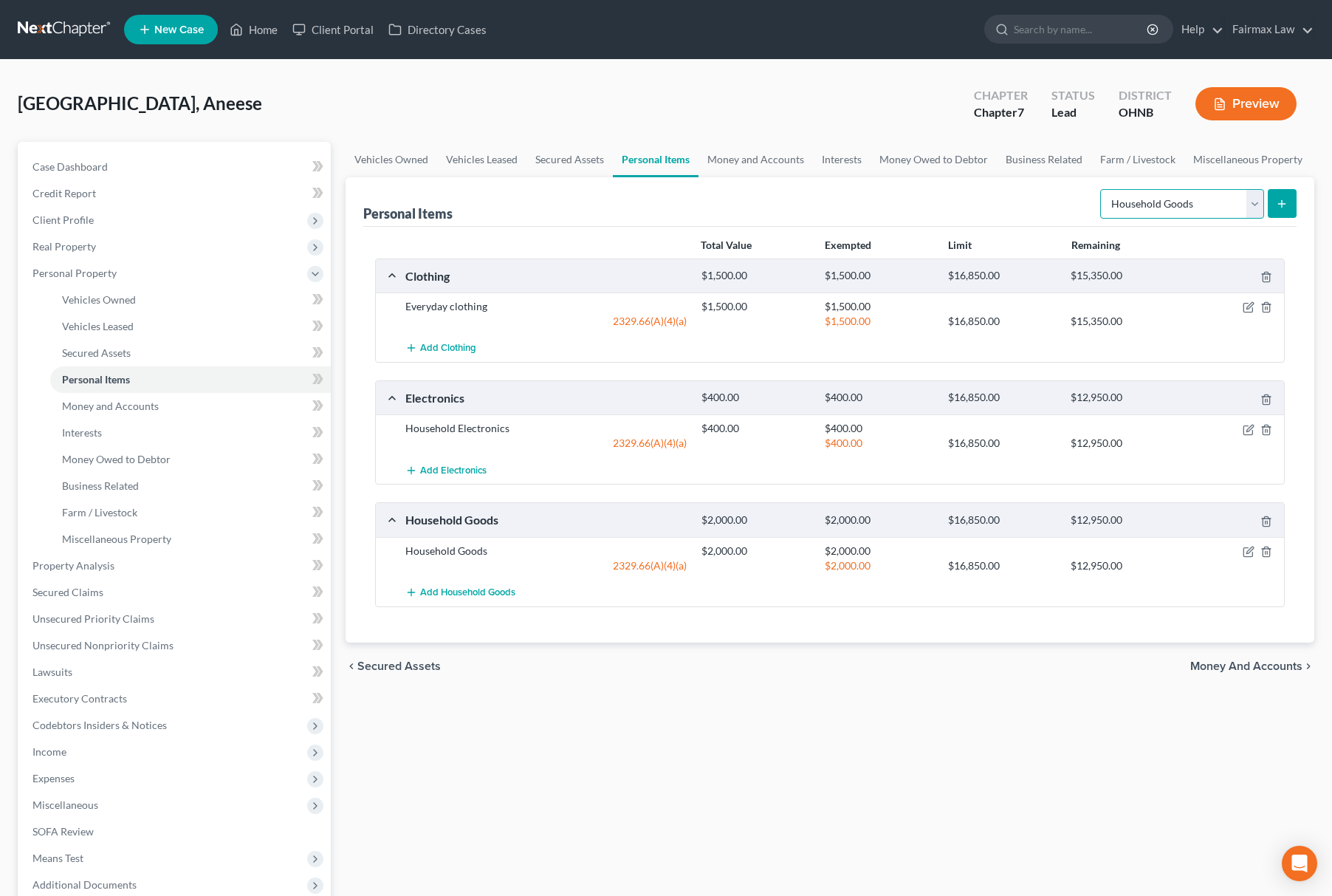
click at [1197, 214] on select "Select Item Type Clothing Collectibles Of Value Electronics Firearms Household …" at bounding box center [1182, 203] width 164 height 29
select select "other"
click at [1101, 189] on select "Select Item Type Clothing Collectibles Of Value Electronics Firearms Household …" at bounding box center [1182, 203] width 164 height 29
click at [1306, 201] on div "Personal Items Select Item Type Clothing Collectibles Of Value Electronics Fire…" at bounding box center [831, 410] width 969 height 465
click at [1292, 204] on button "submit" at bounding box center [1282, 203] width 28 height 28
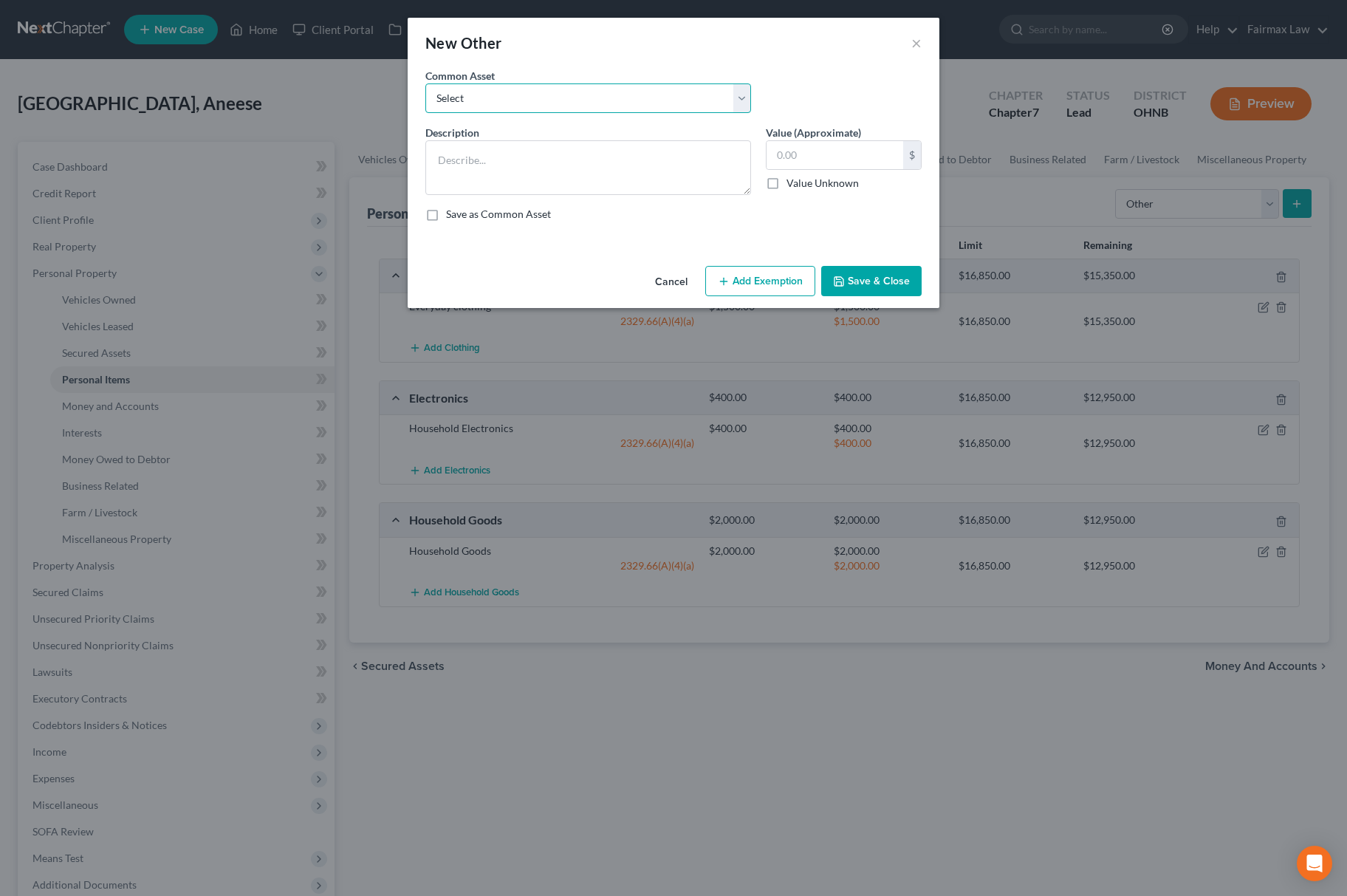
click at [517, 102] on select "Select Home health aids-Eyeglasses Personal health aids" at bounding box center [587, 98] width 326 height 29
click at [557, 86] on select "Select Home health aids-Eyeglasses Personal health aids" at bounding box center [587, 98] width 326 height 29
click at [480, 161] on textarea at bounding box center [587, 168] width 326 height 55
type textarea "Guns"
click at [838, 164] on input "text" at bounding box center [835, 155] width 137 height 28
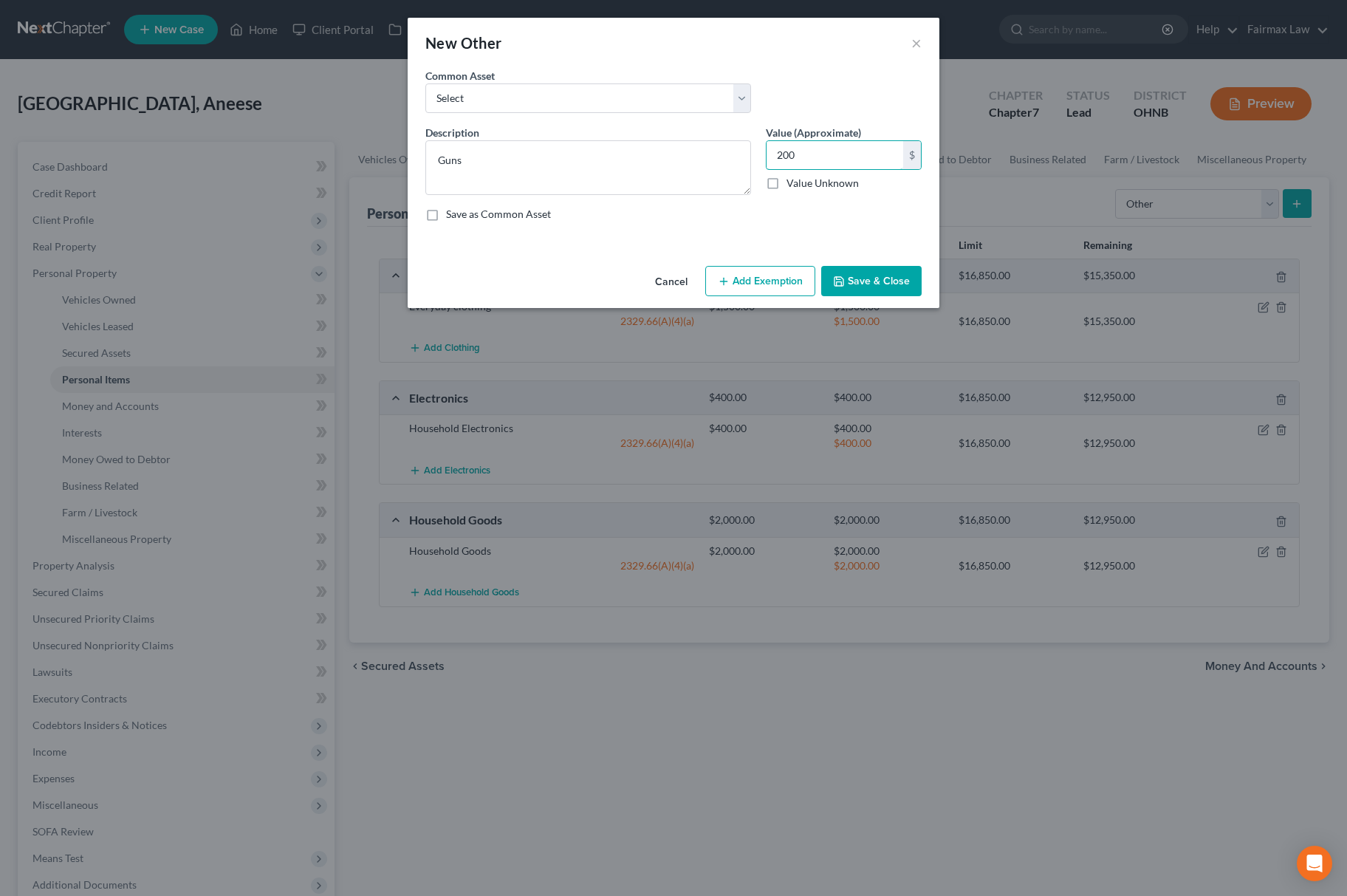
type input "200"
click at [780, 271] on button "Add Exemption" at bounding box center [760, 281] width 110 height 31
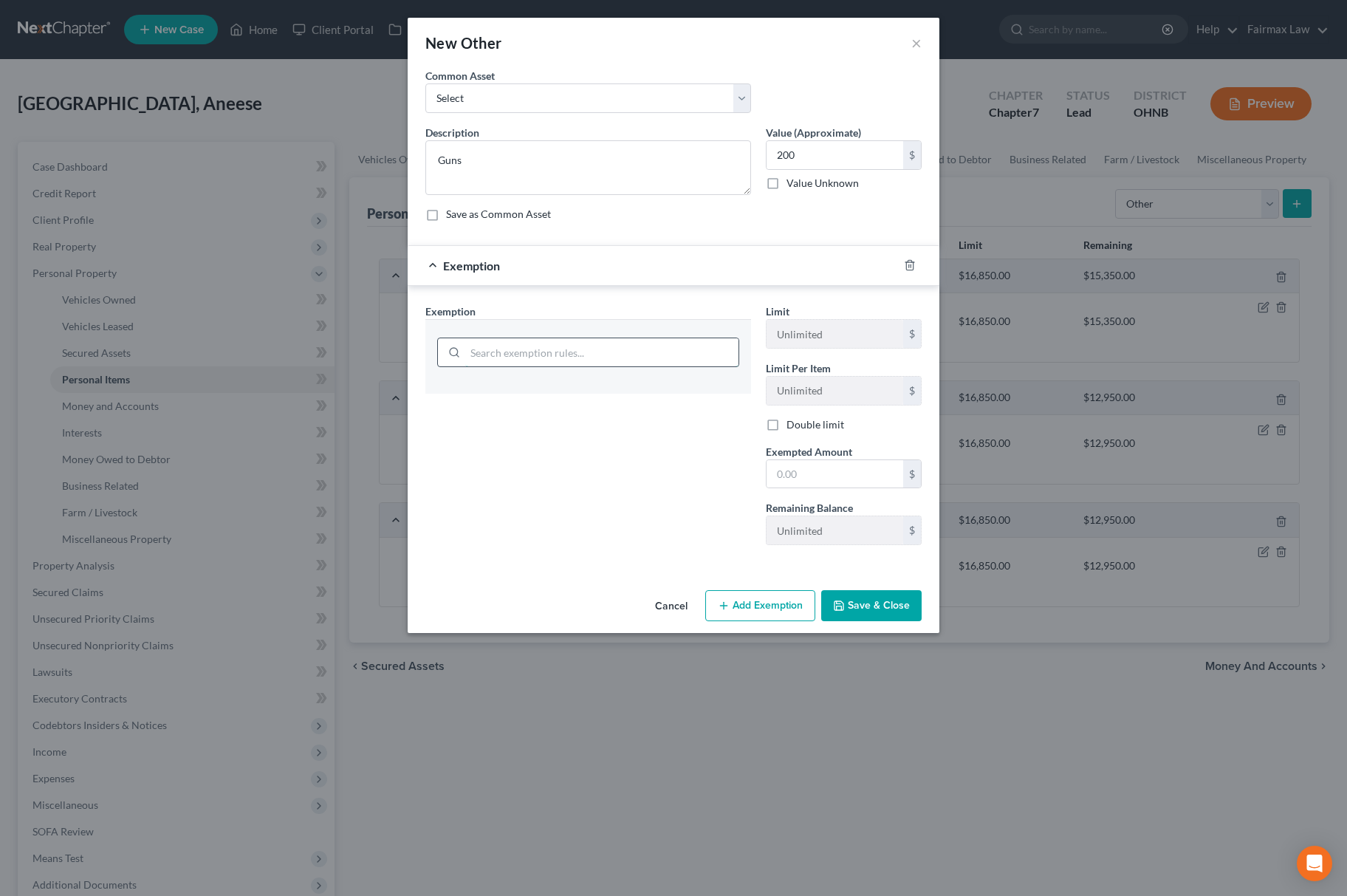
click at [603, 352] on input "search" at bounding box center [602, 352] width 273 height 28
type input "hobby"
click at [564, 394] on li "9 - Hobby Equipment - 2329.66(A)(4)(a)" at bounding box center [588, 395] width 302 height 27
click at [822, 157] on input "200" at bounding box center [835, 155] width 137 height 28
drag, startPoint x: 796, startPoint y: 456, endPoint x: 796, endPoint y: 476, distance: 20.0
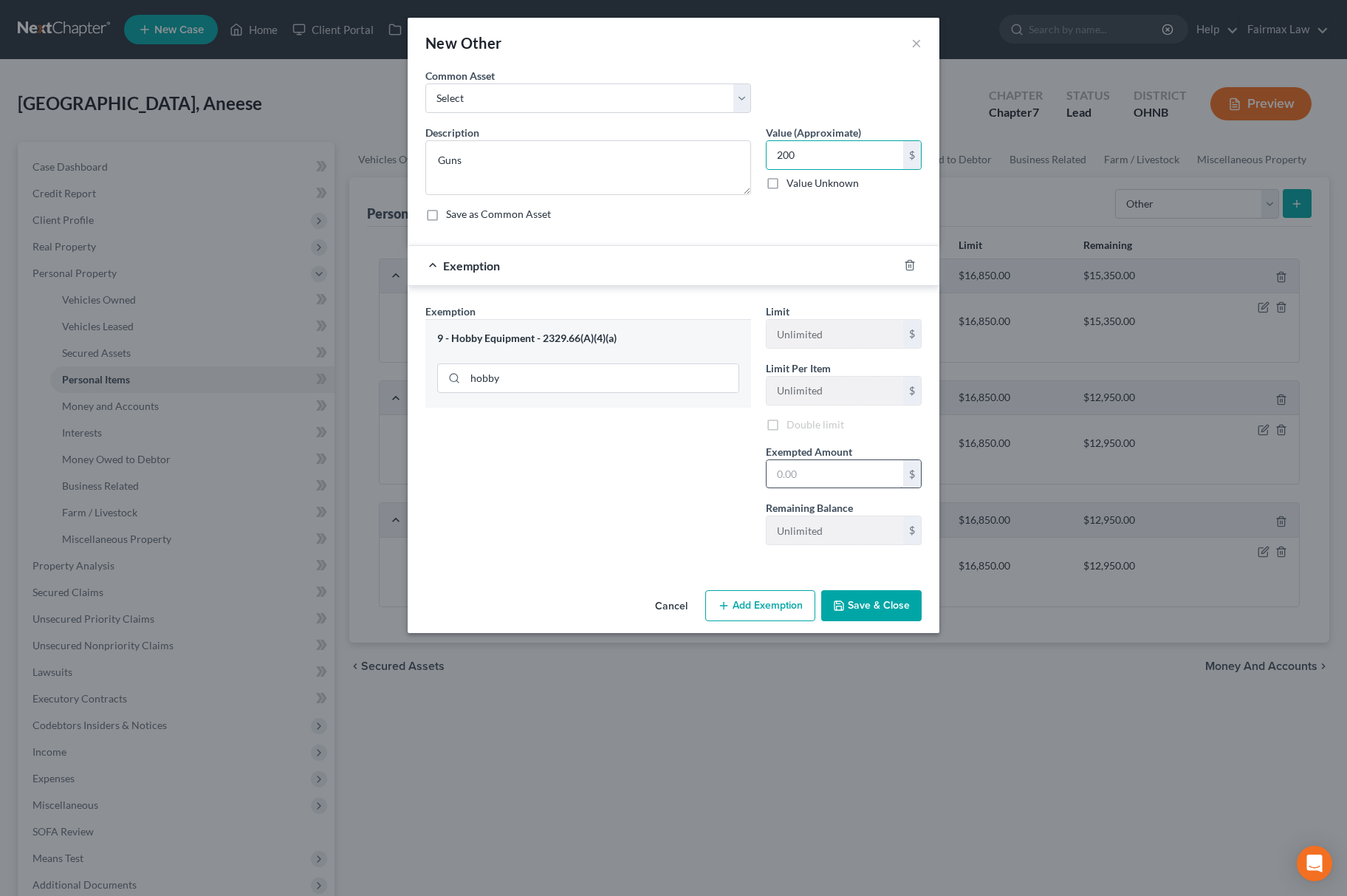
click at [796, 474] on div "Exempted Amount * $" at bounding box center [844, 466] width 170 height 45
click at [796, 477] on input "text" at bounding box center [835, 475] width 137 height 28
paste input "200"
type input "200"
drag, startPoint x: 674, startPoint y: 485, endPoint x: 809, endPoint y: 538, distance: 145.0
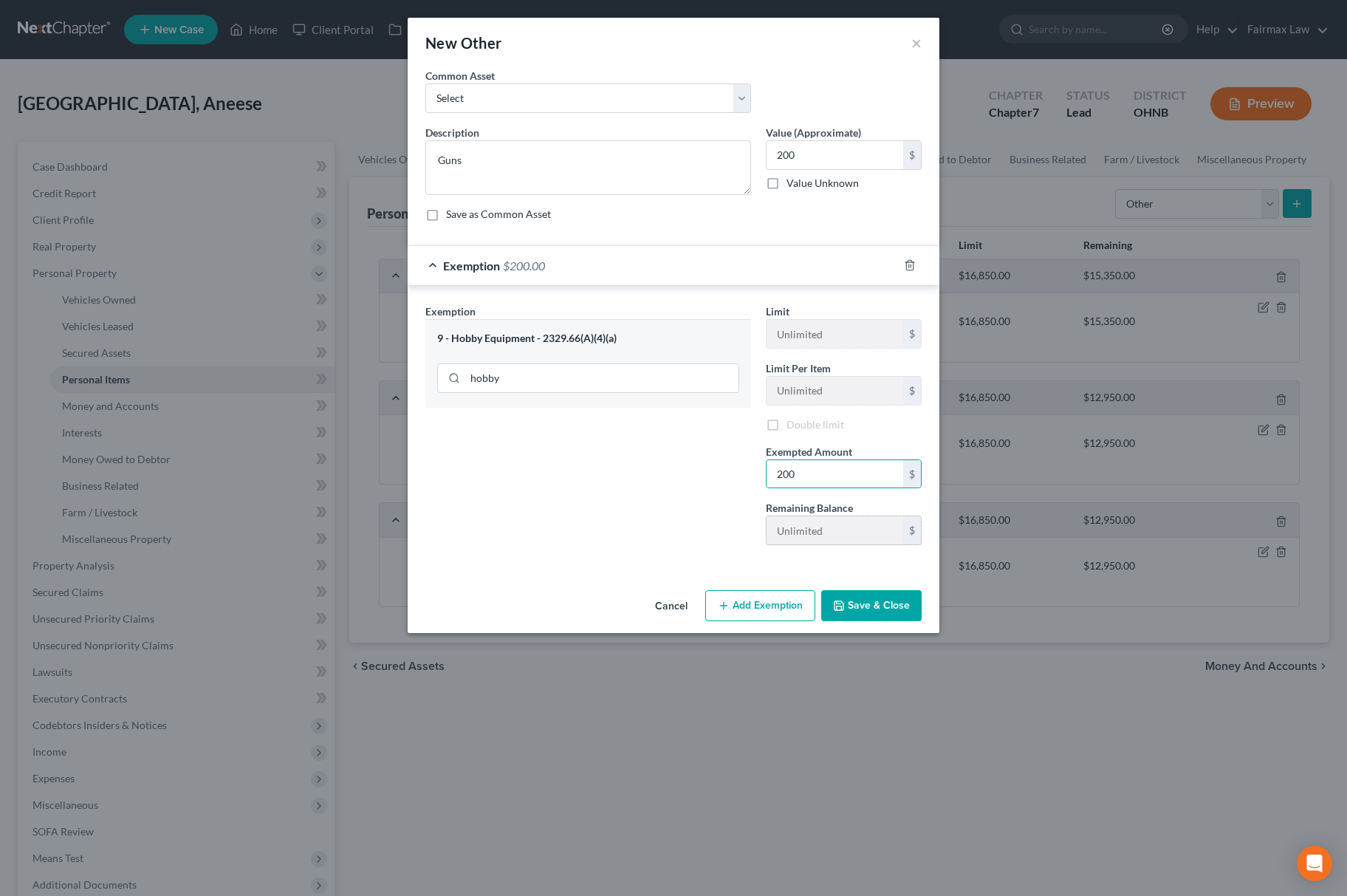
click at [677, 485] on div "Exemption Set must be selected for CA. Exemption * 9 - Hobby Equipment - 2329.6…" at bounding box center [588, 429] width 341 height 253
click at [870, 604] on button "Save & Close" at bounding box center [870, 605] width 100 height 31
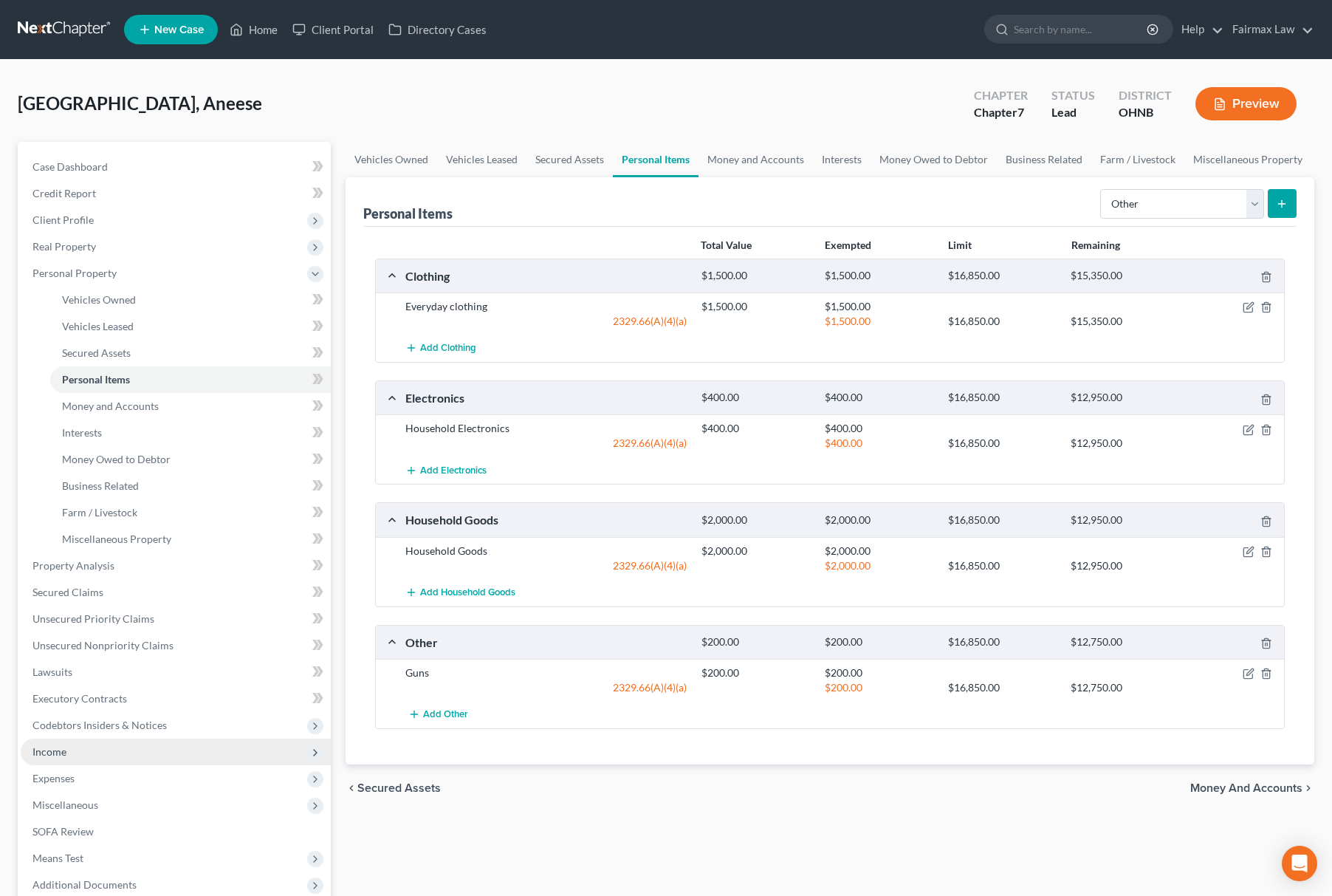
click at [90, 742] on span "Income" at bounding box center [176, 751] width 311 height 27
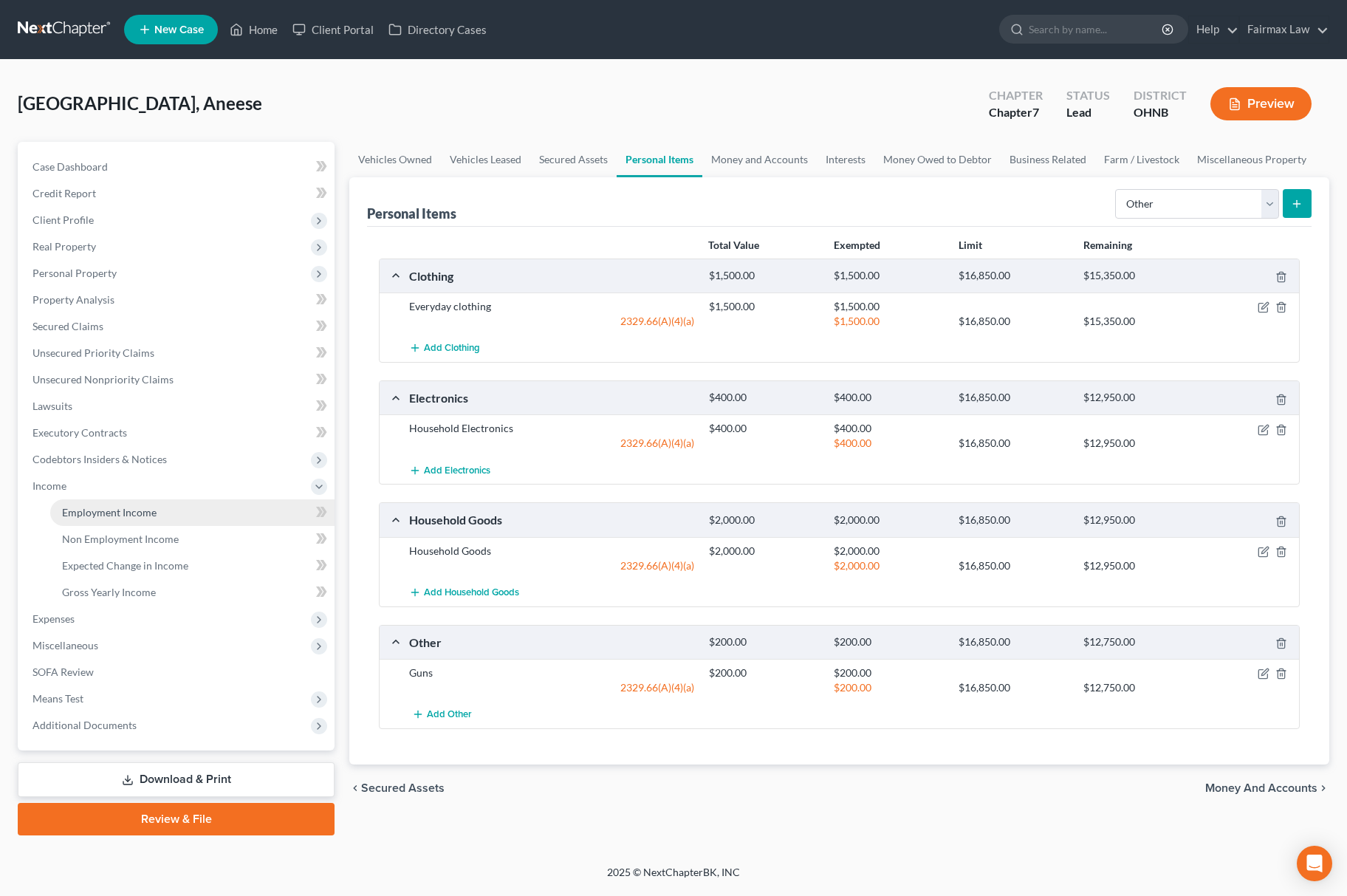
click at [201, 502] on link "Employment Income" at bounding box center [193, 513] width 284 height 27
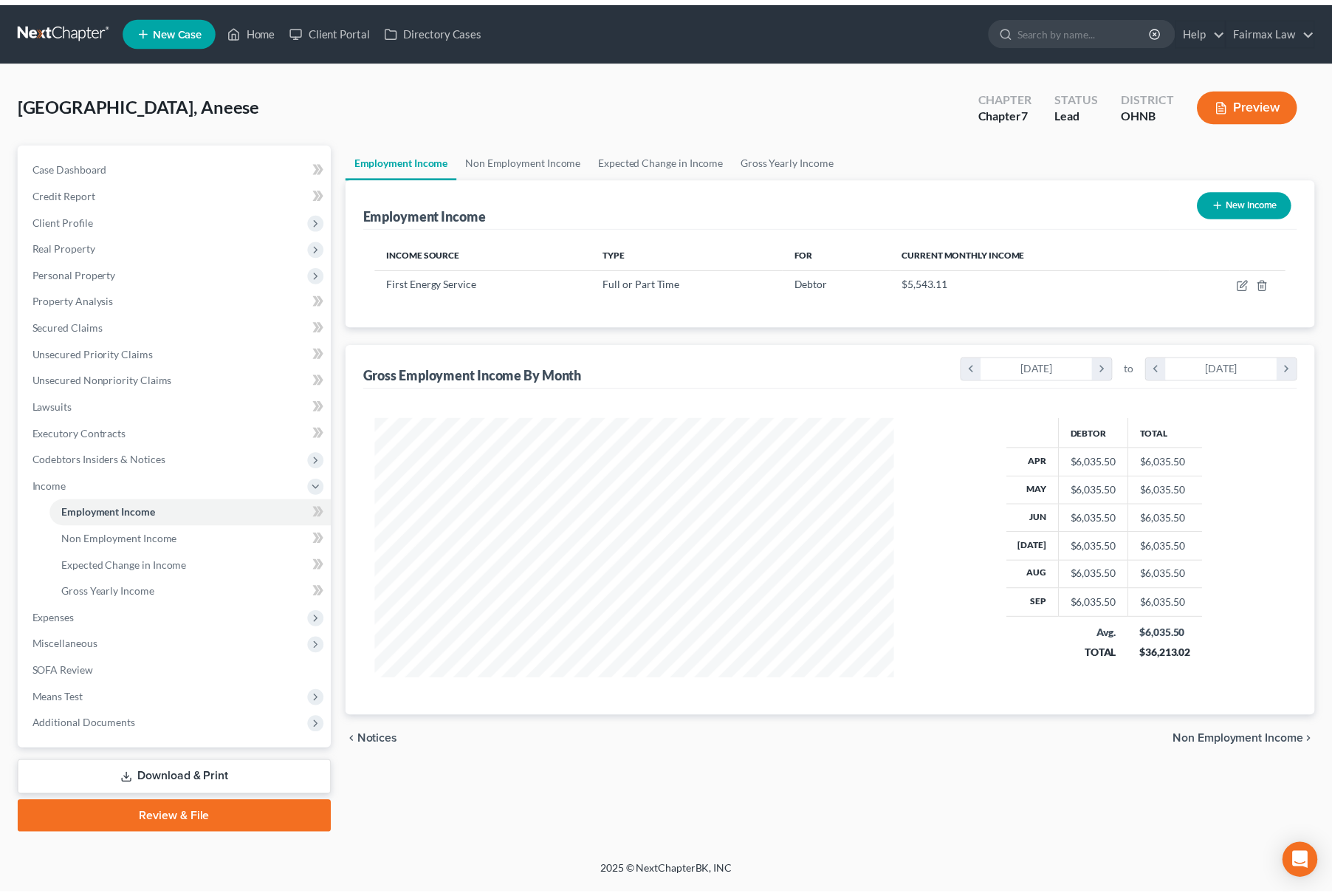
scroll to position [266, 554]
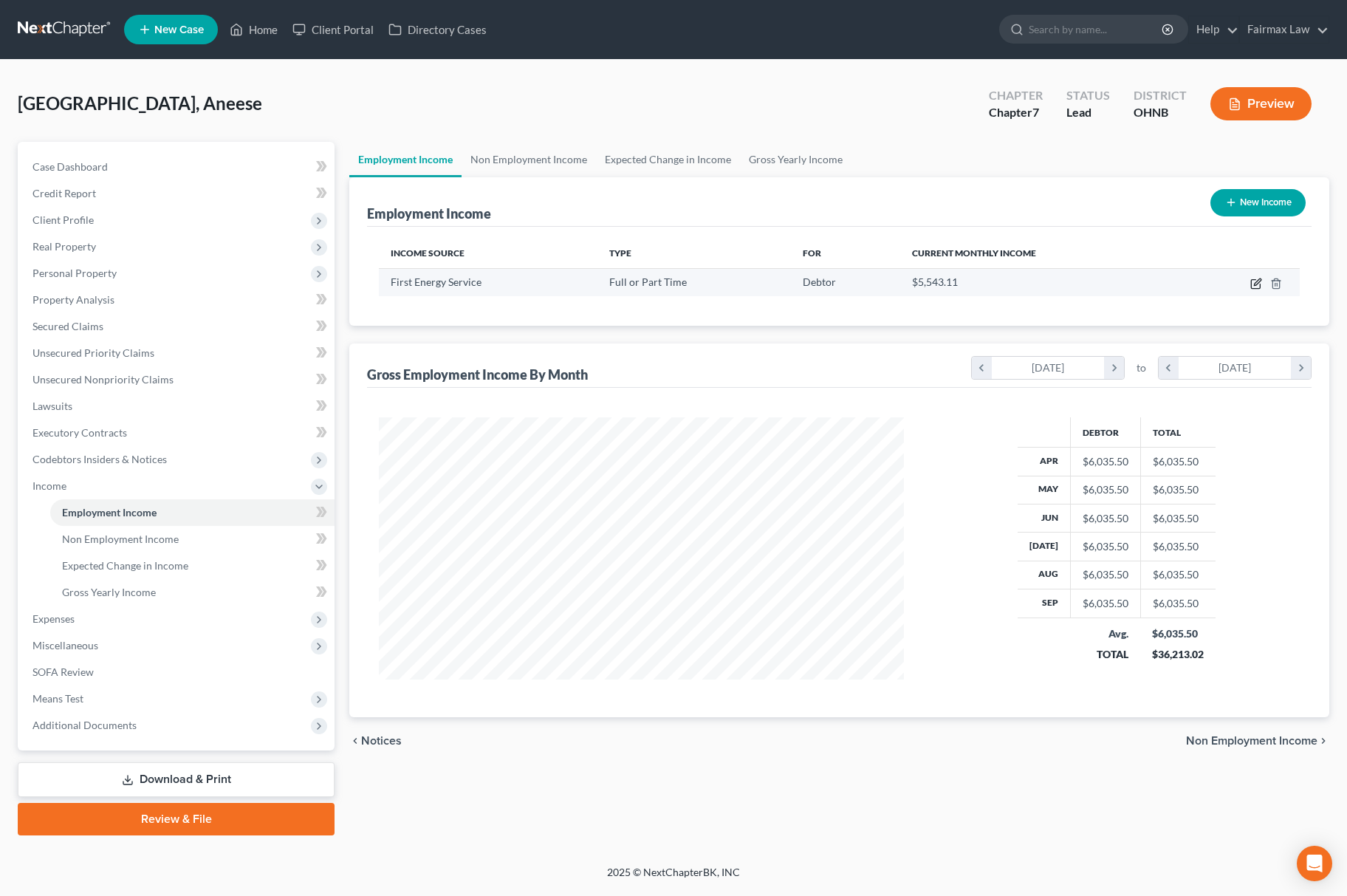
click at [1256, 281] on icon "button" at bounding box center [1256, 281] width 6 height 6
select select "0"
select select "36"
select select "2"
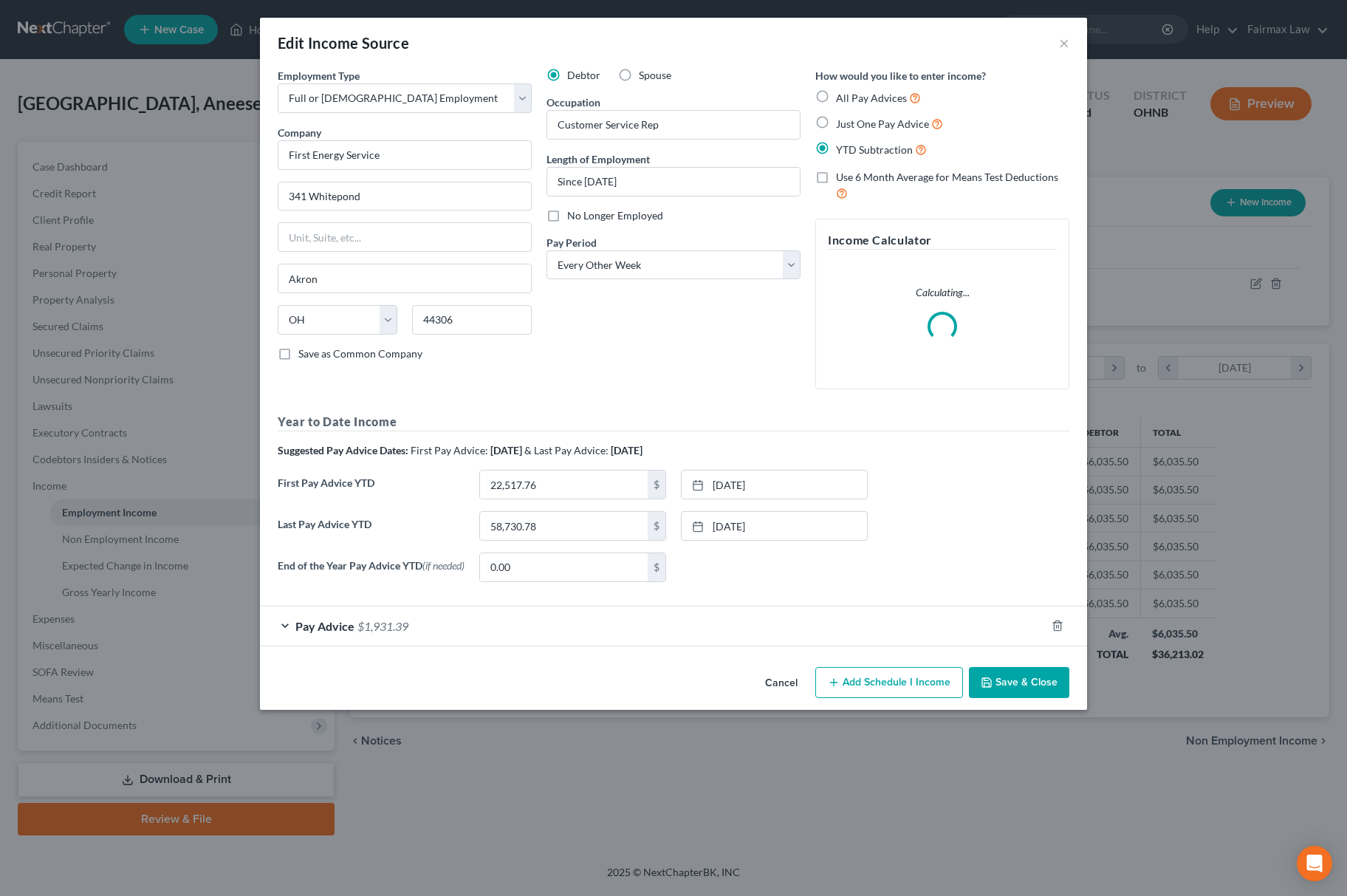
click at [1004, 694] on button "Save & Close" at bounding box center [1019, 682] width 100 height 31
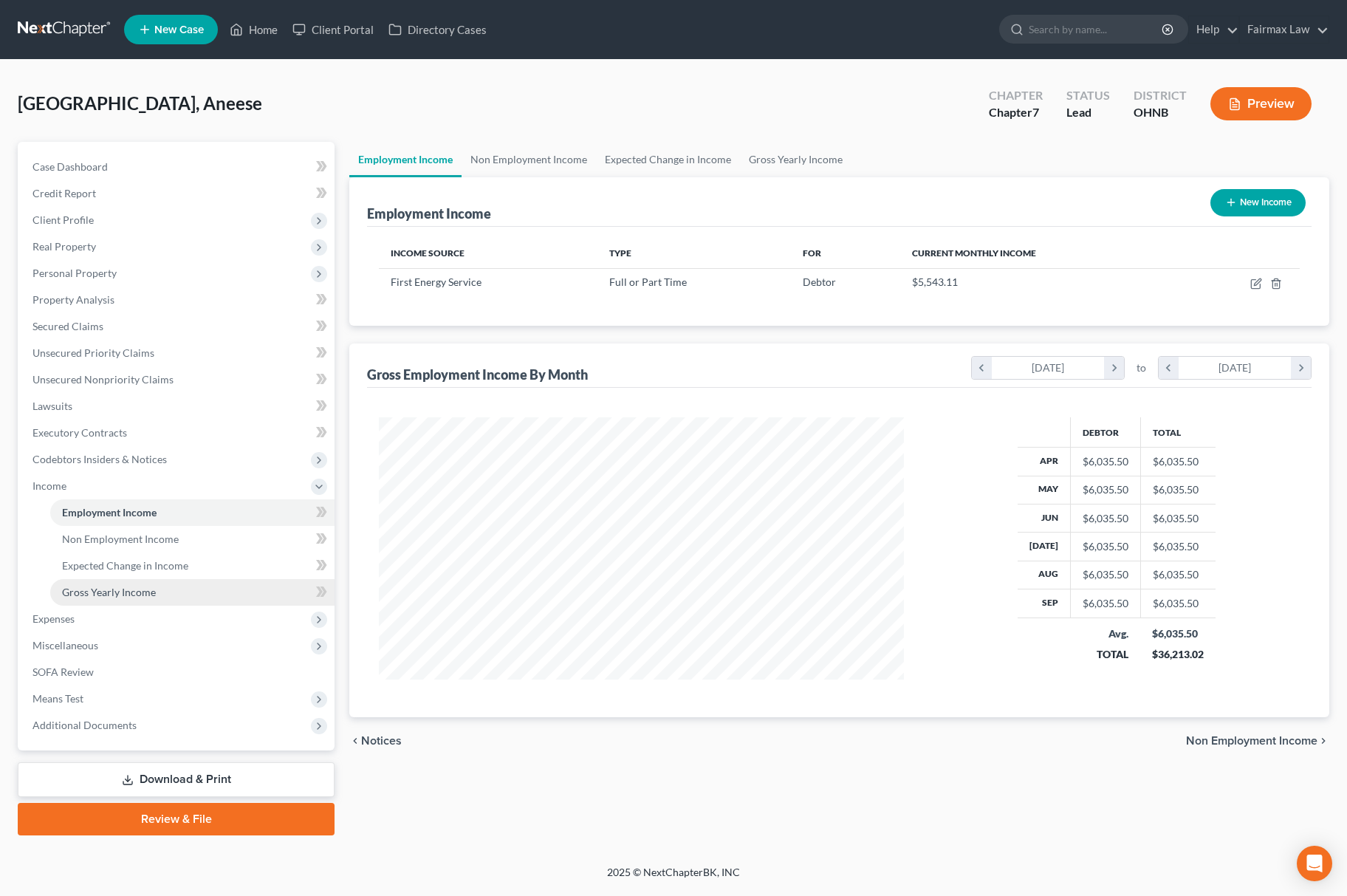
click at [177, 597] on link "Gross Yearly Income" at bounding box center [193, 593] width 284 height 27
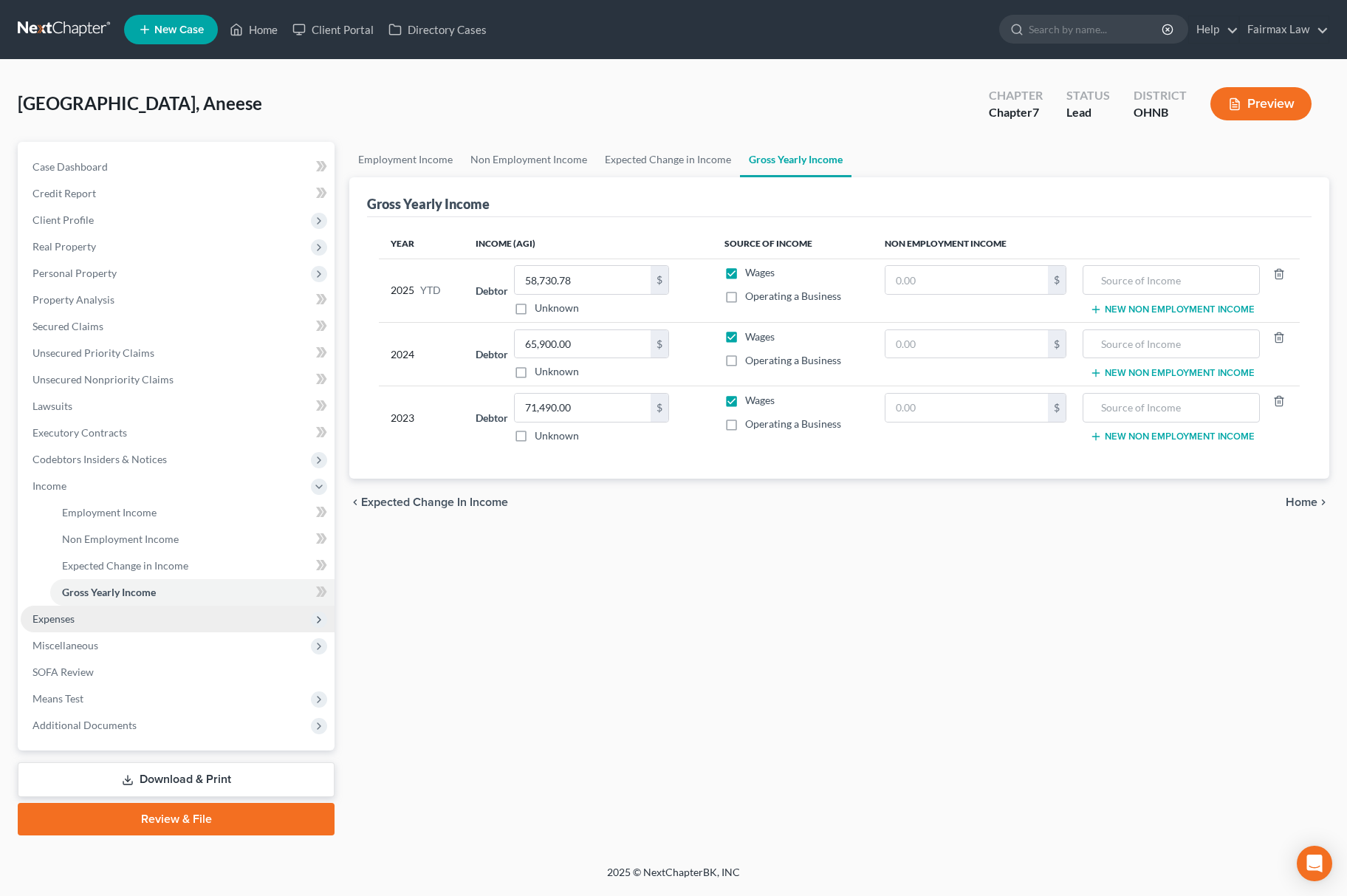
click at [89, 613] on span "Expenses" at bounding box center [177, 618] width 314 height 27
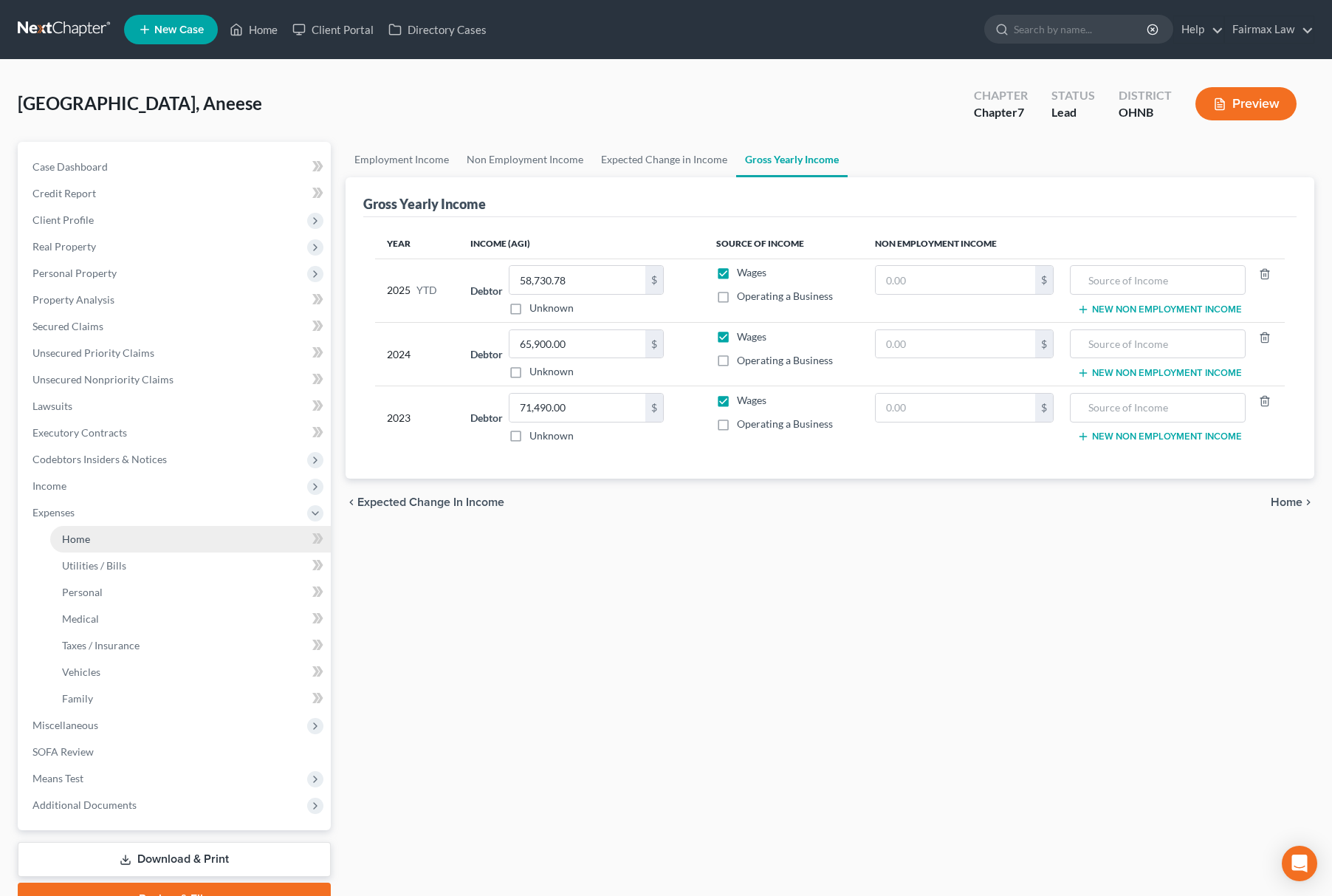
click at [164, 548] on link "Home" at bounding box center [191, 539] width 280 height 27
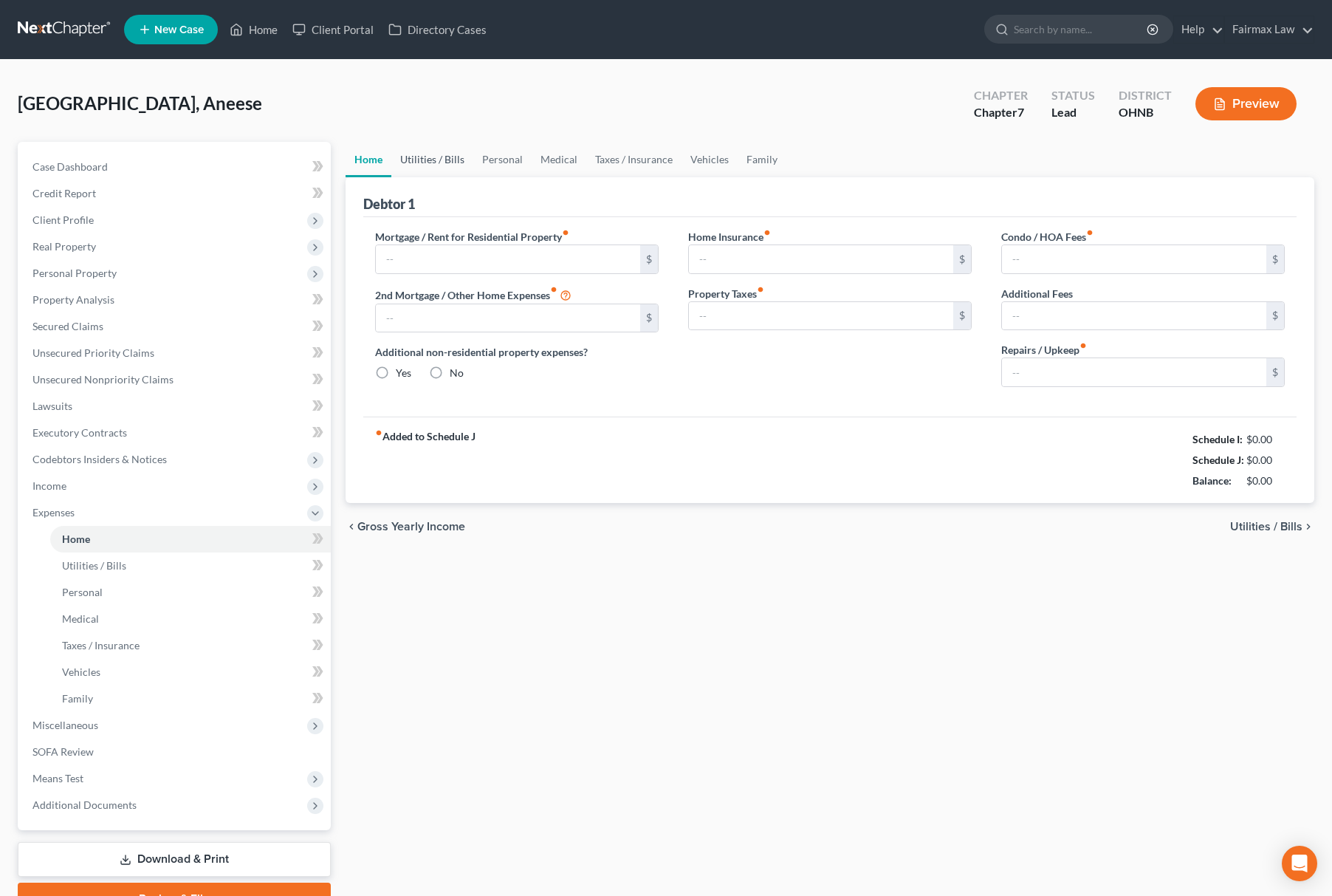
type input "700.00"
type input "0.00"
radio input "true"
type input "0.00"
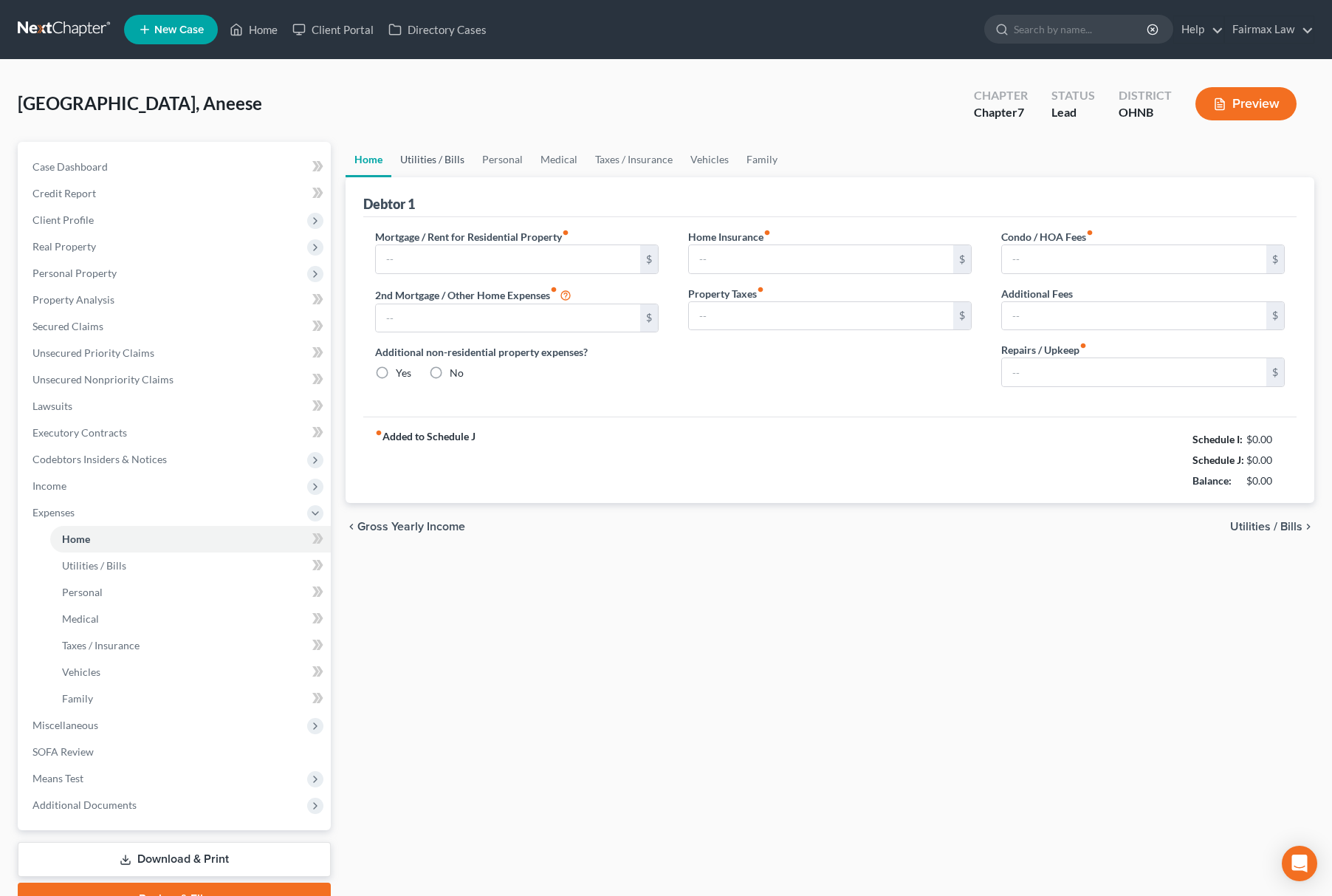
type input "0.00"
click at [431, 154] on link "Utilities / Bills" at bounding box center [432, 160] width 82 height 35
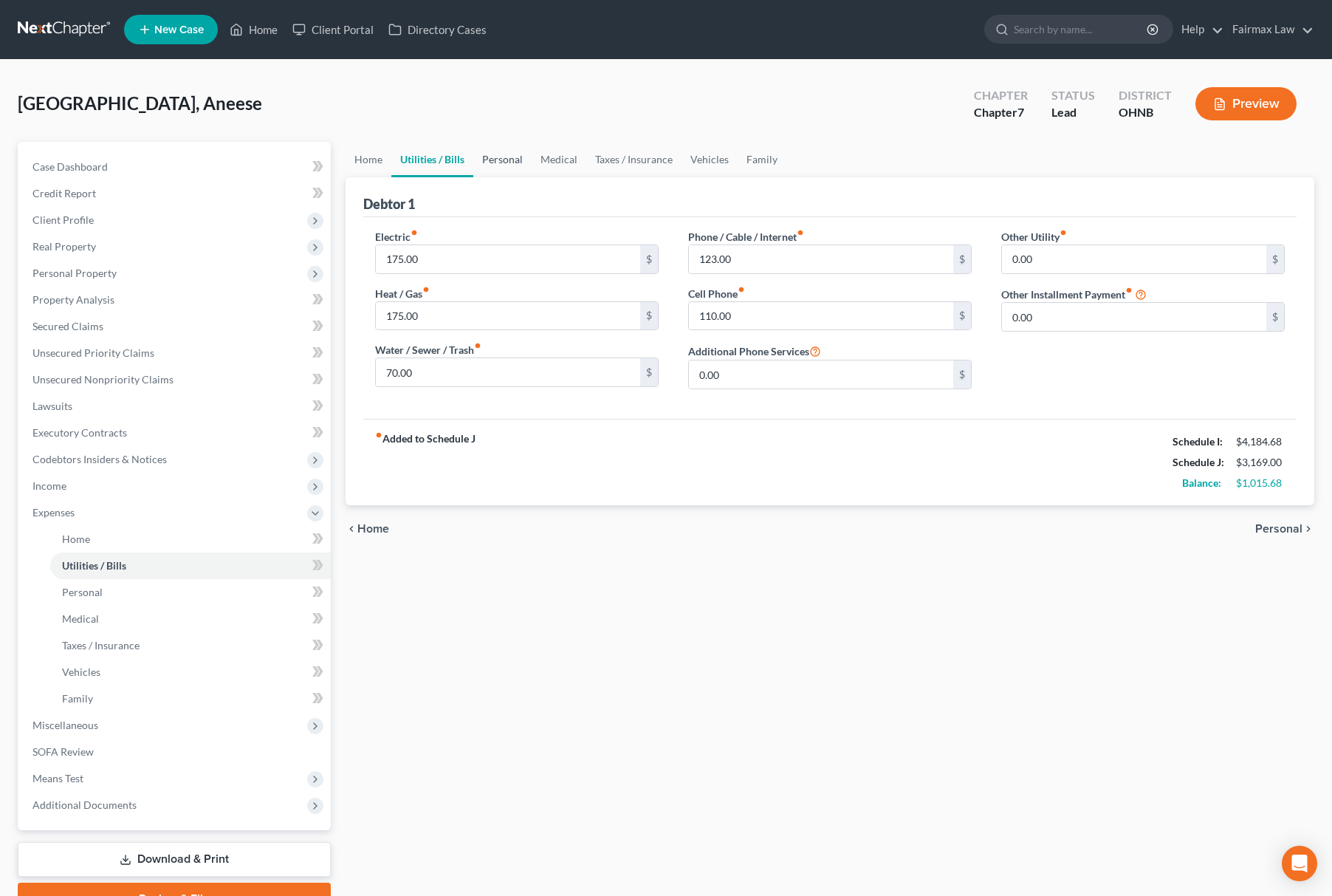
click at [495, 161] on link "Personal" at bounding box center [502, 160] width 59 height 35
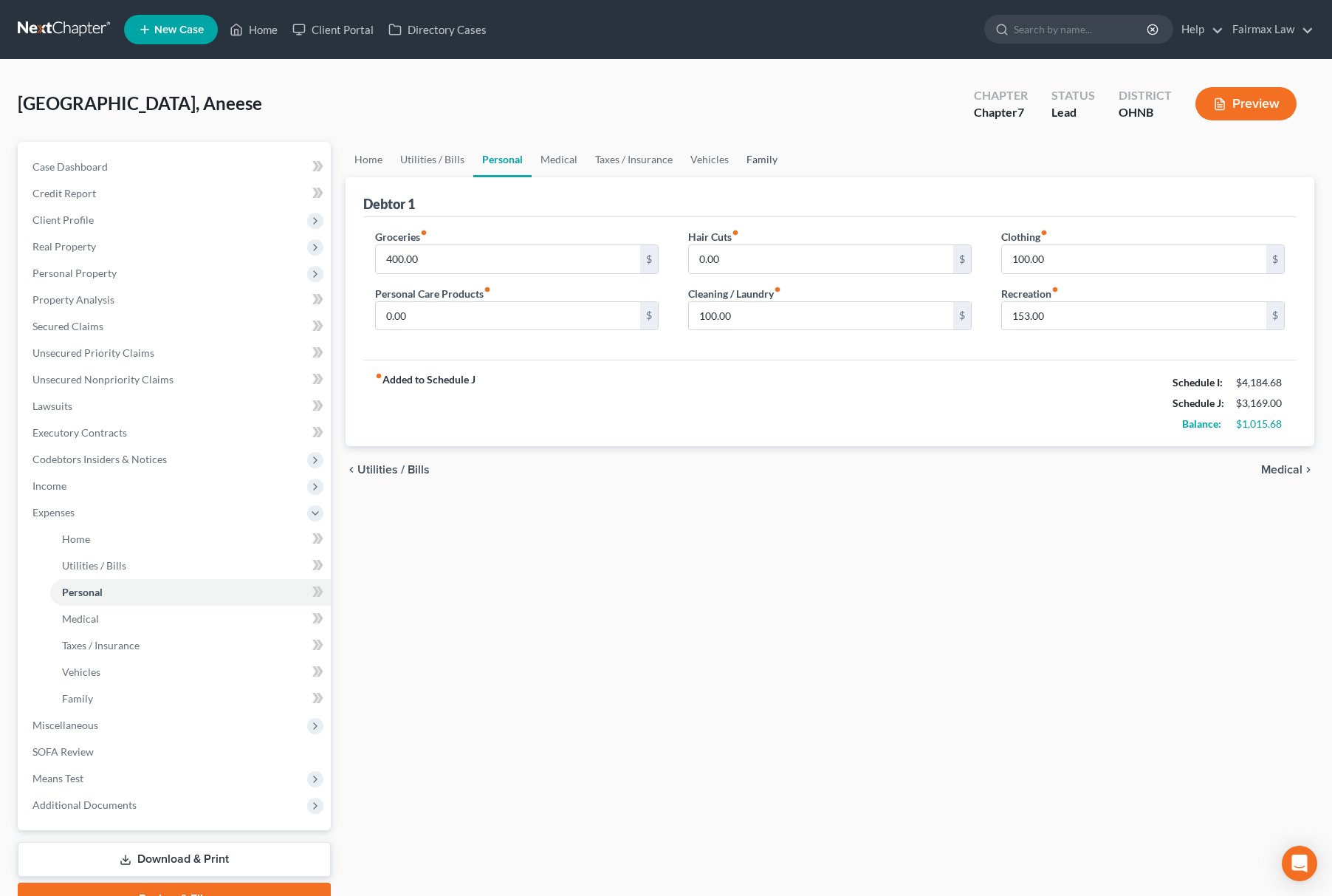
click at [768, 157] on link "Family" at bounding box center [761, 160] width 49 height 35
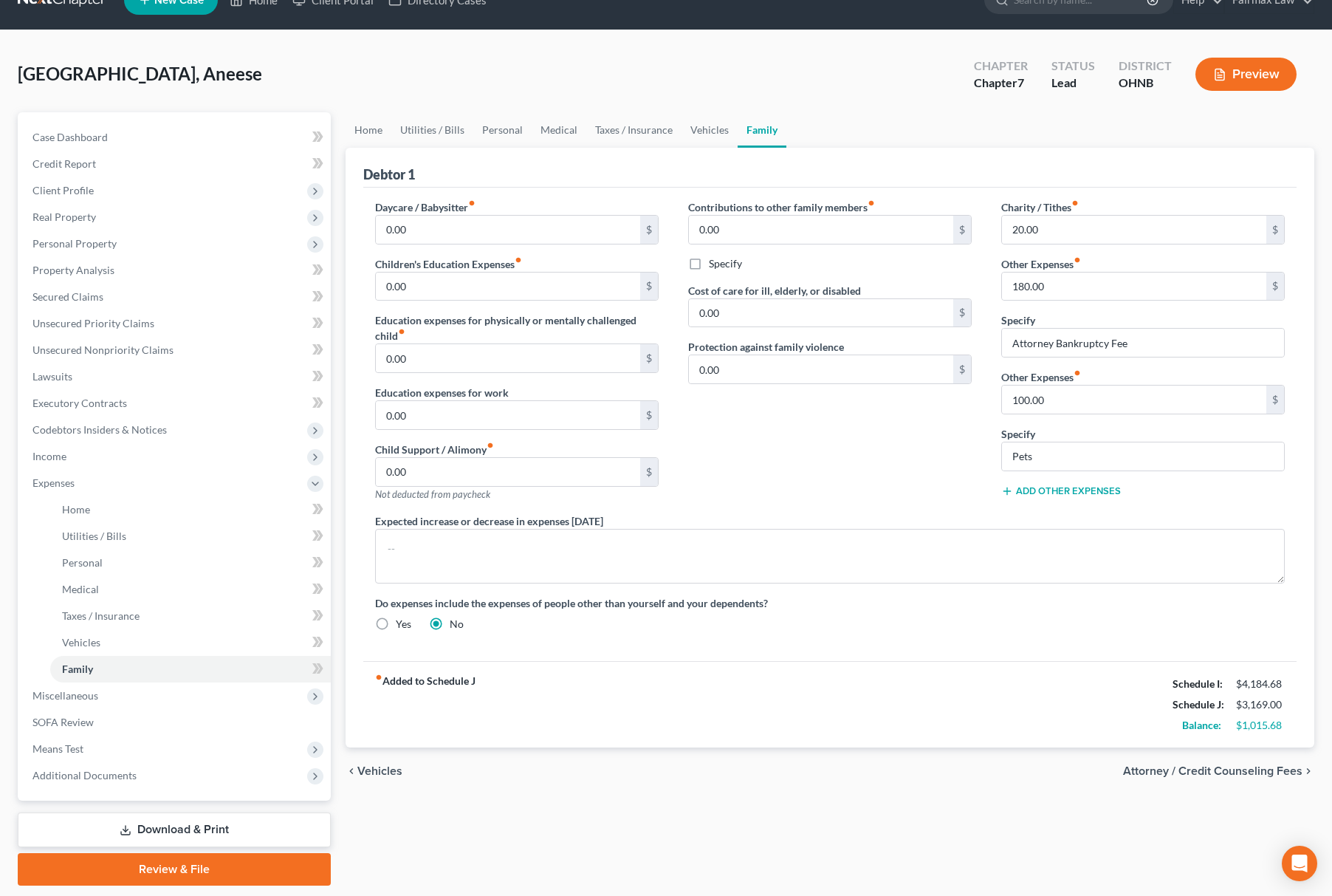
scroll to position [75, 0]
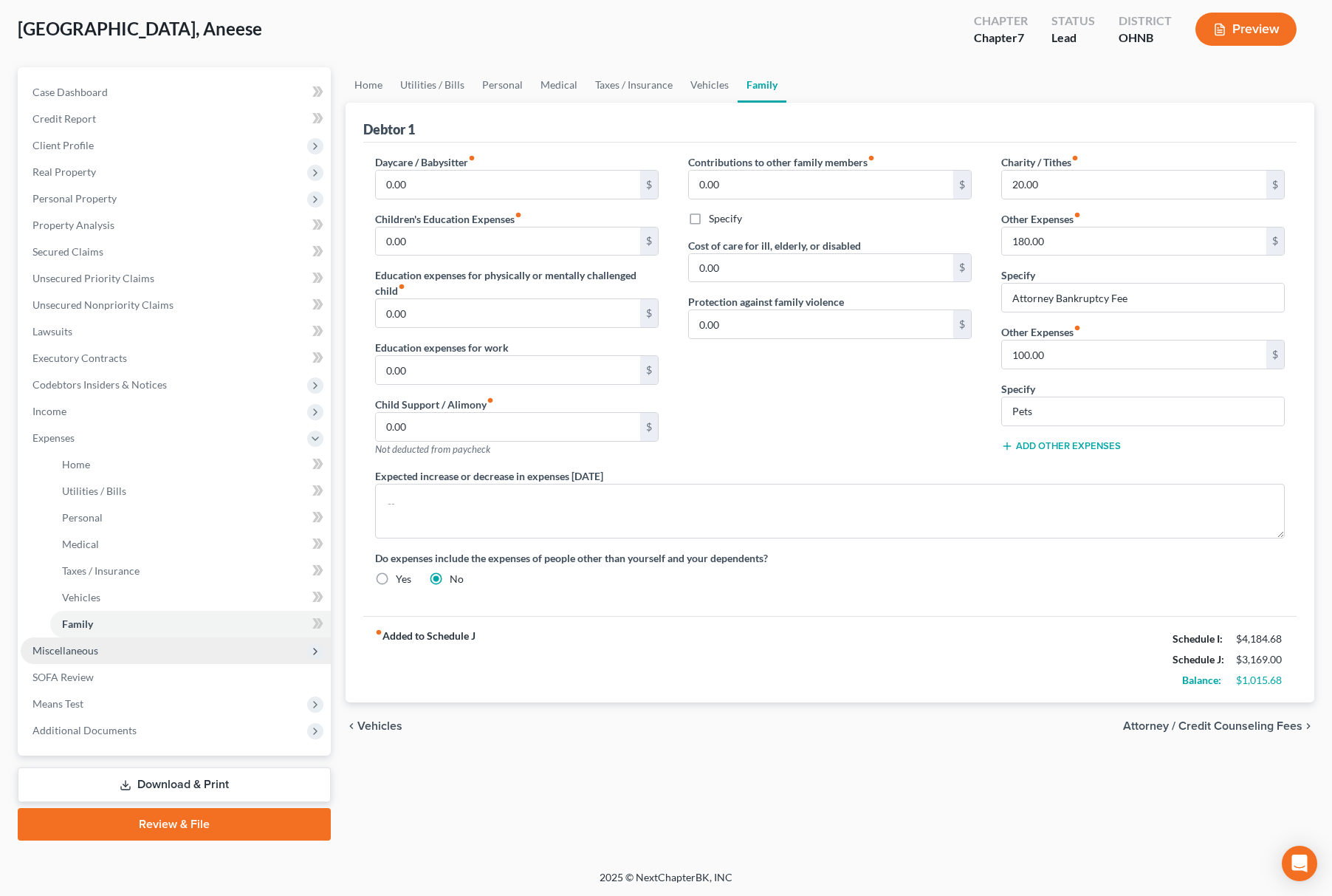
click at [108, 651] on span "Miscellaneous" at bounding box center [176, 650] width 311 height 27
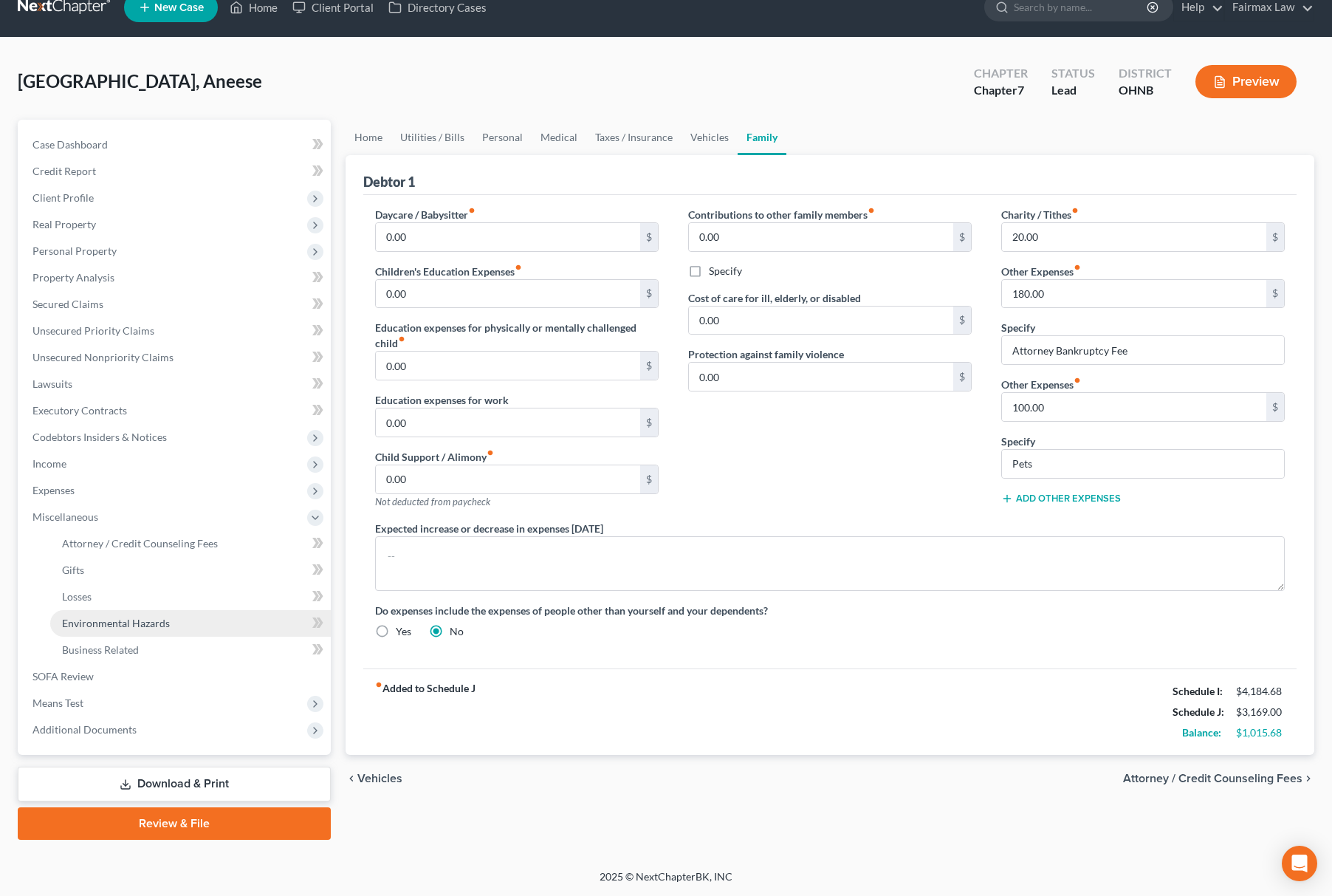
scroll to position [21, 0]
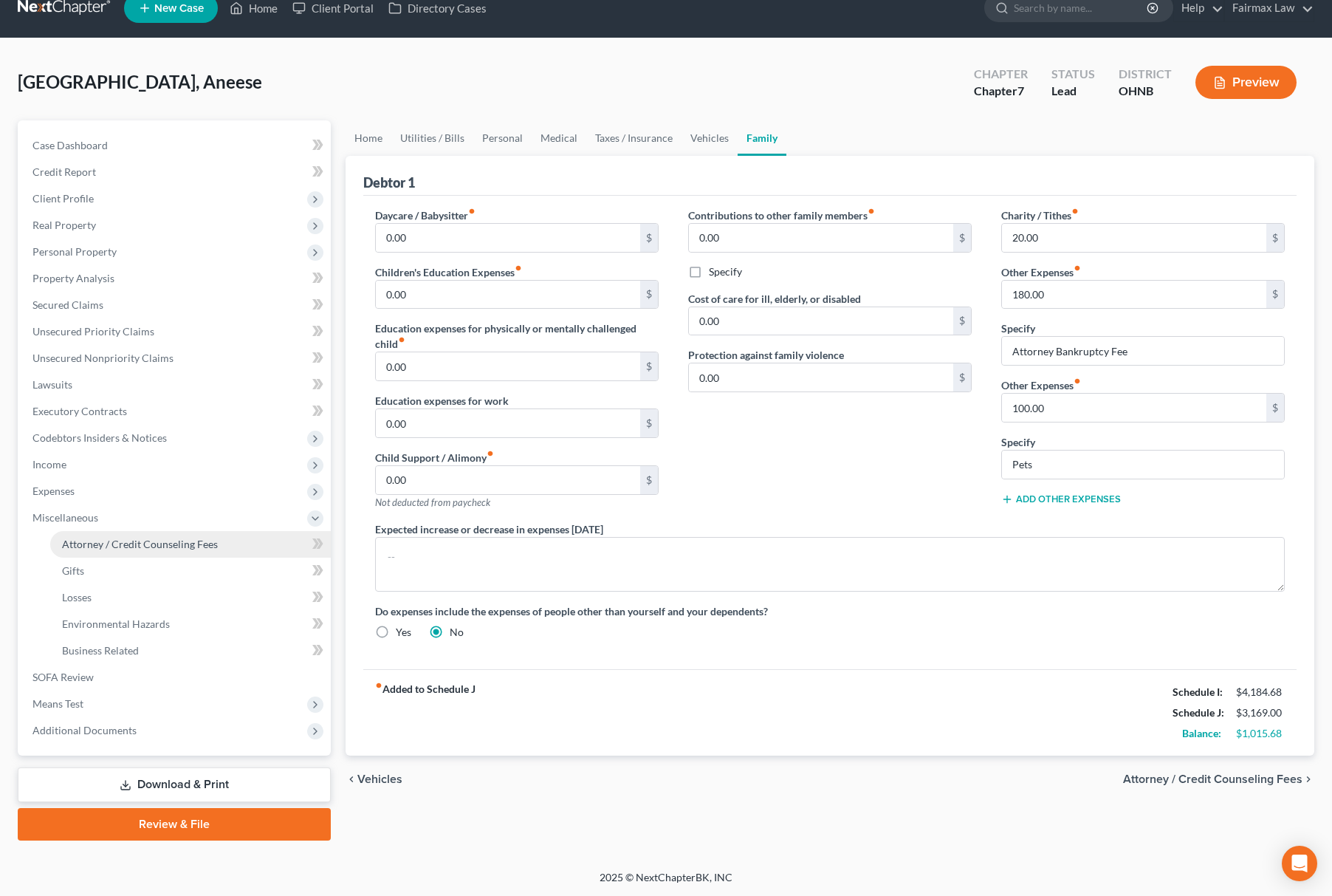
click at [187, 538] on span "Attorney / Credit Counseling Fees" at bounding box center [140, 544] width 156 height 12
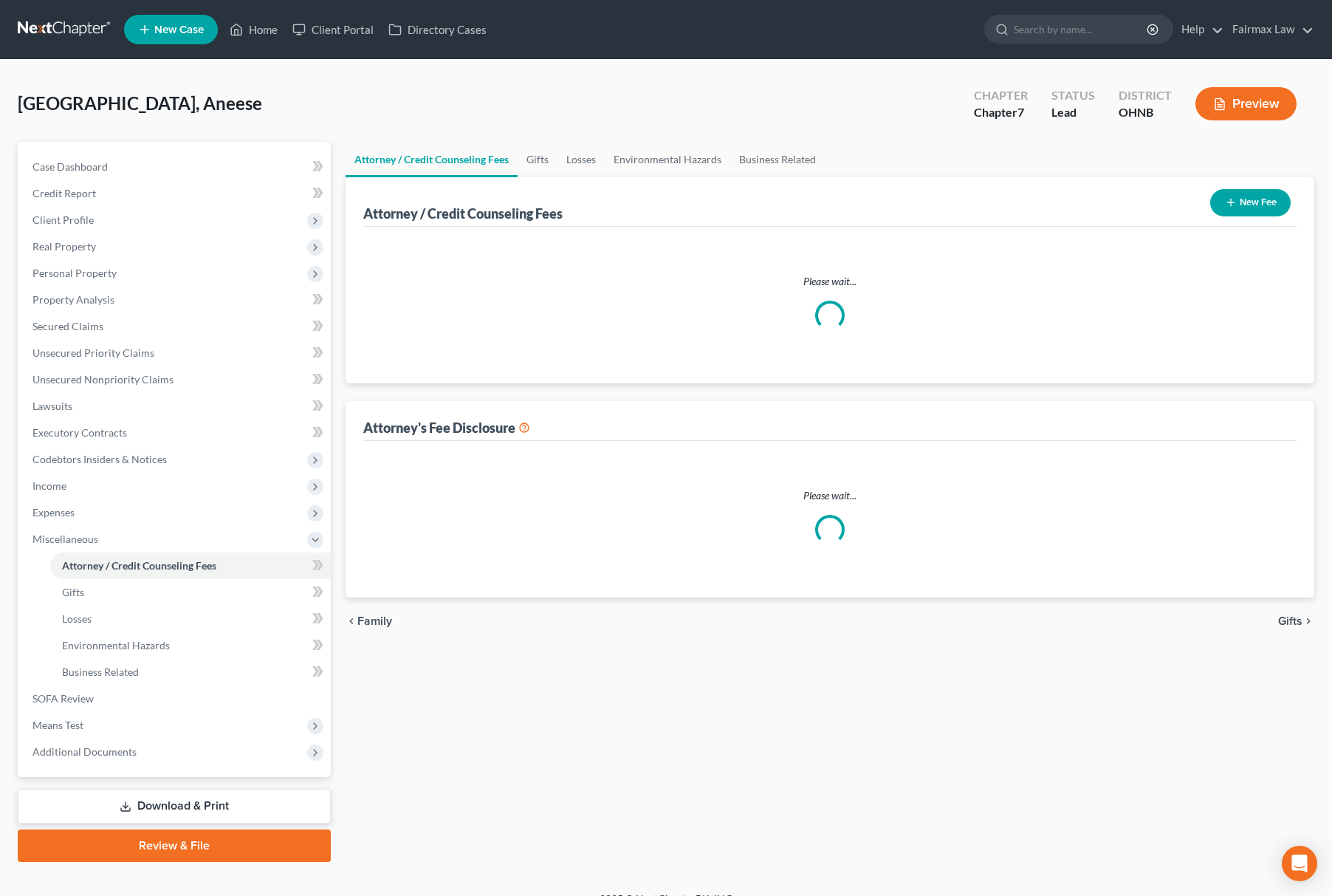
select select "5"
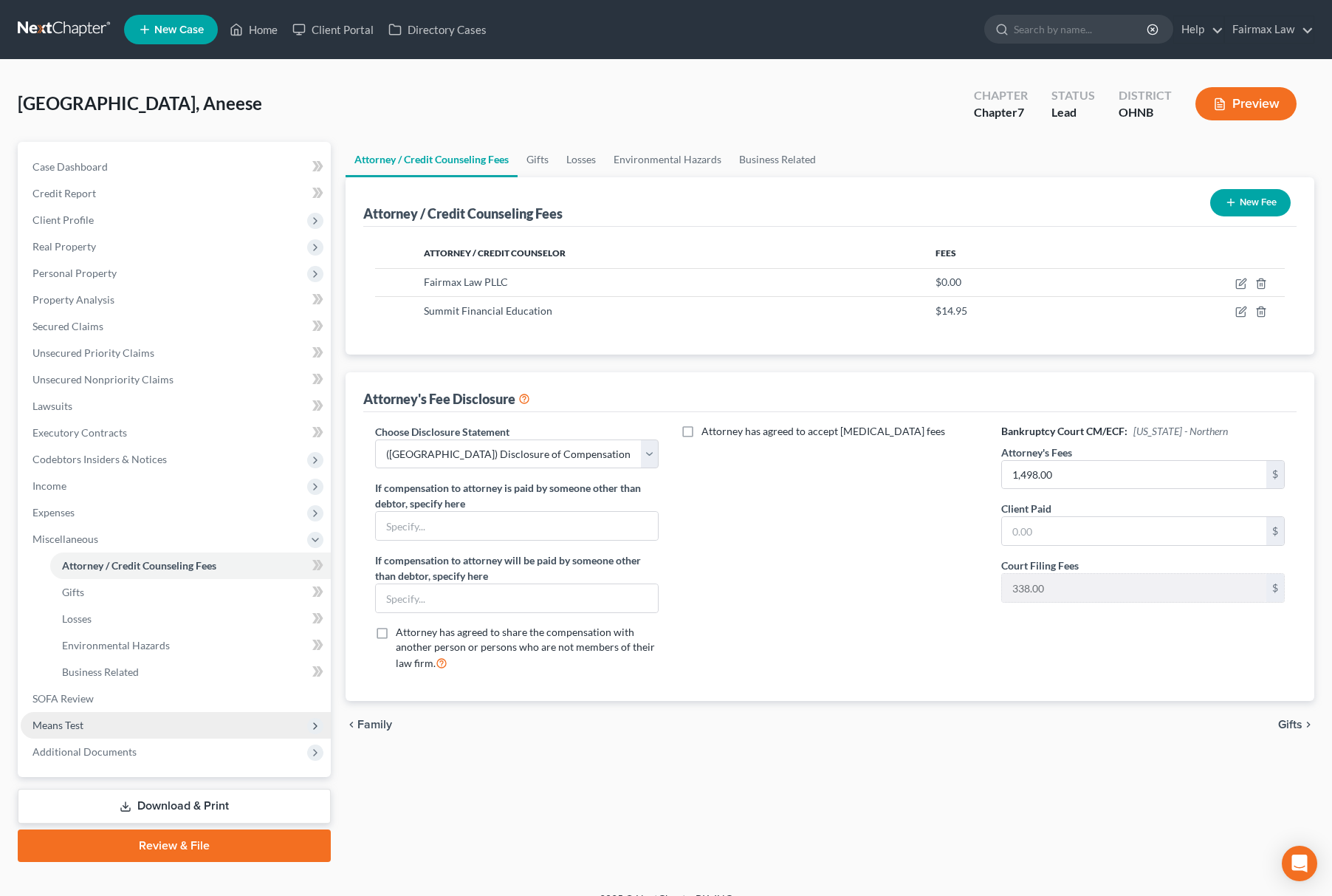
click at [91, 715] on span "Means Test" at bounding box center [176, 725] width 311 height 27
click at [177, 720] on span "Calculation and Presumption" at bounding box center [129, 725] width 134 height 12
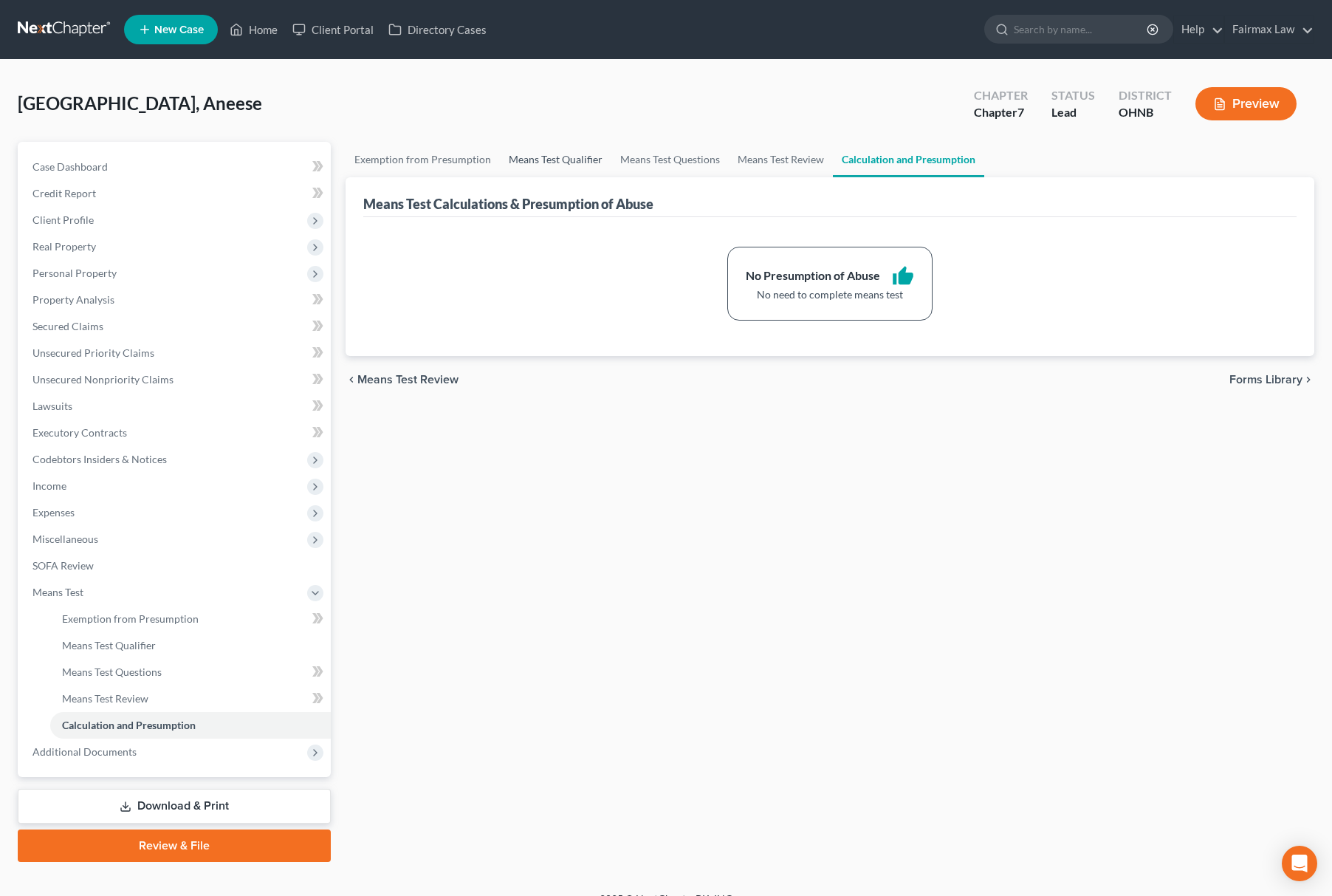
click at [549, 152] on link "Means Test Qualifier" at bounding box center [556, 160] width 112 height 35
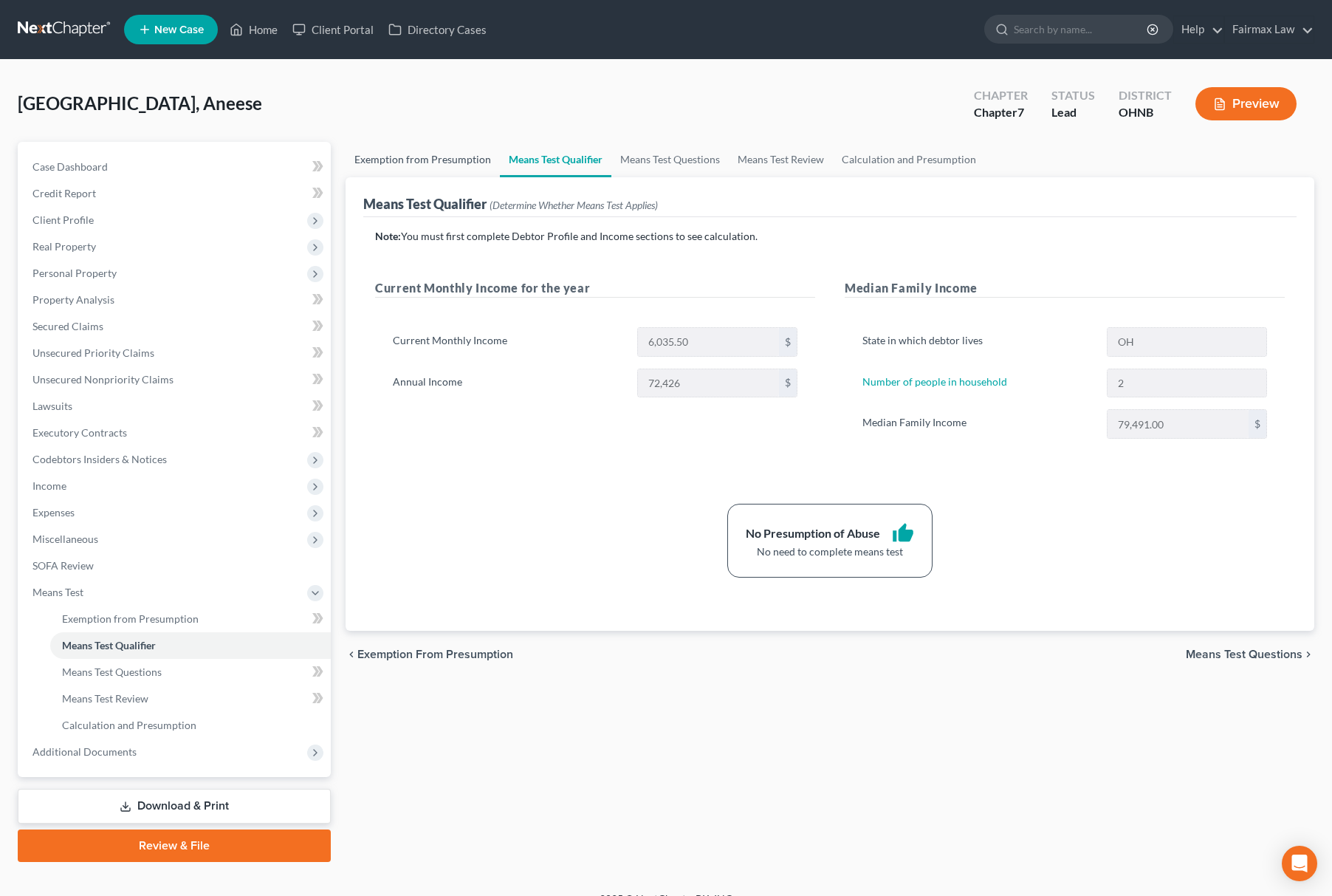
click at [421, 154] on link "Exemption from Presumption" at bounding box center [423, 160] width 154 height 35
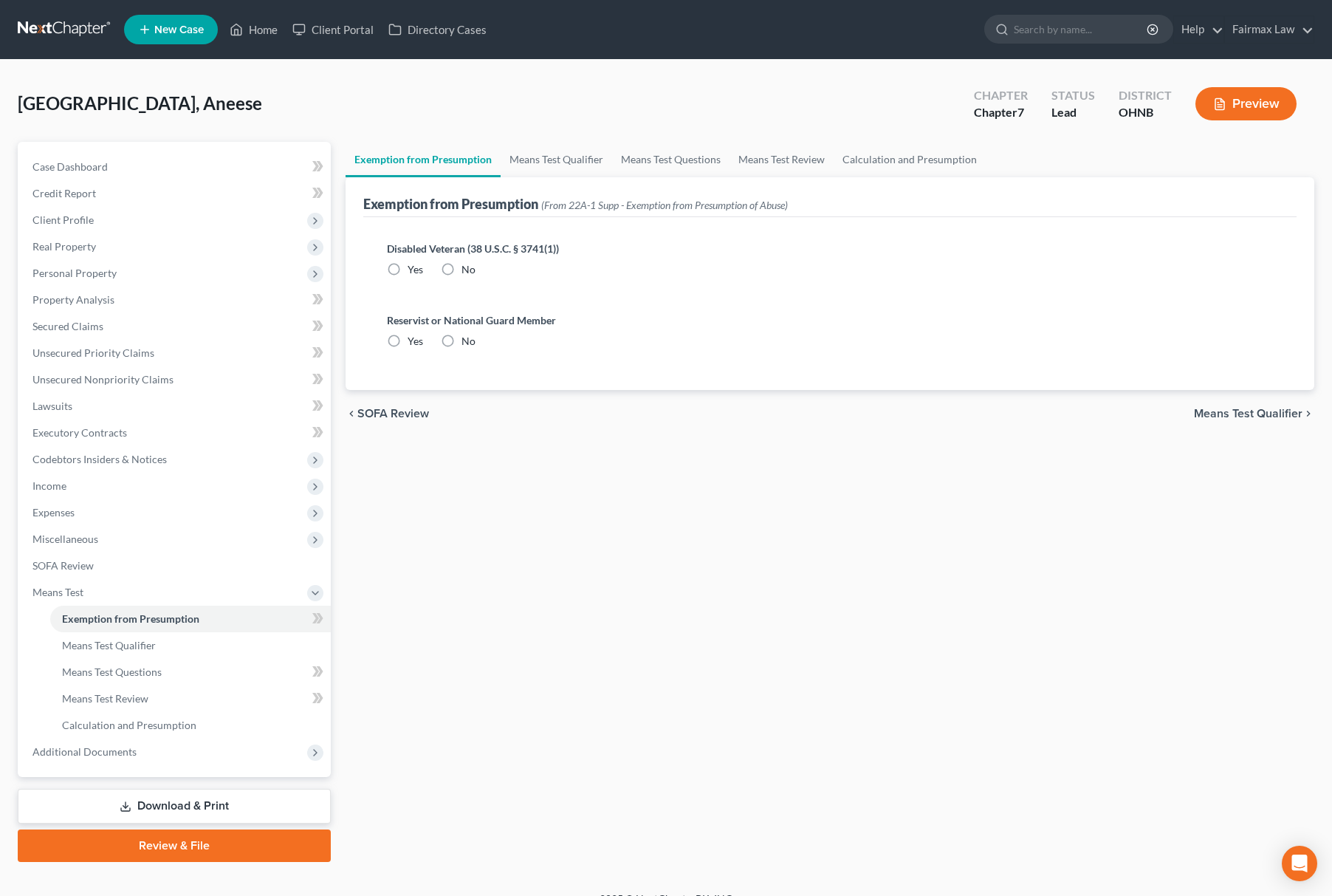
radio input "true"
click at [128, 747] on span "Additional Documents" at bounding box center [84, 751] width 104 height 12
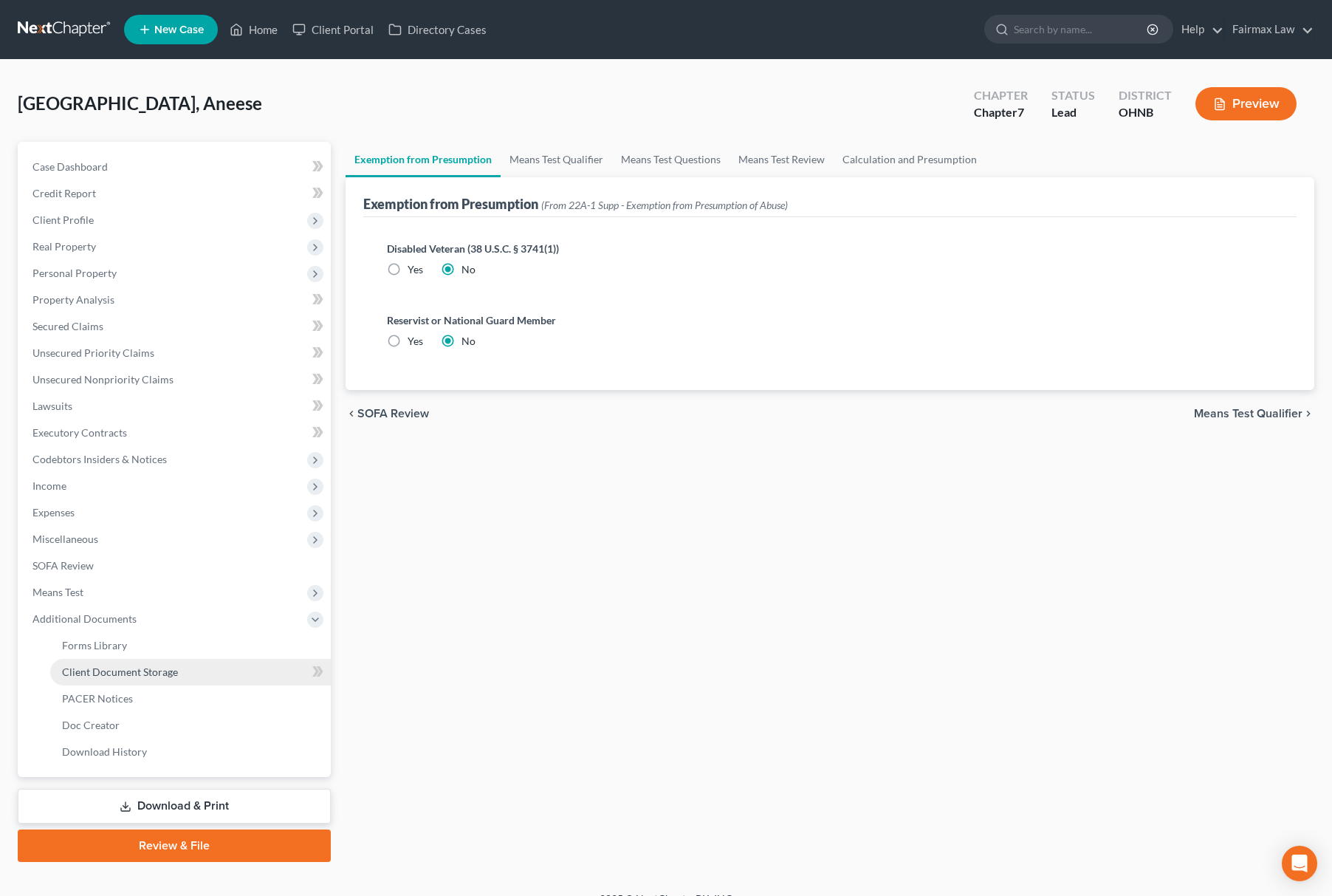
click at [187, 680] on link "Client Document Storage" at bounding box center [191, 672] width 280 height 27
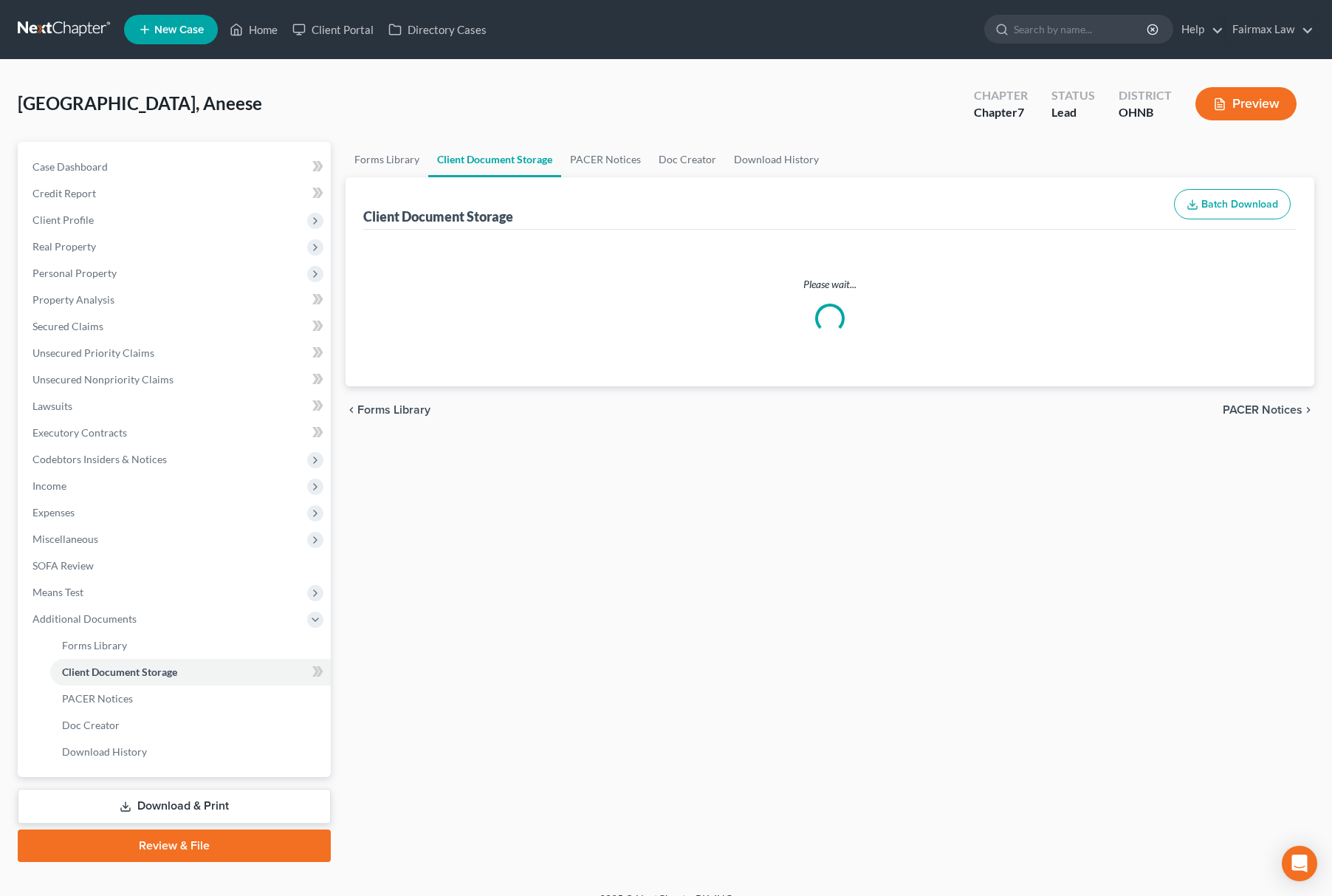
select select "5"
select select "16"
select select "24"
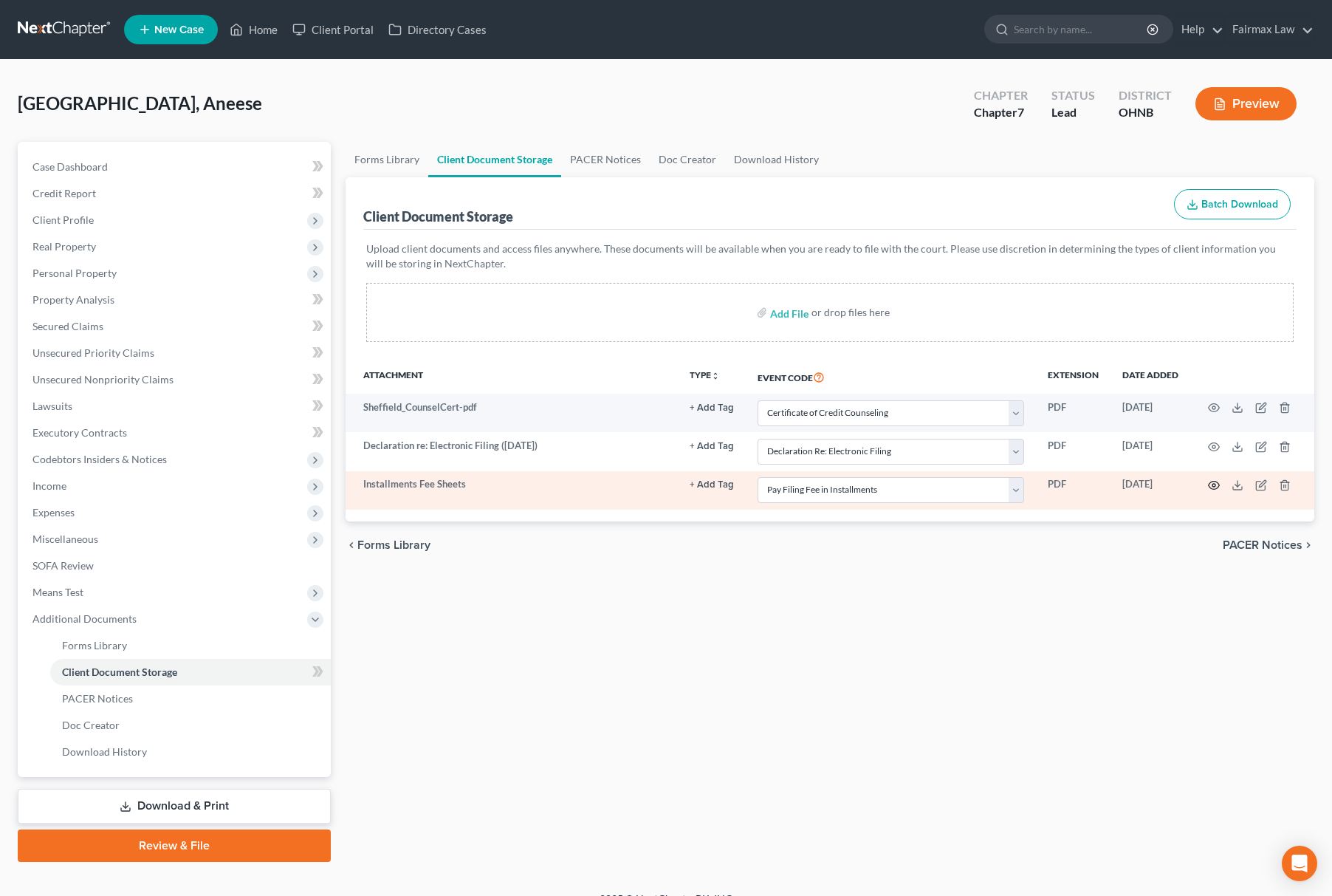
click at [1218, 484] on icon "button" at bounding box center [1214, 485] width 11 height 8
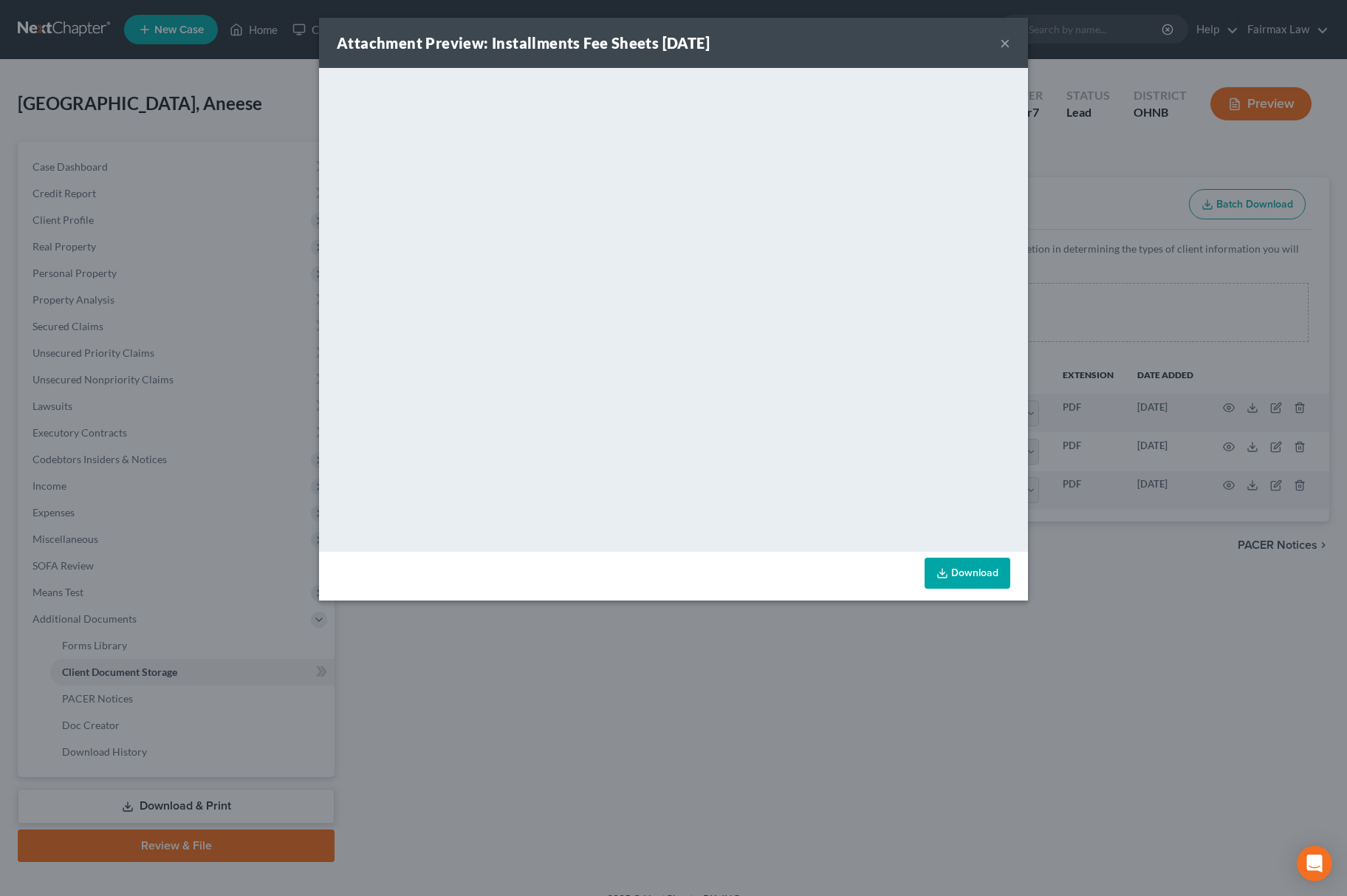
click at [672, 721] on div "Attachment Preview: Installments Fee Sheets 10/06/2025 × <object ng-attr-data='…" at bounding box center [674, 448] width 1347 height 896
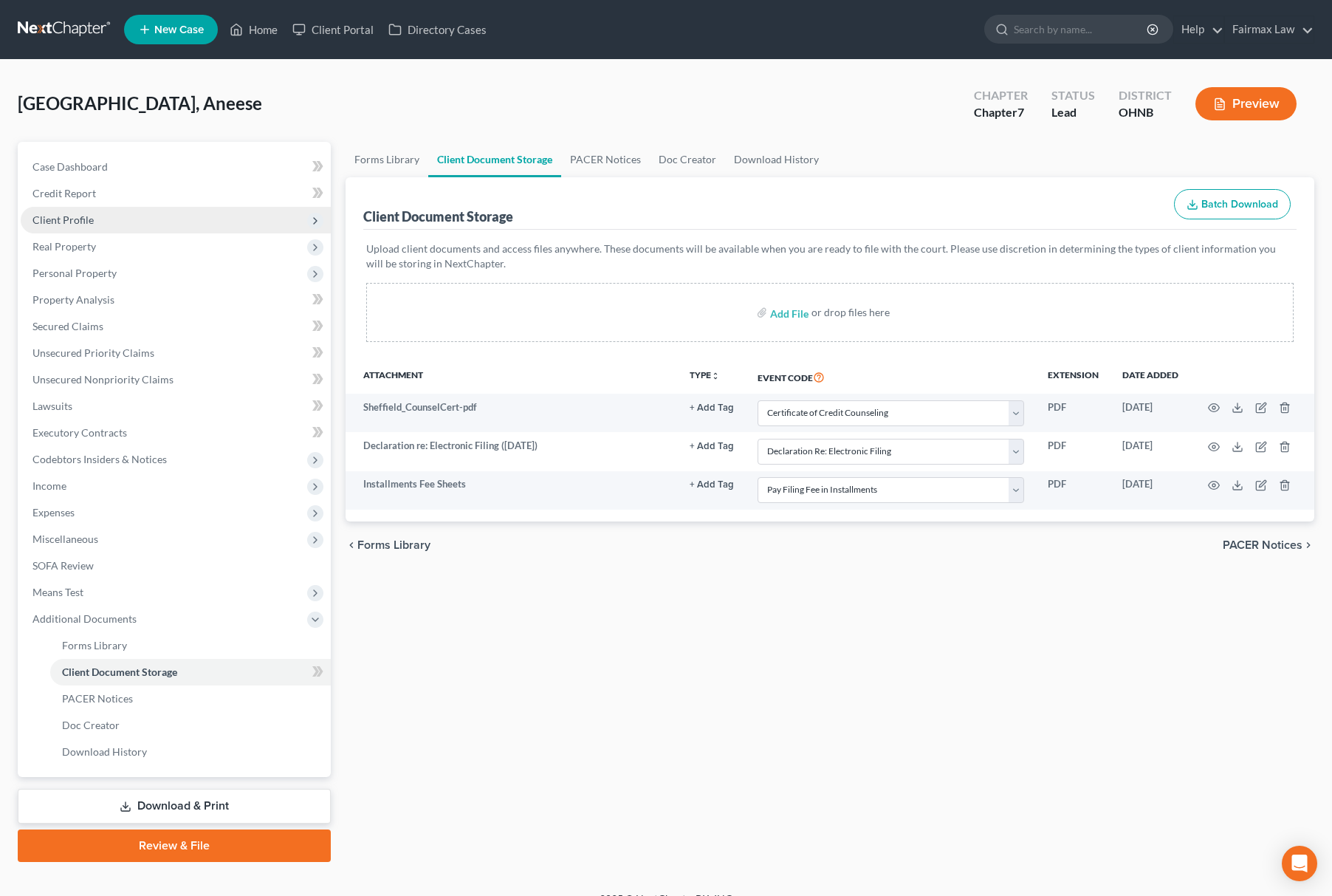
click at [107, 223] on span "Client Profile" at bounding box center [176, 220] width 311 height 27
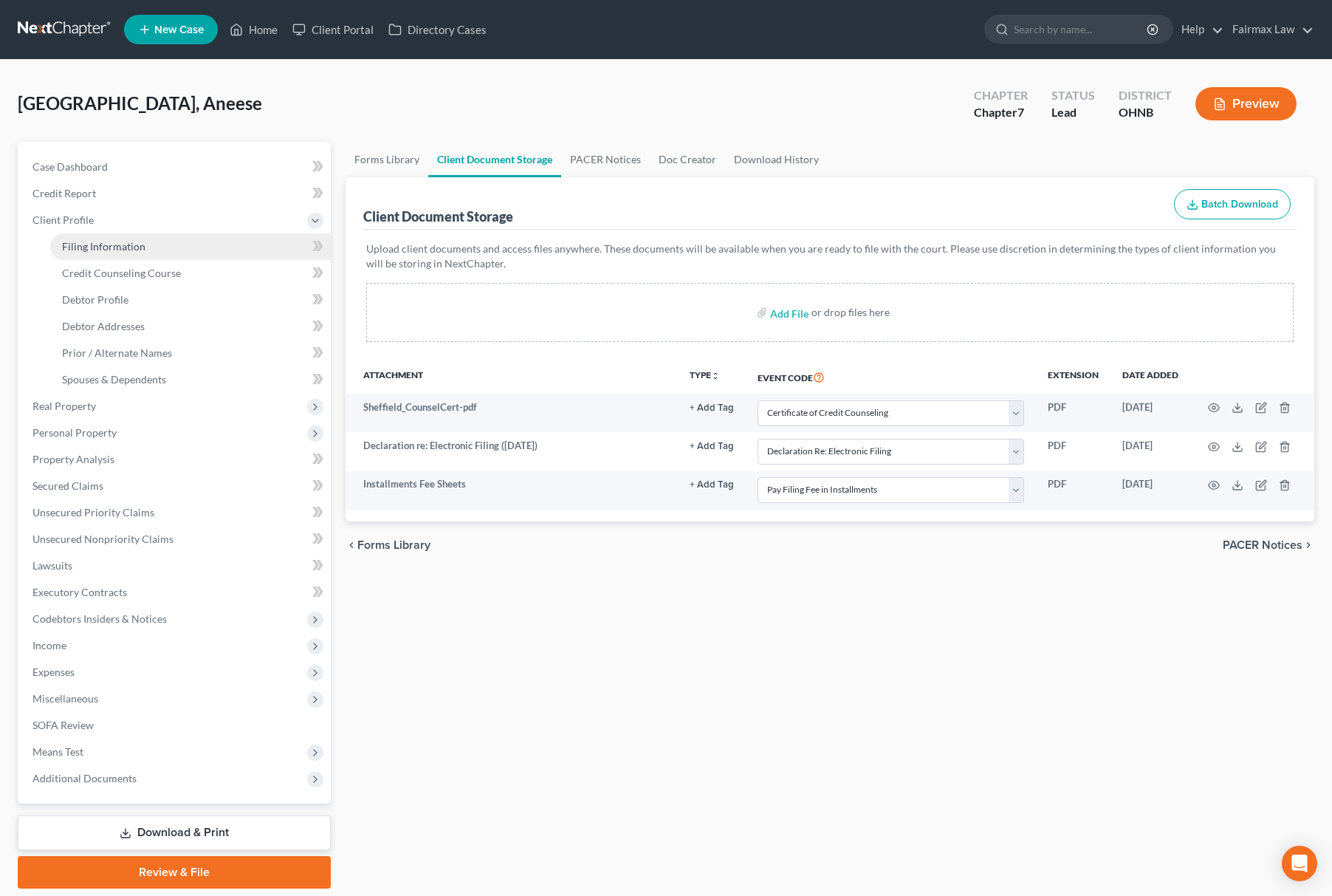
click at [86, 249] on span "Filing Information" at bounding box center [104, 246] width 83 height 12
select select "1"
select select "0"
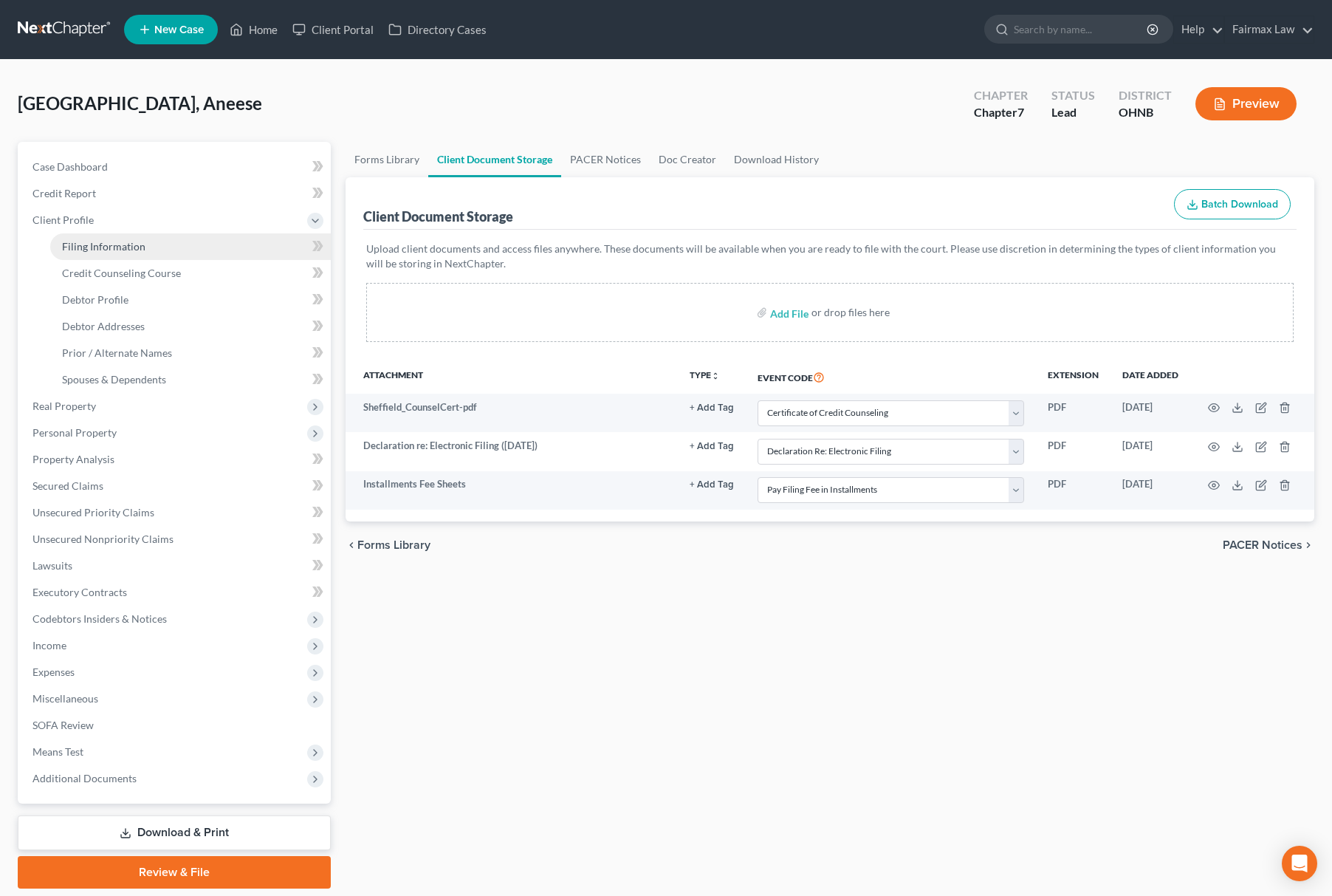
select select "36"
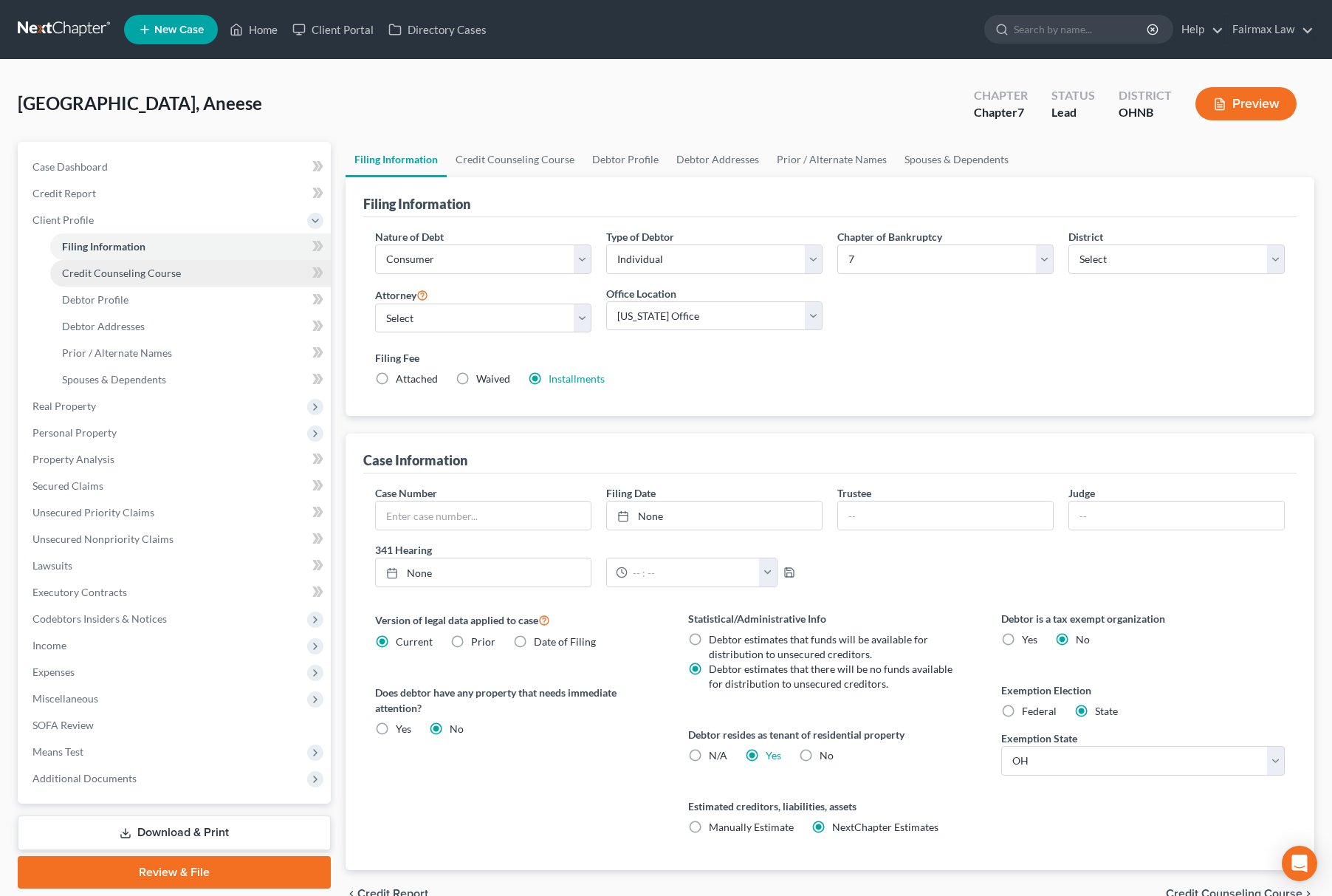
click at [138, 280] on link "Credit Counseling Course" at bounding box center [191, 273] width 280 height 27
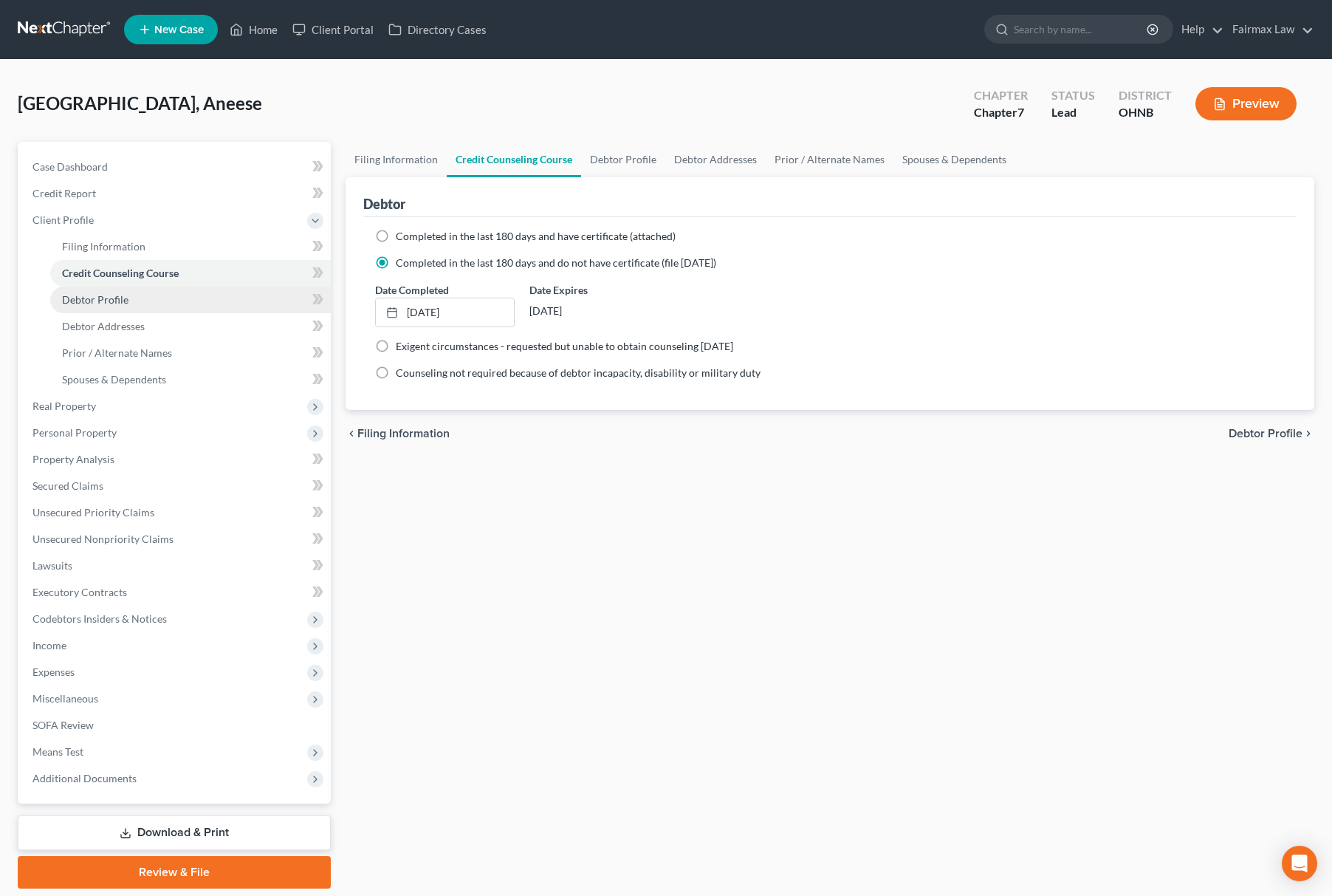
click at [137, 295] on link "Debtor Profile" at bounding box center [191, 300] width 280 height 27
select select "0"
select select "1"
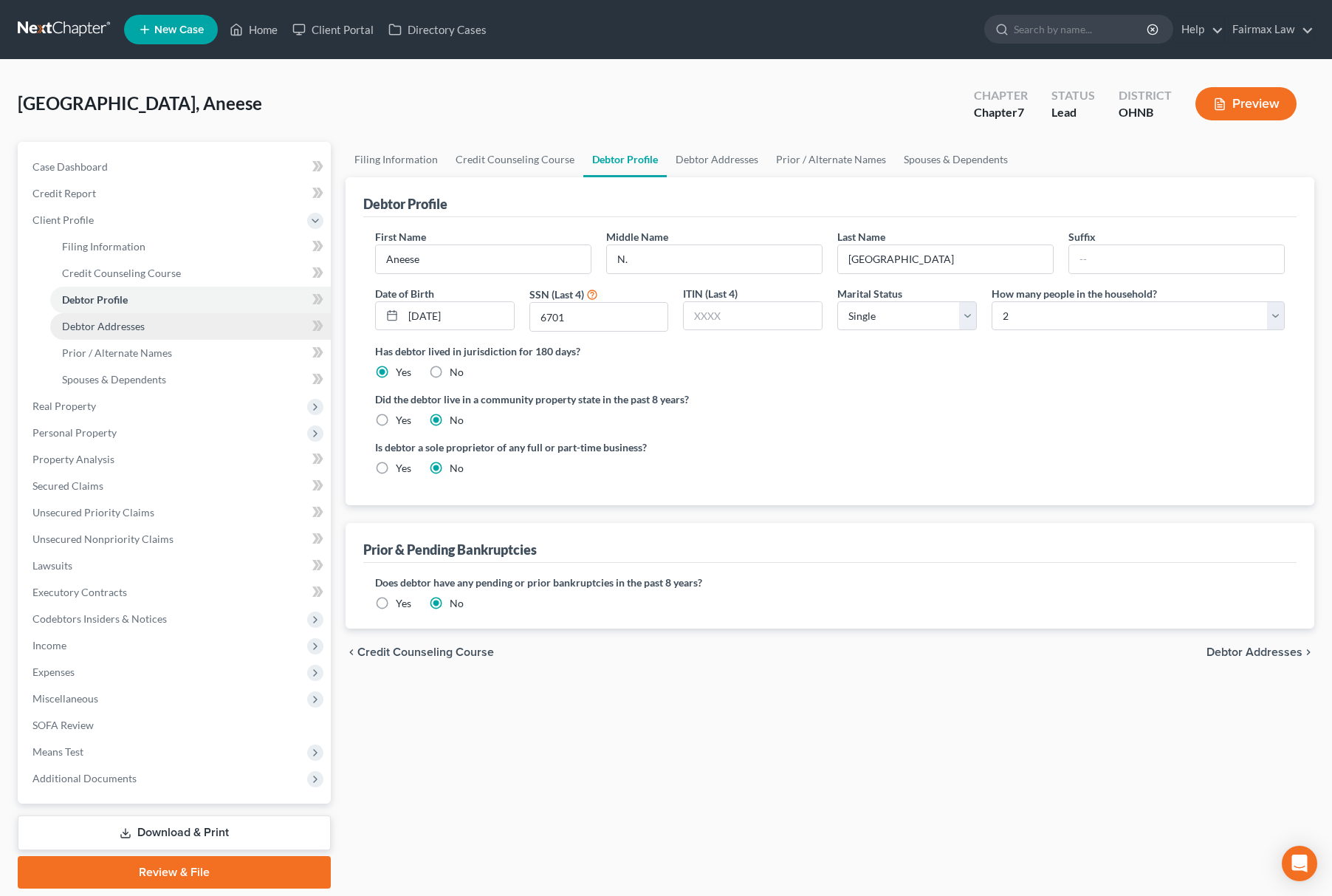
click at [143, 314] on link "Debtor Addresses" at bounding box center [191, 326] width 280 height 27
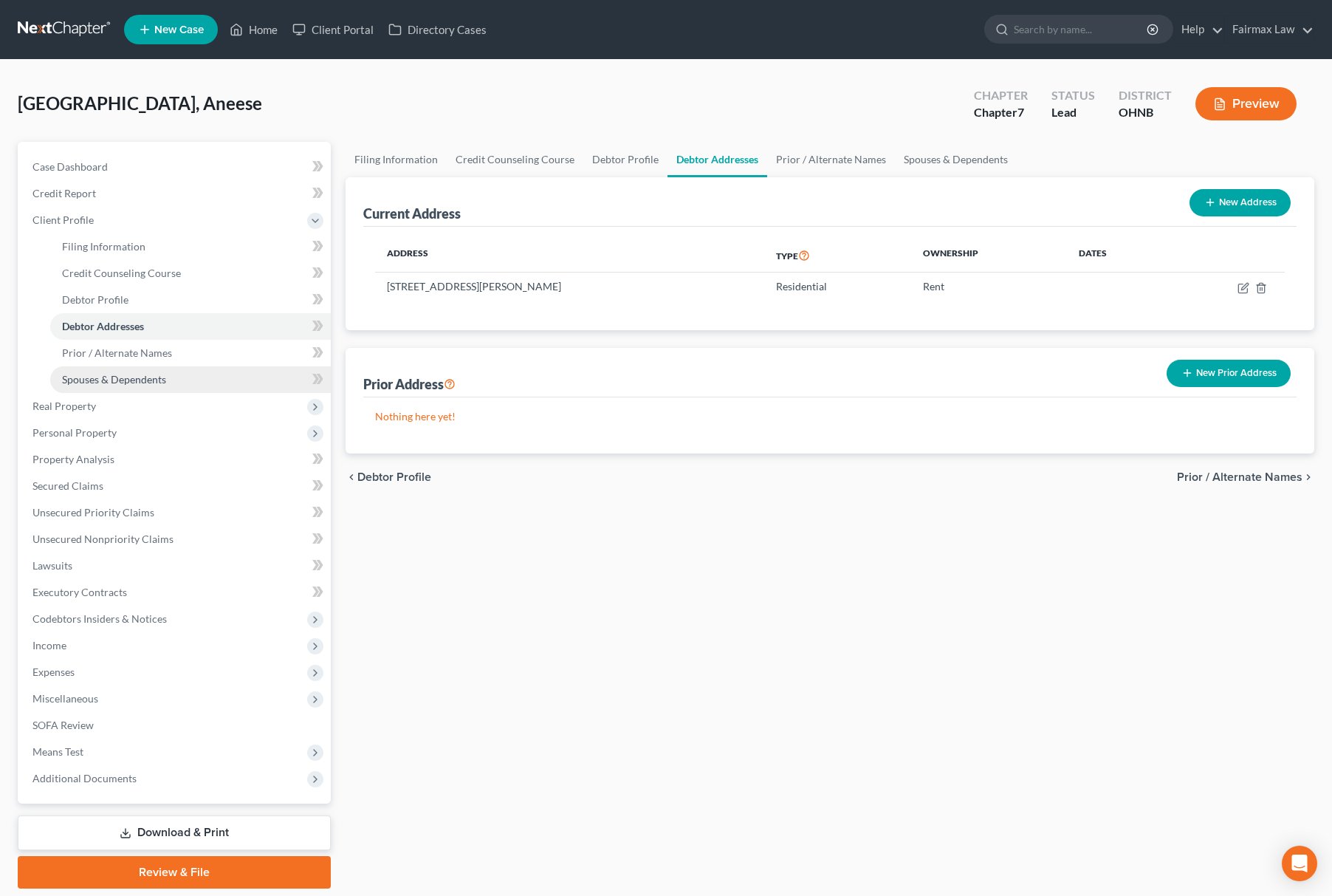
click at [163, 380] on span "Spouses & Dependents" at bounding box center [114, 379] width 104 height 12
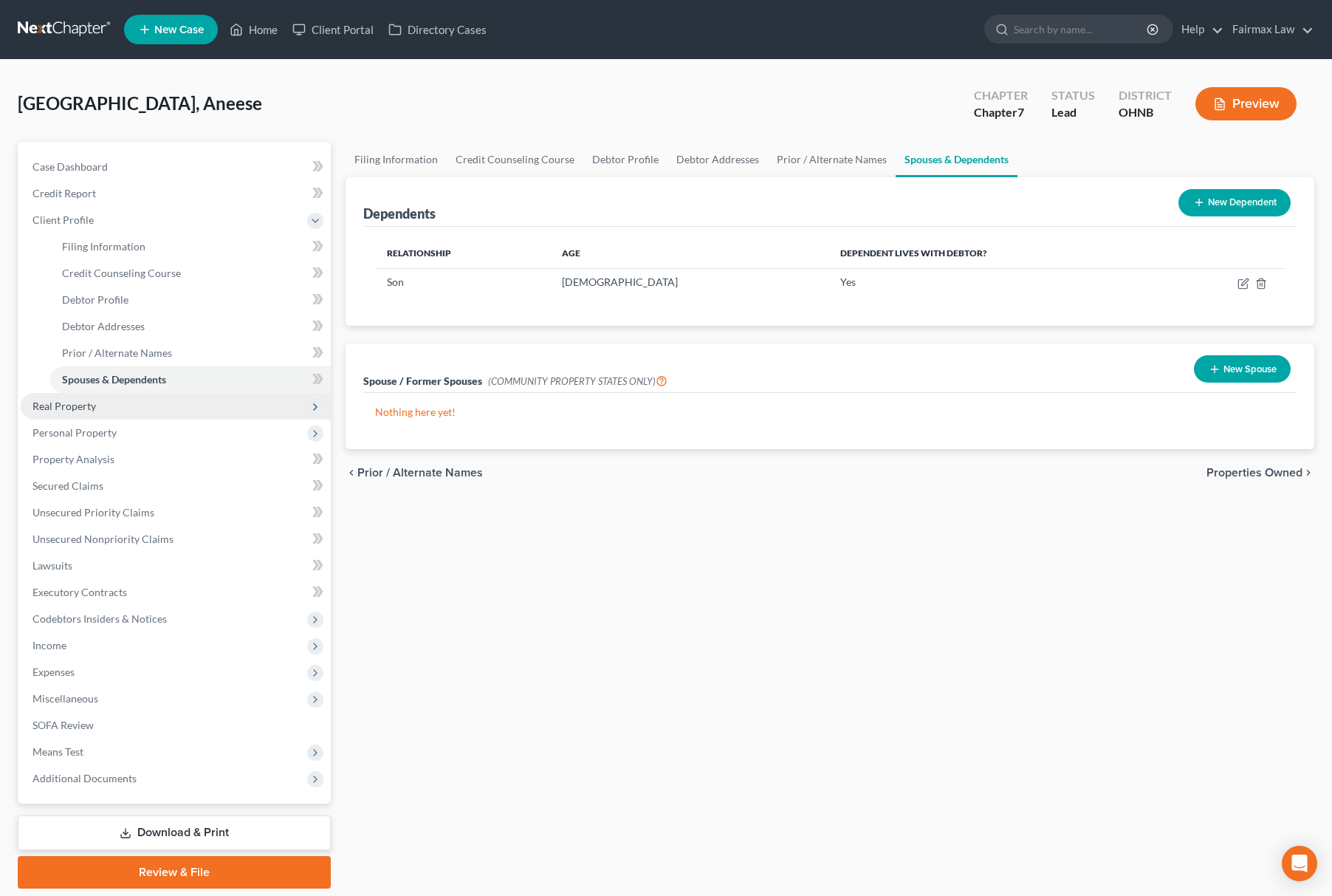
click at [151, 414] on span "Real Property" at bounding box center [176, 406] width 311 height 27
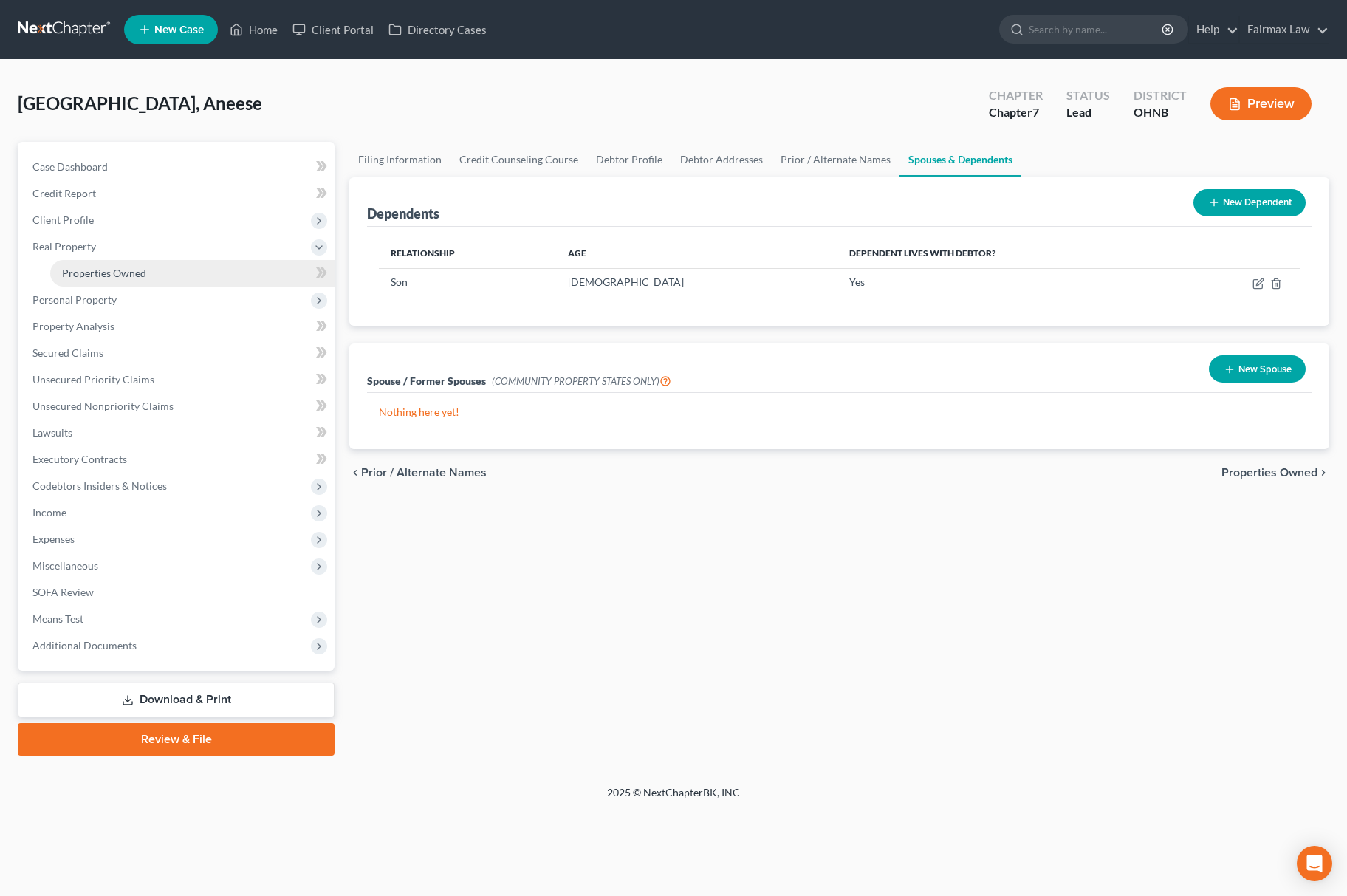
click at [184, 275] on link "Properties Owned" at bounding box center [193, 273] width 284 height 27
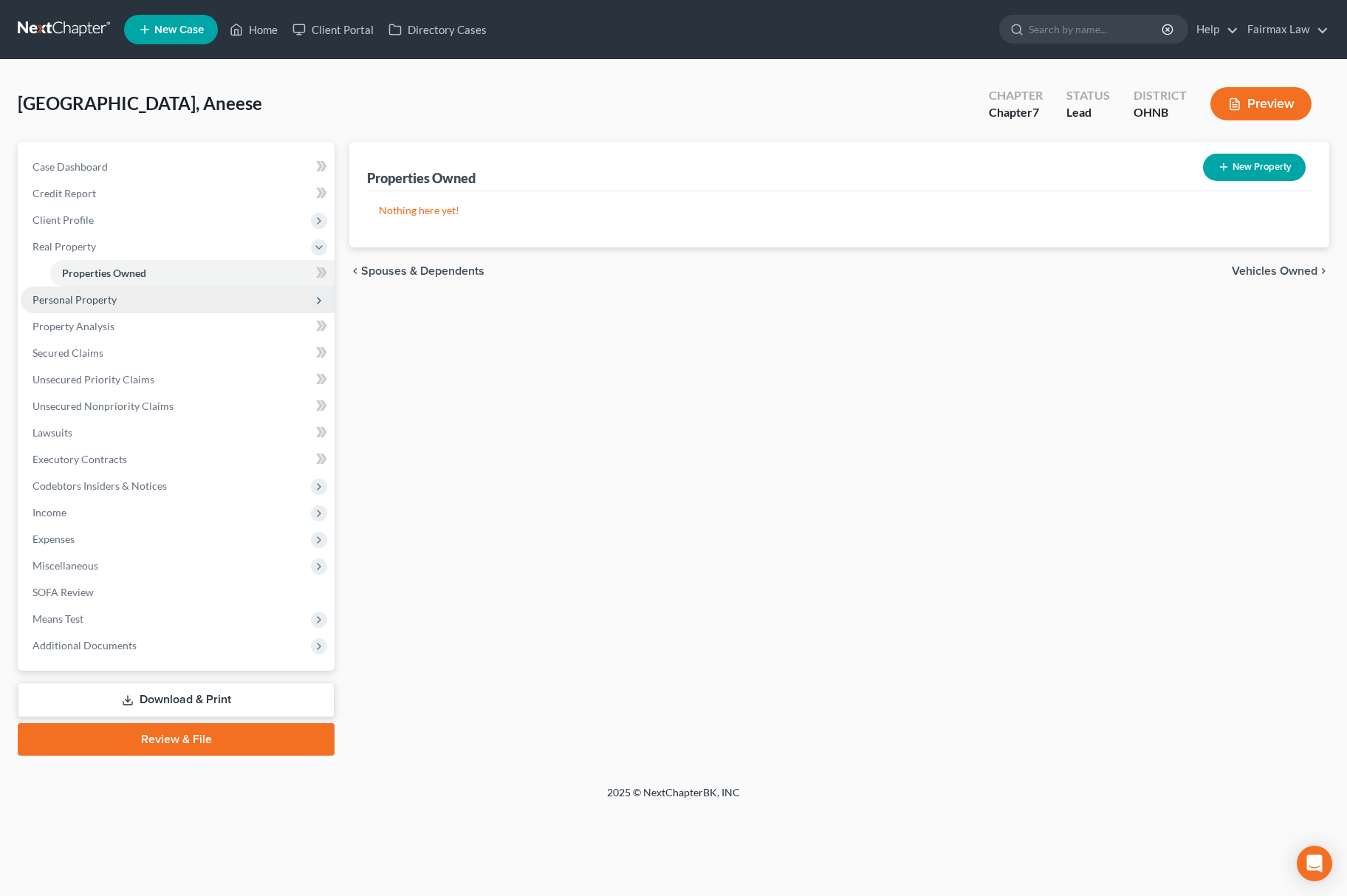
click at [121, 299] on span "Personal Property" at bounding box center [177, 300] width 314 height 27
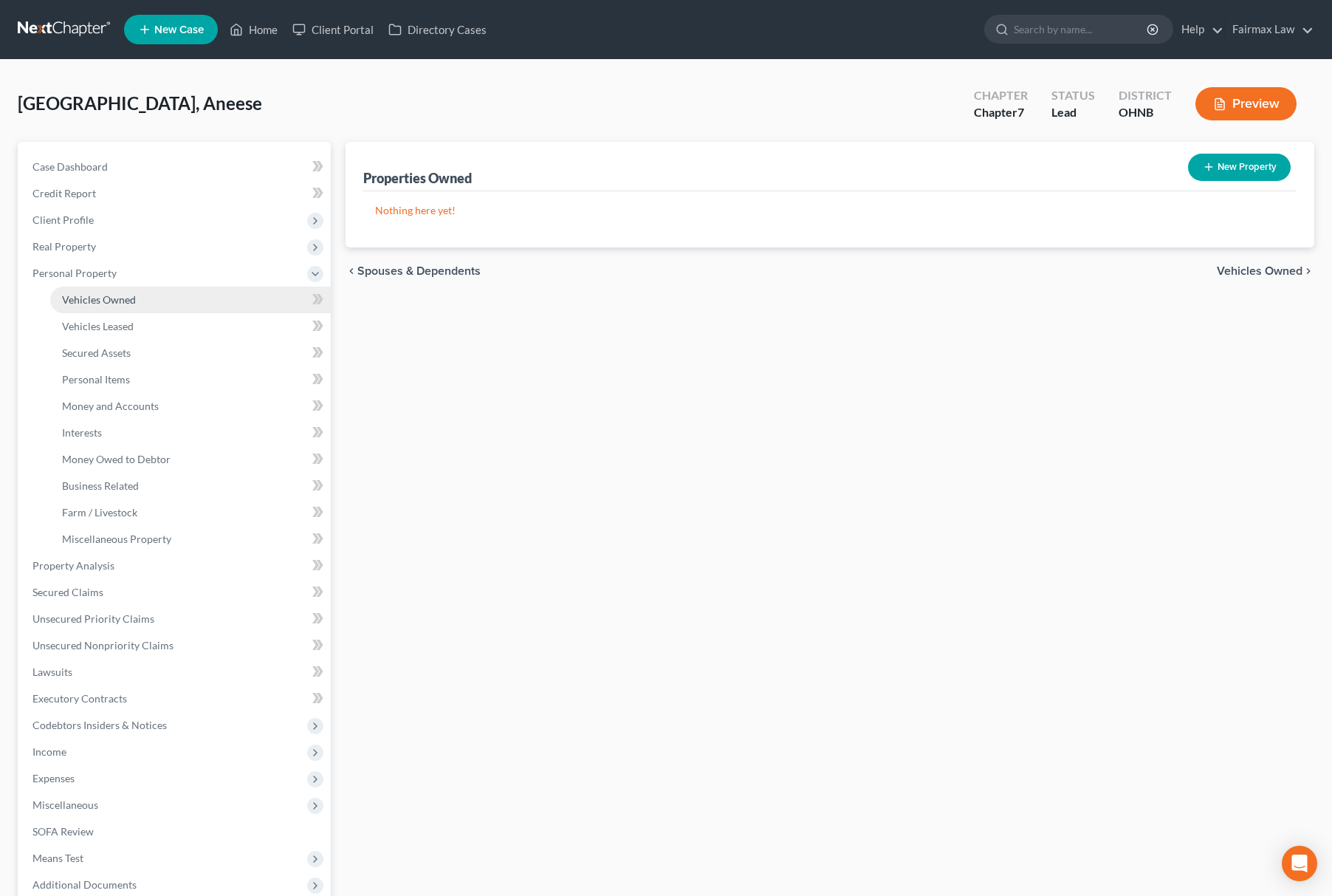
click at [133, 303] on span "Vehicles Owned" at bounding box center [99, 299] width 74 height 12
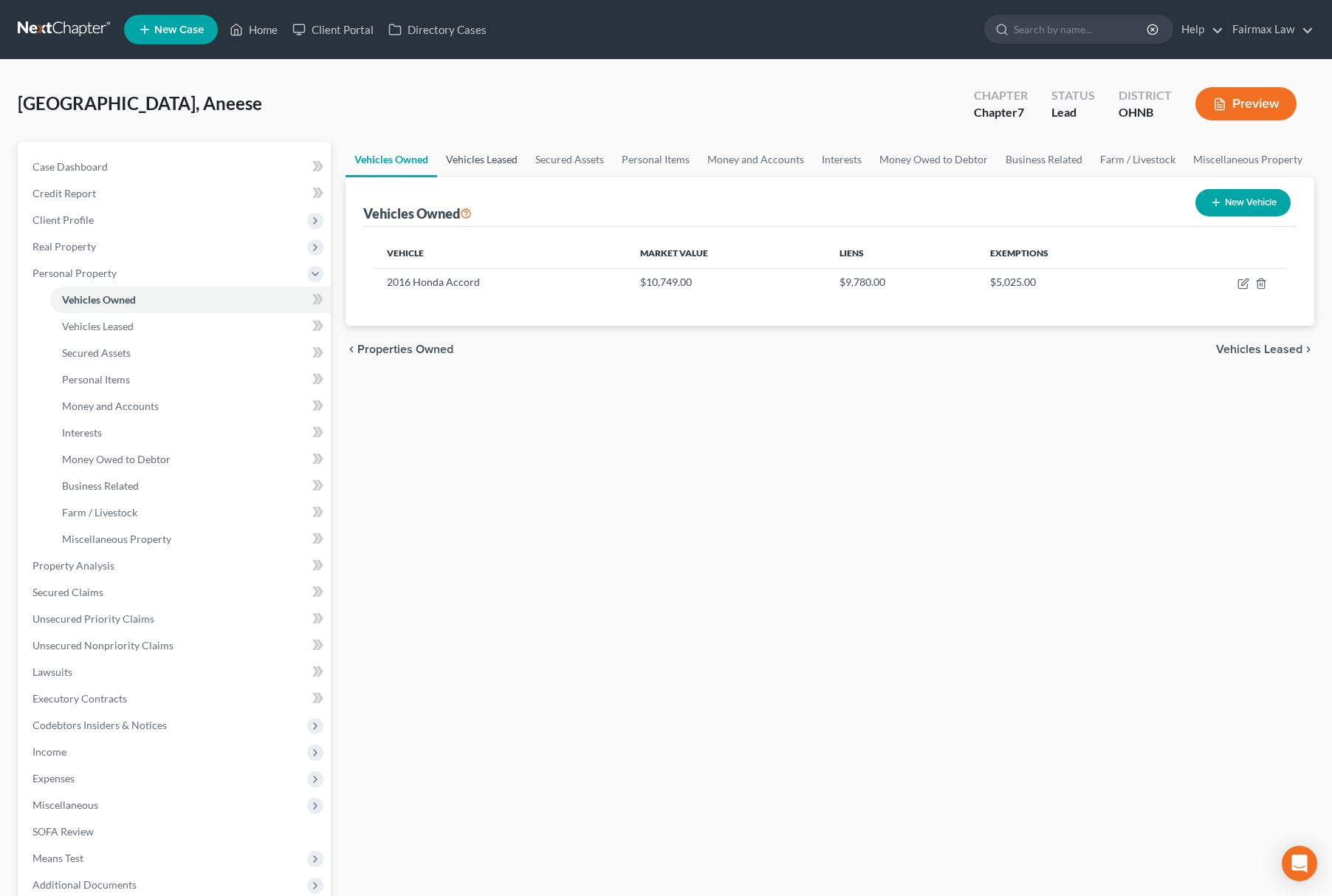
click at [473, 153] on link "Vehicles Leased" at bounding box center [482, 160] width 90 height 35
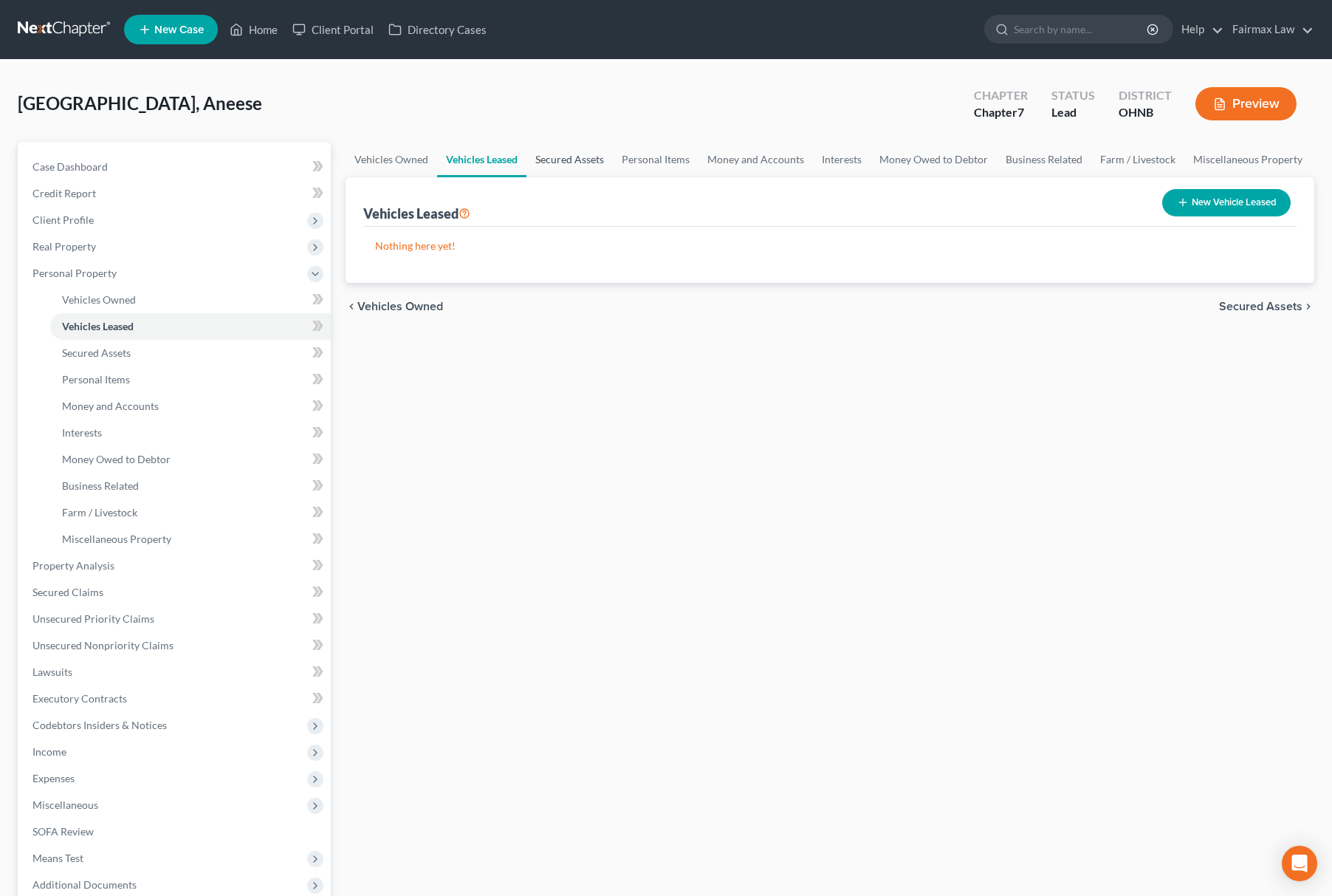
click at [564, 163] on link "Secured Assets" at bounding box center [569, 160] width 86 height 35
click at [666, 166] on link "Personal Items" at bounding box center [657, 160] width 86 height 35
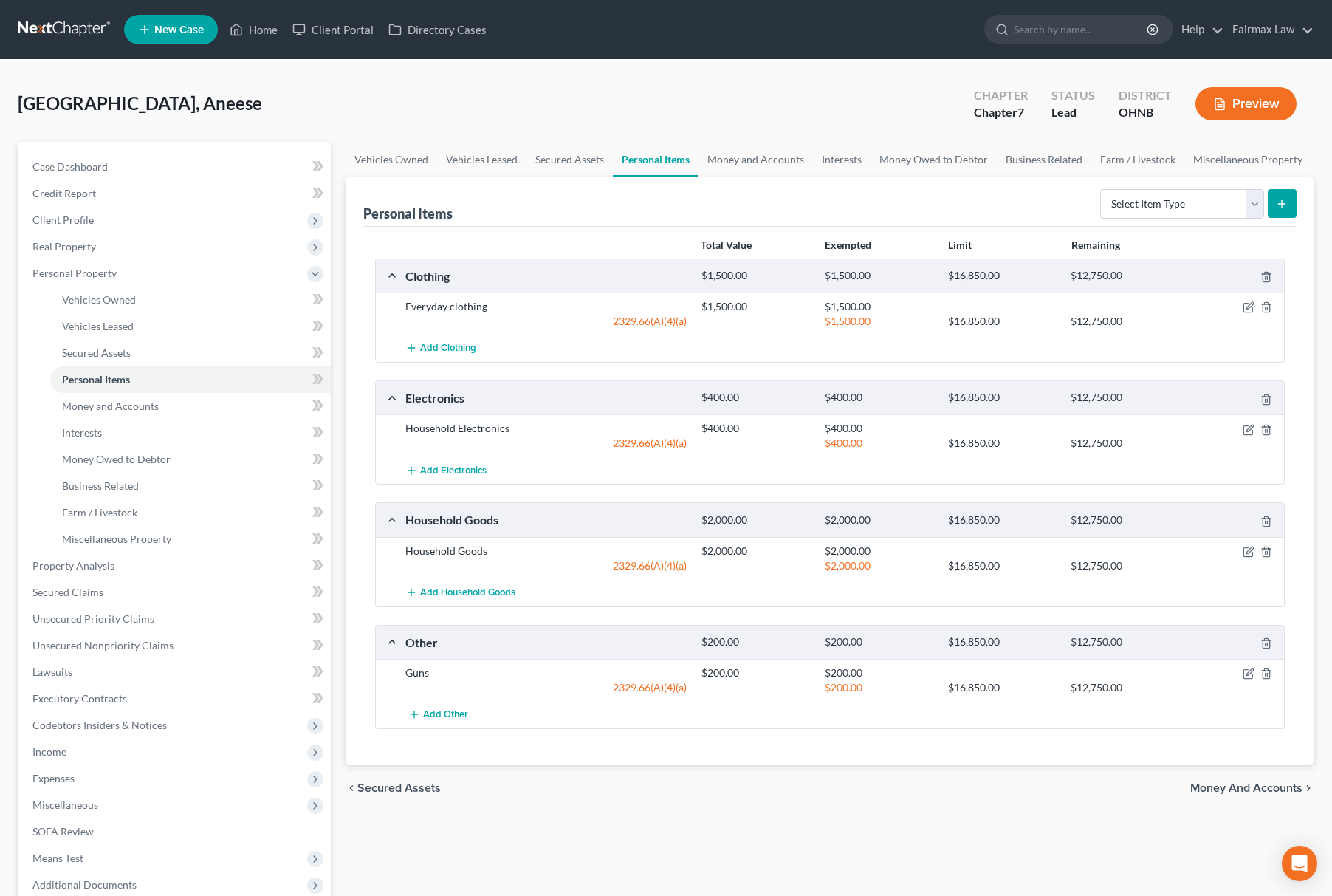
click at [747, 181] on div "Personal Items Select Item Type Clothing Collectibles Of Value Electronics Fire…" at bounding box center [830, 202] width 934 height 50
click at [911, 163] on link "Money Owed to Debtor" at bounding box center [934, 160] width 126 height 35
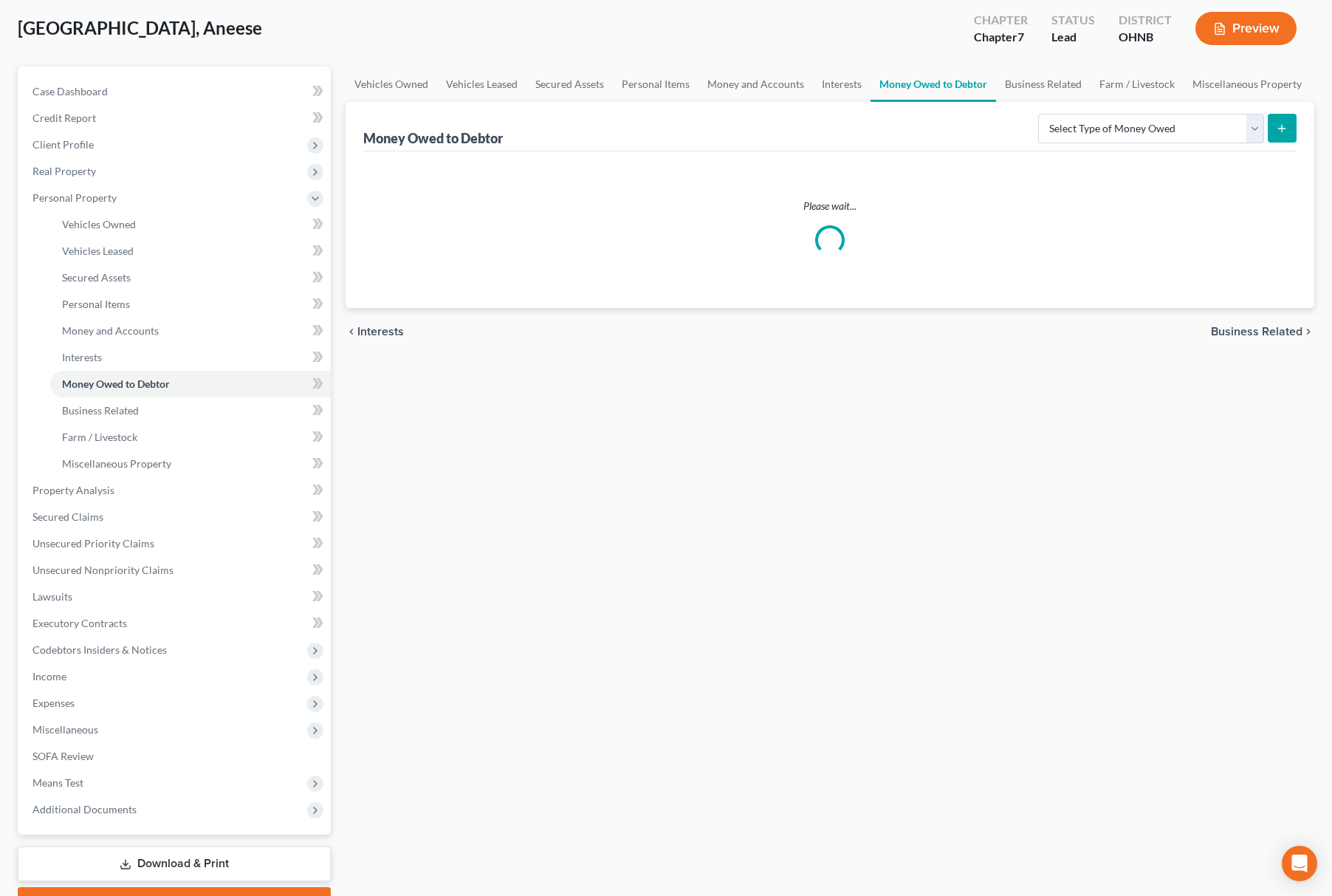
scroll to position [154, 0]
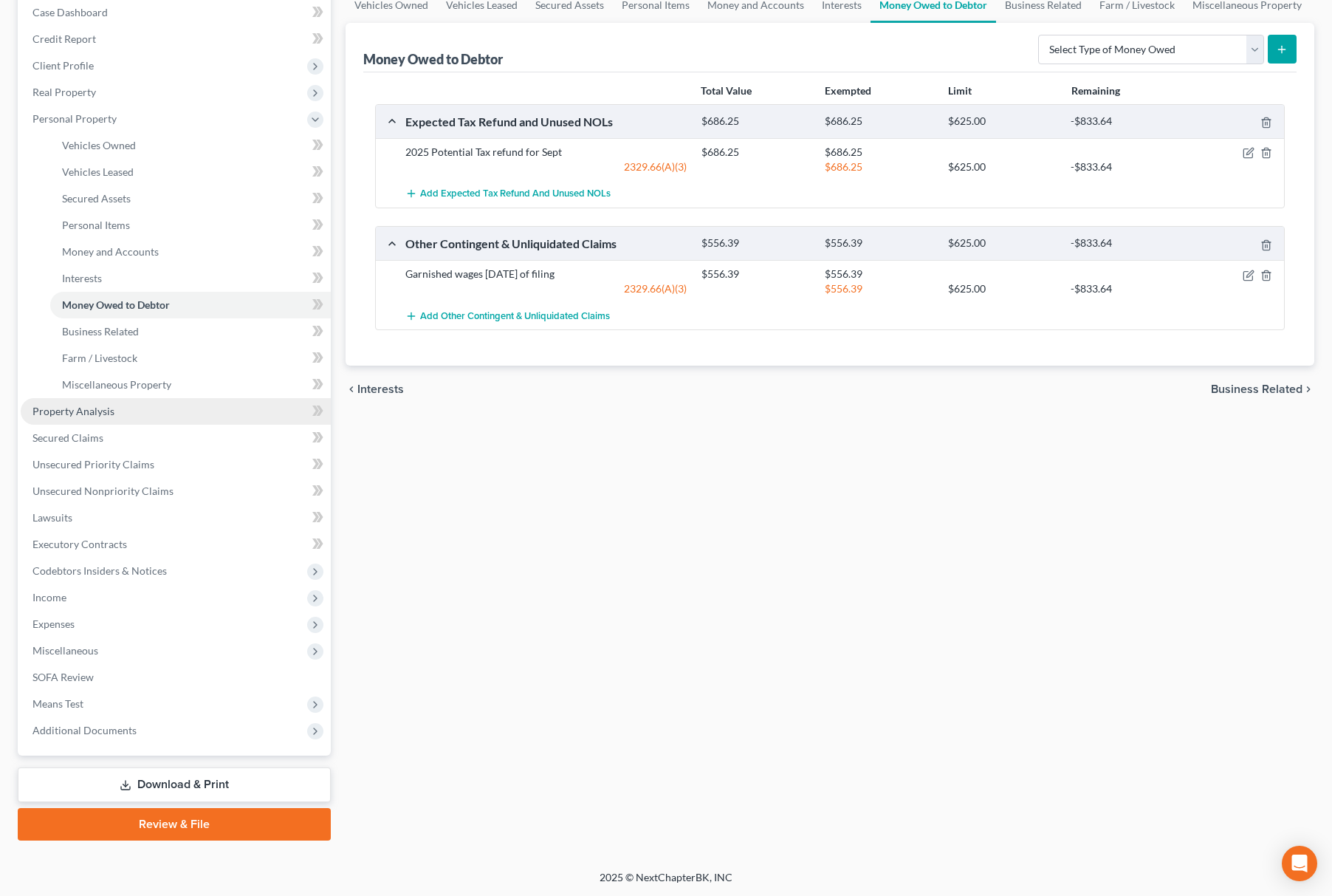
click at [165, 402] on link "Property Analysis" at bounding box center [176, 412] width 311 height 27
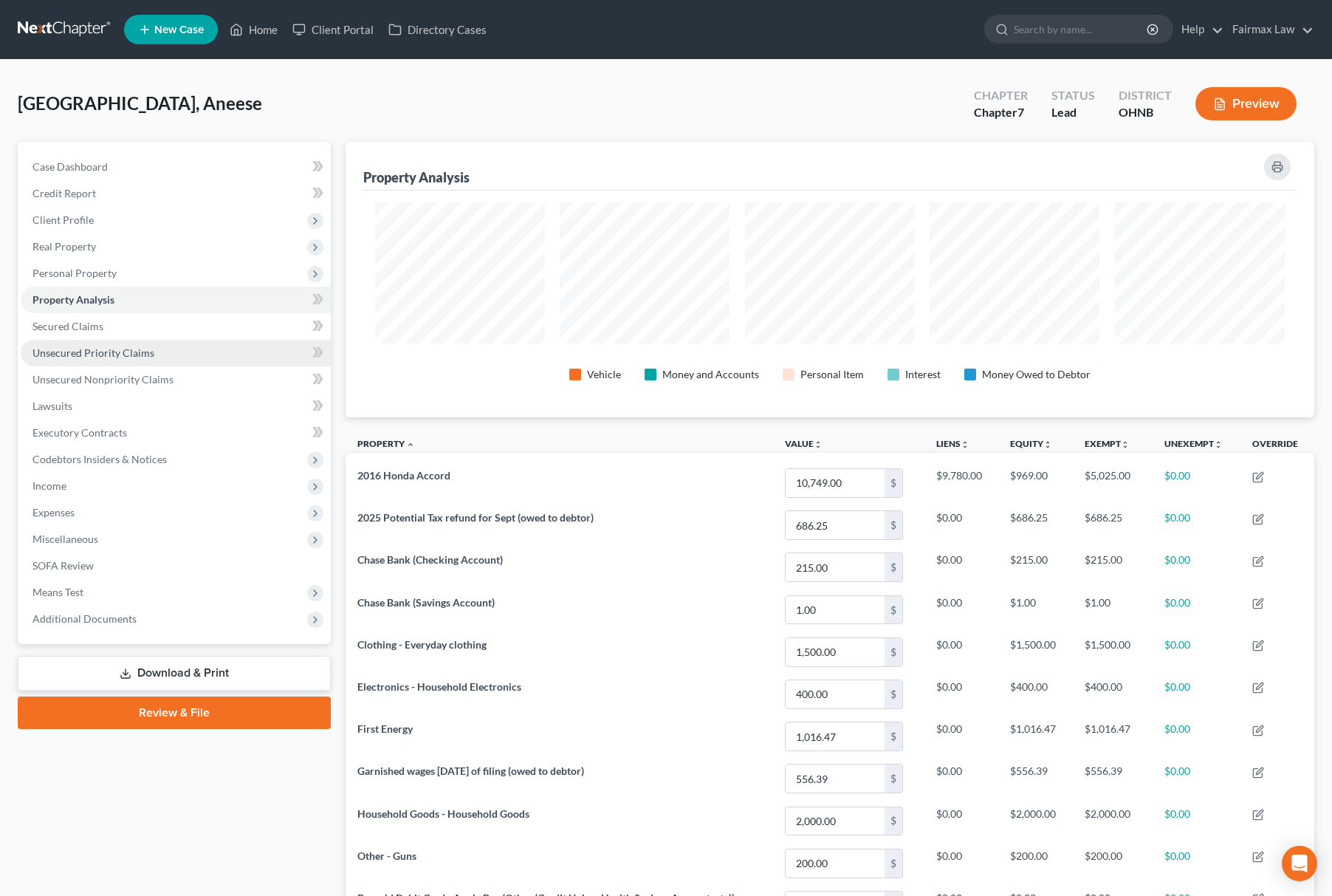
click at [167, 342] on link "Unsecured Priority Claims" at bounding box center [176, 353] width 311 height 27
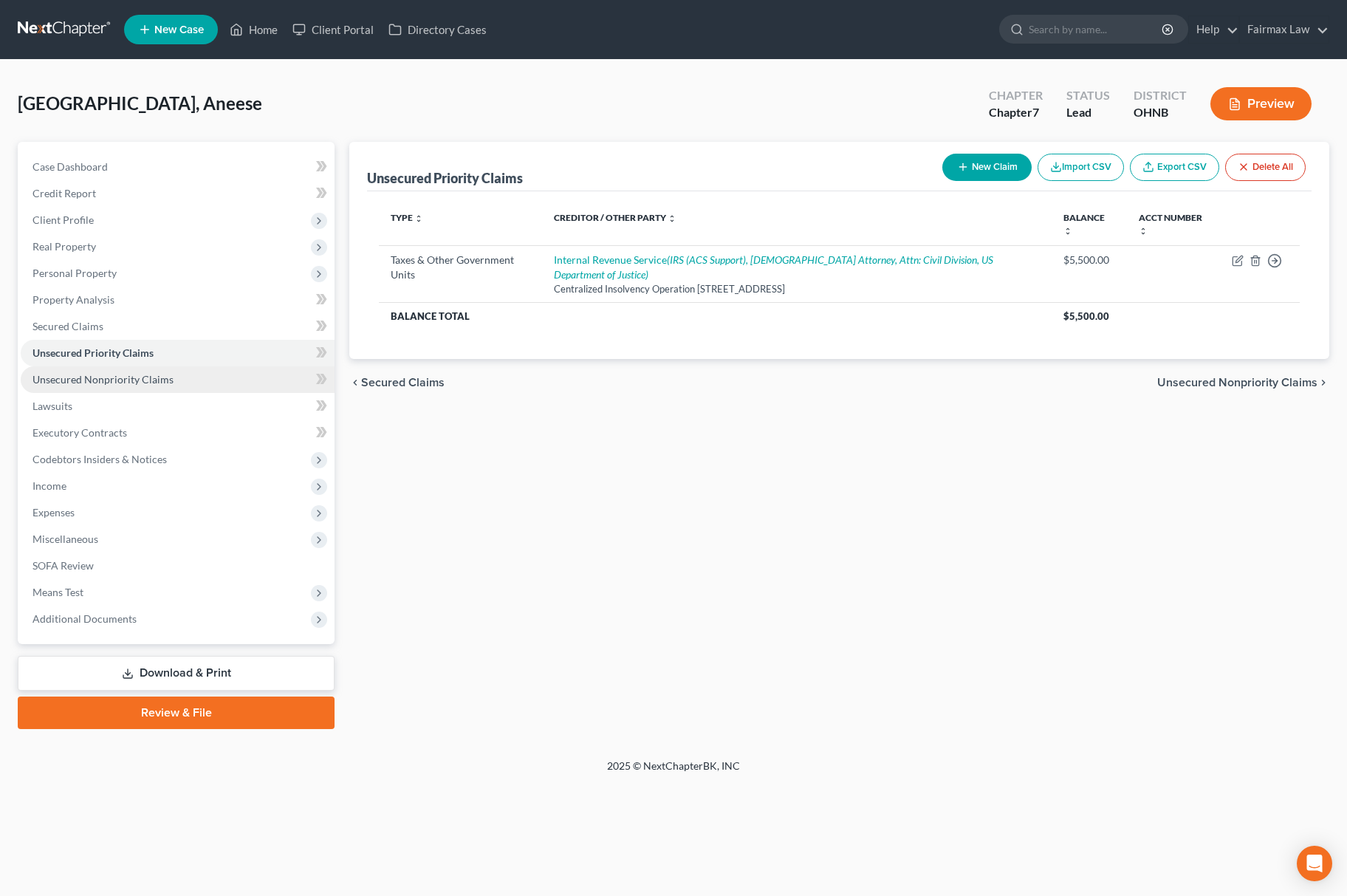
click at [154, 373] on span "Unsecured Nonpriority Claims" at bounding box center [103, 379] width 141 height 12
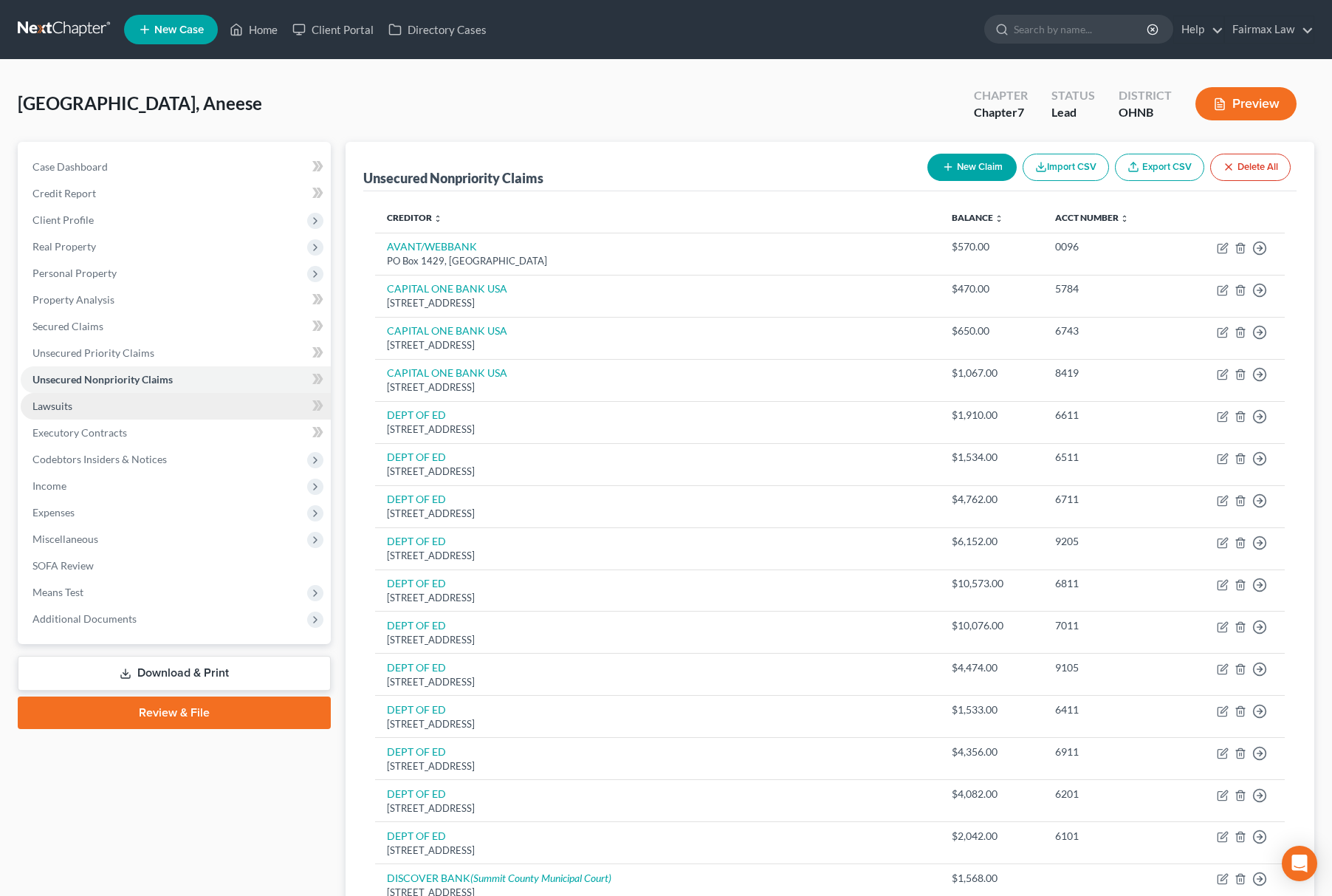
click at [113, 402] on link "Lawsuits" at bounding box center [176, 406] width 311 height 27
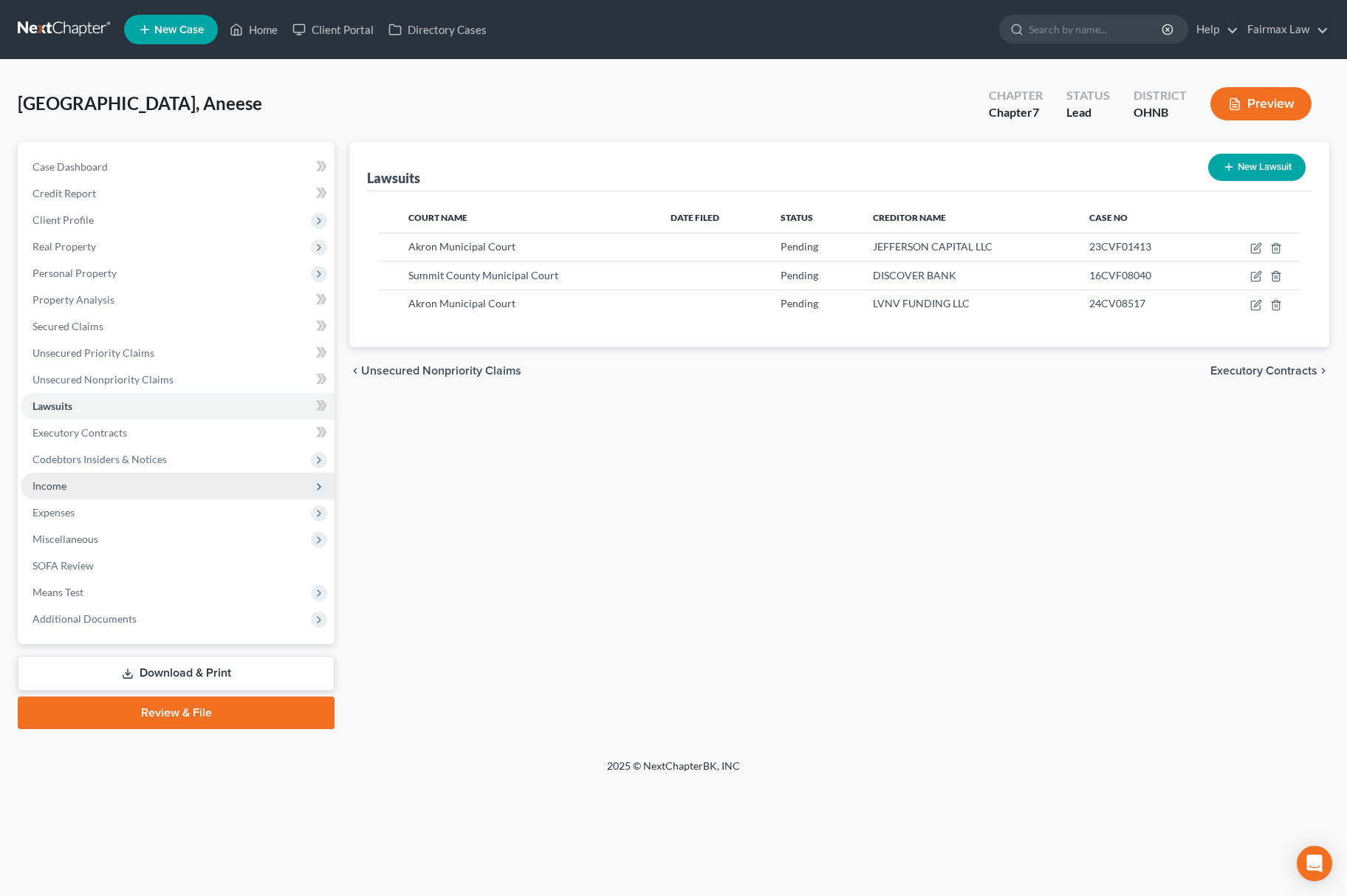
click at [86, 477] on span "Income" at bounding box center [177, 486] width 314 height 27
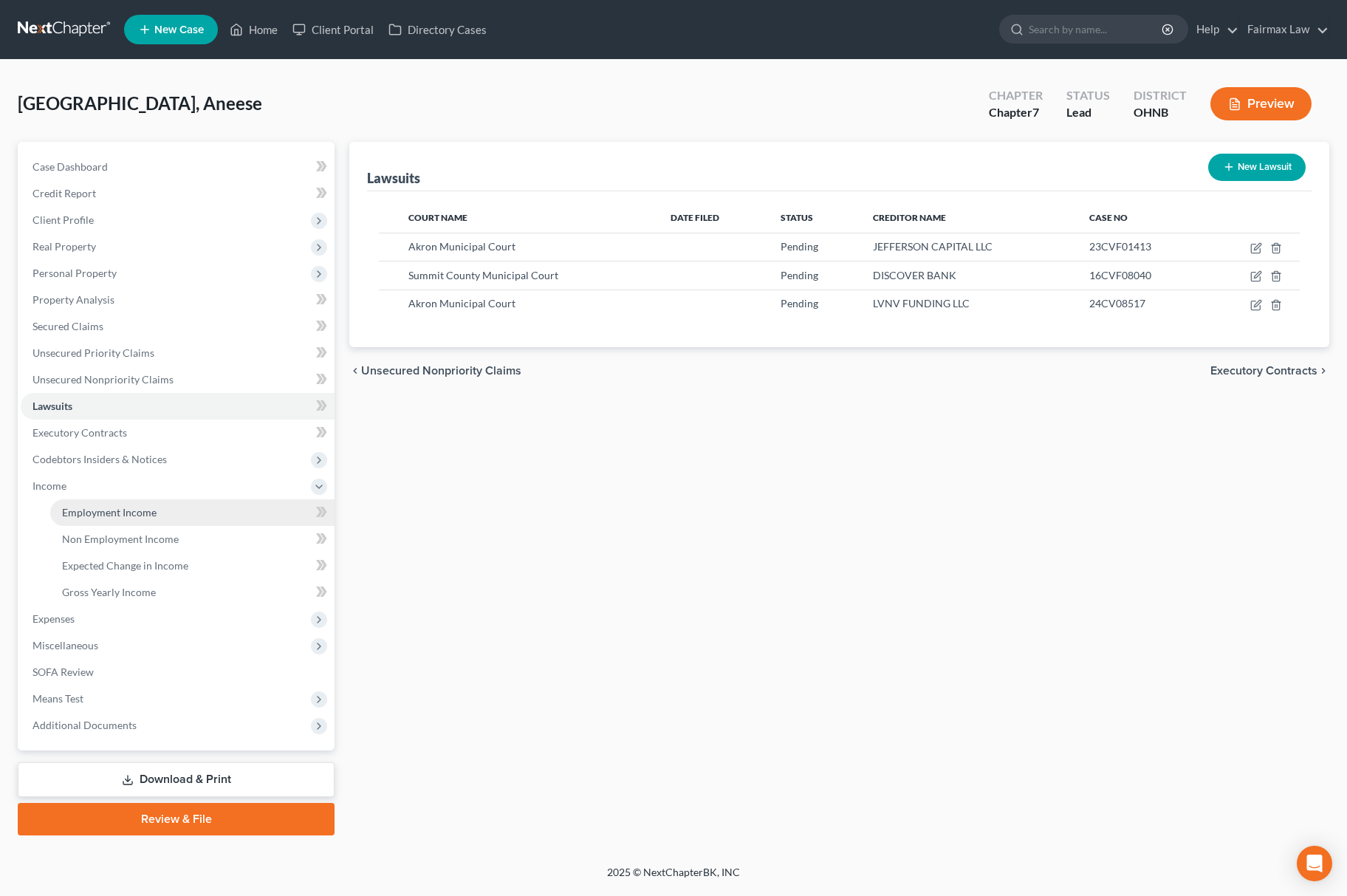
click at [129, 517] on link "Employment Income" at bounding box center [193, 513] width 284 height 27
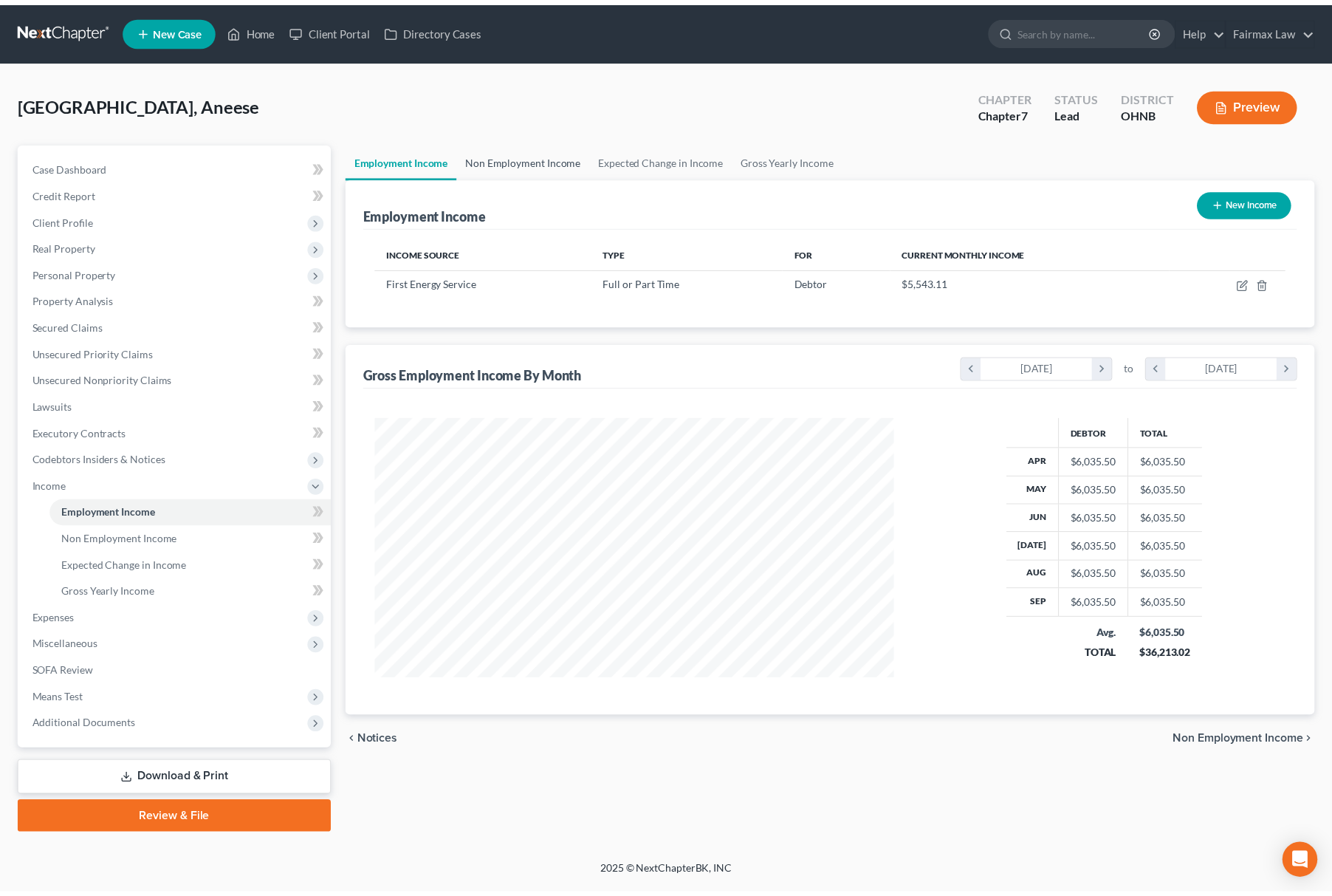
scroll to position [266, 554]
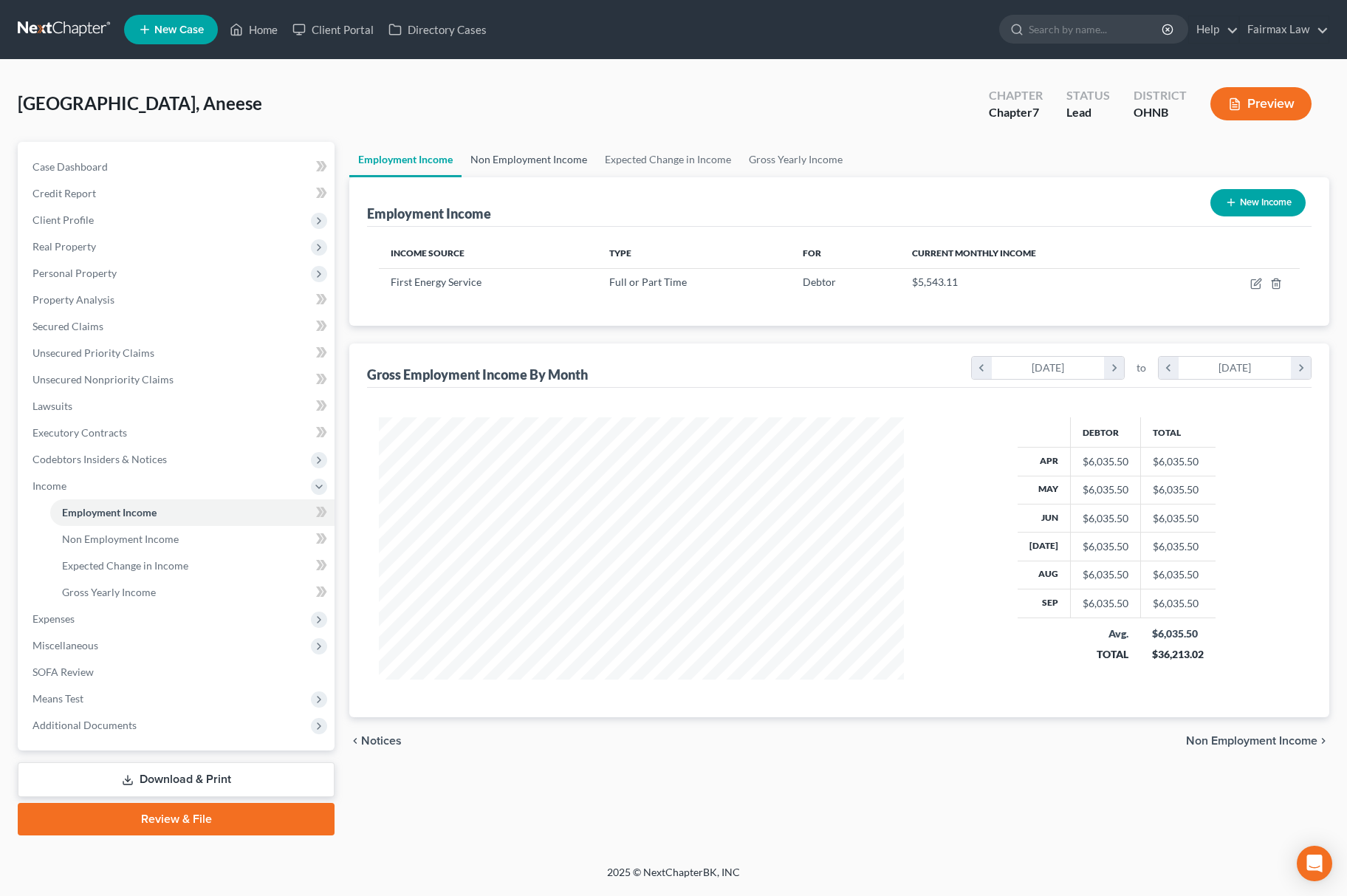
click at [547, 156] on link "Non Employment Income" at bounding box center [528, 160] width 134 height 35
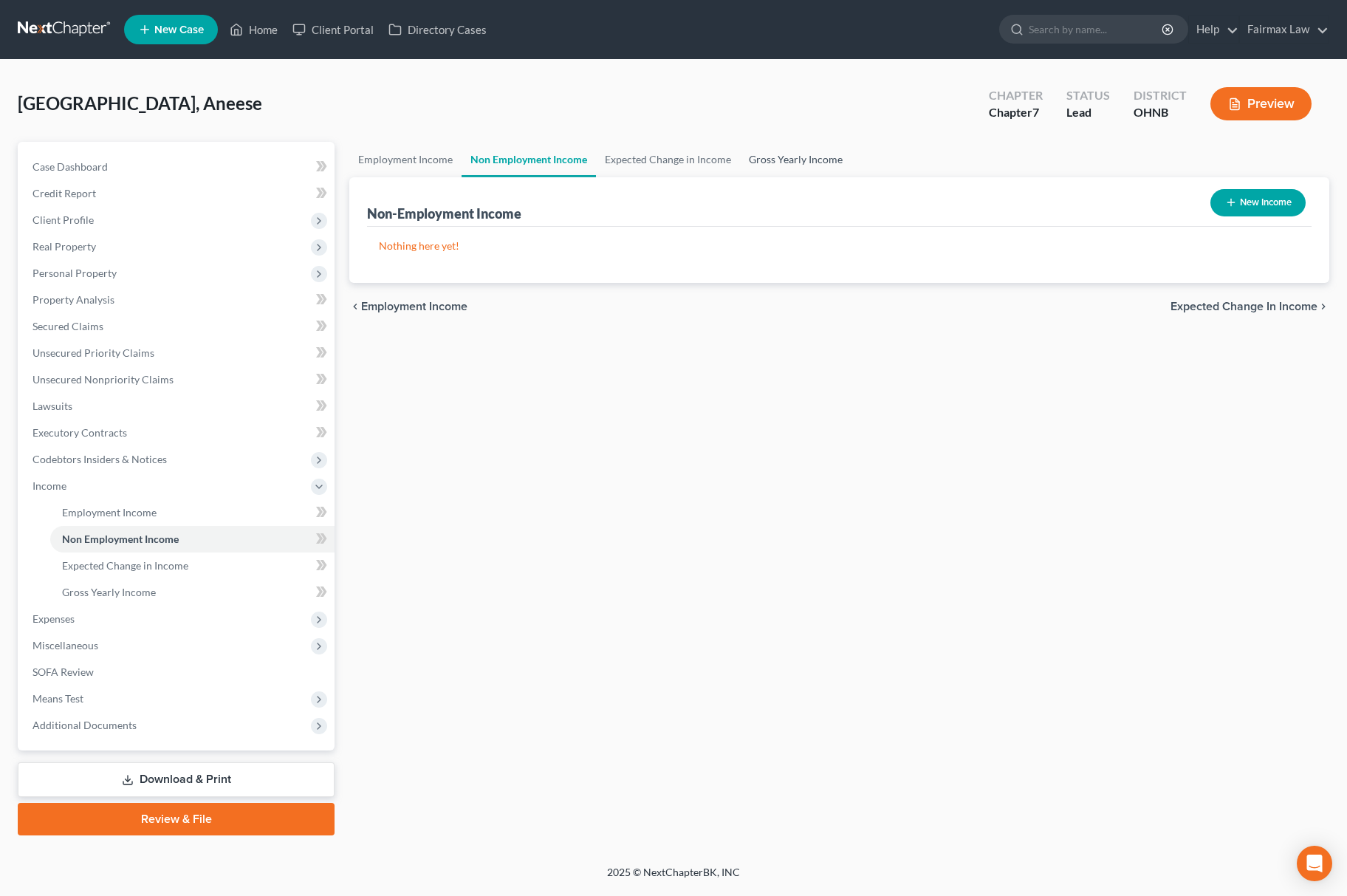
click at [830, 149] on link "Gross Yearly Income" at bounding box center [796, 160] width 112 height 35
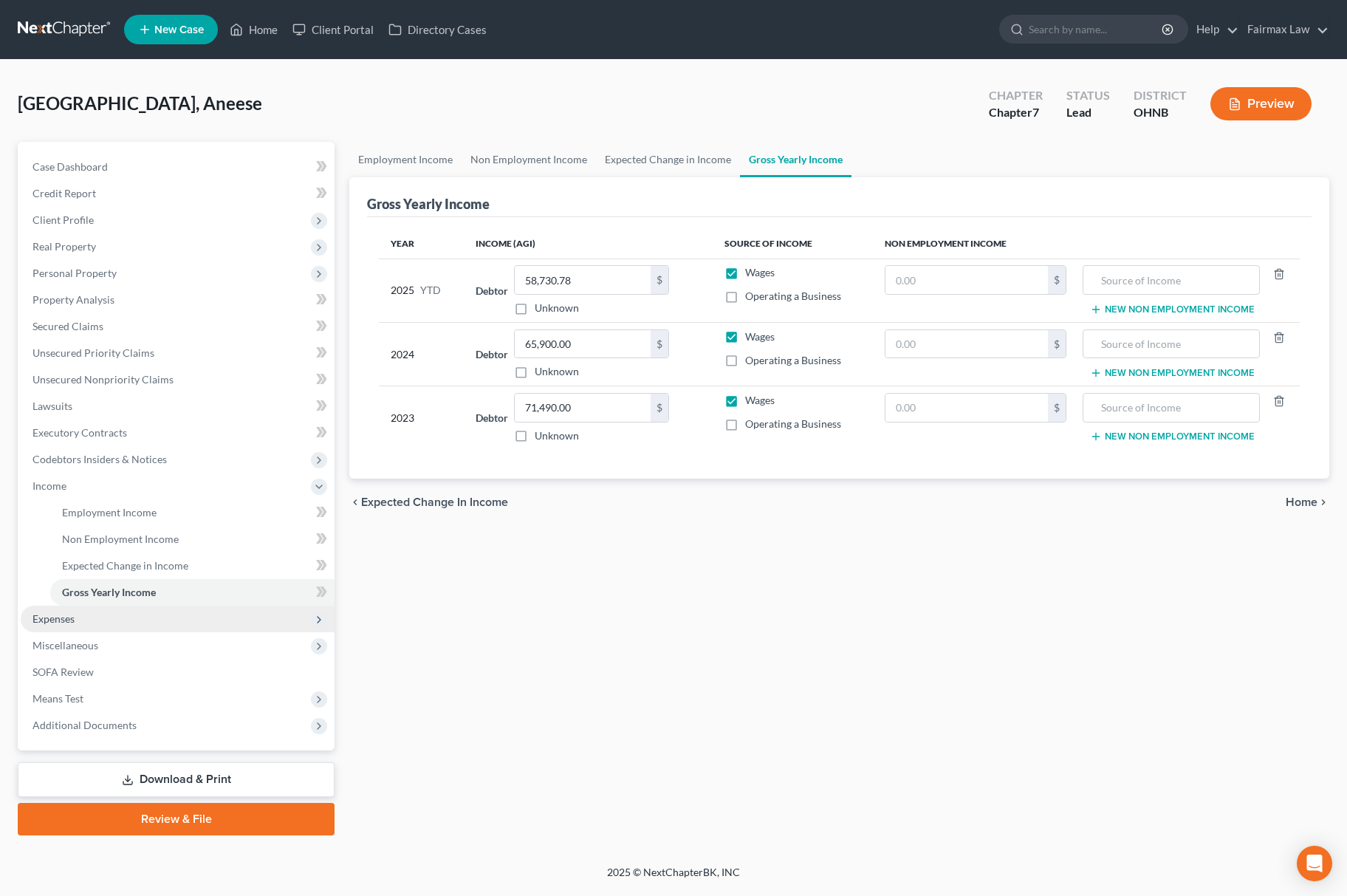
click at [83, 609] on span "Expenses" at bounding box center [177, 618] width 314 height 27
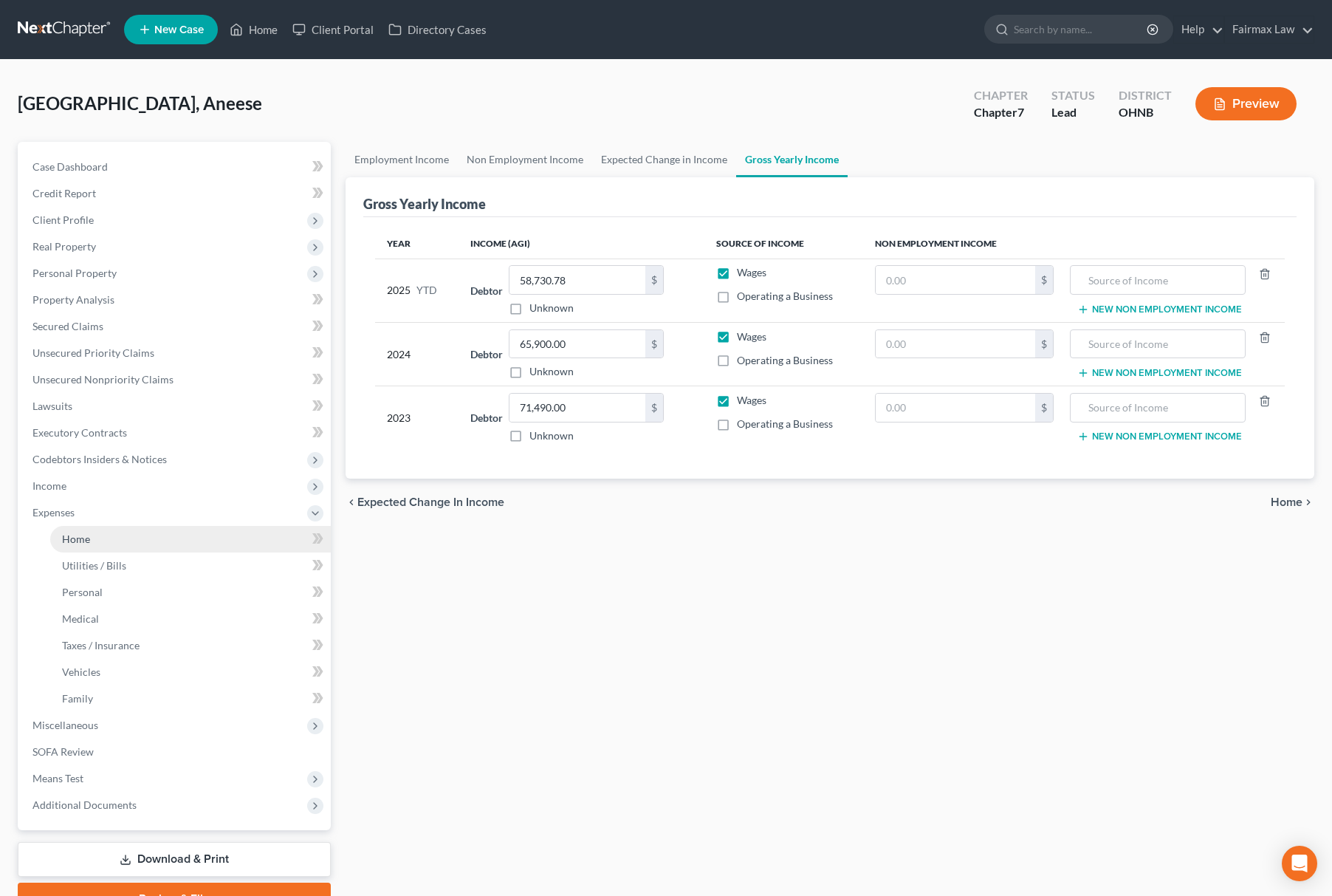
click at [84, 532] on span "Home" at bounding box center [76, 538] width 28 height 12
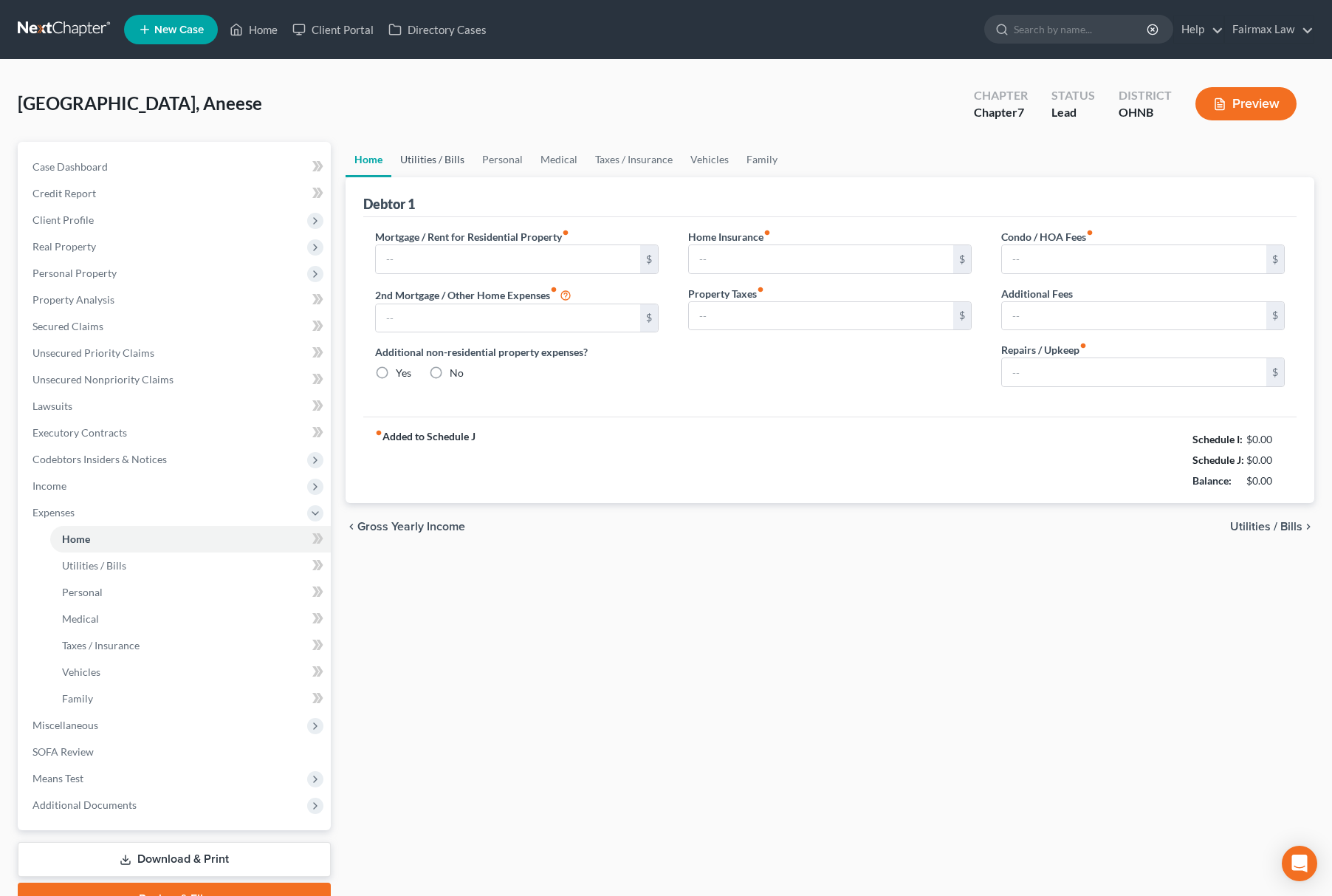
type input "700.00"
type input "0.00"
radio input "true"
type input "0.00"
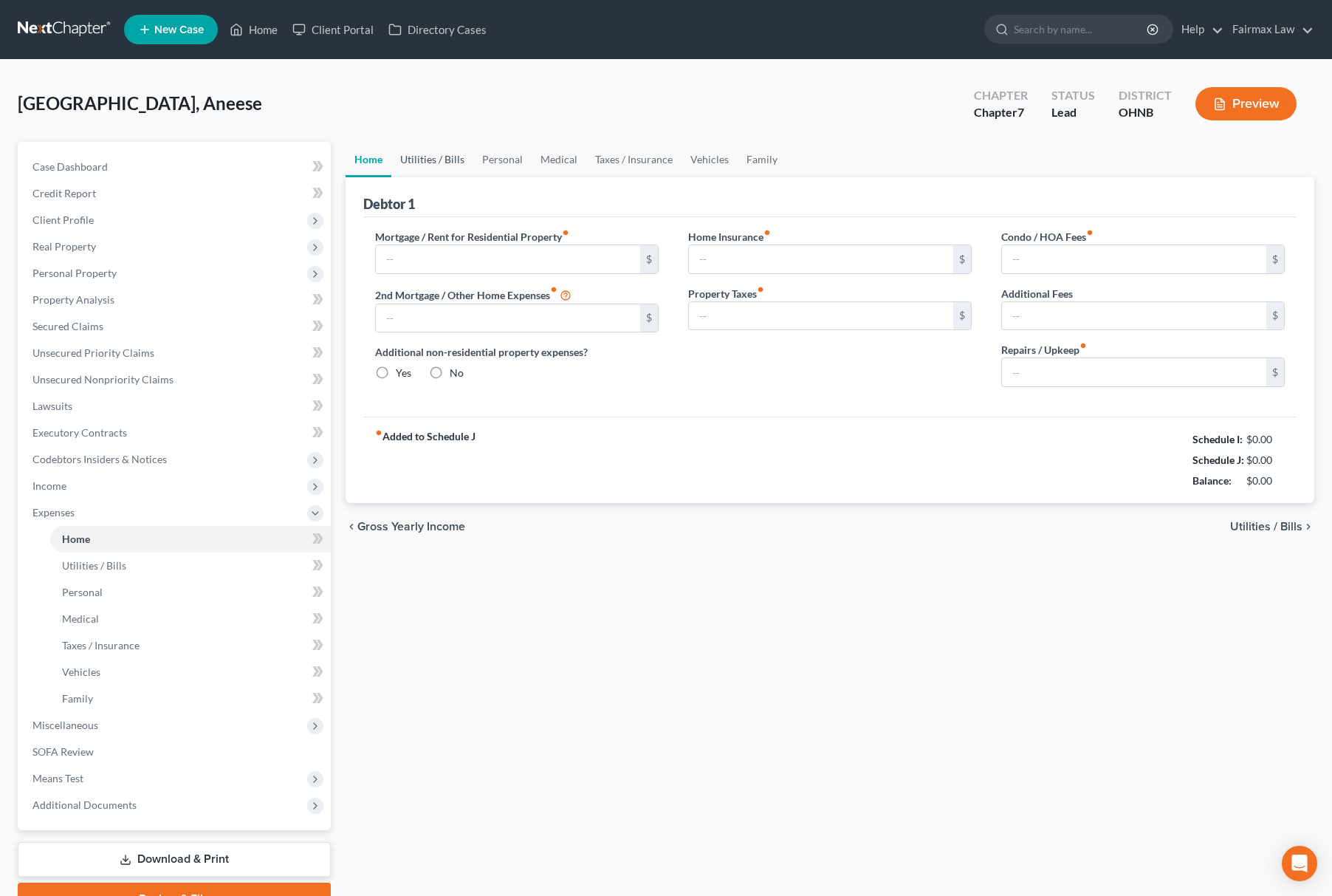
type input "0.00"
click at [455, 158] on link "Utilities / Bills" at bounding box center [432, 160] width 82 height 35
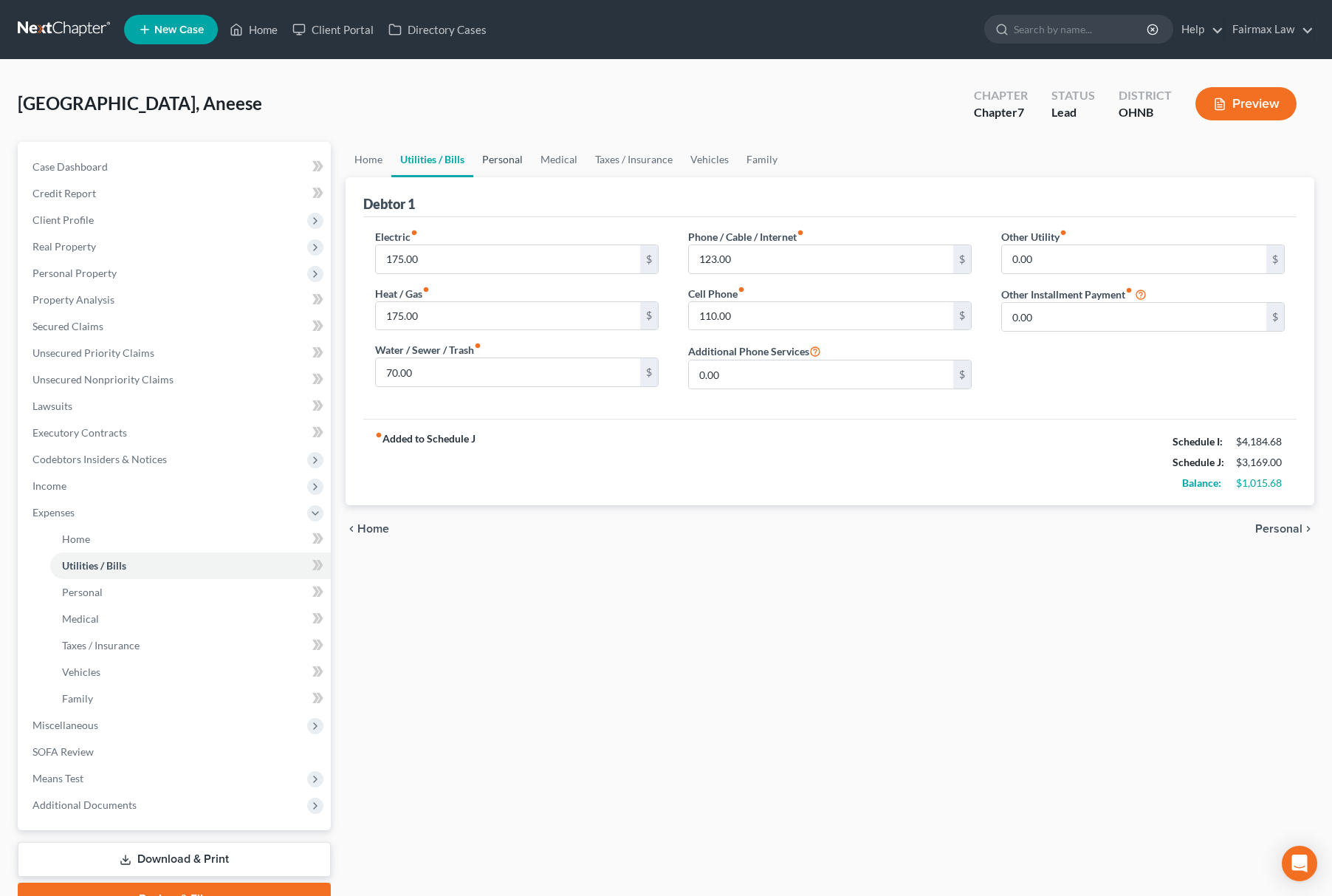
click at [485, 157] on link "Personal" at bounding box center [502, 160] width 59 height 35
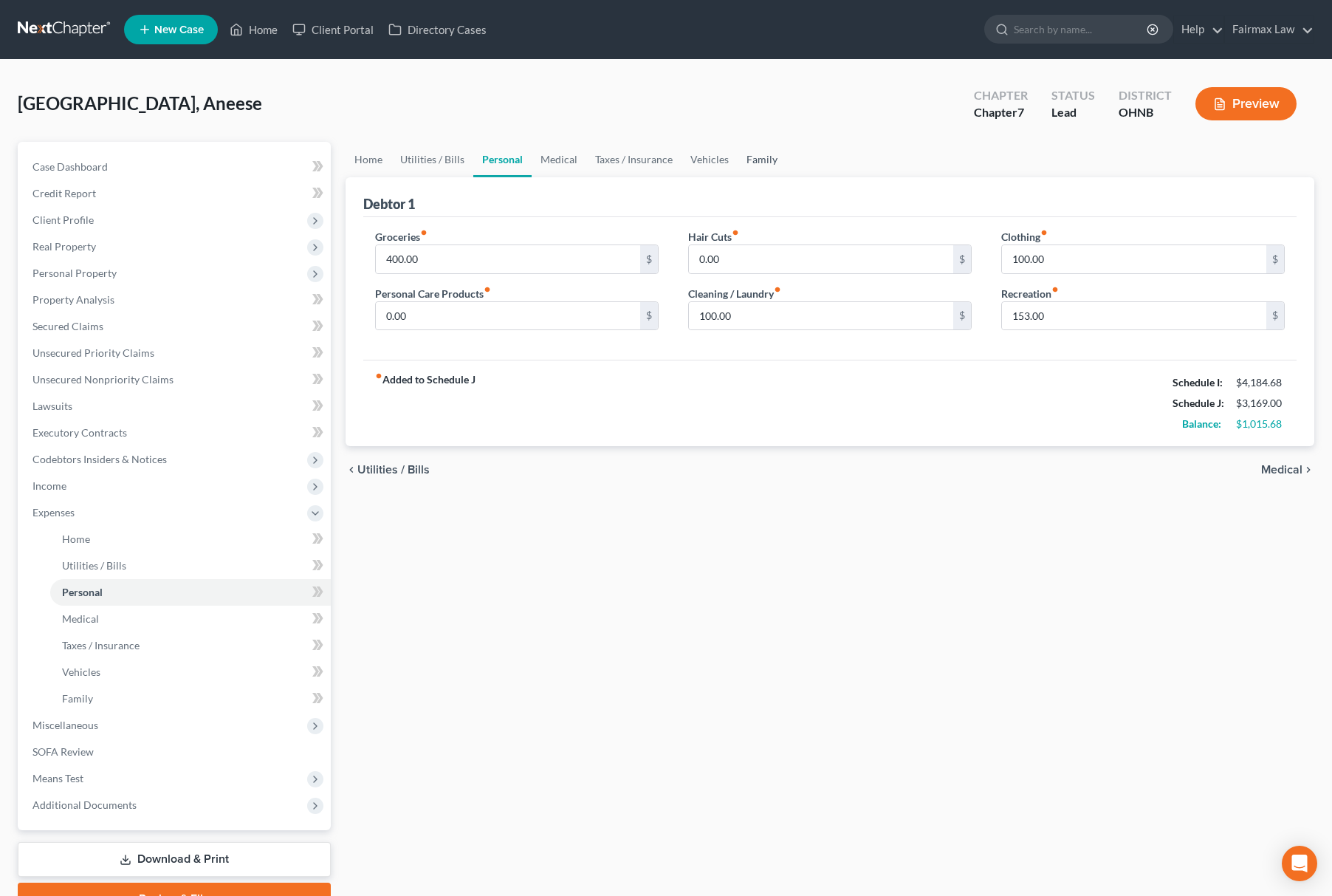
click at [756, 166] on link "Family" at bounding box center [761, 160] width 49 height 35
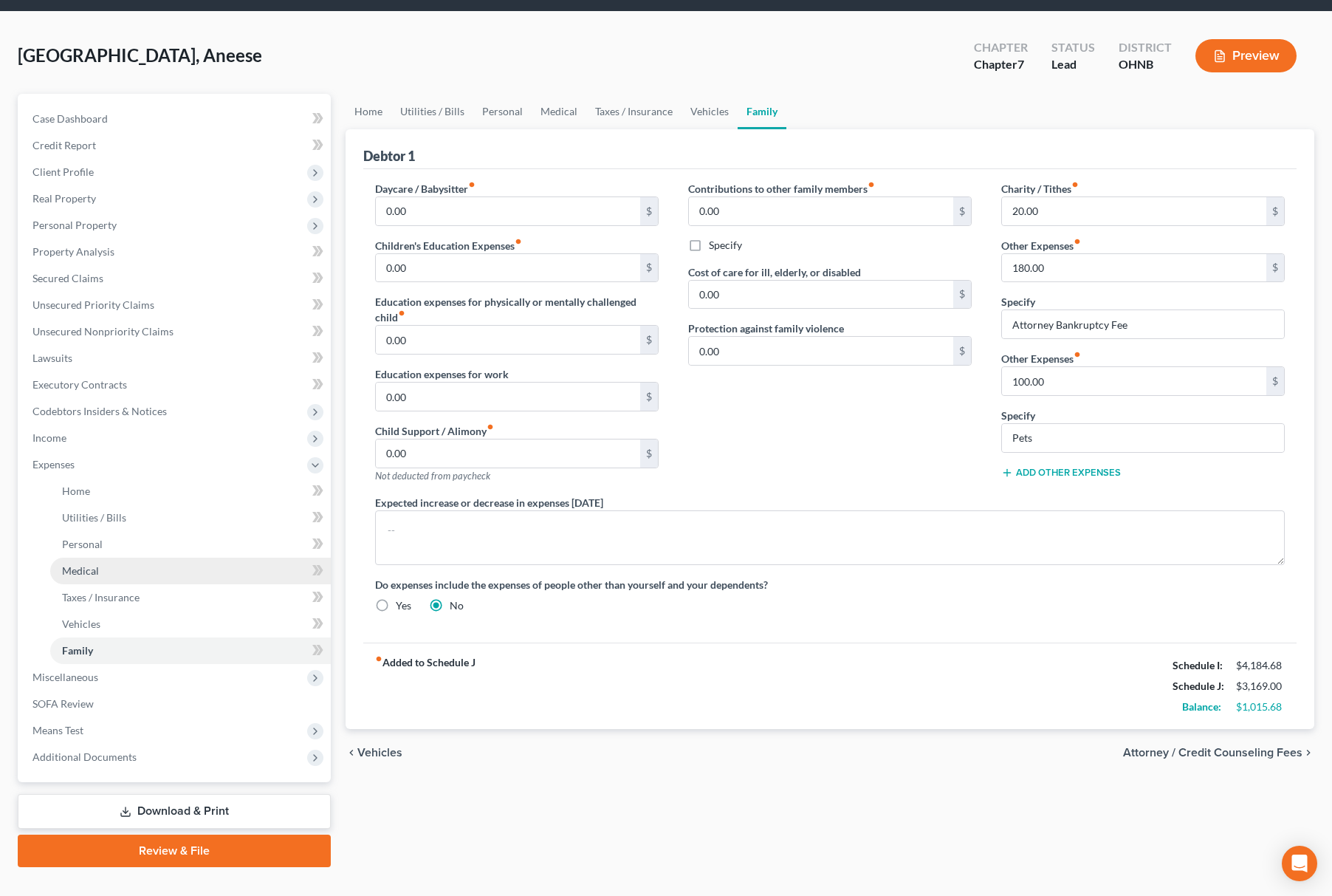
scroll to position [75, 0]
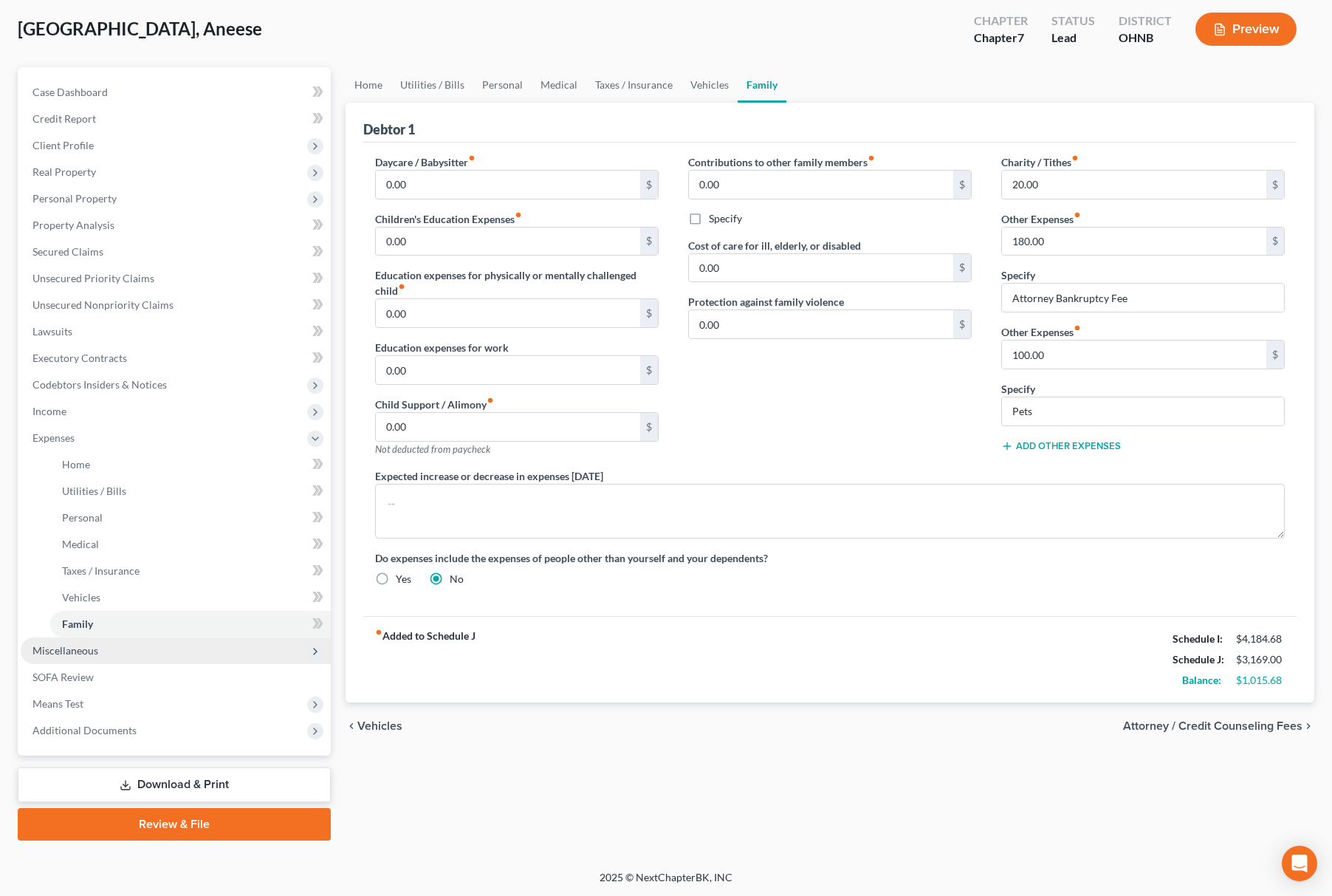
click at [71, 641] on span "Miscellaneous" at bounding box center [176, 650] width 311 height 27
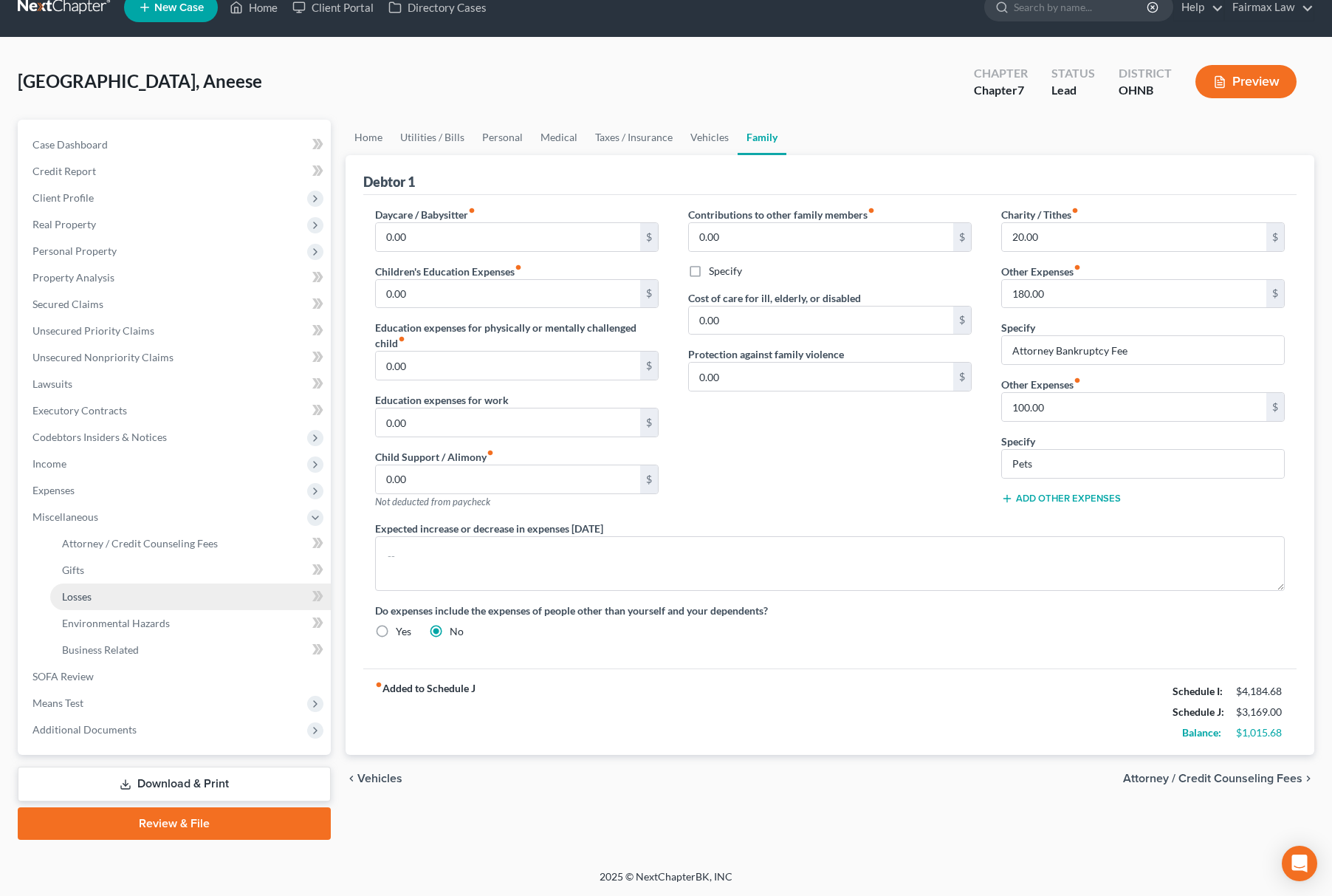
scroll to position [21, 0]
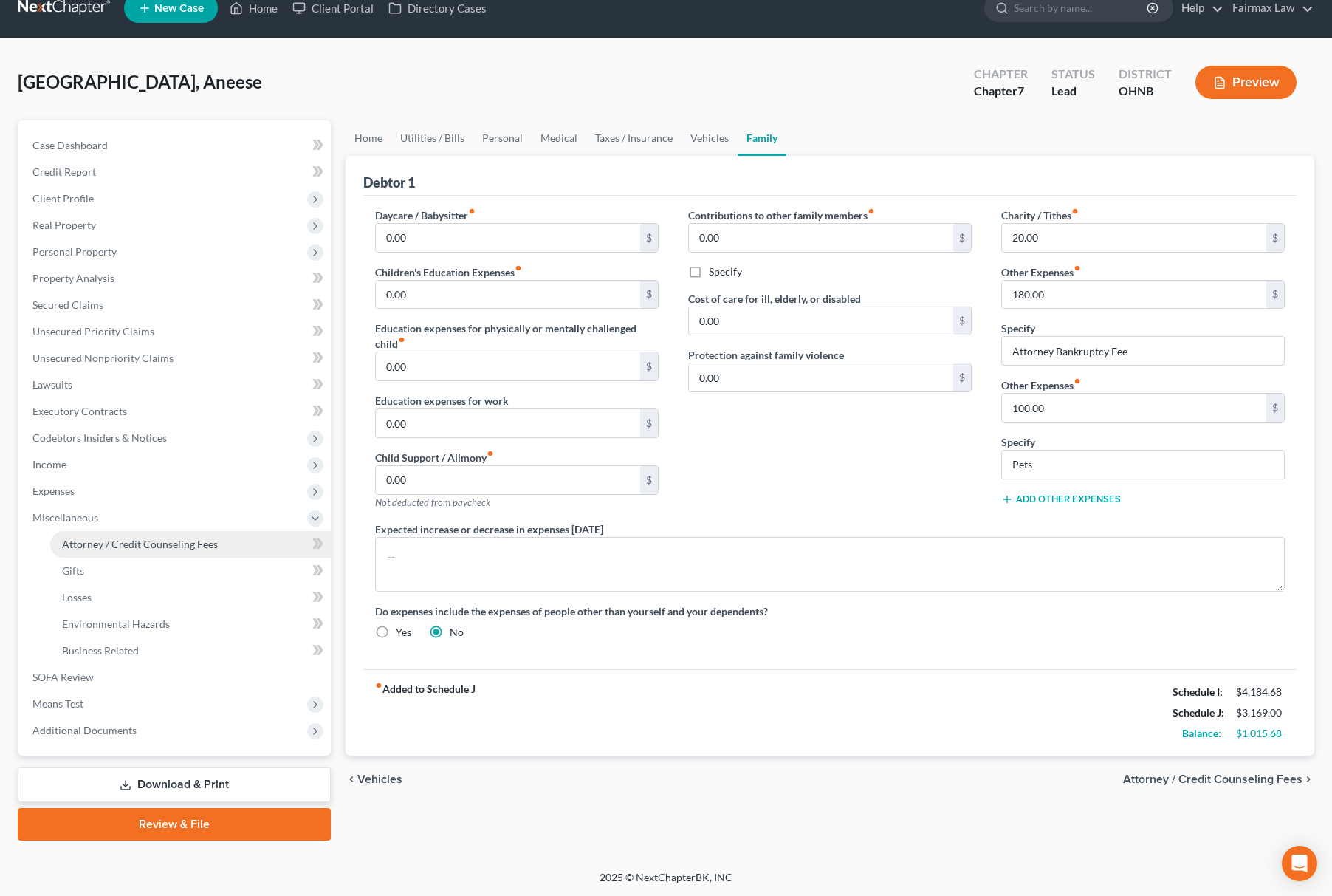
click at [166, 544] on span "Attorney / Credit Counseling Fees" at bounding box center [140, 544] width 156 height 12
select select "5"
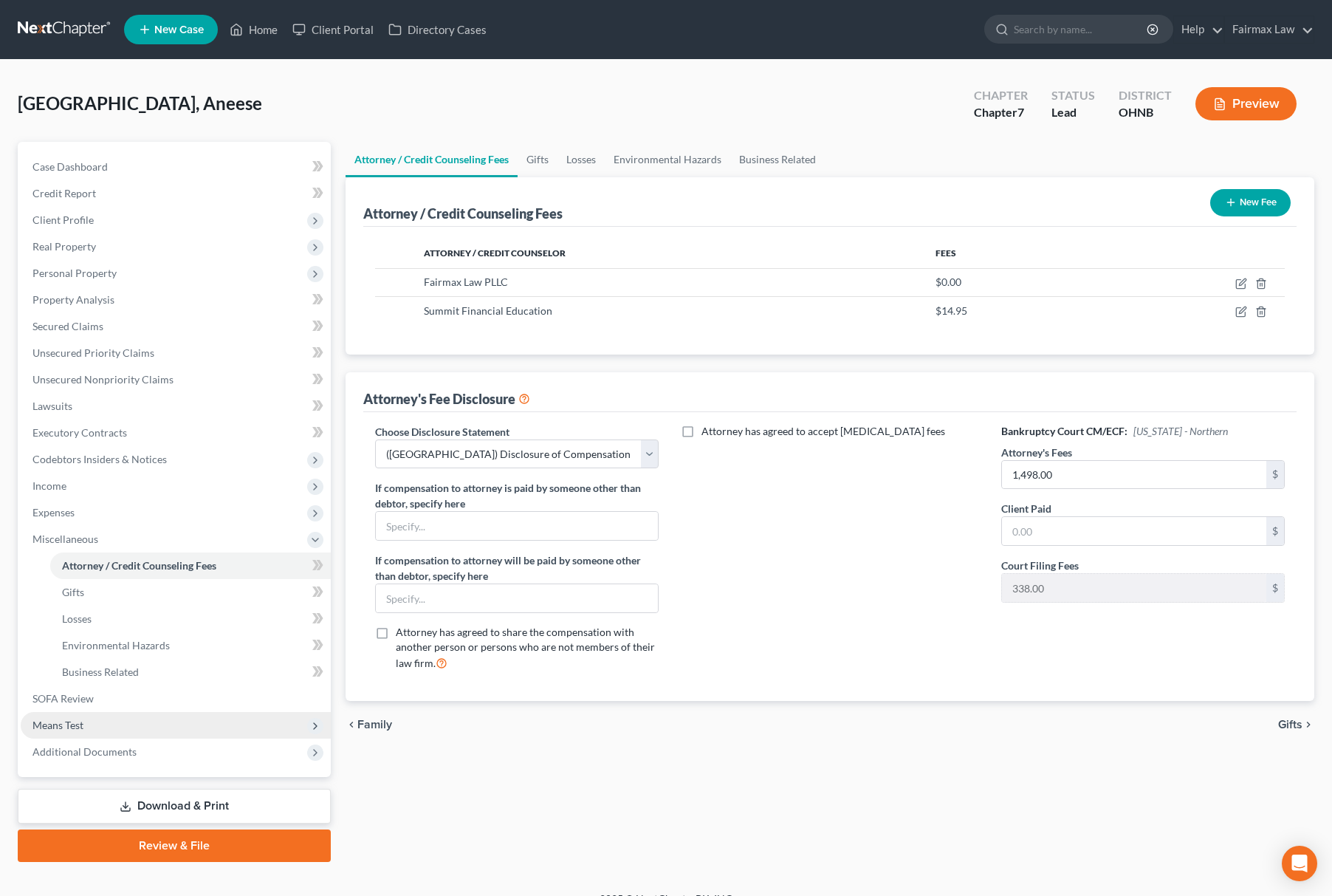
drag, startPoint x: 20, startPoint y: 713, endPoint x: 65, endPoint y: 719, distance: 45.4
click at [21, 713] on div "Case Dashboard Payments Invoices Payments Payments Credit Report Client Profile…" at bounding box center [174, 460] width 313 height 635
click at [67, 719] on span "Means Test" at bounding box center [58, 725] width 51 height 12
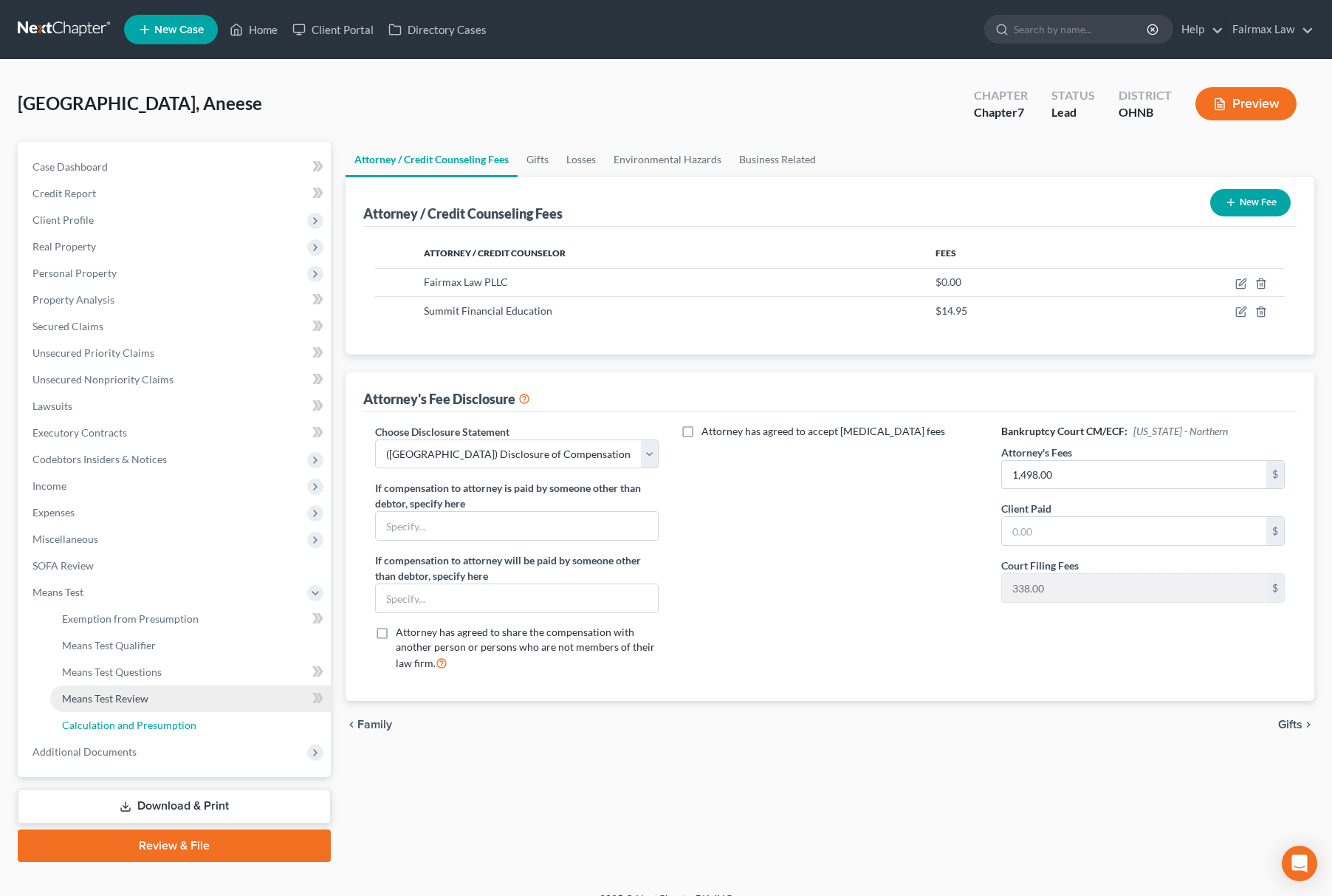
drag, startPoint x: 143, startPoint y: 719, endPoint x: 189, endPoint y: 709, distance: 47.1
click at [143, 719] on span "Calculation and Presumption" at bounding box center [129, 725] width 134 height 12
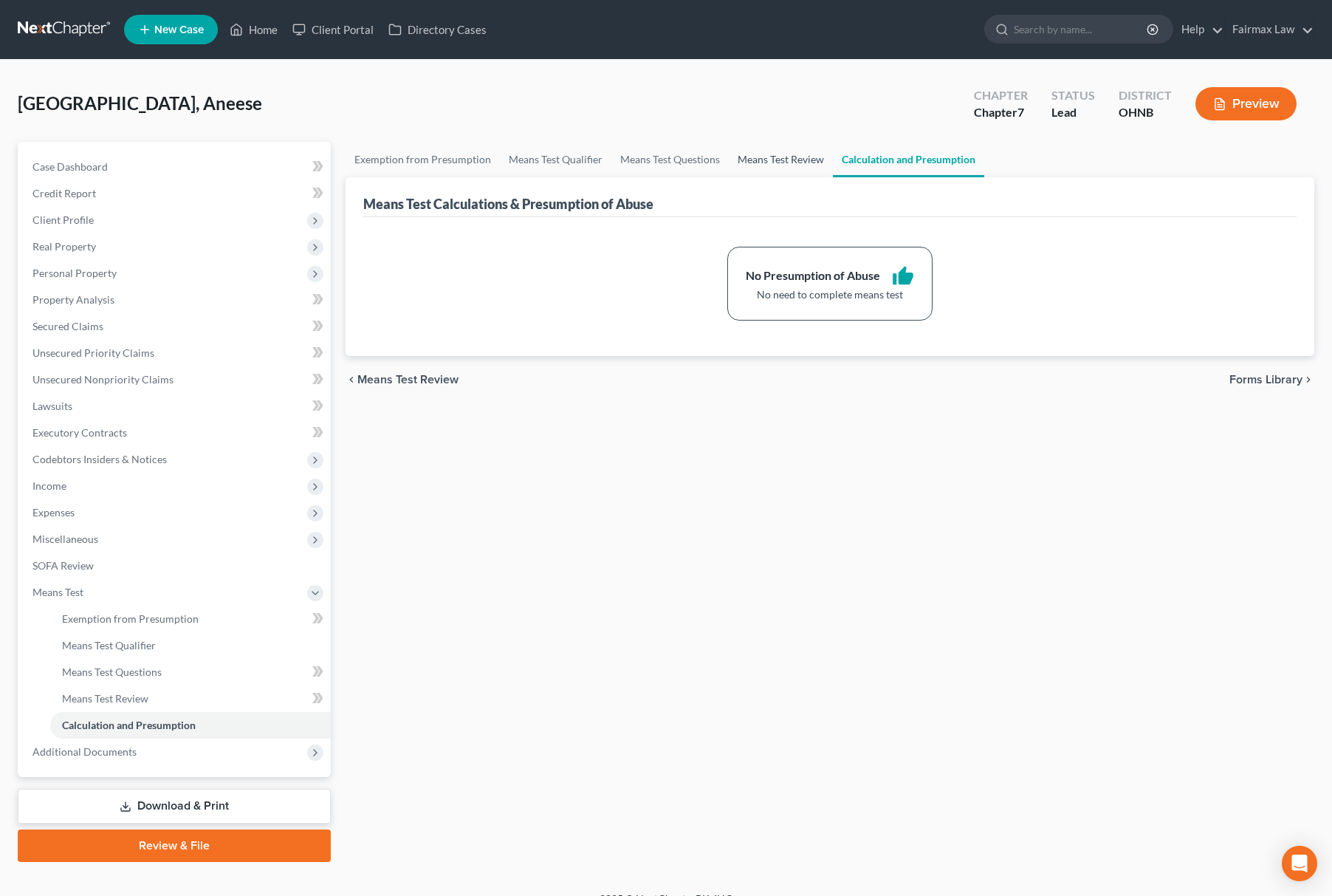
click at [769, 161] on link "Means Test Review" at bounding box center [780, 160] width 104 height 35
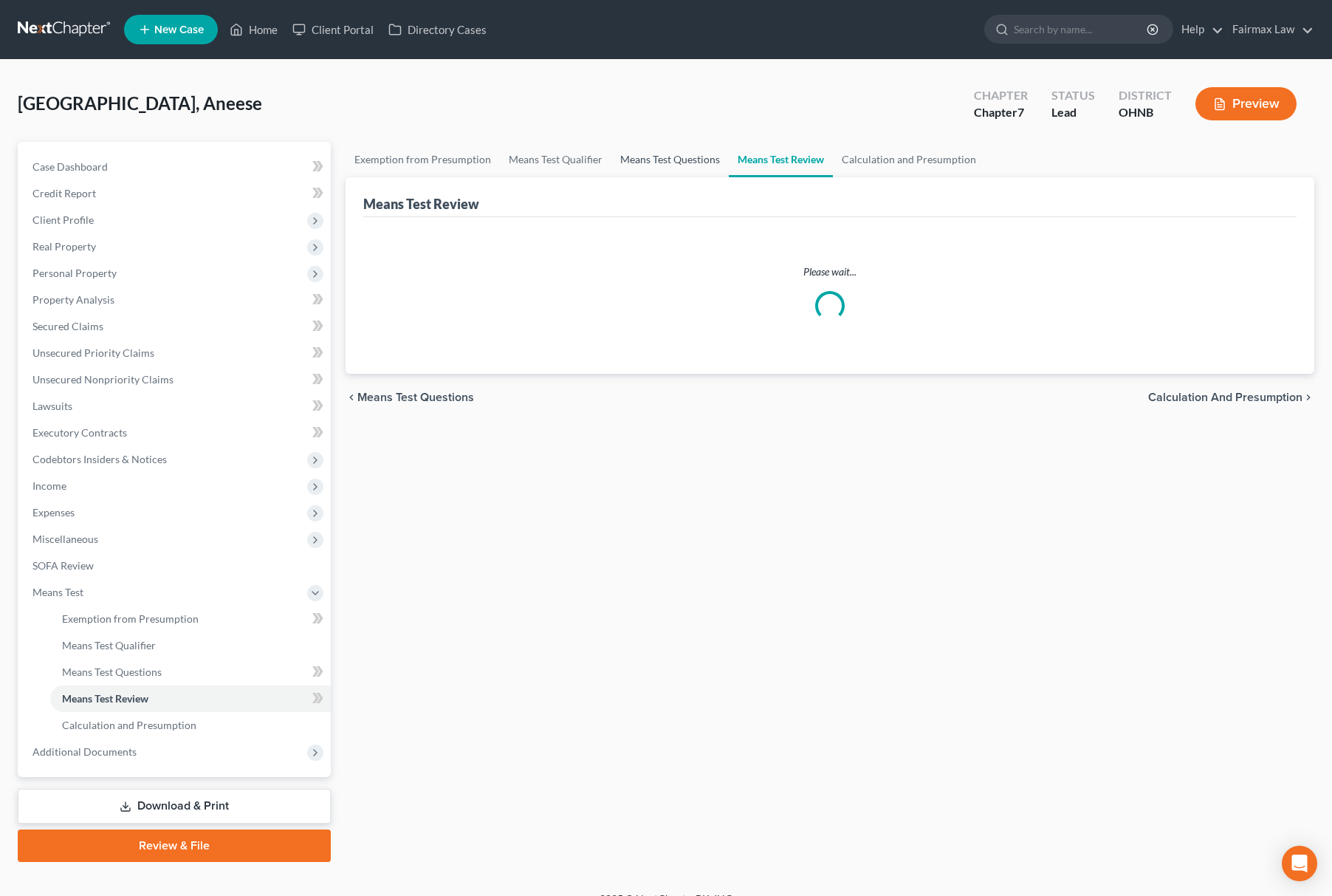
click at [658, 158] on link "Means Test Questions" at bounding box center [670, 160] width 117 height 35
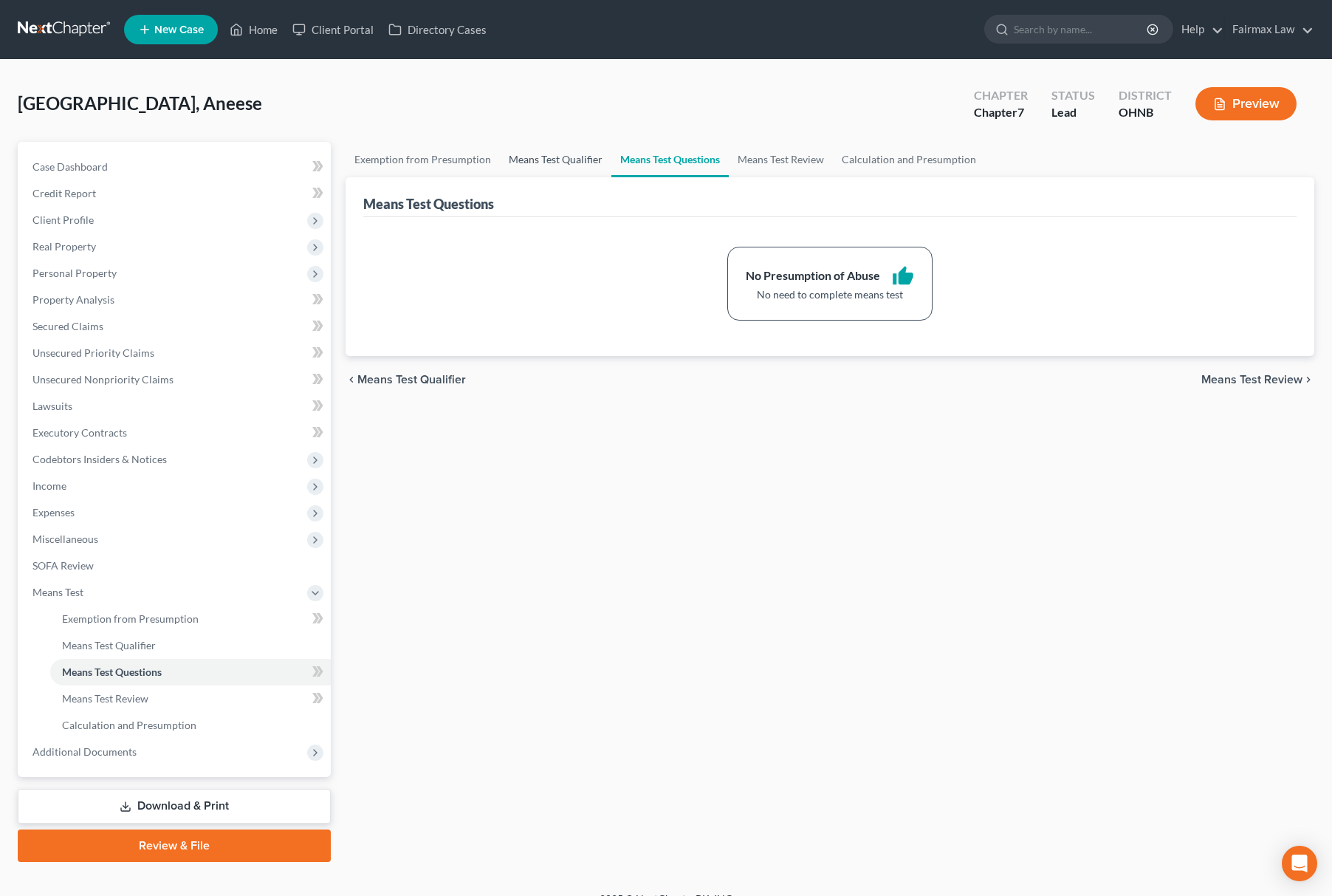
click at [582, 154] on link "Means Test Qualifier" at bounding box center [556, 160] width 112 height 35
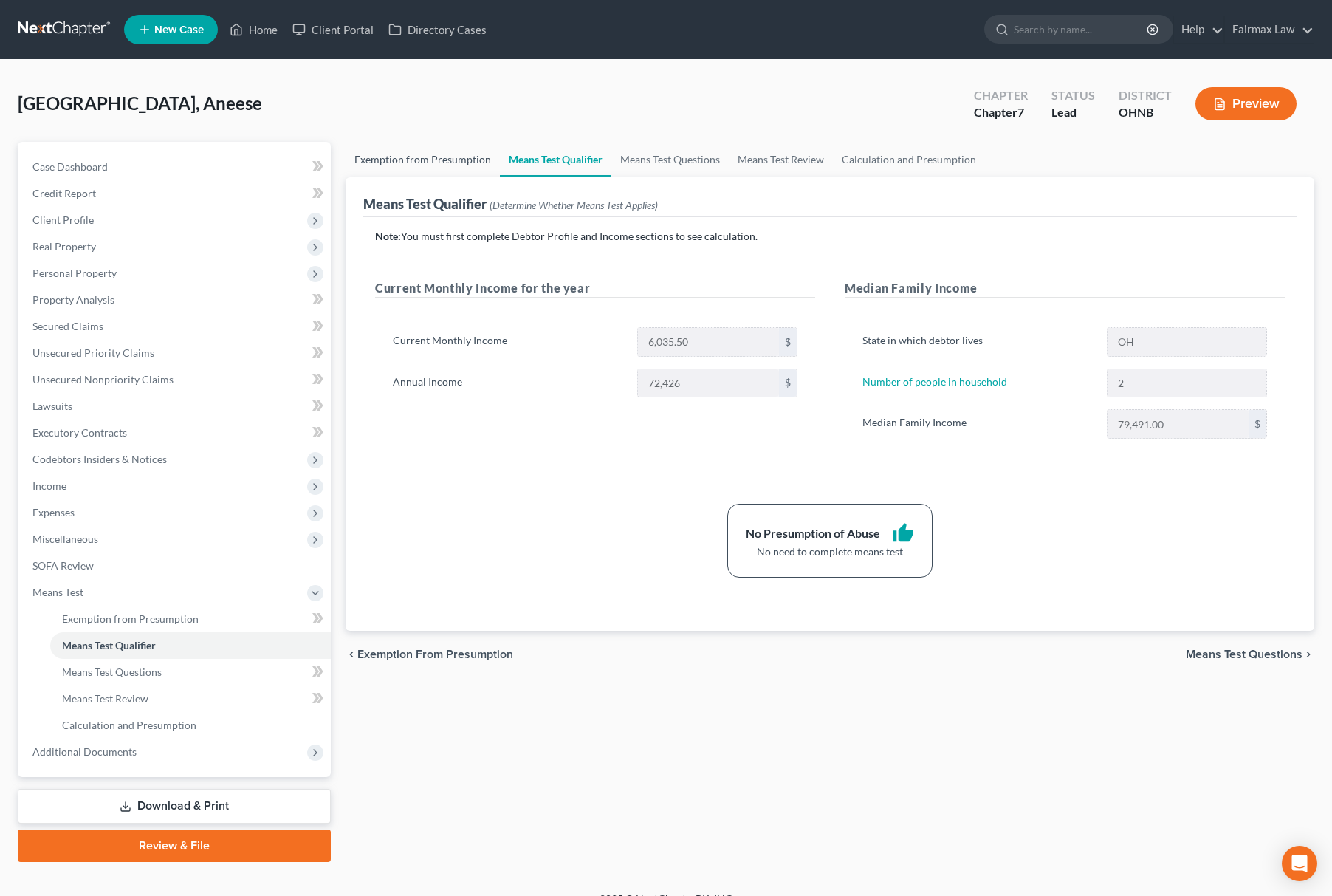
click at [403, 158] on link "Exemption from Presumption" at bounding box center [423, 160] width 154 height 35
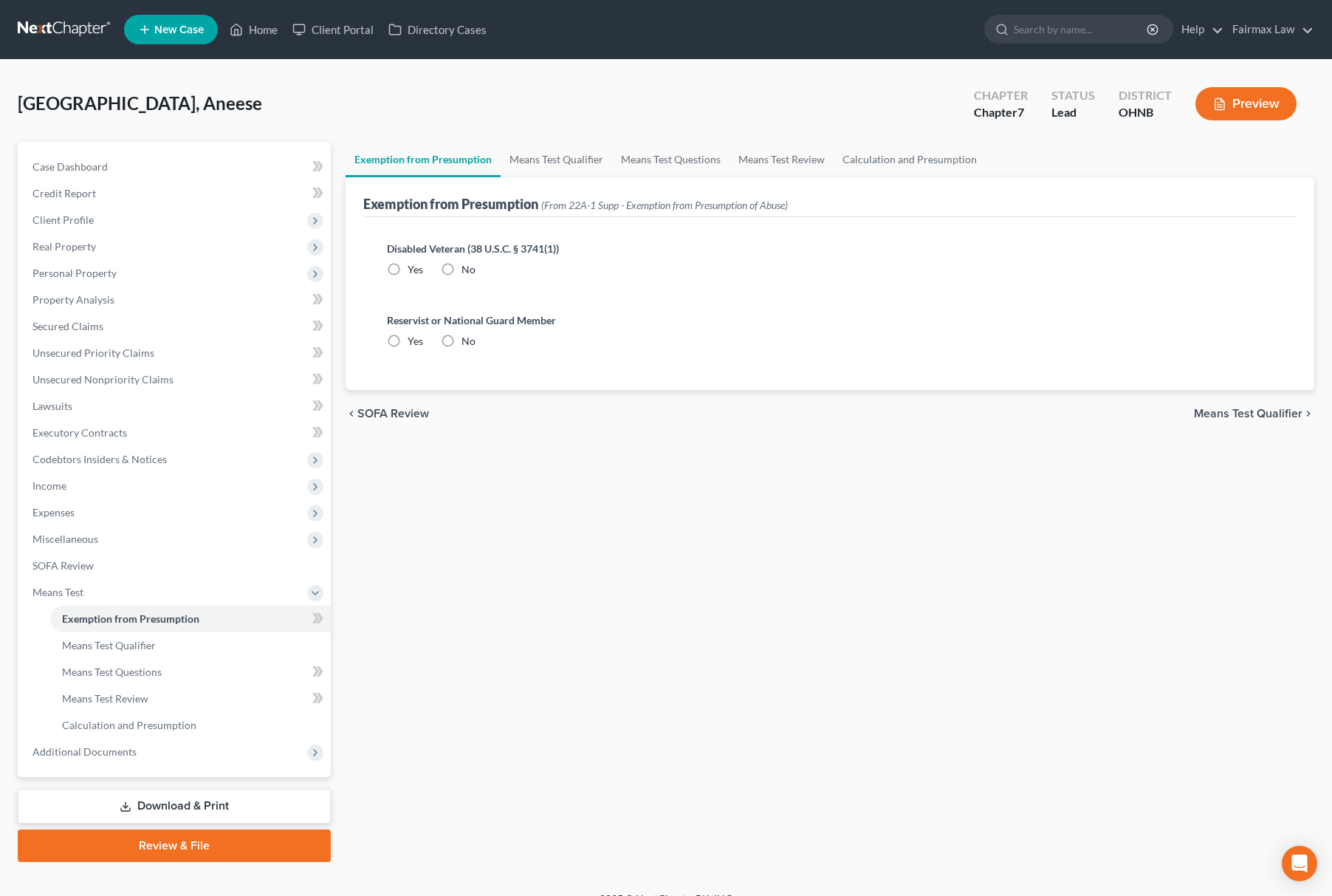
radio input "true"
drag, startPoint x: 64, startPoint y: 759, endPoint x: 75, endPoint y: 758, distance: 11.0
click at [65, 759] on span "Additional Documents" at bounding box center [176, 751] width 311 height 27
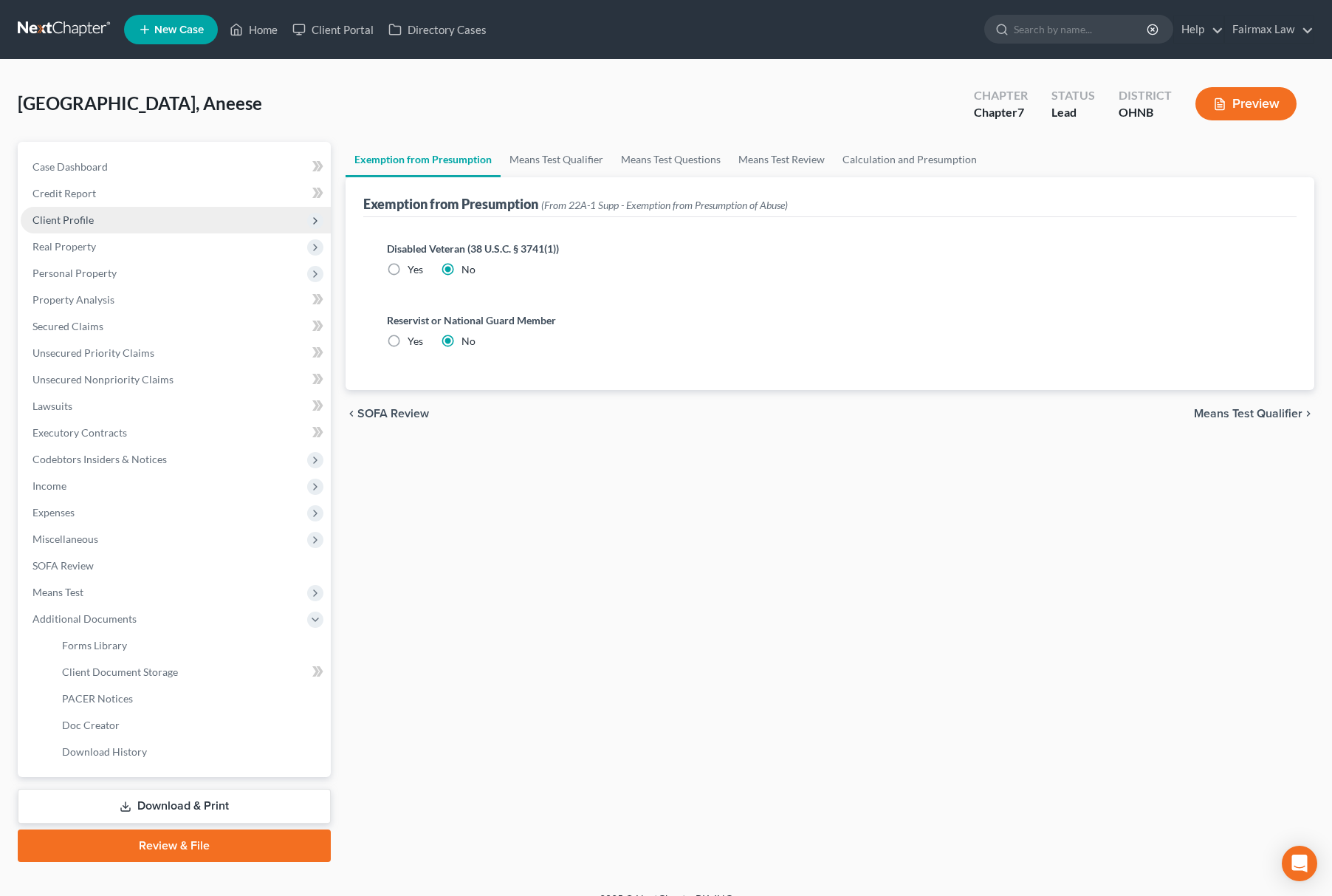
click at [240, 223] on span "Client Profile" at bounding box center [176, 220] width 311 height 27
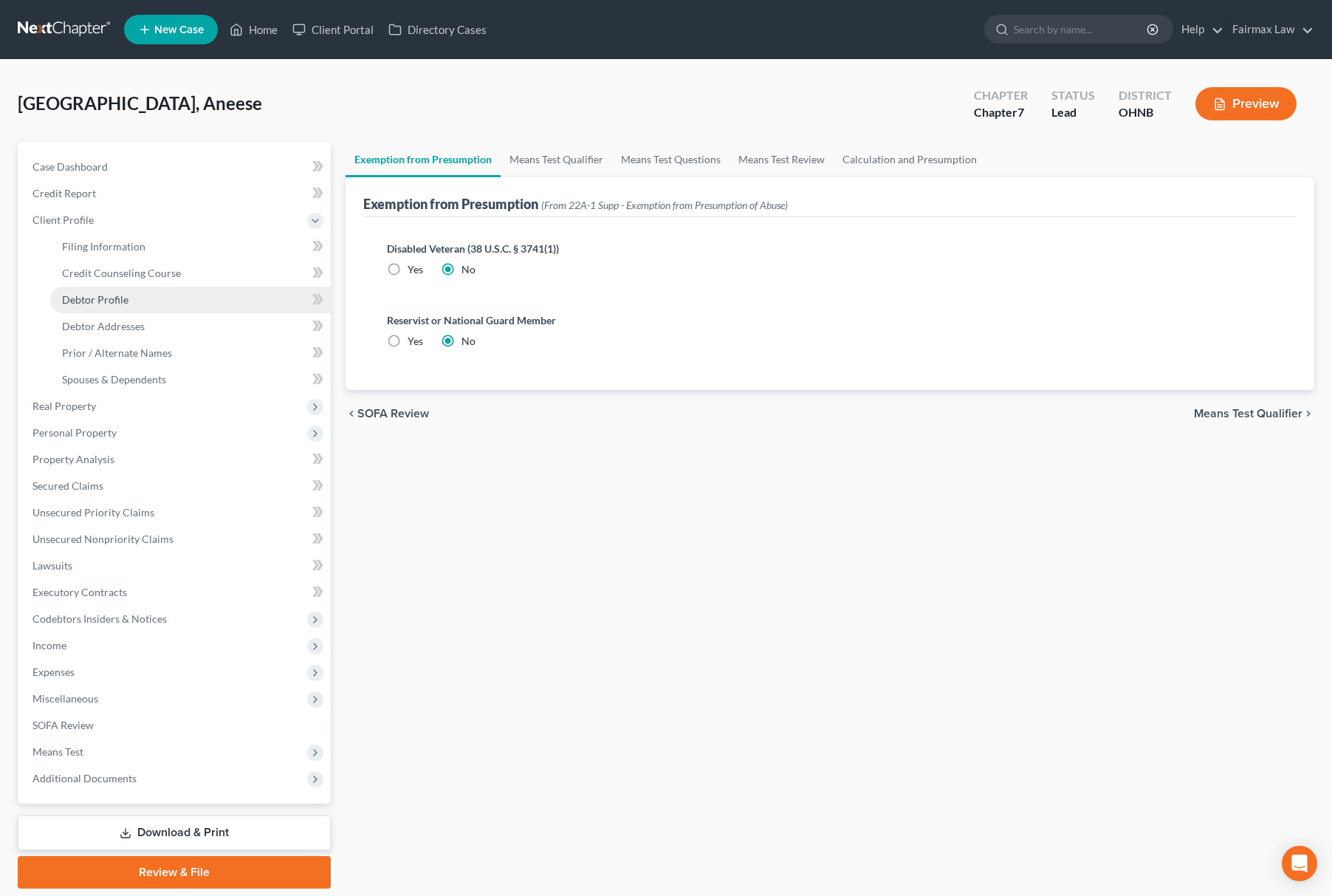
click at [196, 299] on link "Debtor Profile" at bounding box center [191, 300] width 280 height 27
select select "0"
select select "1"
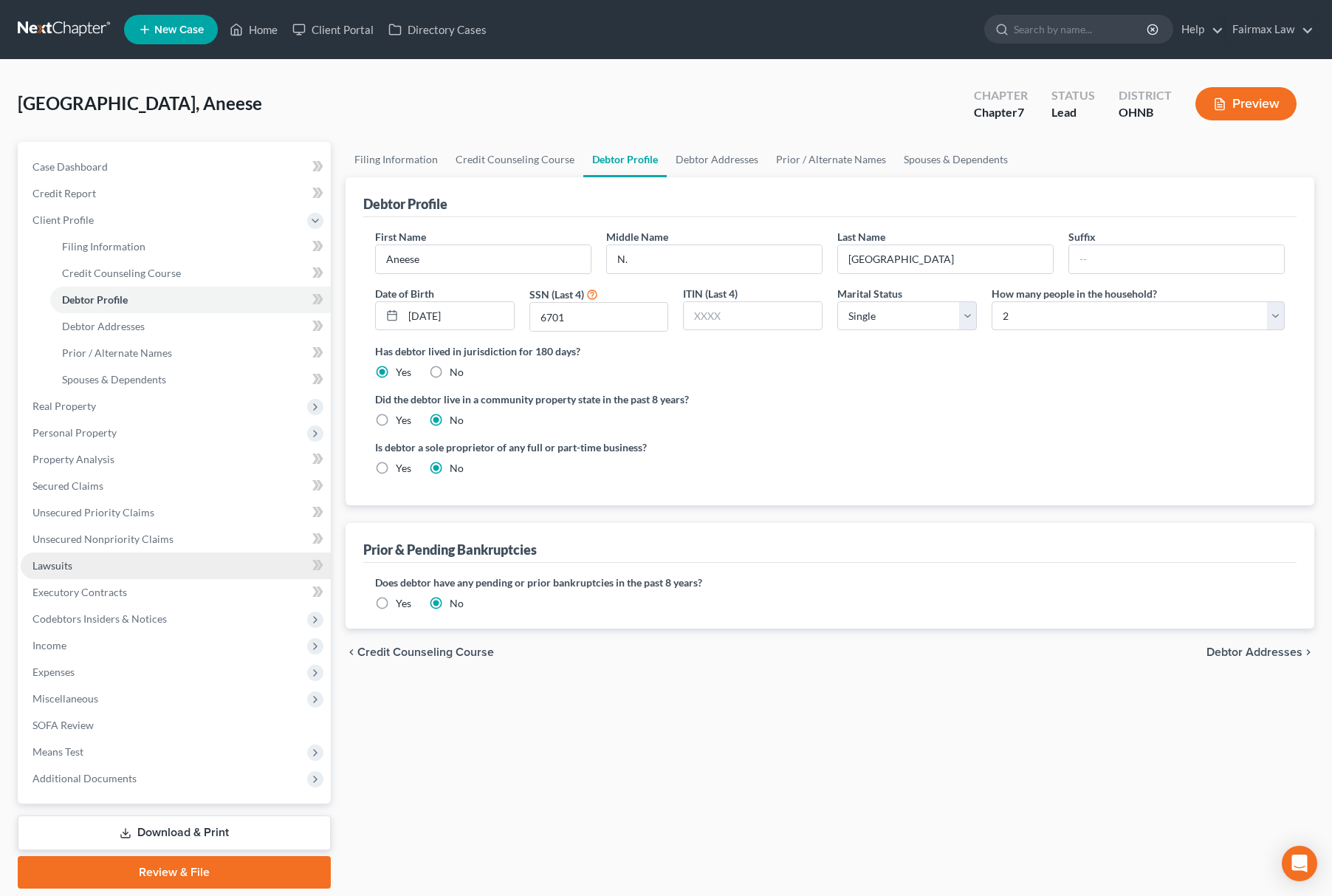
drag, startPoint x: 117, startPoint y: 565, endPoint x: 138, endPoint y: 568, distance: 21.2
click at [117, 565] on link "Lawsuits" at bounding box center [176, 566] width 311 height 27
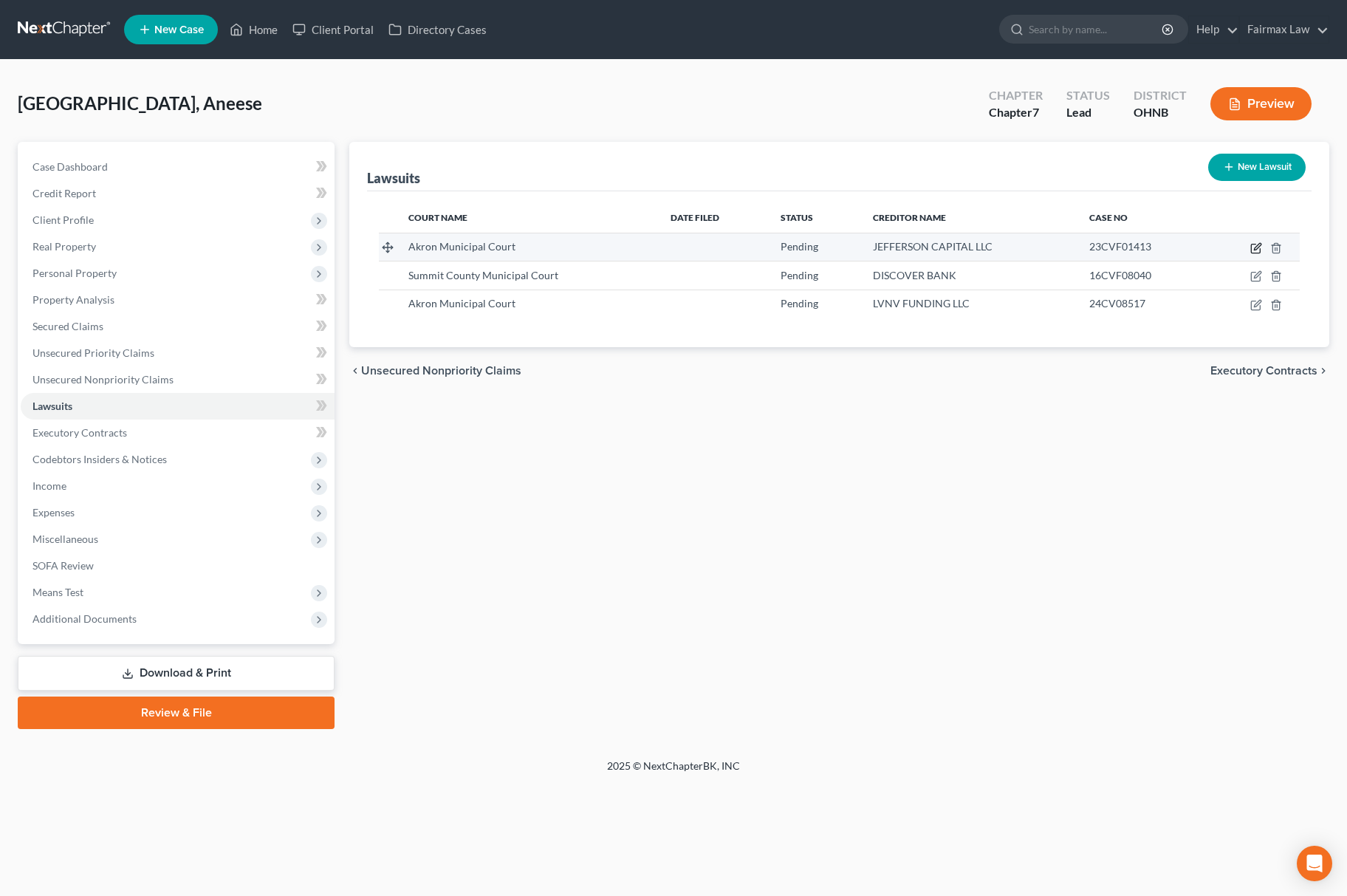
click at [1258, 251] on icon "button" at bounding box center [1256, 248] width 12 height 12
select select "36"
select select "0"
select select "3"
select select "24"
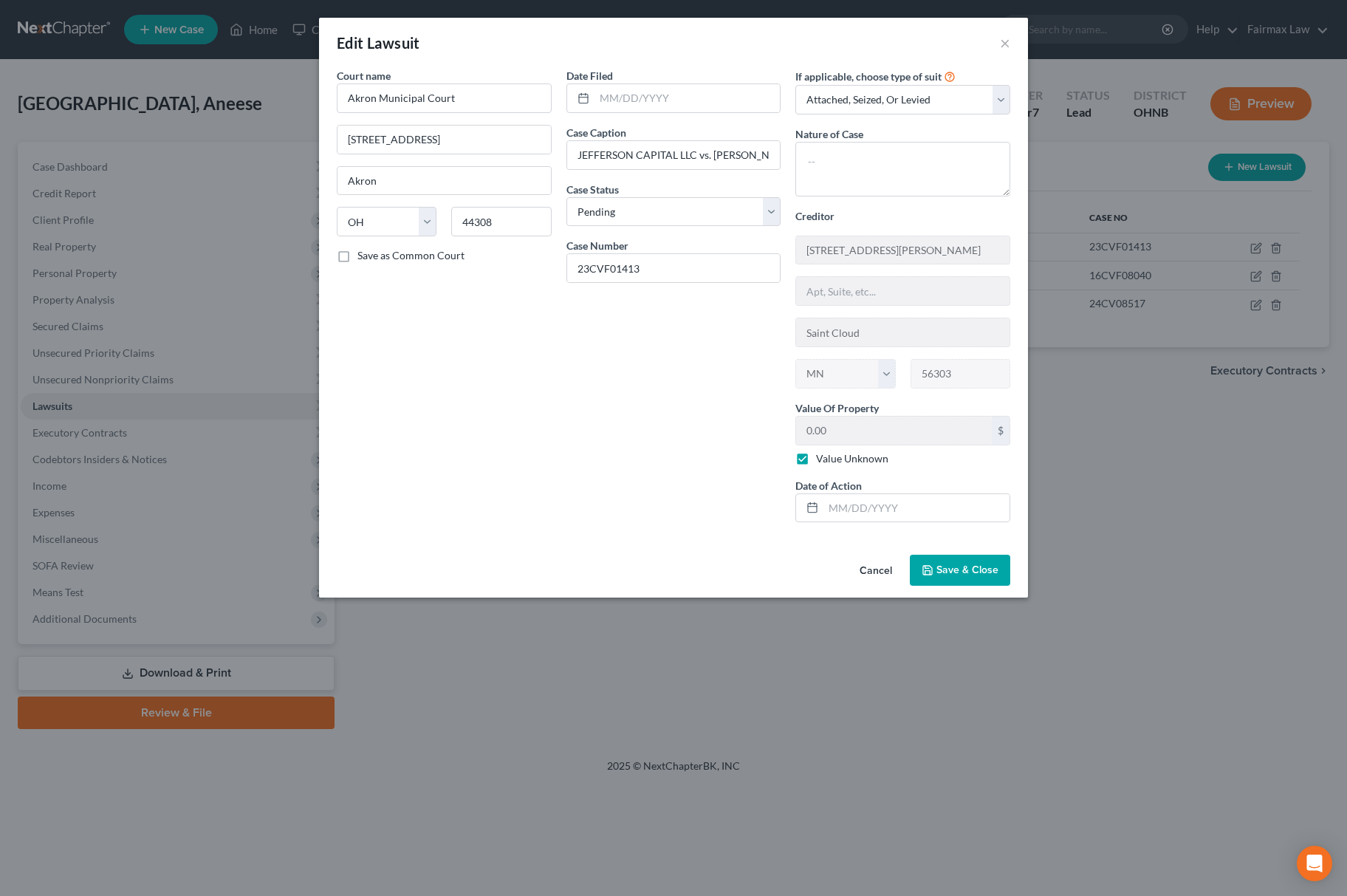
click at [975, 580] on button "Save & Close" at bounding box center [959, 570] width 100 height 31
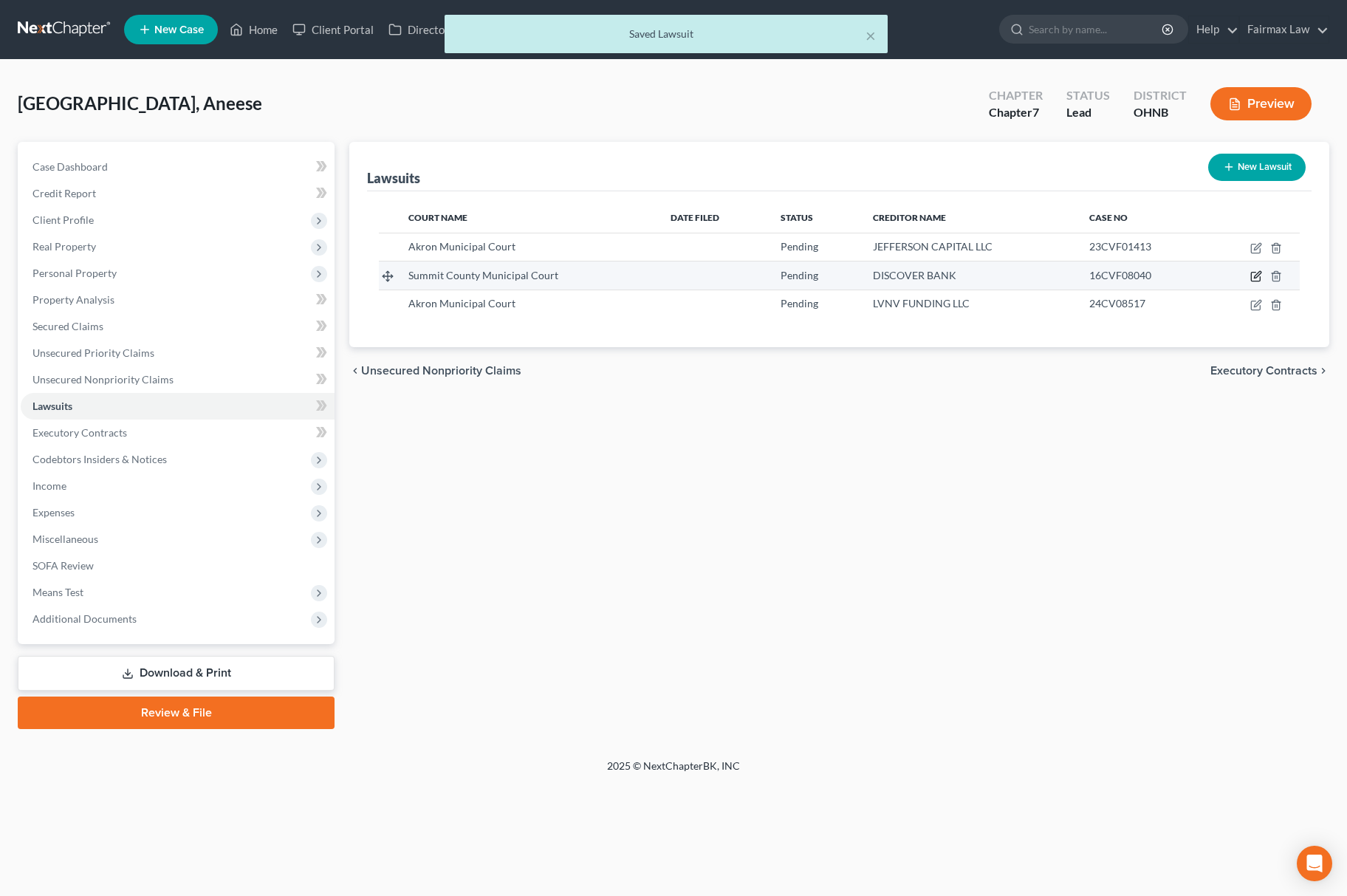
click at [1253, 279] on icon "button" at bounding box center [1256, 276] width 12 height 12
select select "36"
select select "0"
select select "3"
select select "14"
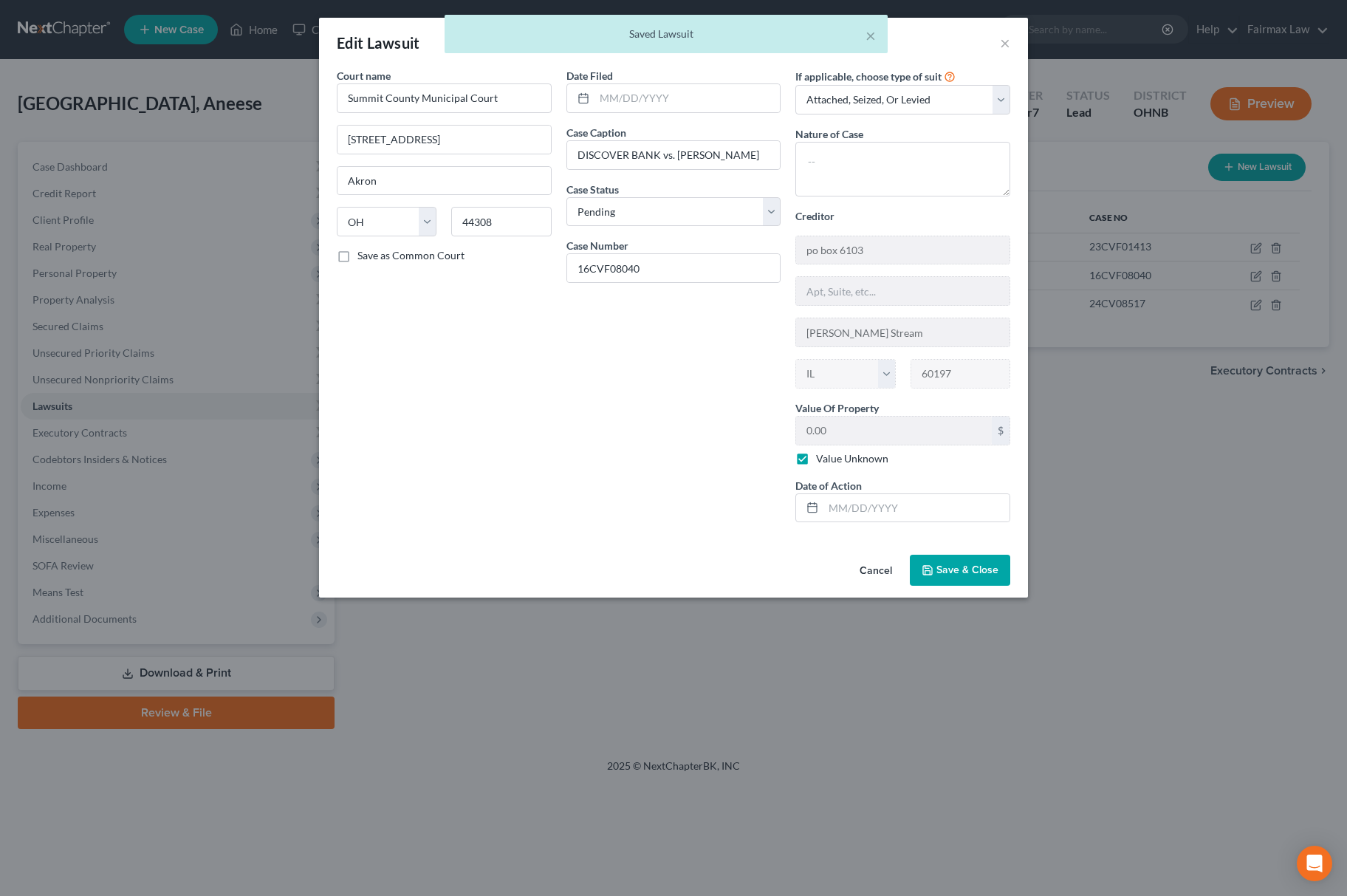
drag, startPoint x: 949, startPoint y: 570, endPoint x: 1136, endPoint y: 505, distance: 198.0
click at [957, 570] on span "Save & Close" at bounding box center [967, 570] width 62 height 12
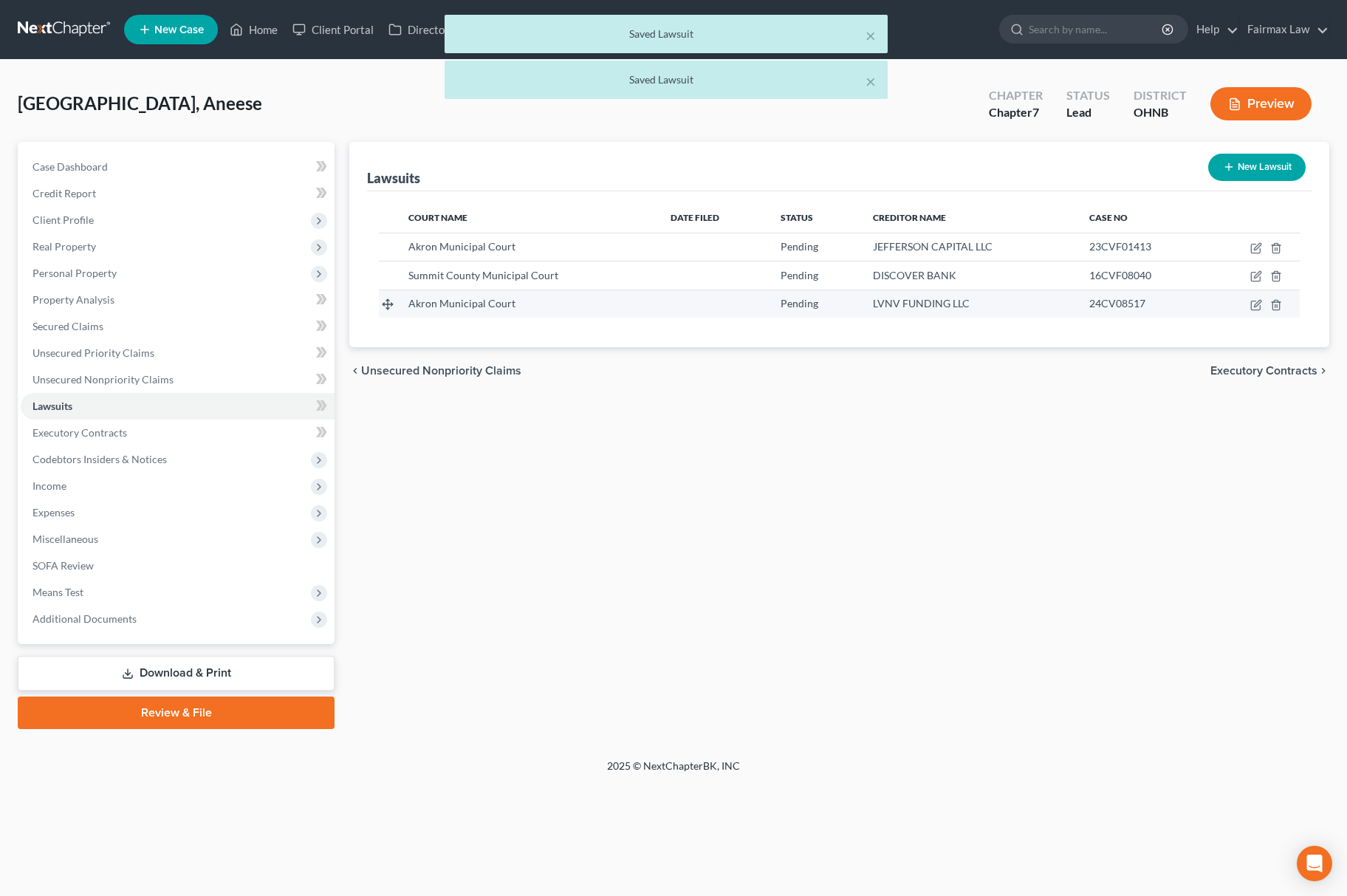
click at [1249, 307] on td at bounding box center [1254, 303] width 93 height 28
click at [1256, 304] on icon "button" at bounding box center [1256, 304] width 12 height 12
select select "36"
select select "0"
select select "1"
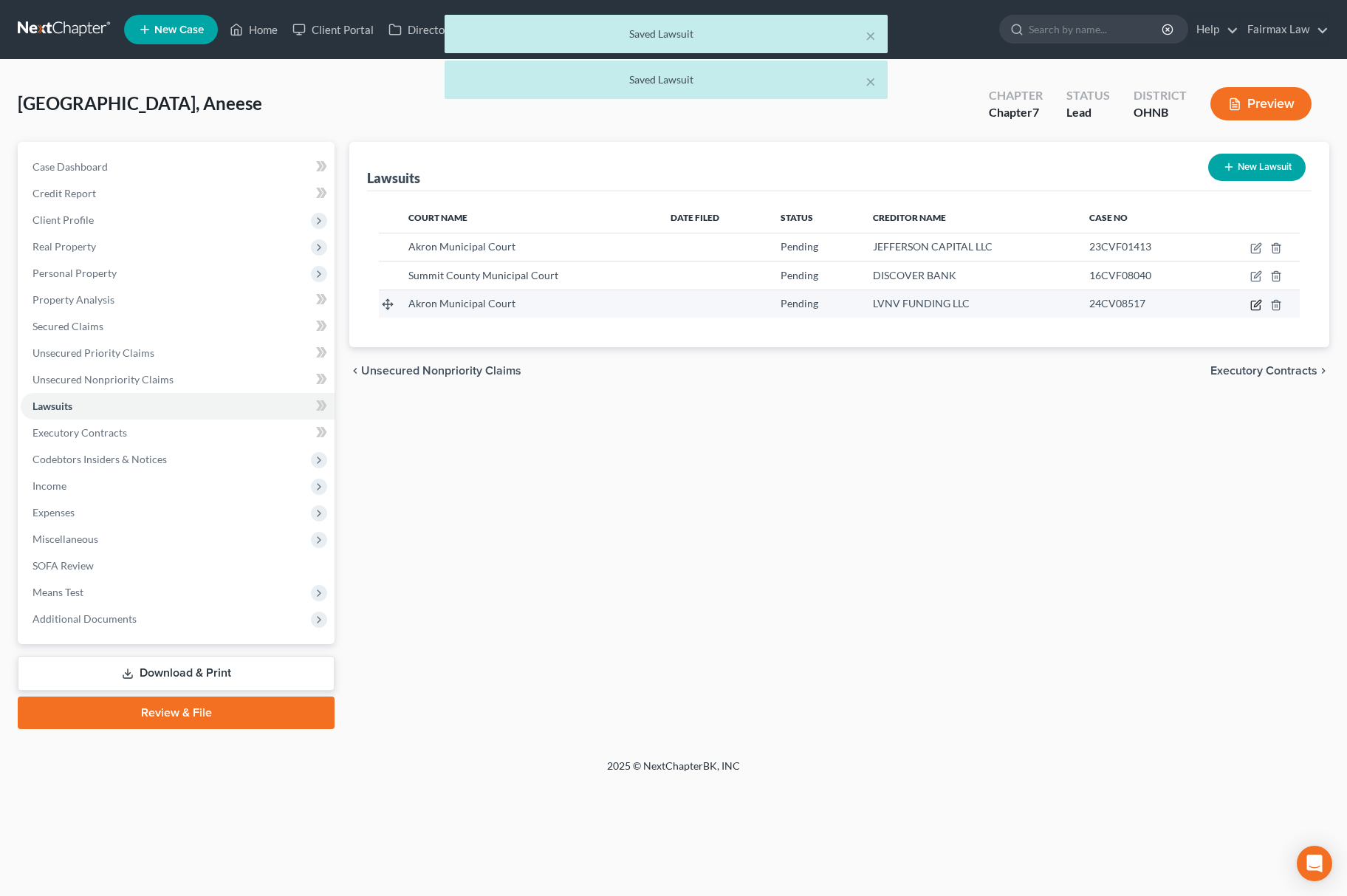
select select "42"
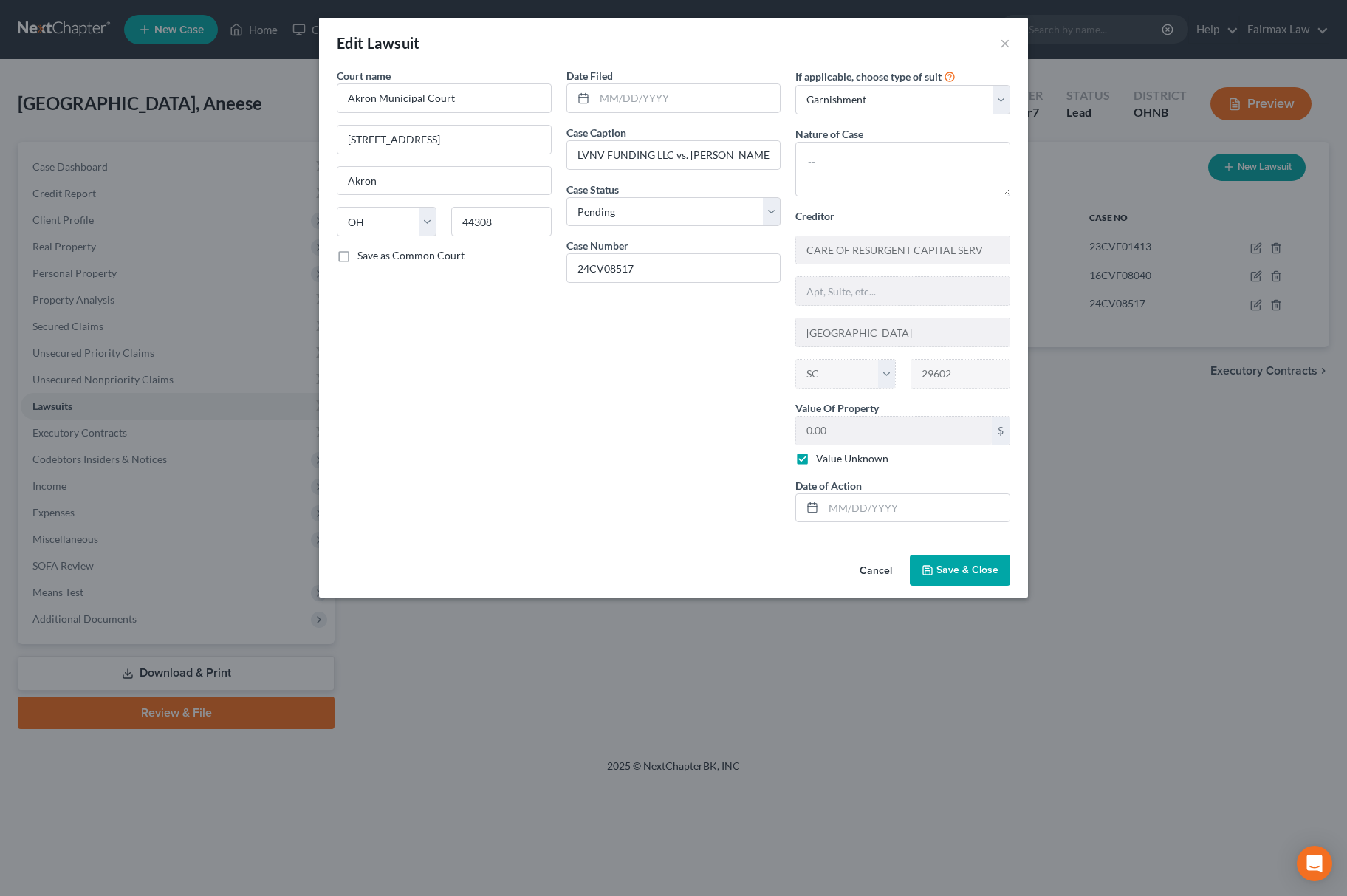
click at [1158, 744] on div "Edit Lawsuit × Court name * Akron Municipal Court 217 South High Street Akron S…" at bounding box center [674, 448] width 1347 height 896
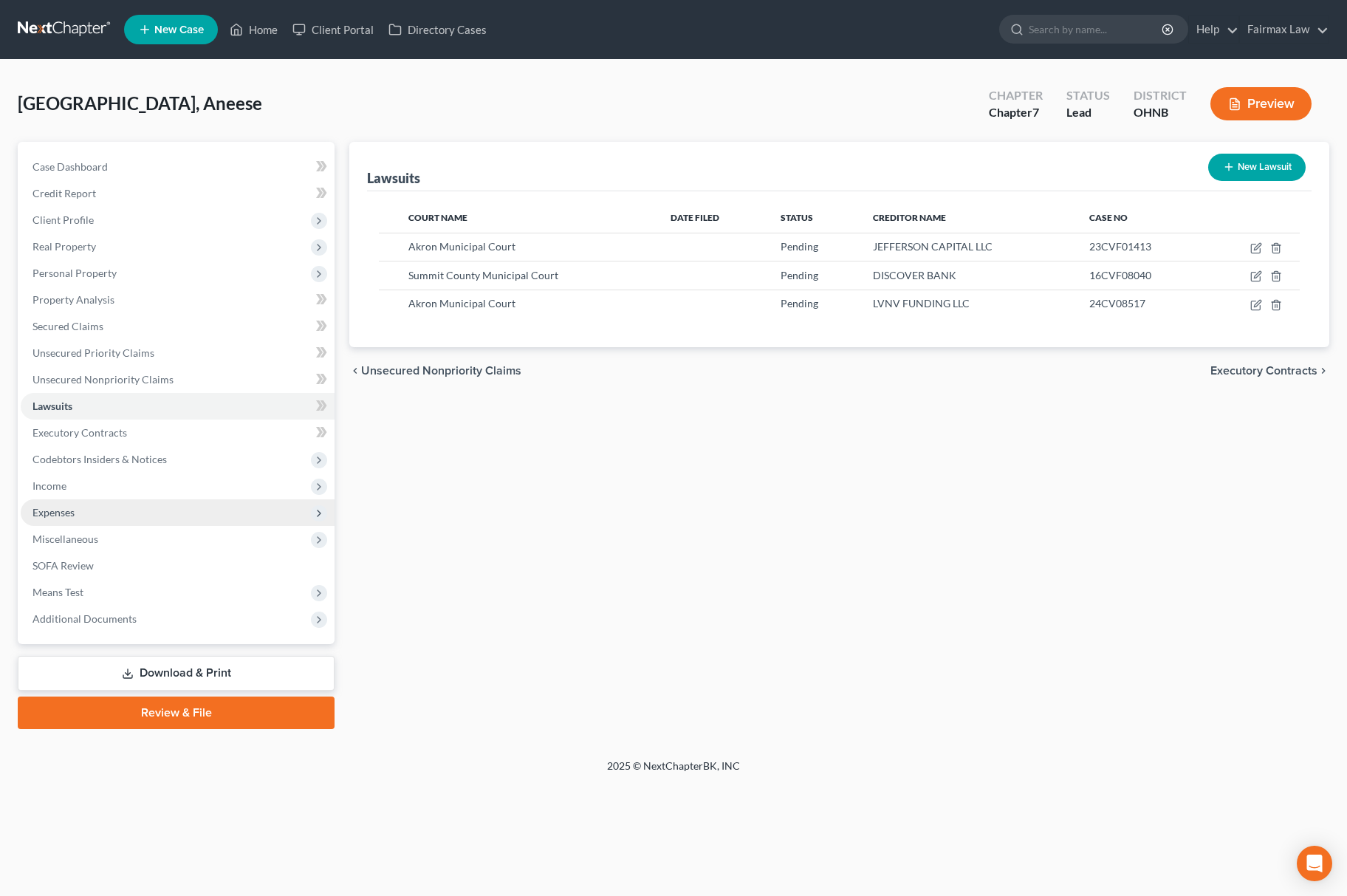
click at [131, 520] on span "Expenses" at bounding box center [177, 513] width 314 height 27
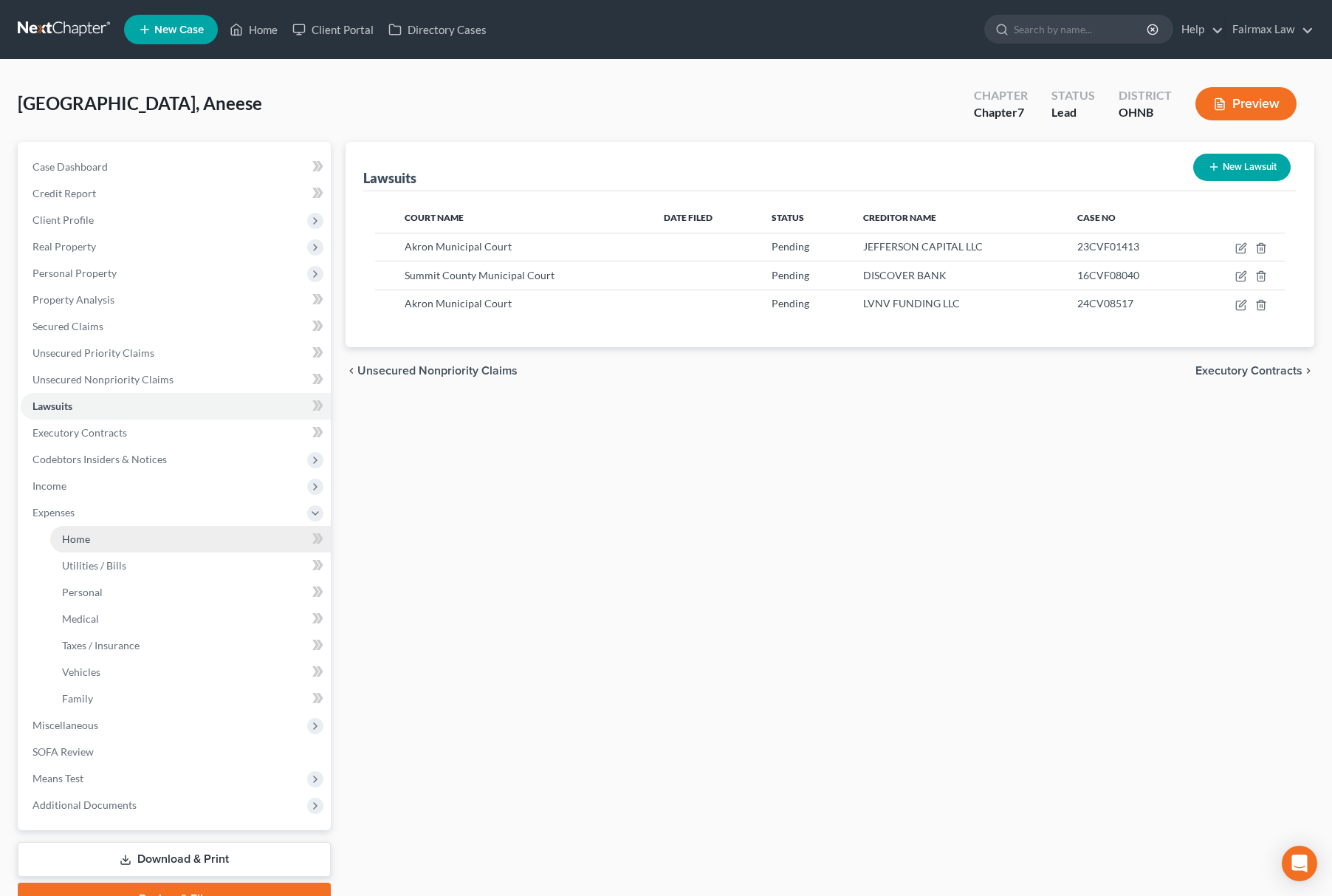
click at [82, 545] on link "Home" at bounding box center [191, 539] width 280 height 27
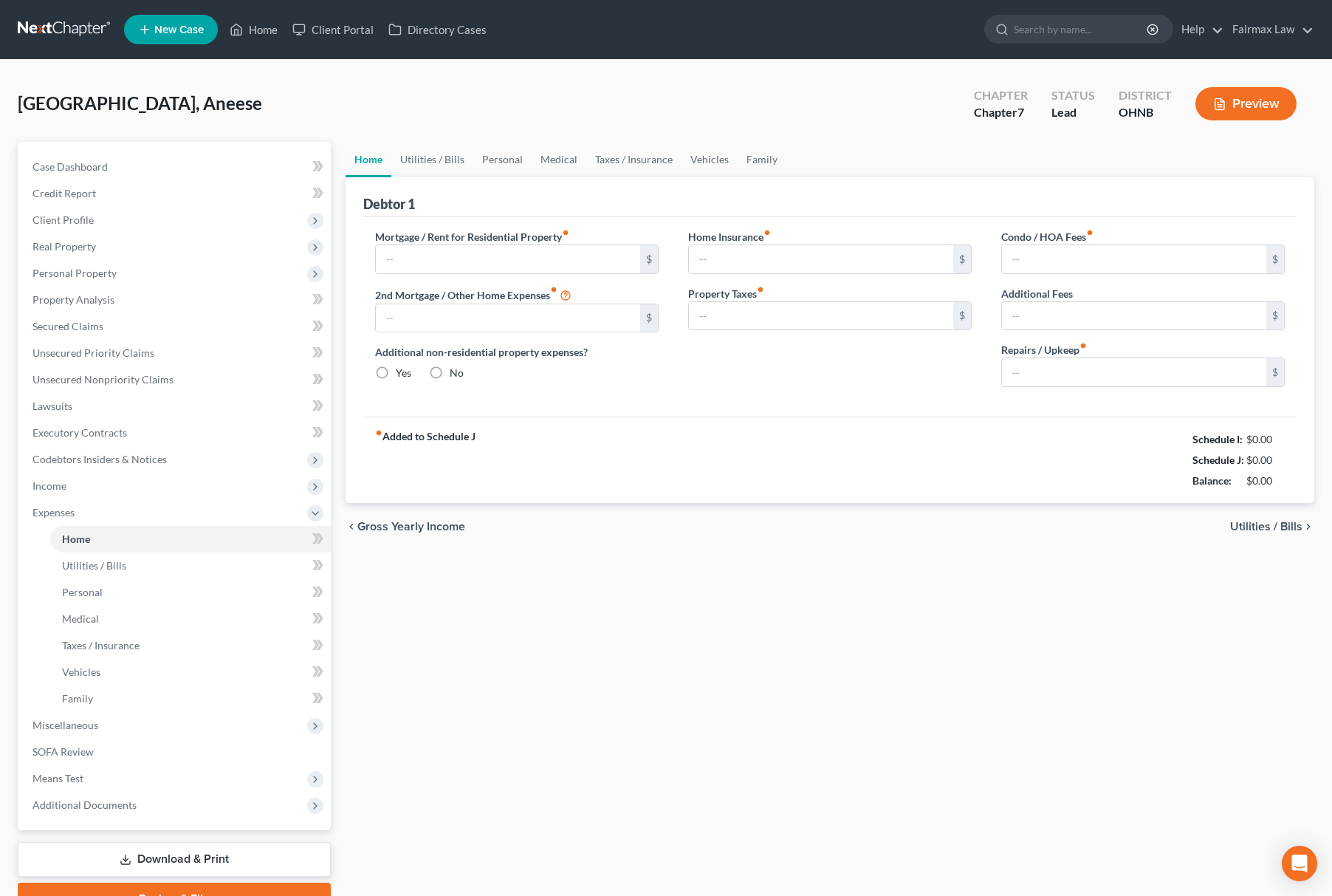
type input "700.00"
type input "0.00"
radio input "true"
type input "0.00"
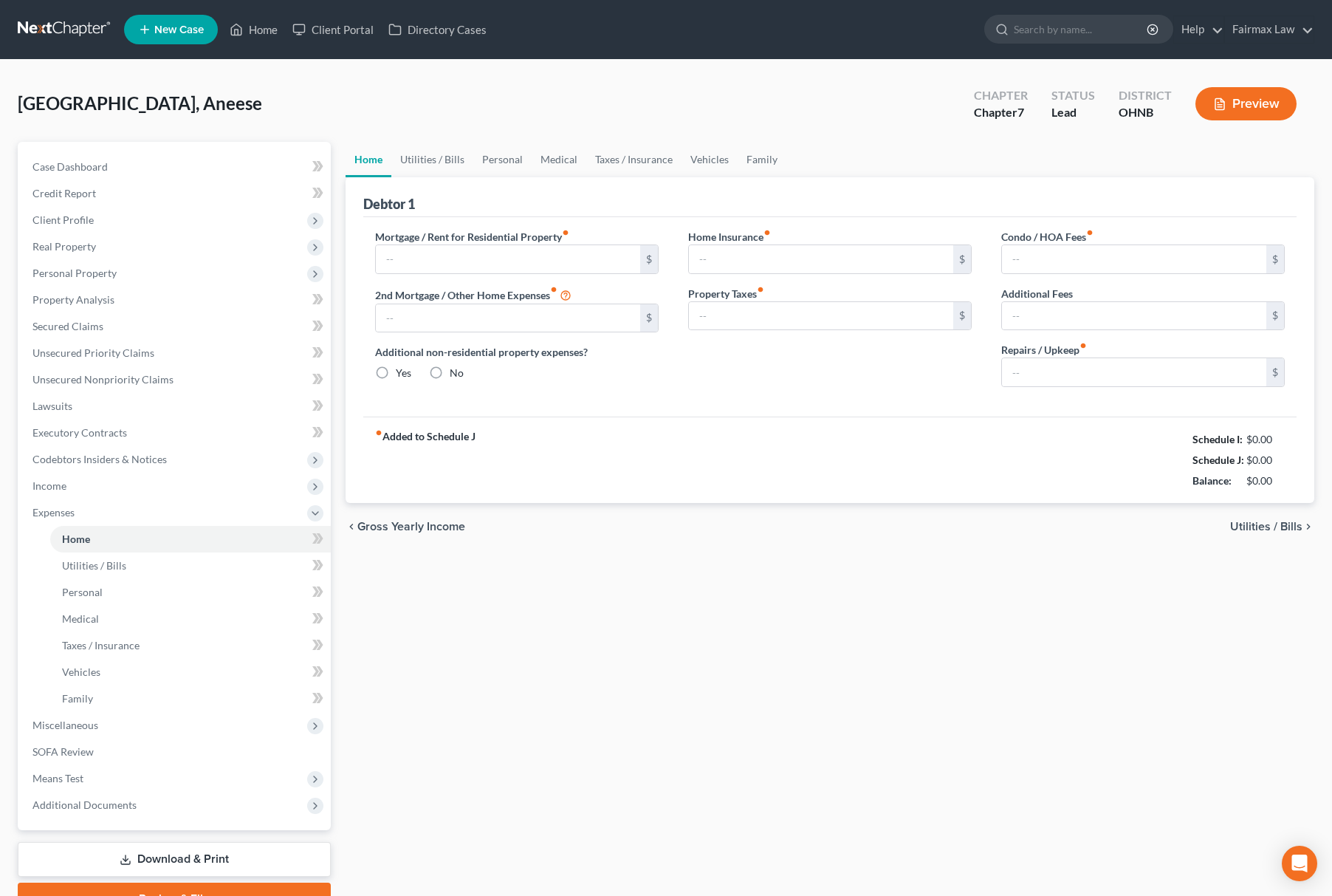
type input "0.00"
drag, startPoint x: 1210, startPoint y: 449, endPoint x: 1301, endPoint y: 484, distance: 97.5
click at [1301, 484] on div "Debtor 1 Mortgage / Rent for Residential Property fiber_manual_record 700.00 $ …" at bounding box center [831, 340] width 969 height 326
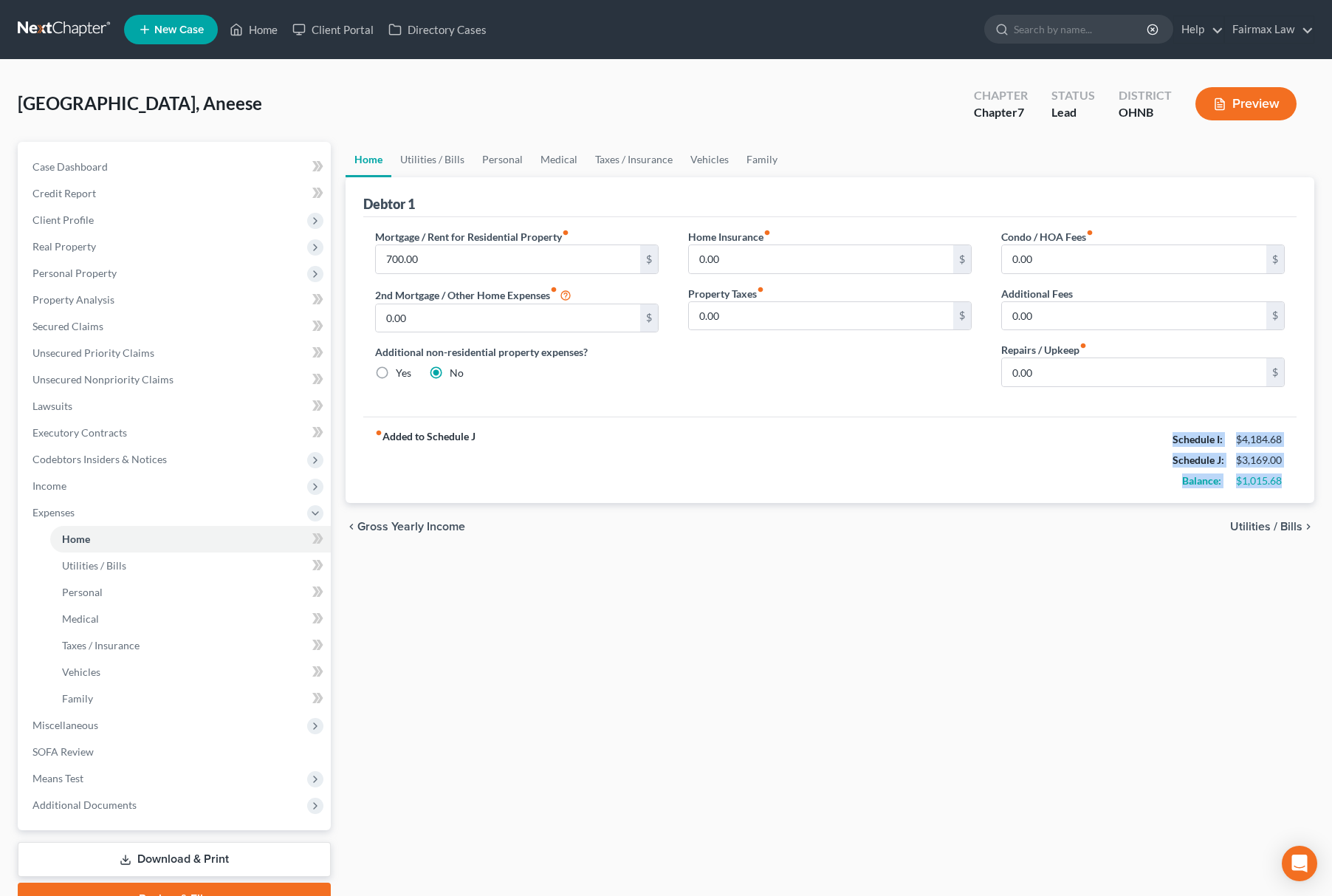
copy div "Schedule I: $4,184.68 Schedule J: $3,169.00 Balance: $1,015.68"
click at [183, 222] on span "Client Profile" at bounding box center [176, 220] width 311 height 27
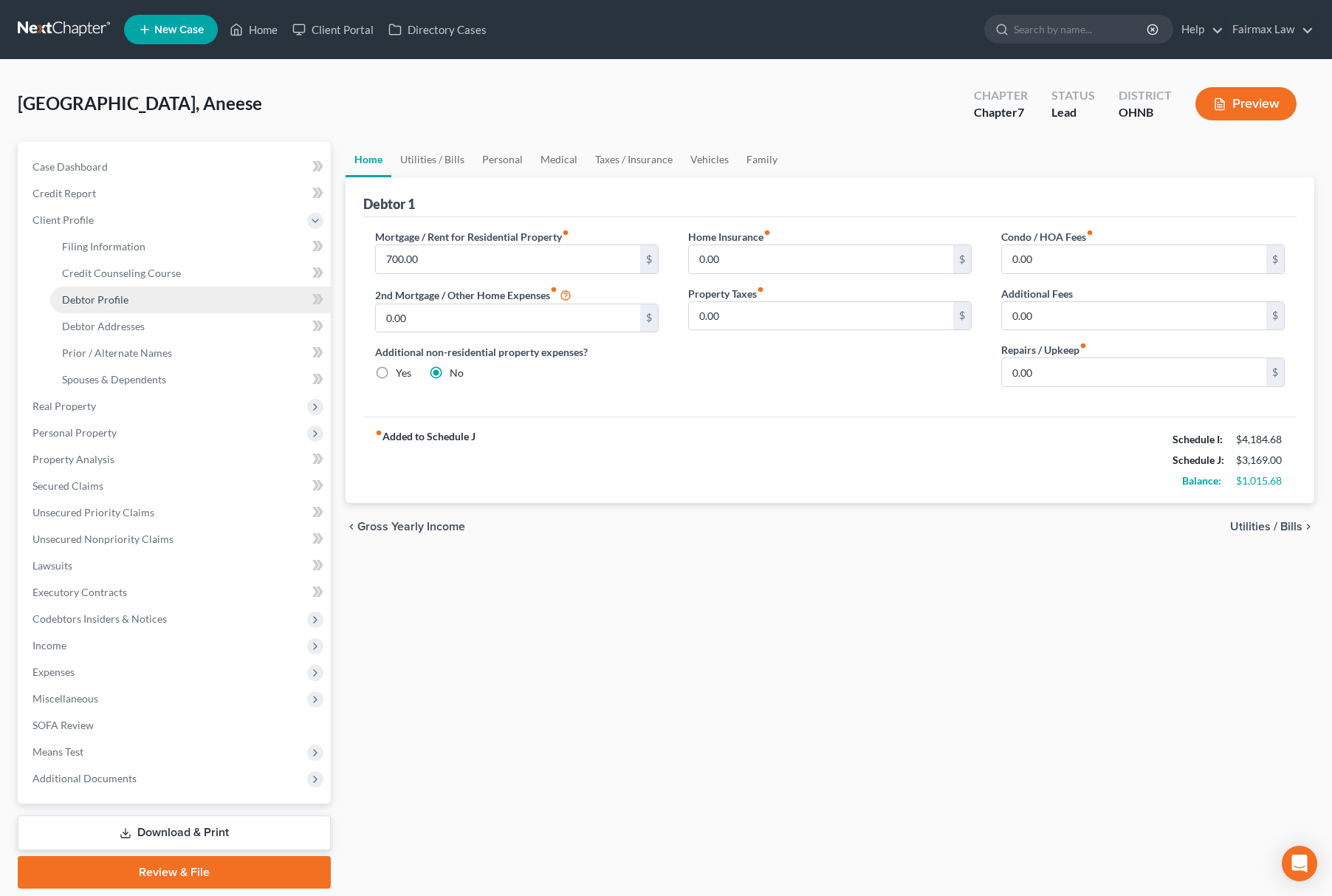
click at [175, 293] on link "Debtor Profile" at bounding box center [191, 300] width 280 height 27
select select "0"
select select "1"
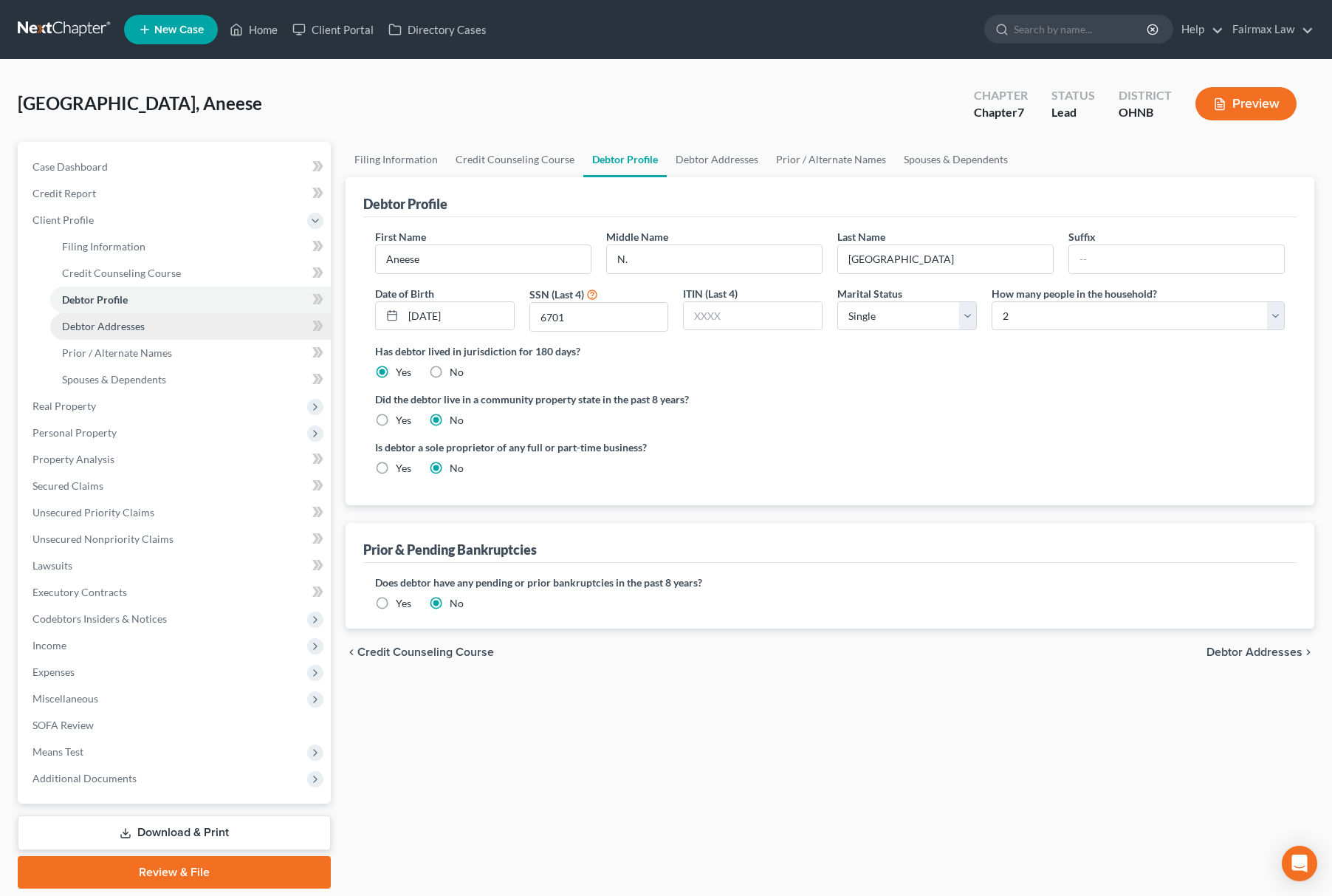
click at [196, 325] on link "Debtor Addresses" at bounding box center [191, 326] width 280 height 27
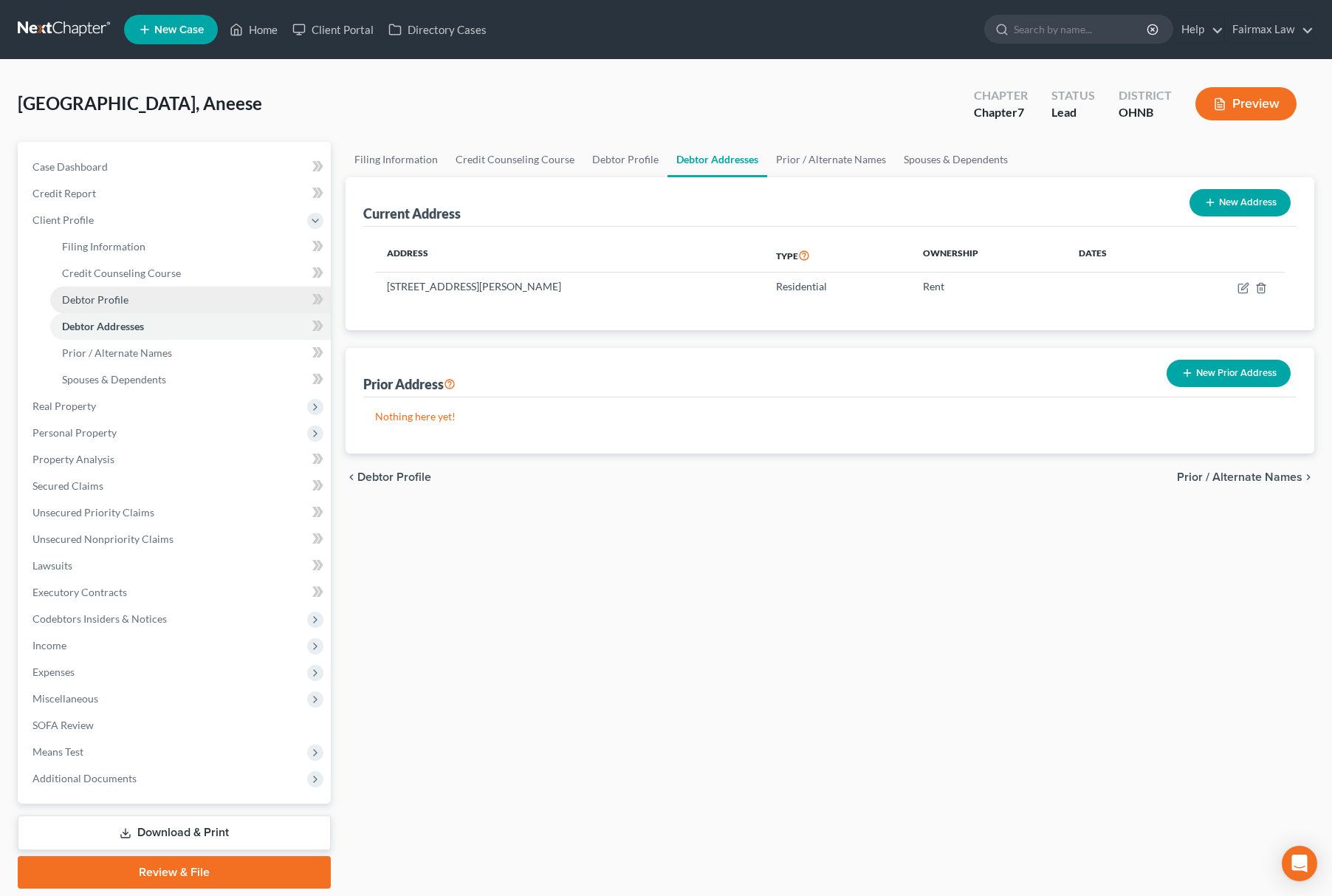
click at [198, 293] on link "Debtor Profile" at bounding box center [191, 300] width 280 height 27
select select "0"
select select "1"
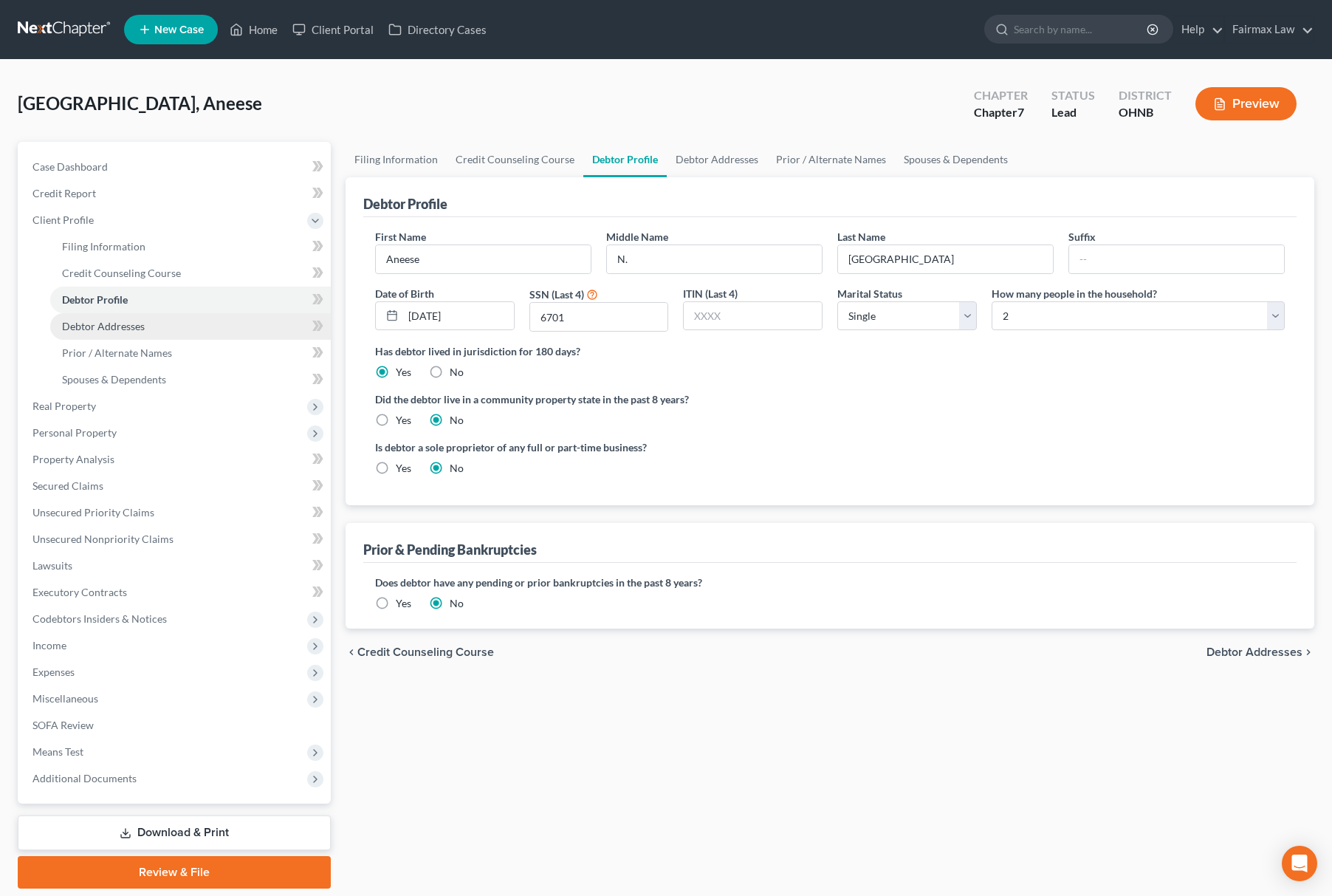
click at [196, 323] on link "Debtor Addresses" at bounding box center [191, 326] width 280 height 27
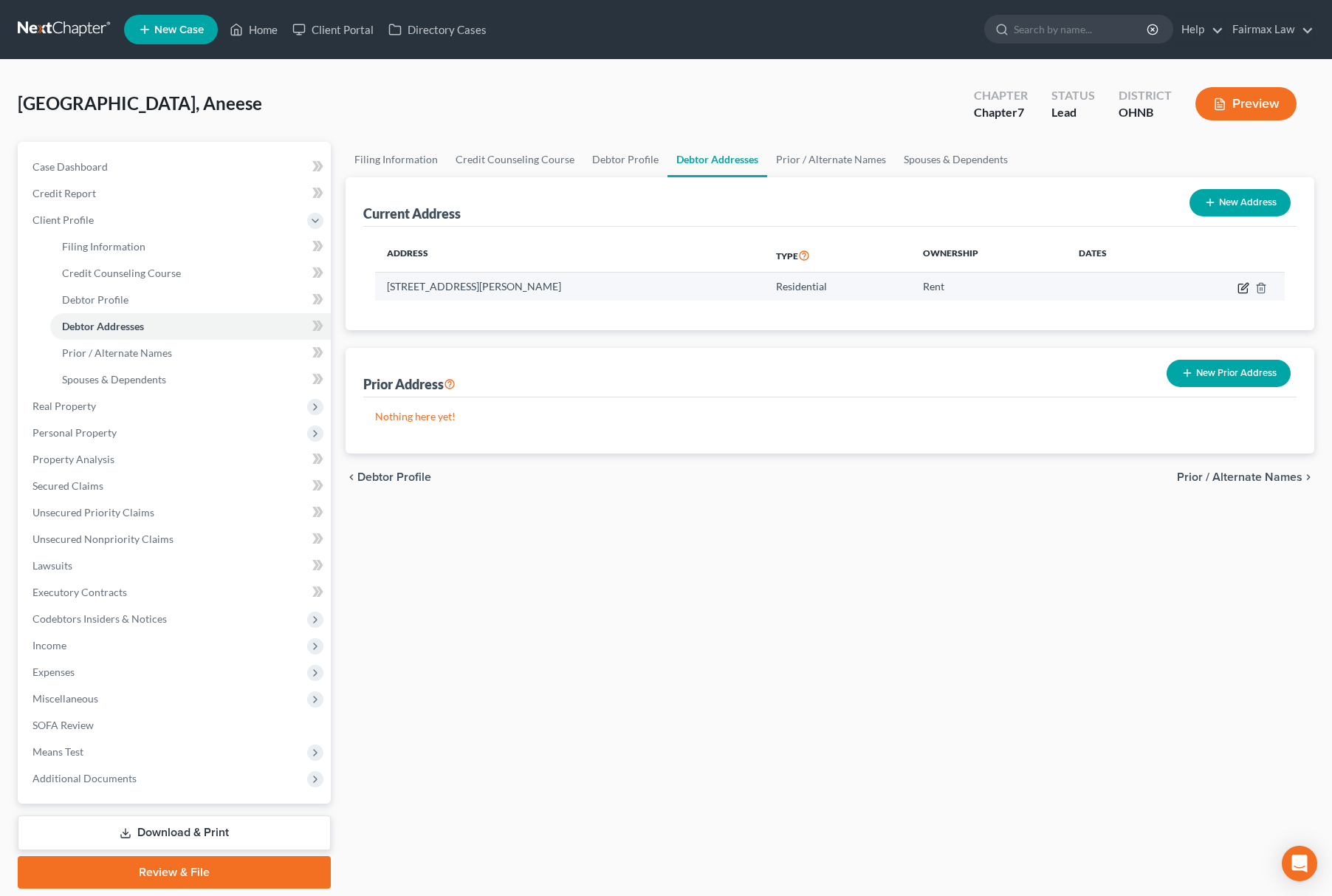
click at [1247, 284] on icon "button" at bounding box center [1243, 287] width 12 height 12
select select "36"
select select "0"
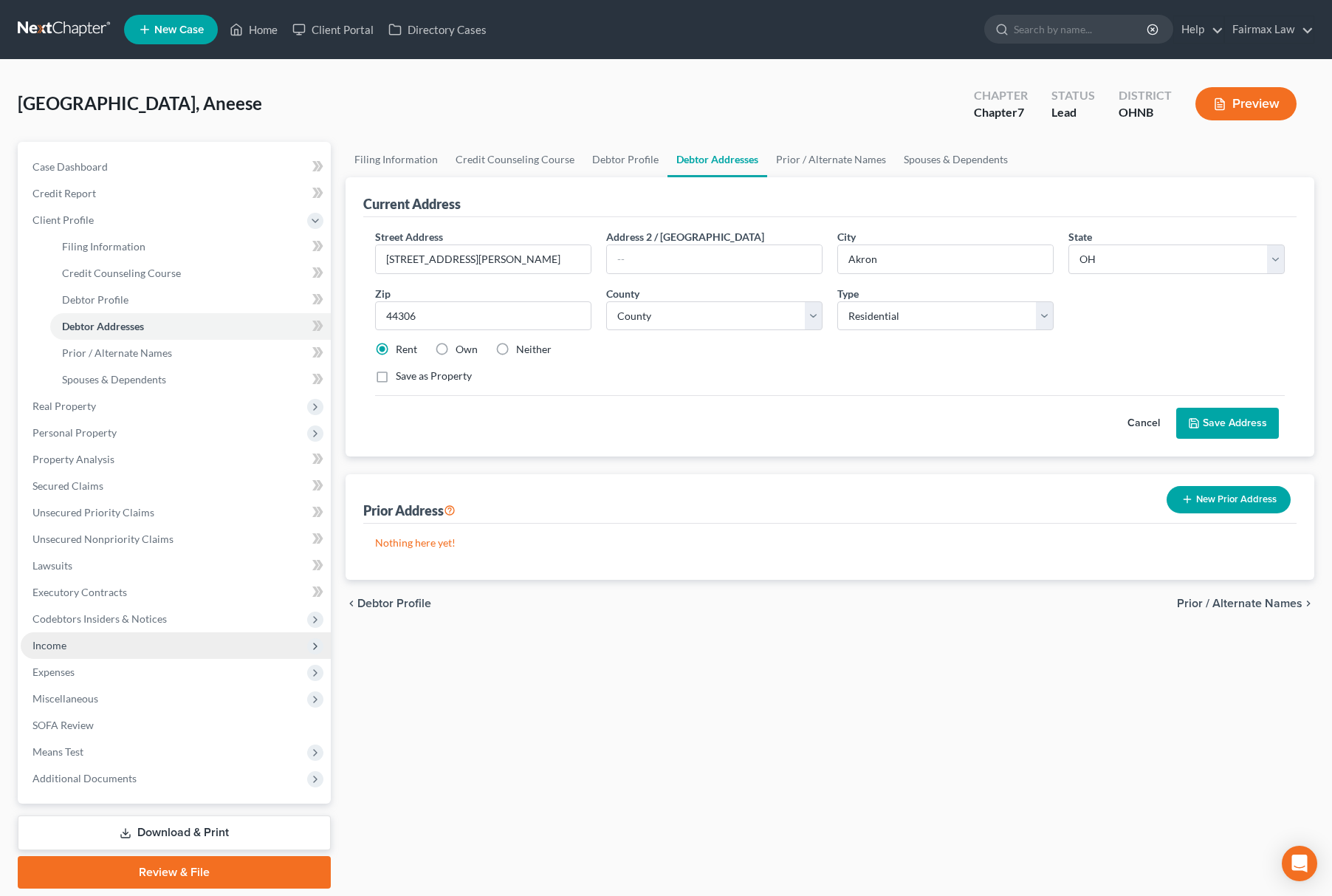
click at [101, 633] on span "Income" at bounding box center [176, 645] width 311 height 27
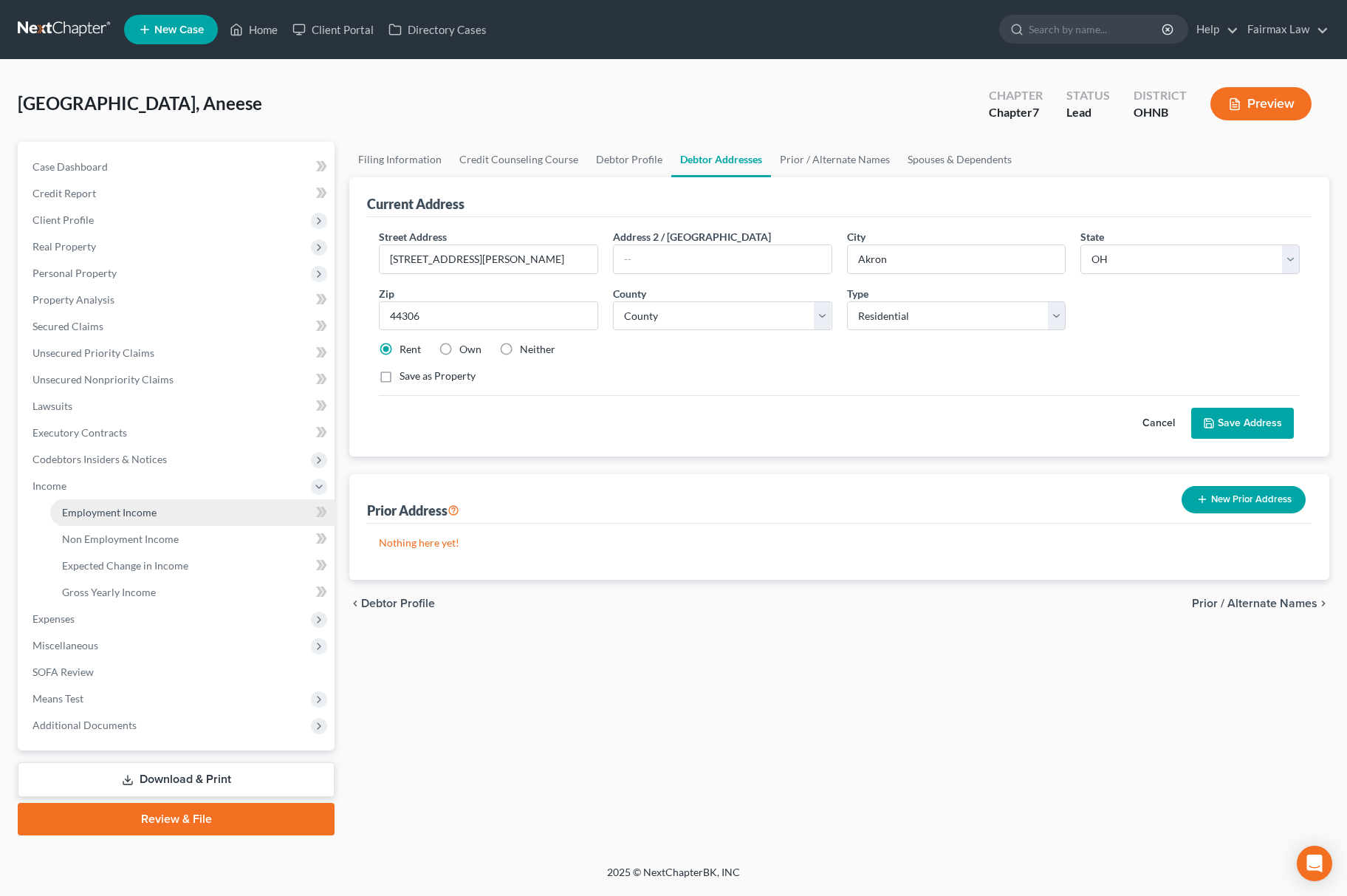
click at [151, 509] on span "Employment Income" at bounding box center [109, 512] width 95 height 12
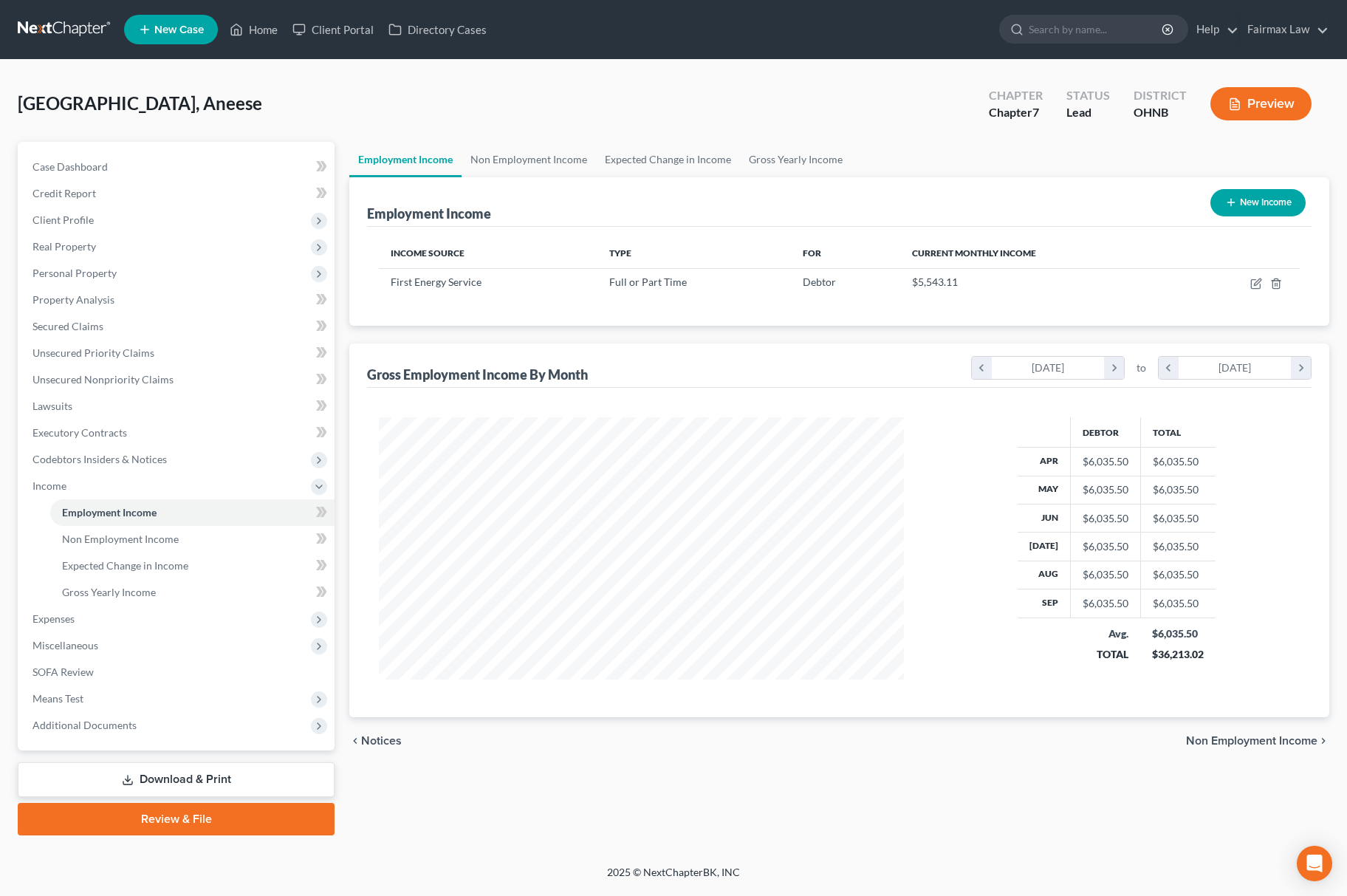
scroll to position [266, 554]
click at [1254, 280] on icon "button" at bounding box center [1256, 283] width 12 height 12
select select "0"
select select "36"
select select "2"
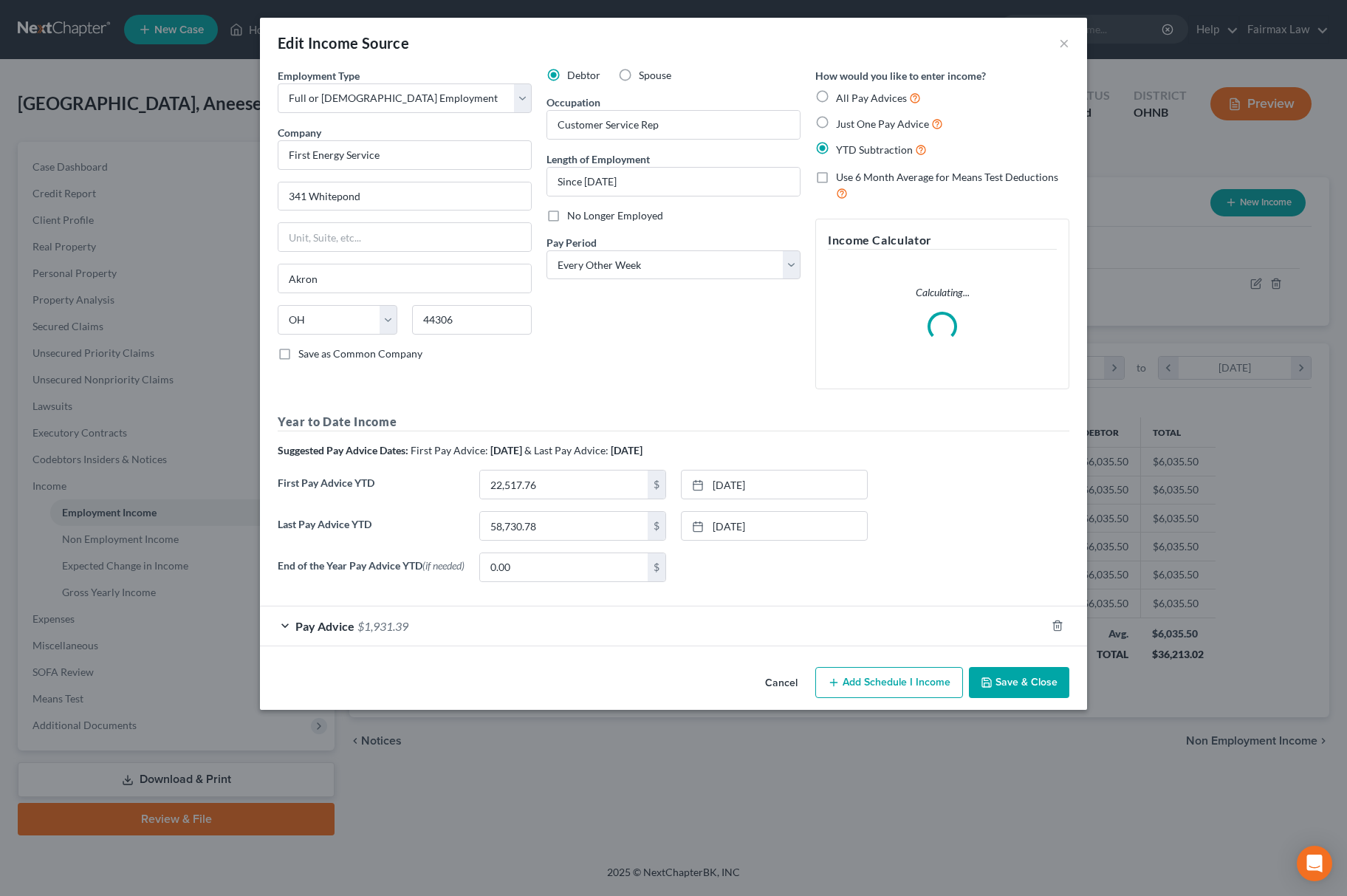
click at [387, 645] on div "Pay Advice $1,931.39" at bounding box center [653, 625] width 786 height 39
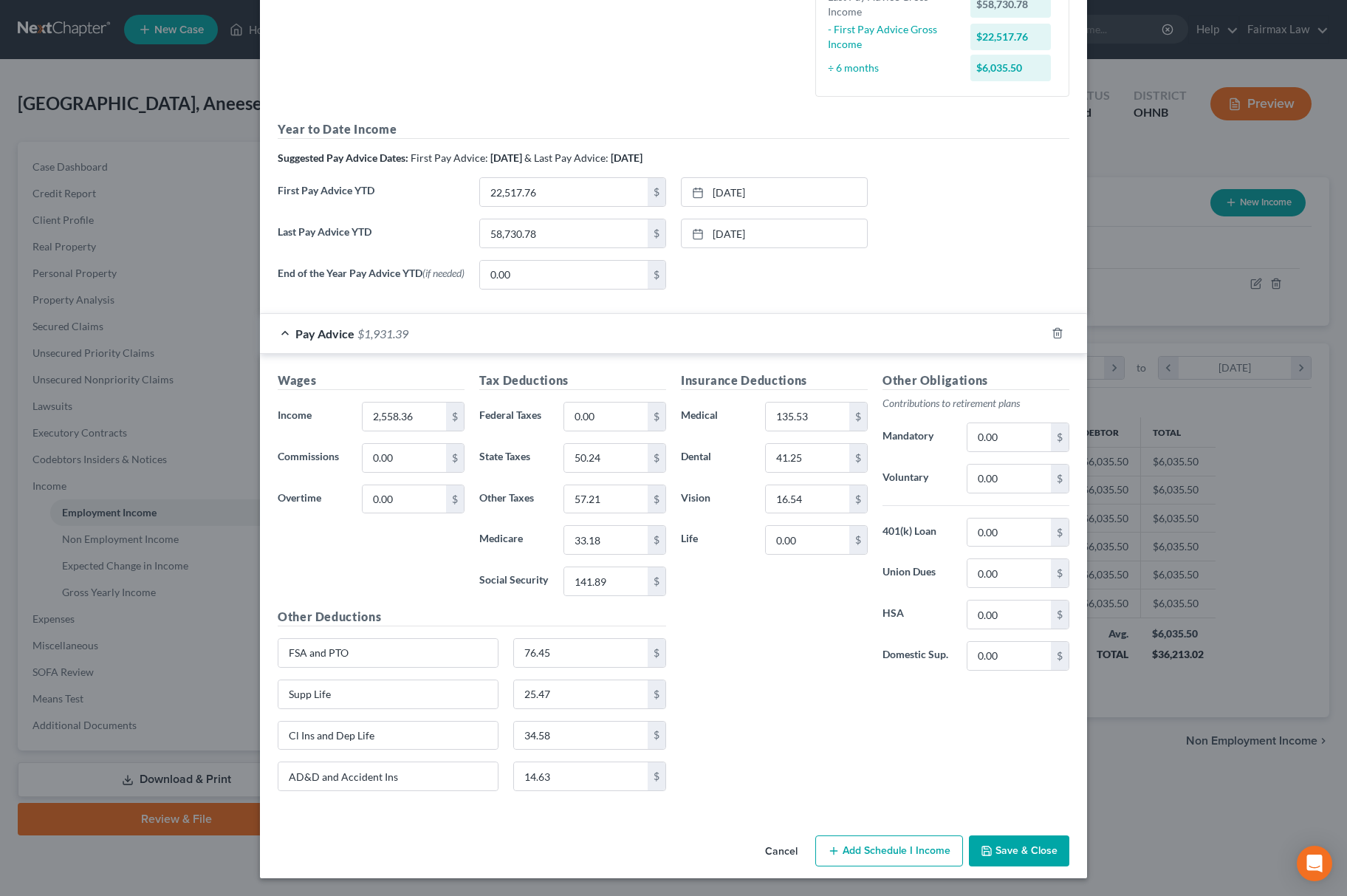
scroll to position [385, 0]
drag, startPoint x: 1017, startPoint y: 842, endPoint x: 1007, endPoint y: 840, distance: 10.2
click at [1017, 840] on button "Save & Close" at bounding box center [1019, 850] width 100 height 31
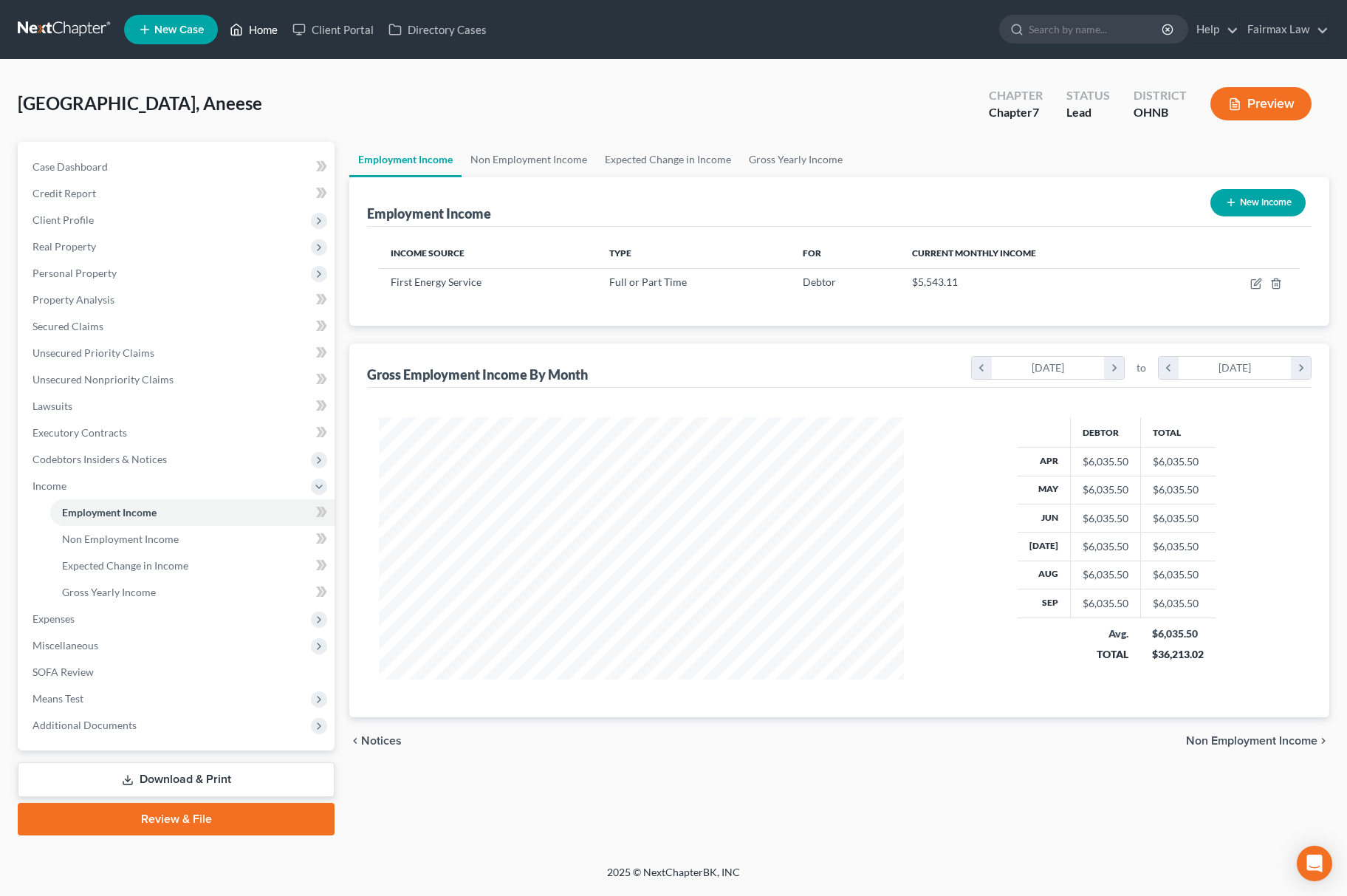
click at [281, 31] on link "Home" at bounding box center [254, 29] width 63 height 27
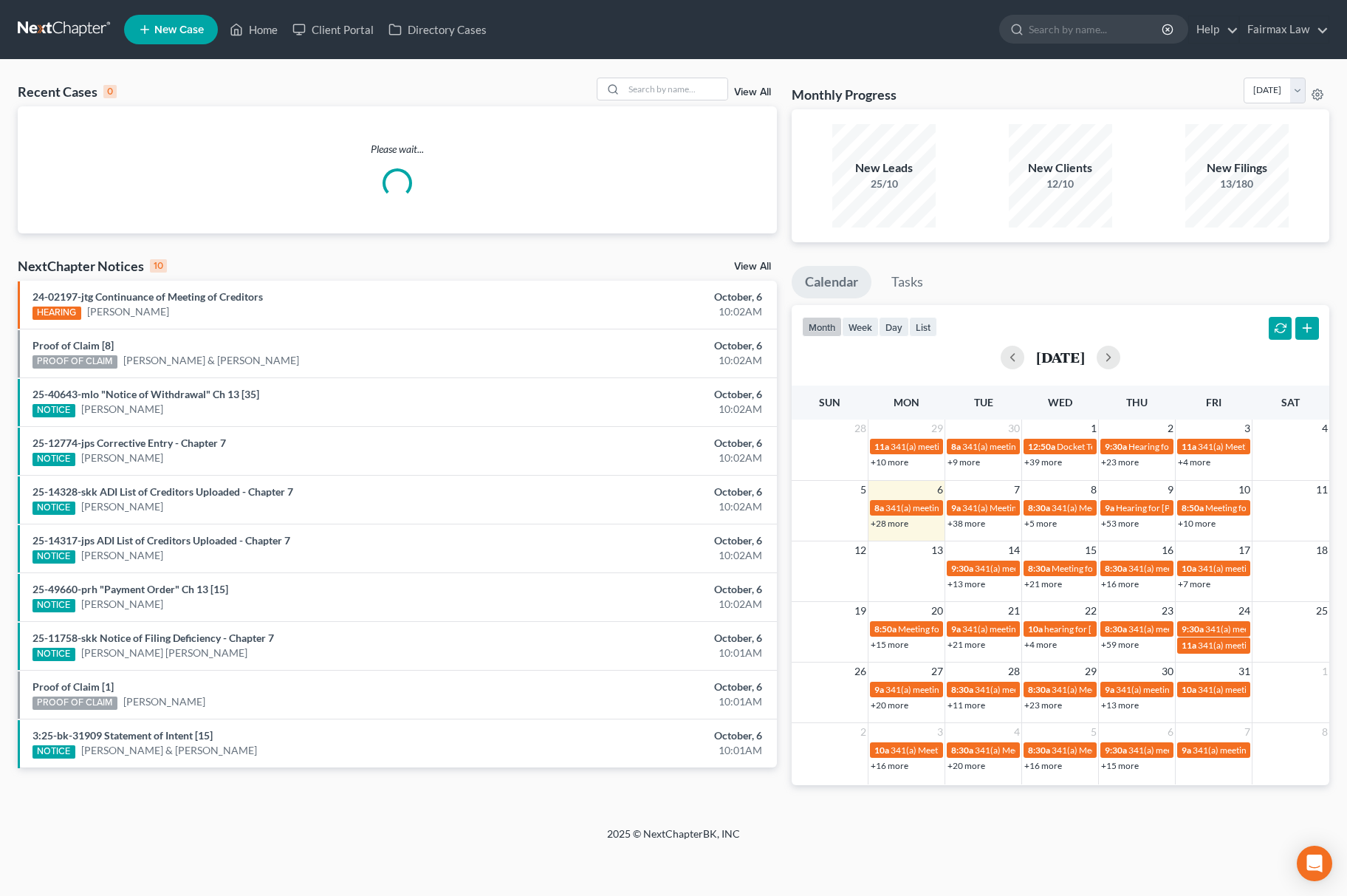
click at [642, 75] on div "Recent Cases 0 View All Please wait... NextChapter Notices 10 View All 24-02197…" at bounding box center [674, 443] width 1347 height 766
click at [650, 92] on input "search" at bounding box center [675, 89] width 104 height 21
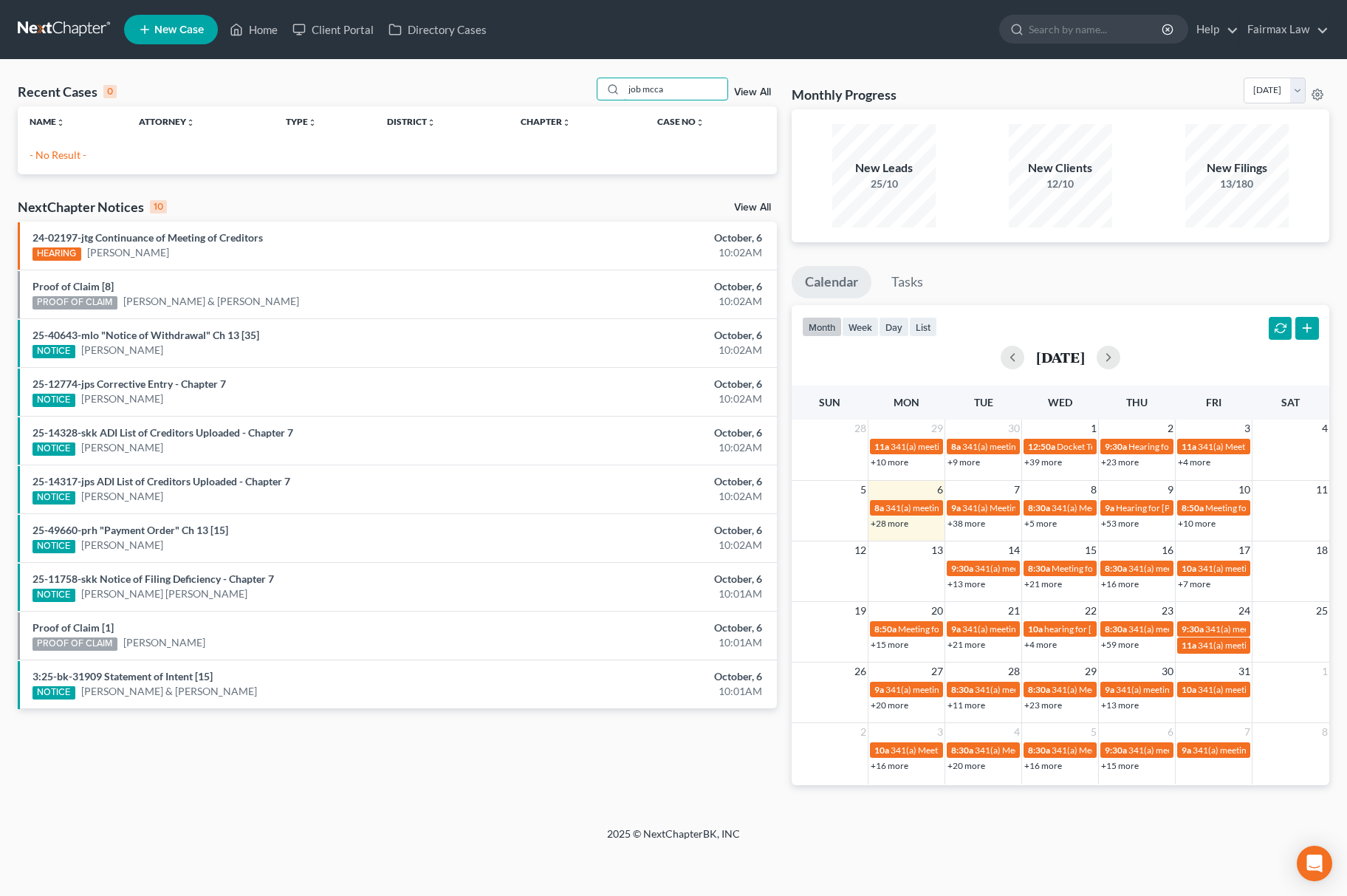
type input "job mcca"
